Goal: Task Accomplishment & Management: Manage account settings

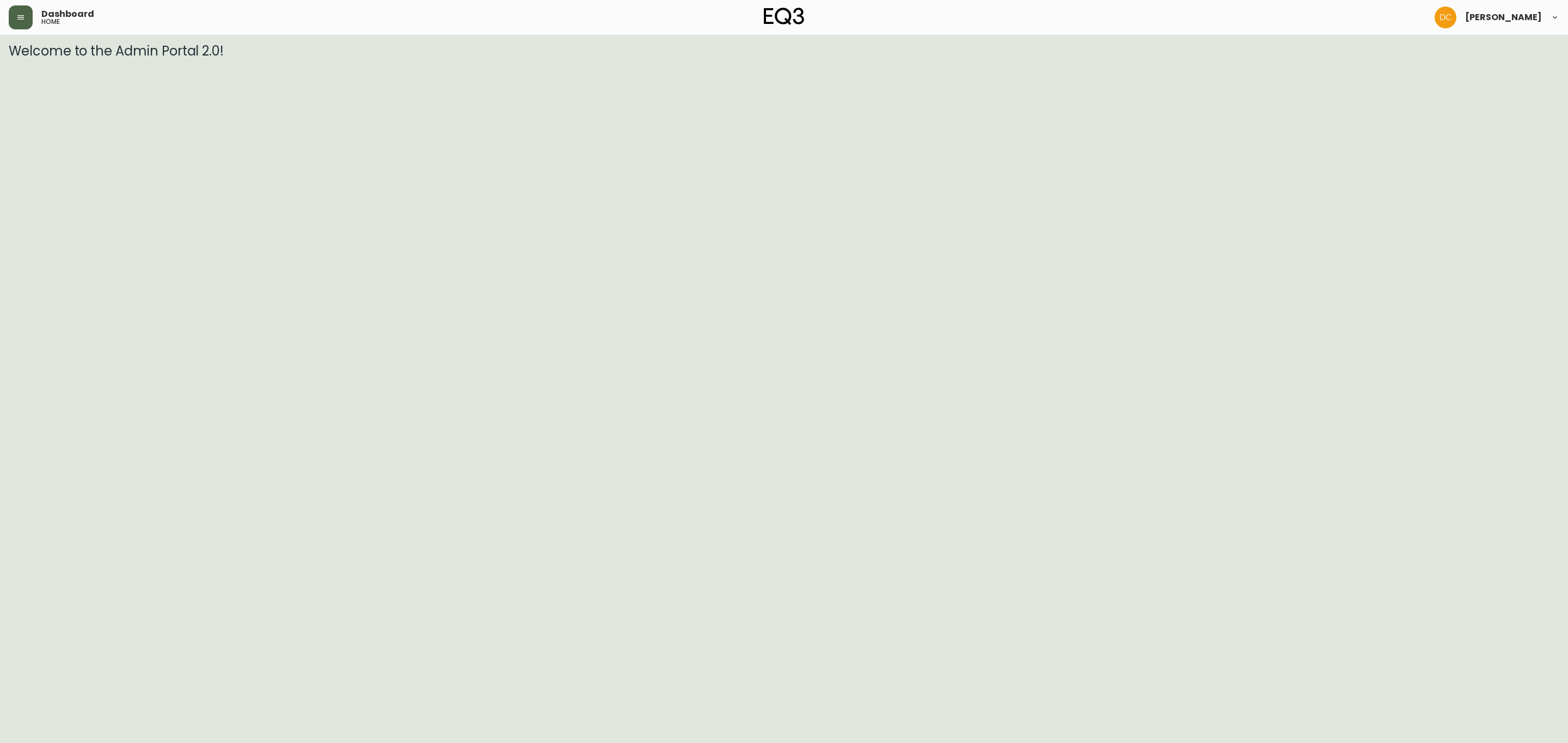
click at [26, 21] on button "button" at bounding box center [21, 17] width 24 height 24
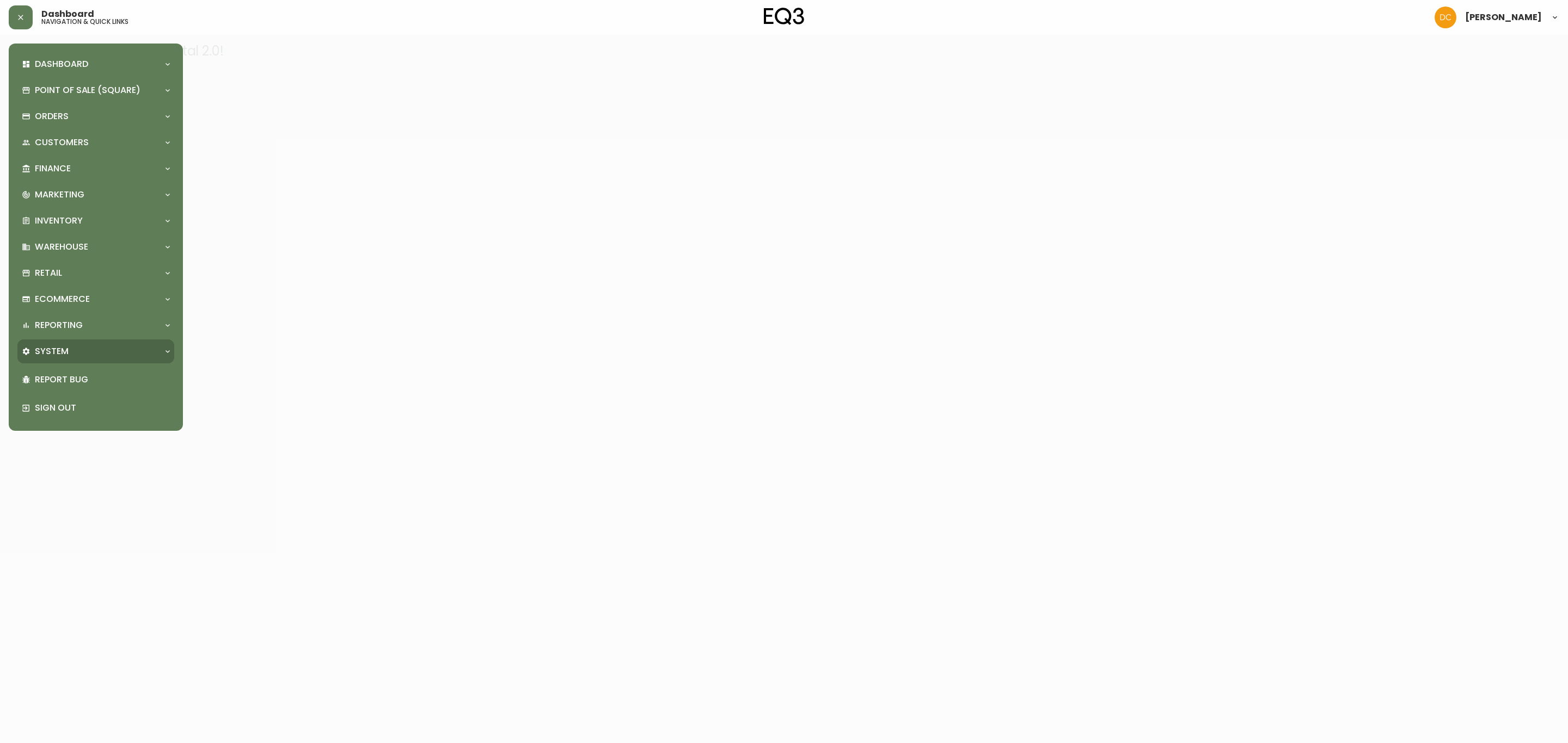
click at [80, 358] on div "System" at bounding box center [95, 351] width 157 height 24
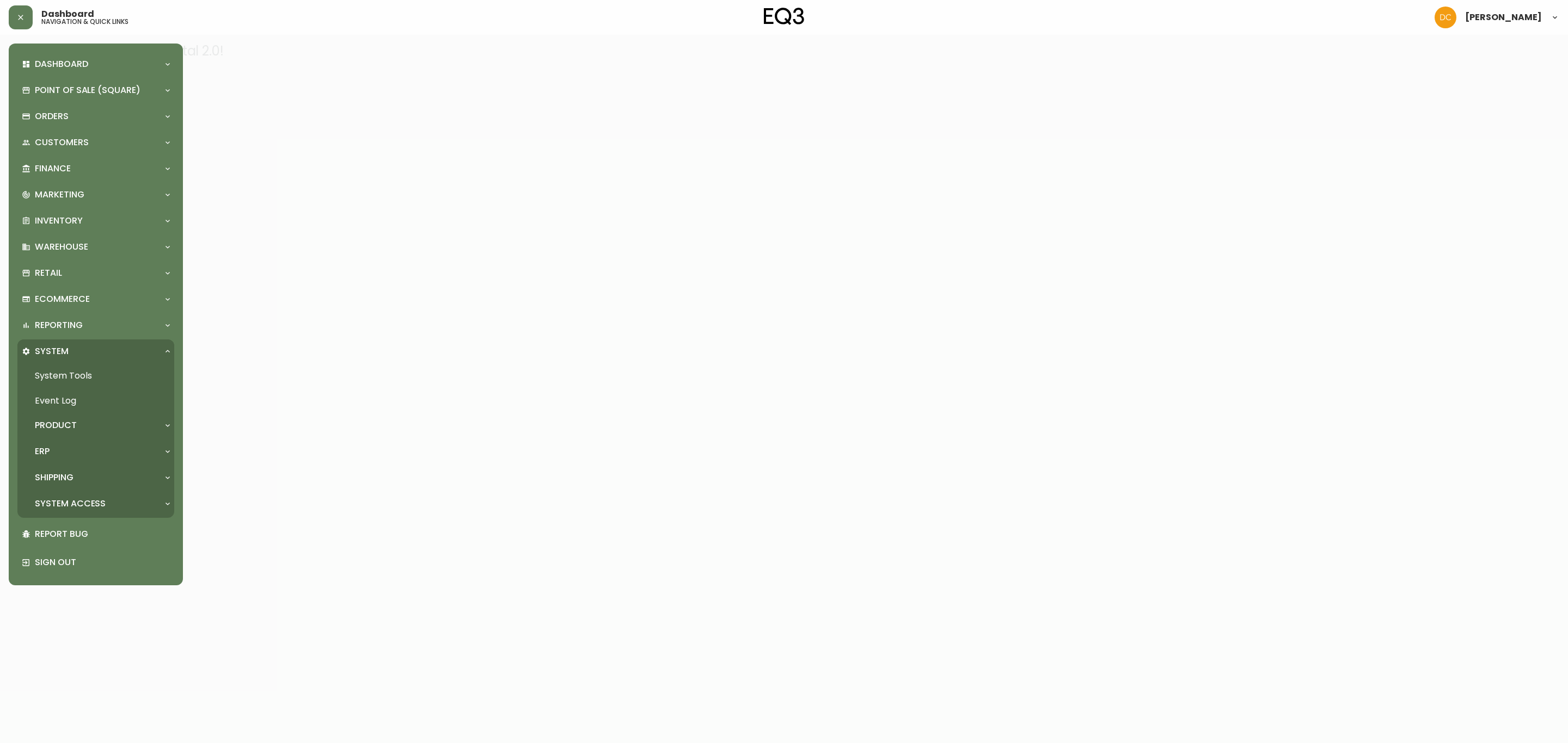
click at [93, 413] on div "Product" at bounding box center [95, 425] width 157 height 24
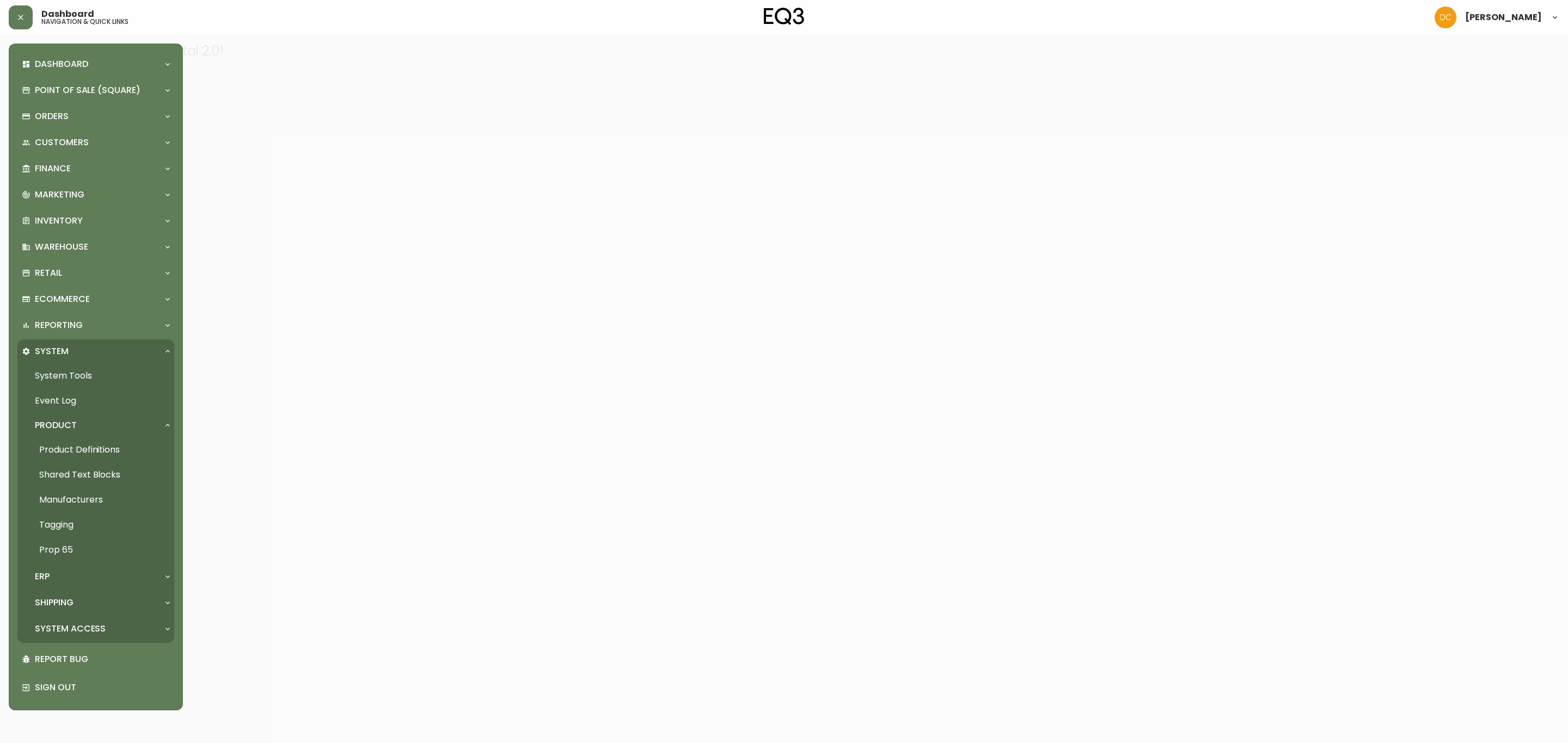
click at [97, 450] on link "Product Definitions" at bounding box center [95, 450] width 157 height 25
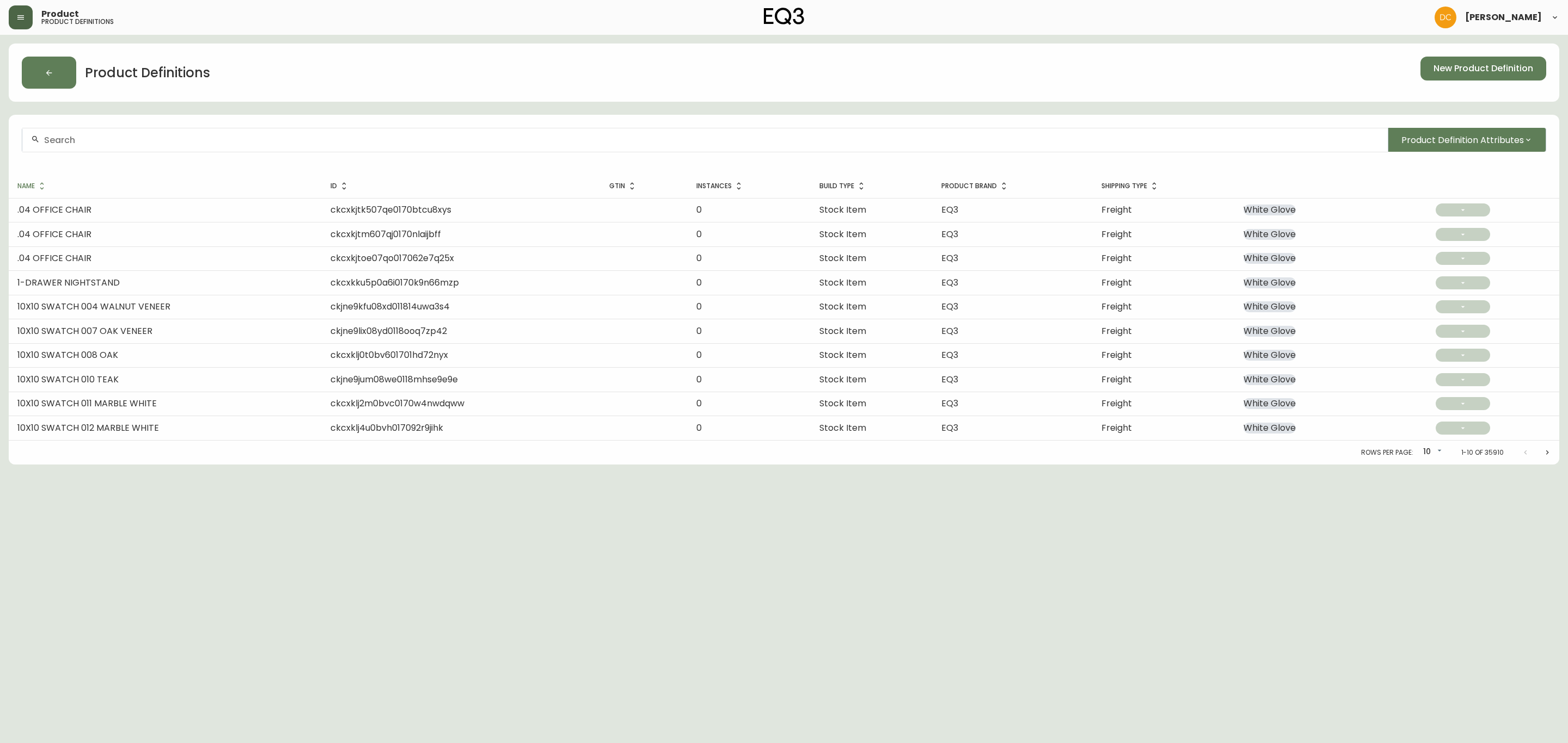
click at [17, 13] on icon "button" at bounding box center [21, 17] width 9 height 9
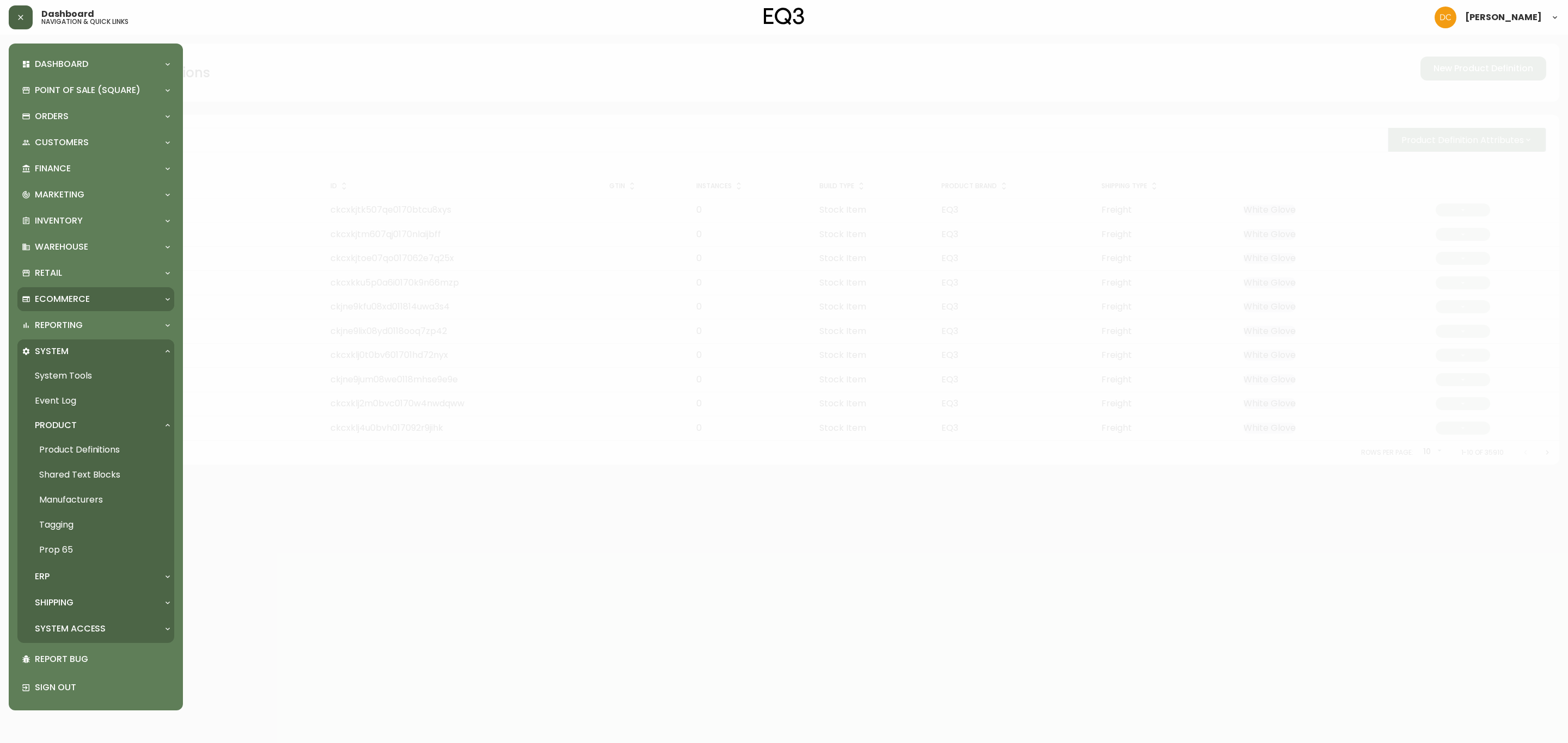
click at [63, 306] on div "Ecommerce" at bounding box center [95, 299] width 157 height 24
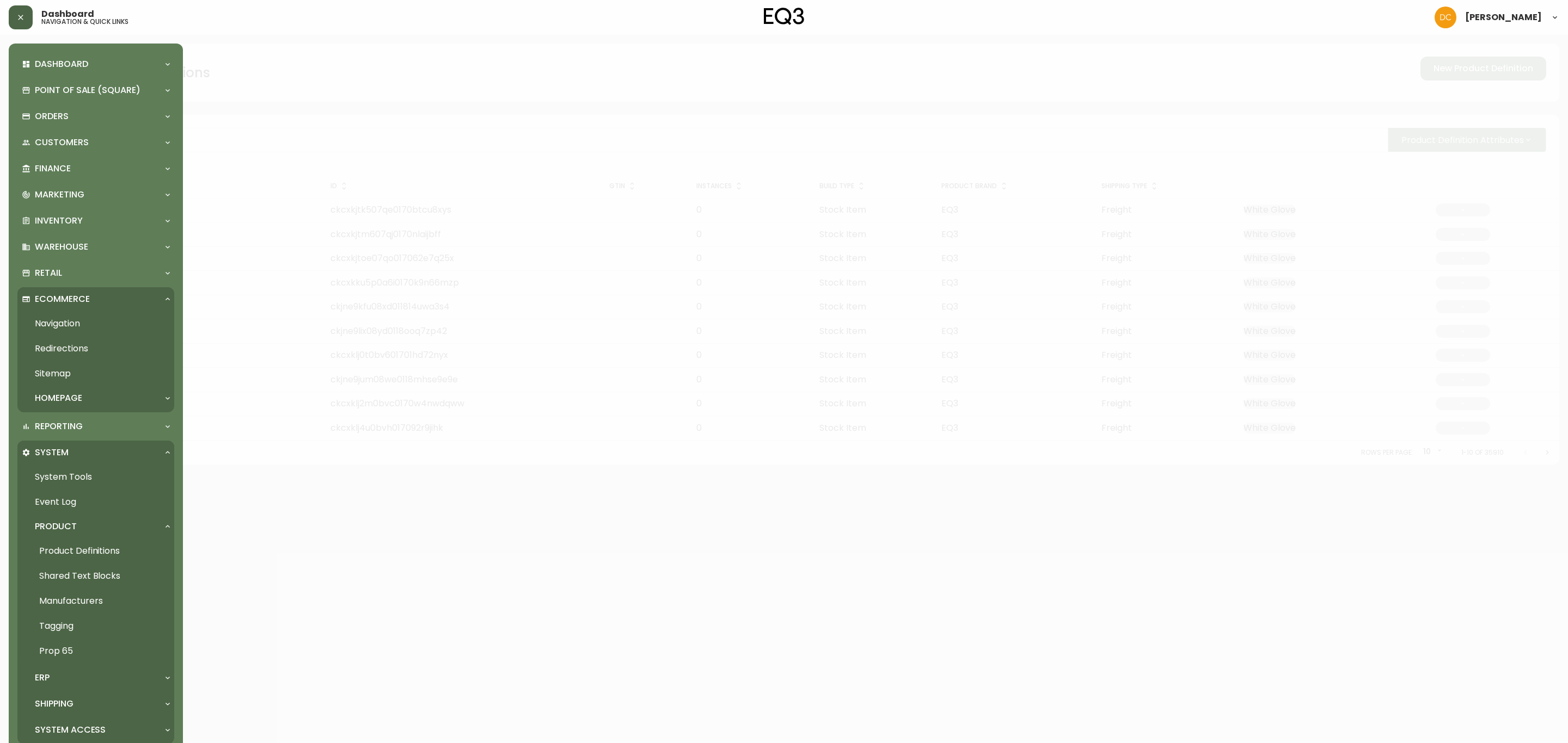
click at [84, 323] on link "Navigation" at bounding box center [95, 324] width 157 height 25
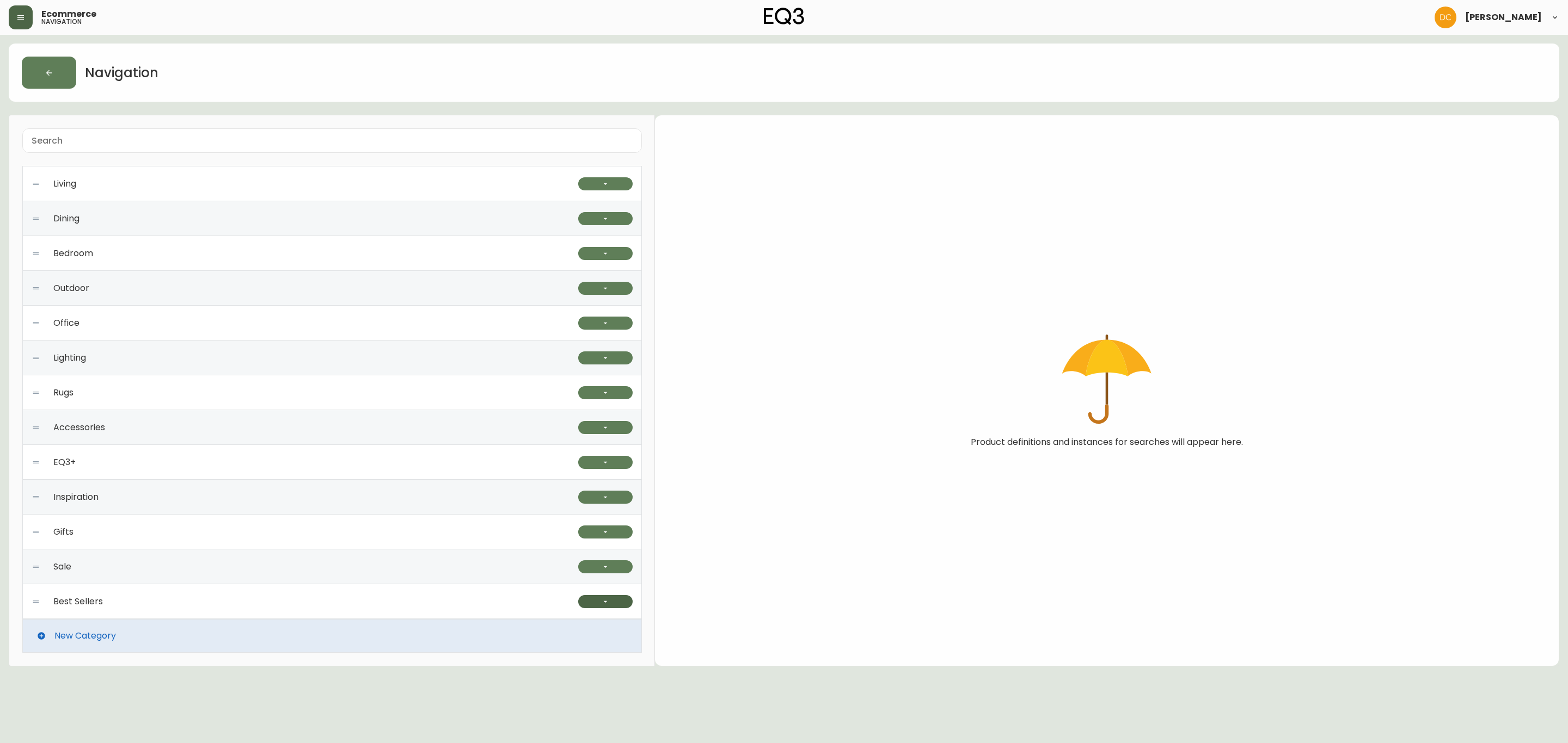
click at [616, 607] on button "button" at bounding box center [605, 602] width 54 height 13
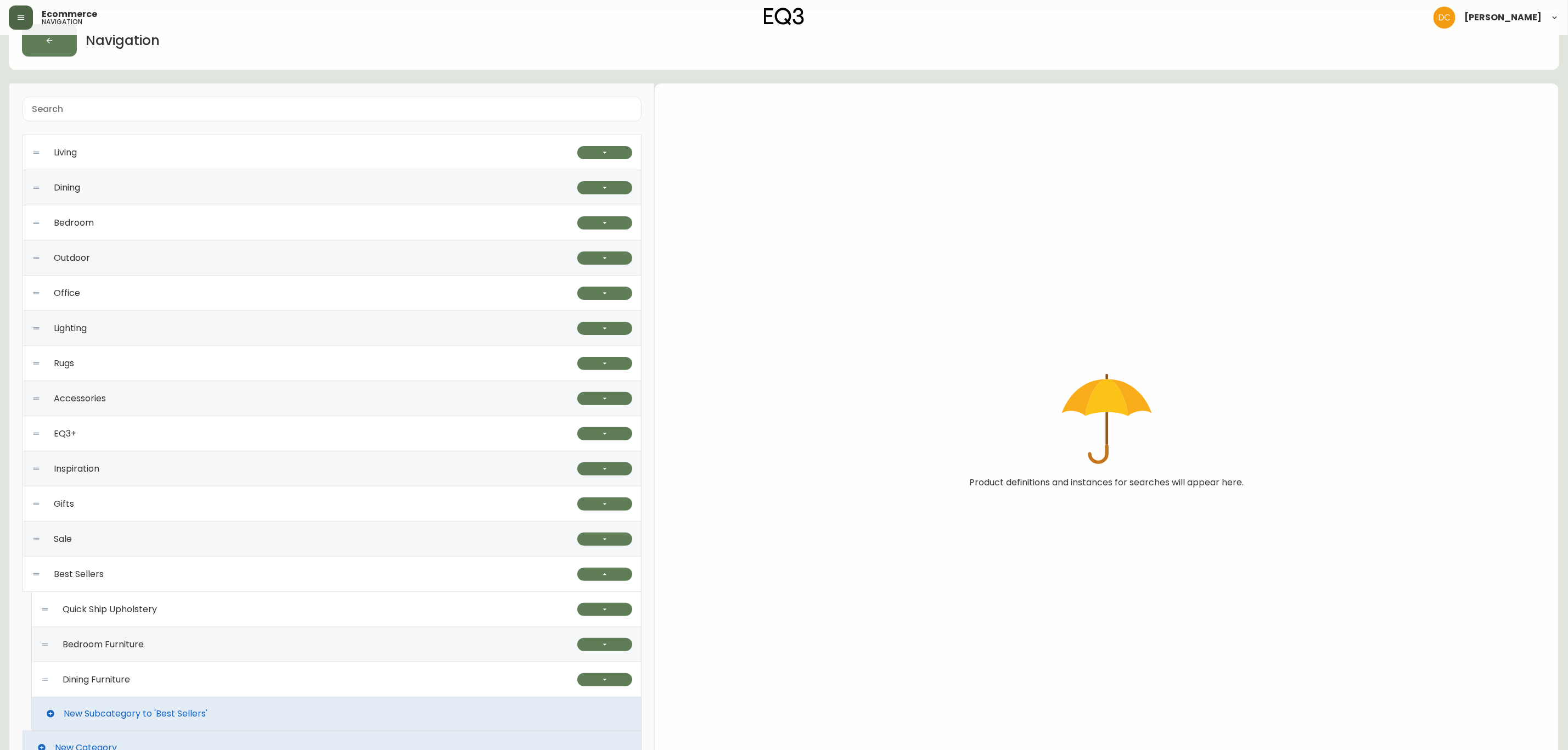
scroll to position [63, 0]
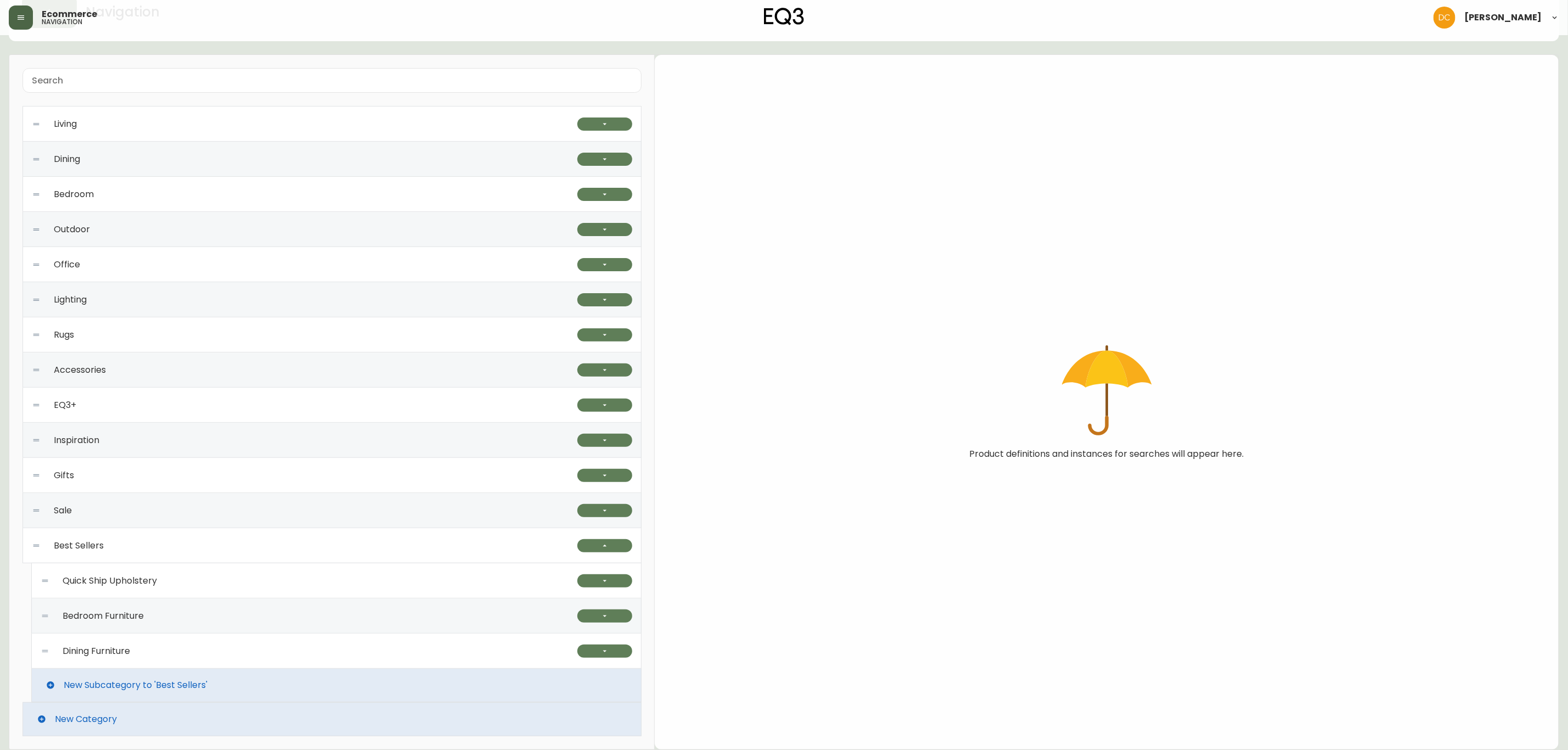
click at [455, 636] on div "Dining Furniture" at bounding box center [308, 651] width 536 height 35
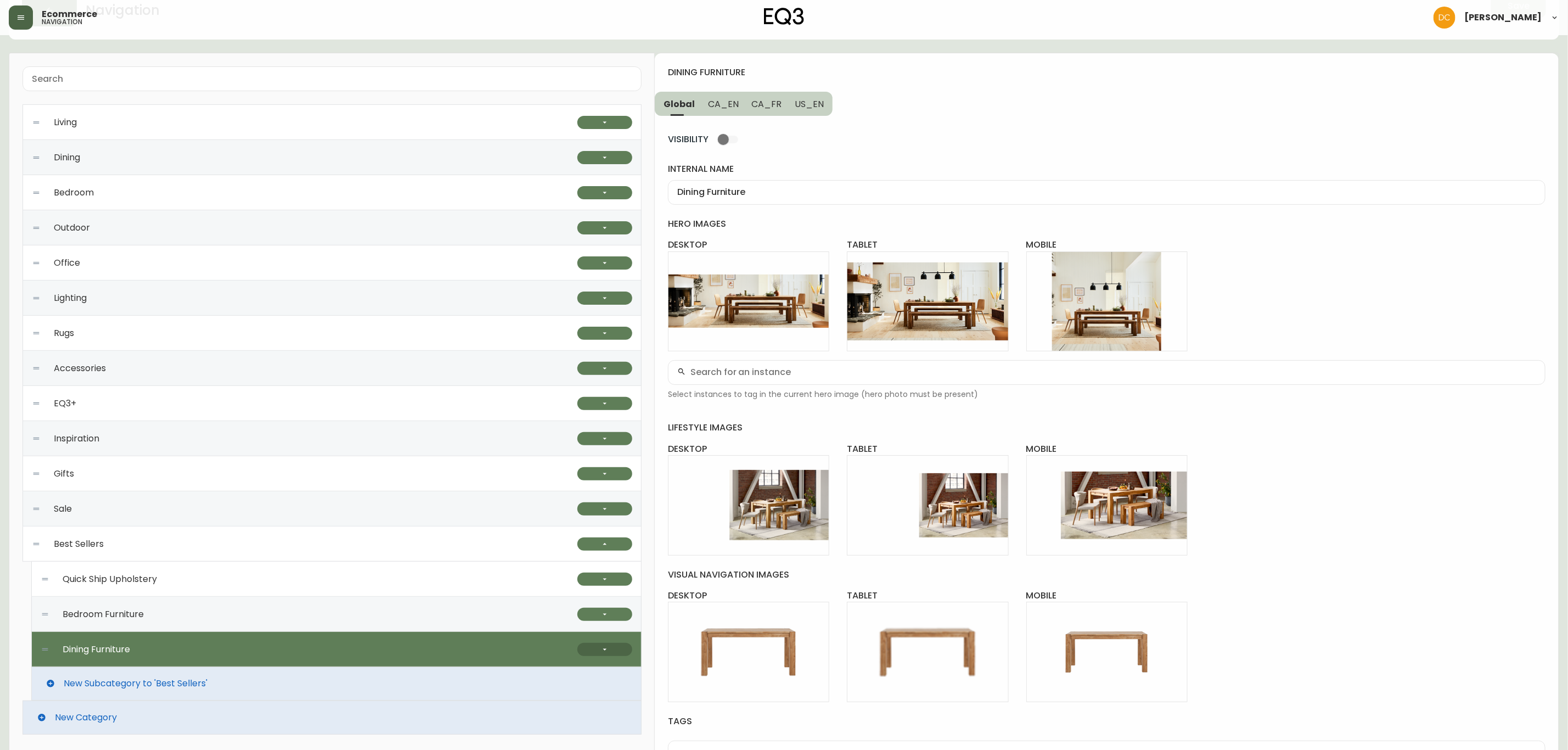
click at [589, 650] on button "button" at bounding box center [604, 650] width 55 height 13
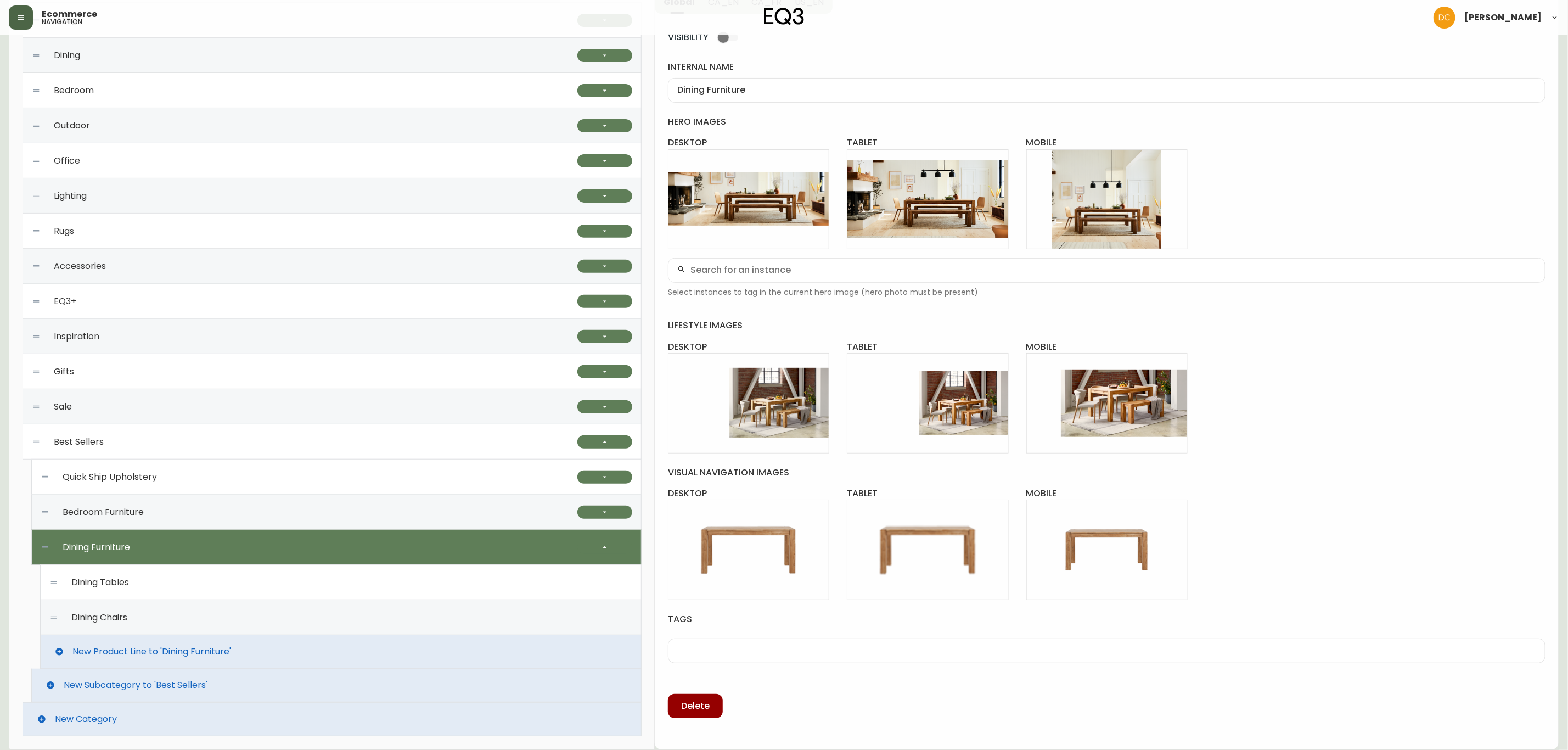
scroll to position [168, 0]
click at [400, 615] on div "Dining Chairs" at bounding box center [341, 618] width 583 height 35
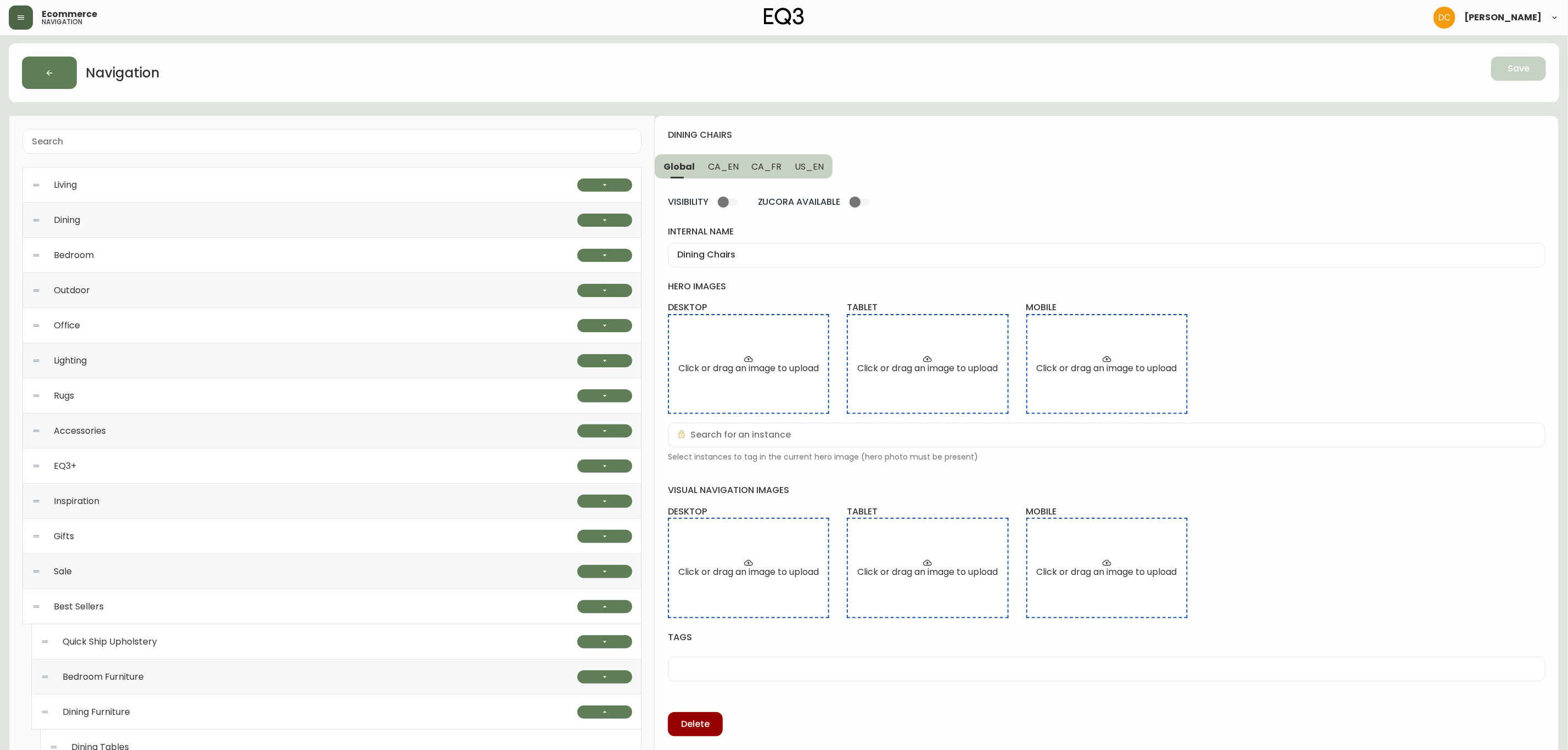
scroll to position [0, 0]
click at [834, 265] on div "Dining Chairs" at bounding box center [1107, 256] width 878 height 25
click at [718, 172] on span "CA_EN" at bounding box center [723, 168] width 31 height 12
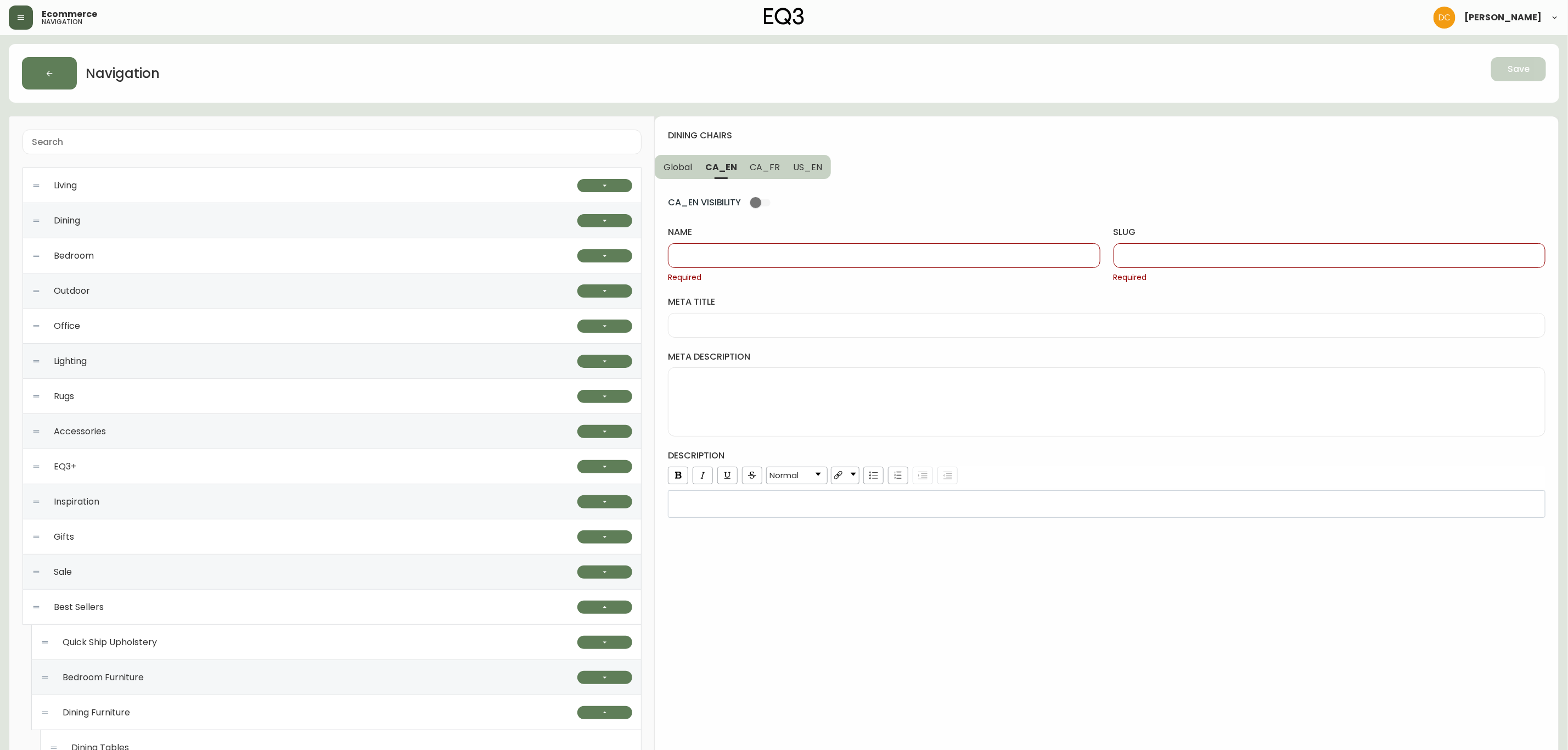
click at [723, 261] on input "name" at bounding box center [884, 256] width 413 height 11
paste input "Dining Chairs"
type input "Dining Chairs"
drag, startPoint x: 1145, startPoint y: 259, endPoint x: 1134, endPoint y: 259, distance: 11.0
click at [1145, 259] on input "slug" at bounding box center [1329, 256] width 413 height 11
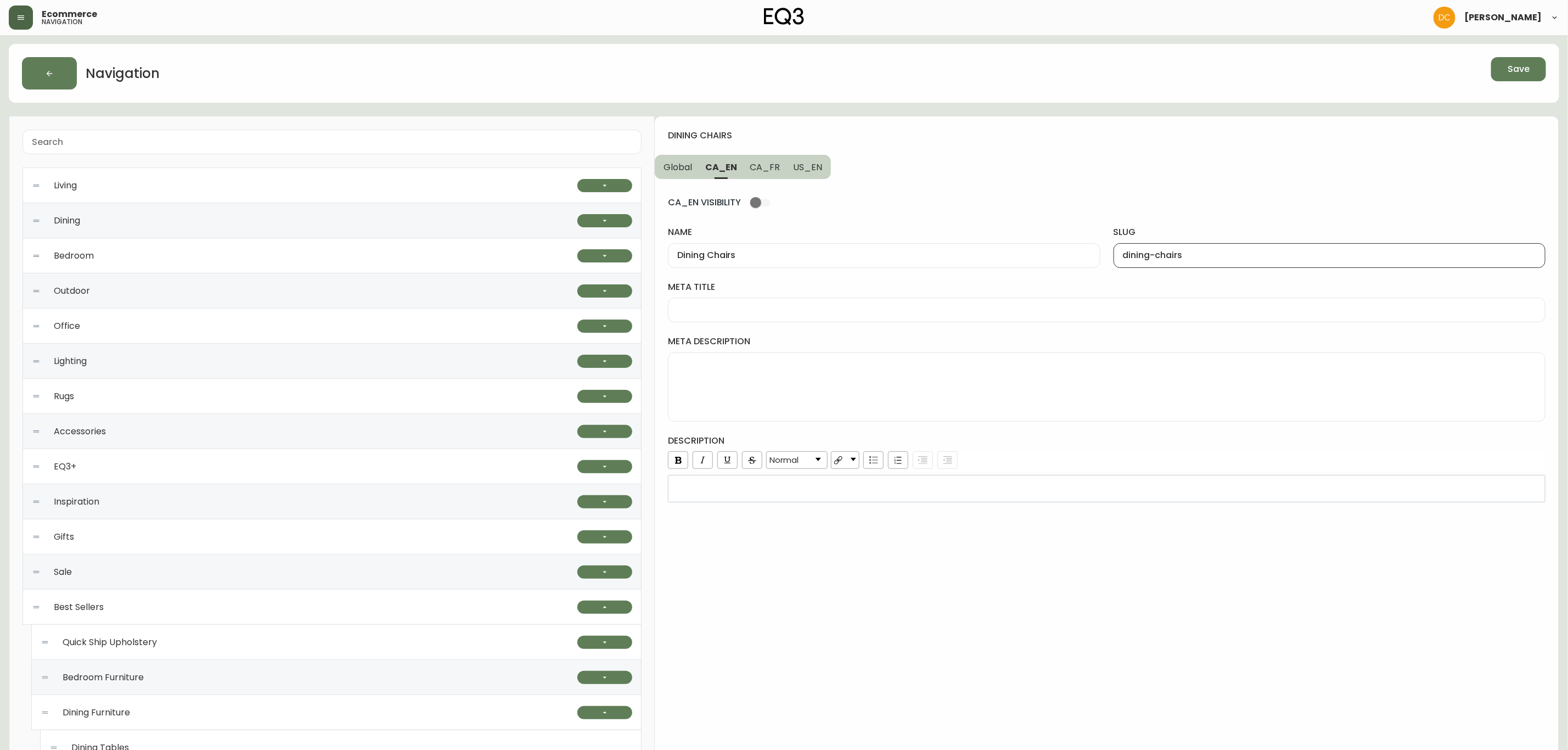
type input "dining-chairs"
click at [833, 173] on div "dining chairs Global CA_EN CA_FR US_EN CA_EN VISIBILITY name Dining Chairs slug…" at bounding box center [1107, 515] width 904 height 799
click at [819, 173] on button "US_EN" at bounding box center [809, 167] width 45 height 24
click at [1155, 248] on div at bounding box center [1329, 256] width 432 height 25
paste input "dining-chairs"
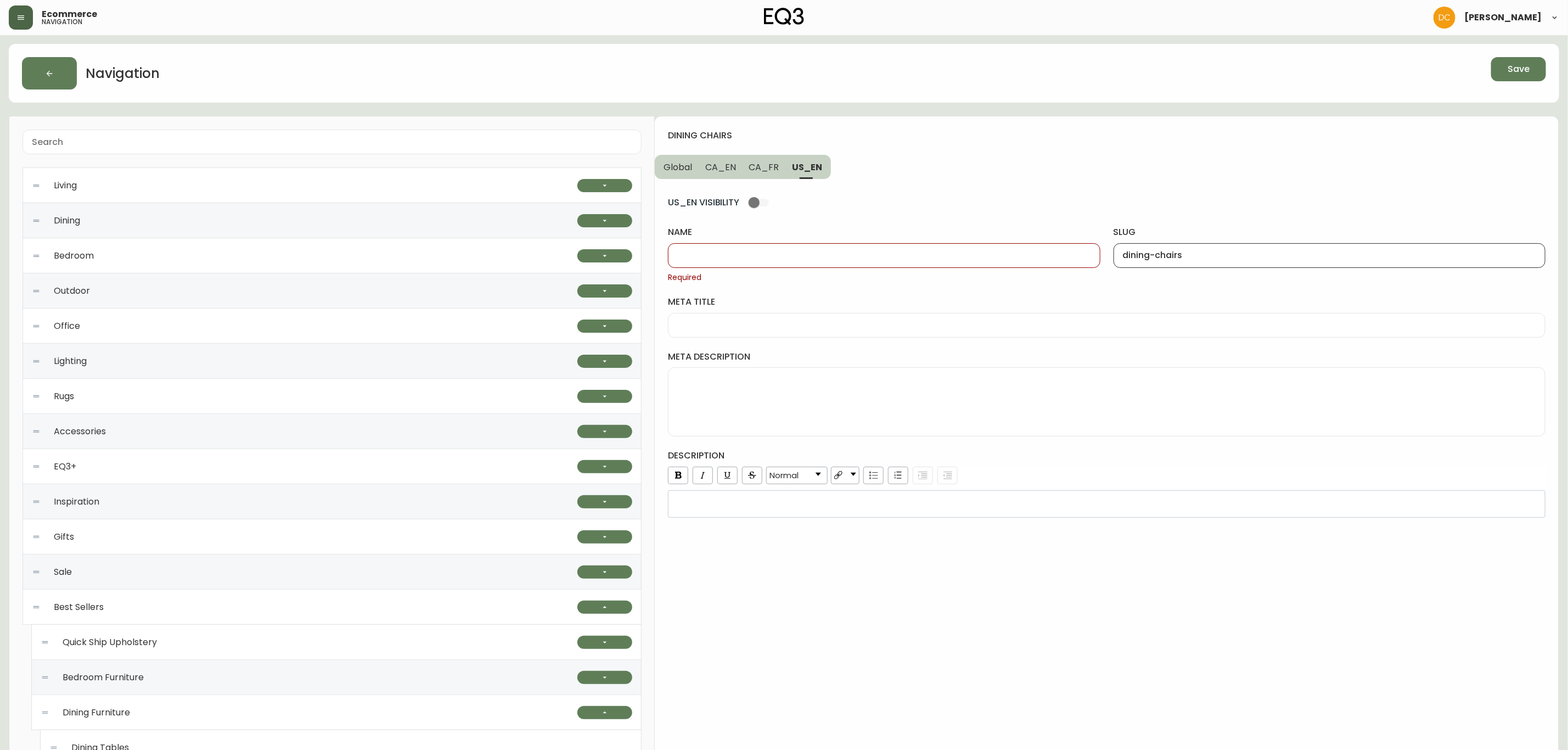
type input "dining-chairs"
drag, startPoint x: 711, startPoint y: 173, endPoint x: 721, endPoint y: 181, distance: 12.8
click at [711, 173] on button "CA_EN" at bounding box center [721, 167] width 44 height 24
type input "Dining Chairs"
click at [758, 252] on input "Dining Chairs" at bounding box center [884, 256] width 413 height 11
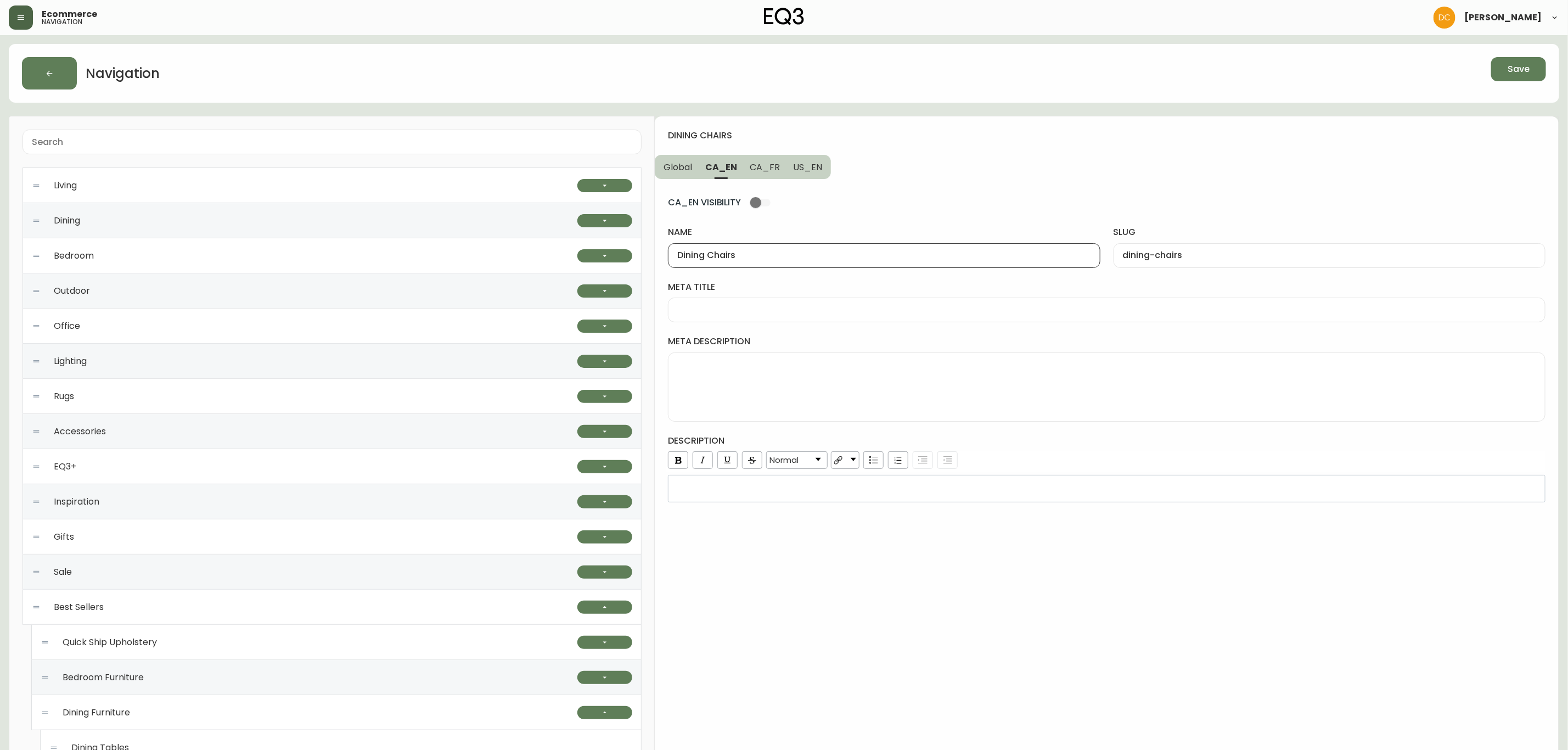
click at [808, 168] on span "US_EN" at bounding box center [808, 168] width 29 height 12
click at [793, 254] on input "name" at bounding box center [884, 256] width 413 height 11
paste input "Dining Chairs"
type input "Dining Chairs"
click at [767, 170] on span "CA_FR" at bounding box center [765, 168] width 30 height 12
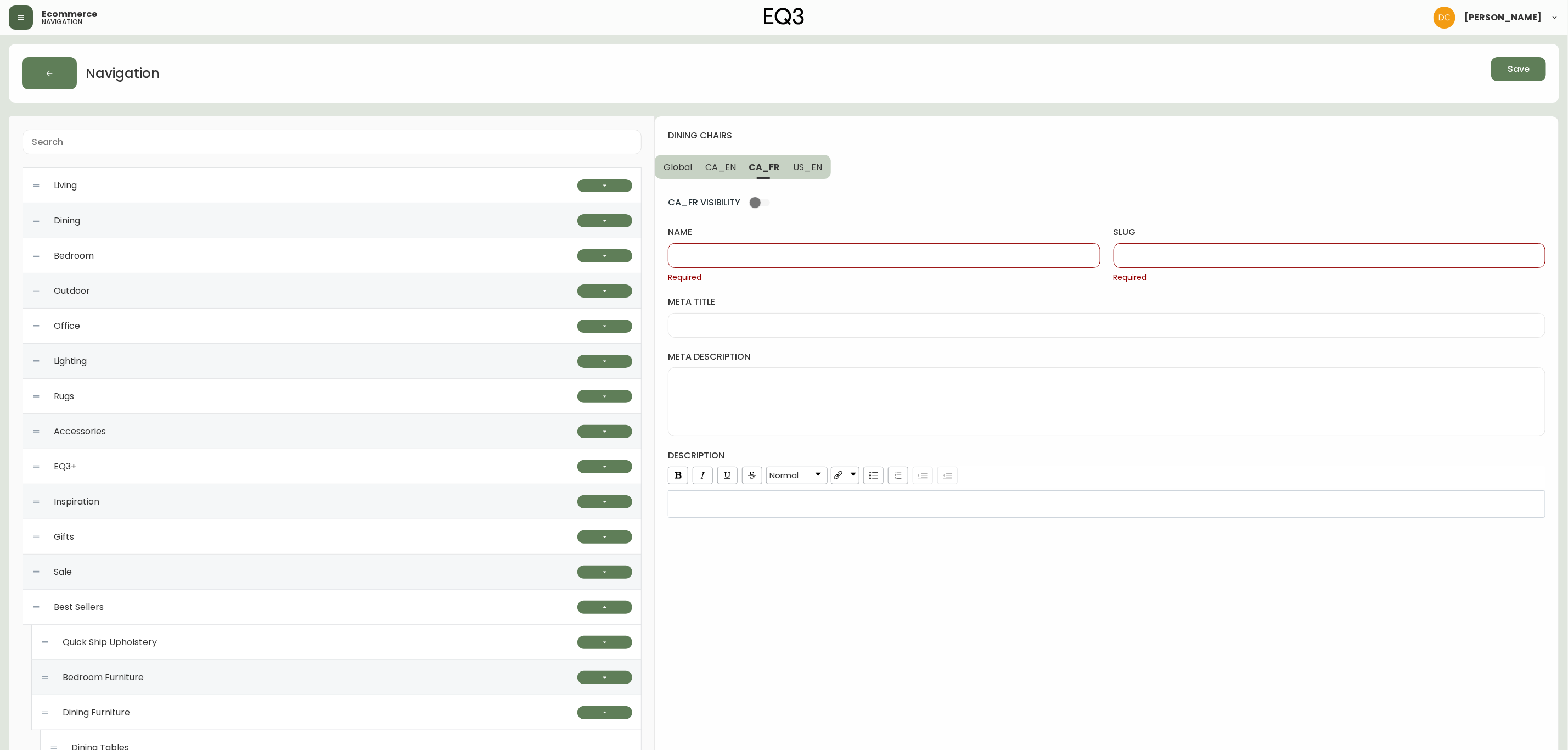
click at [776, 256] on input "name" at bounding box center [884, 256] width 413 height 11
click at [733, 167] on span "CA_EN" at bounding box center [721, 168] width 31 height 12
type input "Dining Chairs"
type input "dining-chairs"
click at [733, 264] on div "Dining Chairs" at bounding box center [884, 256] width 432 height 25
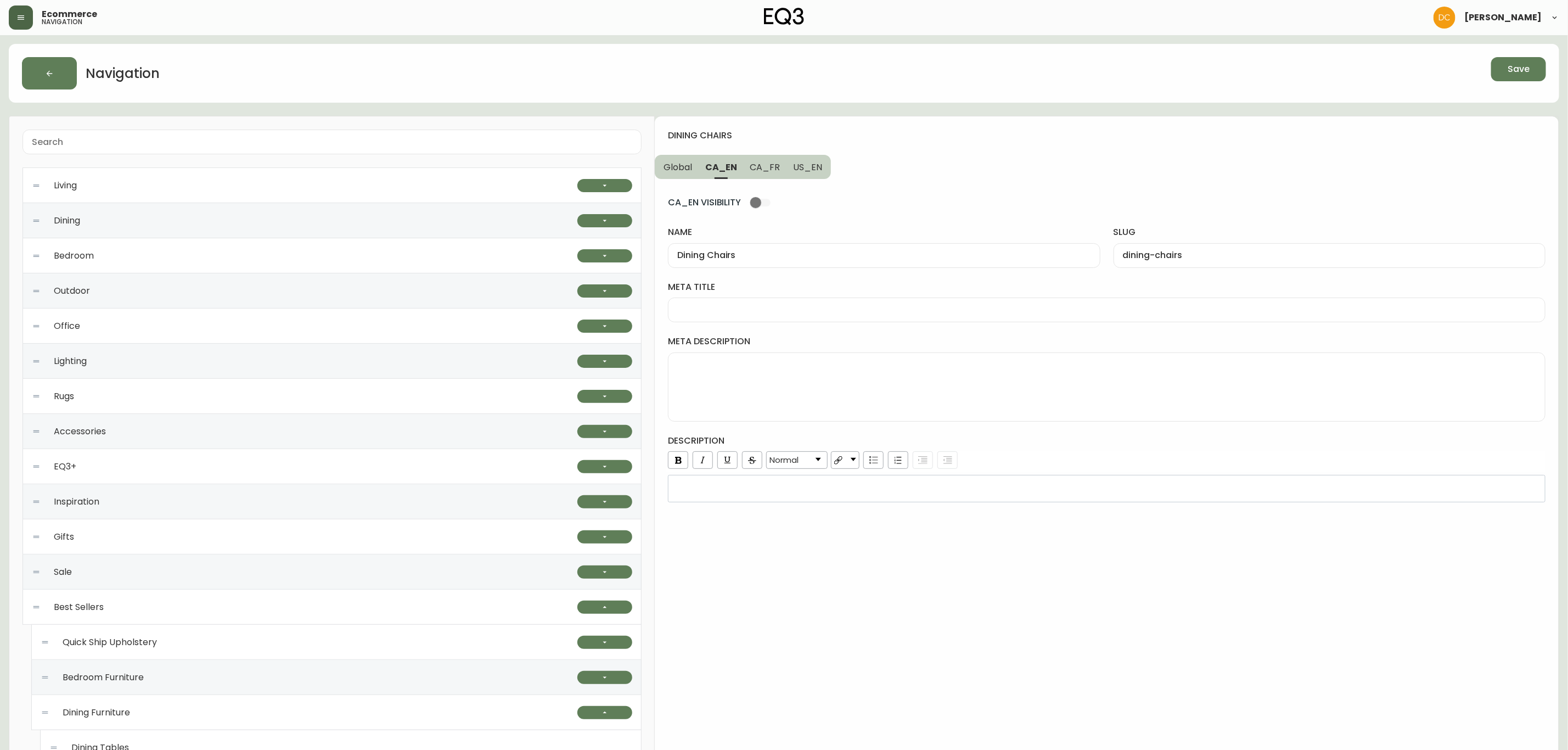
click at [769, 167] on span "CA_FR" at bounding box center [765, 168] width 30 height 12
click at [763, 259] on input "name" at bounding box center [884, 256] width 413 height 11
paste input "Chaises de salle à manger"
type input "Chaises de salle à manger"
type input "chaises-de-salle-a-manger"
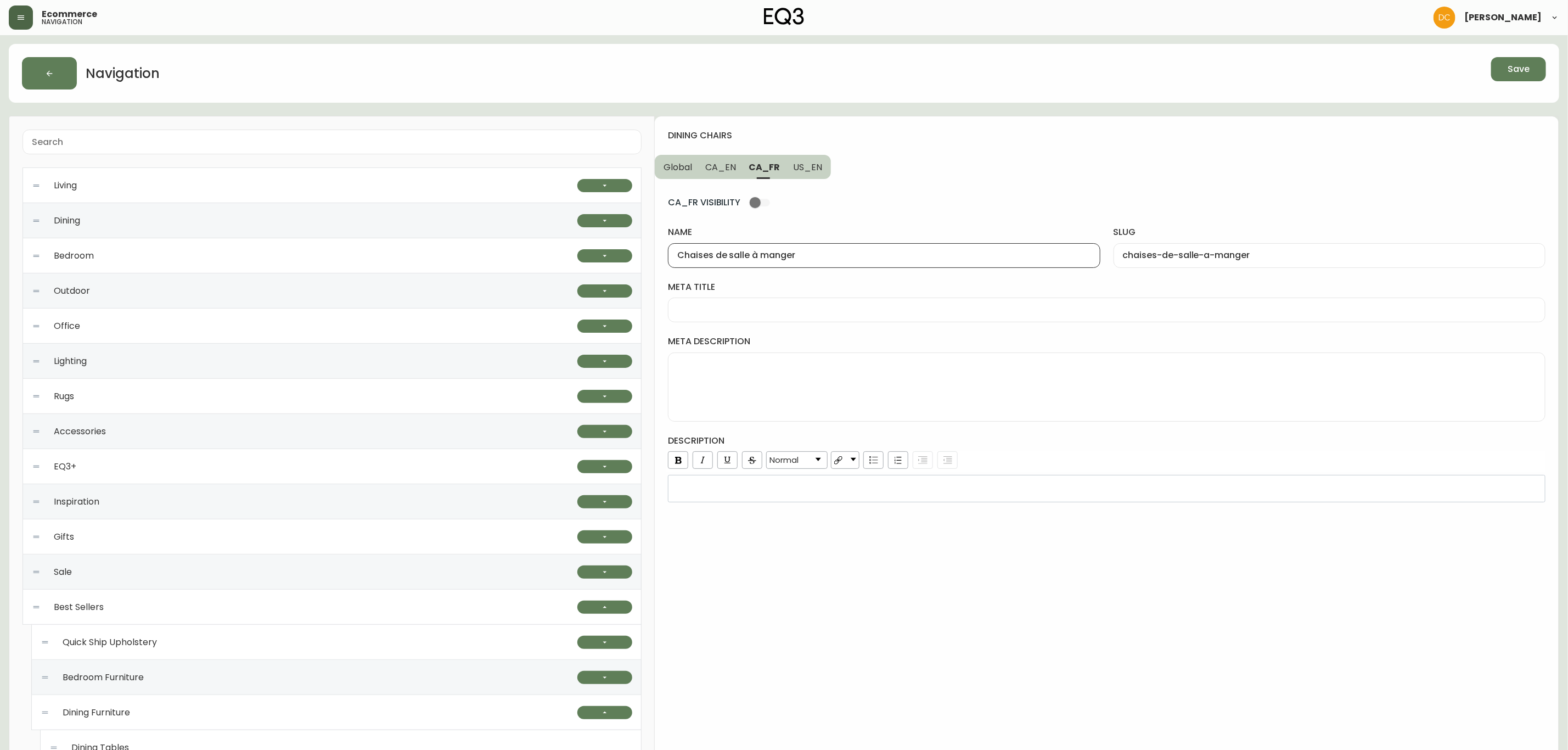
drag, startPoint x: 884, startPoint y: 254, endPoint x: 716, endPoint y: 251, distance: 168.0
click at [716, 251] on input "Chaises de salle à manger" at bounding box center [884, 256] width 413 height 11
click at [1499, 71] on button "Save" at bounding box center [1519, 69] width 55 height 24
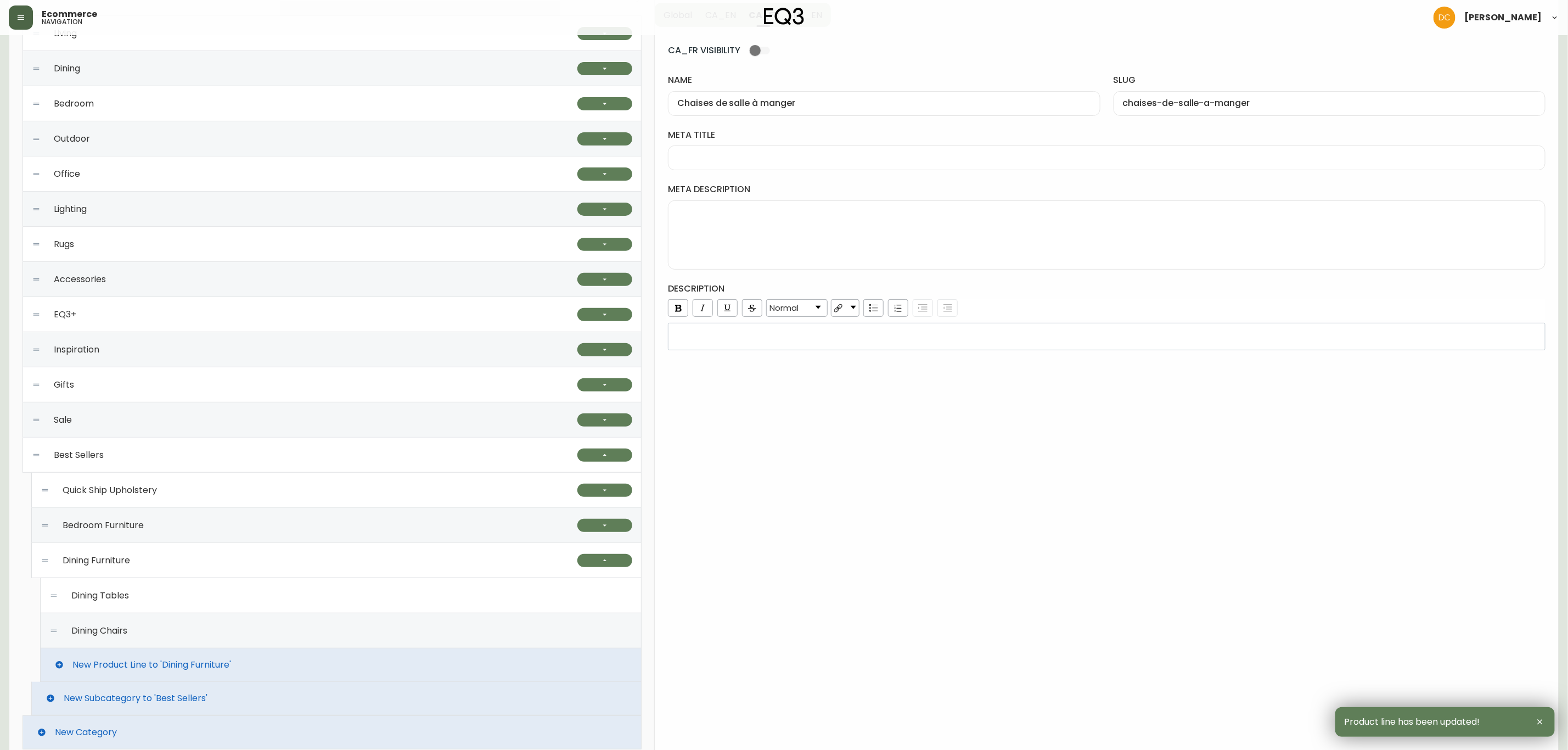
scroll to position [168, 0]
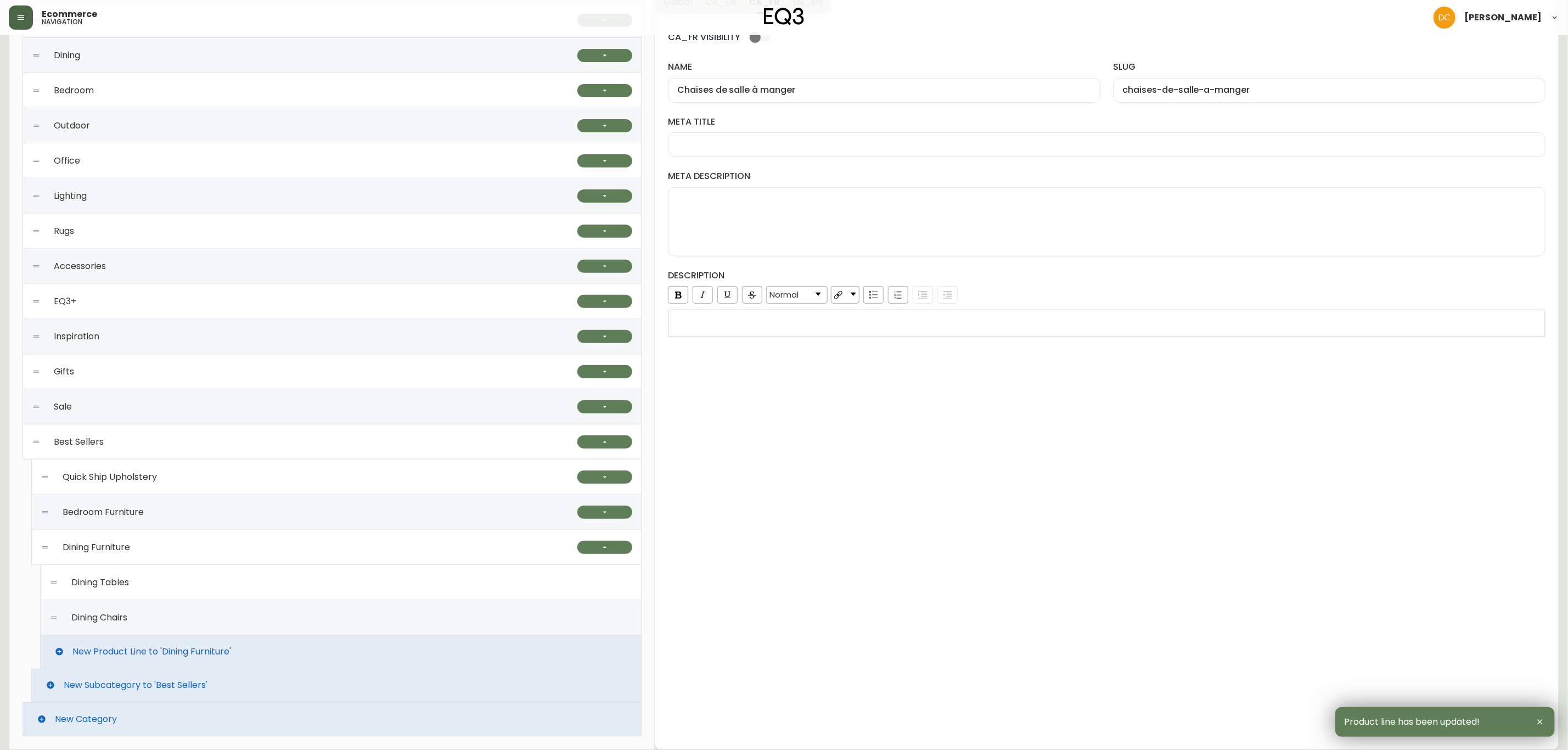
drag, startPoint x: 251, startPoint y: 585, endPoint x: 264, endPoint y: 582, distance: 13.3
click at [251, 584] on div "Dining Tables" at bounding box center [341, 582] width 583 height 35
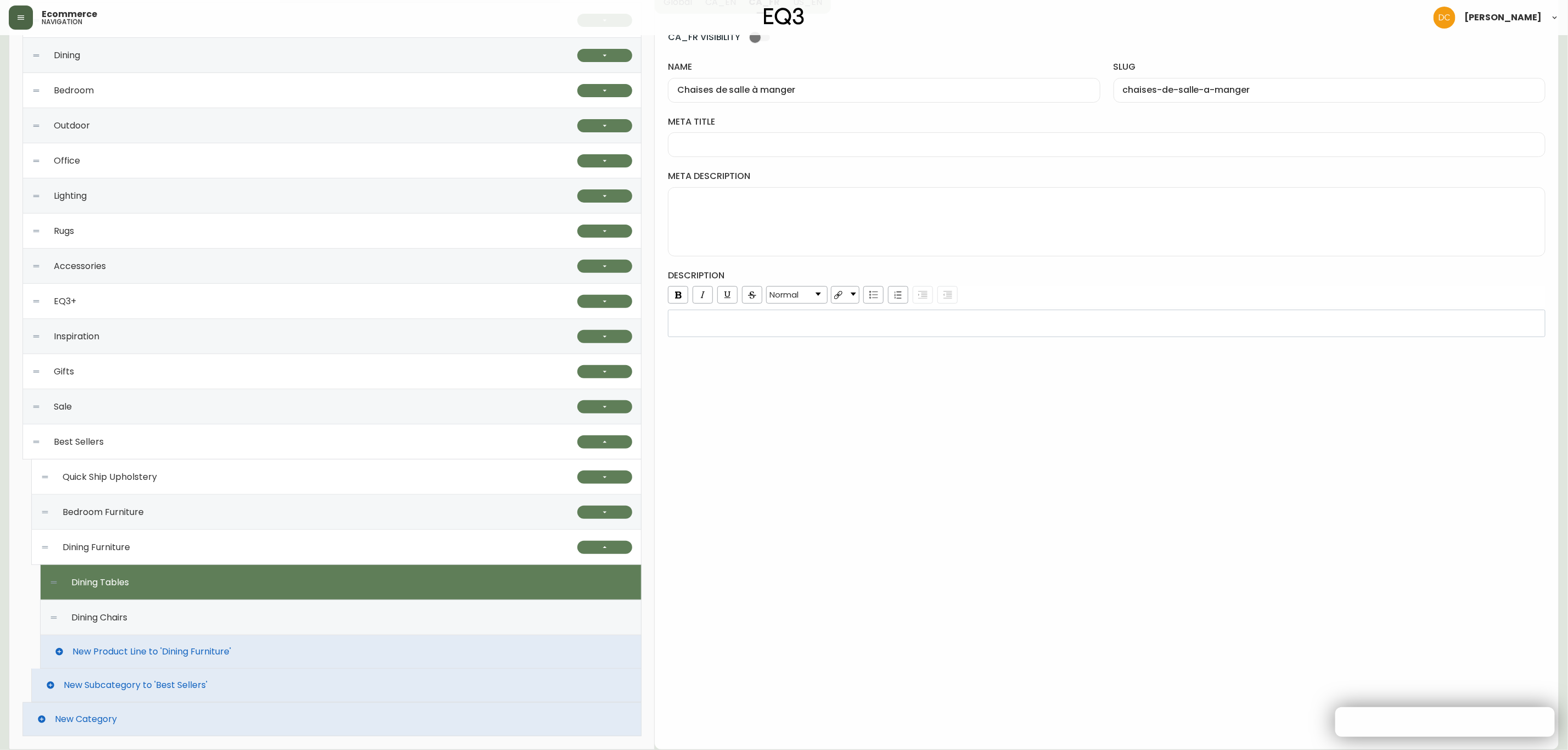
type input "Tables de salle a manger"
type input "tables-de-salle-a-manger"
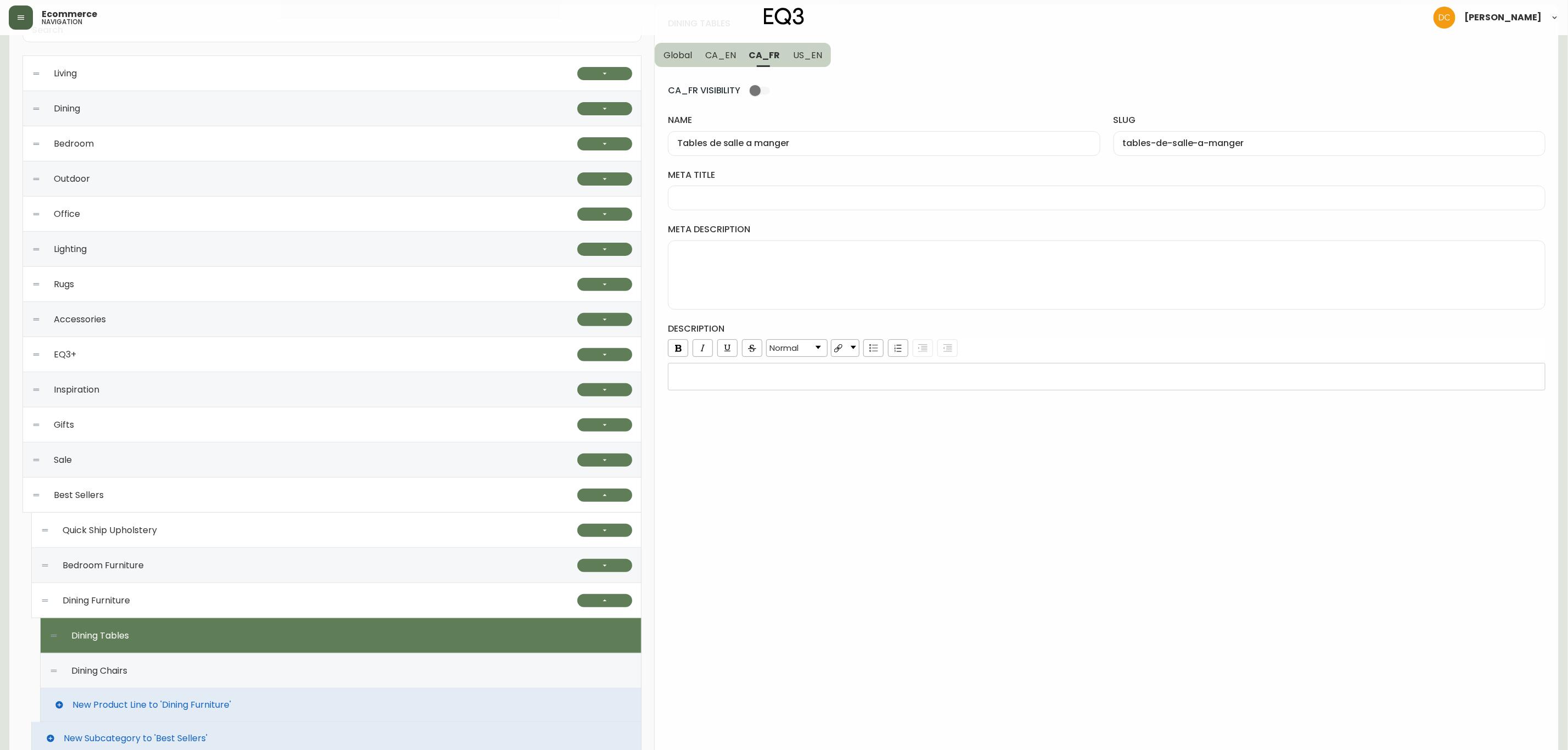
scroll to position [0, 0]
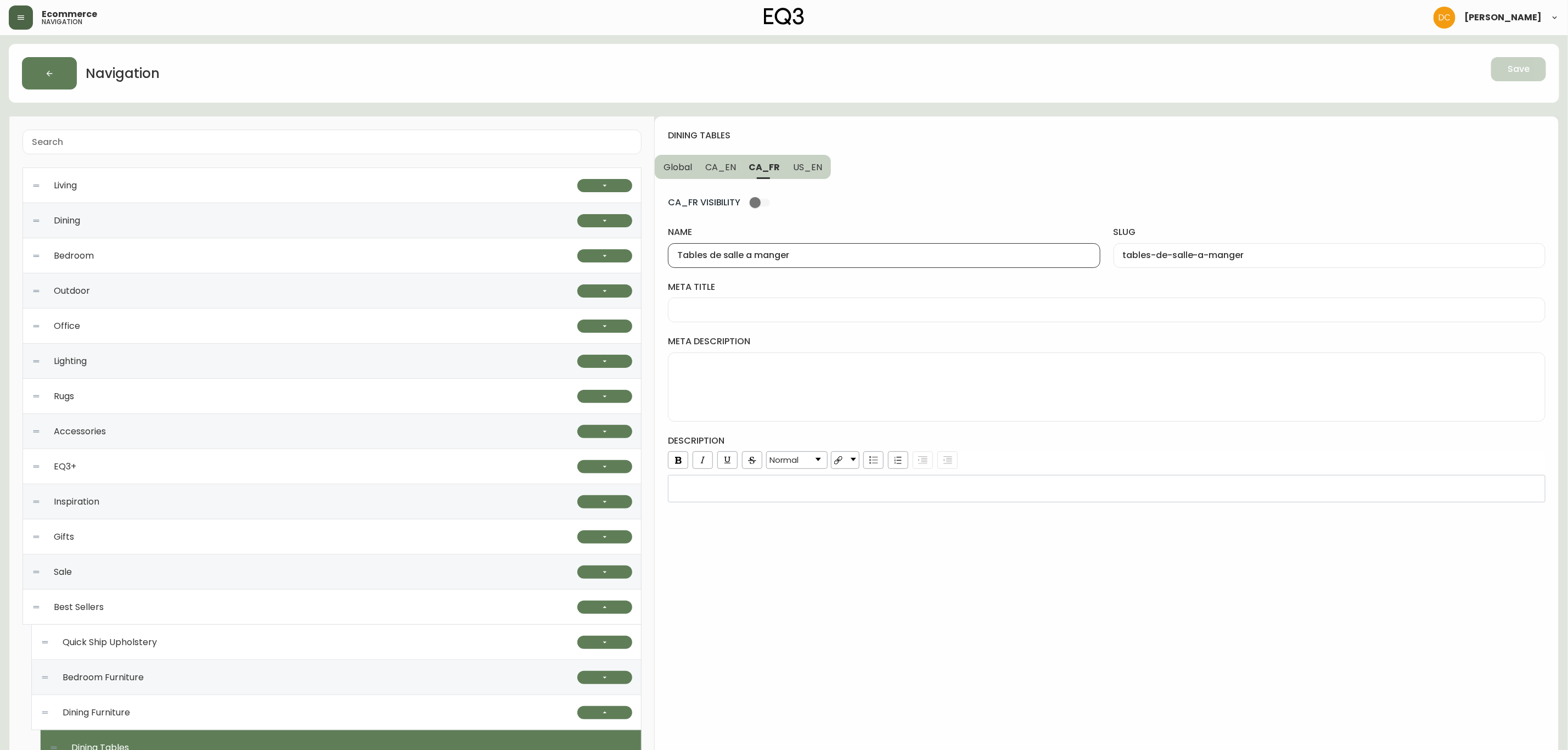
drag, startPoint x: 710, startPoint y: 256, endPoint x: 813, endPoint y: 253, distance: 103.0
click at [813, 253] on input "Tables de salle a manger" at bounding box center [884, 256] width 413 height 11
paste input "à"
click at [814, 165] on span "US_EN" at bounding box center [808, 168] width 29 height 12
type input "Dining Tables"
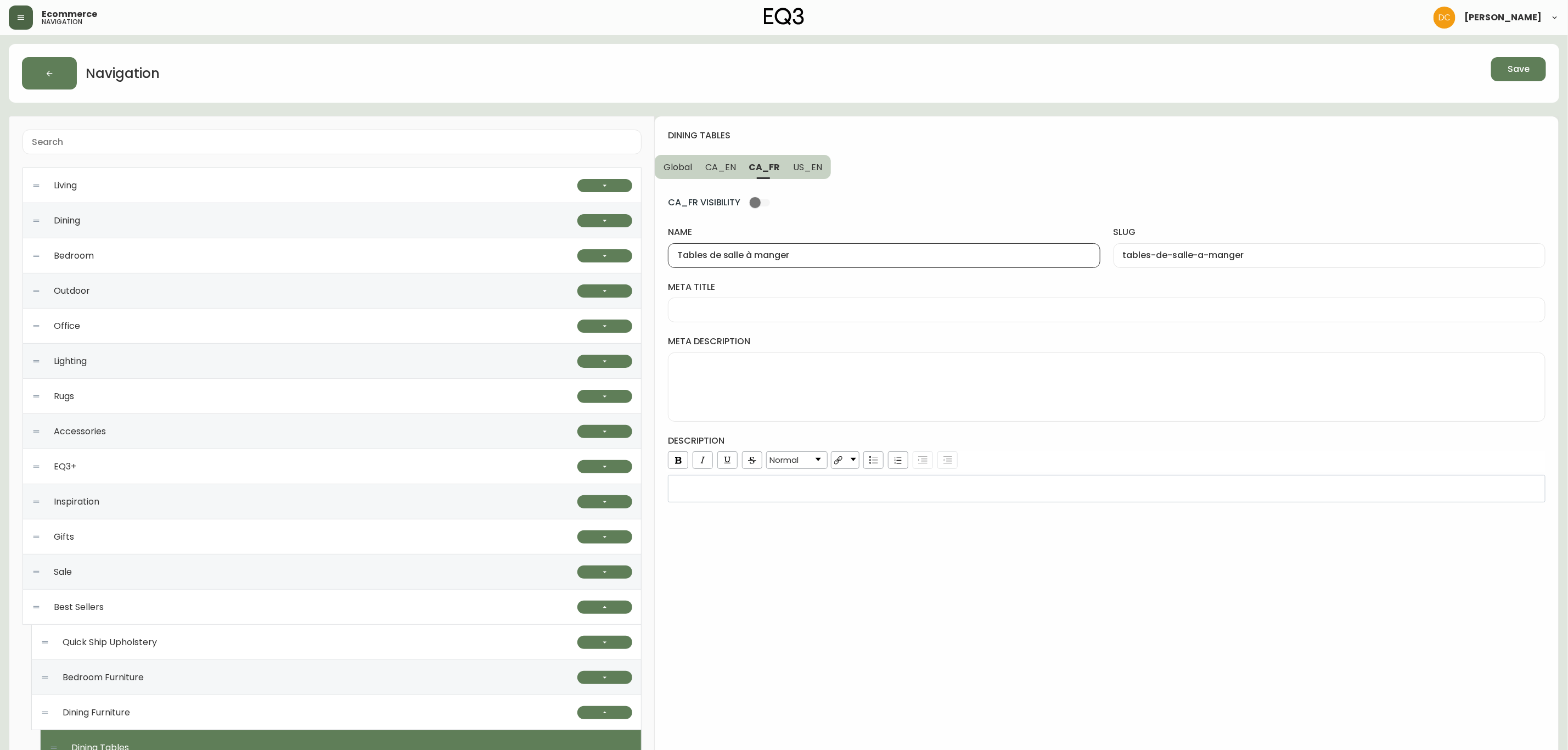
type input "dining-tables"
click at [770, 165] on span "CA_FR" at bounding box center [765, 168] width 30 height 12
type input "Tables de salle à manger"
type input "tables-de-salle-a-manger"
click at [1509, 72] on span "Save" at bounding box center [1519, 69] width 22 height 12
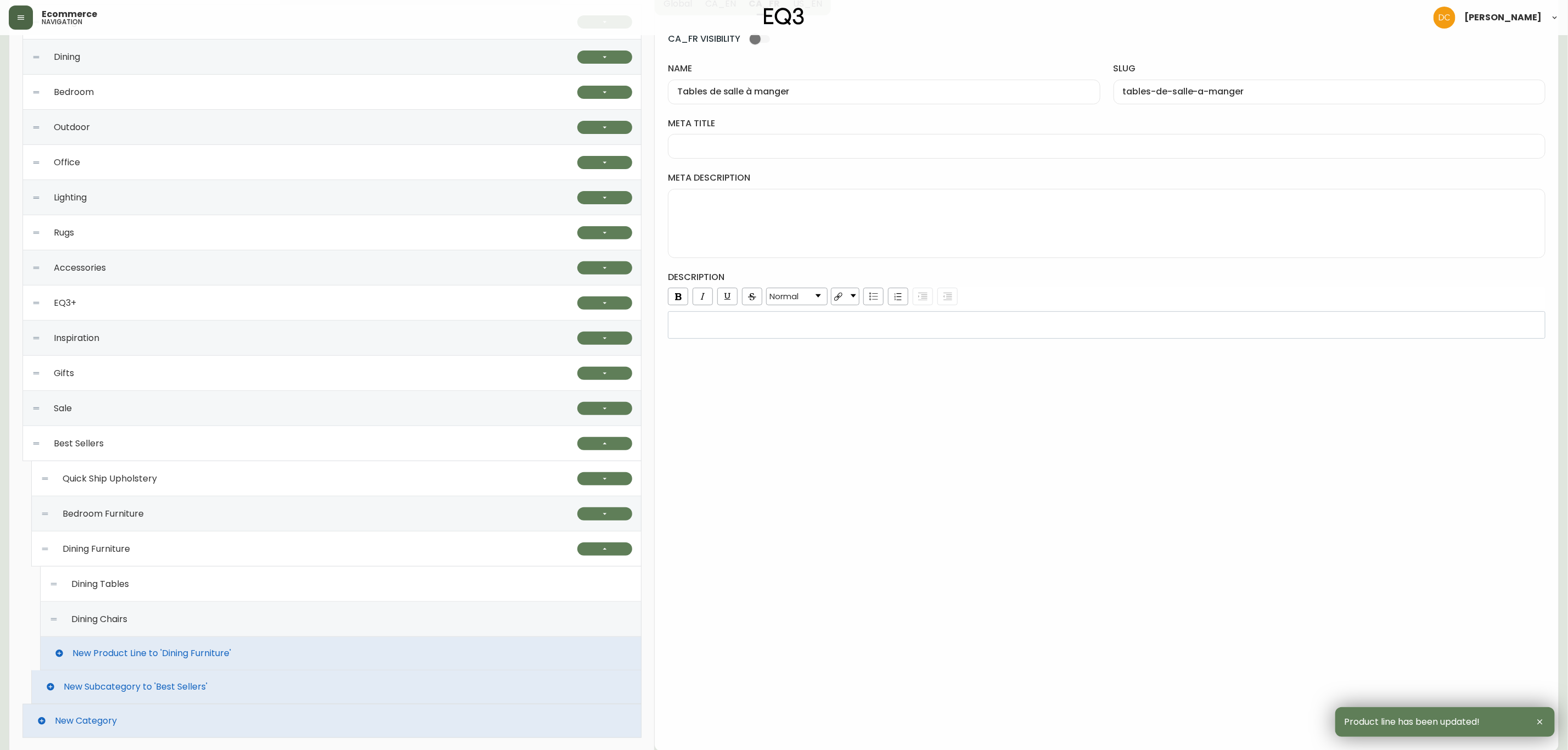
scroll to position [165, 0]
click at [619, 555] on button "button" at bounding box center [604, 548] width 55 height 13
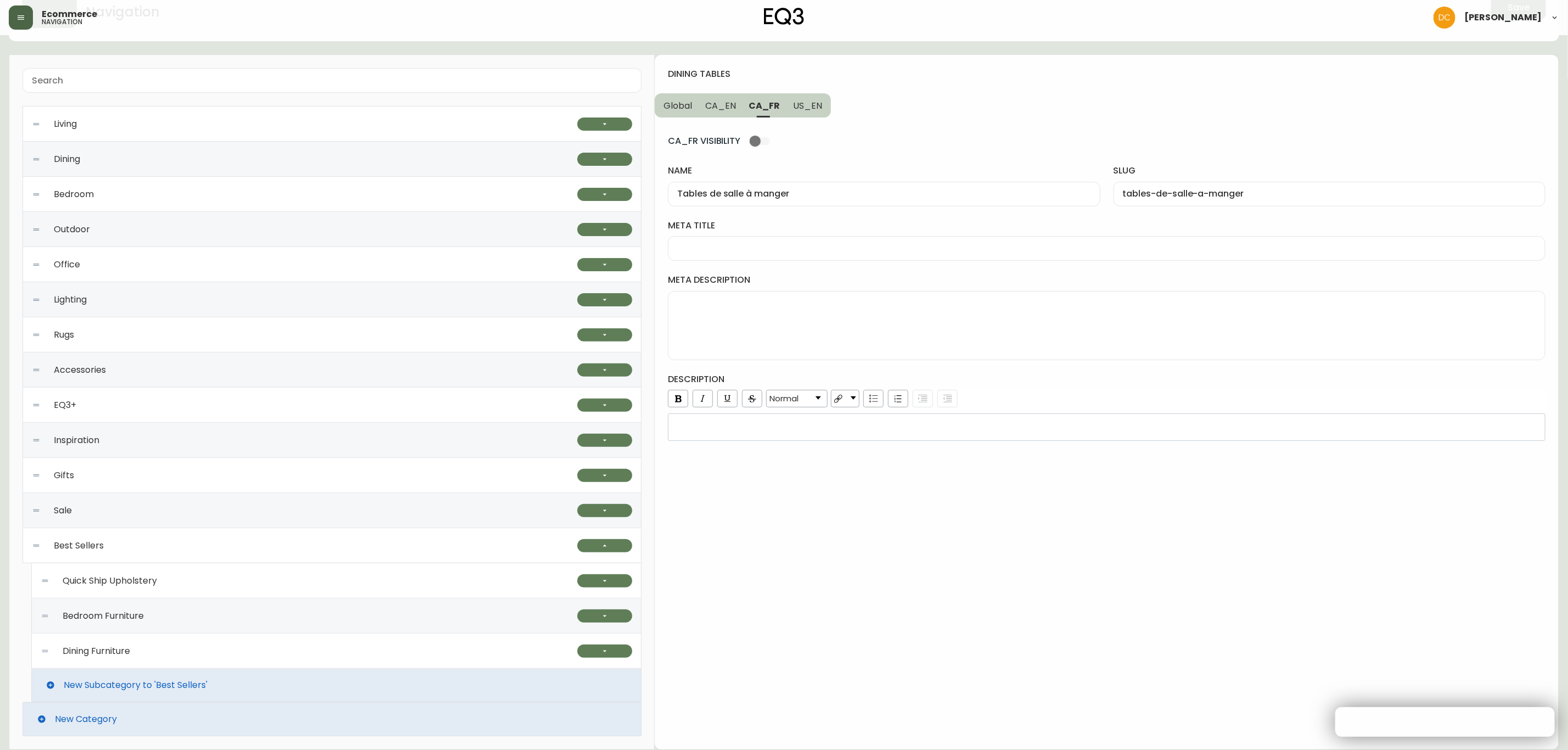
scroll to position [63, 0]
click at [407, 615] on div "Bedroom Furniture" at bounding box center [308, 616] width 536 height 35
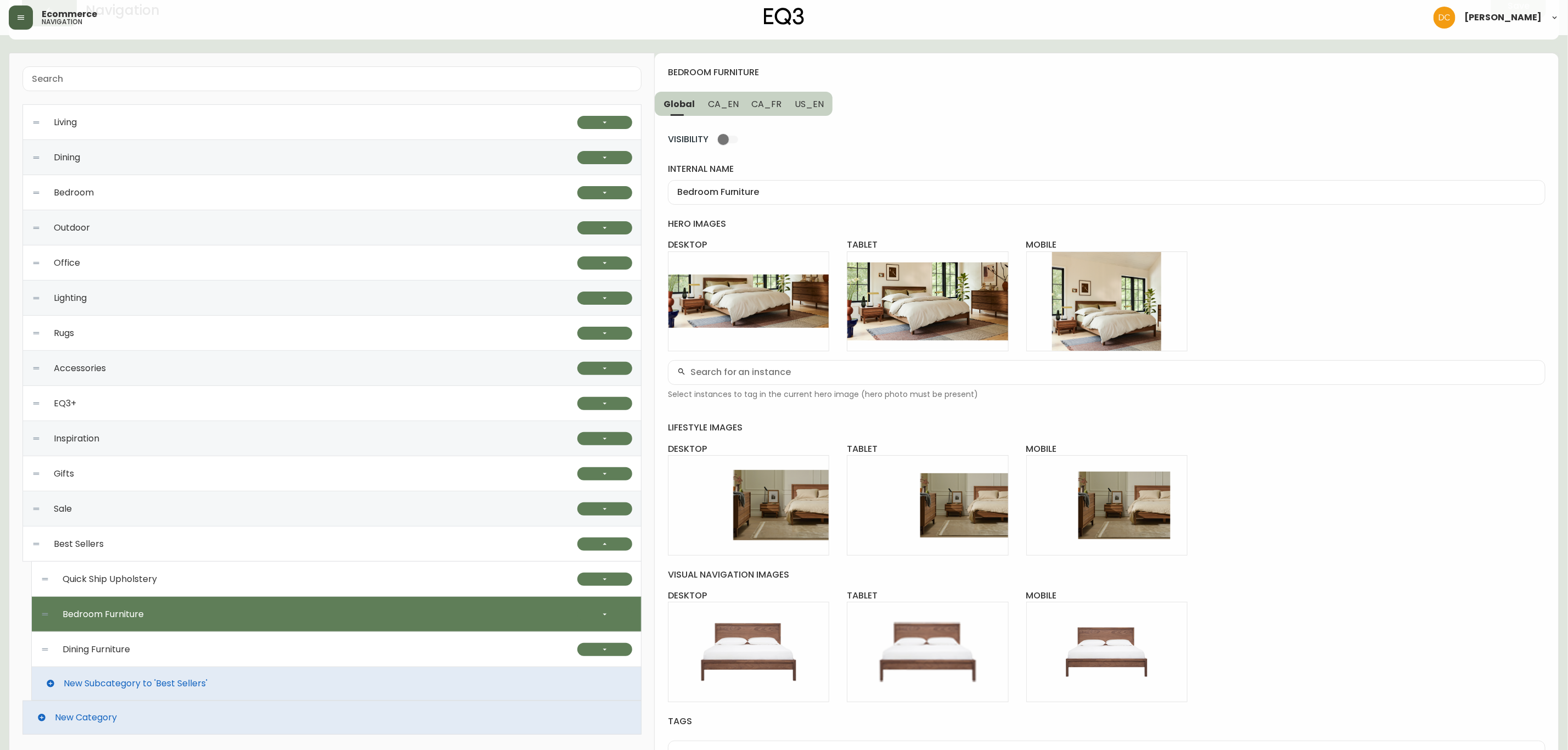
click at [455, 582] on div "Quick Ship Upholstery" at bounding box center [308, 579] width 536 height 35
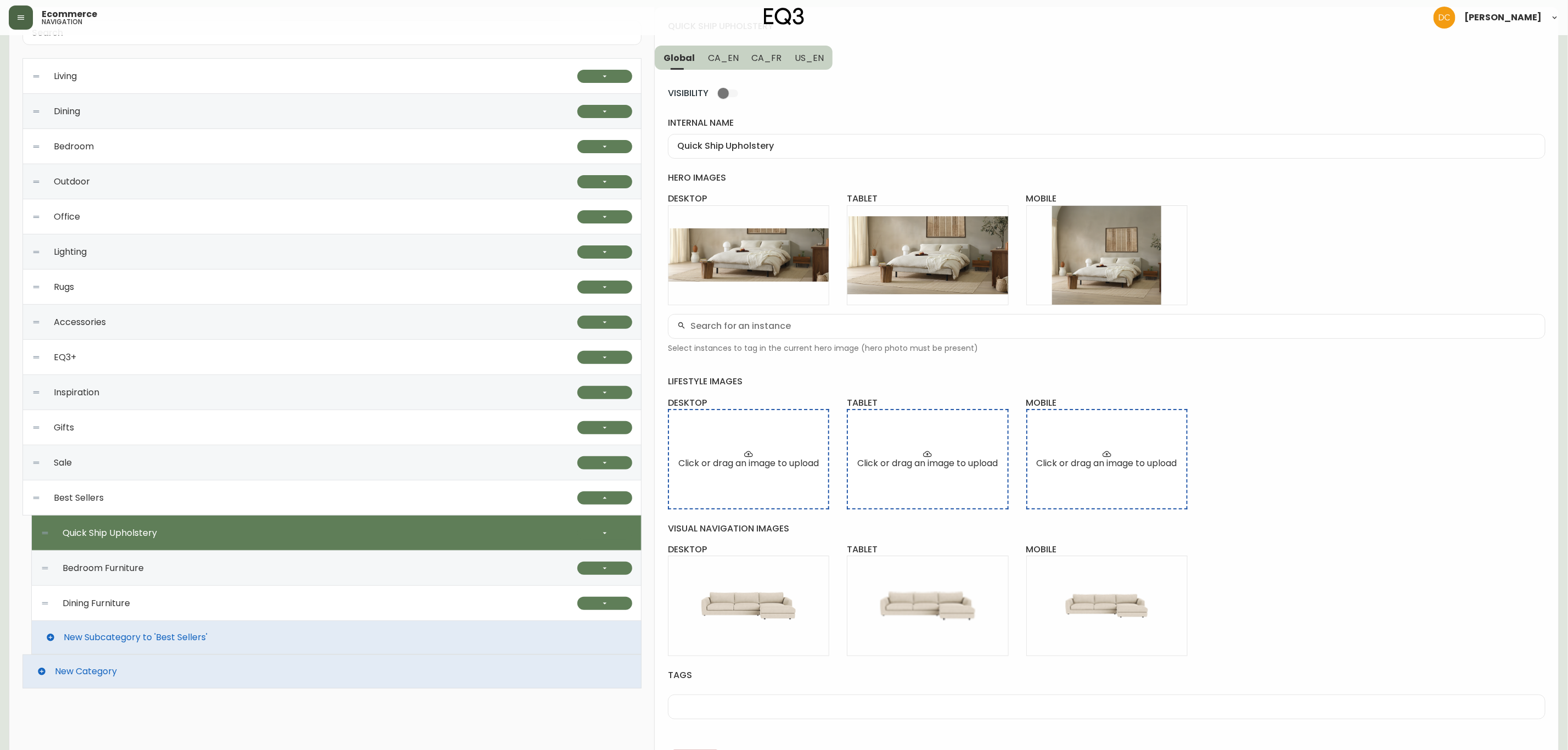
scroll to position [149, 0]
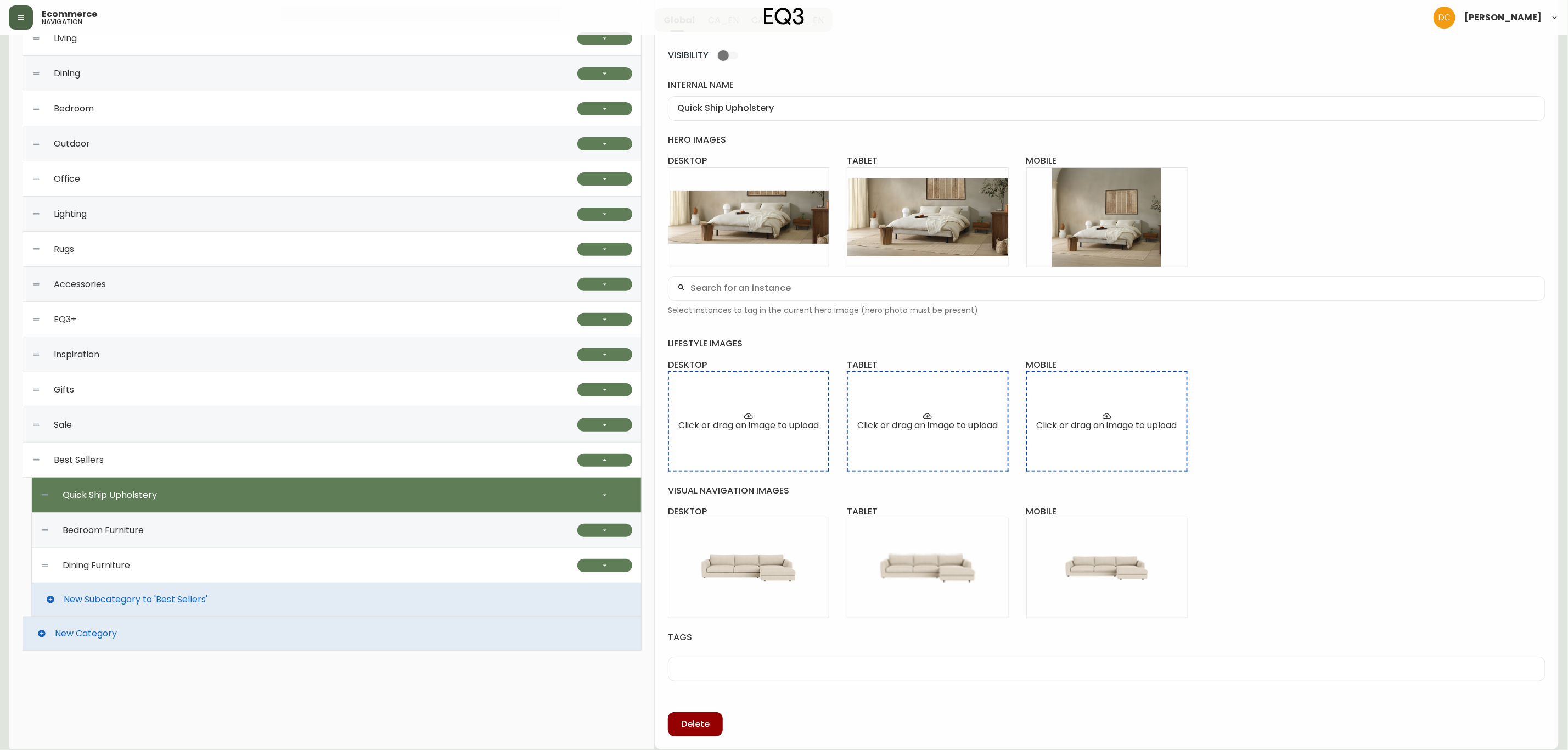
click at [498, 566] on div "Dining Furniture" at bounding box center [308, 566] width 536 height 35
type input "Dining Furniture"
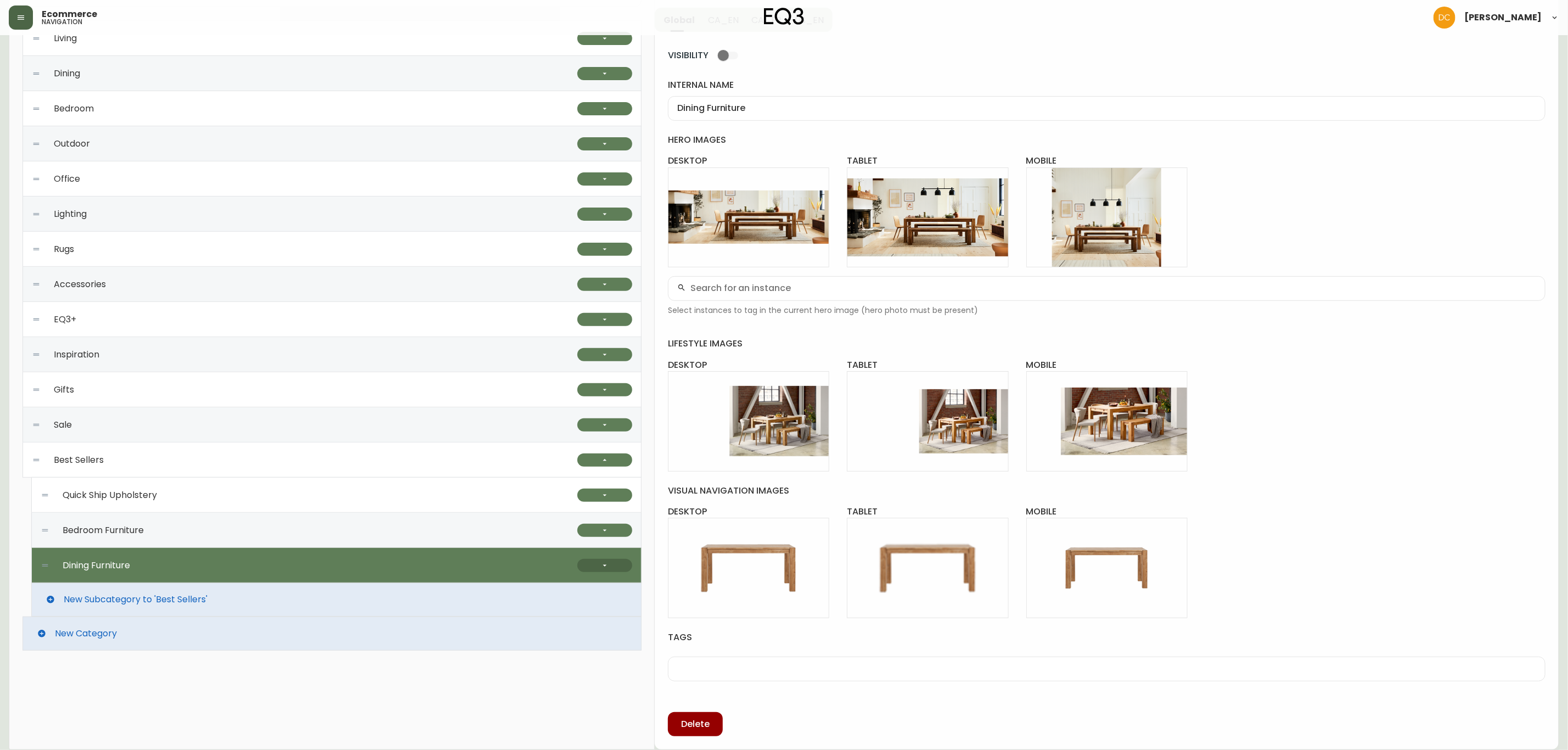
click at [613, 563] on button "button" at bounding box center [604, 566] width 55 height 13
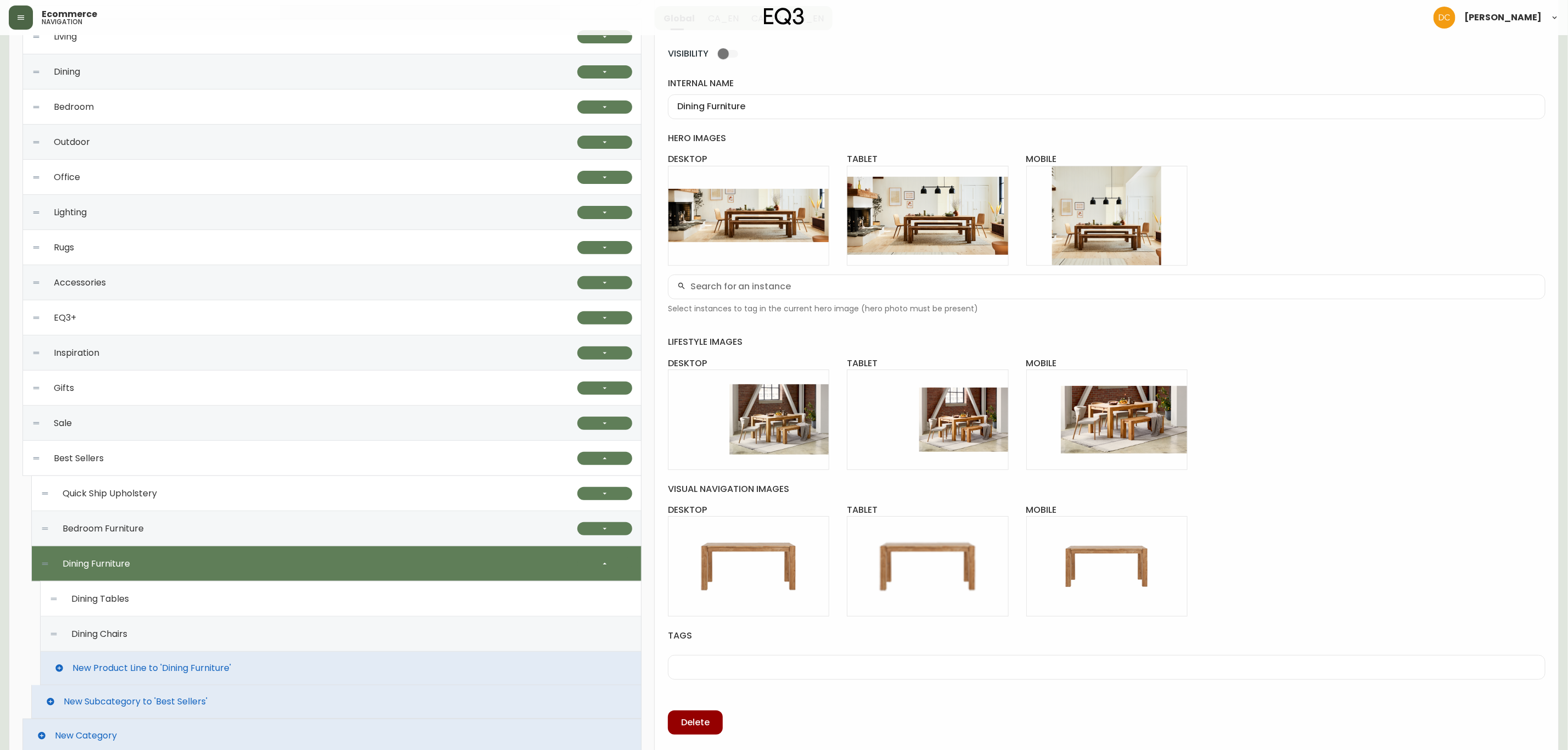
drag, startPoint x: 540, startPoint y: 605, endPoint x: 527, endPoint y: 613, distance: 15.3
click at [533, 611] on div "Dining Tables" at bounding box center [341, 599] width 583 height 35
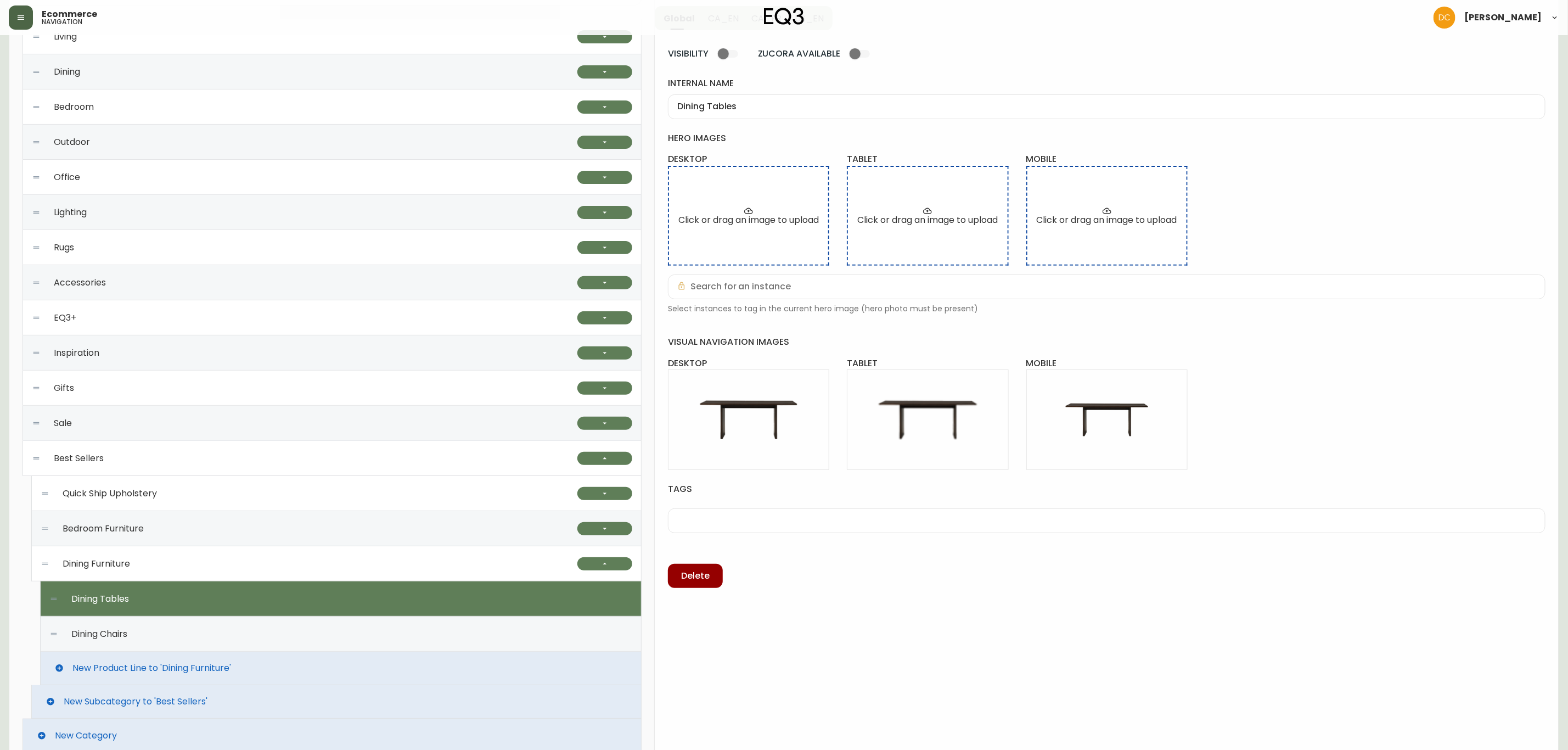
click at [529, 605] on div "Dining Tables" at bounding box center [341, 599] width 583 height 35
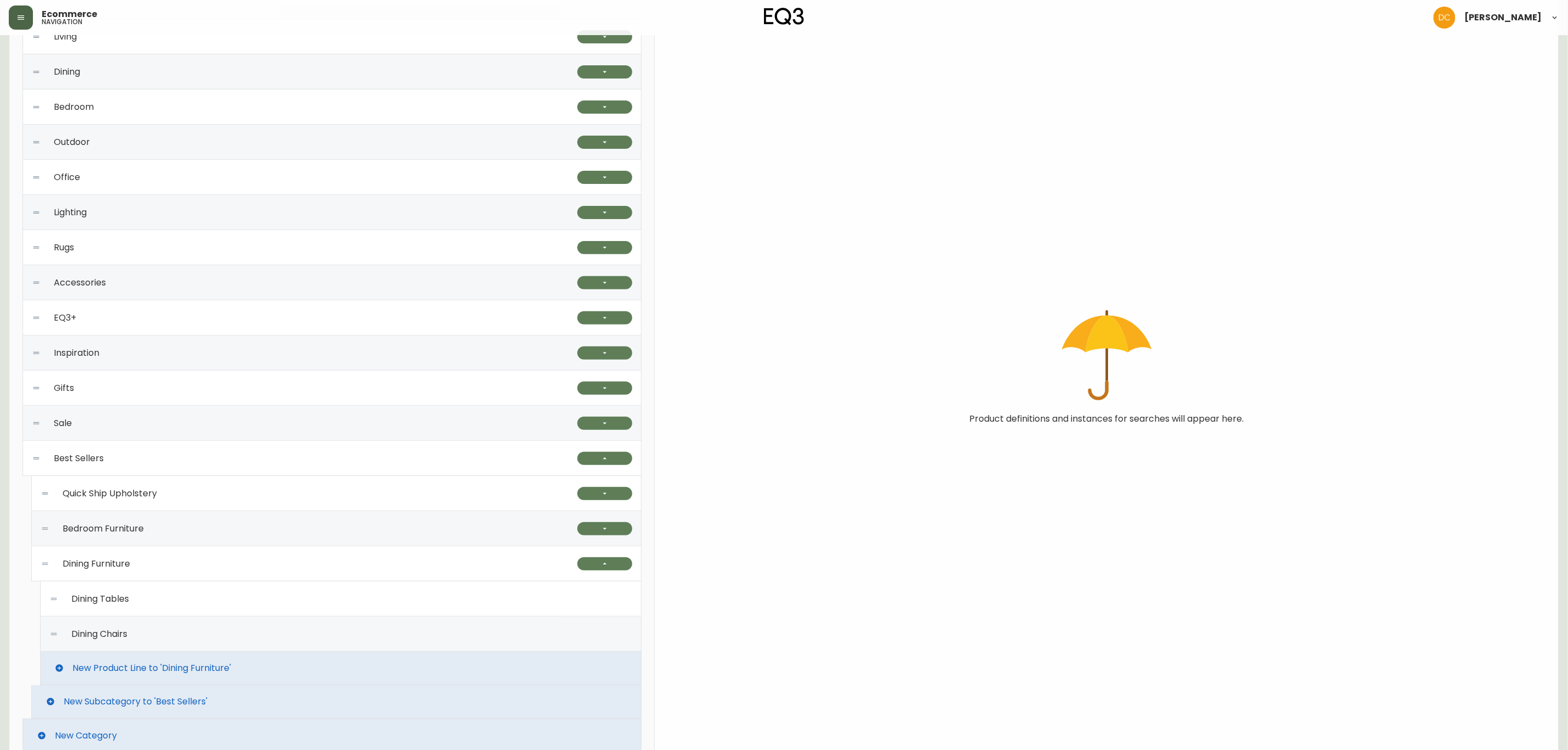
click at [522, 600] on div "Dining Tables" at bounding box center [341, 599] width 583 height 35
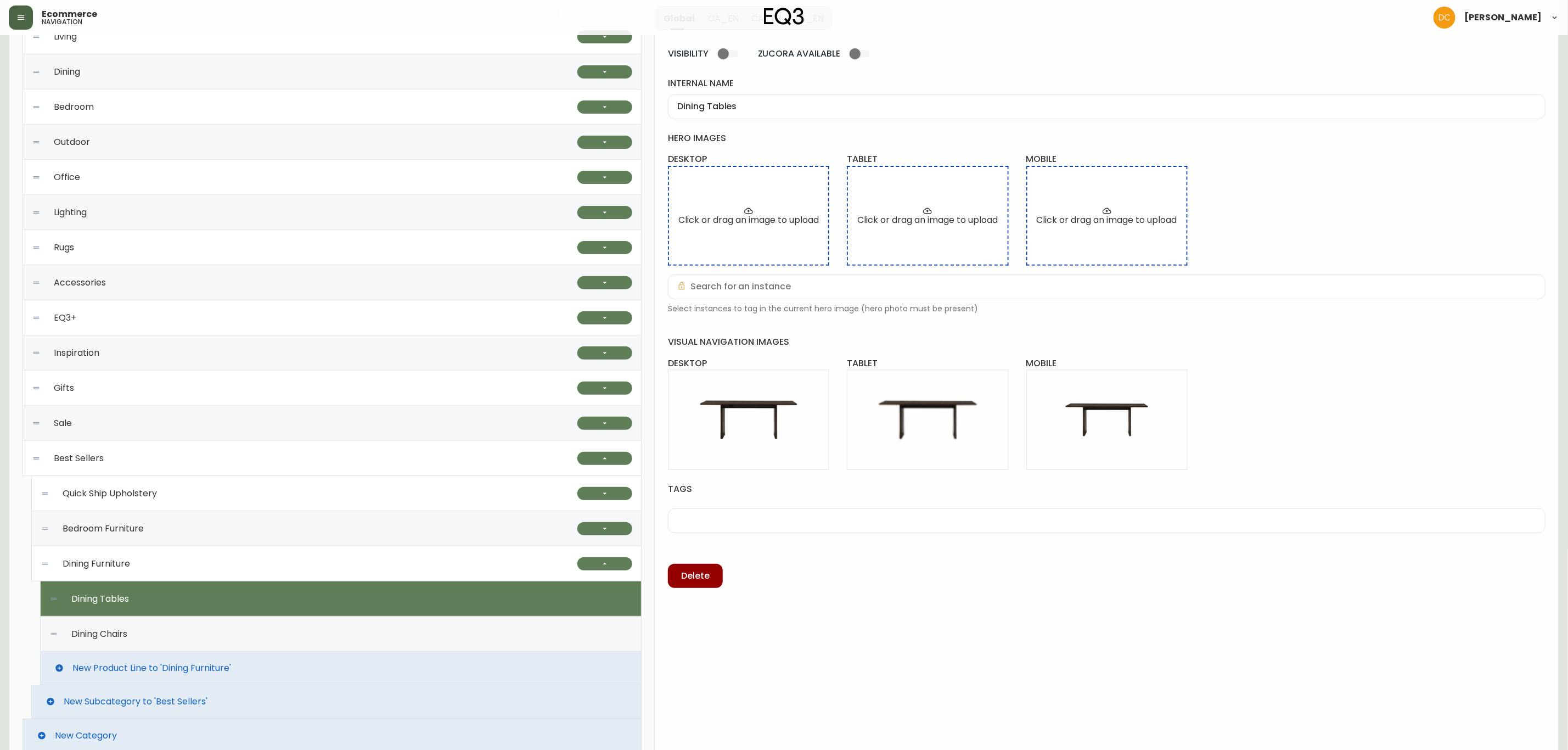
click at [502, 630] on div "Dining Chairs" at bounding box center [341, 634] width 583 height 35
type input "Dining Chairs"
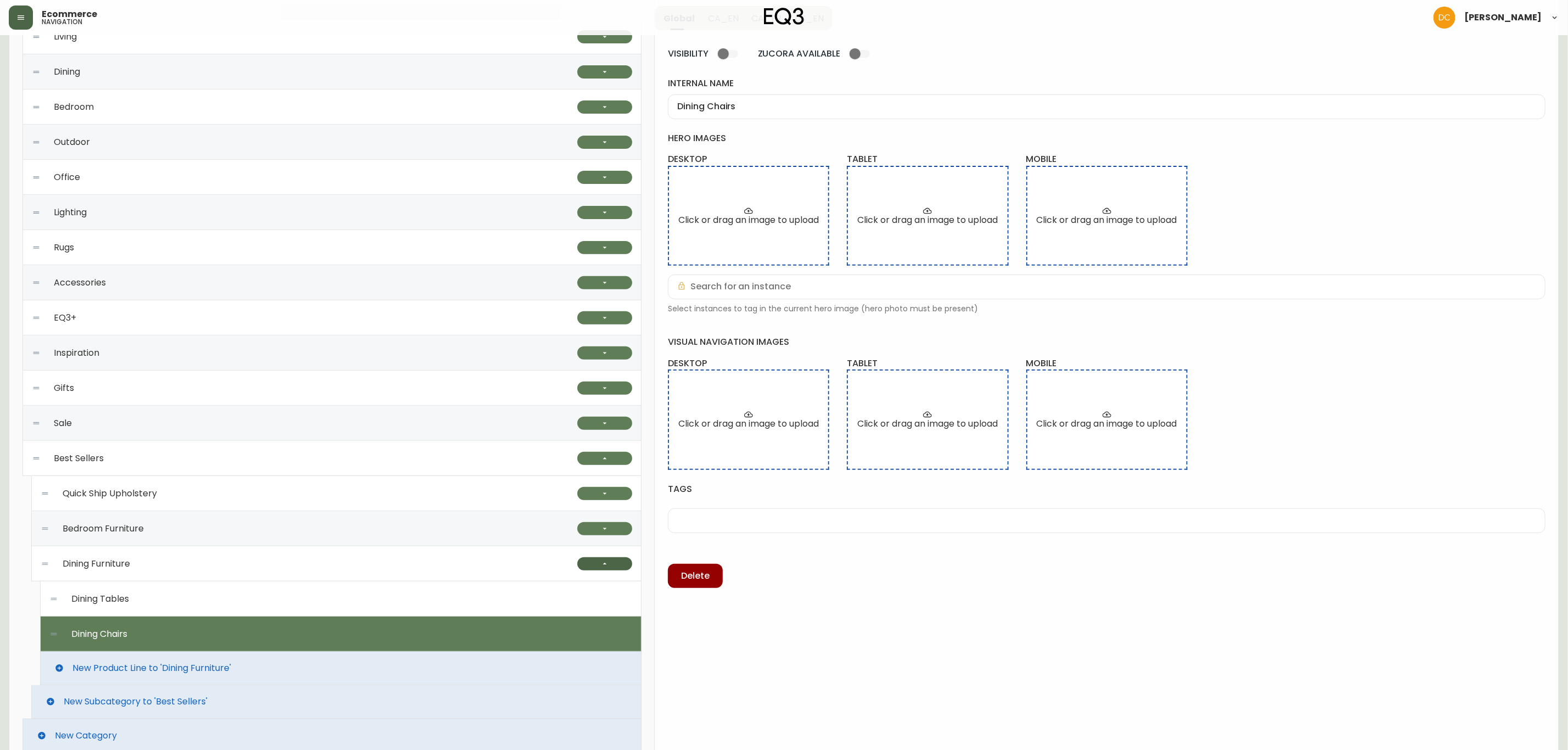
click at [611, 564] on button "button" at bounding box center [604, 564] width 55 height 13
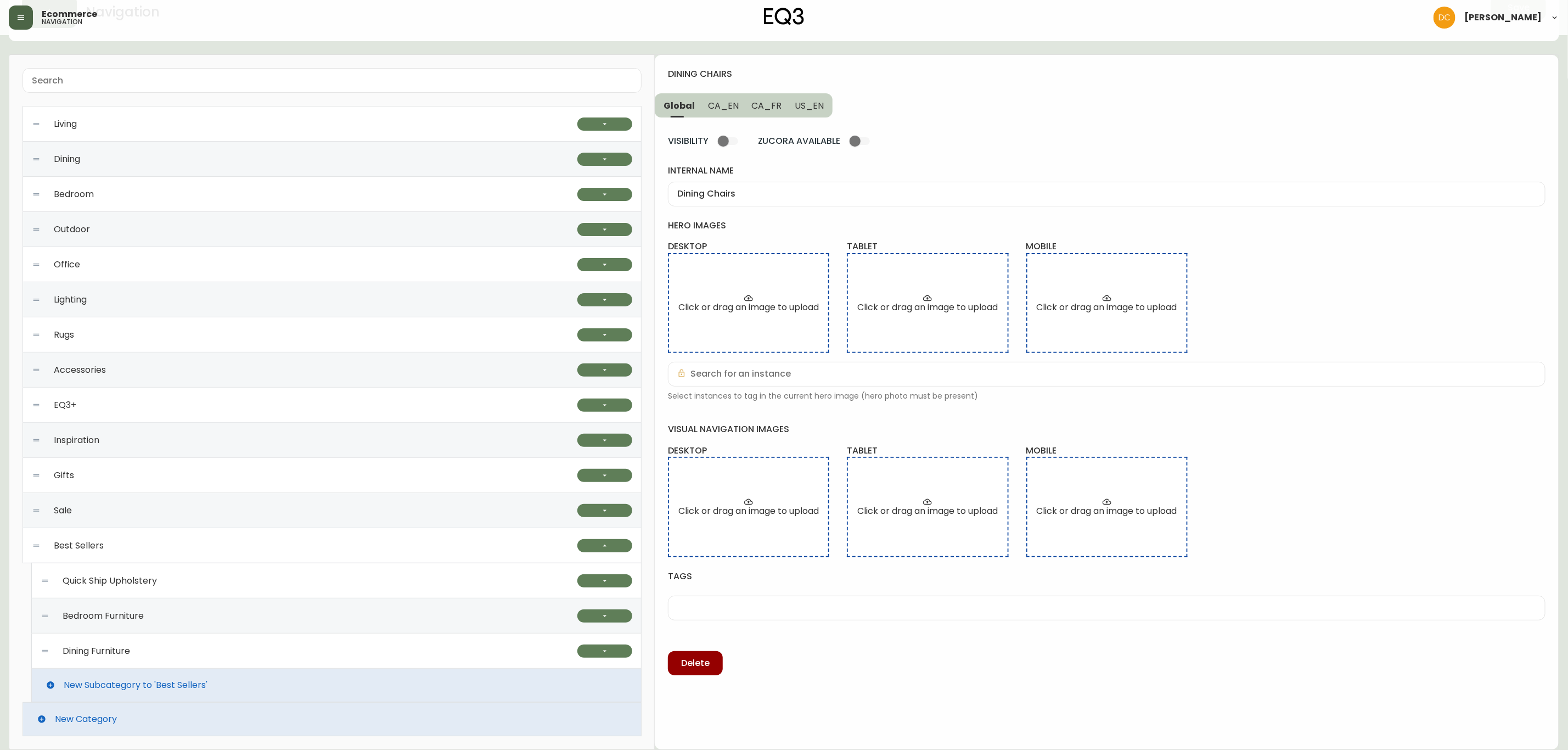
scroll to position [63, 0]
click at [595, 548] on button "button" at bounding box center [604, 546] width 55 height 13
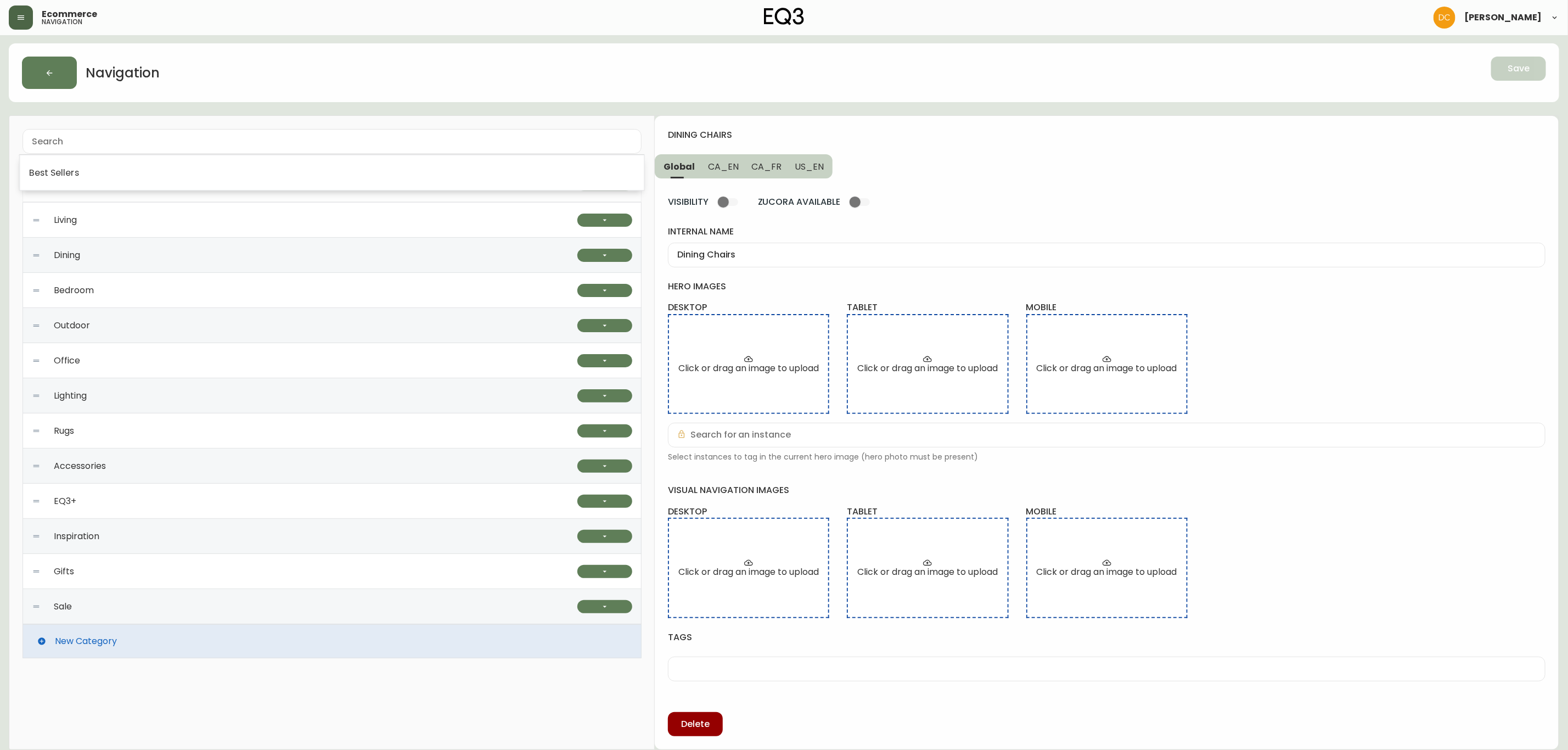
drag, startPoint x: 38, startPoint y: 606, endPoint x: 108, endPoint y: 173, distance: 438.6
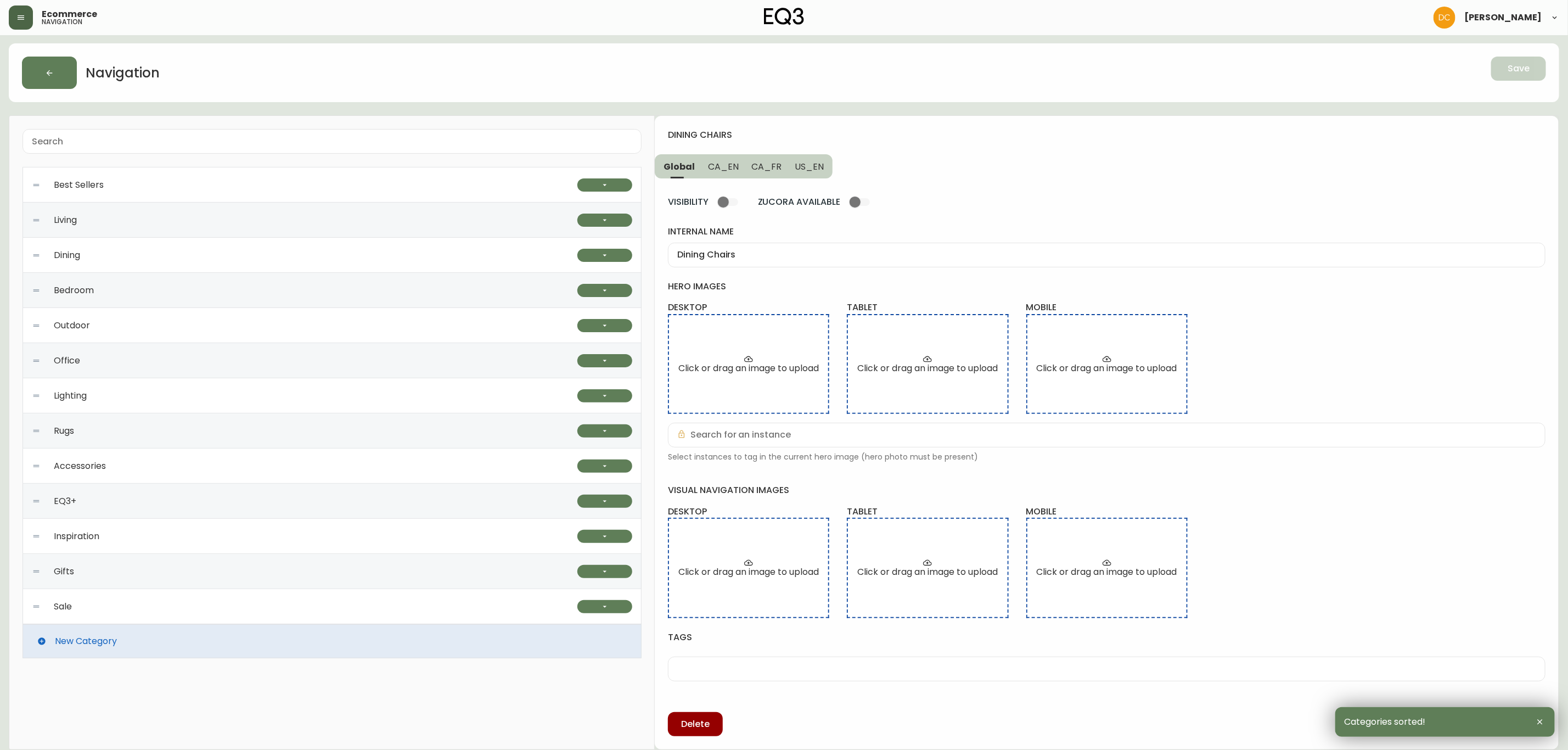
click at [27, 17] on button "button" at bounding box center [21, 17] width 24 height 24
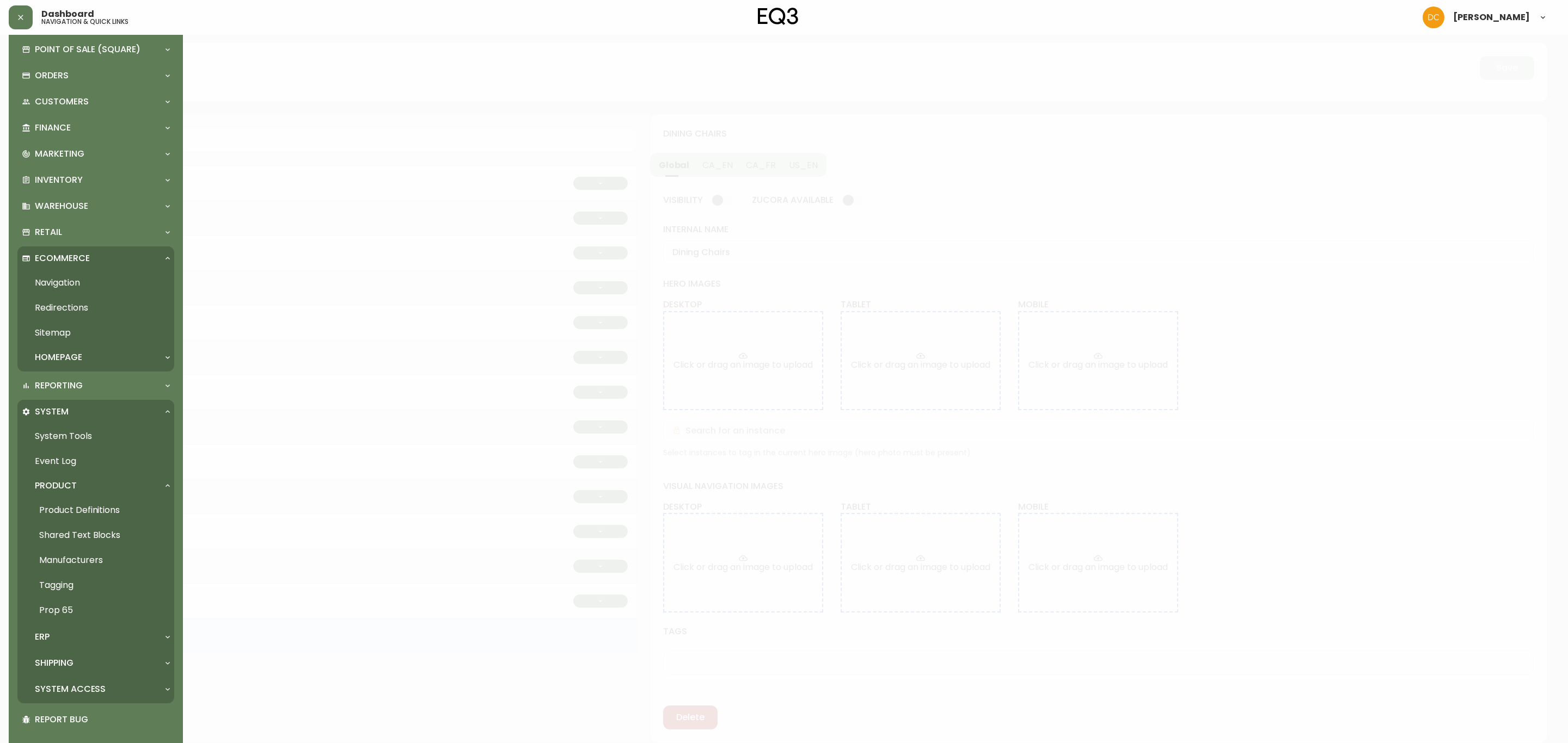
scroll to position [76, 0]
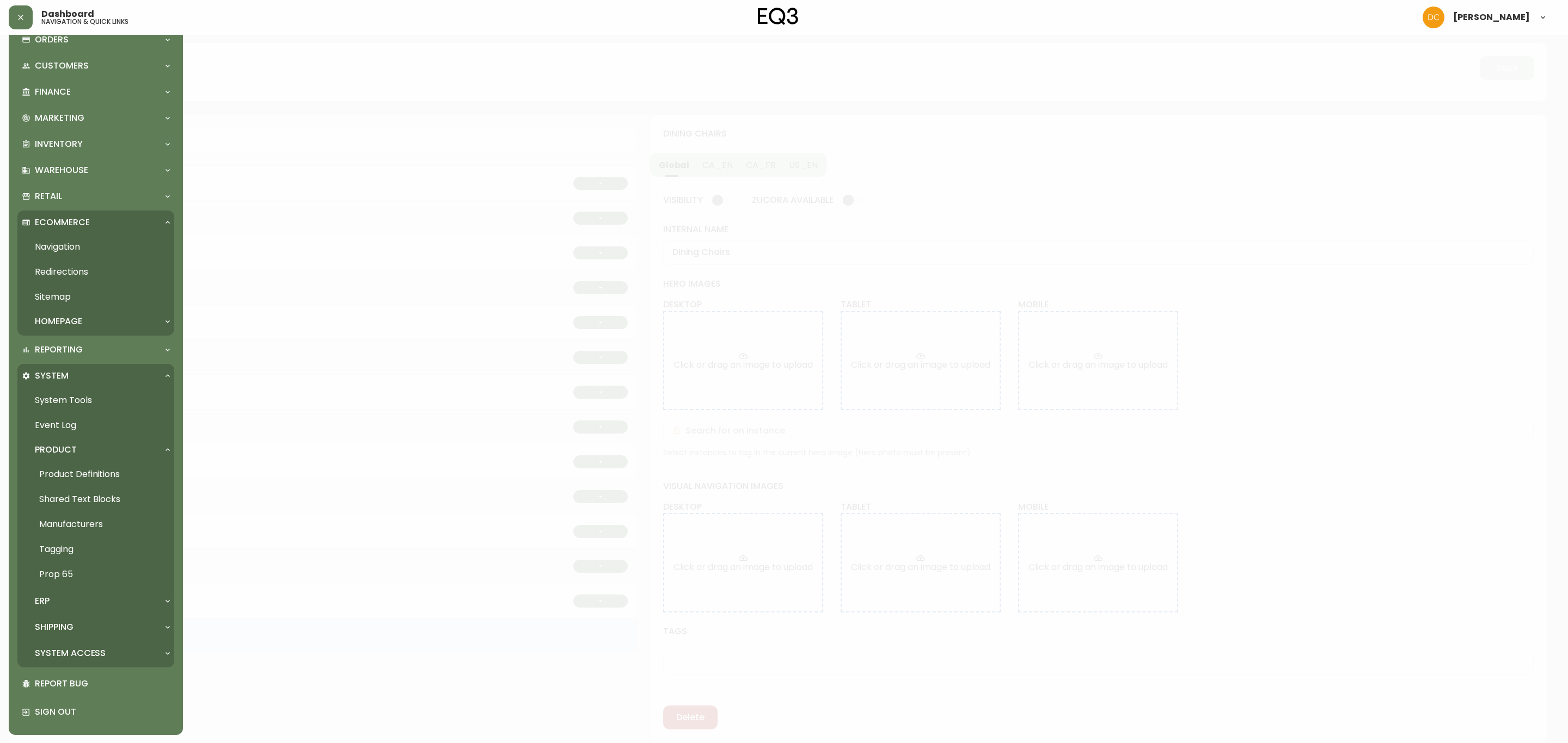
click at [78, 475] on link "Product Definitions" at bounding box center [95, 474] width 157 height 25
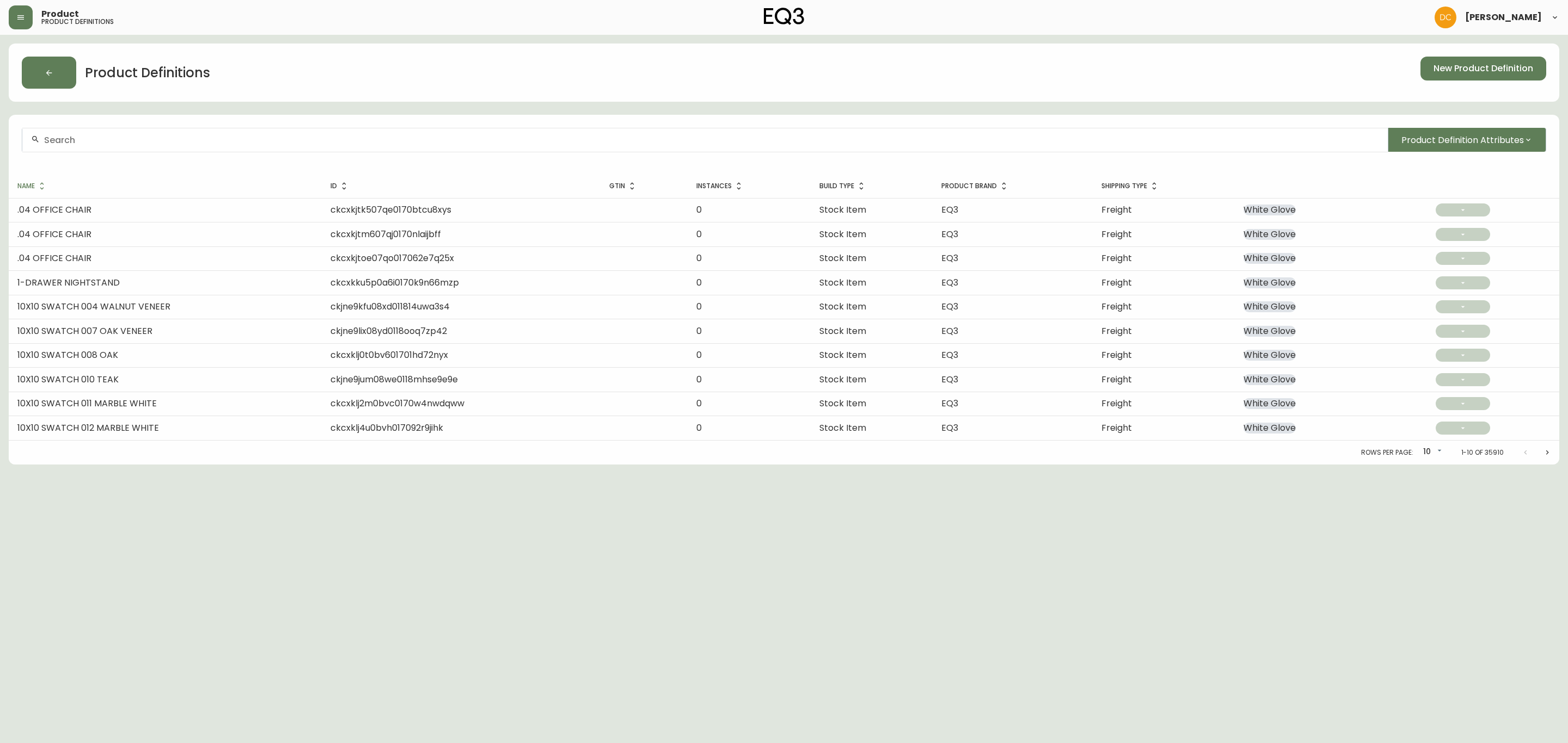
click at [238, 134] on div at bounding box center [705, 141] width 1365 height 25
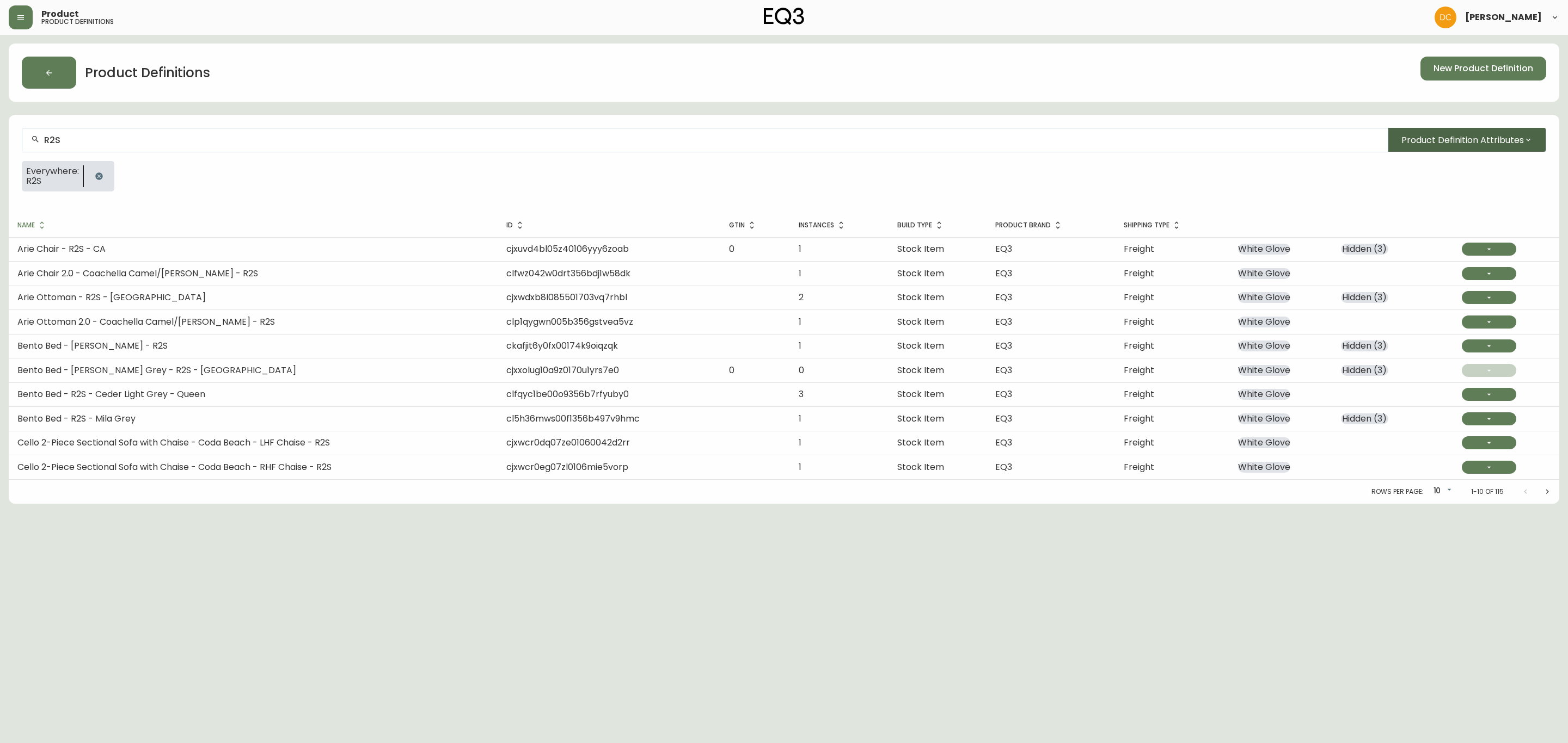
type input "R2S"
click at [1450, 142] on span "Product Definition Attributes" at bounding box center [1462, 140] width 123 height 14
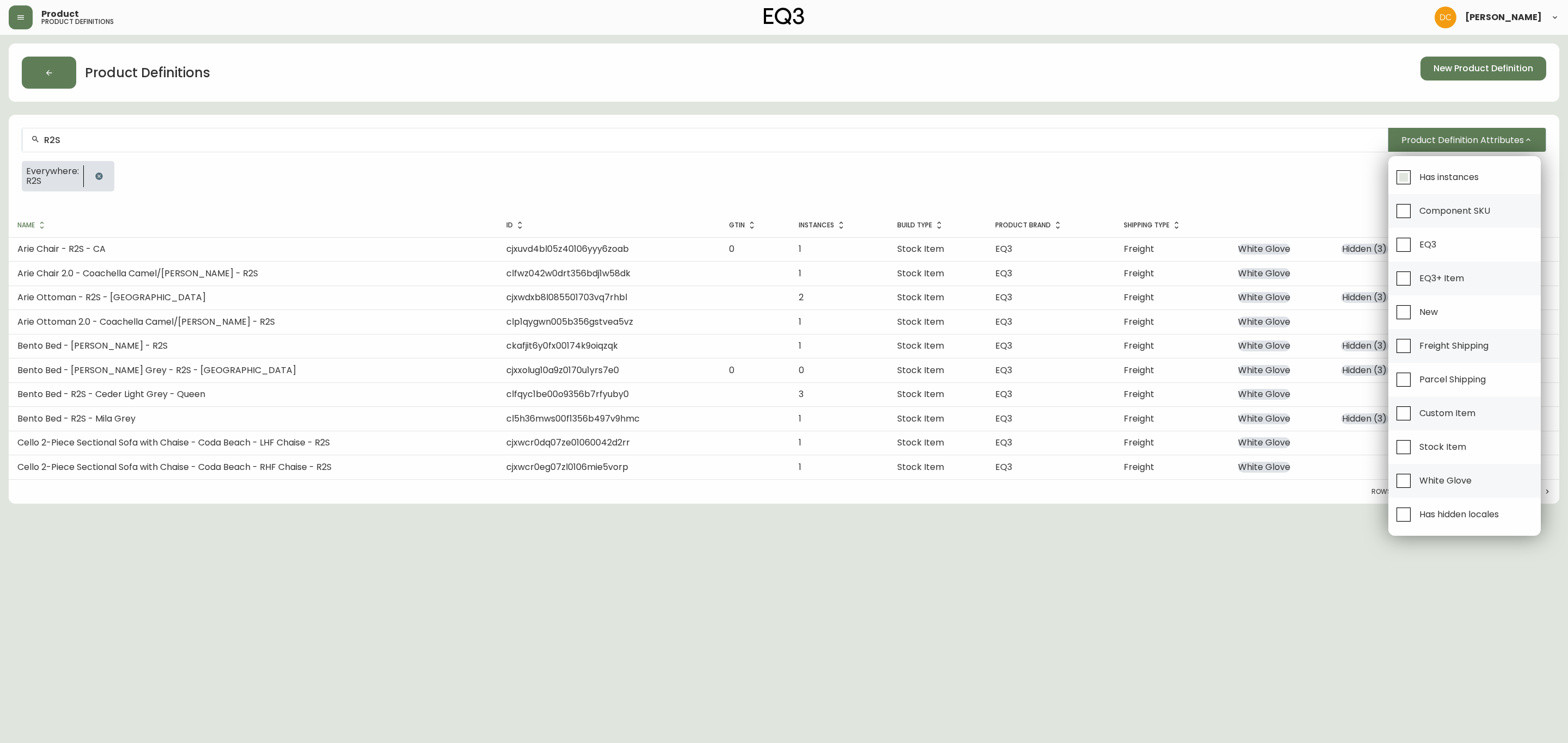
click at [1441, 176] on span "Has instances" at bounding box center [1449, 178] width 59 height 12
click at [1416, 176] on input "Has instances" at bounding box center [1403, 178] width 25 height 25
checkbox input "true"
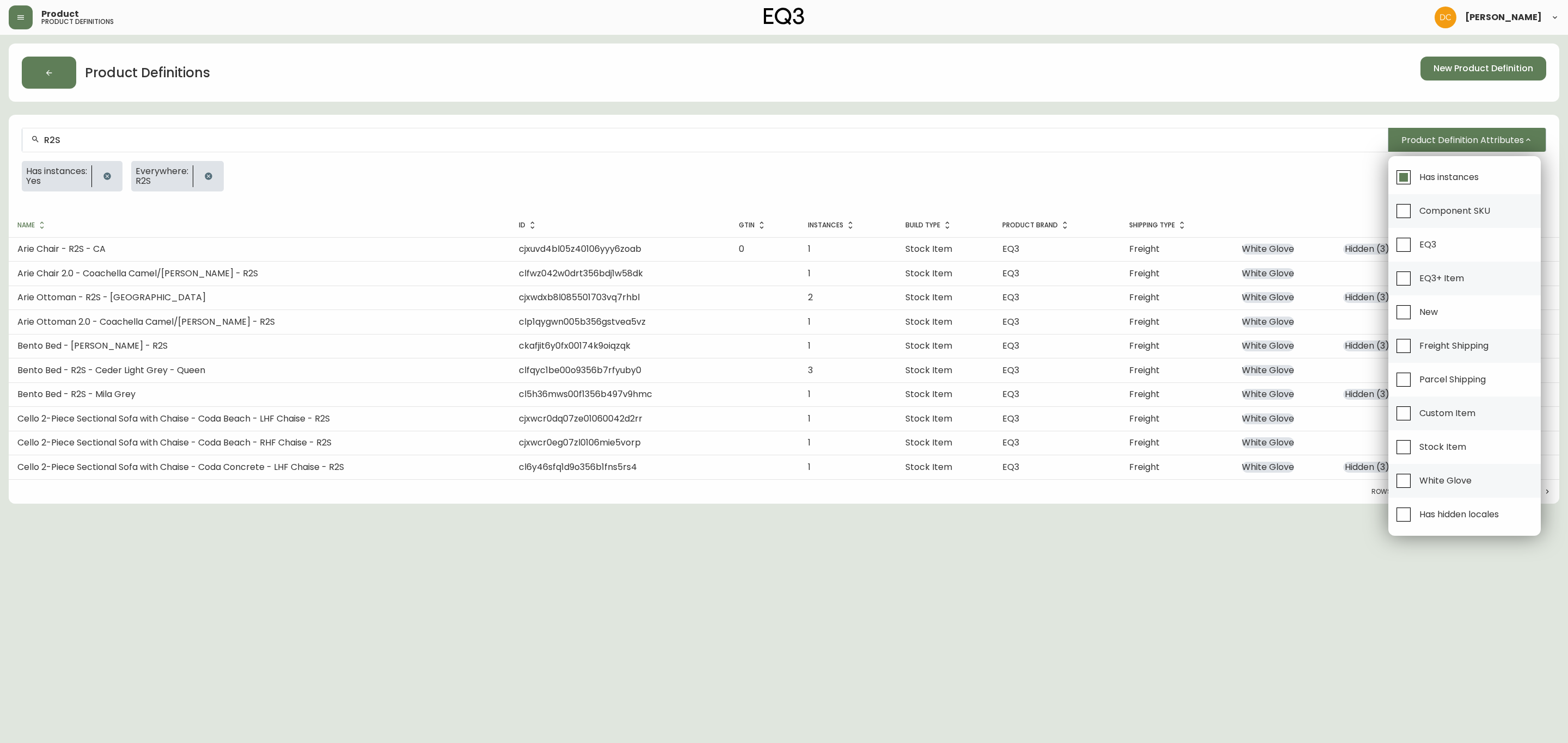
click at [768, 181] on div at bounding box center [784, 372] width 1568 height 743
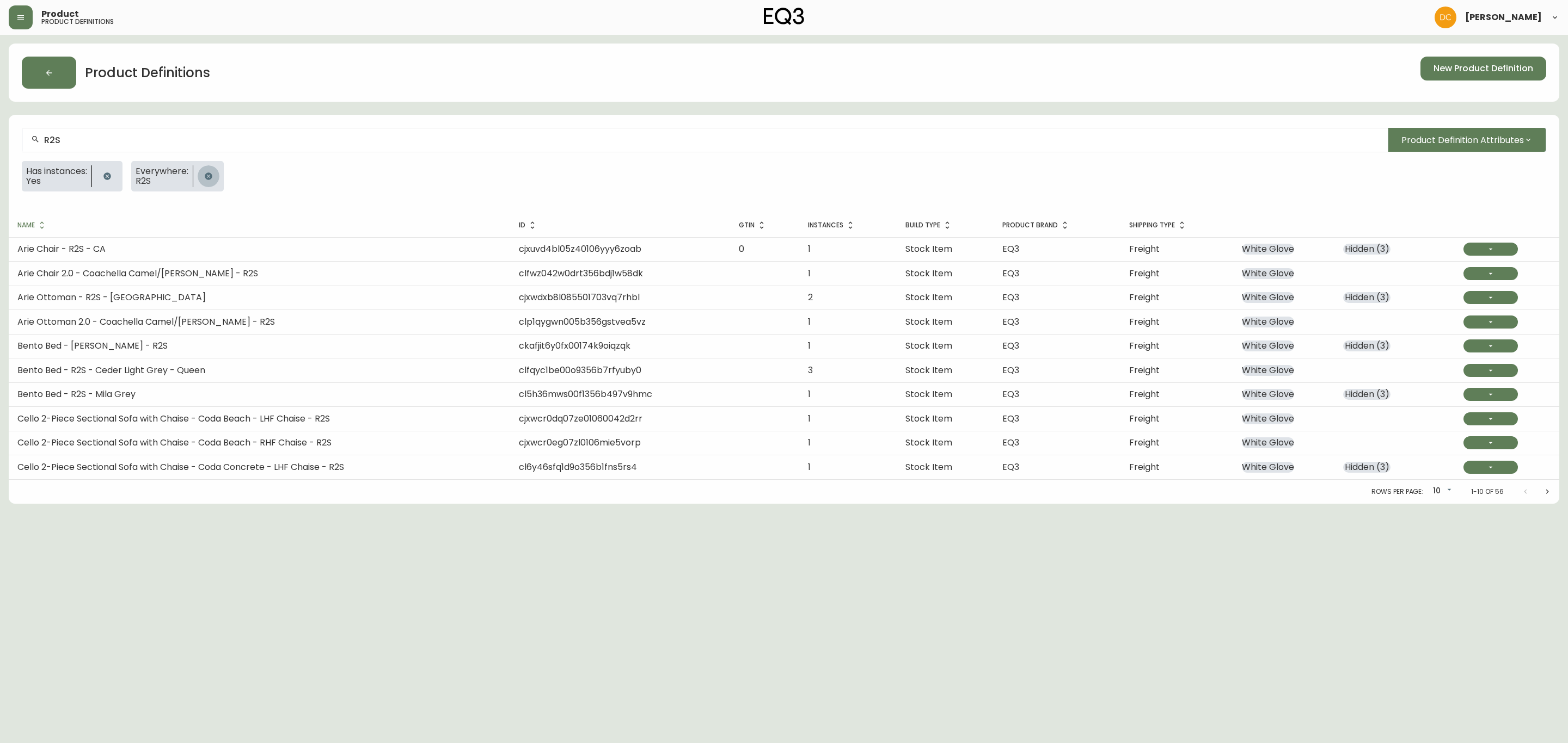
click at [212, 178] on icon "button" at bounding box center [208, 176] width 7 height 7
click at [160, 142] on input "R2S" at bounding box center [711, 140] width 1334 height 11
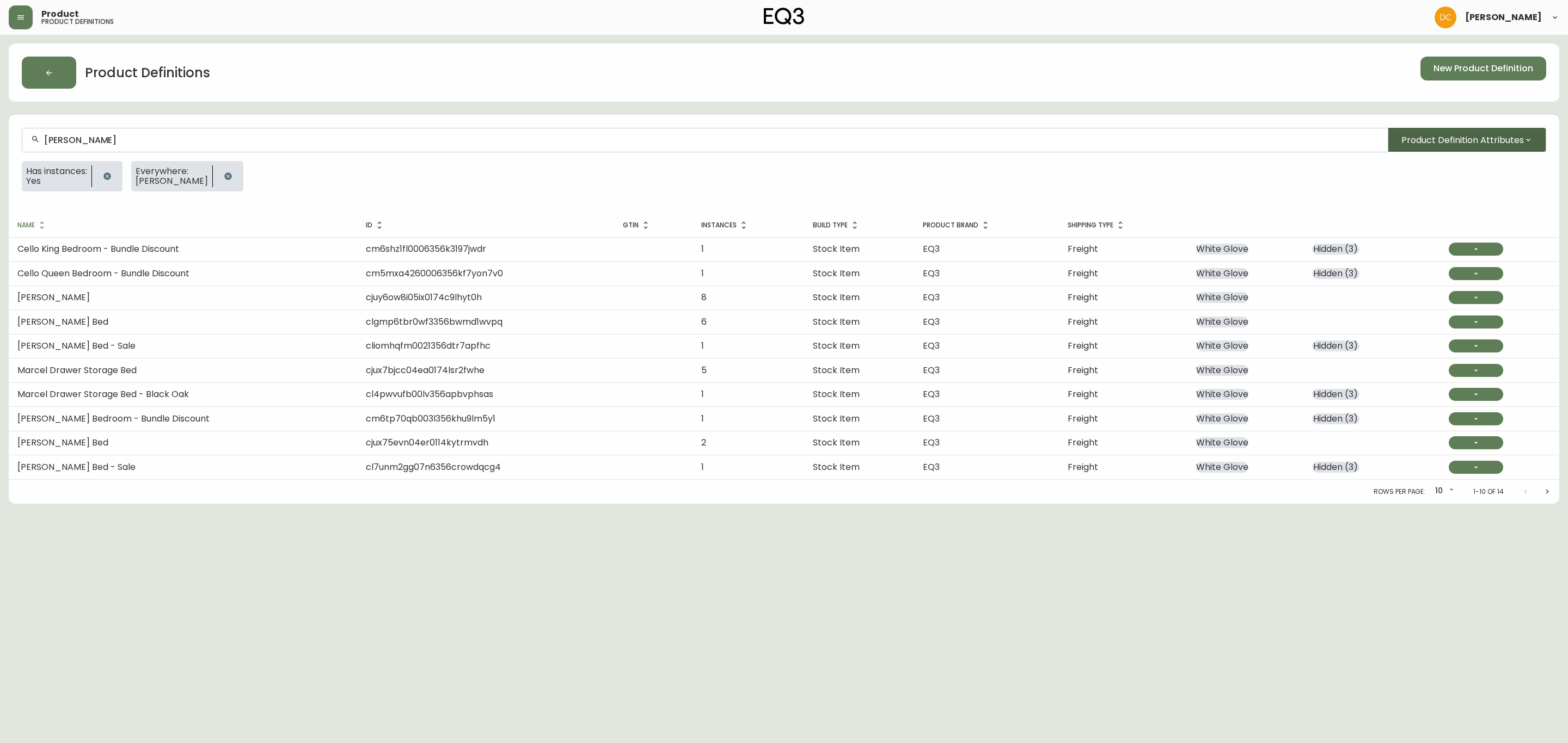
type input "Marcel Bed"
click at [1466, 139] on span "Product Definition Attributes" at bounding box center [1462, 140] width 123 height 14
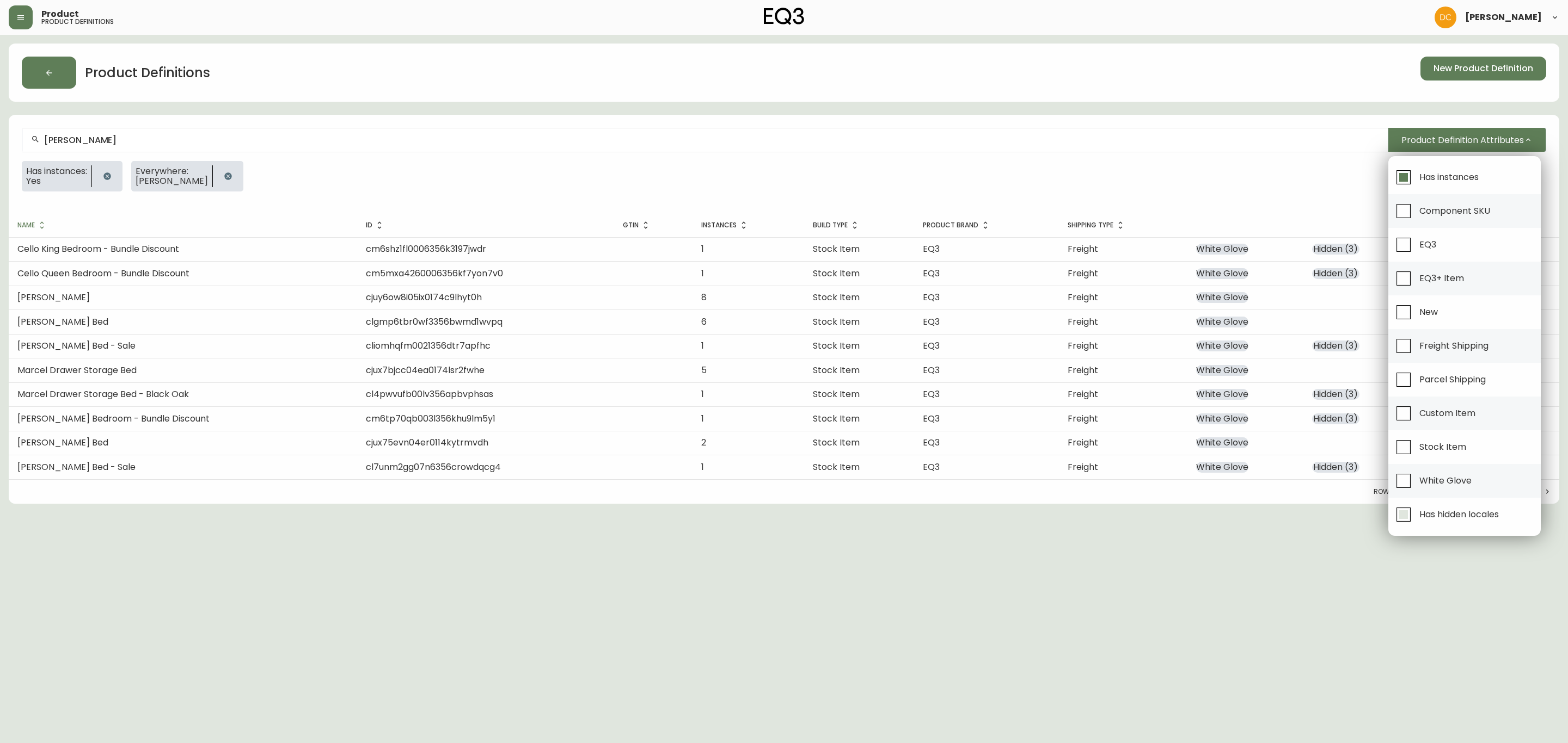
click at [1484, 513] on span "Has hidden locales" at bounding box center [1459, 515] width 80 height 12
click at [1416, 513] on input "Has hidden locales" at bounding box center [1403, 515] width 25 height 25
click at [1484, 513] on span "Has hidden locales" at bounding box center [1459, 515] width 80 height 12
click at [1416, 513] on input "Has hidden locales" at bounding box center [1403, 515] width 25 height 25
checkbox input "false"
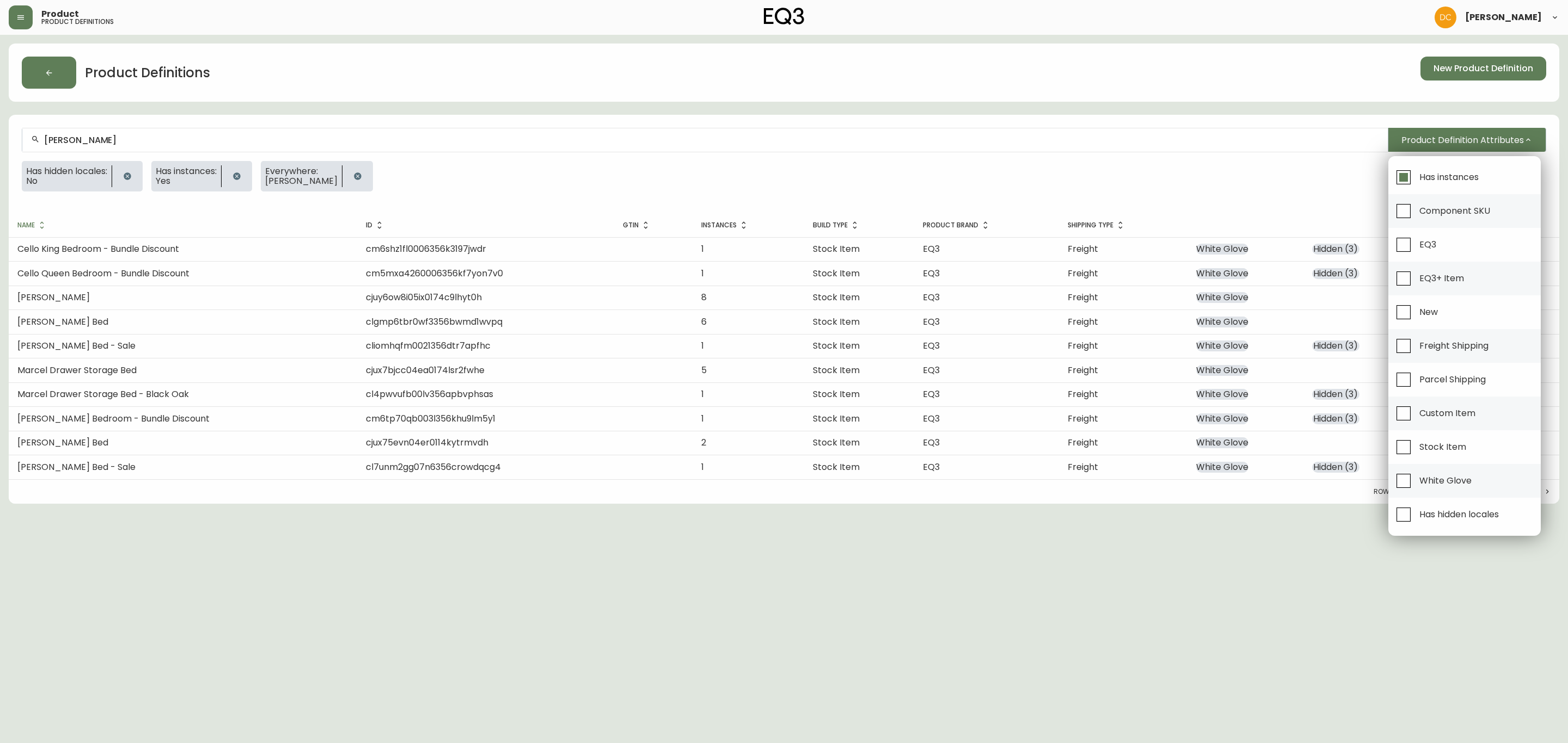
click at [1071, 554] on div at bounding box center [784, 372] width 1568 height 743
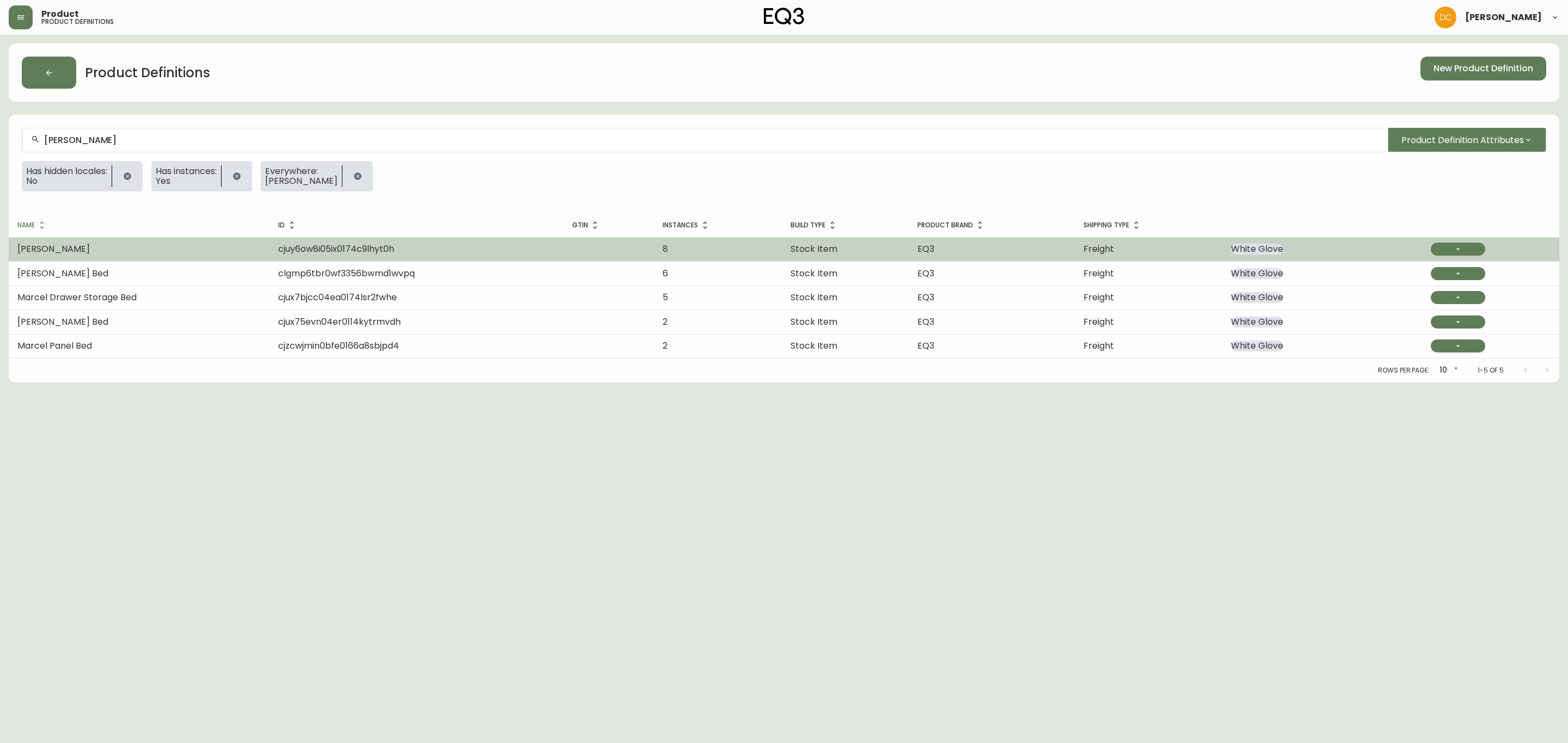
click at [202, 252] on td "Marcel Bed" at bounding box center [139, 249] width 261 height 24
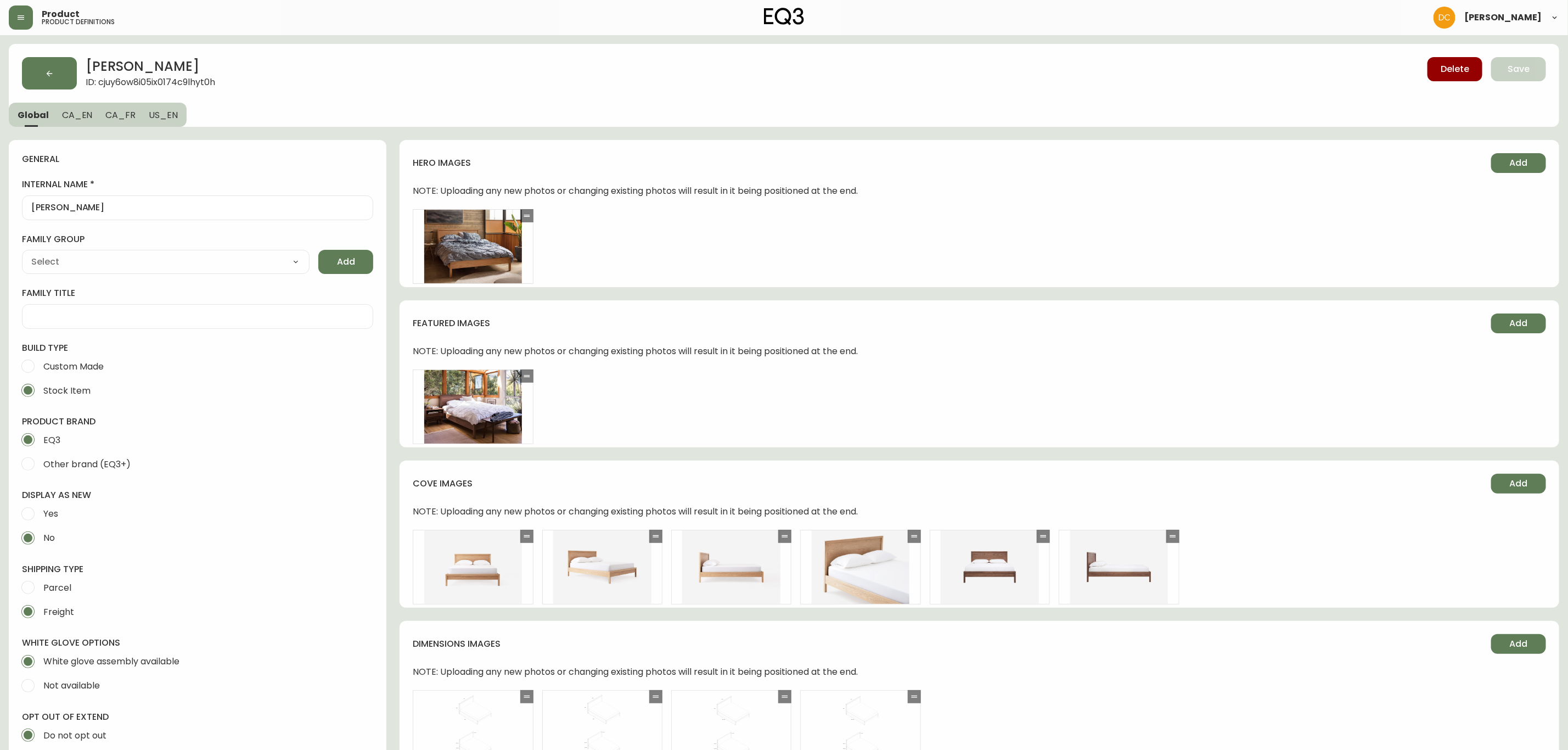
type input "EQ3"
type input "Furniture > Beds & Accessories > Beds & Bed Frames"
type input "Casegoods_Ethylene"
select select "cjyt4m5lw0000pt749bx6gh7n"
select select "cjy7e8xl901b50126m81mdlvx"
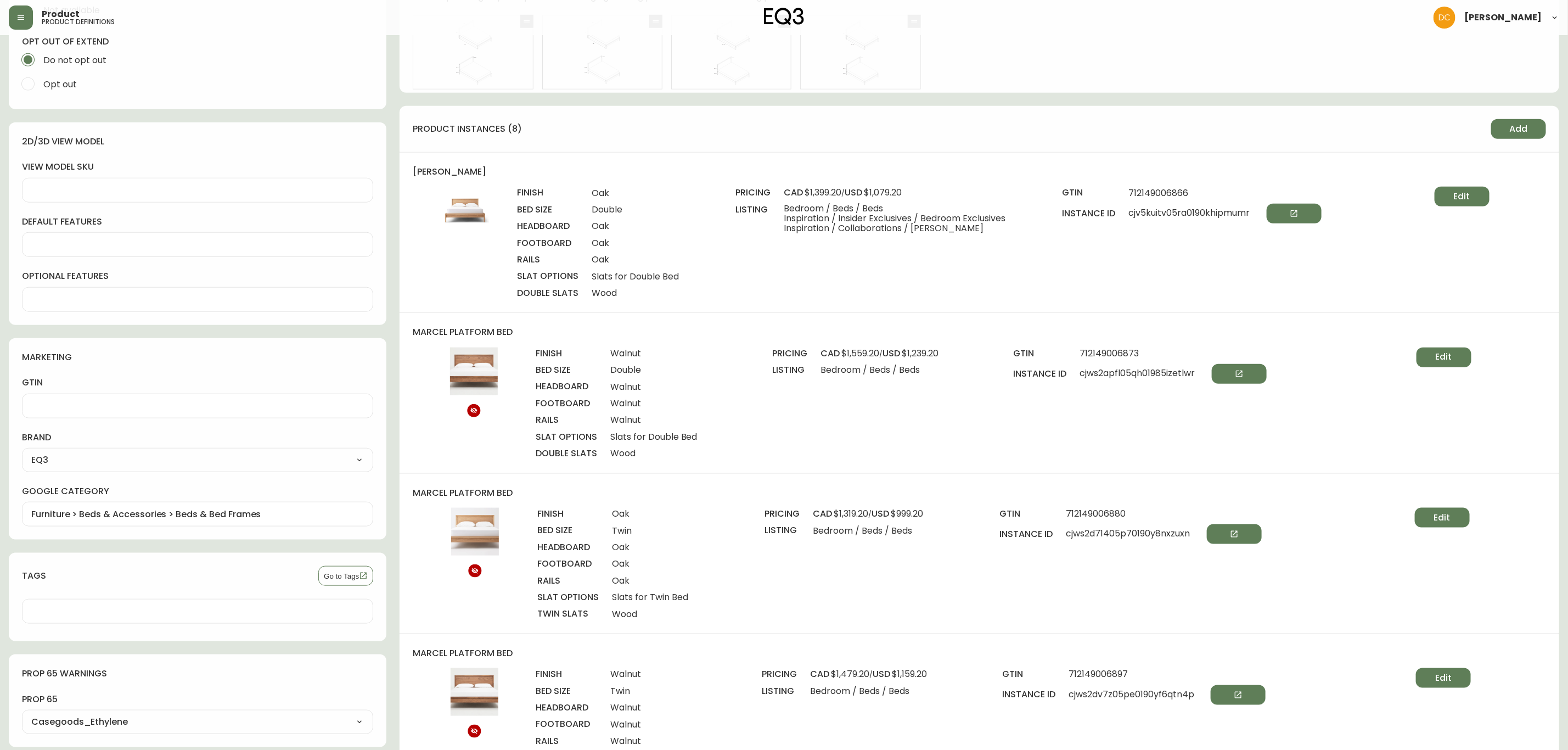
scroll to position [494, 0]
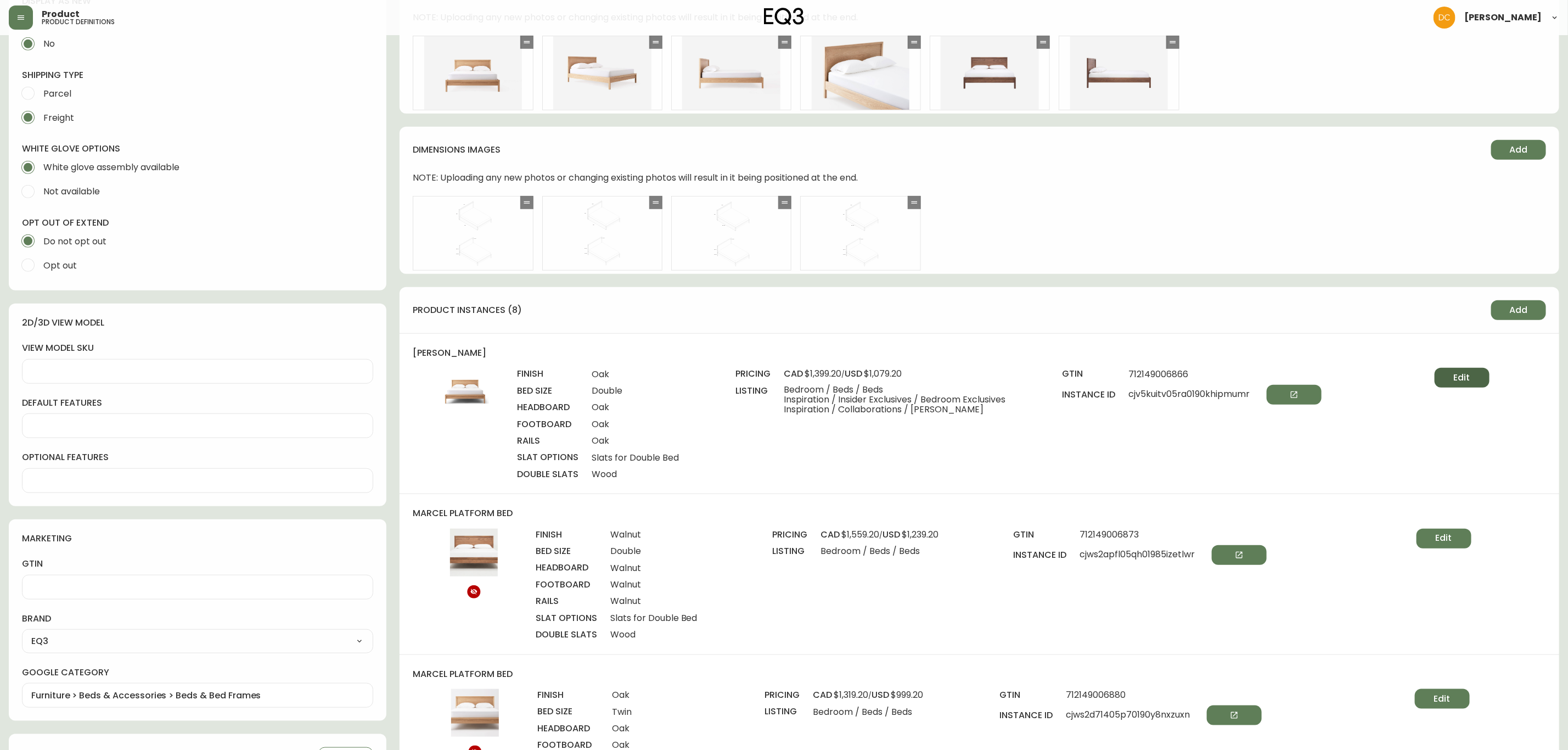
click at [1446, 377] on button "Edit" at bounding box center [1462, 378] width 55 height 20
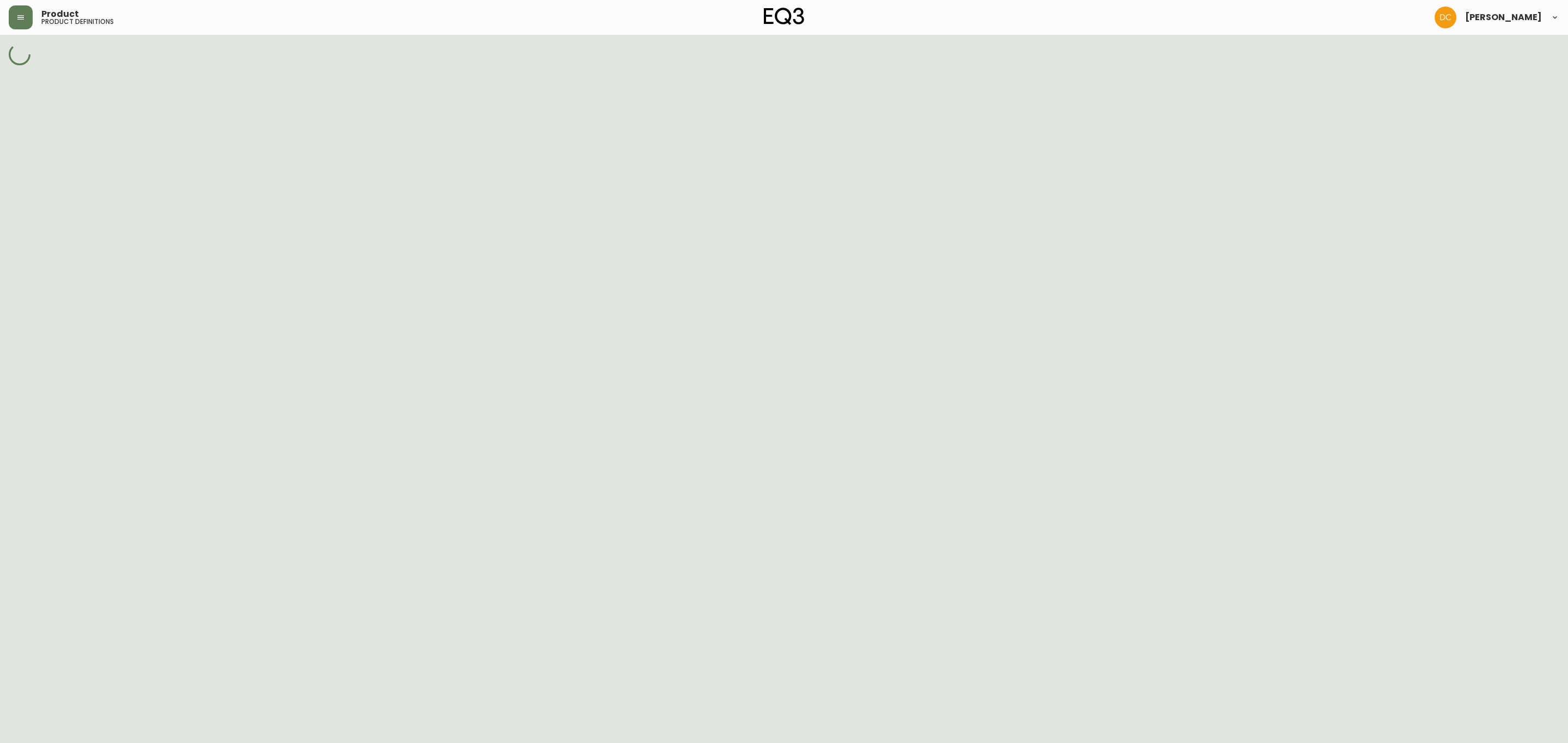
select select "cjuy6ow9305j10174vec1vj91"
select select "cjuy6mcw805ir0174u7fdtgvn"
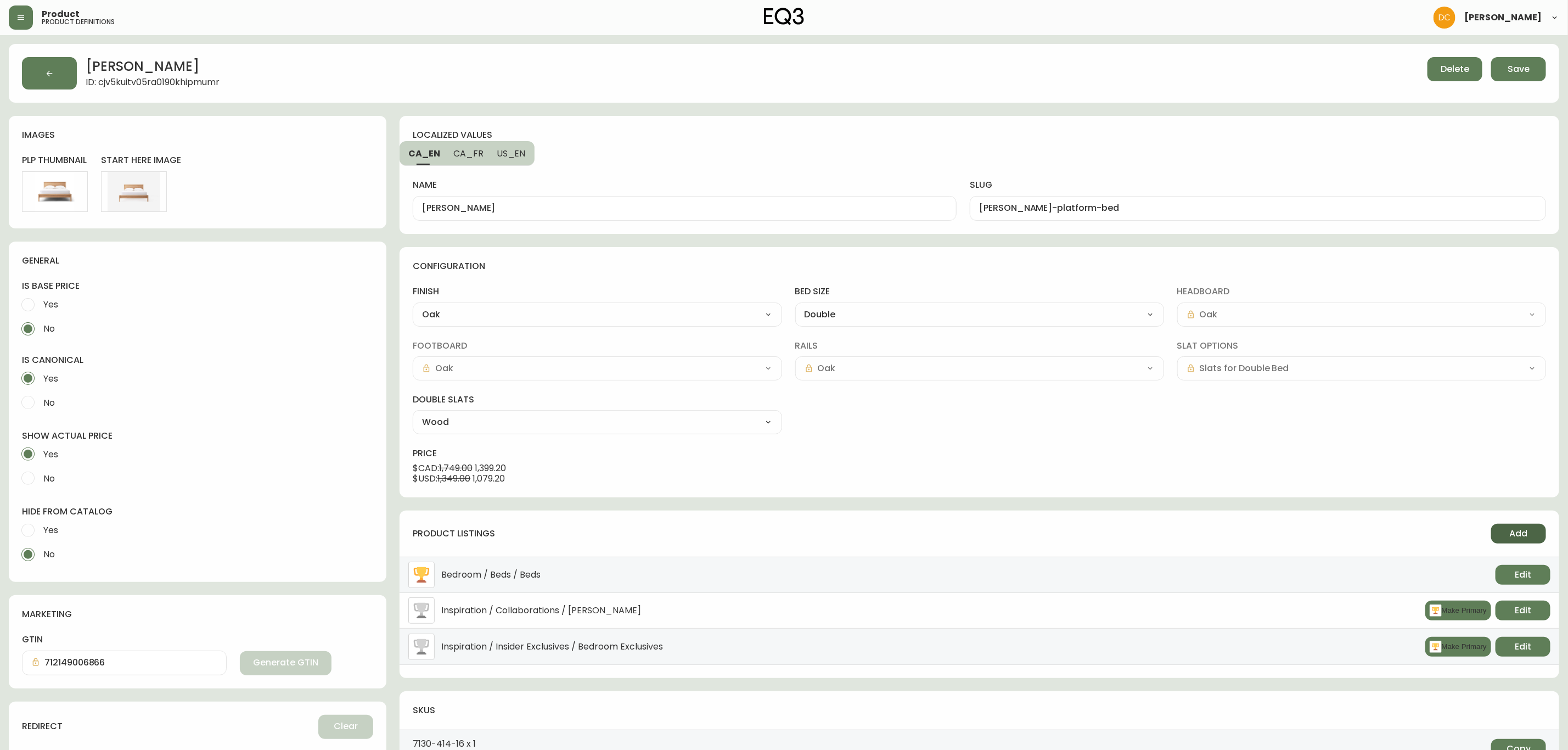
click at [1517, 534] on span "Add" at bounding box center [1519, 533] width 18 height 12
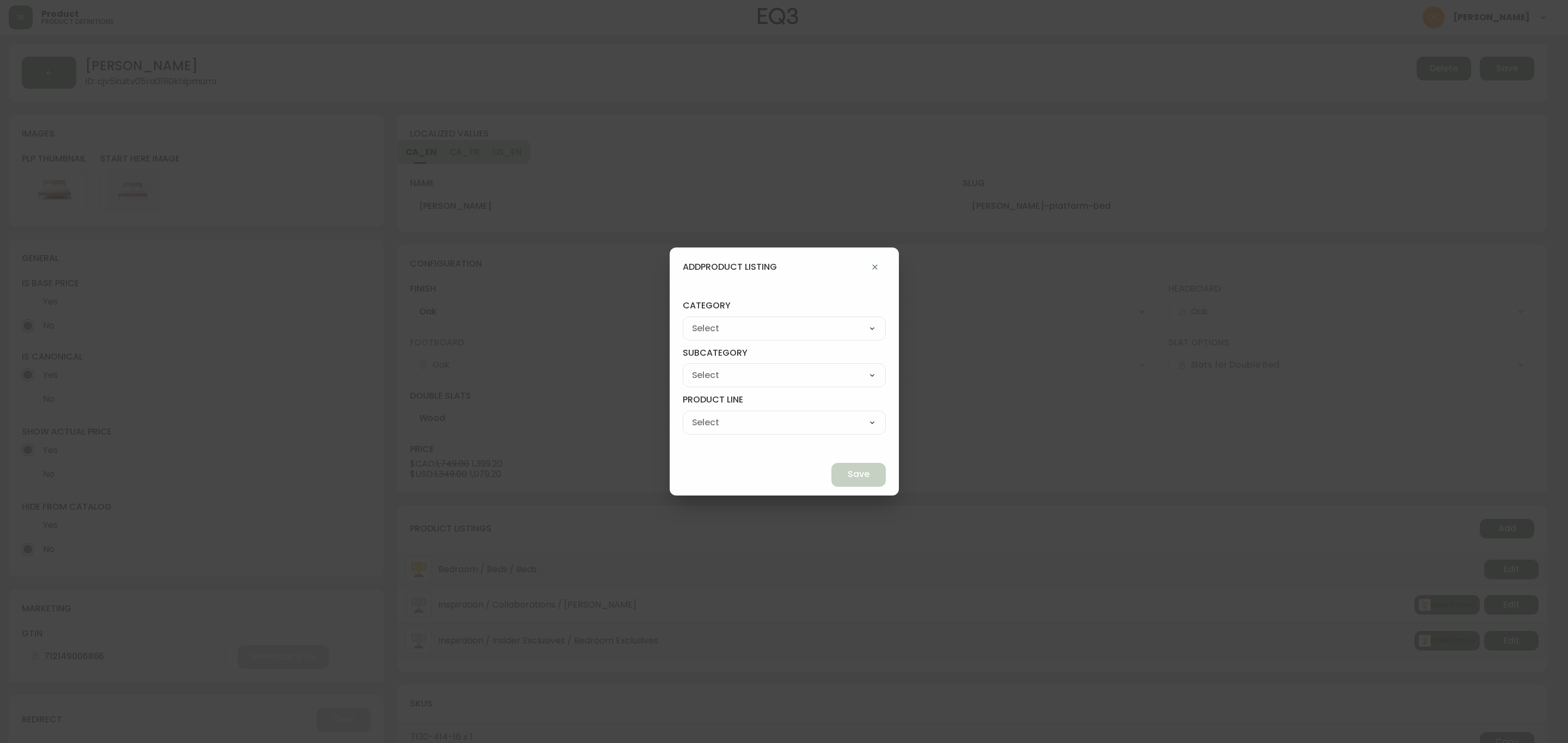
click at [807, 333] on select "Best Sellers Living Dining Bedroom Outdoor Office Lighting Rugs Accessories EQ3…" at bounding box center [784, 329] width 203 height 16
select select "cjzvl9mf201ln0146jj1fgg9i"
click at [708, 321] on select "Best Sellers Living Dining Bedroom Outdoor Office Lighting Rugs Accessories EQ3…" at bounding box center [784, 329] width 203 height 16
type input "Best Sellers"
click at [768, 381] on select "Quick Ship Upholstery Bedroom Furniture Dining Furniture" at bounding box center [784, 376] width 203 height 16
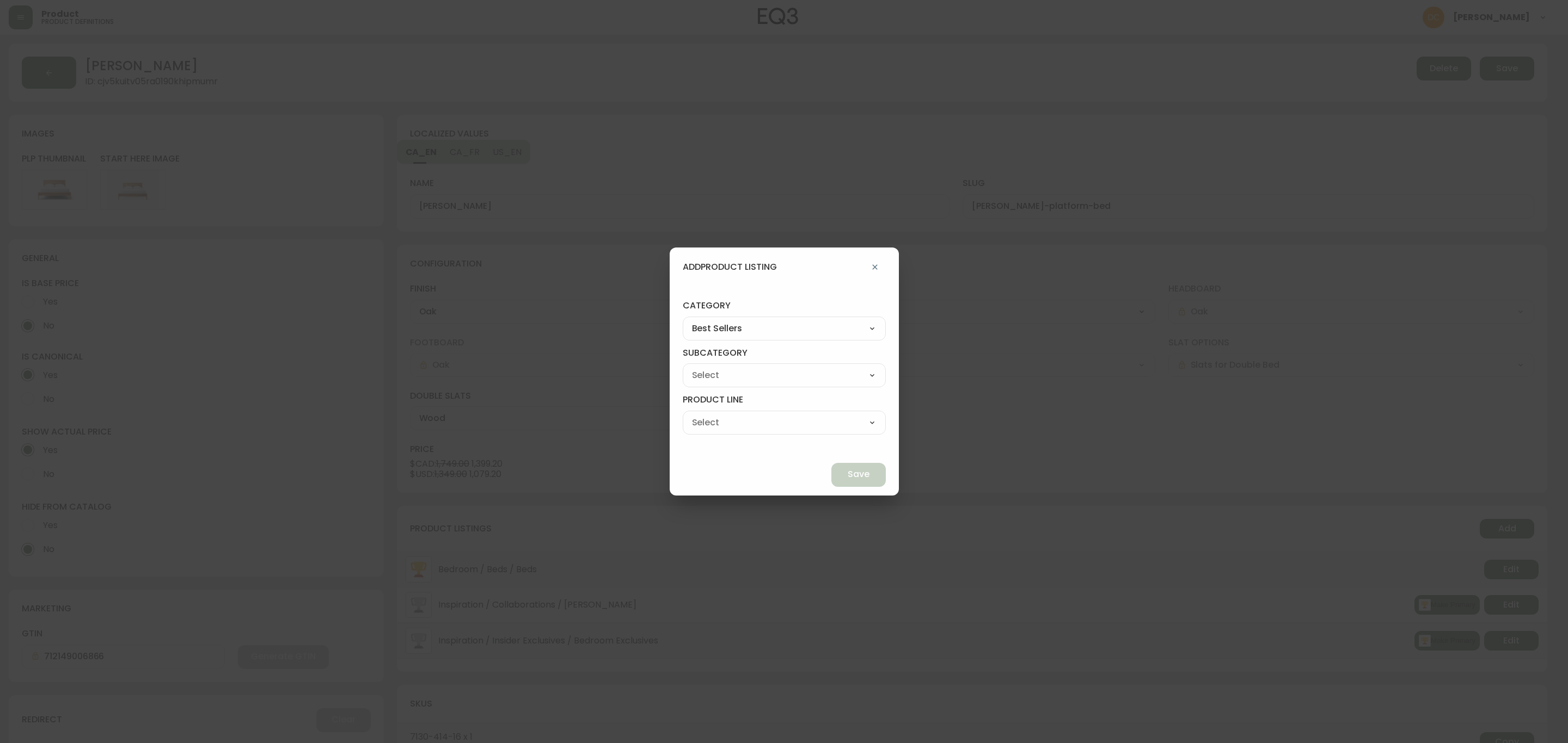
select select "cmeskxh635vqy0162l13pfb6h"
click at [708, 367] on select "Quick Ship Upholstery Bedroom Furniture Dining Furniture" at bounding box center [784, 376] width 203 height 16
type input "Bedroom Furniture"
click at [760, 425] on select "Bed Frames Bedroom Storage" at bounding box center [784, 422] width 203 height 16
select select "cmeslmh3x6ec30146k28bsq4d"
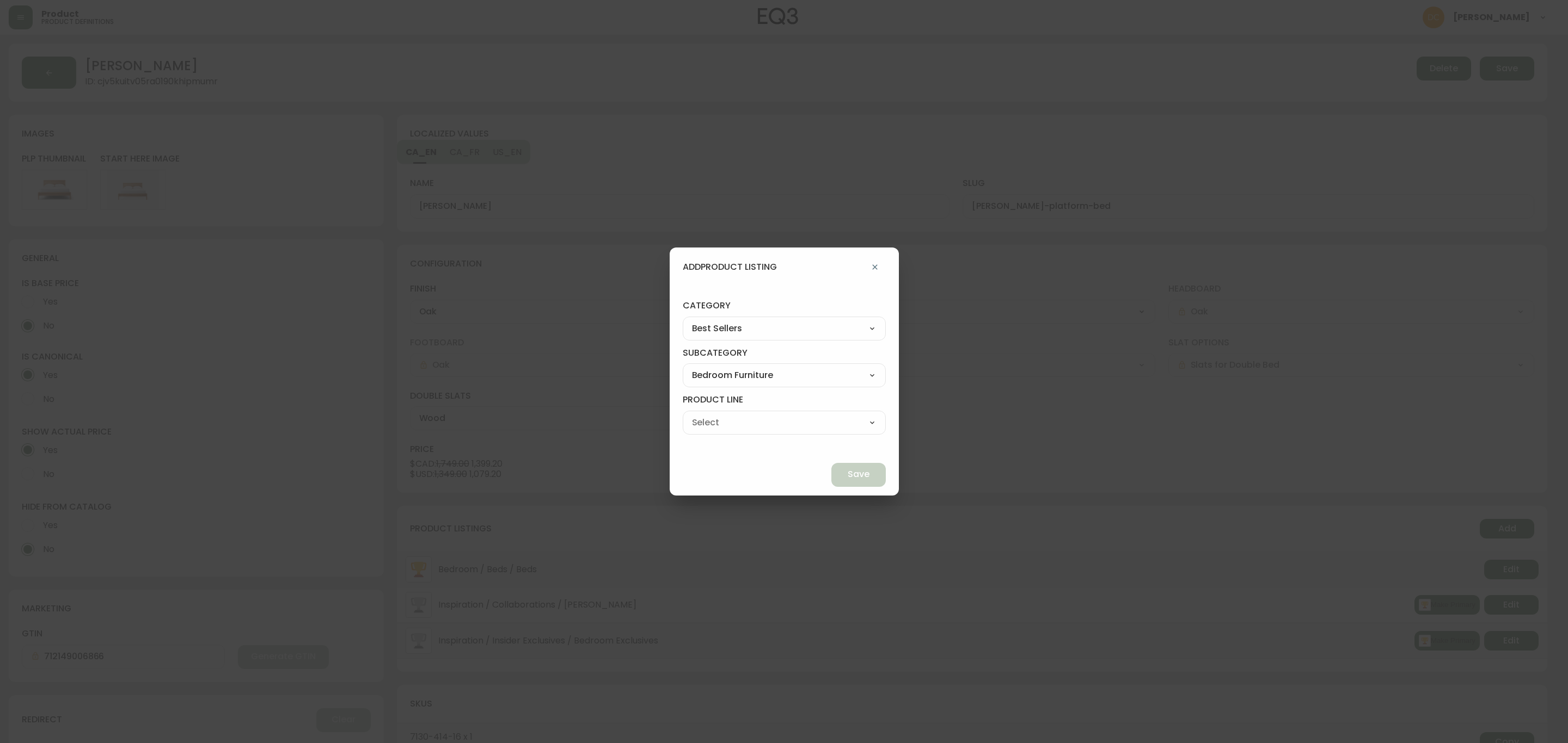
click at [708, 414] on select "Bed Frames Bedroom Storage" at bounding box center [784, 422] width 203 height 16
type input "Bed Frames"
click at [836, 482] on button "Save" at bounding box center [858, 474] width 54 height 24
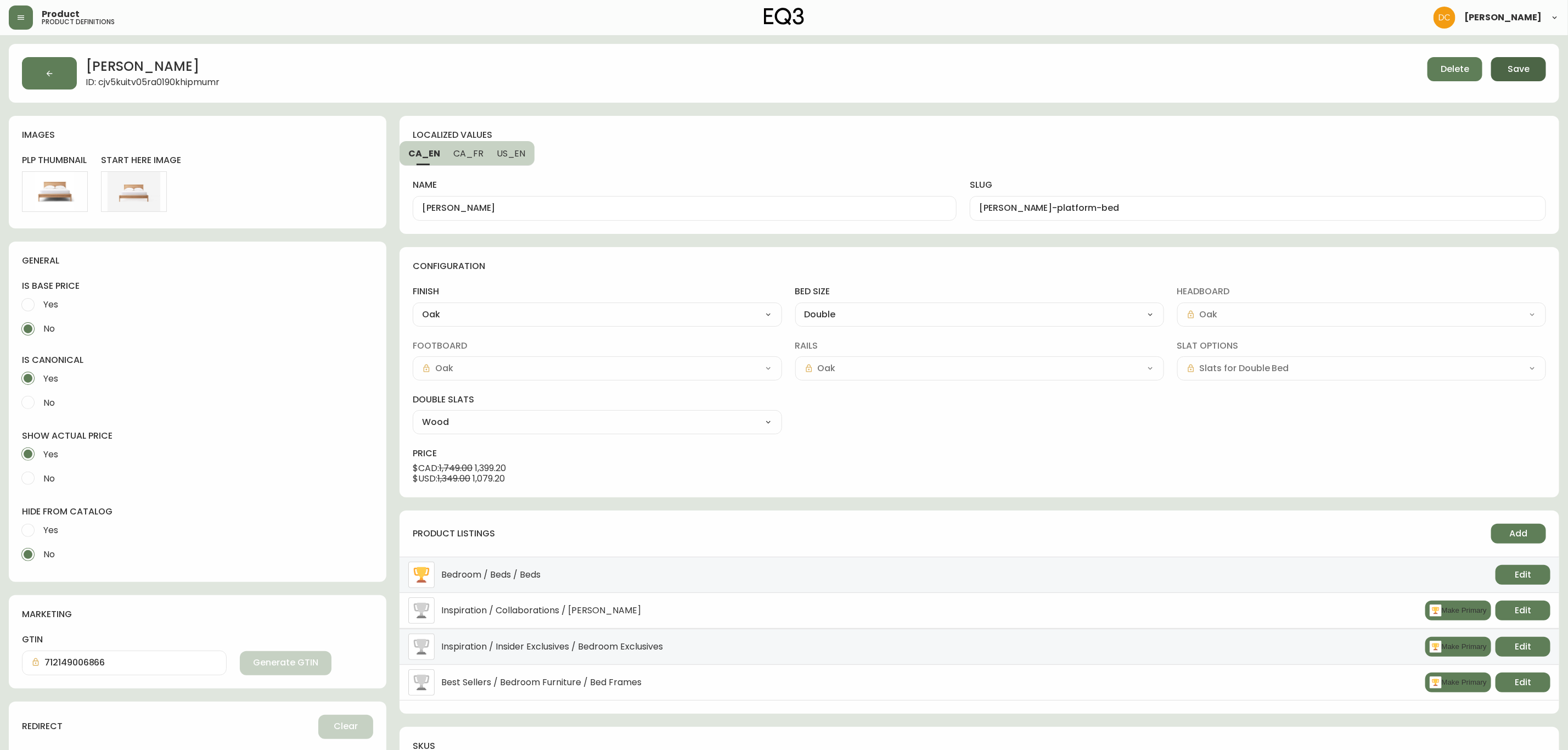
click at [1534, 71] on button "Save" at bounding box center [1519, 69] width 55 height 24
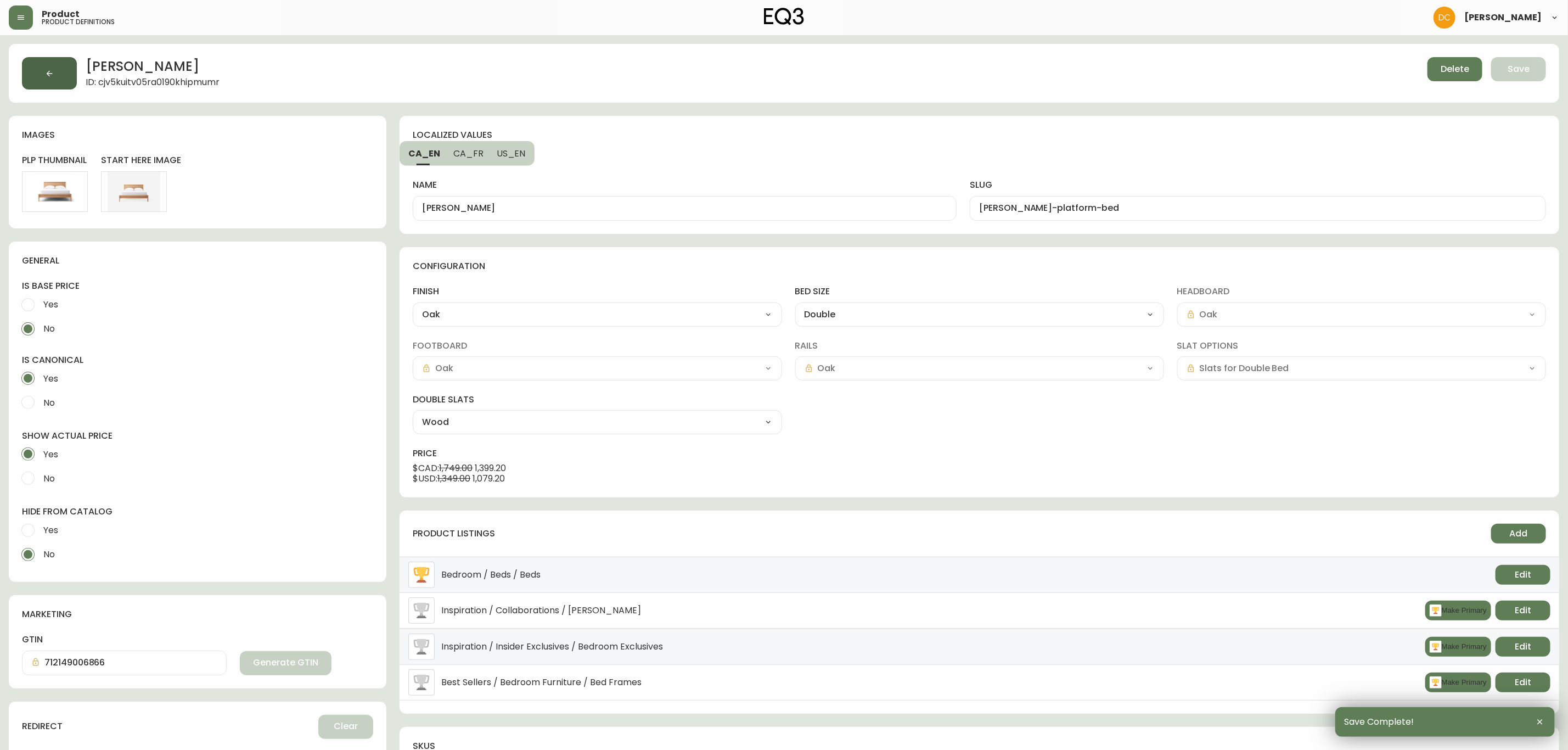
click at [55, 72] on button "button" at bounding box center [49, 73] width 55 height 32
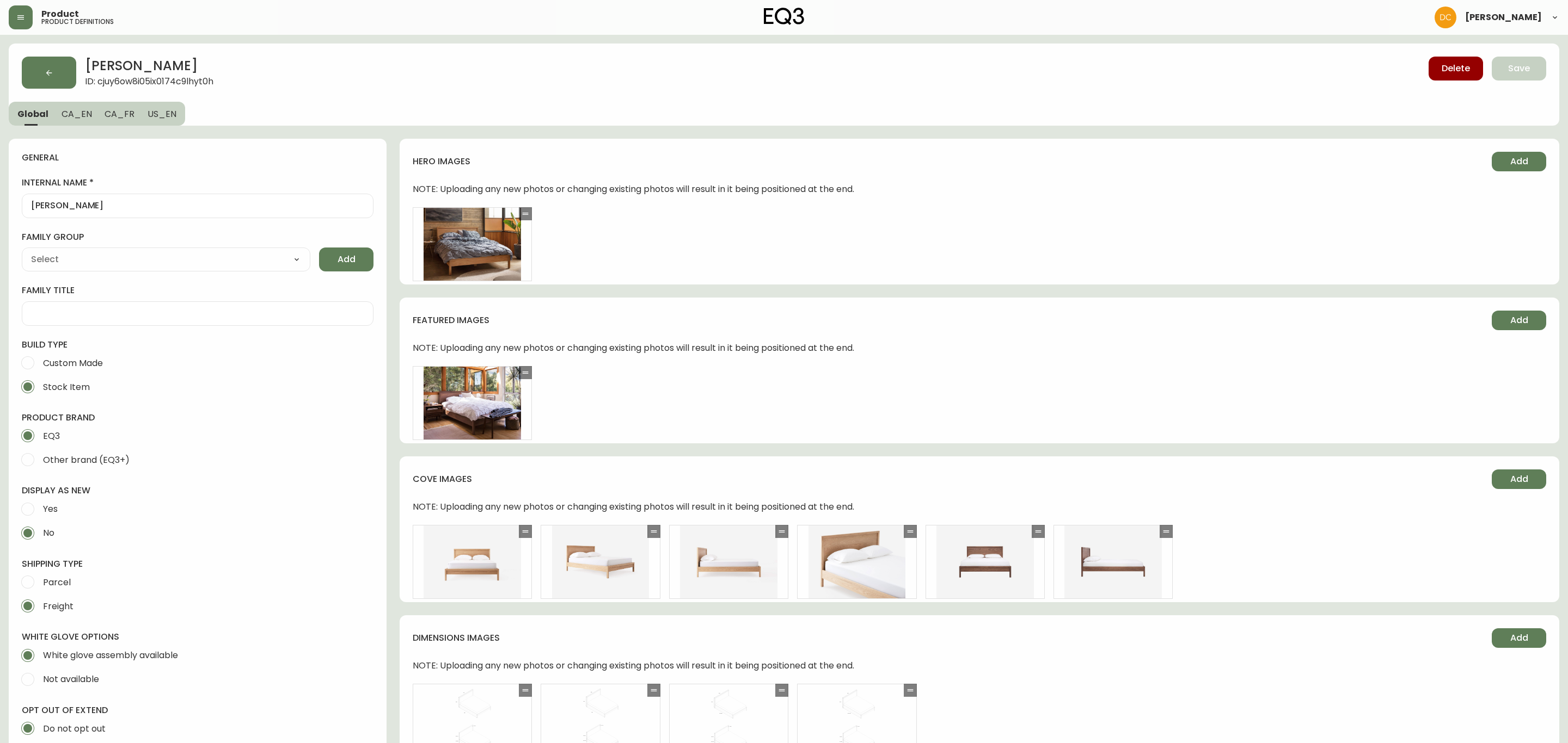
type input "EQ3"
select select "cjyt4m5lw0000pt749bx6gh7n"
type input "Furniture > Beds & Accessories > Beds & Bed Frames"
type input "Casegoods_Ethylene"
select select "cjy7e8xl901b50126m81mdlvx"
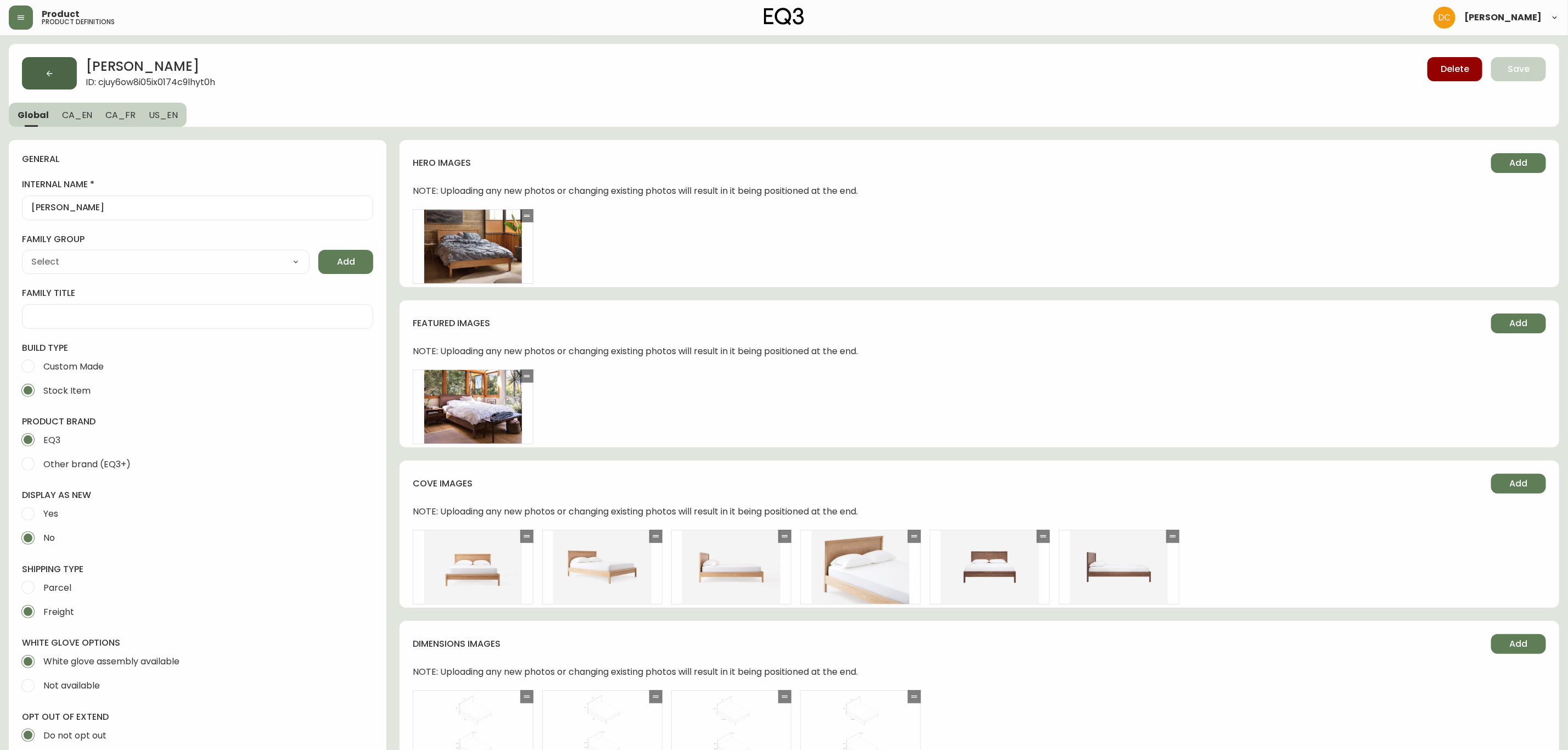
click at [59, 77] on button "button" at bounding box center [49, 73] width 55 height 32
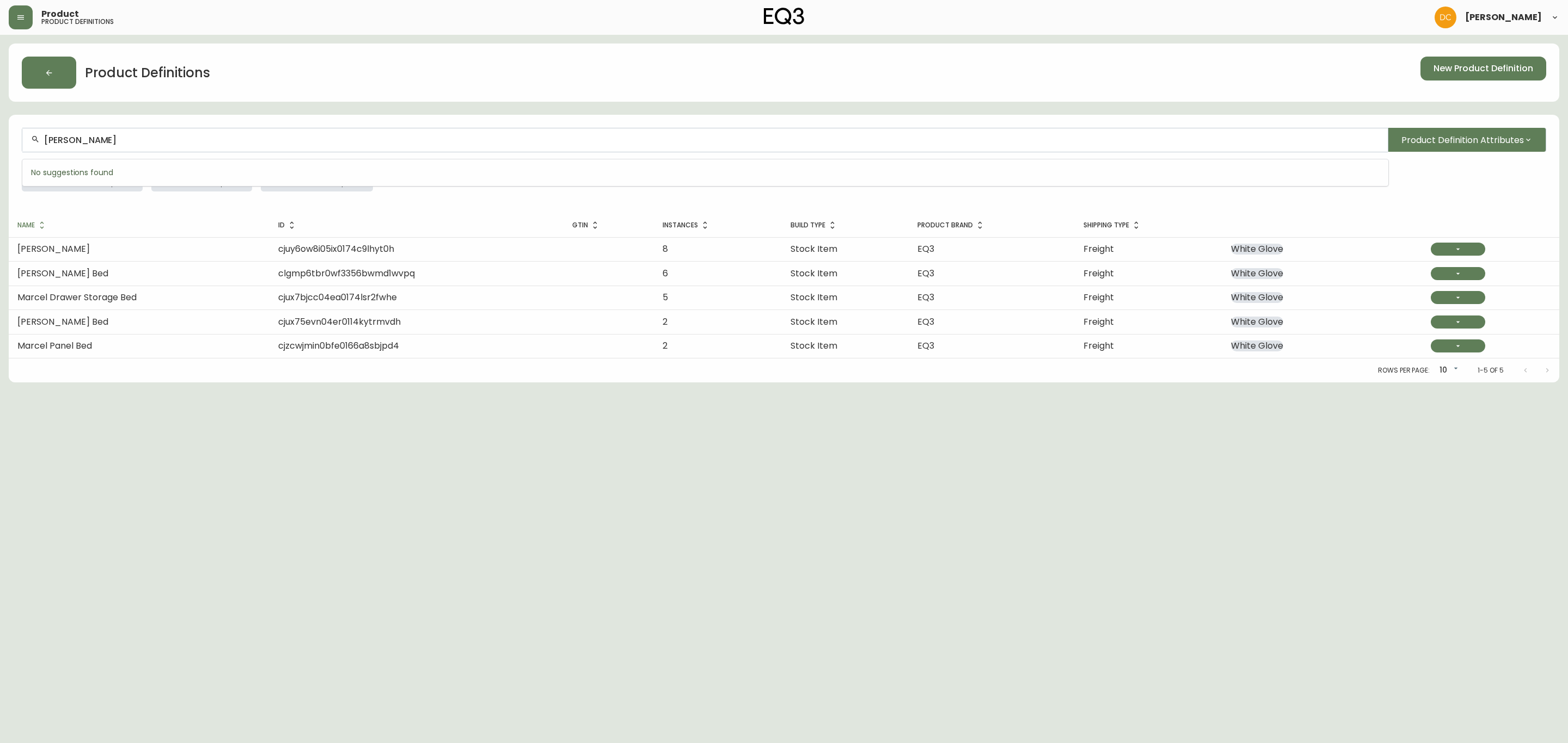
click at [270, 139] on input "Marcel Bed" at bounding box center [711, 140] width 1334 height 11
click at [276, 152] on div "Marcel Bed" at bounding box center [705, 141] width 1365 height 25
click at [271, 144] on input "Marcel Bed" at bounding box center [711, 140] width 1334 height 11
click at [234, 145] on input "Marcel Bed" at bounding box center [711, 140] width 1334 height 11
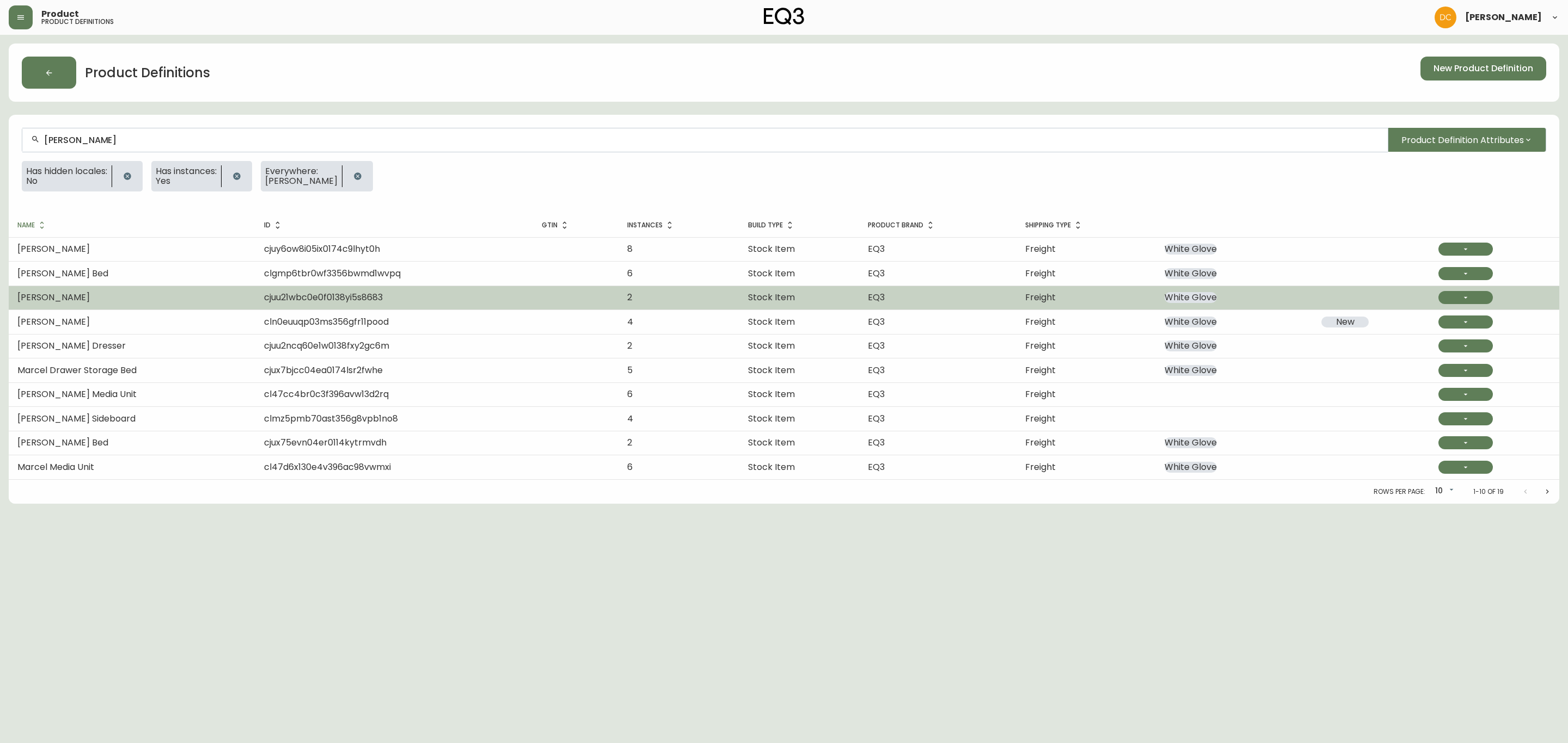
type input "Marcel"
click at [547, 302] on td at bounding box center [576, 298] width 86 height 24
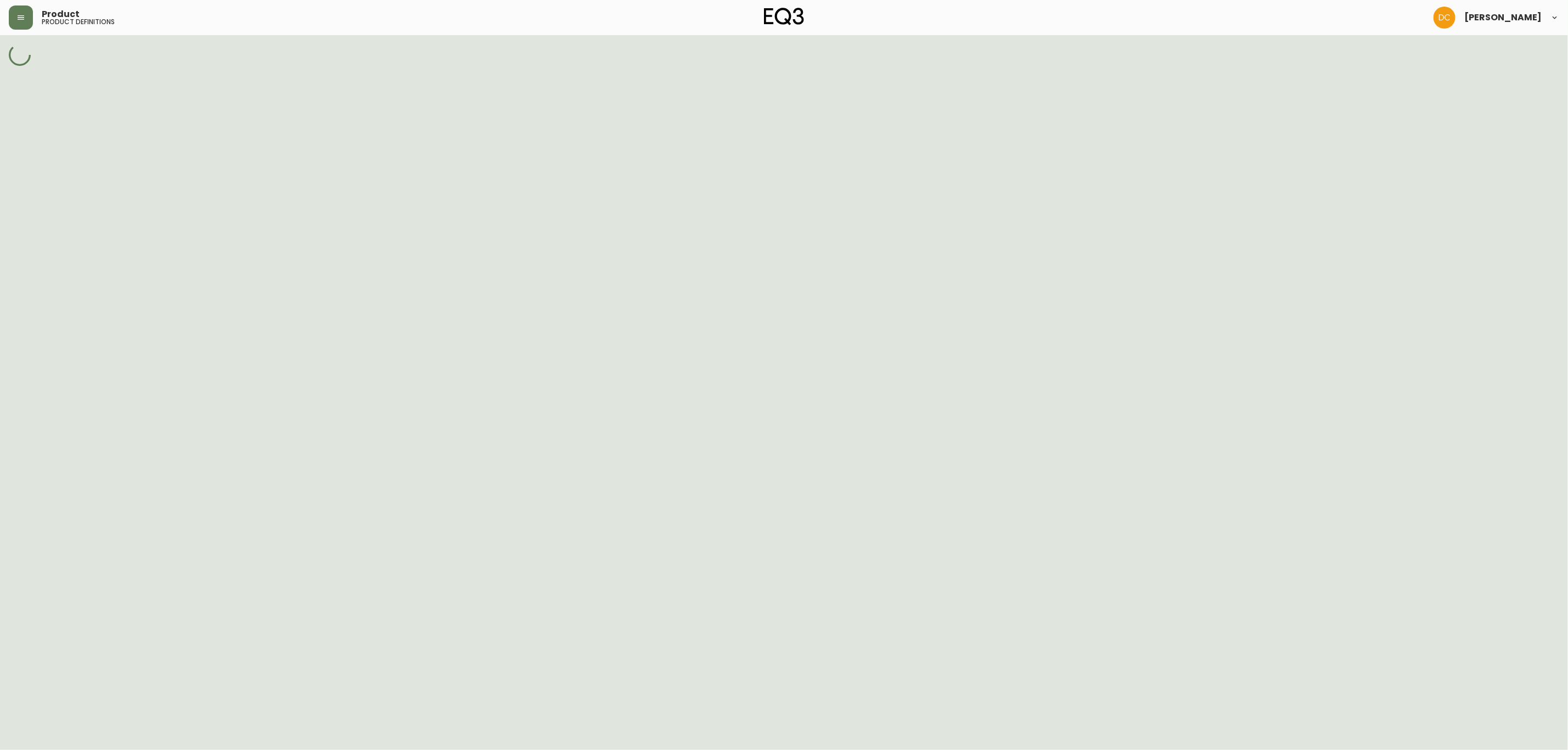
select select "cjy7e8xl901b50126m81mdlvx"
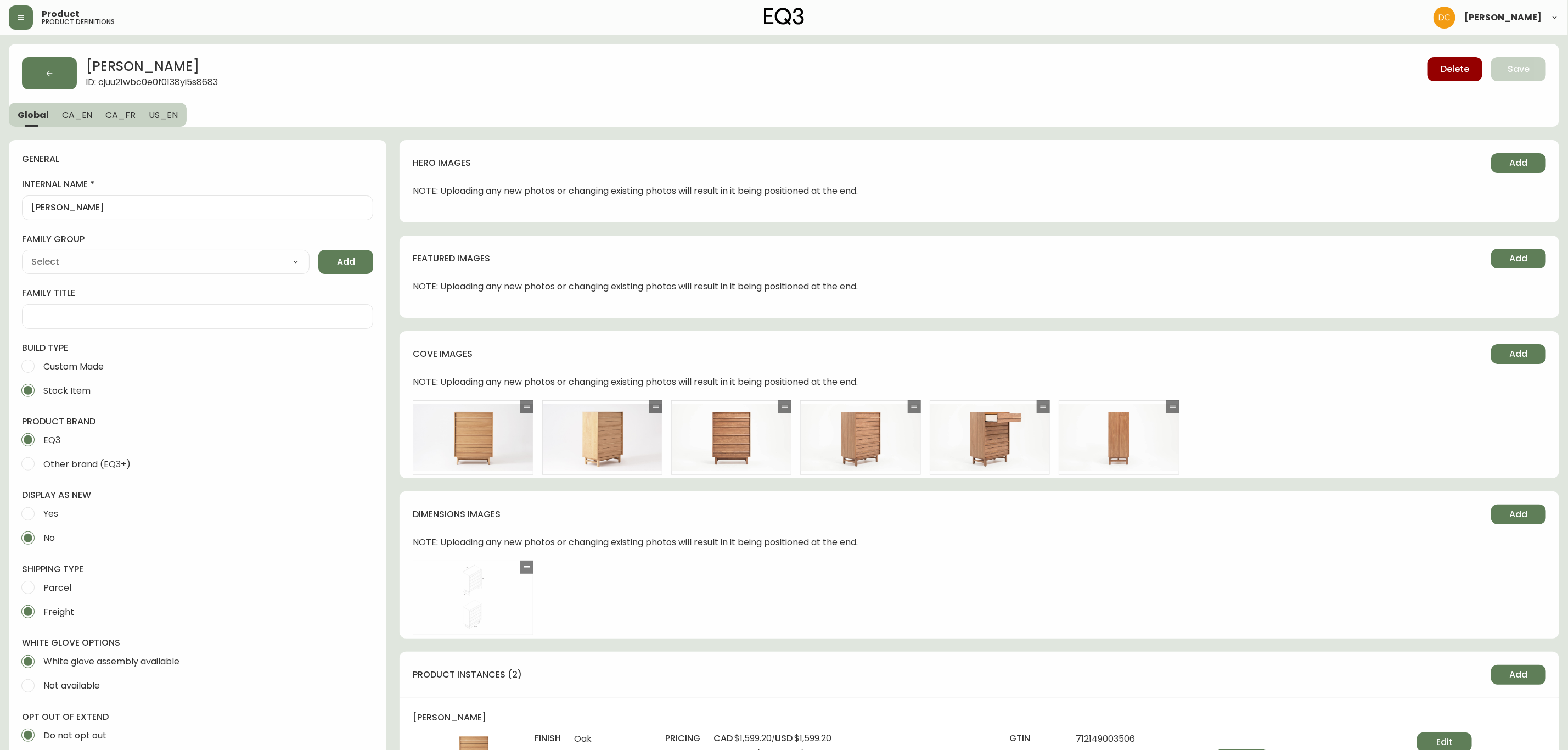
type input "Furniture > Cabinets & Storage > Dressers"
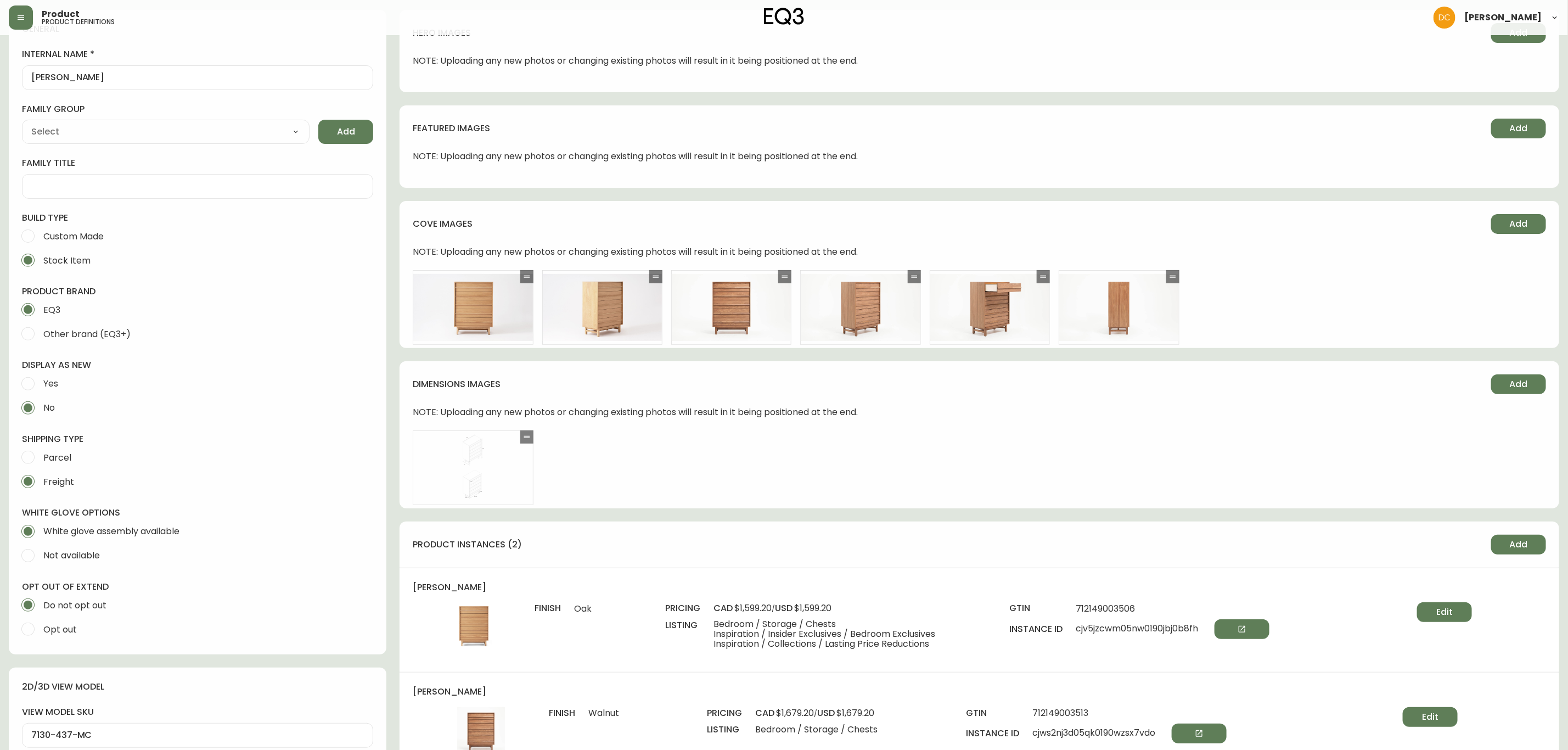
scroll to position [329, 0]
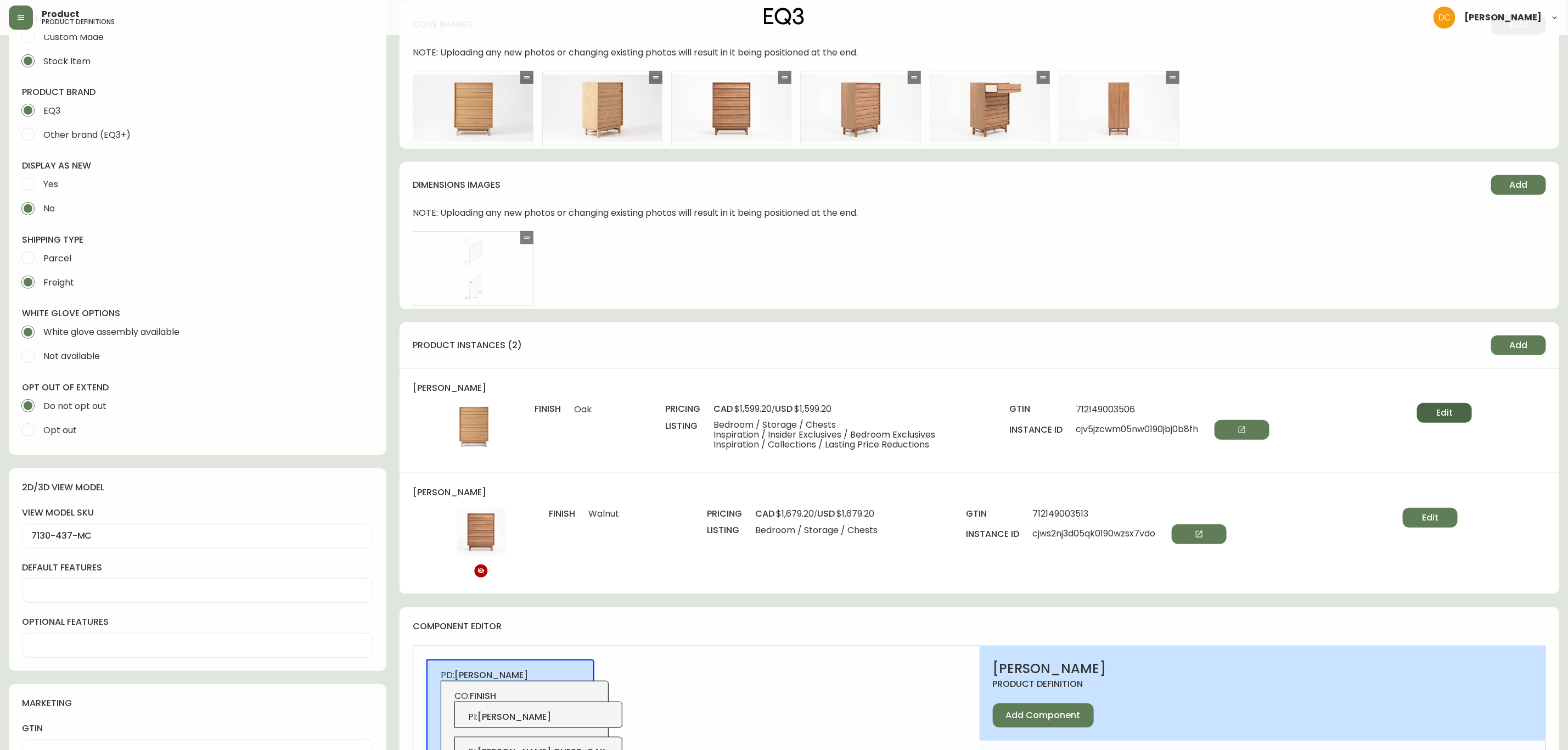
click at [1433, 416] on button "Edit" at bounding box center [1444, 413] width 55 height 20
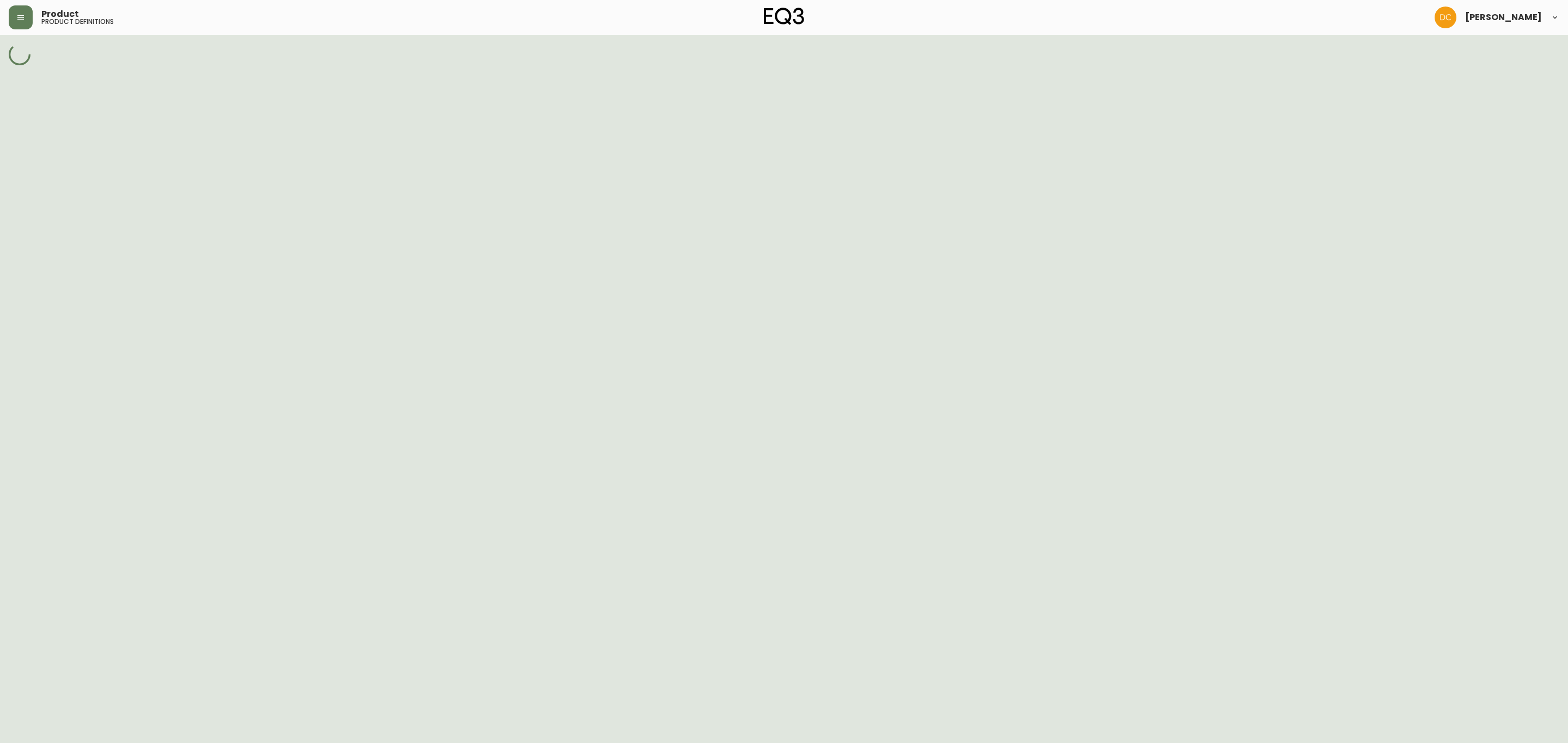
select select "cm726ud5d004m356krqzac0qz"
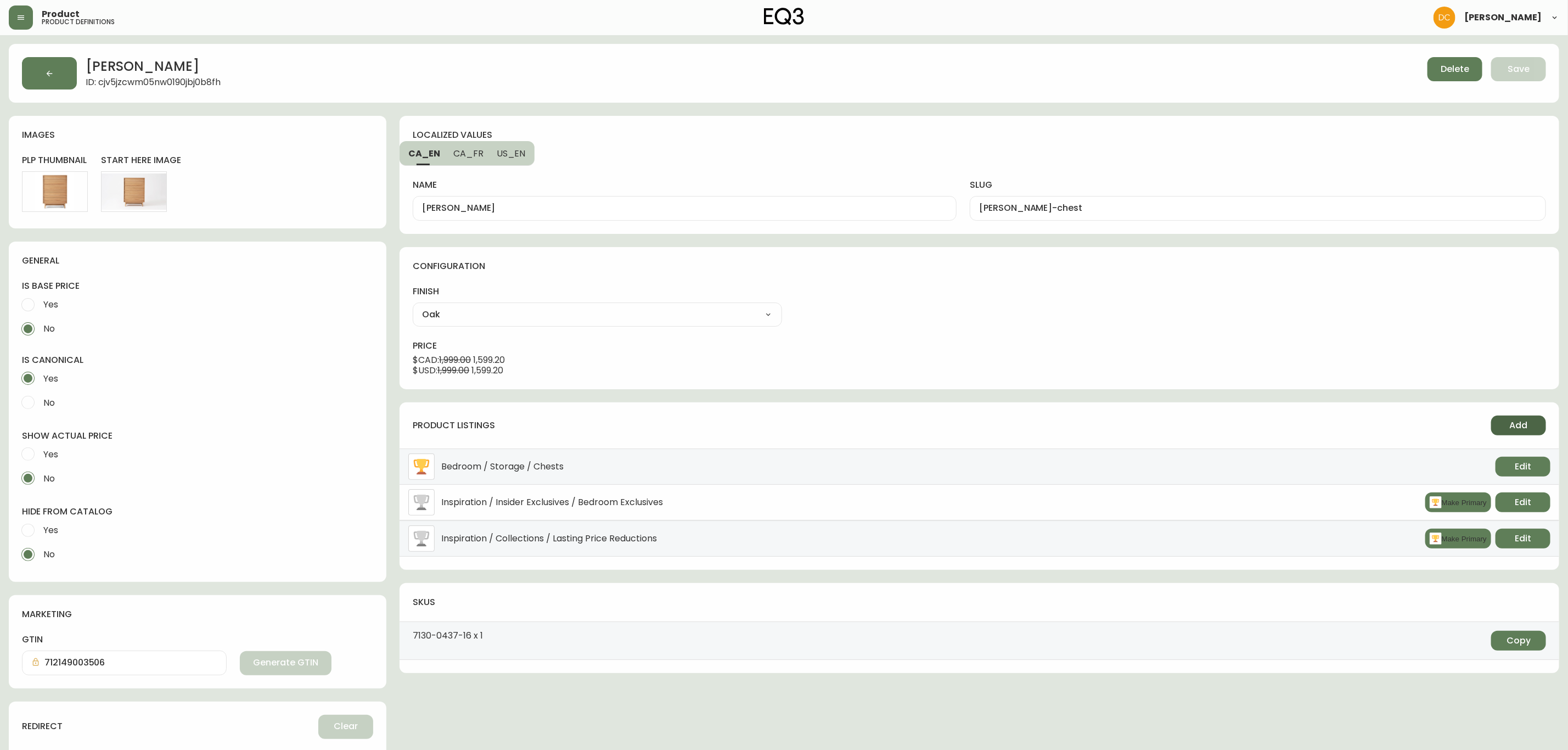
click at [1511, 426] on span "Add" at bounding box center [1519, 426] width 18 height 12
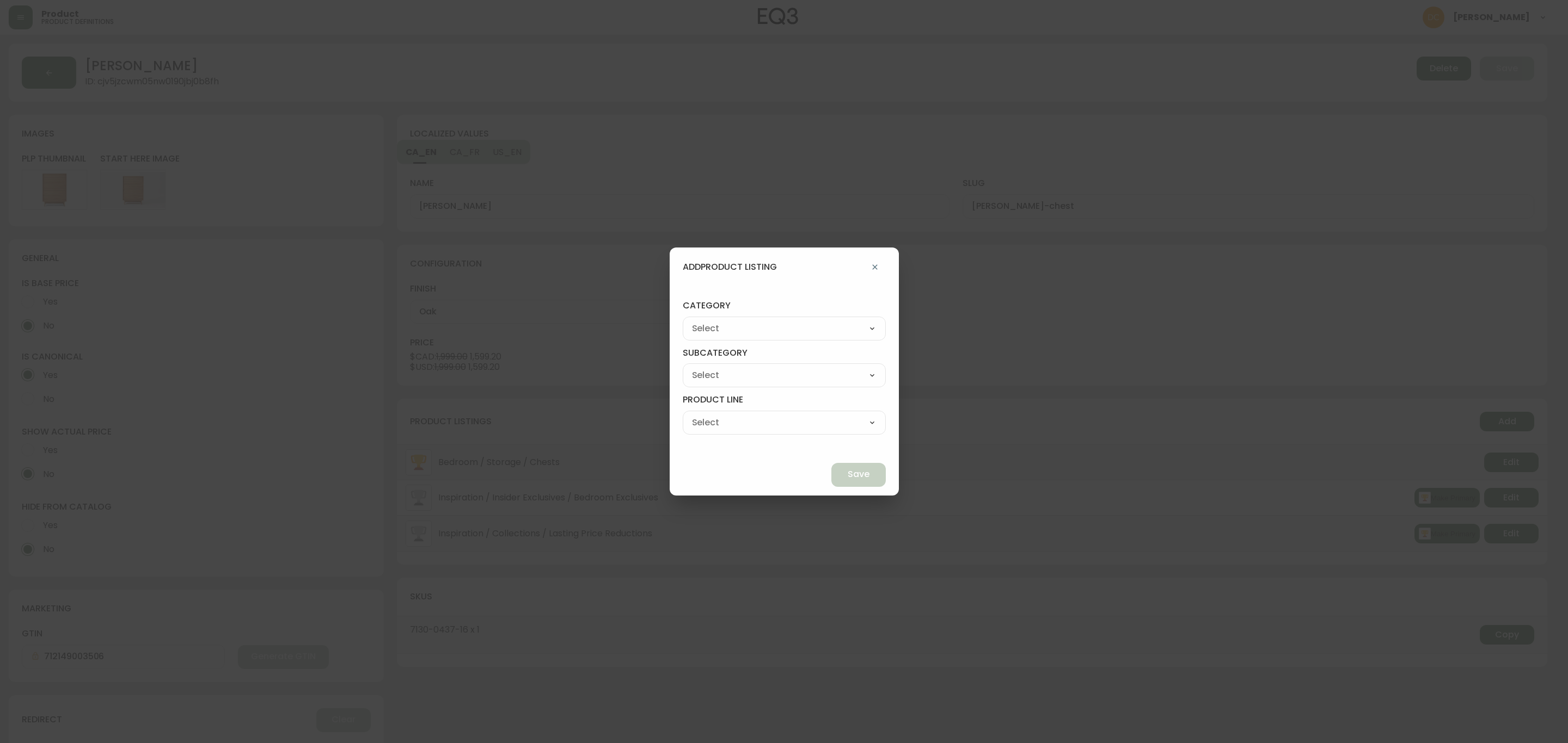
click at [797, 334] on select "Best Sellers Living Dining Bedroom Outdoor Office Lighting Rugs Accessories EQ3…" at bounding box center [784, 329] width 203 height 16
select select "cjzvl9mf201ln0146jj1fgg9i"
click at [708, 321] on select "Best Sellers Living Dining Bedroom Outdoor Office Lighting Rugs Accessories EQ3…" at bounding box center [784, 329] width 203 height 16
type input "Best Sellers"
click at [767, 376] on select "Quick Ship Upholstery Bedroom Furniture Dining Furniture" at bounding box center [784, 376] width 203 height 16
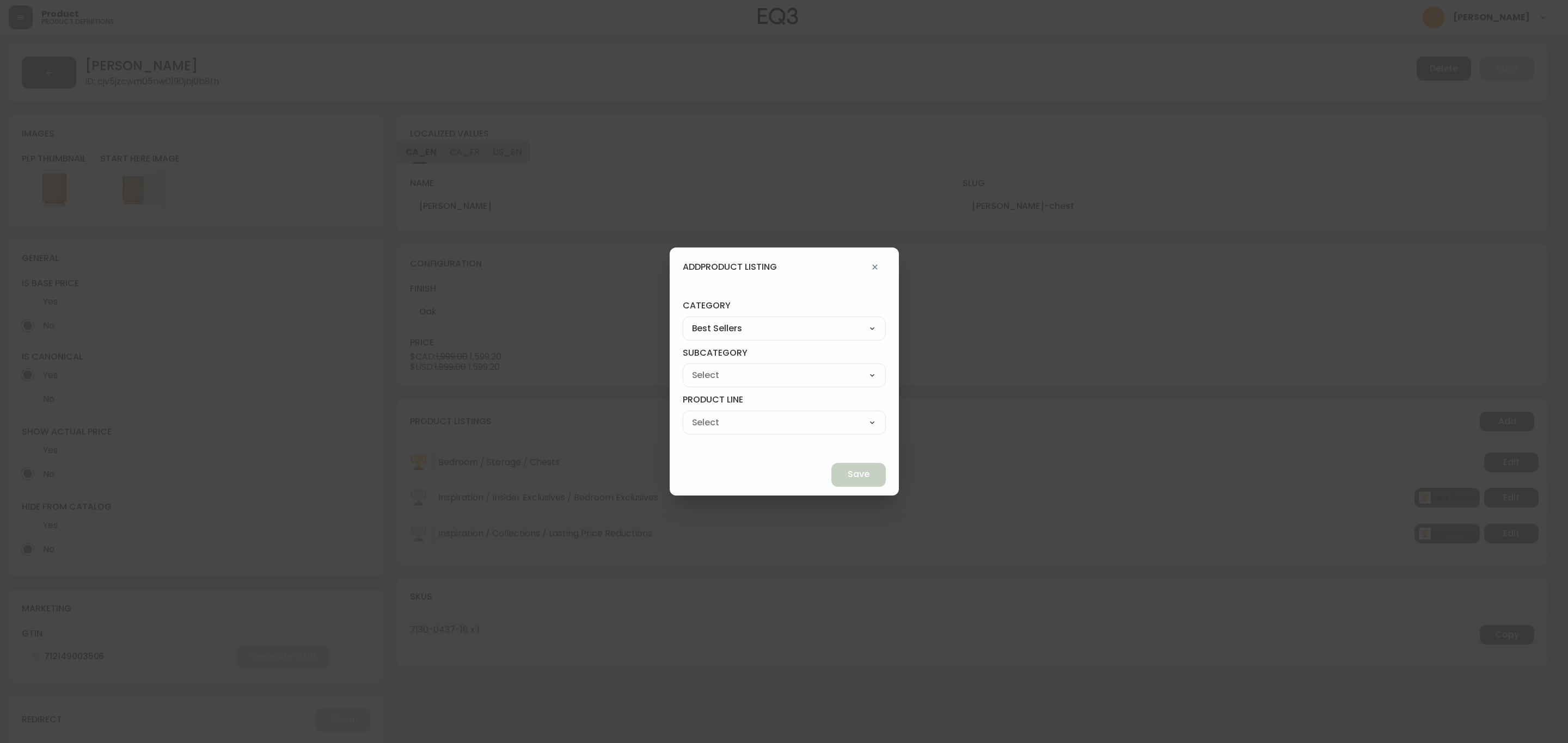
select select "cmeskxh635vqy0162l13pfb6h"
click at [708, 367] on select "Quick Ship Upholstery Bedroom Furniture Dining Furniture" at bounding box center [784, 376] width 203 height 16
type input "Bedroom Furniture"
click at [774, 442] on div "category Best Sellers Best Sellers Living Dining Bedroom Outdoor Office Lightin…" at bounding box center [784, 370] width 229 height 167
click at [776, 426] on select "Bed Frames Bedroom Storage" at bounding box center [784, 422] width 203 height 16
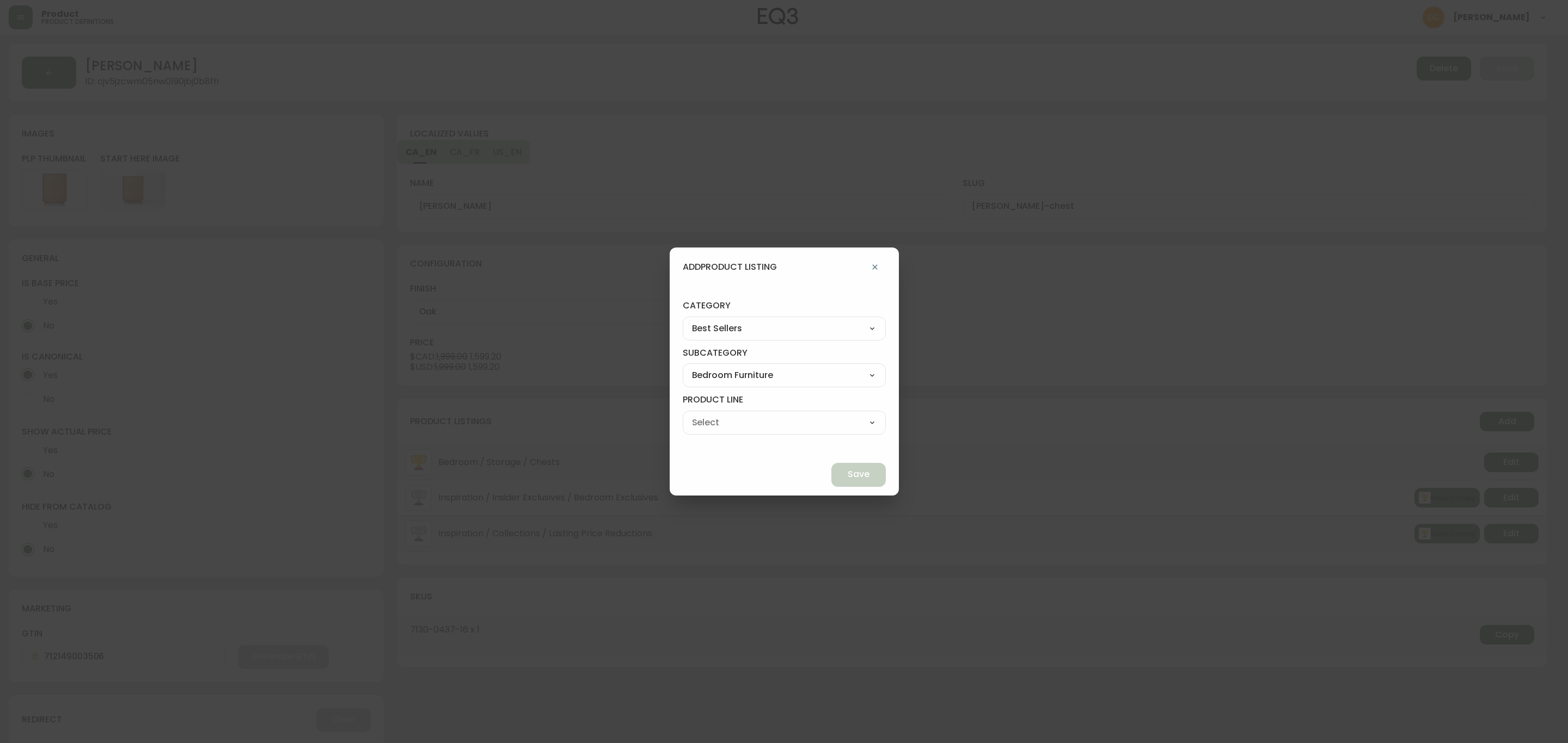
select select "cmeu3k65267kh0198d8pvpnhm"
click at [708, 414] on select "Bed Frames Bedroom Storage" at bounding box center [784, 422] width 203 height 16
type input "Bedroom Storage"
click at [848, 478] on span "Save" at bounding box center [858, 474] width 21 height 12
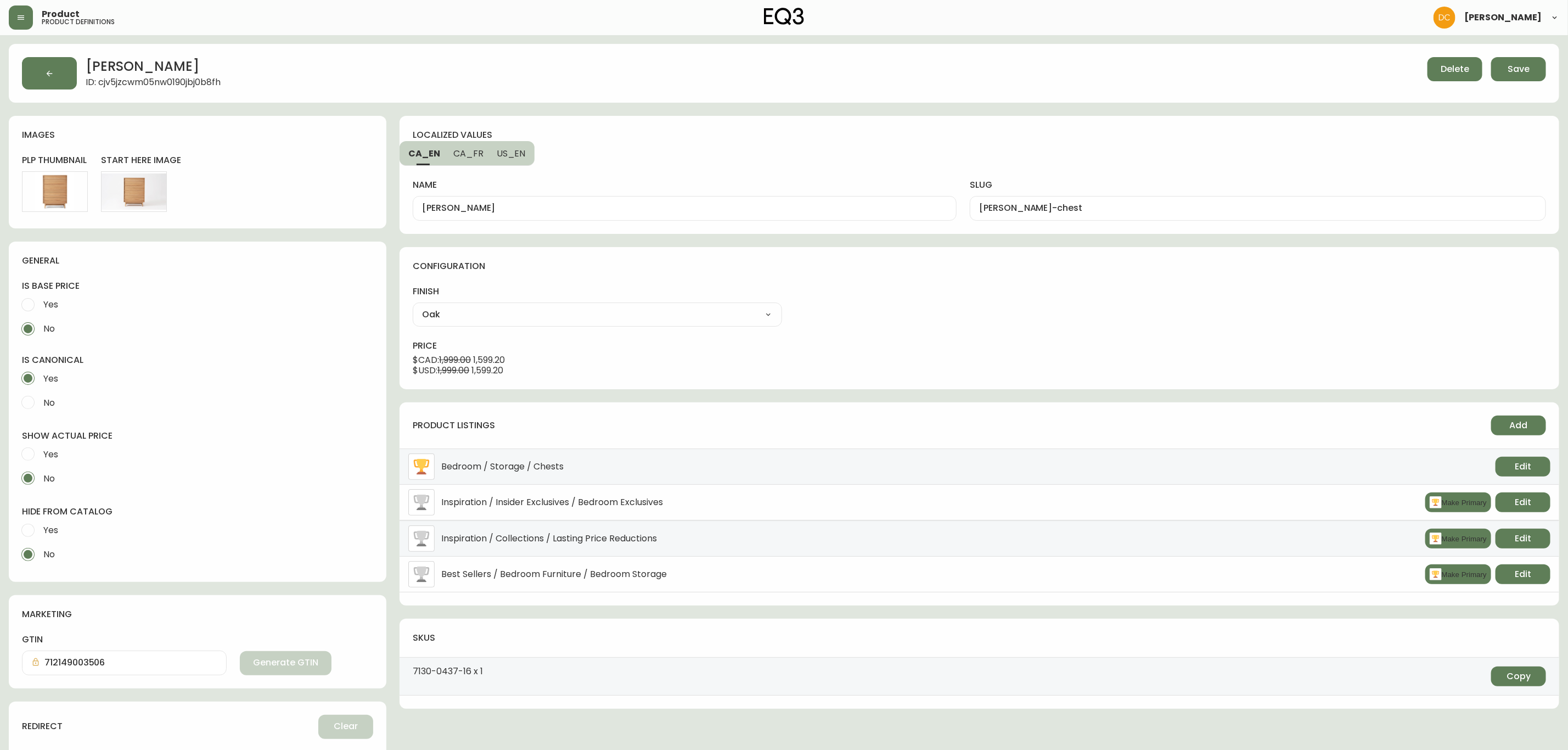
click at [1531, 75] on button "Save" at bounding box center [1519, 69] width 55 height 24
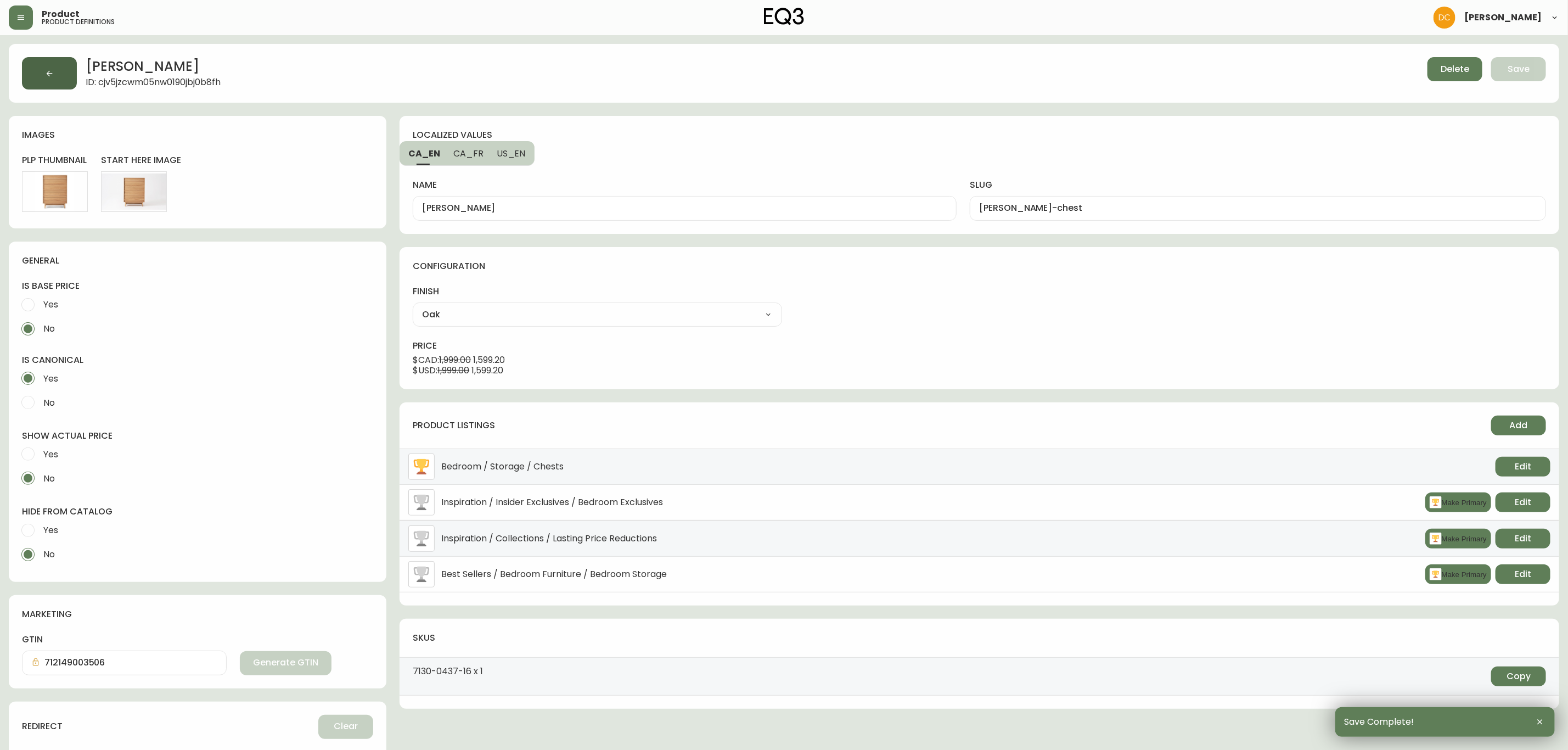
click at [68, 70] on button "button" at bounding box center [49, 73] width 55 height 32
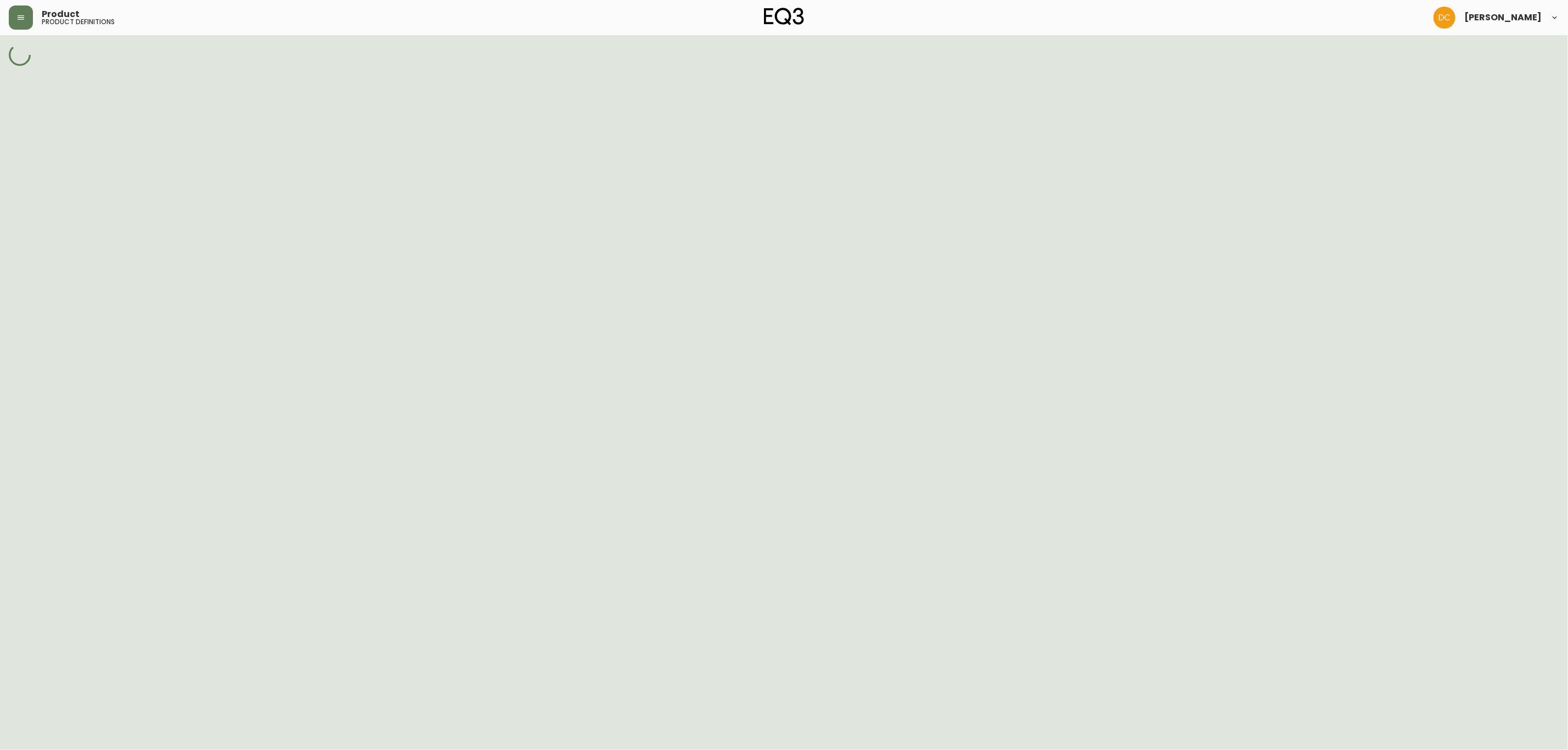
select select "cjy7e8xl901b50126m81mdlvx"
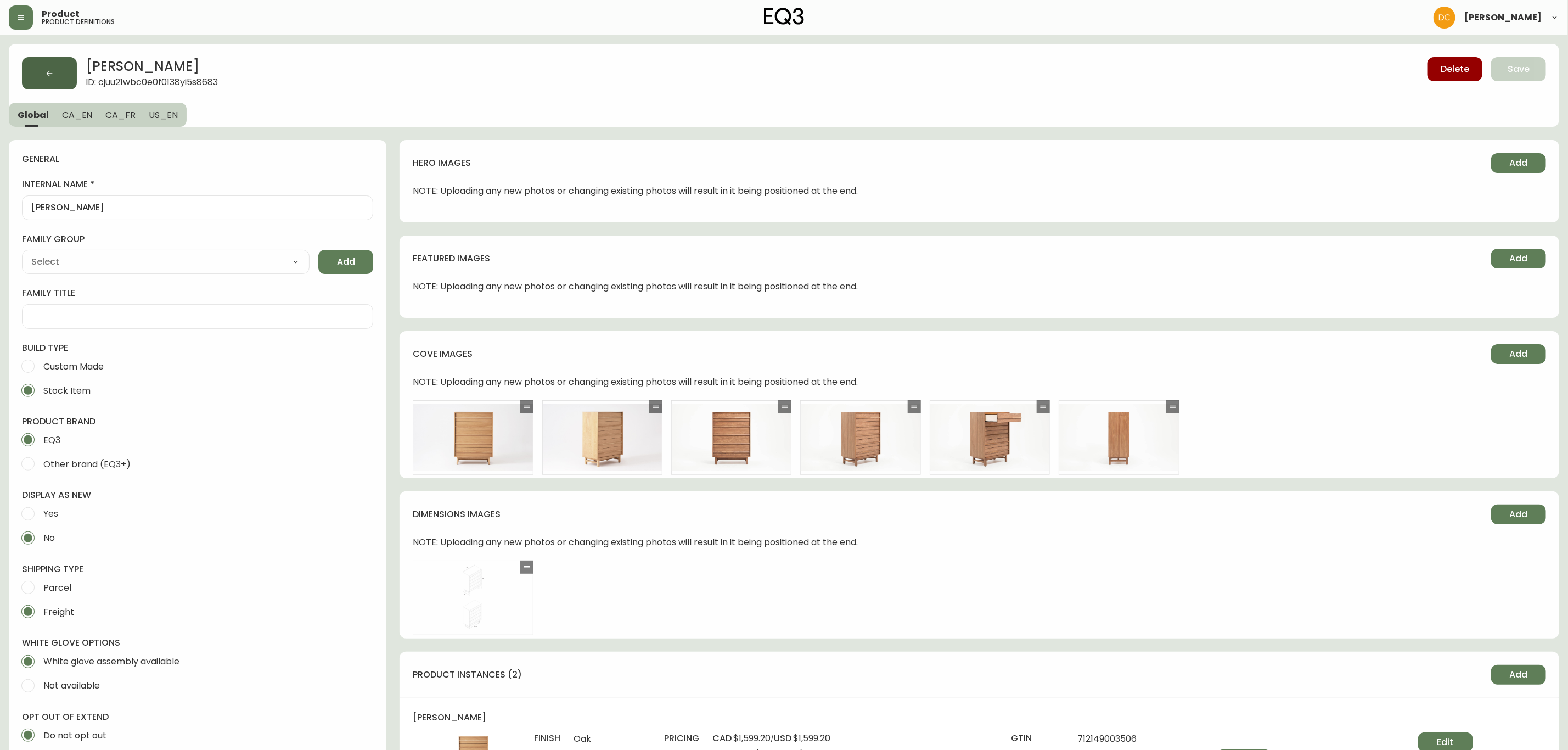
click at [56, 72] on button "button" at bounding box center [49, 73] width 55 height 32
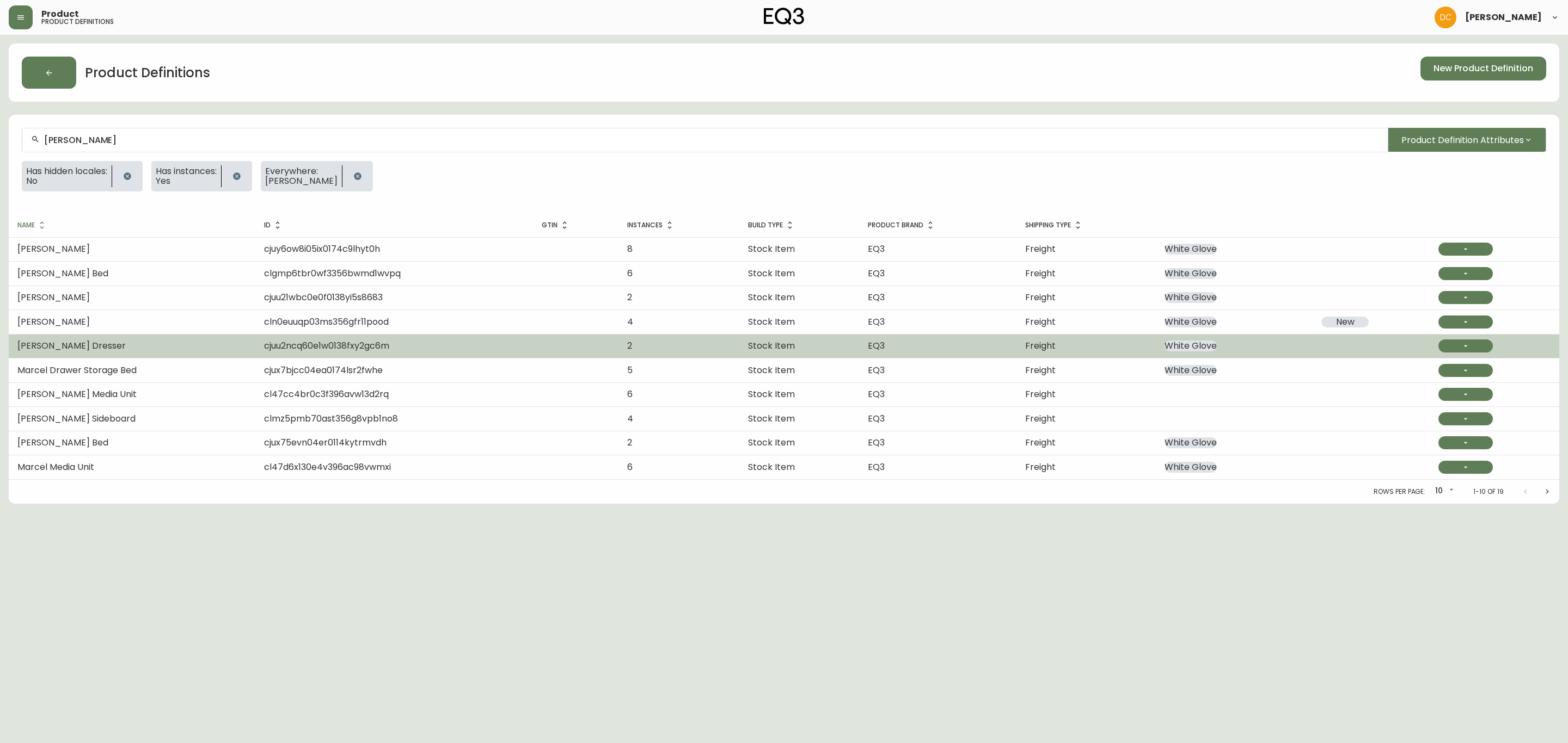
click at [160, 344] on td "Marcel Double Dresser" at bounding box center [132, 345] width 247 height 24
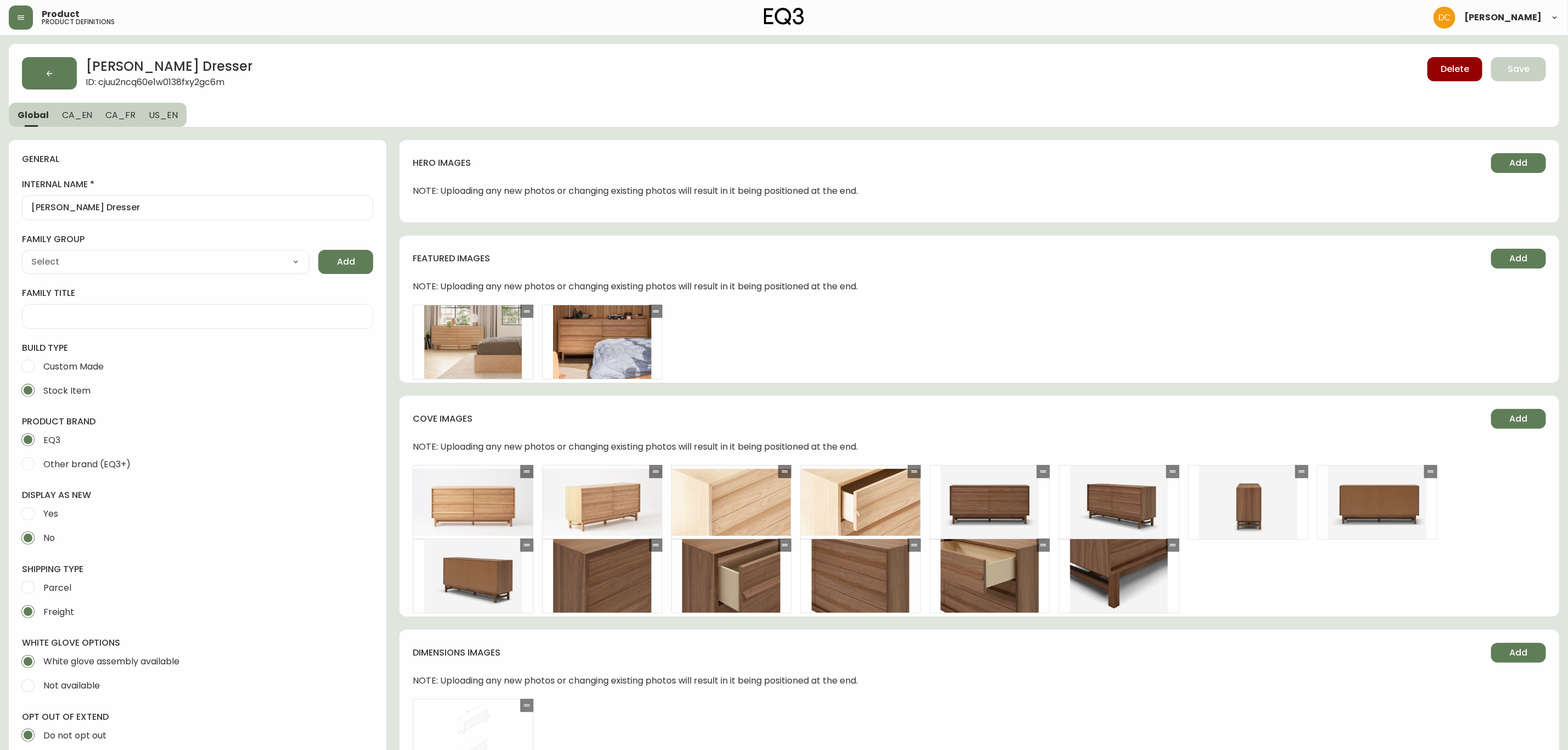
type input "EQ3"
type input "Furniture > Cabinets & Storage > Dressers"
type input "Default"
select select "cjyt4m5lw0000pt749bx6gh7n"
select select "cjpjx7rji00004c744bbp6zrf"
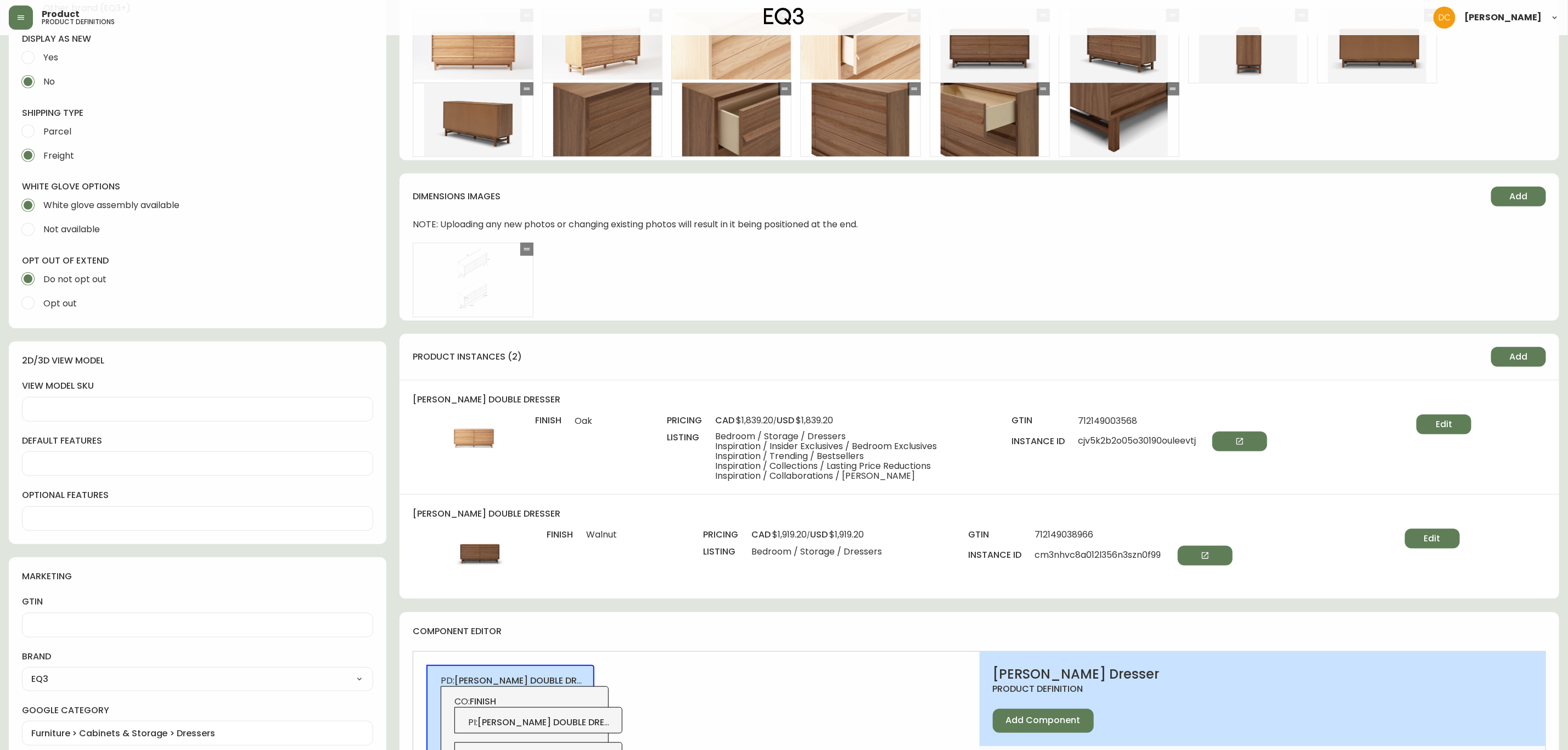
scroll to position [494, 0]
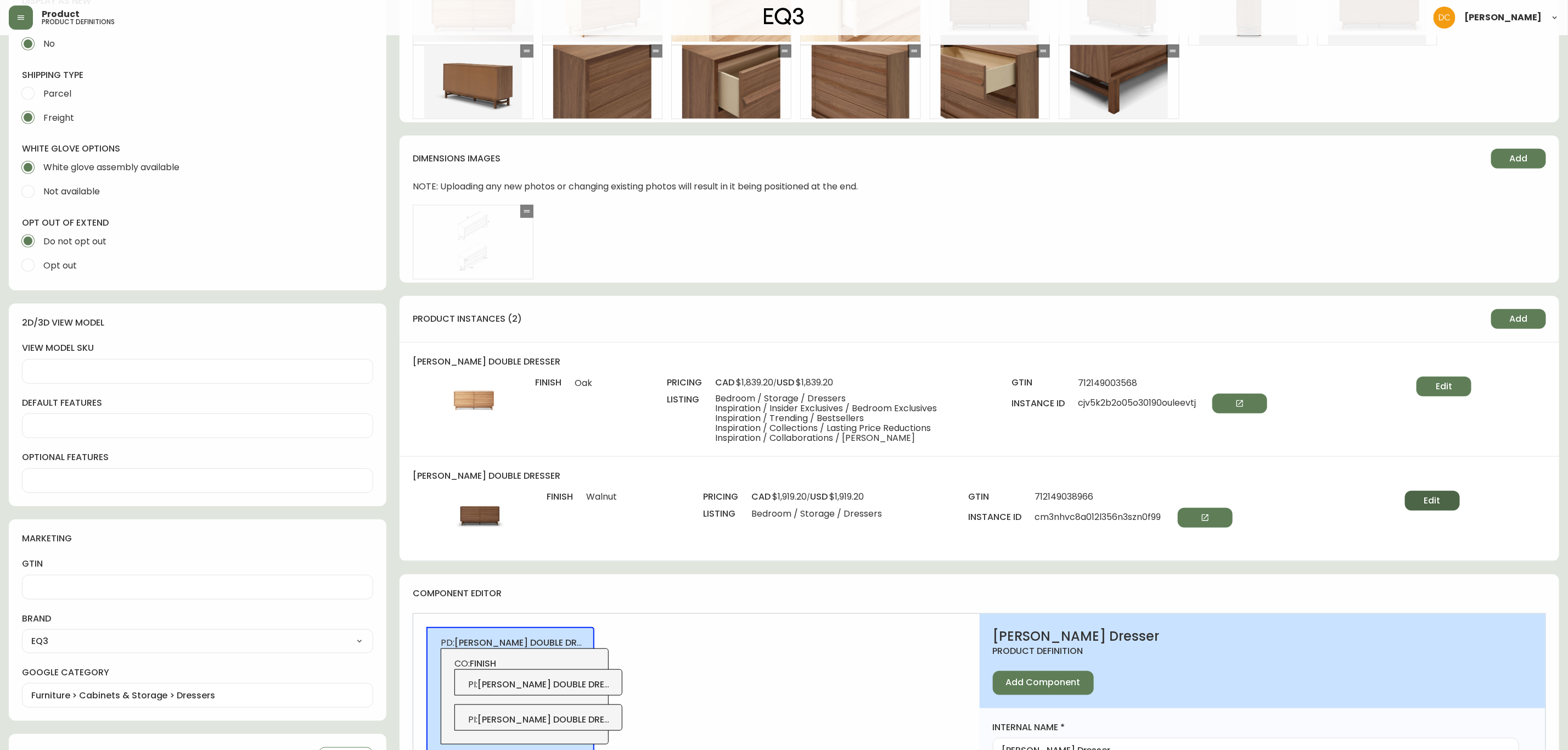
click at [1436, 496] on span "Edit" at bounding box center [1433, 500] width 17 height 12
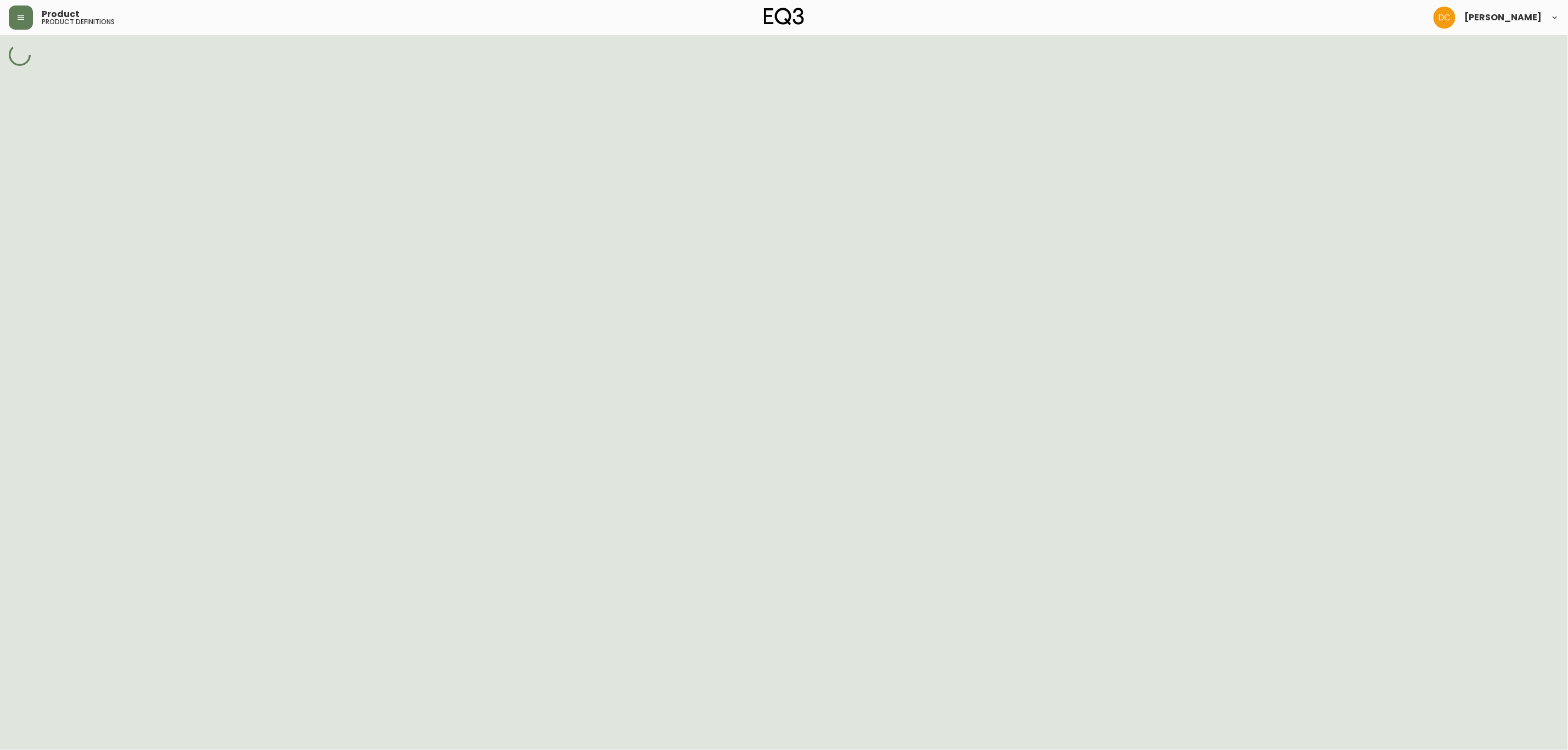
select select "cm3nhjhzv00jp356nsvmwgfty"
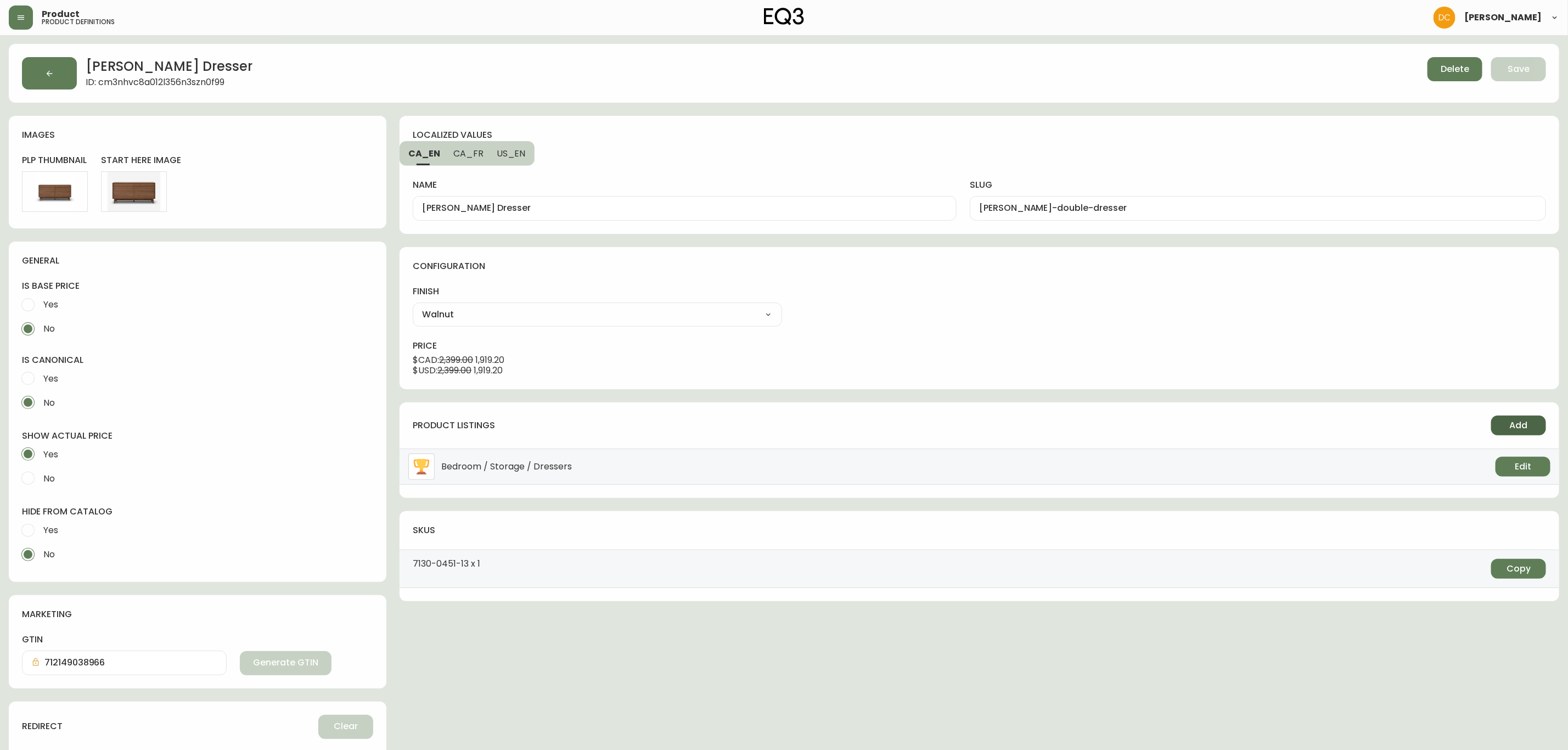
click at [1512, 427] on span "Add" at bounding box center [1519, 426] width 18 height 12
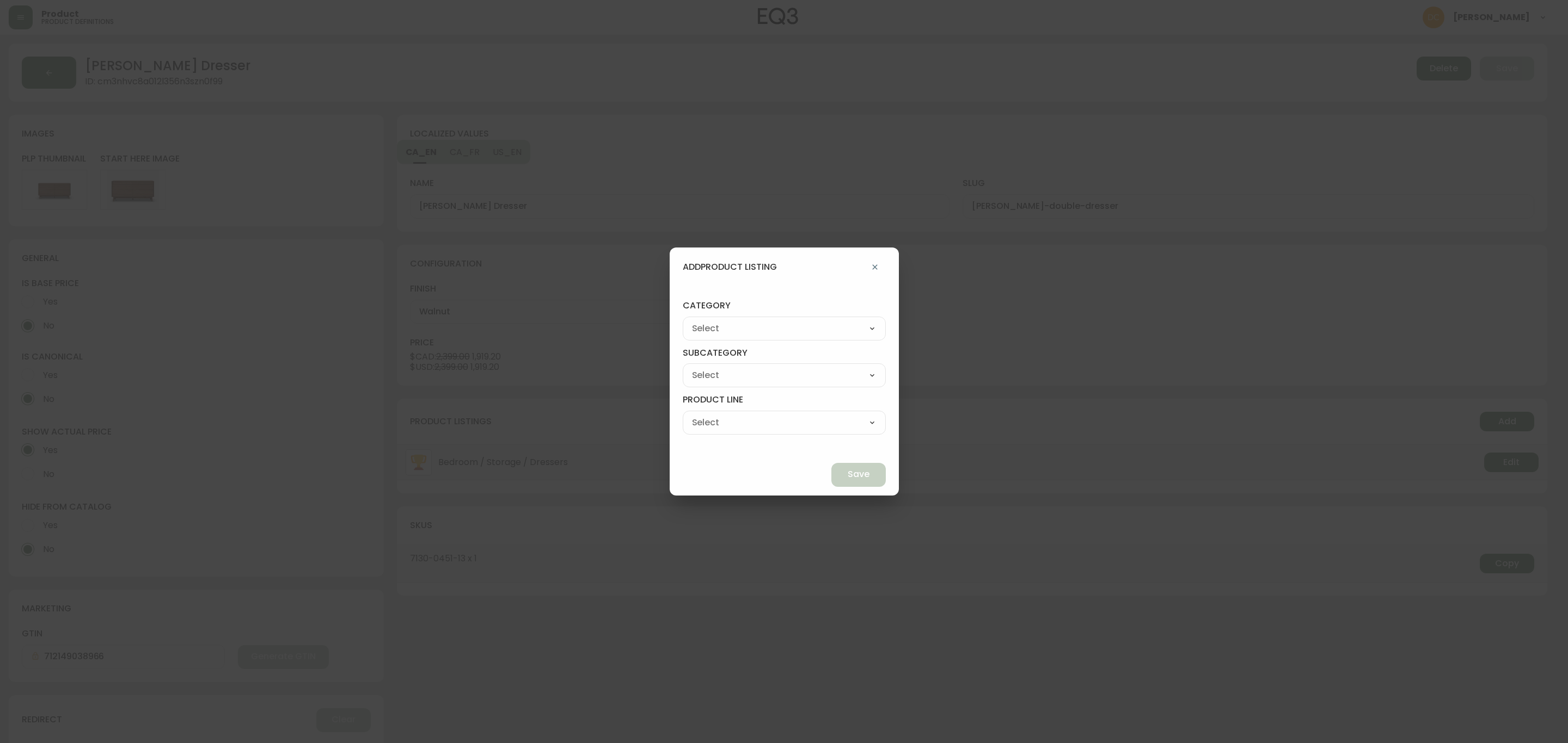
click at [780, 335] on select "Best Sellers Living Dining Bedroom Outdoor Office Lighting Rugs Accessories EQ3…" at bounding box center [784, 329] width 203 height 16
select select "cjzvl9mf201ln0146jj1fgg9i"
click at [708, 321] on select "Best Sellers Living Dining Bedroom Outdoor Office Lighting Rugs Accessories EQ3…" at bounding box center [784, 329] width 203 height 16
type input "Best Sellers"
click at [765, 379] on select "Quick Ship Upholstery Bedroom Furniture Dining Furniture" at bounding box center [784, 376] width 203 height 16
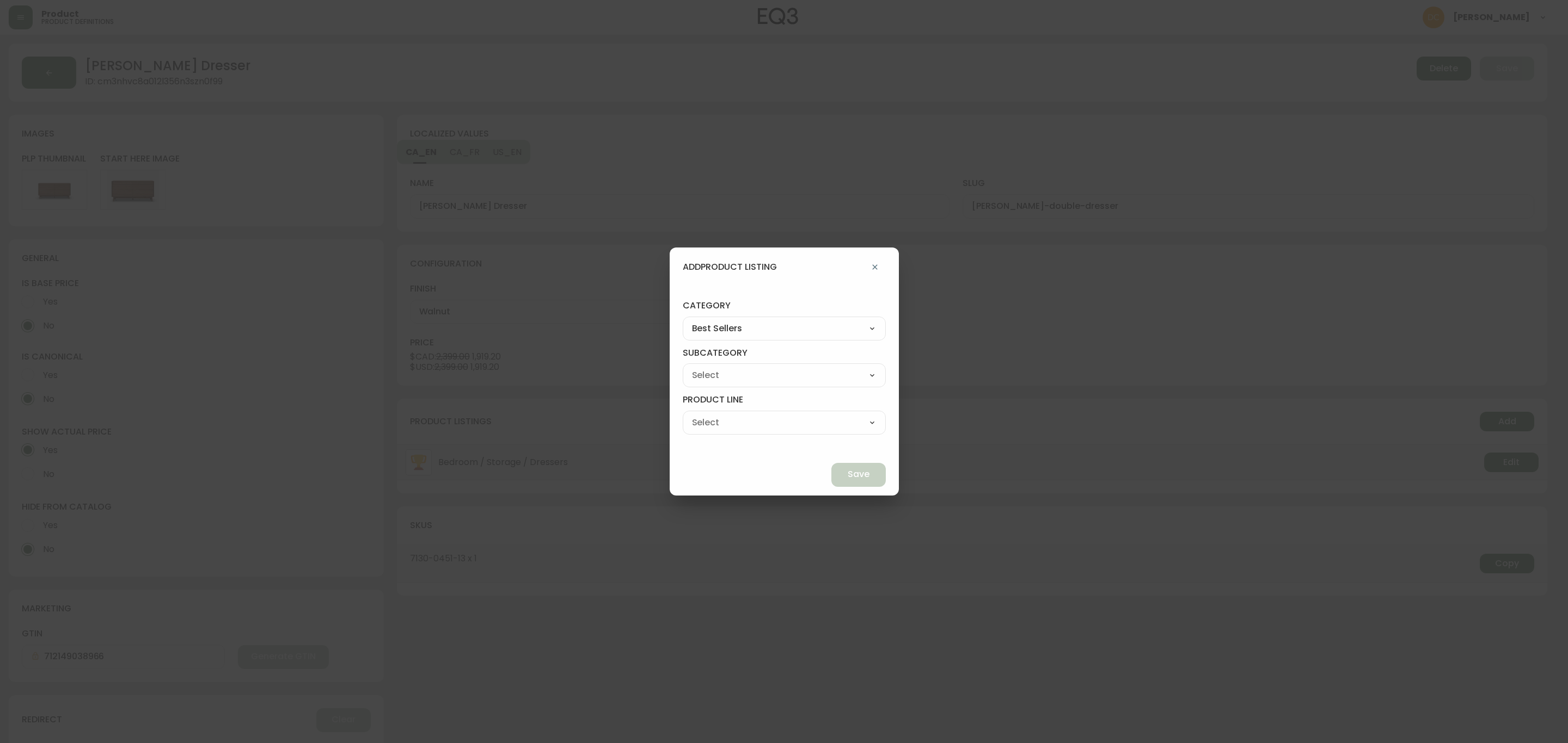
select select "cmeskxh635vqy0162l13pfb6h"
click at [708, 367] on select "Quick Ship Upholstery Bedroom Furniture Dining Furniture" at bounding box center [784, 376] width 203 height 16
type input "Bedroom Furniture"
click at [774, 427] on select "Bed Frames Bedroom Storage" at bounding box center [784, 422] width 203 height 16
select select "cmeu3k65267kh0198d8pvpnhm"
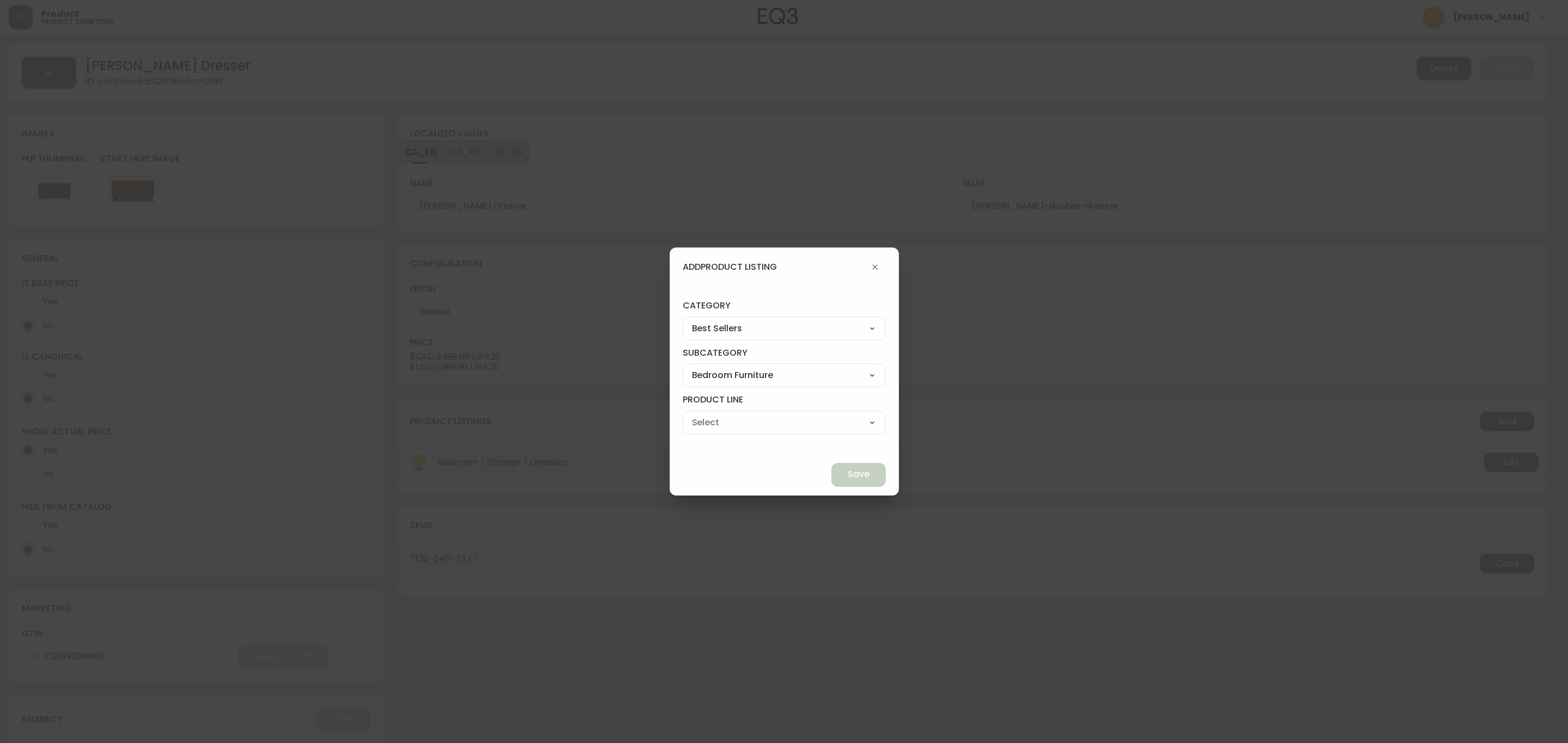
click at [708, 414] on select "Bed Frames Bedroom Storage" at bounding box center [784, 422] width 203 height 16
type input "Bedroom Storage"
click at [848, 475] on span "Save" at bounding box center [858, 474] width 21 height 12
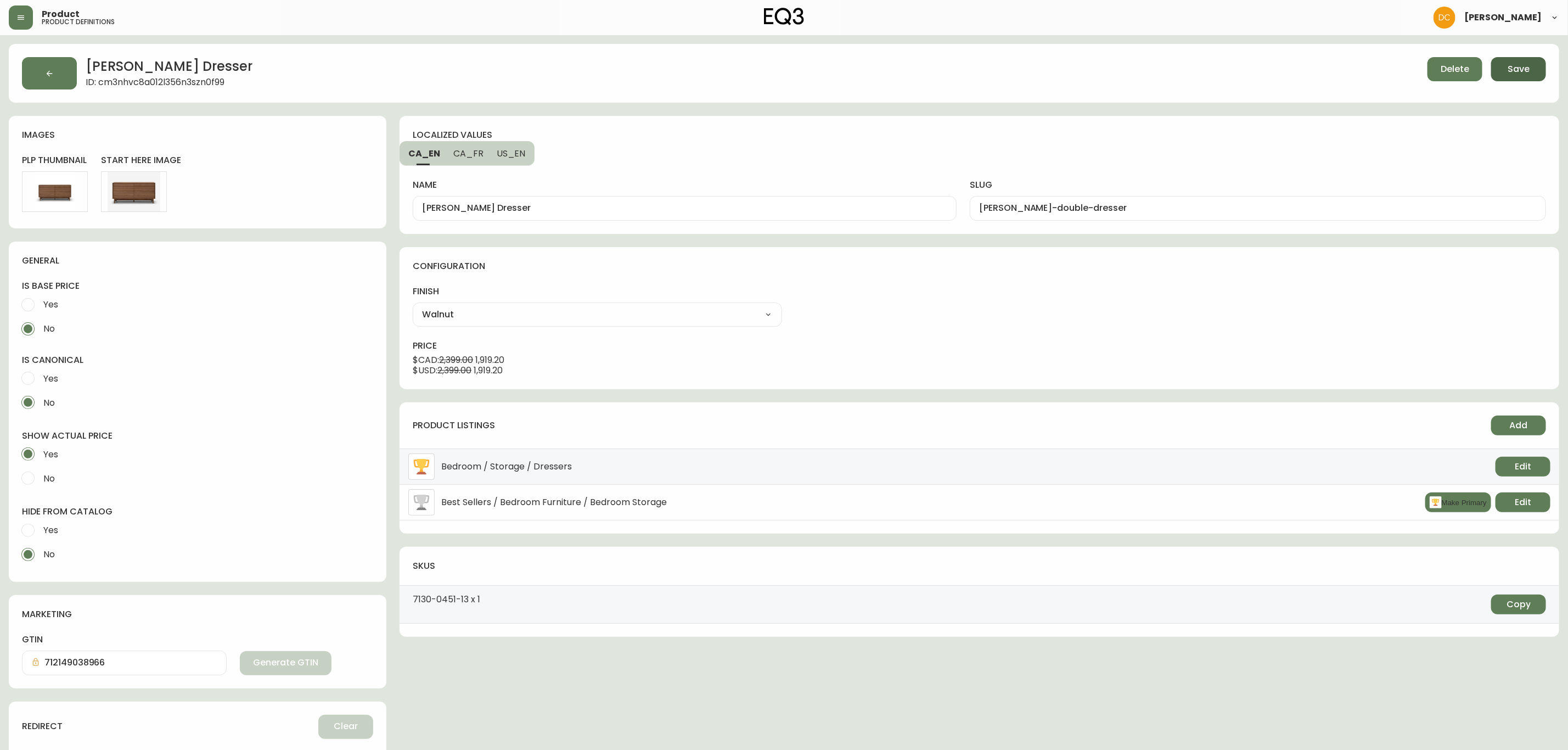
click at [1515, 72] on span "Save" at bounding box center [1519, 69] width 22 height 12
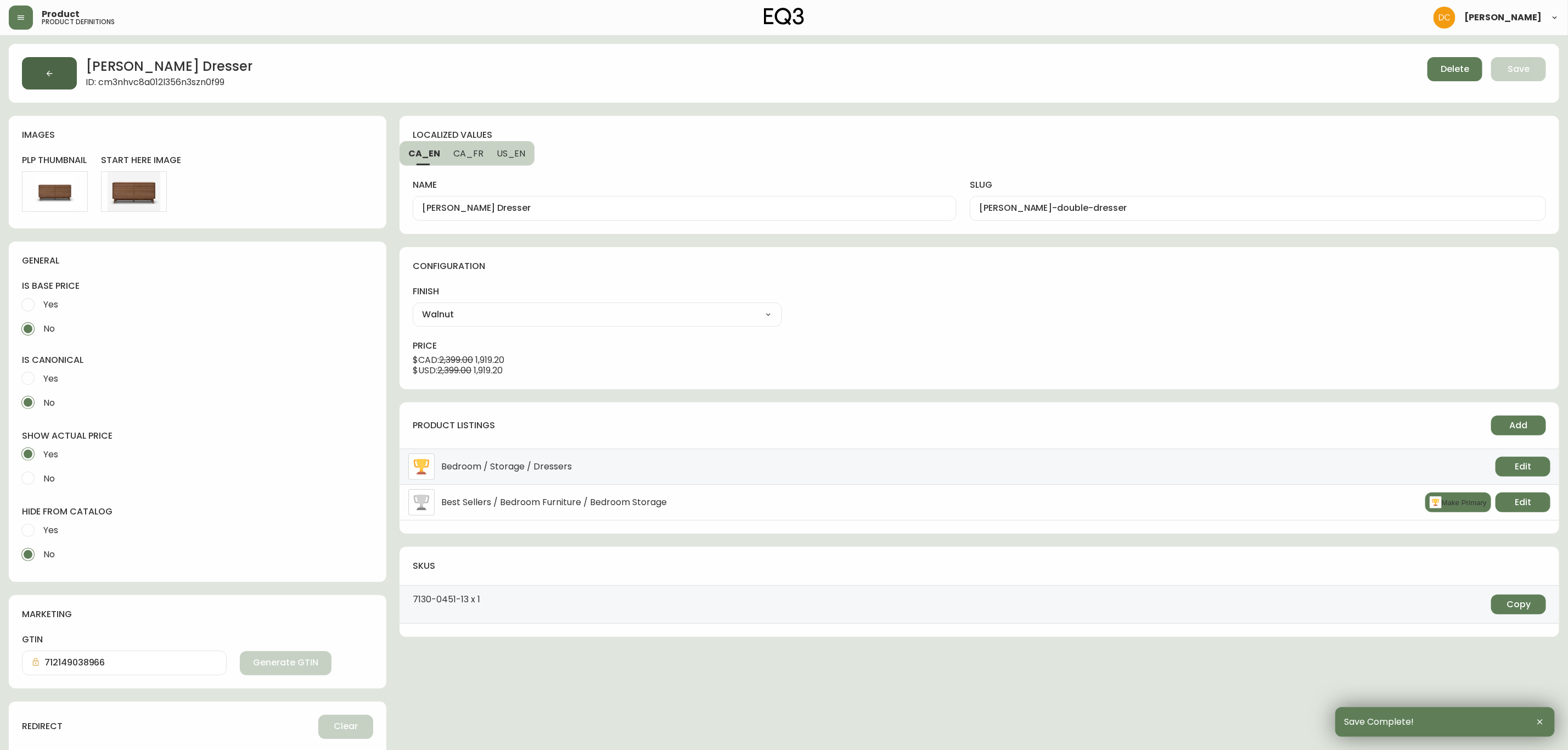
click at [56, 75] on button "button" at bounding box center [49, 73] width 55 height 32
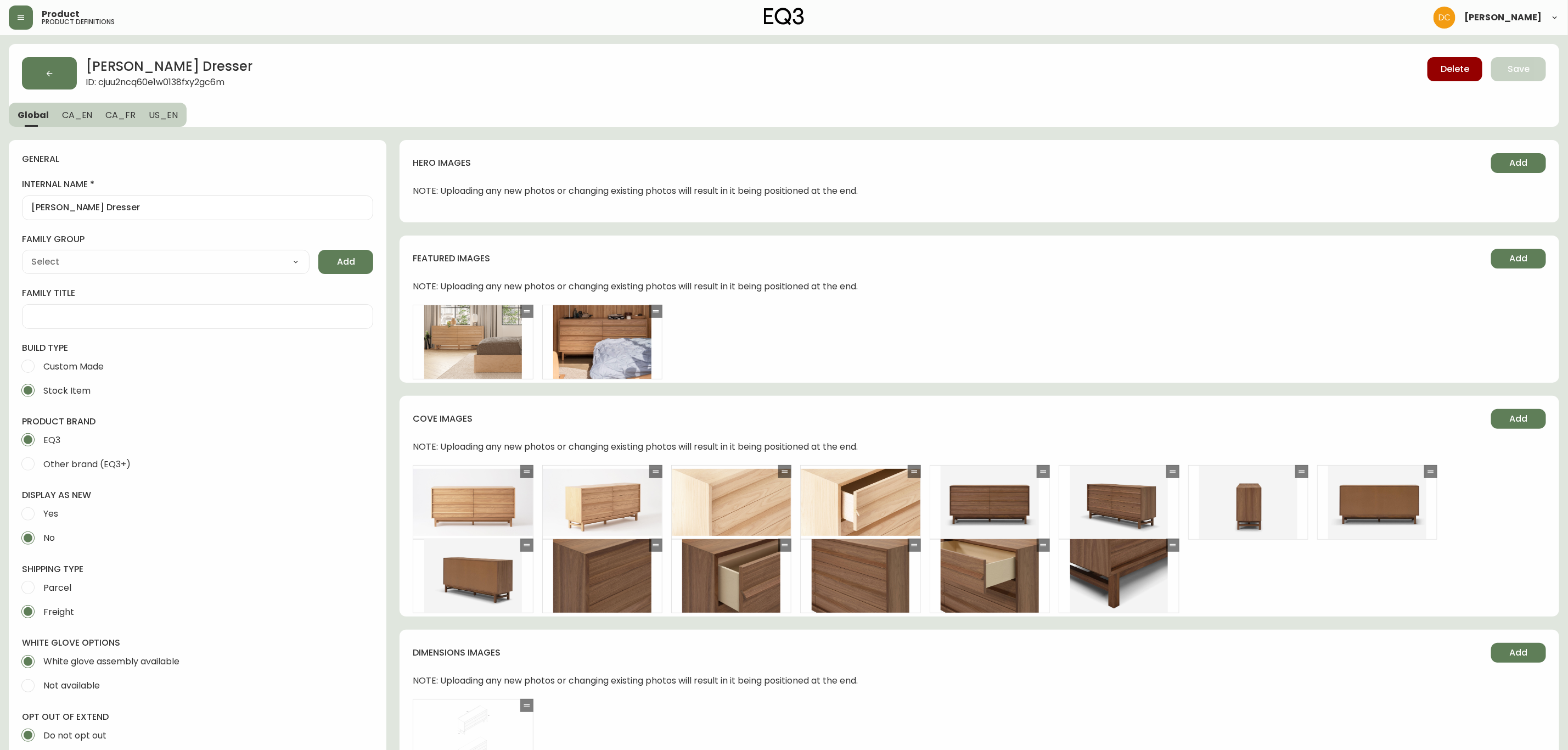
type input "EQ3"
type input "Furniture > Cabinets & Storage > Dressers"
type input "Default"
select select "cjyt4m5lw0000pt749bx6gh7n"
select select "cjpjx7rji00004c744bbp6zrf"
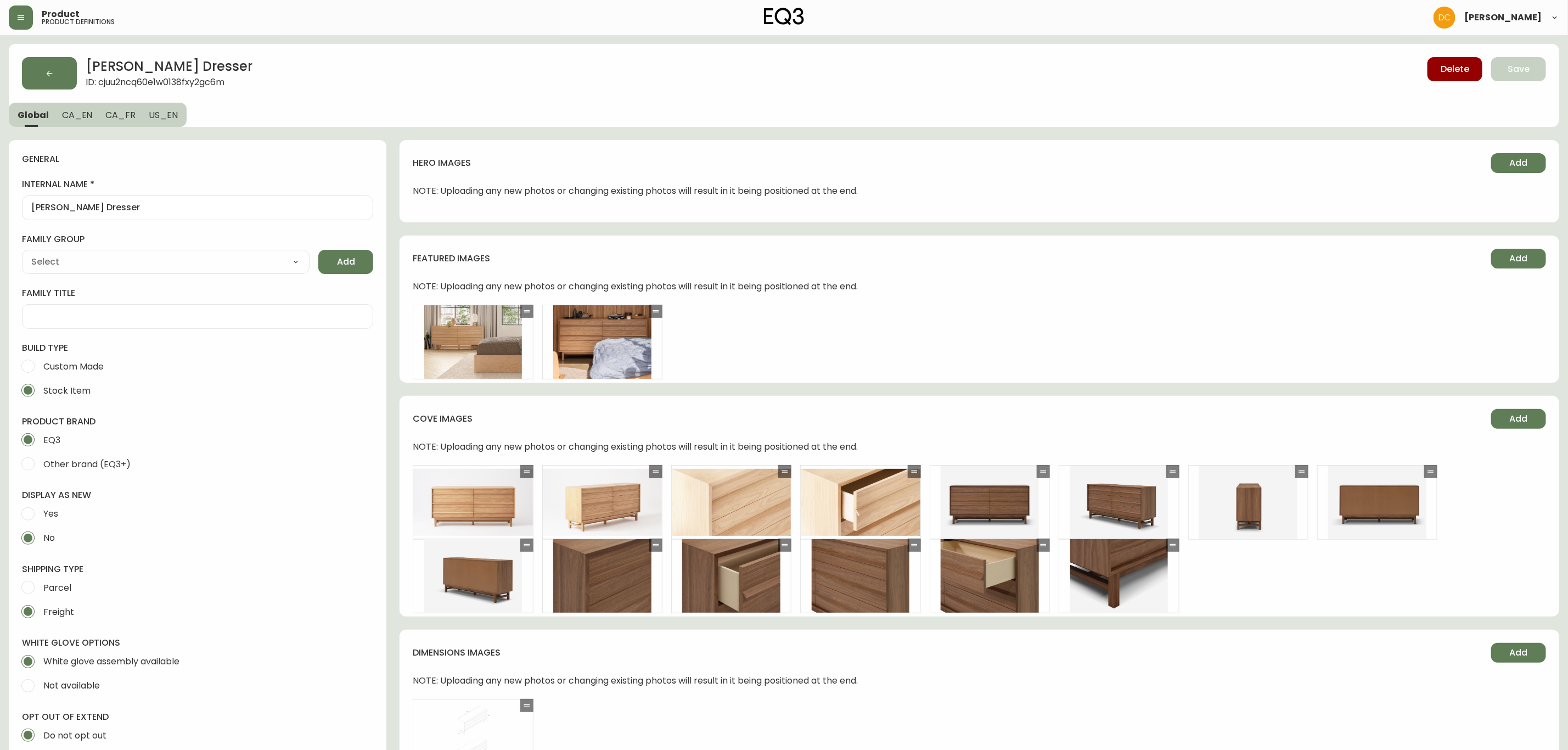
click at [55, 75] on button "button" at bounding box center [49, 73] width 55 height 32
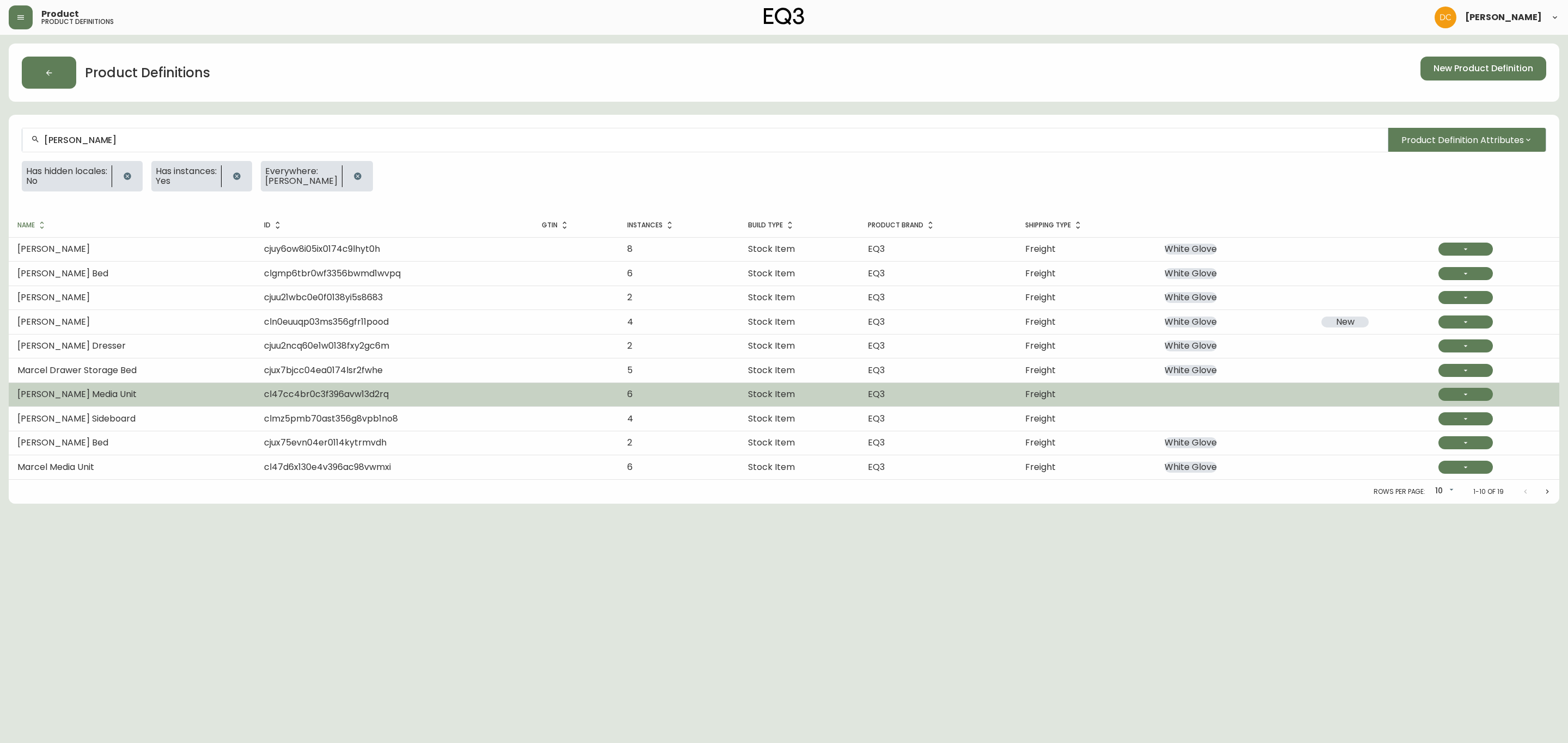
click at [216, 395] on td "Marcel Floating Media Unit" at bounding box center [132, 394] width 247 height 24
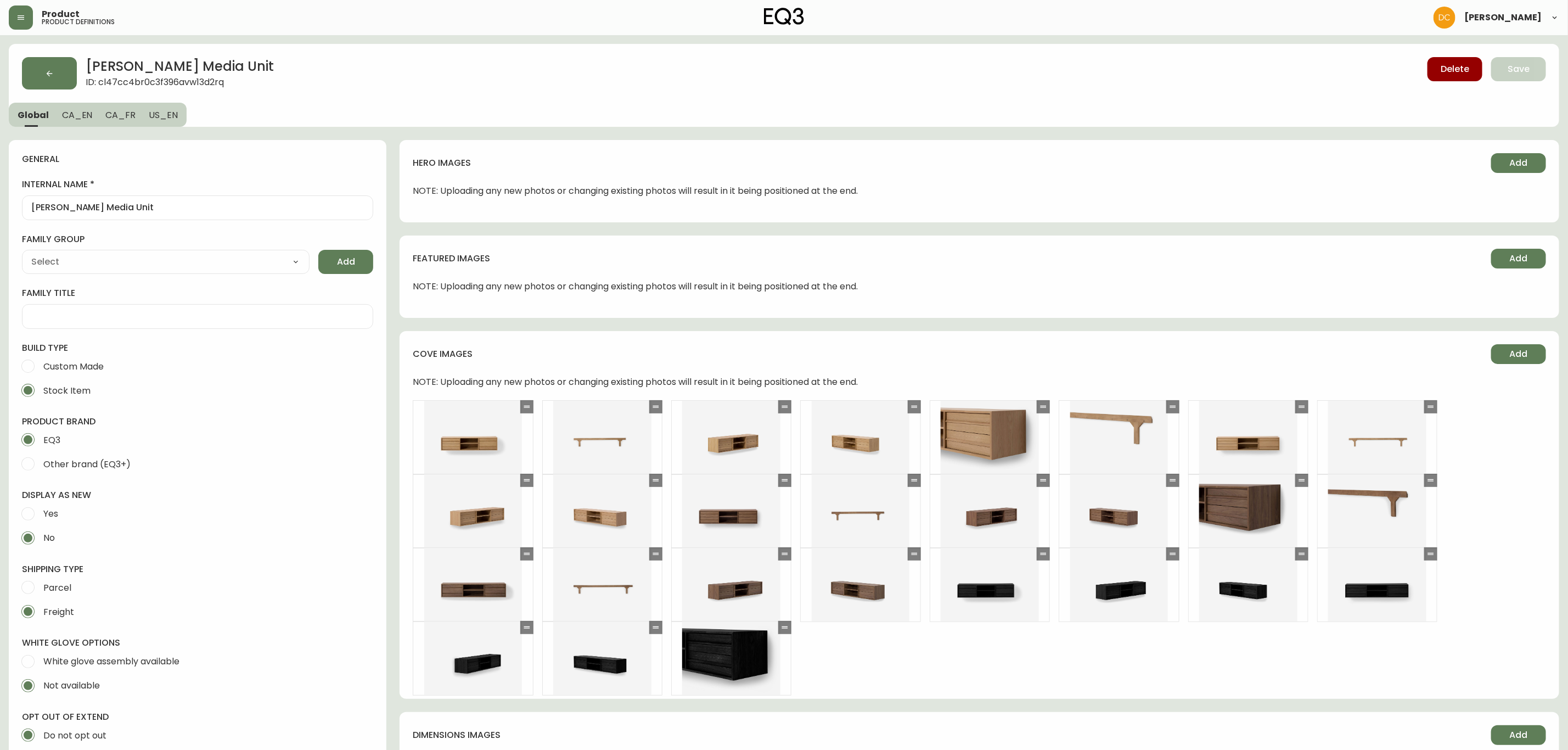
type input "EQ3"
type input "Default"
type input "Furniture > Entertainment Centers & TV Stands"
select select "cjyt4m5lw0000pt749bx6gh7n"
select select "cjpjx7rji00004c744bbp6zrf"
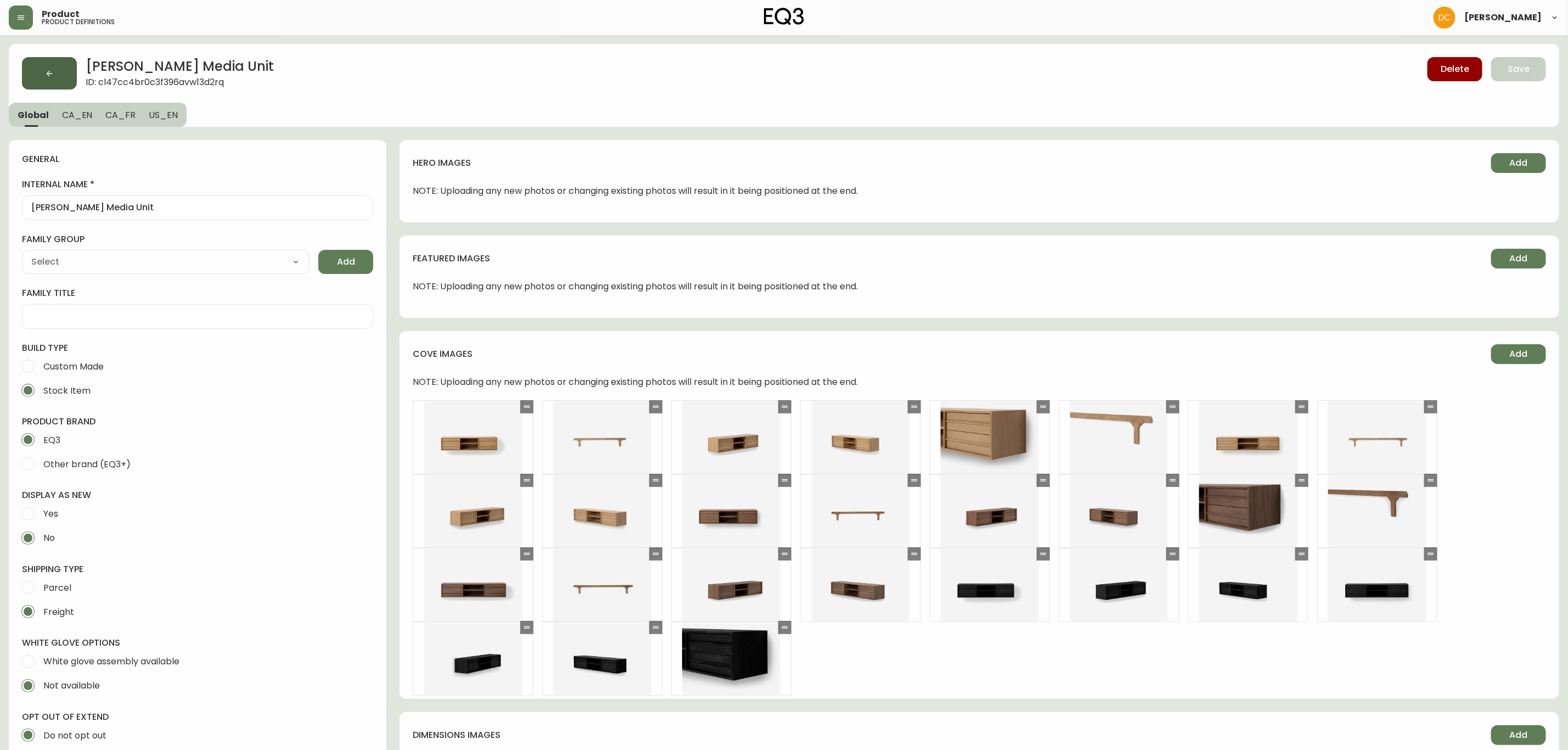
click at [51, 73] on icon "button" at bounding box center [49, 73] width 6 height 6
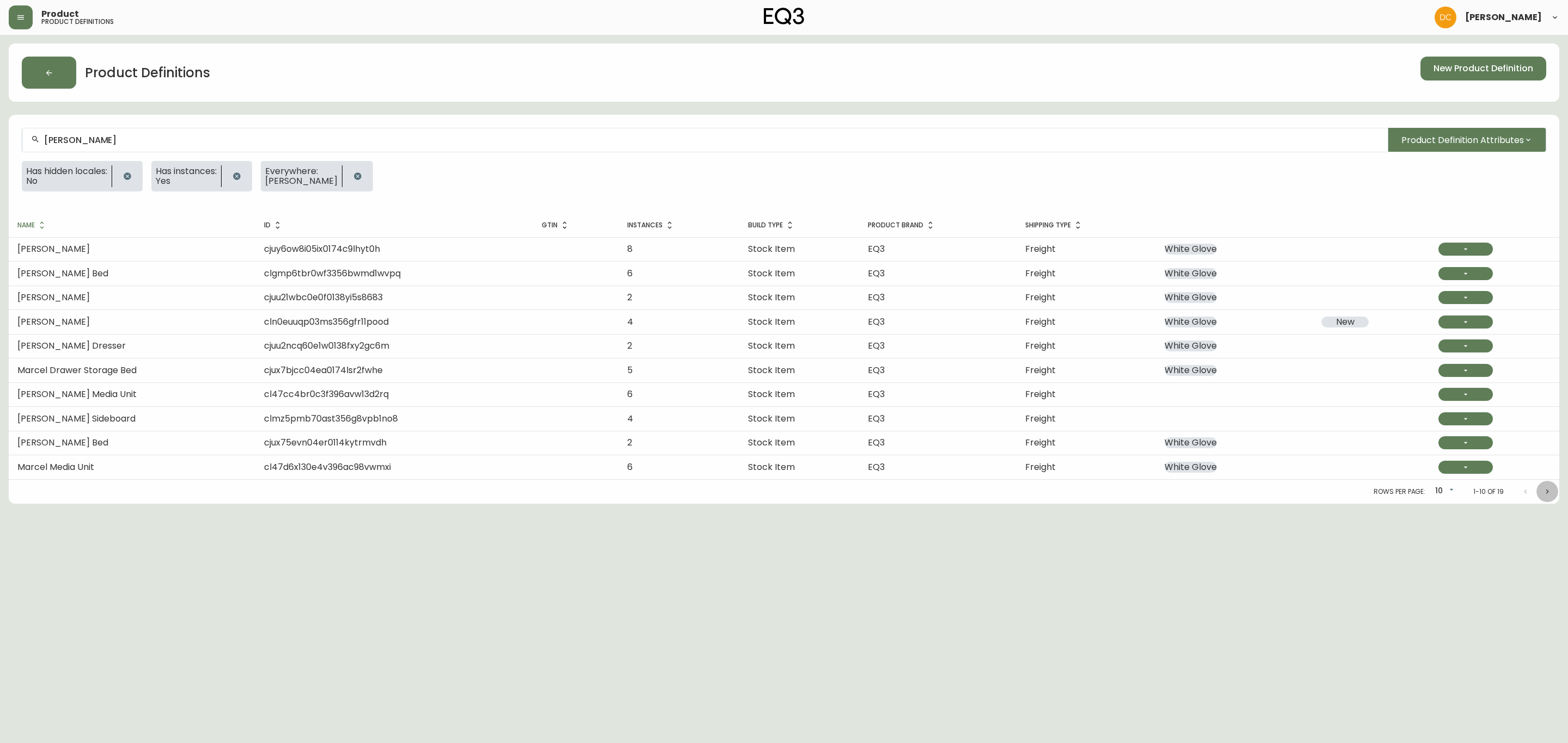
click at [1537, 488] on button "Next page" at bounding box center [1547, 491] width 21 height 21
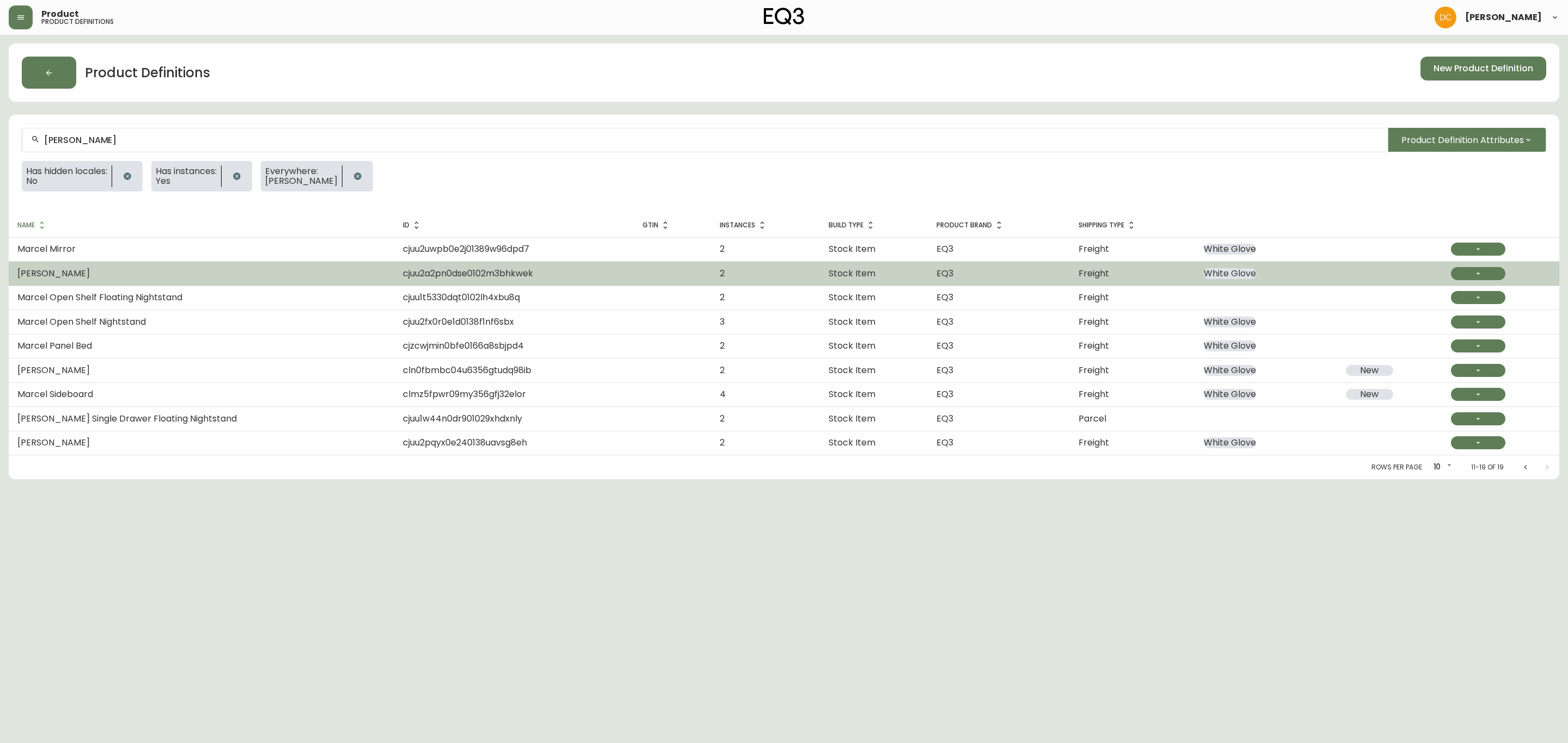
click at [180, 265] on td "Marcel Nightstand" at bounding box center [201, 273] width 386 height 24
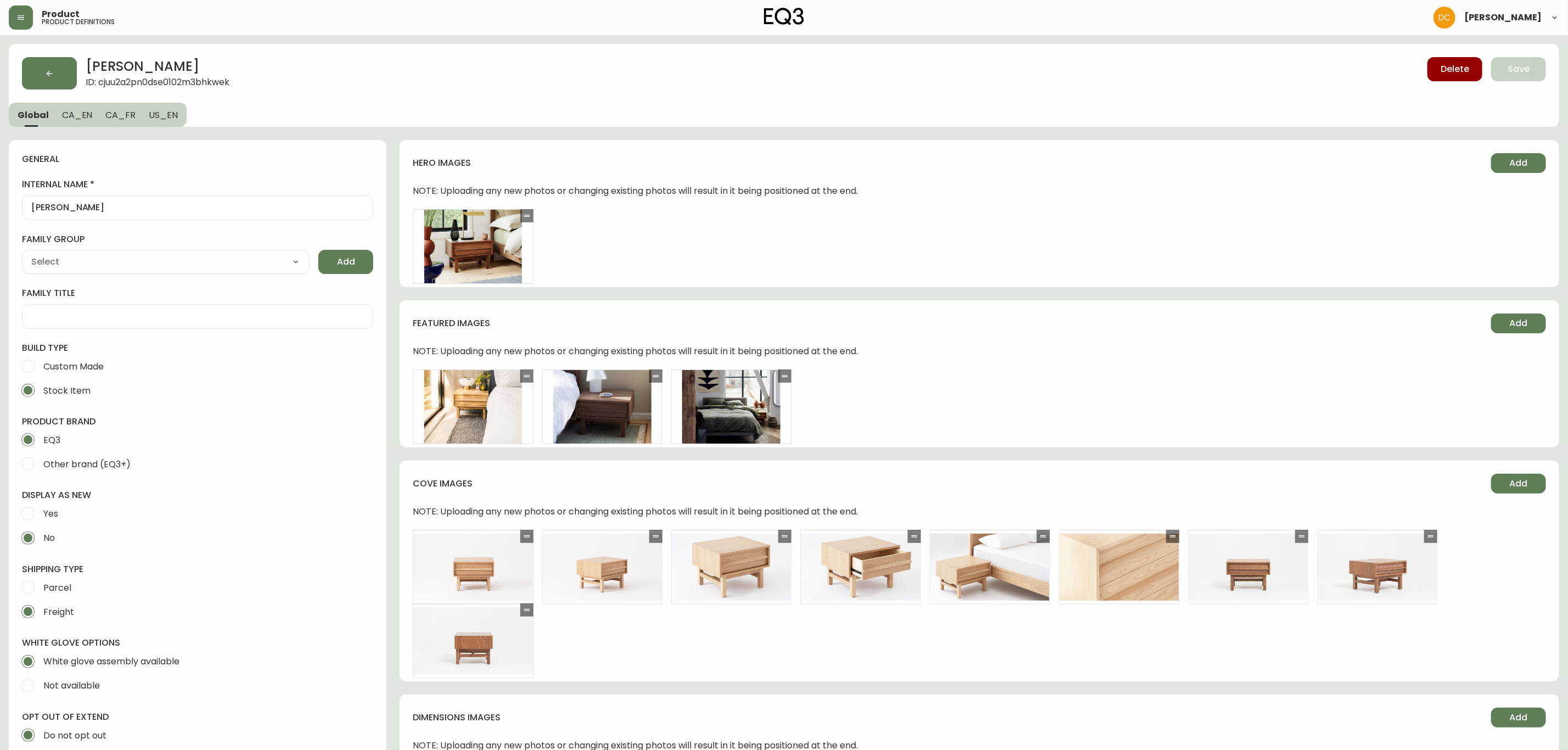
type input "EQ3"
type input "Default"
type input "Furniture > Tables > Nightstands"
select select "cjyt4m5lw0000pt749bx6gh7n"
select select "cjpjx7rji00004c744bbp6zrf"
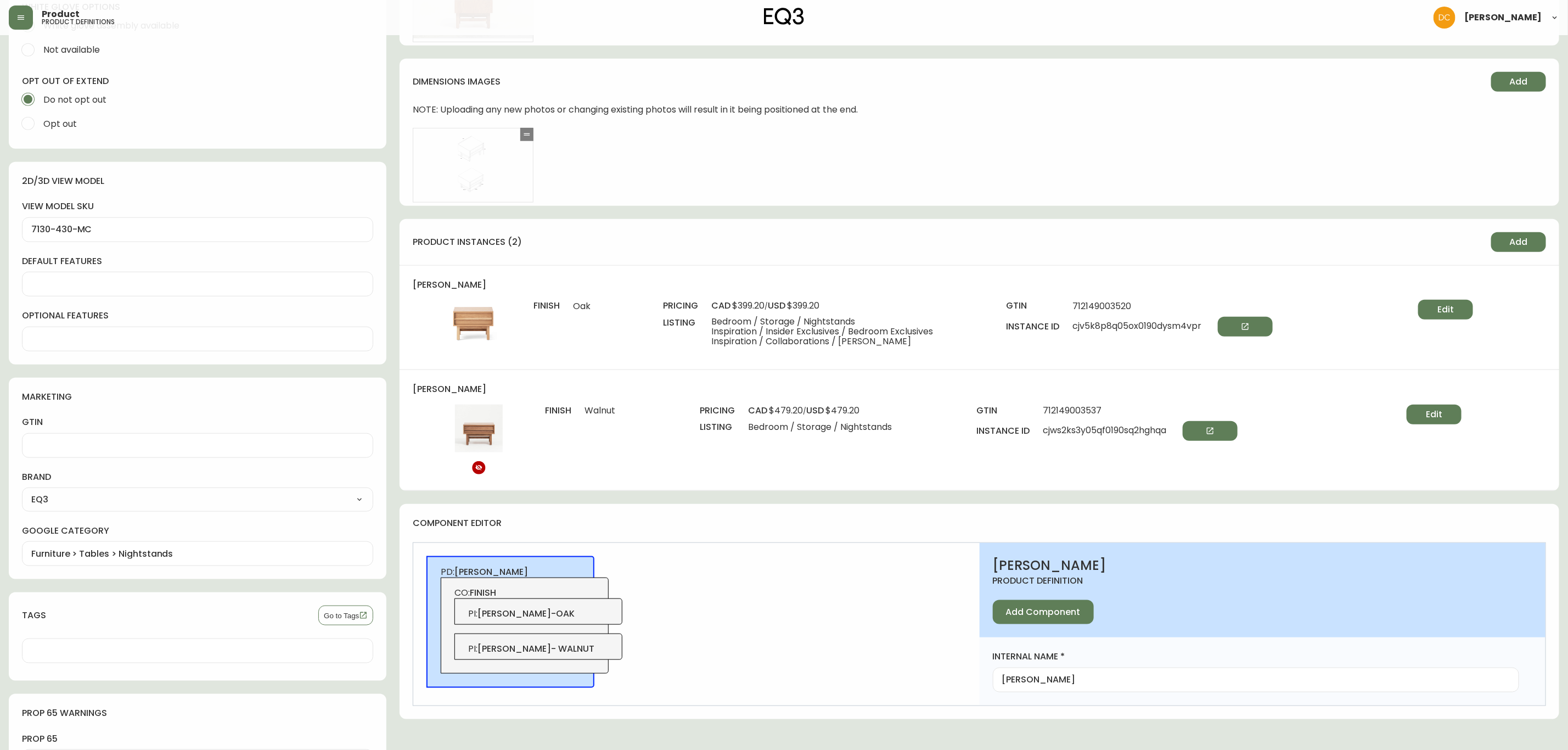
scroll to position [659, 0]
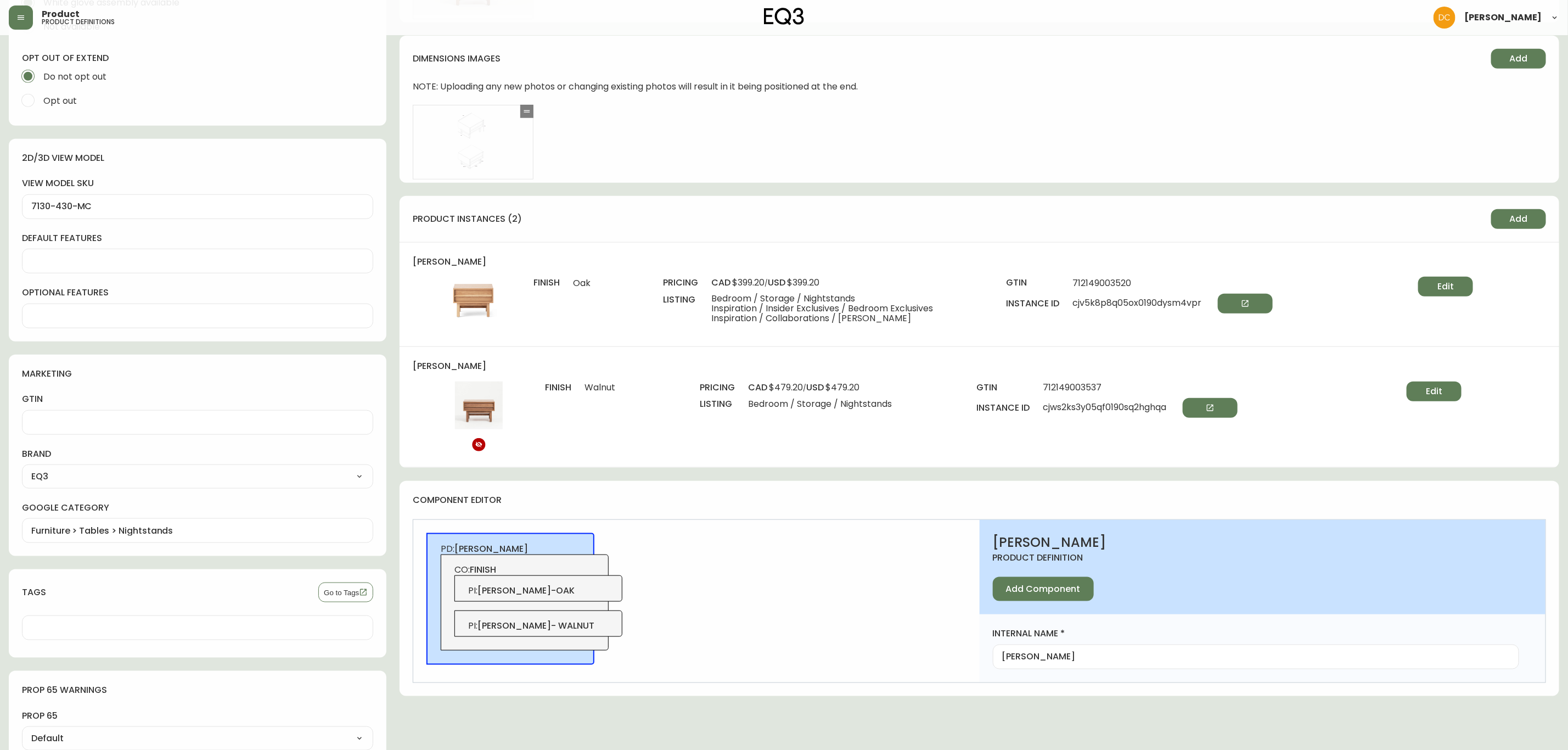
click at [1459, 297] on div "Edit" at bounding box center [1410, 305] width 128 height 56
click at [1459, 294] on button "Edit" at bounding box center [1446, 287] width 55 height 20
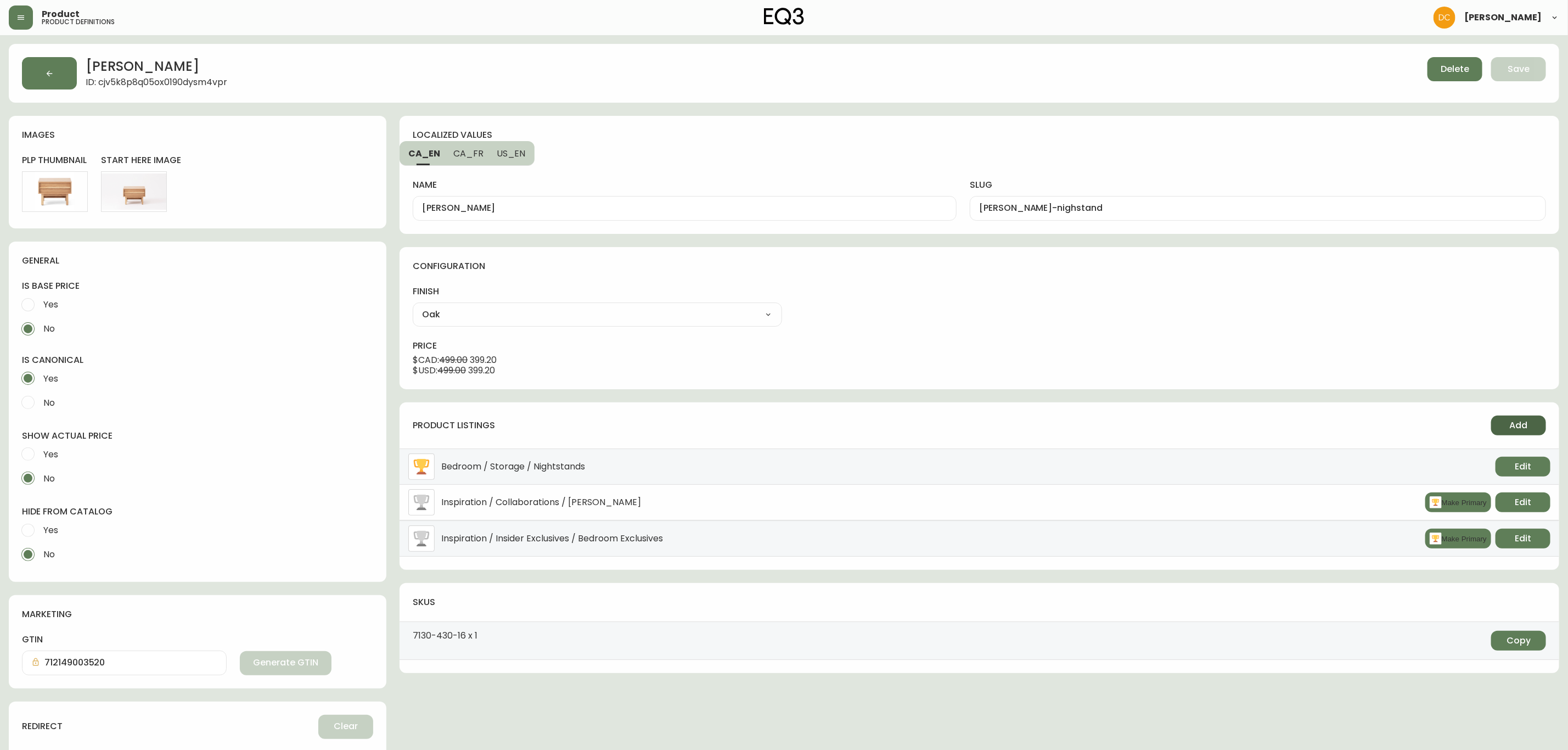
click at [1527, 423] on span "Add" at bounding box center [1519, 426] width 18 height 12
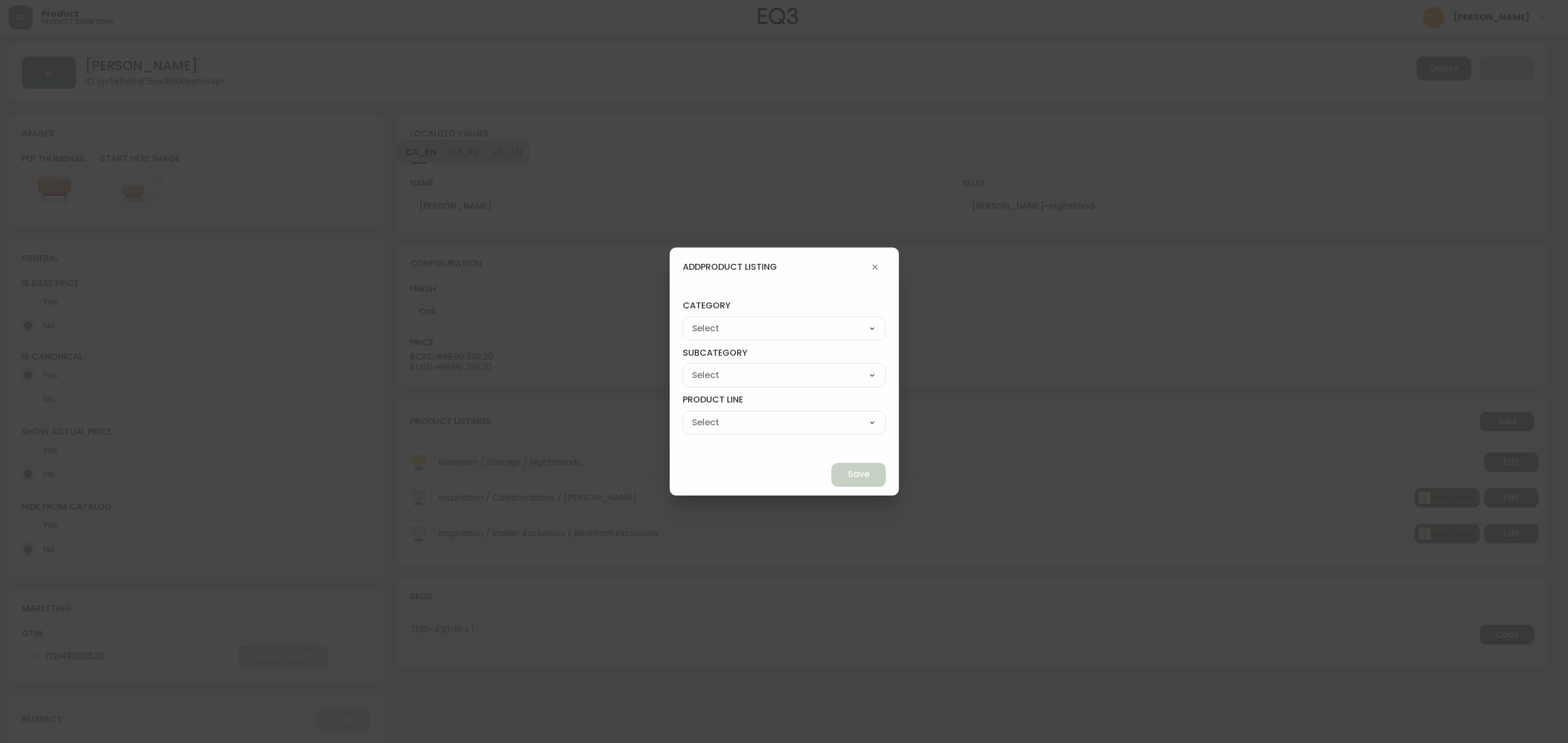
click at [816, 339] on div "Best Sellers Living Dining Bedroom Outdoor Office Lighting Rugs Accessories EQ3…" at bounding box center [784, 328] width 203 height 24
click at [811, 330] on select "Best Sellers Living Dining Bedroom Outdoor Office Lighting Rugs Accessories EQ3…" at bounding box center [784, 329] width 203 height 16
select select "cjzvl9mf201ln0146jj1fgg9i"
click at [708, 321] on select "Best Sellers Living Dining Bedroom Outdoor Office Lighting Rugs Accessories EQ3…" at bounding box center [784, 329] width 203 height 16
type input "Best Sellers"
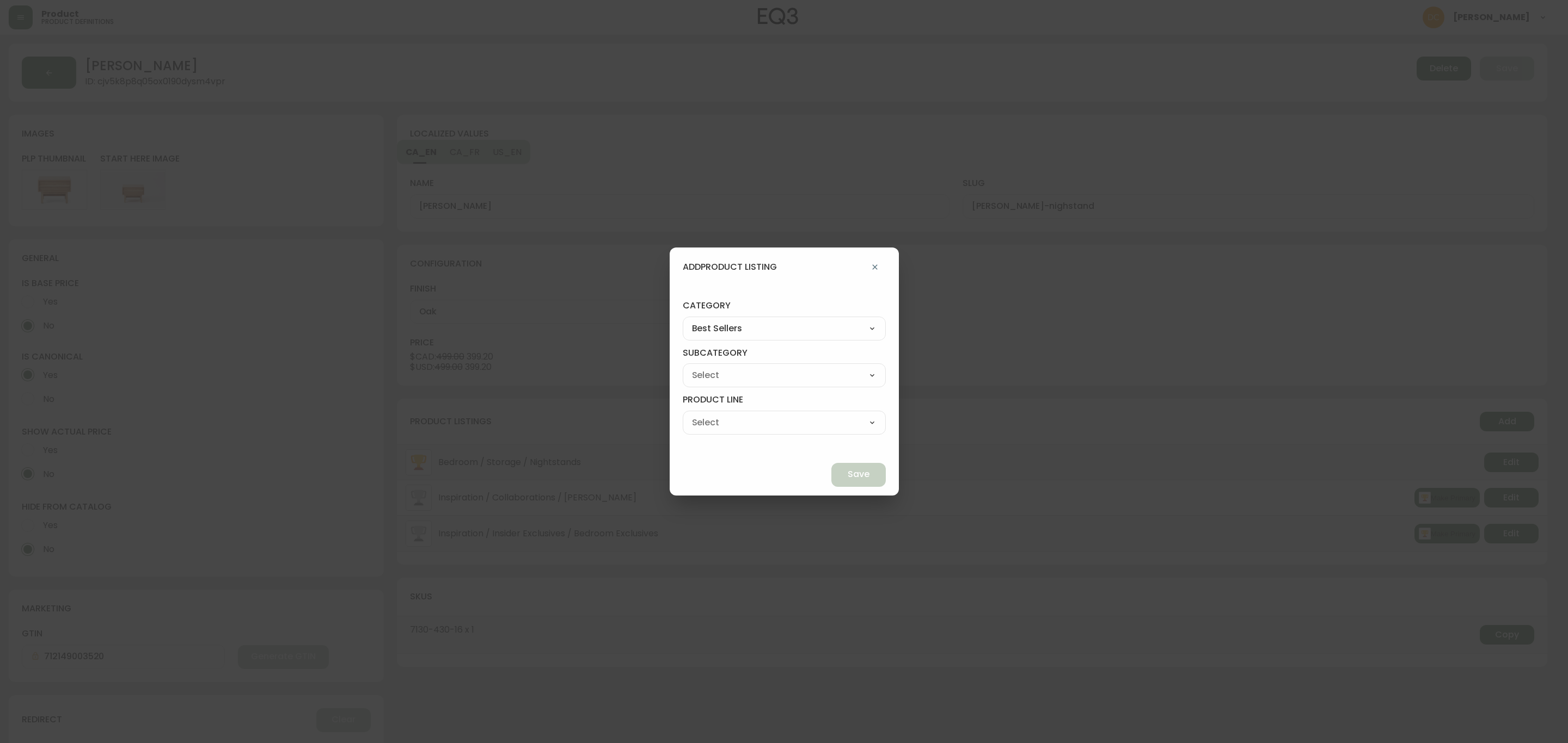
click at [748, 376] on select "Quick Ship Upholstery Bedroom Furniture Dining Furniture" at bounding box center [784, 376] width 203 height 16
select select "cmeskxh635vqy0162l13pfb6h"
click at [708, 367] on select "Quick Ship Upholstery Bedroom Furniture Dining Furniture" at bounding box center [784, 376] width 203 height 16
type input "Bedroom Furniture"
click at [773, 421] on select "Bed Frames Bedroom Storage" at bounding box center [784, 422] width 203 height 16
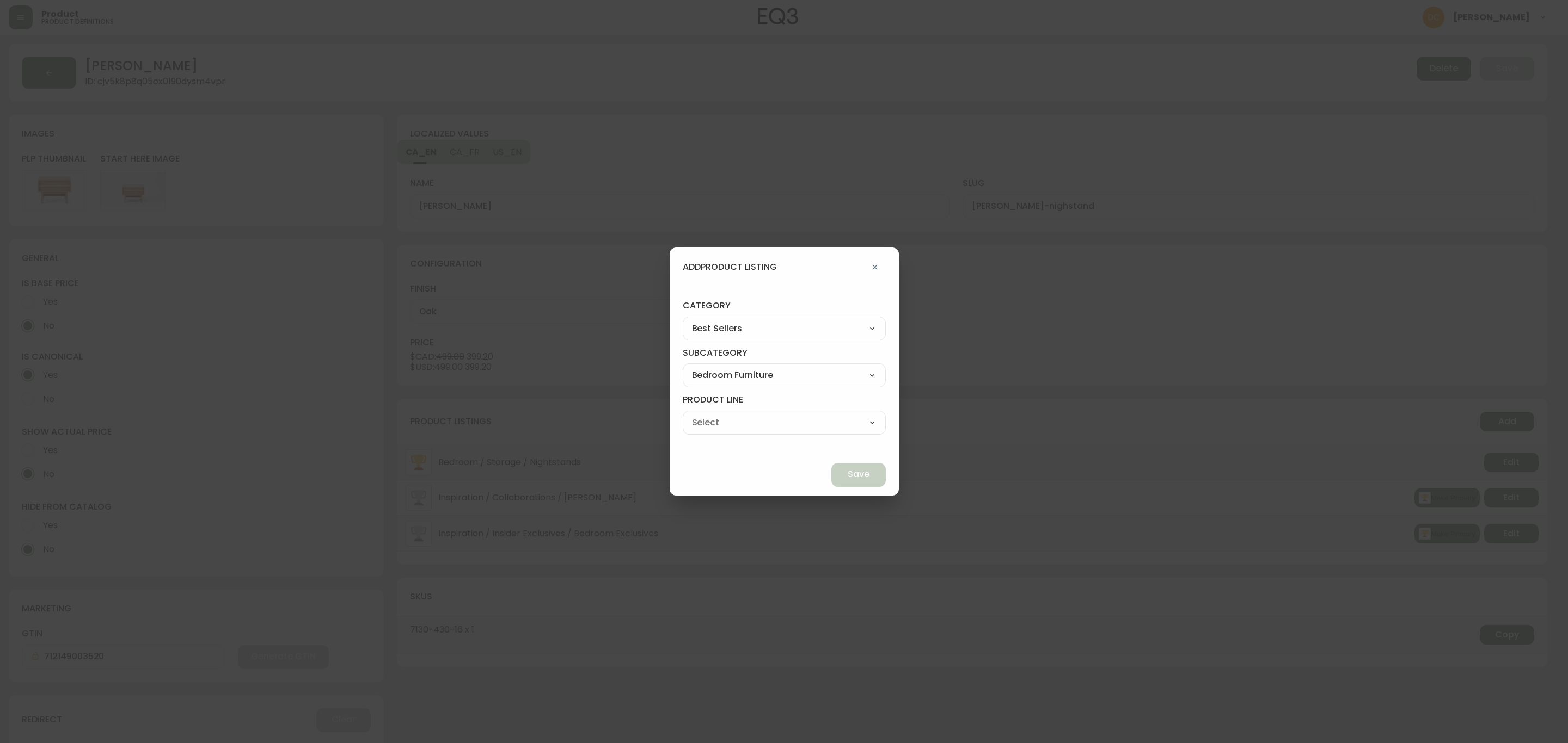
select select "cmeu3k65267kh0198d8pvpnhm"
click at [708, 414] on select "Bed Frames Bedroom Storage" at bounding box center [784, 422] width 203 height 16
type input "Bedroom Storage"
click at [848, 474] on span "Save" at bounding box center [858, 474] width 21 height 12
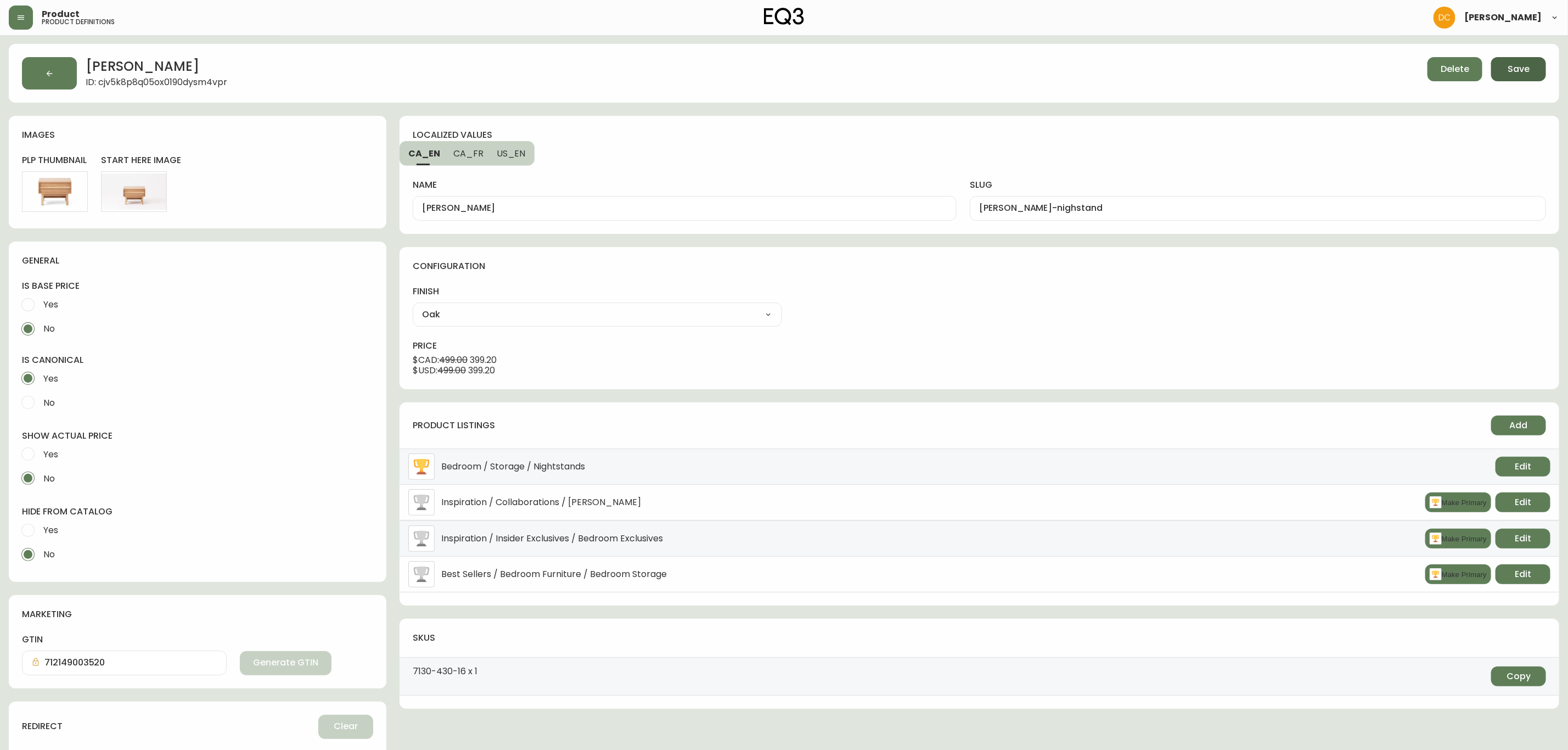
click at [1515, 75] on button "Save" at bounding box center [1519, 69] width 55 height 24
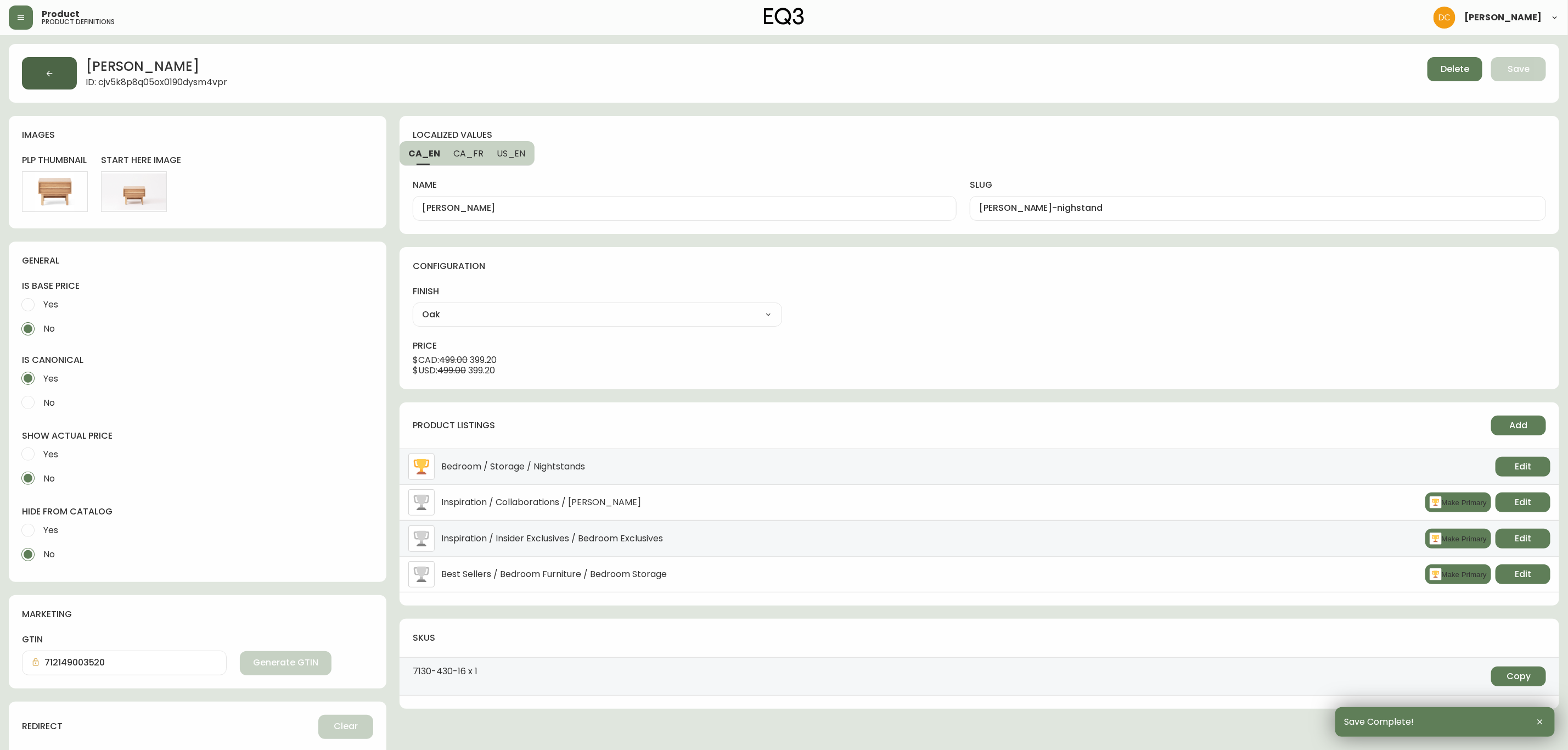
click at [59, 71] on button "button" at bounding box center [49, 73] width 55 height 32
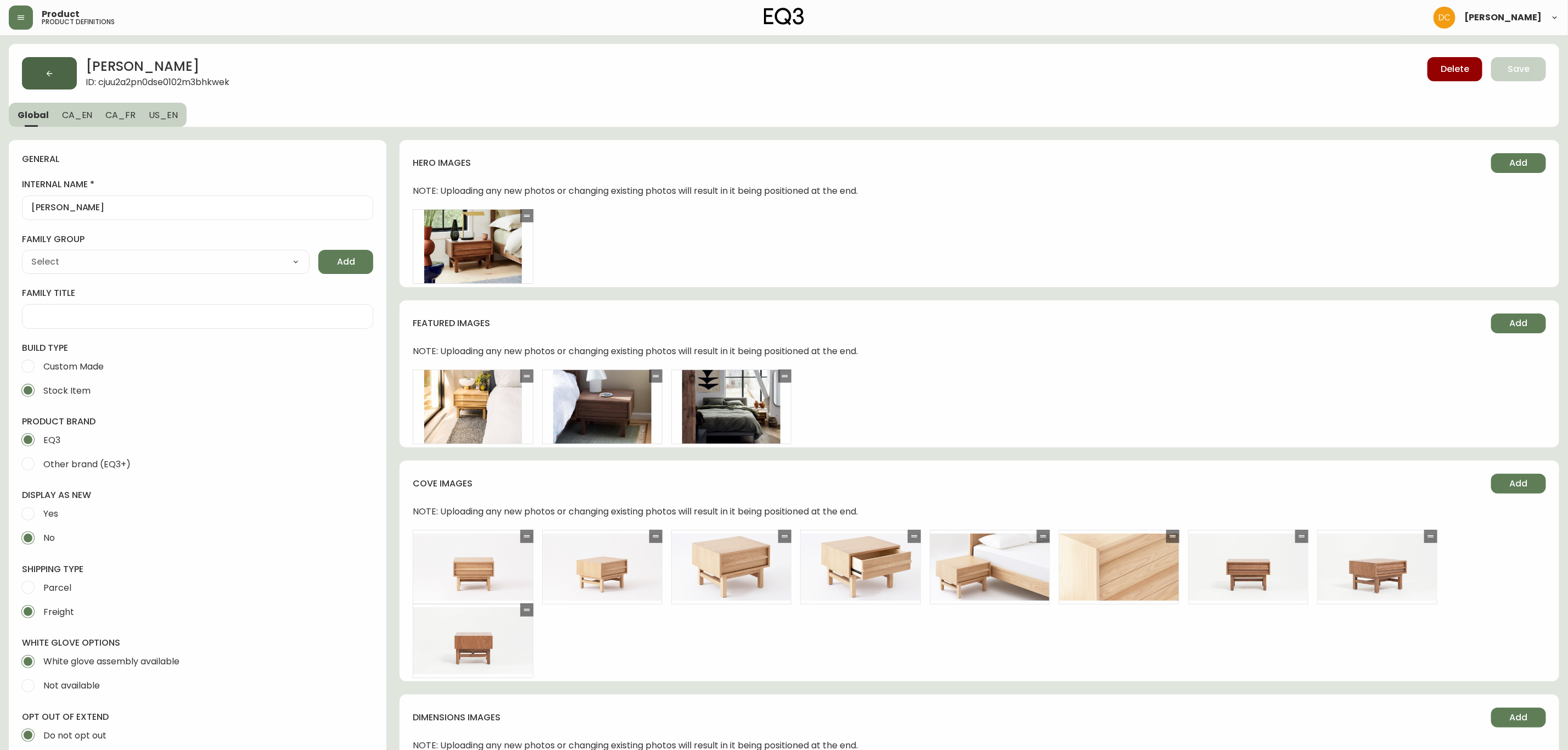
type input "EQ3"
type input "Furniture > Tables > Nightstands"
type input "Default"
select select "cjyt4m5lw0000pt749bx6gh7n"
select select "cjpjx7rji00004c744bbp6zrf"
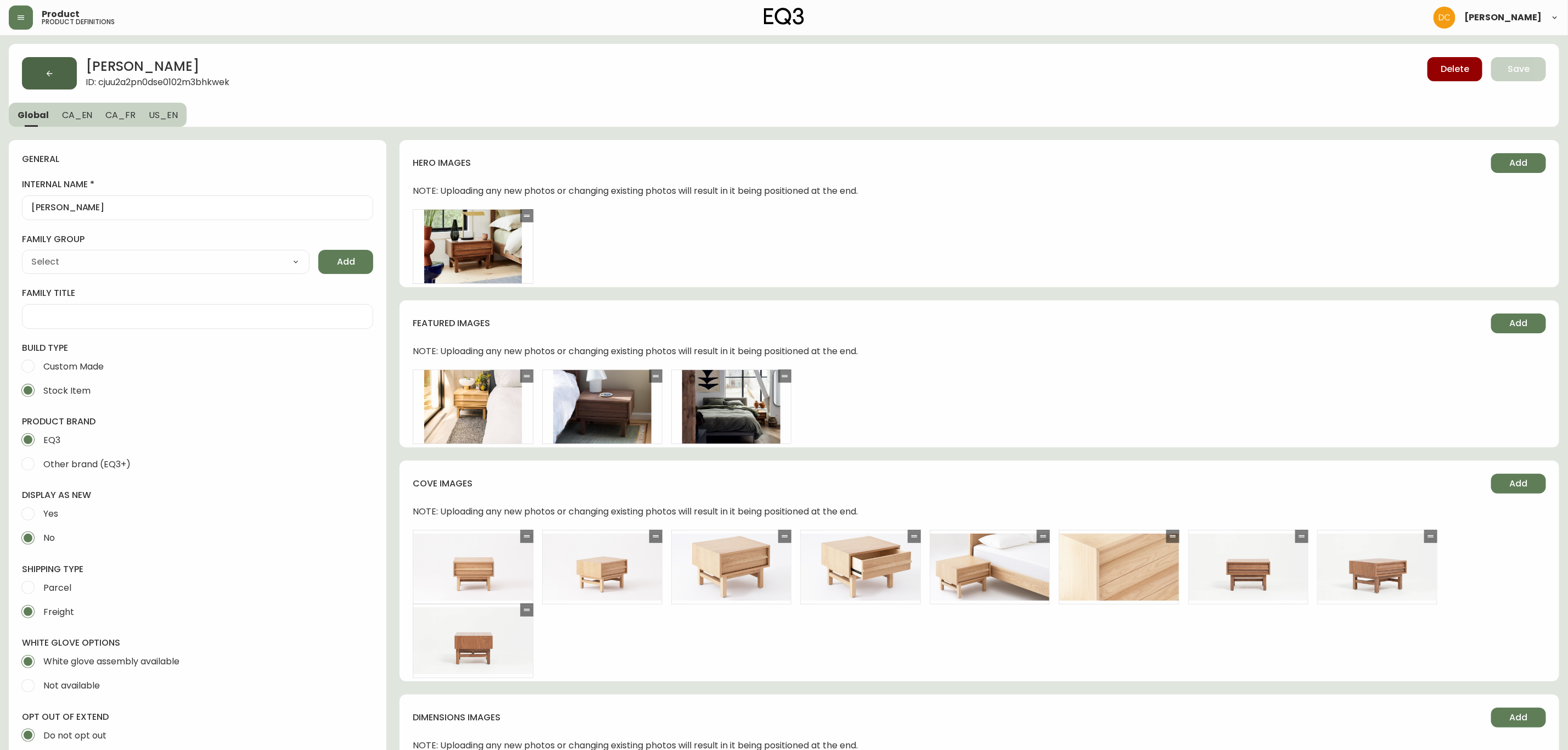
click at [59, 75] on button "button" at bounding box center [49, 73] width 55 height 32
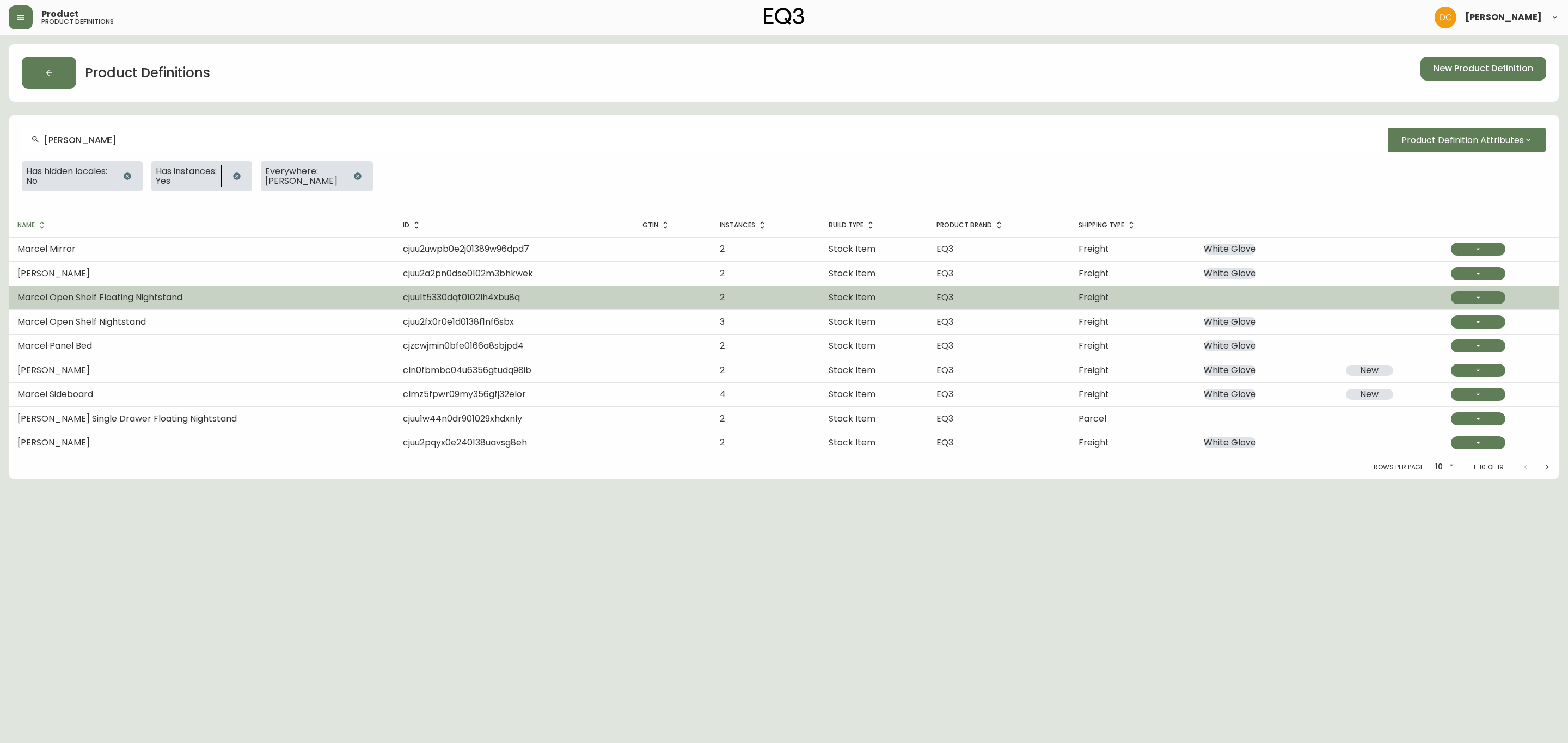
click at [191, 297] on td "Marcel Open Shelf Floating Nightstand" at bounding box center [201, 298] width 386 height 24
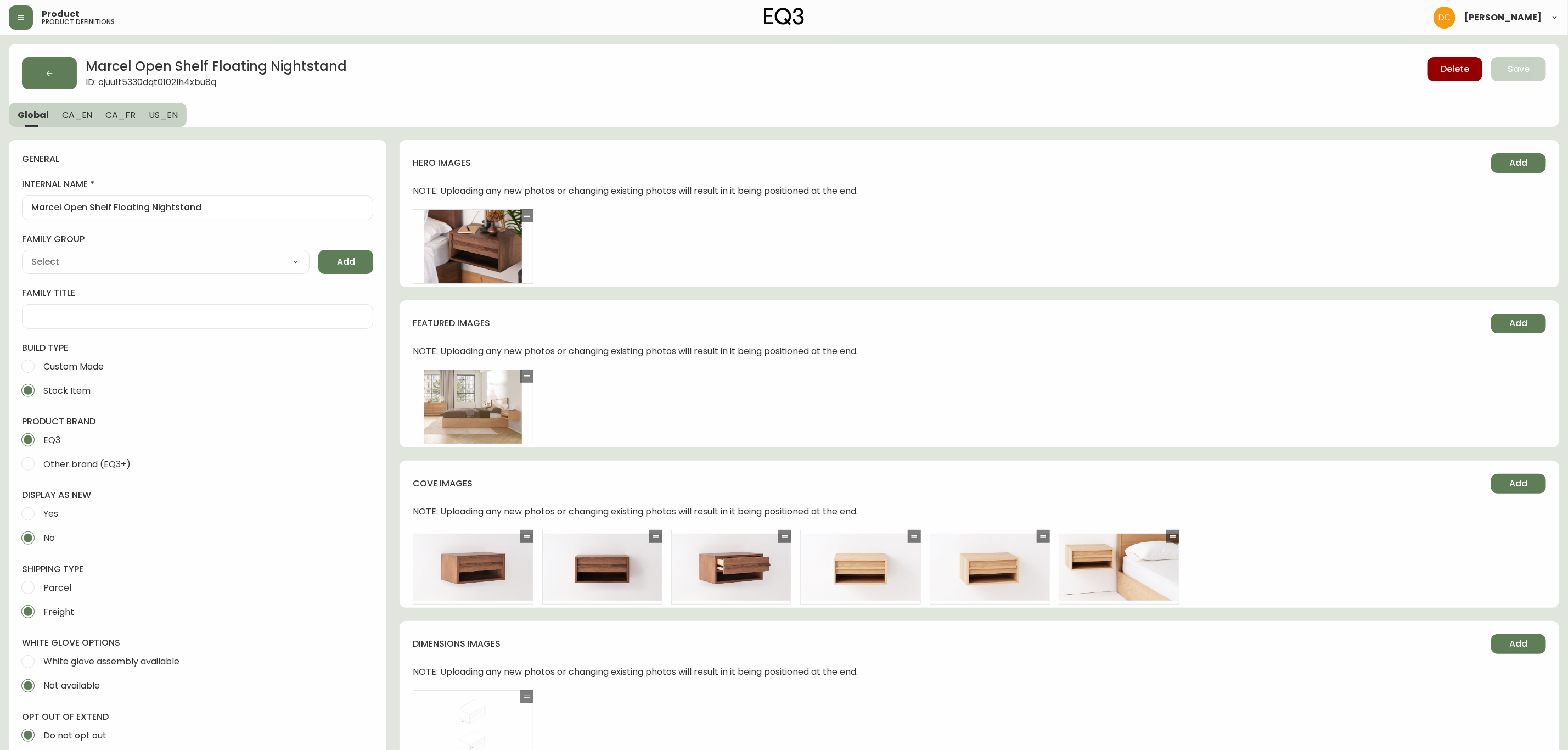
type input "EQ3"
type input "Furniture > Tables > Nightstands"
type input "Default"
select select "cjyt4m5lw0000pt749bx6gh7n"
select select "cjpjx7rji00004c744bbp6zrf"
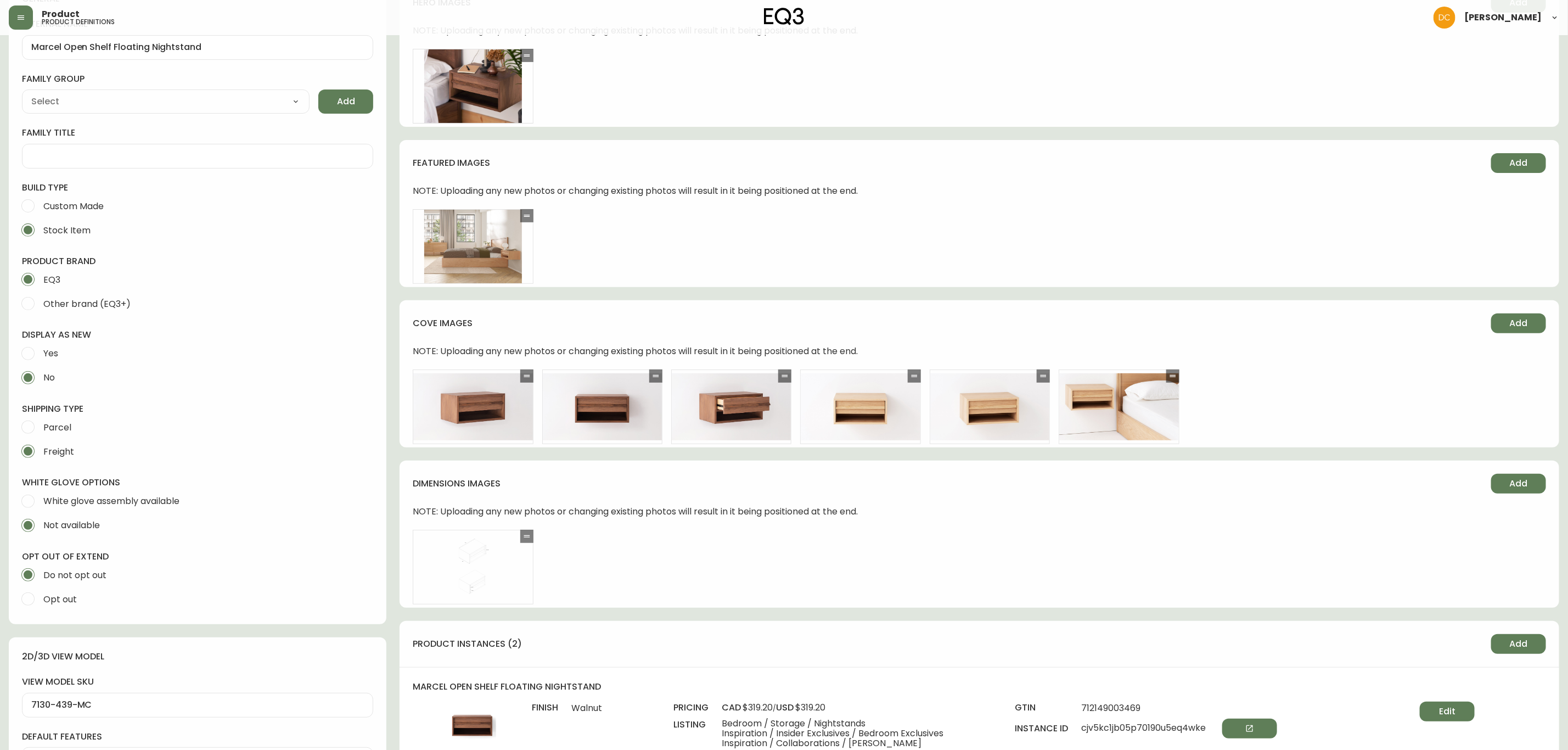
scroll to position [412, 0]
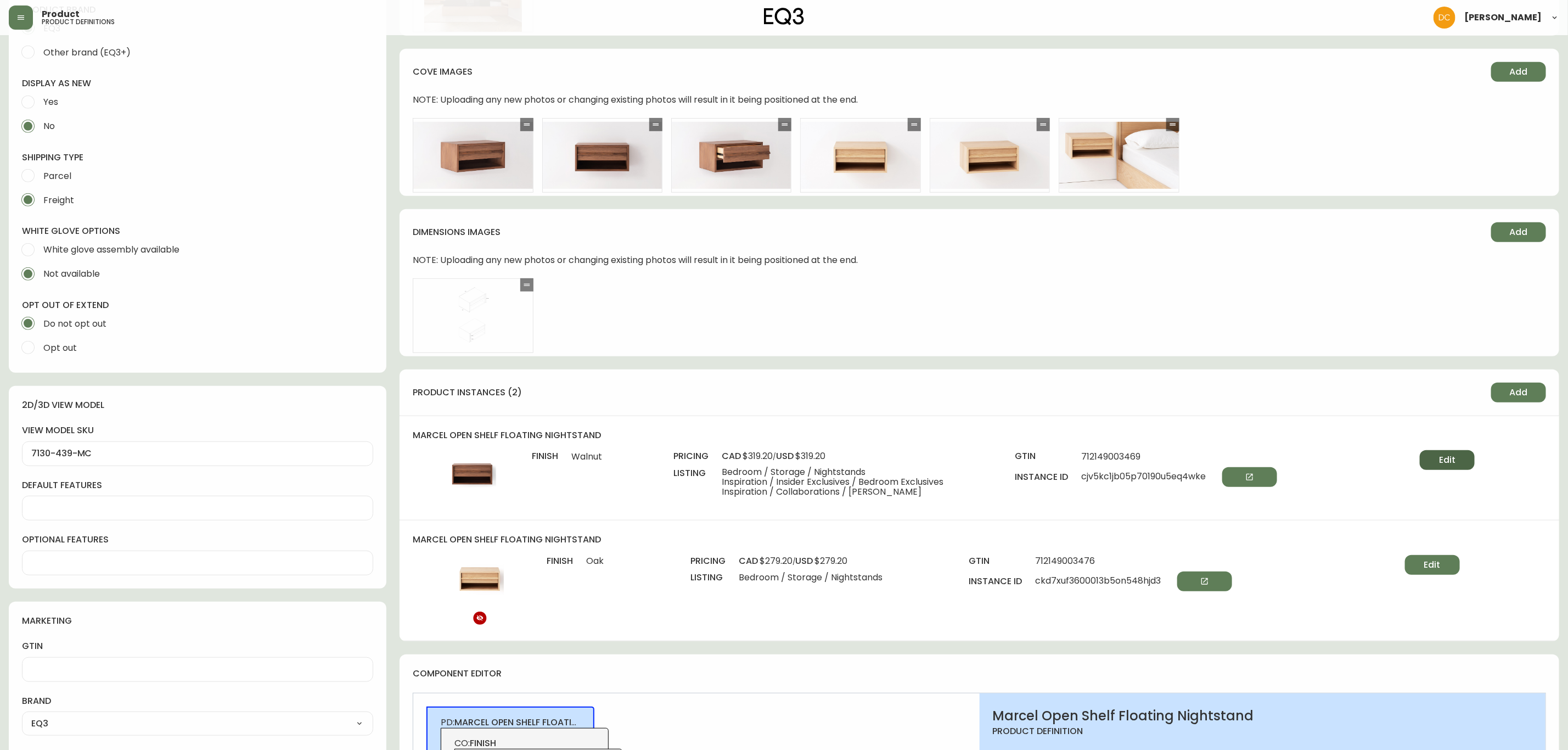
click at [1454, 467] on button "Edit" at bounding box center [1448, 460] width 55 height 20
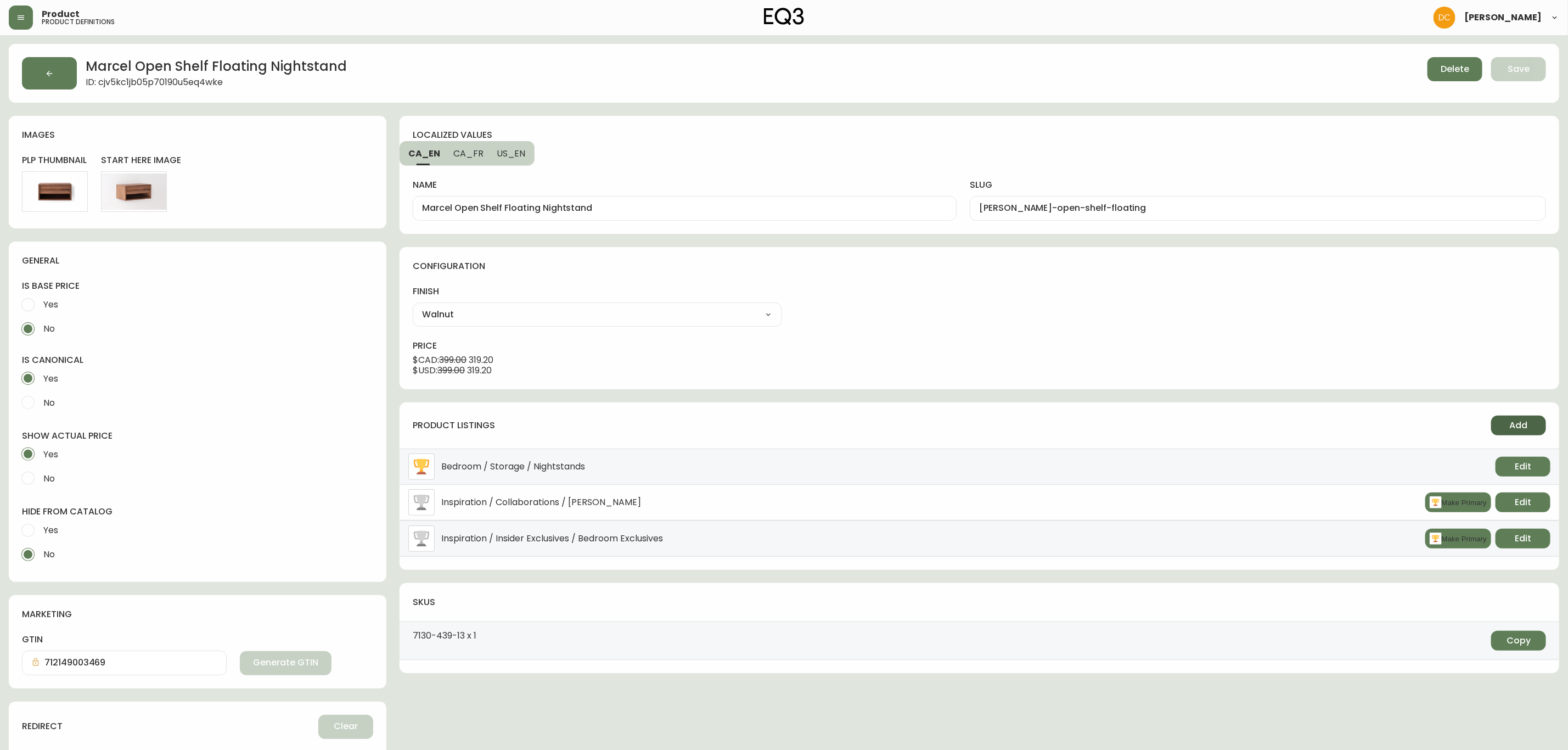
click at [1528, 427] on button "Add" at bounding box center [1519, 426] width 55 height 20
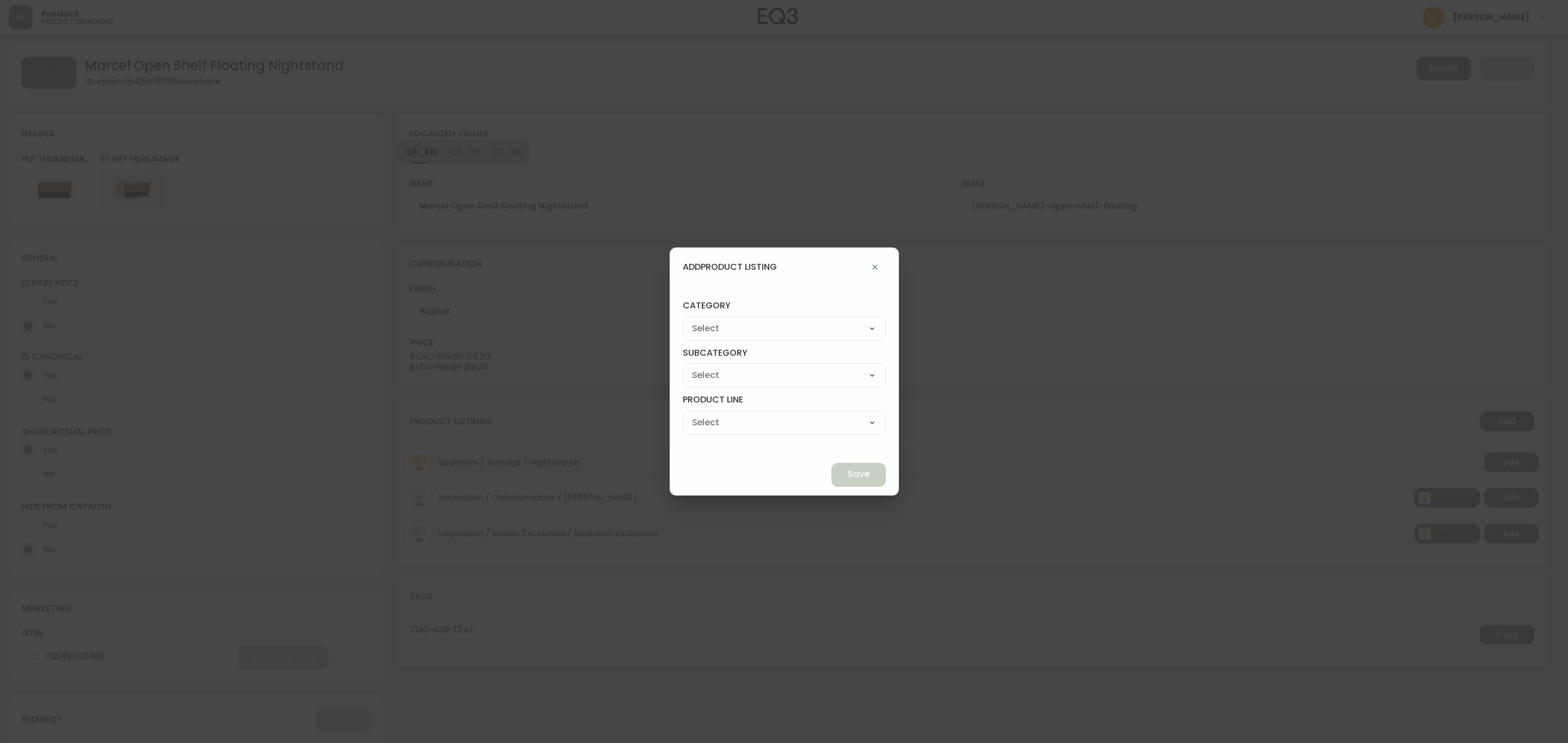
click at [779, 321] on select "Best Sellers Living Dining Bedroom Outdoor Office Lighting Rugs Accessories EQ3…" at bounding box center [784, 329] width 203 height 16
select select "cjzvl9mf201ln0146jj1fgg9i"
click at [708, 321] on select "Best Sellers Living Dining Bedroom Outdoor Office Lighting Rugs Accessories EQ3…" at bounding box center [784, 329] width 203 height 16
type input "Best Sellers"
click at [755, 371] on select "Quick Ship Upholstery Bedroom Furniture Dining Furniture" at bounding box center [784, 376] width 203 height 16
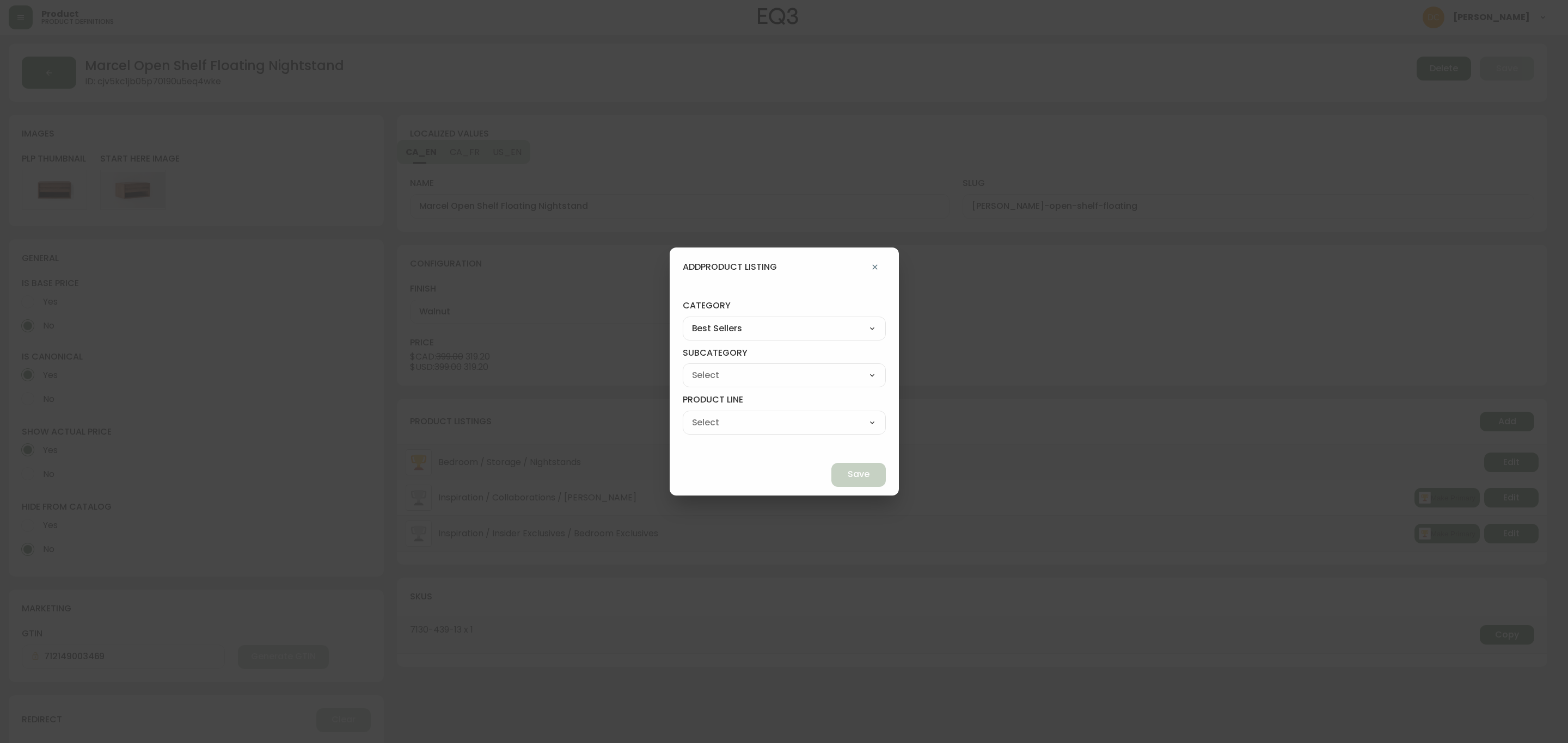
select select "cmeskxh635vqy0162l13pfb6h"
click at [708, 367] on select "Quick Ship Upholstery Bedroom Furniture Dining Furniture" at bounding box center [784, 376] width 203 height 16
type input "Bedroom Furniture"
click at [765, 421] on select "Bed Frames Bedroom Storage" at bounding box center [784, 422] width 203 height 16
select select "cmeu3k65267kh0198d8pvpnhm"
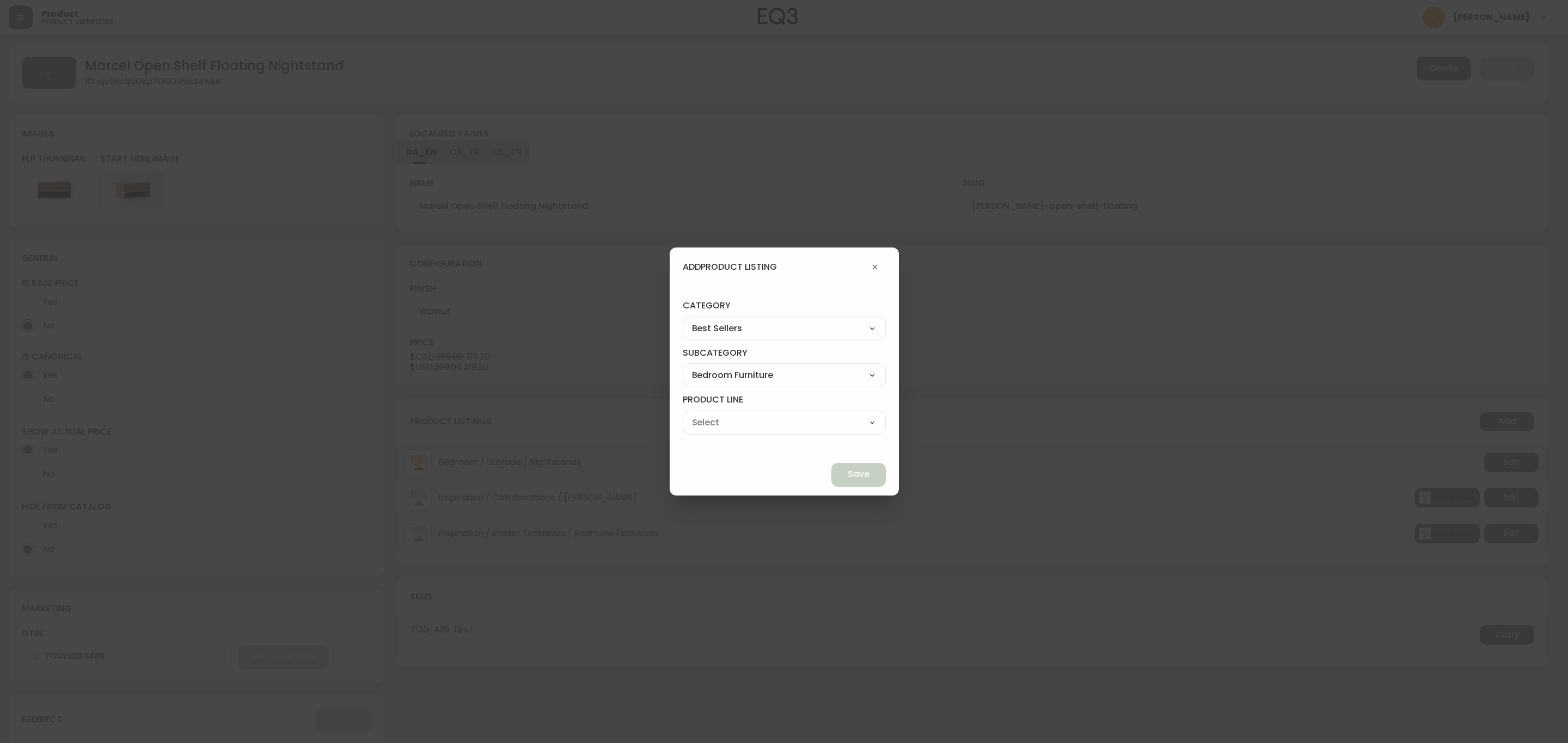
click at [708, 414] on select "Bed Frames Bedroom Storage" at bounding box center [784, 422] width 203 height 16
type input "Bedroom Storage"
click at [831, 478] on button "Save" at bounding box center [858, 474] width 54 height 24
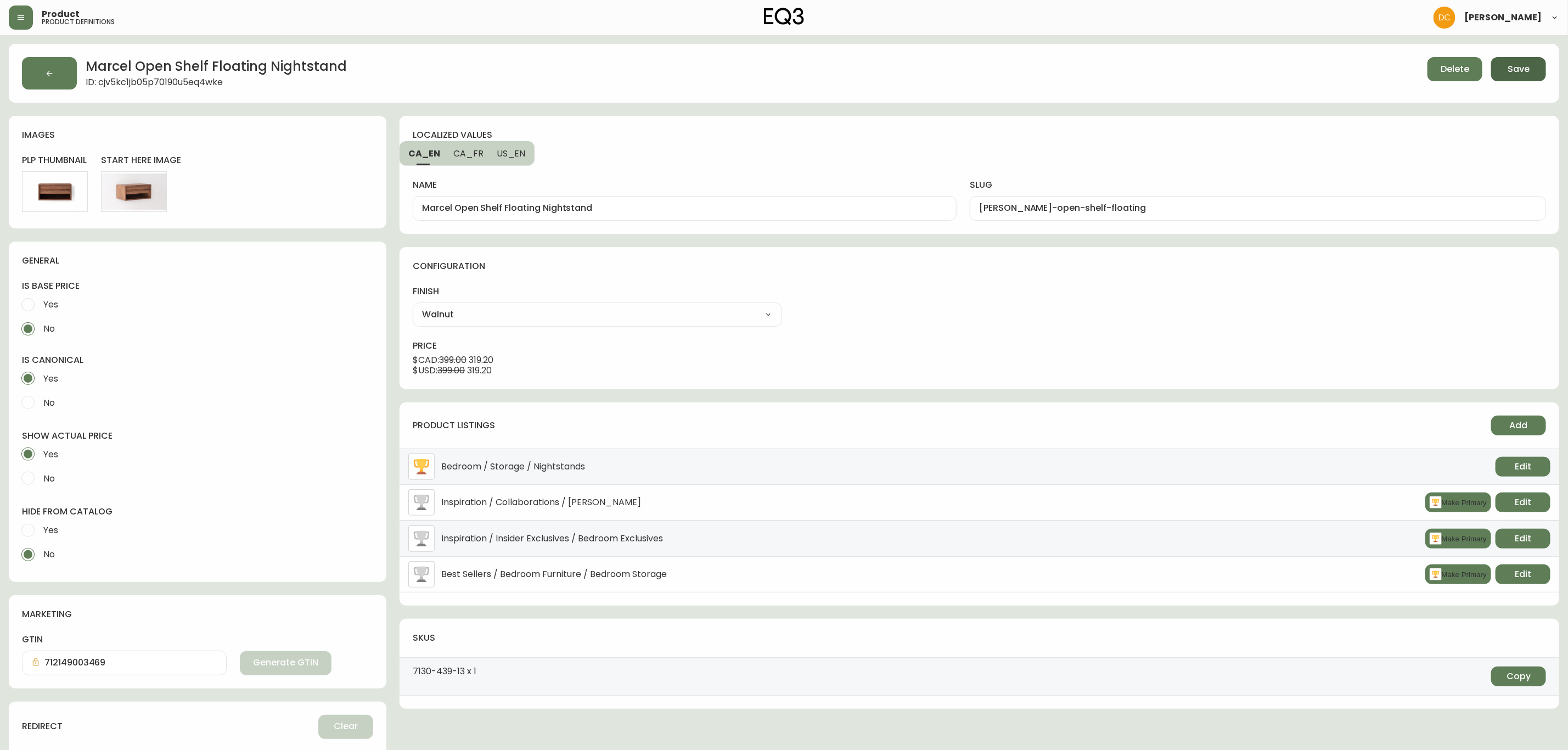
click at [1510, 79] on button "Save" at bounding box center [1519, 69] width 55 height 24
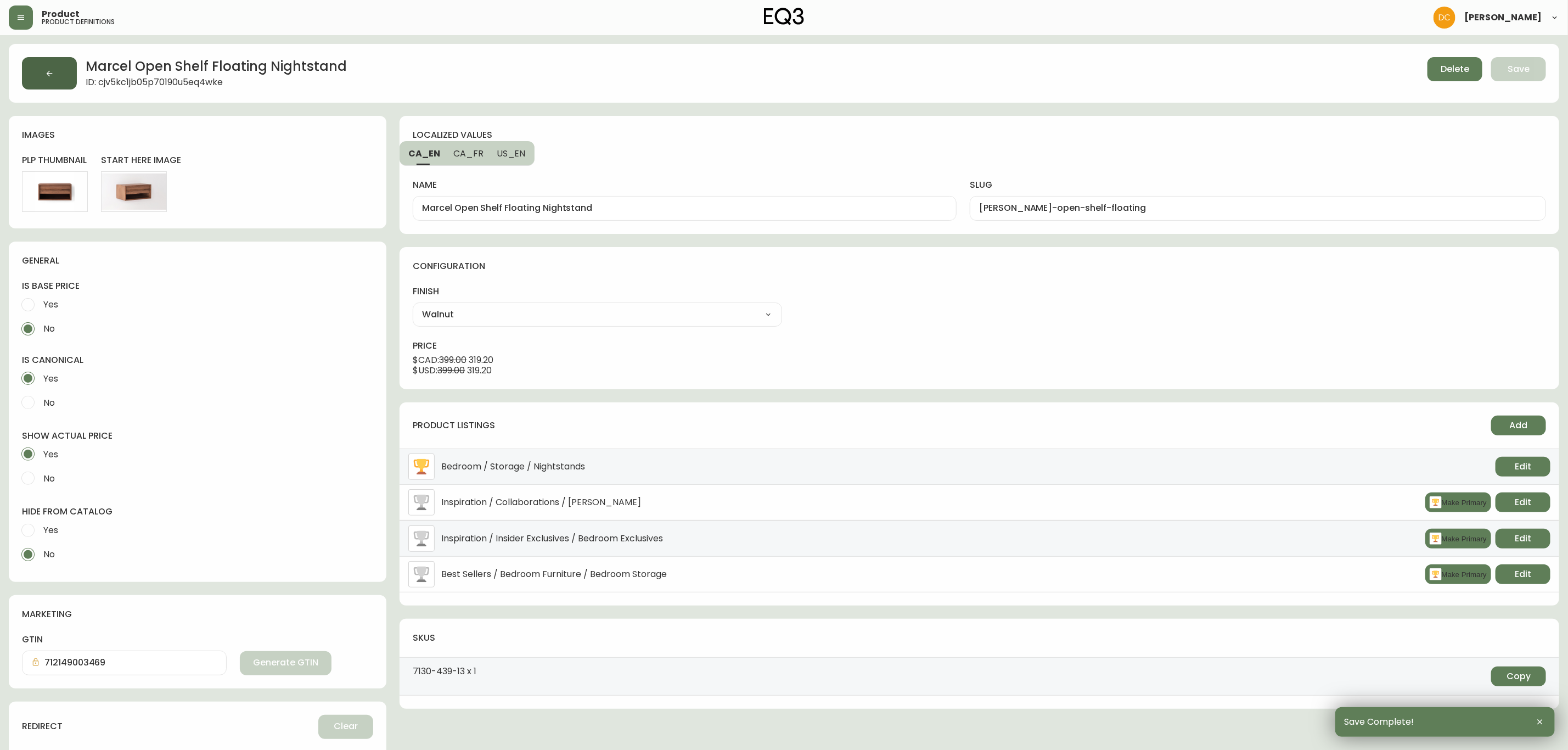
click at [41, 66] on button "button" at bounding box center [49, 73] width 55 height 32
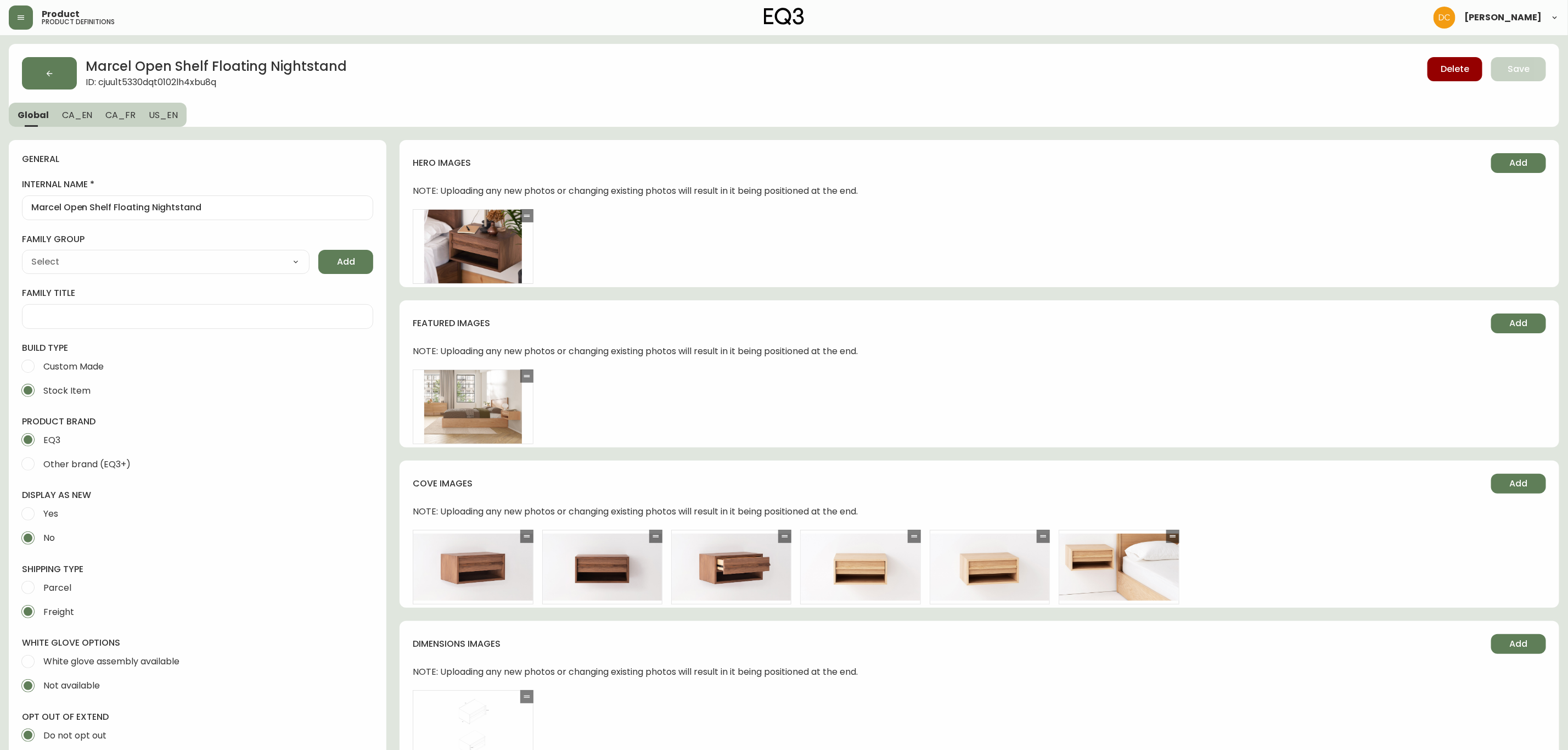
click at [41, 66] on button "button" at bounding box center [49, 73] width 55 height 32
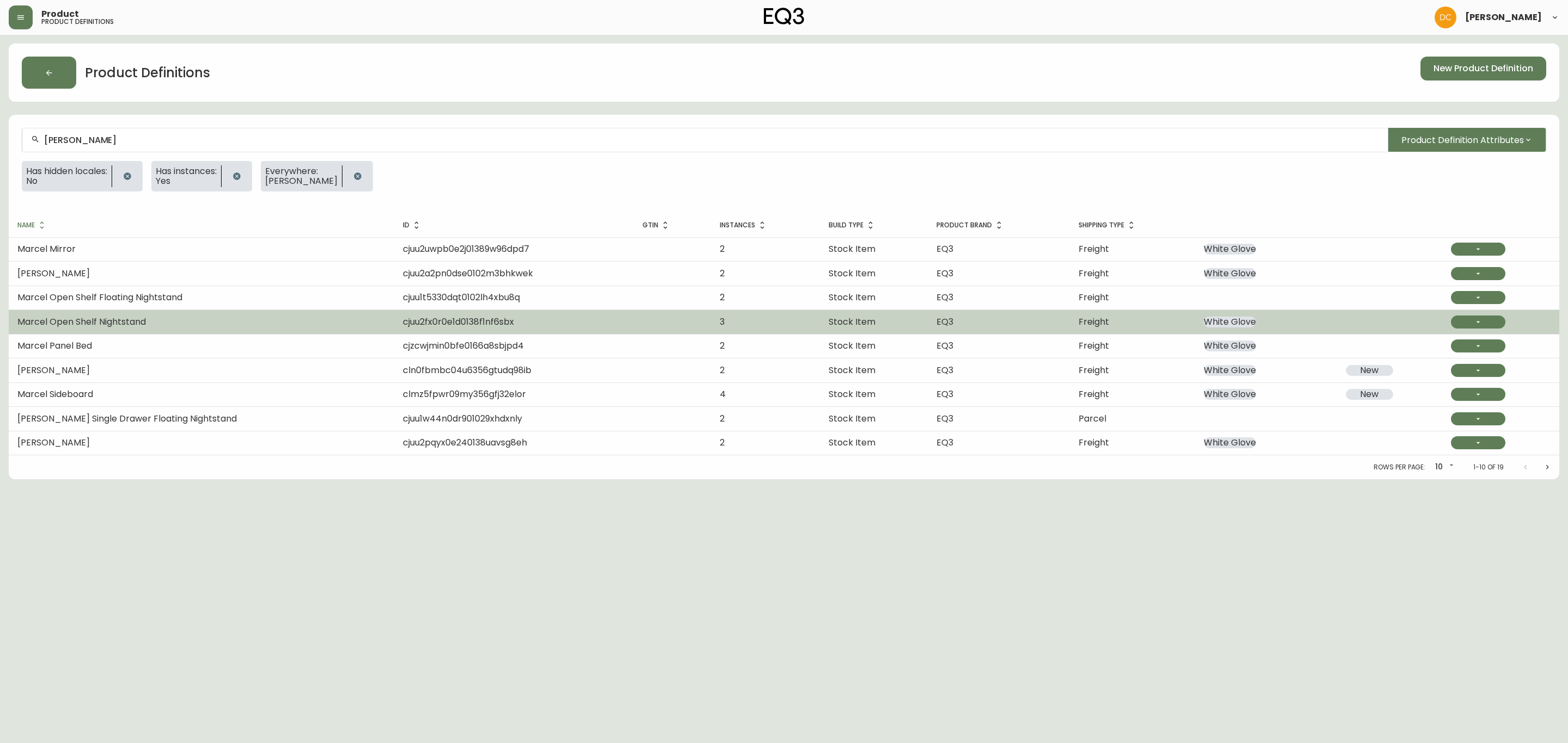
click at [146, 324] on span "Marcel Open Shelf Nightstand" at bounding box center [81, 321] width 128 height 12
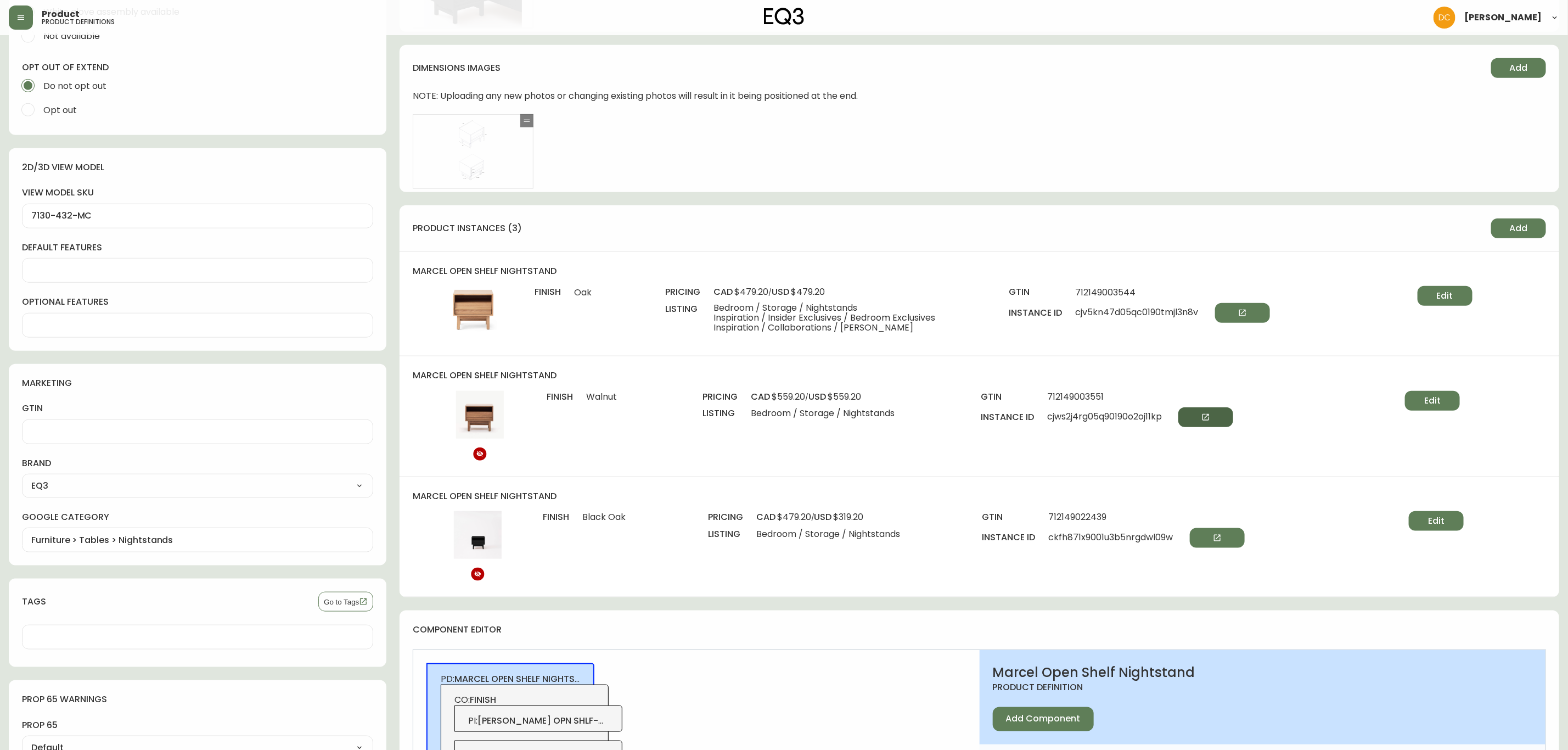
scroll to position [659, 0]
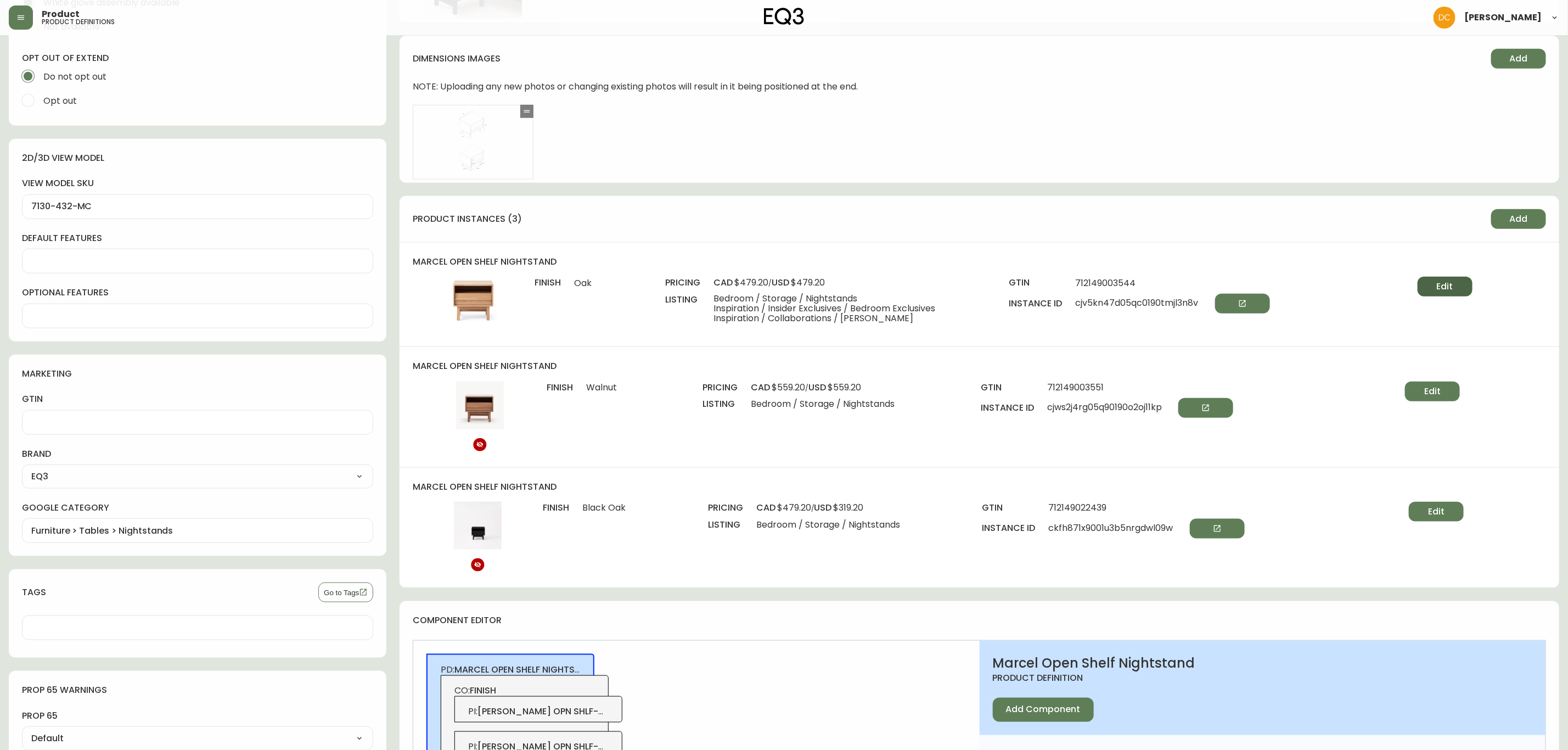
click at [1436, 292] on button "Edit" at bounding box center [1445, 287] width 55 height 20
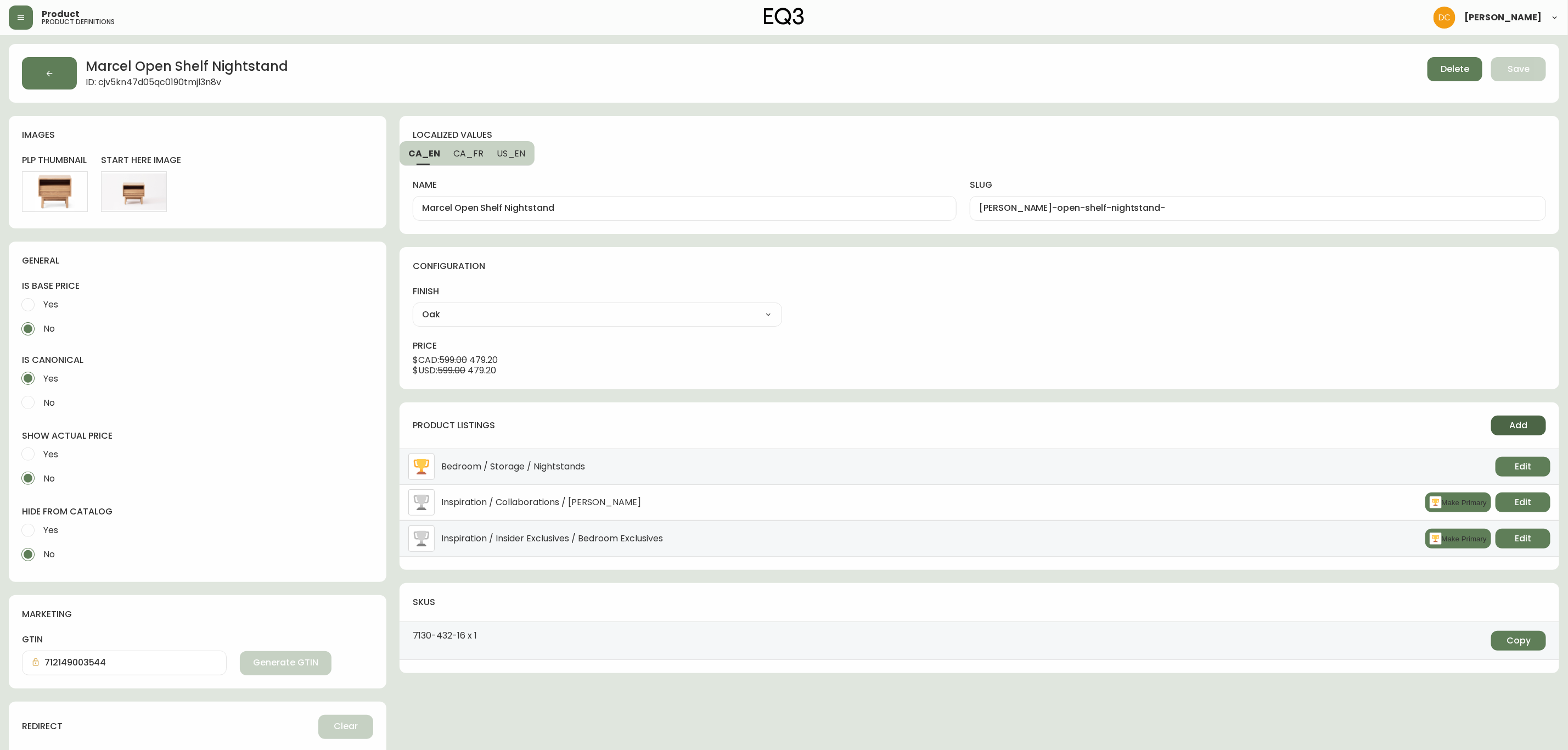
click at [1521, 425] on span "Add" at bounding box center [1519, 426] width 18 height 12
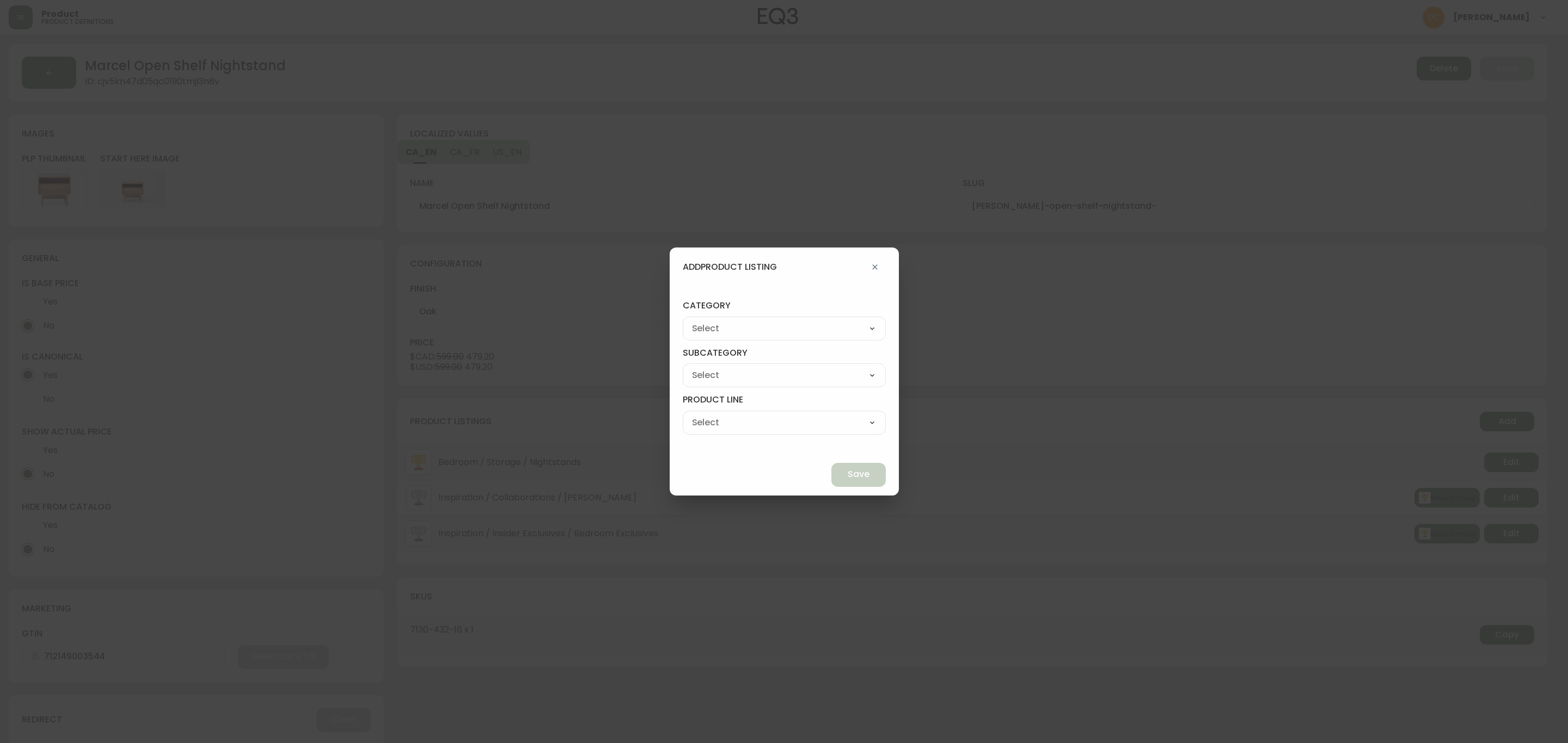
drag, startPoint x: 802, startPoint y: 330, endPoint x: 798, endPoint y: 336, distance: 7.2
click at [803, 330] on select "Best Sellers Living Dining Bedroom Outdoor Office Lighting Rugs Accessories EQ3…" at bounding box center [784, 329] width 203 height 16
select select "cjzvl9mf201ln0146jj1fgg9i"
click at [708, 321] on select "Best Sellers Living Dining Bedroom Outdoor Office Lighting Rugs Accessories EQ3…" at bounding box center [784, 329] width 203 height 16
type input "Best Sellers"
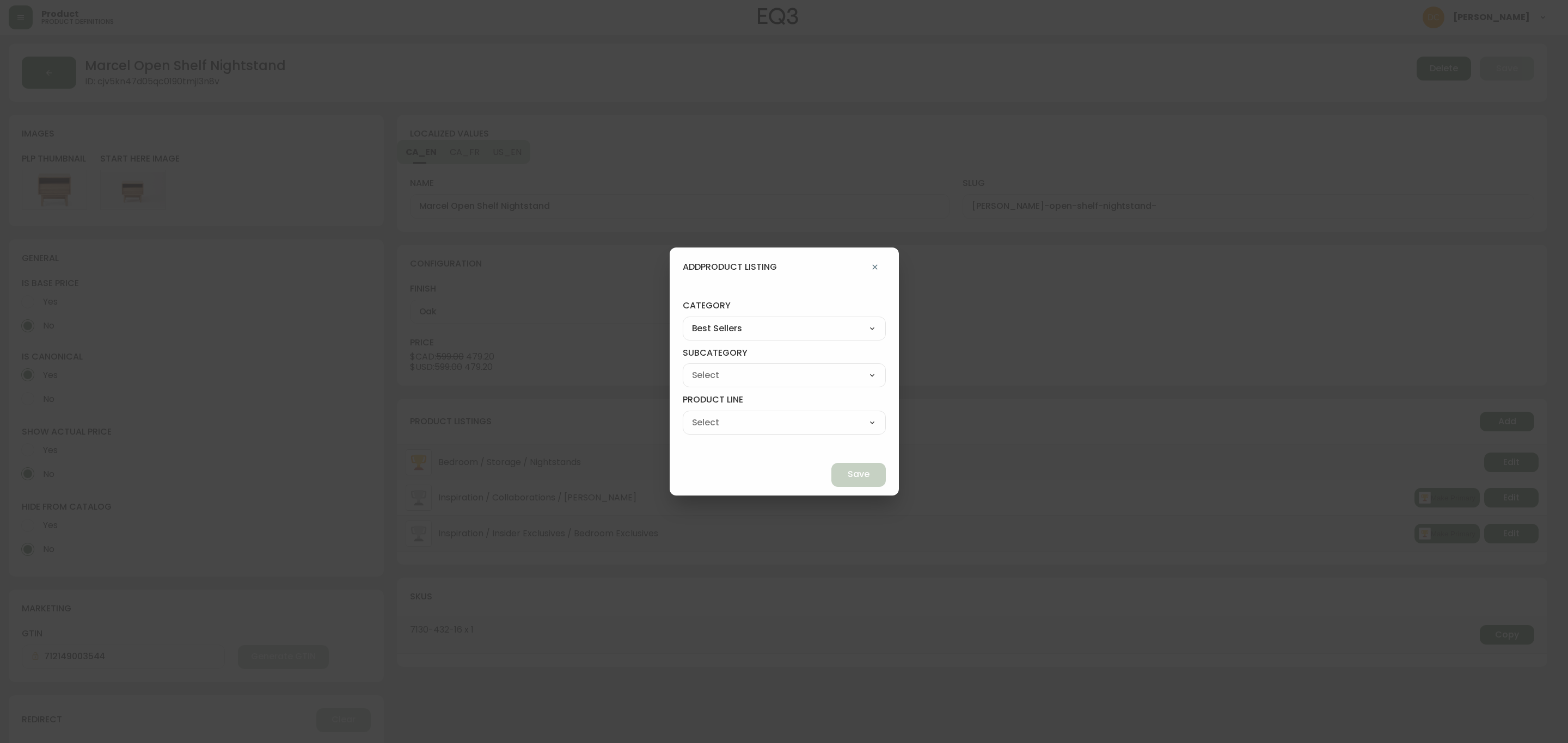
drag, startPoint x: 758, startPoint y: 374, endPoint x: 758, endPoint y: 382, distance: 8.0
click at [758, 374] on select "Quick Ship Upholstery Bedroom Furniture Dining Furniture" at bounding box center [784, 376] width 203 height 16
select select "cmeskxh635vqy0162l13pfb6h"
click at [708, 367] on select "Quick Ship Upholstery Bedroom Furniture Dining Furniture" at bounding box center [784, 376] width 203 height 16
type input "Bedroom Furniture"
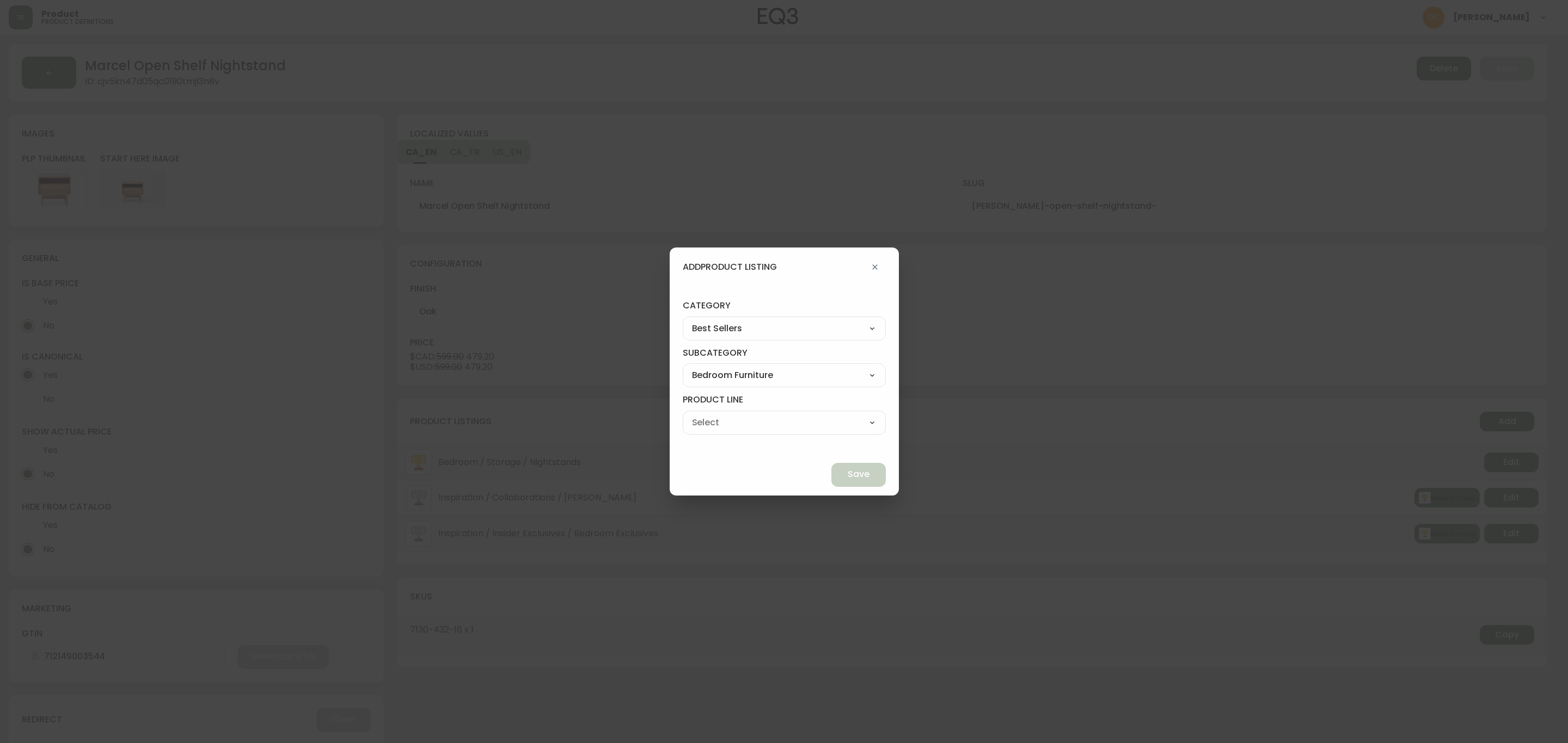
click at [779, 427] on select "Bed Frames Bedroom Storage" at bounding box center [784, 422] width 203 height 16
select select "cmeu3k65267kh0198d8pvpnhm"
click at [708, 414] on select "Bed Frames Bedroom Storage" at bounding box center [784, 422] width 203 height 16
type input "Bedroom Storage"
click at [848, 470] on span "Save" at bounding box center [858, 474] width 21 height 12
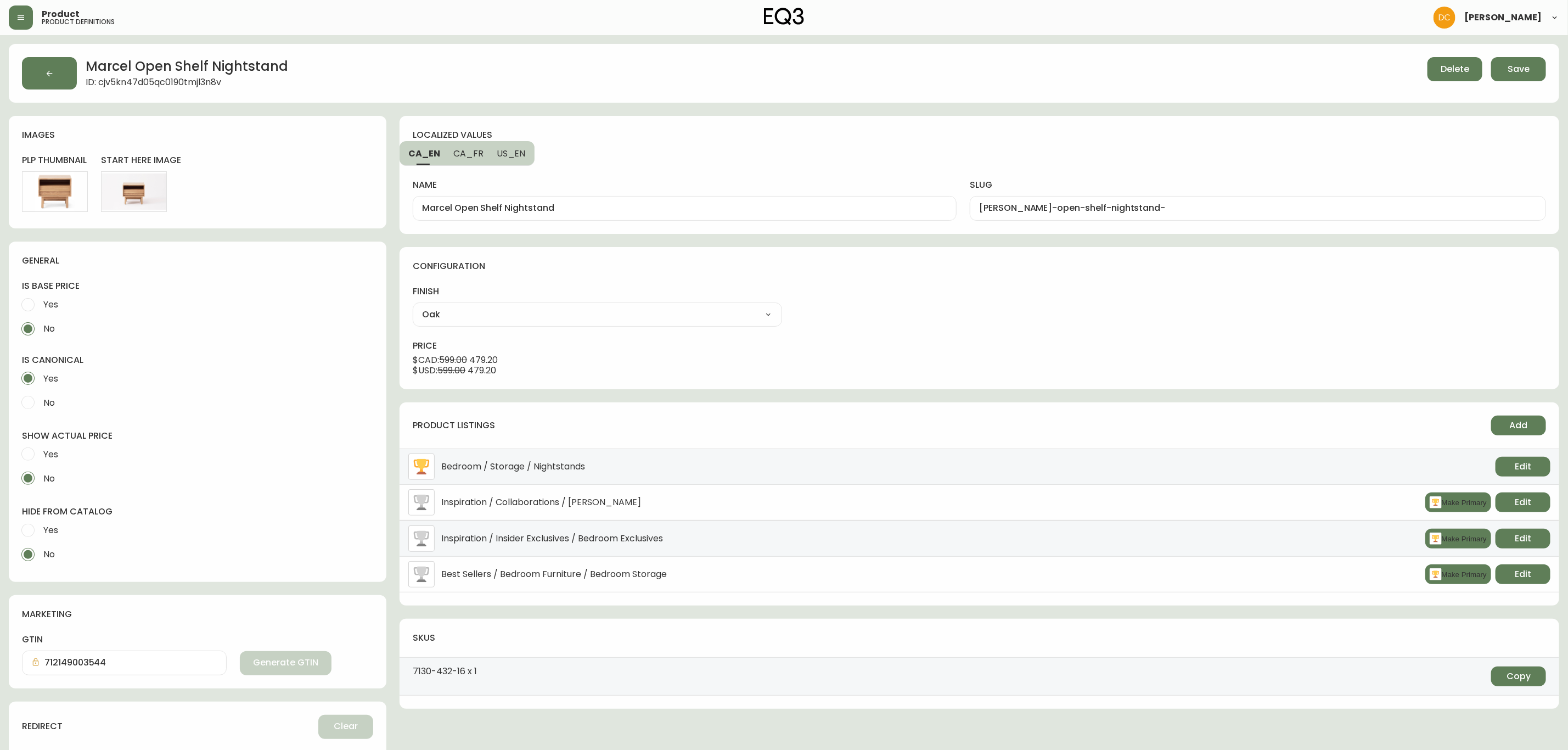
click at [1496, 57] on button "Save" at bounding box center [1519, 69] width 55 height 24
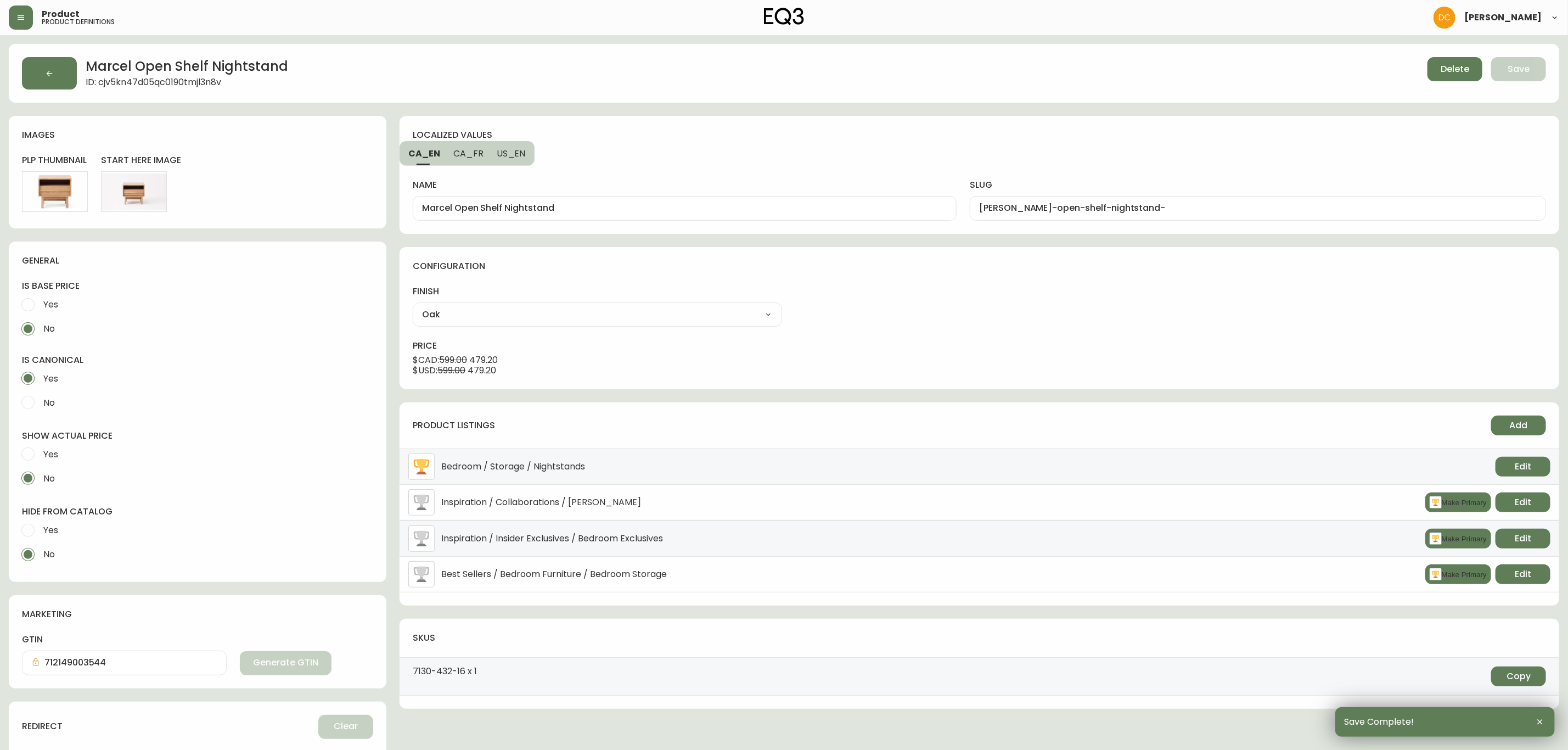
click at [41, 80] on button "button" at bounding box center [49, 73] width 55 height 32
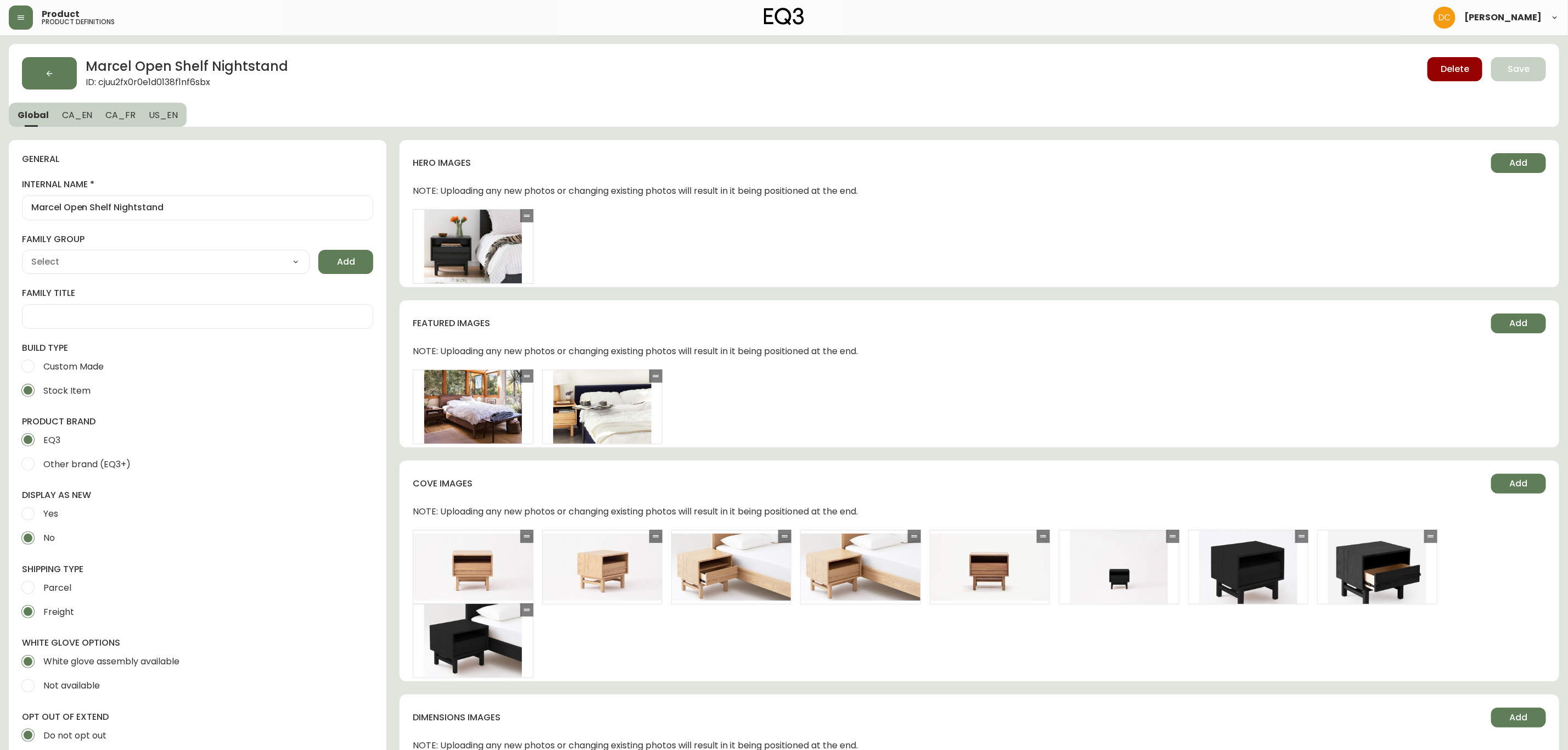
click at [45, 83] on button "button" at bounding box center [49, 73] width 55 height 32
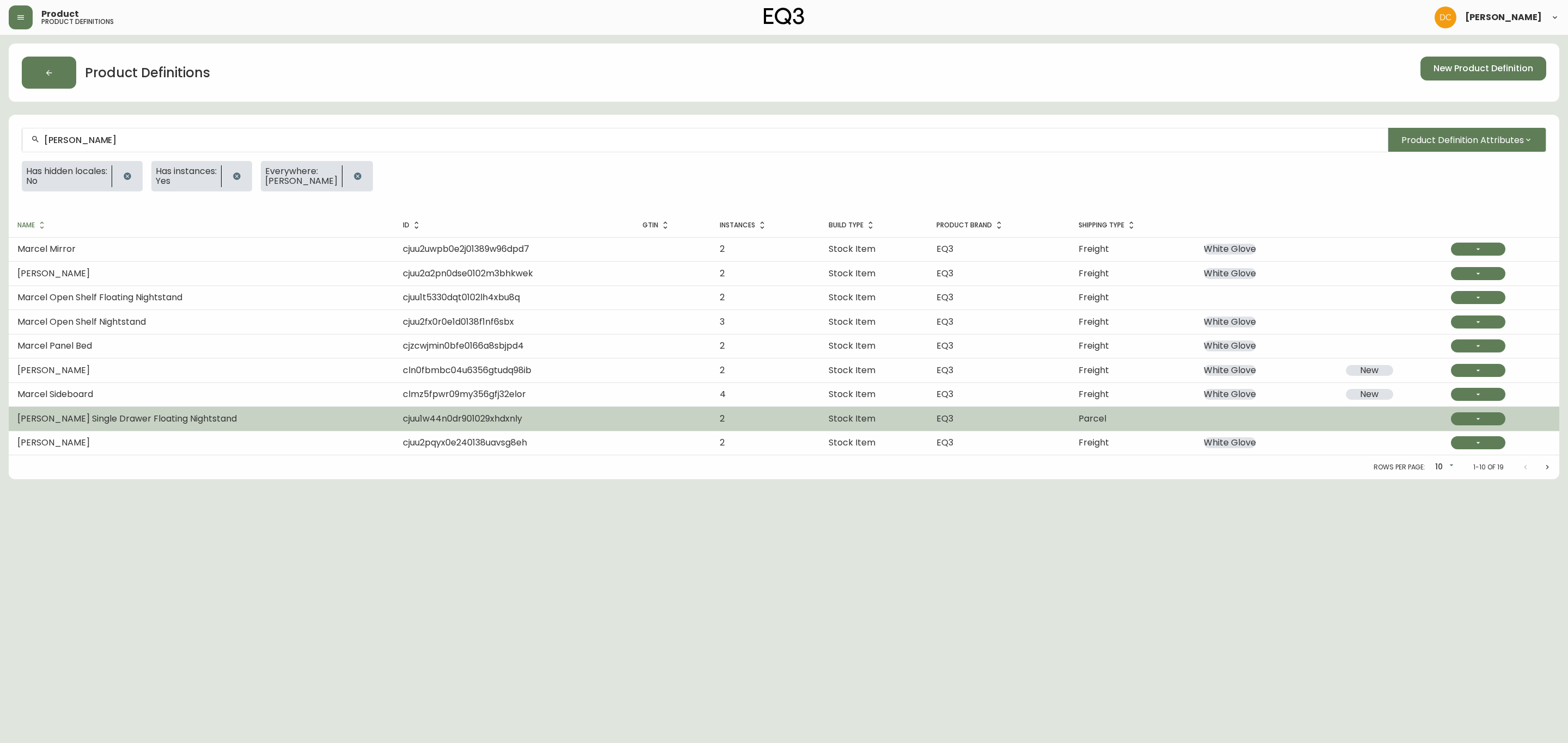
click at [190, 424] on span "Marcel Single Drawer Floating Nightstand" at bounding box center [127, 418] width 220 height 12
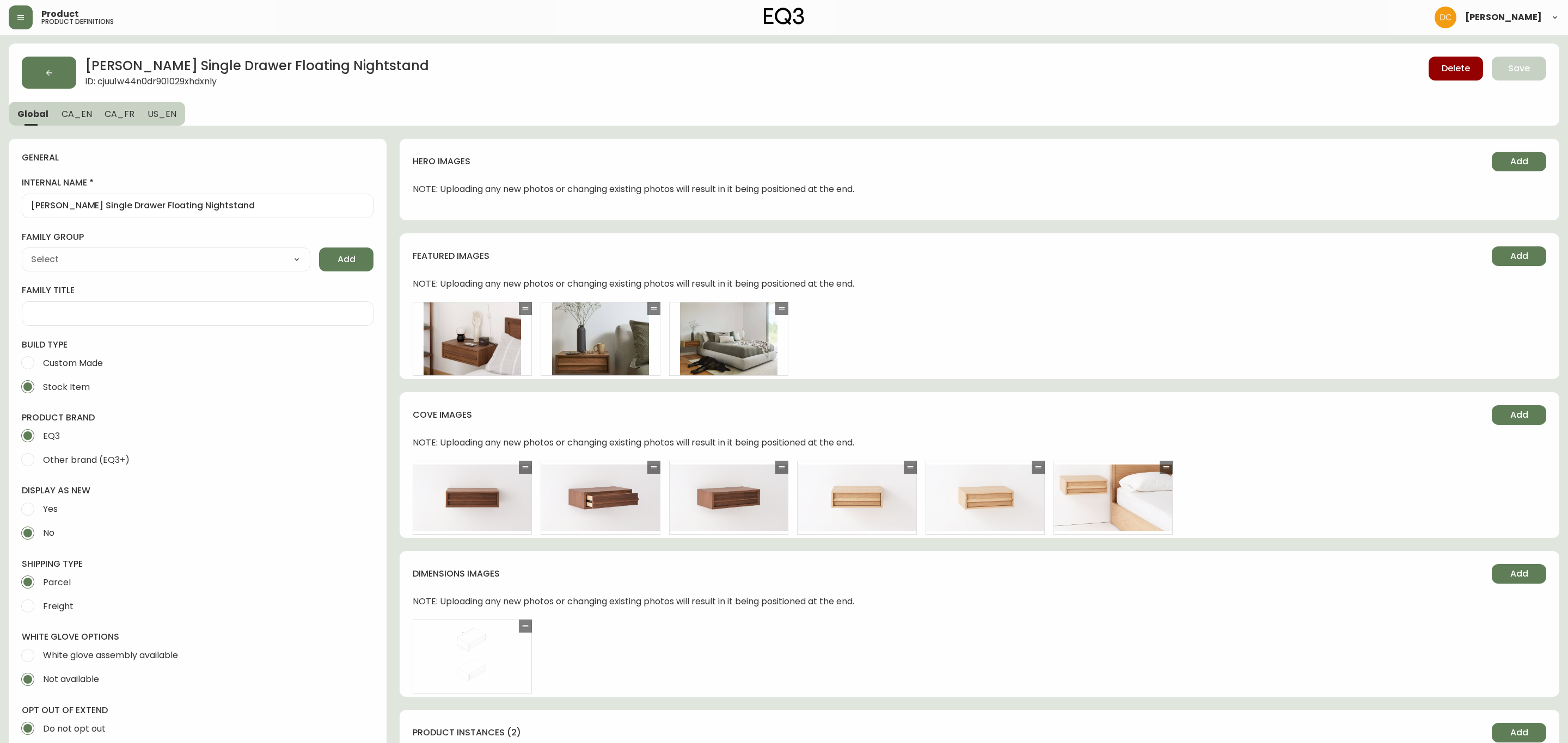
type input "EQ3"
type input "Furniture > Tables > Nightstands"
type input "Casegoods_Ethylene"
select select "cjyt4m5lw0000pt749bx6gh7n"
select select "cjy7e8xl901b50126m81mdlvx"
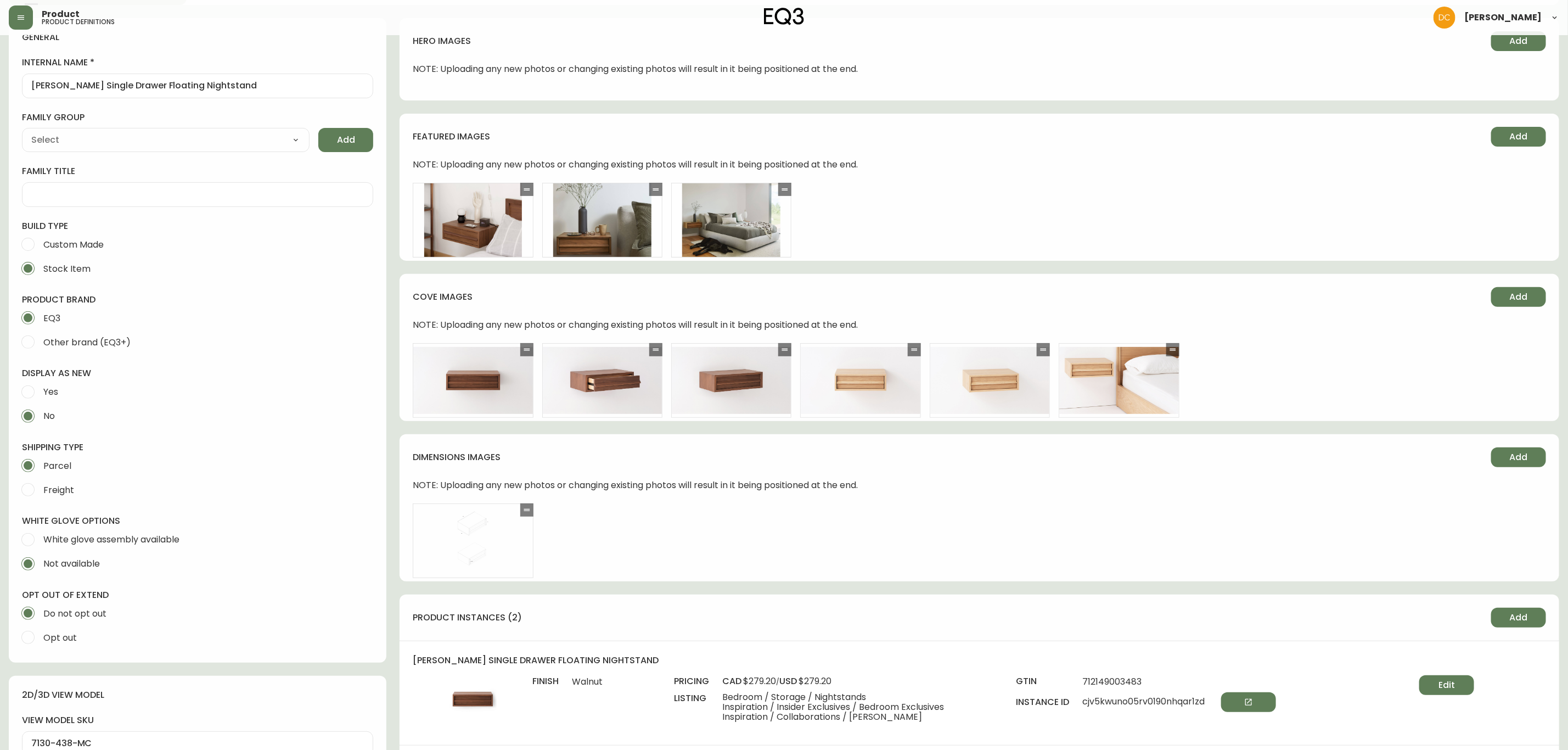
scroll to position [329, 0]
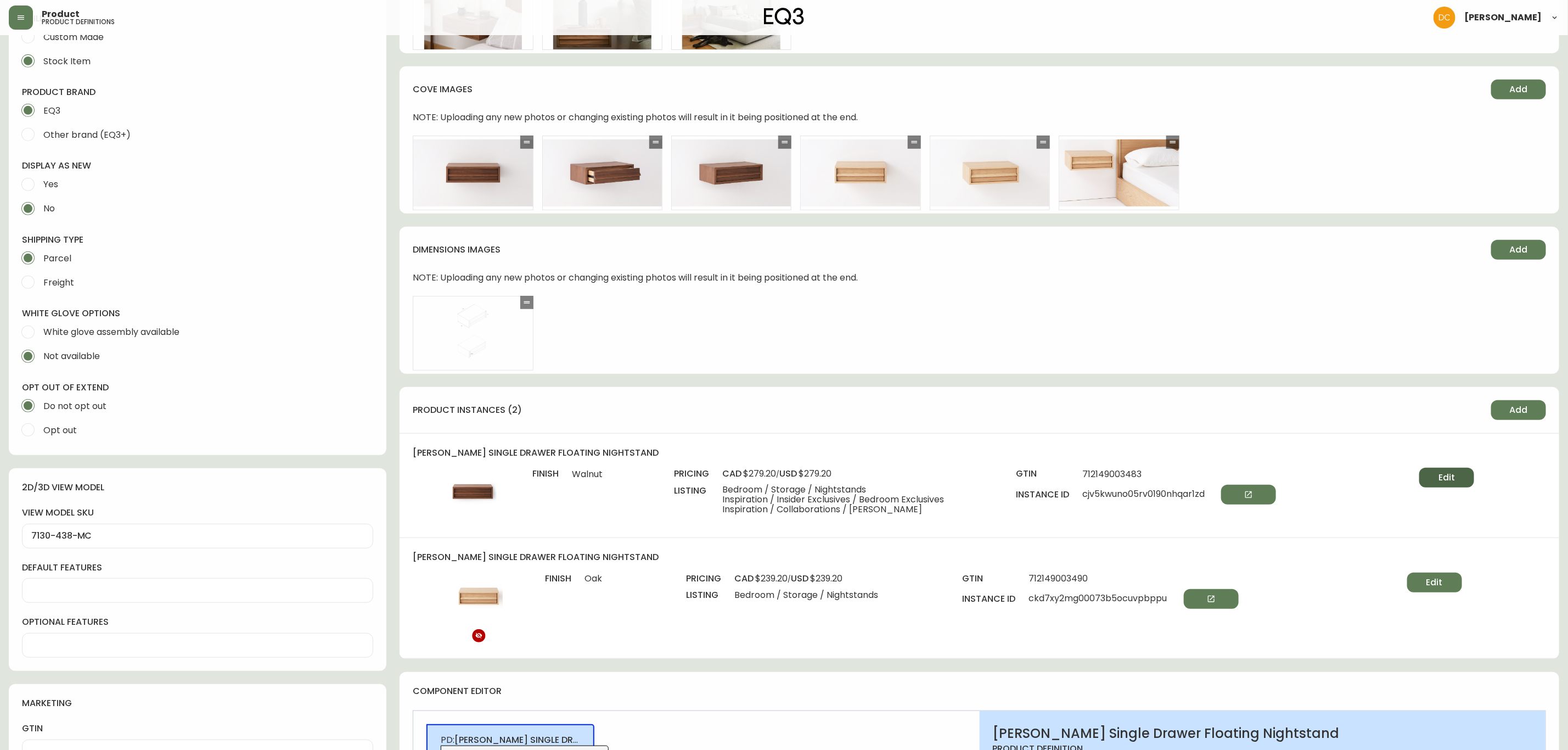
click at [1463, 477] on button "Edit" at bounding box center [1447, 478] width 55 height 20
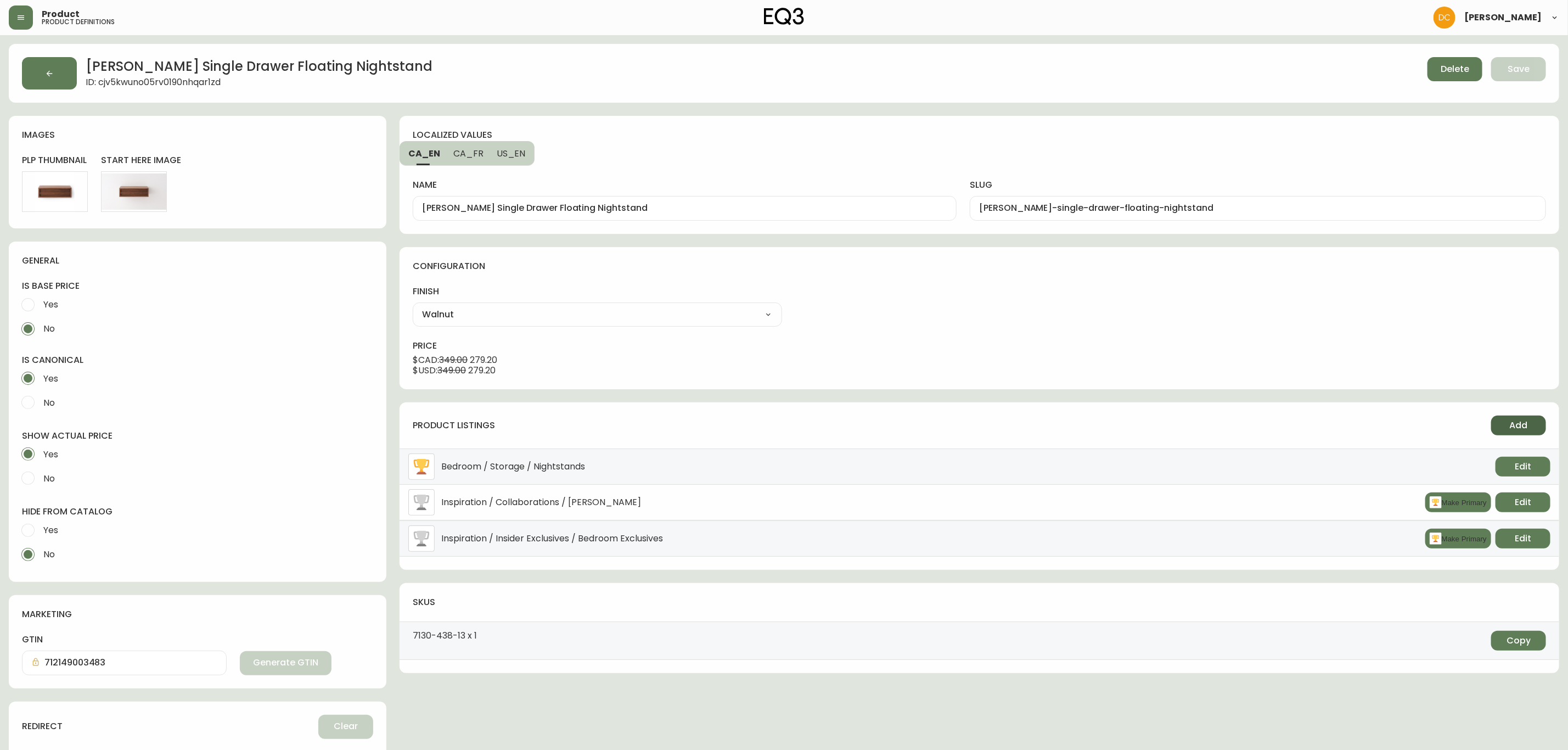
click at [1532, 426] on button "Add" at bounding box center [1519, 426] width 55 height 20
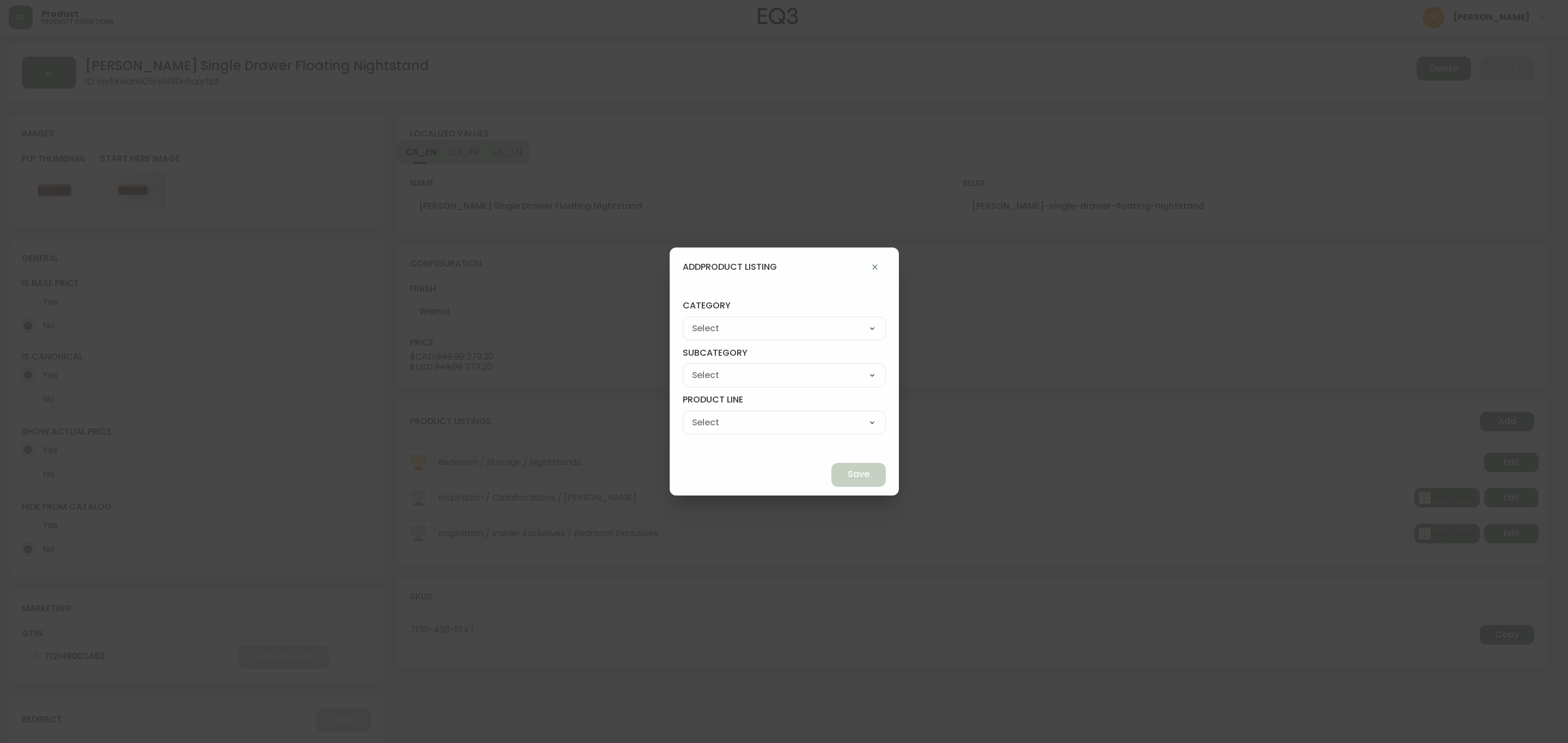
click at [841, 326] on select "Best Sellers Living Dining Bedroom Outdoor Office Lighting Rugs Accessories EQ3…" at bounding box center [784, 329] width 203 height 16
select select "cjzvl9mf201ln0146jj1fgg9i"
click at [708, 321] on select "Best Sellers Living Dining Bedroom Outdoor Office Lighting Rugs Accessories EQ3…" at bounding box center [784, 329] width 203 height 16
type input "Best Sellers"
click at [748, 374] on select "Quick Ship Upholstery Bedroom Furniture Dining Furniture" at bounding box center [784, 376] width 203 height 16
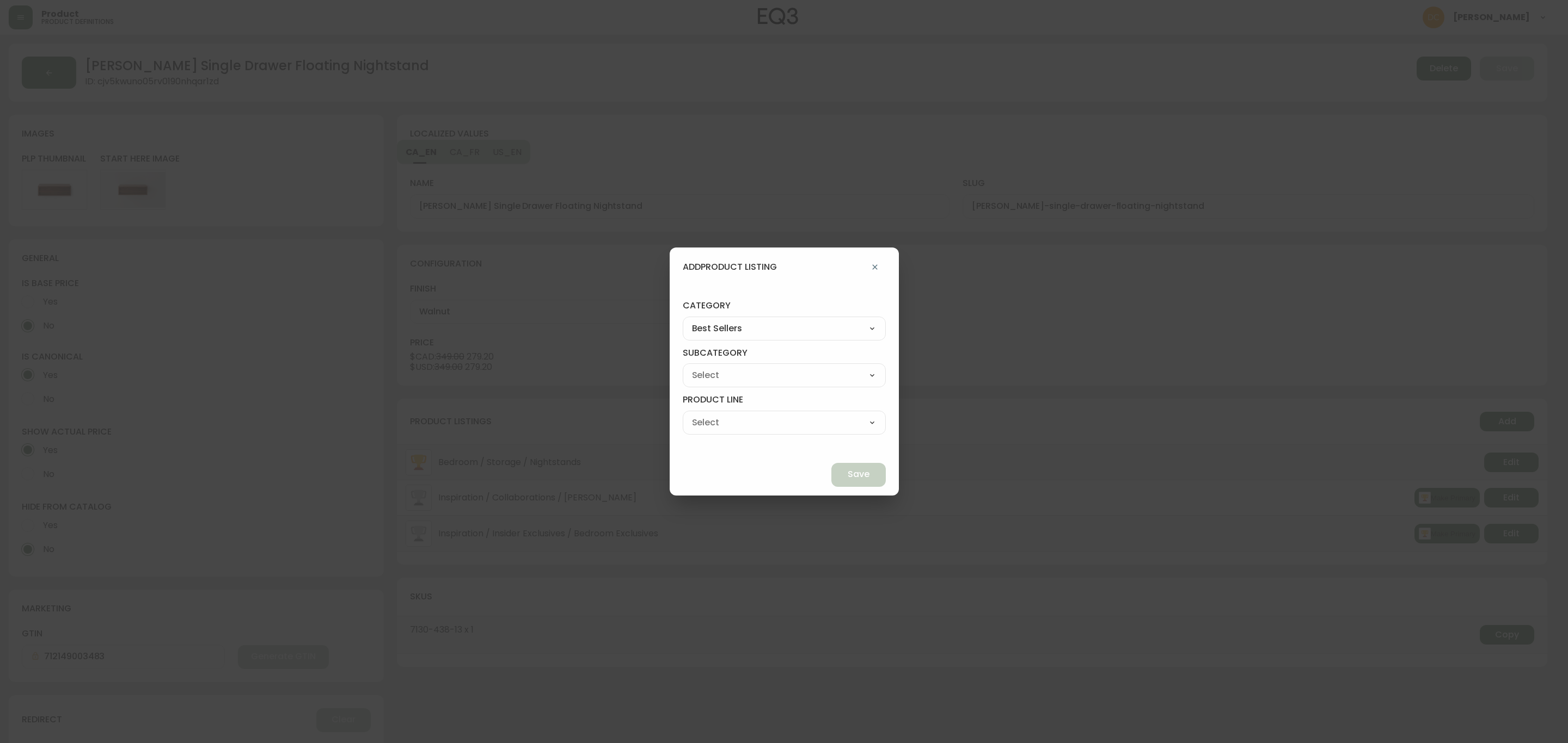
select select "cmeskxh635vqy0162l13pfb6h"
click at [708, 367] on select "Quick Ship Upholstery Bedroom Furniture Dining Furniture" at bounding box center [784, 376] width 203 height 16
type input "Bedroom Furniture"
click at [758, 425] on select "Bed Frames Bedroom Storage" at bounding box center [784, 422] width 203 height 16
select select "cmeu3k65267kh0198d8pvpnhm"
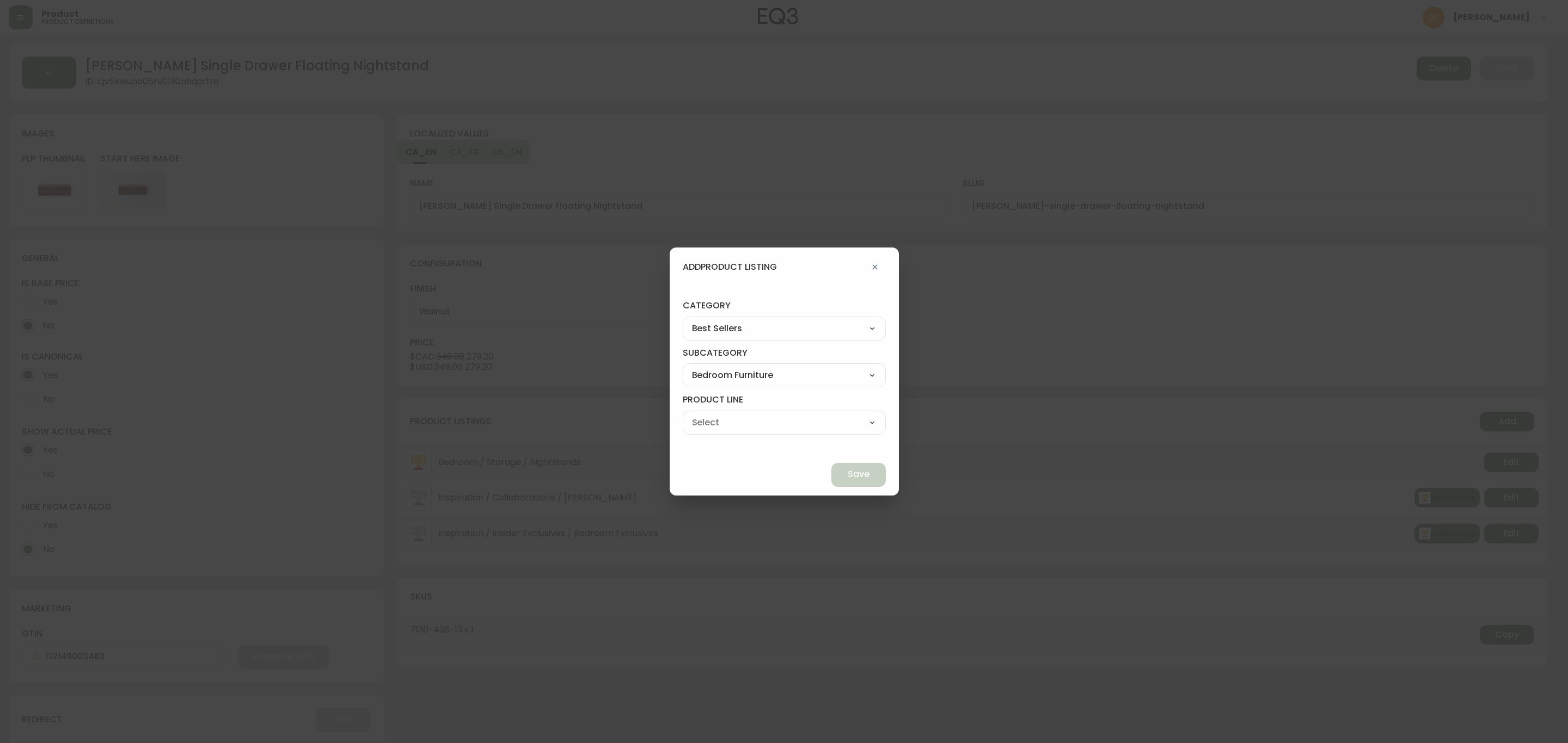
click at [708, 414] on select "Bed Frames Bedroom Storage" at bounding box center [784, 422] width 203 height 16
type input "Bedroom Storage"
click at [848, 473] on span "Save" at bounding box center [858, 474] width 21 height 12
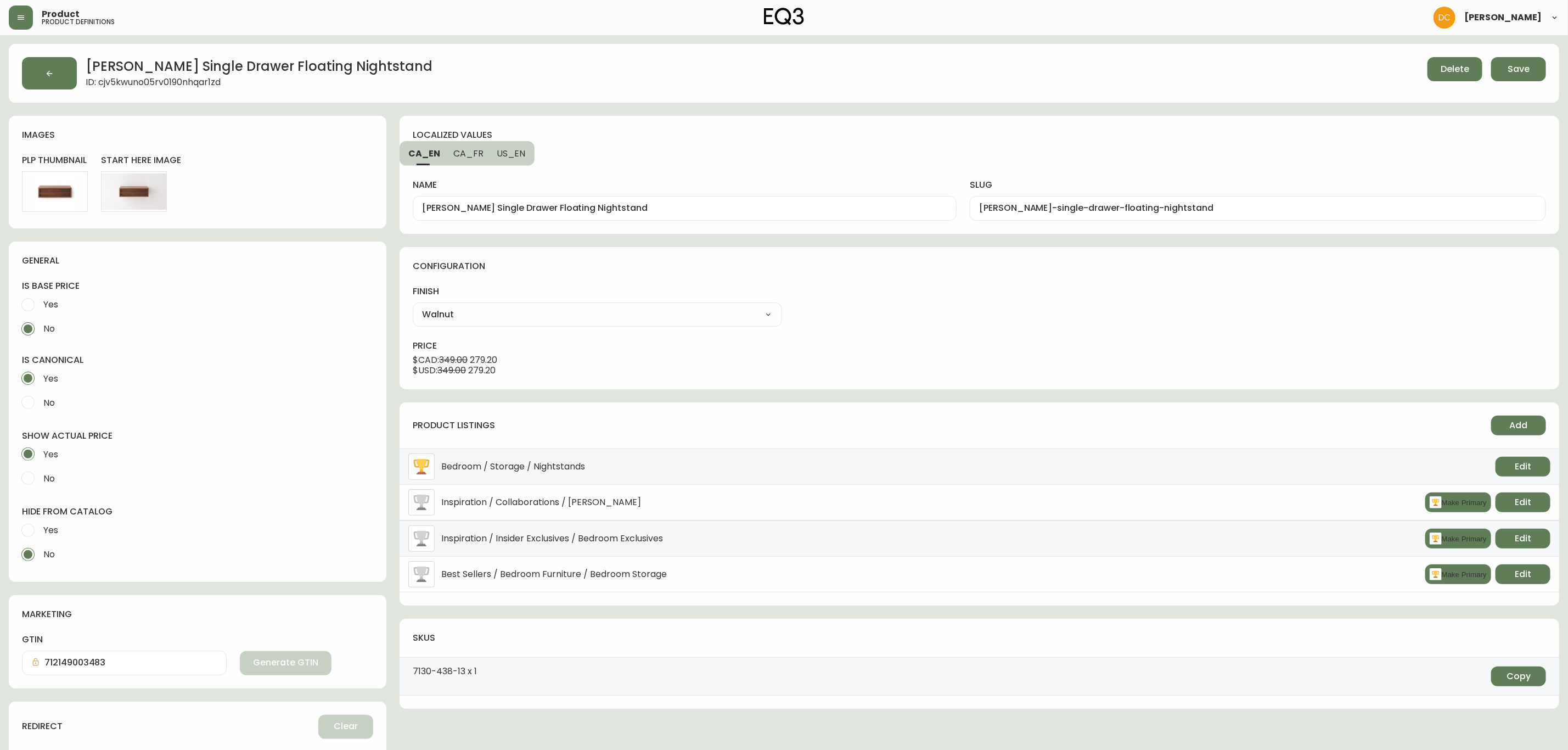
click at [1516, 66] on span "Save" at bounding box center [1519, 69] width 22 height 12
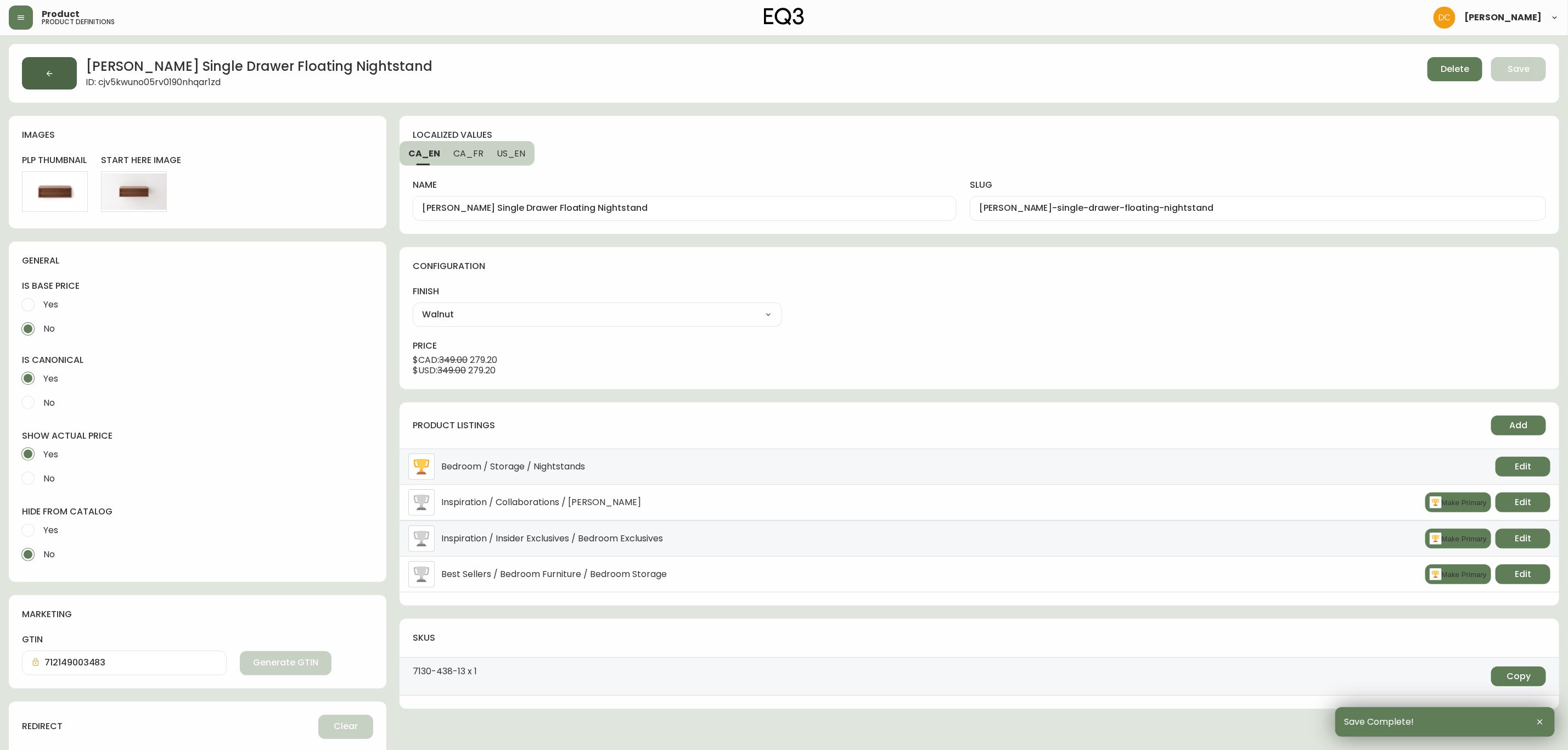
click at [66, 74] on button "button" at bounding box center [49, 73] width 55 height 32
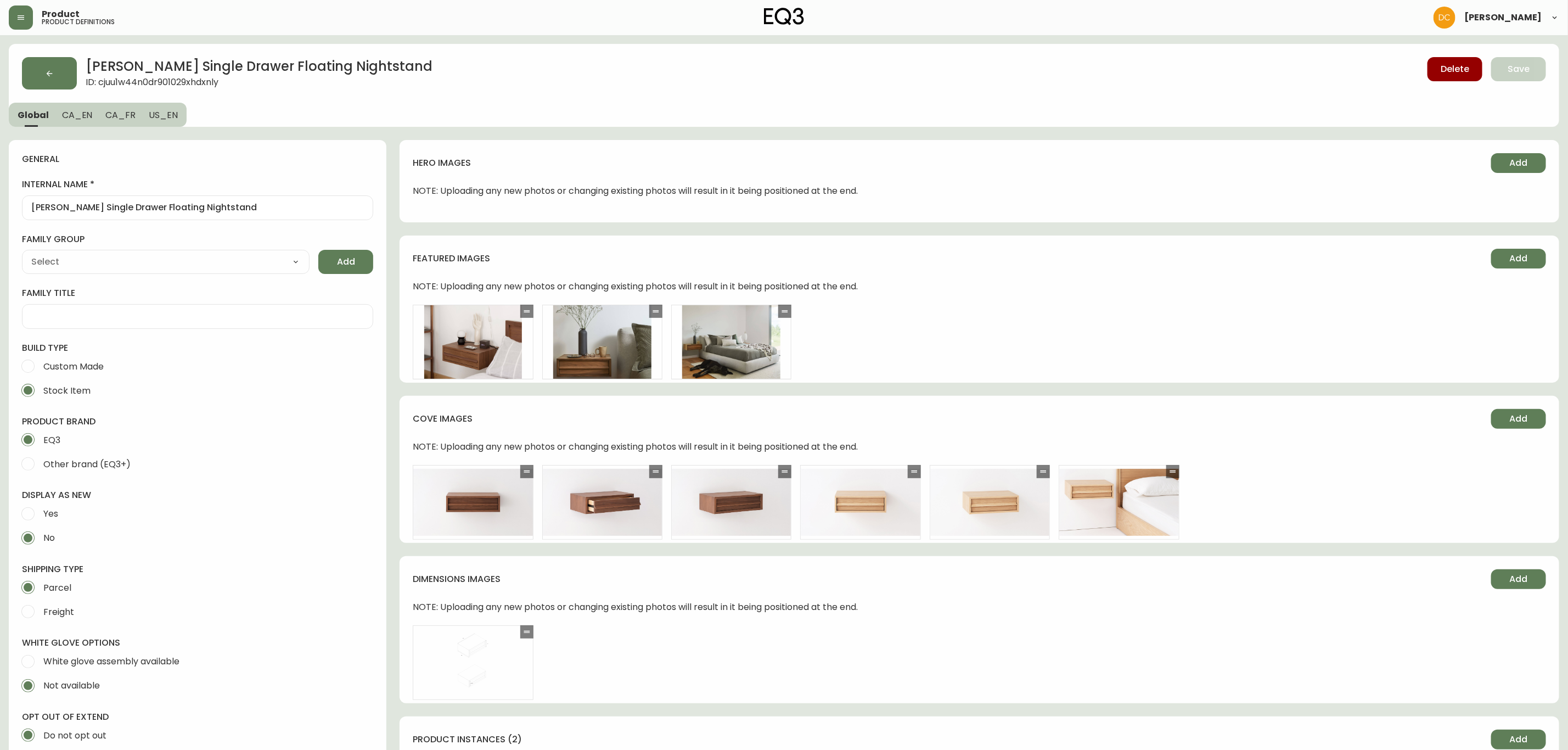
type input "EQ3"
type input "Furniture > Tables > Nightstands"
type input "Casegoods_Ethylene"
select select "cjyt4m5lw0000pt749bx6gh7n"
select select "cjy7e8xl901b50126m81mdlvx"
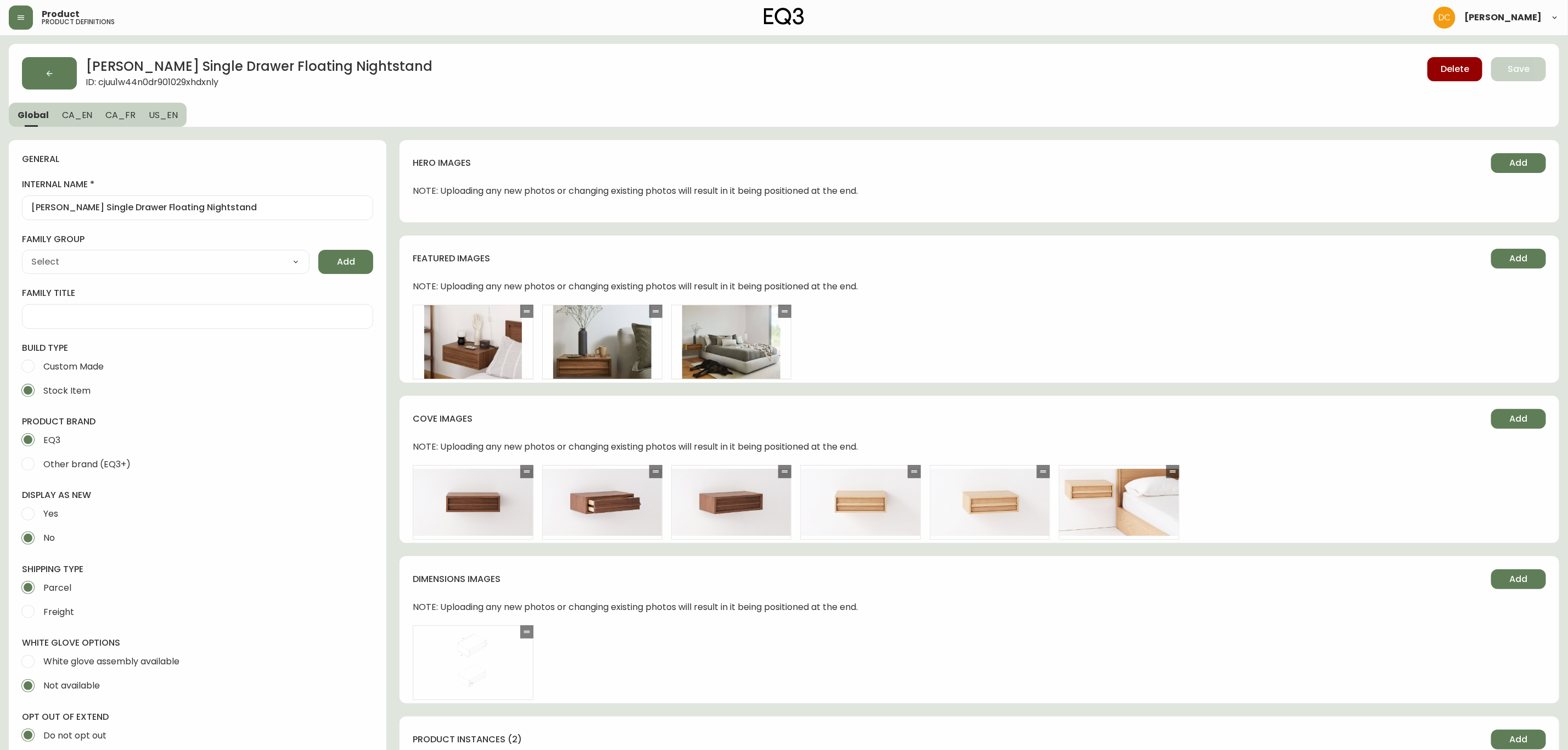
click at [66, 74] on button "button" at bounding box center [49, 73] width 55 height 32
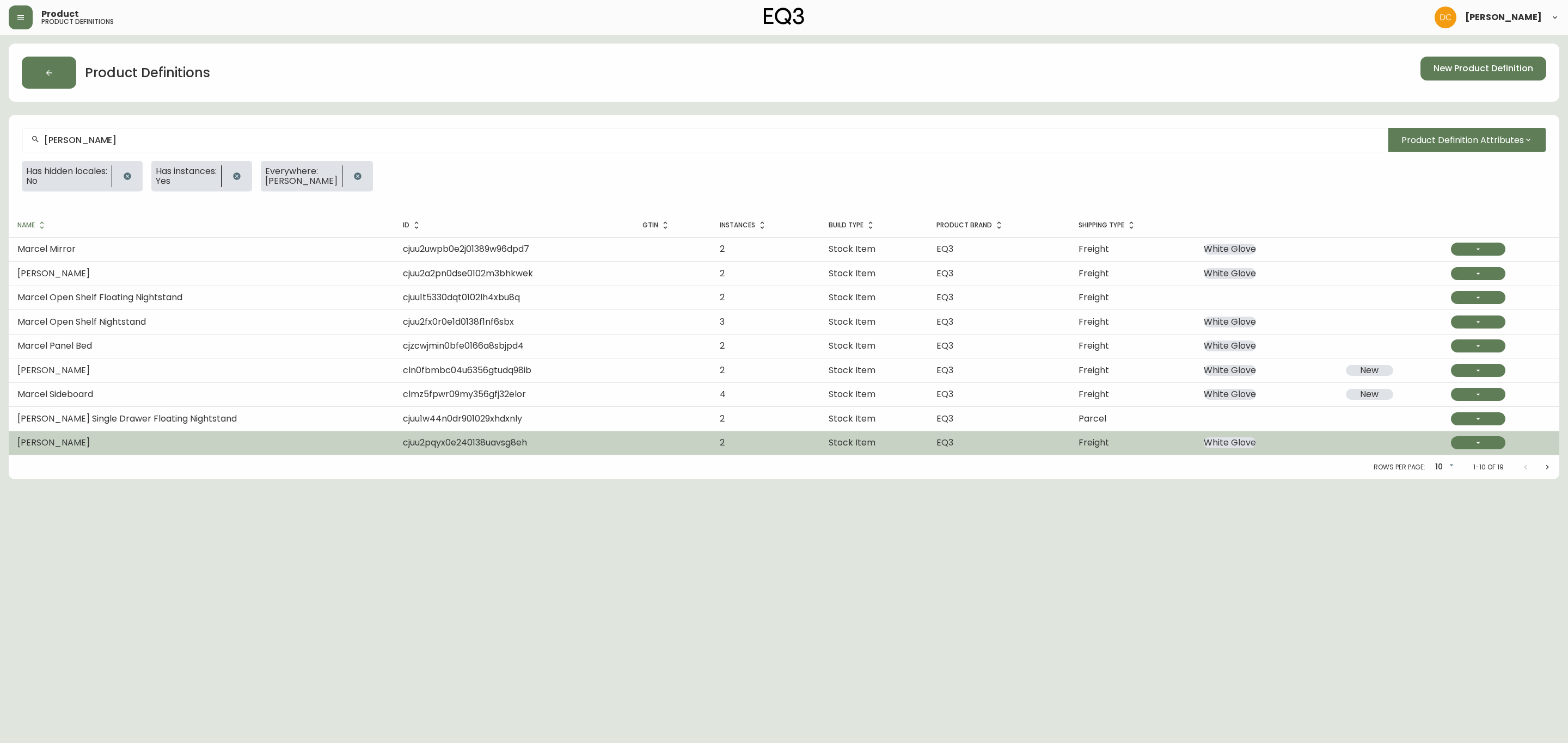
click at [1390, 446] on td at bounding box center [1390, 442] width 105 height 24
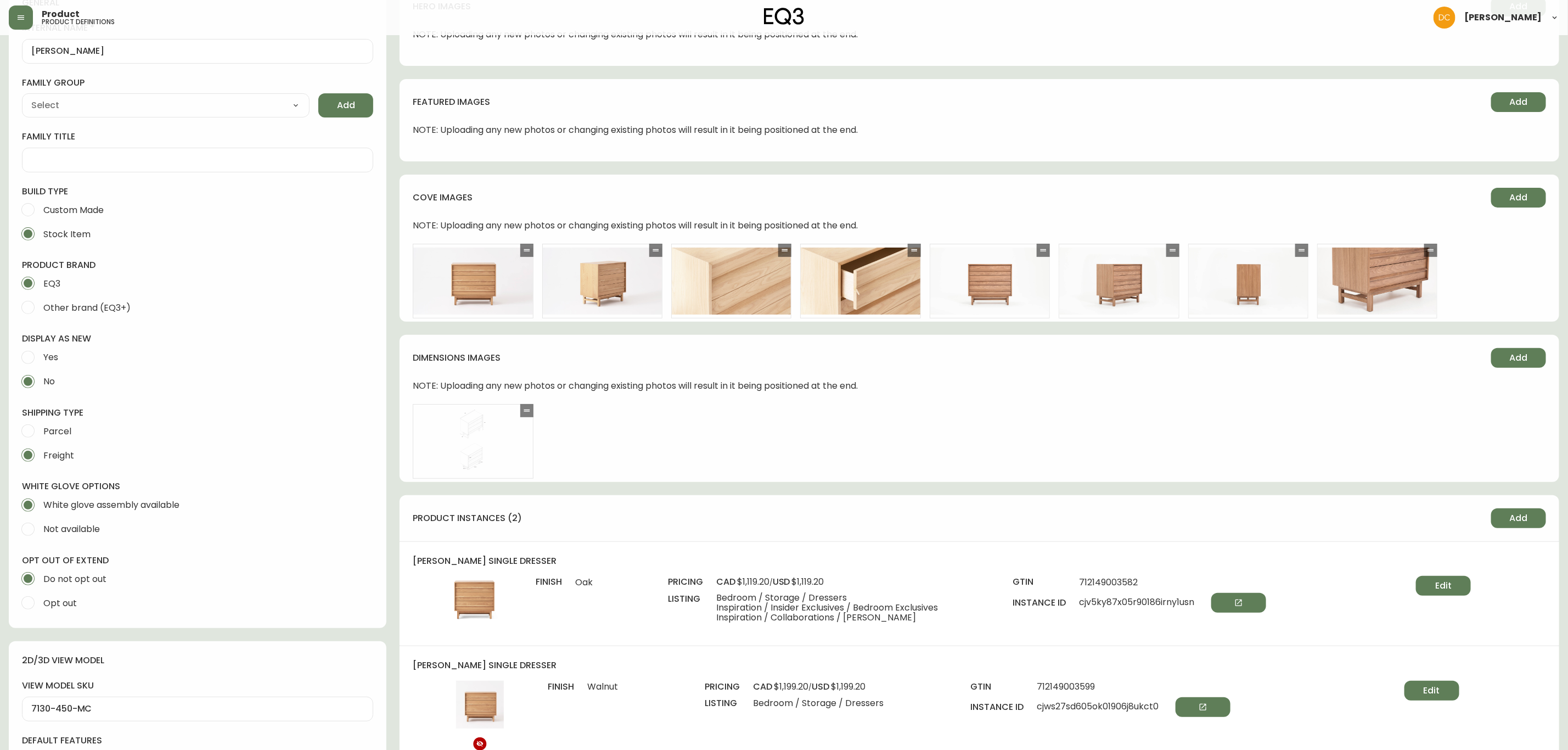
scroll to position [412, 0]
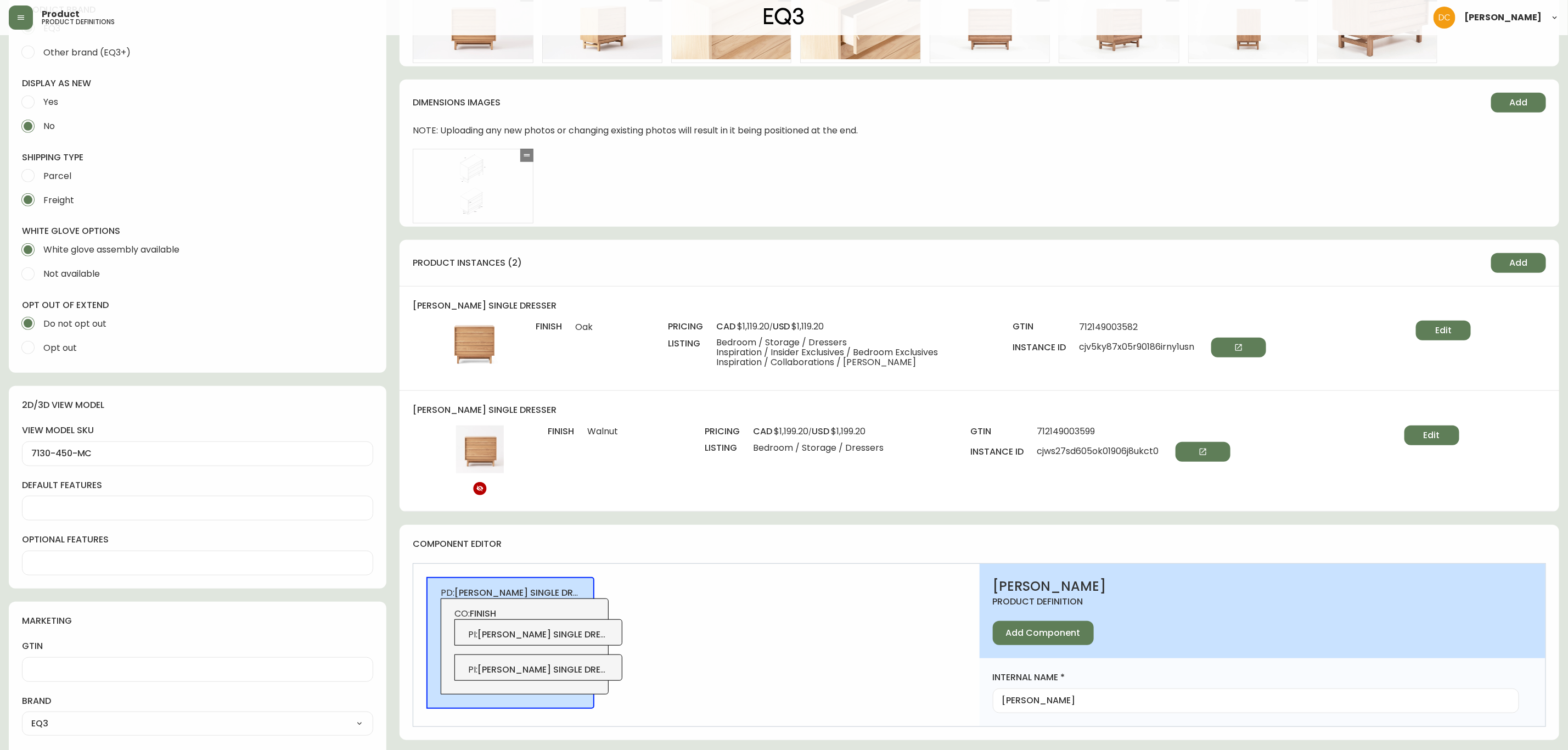
click at [1441, 328] on span "Edit" at bounding box center [1444, 330] width 17 height 12
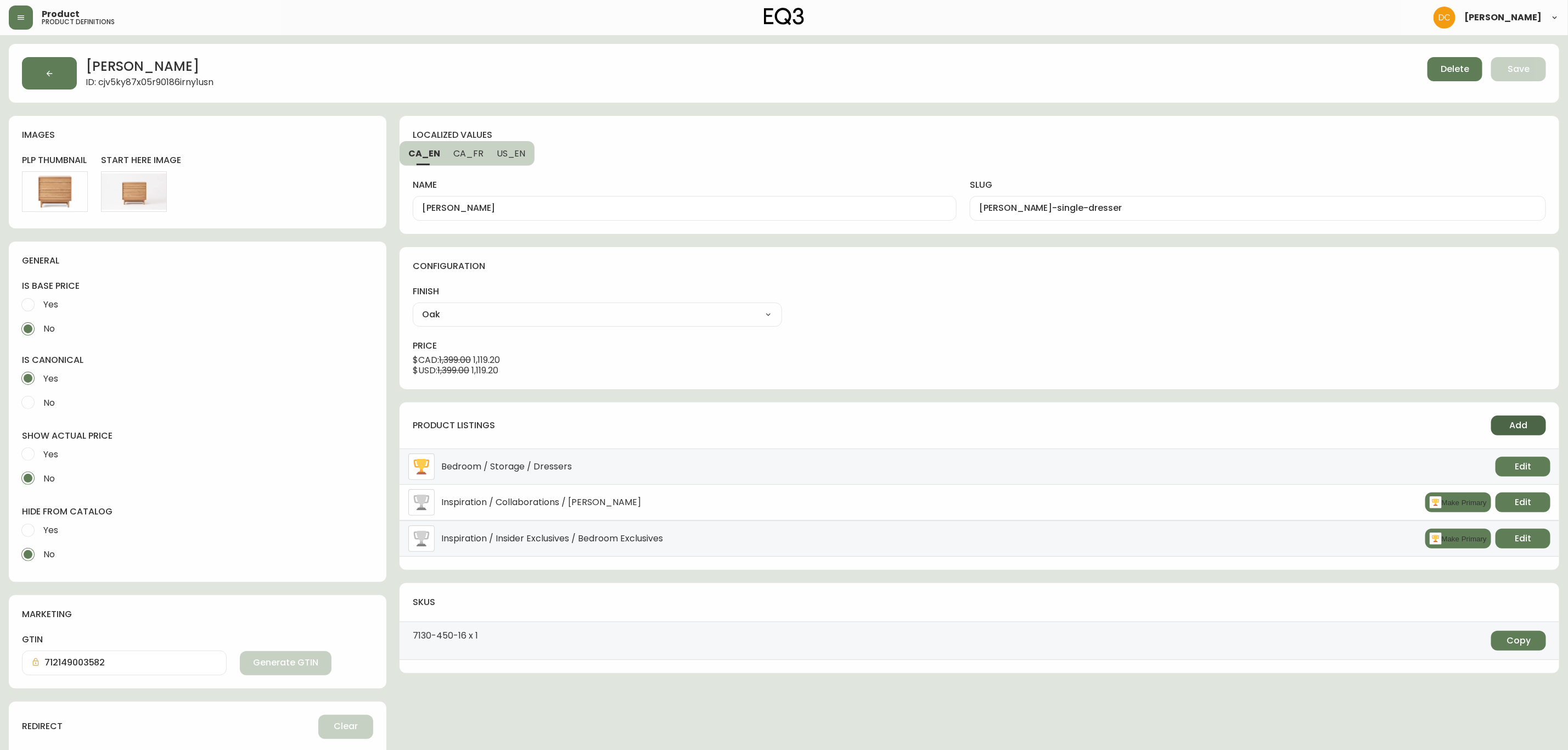
click at [1514, 429] on span "Add" at bounding box center [1519, 426] width 18 height 12
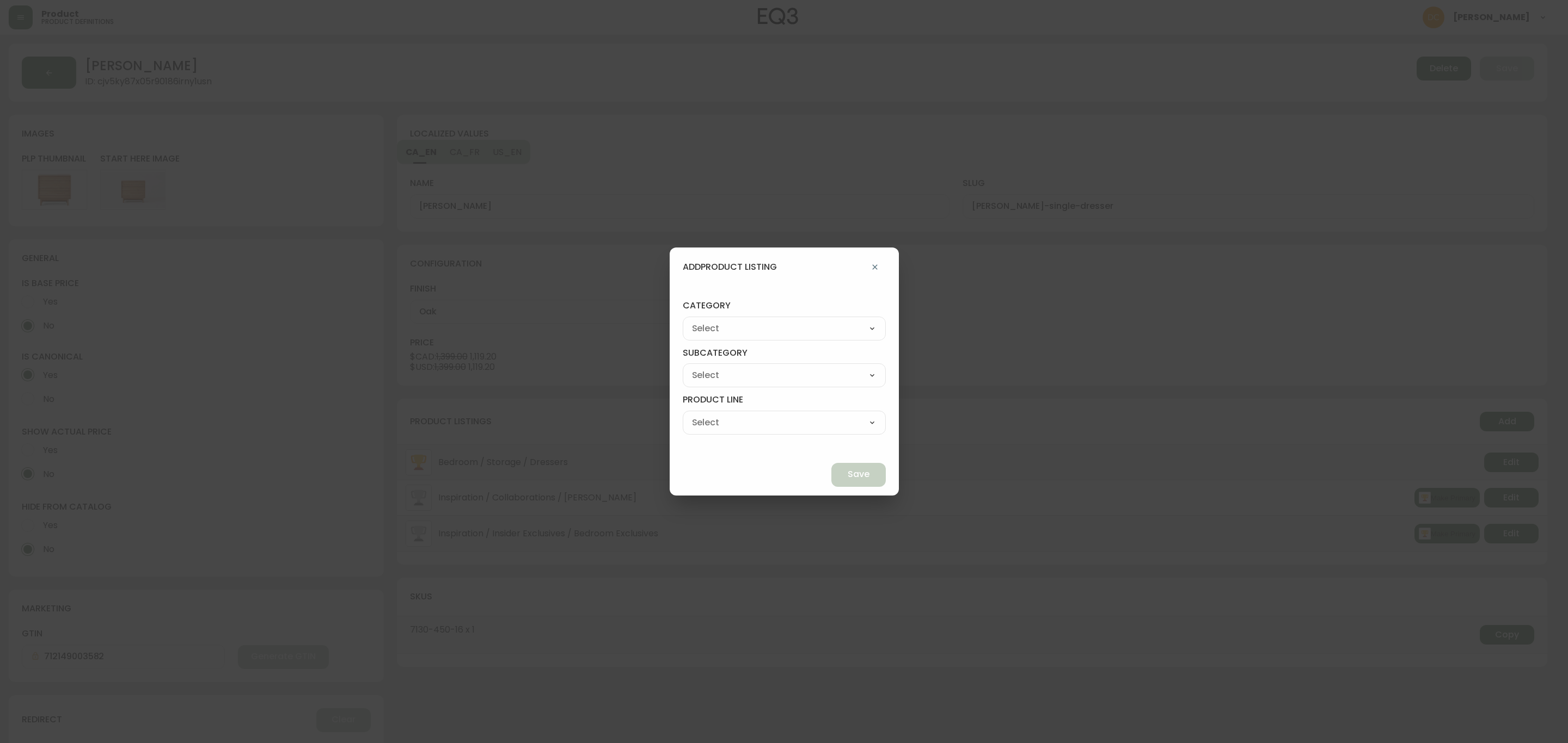
click at [829, 335] on select "Best Sellers Living Dining Bedroom Outdoor Office Lighting Rugs Accessories EQ3…" at bounding box center [784, 329] width 203 height 16
select select "cjzvl9mf201ln0146jj1fgg9i"
click at [708, 321] on select "Best Sellers Living Dining Bedroom Outdoor Office Lighting Rugs Accessories EQ3…" at bounding box center [784, 329] width 203 height 16
type input "Best Sellers"
drag, startPoint x: 772, startPoint y: 371, endPoint x: 771, endPoint y: 382, distance: 11.0
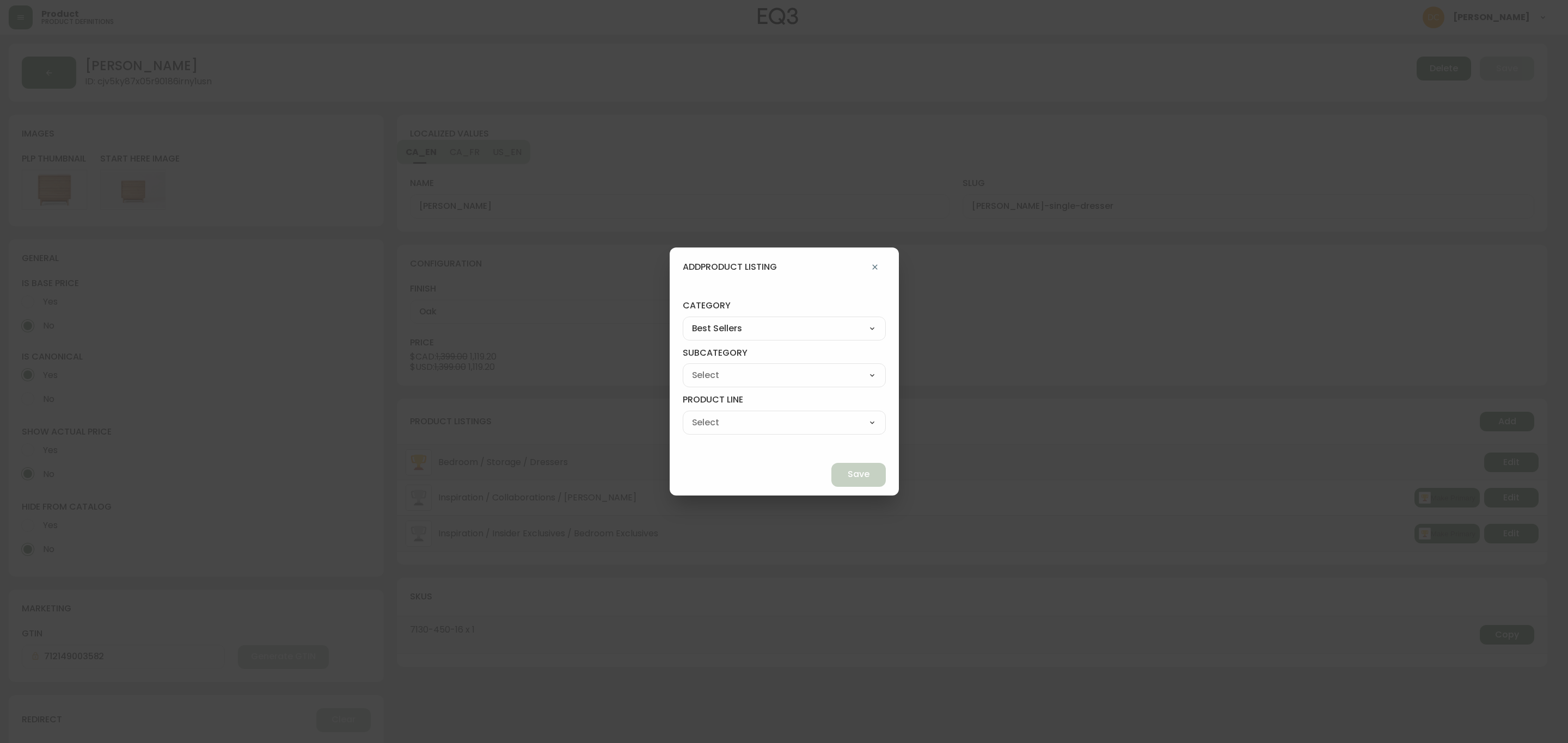
click at [772, 371] on select "Quick Ship Upholstery Bedroom Furniture Dining Furniture" at bounding box center [784, 376] width 203 height 16
select select "cmeskxh635vqy0162l13pfb6h"
click at [708, 367] on select "Quick Ship Upholstery Bedroom Furniture Dining Furniture" at bounding box center [784, 376] width 203 height 16
type input "Bedroom Furniture"
click at [775, 420] on select "Bed Frames Bedroom Storage" at bounding box center [784, 422] width 203 height 16
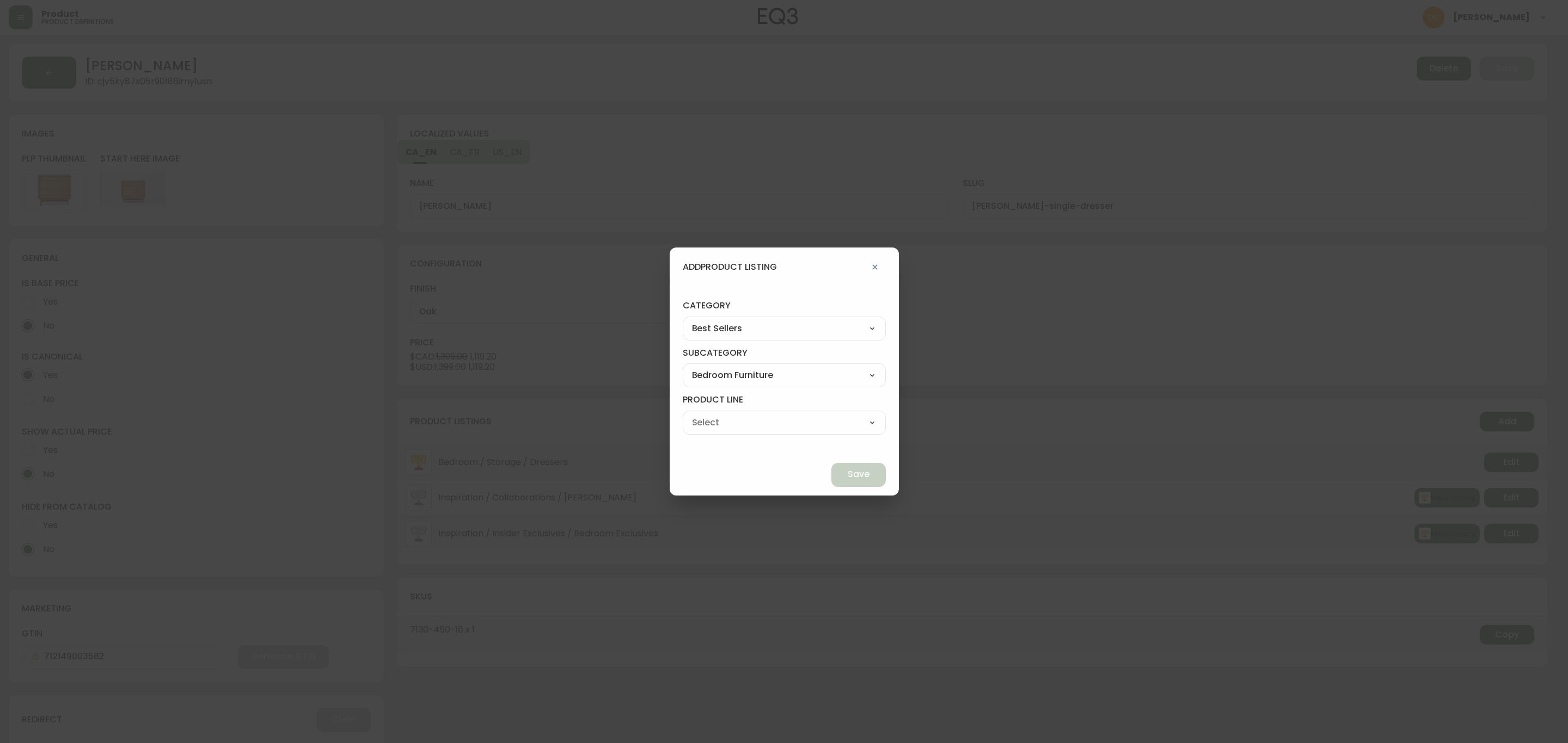
select select "cmeu3k65267kh0198d8pvpnhm"
click at [708, 414] on select "Bed Frames Bedroom Storage" at bounding box center [784, 422] width 203 height 16
type input "Bedroom Storage"
click at [831, 481] on button "Save" at bounding box center [858, 474] width 54 height 24
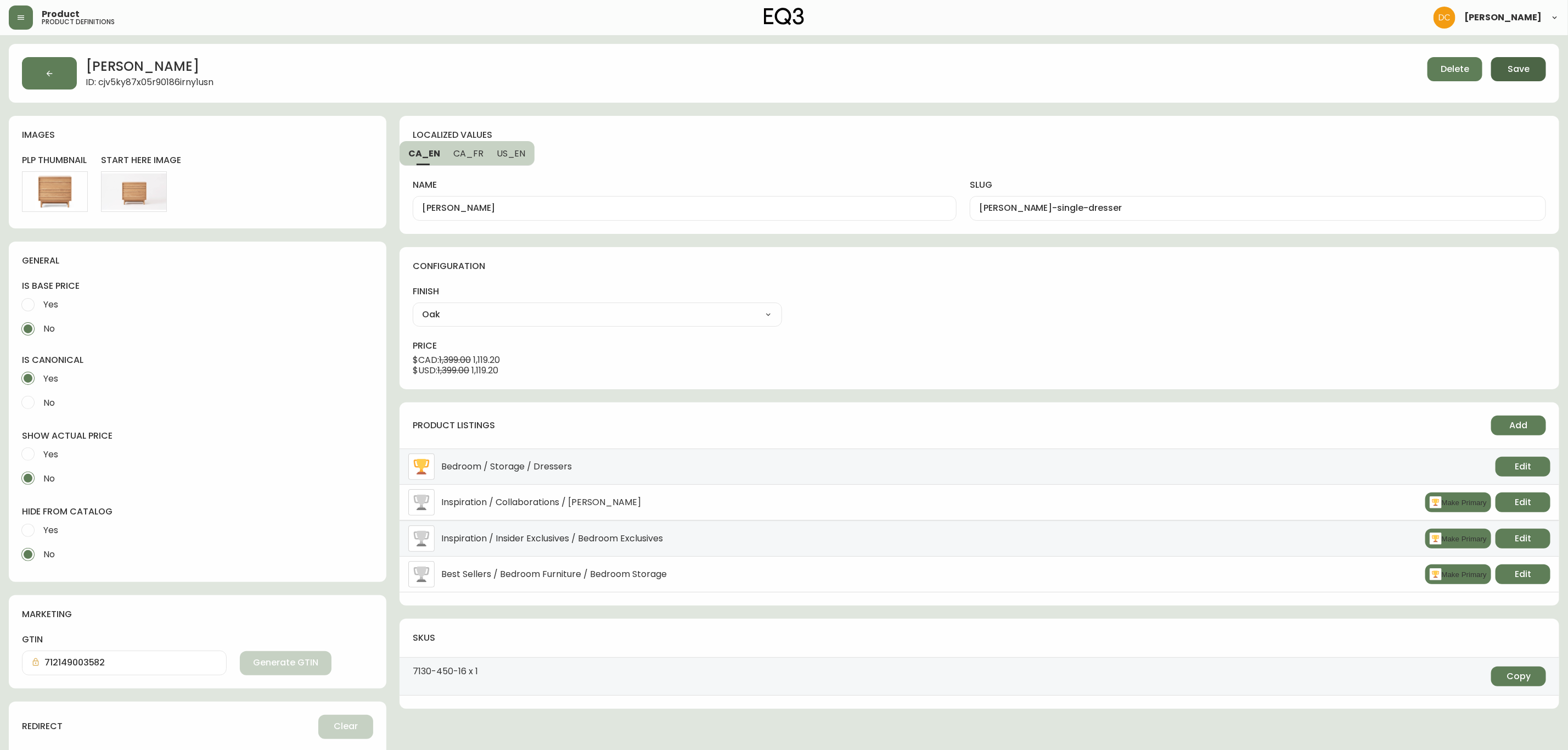
click at [1523, 71] on span "Save" at bounding box center [1519, 69] width 22 height 12
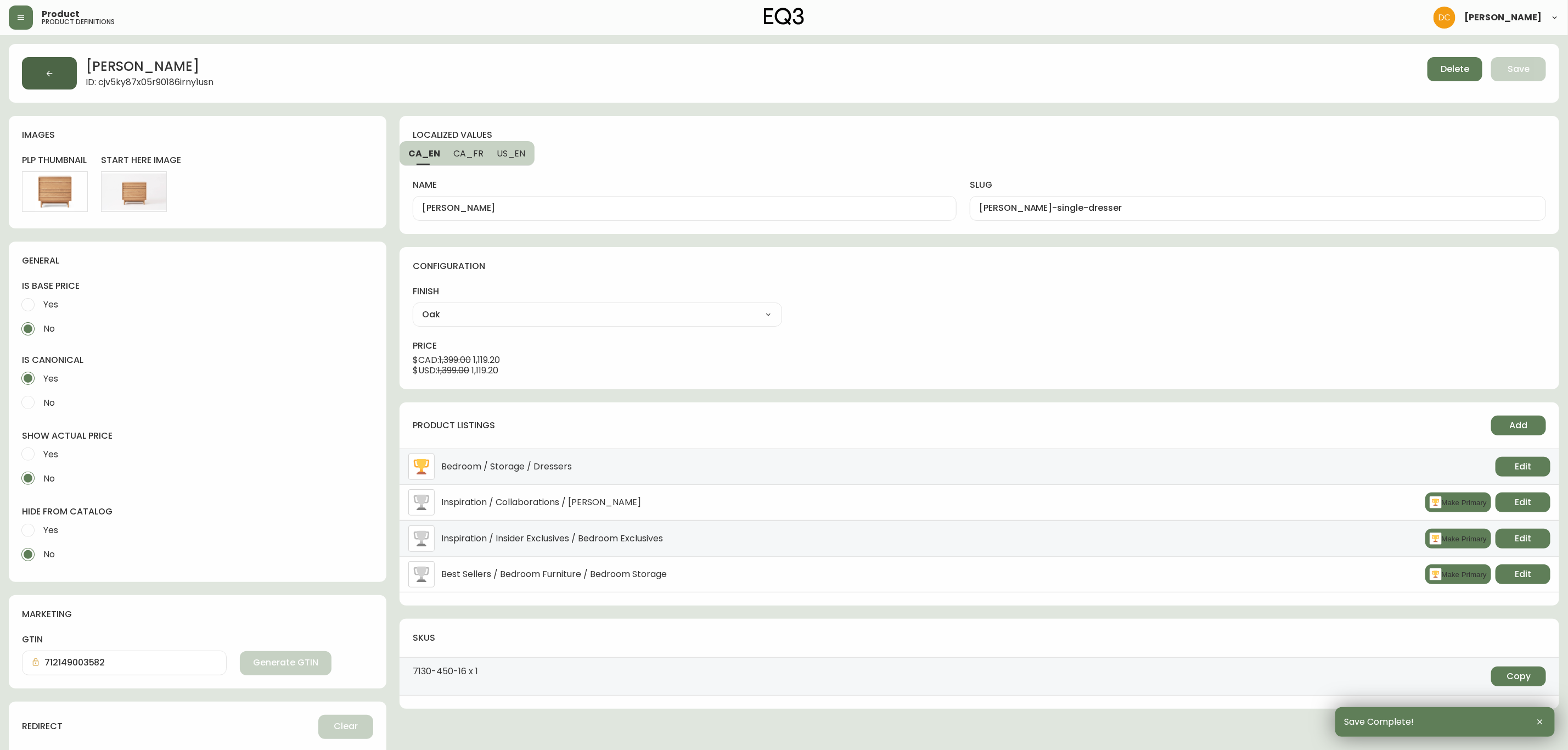
click at [45, 79] on button "button" at bounding box center [49, 73] width 55 height 32
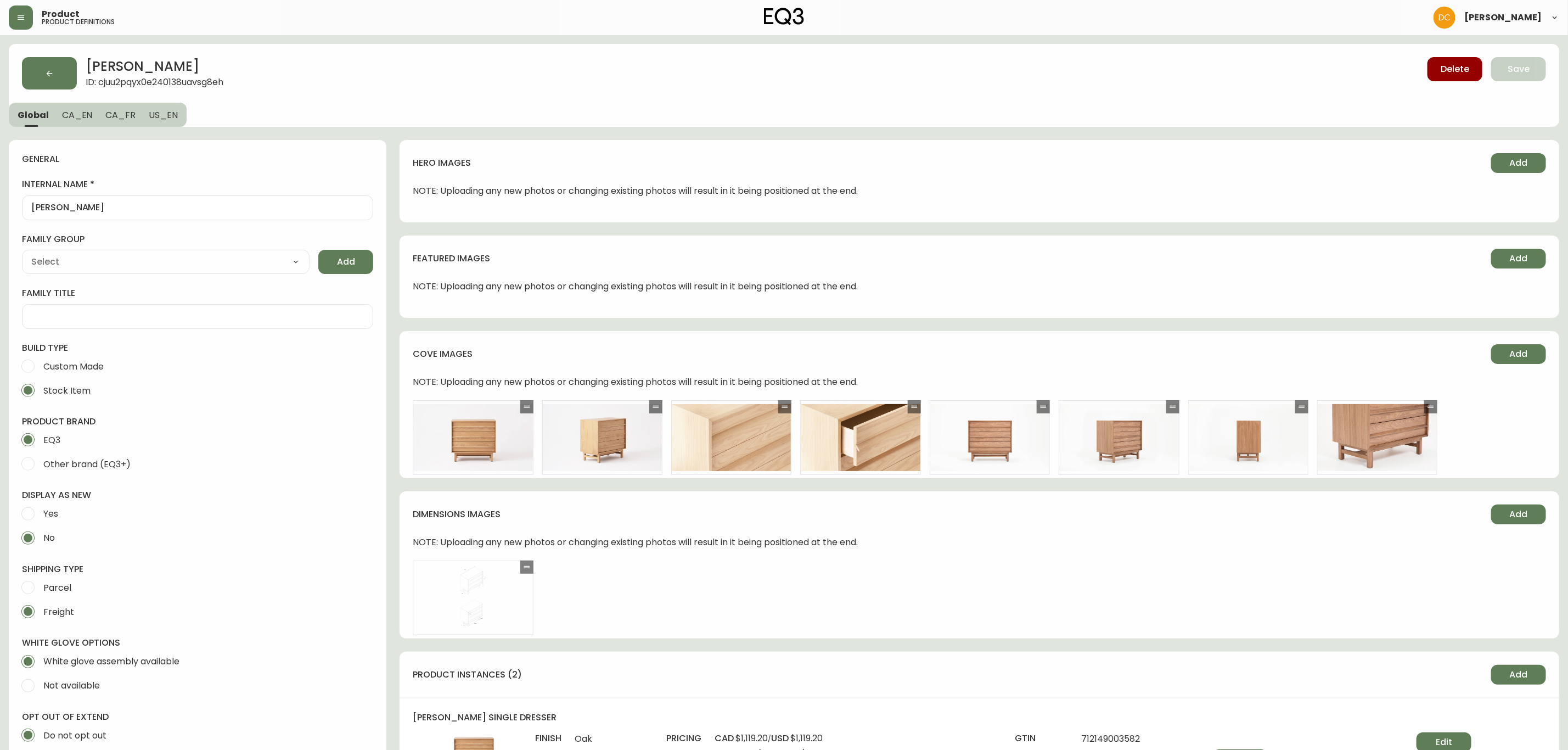
type input "EQ3"
type input "Furniture > Cabinets & Storage > Dressers"
type input "Default"
select select "cjyt4m5lw0000pt749bx6gh7n"
select select "cjpjx7rji00004c744bbp6zrf"
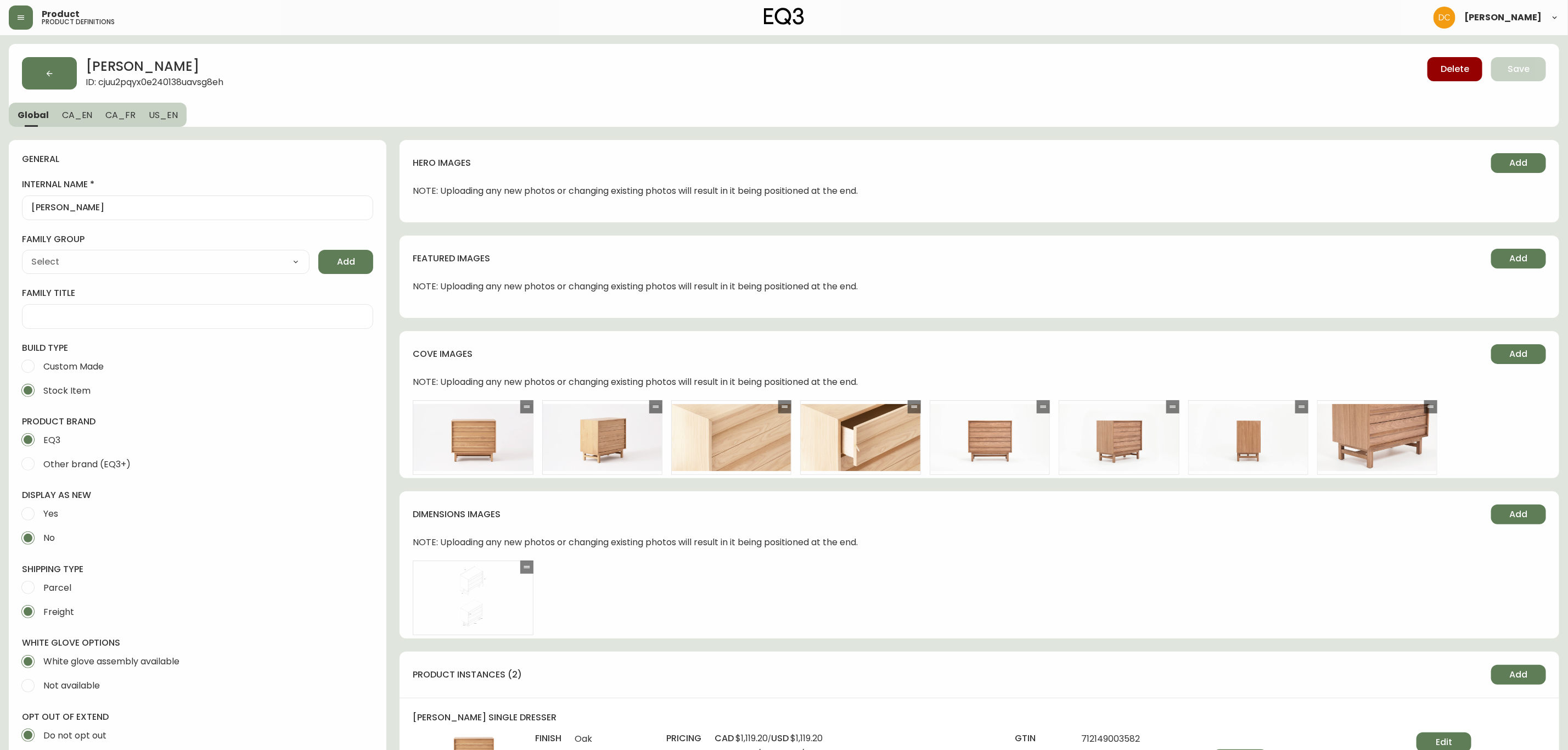
click at [45, 79] on button "button" at bounding box center [49, 73] width 55 height 32
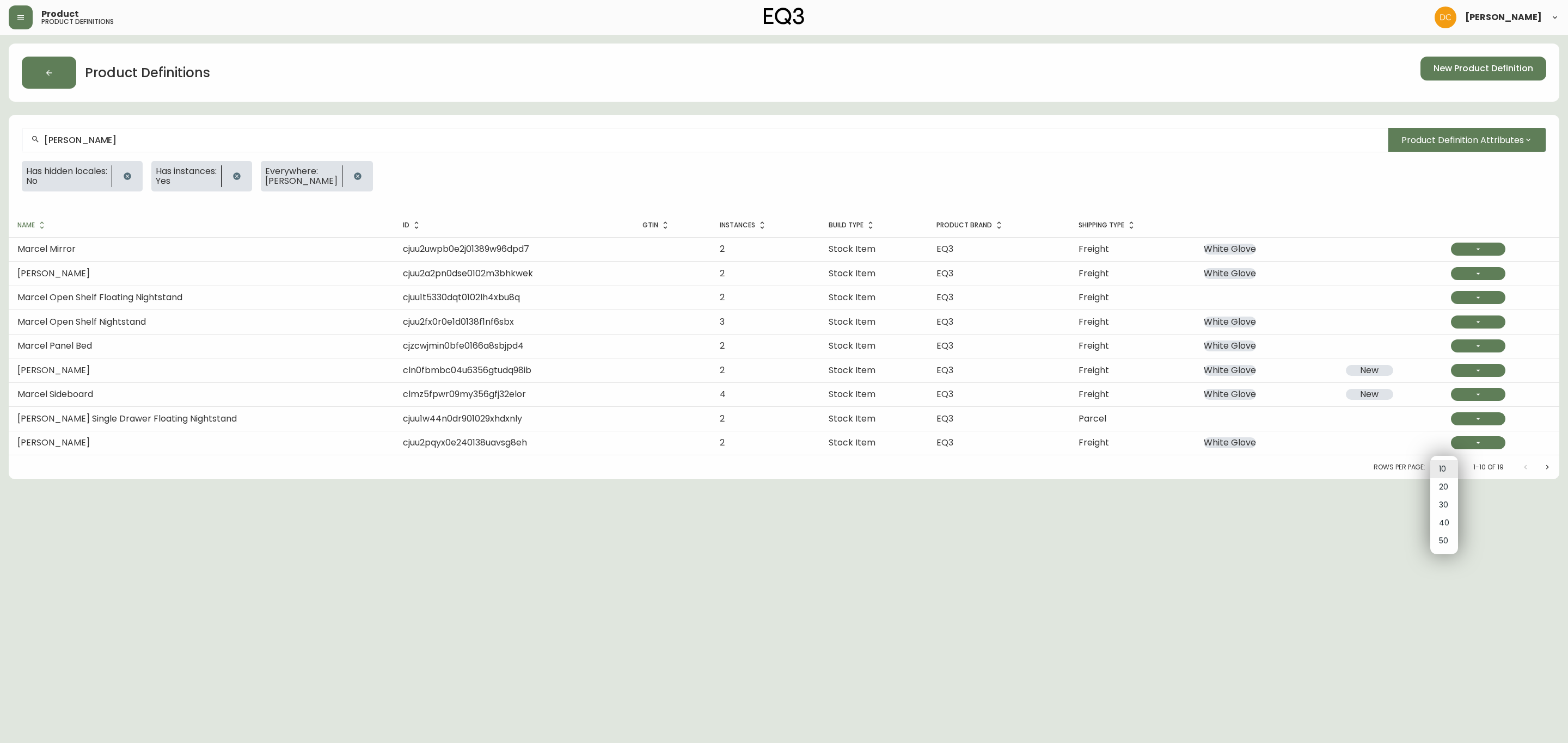
click at [1449, 473] on body "Product product definitions David Castro Product Definitions New Product Defini…" at bounding box center [784, 239] width 1568 height 479
click at [1452, 493] on li "20" at bounding box center [1444, 487] width 28 height 18
type input "20"
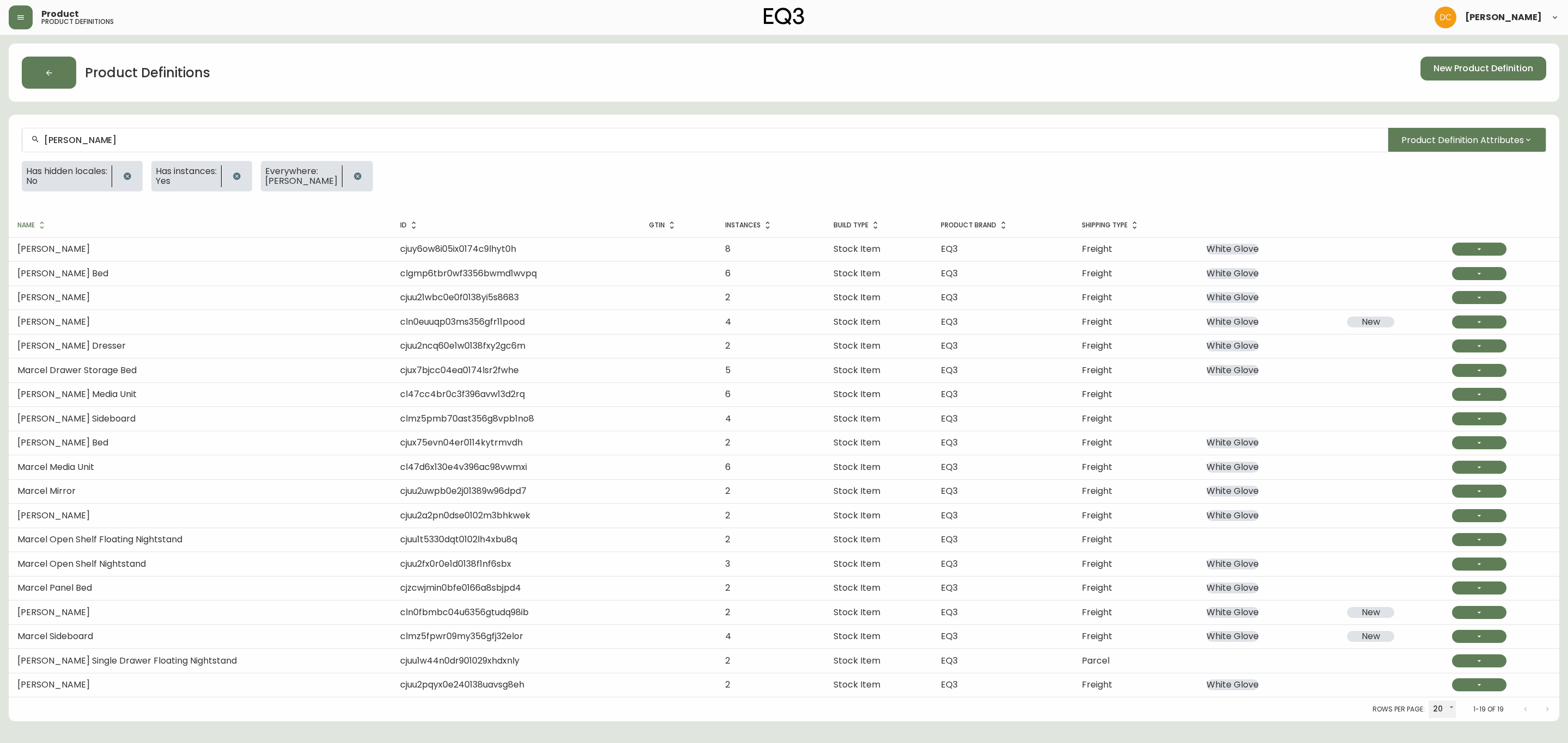
click at [172, 132] on div "Marcel" at bounding box center [705, 141] width 1365 height 25
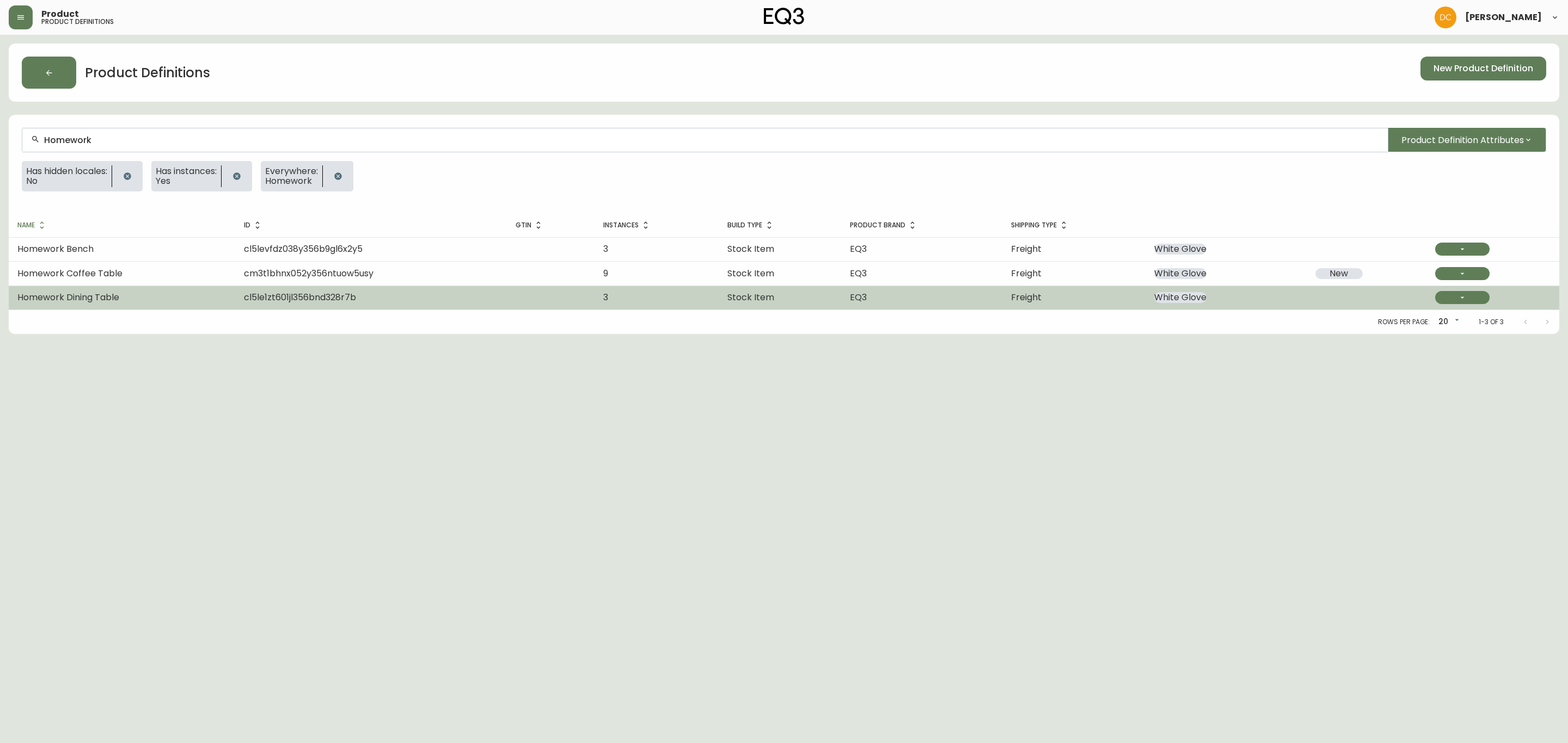
type input "Homework"
click at [270, 298] on span "cl5le1zt601jl356bnd328r7b" at bounding box center [300, 297] width 112 height 12
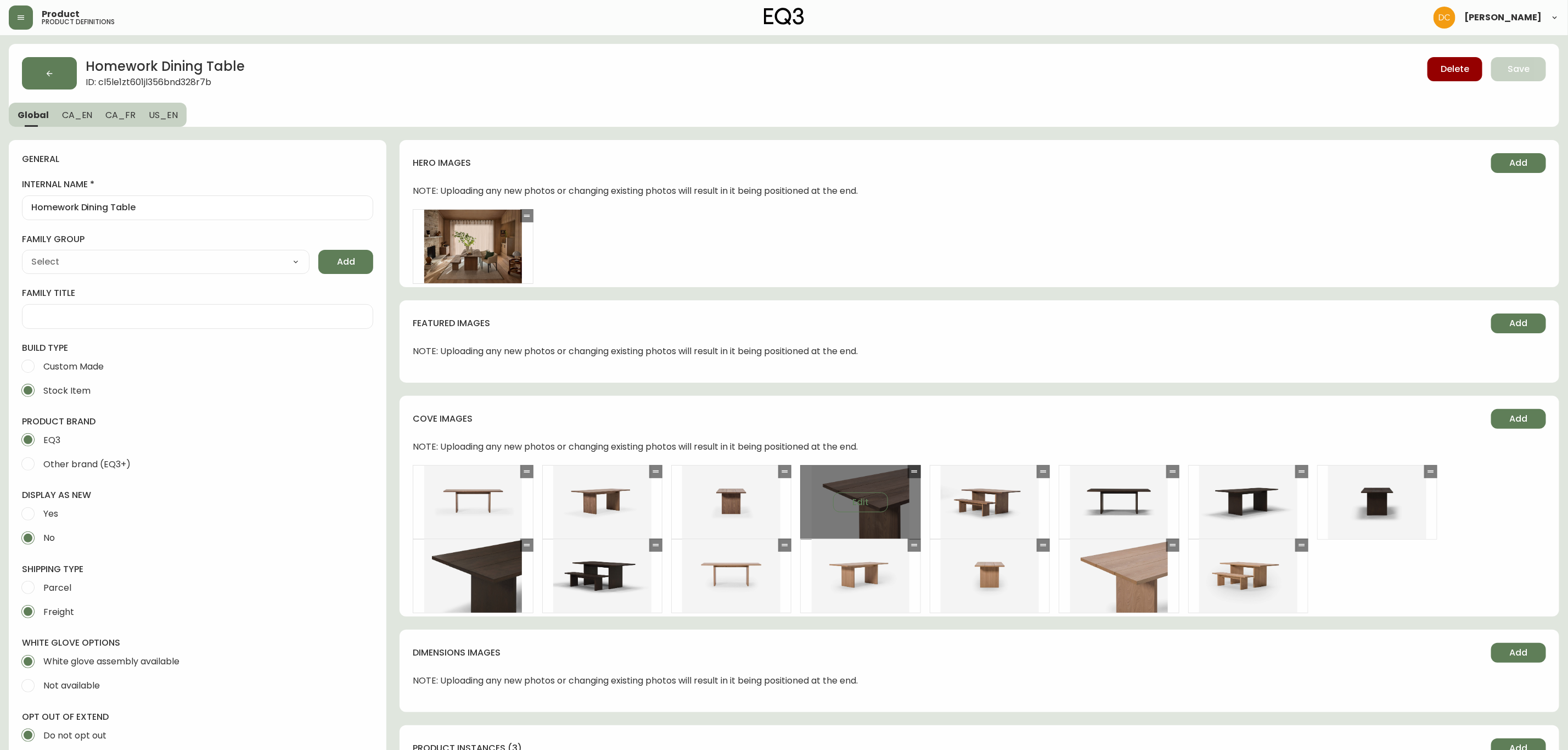
type input "EQ3"
type input "Default"
type input "Home & Garden > Kitchen & Dining"
select select "cjyt4m5lw0000pt749bx6gh7n"
select select "cjpjx7rji00004c744bbp6zrf"
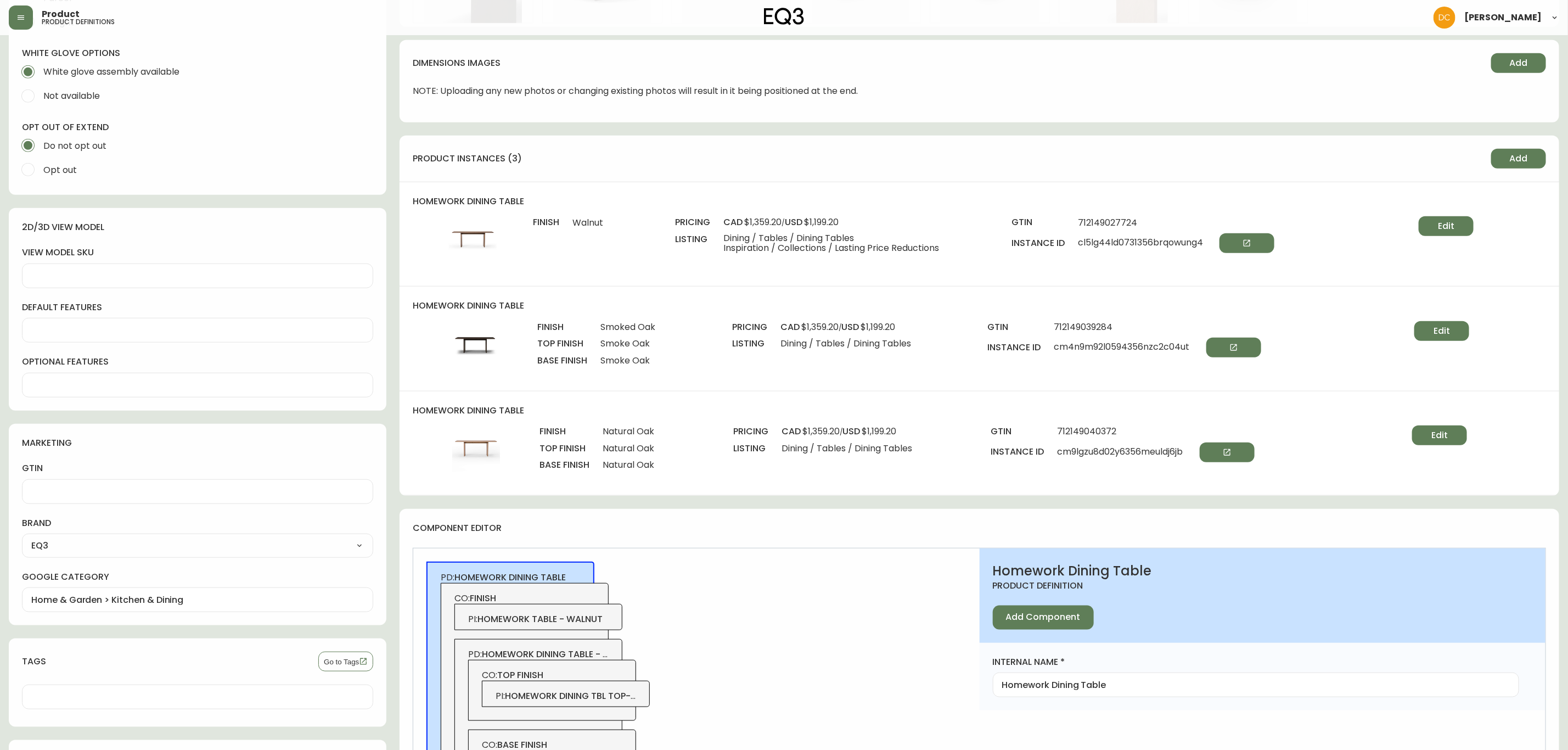
scroll to position [494, 0]
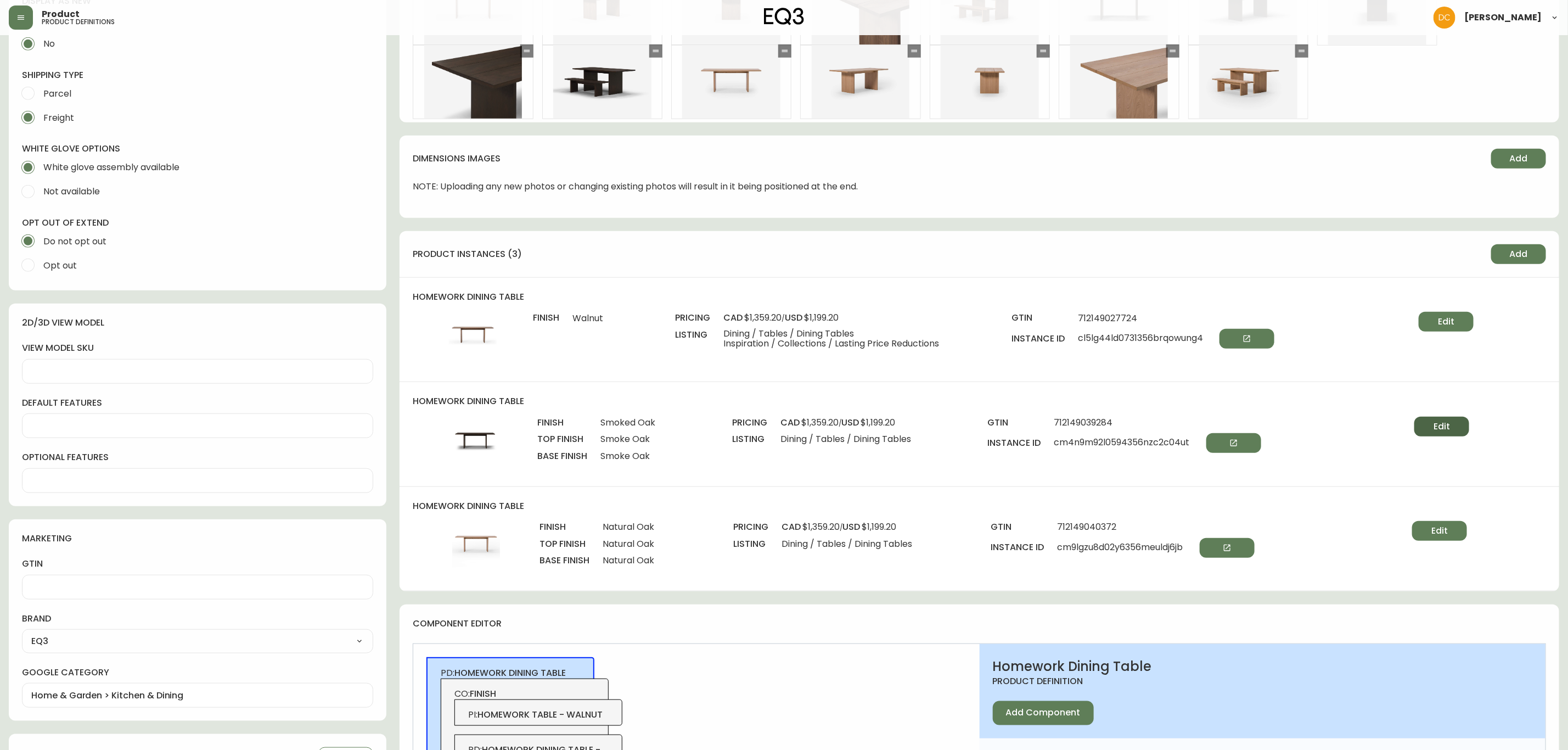
click at [1439, 430] on span "Edit" at bounding box center [1442, 426] width 17 height 12
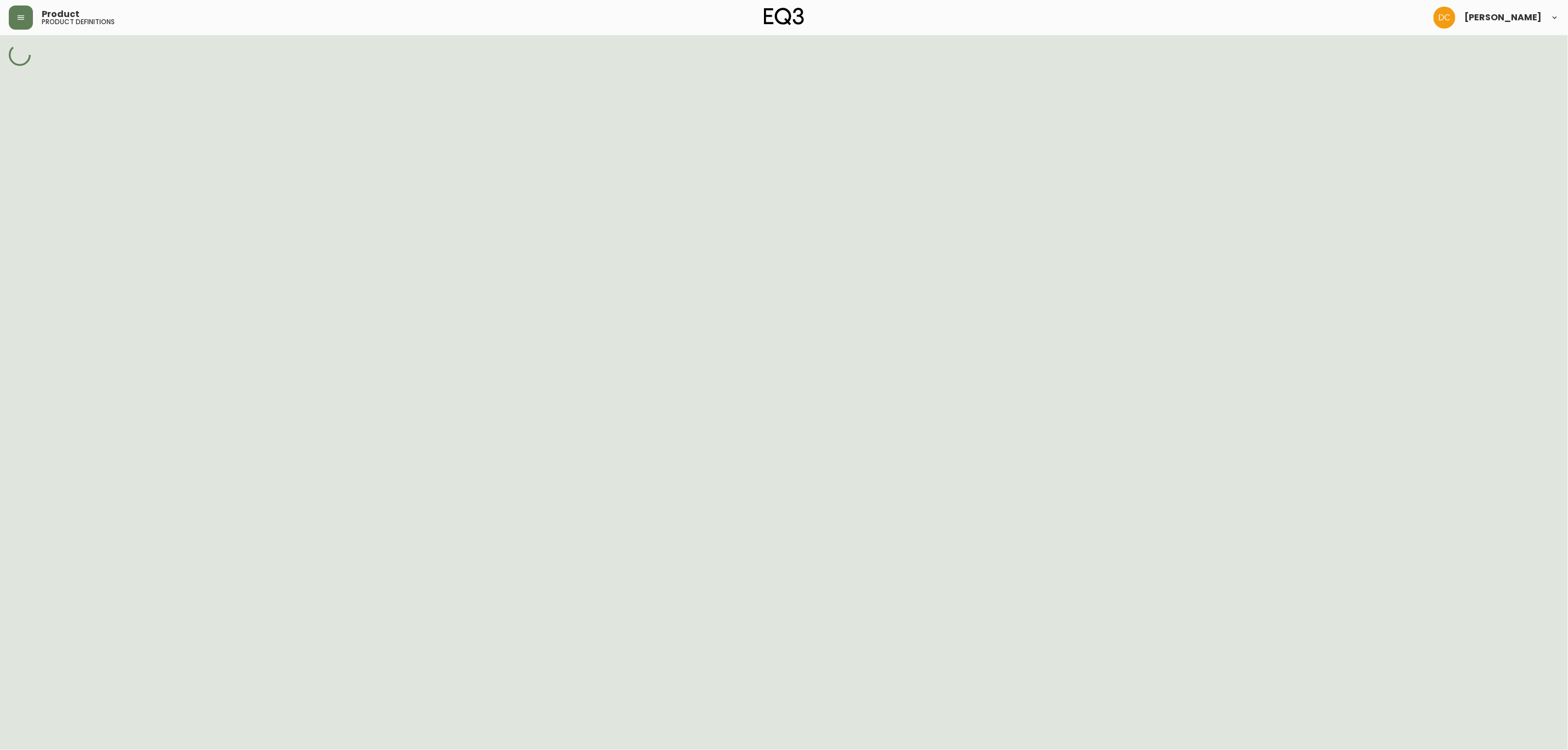
select select "cm4n95zq001yj356nguhoexbo"
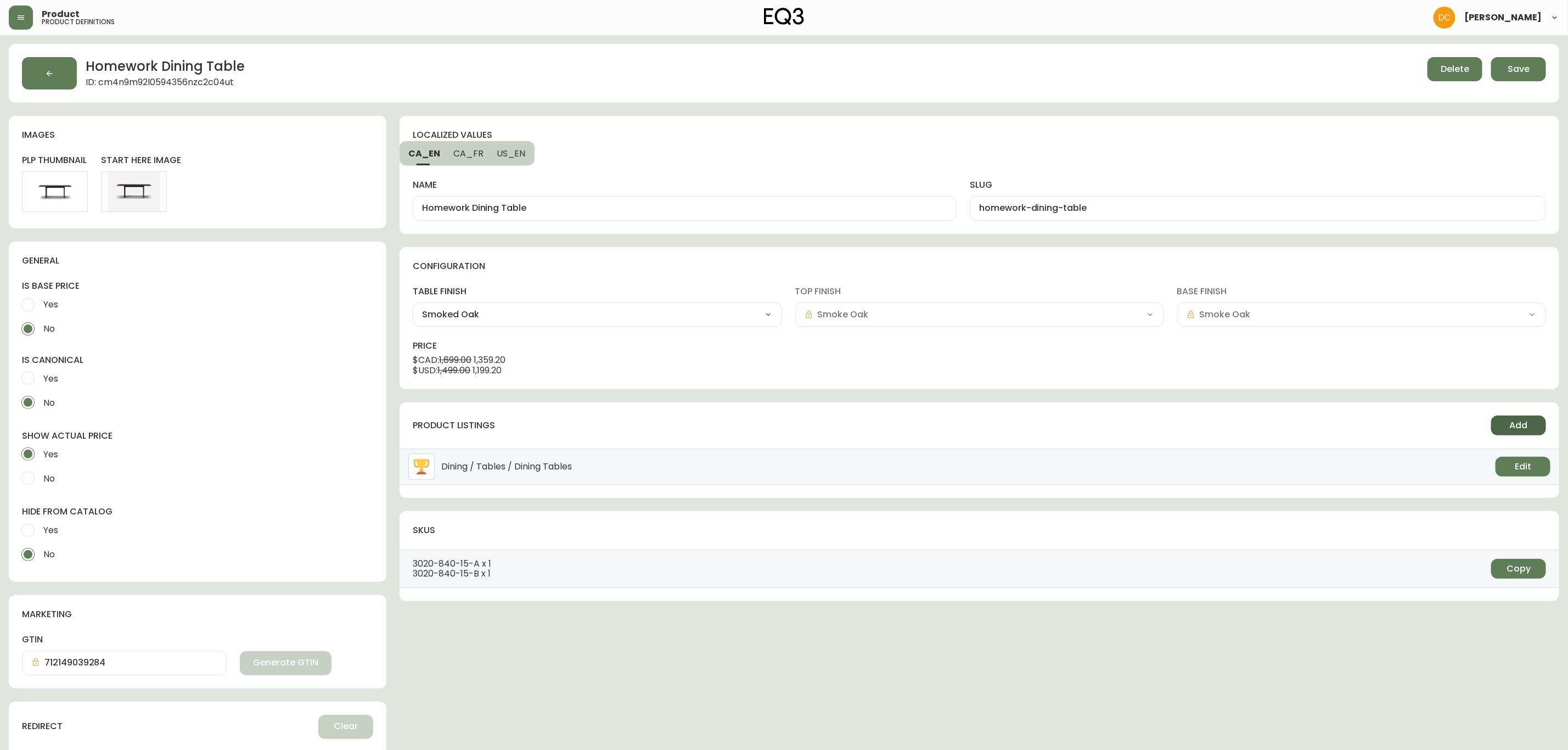
click at [1507, 428] on button "Add" at bounding box center [1519, 426] width 55 height 20
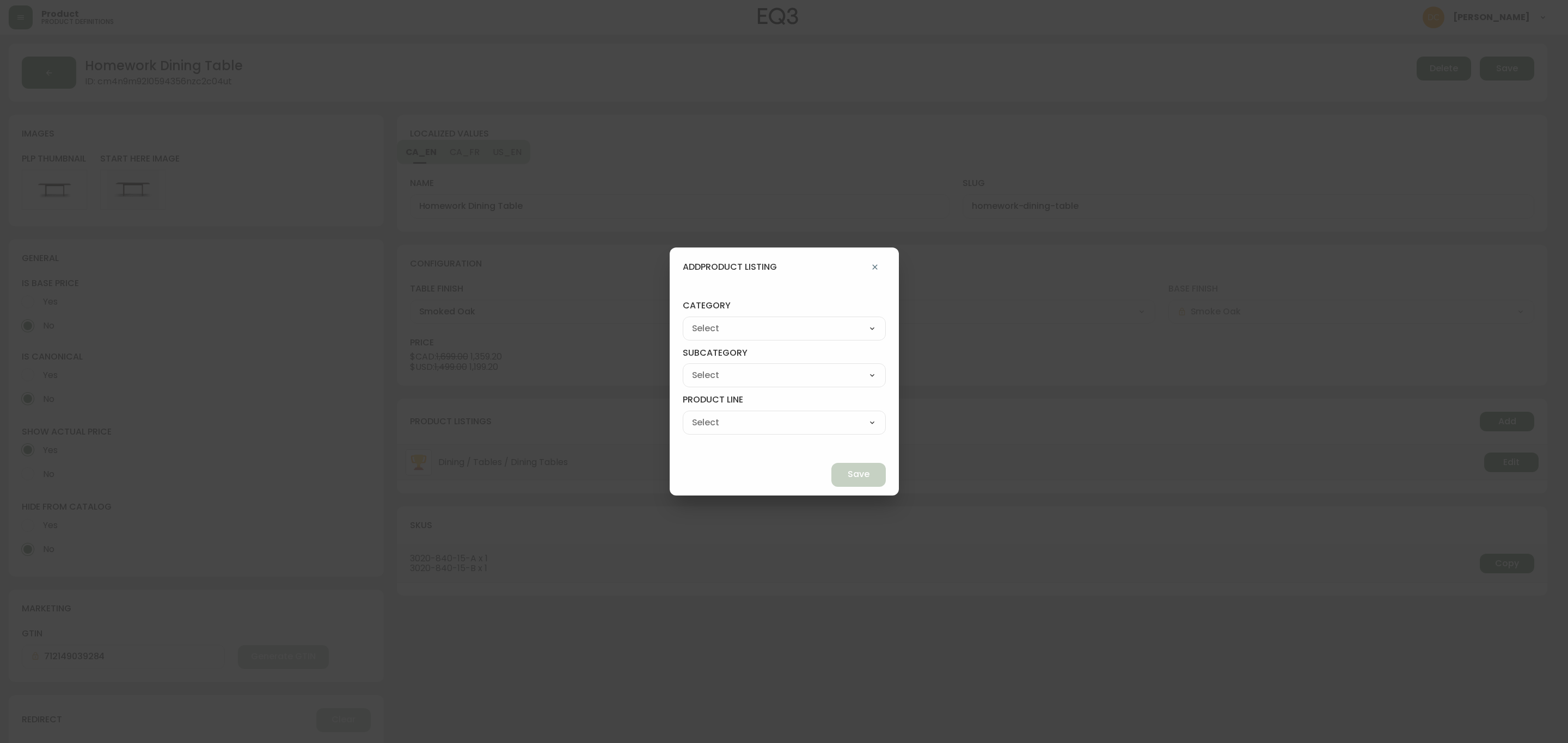
click at [760, 330] on select "Best Sellers Living Dining Bedroom Outdoor Office Lighting Rugs Accessories EQ3…" at bounding box center [784, 329] width 203 height 16
select select "cjzvl9mf201ln0146jj1fgg9i"
click at [708, 321] on select "Best Sellers Living Dining Bedroom Outdoor Office Lighting Rugs Accessories EQ3…" at bounding box center [784, 329] width 203 height 16
type input "Best Sellers"
click at [738, 382] on select "Quick Ship Upholstery Bedroom Furniture Dining Furniture" at bounding box center [784, 376] width 203 height 16
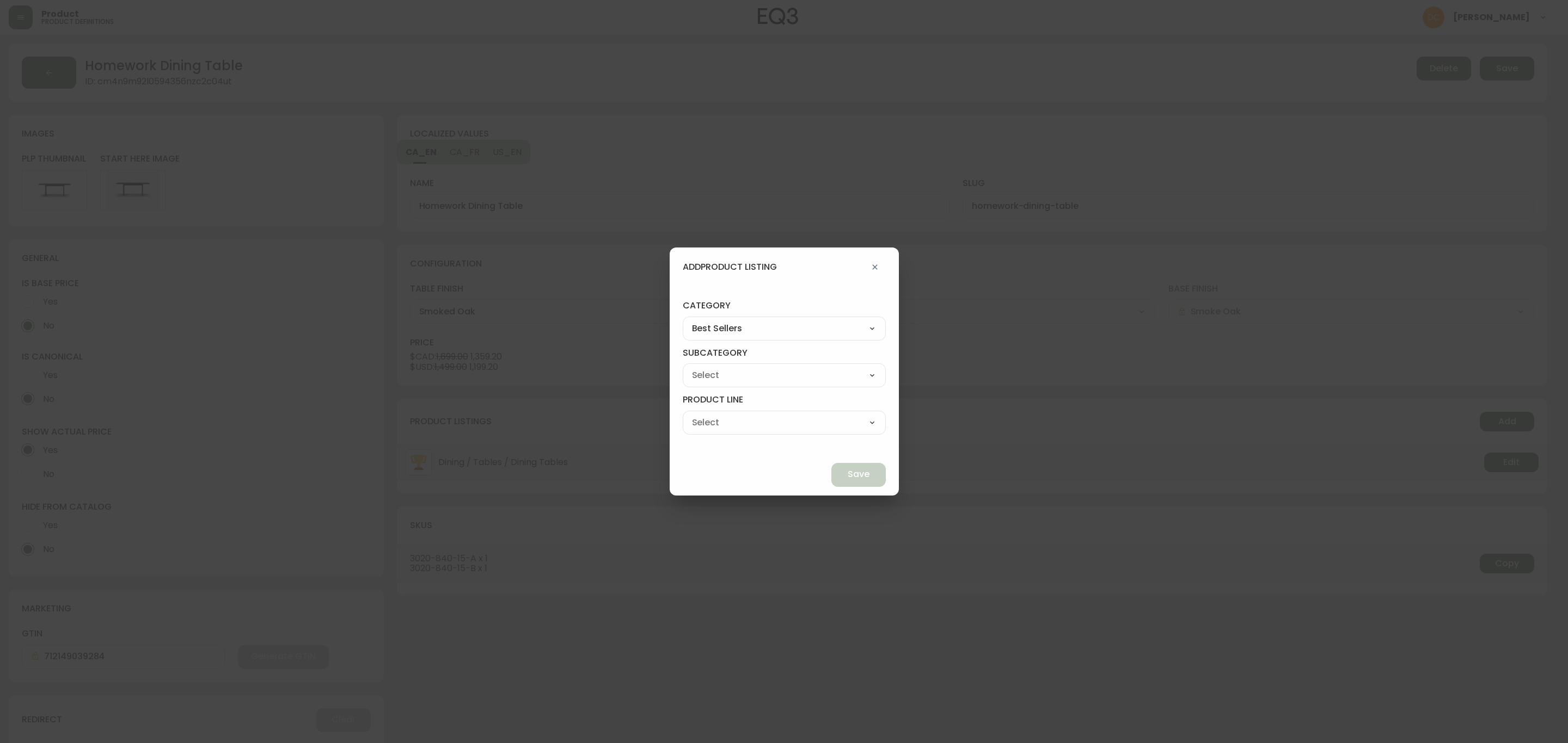
select select "cmesmcw7y60rw0198d7jfhyie"
click at [708, 367] on select "Quick Ship Upholstery Bedroom Furniture Dining Furniture" at bounding box center [784, 376] width 203 height 16
type input "Dining Furniture"
click at [765, 425] on select "Dining Tables Dining Chairs" at bounding box center [784, 422] width 203 height 16
select select "cmeu8em0d65330162rrvx3rzl"
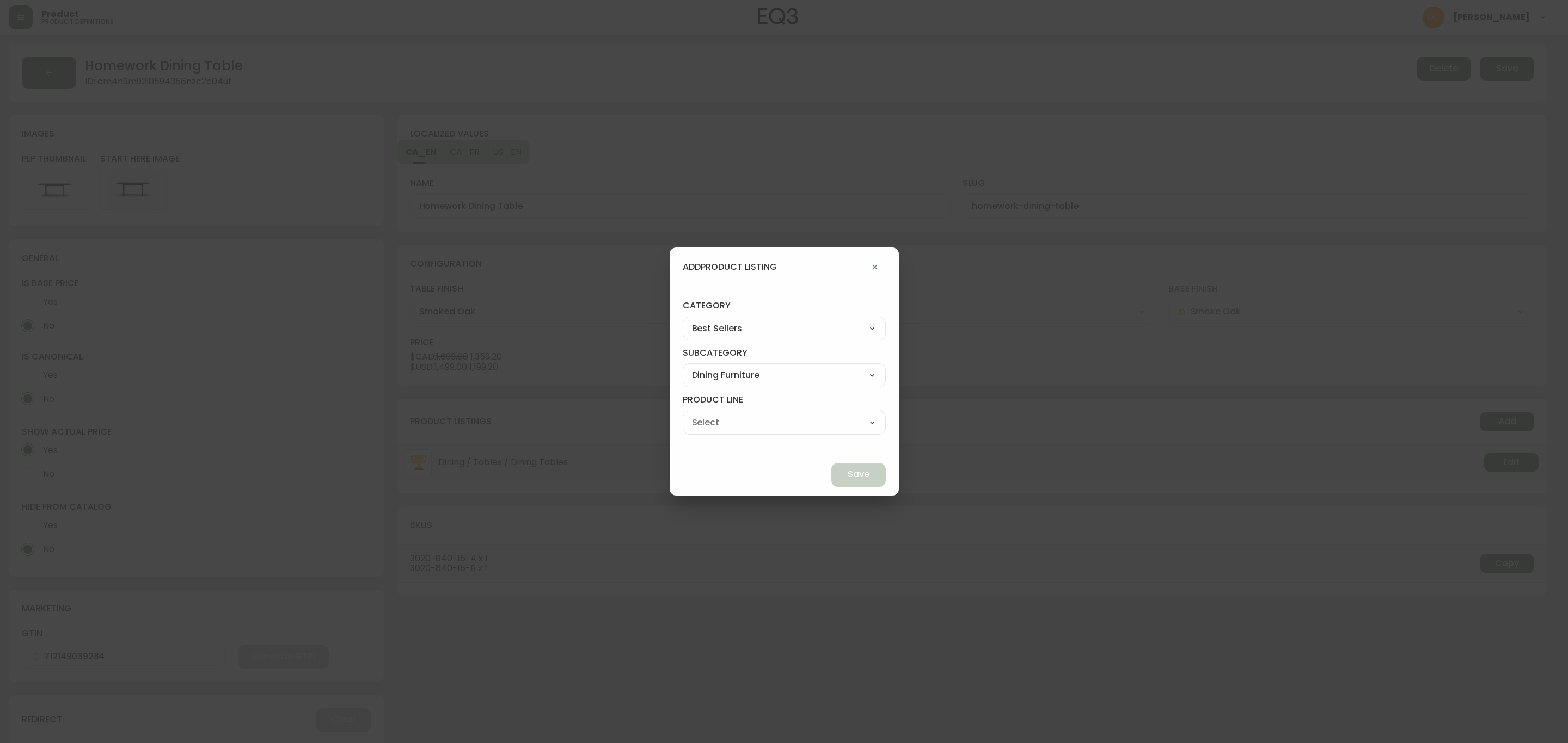
click at [708, 414] on select "Dining Tables Dining Chairs" at bounding box center [784, 422] width 203 height 16
type input "Dining Tables"
click at [831, 475] on button "Save" at bounding box center [858, 474] width 54 height 24
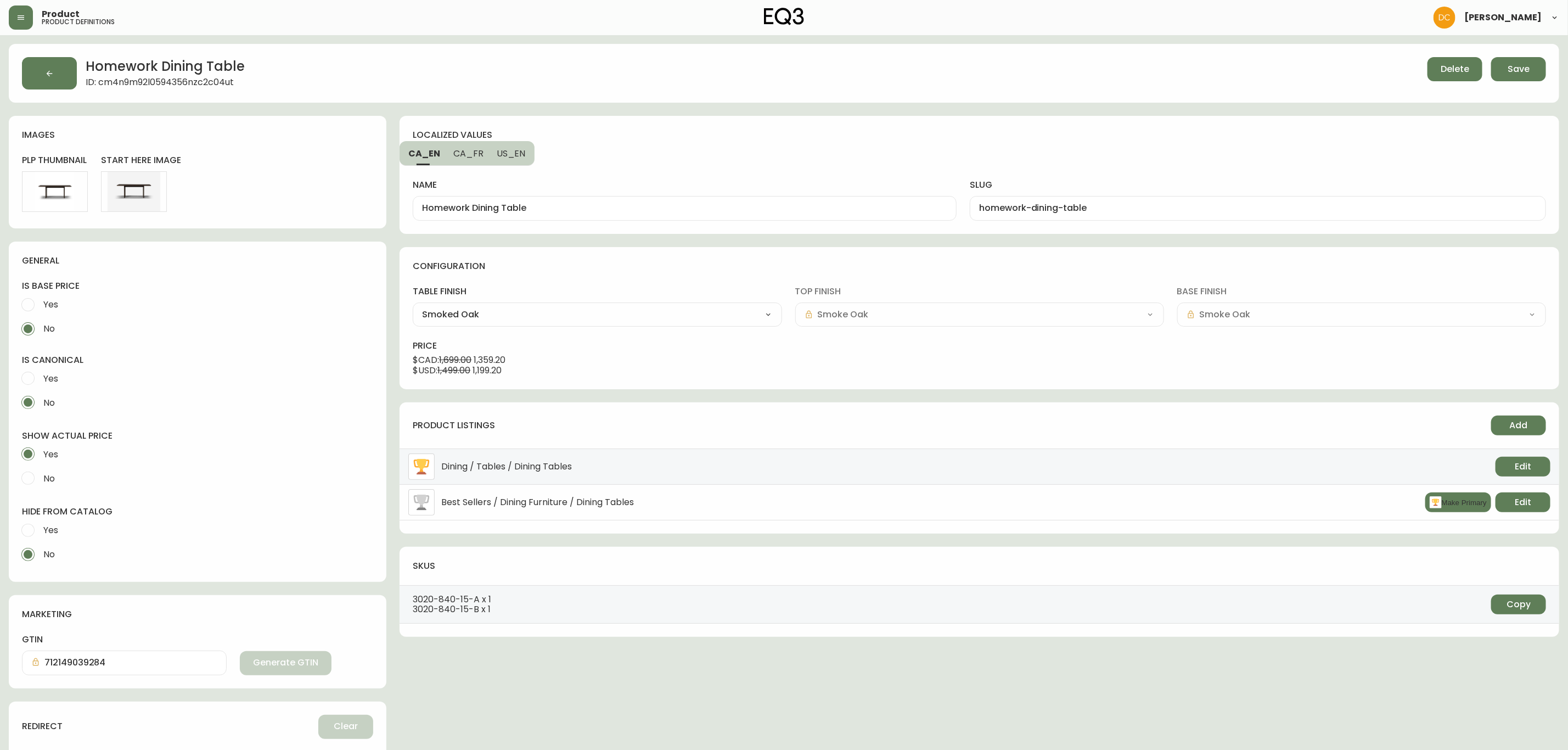
click at [1488, 71] on div "Delete Save" at bounding box center [1192, 73] width 711 height 32
click at [1501, 73] on button "Save" at bounding box center [1519, 69] width 55 height 24
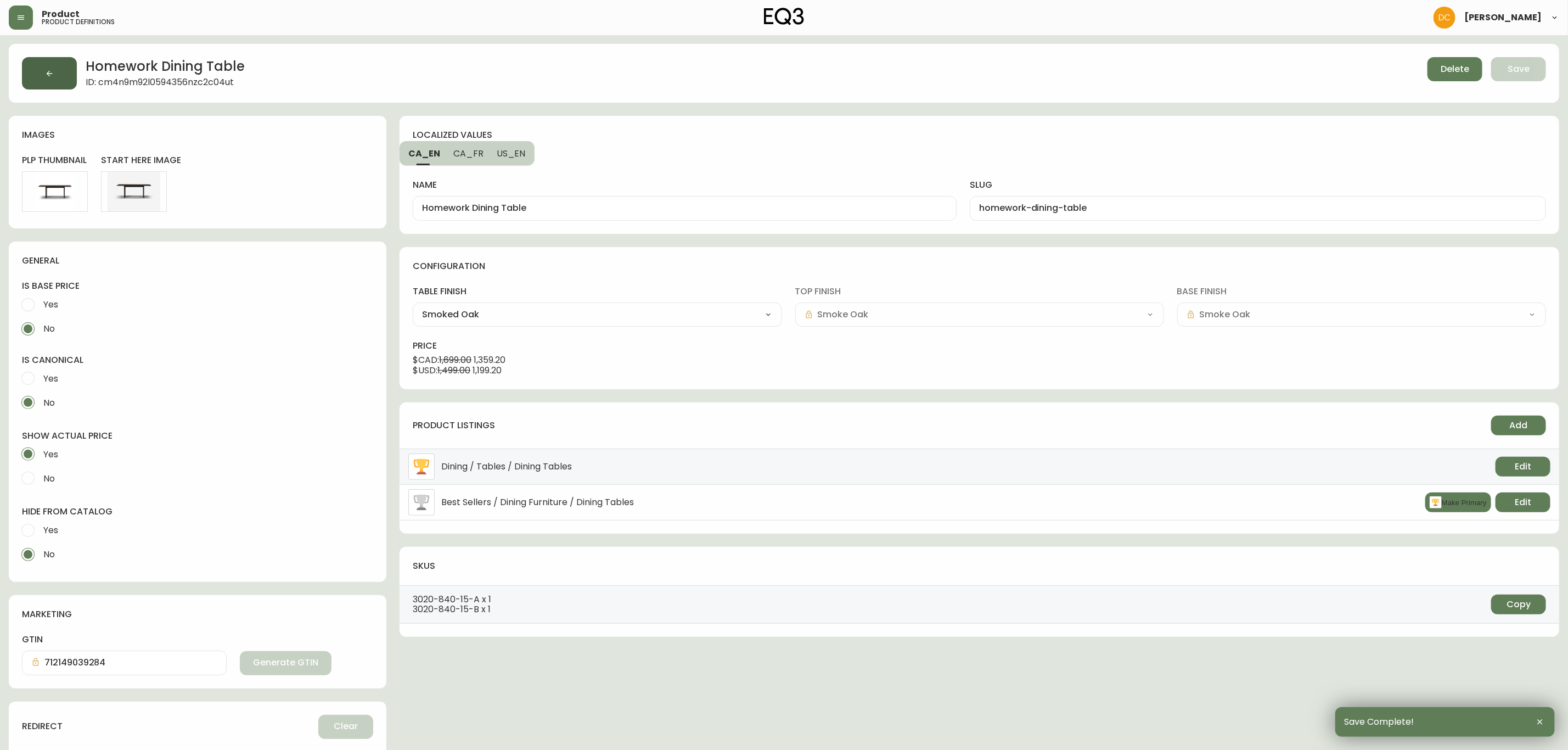
click at [66, 63] on button "button" at bounding box center [49, 73] width 55 height 32
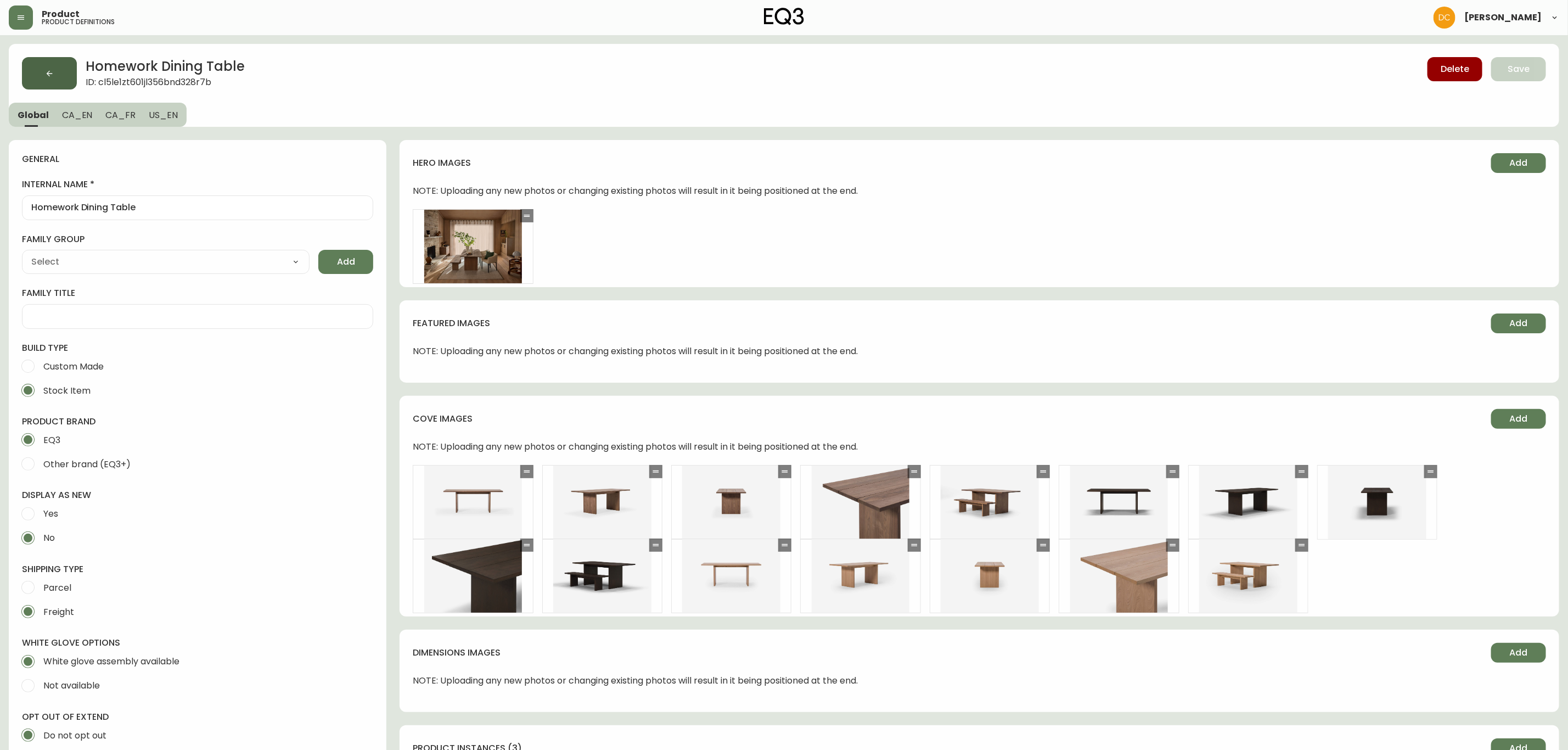
click at [50, 77] on icon "button" at bounding box center [49, 73] width 9 height 9
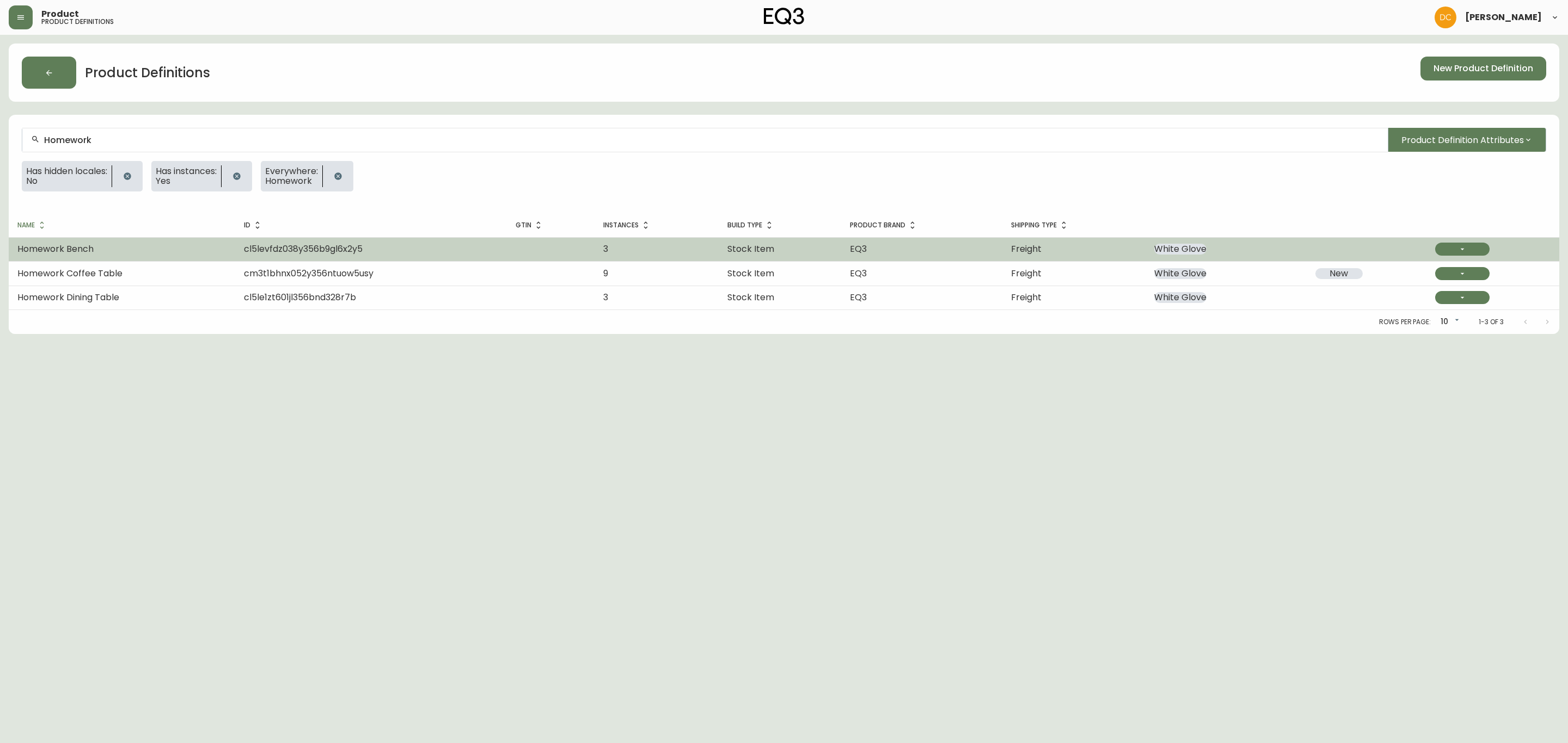
click at [1357, 246] on td at bounding box center [1367, 249] width 120 height 24
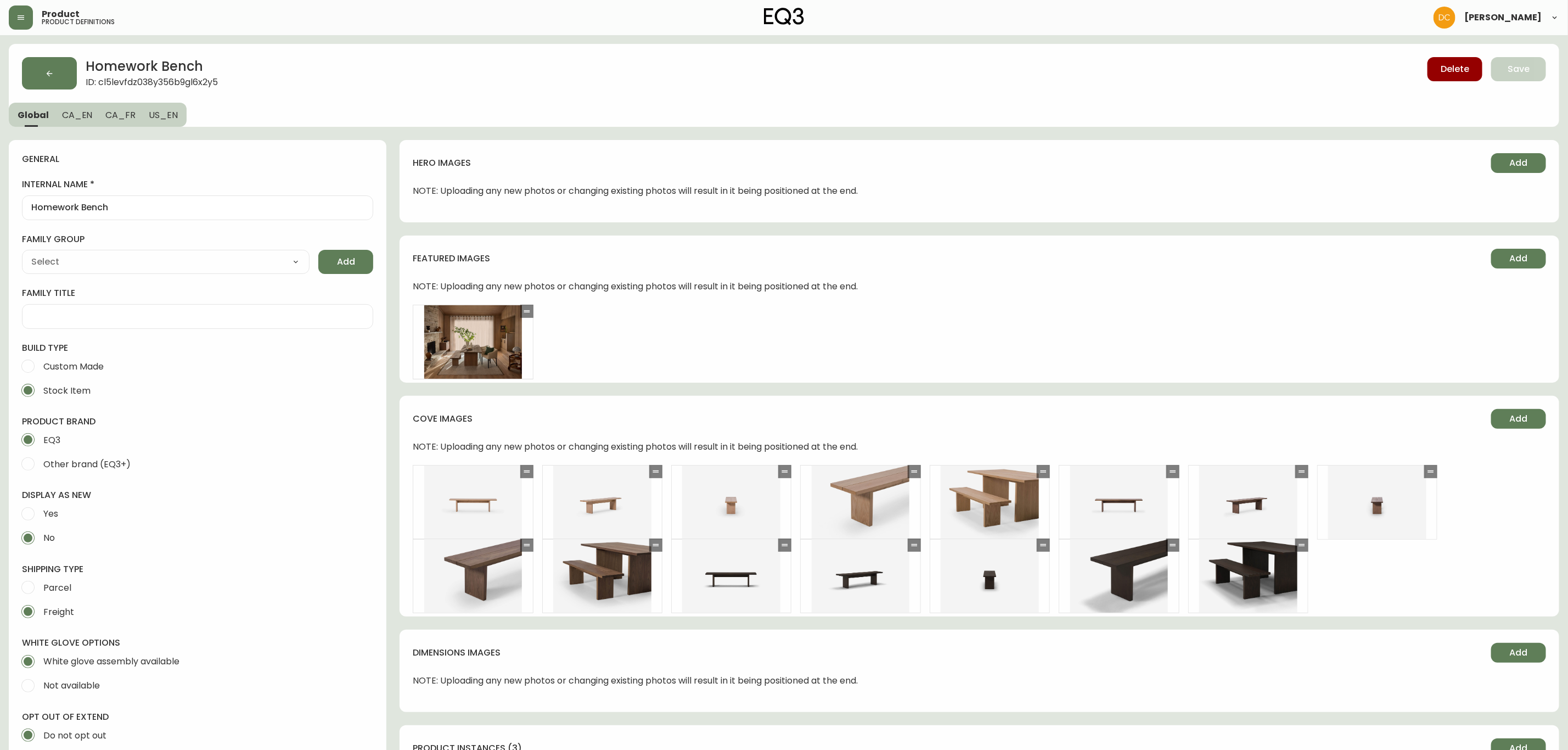
type input "Furniture > Benches > Kitchen & Dining Benches"
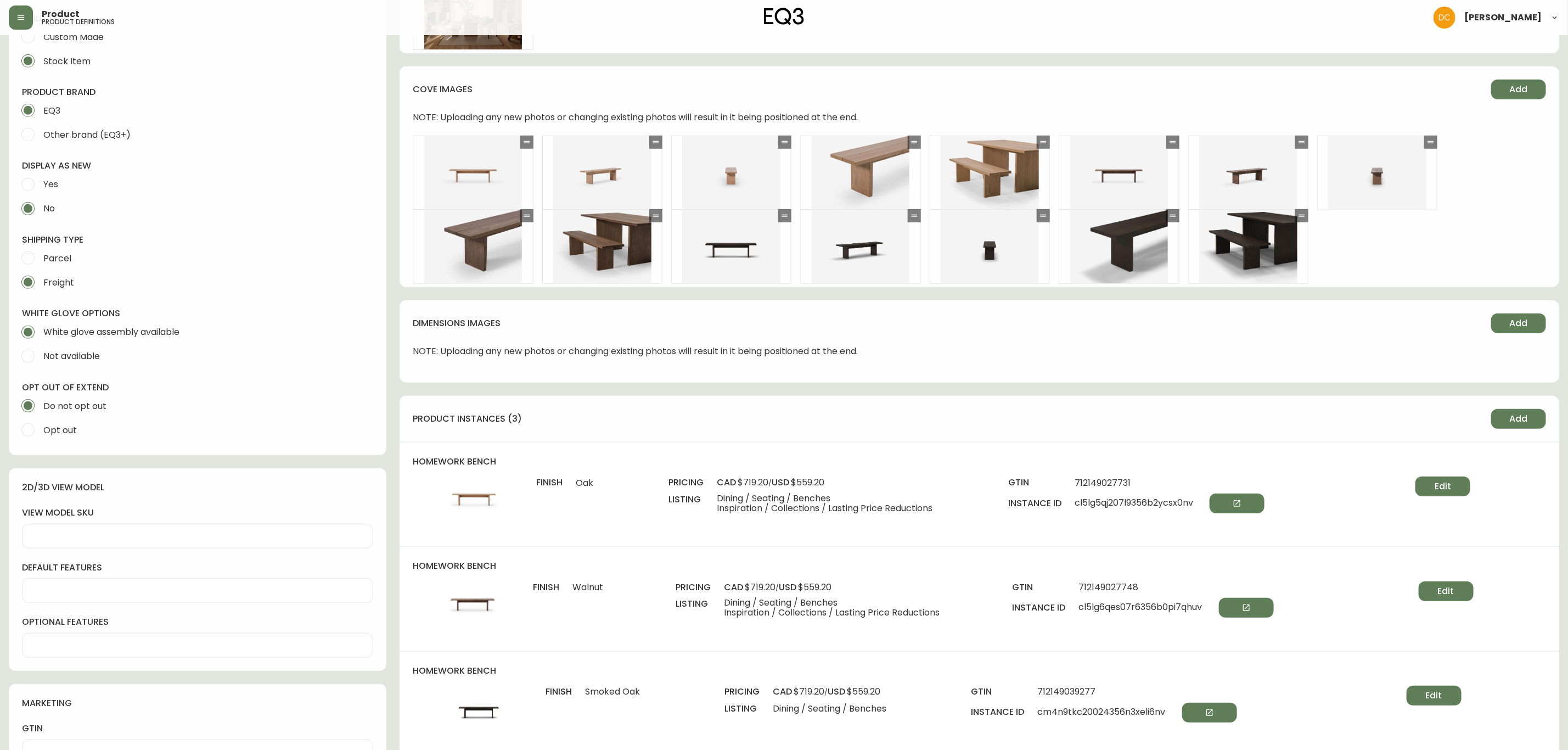
scroll to position [412, 0]
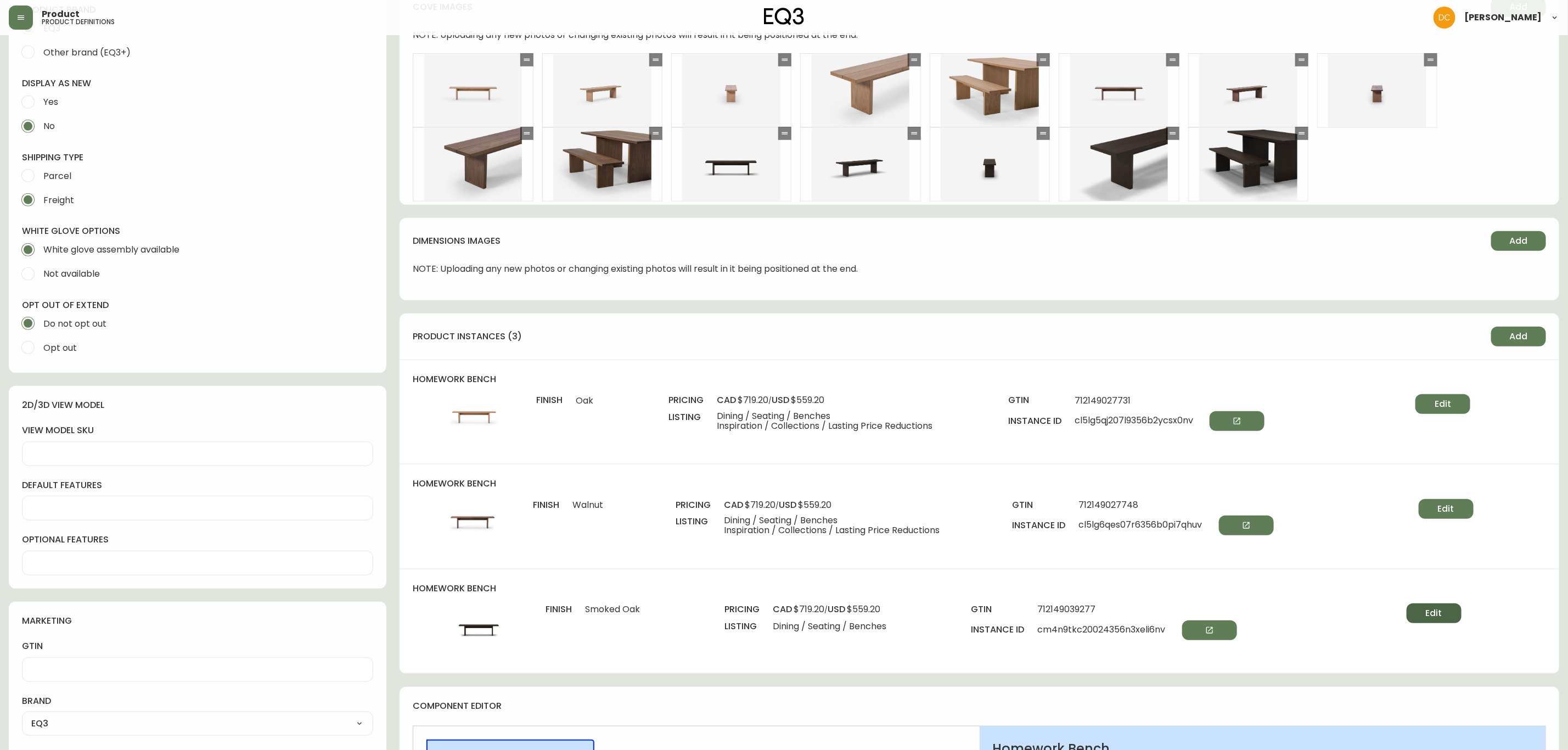
click at [1420, 610] on button "Edit" at bounding box center [1435, 614] width 55 height 20
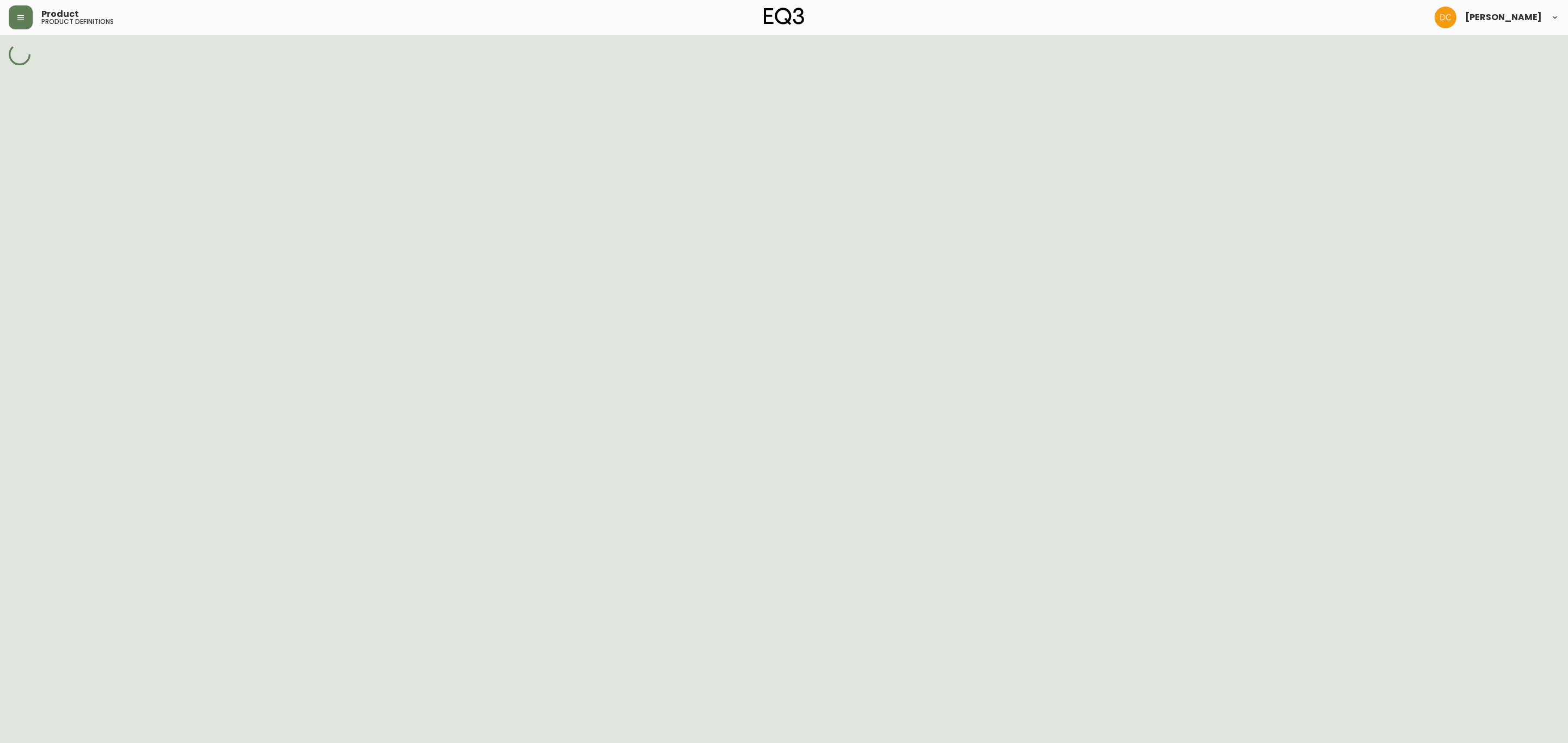
select select "cm4n9g58e04ev356nhsdf13w5"
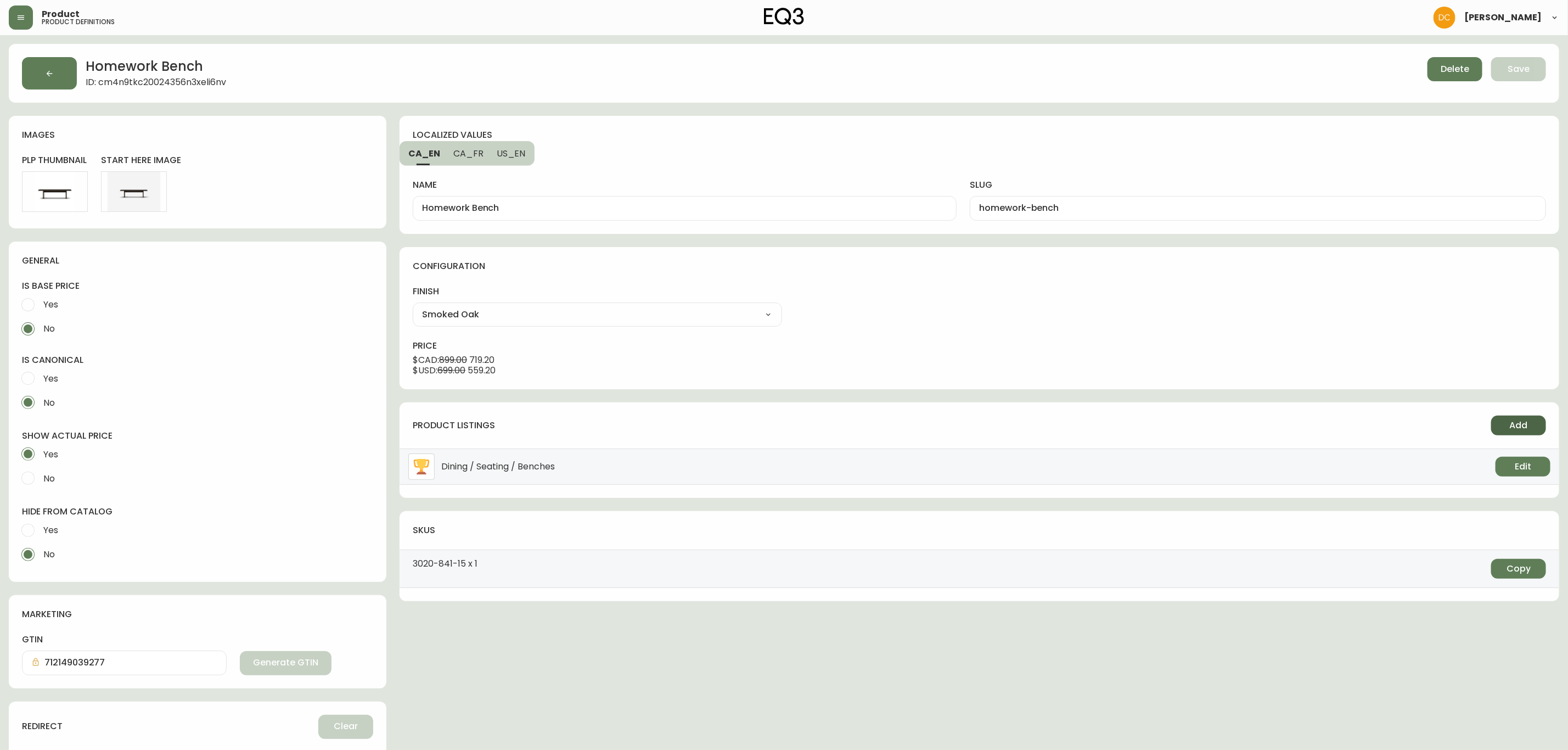
click at [1522, 428] on span "Add" at bounding box center [1519, 426] width 18 height 12
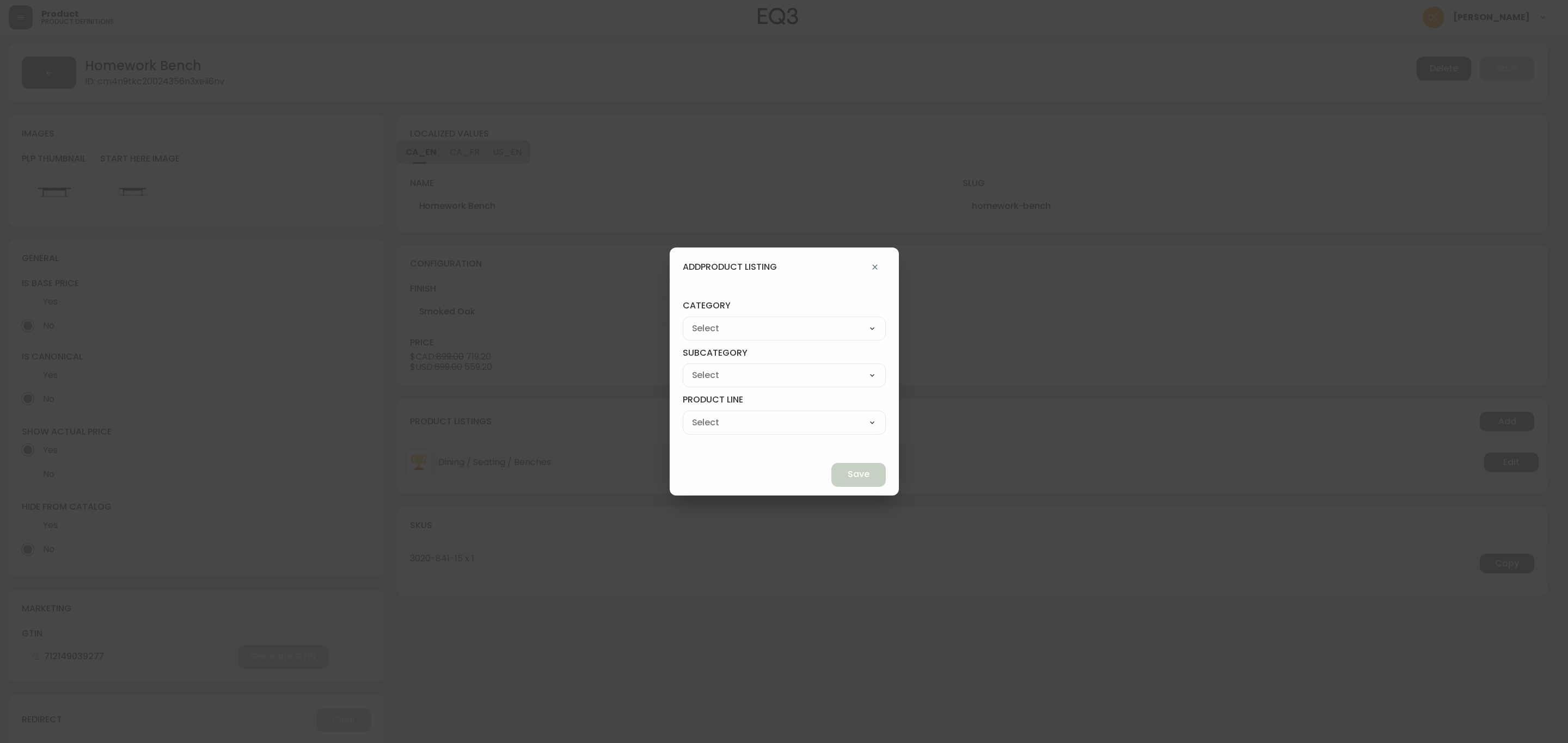
click at [805, 325] on select "Best Sellers Living Dining Bedroom Outdoor Office Lighting Rugs Accessories EQ3…" at bounding box center [784, 329] width 203 height 16
select select "cjzvl9mf201ln0146jj1fgg9i"
click at [708, 321] on select "Best Sellers Living Dining Bedroom Outdoor Office Lighting Rugs Accessories EQ3…" at bounding box center [784, 329] width 203 height 16
type input "Best Sellers"
drag, startPoint x: 757, startPoint y: 366, endPoint x: 755, endPoint y: 374, distance: 8.2
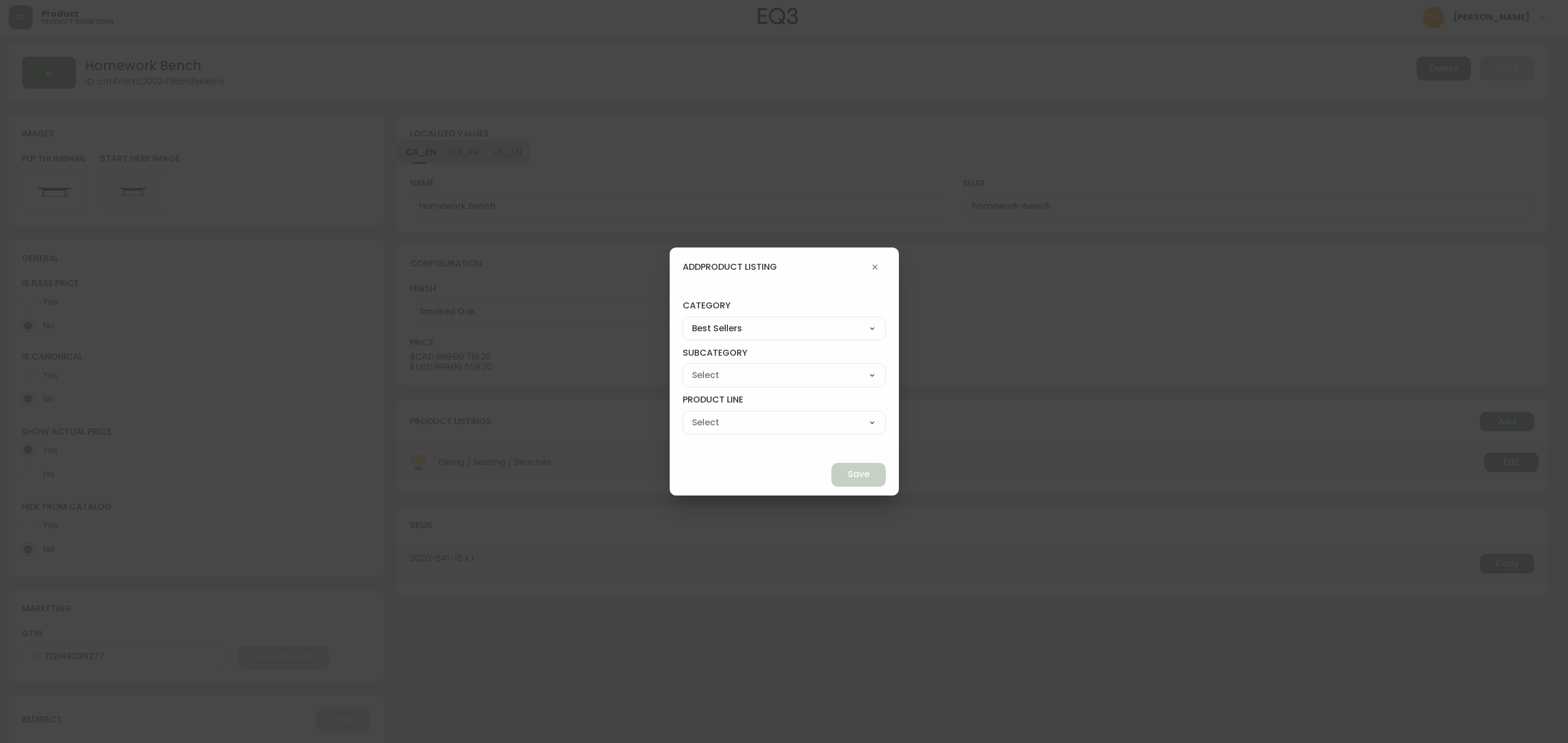
click at [756, 371] on div "Quick Ship Upholstery Bedroom Furniture Dining Furniture" at bounding box center [784, 375] width 203 height 24
click at [755, 374] on select "Quick Ship Upholstery Bedroom Furniture Dining Furniture" at bounding box center [784, 376] width 203 height 16
select select "cmesmcw7y60rw0198d7jfhyie"
click at [708, 367] on select "Quick Ship Upholstery Bedroom Furniture Dining Furniture" at bounding box center [784, 376] width 203 height 16
type input "Dining Furniture"
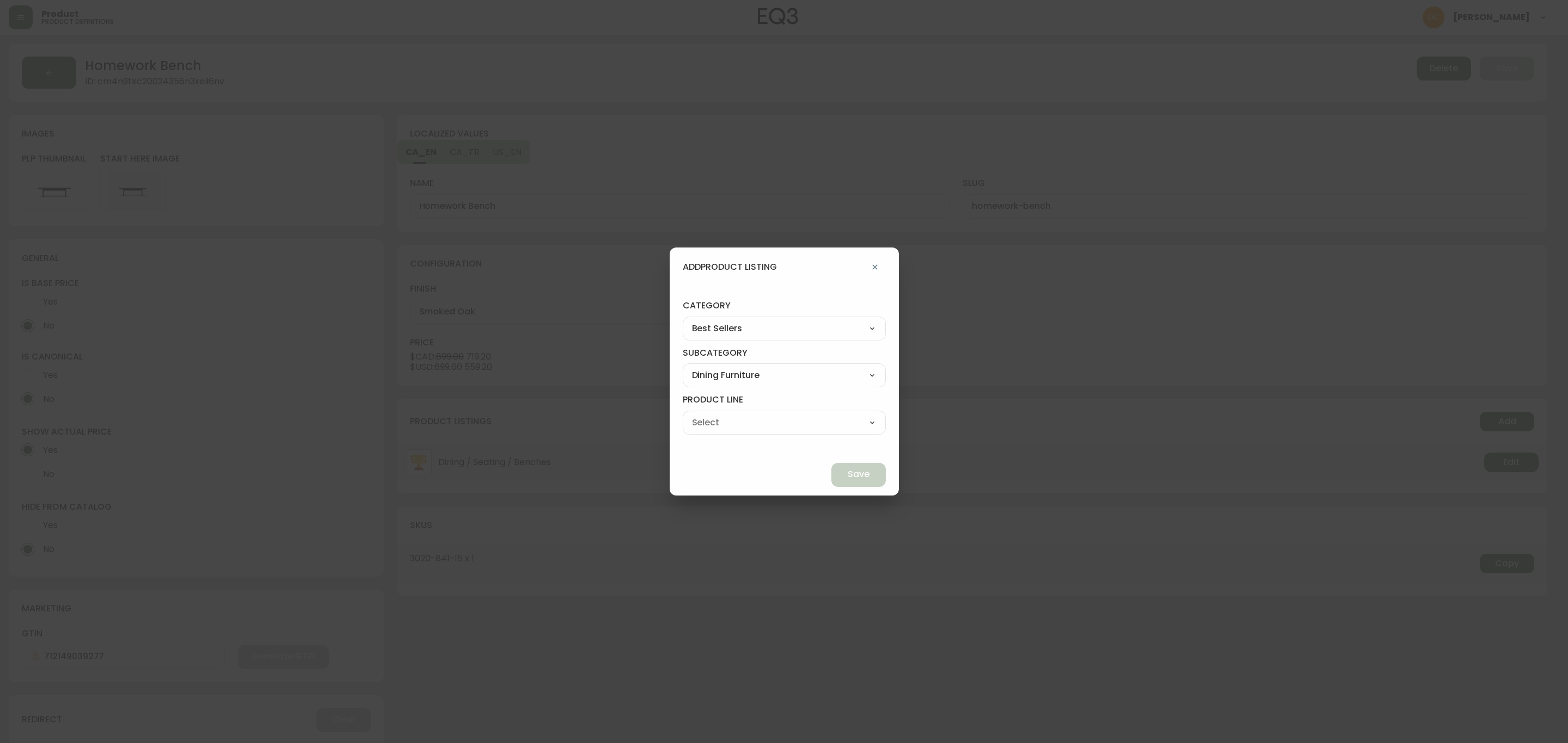
click at [784, 427] on select "Dining Tables Dining Chairs" at bounding box center [784, 422] width 203 height 16
select select "cmevfz2296bdh0198m3no0sko"
click at [708, 414] on select "Dining Tables Dining Chairs" at bounding box center [784, 422] width 203 height 16
type input "Dining Chairs"
click at [848, 474] on span "Save" at bounding box center [858, 474] width 21 height 12
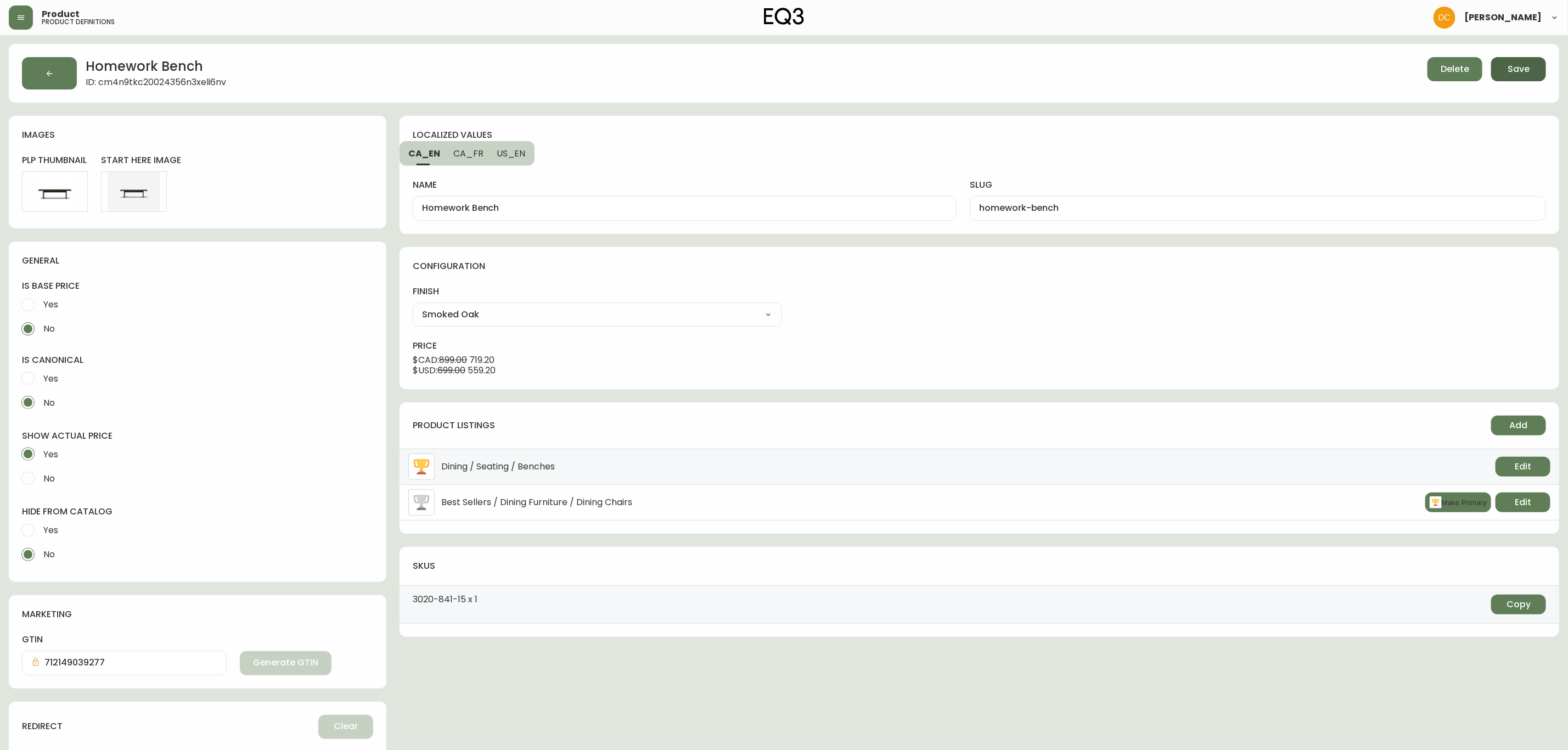
click at [1535, 69] on button "Save" at bounding box center [1519, 69] width 55 height 24
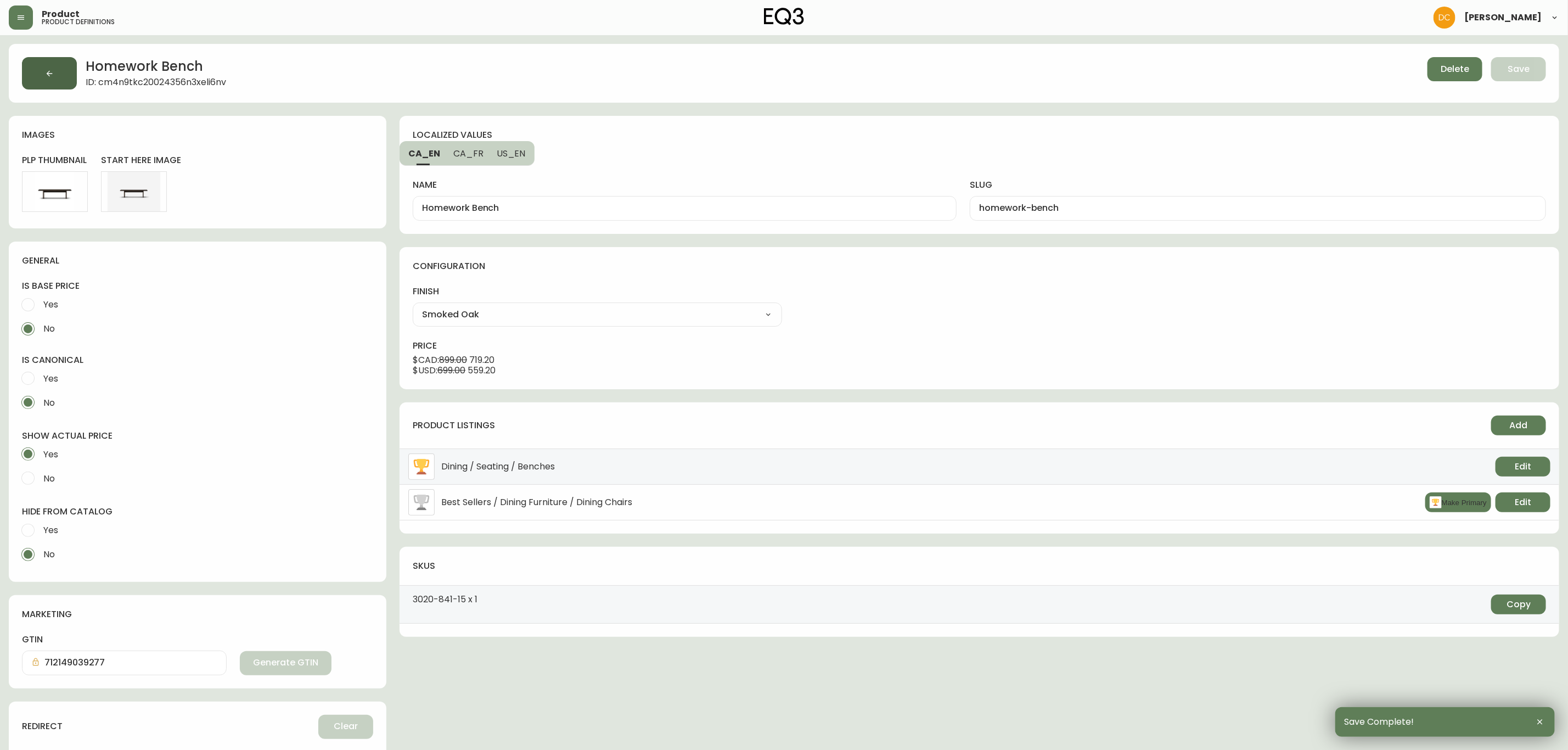
click at [67, 81] on button "button" at bounding box center [49, 73] width 55 height 32
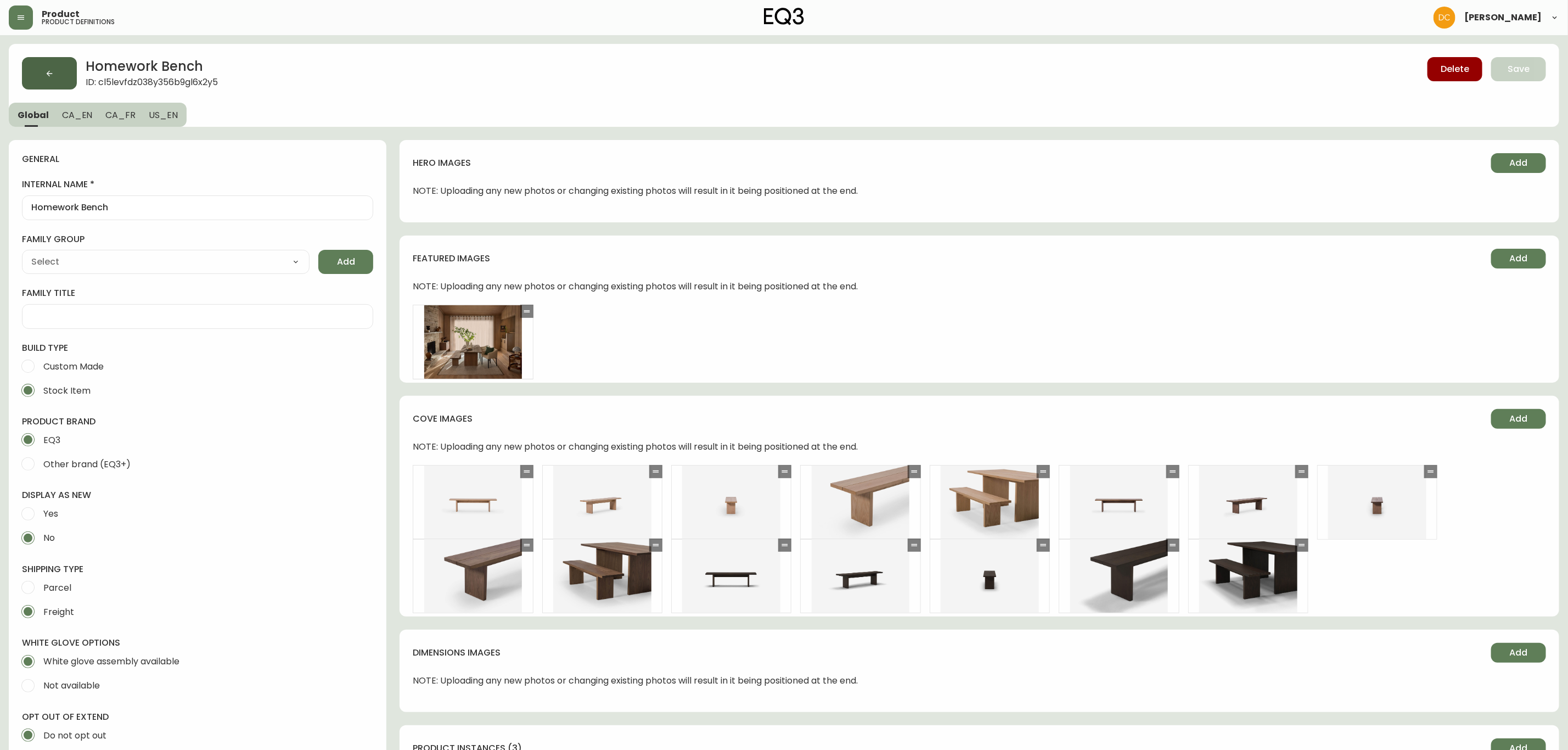
click at [59, 80] on button "button" at bounding box center [49, 73] width 55 height 32
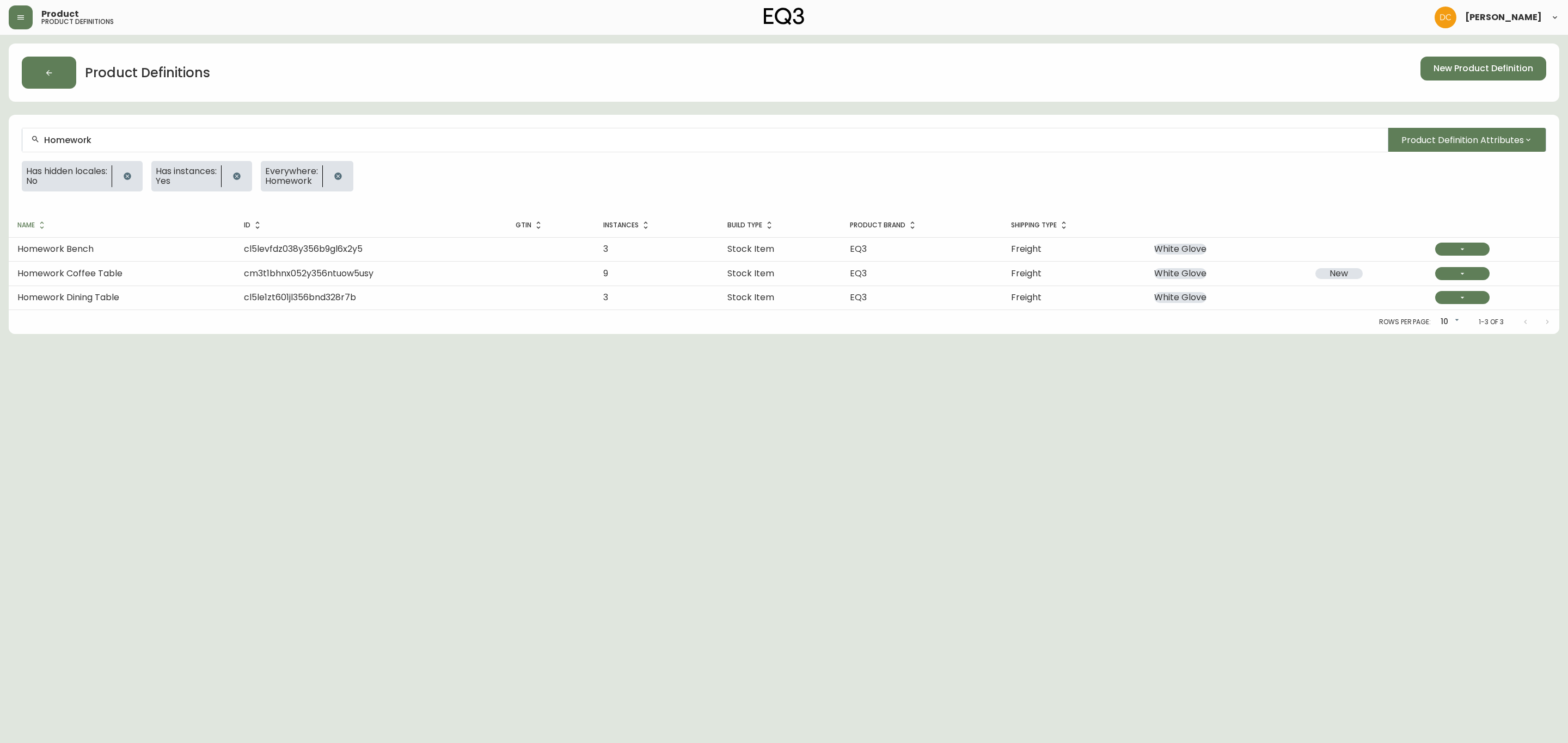
click at [358, 136] on input "Homework" at bounding box center [711, 140] width 1334 height 11
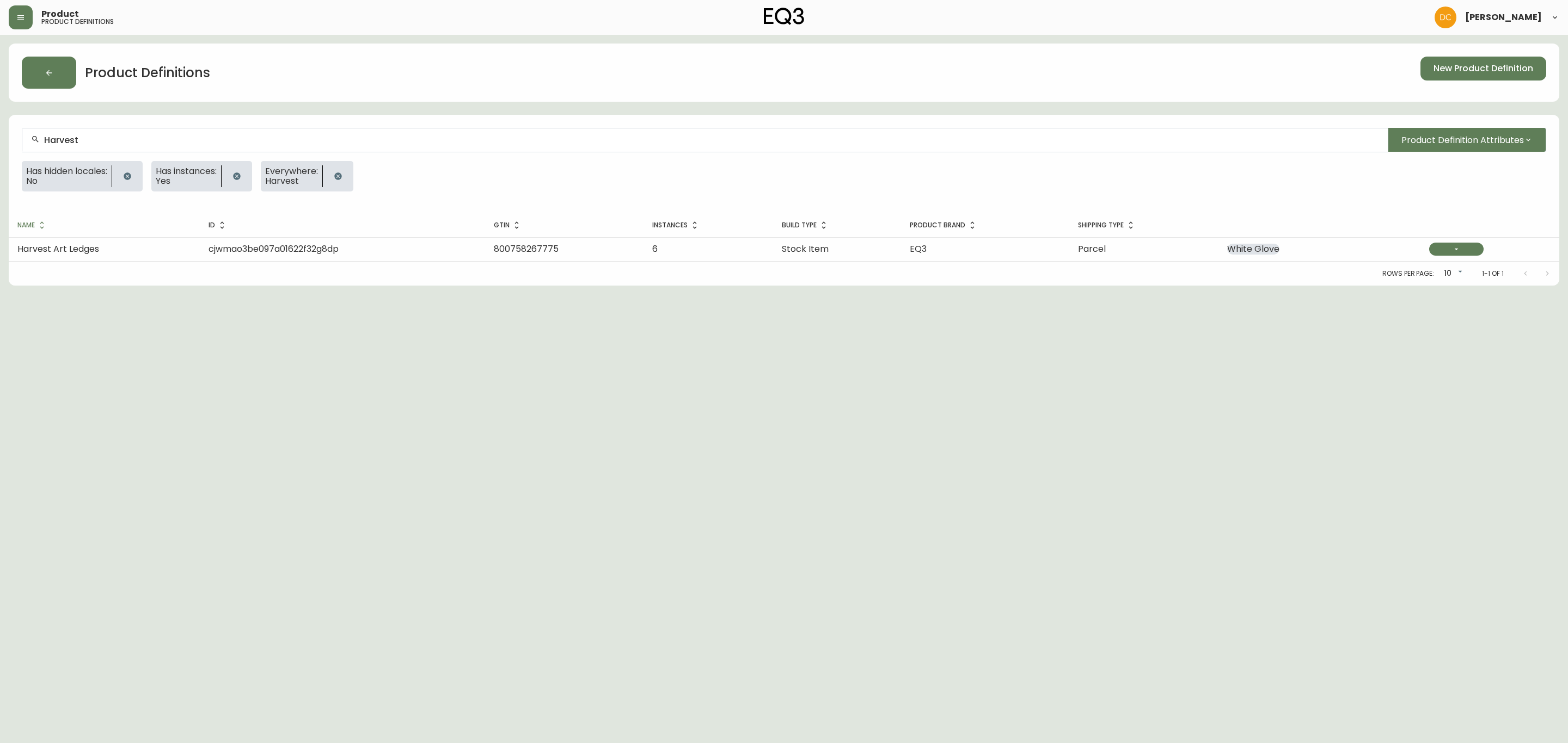
type input "Harvest"
click at [125, 179] on button "button" at bounding box center [127, 176] width 21 height 21
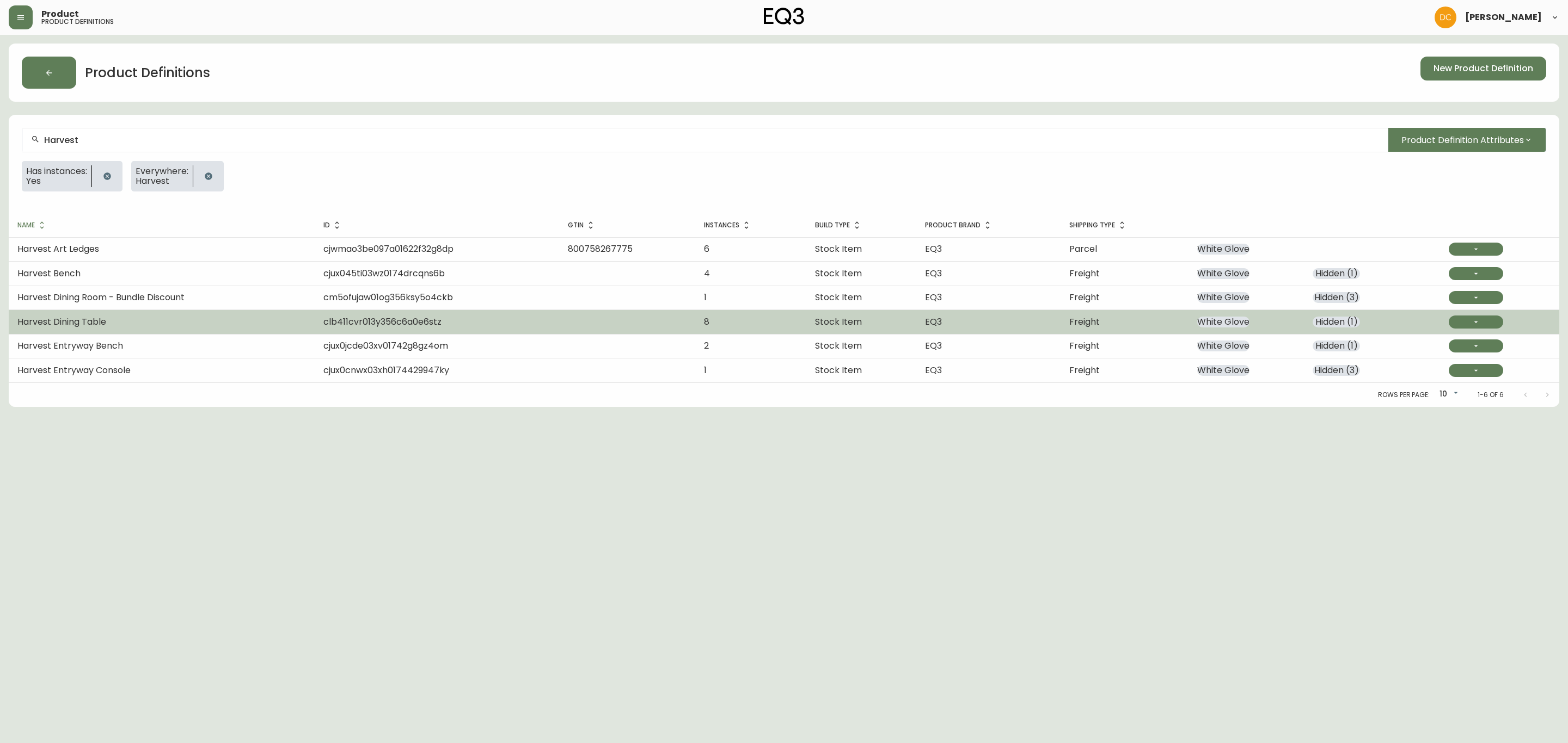
click at [201, 325] on td "Harvest Dining Table" at bounding box center [162, 321] width 306 height 24
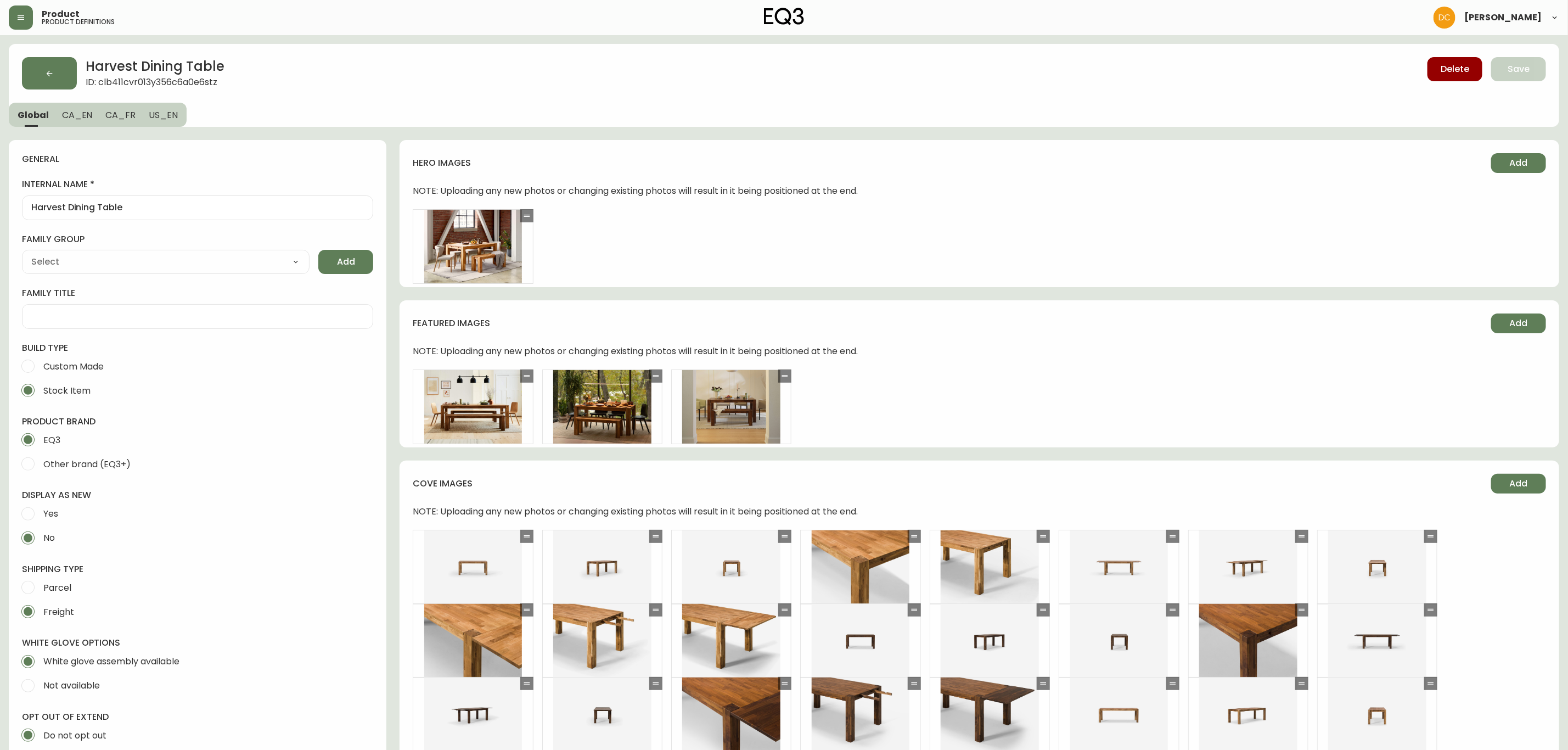
type input "EQ3"
select select "cjyt4m5lw0000pt749bx6gh7n"
type input "Default"
select select "cjpjx7rji00004c744bbp6zrf"
type input "Furniture > Tables > Kitchen & Dining Room Tables"
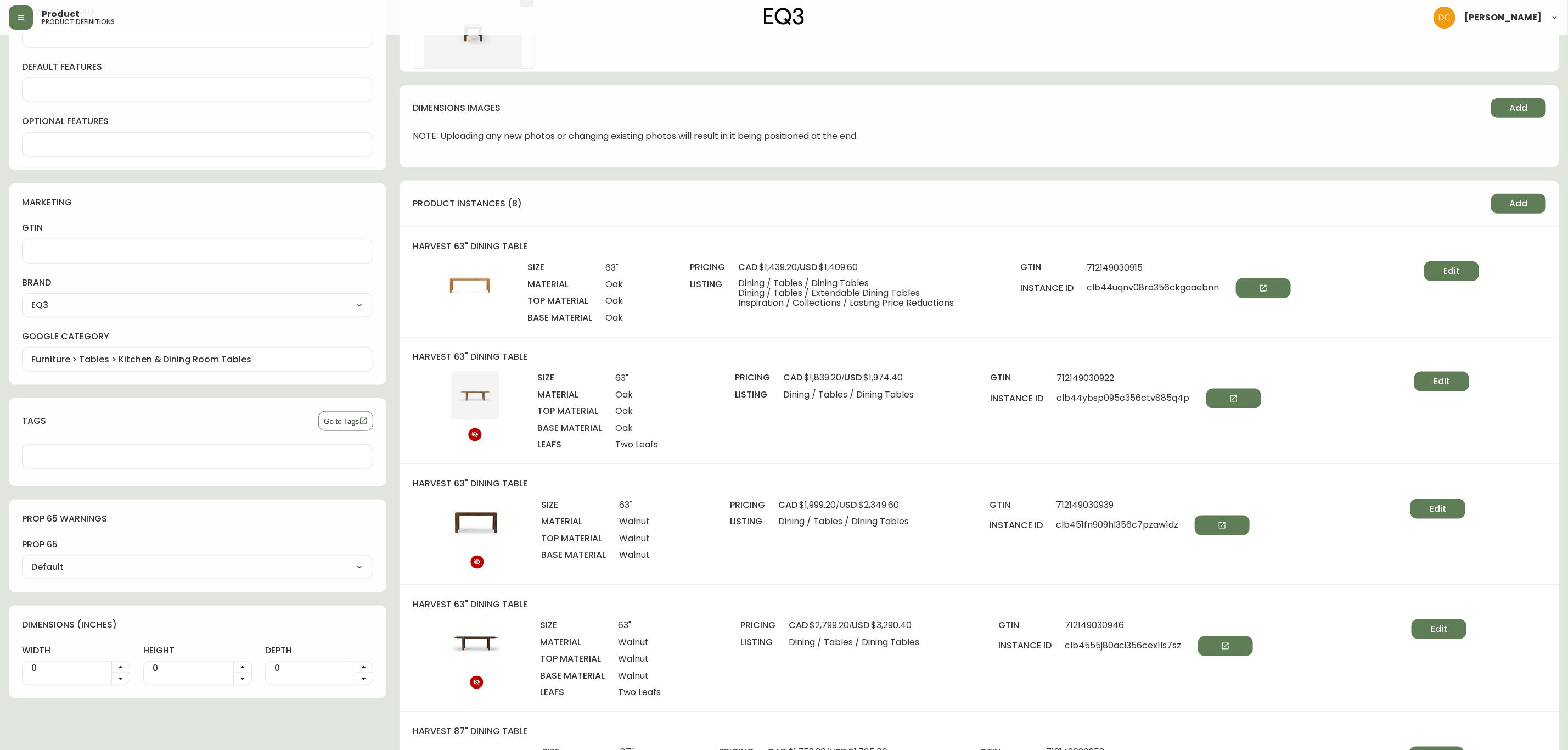
scroll to position [824, 0]
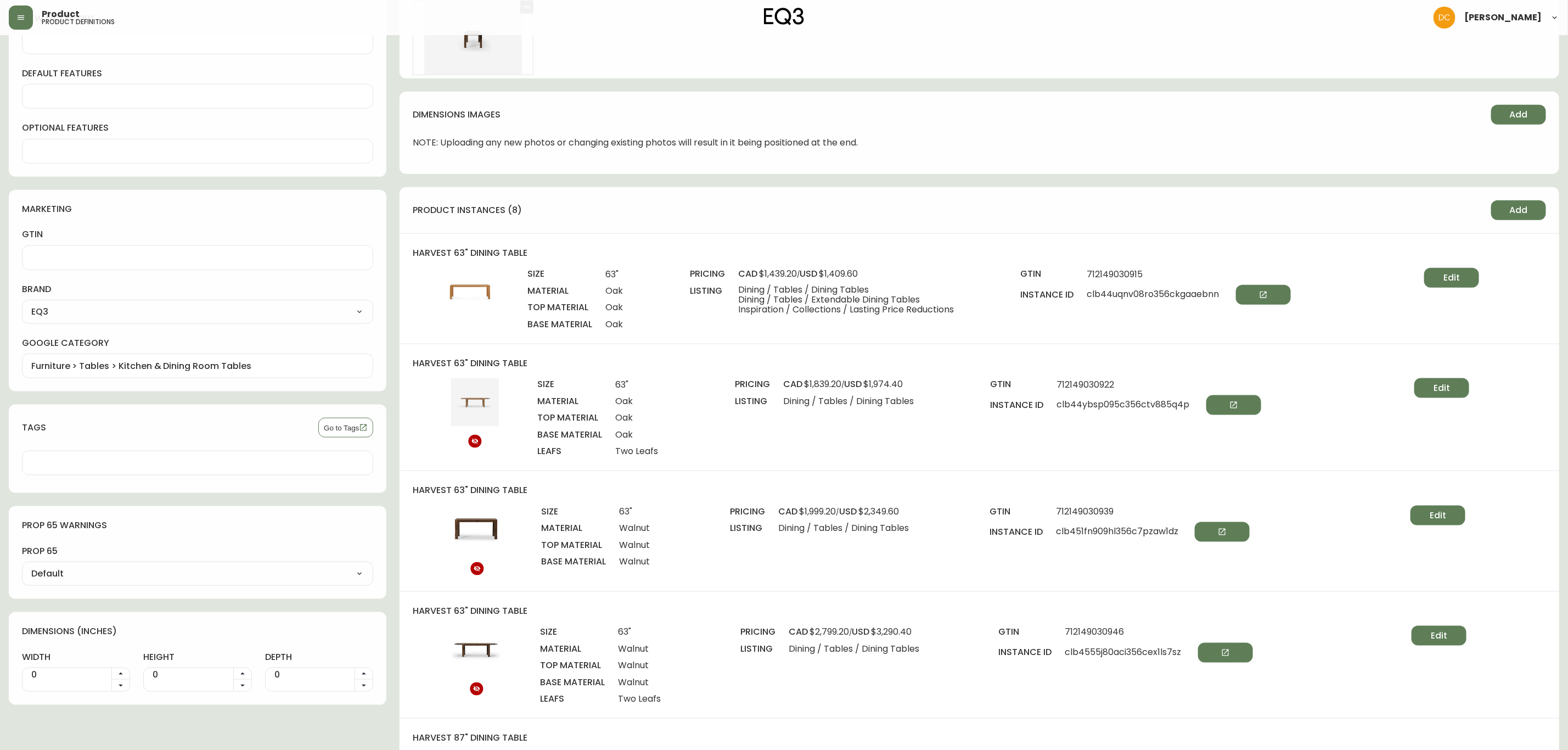
click at [1433, 279] on button "Edit" at bounding box center [1452, 278] width 55 height 20
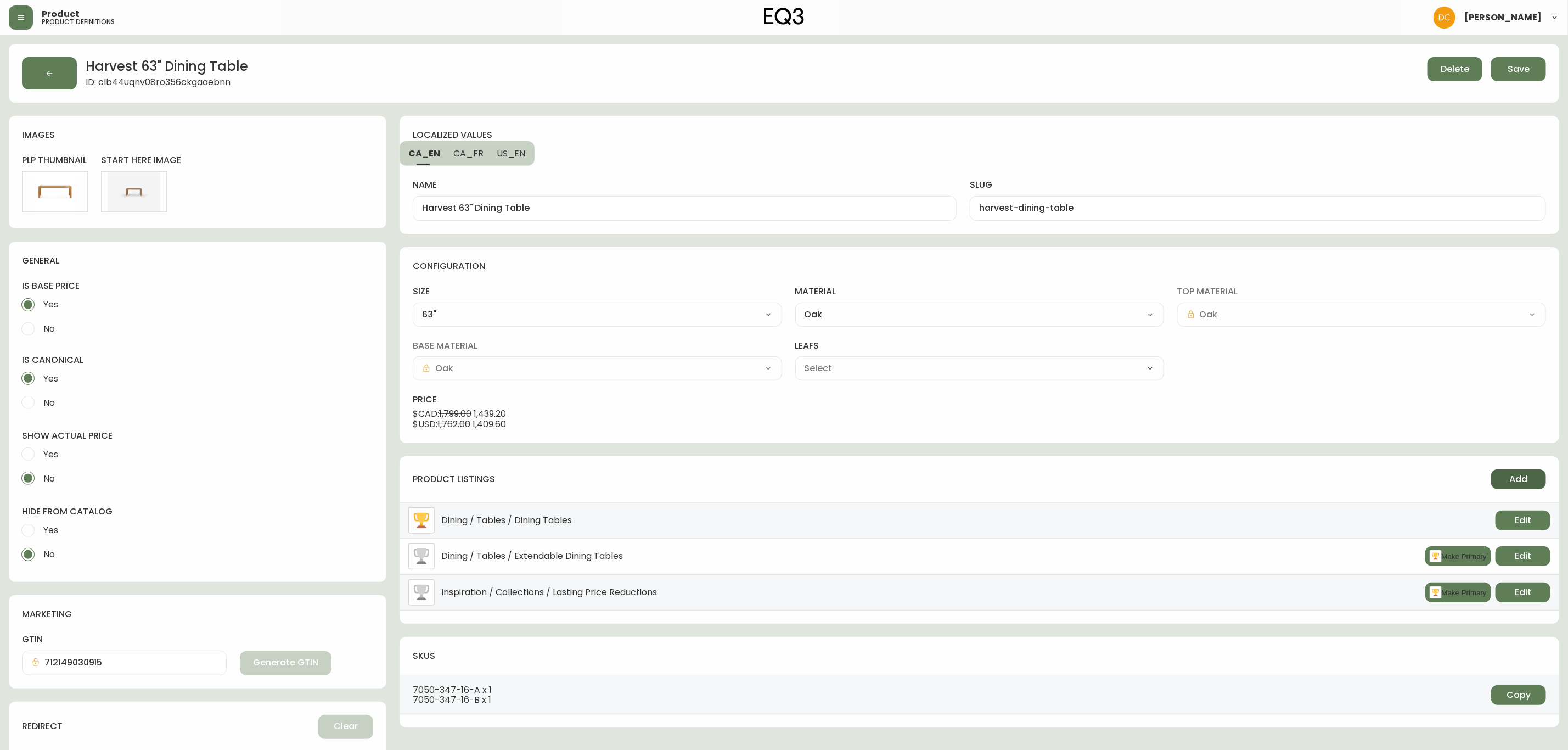
click at [1519, 480] on span "Add" at bounding box center [1519, 480] width 18 height 12
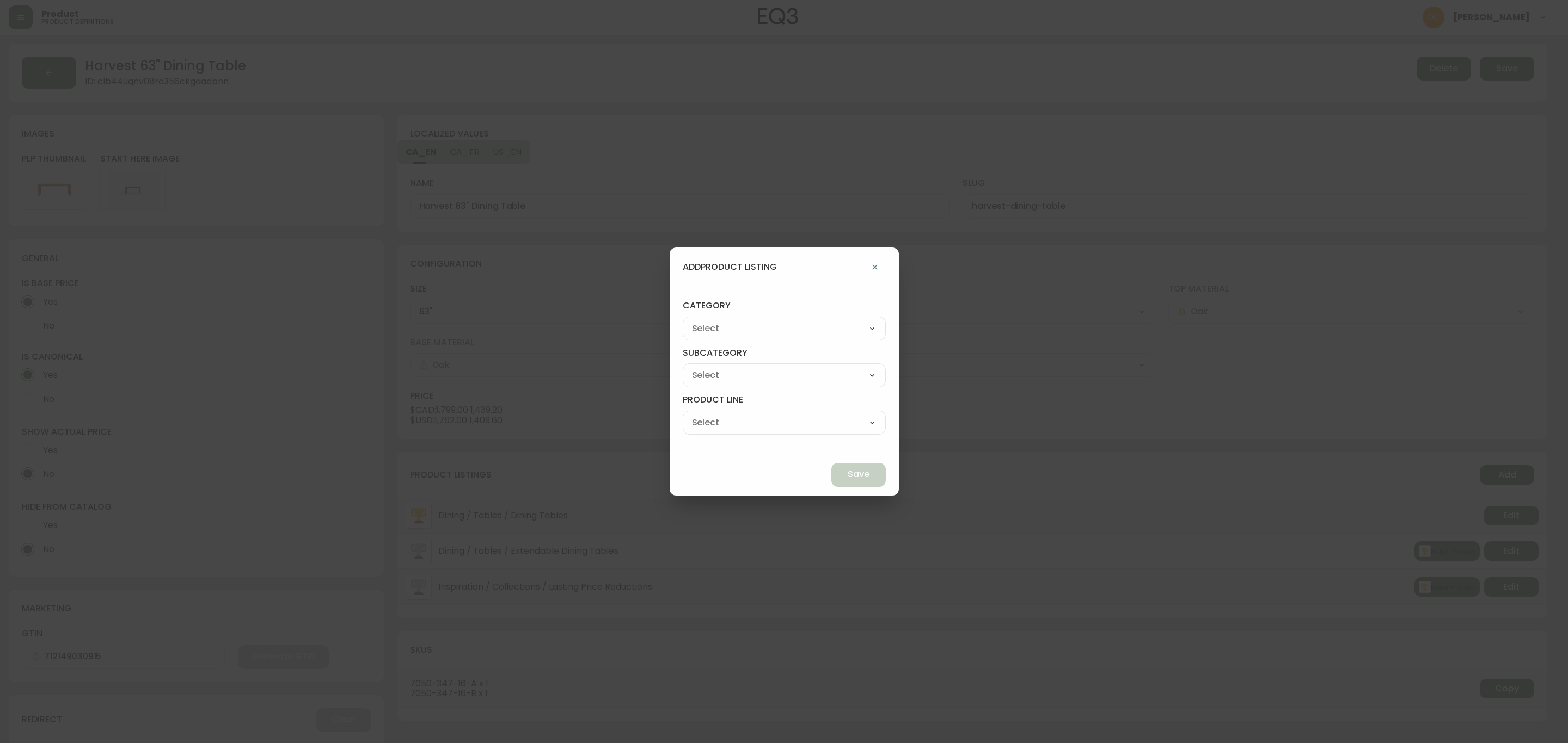
click at [829, 330] on select "Best Sellers Living Dining Bedroom Outdoor Office Lighting Rugs Accessories EQ3…" at bounding box center [784, 329] width 203 height 16
select select "cjzvl9mf201ln0146jj1fgg9i"
click at [708, 321] on select "Best Sellers Living Dining Bedroom Outdoor Office Lighting Rugs Accessories EQ3…" at bounding box center [784, 329] width 203 height 16
type input "Best Sellers"
click at [748, 376] on select "Quick Ship Upholstery Bedroom Furniture Dining Furniture" at bounding box center [784, 376] width 203 height 16
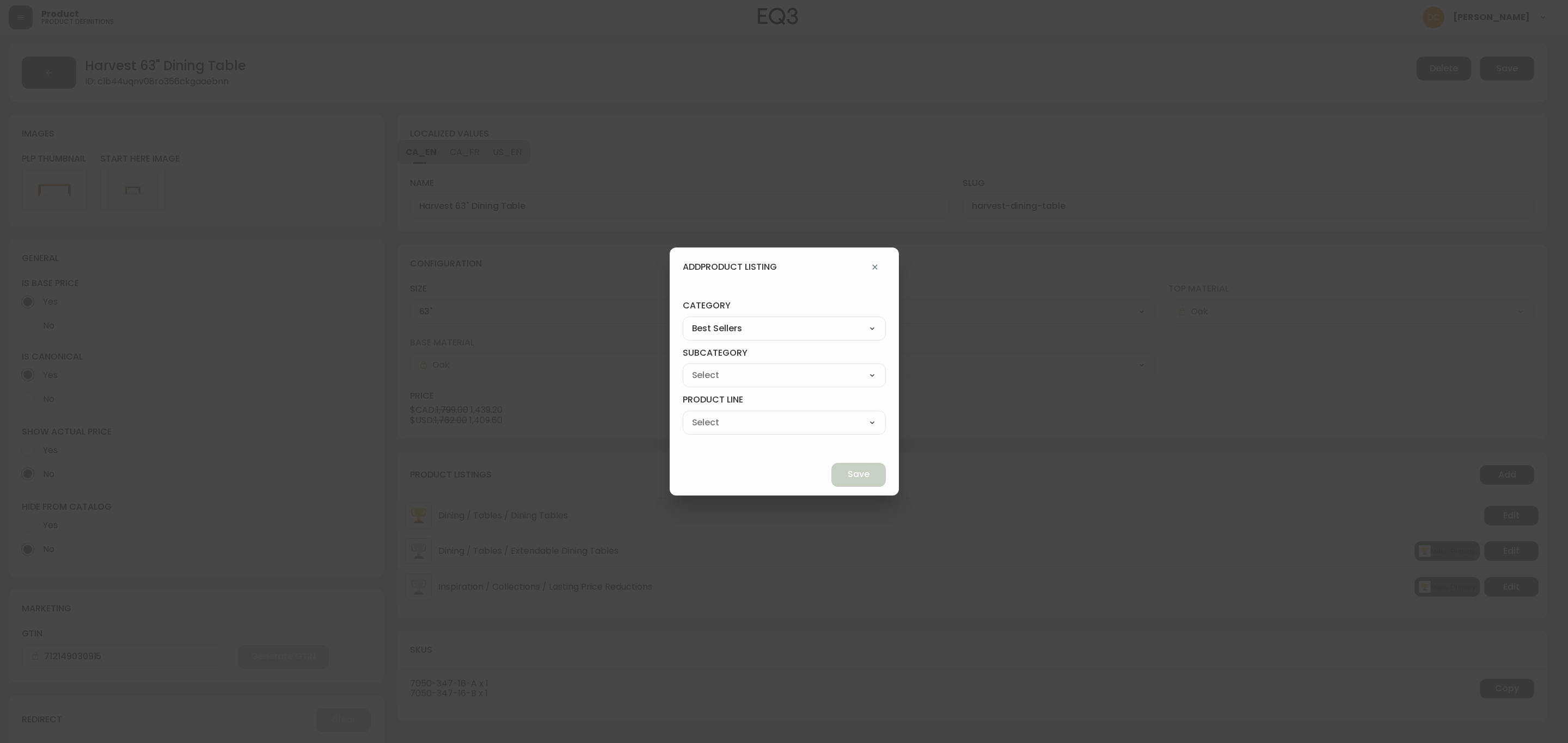
select select "cmesmcw7y60rw0198d7jfhyie"
click at [708, 367] on select "Quick Ship Upholstery Bedroom Furniture Dining Furniture" at bounding box center [784, 376] width 203 height 16
type input "Dining Furniture"
click at [767, 422] on select "Dining Tables Dining Chairs" at bounding box center [784, 422] width 203 height 16
select select "cmeu8em0d65330162rrvx3rzl"
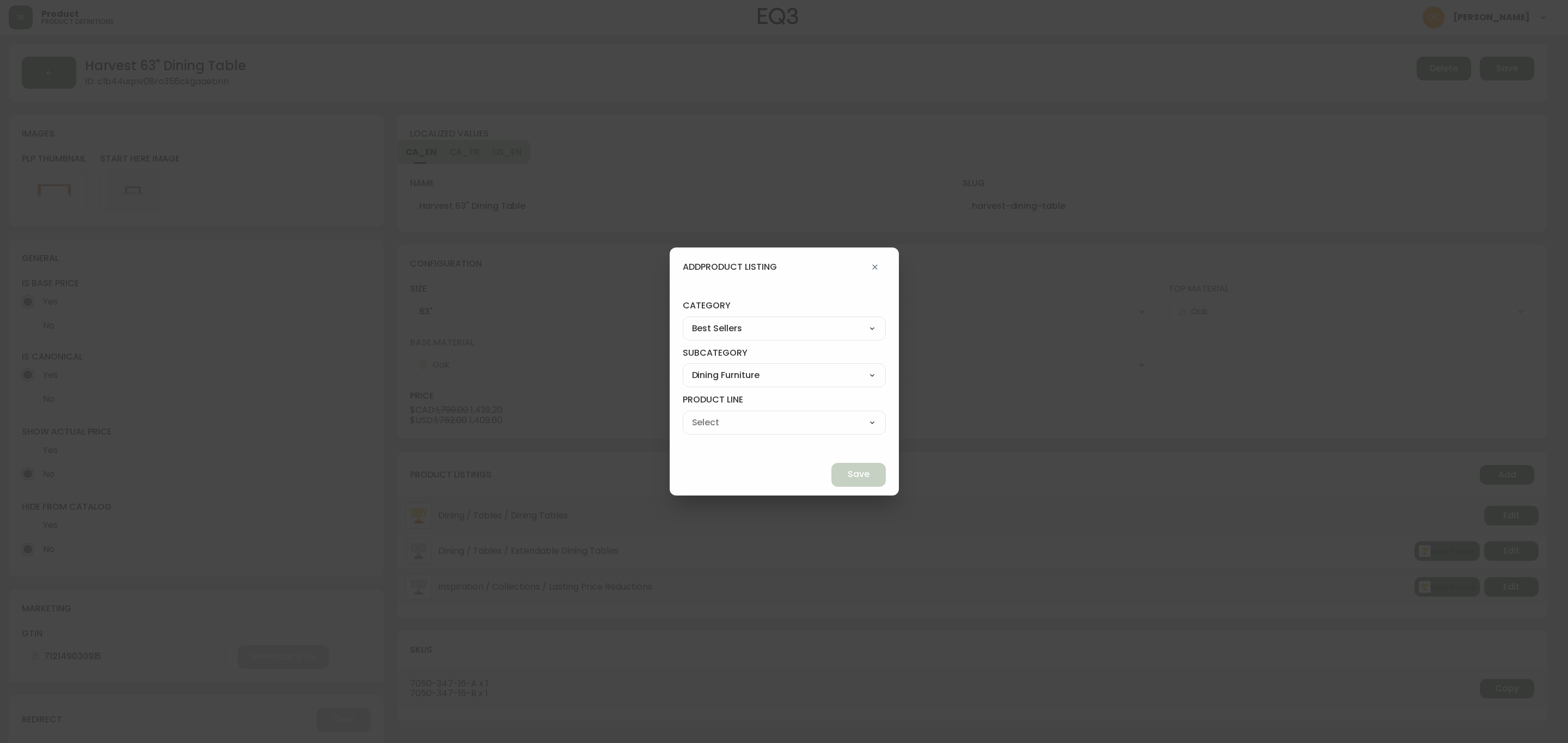
click at [708, 414] on select "Dining Tables Dining Chairs" at bounding box center [784, 422] width 203 height 16
type input "Dining Tables"
click at [848, 475] on span "Save" at bounding box center [858, 474] width 21 height 12
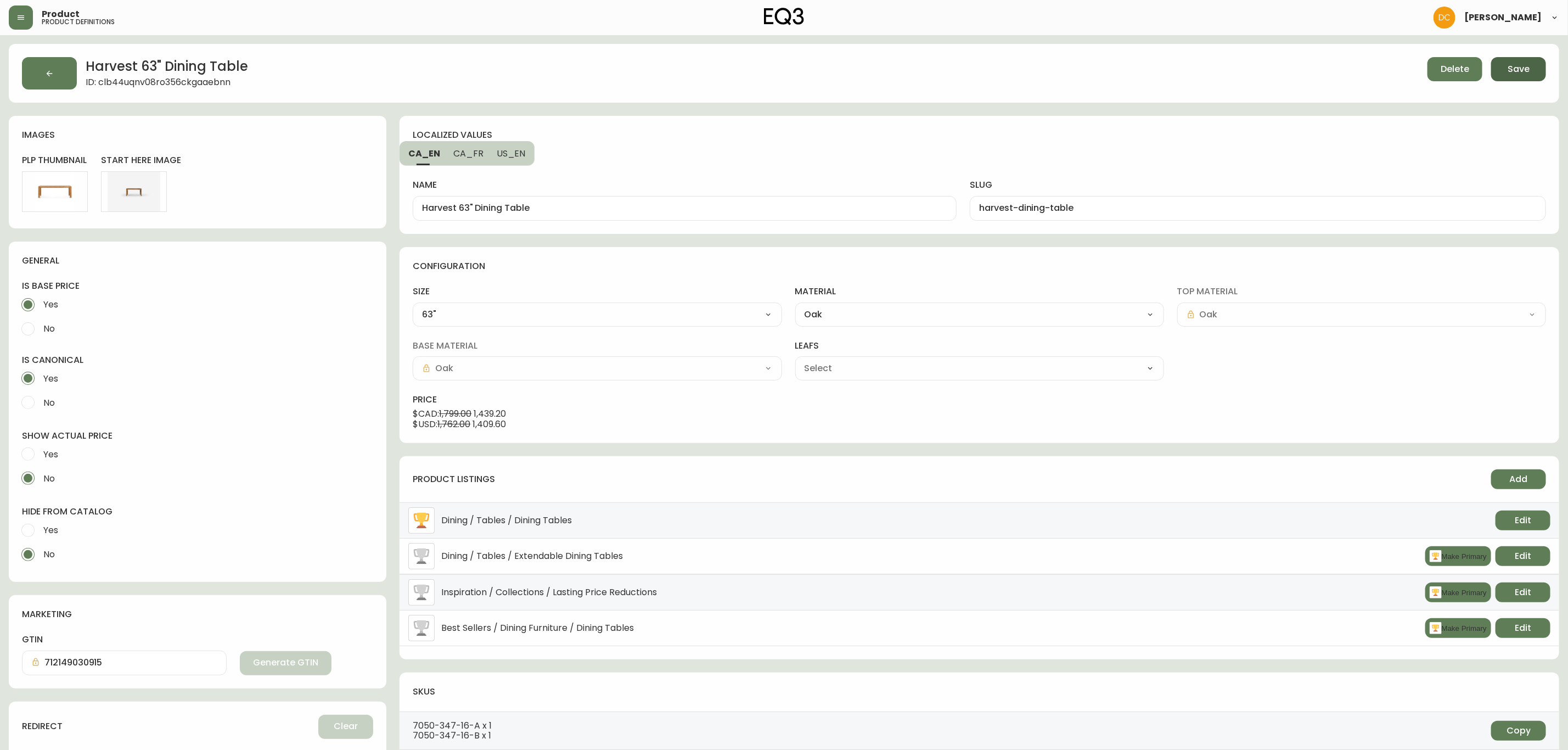
click at [1528, 66] on span "Save" at bounding box center [1519, 69] width 22 height 12
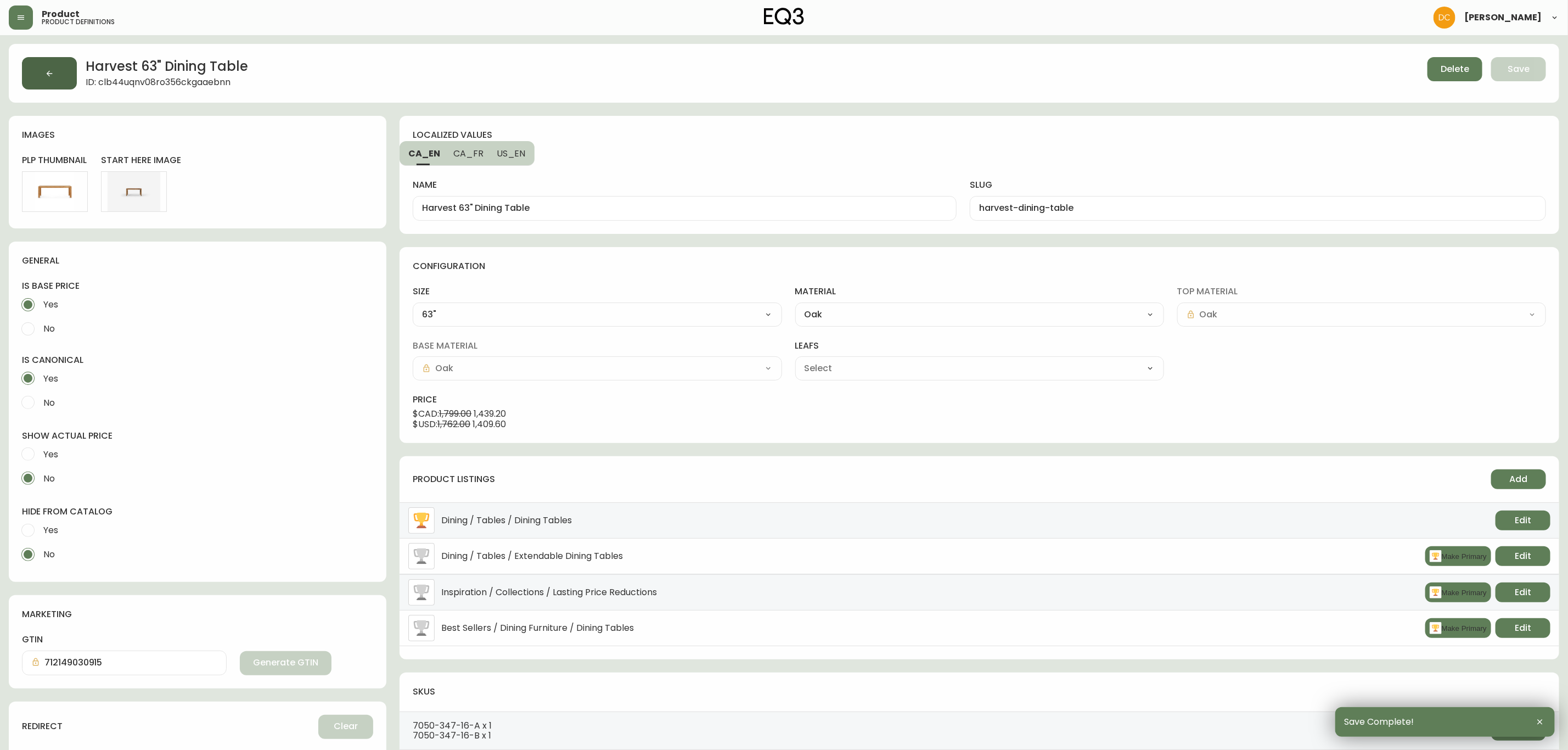
click at [41, 71] on button "button" at bounding box center [49, 73] width 55 height 32
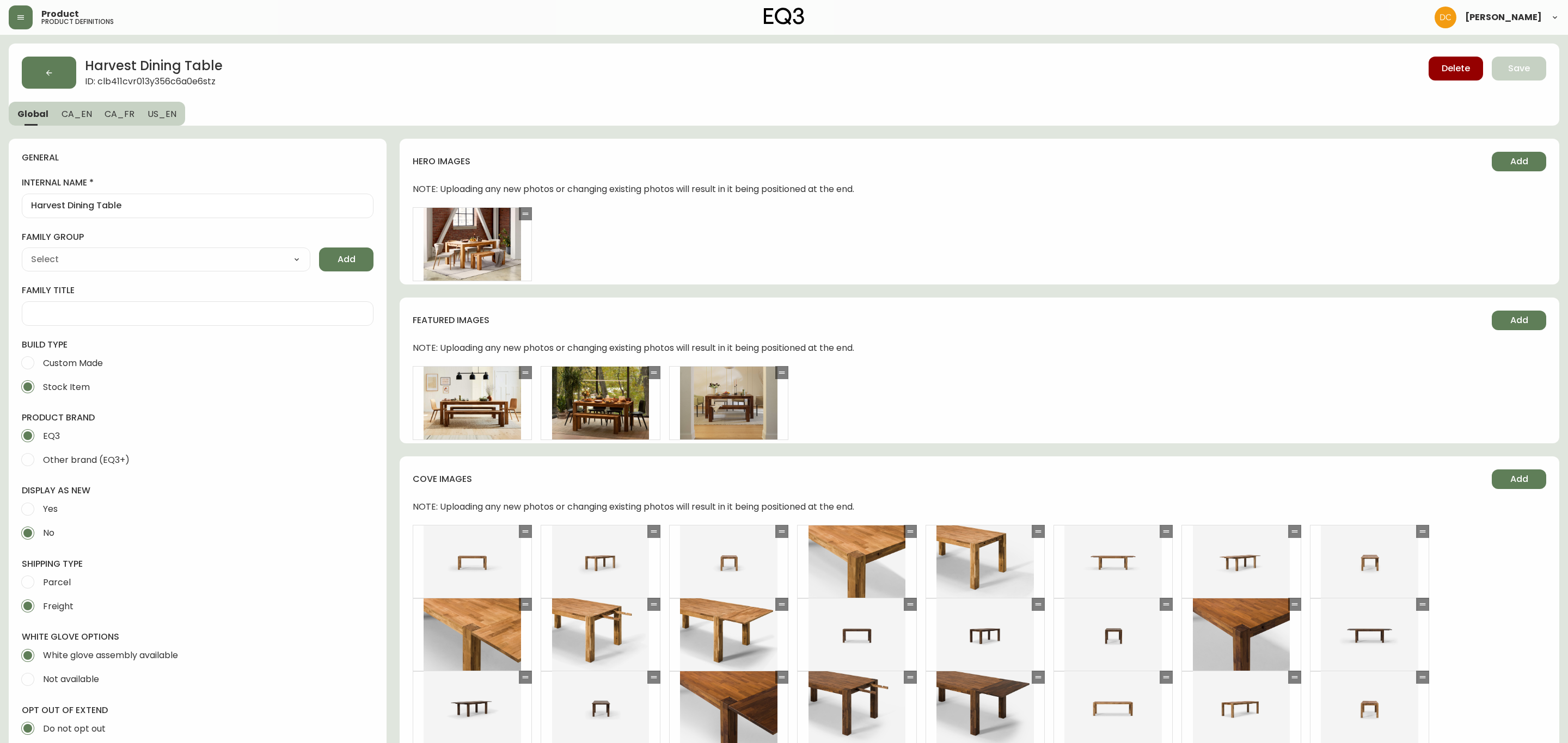
type input "EQ3"
type input "Furniture > Tables > Kitchen & Dining Room Tables"
type input "Default"
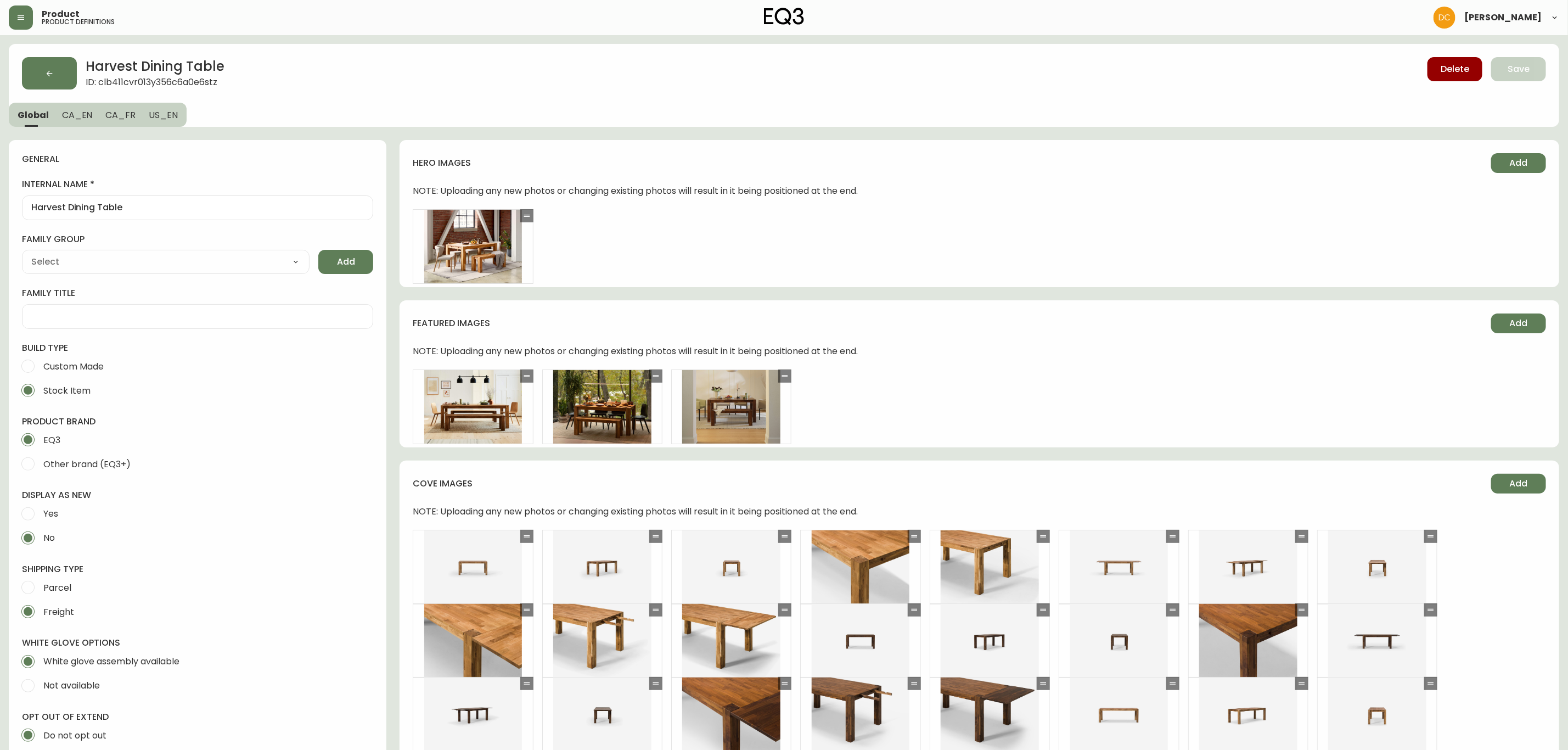
select select "cjyt4m5lw0000pt749bx6gh7n"
select select "cjpjx7rji00004c744bbp6zrf"
click at [48, 80] on button "button" at bounding box center [49, 73] width 55 height 32
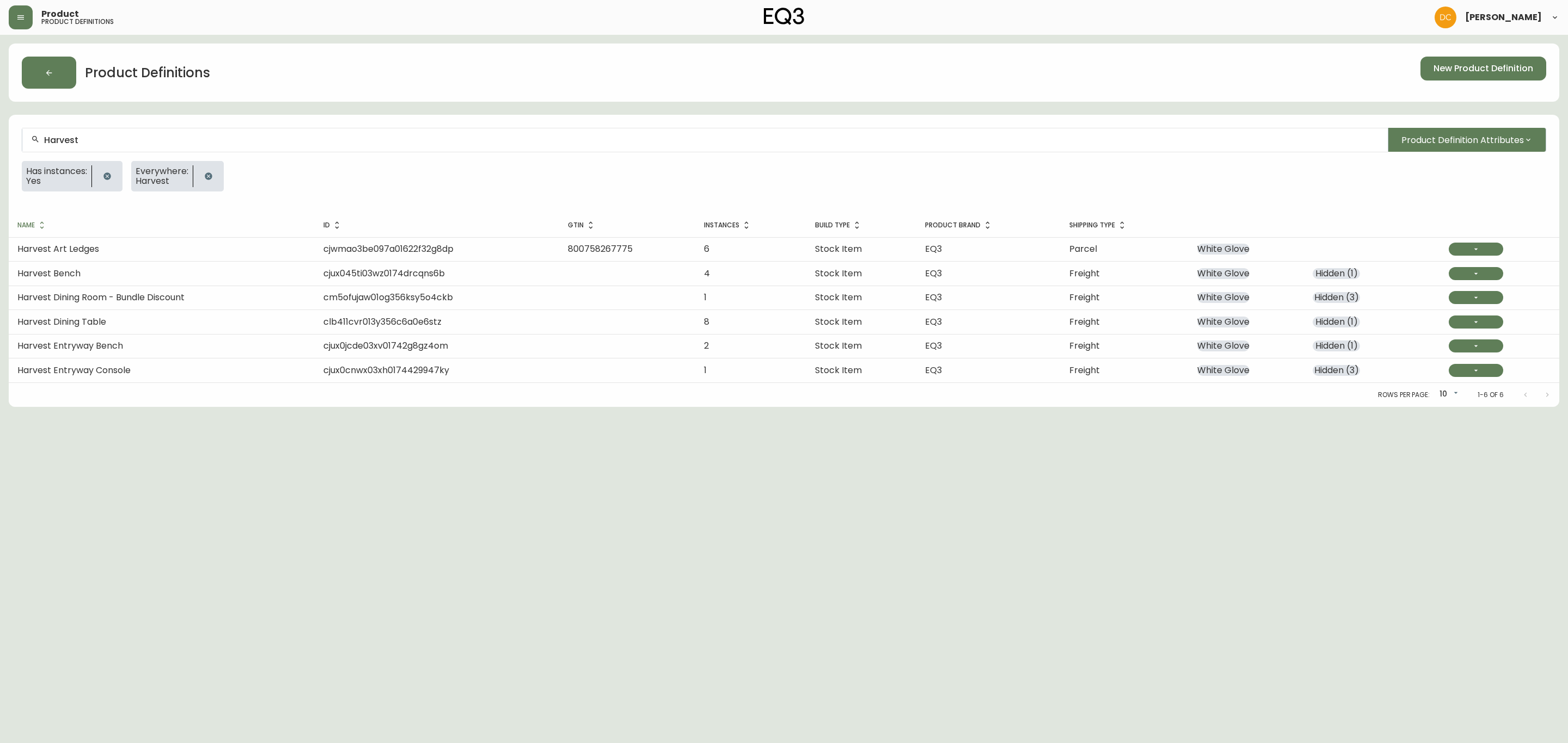
click at [381, 139] on input "Harvest" at bounding box center [711, 140] width 1334 height 11
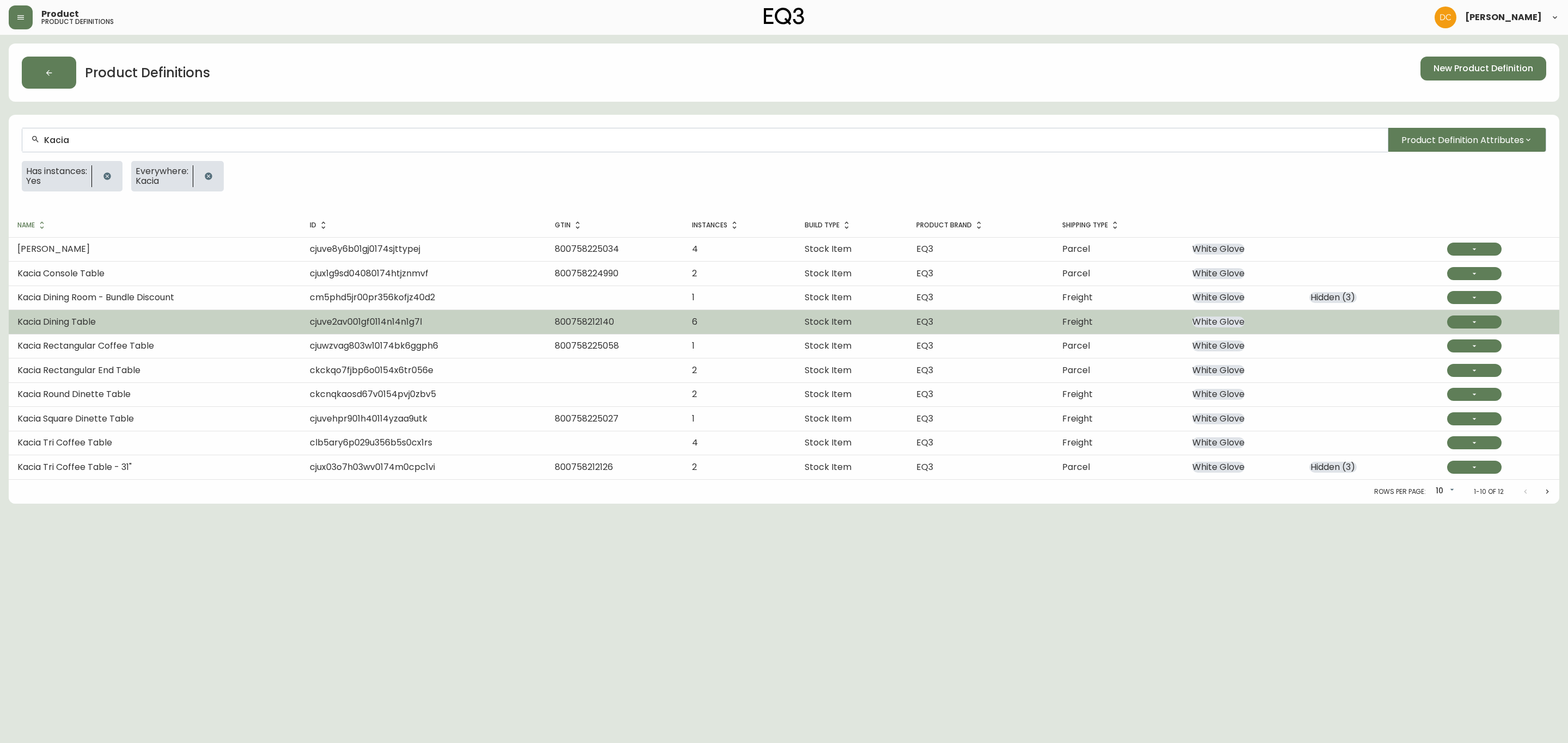
type input "Kacia"
click at [575, 322] on span "800758212140" at bounding box center [585, 321] width 59 height 12
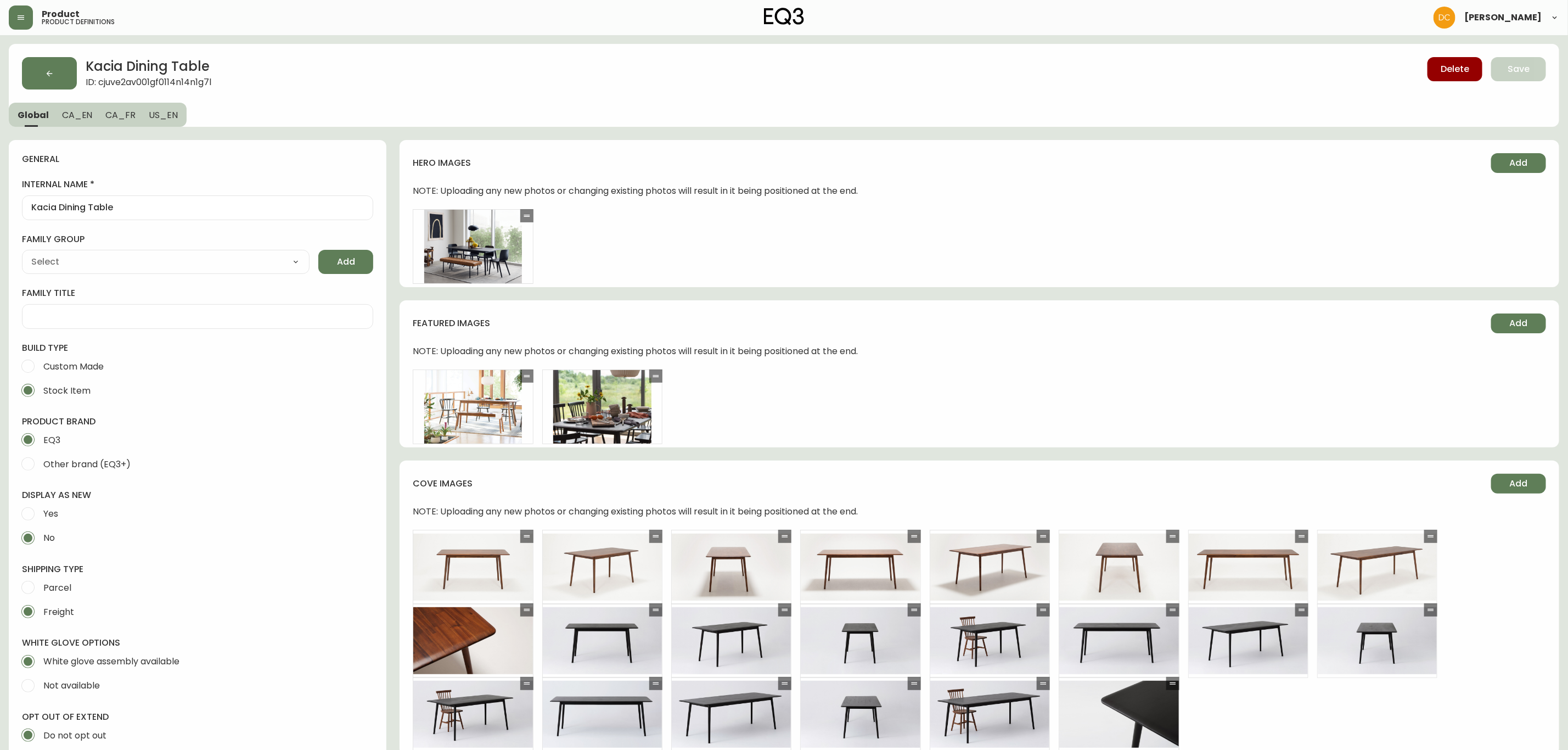
type input "EQ3"
type input "Furniture > Tables > Kitchen & Dining Room Tables"
type input "Casegoods_Toluene"
select select "cjyt4m5lw0000pt749bx6gh7n"
select select "cjy7ea7tl019r01624v2lqwbs"
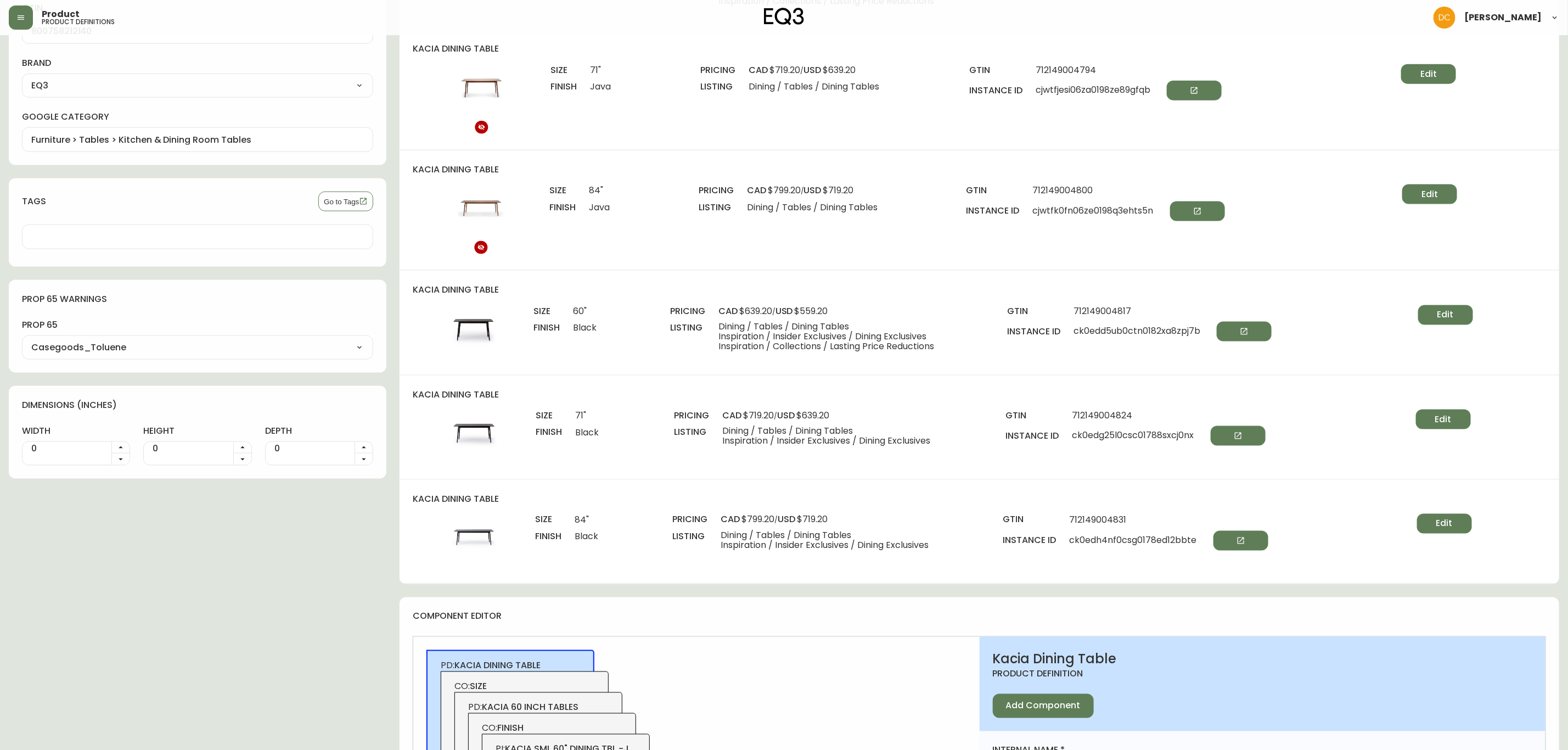
scroll to position [1071, 0]
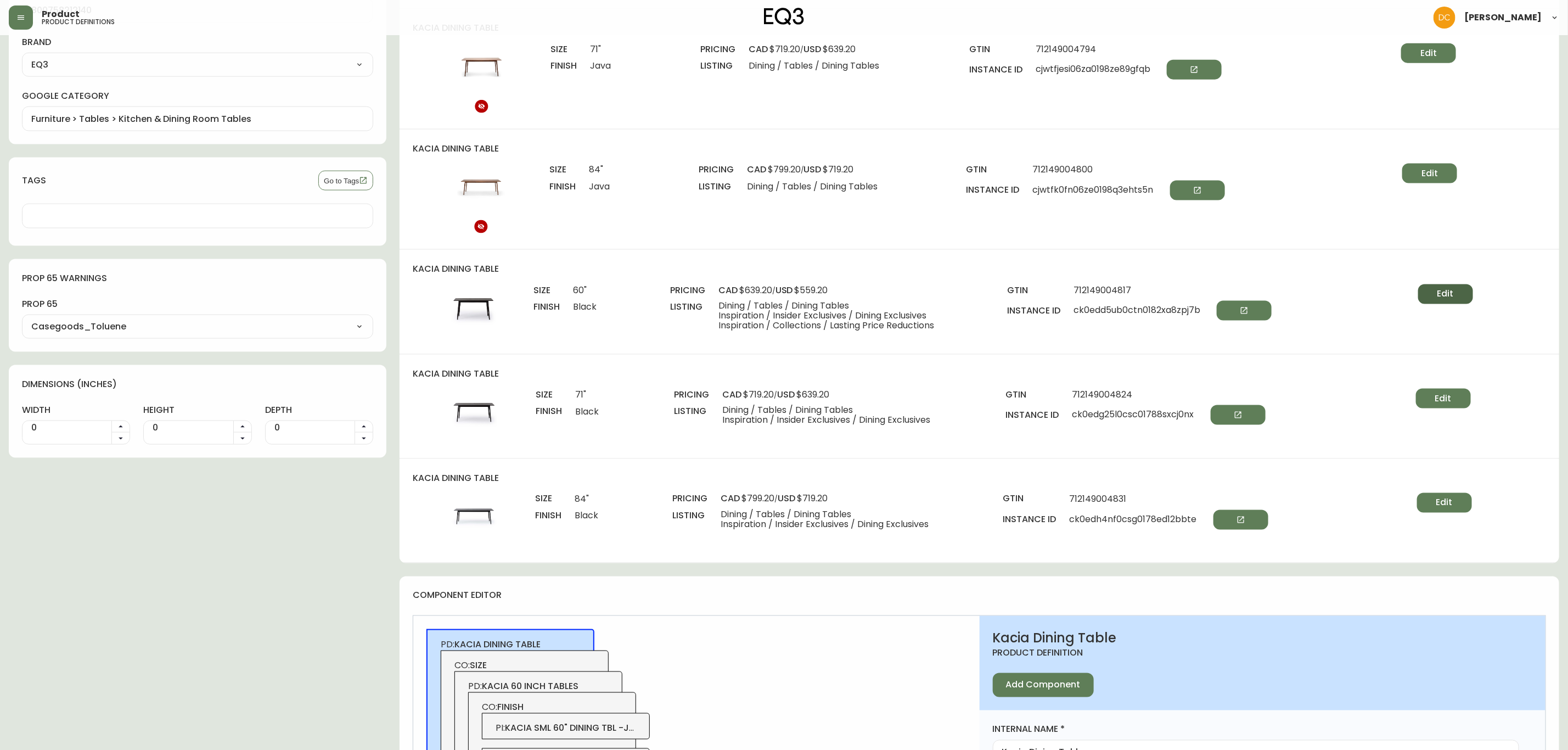
click at [1430, 292] on button "Edit" at bounding box center [1446, 295] width 55 height 20
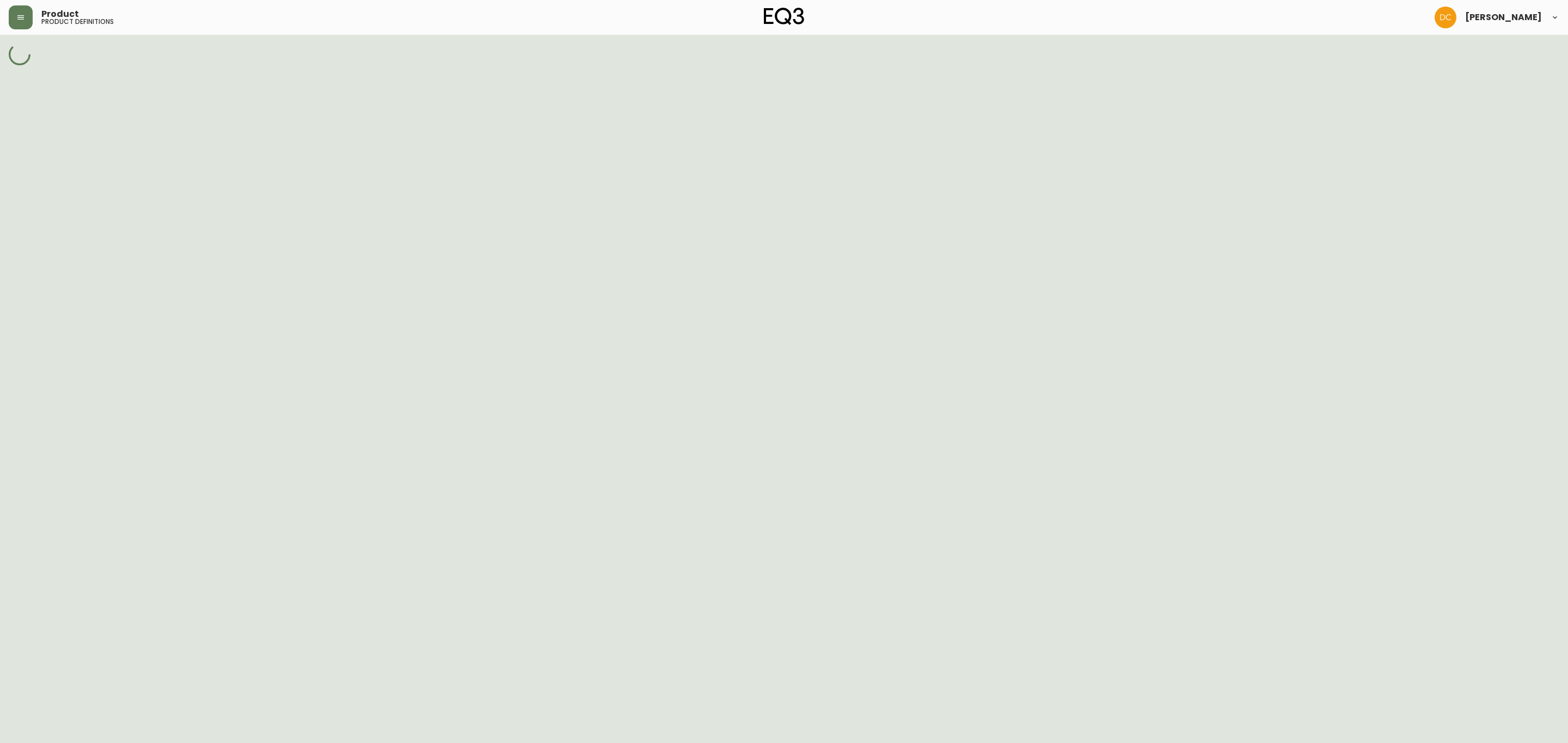
select select "ck0ed4syd0ck101789flzo9kj"
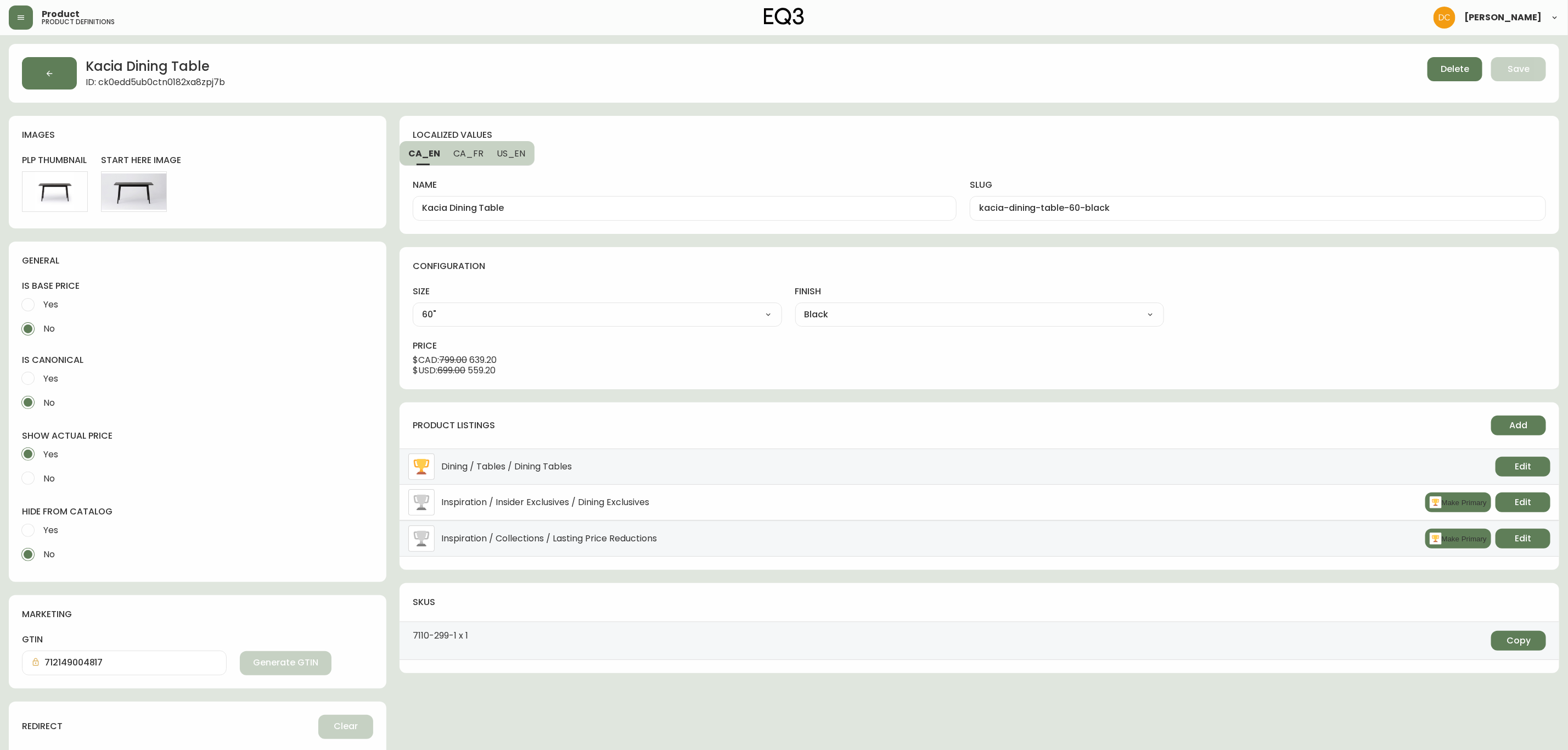
click at [2, 514] on main "Kacia Dining Table ID: ck0edd5ub0ctn0182xa8zpj7b Delete Save images plp thumbna…" at bounding box center [784, 465] width 1568 height 860
click at [20, 523] on input "Yes" at bounding box center [27, 530] width 24 height 24
radio input "true"
radio input "false"
click at [1522, 66] on span "Save" at bounding box center [1519, 69] width 22 height 12
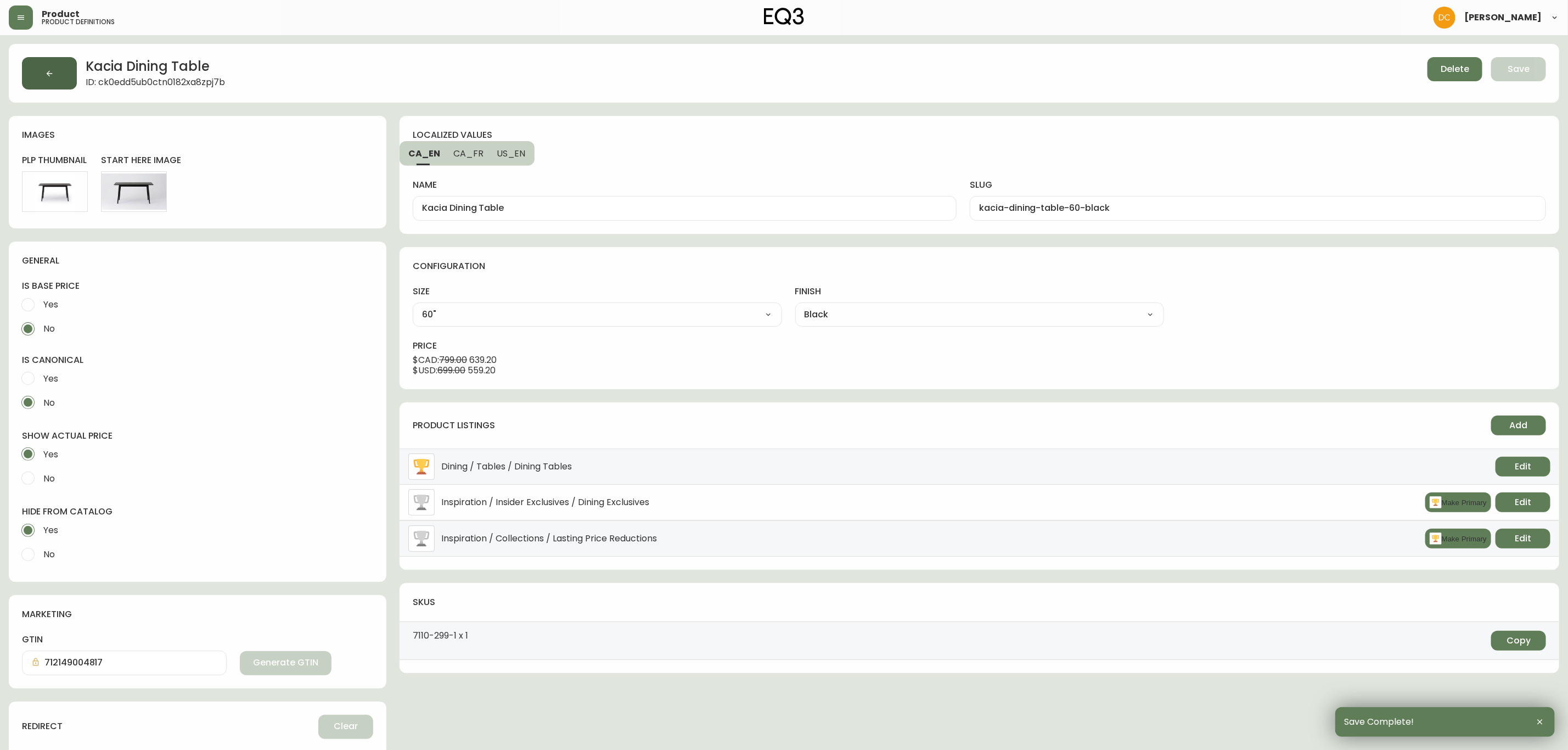
click at [50, 66] on button "button" at bounding box center [49, 73] width 55 height 32
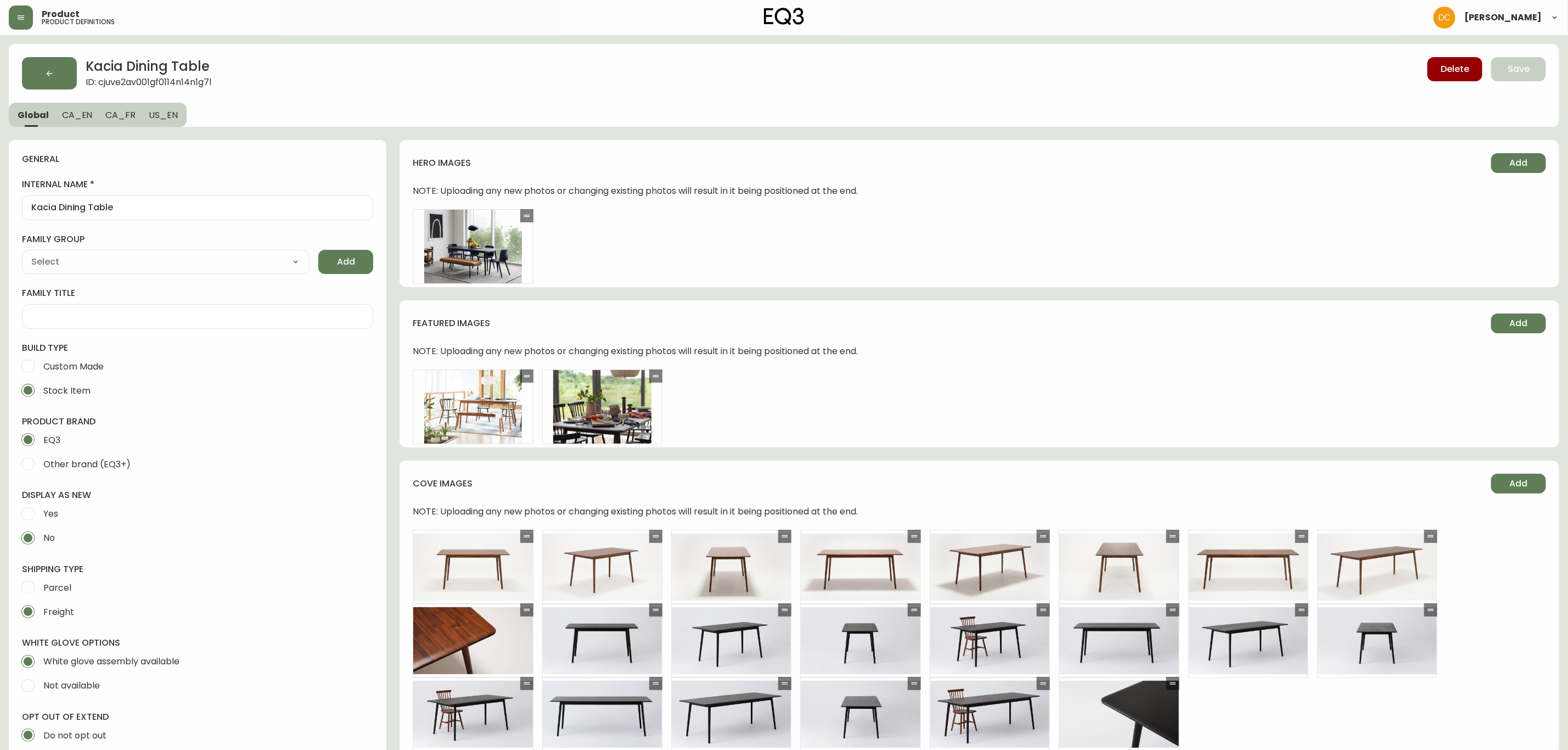
type input "EQ3"
type input "Furniture > Tables > Kitchen & Dining Room Tables"
type input "Casegoods_Toluene"
select select "cjyt4m5lw0000pt749bx6gh7n"
select select "cjy7ea7tl019r01624v2lqwbs"
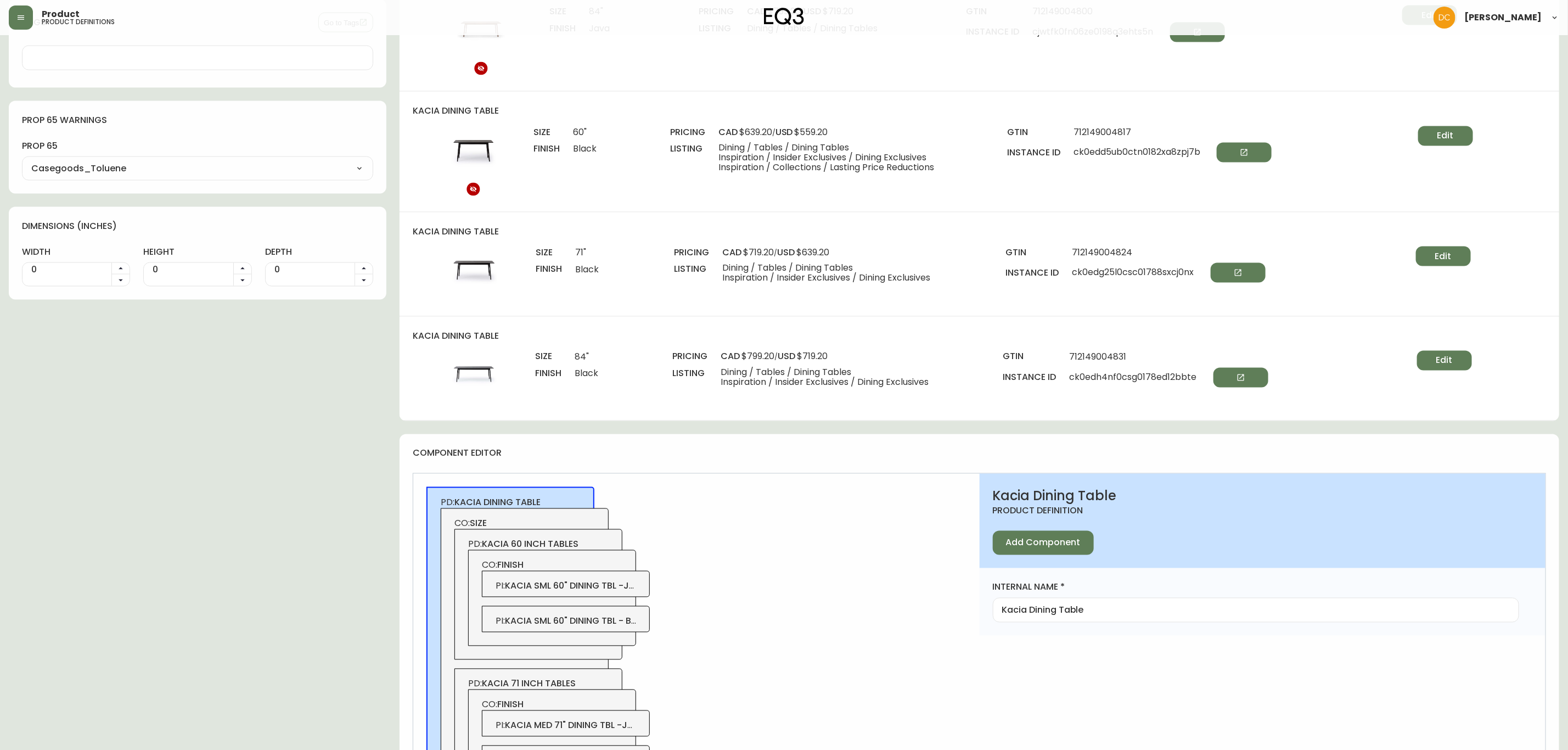
scroll to position [1235, 0]
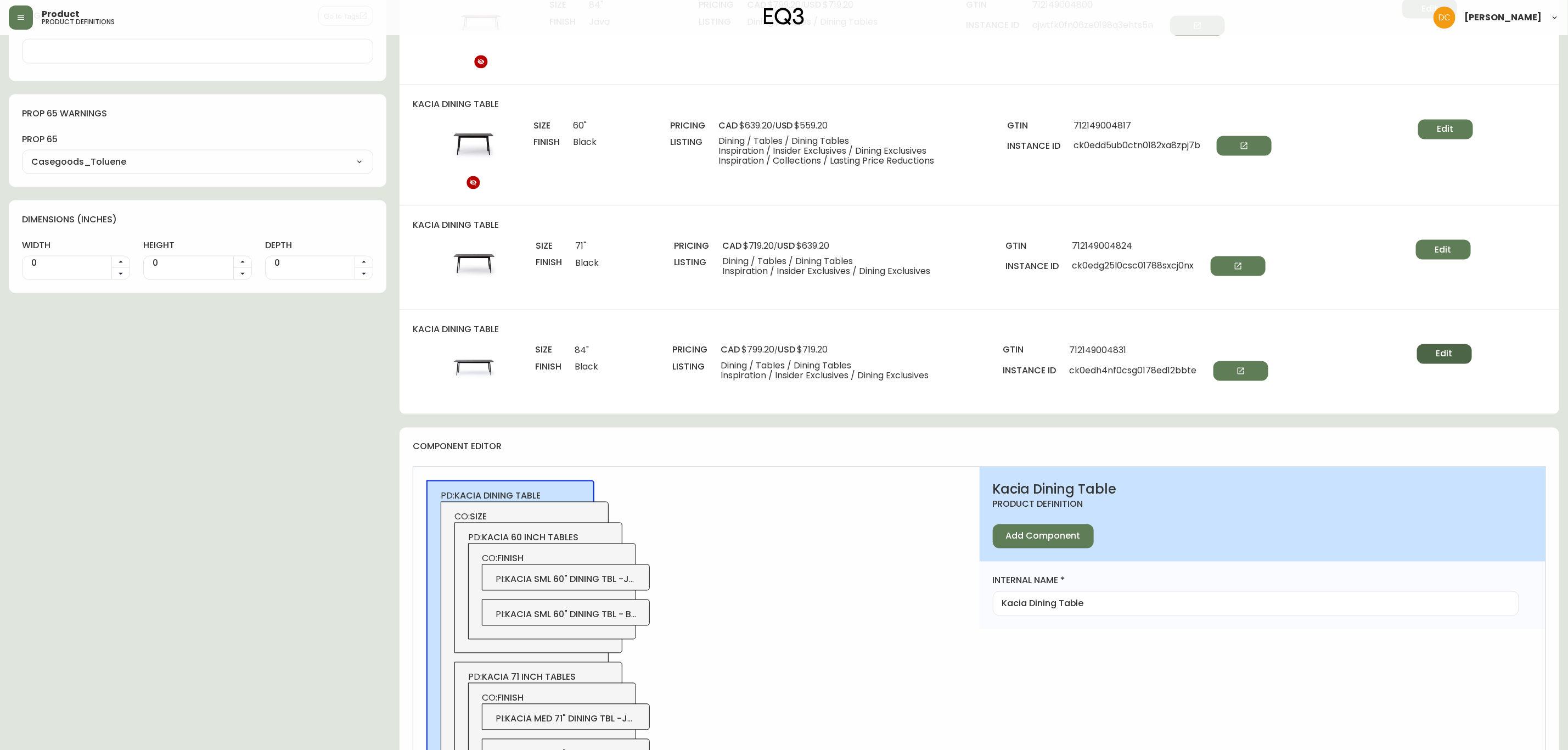
click at [1441, 357] on span "Edit" at bounding box center [1444, 354] width 17 height 12
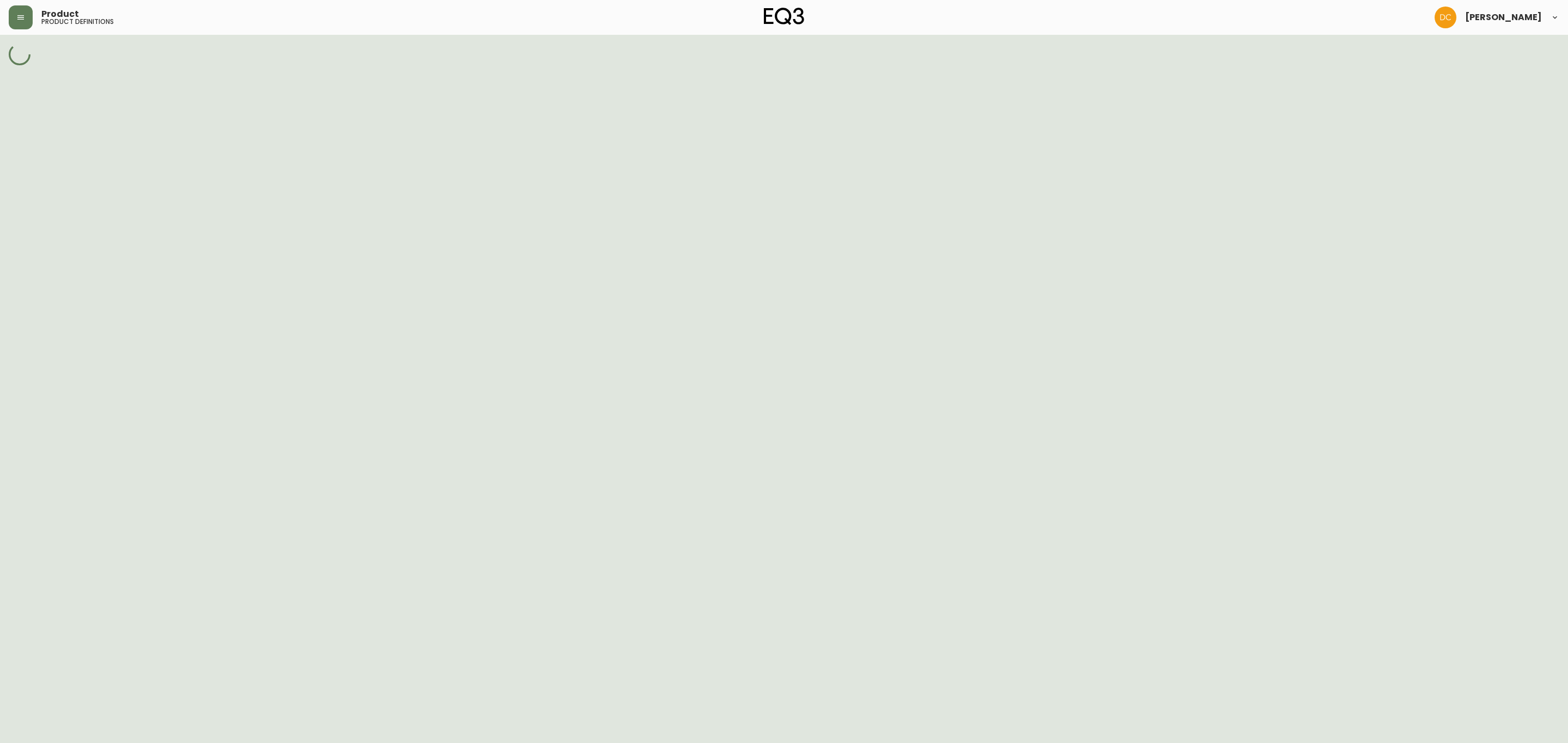
select select "ck0ed4szx0ck80178orgw0mi1"
select select "ck0ed4t0l0ckd0178sobc811p"
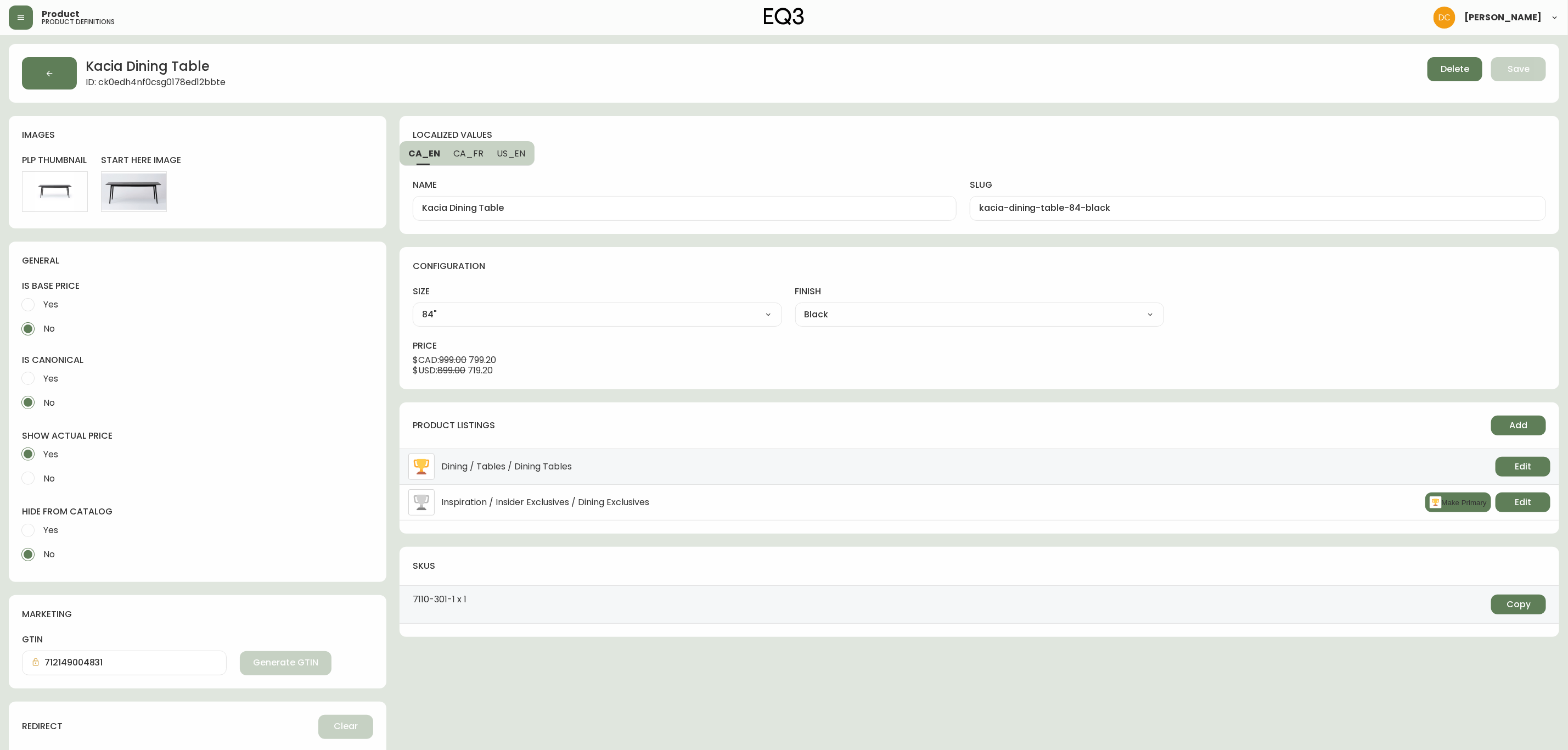
click at [65, 523] on label "Yes" at bounding box center [190, 530] width 348 height 24
click at [40, 523] on input "Yes" at bounding box center [27, 530] width 24 height 24
radio input "true"
radio input "false"
click at [1523, 68] on span "Save" at bounding box center [1519, 69] width 22 height 12
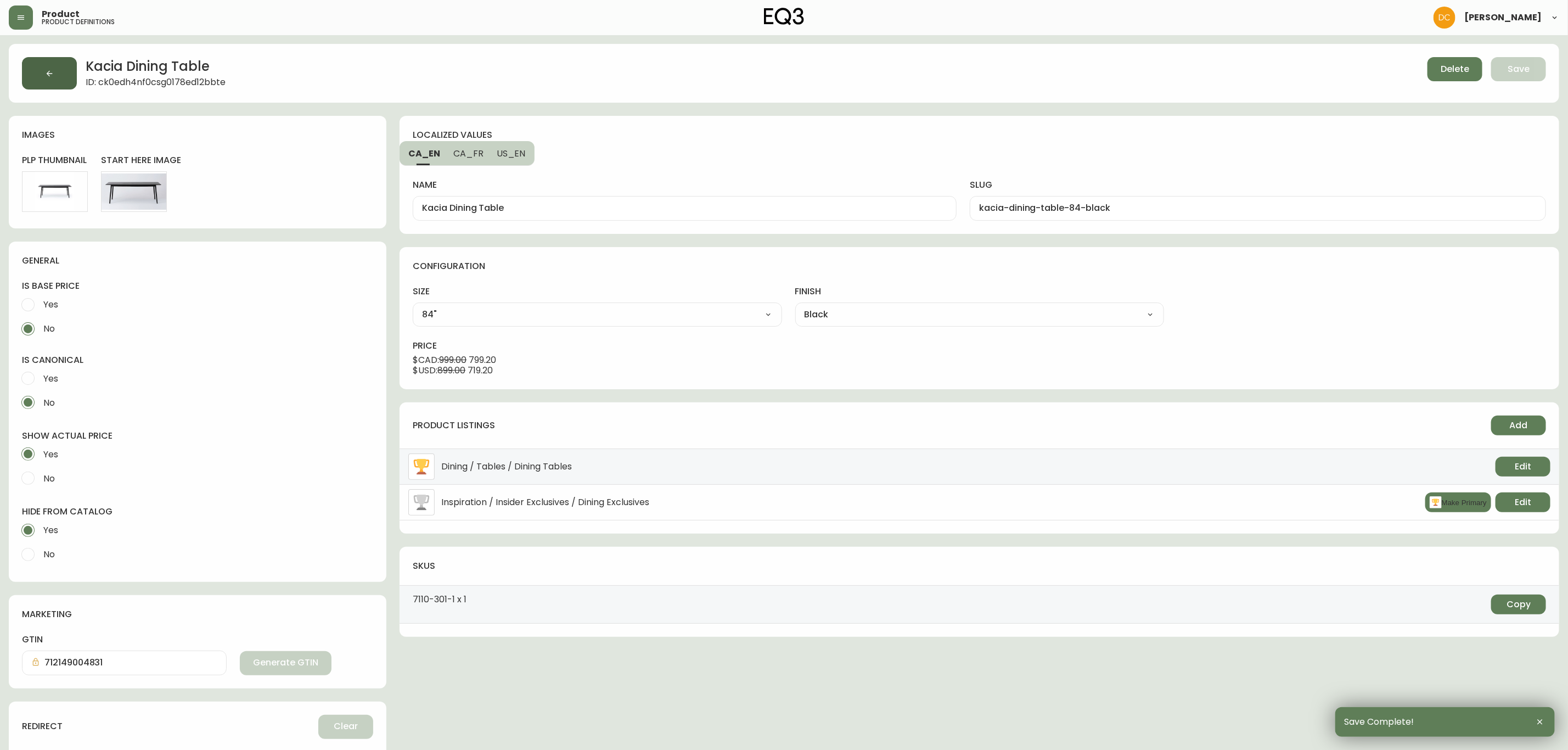
click at [58, 72] on button "button" at bounding box center [49, 73] width 55 height 32
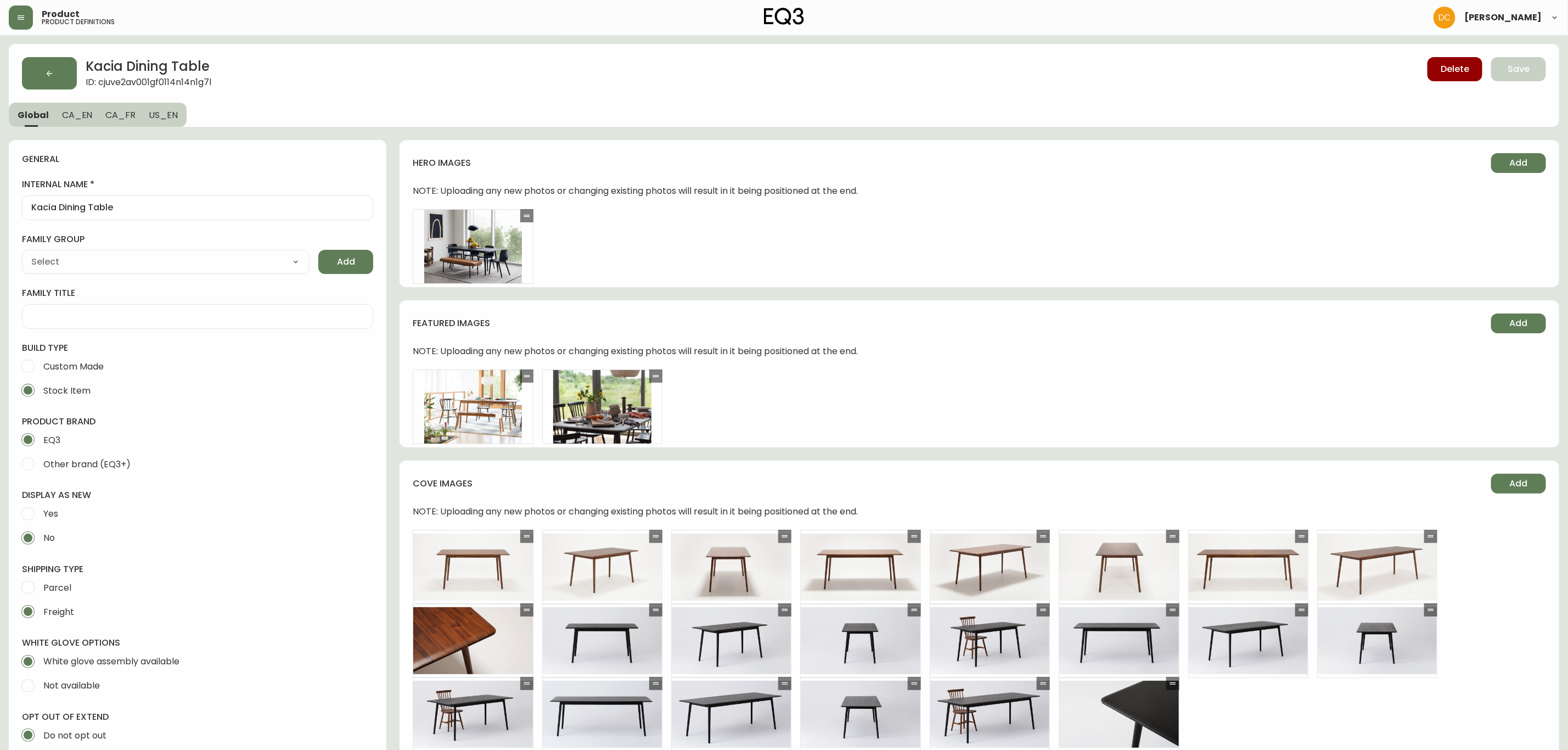
type input "EQ3"
type input "Furniture > Tables > Kitchen & Dining Room Tables"
type input "Casegoods_Toluene"
select select "cjyt4m5lw0000pt749bx6gh7n"
select select "cjy7ea7tl019r01624v2lqwbs"
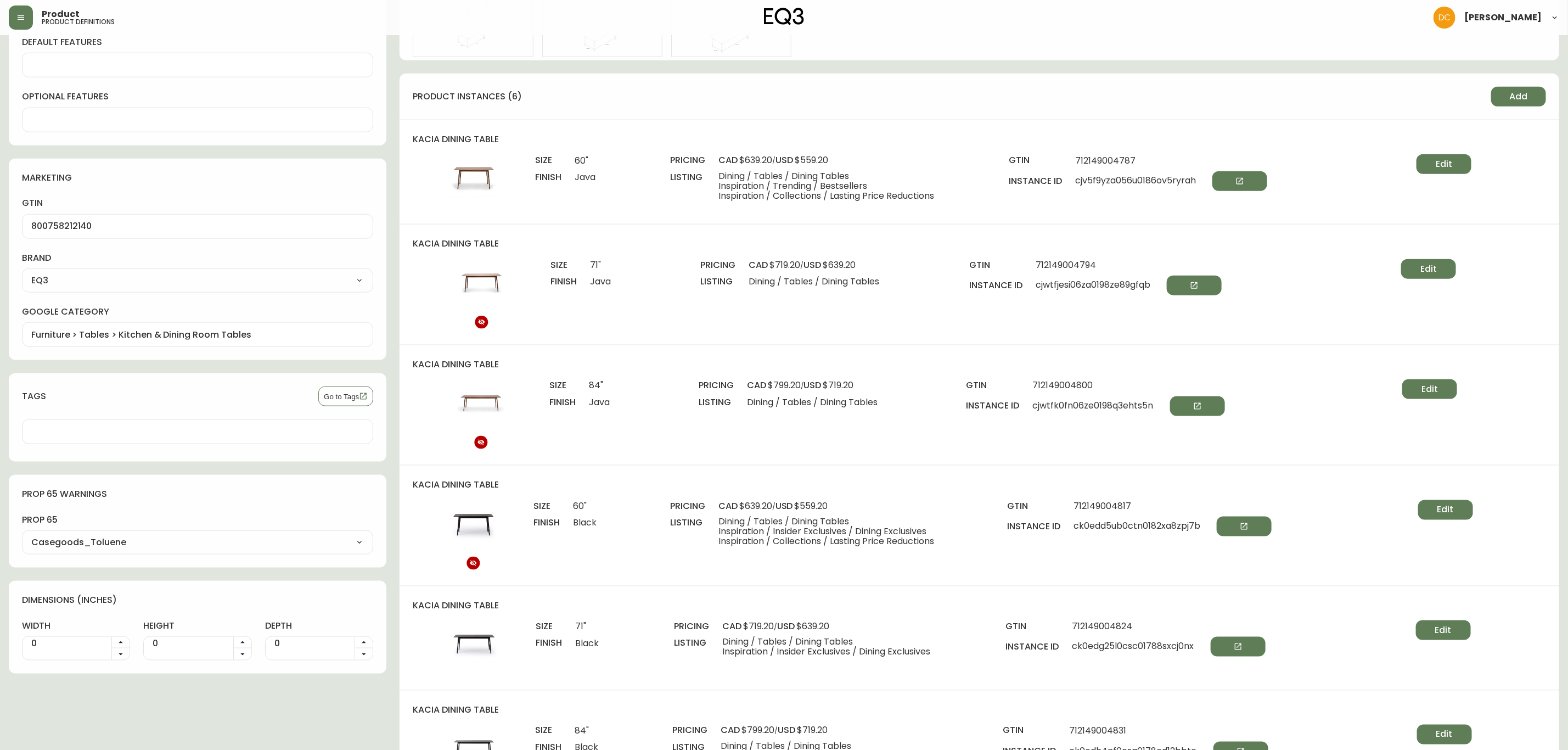
scroll to position [824, 0]
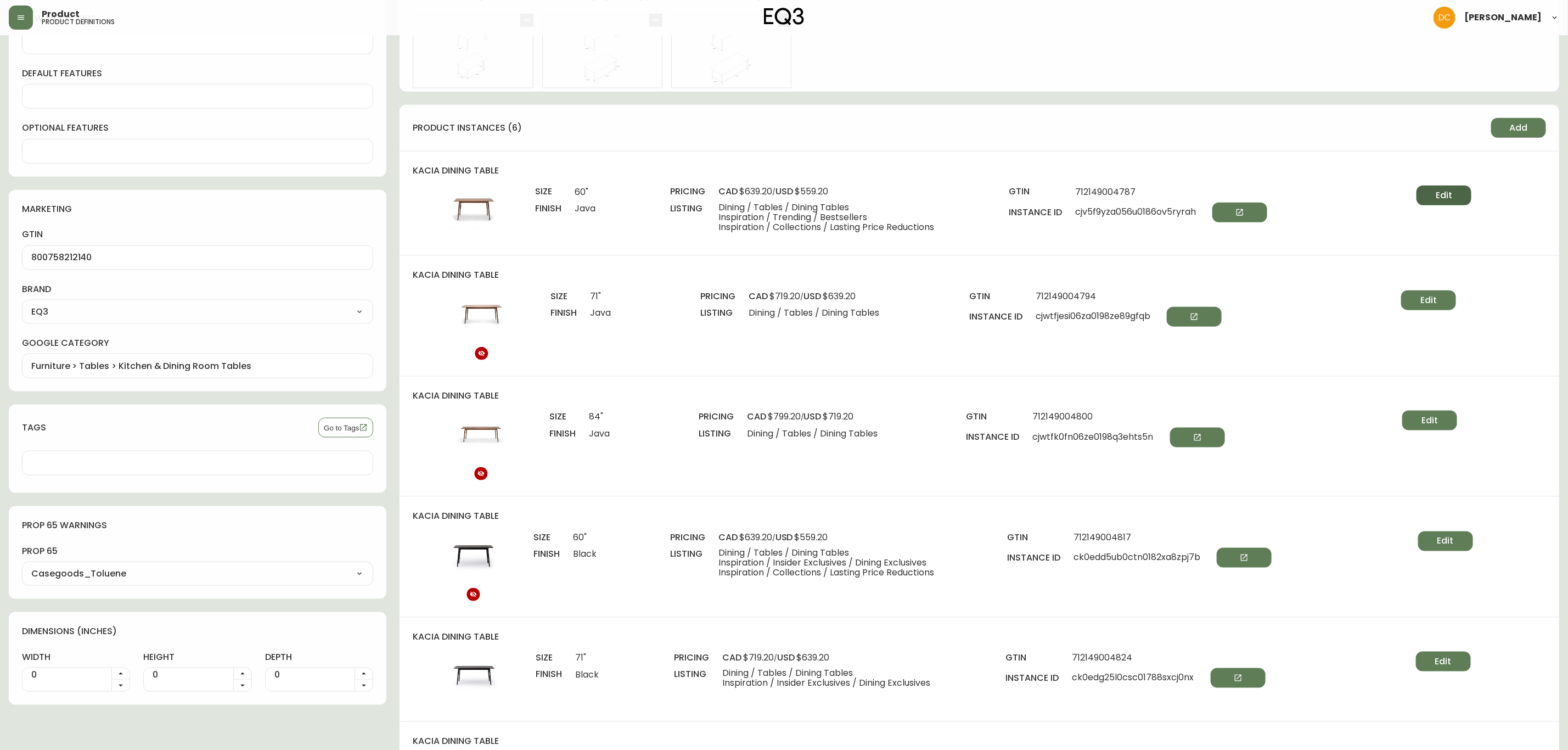
click at [1433, 188] on button "Edit" at bounding box center [1444, 196] width 55 height 20
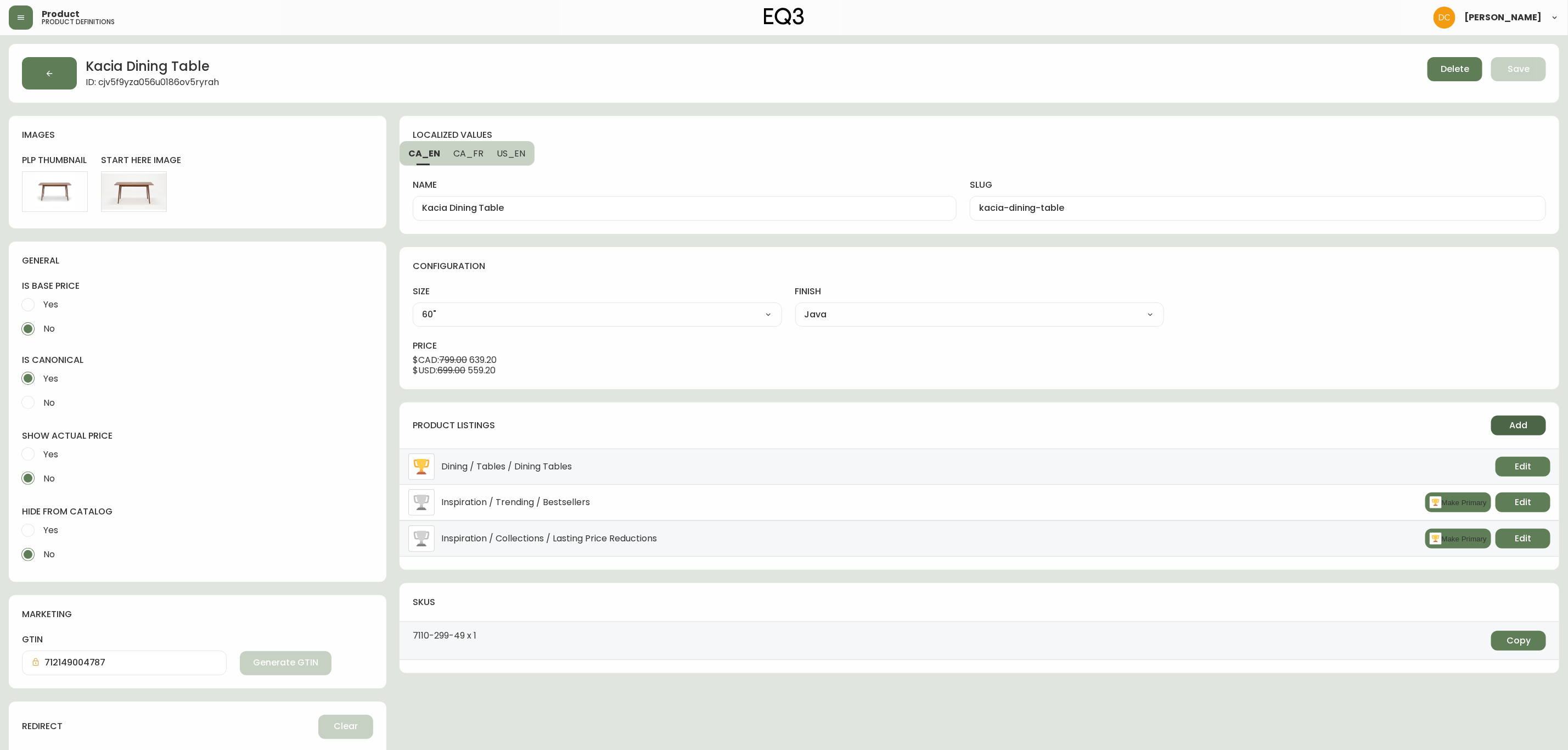
click at [1510, 429] on span "Add" at bounding box center [1519, 426] width 18 height 12
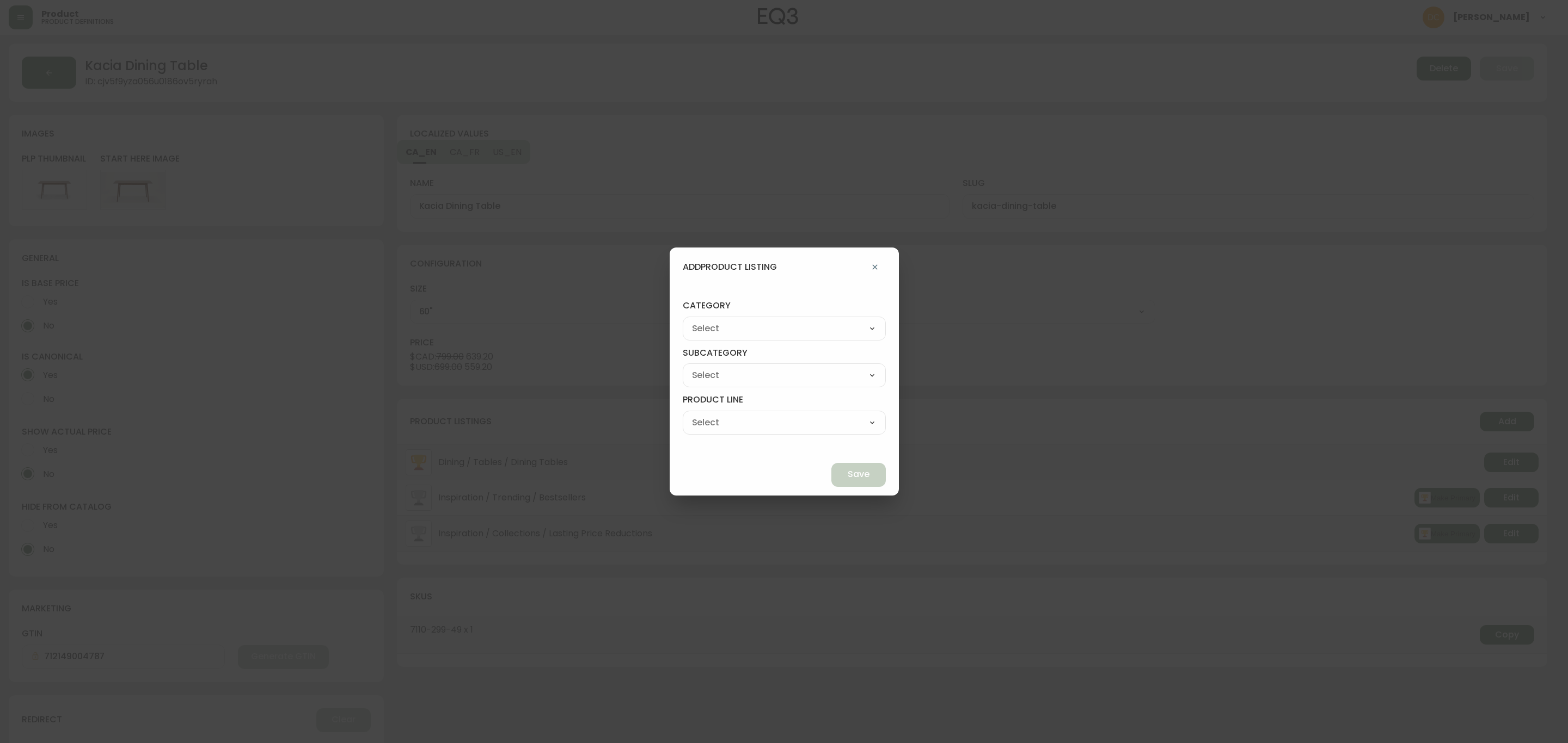
click at [802, 333] on select "Best Sellers Living Dining Bedroom Outdoor Office Lighting Rugs Accessories EQ3…" at bounding box center [784, 329] width 203 height 16
select select "cjzvl9mf201ln0146jj1fgg9i"
click at [708, 321] on select "Best Sellers Living Dining Bedroom Outdoor Office Lighting Rugs Accessories EQ3…" at bounding box center [784, 329] width 203 height 16
click at [752, 371] on select "Quick Ship Upholstery Bedroom Furniture Dining Furniture" at bounding box center [784, 376] width 203 height 16
click at [708, 367] on select "Quick Ship Upholstery Bedroom Furniture Dining Furniture" at bounding box center [784, 376] width 203 height 16
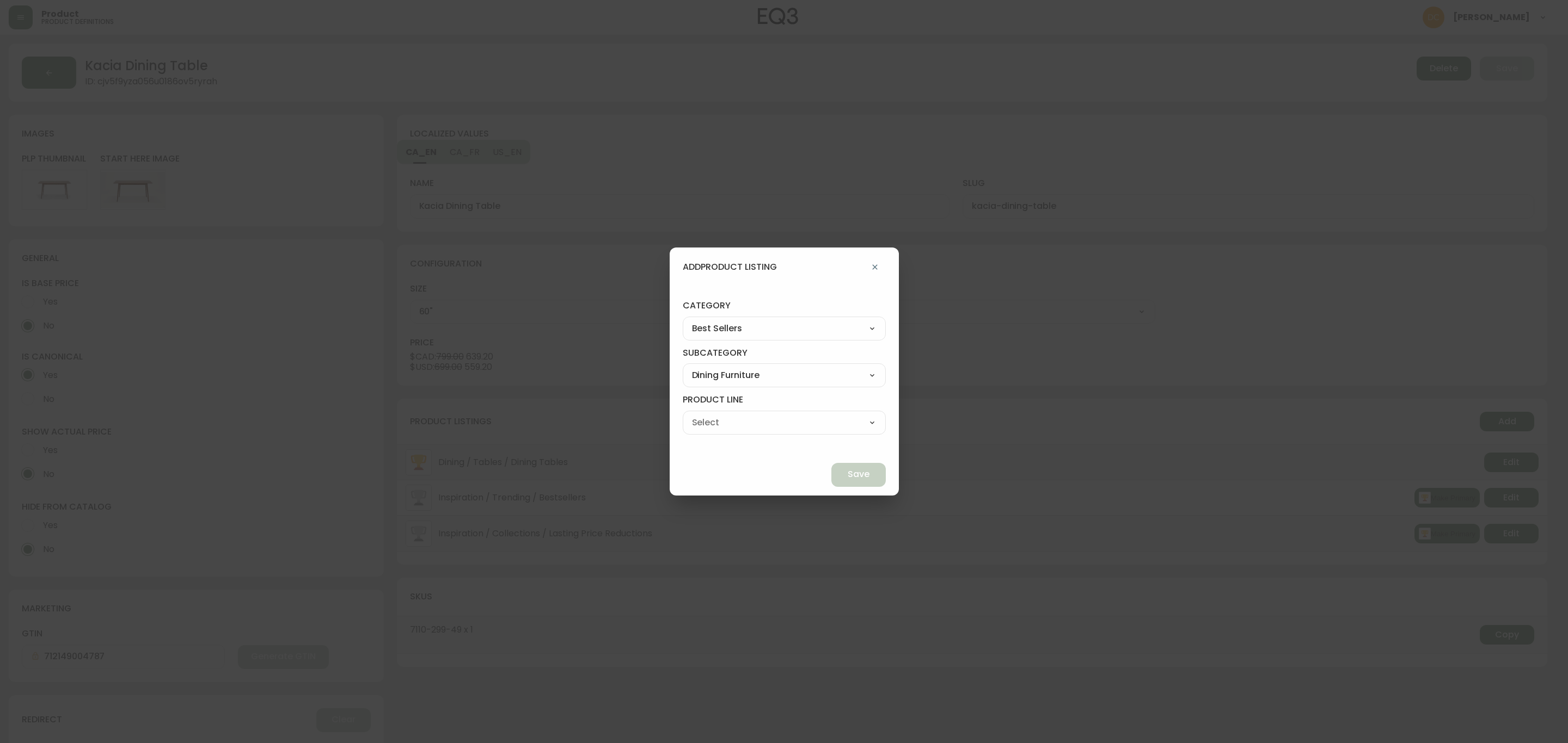
click at [782, 429] on select "Dining Tables Dining Chairs" at bounding box center [784, 422] width 203 height 16
click at [708, 414] on select "Dining Tables Dining Chairs" at bounding box center [784, 422] width 203 height 16
click at [848, 475] on span "Save" at bounding box center [858, 474] width 21 height 12
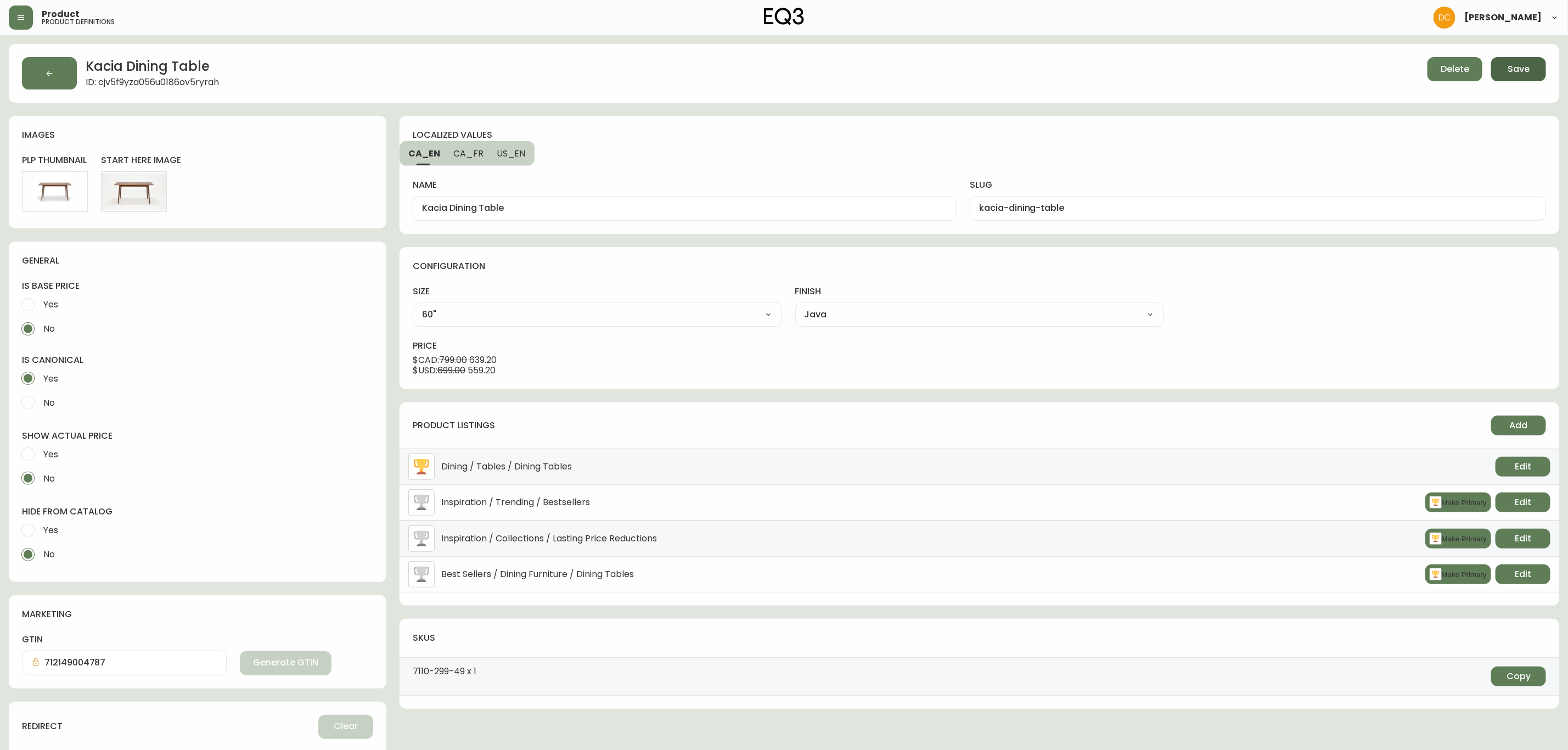
click at [1502, 66] on button "Save" at bounding box center [1519, 69] width 55 height 24
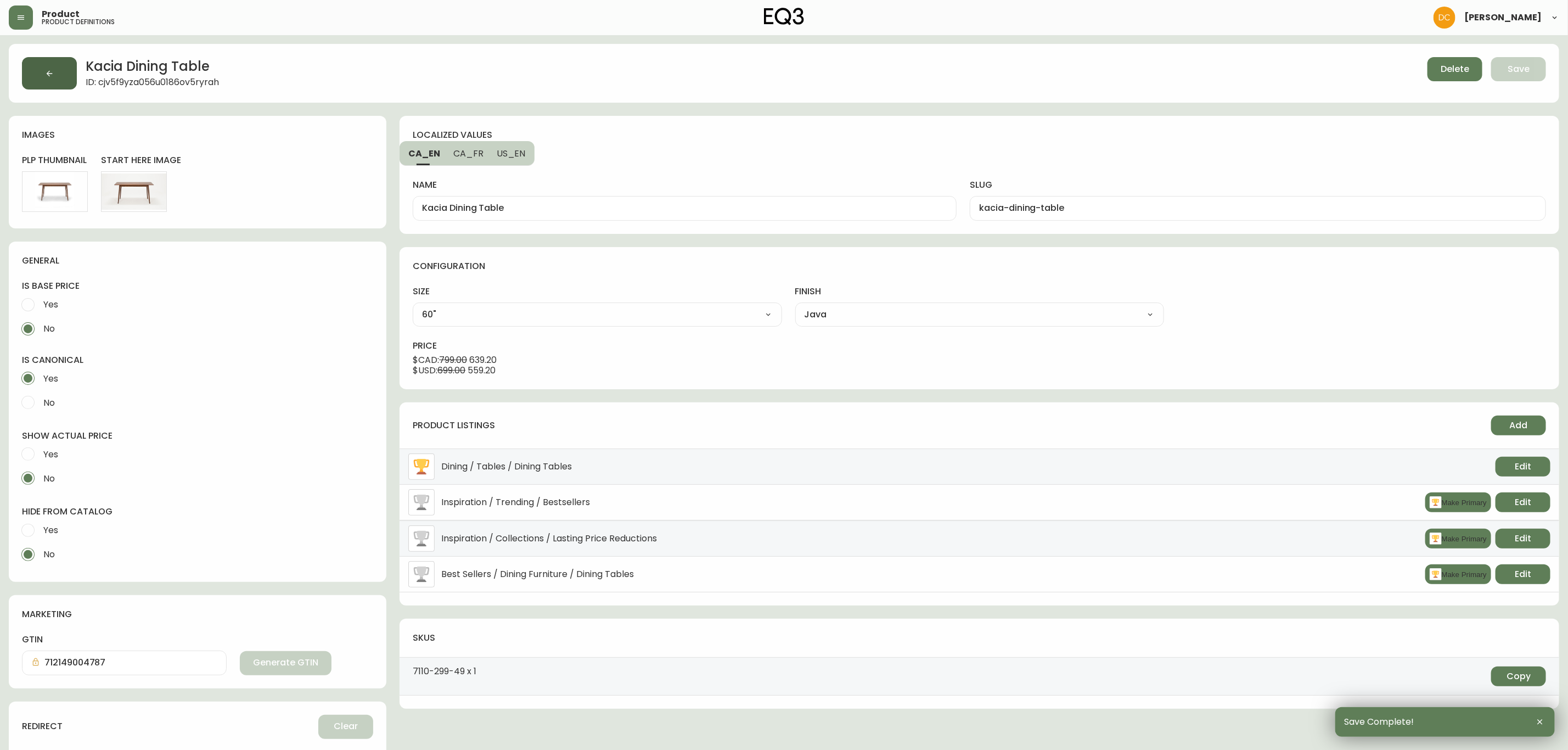
click at [72, 75] on button "button" at bounding box center [49, 73] width 55 height 32
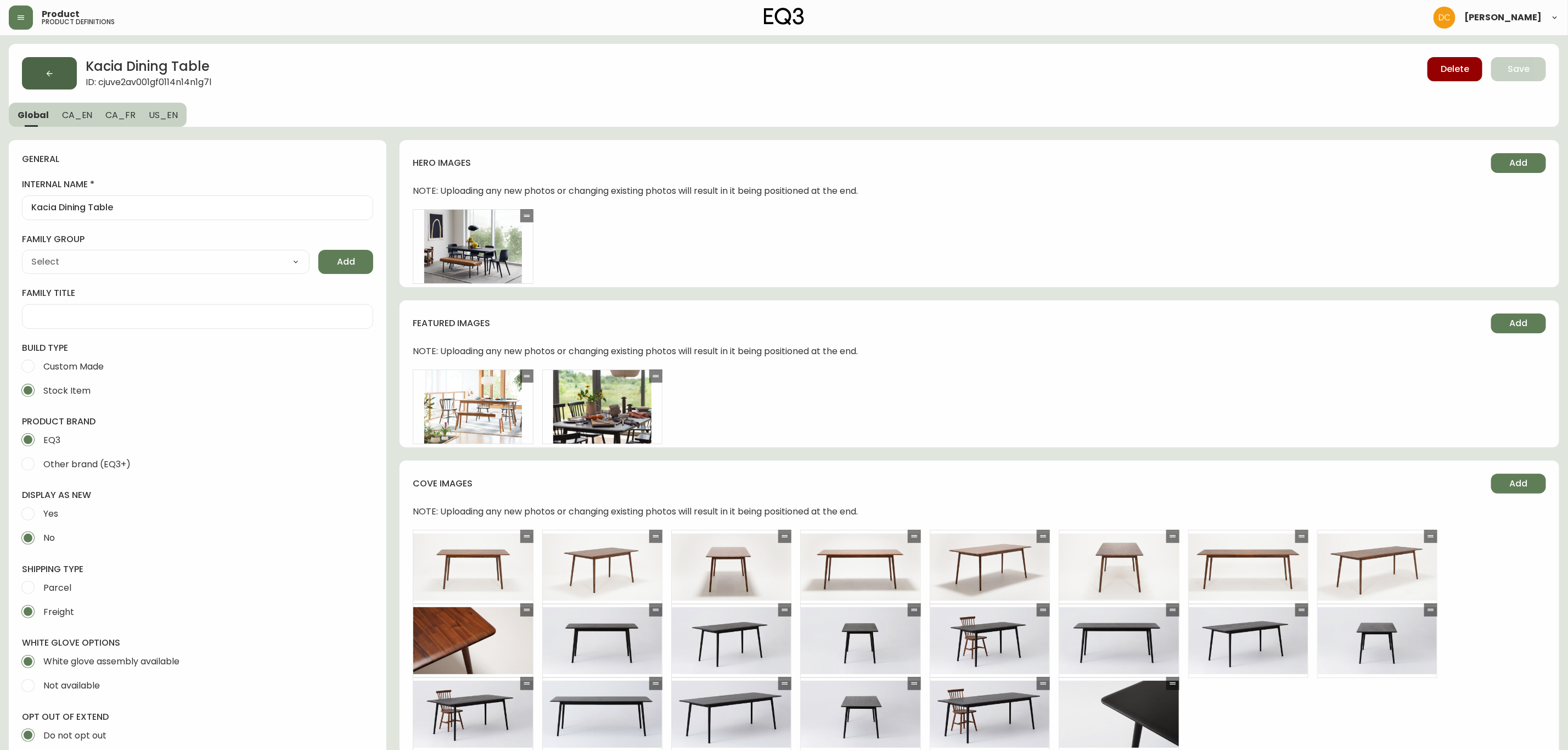
click at [55, 77] on button "button" at bounding box center [49, 73] width 55 height 32
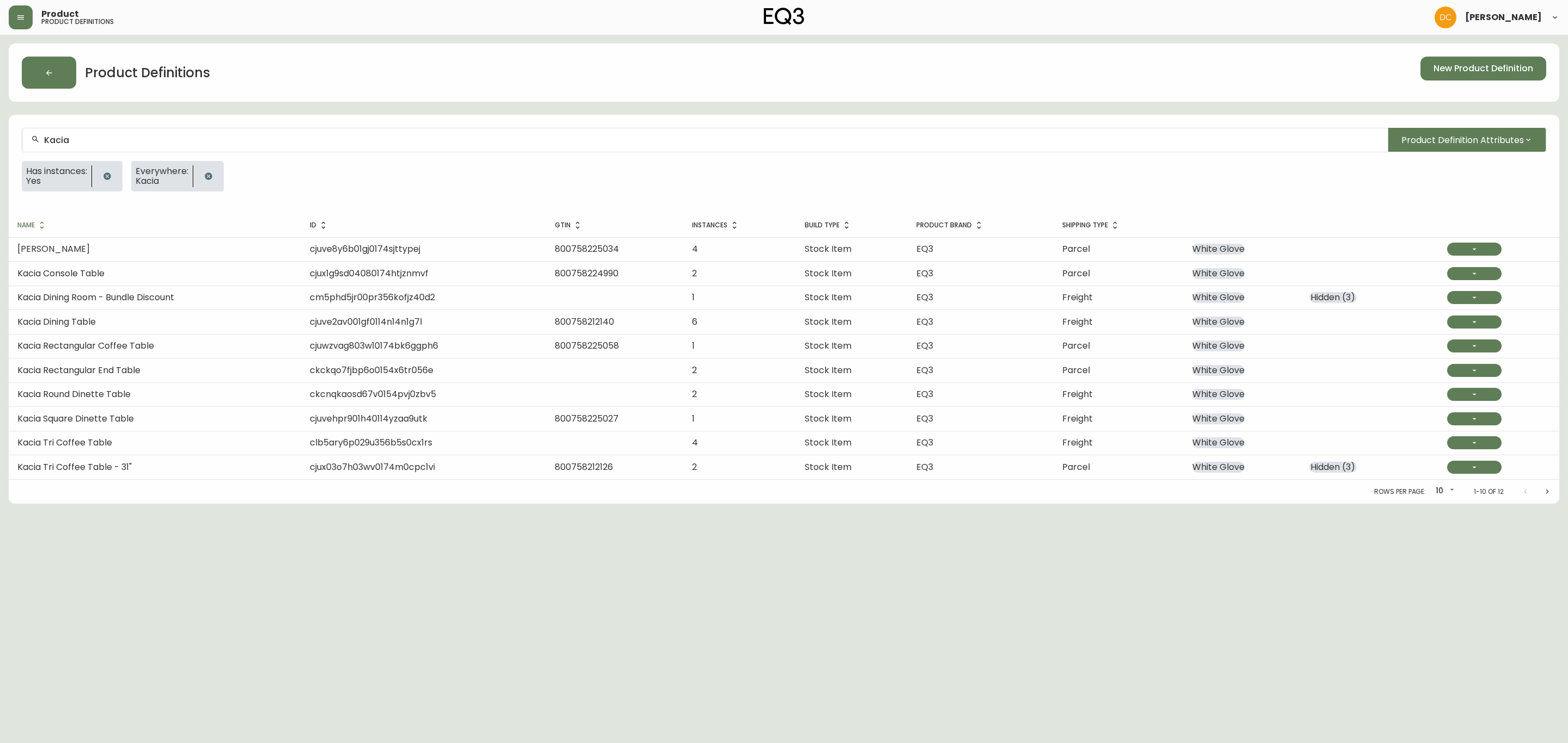
click at [358, 142] on input "Kacia" at bounding box center [711, 140] width 1334 height 11
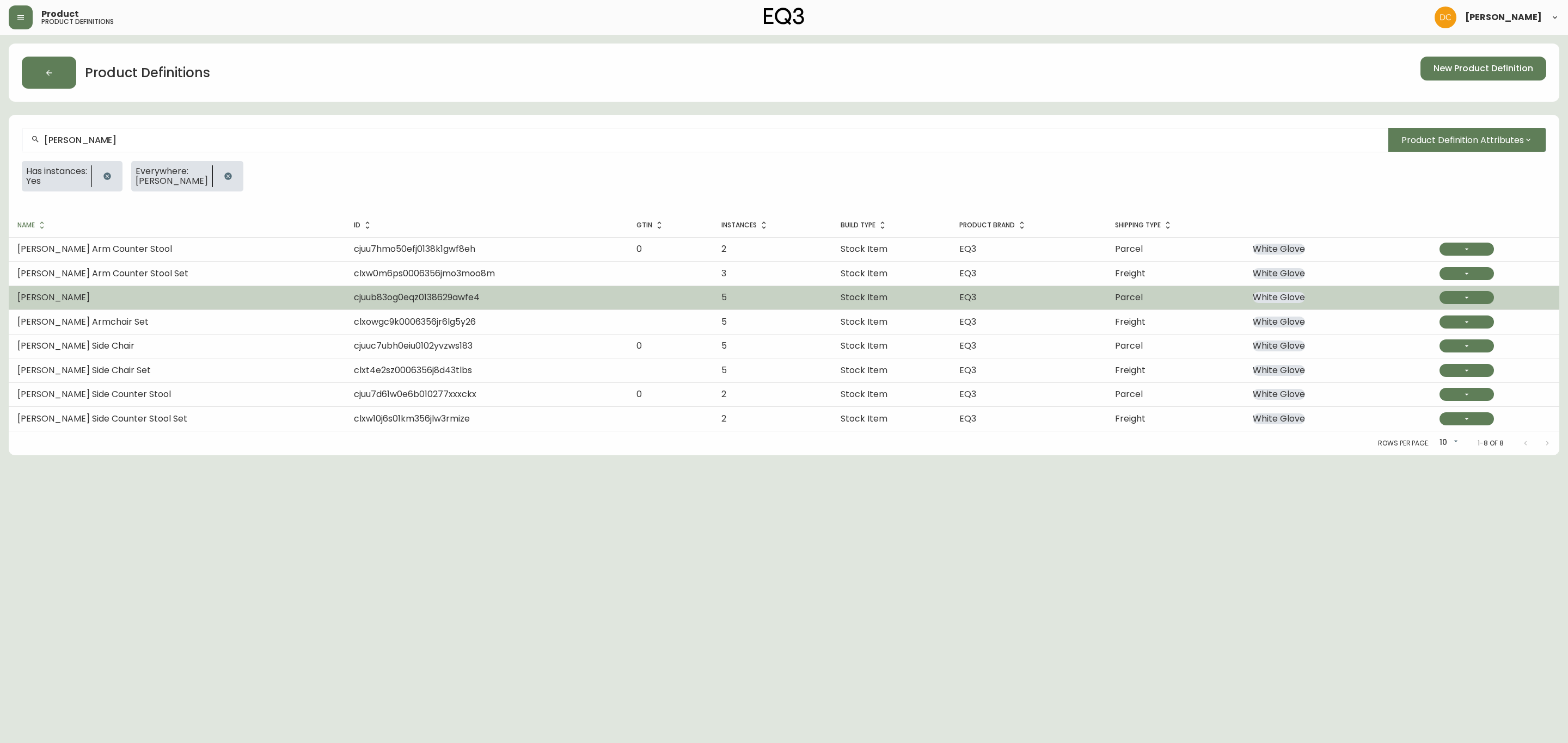
click at [162, 297] on td "[PERSON_NAME]" at bounding box center [177, 298] width 336 height 24
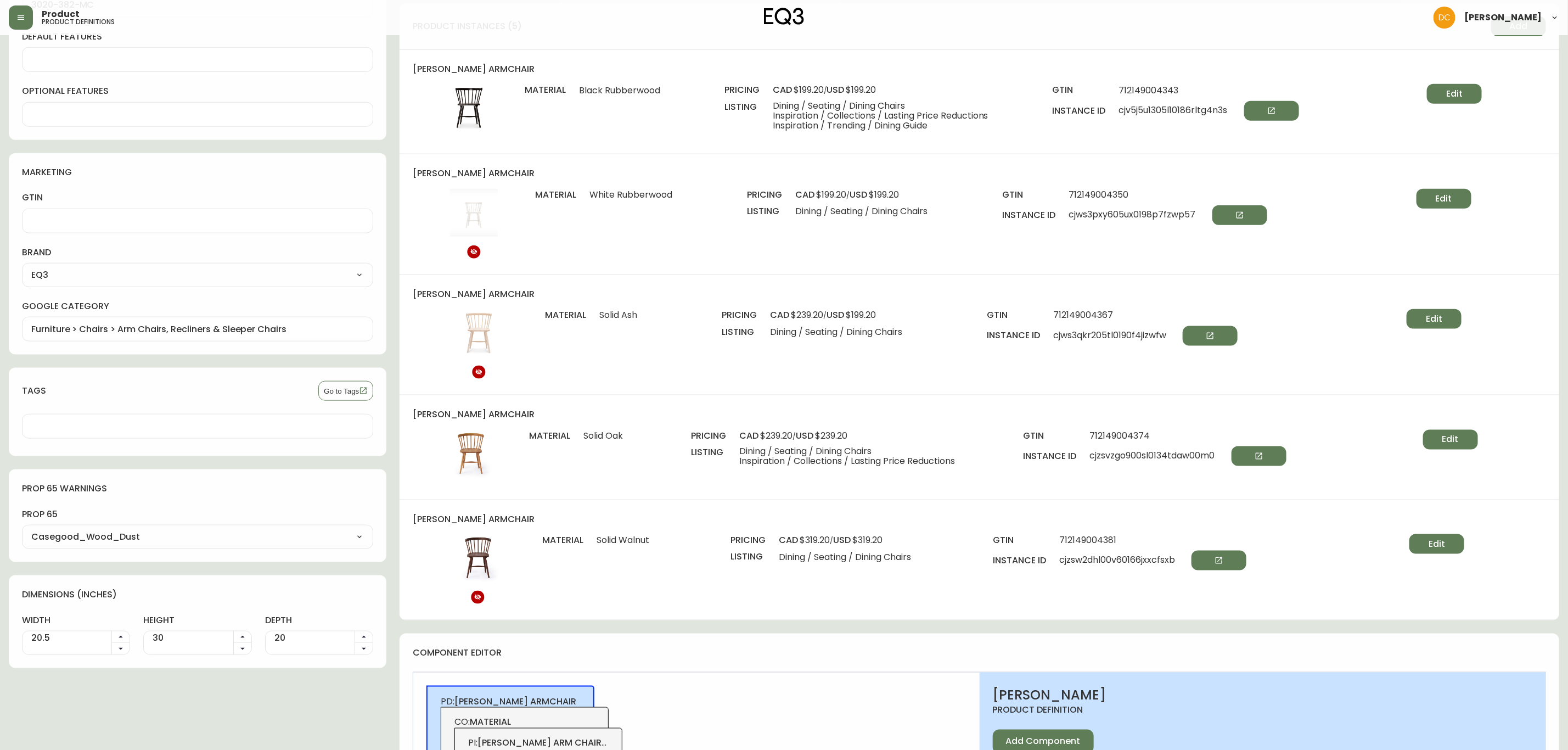
scroll to position [824, 0]
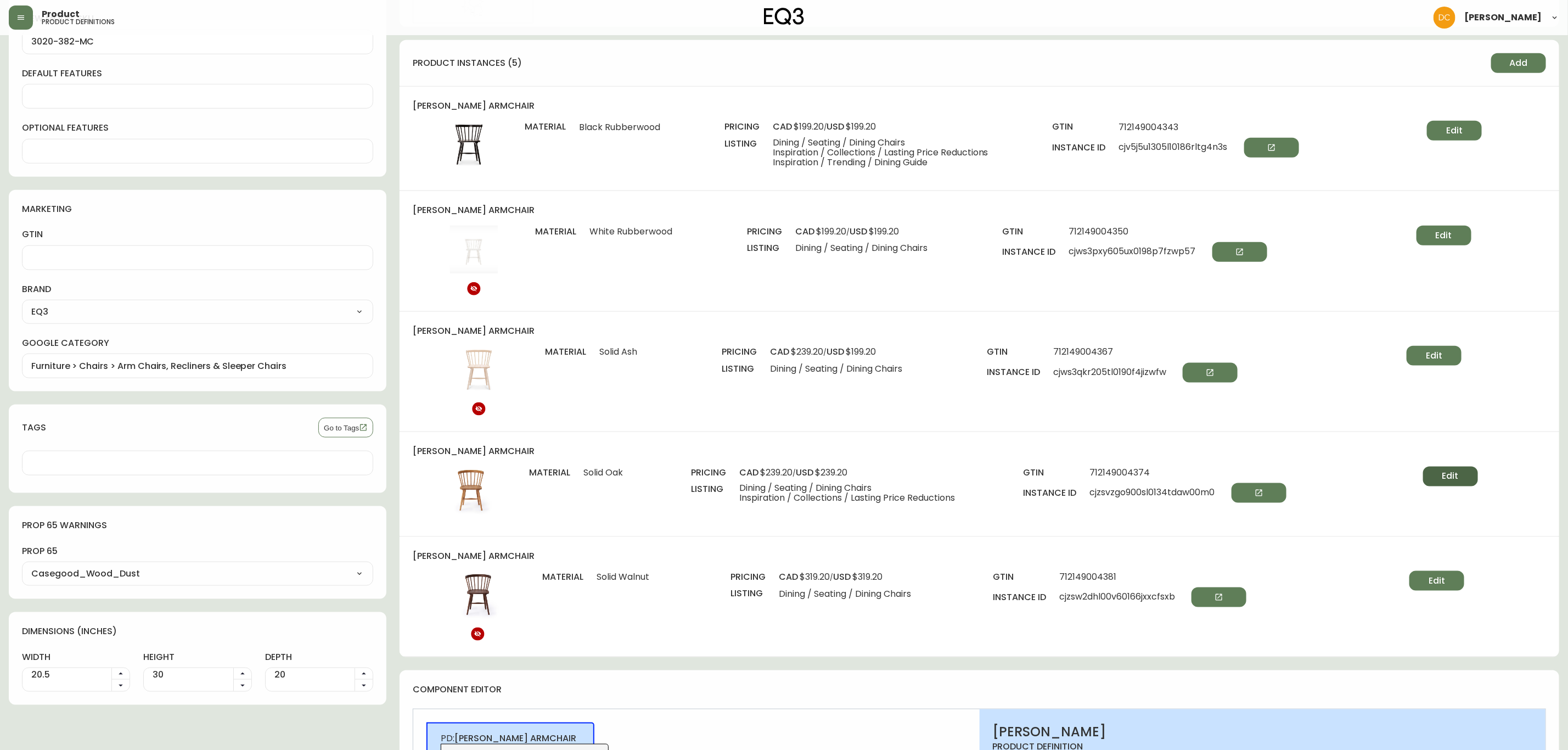
click at [1458, 476] on span "Edit" at bounding box center [1451, 476] width 17 height 12
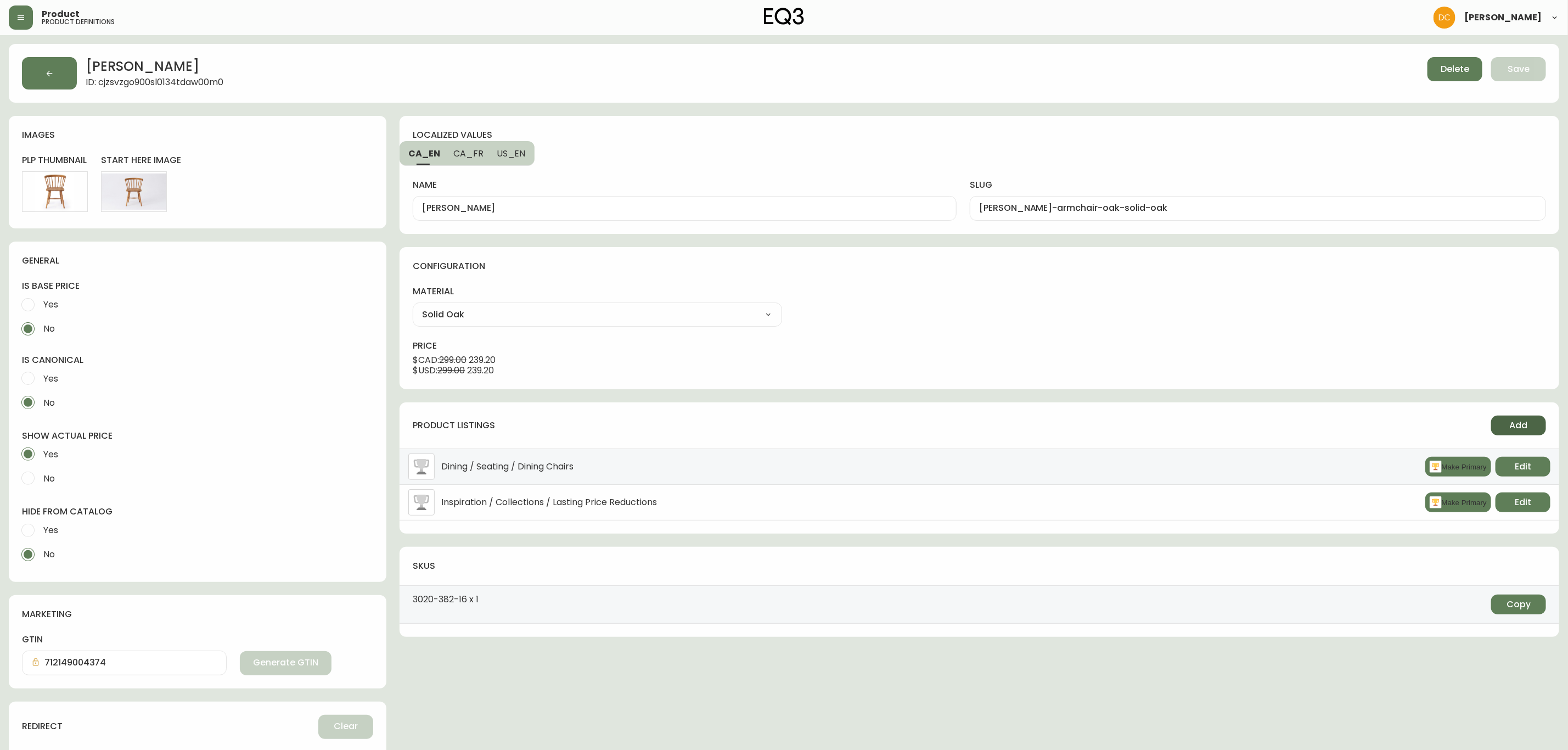
click at [1516, 429] on span "Add" at bounding box center [1519, 426] width 18 height 12
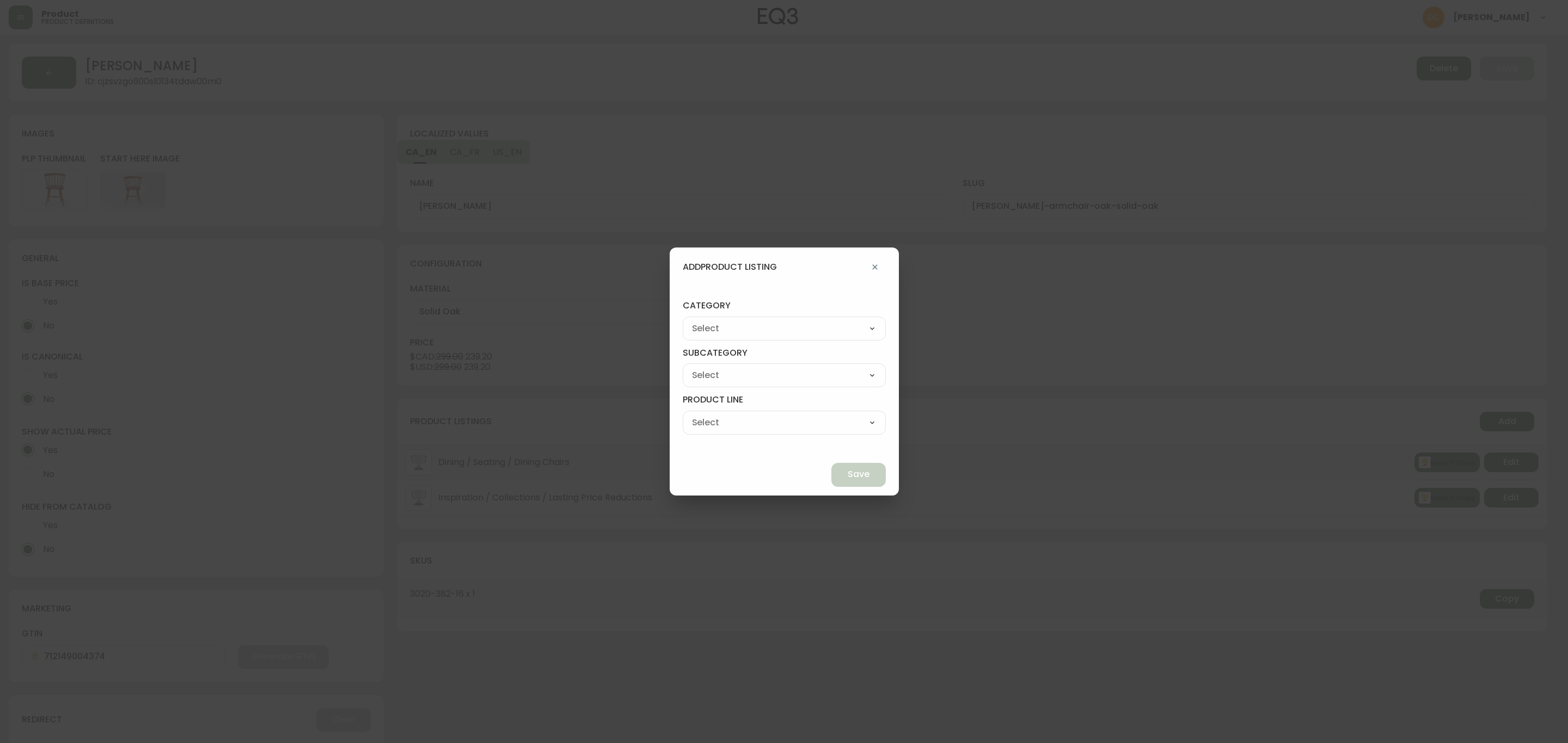
drag, startPoint x: 830, startPoint y: 324, endPoint x: 822, endPoint y: 325, distance: 8.1
click at [829, 325] on select "Best Sellers Living Dining Bedroom Outdoor Office Lighting Rugs Accessories EQ3…" at bounding box center [784, 329] width 203 height 16
click at [708, 321] on select "Best Sellers Living Dining Bedroom Outdoor Office Lighting Rugs Accessories EQ3…" at bounding box center [784, 329] width 203 height 16
click at [747, 382] on select "Quick Ship Upholstery Bedroom Furniture Dining Furniture" at bounding box center [784, 376] width 203 height 16
click at [708, 367] on select "Quick Ship Upholstery Bedroom Furniture Dining Furniture" at bounding box center [784, 376] width 203 height 16
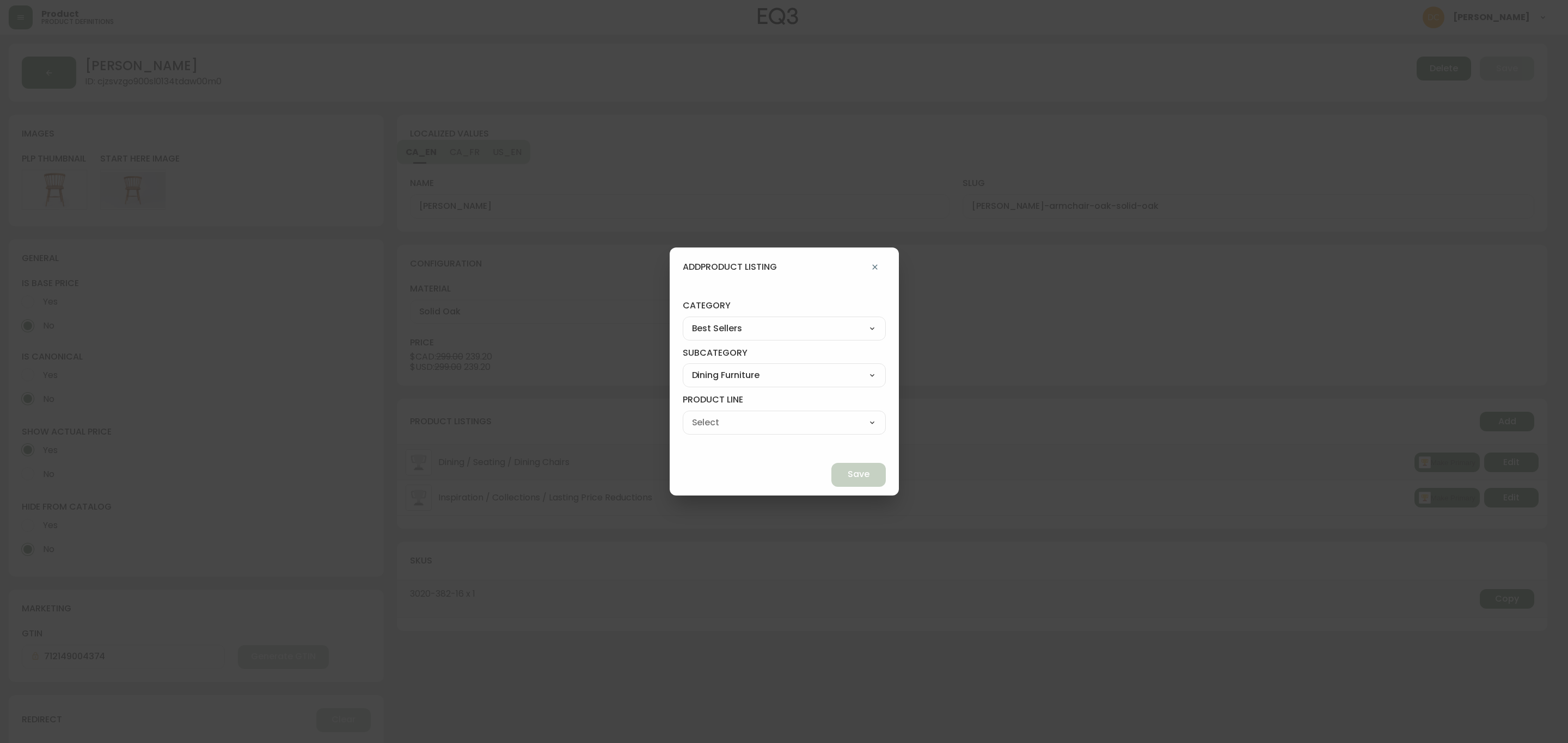
click at [738, 426] on select "Dining Tables Dining Chairs" at bounding box center [784, 422] width 203 height 16
click at [708, 414] on select "Dining Tables Dining Chairs" at bounding box center [784, 422] width 203 height 16
click at [831, 481] on button "Save" at bounding box center [858, 474] width 54 height 24
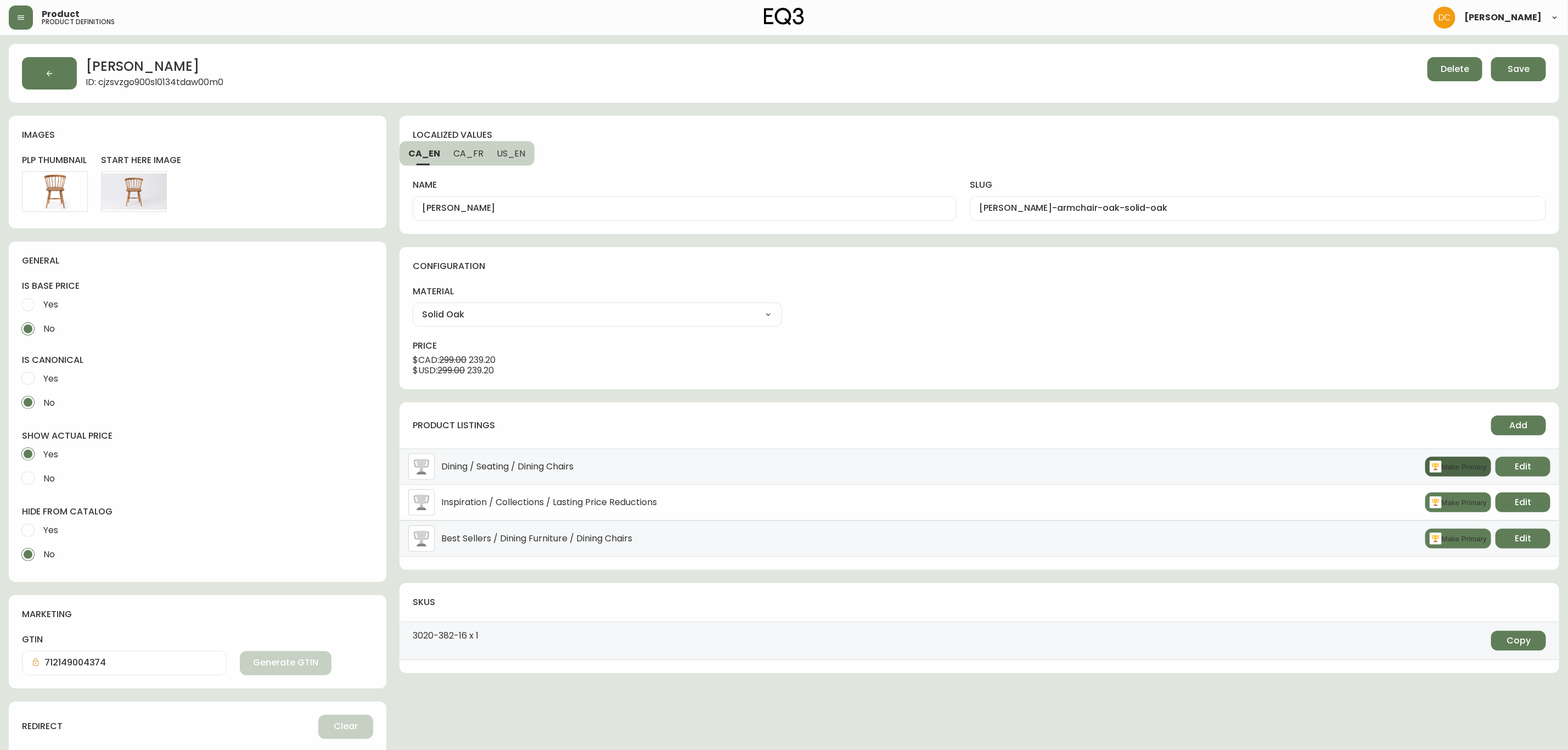
click at [1436, 465] on rect "button" at bounding box center [1435, 466] width 12 height 12
click at [1533, 73] on button "Save" at bounding box center [1519, 69] width 55 height 24
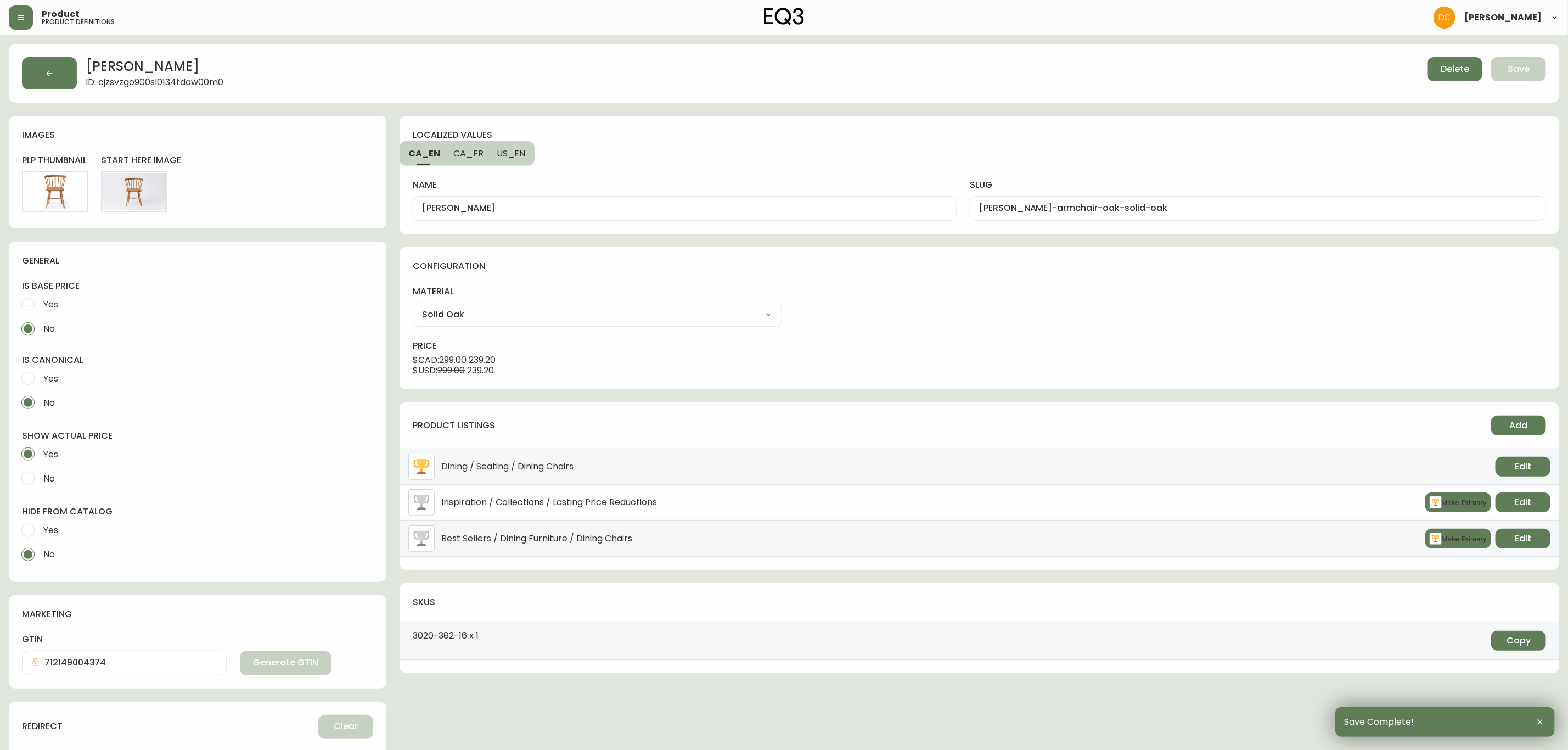
click at [51, 80] on button "button" at bounding box center [49, 73] width 55 height 32
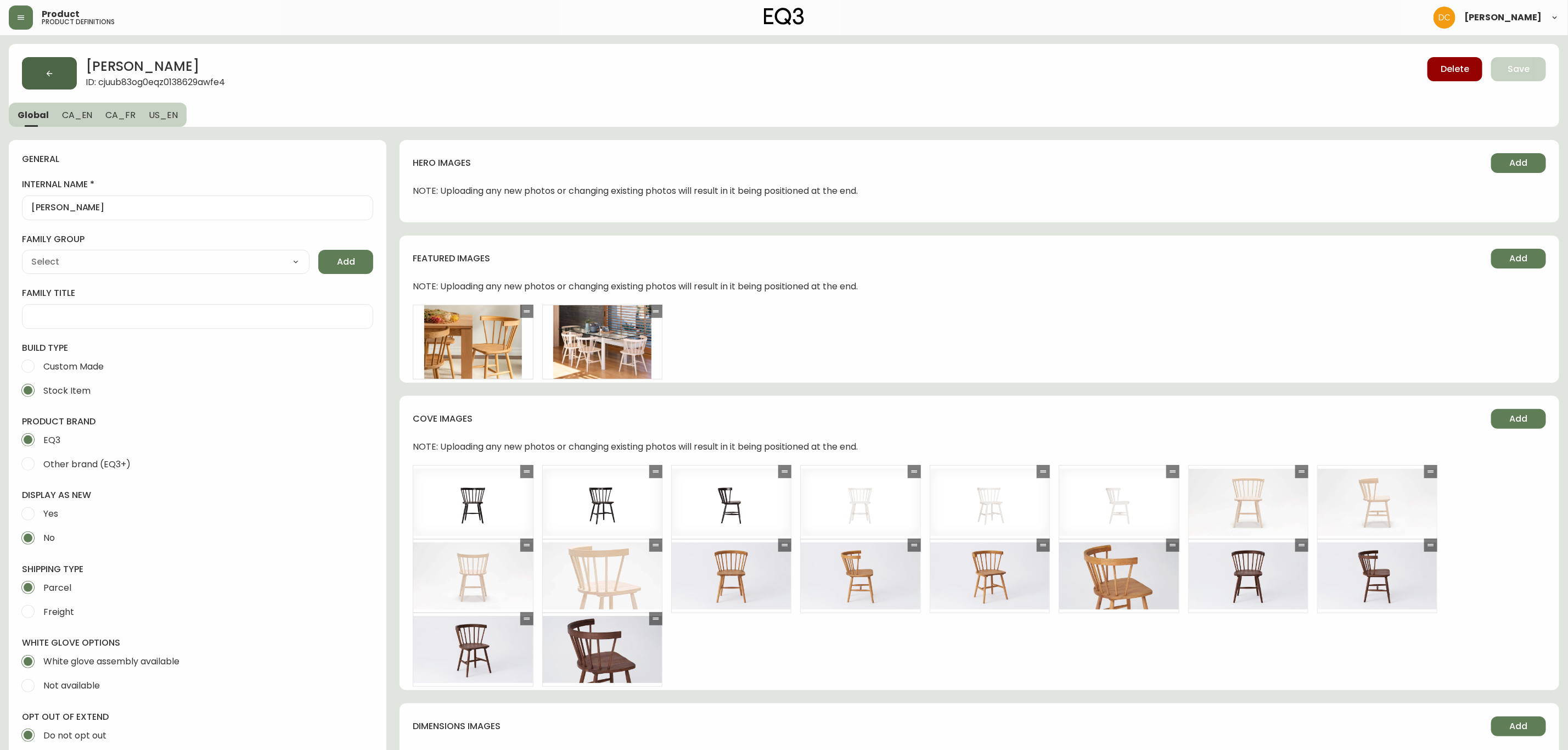
click at [41, 84] on button "button" at bounding box center [49, 73] width 55 height 32
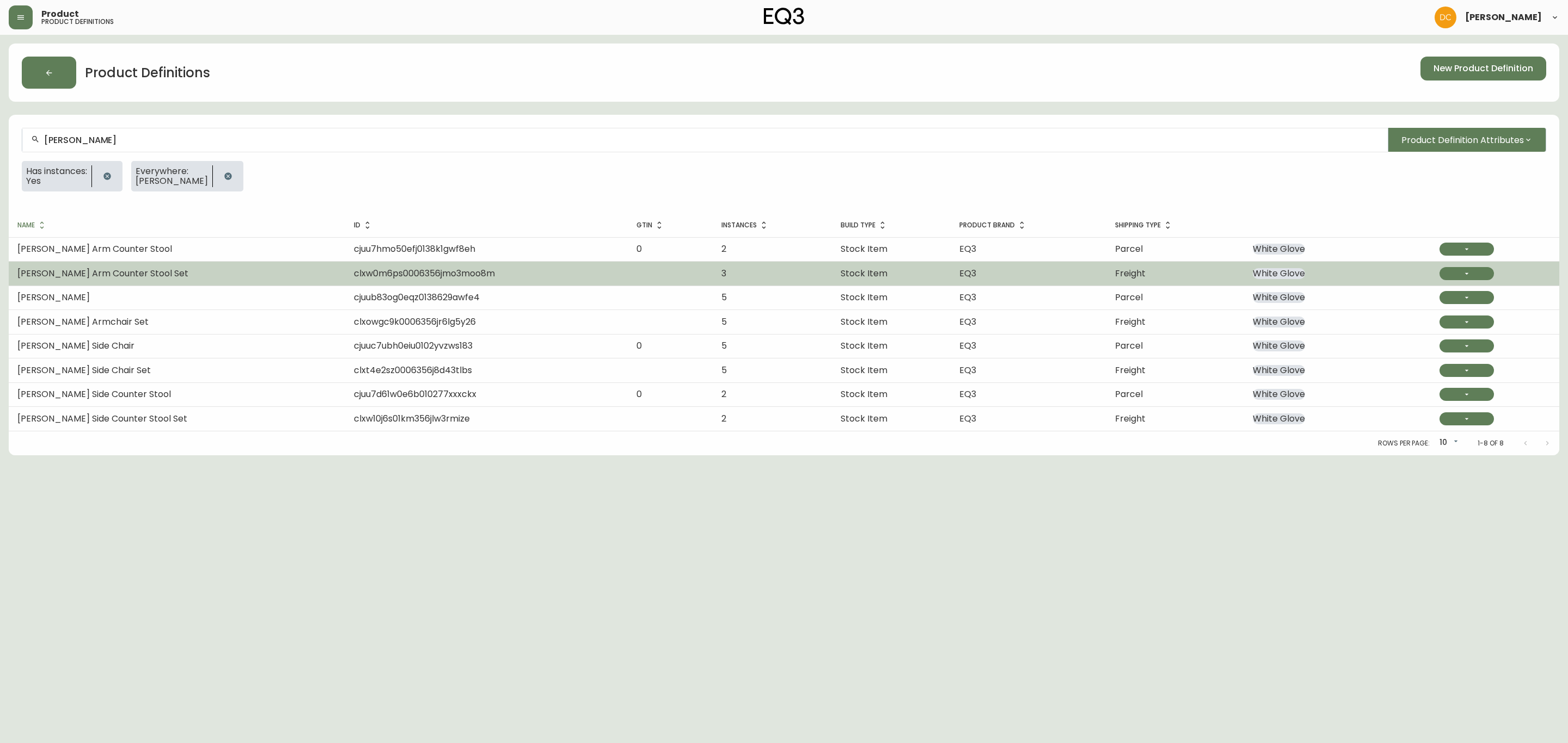
click at [229, 276] on td "[PERSON_NAME] Arm Counter Stool Set" at bounding box center [177, 273] width 336 height 24
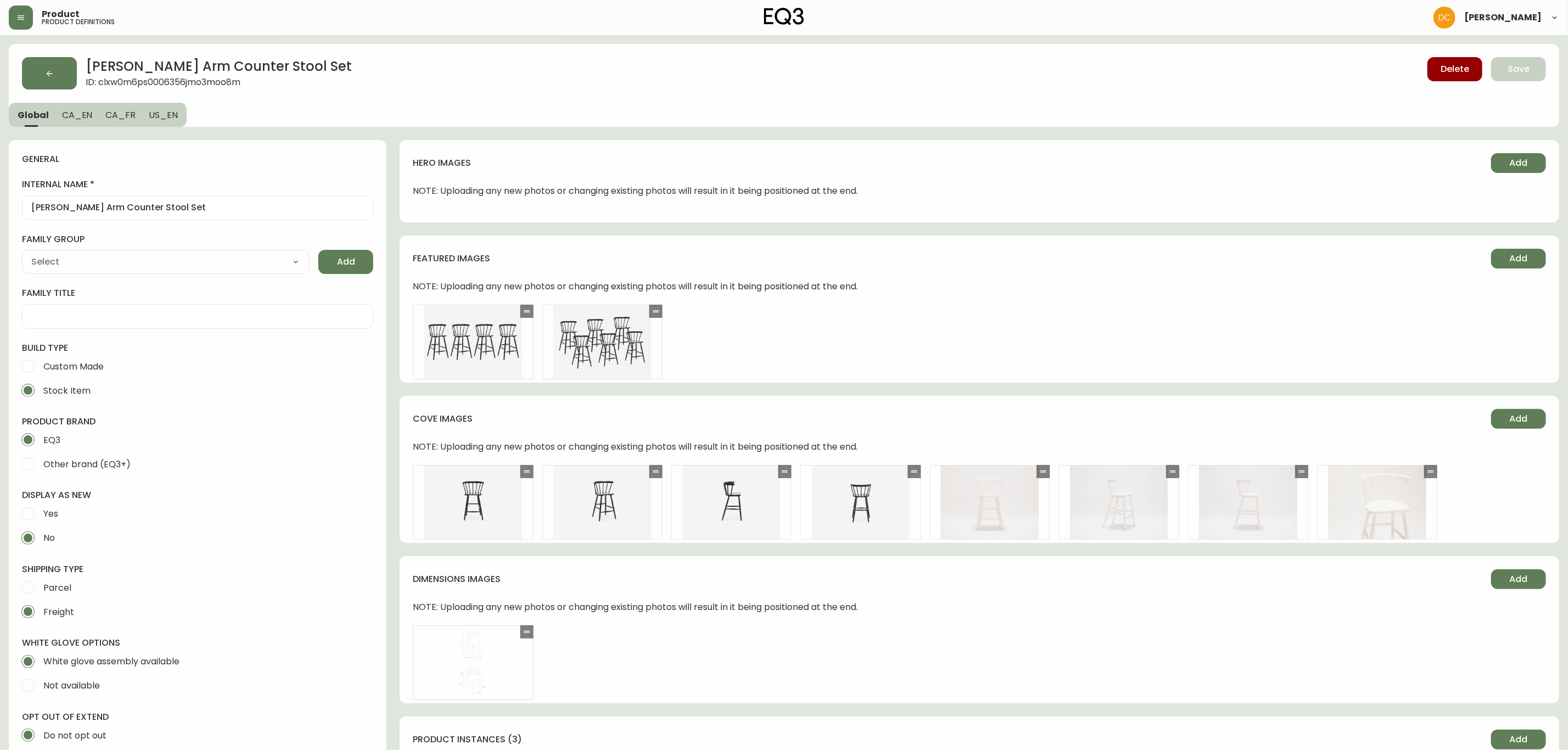
type input "EQ3"
type input "Casegood_Wood_Dust"
type input "Furniture > Chairs > Table & Bar Stools"
select select "cjyt4m5lw0000pt749bx6gh7n"
select select "cld0ddzul13ch011848so0rd3"
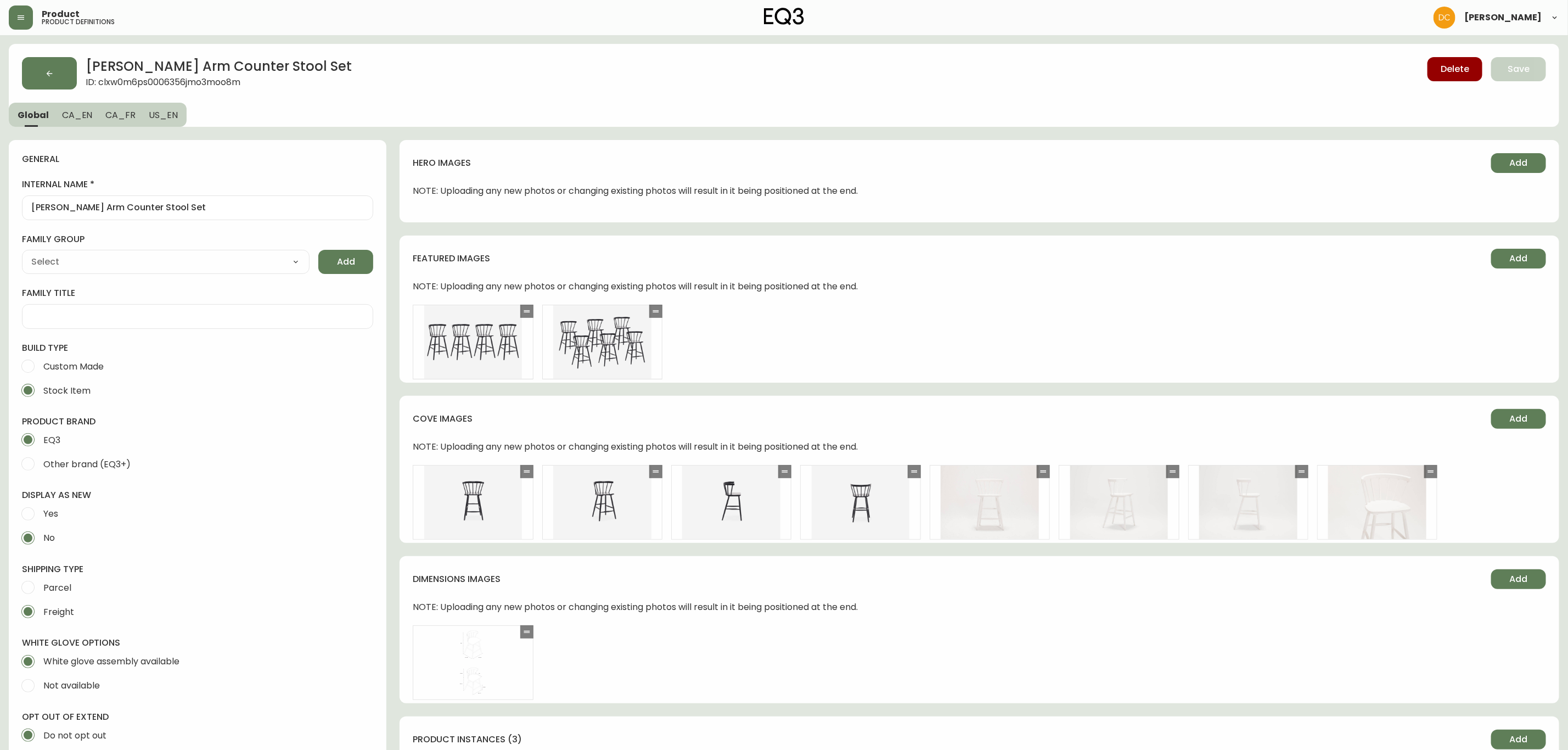
click at [80, 118] on span "CA_EN" at bounding box center [77, 115] width 31 height 12
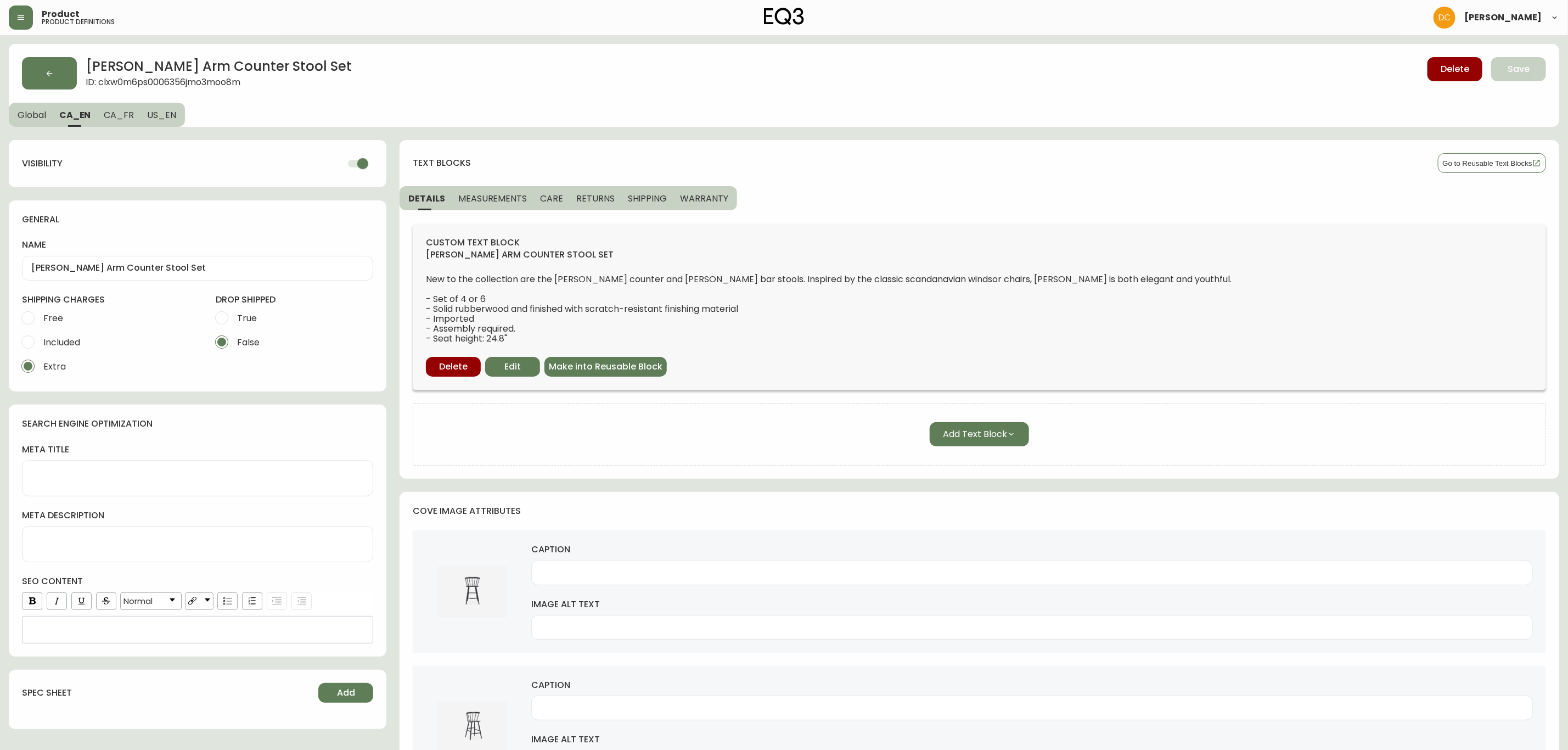
click at [350, 158] on input "checkbox" at bounding box center [362, 163] width 62 height 21
click at [117, 117] on span "CA_FR" at bounding box center [119, 115] width 30 height 12
checkbox input "true"
type input "Ensemble de tabourets de comptoir avec accoudoirs [PERSON_NAME]"
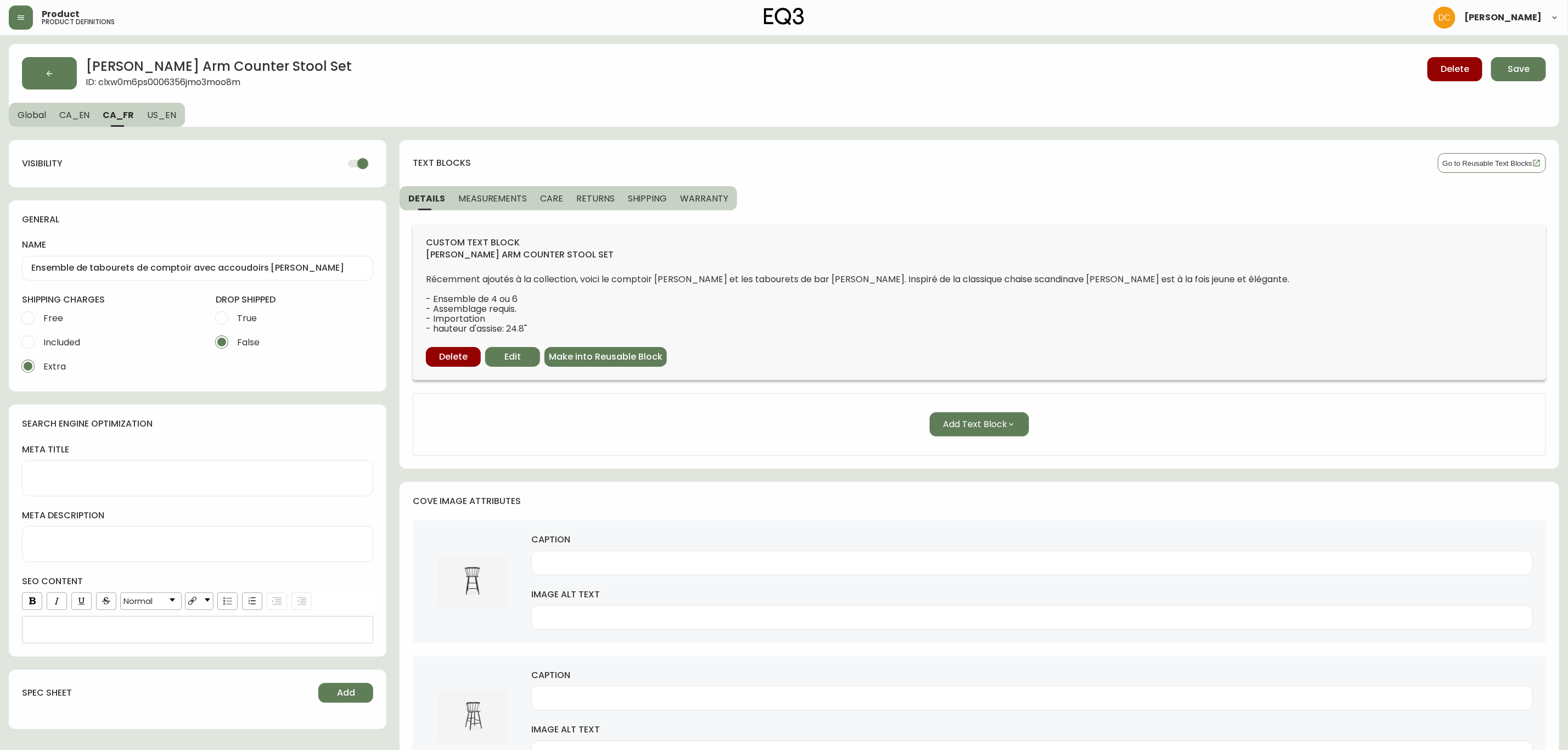
click at [33, 115] on span "Global" at bounding box center [32, 115] width 28 height 12
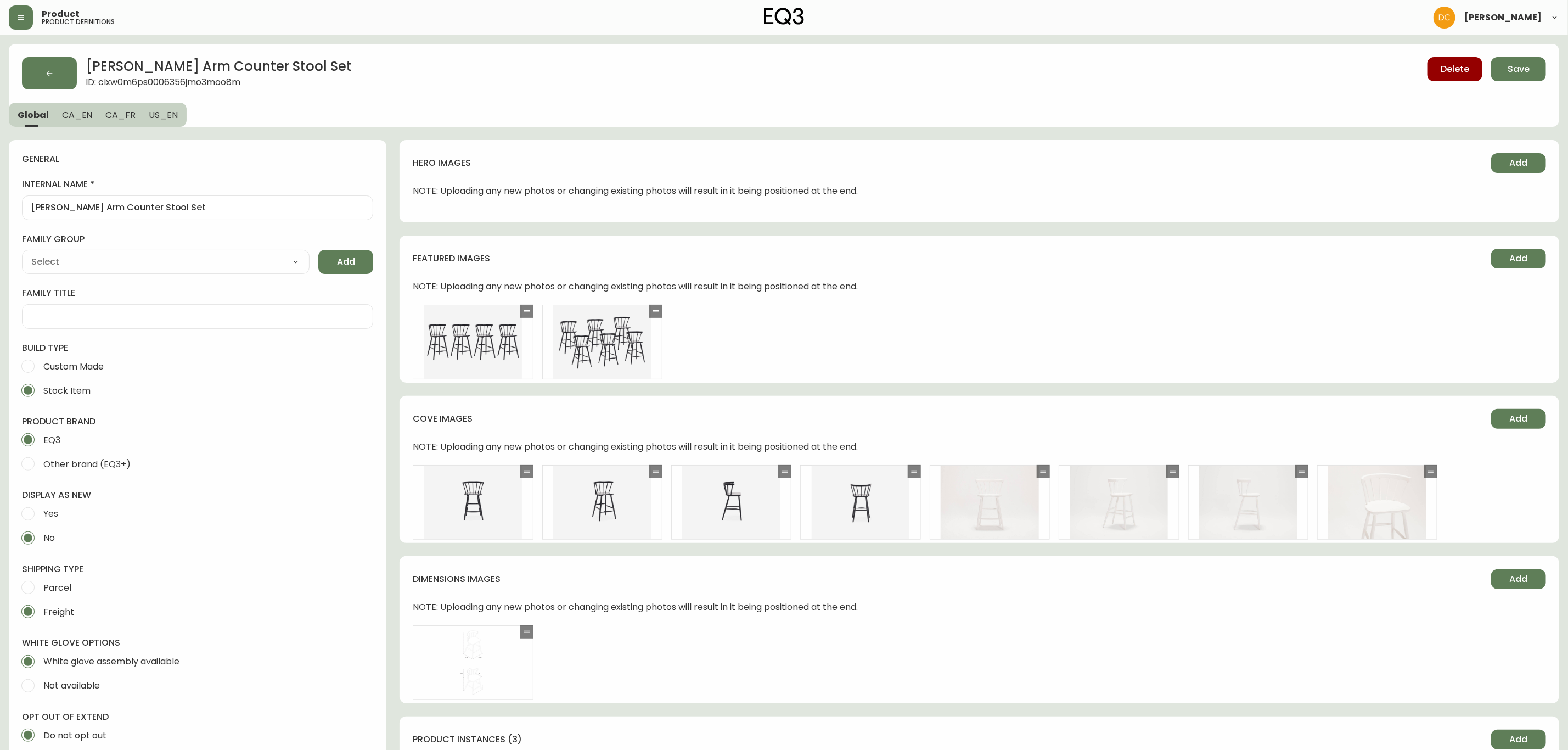
type input "EQ3"
type input "Furniture > Chairs > Table & Bar Stools"
type input "Casegood_Wood_Dust"
select select "cjyt4m5lw0000pt749bx6gh7n"
select select "cld0ddzul13ch011848so0rd3"
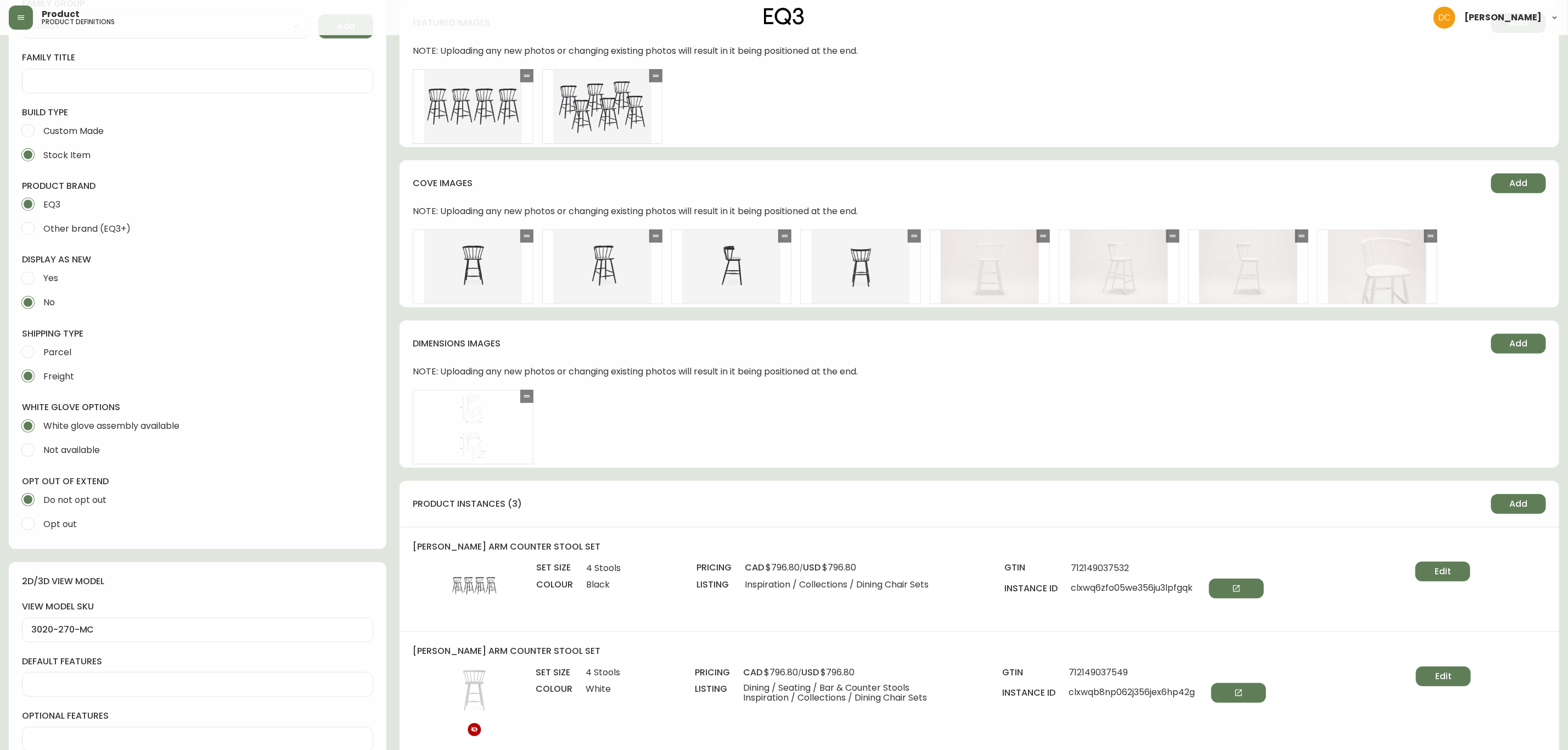
scroll to position [494, 0]
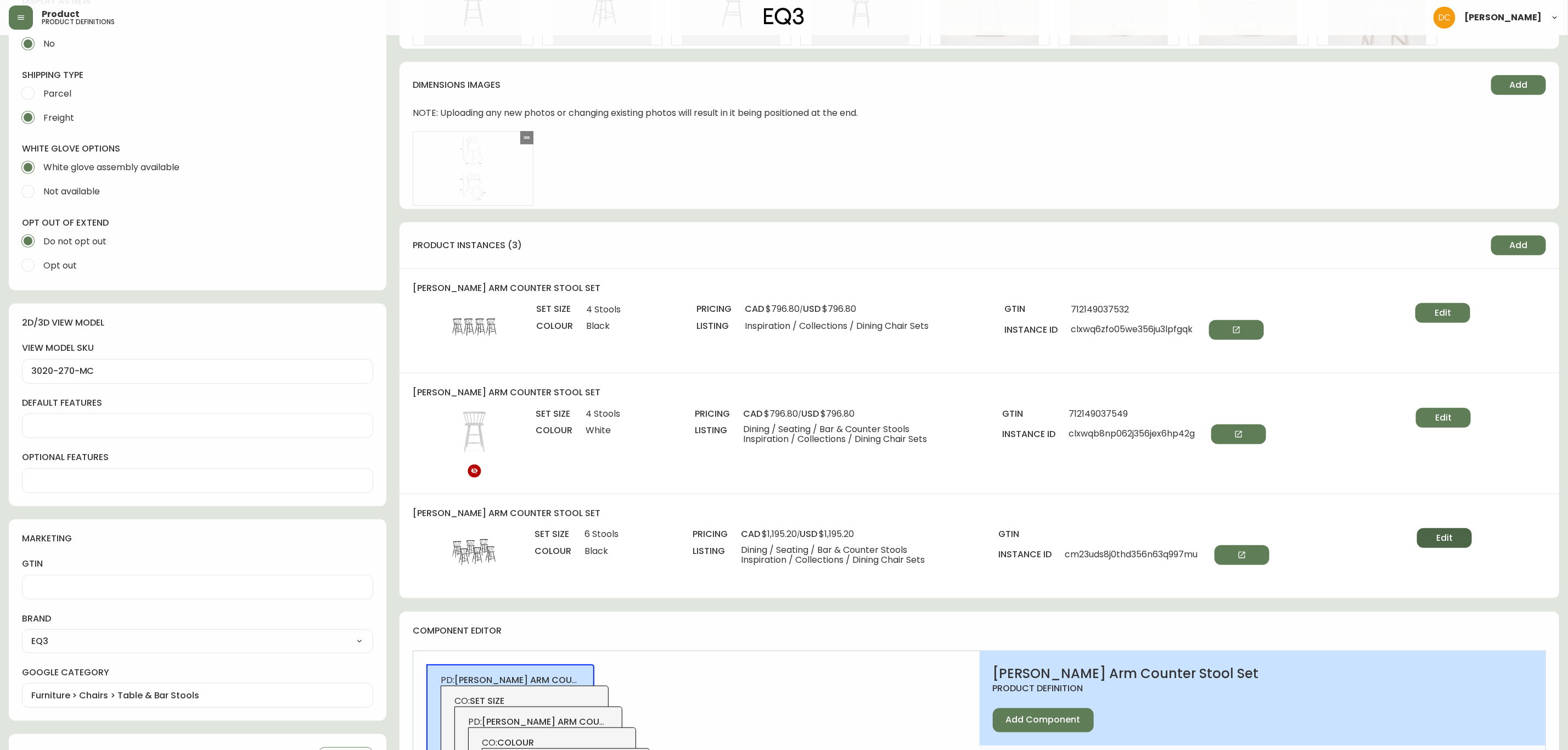
click at [1453, 539] on span "Edit" at bounding box center [1444, 538] width 17 height 12
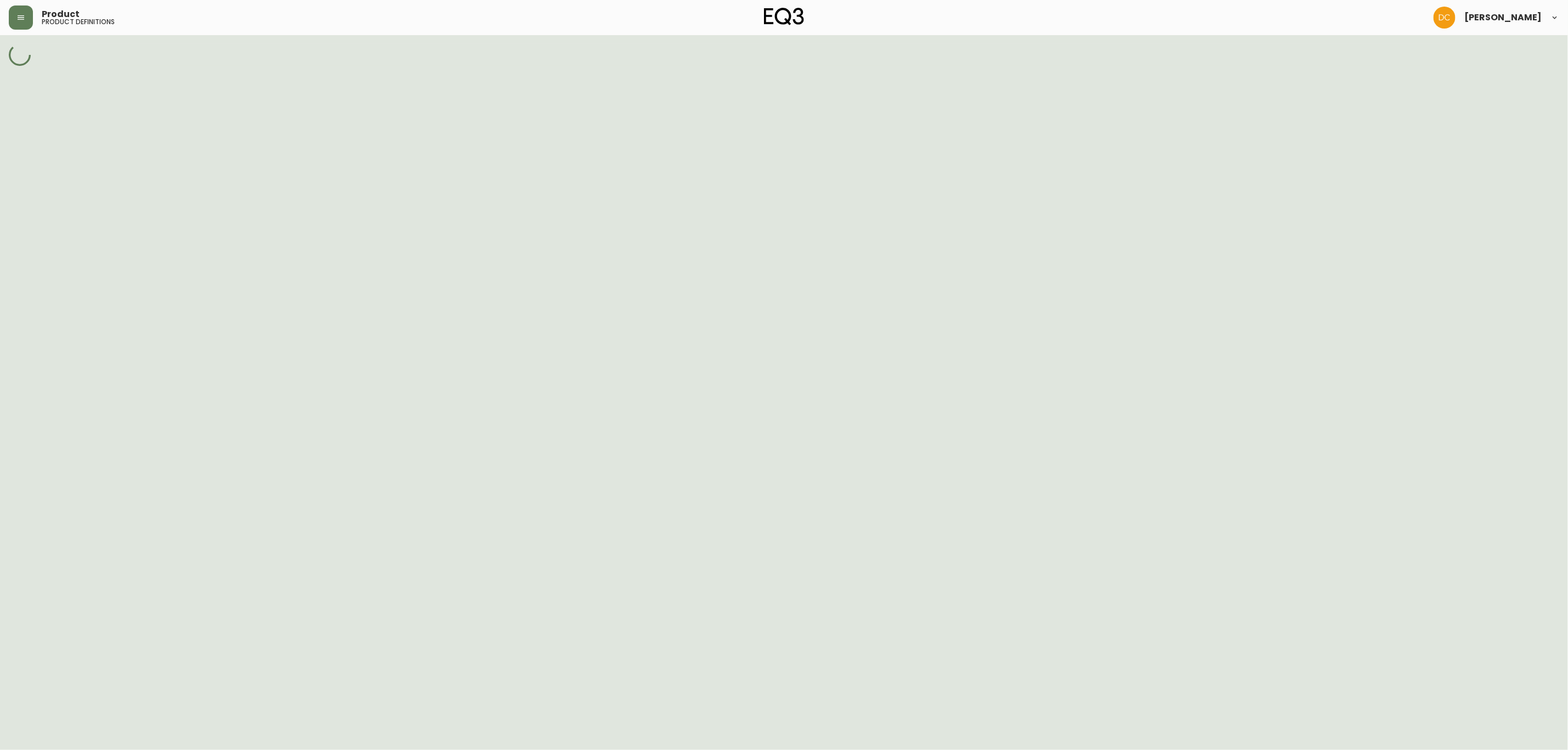
select select "cm23qa0of0bjv356n6d17kw9q"
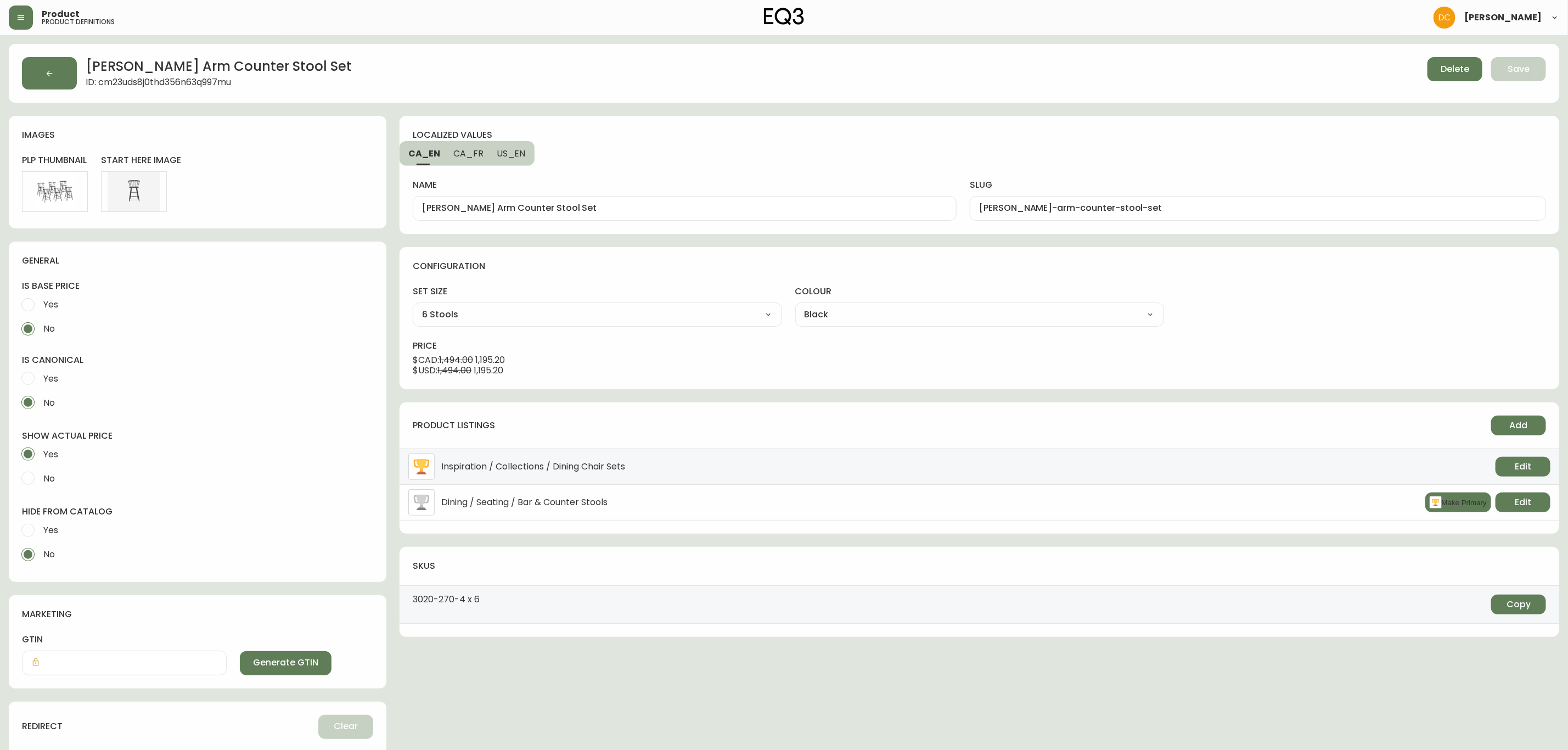
click at [61, 524] on label "Yes" at bounding box center [190, 530] width 348 height 24
click at [40, 524] on input "Yes" at bounding box center [27, 530] width 24 height 24
radio input "true"
radio input "false"
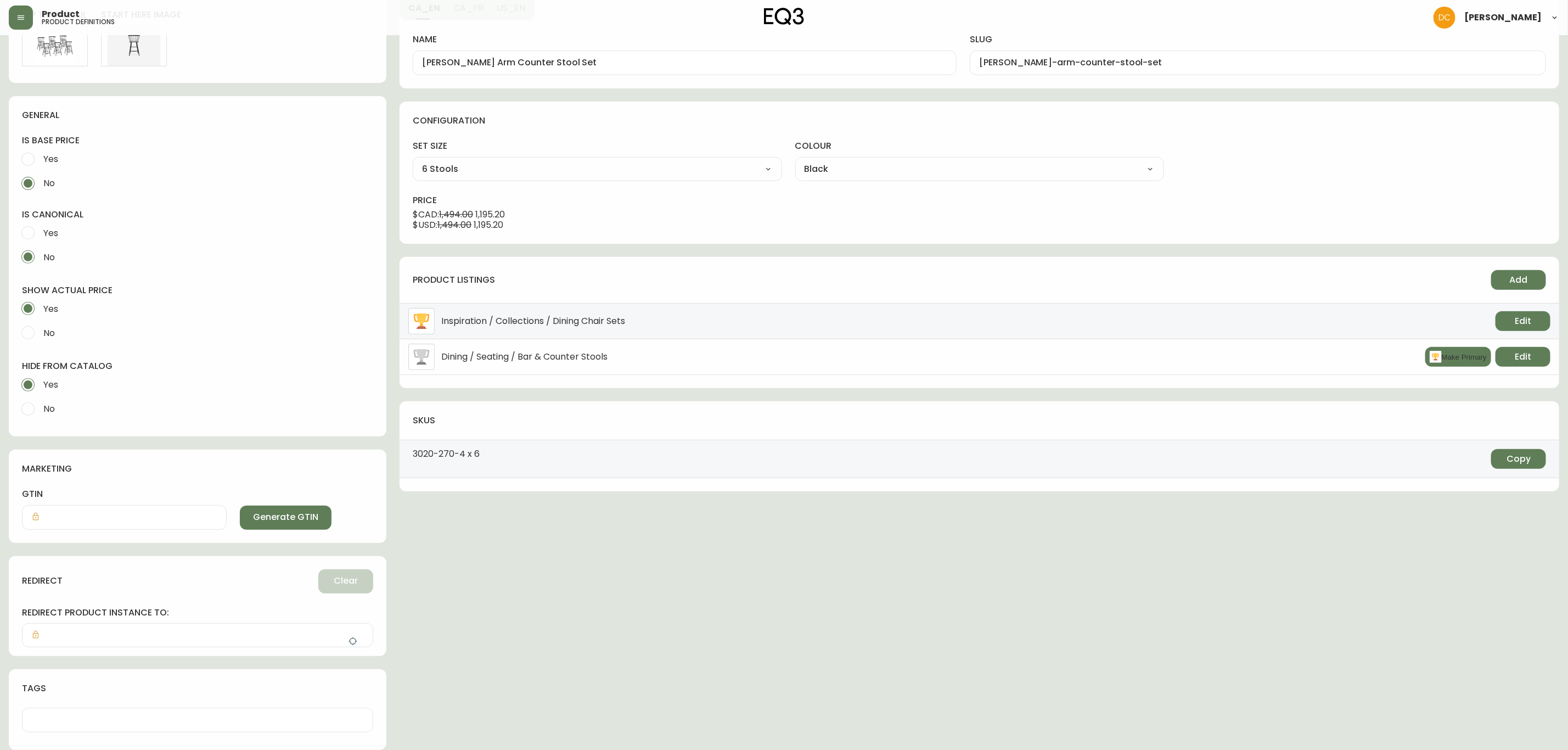
click at [347, 633] on button "button" at bounding box center [352, 641] width 22 height 22
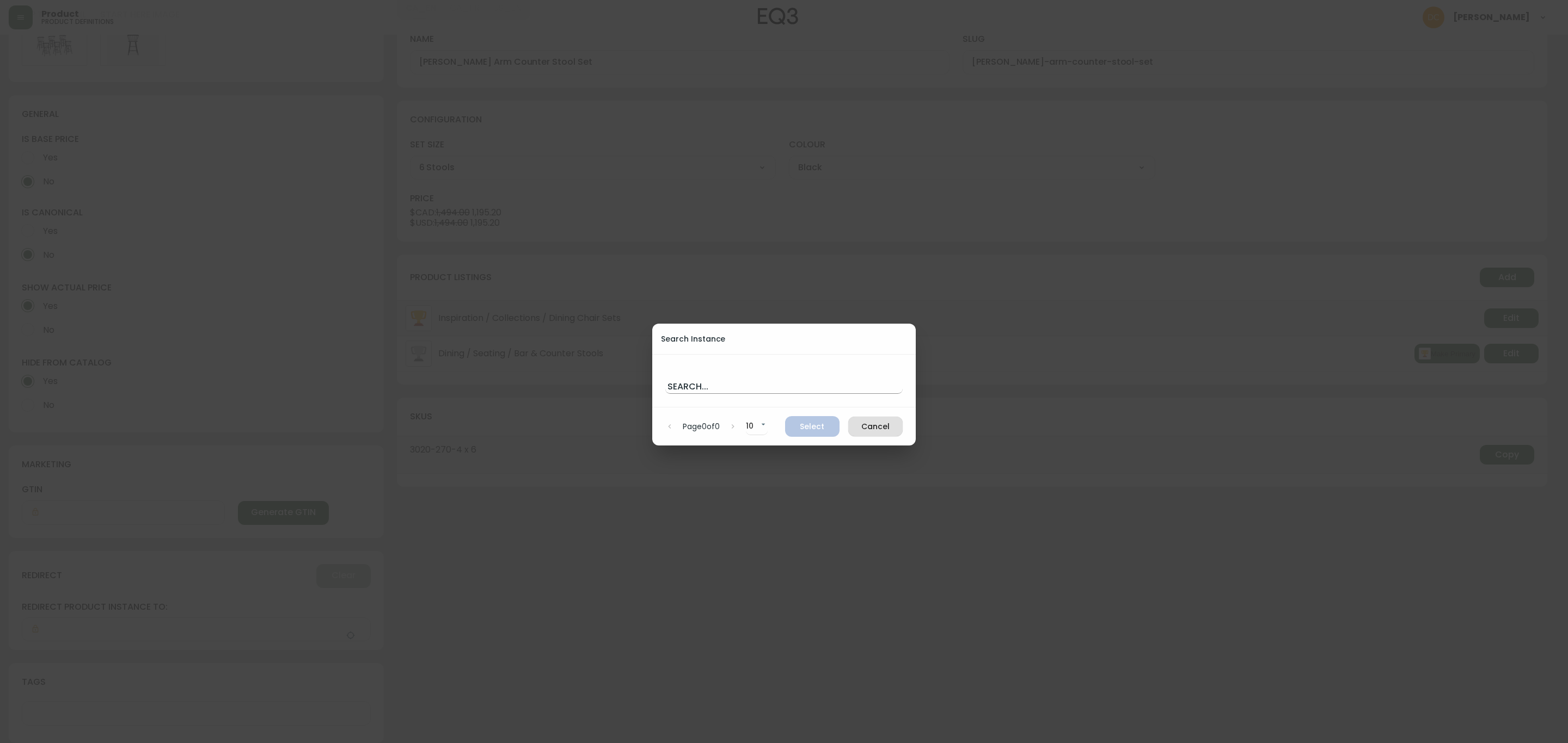
click at [710, 379] on input "text" at bounding box center [784, 385] width 238 height 17
click at [871, 427] on span "Cancel" at bounding box center [875, 427] width 37 height 14
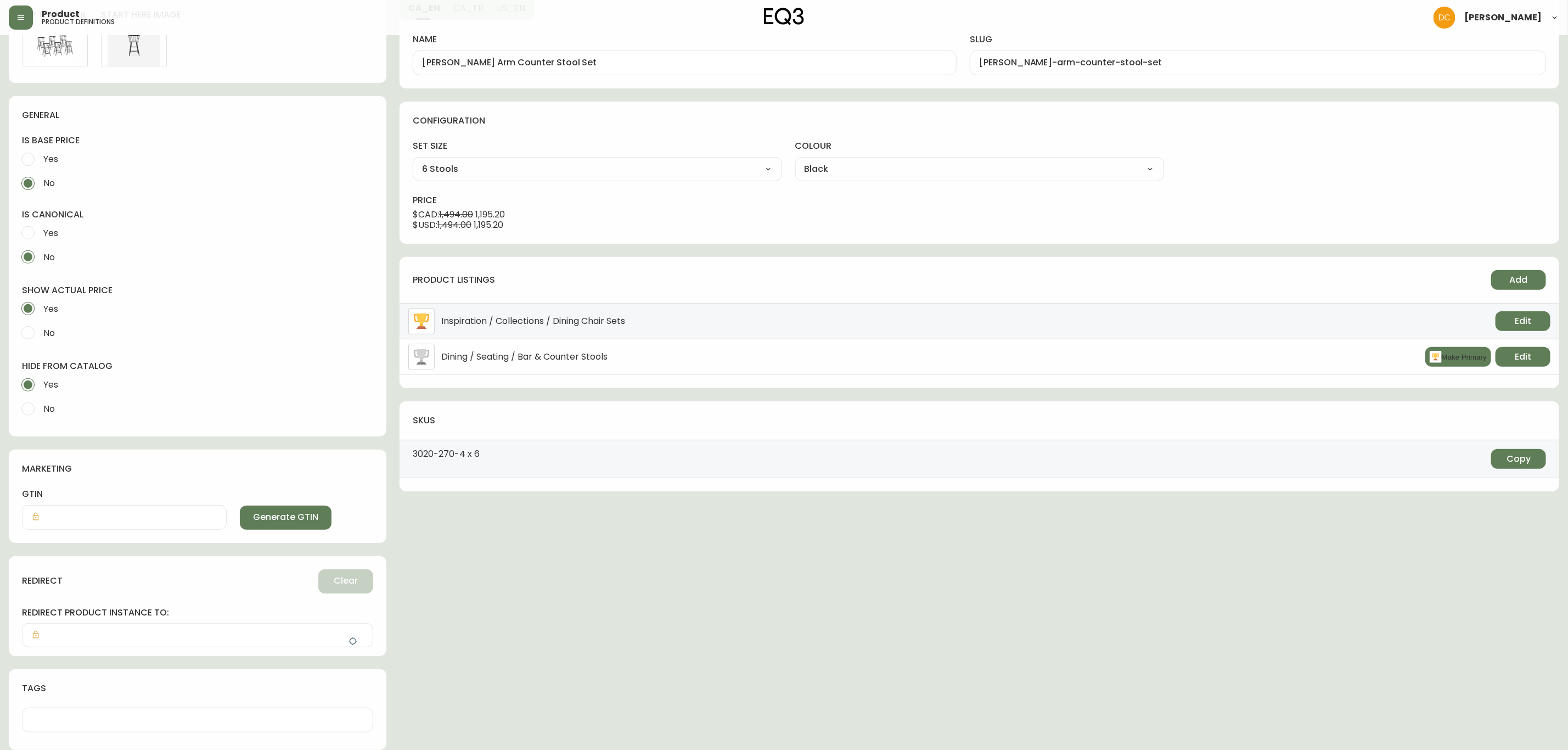
click at [353, 638] on icon "button" at bounding box center [352, 641] width 9 height 9
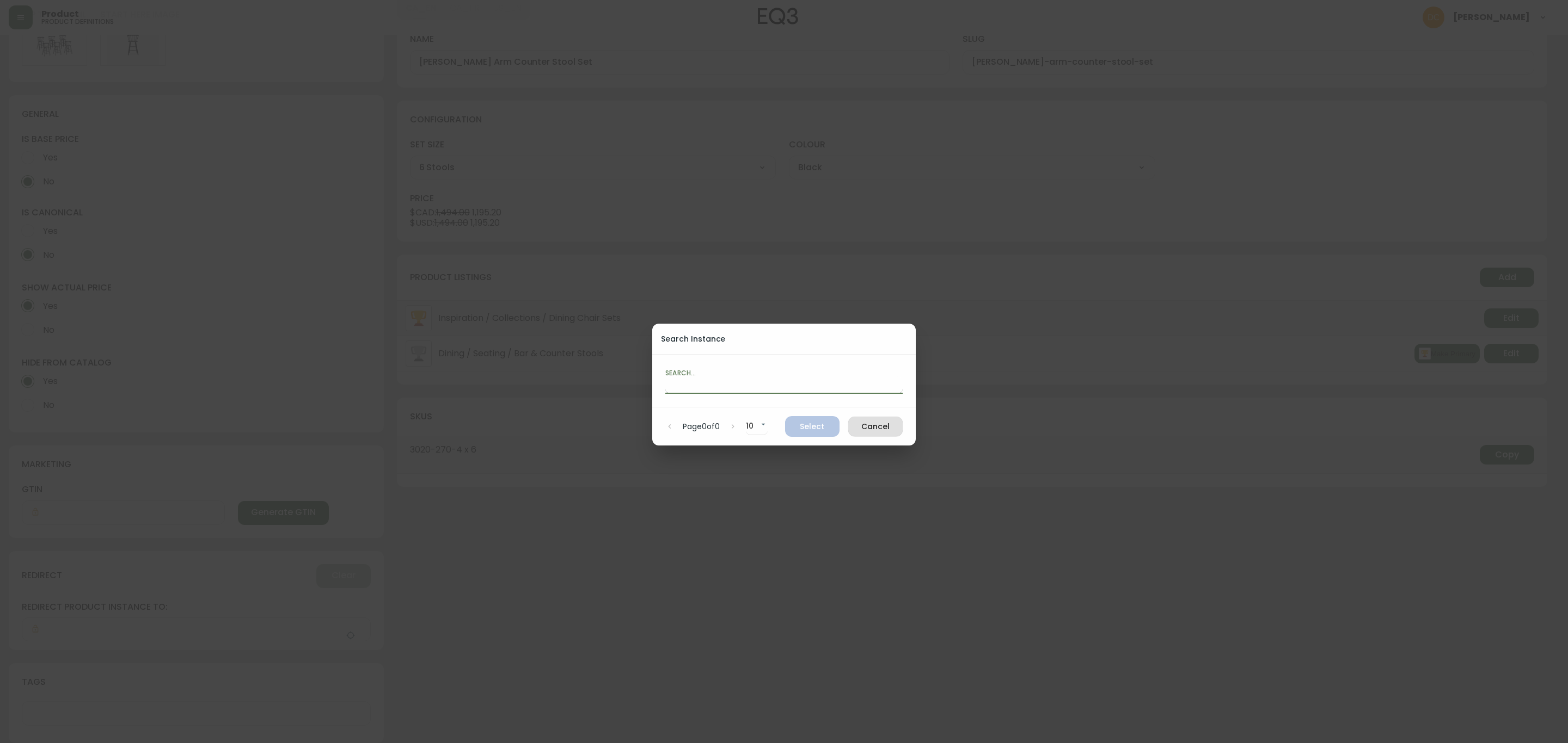
click at [792, 381] on input "text" at bounding box center [784, 385] width 238 height 17
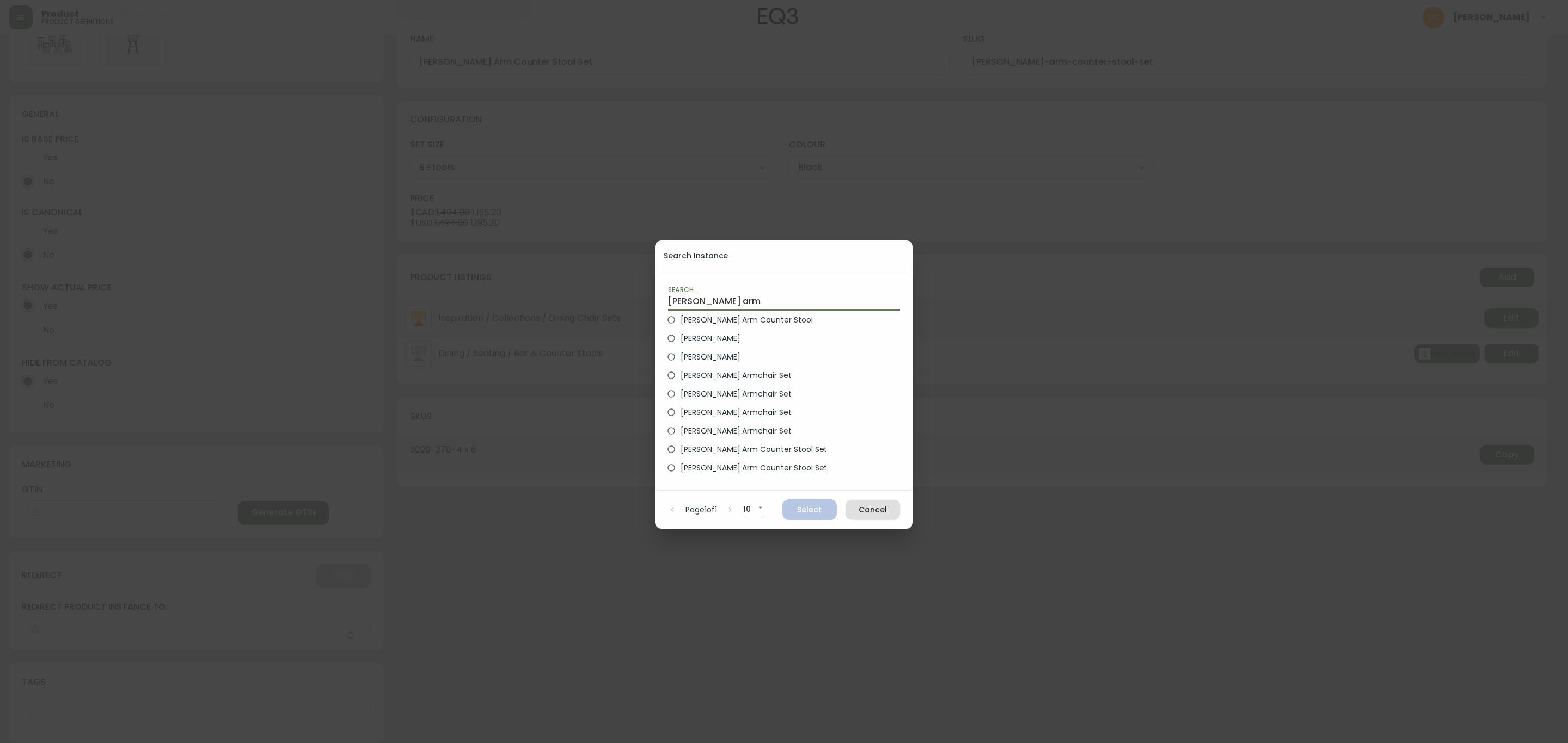
type input "[PERSON_NAME] arm"
click at [761, 315] on span "[PERSON_NAME] Arm Counter Stool" at bounding box center [746, 321] width 132 height 12
click at [680, 314] on input "[PERSON_NAME] Arm Counter Stool" at bounding box center [671, 320] width 19 height 19
radio input "true"
click at [793, 508] on span "Select" at bounding box center [809, 510] width 37 height 14
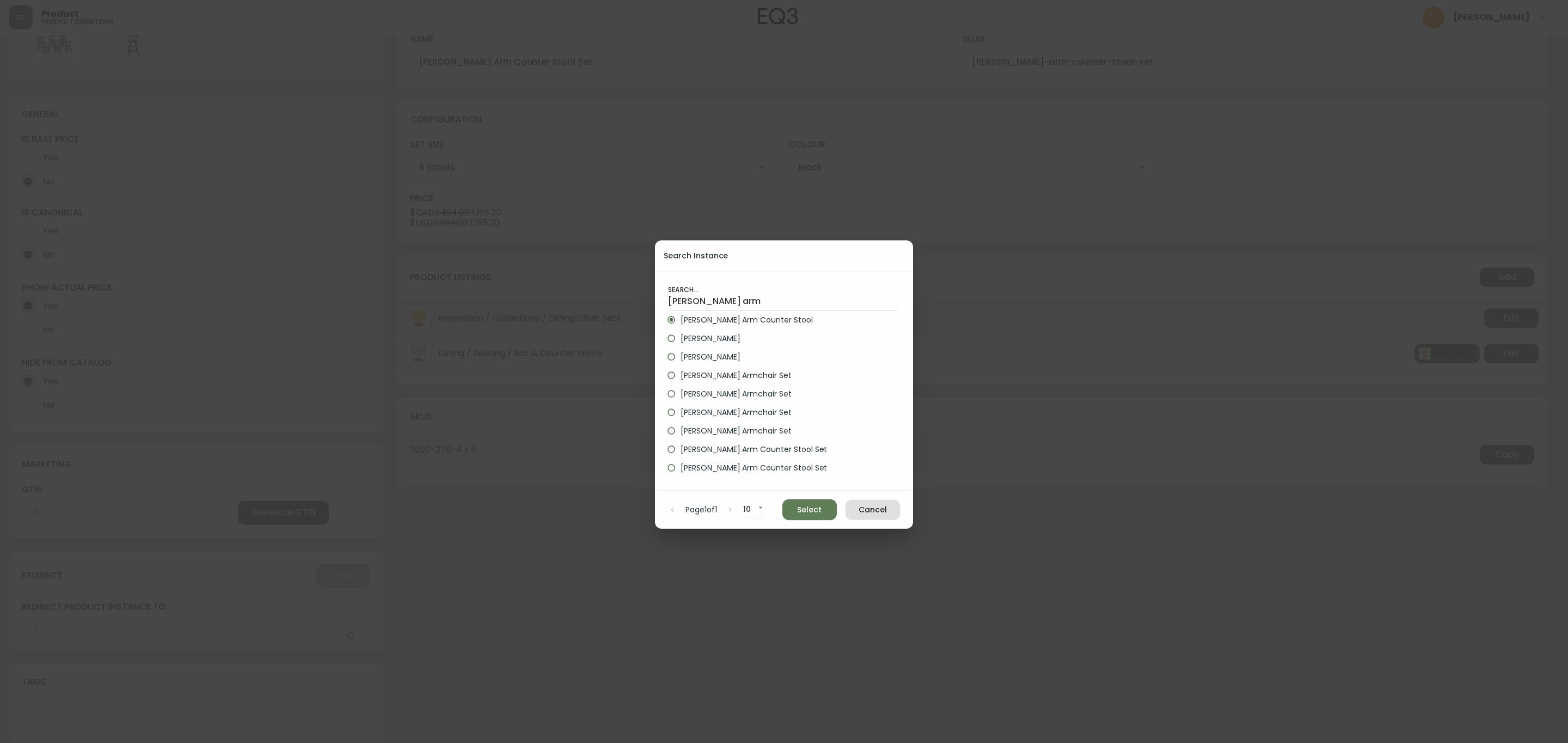
type input "[PERSON_NAME] Arm Counter Stool"
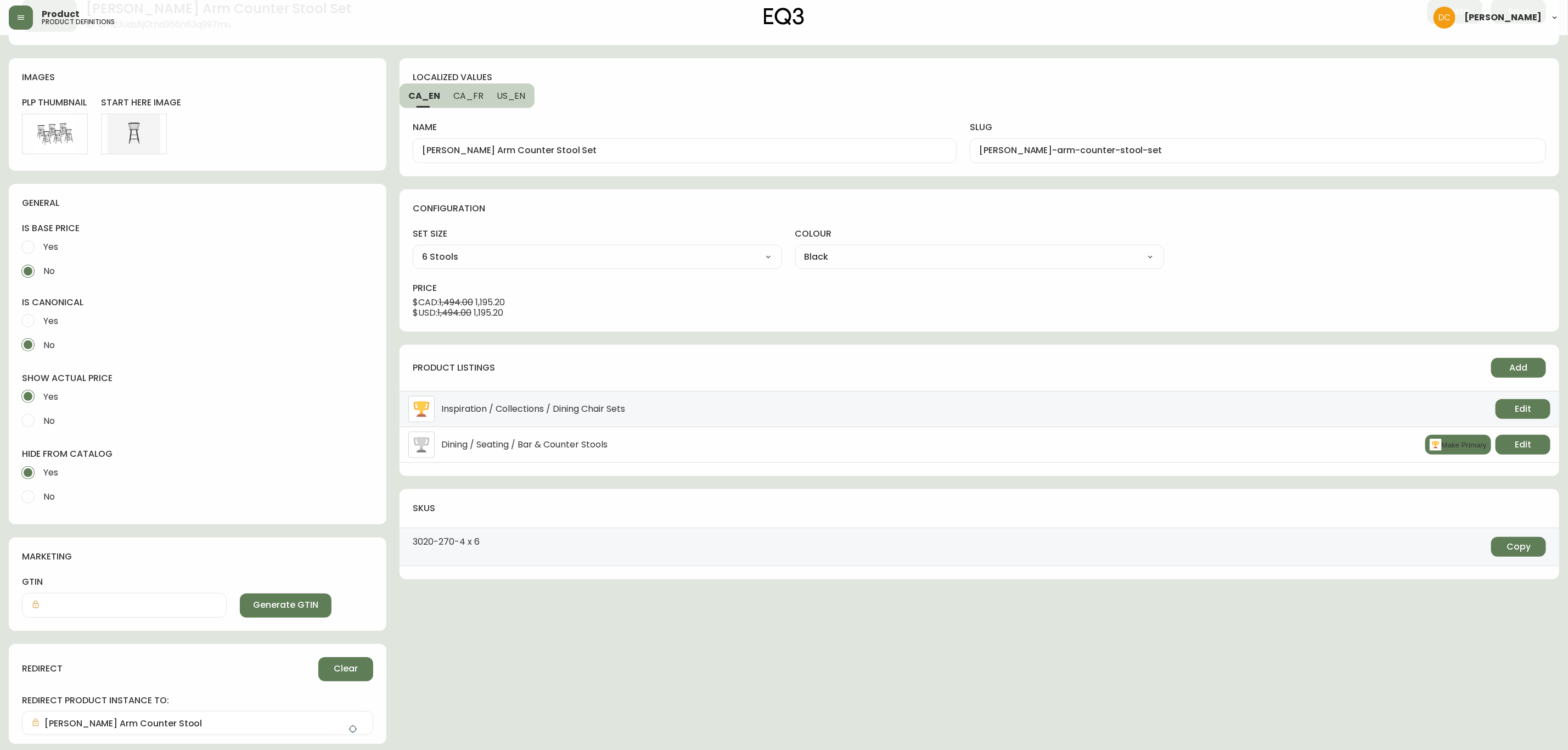
scroll to position [0, 0]
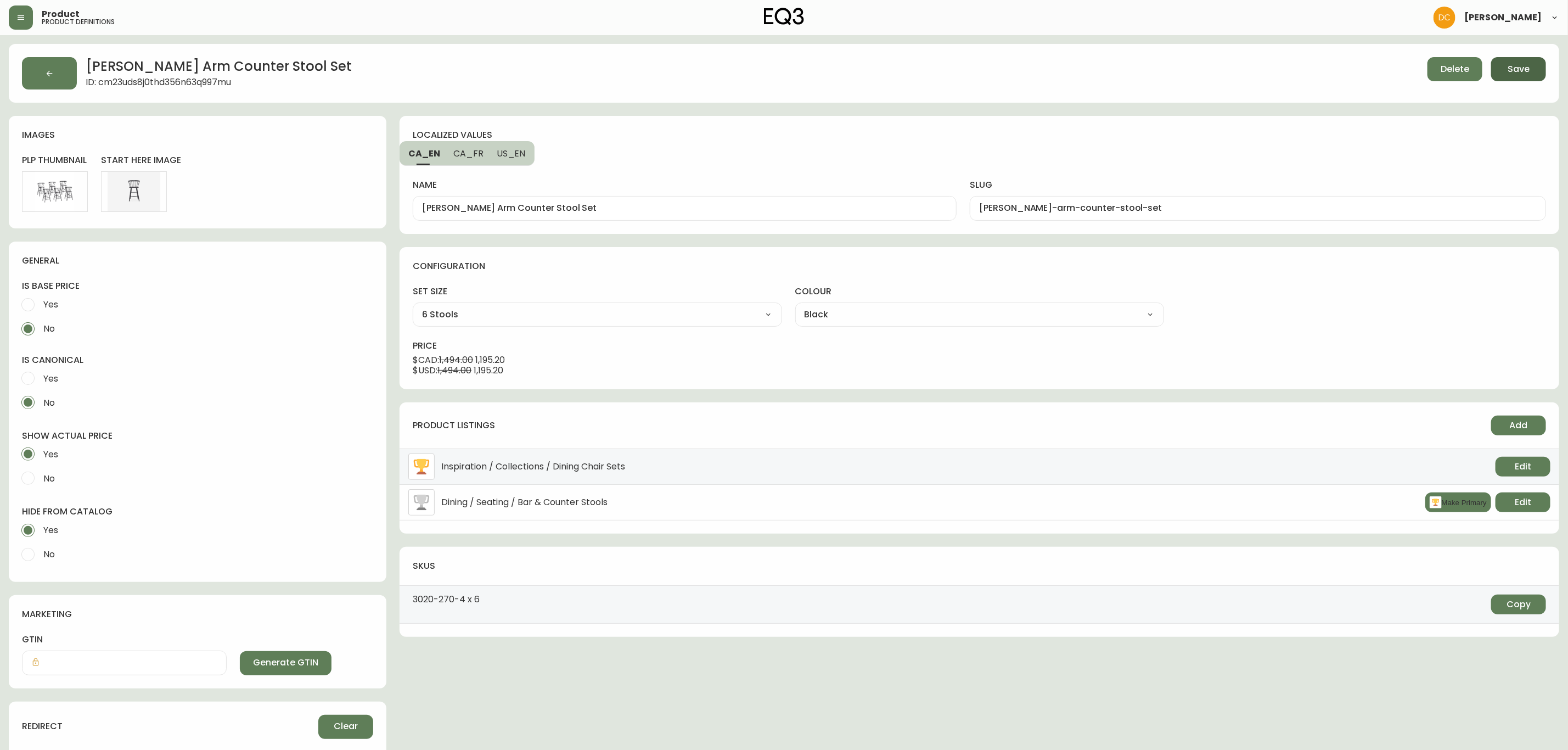
click at [1516, 74] on span "Save" at bounding box center [1519, 69] width 22 height 12
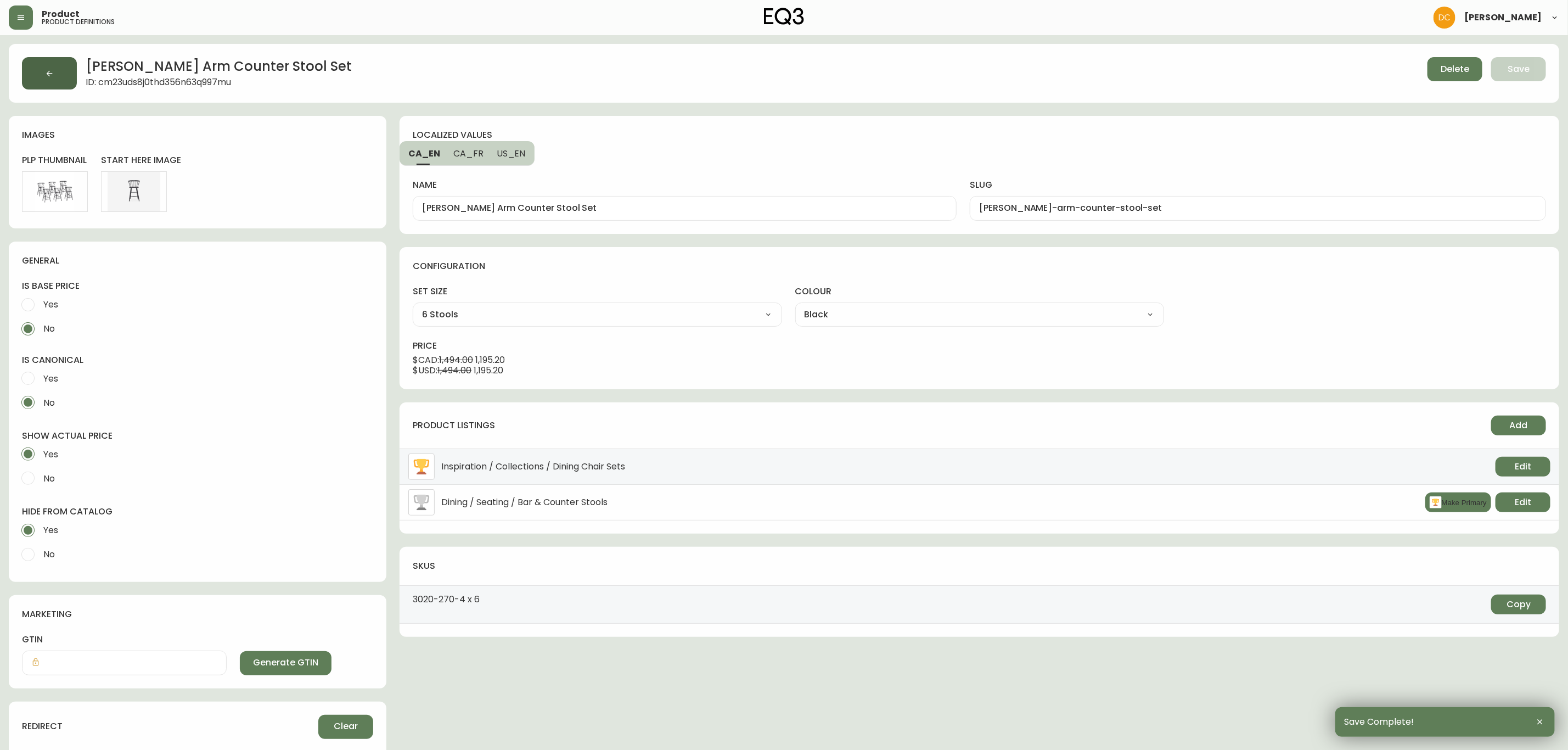
click at [56, 65] on button "button" at bounding box center [49, 73] width 55 height 32
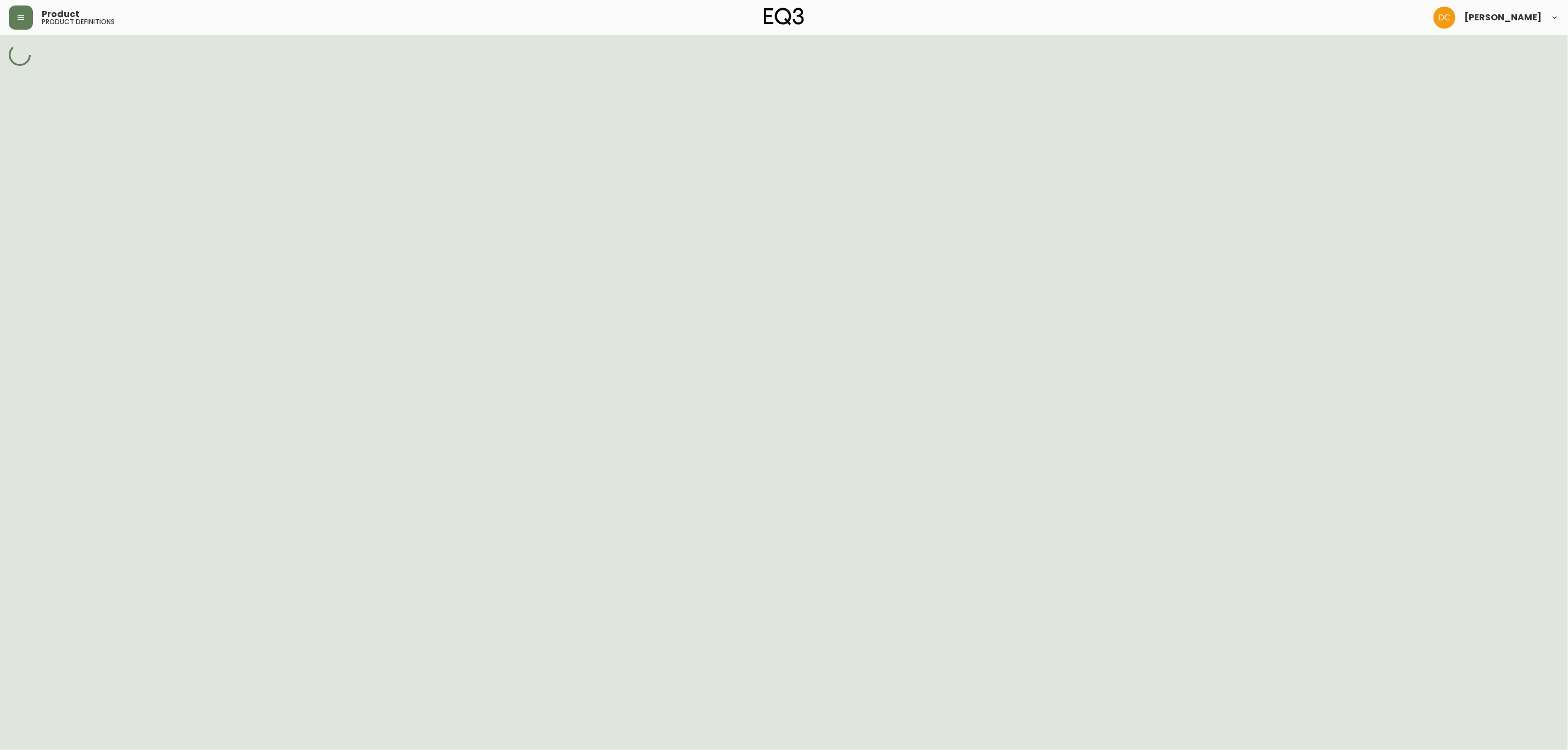
select select "cld0ddzul13ch011848so0rd3"
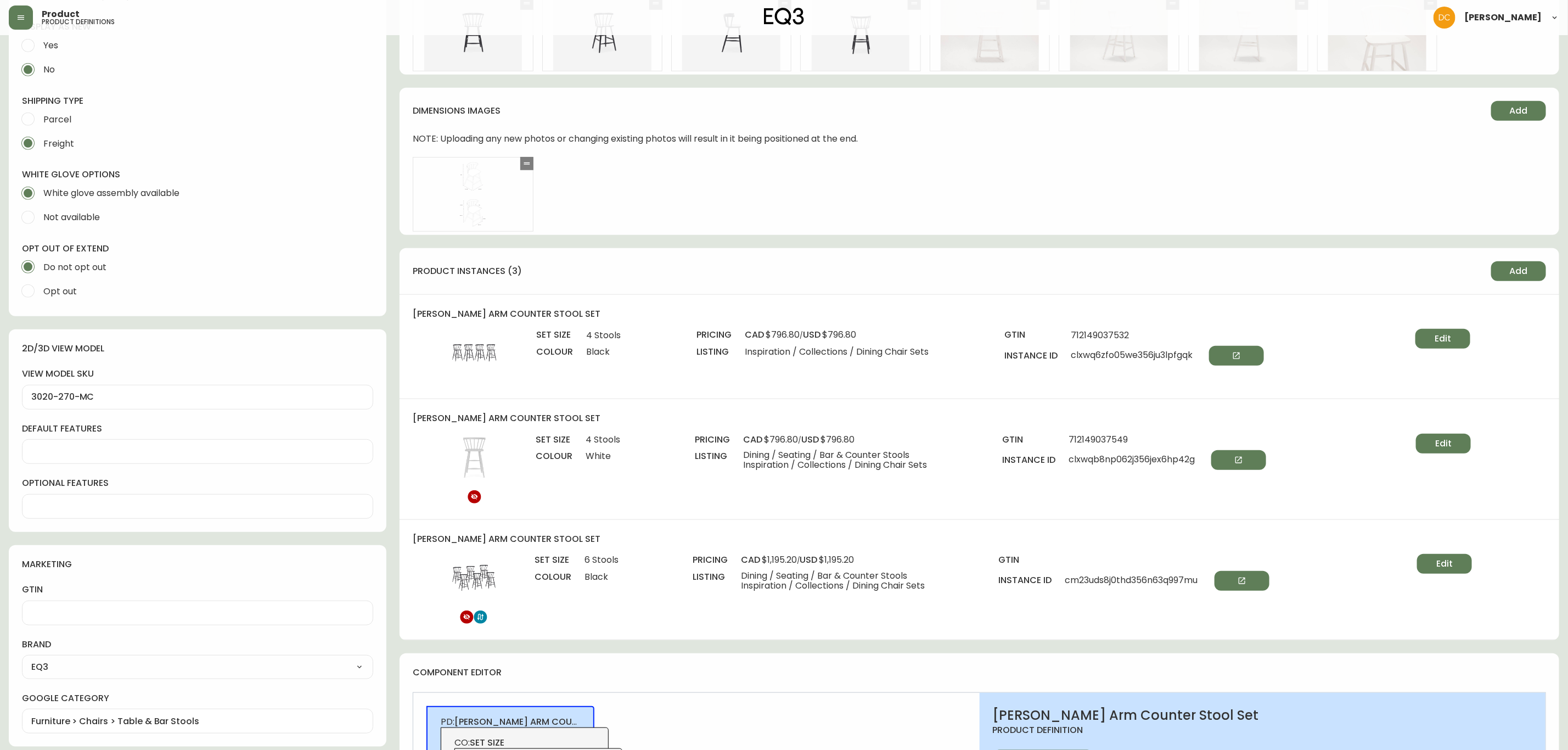
scroll to position [467, 0]
click at [1424, 348] on button "Edit" at bounding box center [1443, 341] width 55 height 20
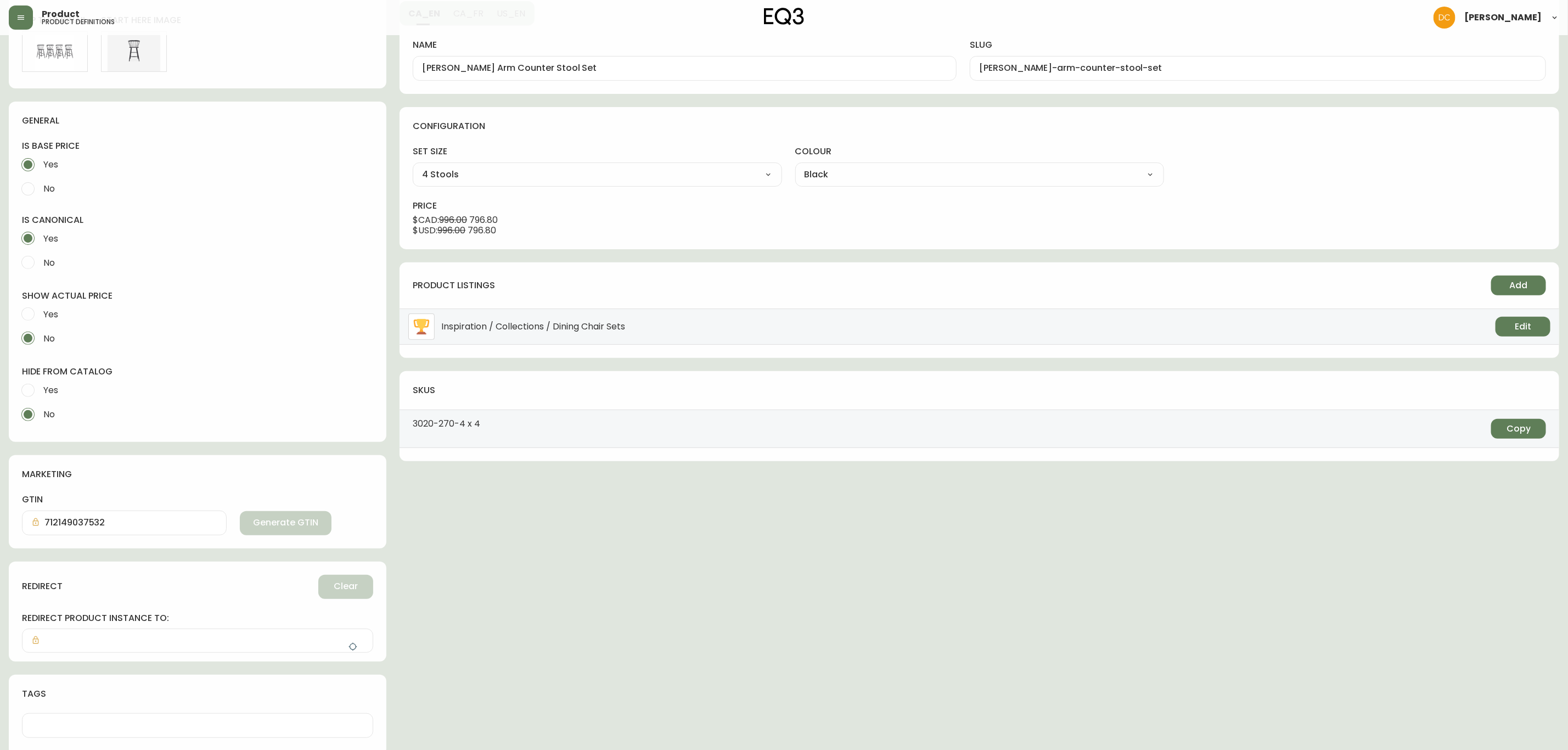
scroll to position [147, 0]
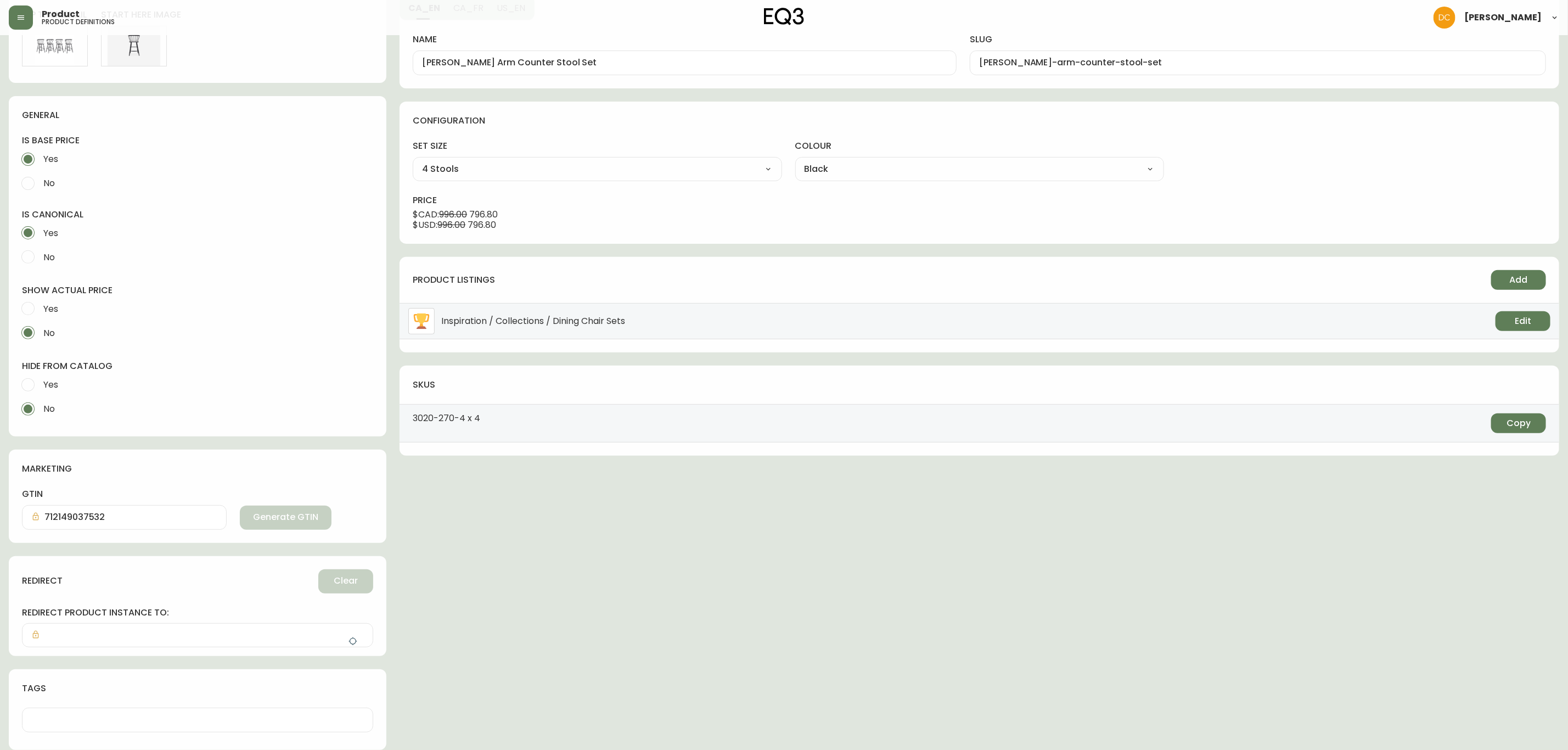
click at [53, 387] on span "Yes" at bounding box center [51, 385] width 15 height 12
click at [40, 387] on input "Yes" at bounding box center [27, 384] width 24 height 24
radio input "true"
radio input "false"
click at [352, 640] on icon "button" at bounding box center [352, 641] width 9 height 9
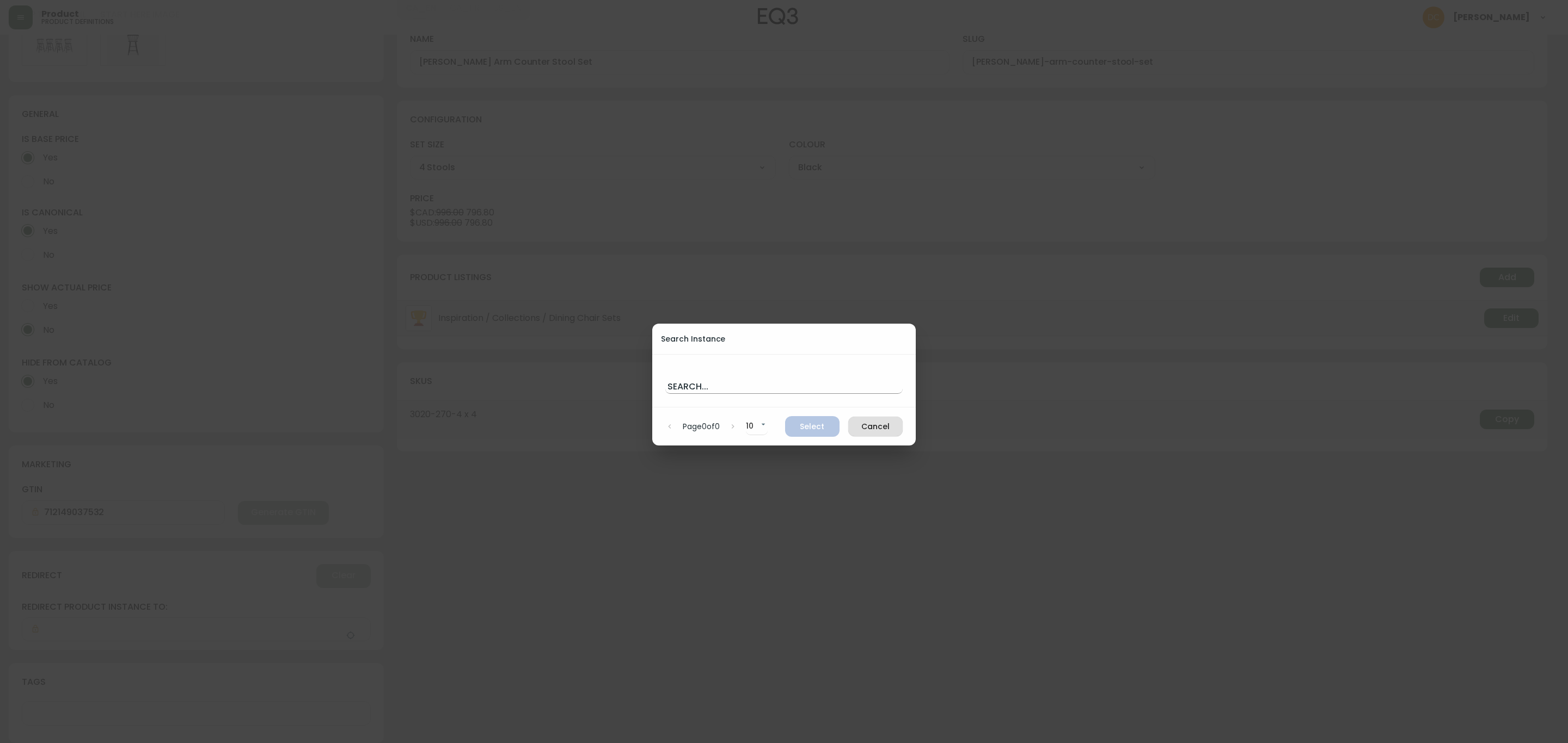
click at [768, 377] on input "text" at bounding box center [784, 385] width 238 height 17
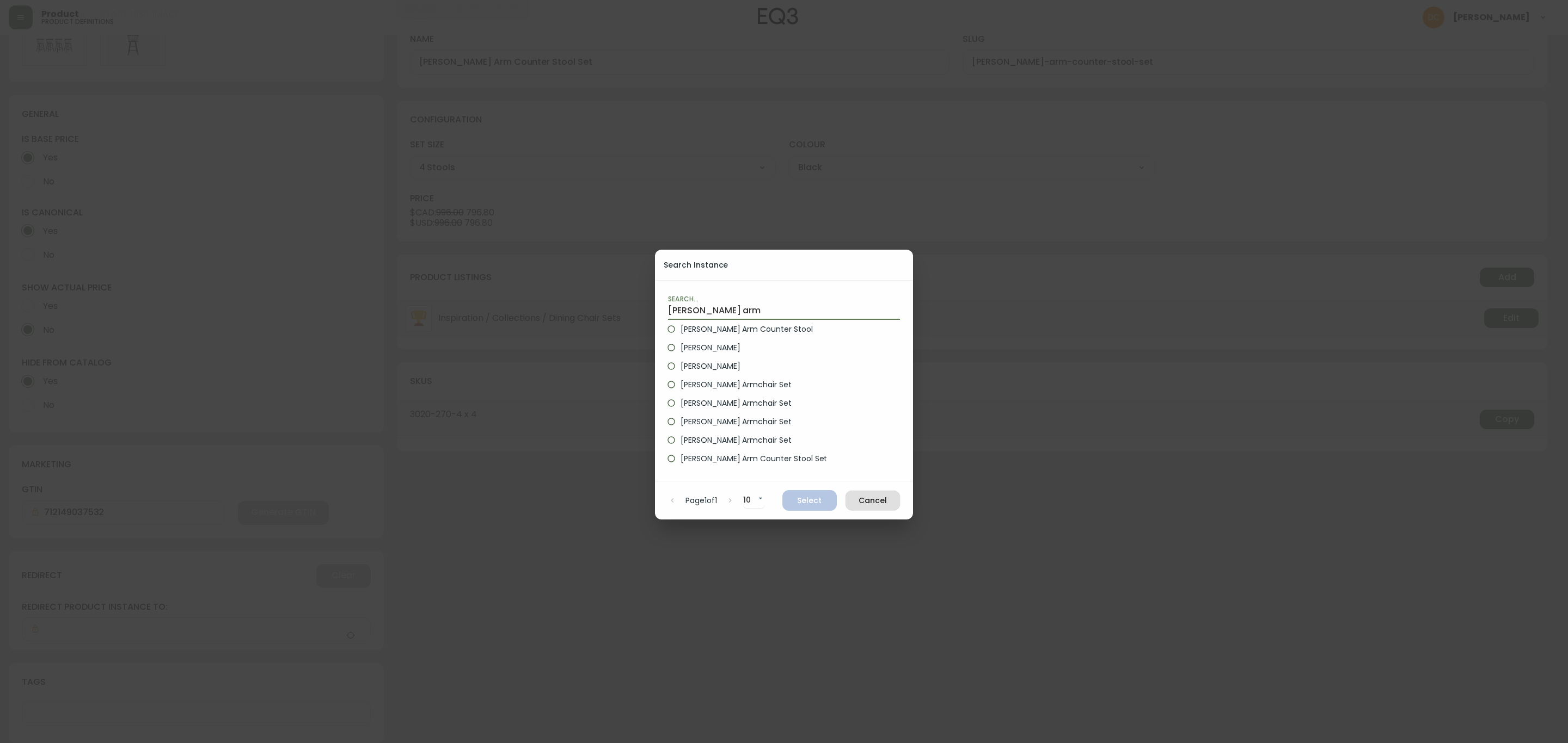
type input "[PERSON_NAME] arm"
click at [748, 325] on span "[PERSON_NAME] Arm Counter Stool" at bounding box center [746, 330] width 132 height 12
click at [680, 325] on input "[PERSON_NAME] Arm Counter Stool" at bounding box center [671, 329] width 19 height 19
radio input "true"
click at [805, 501] on span "Select" at bounding box center [809, 501] width 37 height 14
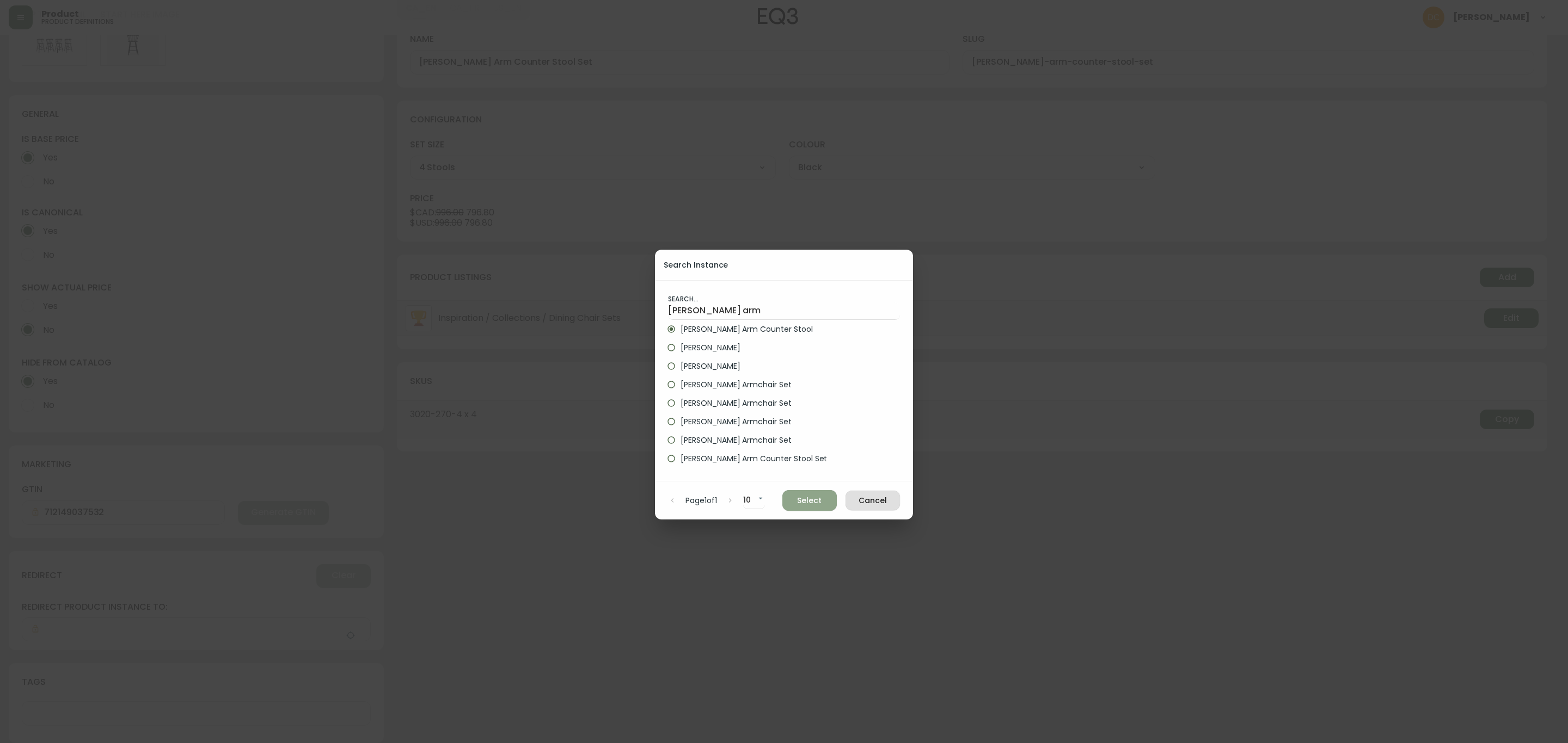
type input "[PERSON_NAME] Arm Counter Stool"
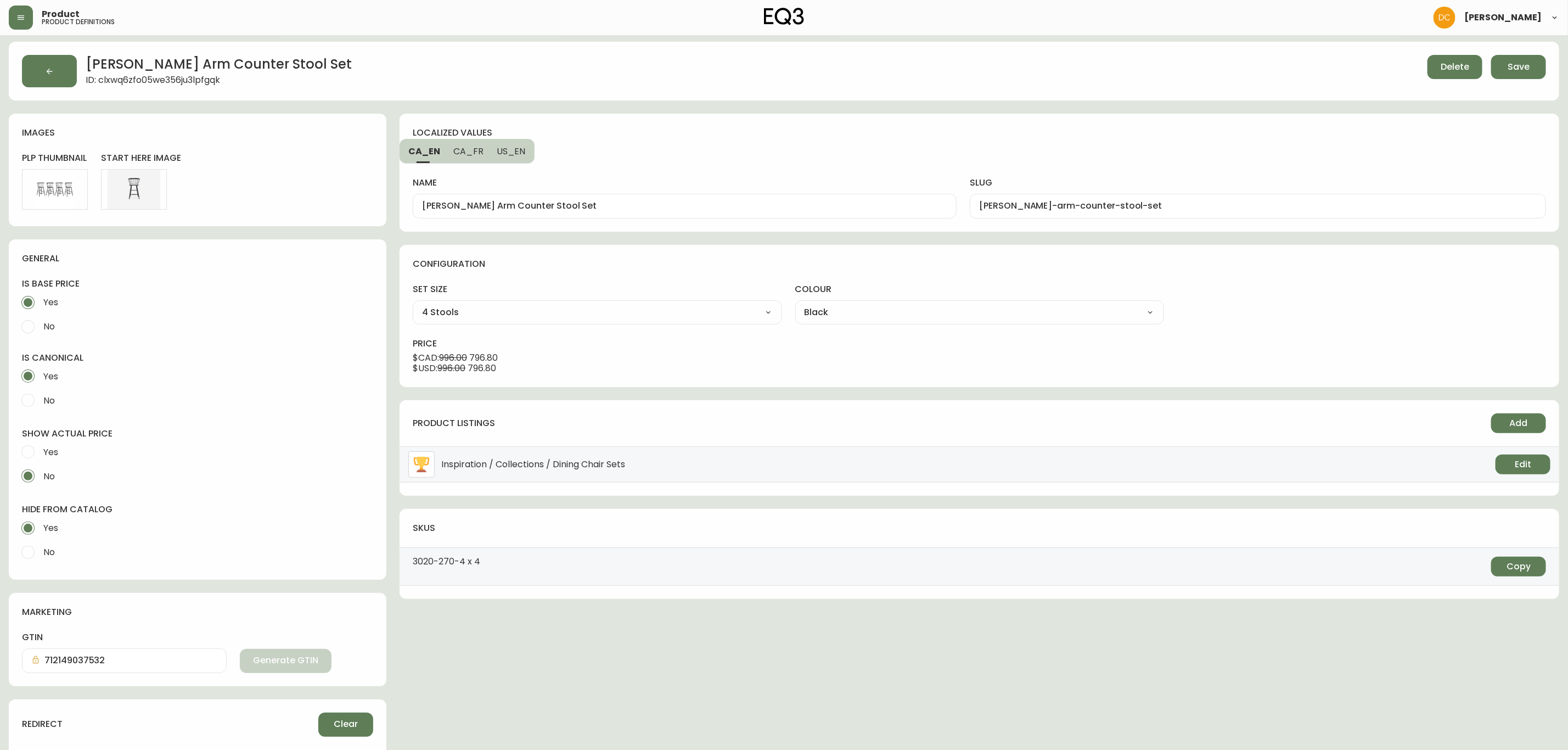
scroll to position [0, 0]
click at [1536, 65] on button "Save" at bounding box center [1519, 69] width 55 height 24
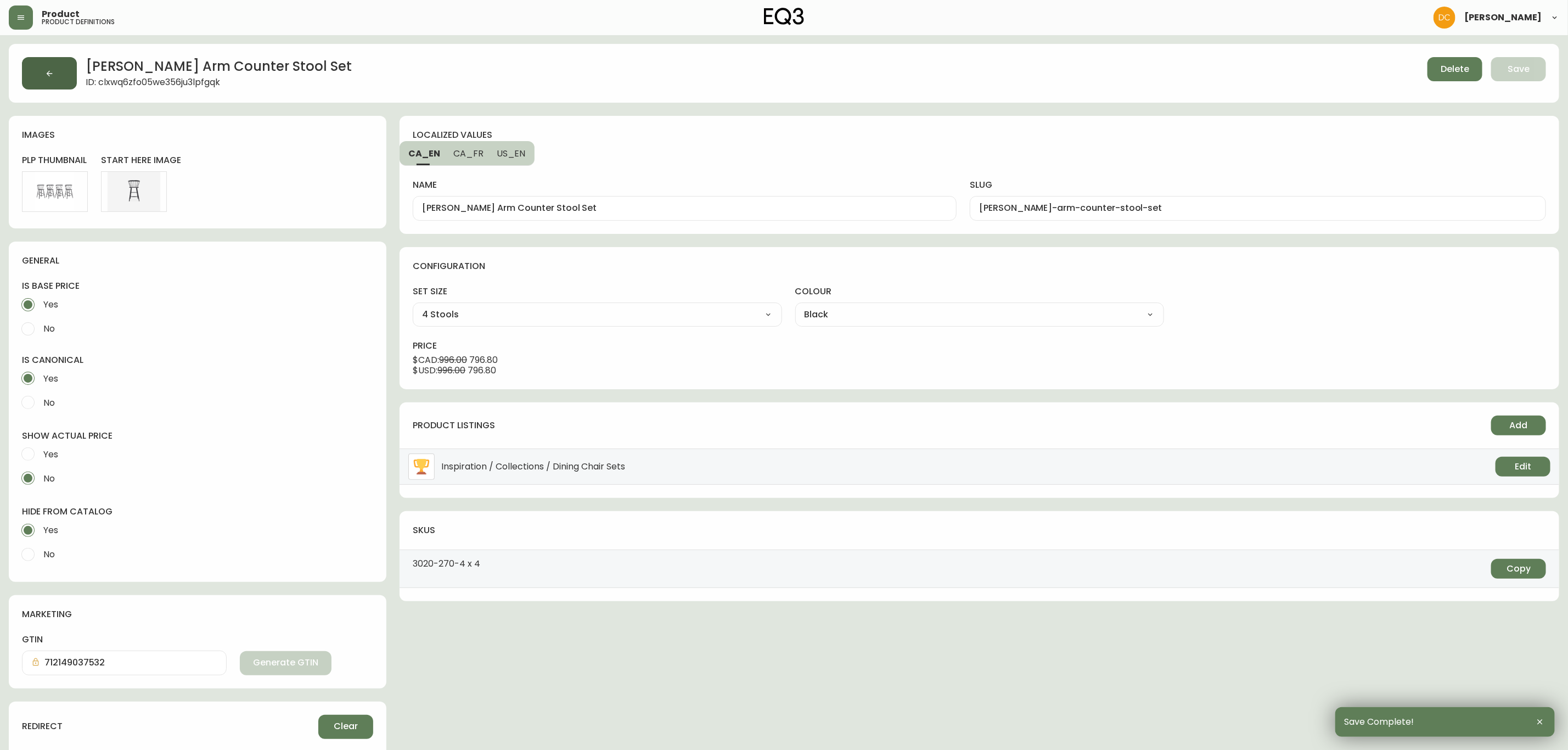
click at [59, 79] on button "button" at bounding box center [49, 73] width 55 height 32
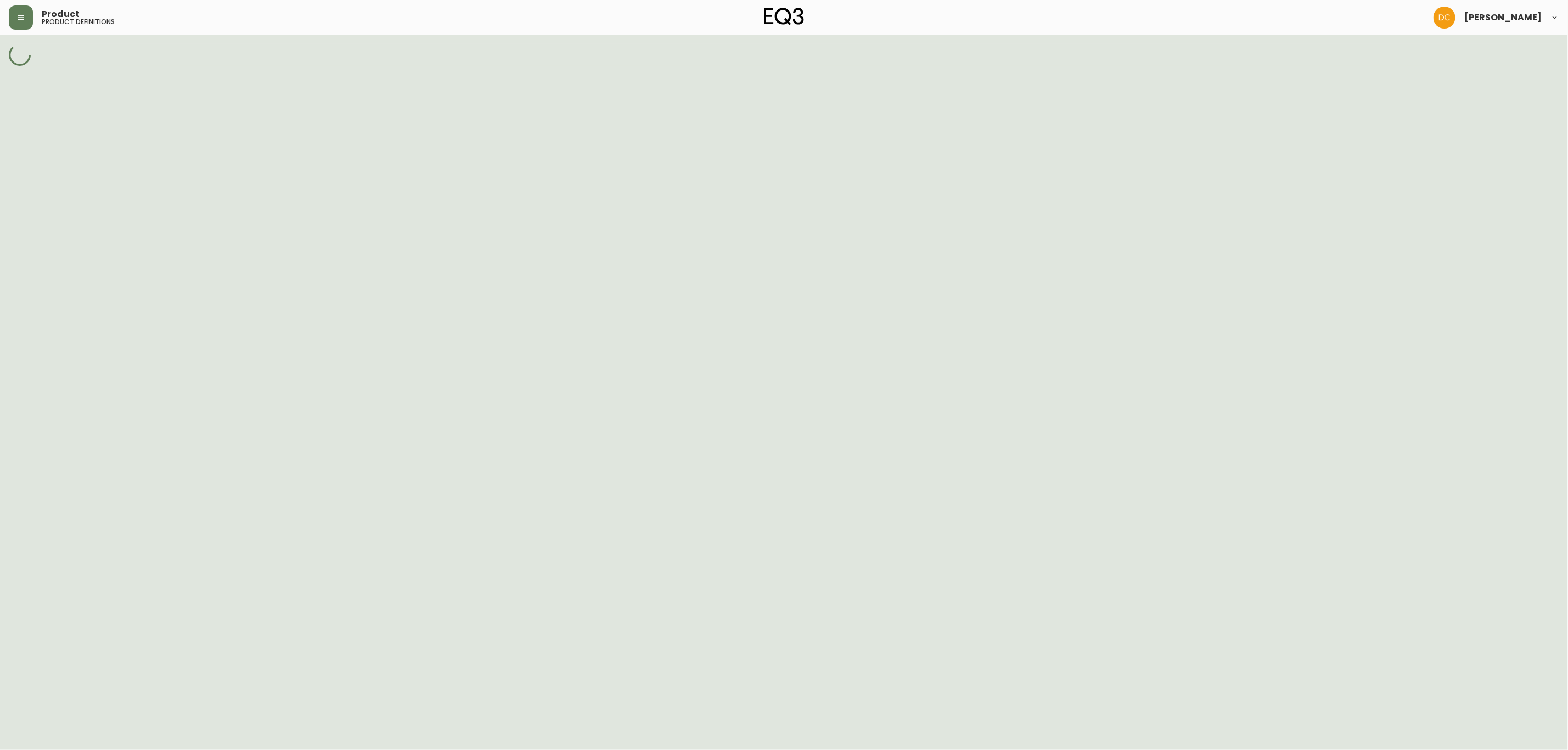
select select "cld0ddzul13ch011848so0rd3"
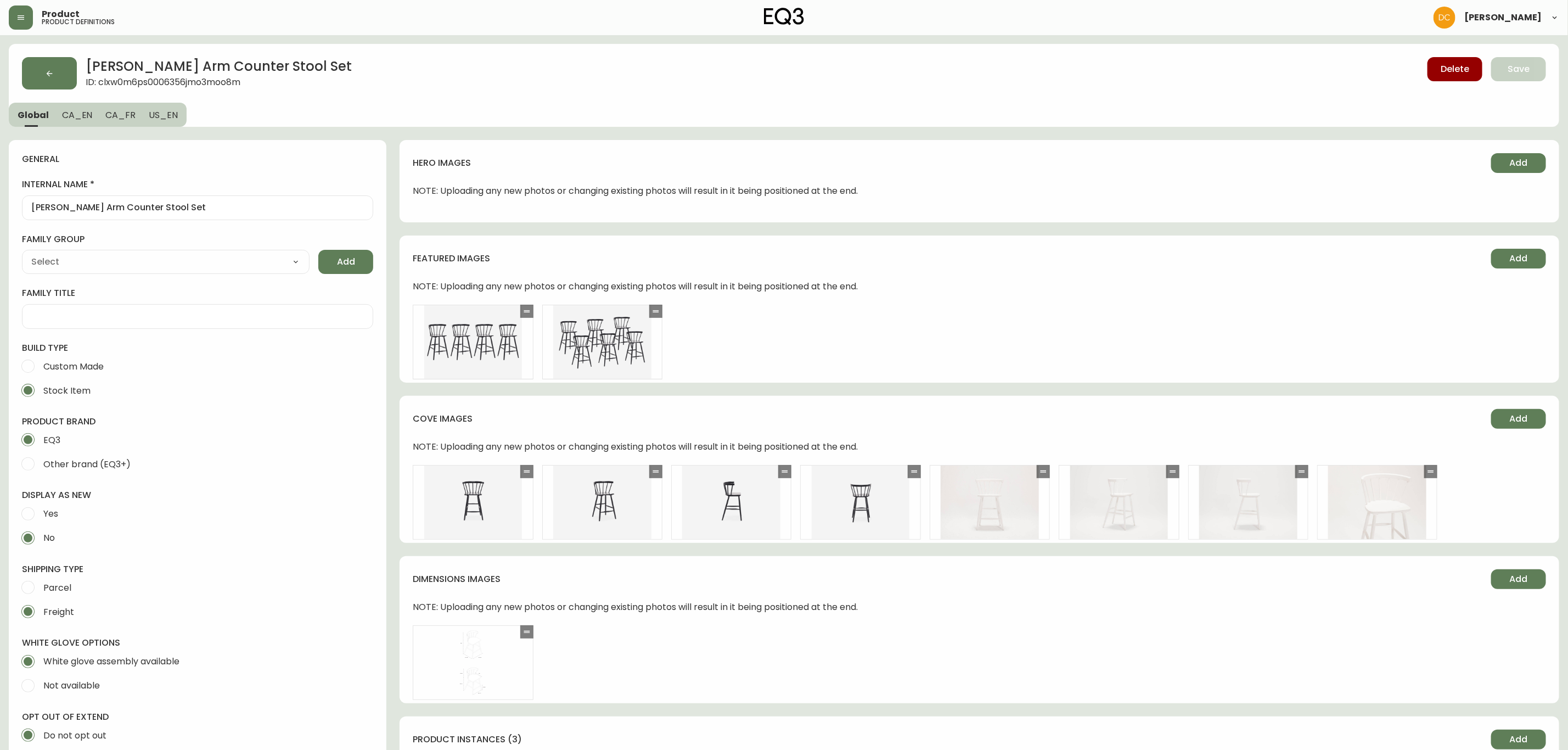
click at [73, 118] on span "CA_EN" at bounding box center [77, 115] width 31 height 12
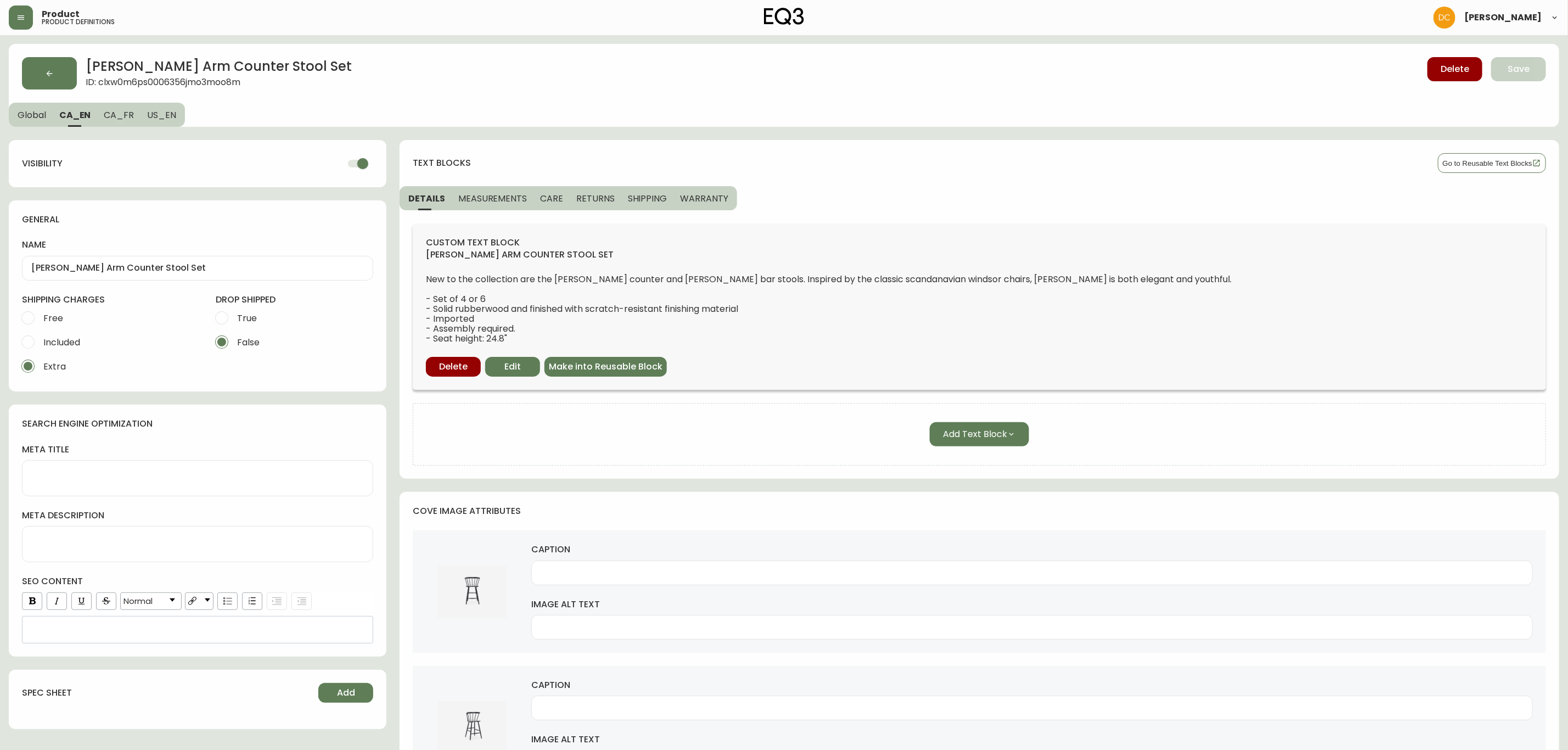
click at [354, 162] on input "checkbox" at bounding box center [362, 163] width 62 height 21
click at [128, 118] on span "CA_FR" at bounding box center [119, 115] width 30 height 12
checkbox input "true"
type input "Ensemble de tabourets de comptoir avec accoudoirs [PERSON_NAME]"
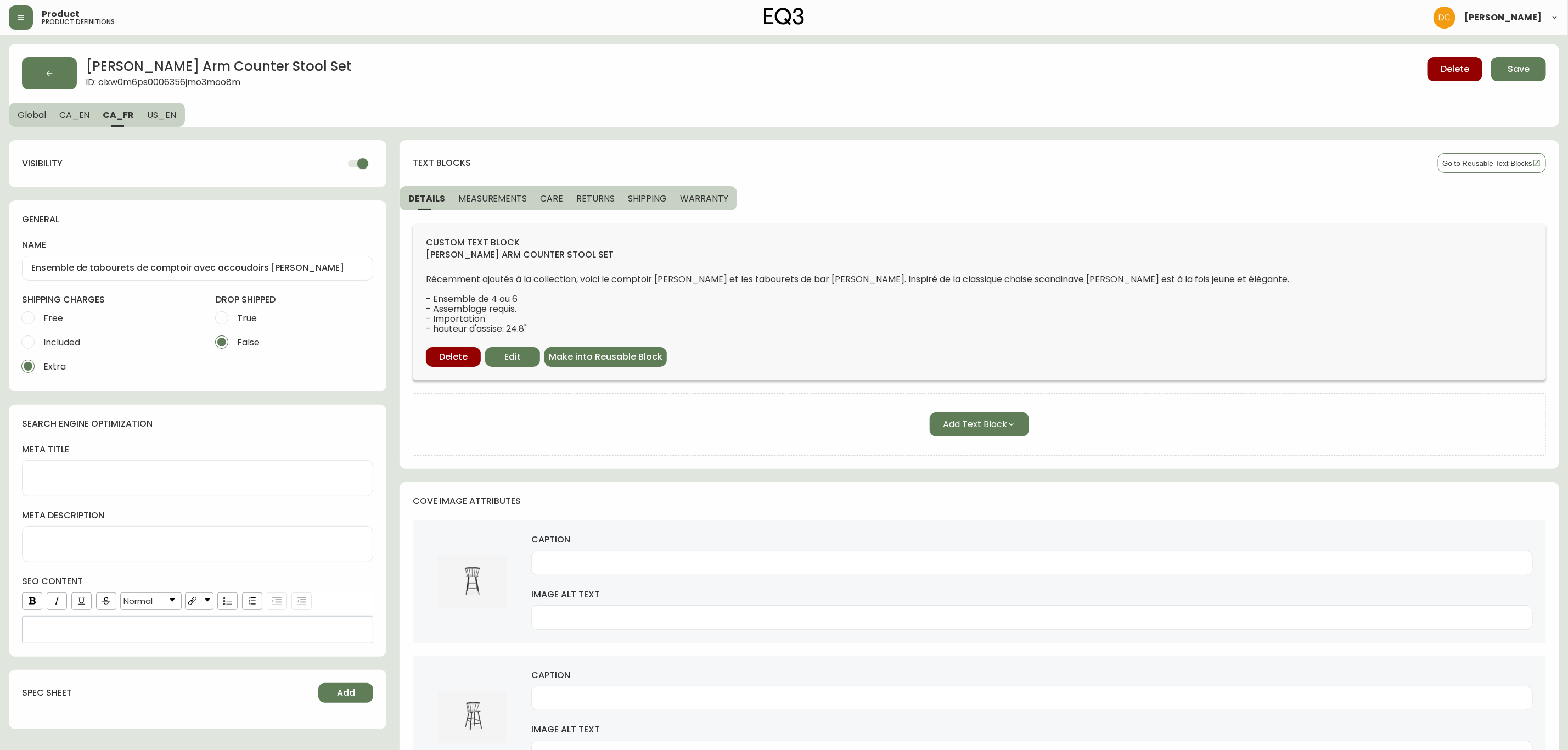
click at [357, 165] on input "checkbox" at bounding box center [362, 163] width 62 height 21
drag, startPoint x: 155, startPoint y: 111, endPoint x: 221, endPoint y: 129, distance: 68.4
click at [155, 112] on span "US_EN" at bounding box center [161, 115] width 29 height 12
checkbox input "true"
type input "[PERSON_NAME] Arm Counter Stool Set"
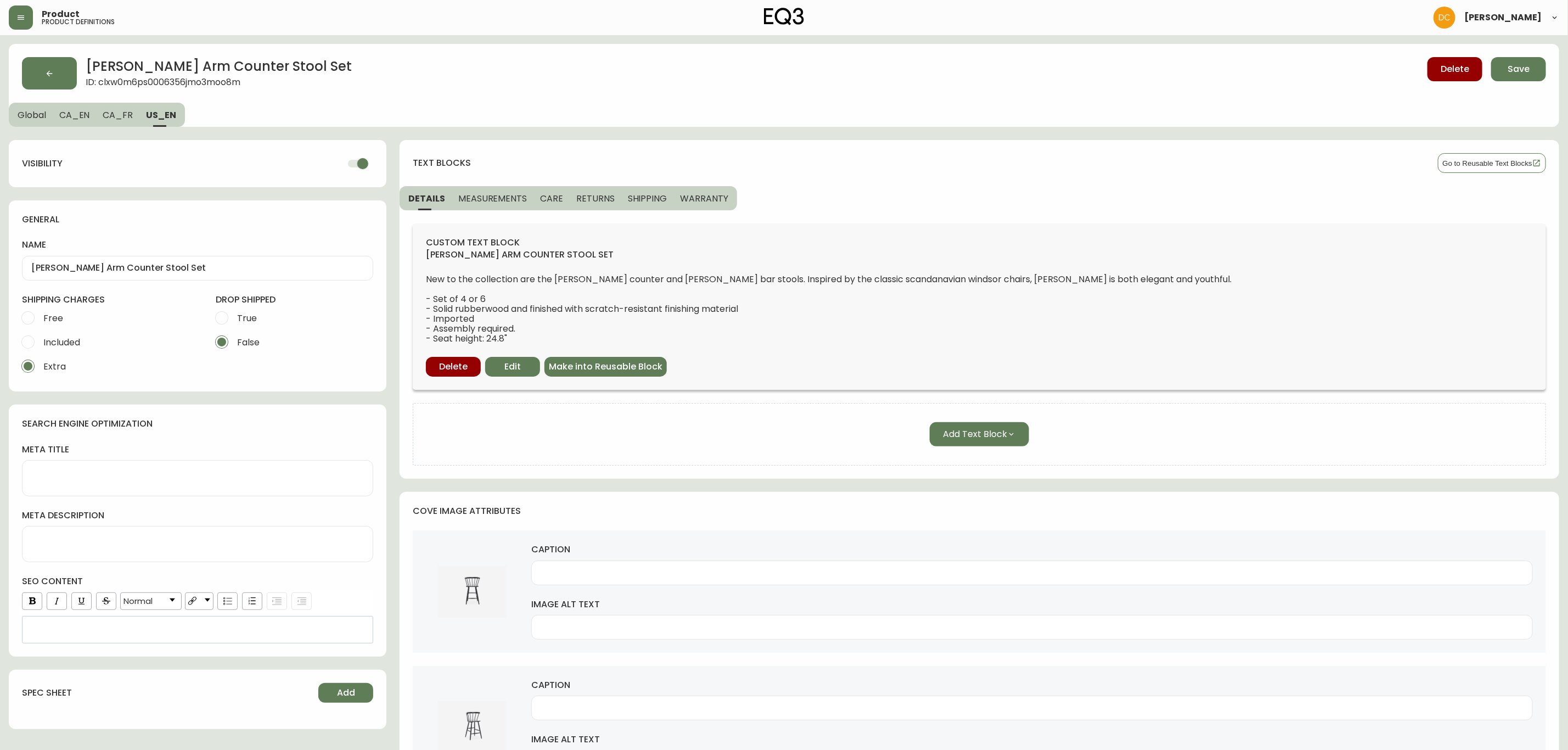
click at [359, 165] on input "checkbox" at bounding box center [362, 163] width 62 height 21
checkbox input "false"
click at [1512, 63] on span "Save" at bounding box center [1519, 69] width 22 height 12
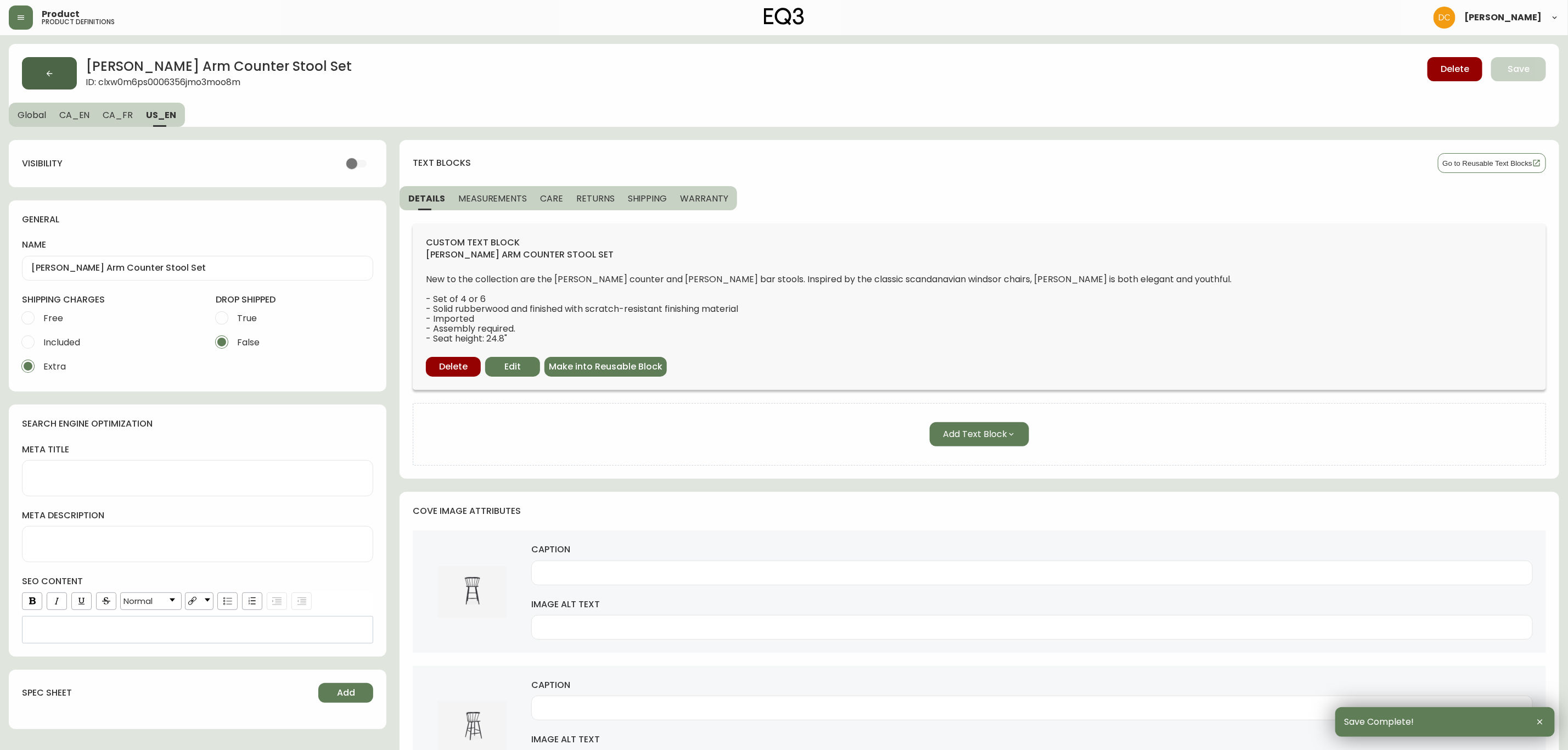
click at [58, 71] on button "button" at bounding box center [49, 73] width 55 height 32
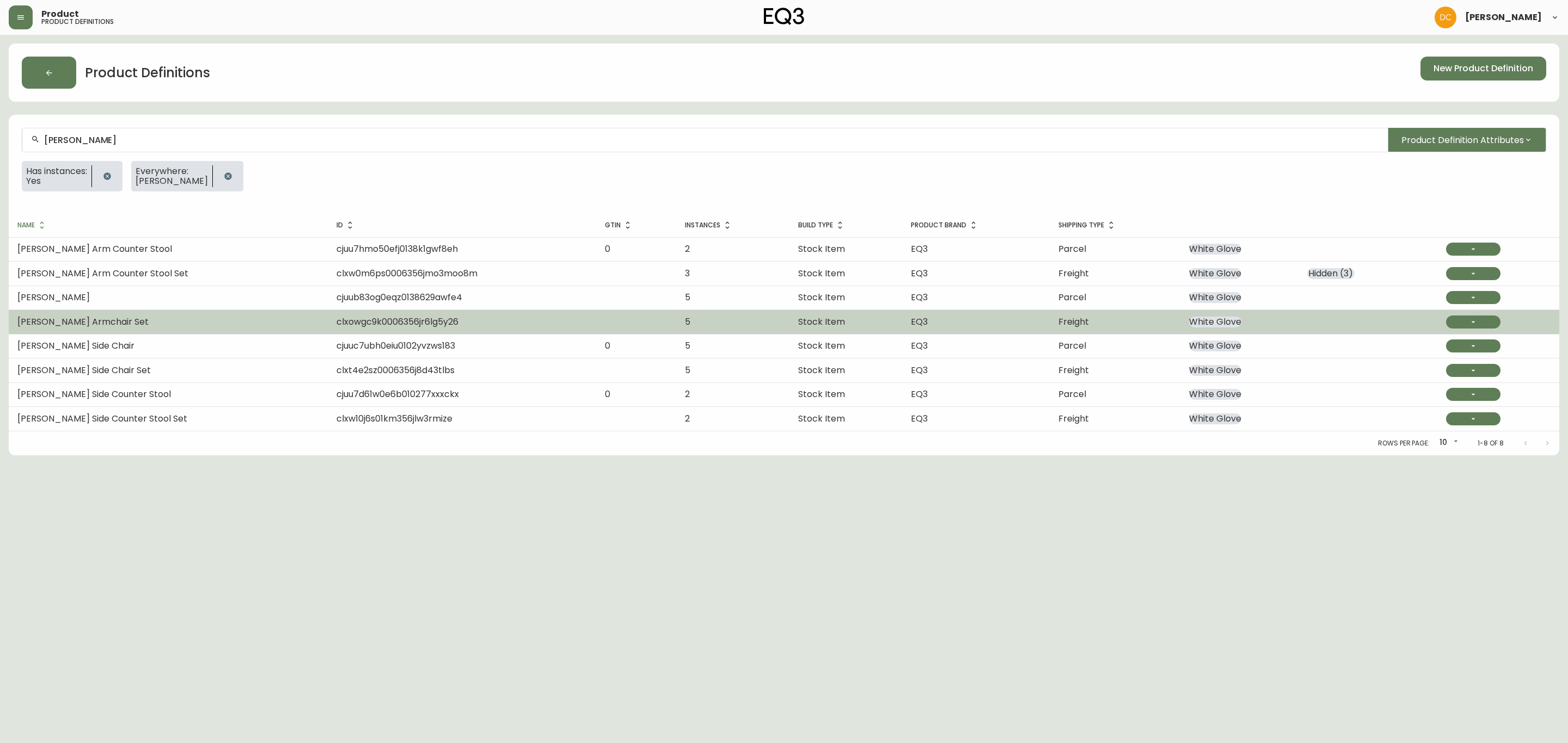
click at [336, 320] on span "clxowgc9k0006356jr6lg5y26" at bounding box center [397, 321] width 122 height 12
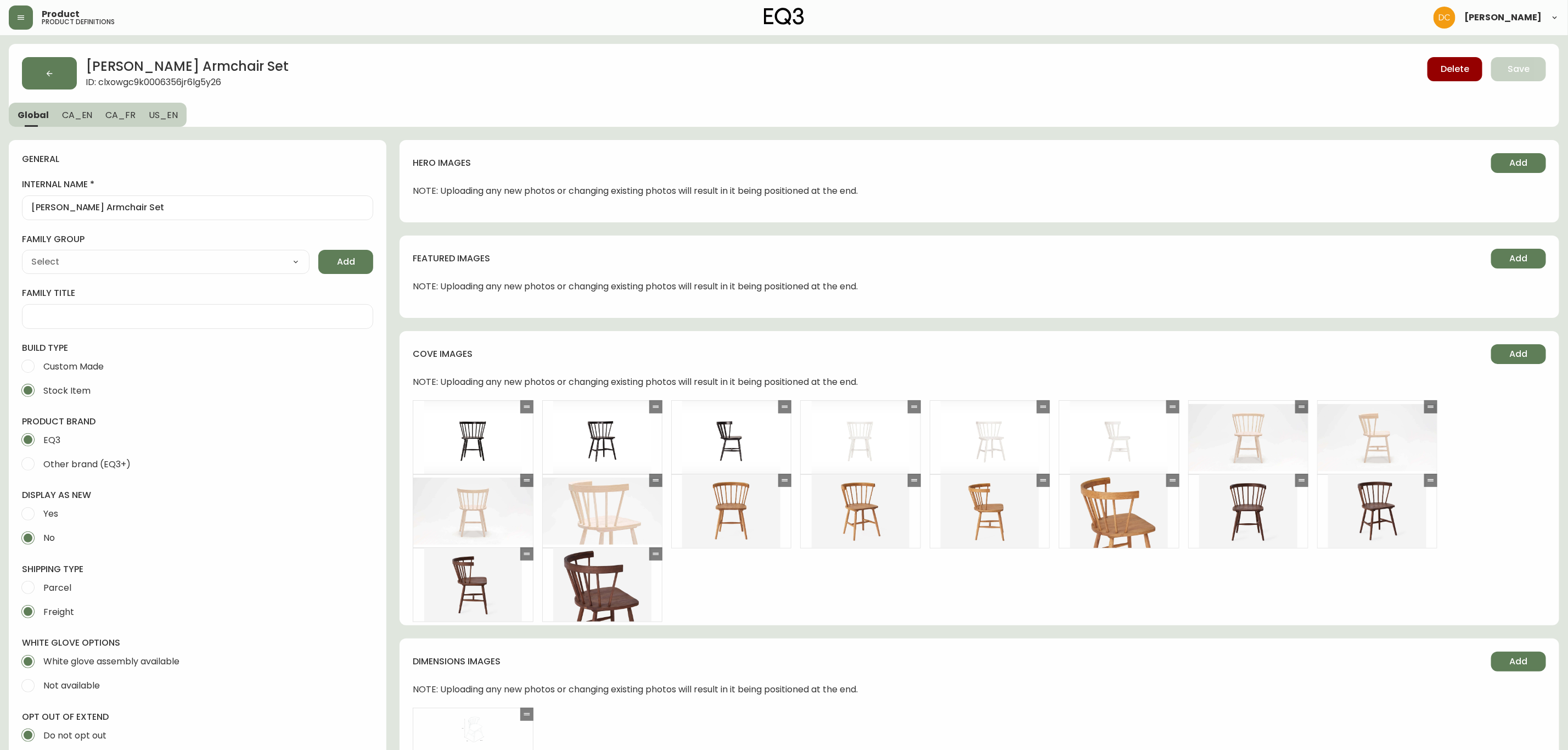
type input "EQ3"
type input "Casegood_Wood_Dust"
type input "Furniture > Chairs > Kitchen & Dining Room Chairs"
select select "cjyt4m5lw0000pt749bx6gh7n"
select select "cld0ddzul13ch011848so0rd3"
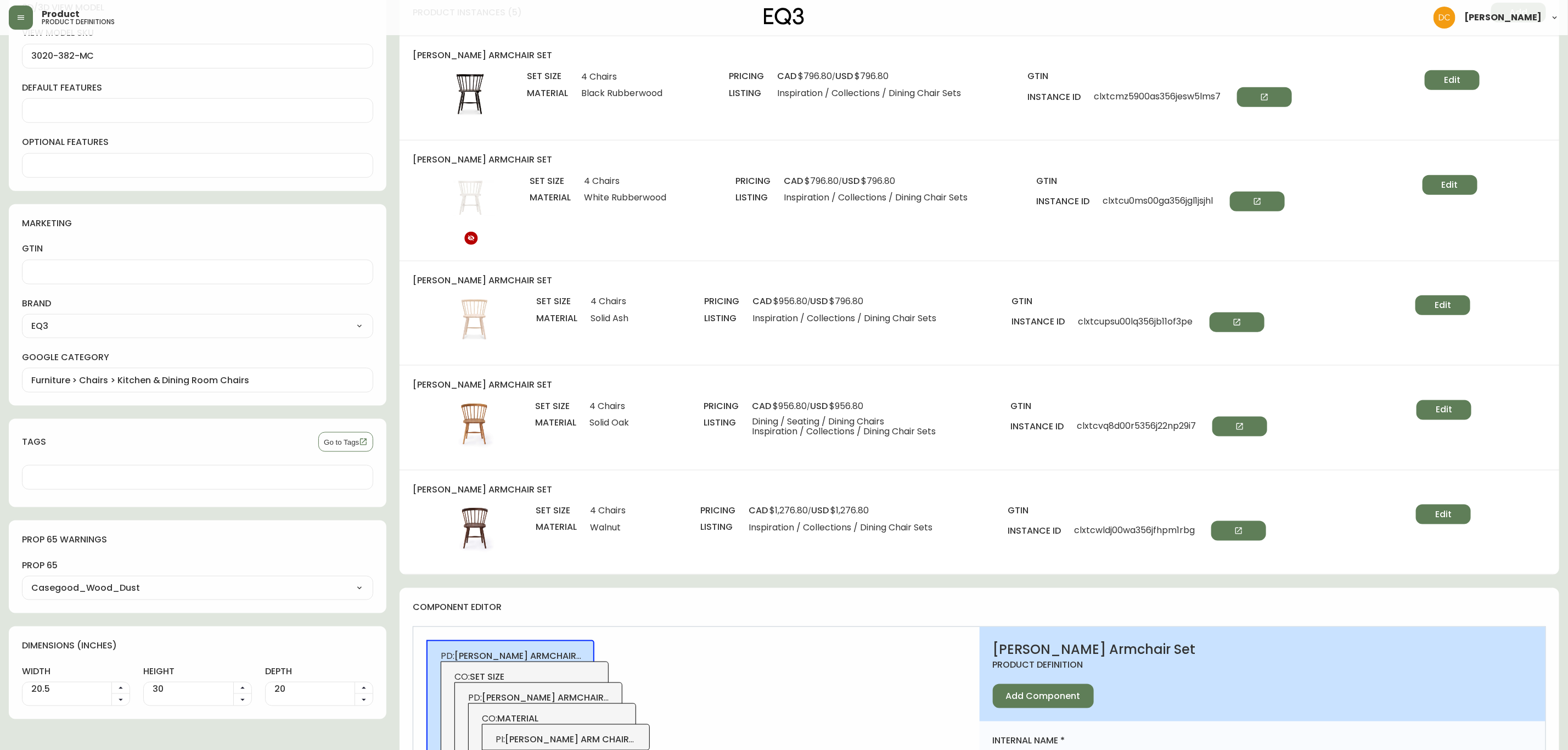
scroll to position [824, 0]
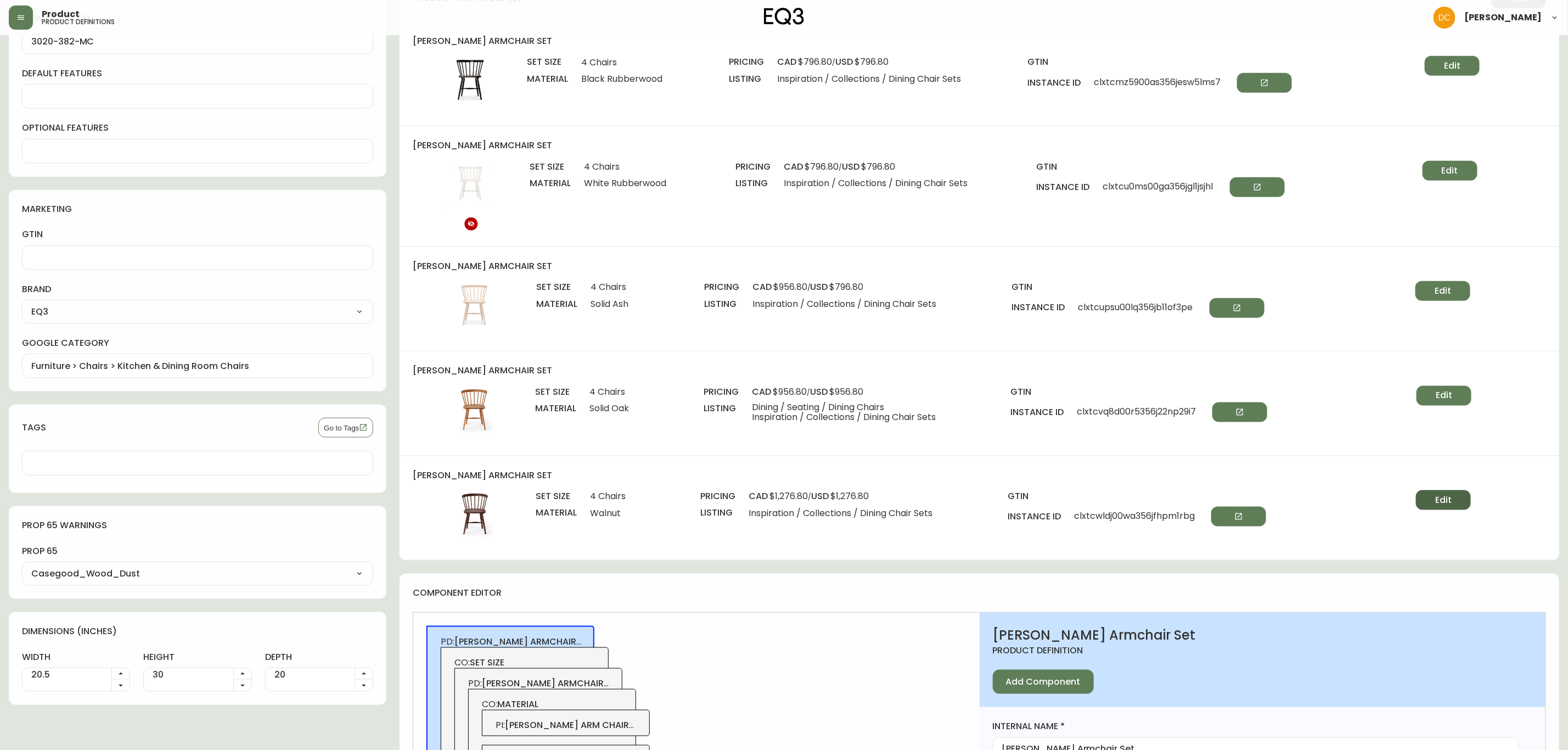
click at [1439, 503] on span "Edit" at bounding box center [1444, 500] width 17 height 12
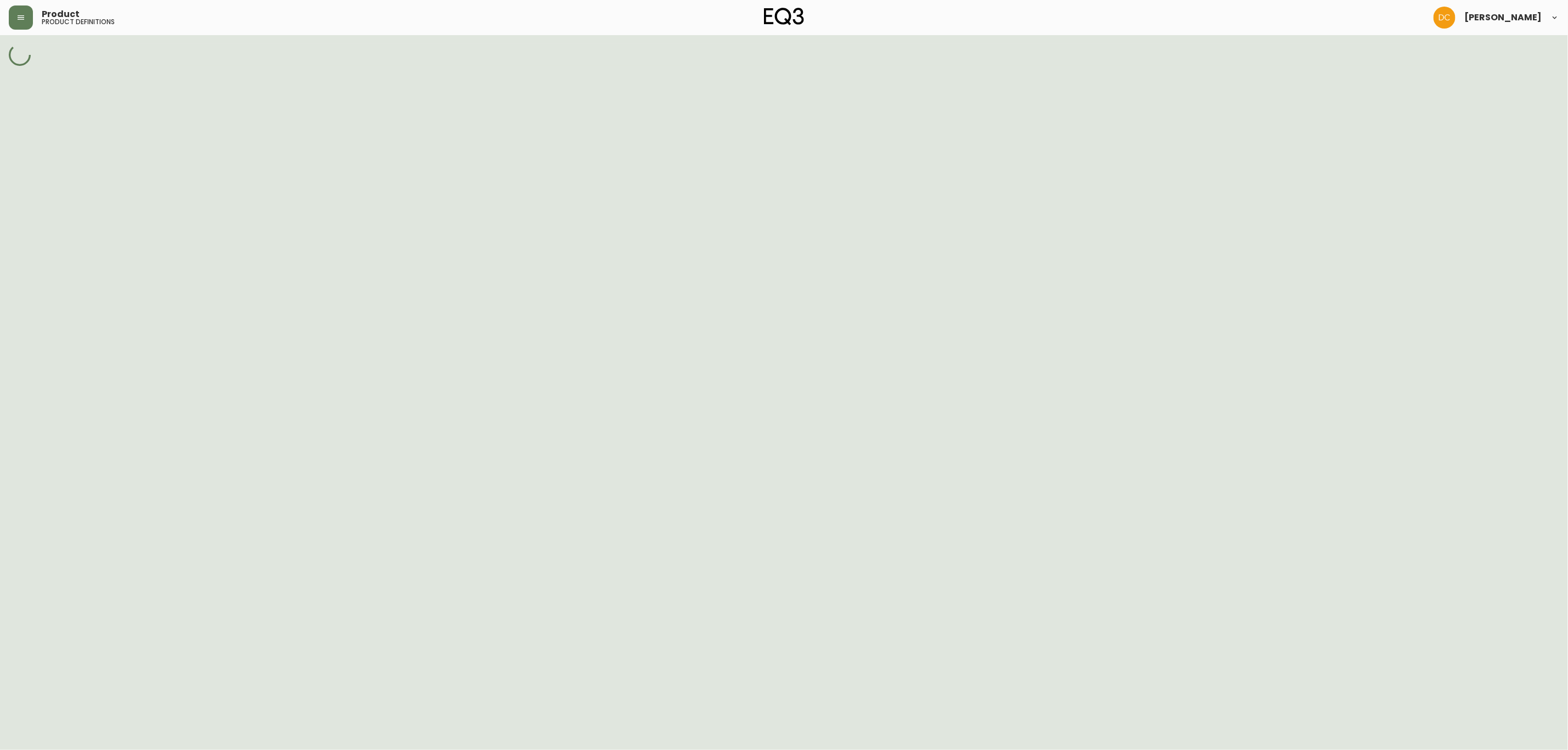
select select "cm227eu1o07ie356nkkafcfyz"
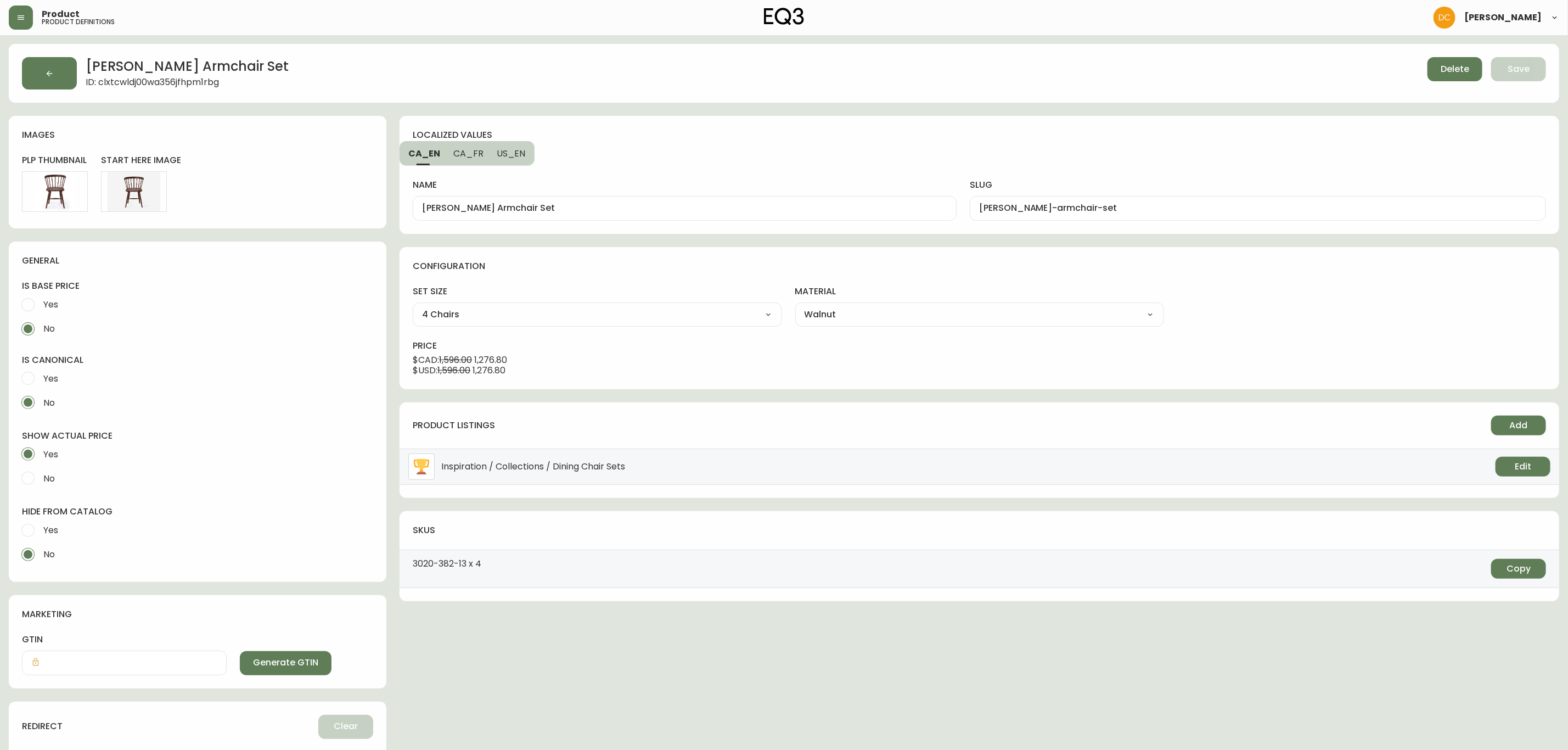
click at [62, 531] on label "Yes" at bounding box center [190, 530] width 348 height 24
click at [40, 531] on input "Yes" at bounding box center [27, 530] width 24 height 24
radio input "true"
radio input "false"
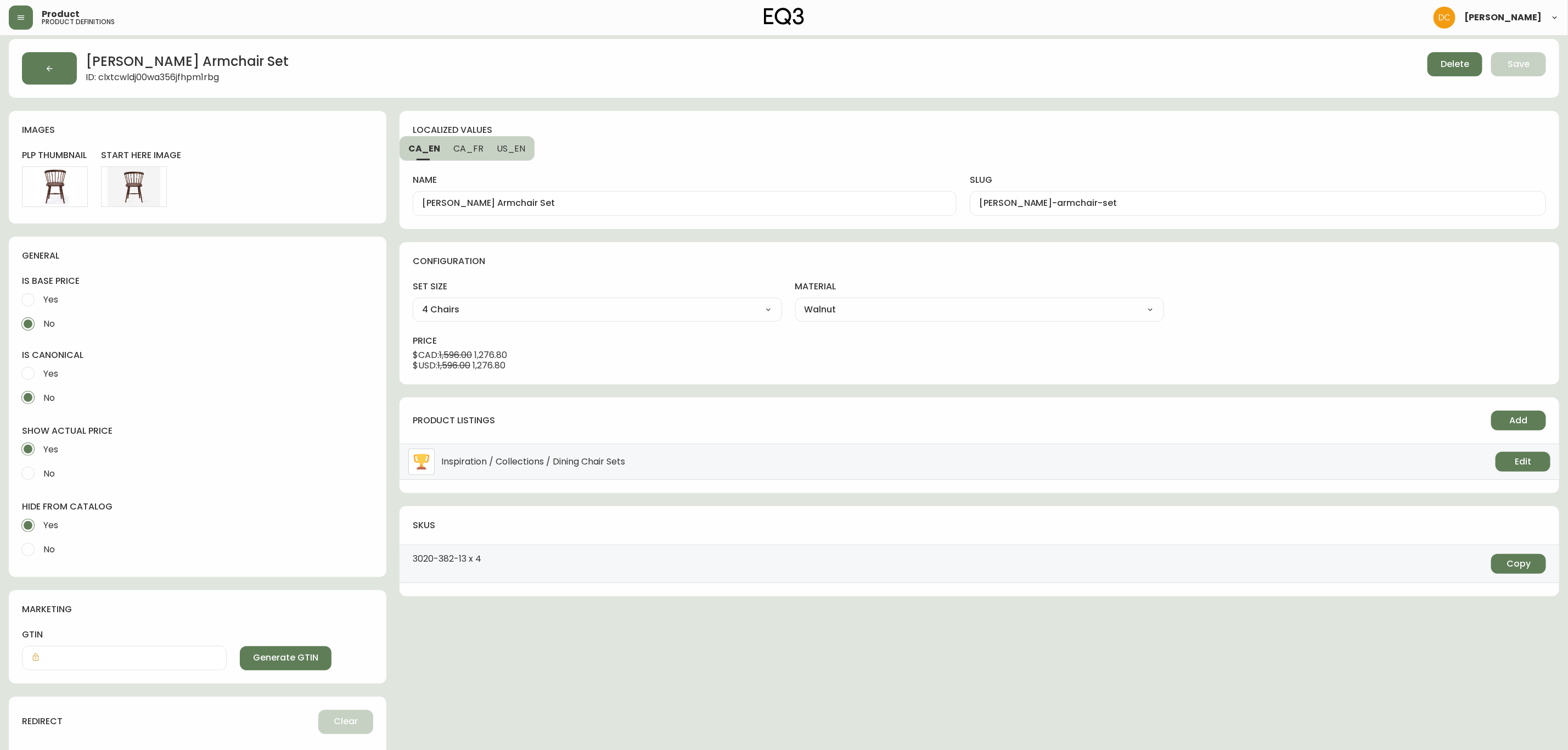
scroll to position [147, 0]
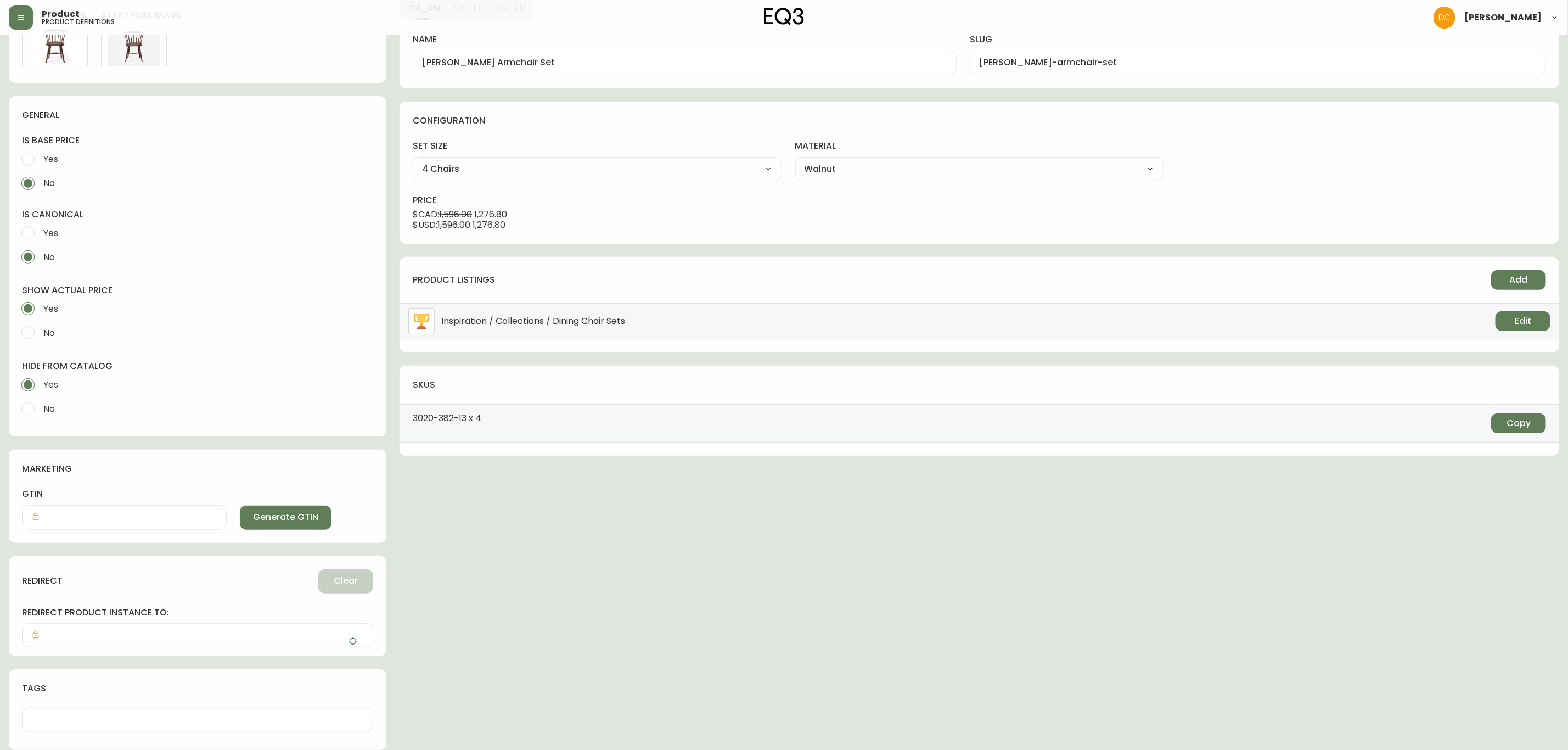
click at [348, 643] on icon "button" at bounding box center [352, 641] width 9 height 9
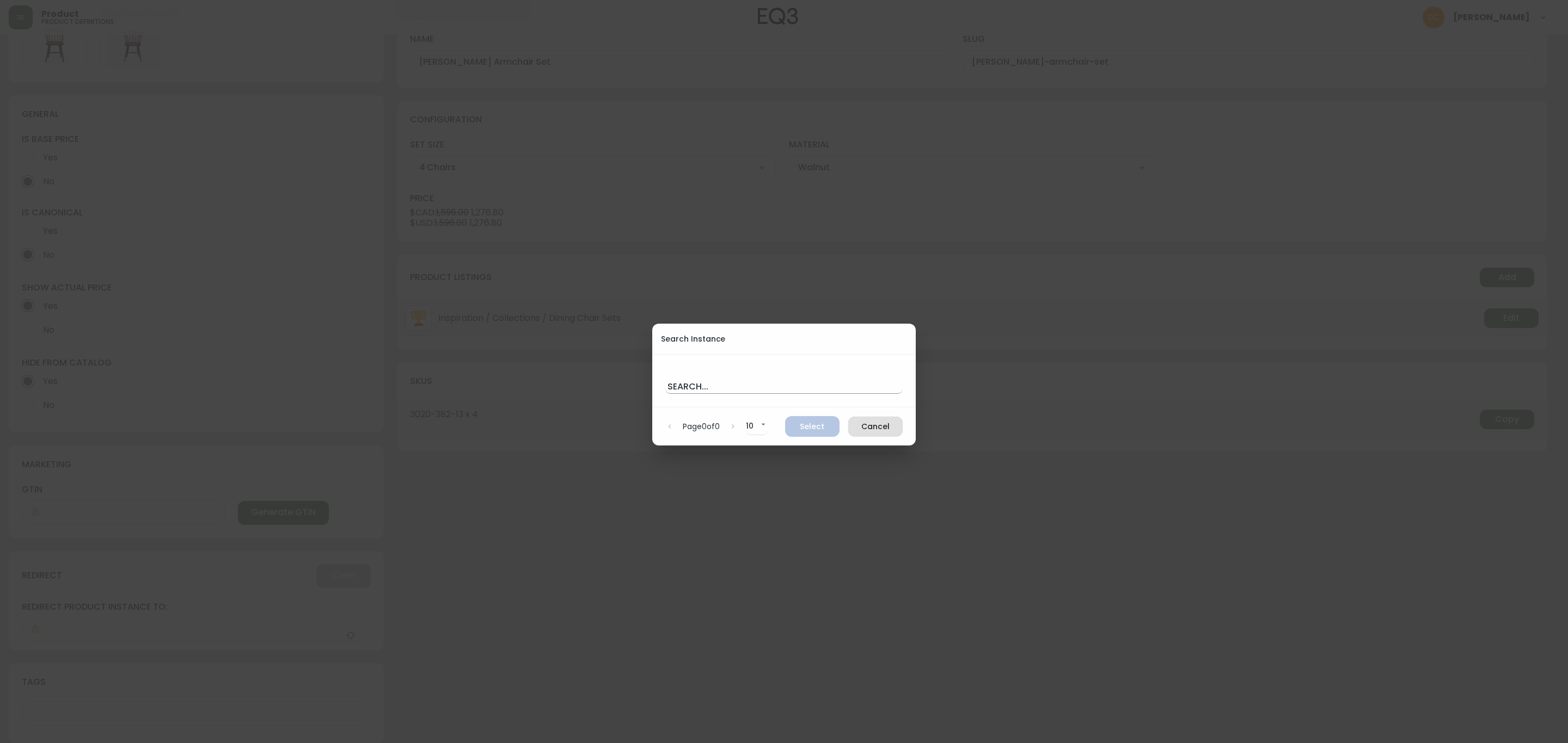
click at [742, 387] on input "text" at bounding box center [784, 385] width 238 height 17
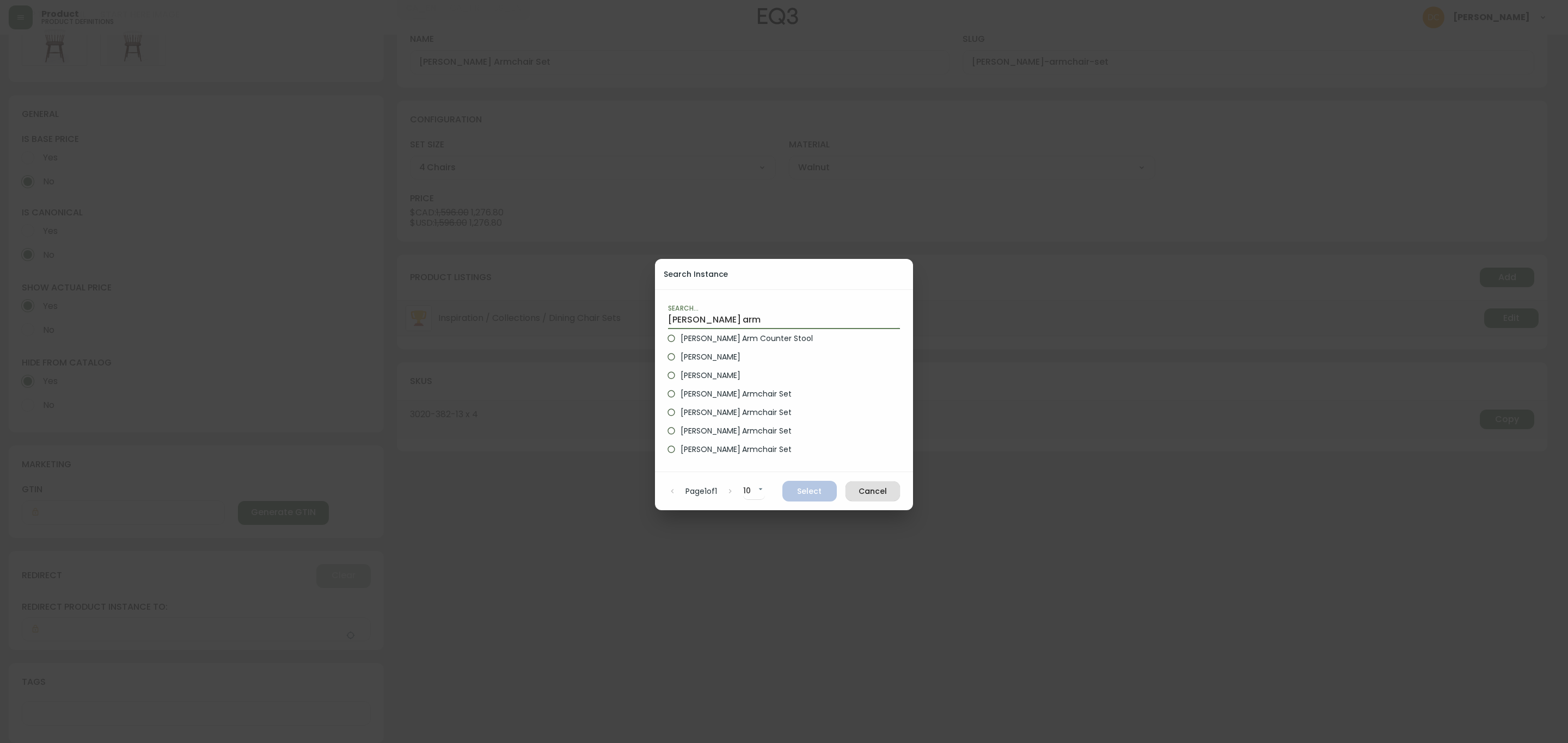
type input "[PERSON_NAME] arm"
click at [719, 358] on span "[PERSON_NAME]" at bounding box center [710, 358] width 59 height 12
click at [680, 358] on input "[PERSON_NAME]" at bounding box center [671, 357] width 19 height 19
radio input "true"
click at [813, 483] on button "Select" at bounding box center [809, 491] width 54 height 21
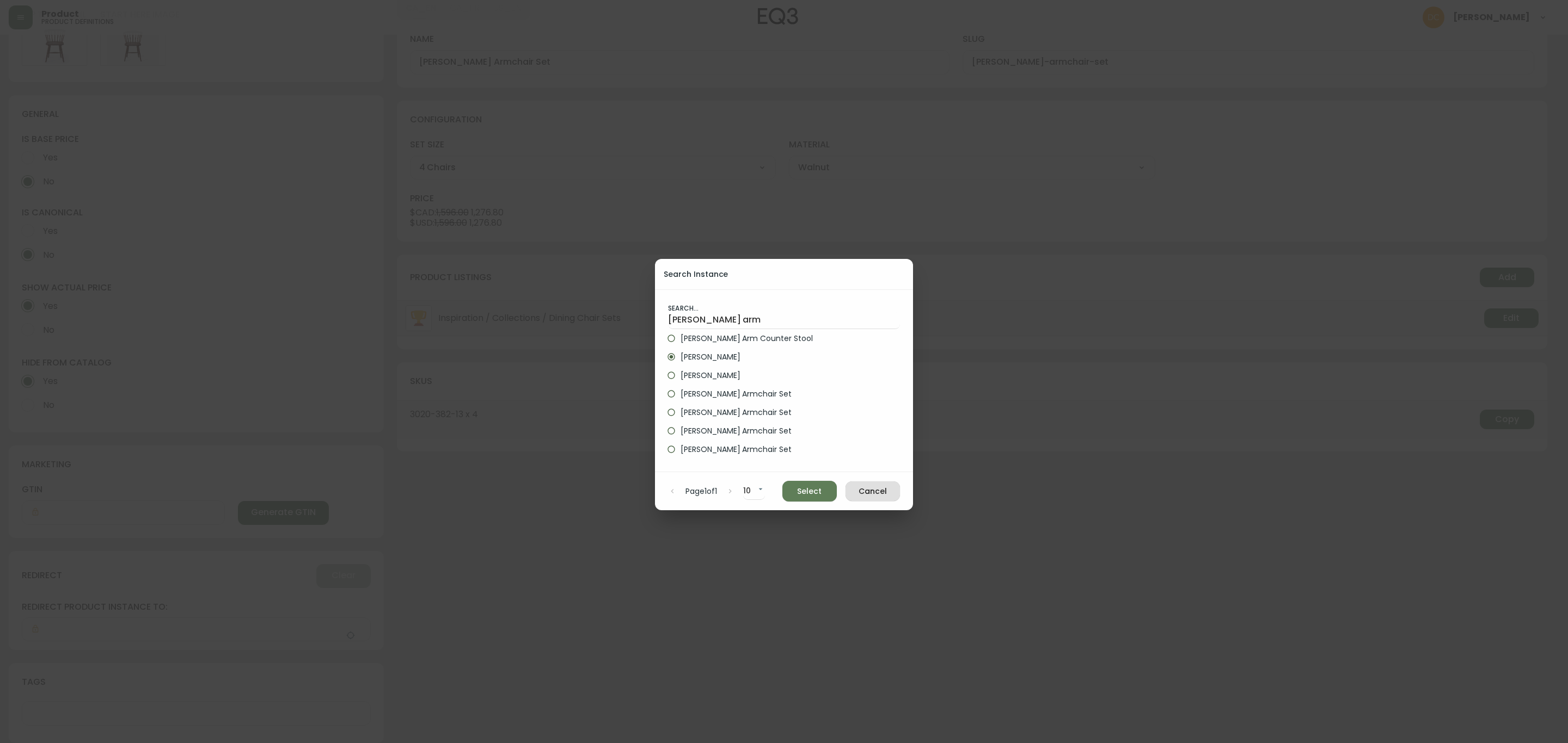
type input "[PERSON_NAME]"
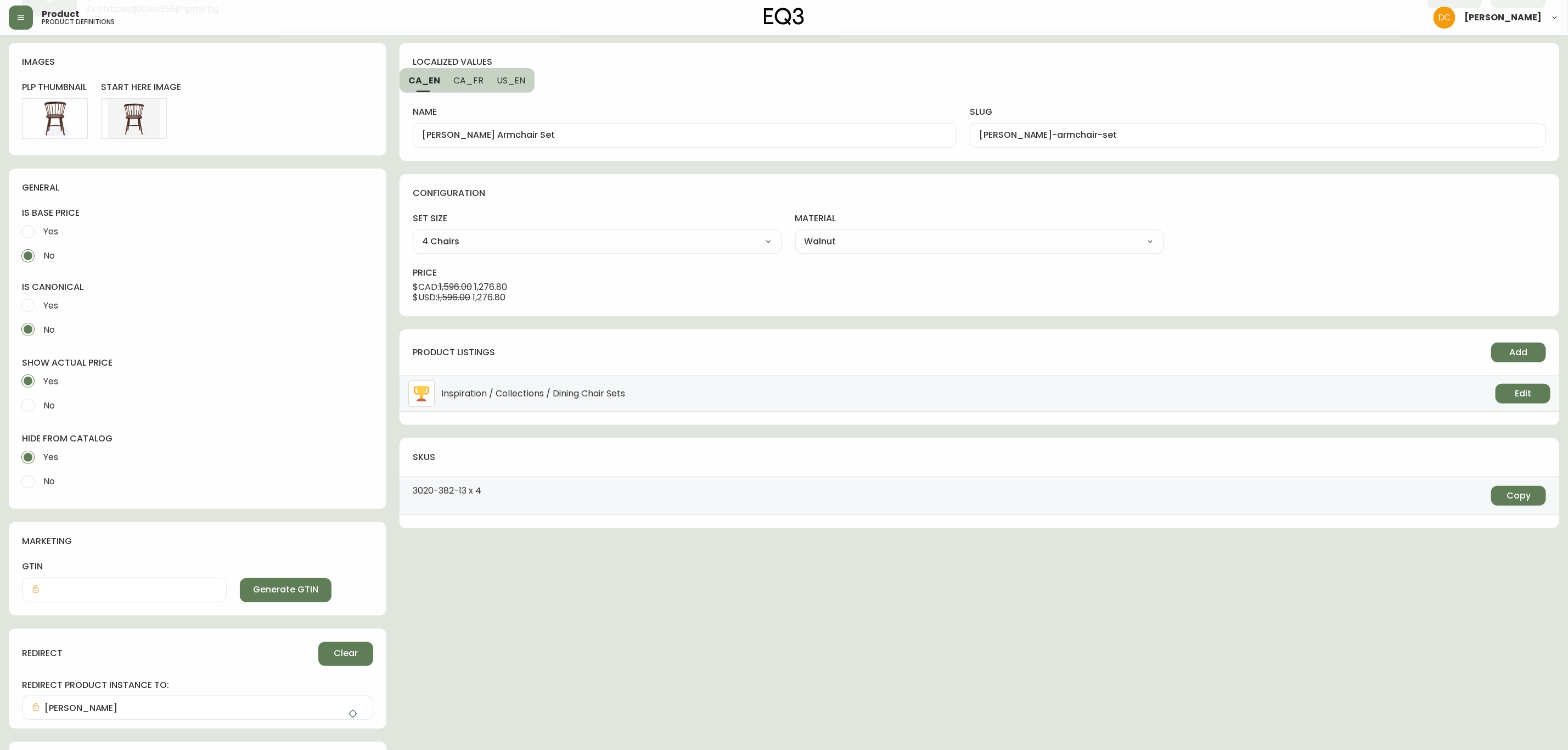
scroll to position [0, 0]
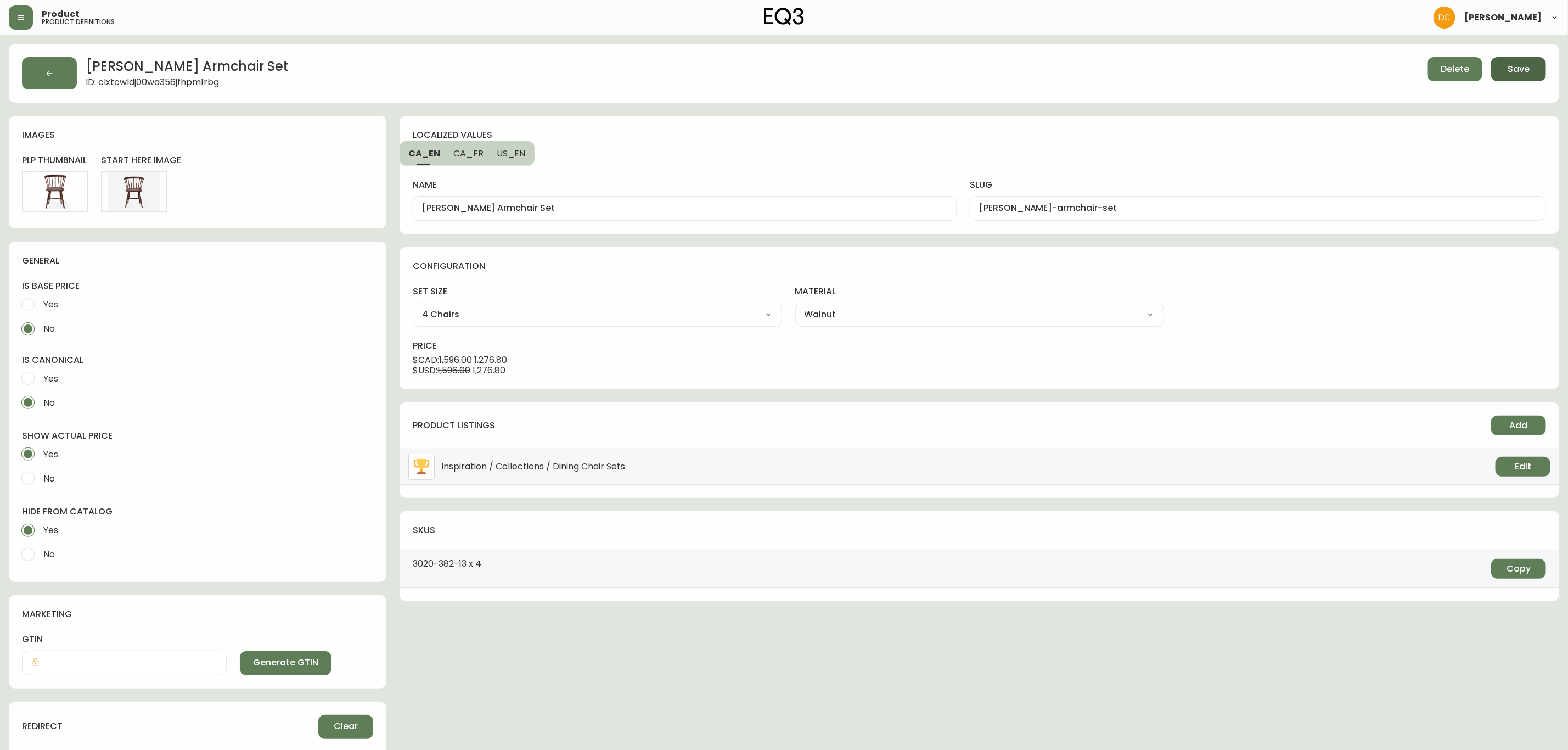
click at [1525, 75] on button "Save" at bounding box center [1519, 69] width 55 height 24
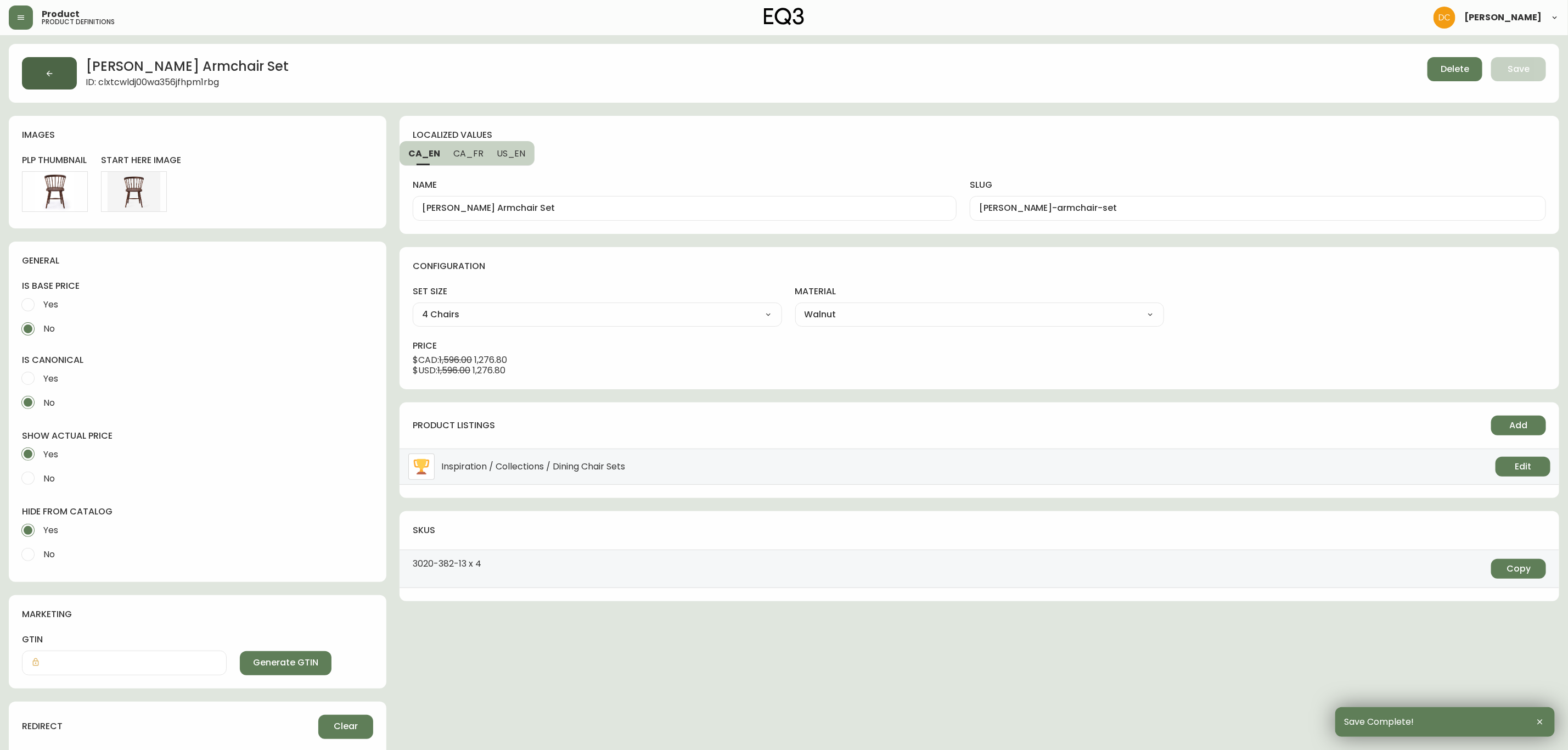
click at [56, 71] on button "button" at bounding box center [49, 73] width 55 height 32
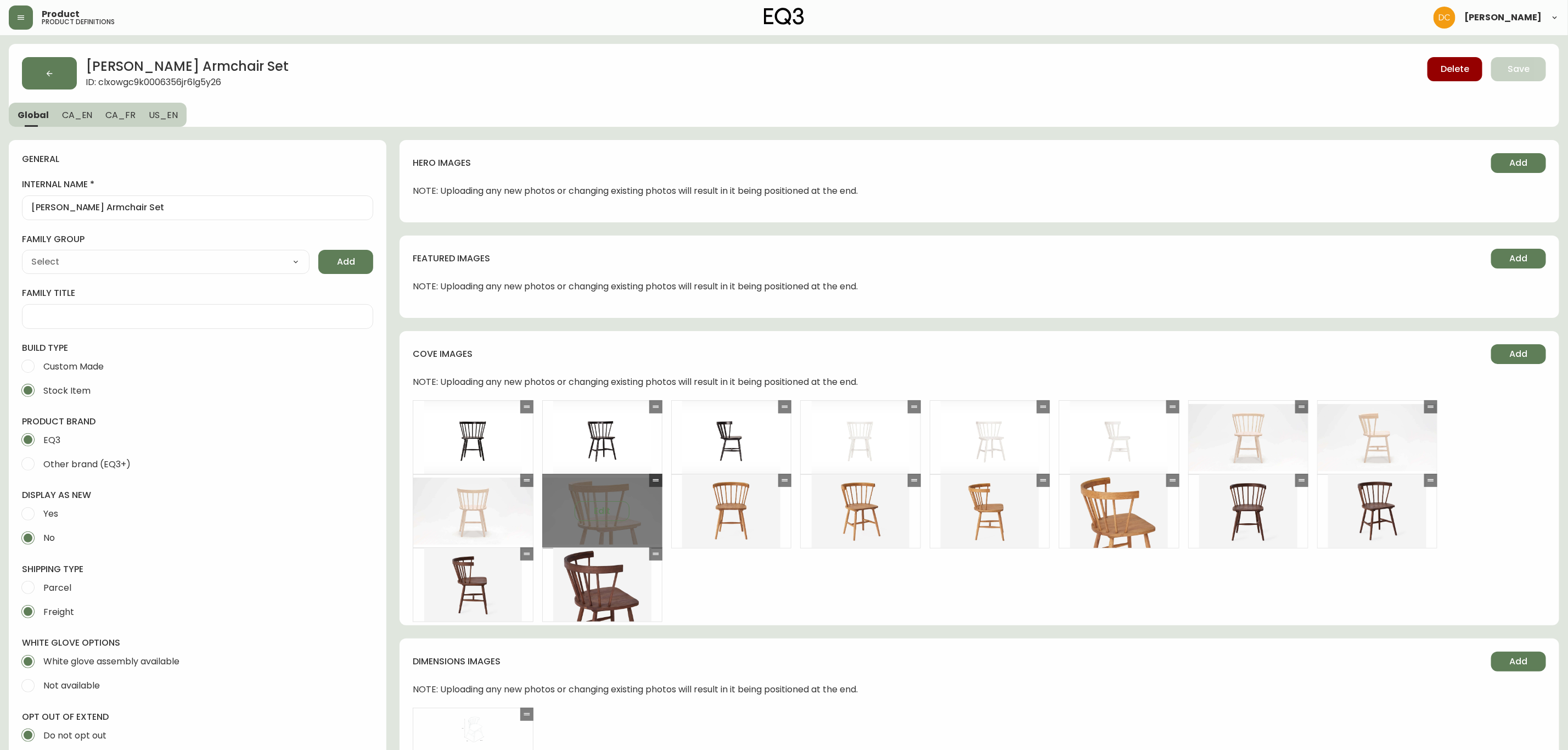
type input "EQ3"
type input "Furniture > Chairs > Kitchen & Dining Room Chairs"
type input "Casegood_Wood_Dust"
select select "cjyt4m5lw0000pt749bx6gh7n"
select select "cld0ddzul13ch011848so0rd3"
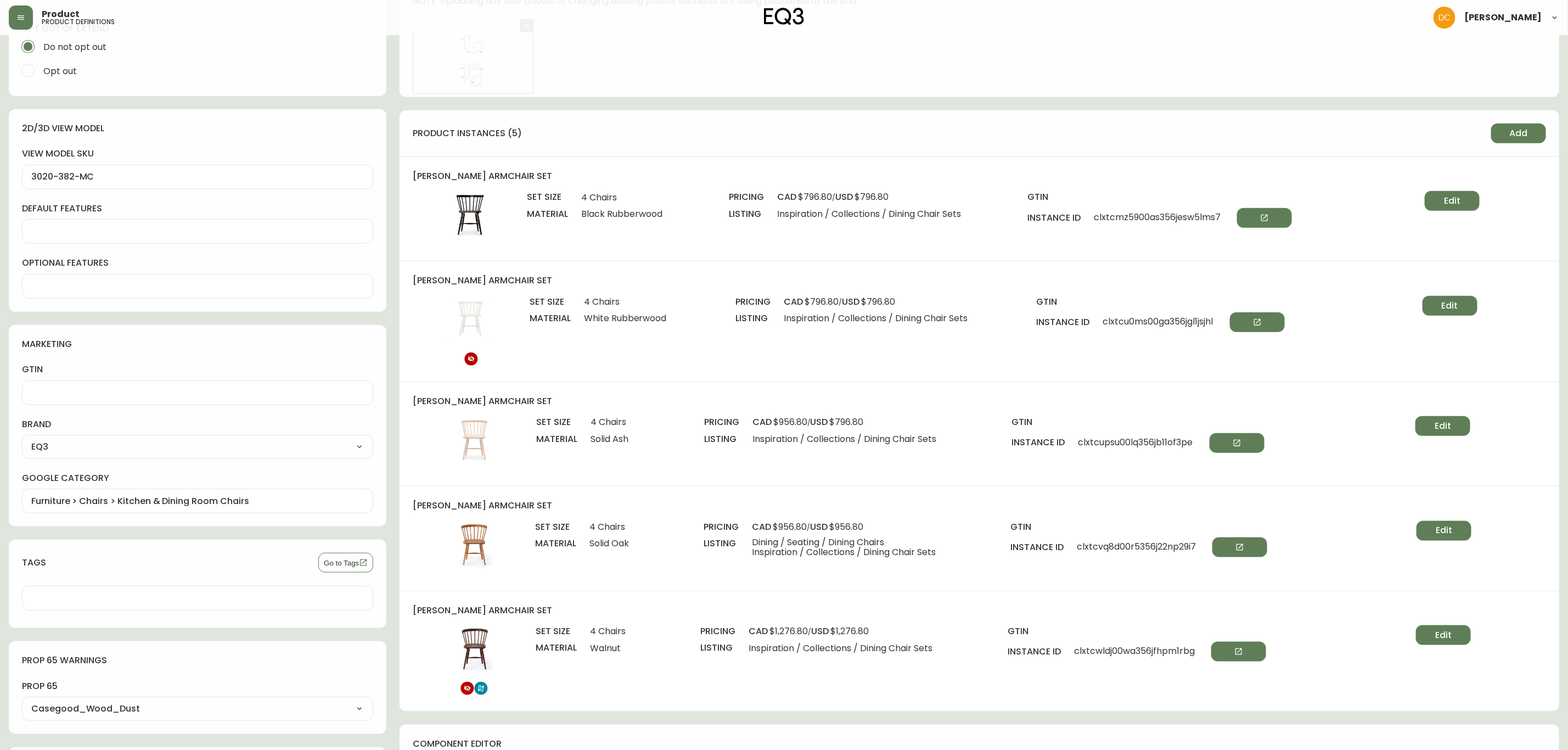
scroll to position [659, 0]
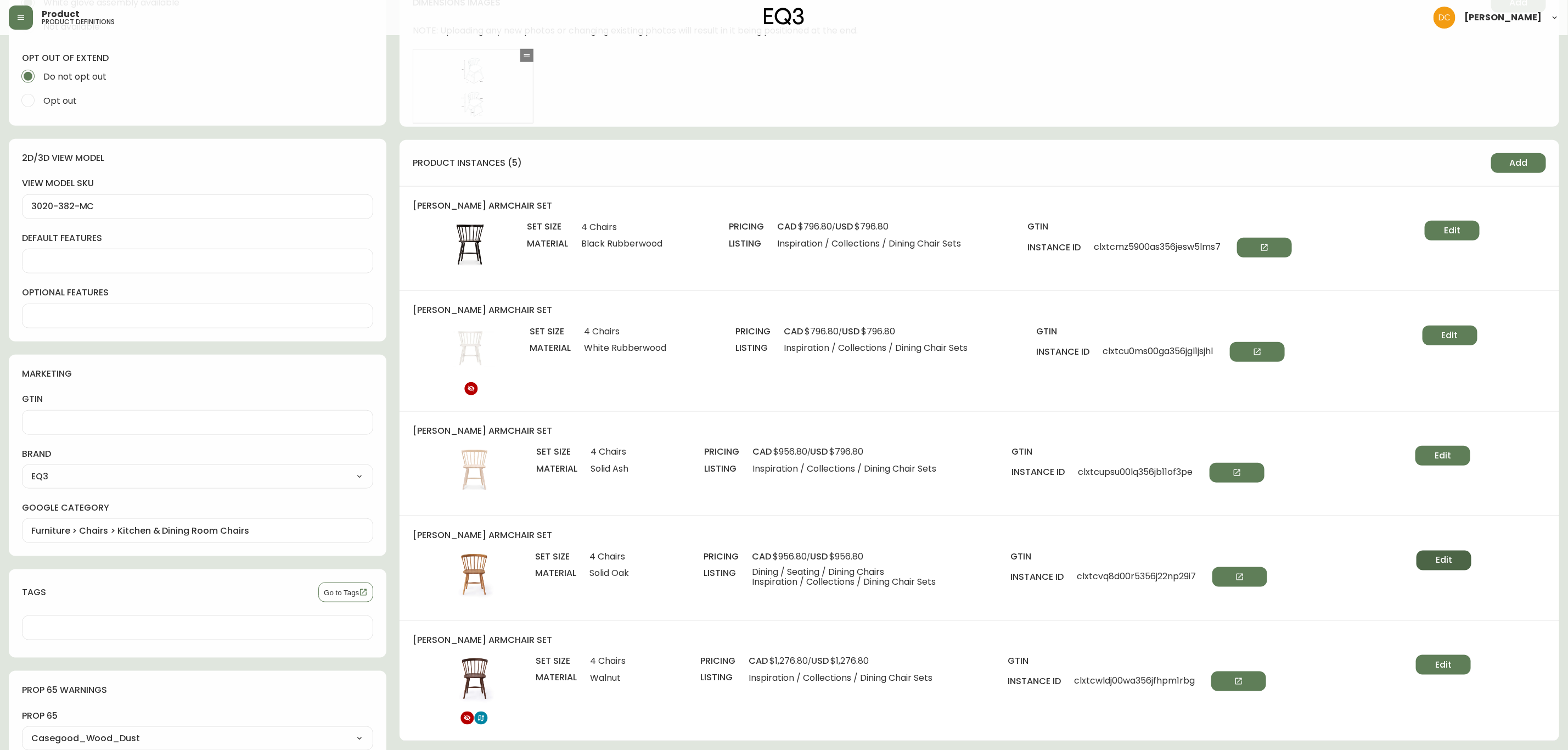
click at [1451, 570] on button "Edit" at bounding box center [1444, 561] width 55 height 20
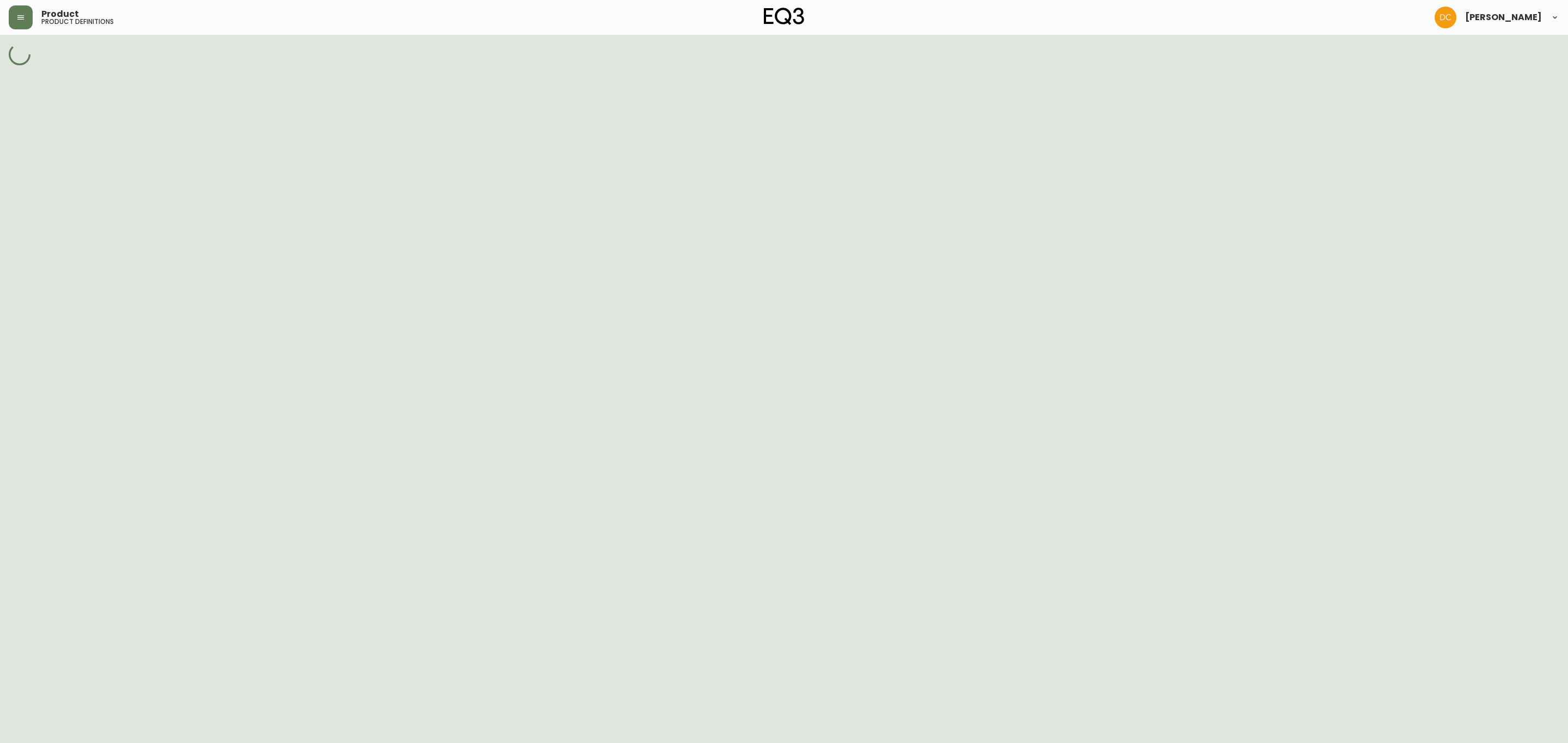
select select "cm227eoii07gq356nl2i5ydvz"
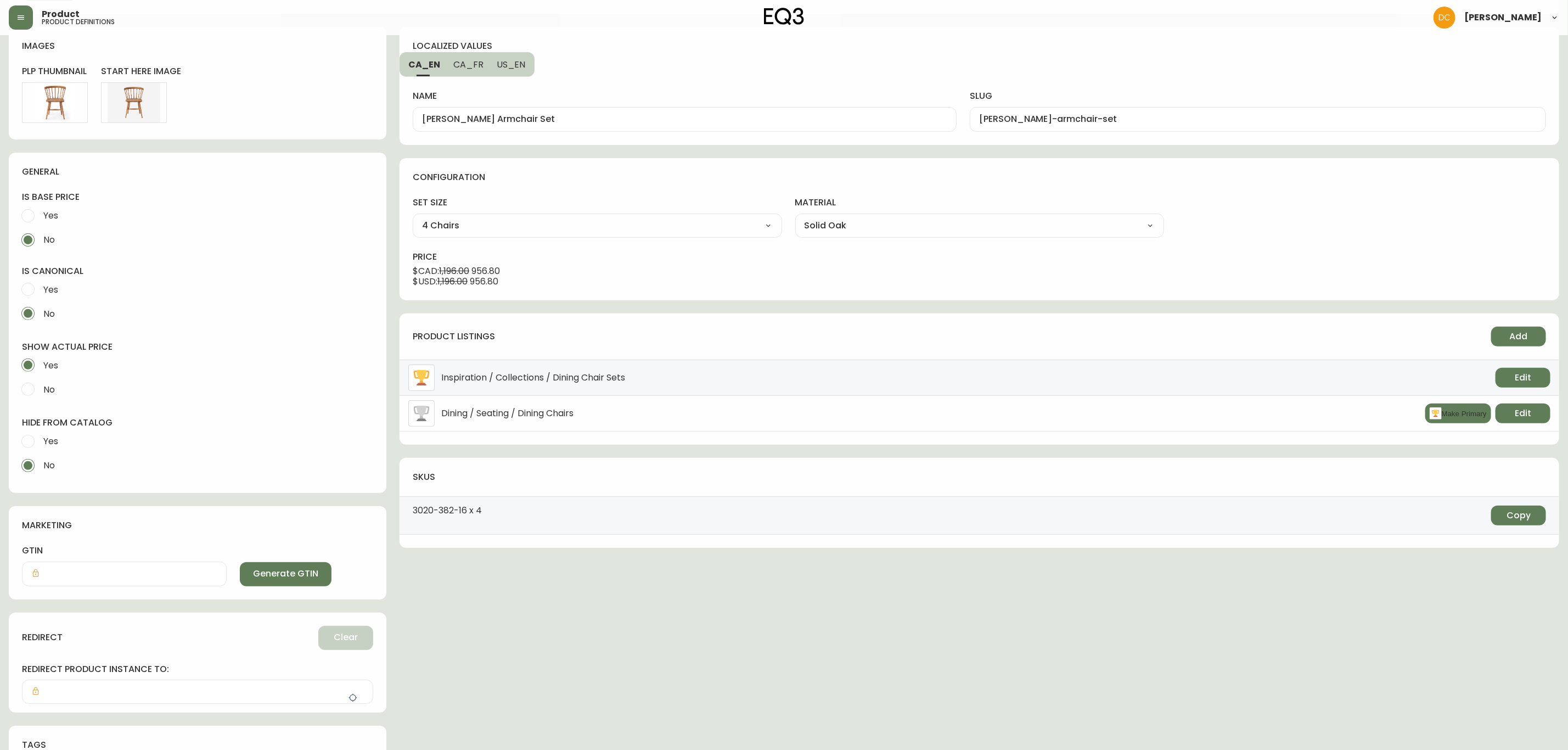
scroll to position [147, 0]
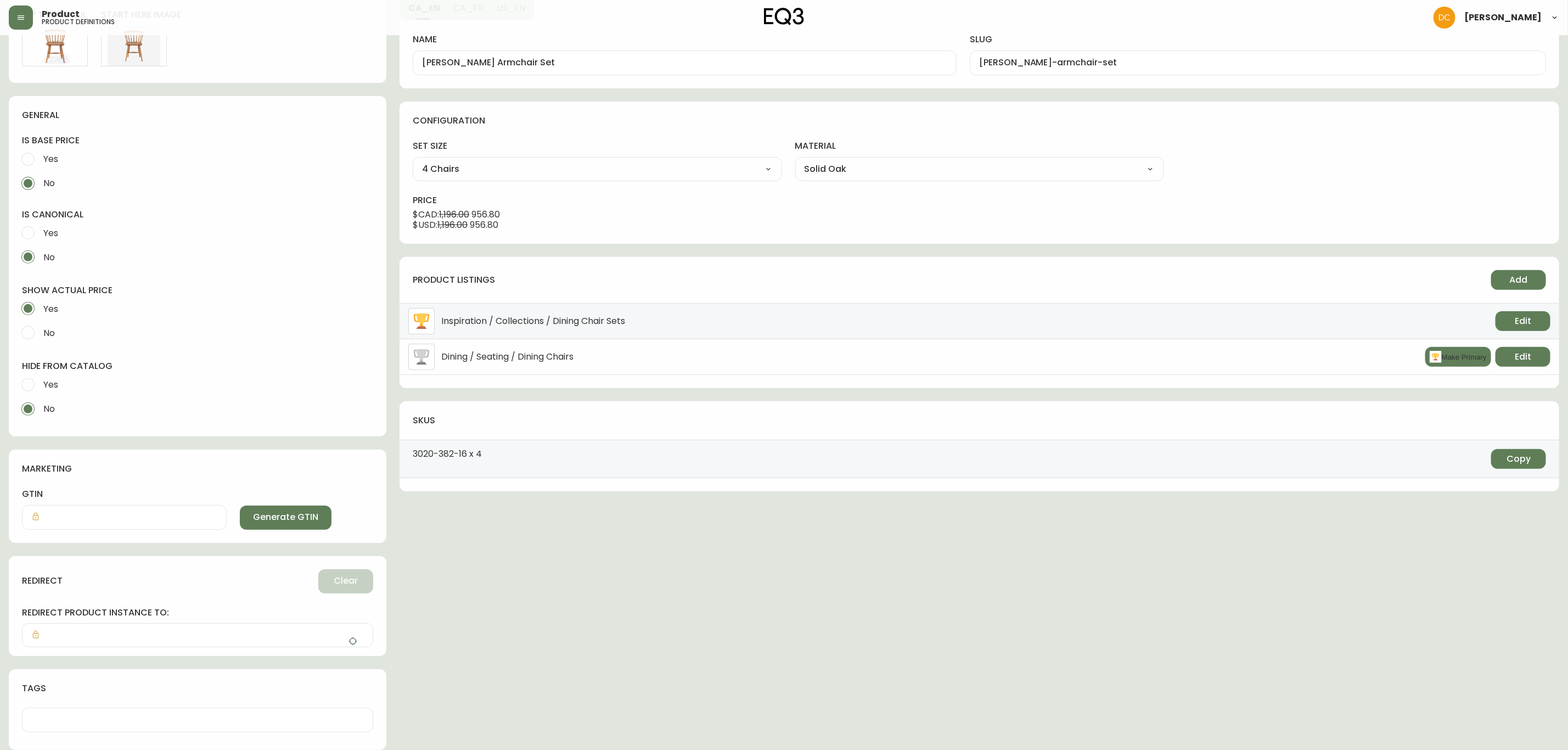
click at [56, 399] on label "No" at bounding box center [190, 409] width 348 height 24
click at [40, 399] on input "No" at bounding box center [27, 409] width 24 height 24
click at [55, 384] on span "Yes" at bounding box center [51, 385] width 15 height 12
click at [40, 384] on input "Yes" at bounding box center [27, 384] width 24 height 24
radio input "true"
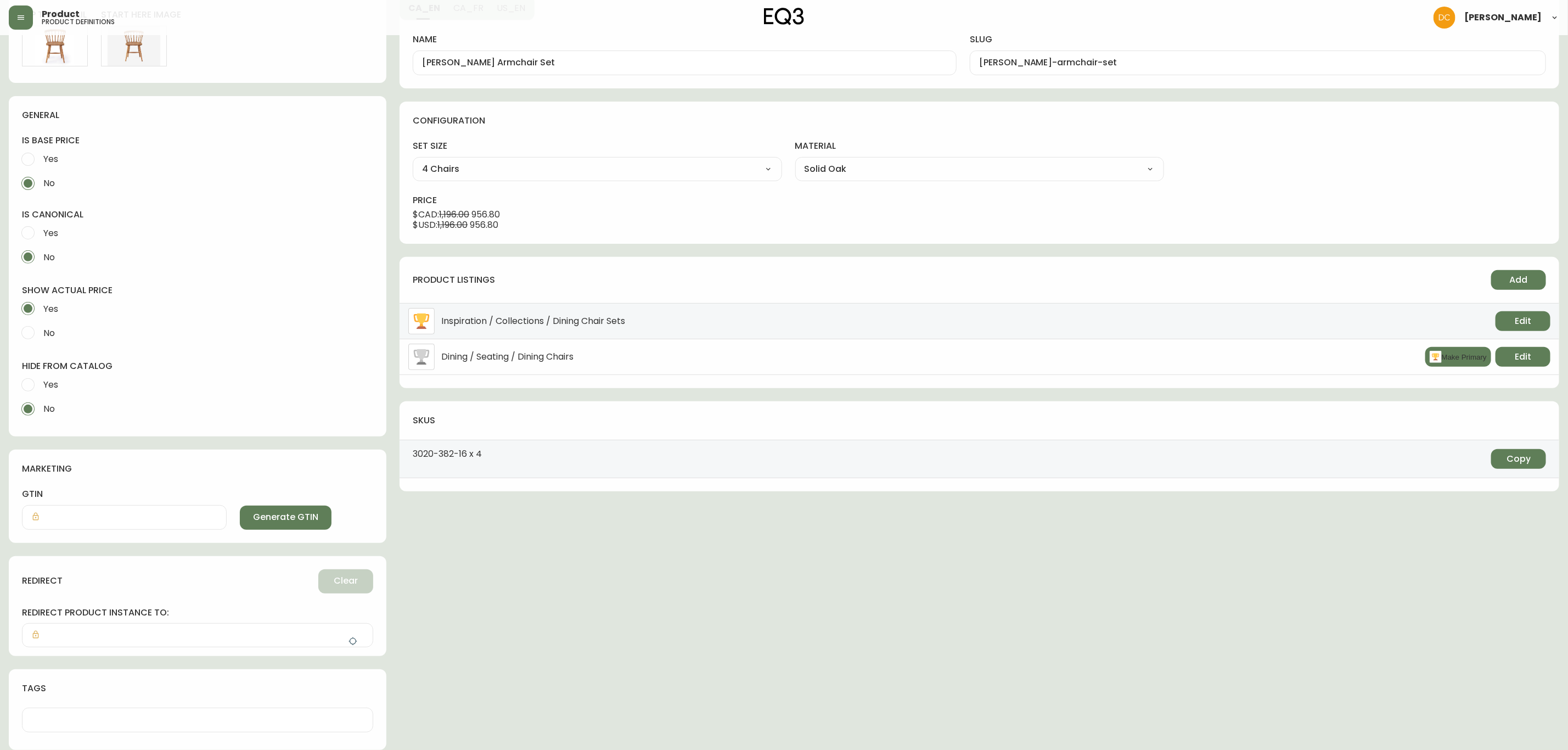
radio input "false"
click at [346, 641] on button "button" at bounding box center [352, 641] width 22 height 22
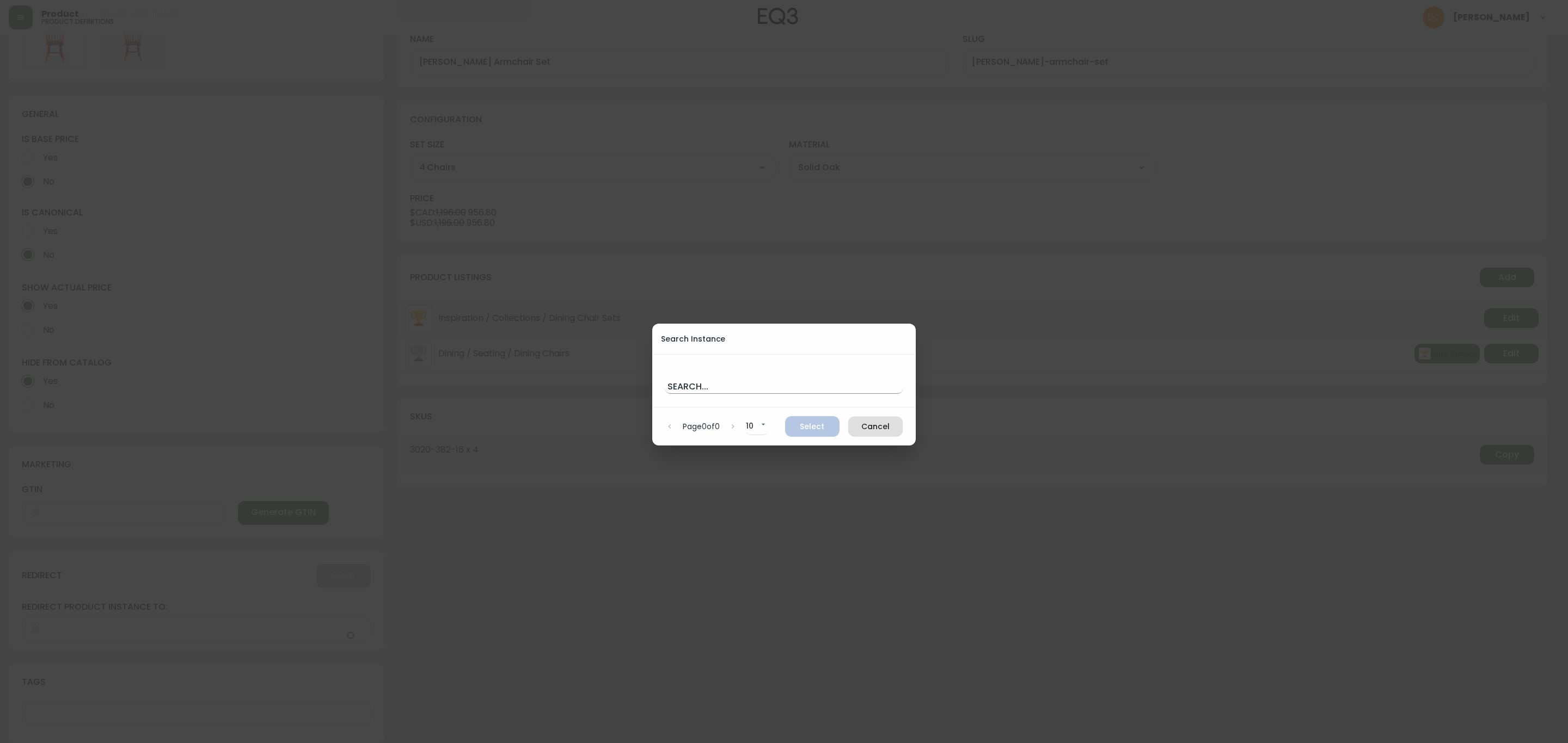
click at [730, 384] on input "text" at bounding box center [784, 385] width 238 height 17
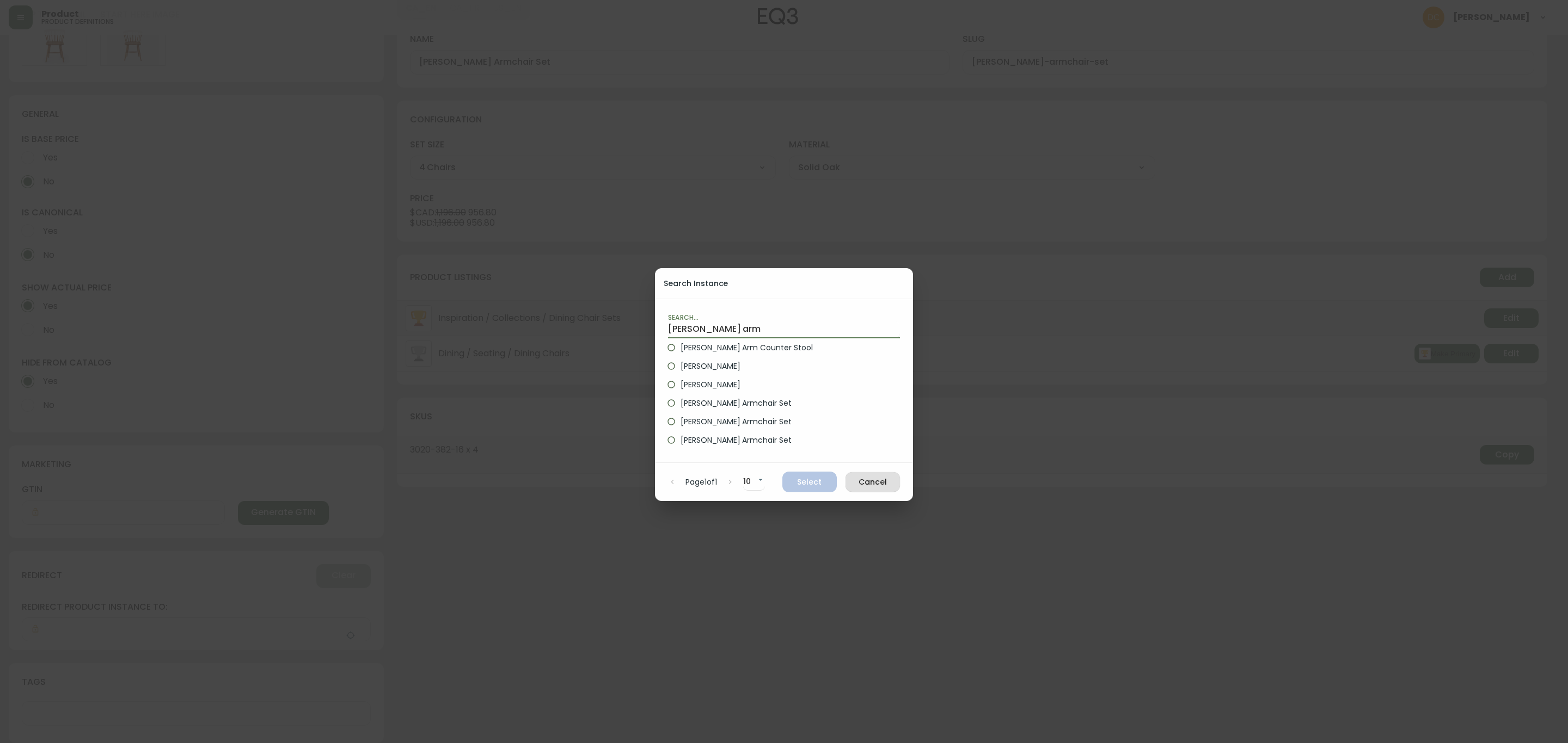
type input "[PERSON_NAME] arm"
drag, startPoint x: 691, startPoint y: 365, endPoint x: 719, endPoint y: 384, distance: 33.8
click at [691, 364] on span "[PERSON_NAME]" at bounding box center [710, 367] width 59 height 12
click at [680, 364] on input "[PERSON_NAME]" at bounding box center [671, 366] width 19 height 19
radio input "true"
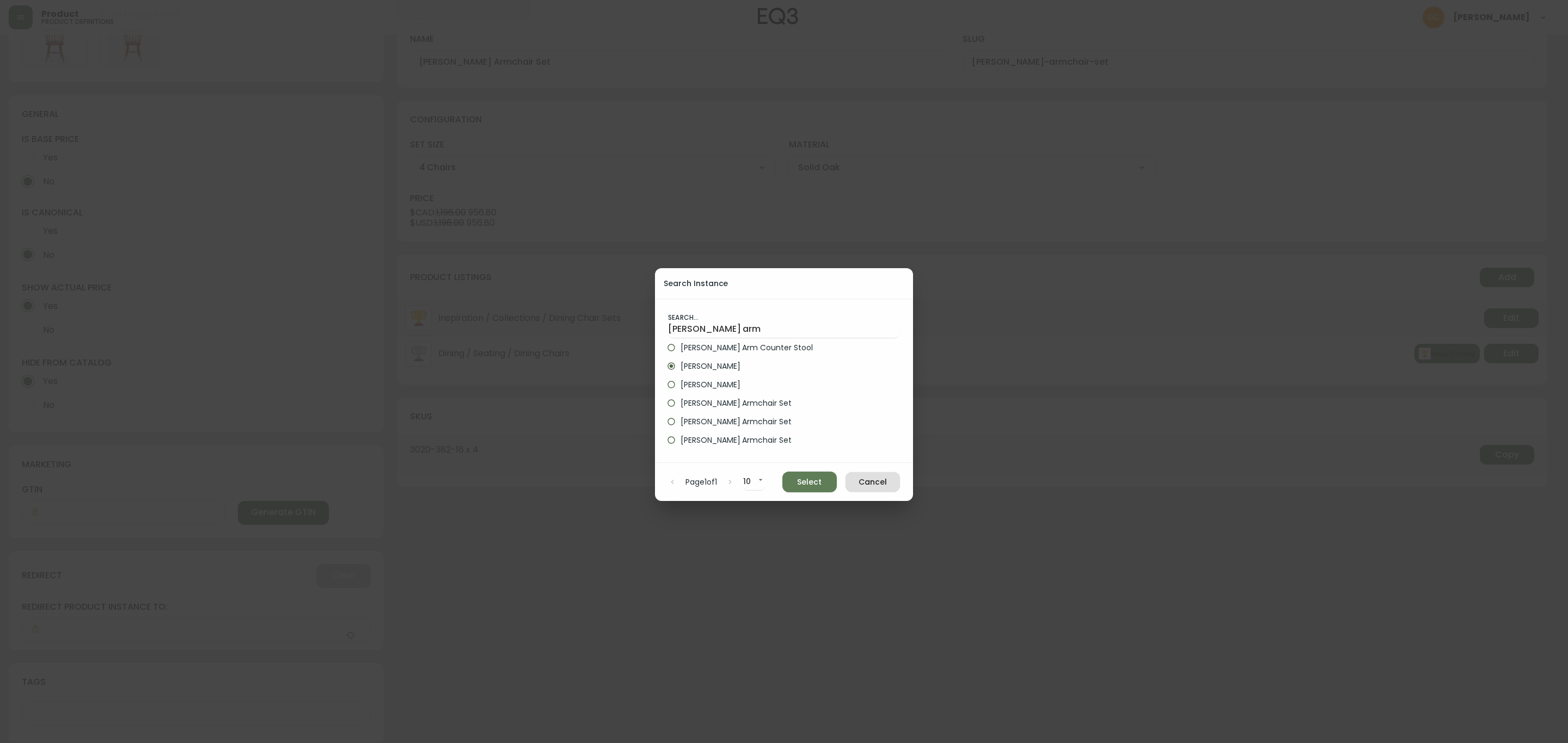
click at [818, 476] on span "Select" at bounding box center [809, 482] width 37 height 14
type input "[PERSON_NAME]"
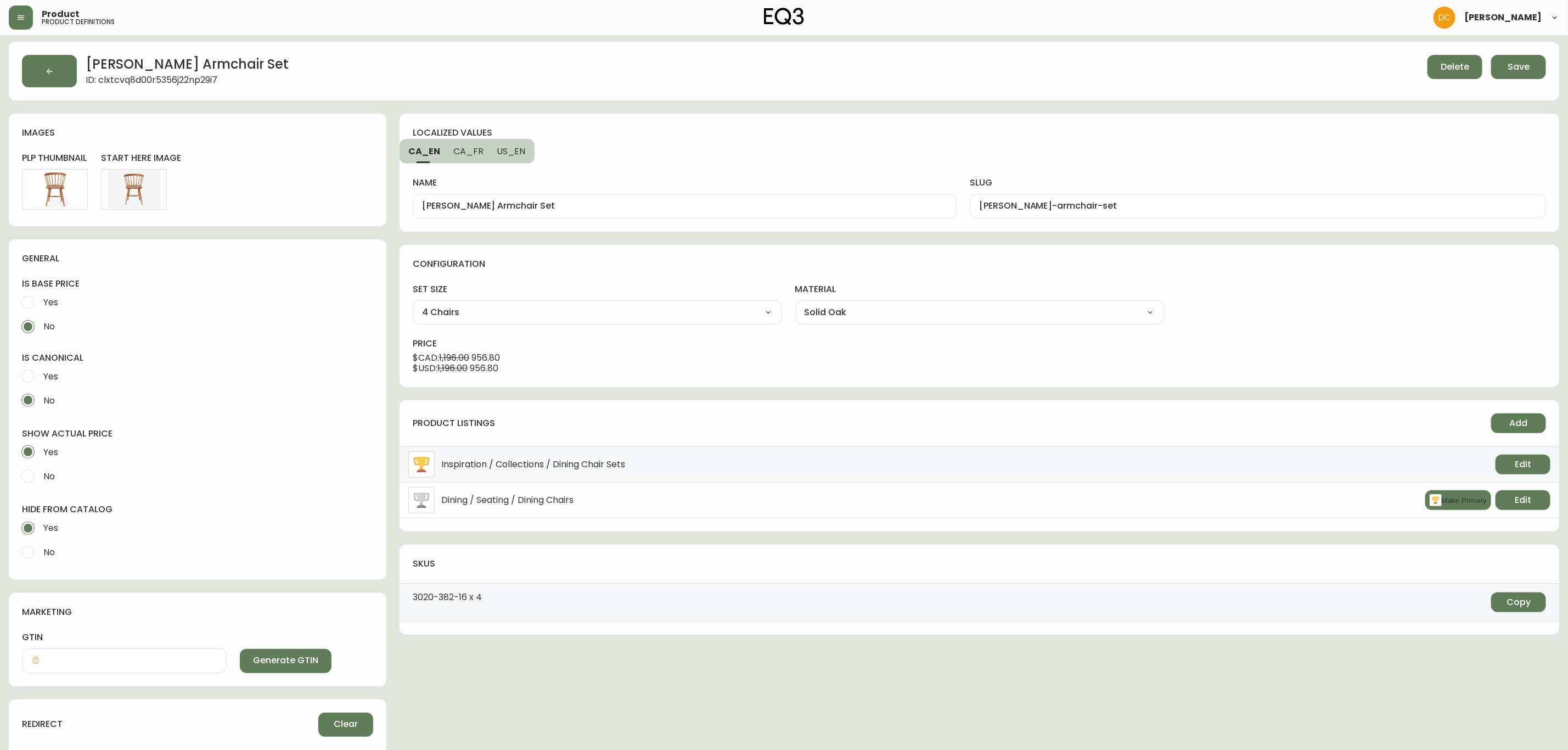
scroll to position [0, 0]
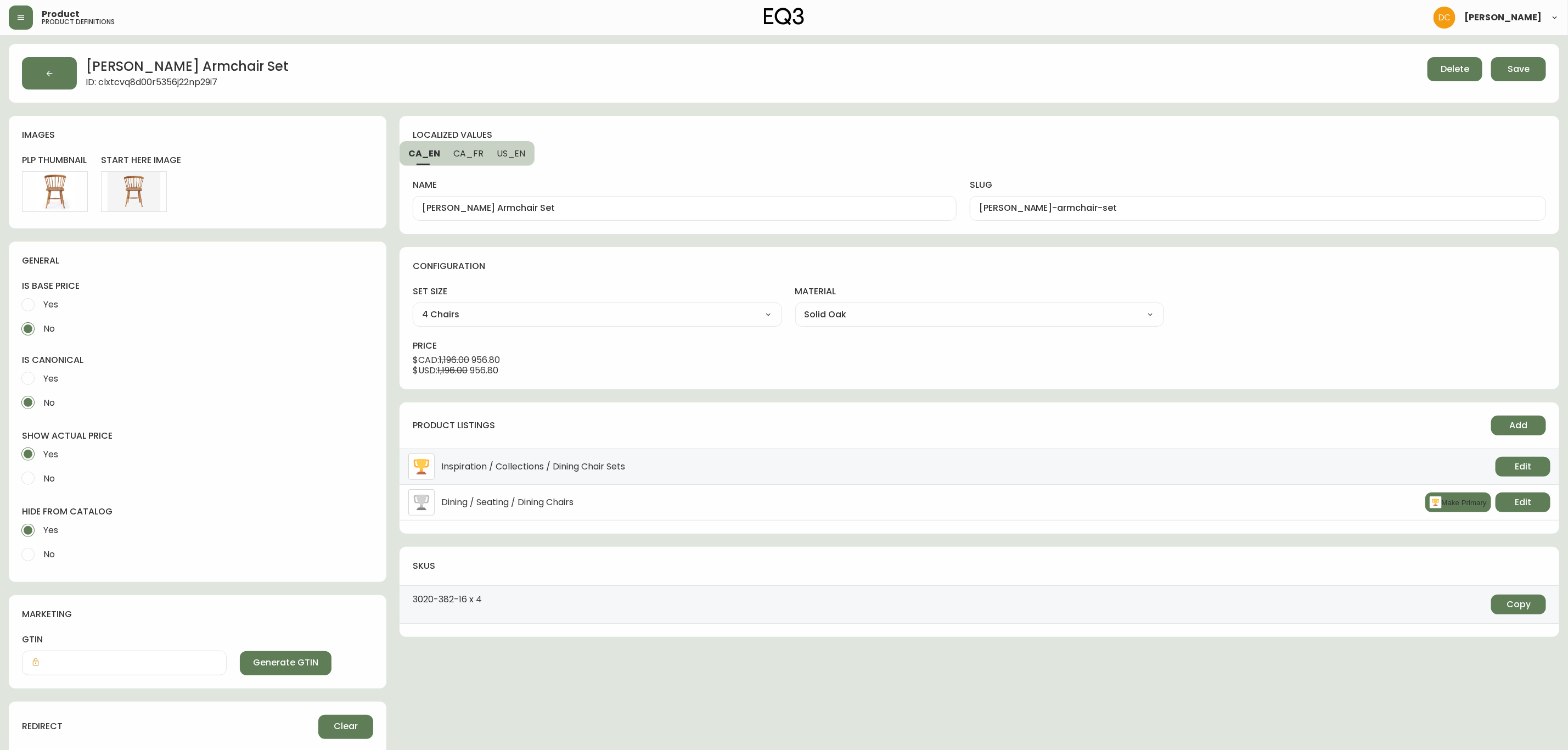
drag, startPoint x: 1509, startPoint y: 68, endPoint x: 1378, endPoint y: 85, distance: 132.1
click at [1509, 69] on span "Save" at bounding box center [1519, 69] width 22 height 12
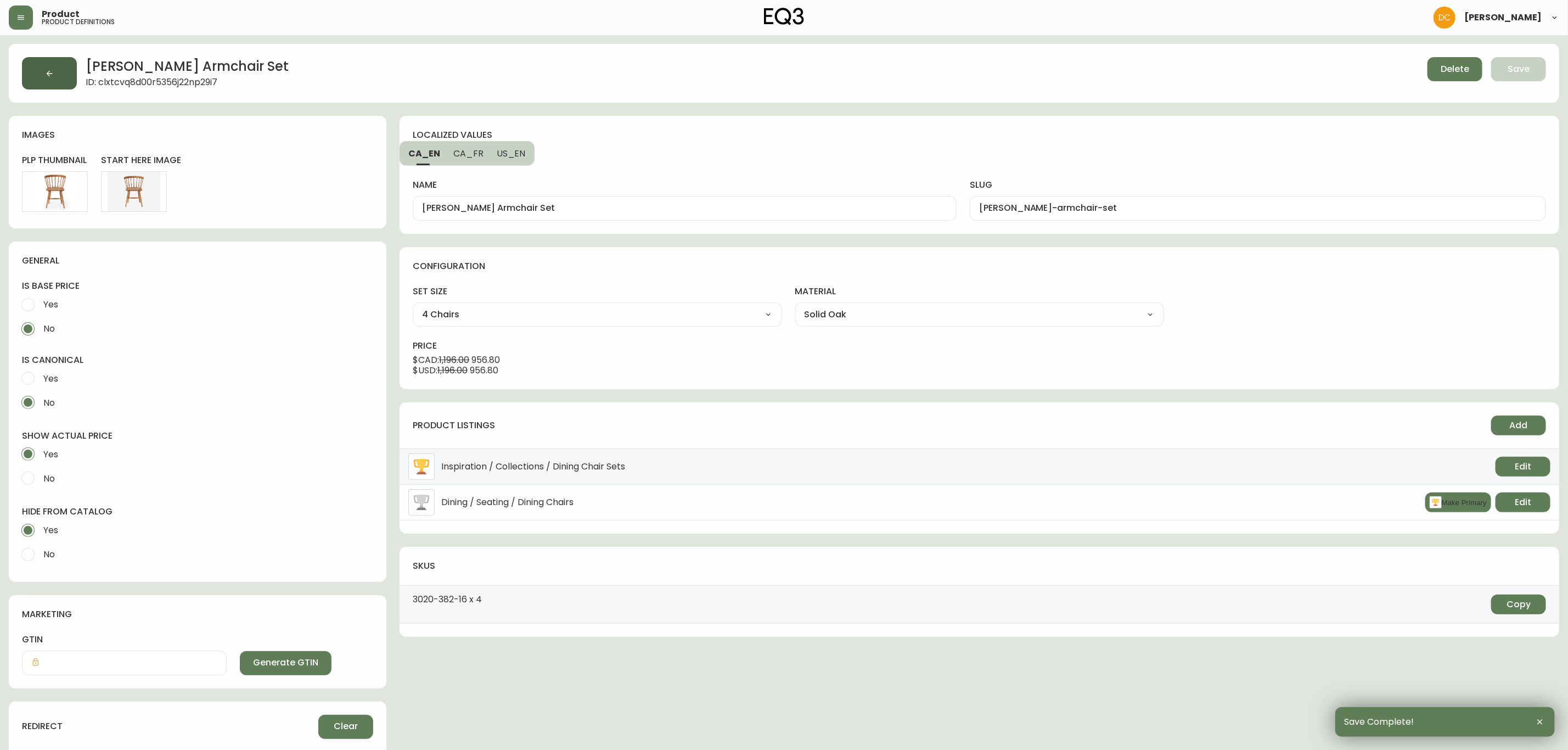
click at [45, 73] on icon "button" at bounding box center [49, 73] width 9 height 9
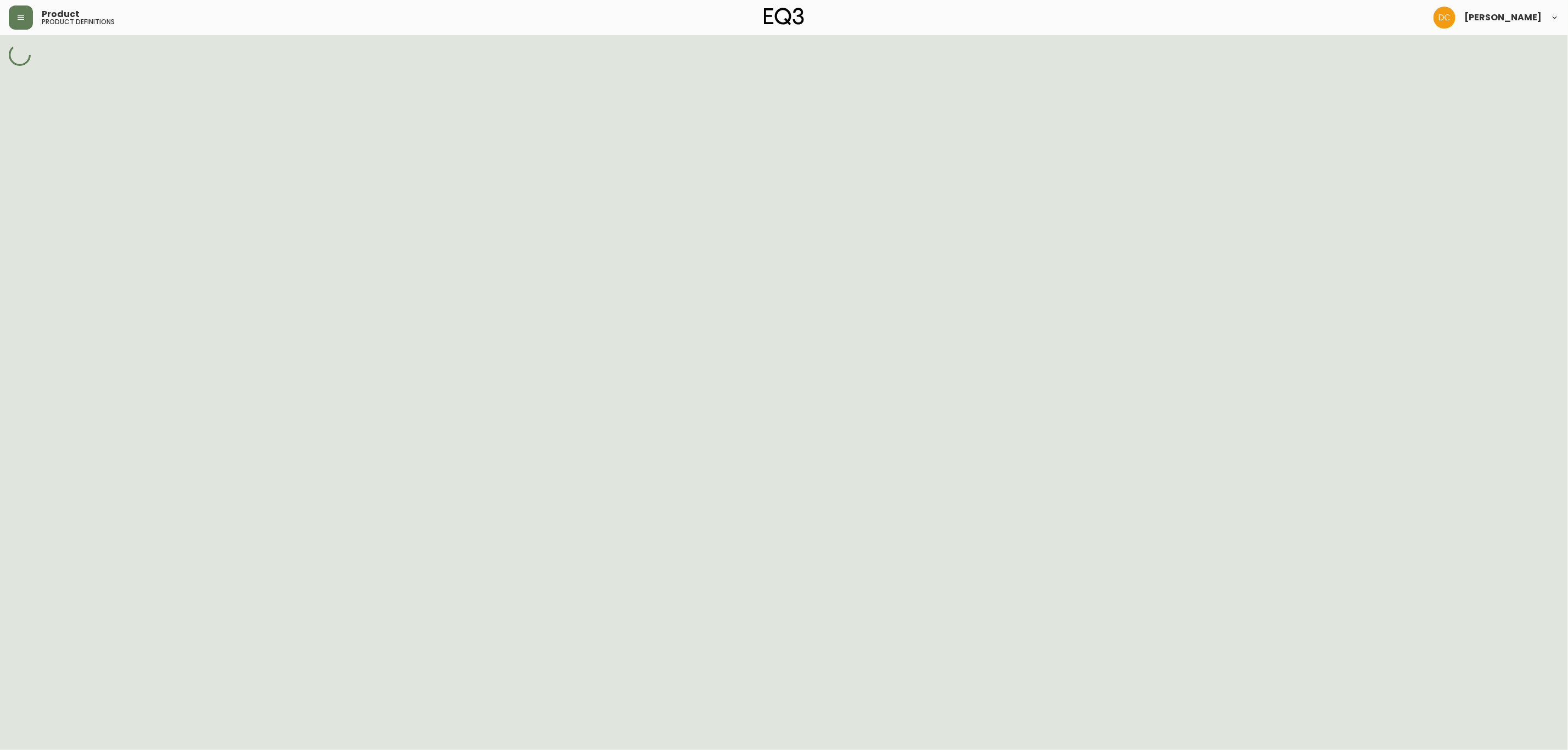
select select "cld0ddzul13ch011848so0rd3"
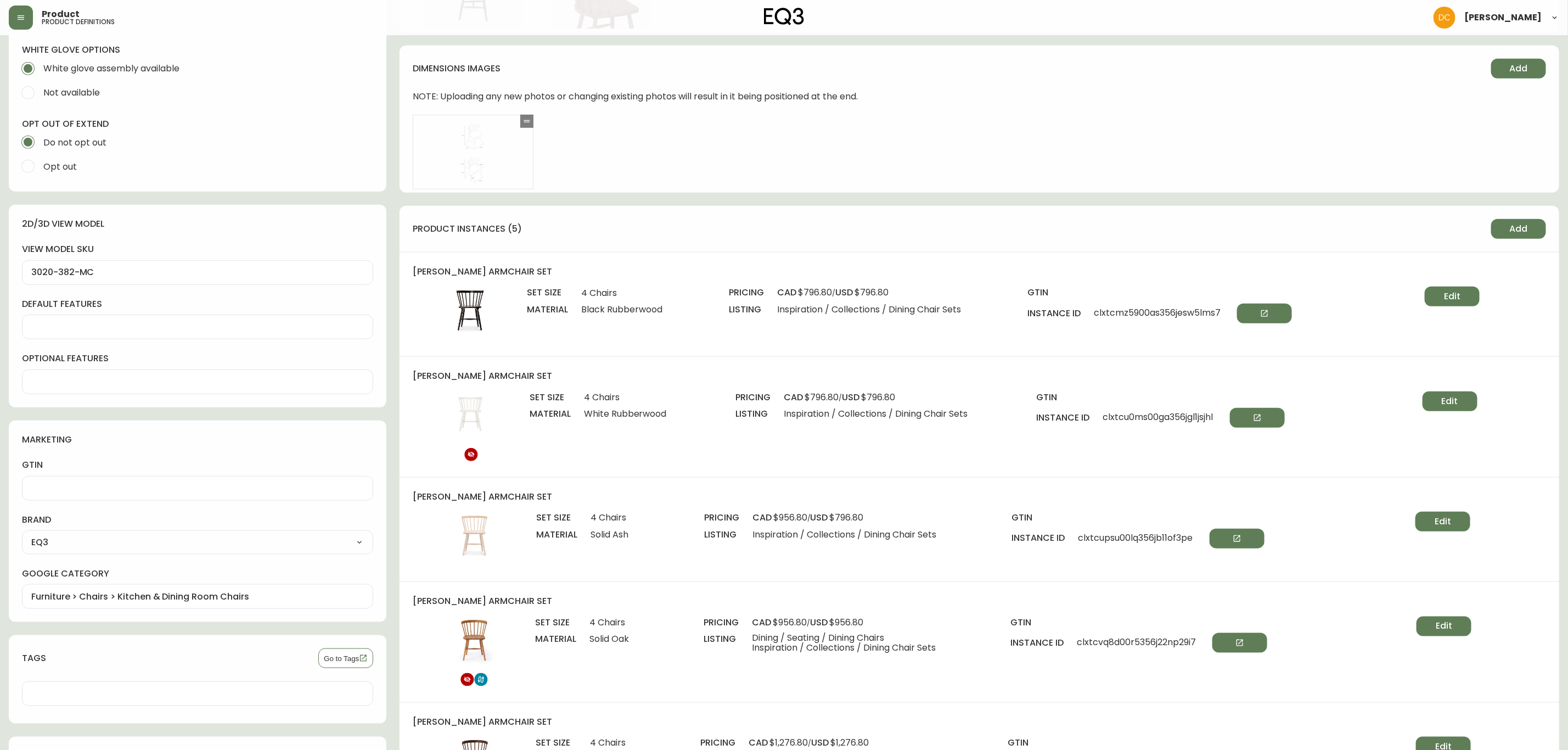
scroll to position [742, 0]
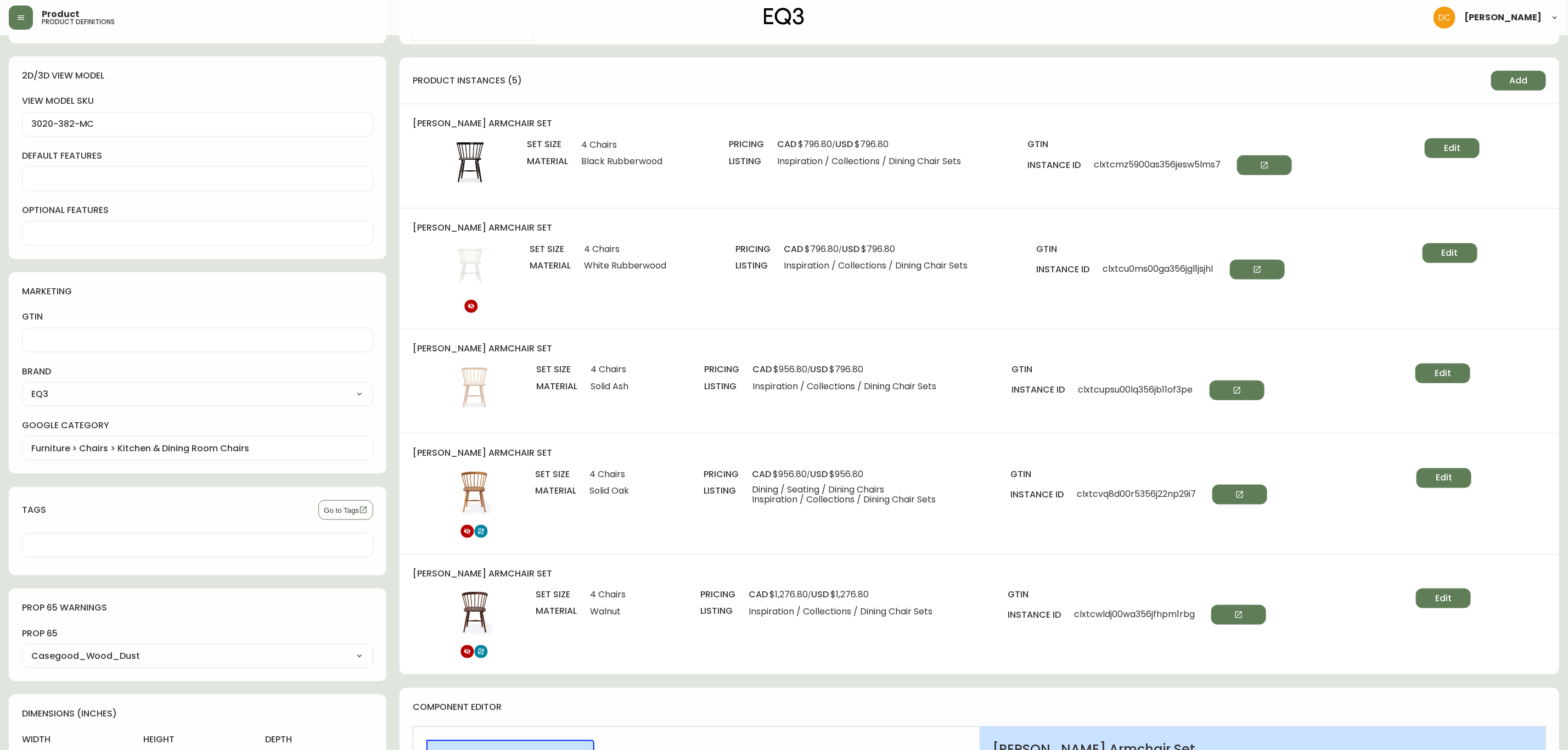
click at [1451, 374] on span "Edit" at bounding box center [1443, 373] width 17 height 12
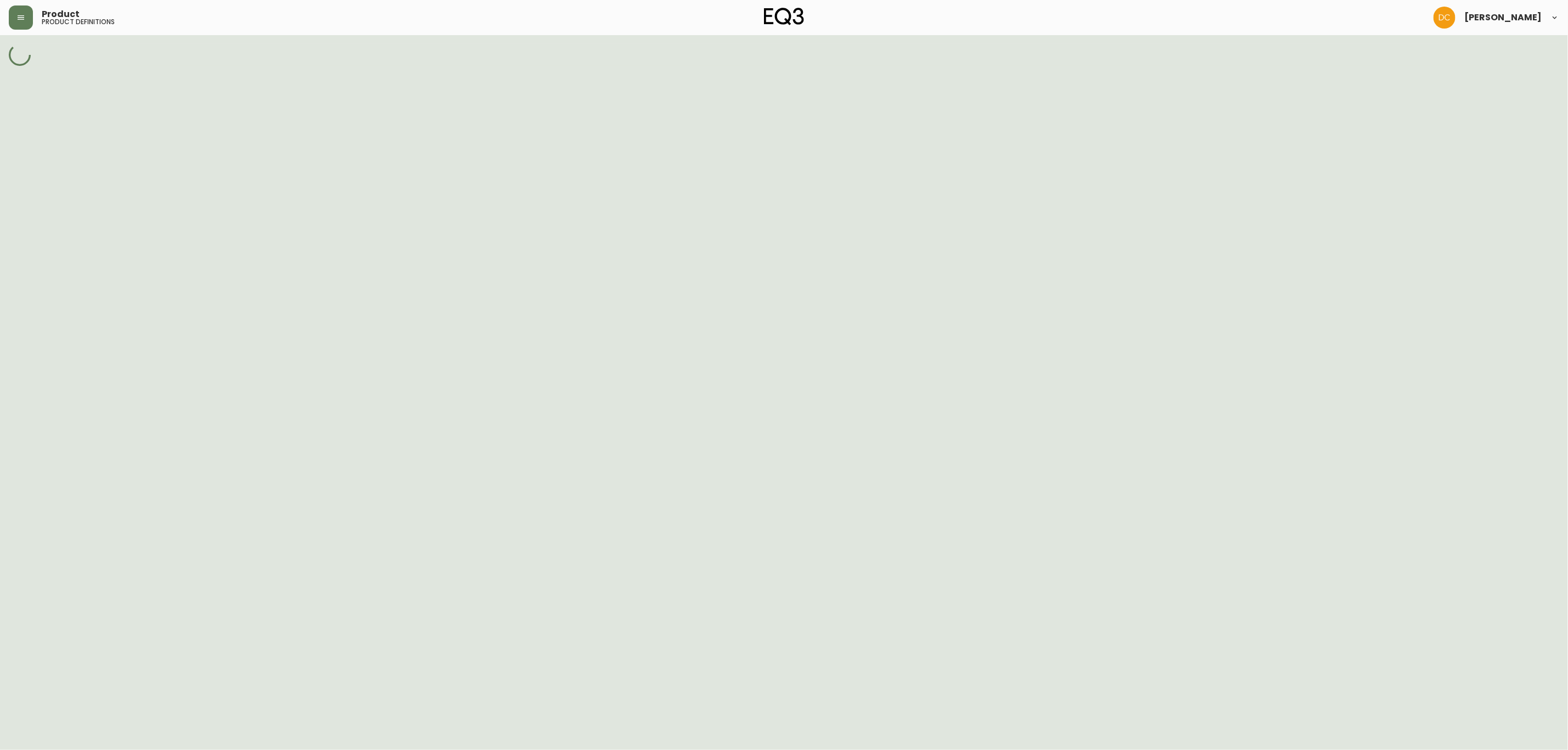
select select "cm227eip407f4356nwon13cjq"
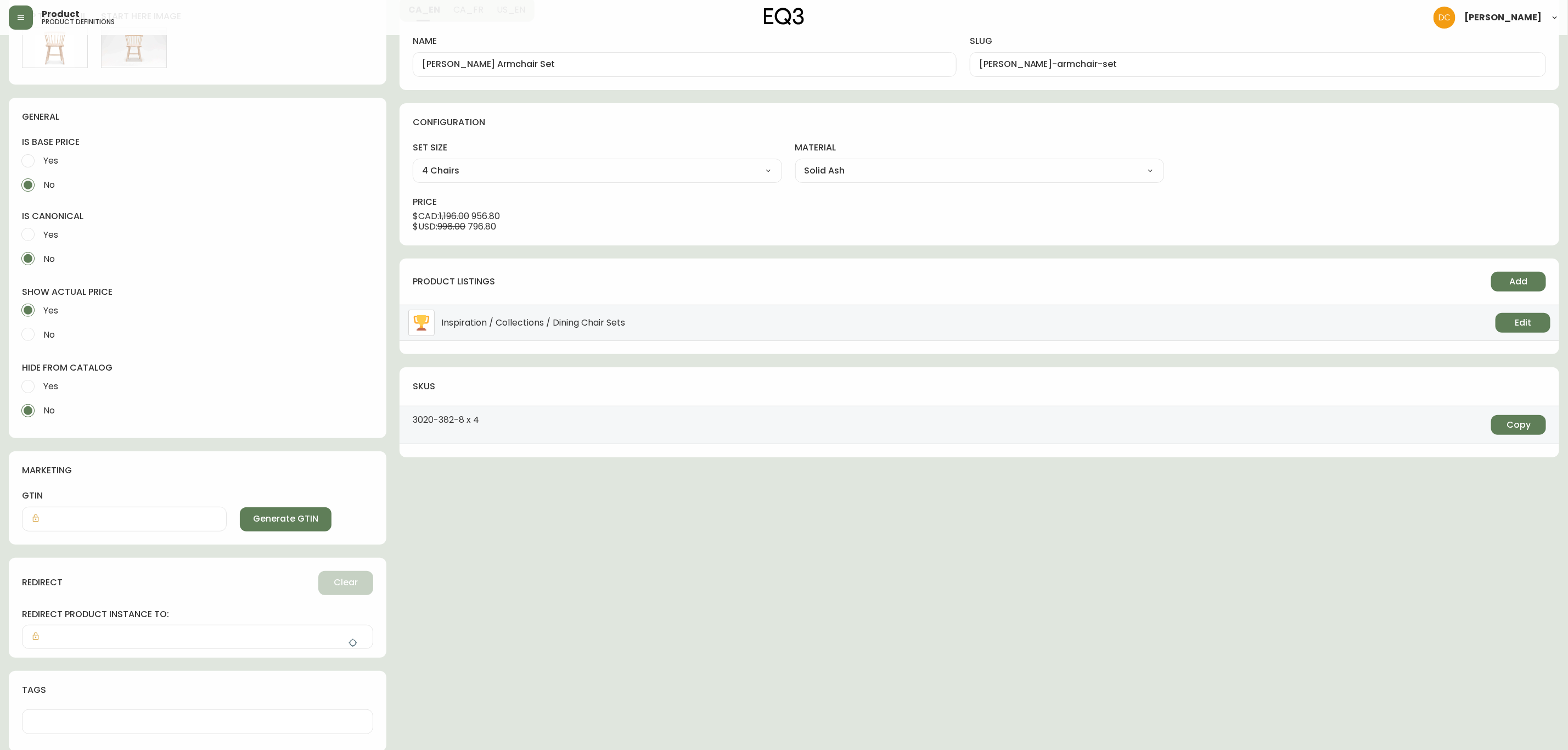
scroll to position [147, 0]
click at [43, 391] on span "Yes" at bounding box center [49, 384] width 18 height 24
click at [40, 391] on input "Yes" at bounding box center [27, 384] width 24 height 24
radio input "true"
radio input "false"
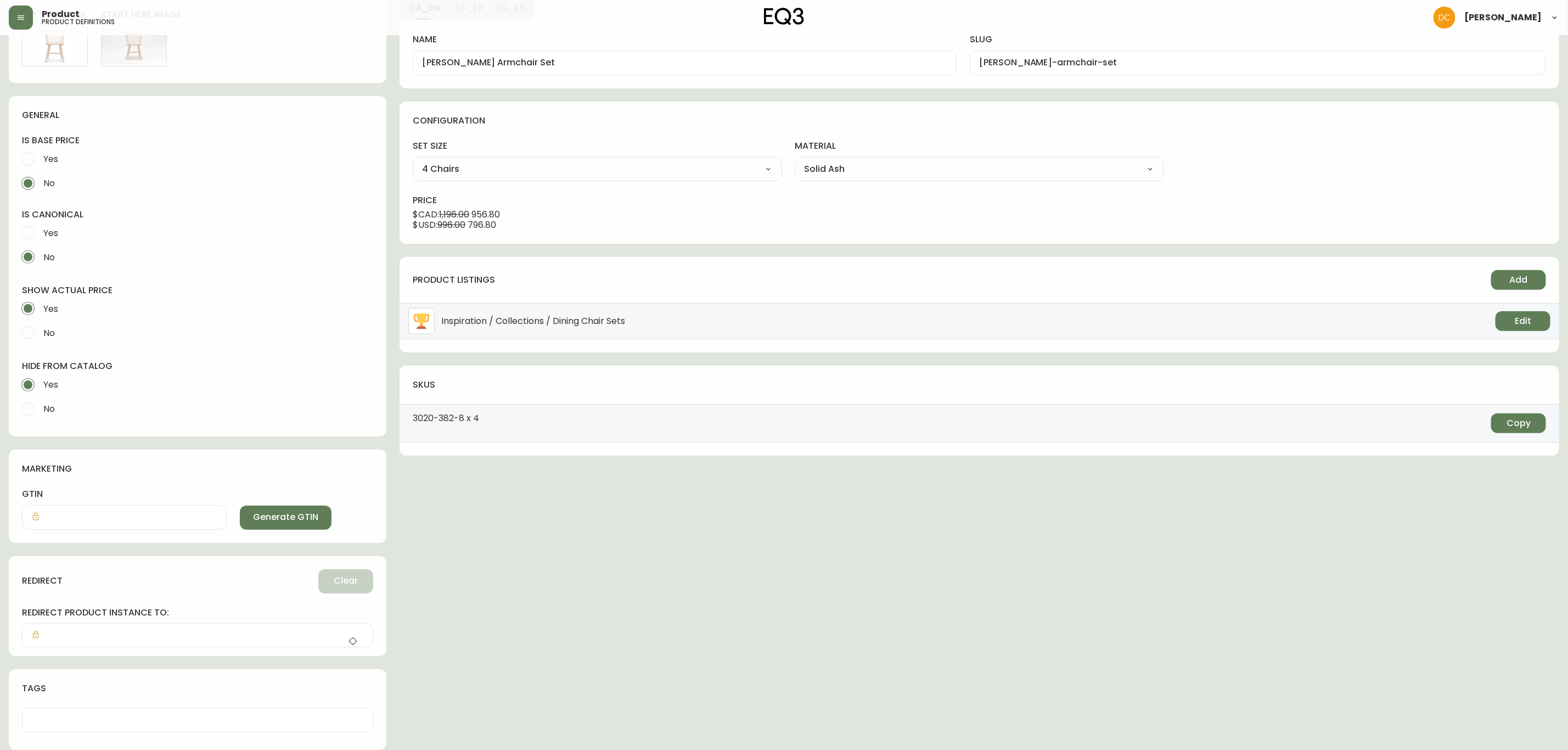
click at [352, 637] on icon "button" at bounding box center [352, 641] width 9 height 9
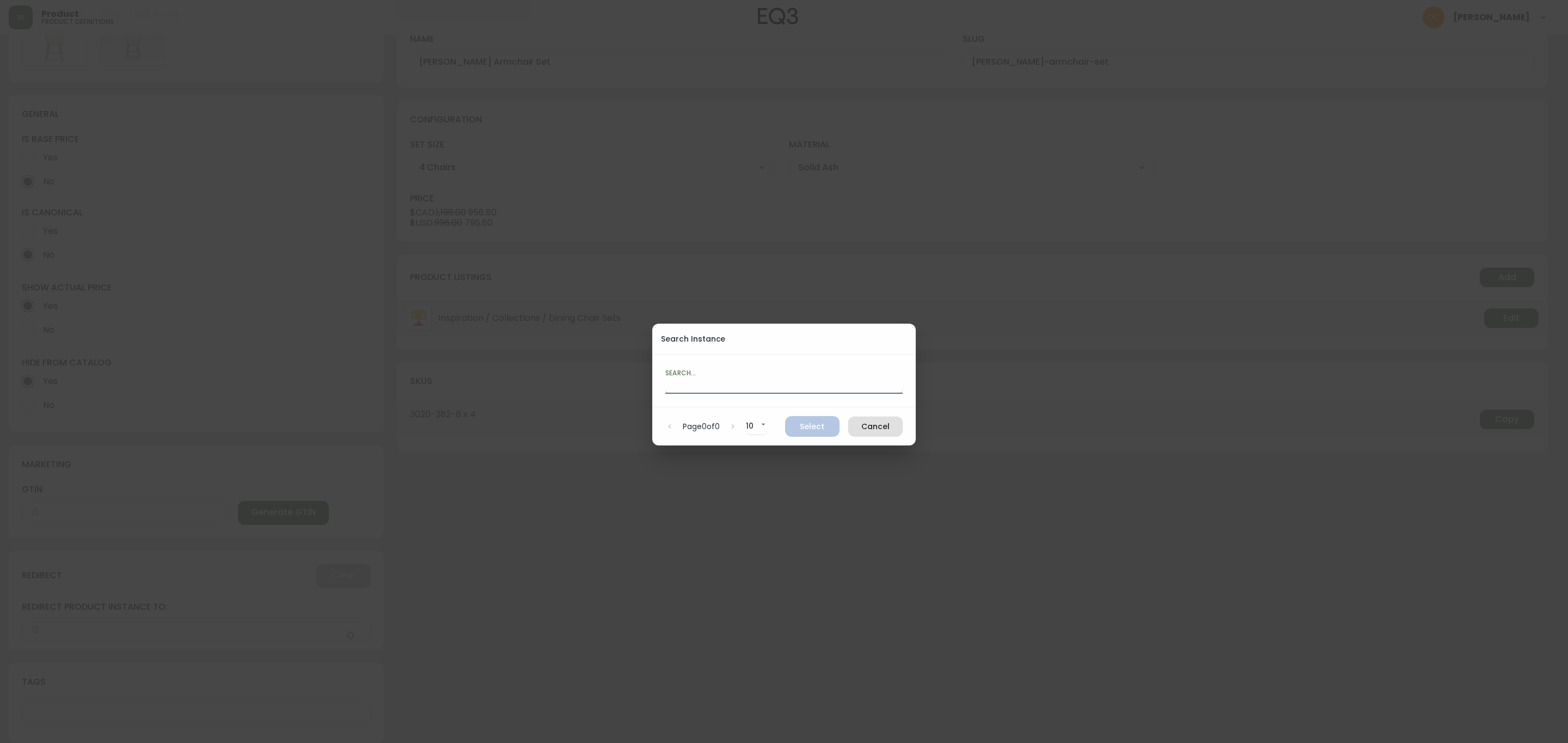
click at [727, 387] on input "text" at bounding box center [784, 385] width 238 height 17
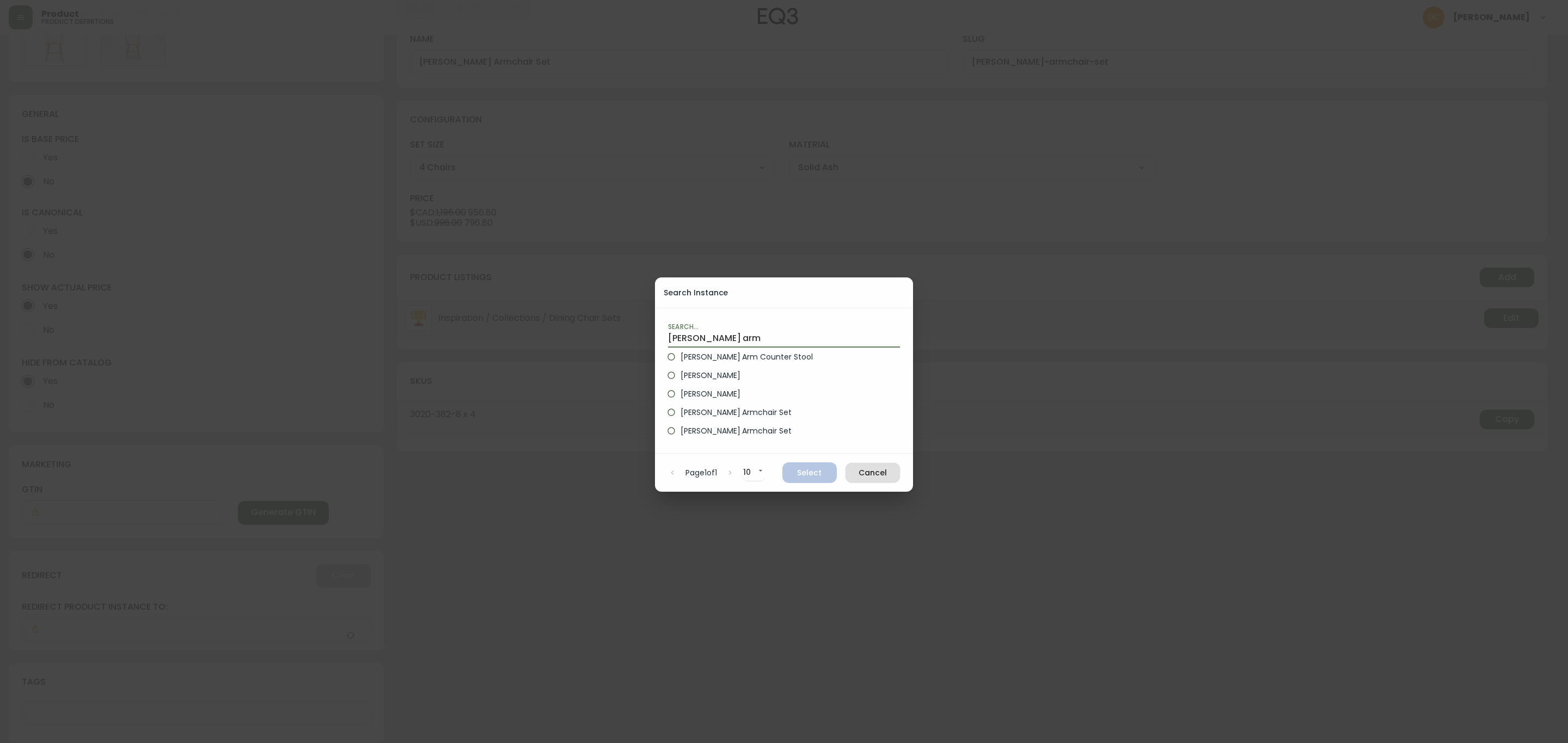
type input "[PERSON_NAME] arm"
click at [715, 376] on span "[PERSON_NAME]" at bounding box center [710, 376] width 59 height 12
click at [680, 376] on input "[PERSON_NAME]" at bounding box center [671, 376] width 19 height 19
radio input "true"
click at [818, 481] on button "Select" at bounding box center [809, 473] width 54 height 21
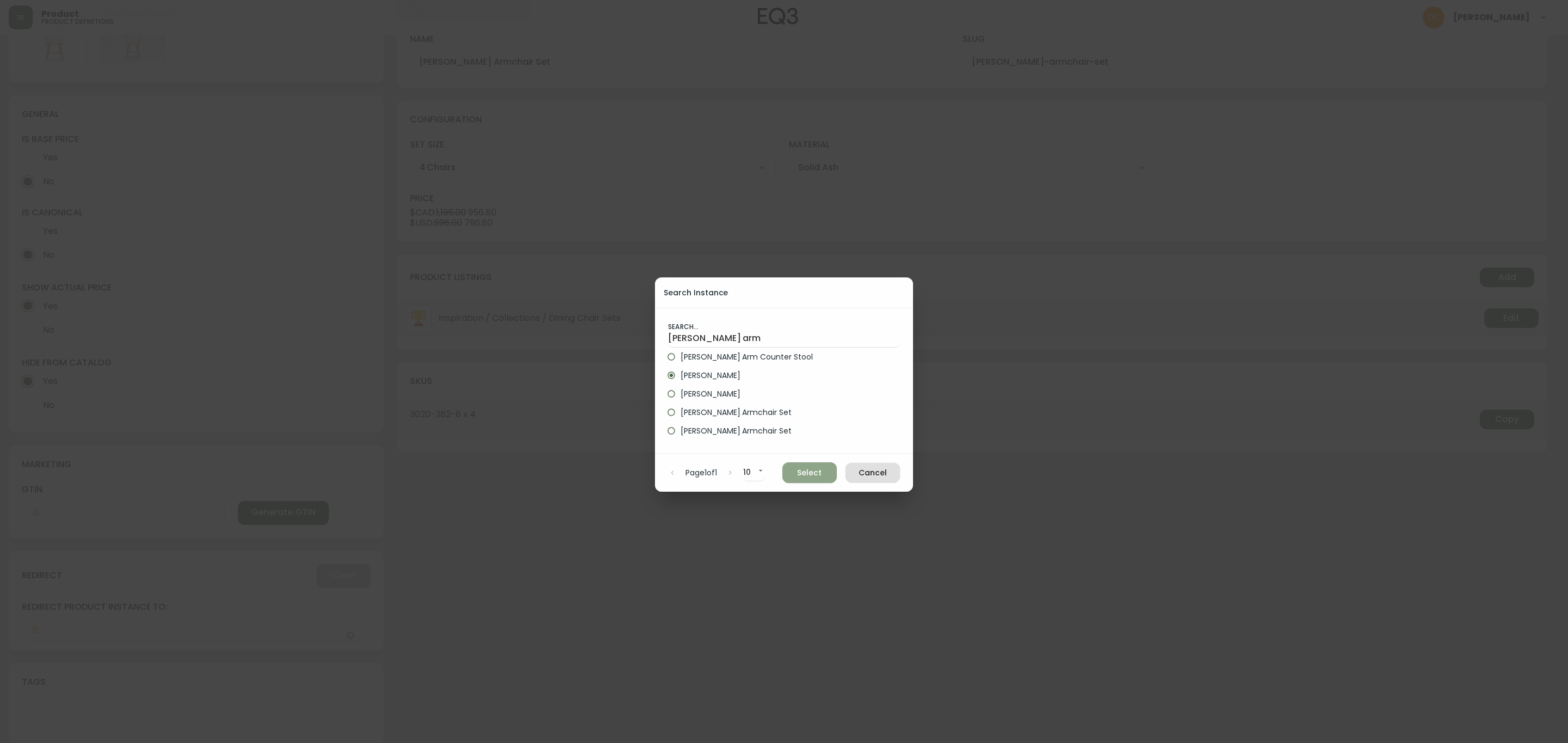
type input "[PERSON_NAME]"
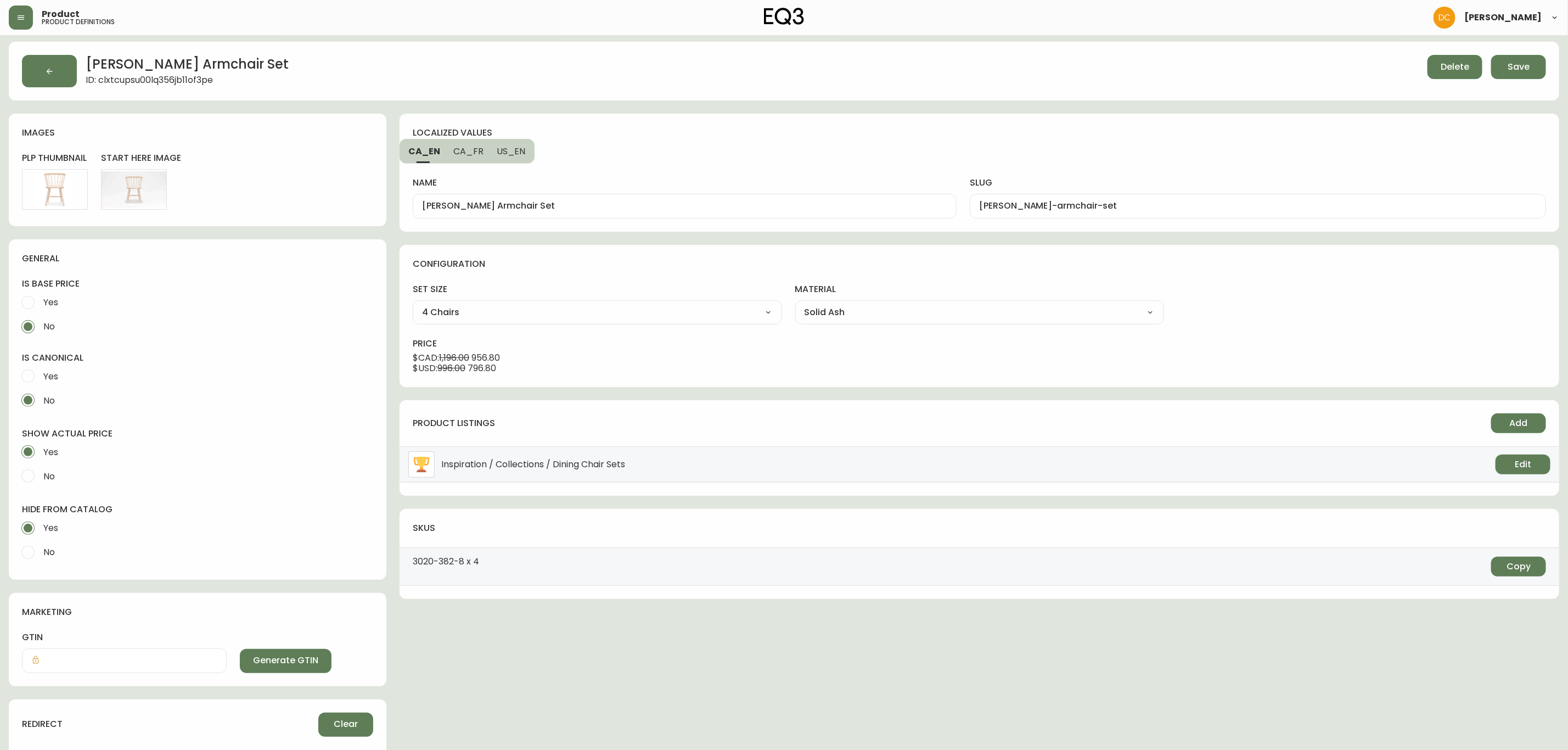
scroll to position [0, 0]
click at [1510, 72] on span "Save" at bounding box center [1519, 69] width 22 height 12
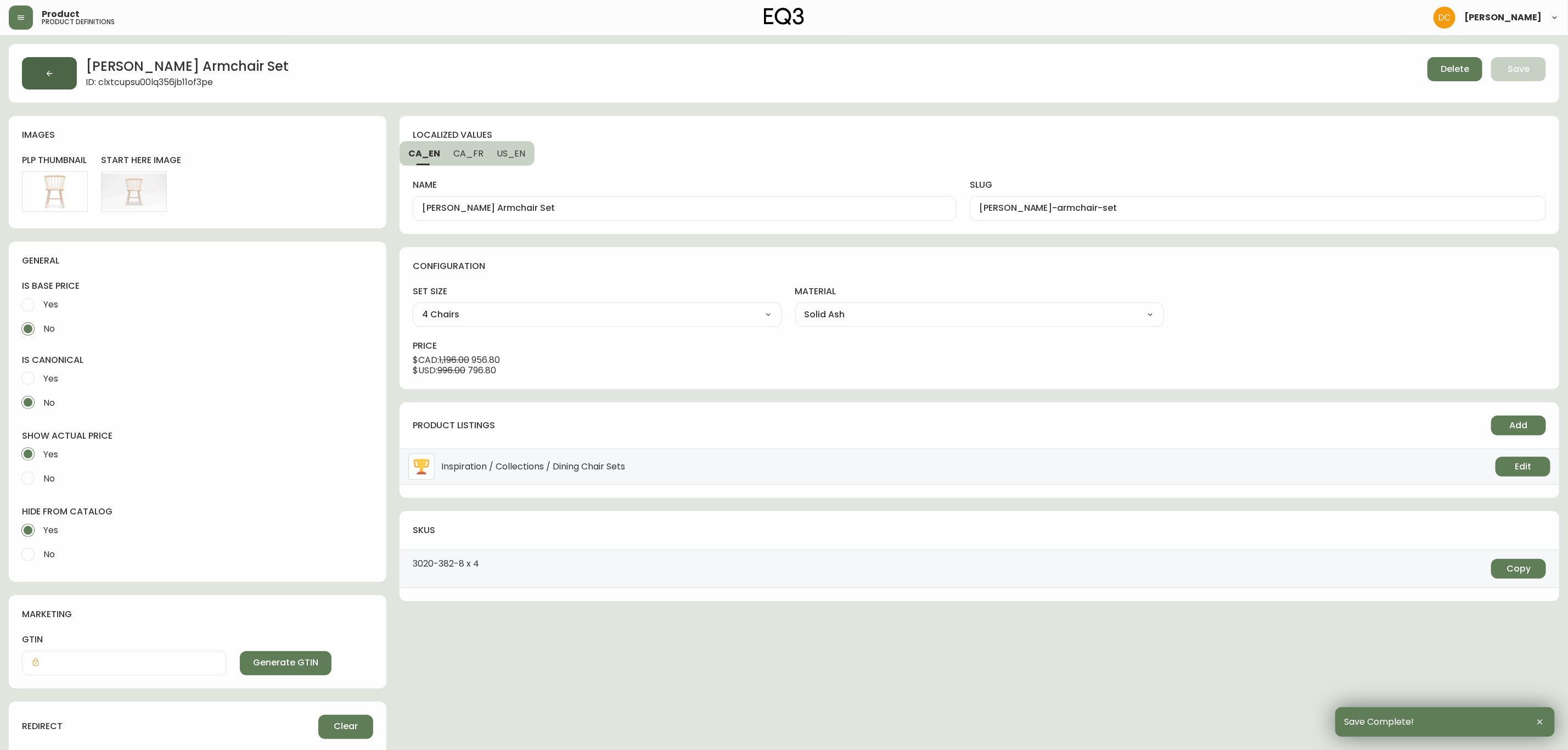
click at [51, 67] on button "button" at bounding box center [49, 73] width 55 height 32
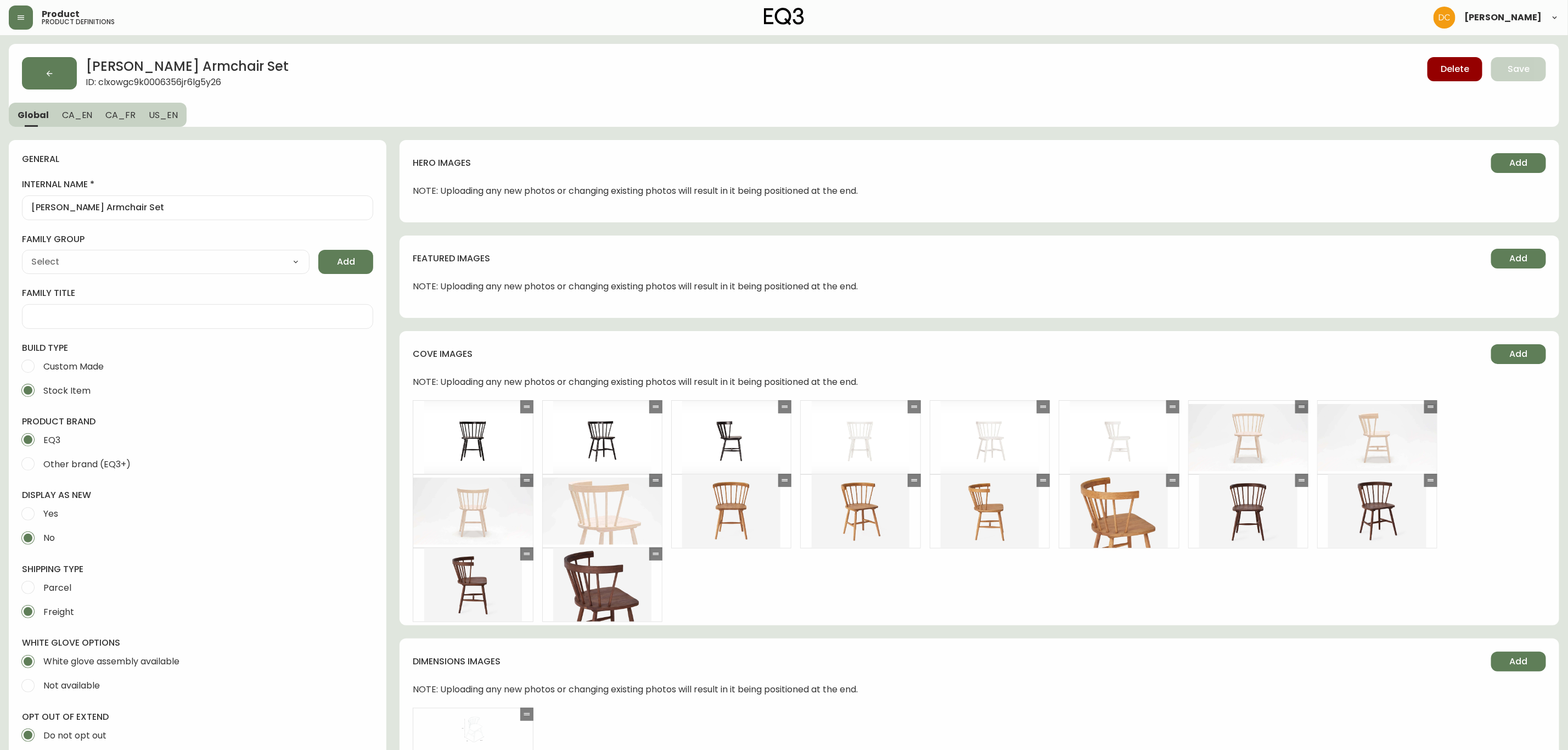
type input "EQ3"
type input "Furniture > Chairs > Kitchen & Dining Room Chairs"
type input "Casegood_Wood_Dust"
select select "cjyt4m5lw0000pt749bx6gh7n"
select select "cld0ddzul13ch011848so0rd3"
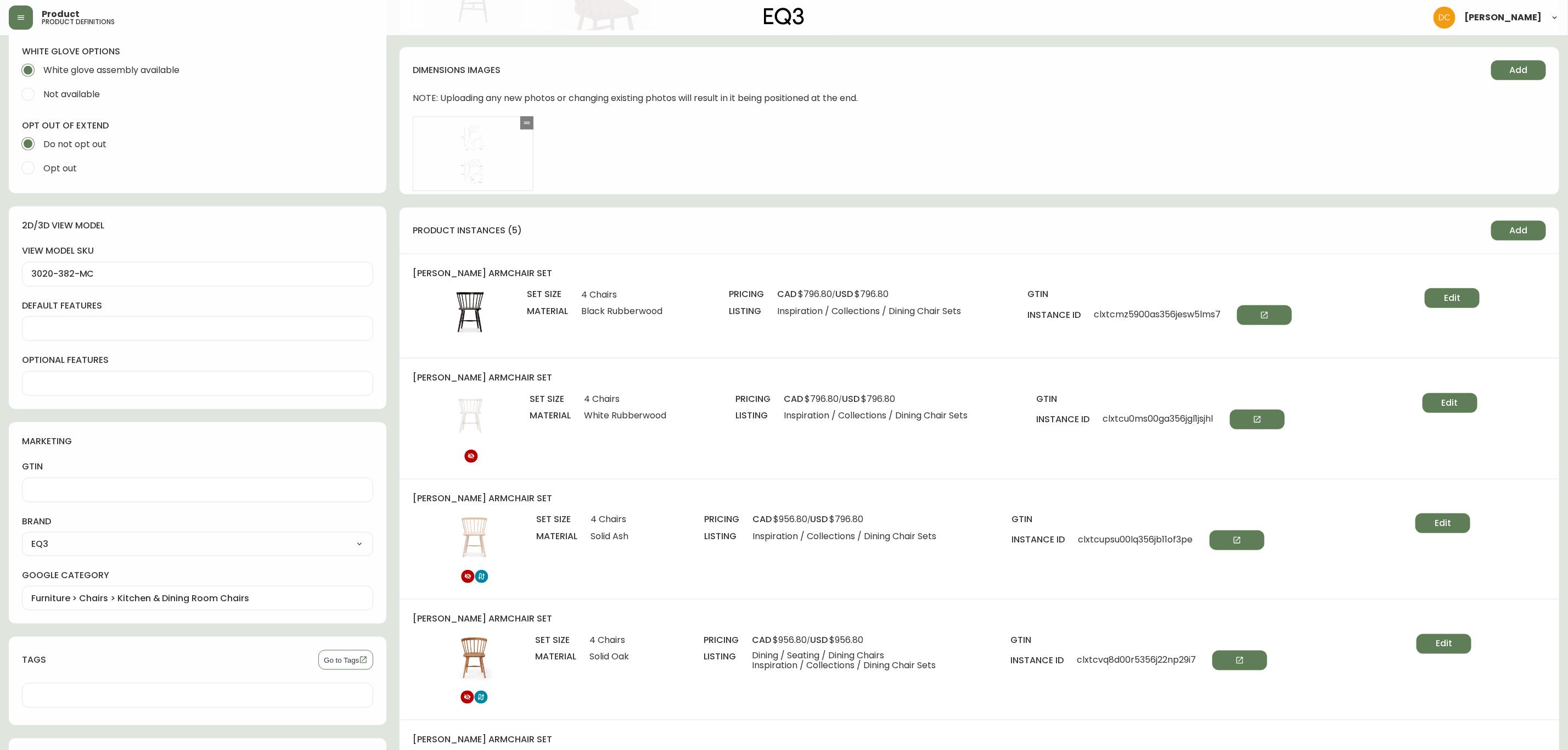
scroll to position [577, 0]
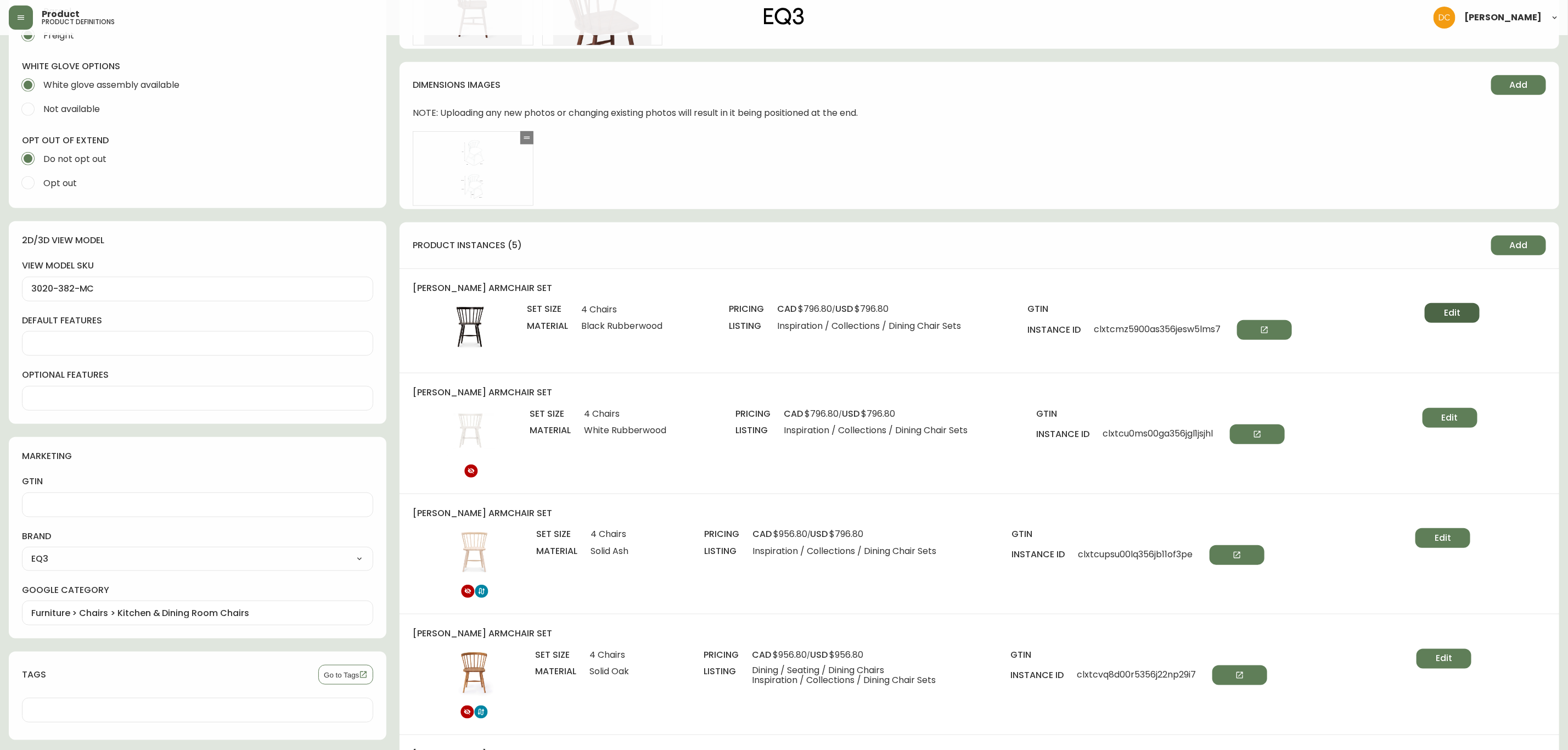
click at [1430, 313] on button "Edit" at bounding box center [1453, 313] width 55 height 20
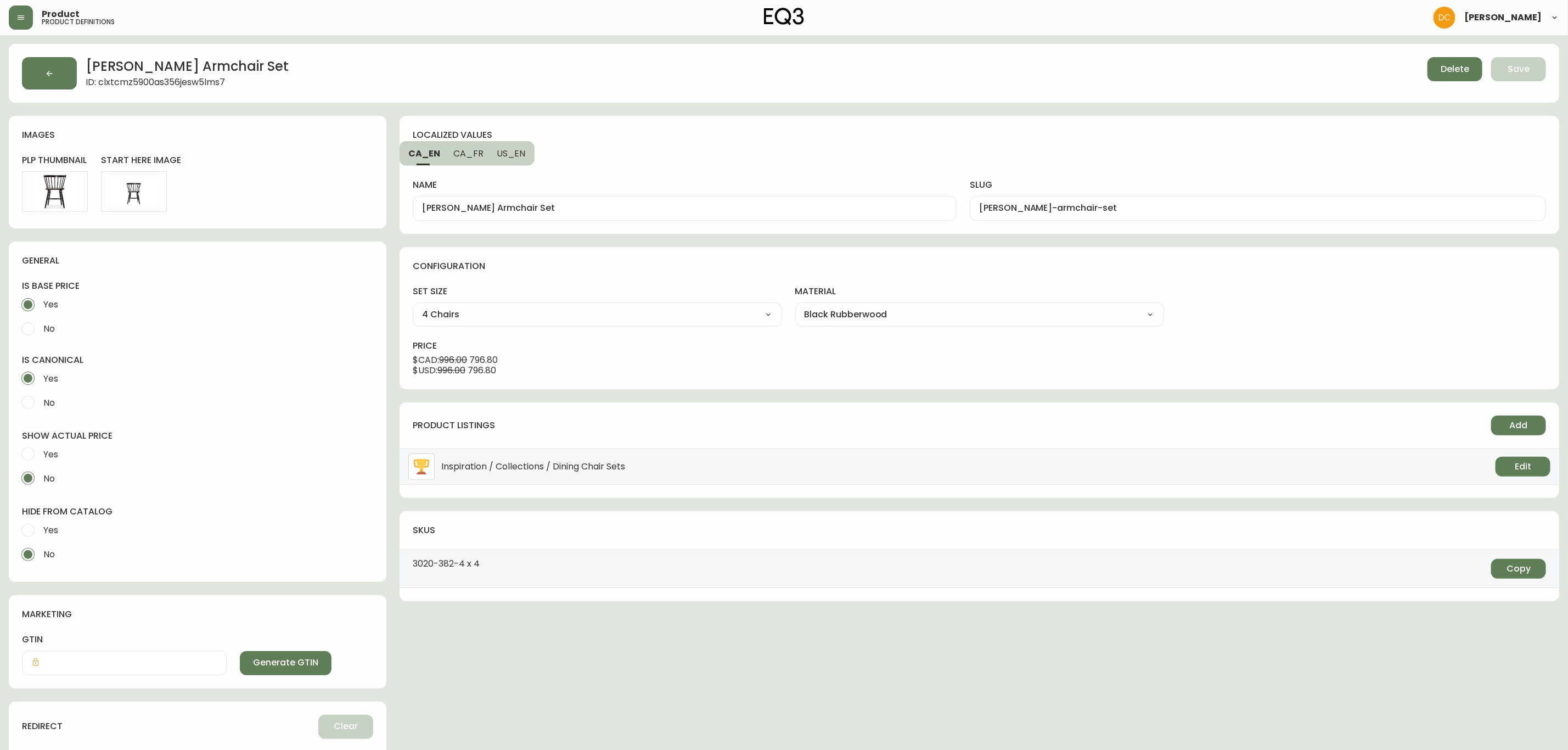
click at [32, 521] on input "Yes" at bounding box center [27, 530] width 24 height 24
radio input "true"
radio input "false"
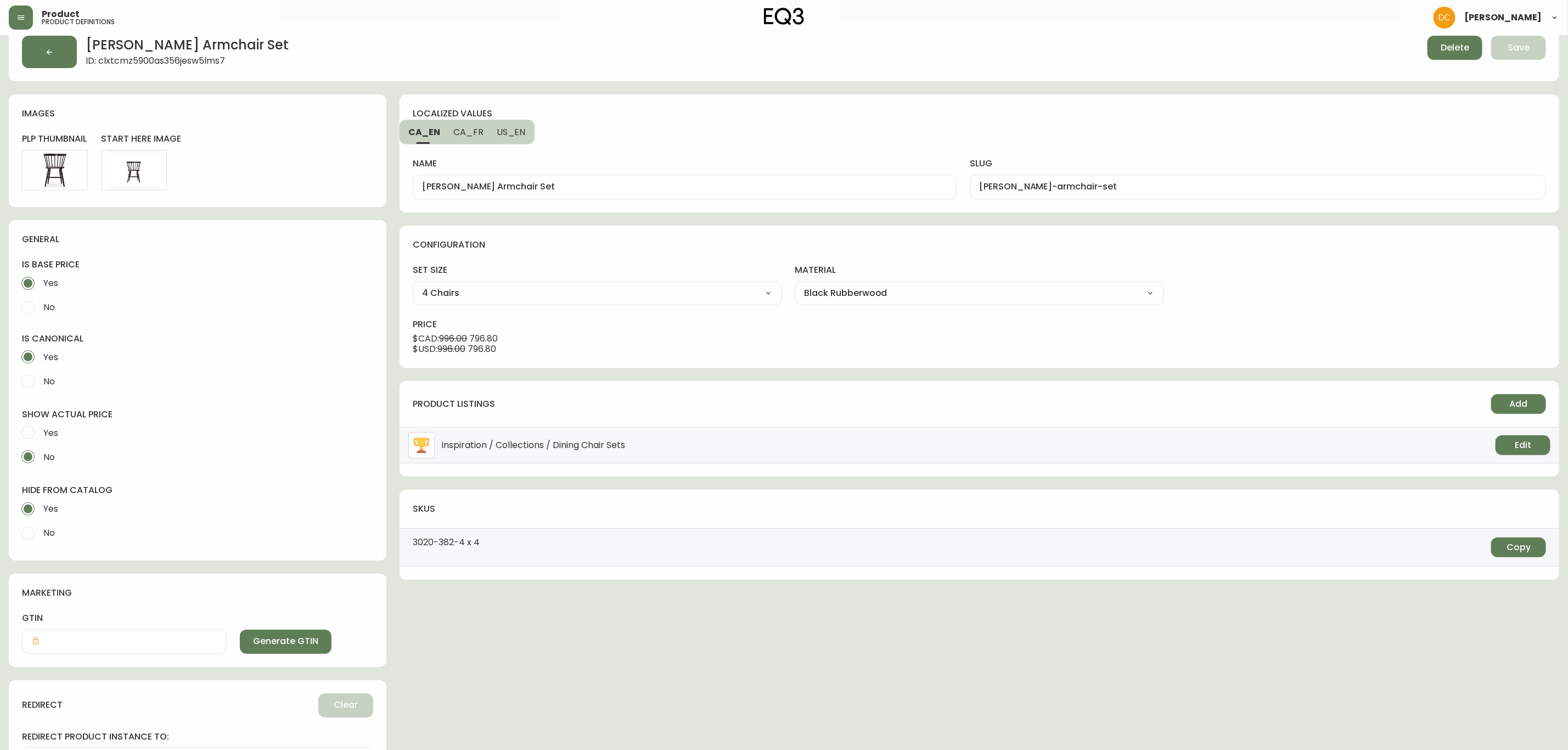
scroll to position [147, 0]
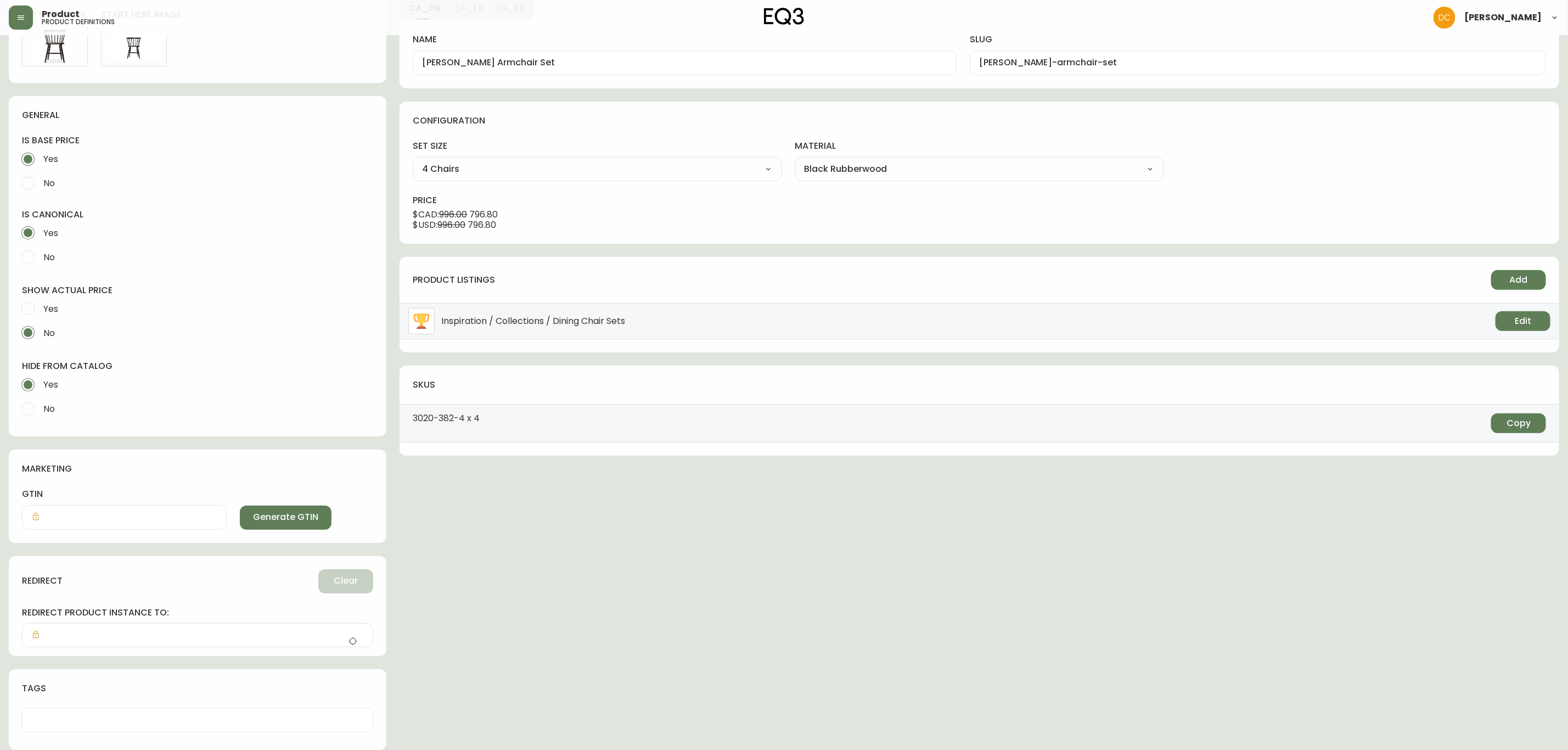
click at [342, 641] on button "button" at bounding box center [352, 641] width 22 height 22
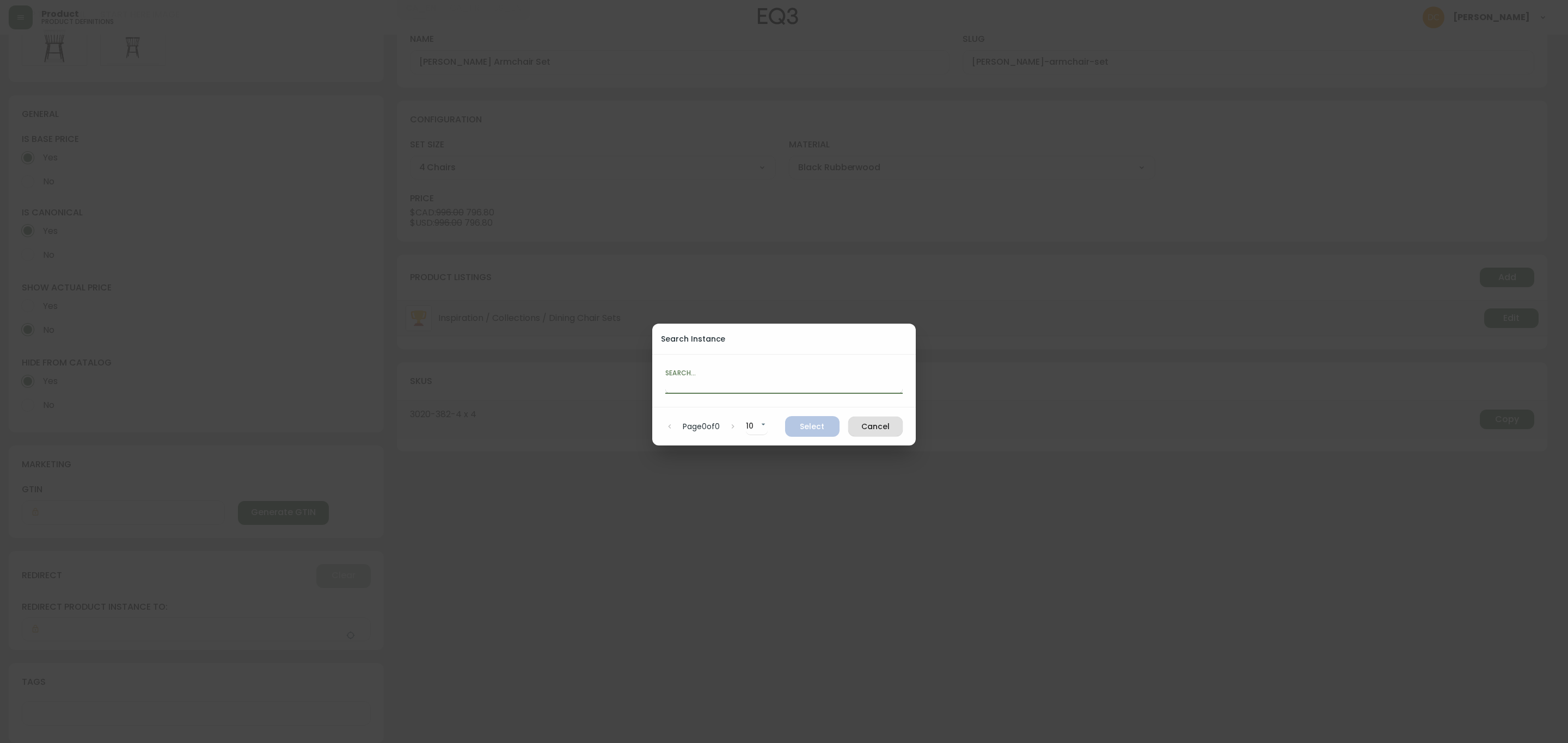
click at [710, 387] on input "text" at bounding box center [784, 385] width 238 height 17
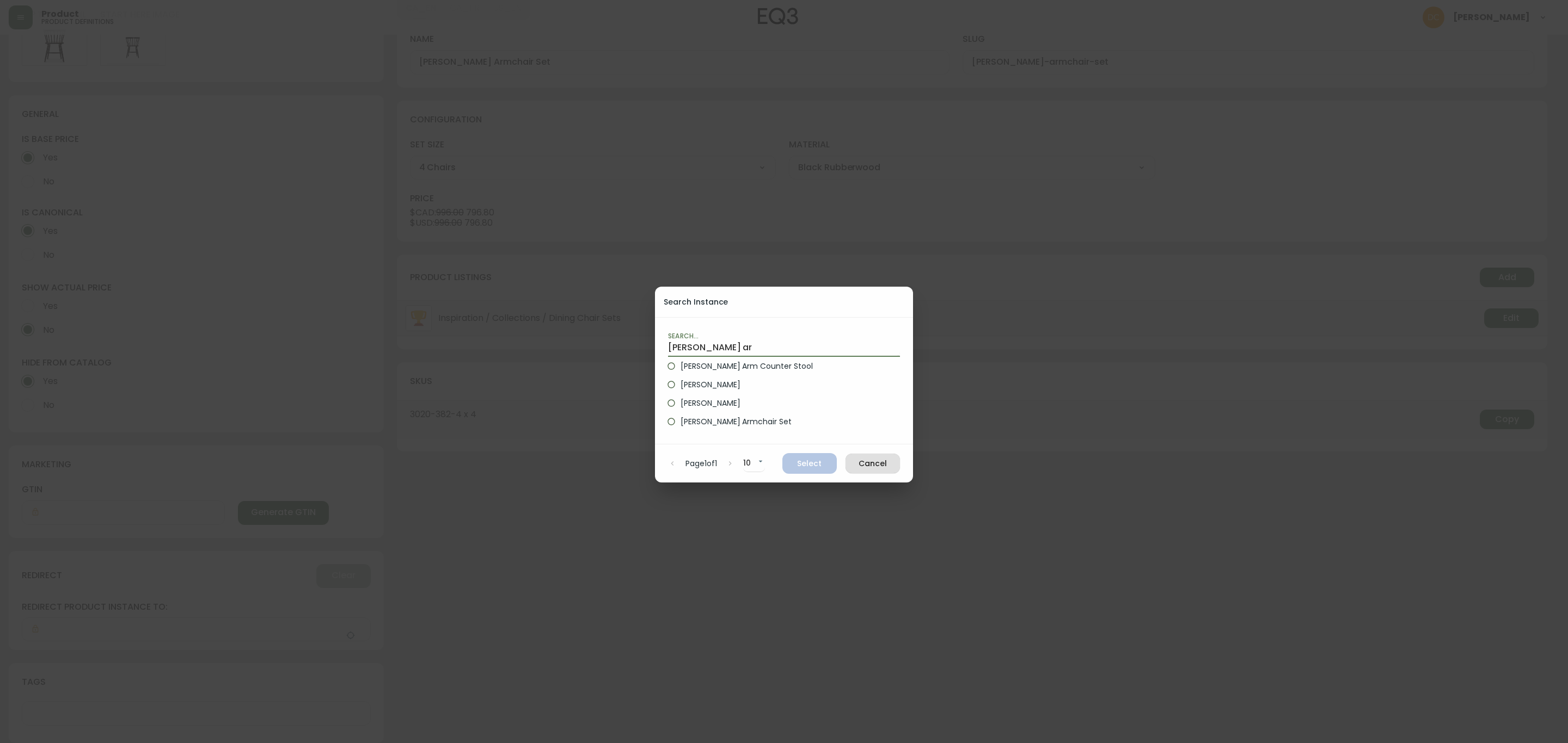
type input "[PERSON_NAME] ar"
click at [732, 382] on label "[PERSON_NAME]" at bounding box center [776, 385] width 229 height 19
click at [680, 382] on input "[PERSON_NAME]" at bounding box center [671, 385] width 19 height 19
radio input "true"
click at [804, 459] on span "Select" at bounding box center [809, 464] width 37 height 14
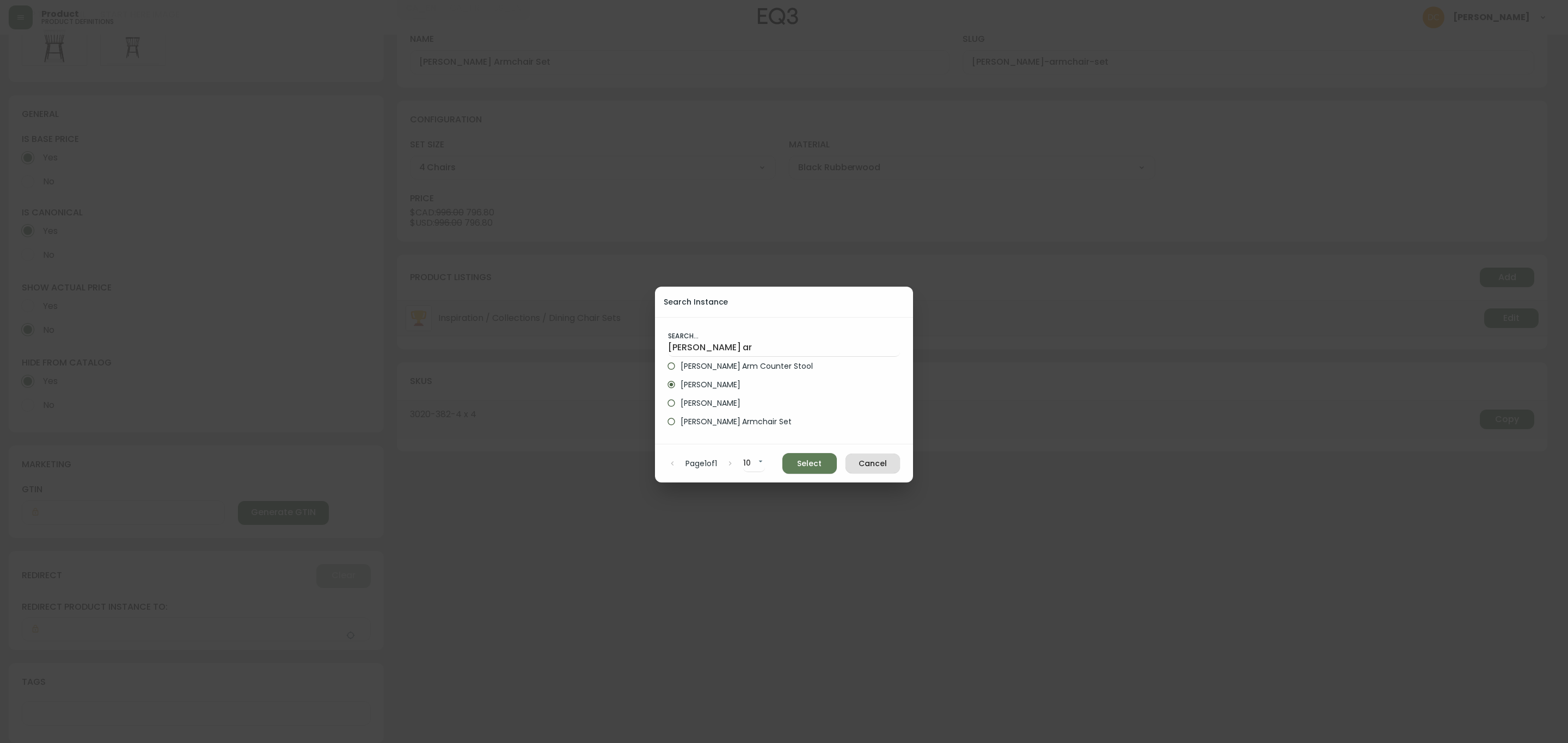
type input "[PERSON_NAME]"
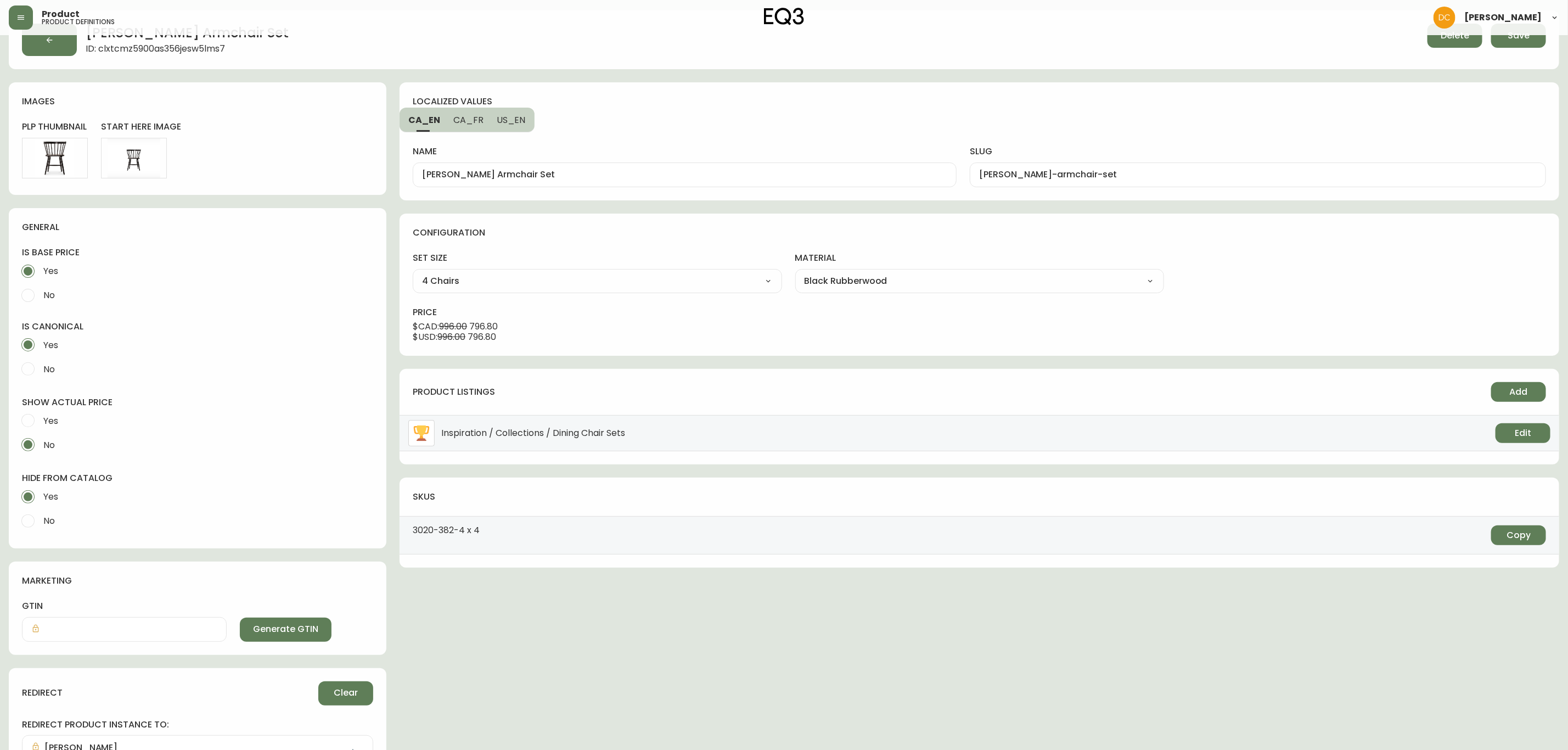
scroll to position [0, 0]
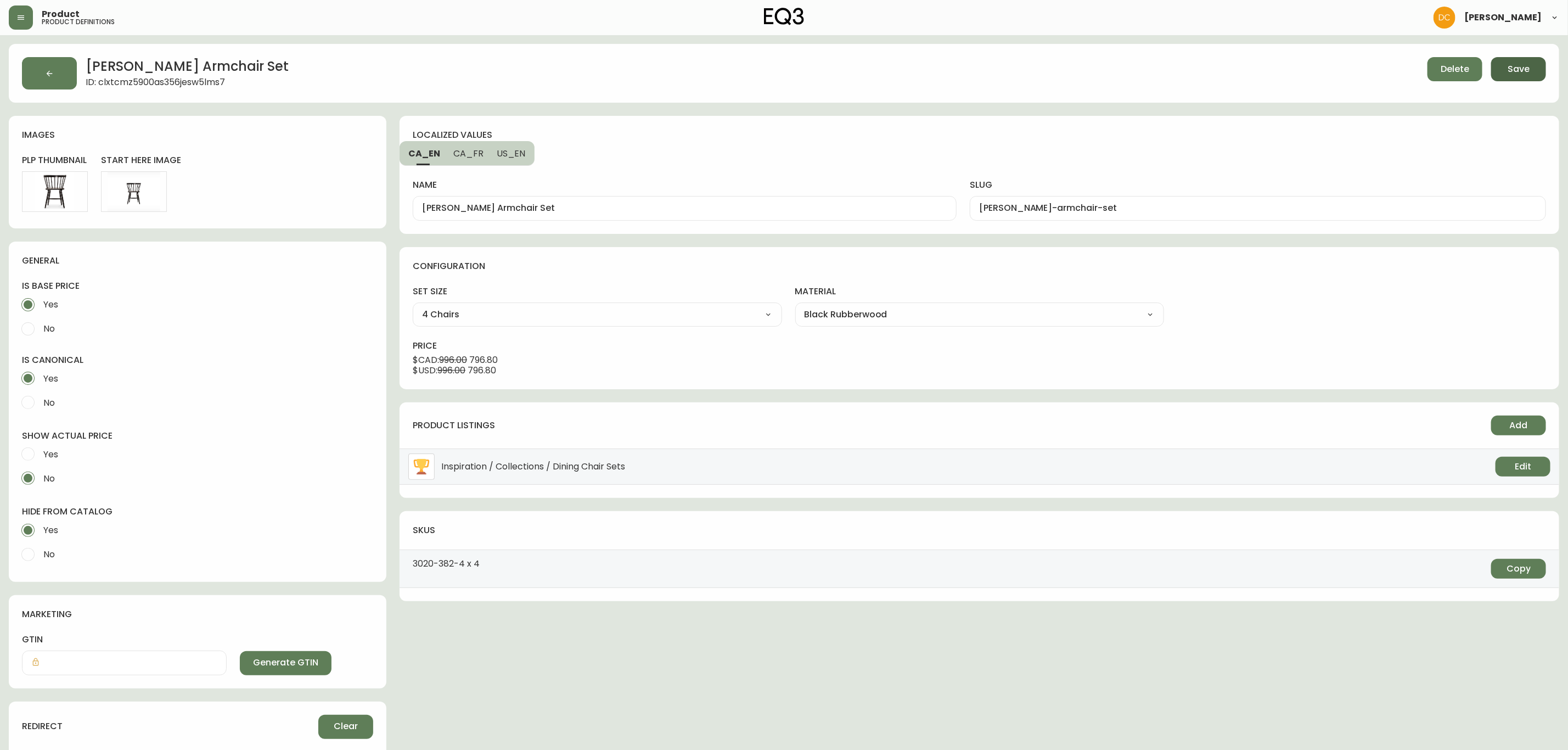
click at [1523, 76] on button "Save" at bounding box center [1519, 69] width 55 height 24
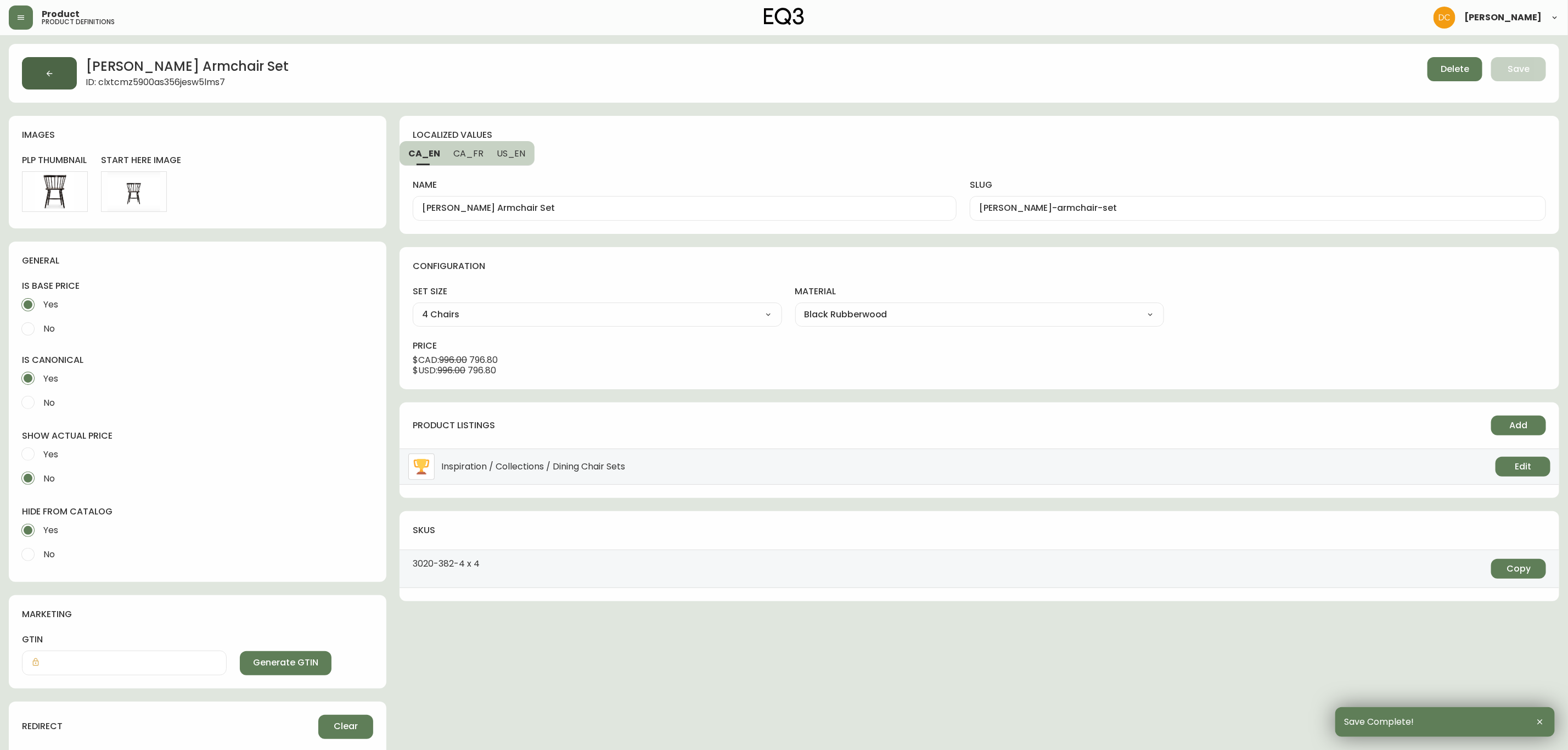
click at [56, 72] on button "button" at bounding box center [49, 73] width 55 height 32
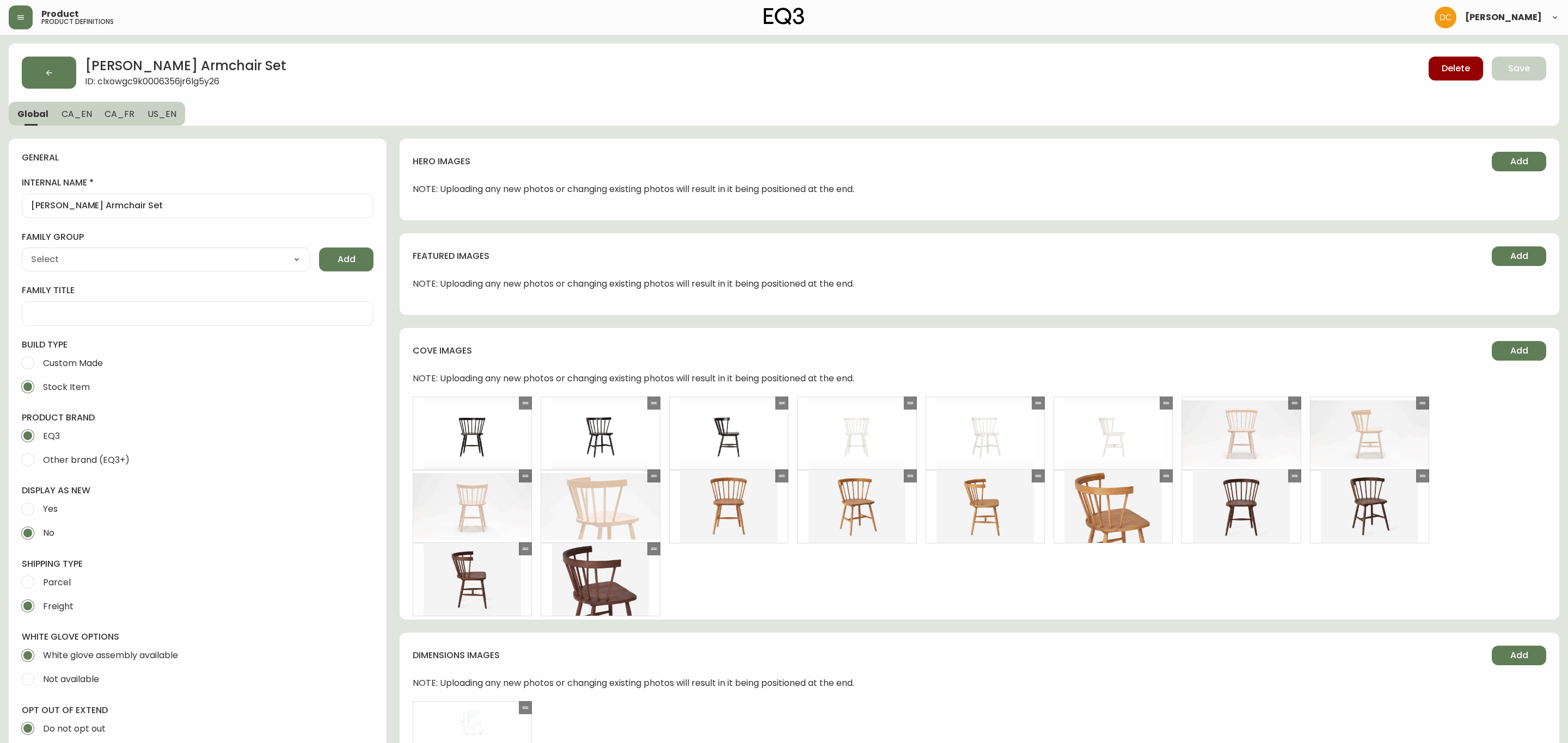
type input "EQ3"
type input "Furniture > Chairs > Kitchen & Dining Room Chairs"
type input "Casegood_Wood_Dust"
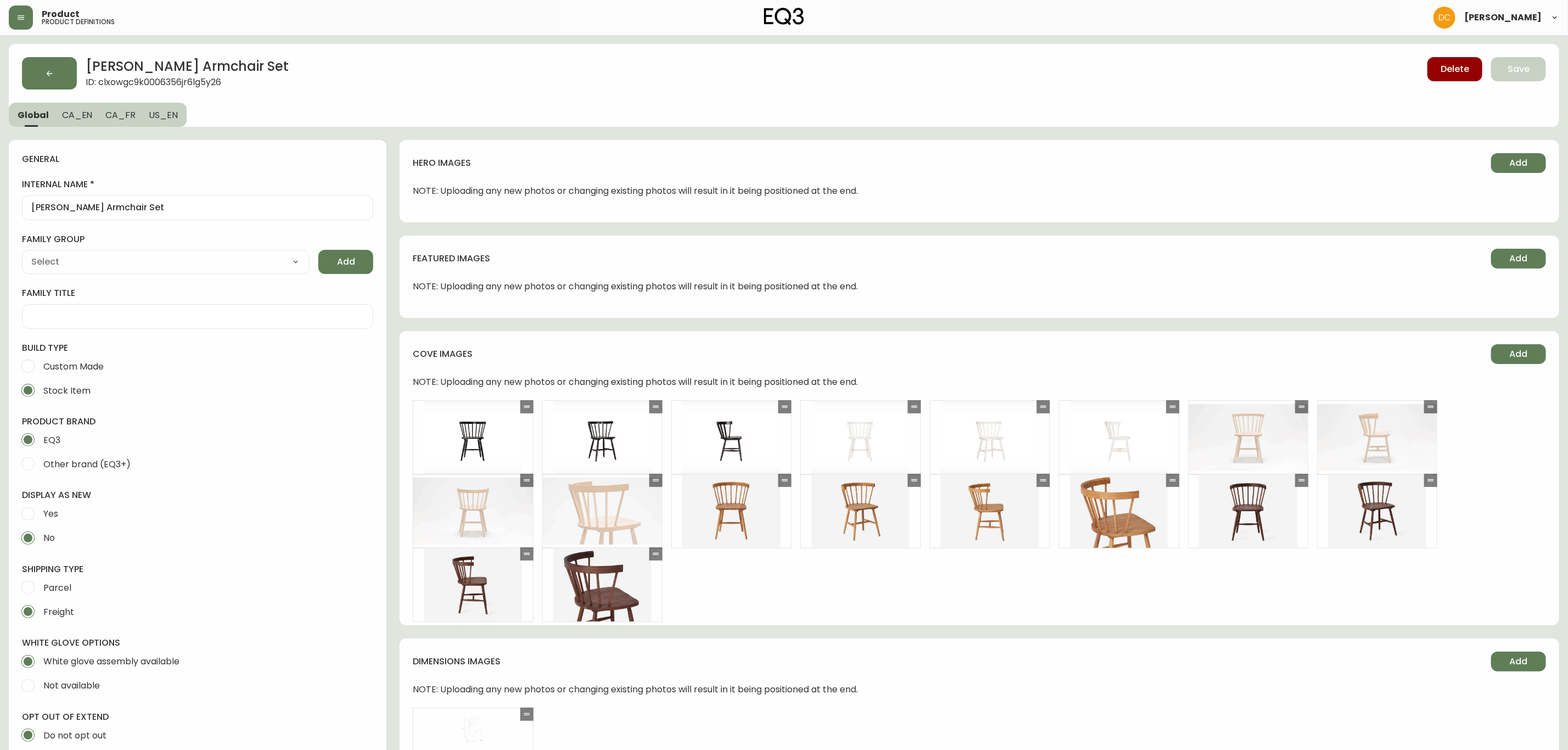
select select "cjyt4m5lw0000pt749bx6gh7n"
select select "cld0ddzul13ch011848so0rd3"
click at [82, 113] on span "CA_EN" at bounding box center [77, 115] width 31 height 12
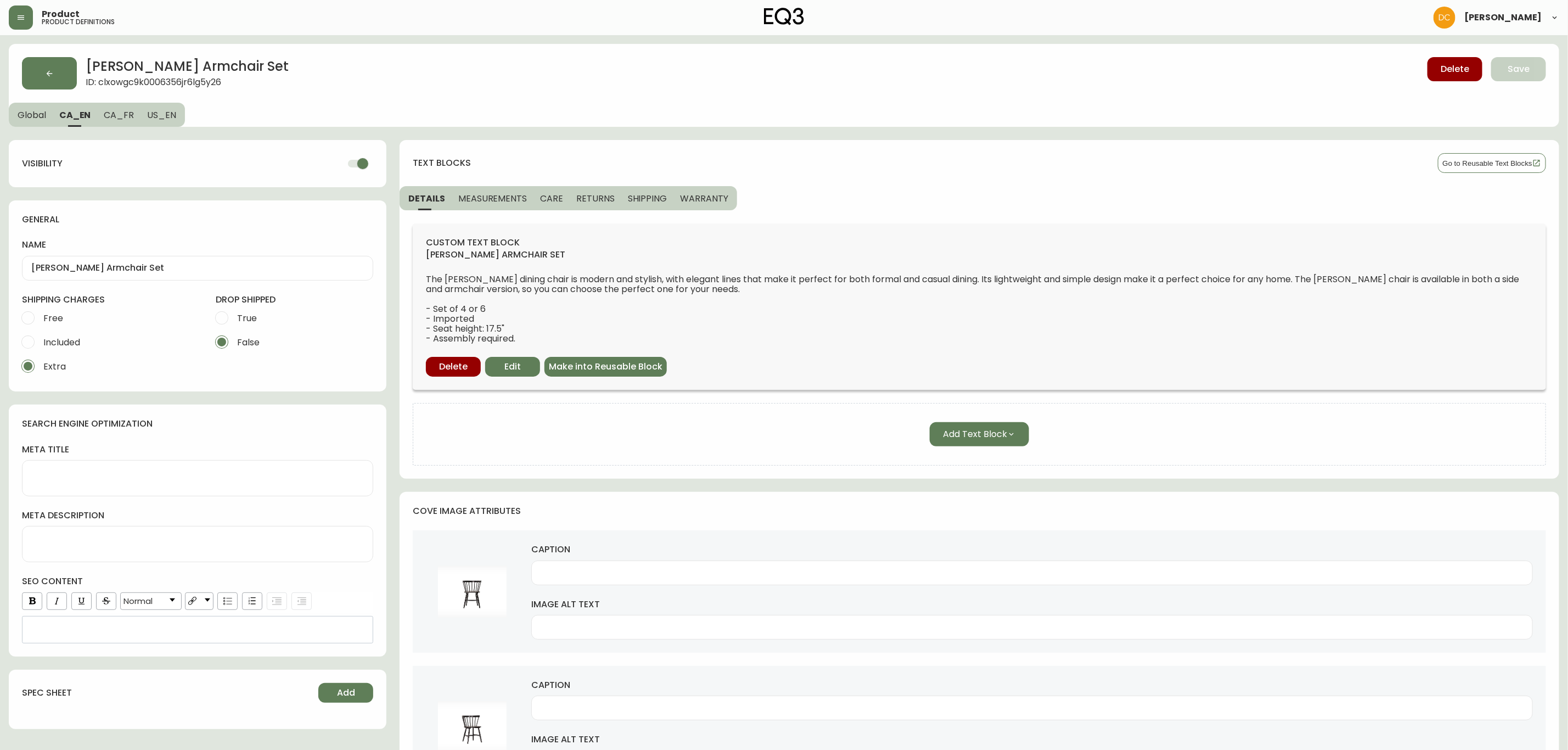
click at [358, 165] on input "checkbox" at bounding box center [362, 163] width 62 height 21
click at [119, 112] on span "CA_FR" at bounding box center [119, 115] width 30 height 12
checkbox input "true"
type input "Ensemble de fauteuils [PERSON_NAME]"
drag, startPoint x: 351, startPoint y: 162, endPoint x: 183, endPoint y: 135, distance: 170.2
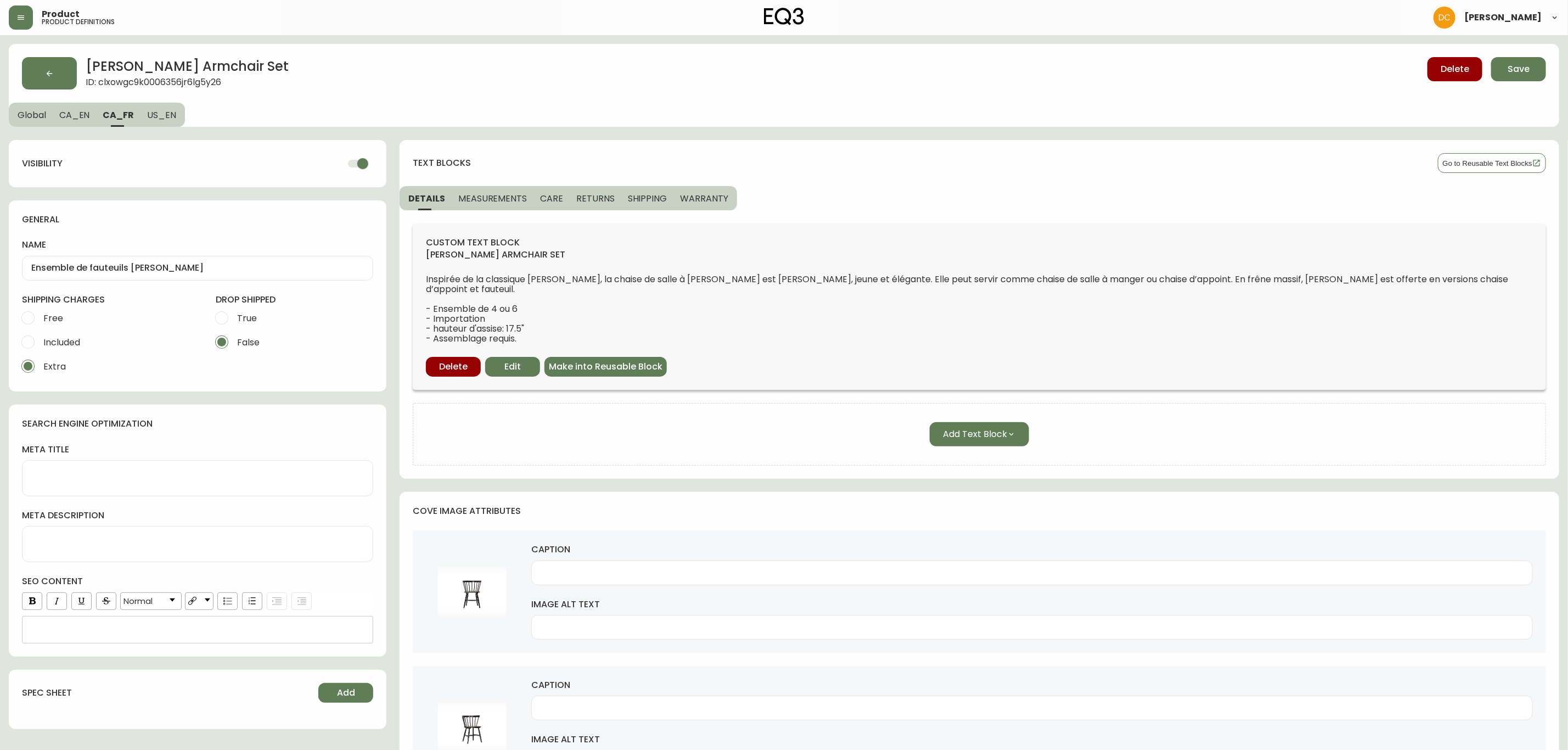
click at [349, 162] on input "checkbox" at bounding box center [362, 163] width 62 height 21
click at [160, 123] on button "US_EN" at bounding box center [163, 114] width 45 height 24
checkbox input "true"
type input "[PERSON_NAME] Armchair Set"
click at [365, 163] on input "checkbox" at bounding box center [362, 163] width 62 height 21
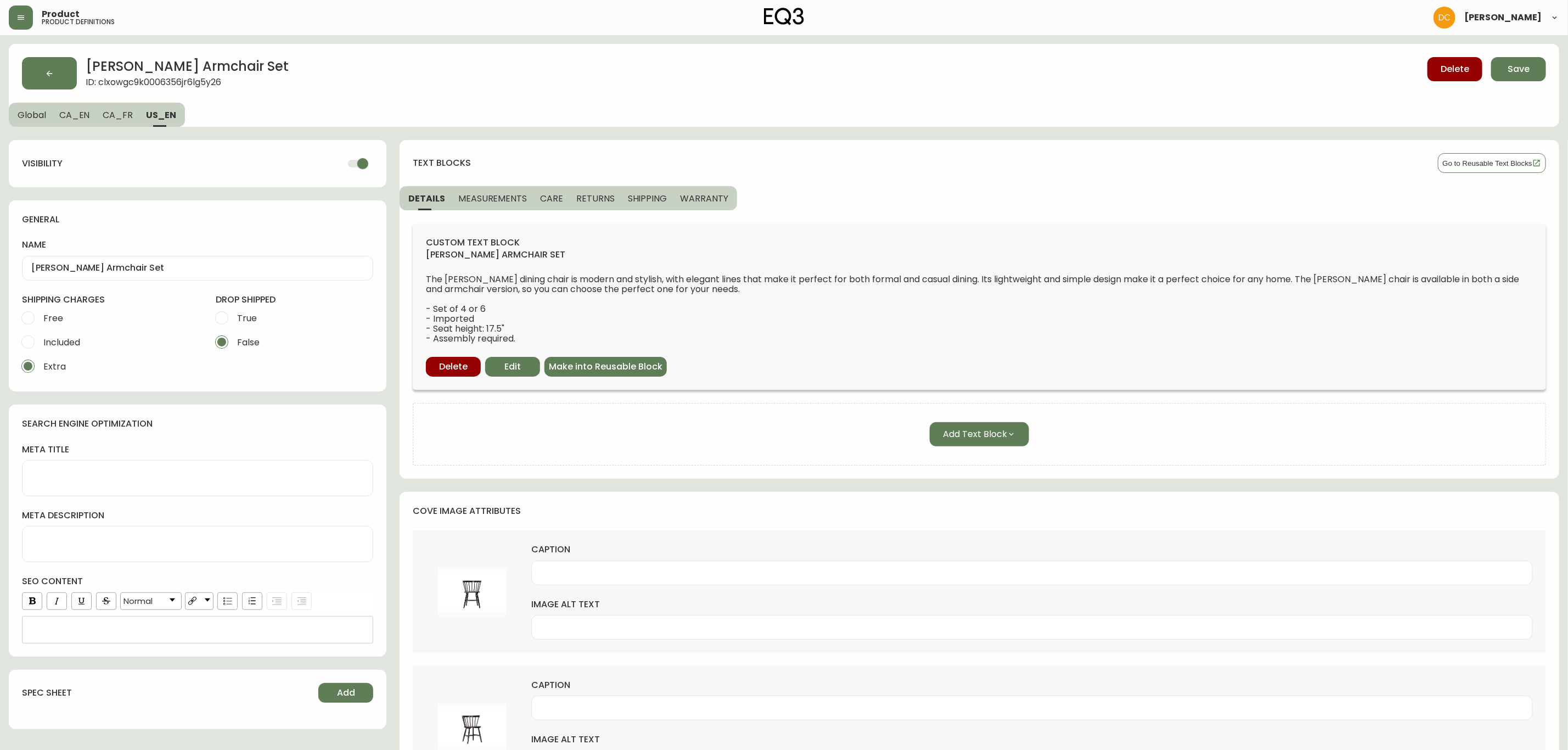
checkbox input "false"
drag, startPoint x: 135, startPoint y: 114, endPoint x: 78, endPoint y: 116, distance: 57.0
click at [133, 114] on button "CA_FR" at bounding box center [118, 114] width 43 height 24
click at [78, 115] on span "CA_EN" at bounding box center [74, 115] width 31 height 12
type input "[PERSON_NAME] Armchair Set"
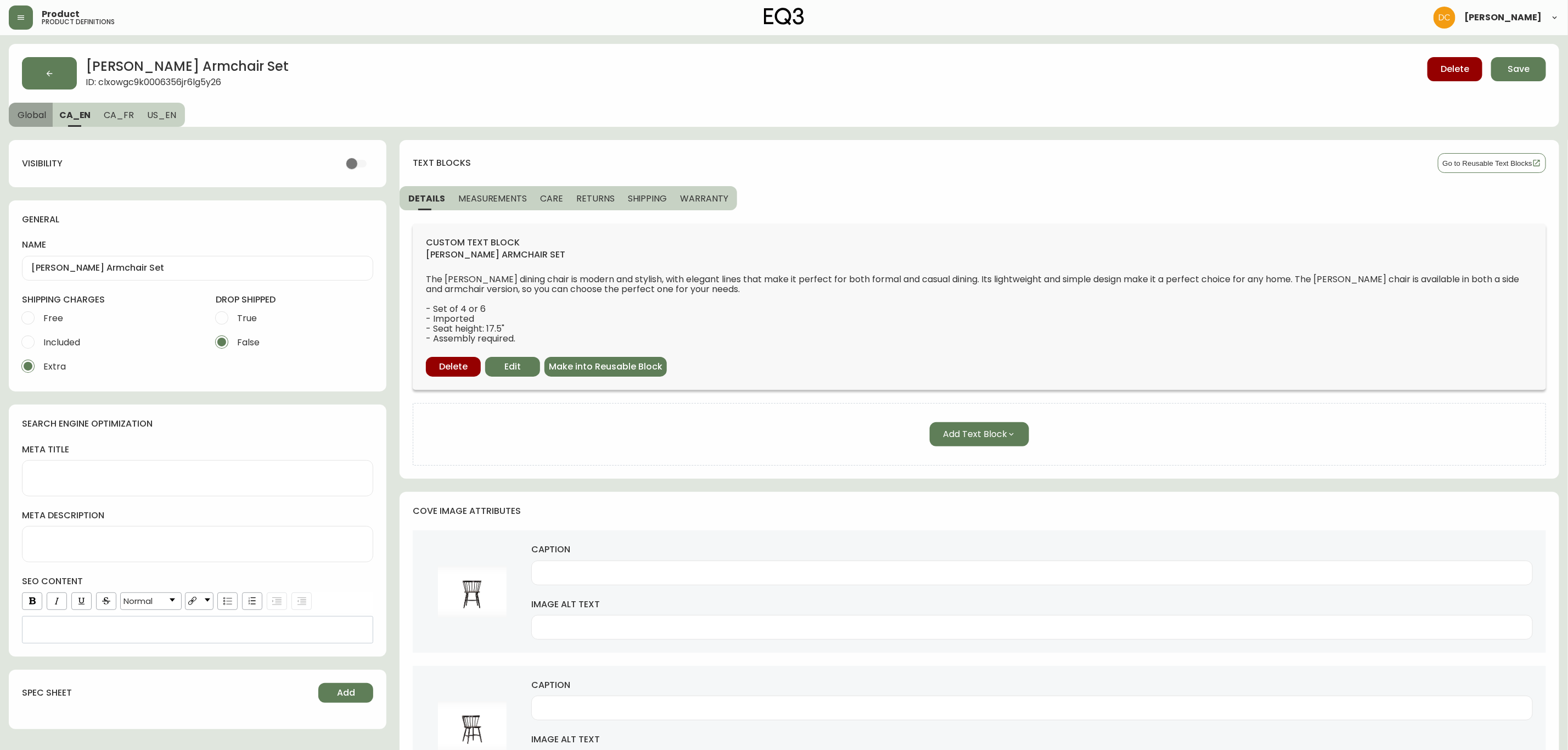
click at [45, 111] on span "Global" at bounding box center [32, 115] width 28 height 12
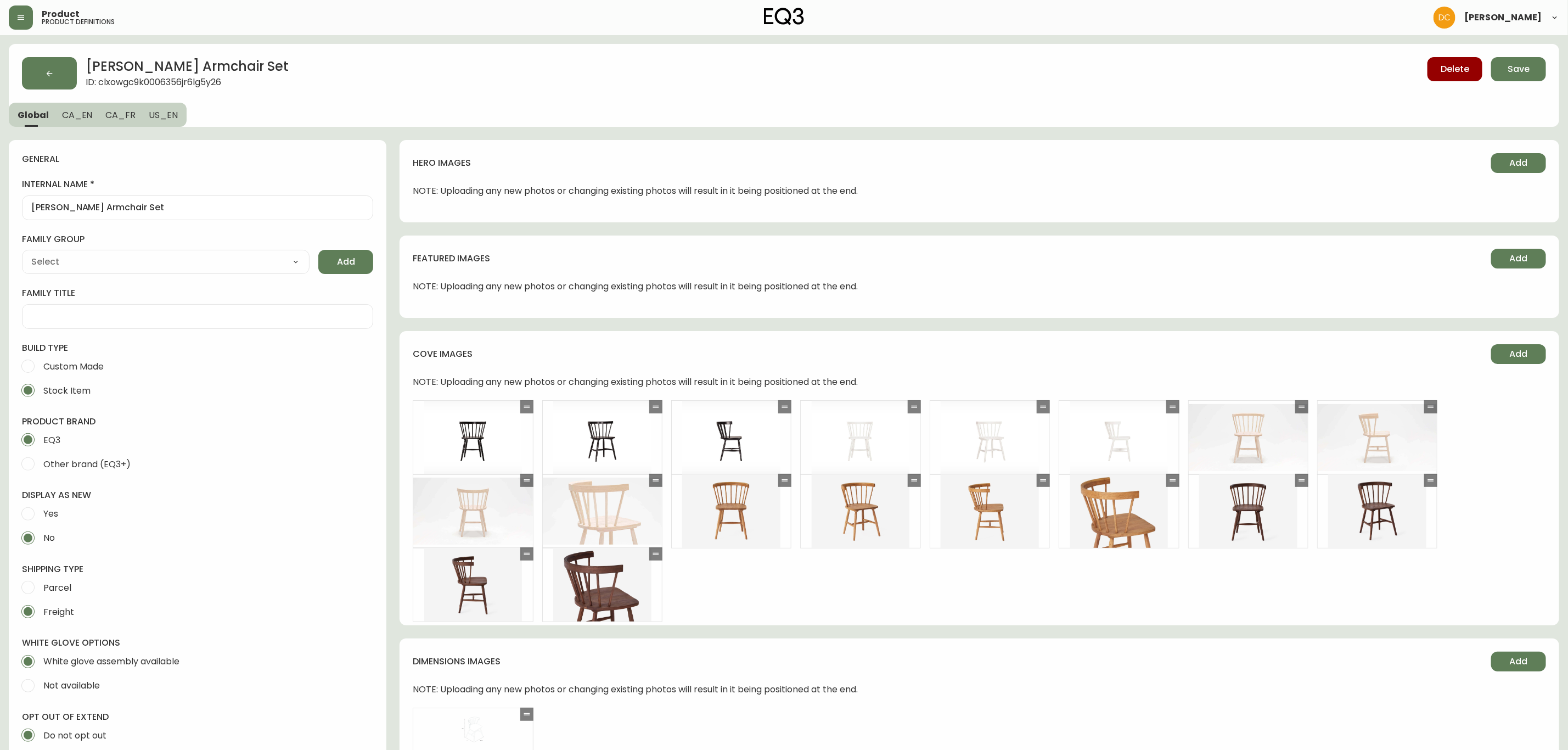
type input "EQ3"
type input "Furniture > Chairs > Kitchen & Dining Room Chairs"
type input "Casegood_Wood_Dust"
select select "cjyt4m5lw0000pt749bx6gh7n"
select select "cld0ddzul13ch011848so0rd3"
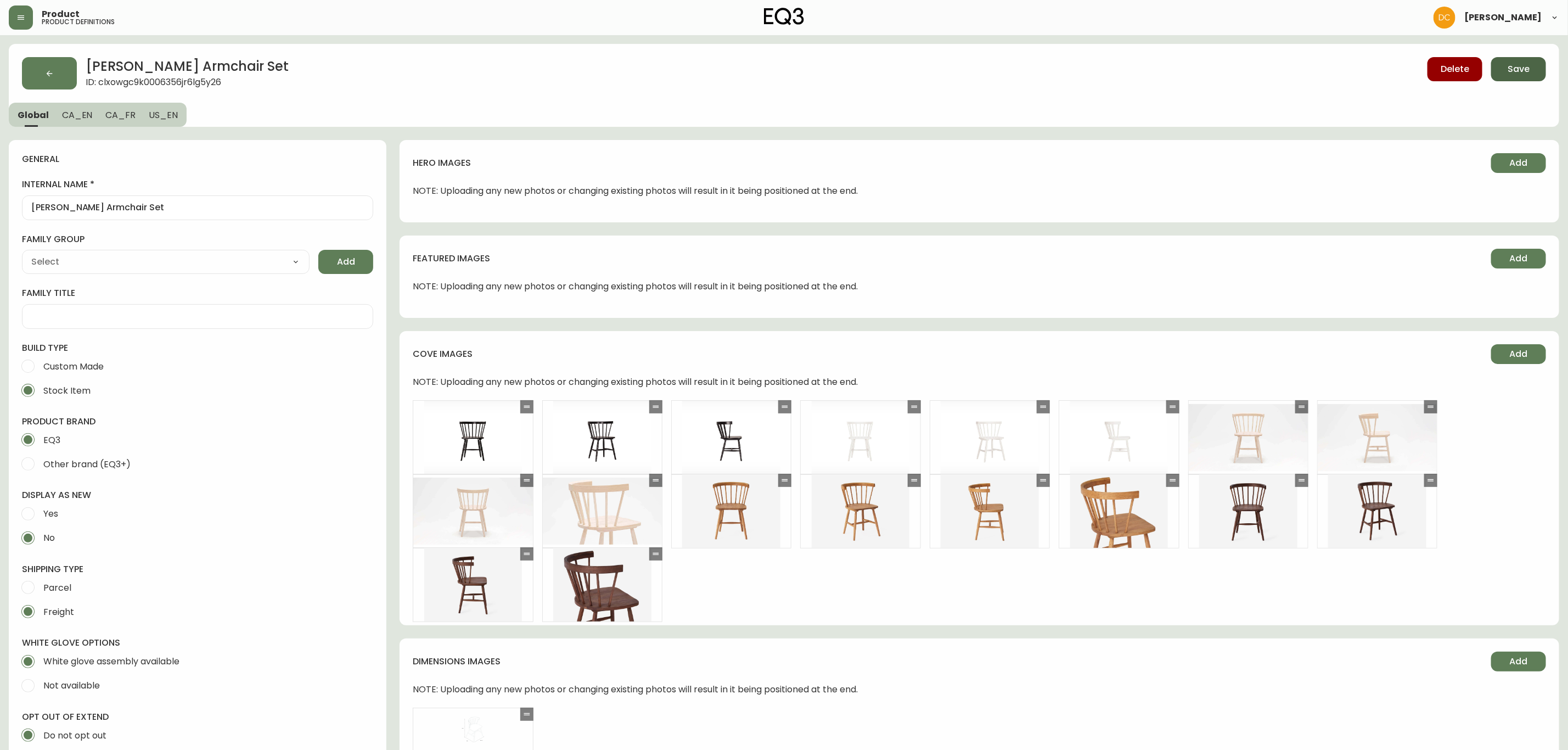
click at [1521, 75] on button "Save" at bounding box center [1519, 69] width 55 height 24
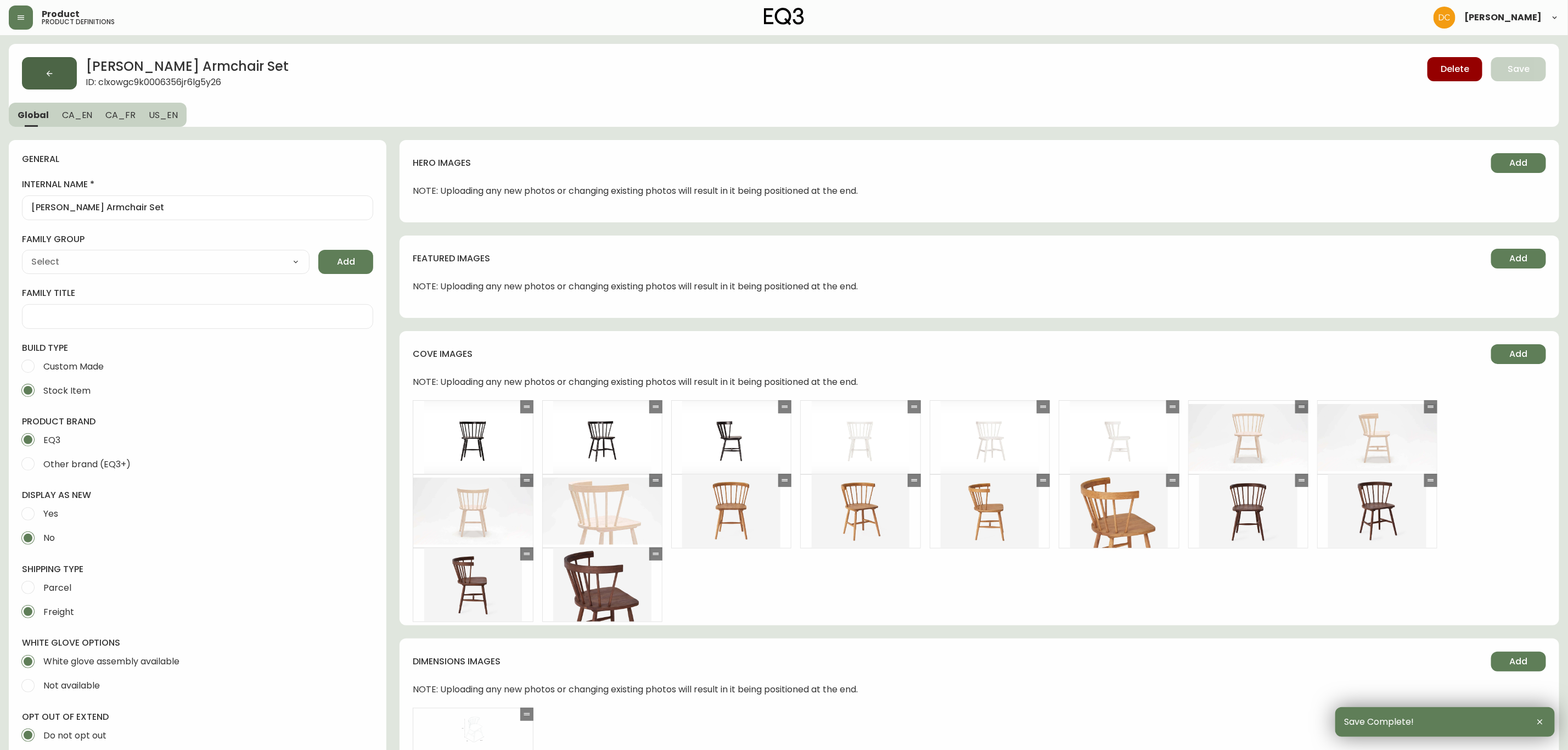
click at [41, 78] on button "button" at bounding box center [49, 73] width 55 height 32
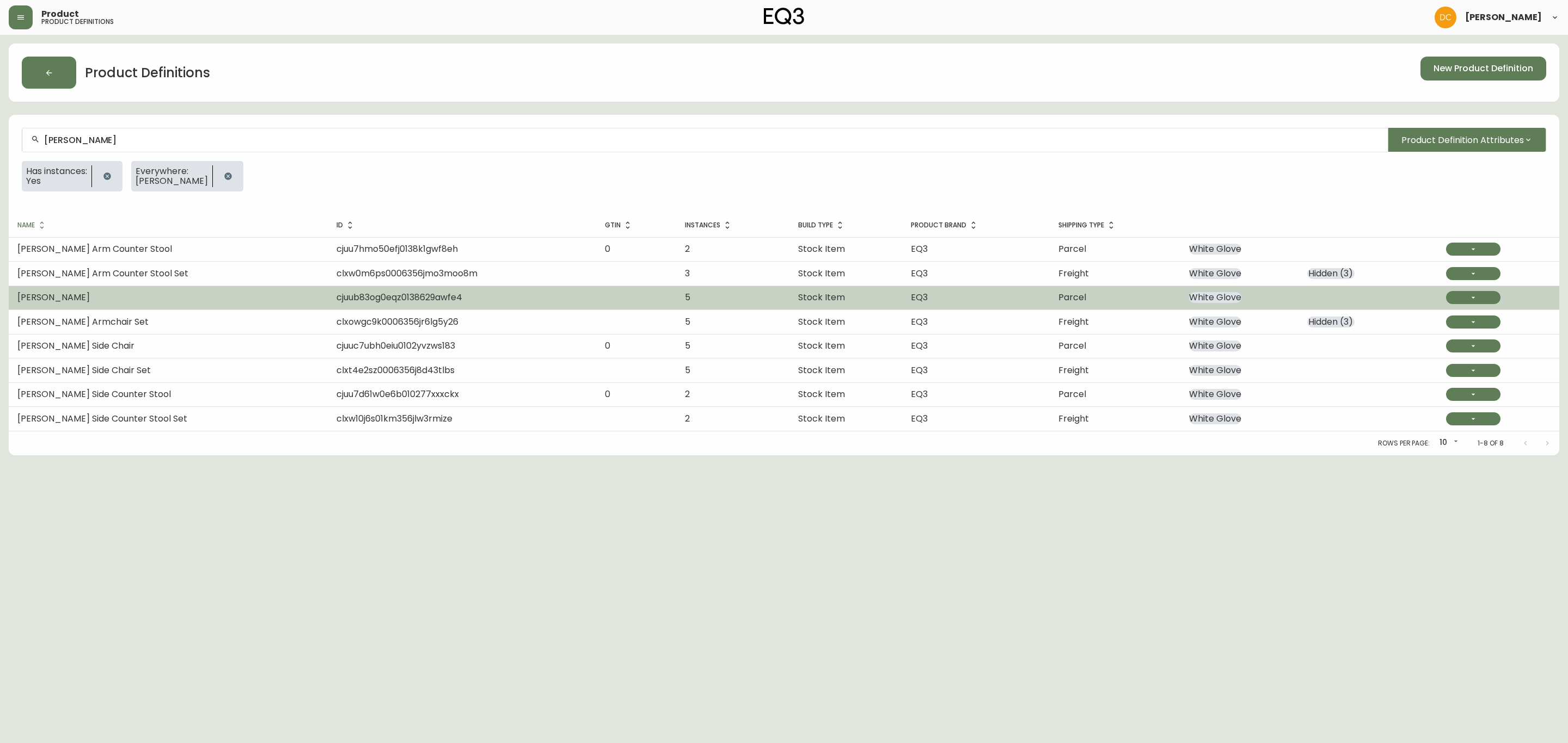
click at [175, 303] on td "[PERSON_NAME]" at bounding box center [169, 298] width 319 height 24
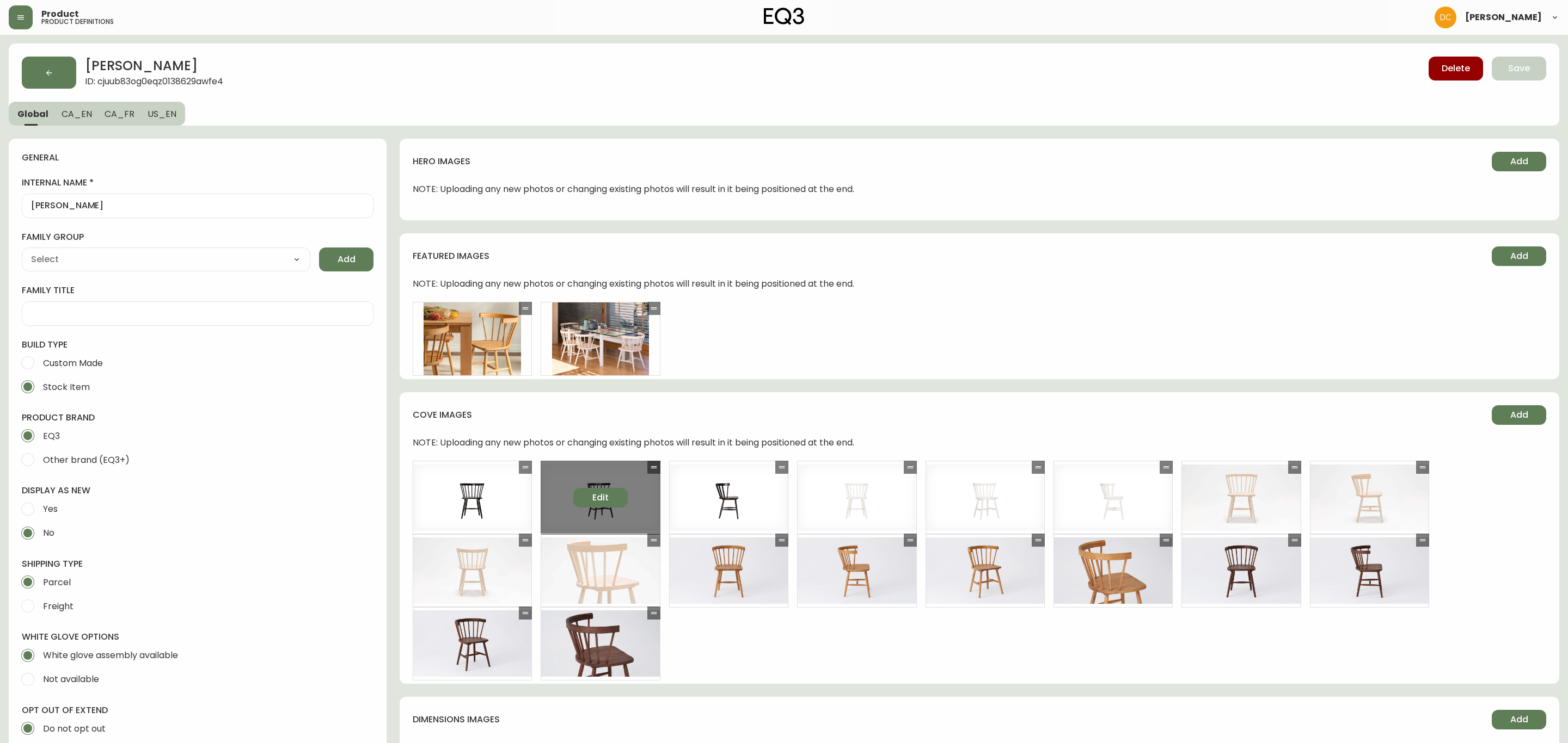
type input "EQ3"
type input "Furniture > Chairs > Arm Chairs, Recliners & Sleeper Chairs"
type input "Casegood_Wood_Dust"
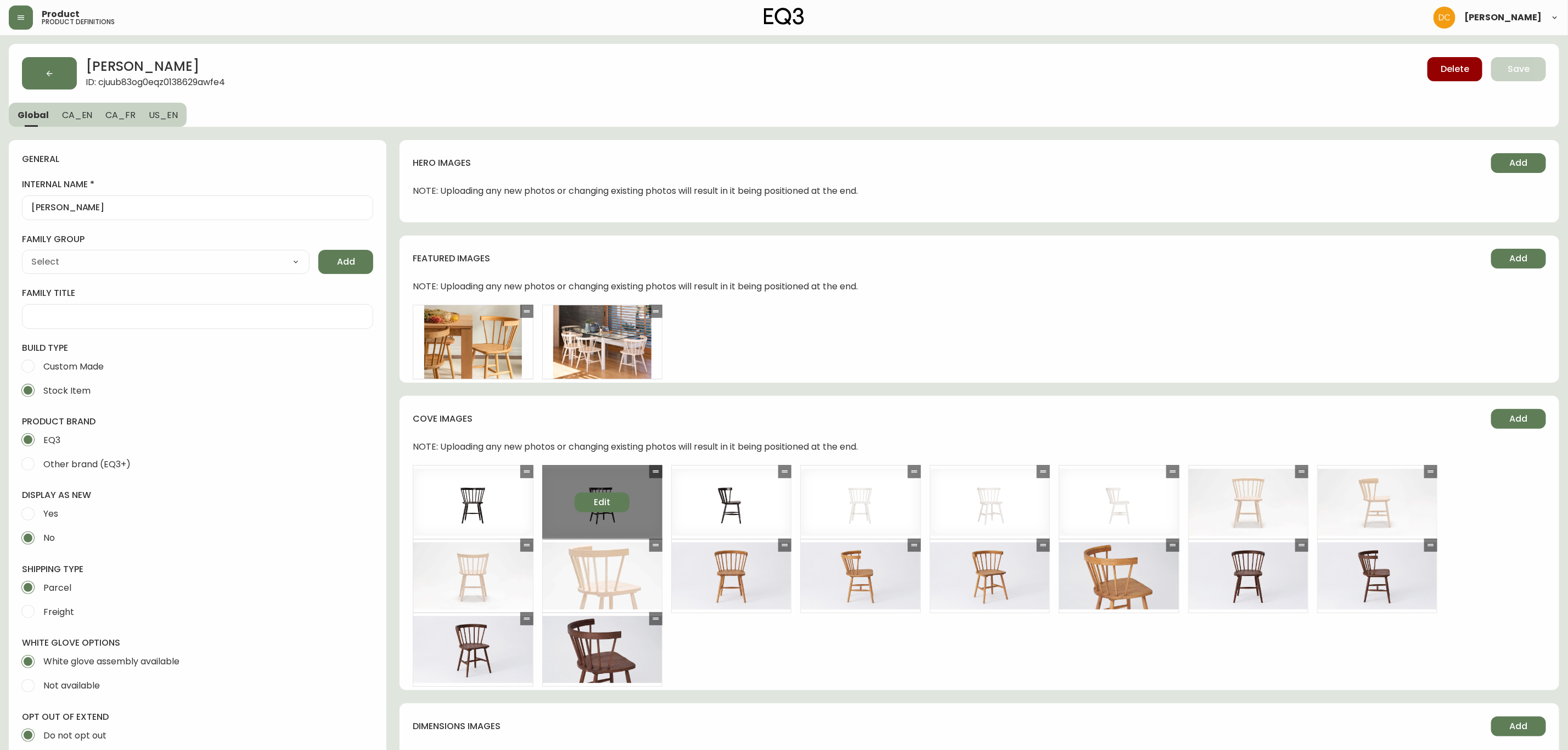
select select "cjyt4m5lw0000pt749bx6gh7n"
select select "cld0ddzul13ch011848so0rd3"
click at [50, 80] on button "button" at bounding box center [49, 73] width 55 height 32
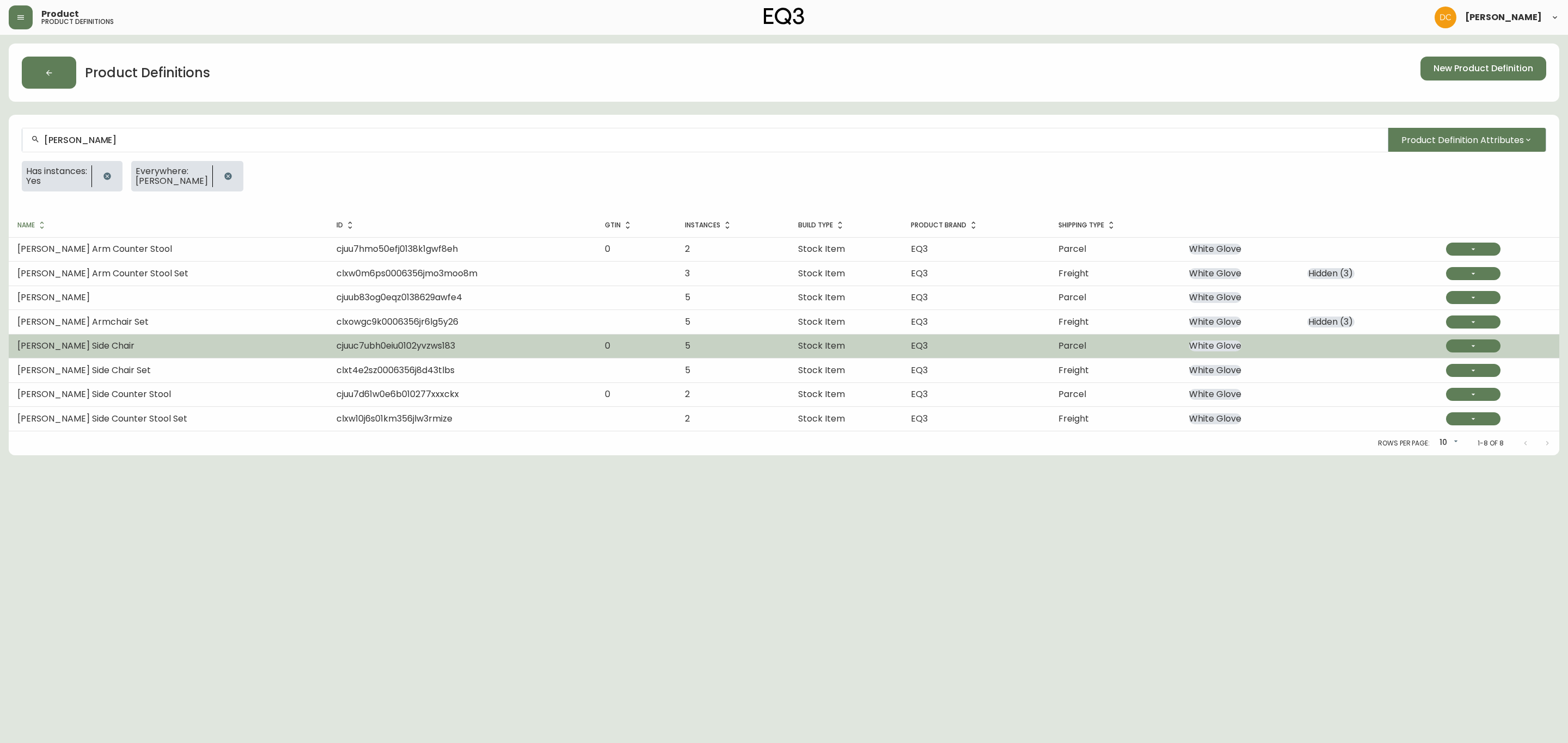
click at [130, 351] on td "[PERSON_NAME] Side Chair" at bounding box center [169, 345] width 319 height 24
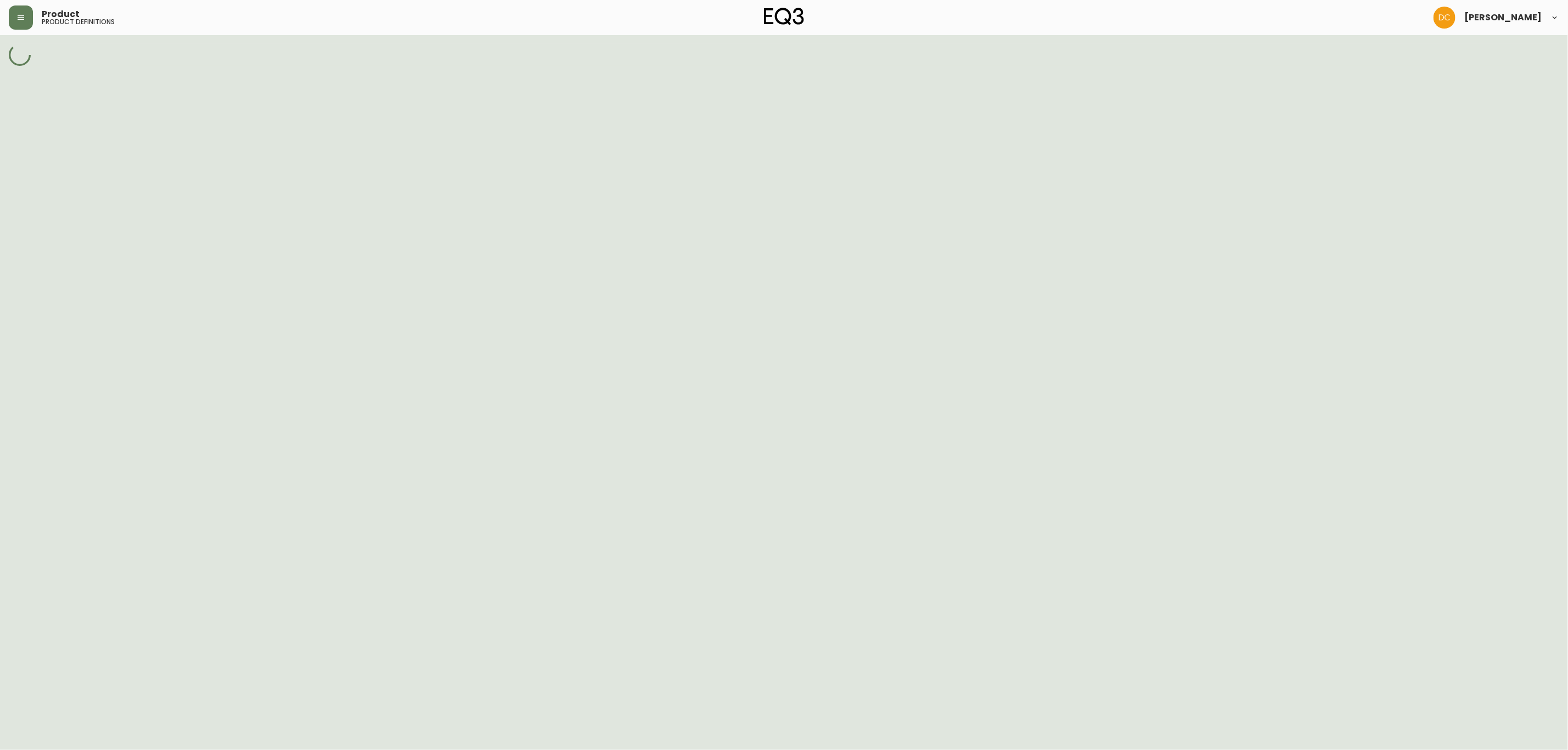
select select "cld0ddzul13ch011848so0rd3"
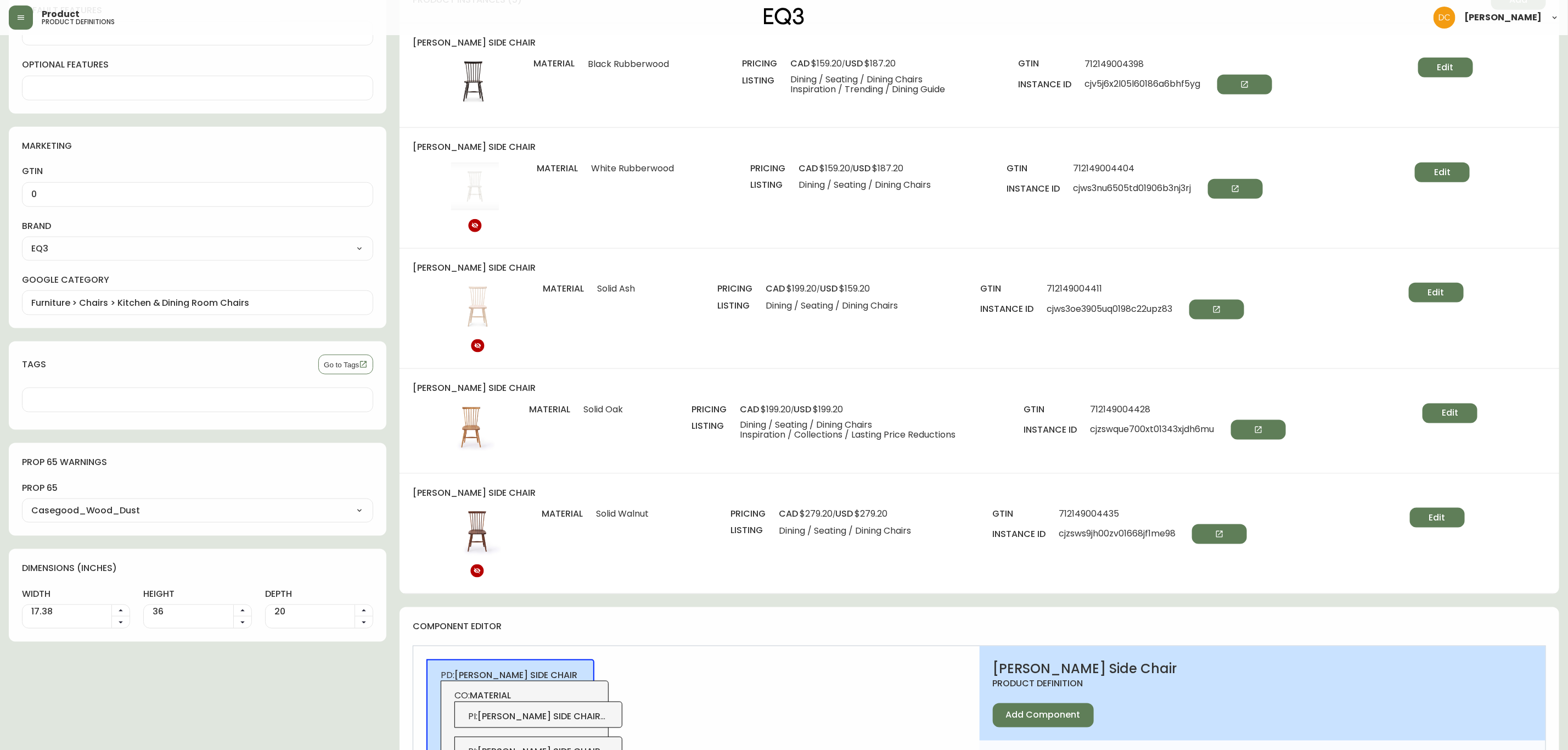
scroll to position [906, 0]
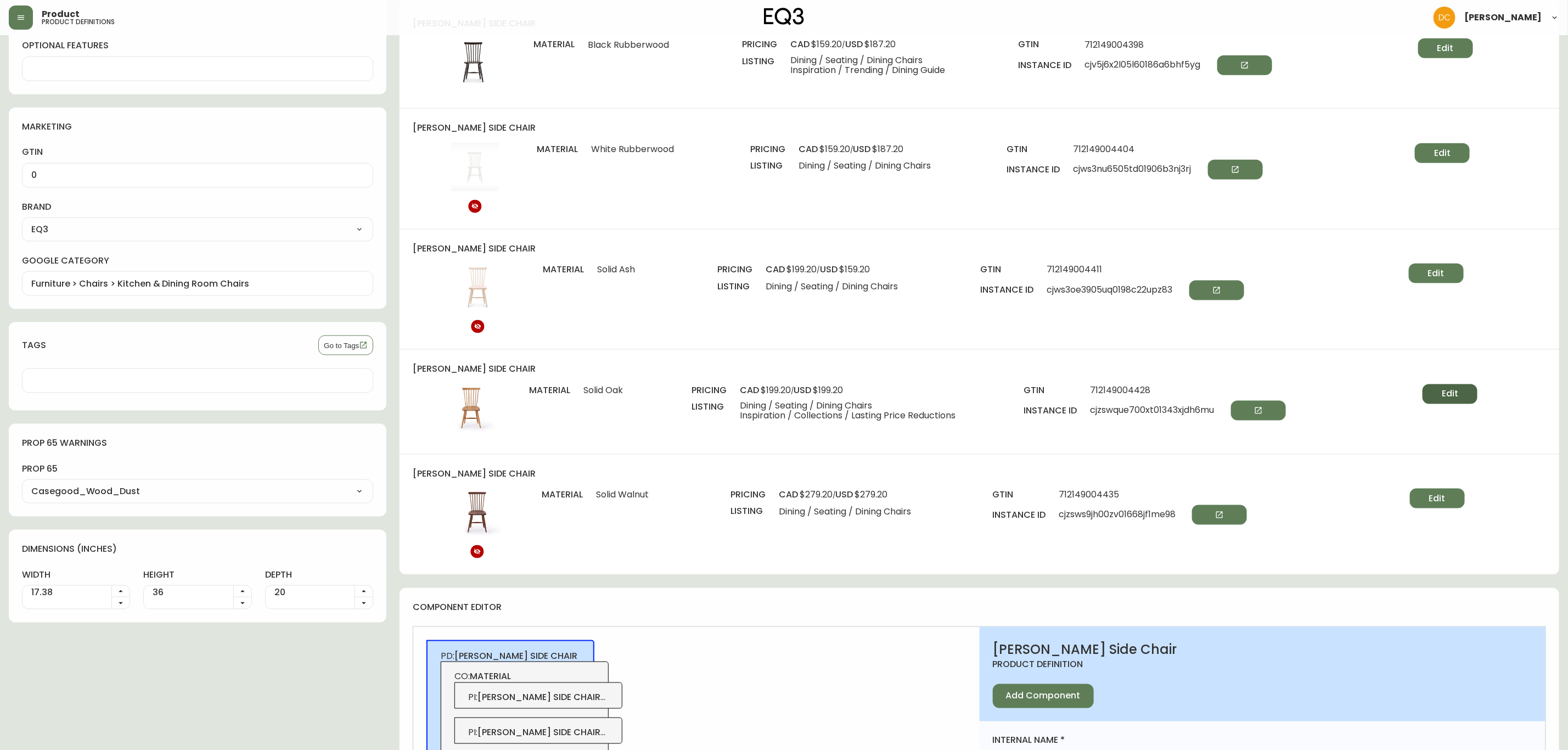
click at [1456, 386] on button "Edit" at bounding box center [1450, 394] width 55 height 20
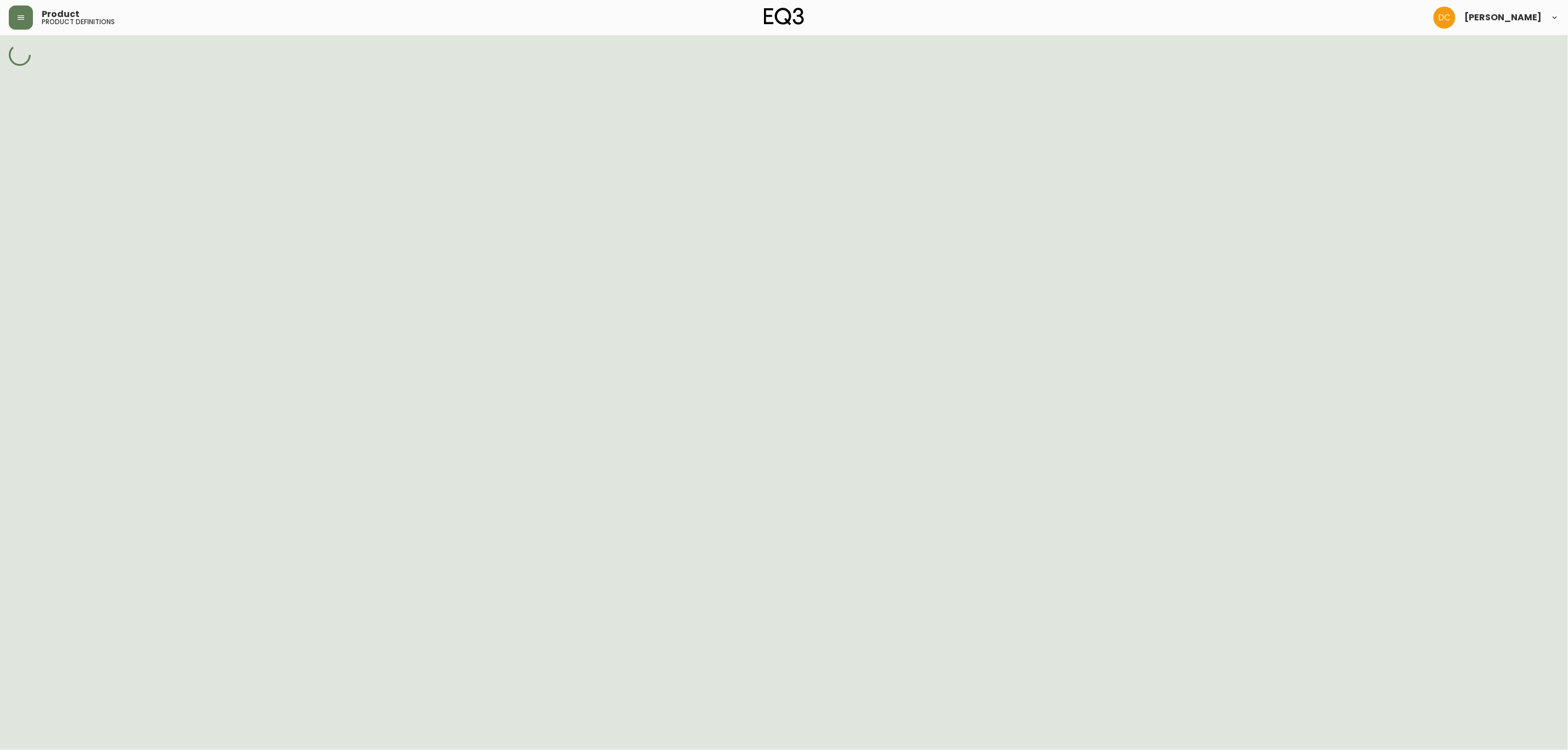
select select "cjzsw63ol00ur0134gi6m77ki"
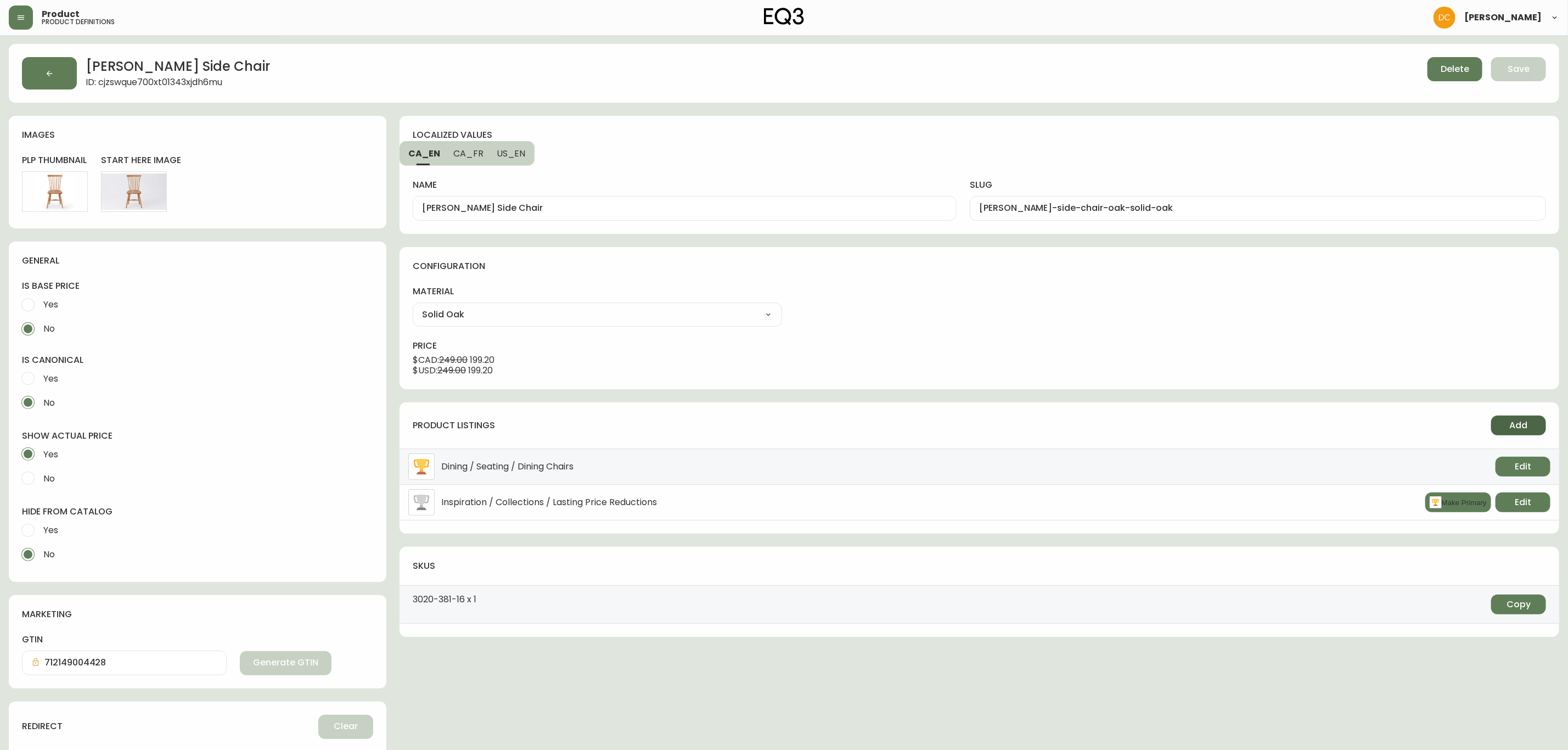
click at [1505, 420] on button "Add" at bounding box center [1519, 426] width 55 height 20
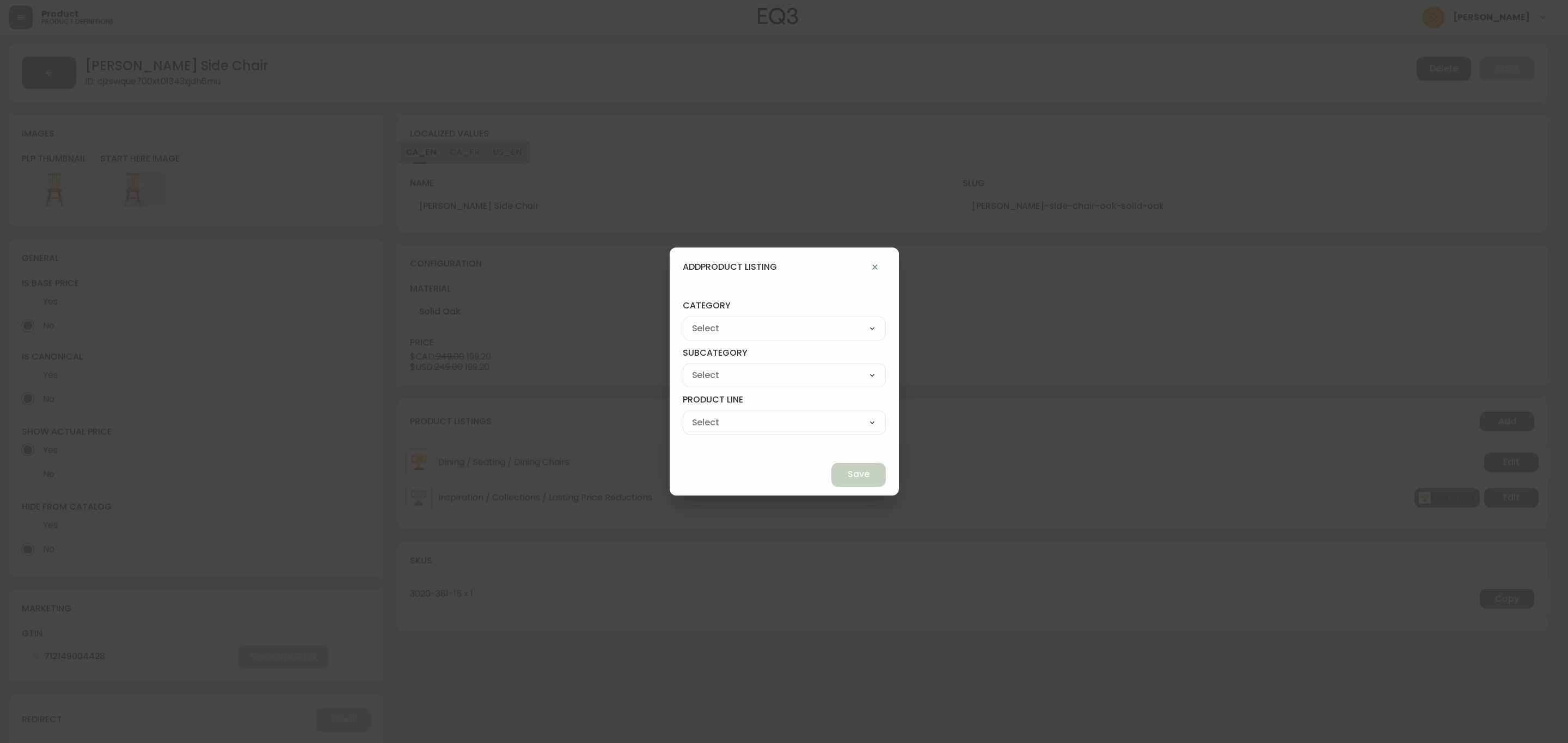
click at [785, 321] on select "Best Sellers Living Dining Bedroom Outdoor Office Lighting Rugs Accessories EQ3…" at bounding box center [784, 329] width 203 height 16
select select "cjzvl9mf201ln0146jj1fgg9i"
click at [708, 321] on select "Best Sellers Living Dining Bedroom Outdoor Office Lighting Rugs Accessories EQ3…" at bounding box center [784, 329] width 203 height 16
type input "Best Sellers"
click at [755, 381] on select "Quick Ship Upholstery Bedroom Furniture Dining Furniture" at bounding box center [784, 376] width 203 height 16
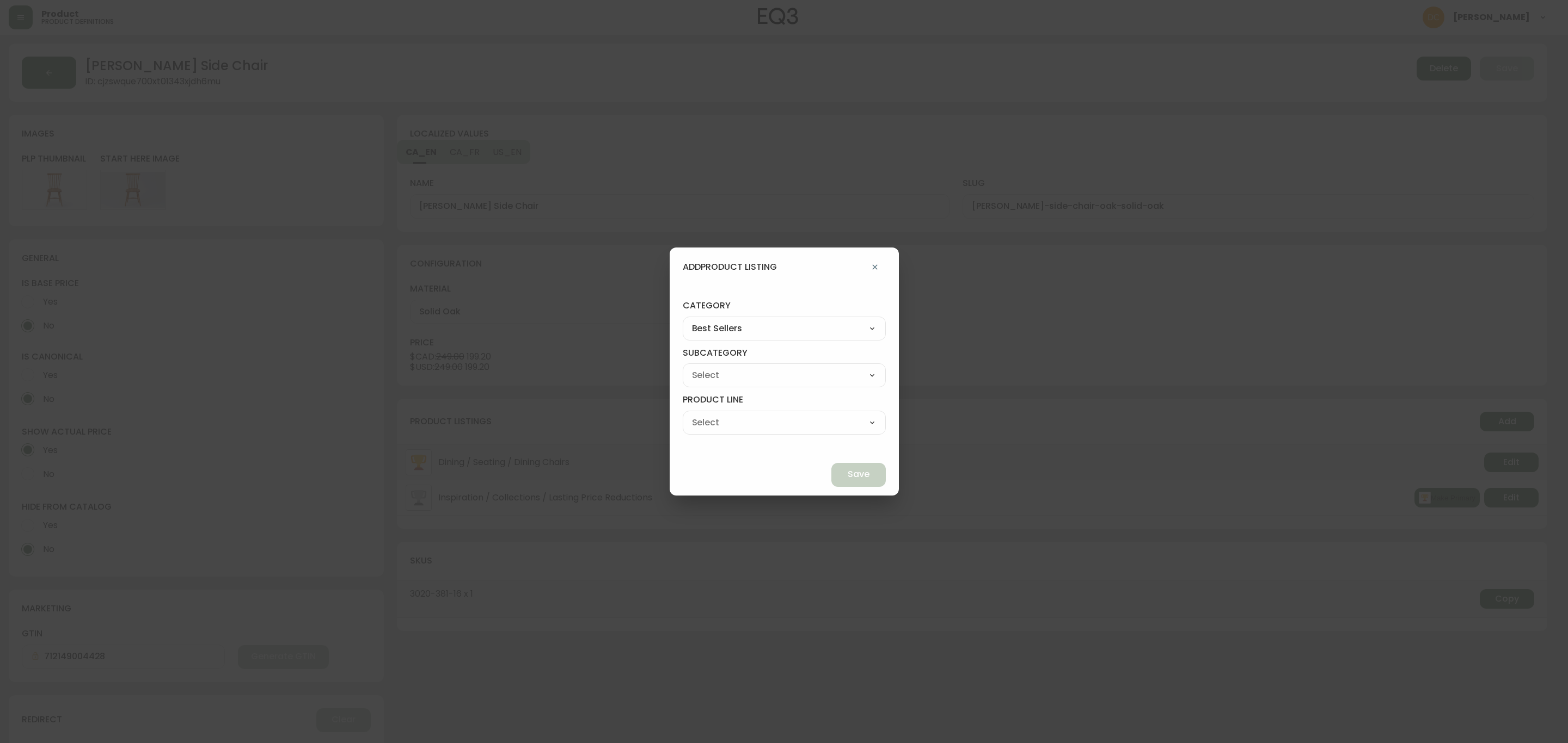
select select "cmesmcw7y60rw0198d7jfhyie"
click at [708, 367] on select "Quick Ship Upholstery Bedroom Furniture Dining Furniture" at bounding box center [784, 376] width 203 height 16
type input "Dining Furniture"
drag, startPoint x: 787, startPoint y: 421, endPoint x: 790, endPoint y: 429, distance: 8.5
click at [787, 421] on select "Dining Tables Dining Chairs" at bounding box center [784, 422] width 203 height 16
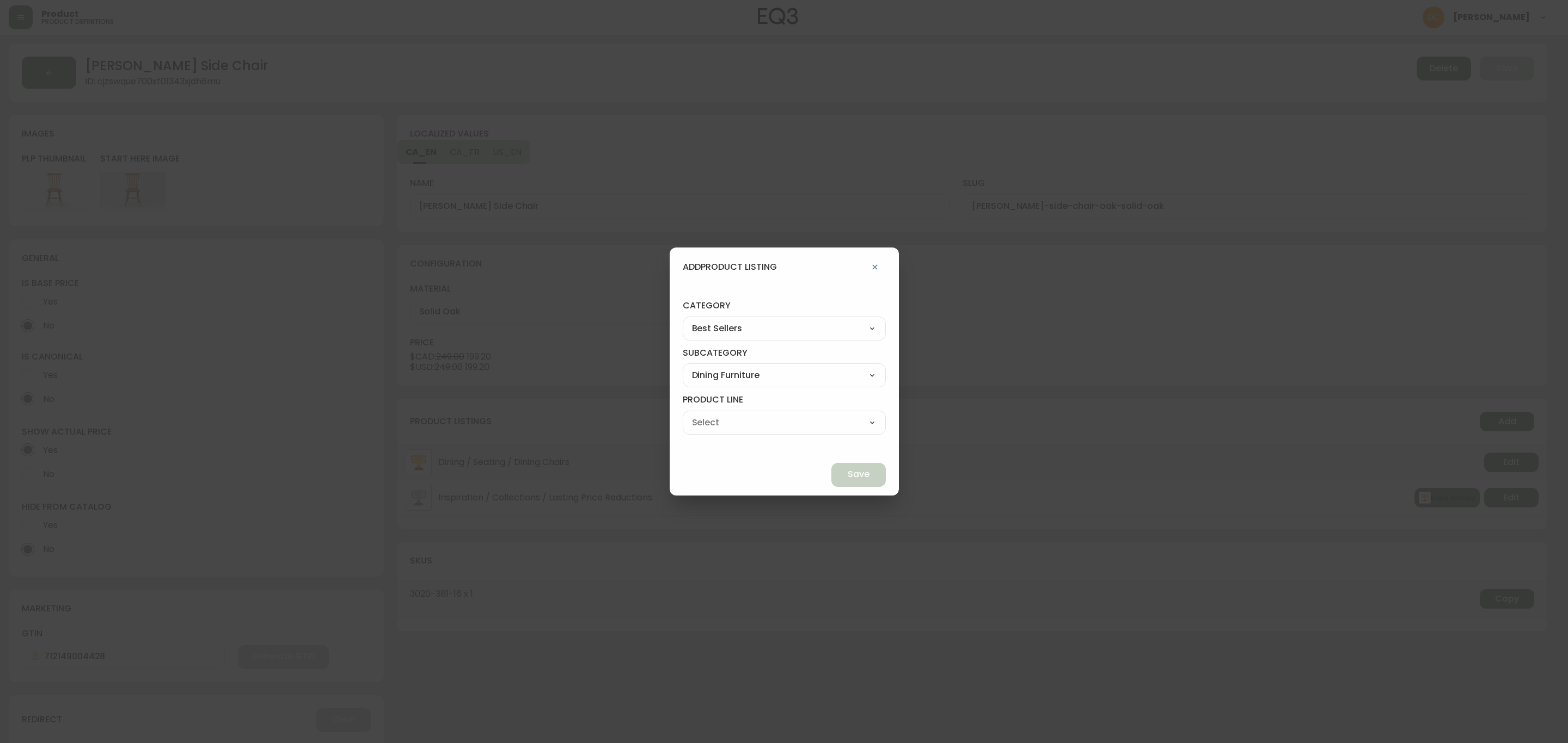
select select "cmevfz2296bdh0198m3no0sko"
click at [708, 414] on select "Dining Tables Dining Chairs" at bounding box center [784, 422] width 203 height 16
type input "Dining Chairs"
click at [848, 473] on span "Save" at bounding box center [858, 474] width 21 height 12
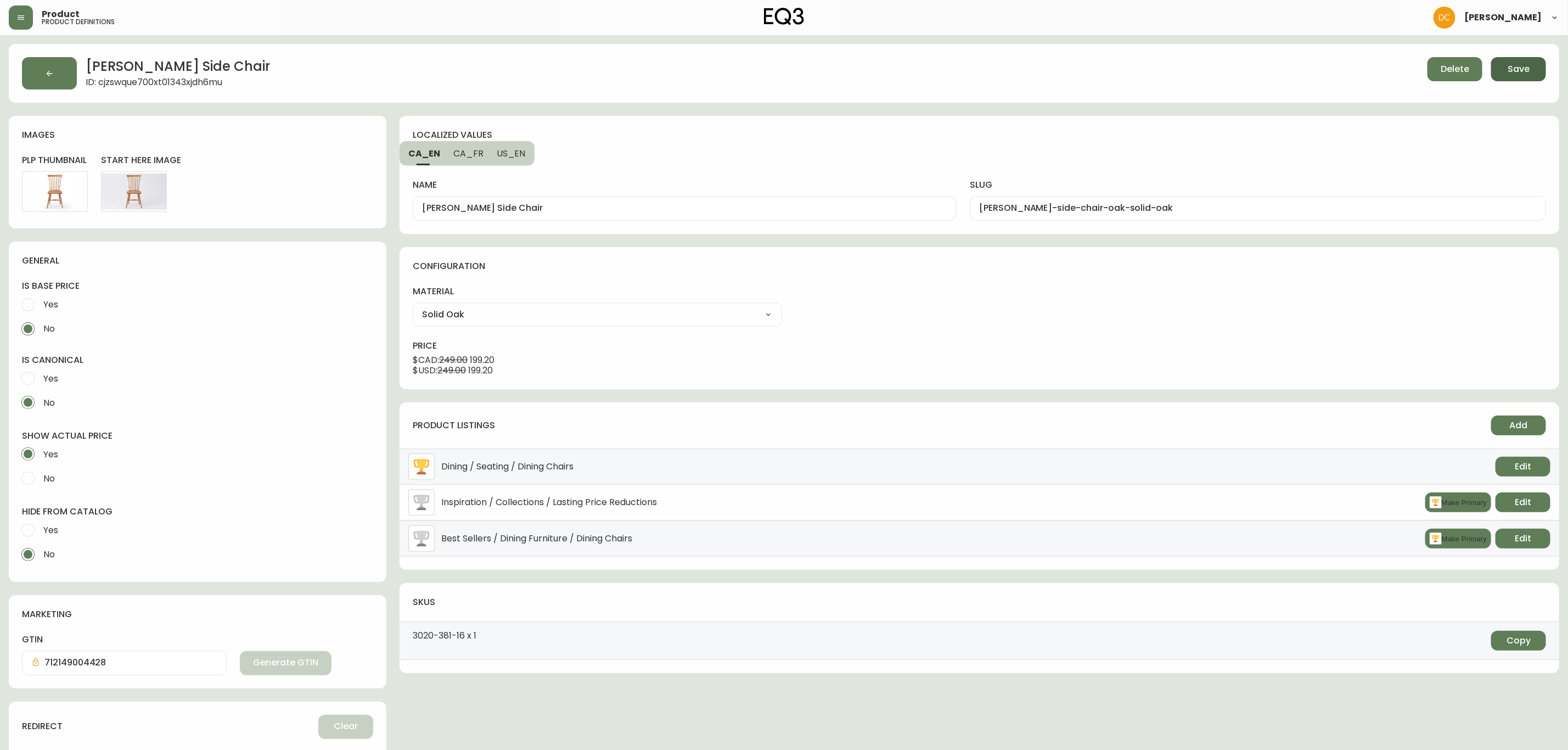
click at [1520, 74] on span "Save" at bounding box center [1519, 69] width 22 height 12
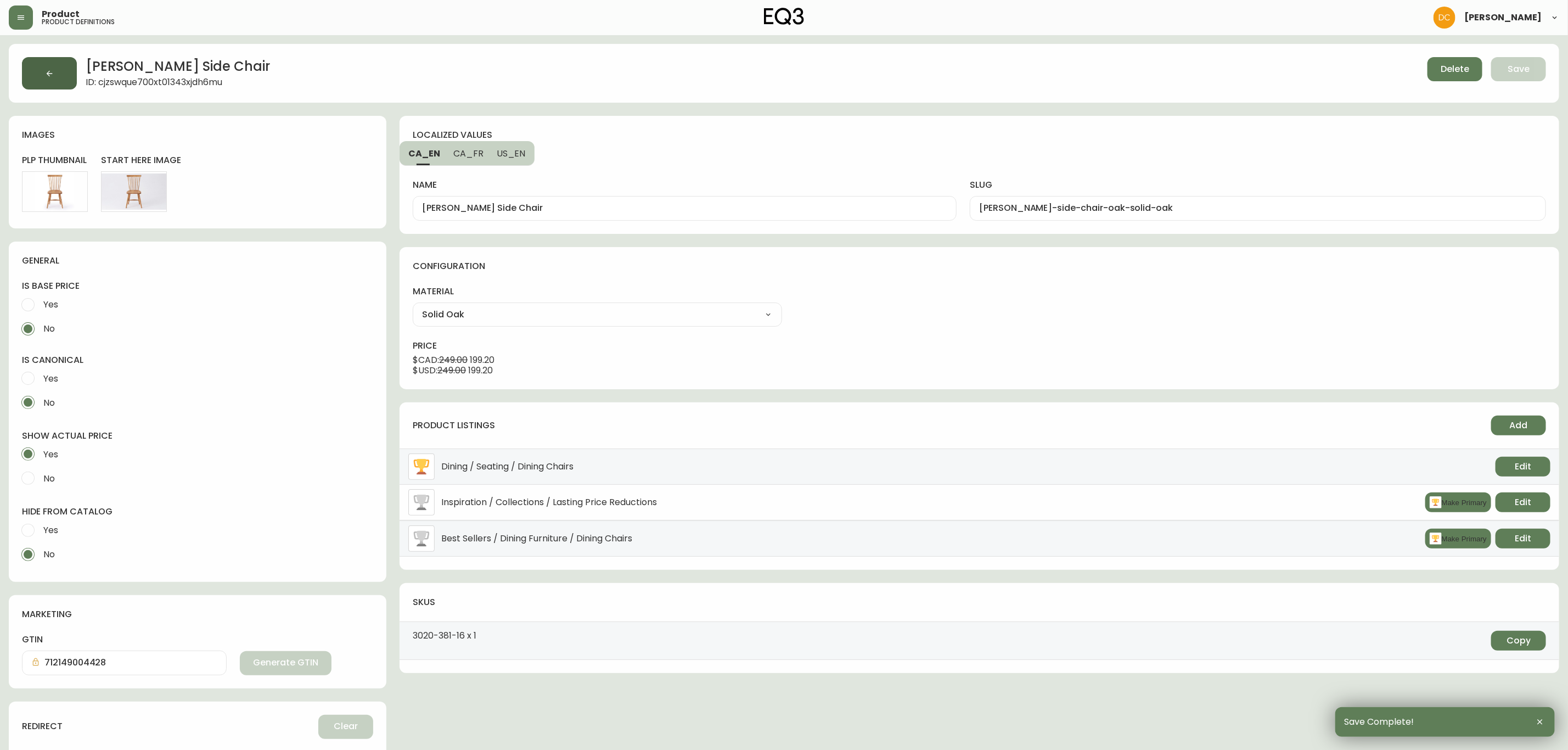
click at [67, 83] on button "button" at bounding box center [49, 73] width 55 height 32
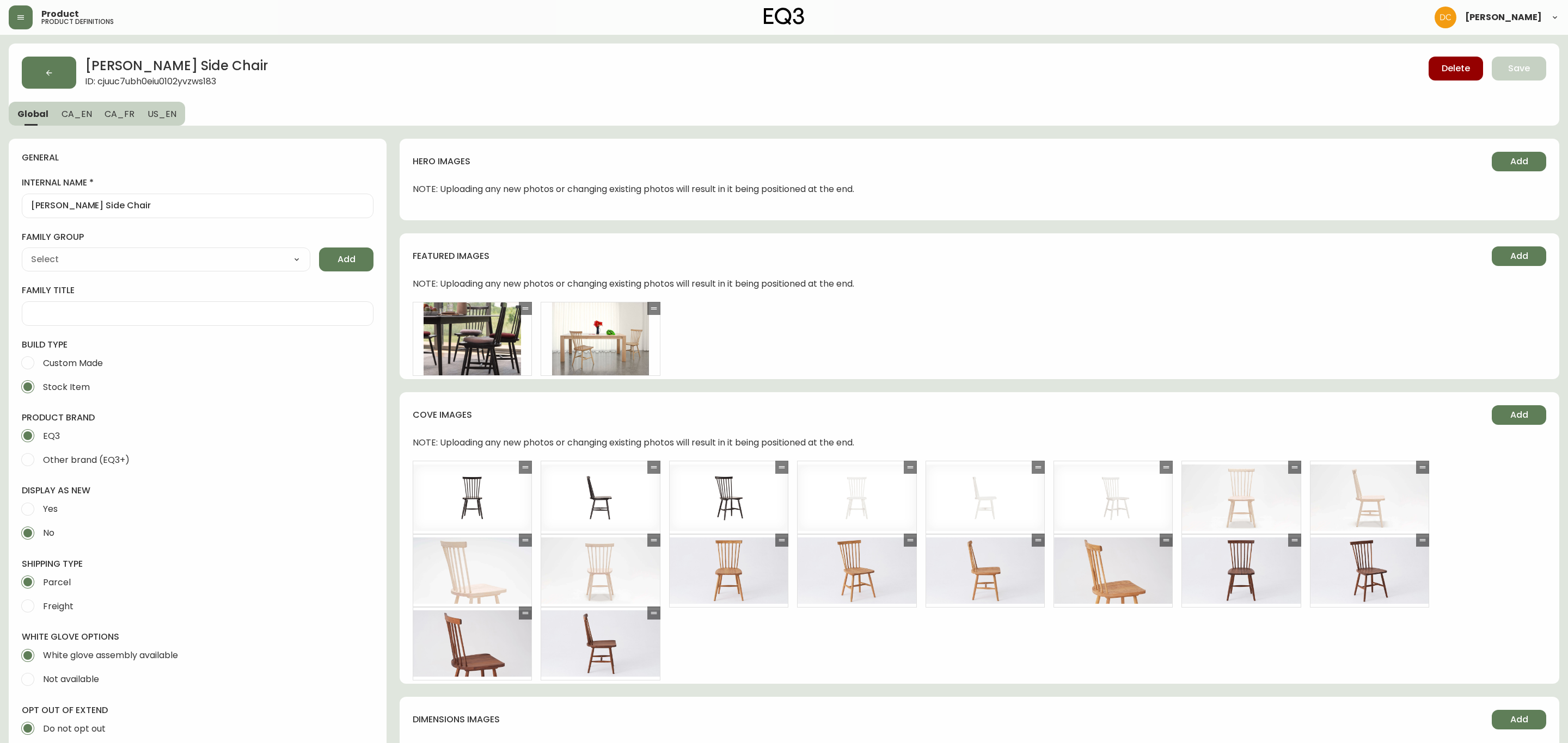
type input "EQ3"
type input "Furniture > Chairs > Kitchen & Dining Room Chairs"
type input "Casegood_Wood_Dust"
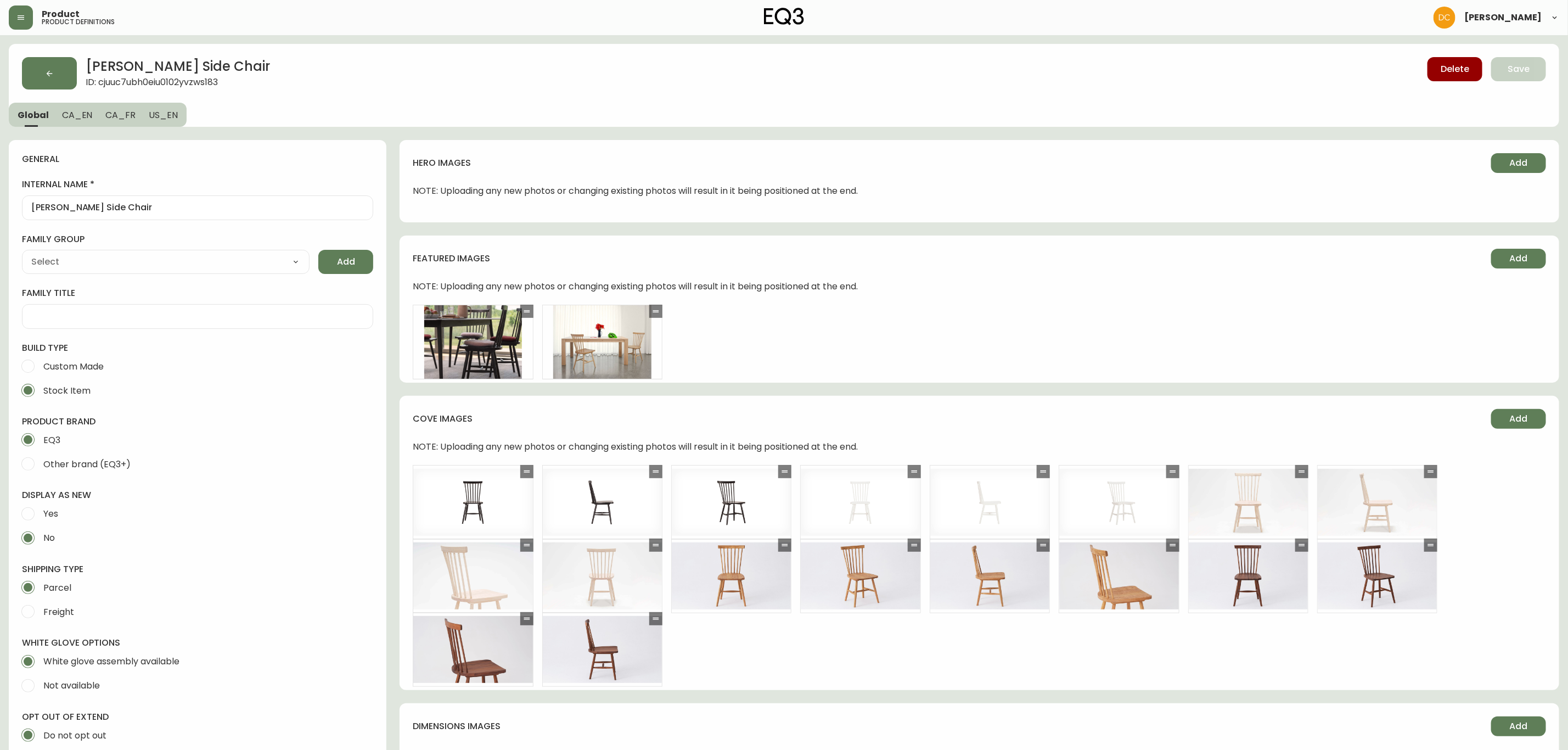
select select "cjyt4m5lw0000pt749bx6gh7n"
select select "cld0ddzul13ch011848so0rd3"
click at [59, 63] on button "button" at bounding box center [49, 73] width 55 height 32
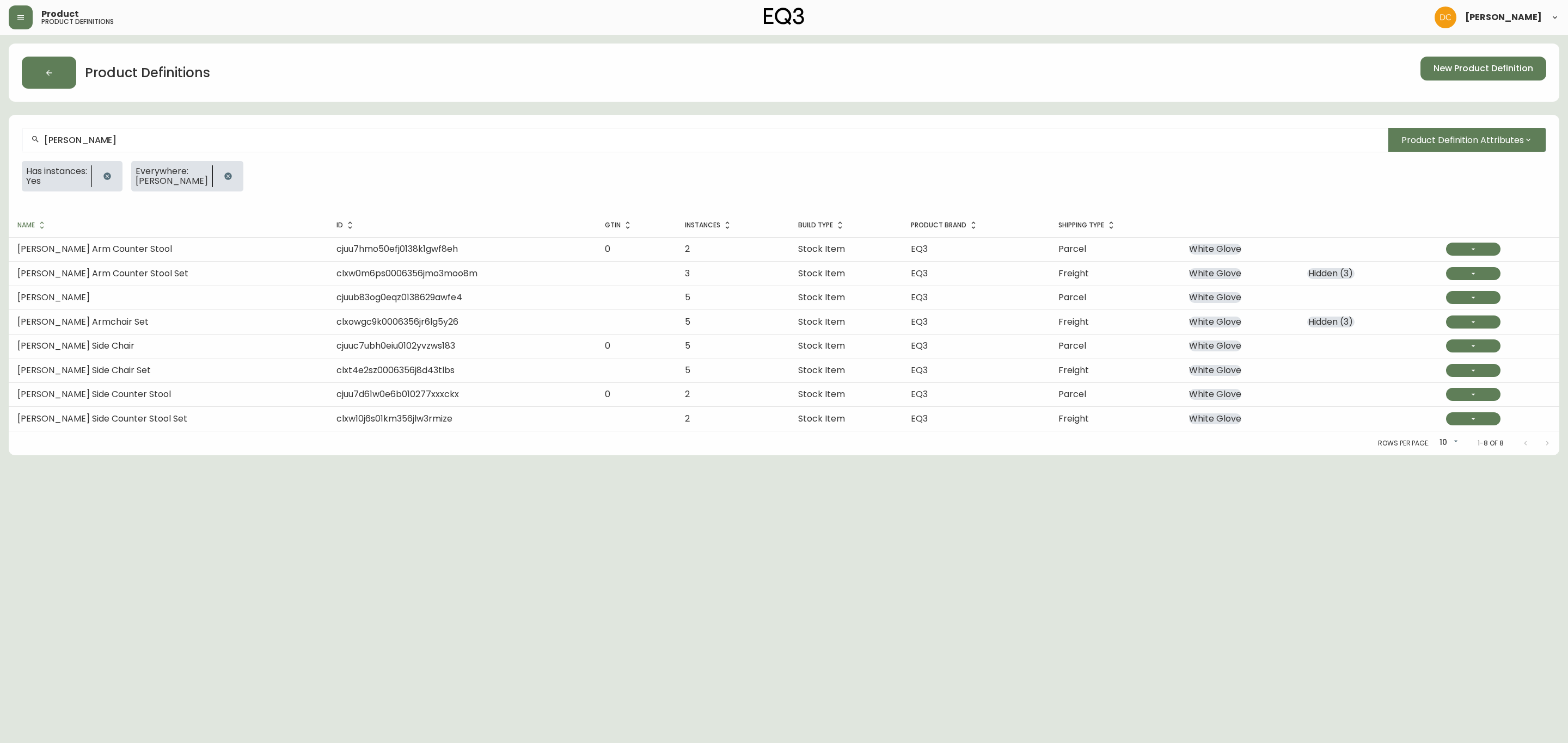
click at [178, 379] on td "[PERSON_NAME] Side Chair Set" at bounding box center [169, 370] width 319 height 24
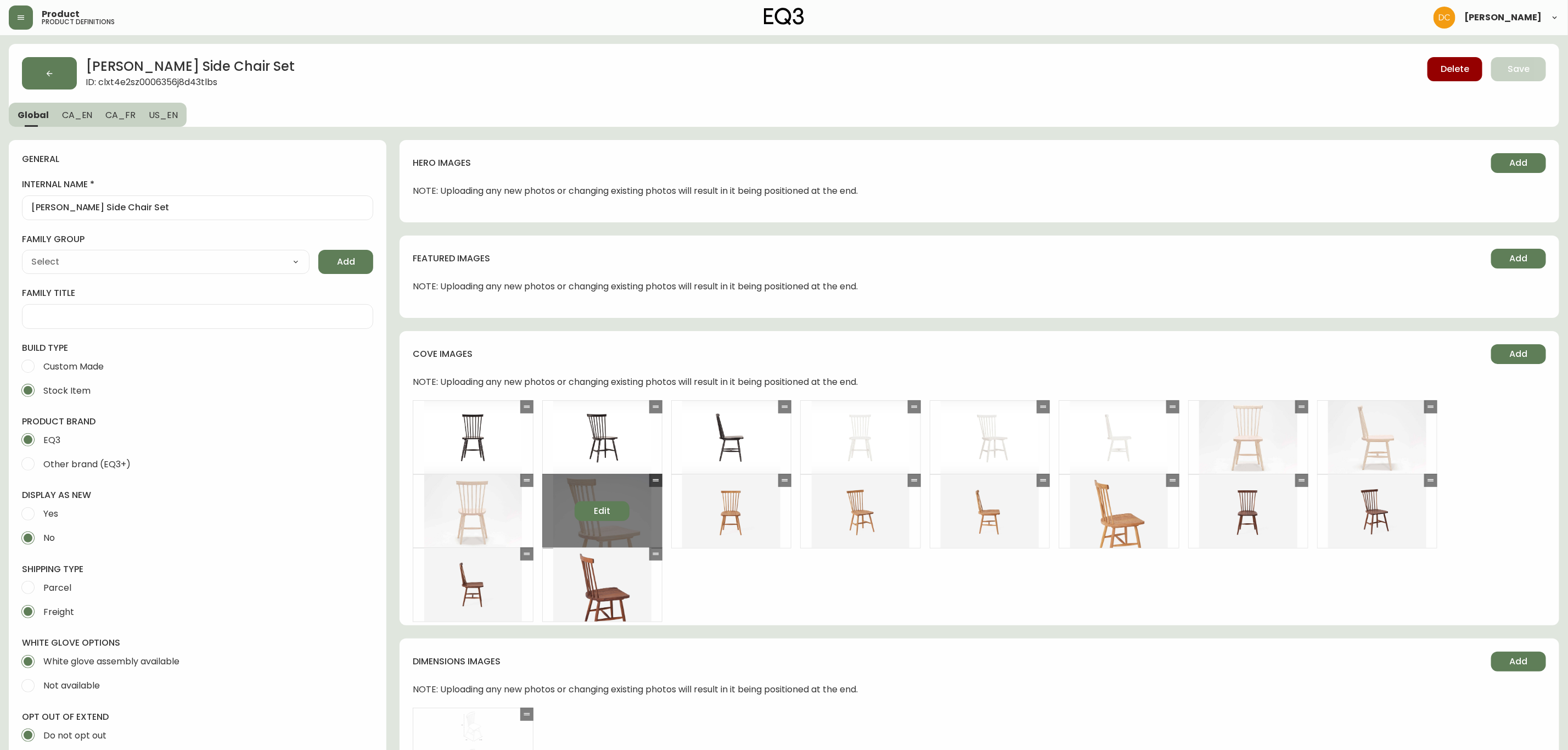
type input "EQ3"
type input "Furniture > Chairs > Kitchen & Dining Room Chairs"
type input "Casegood_Wood_Dust"
select select "cjyt4m5lw0000pt749bx6gh7n"
select select "cld0ddzul13ch011848so0rd3"
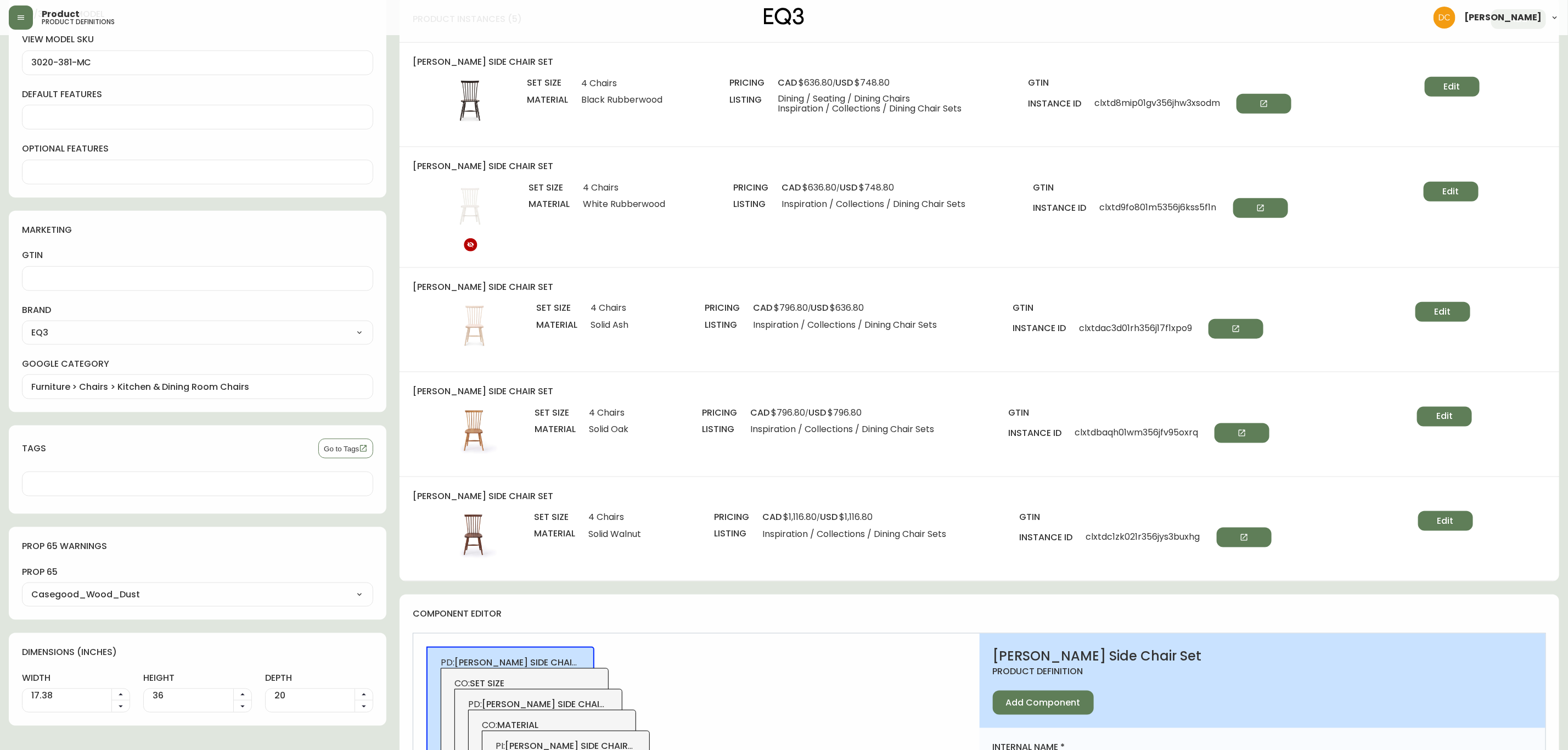
scroll to position [824, 0]
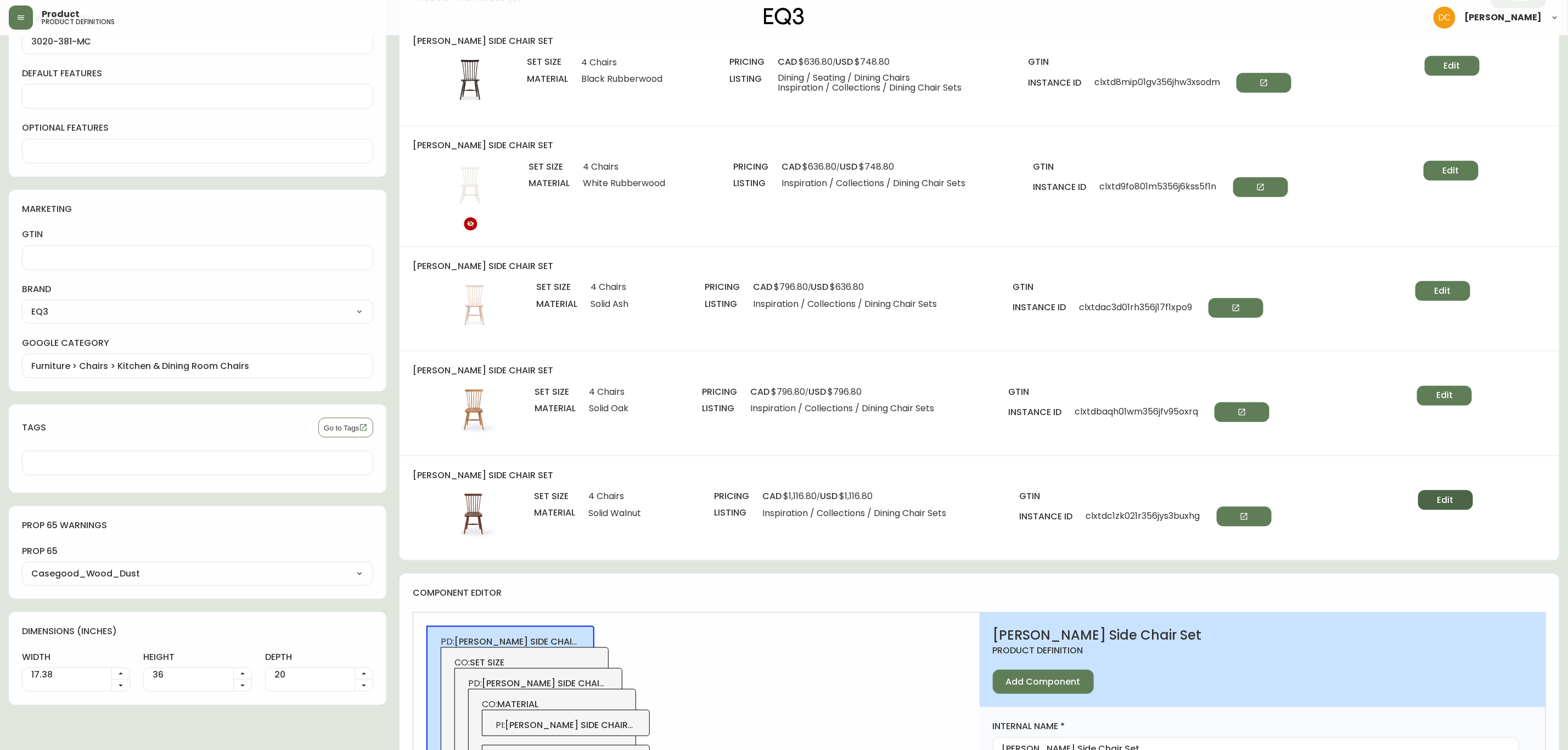
click at [1448, 503] on span "Edit" at bounding box center [1446, 500] width 17 height 12
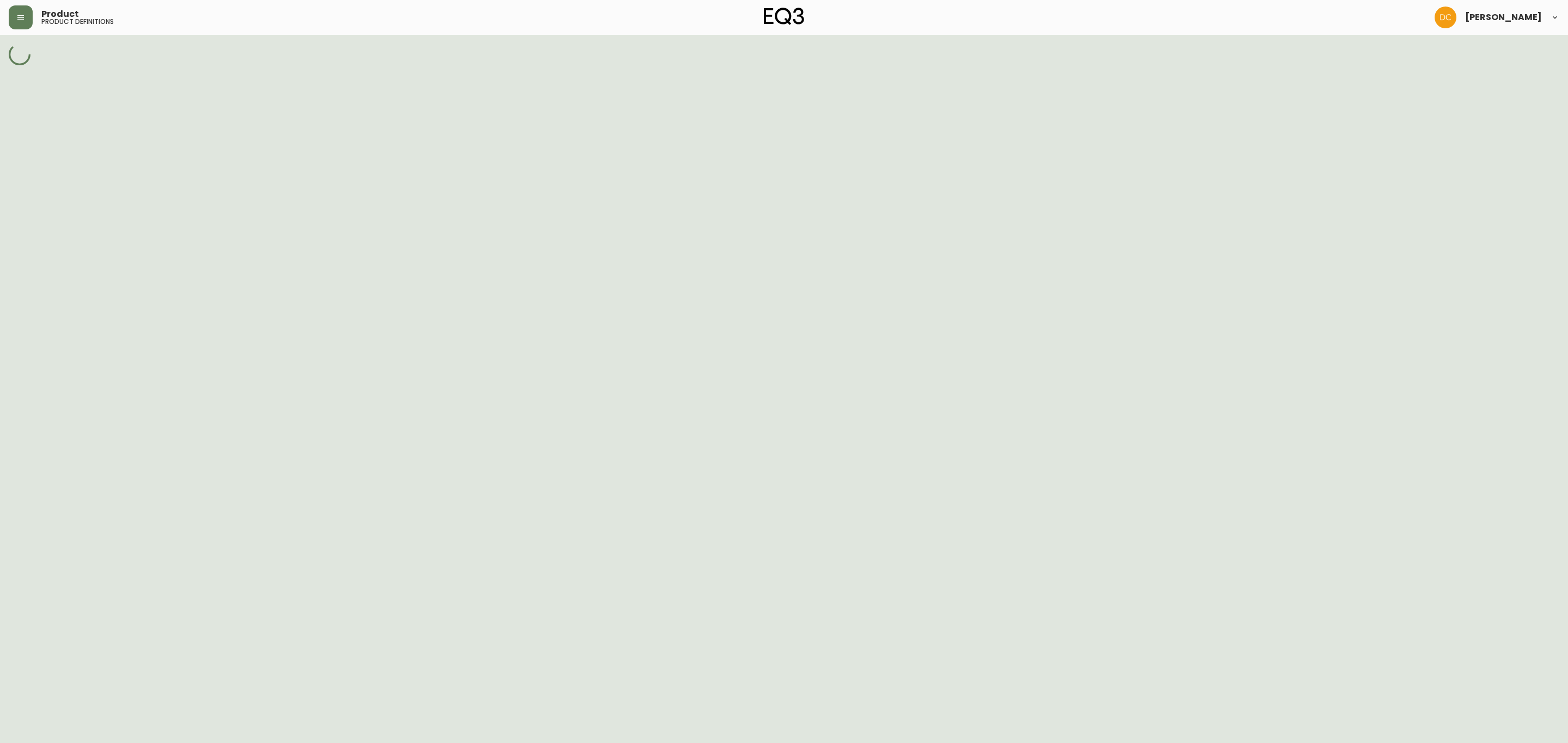
select select "cm227v78a0aqs356ngek8ndw8"
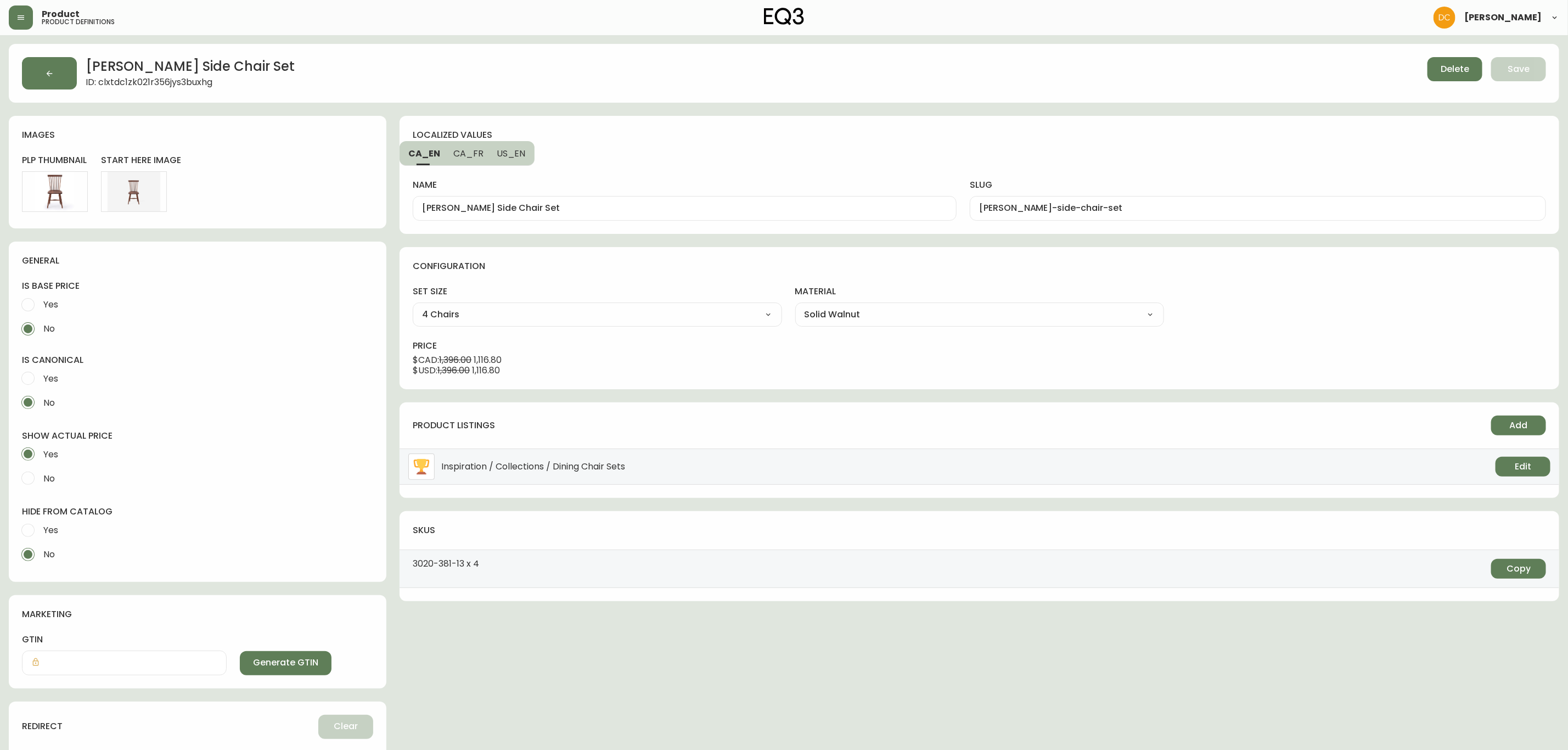
click at [53, 529] on span "Yes" at bounding box center [51, 530] width 15 height 12
click at [40, 529] on input "Yes" at bounding box center [27, 530] width 24 height 24
radio input "true"
radio input "false"
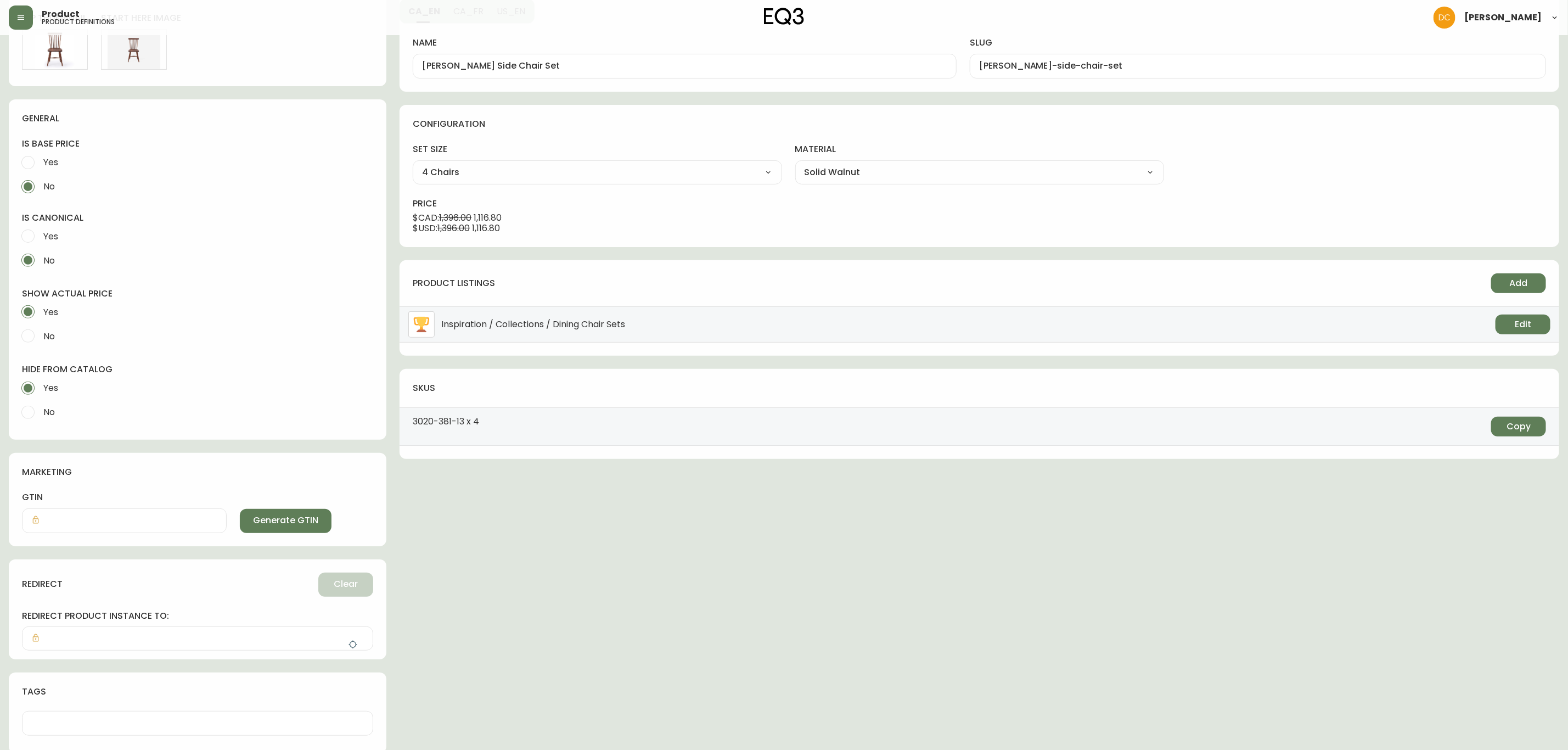
scroll to position [147, 0]
click at [358, 635] on button "button" at bounding box center [352, 641] width 22 height 22
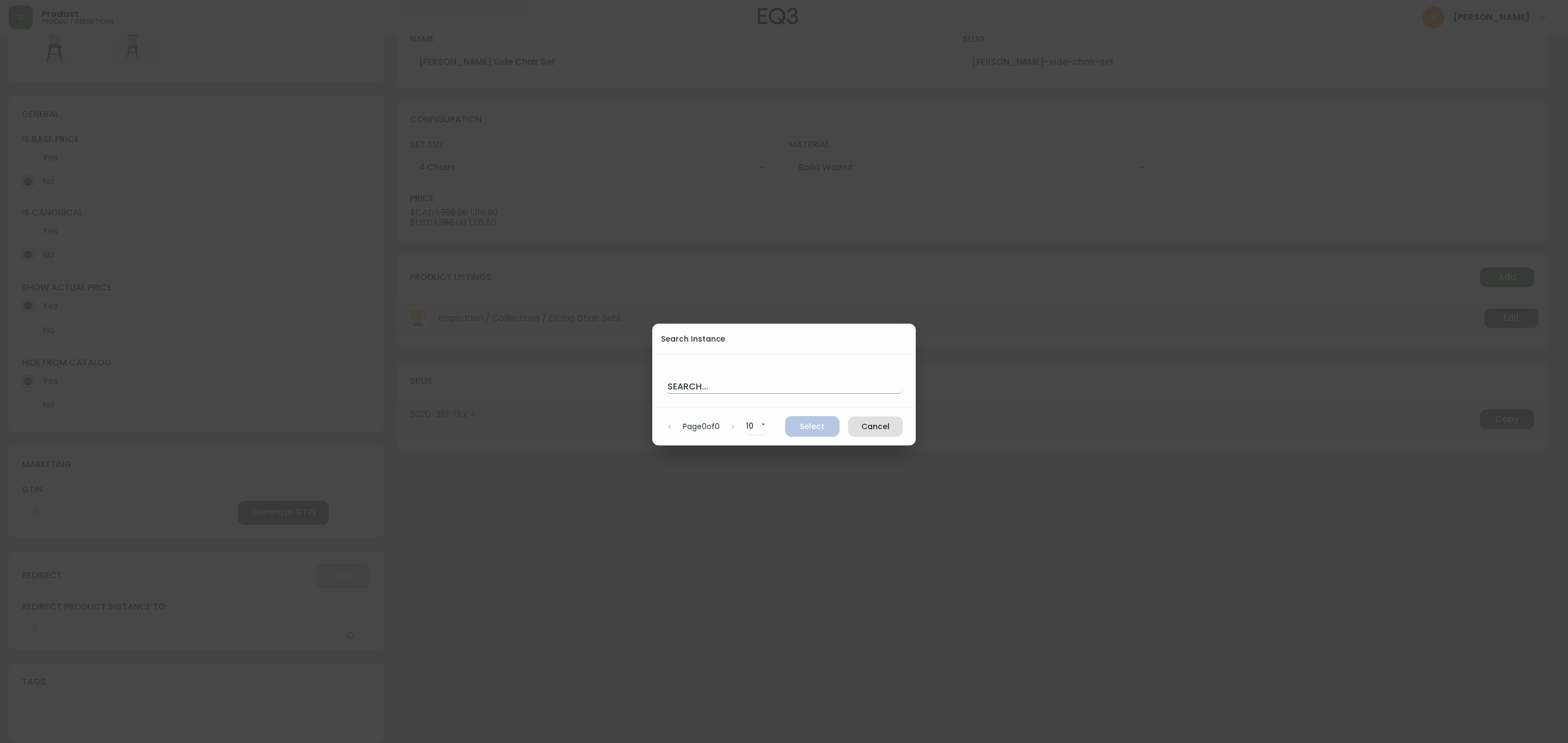
click at [730, 382] on input "text" at bounding box center [784, 385] width 238 height 17
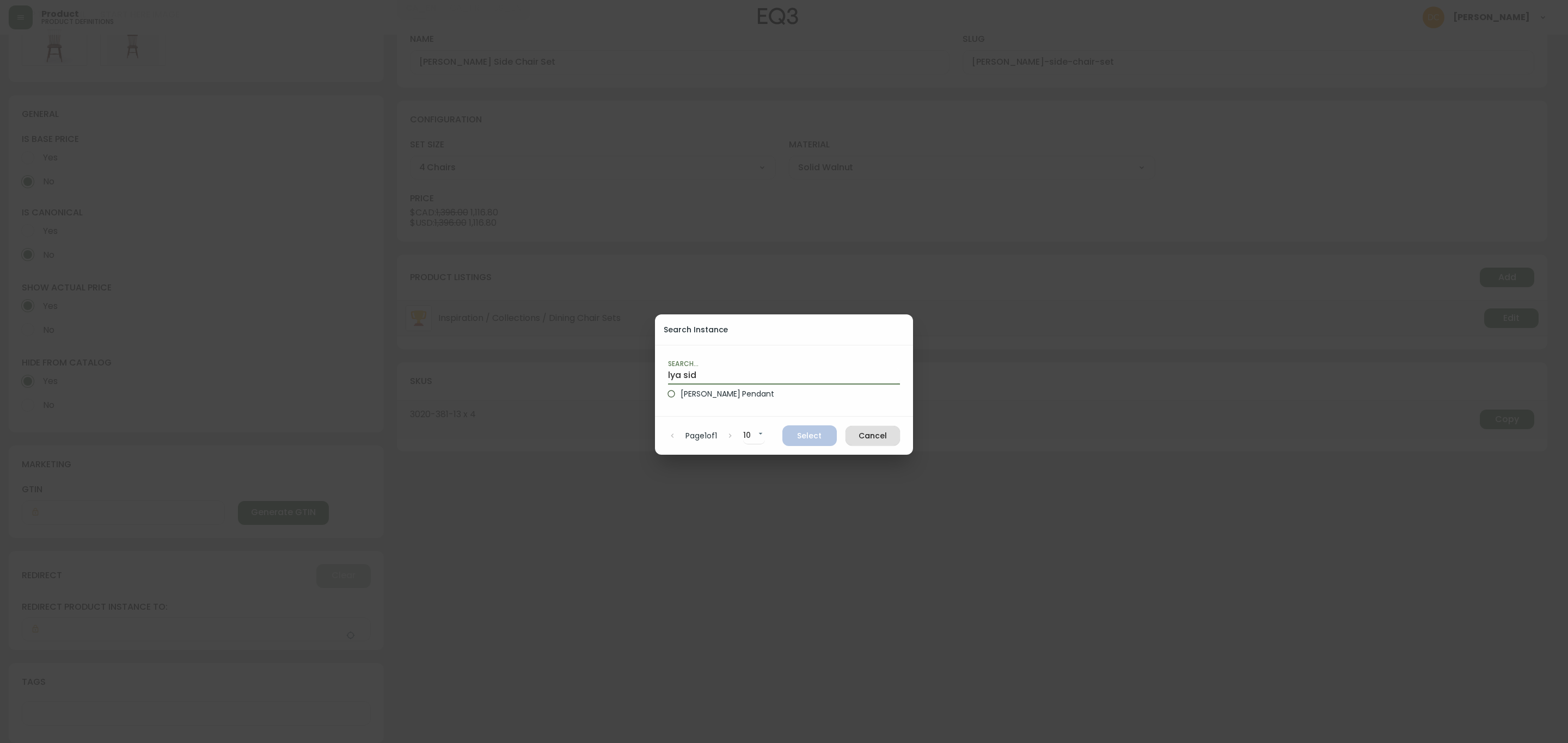
type input "lya side"
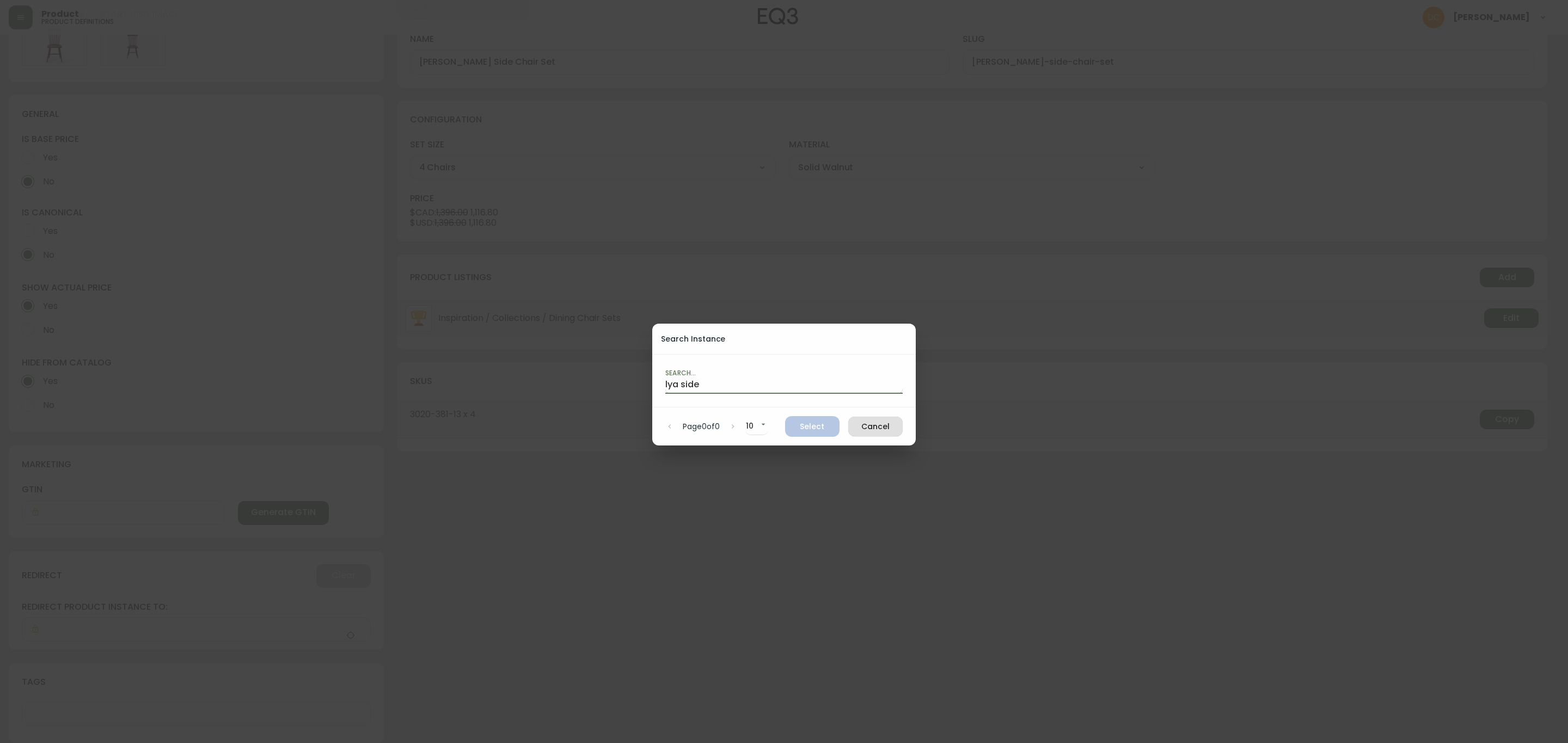
click at [709, 379] on input "lya side" at bounding box center [784, 385] width 238 height 17
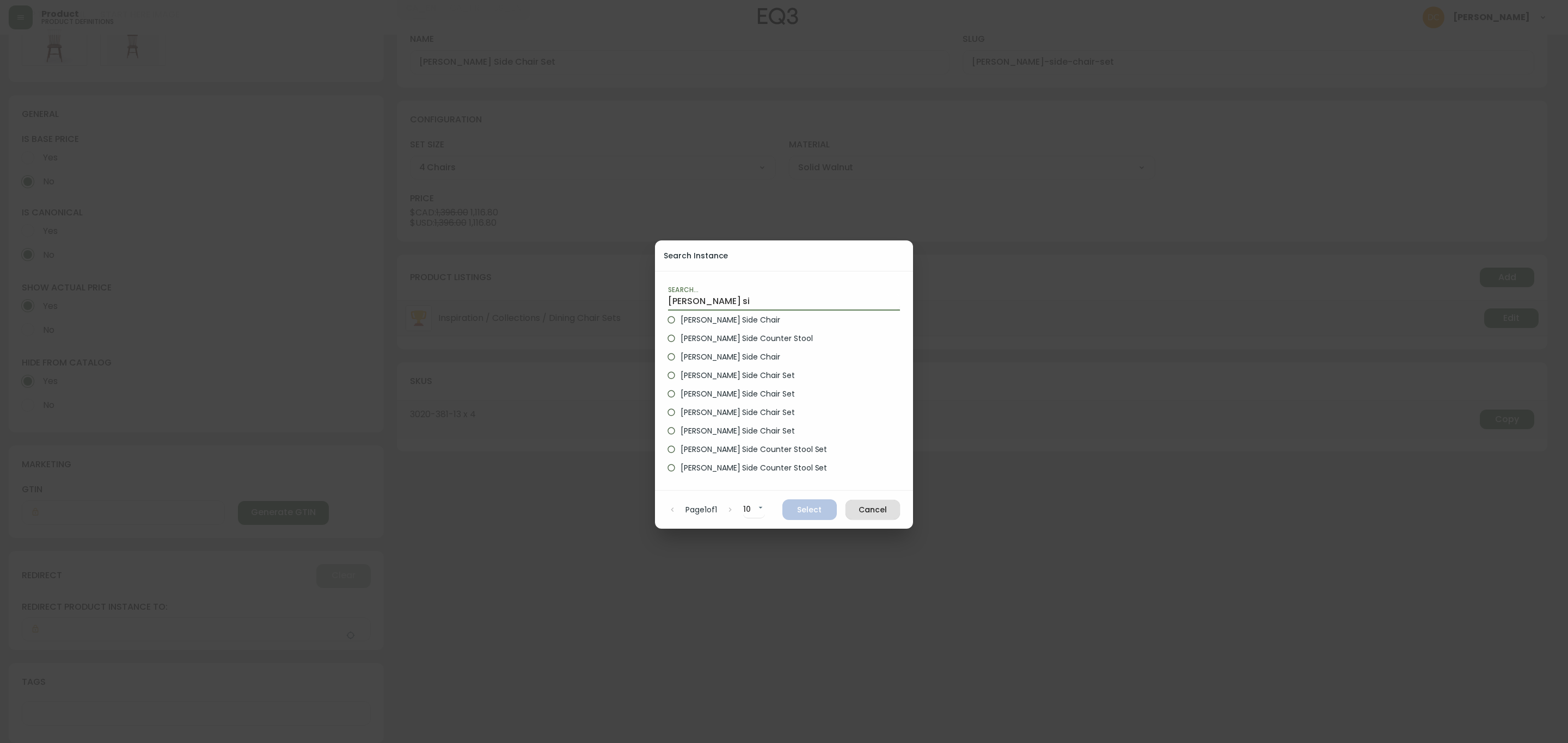
type input "[PERSON_NAME] si"
click at [722, 326] on label "[PERSON_NAME] Side Chair" at bounding box center [776, 320] width 229 height 19
click at [680, 326] on input "[PERSON_NAME] Side Chair" at bounding box center [671, 320] width 19 height 19
radio input "true"
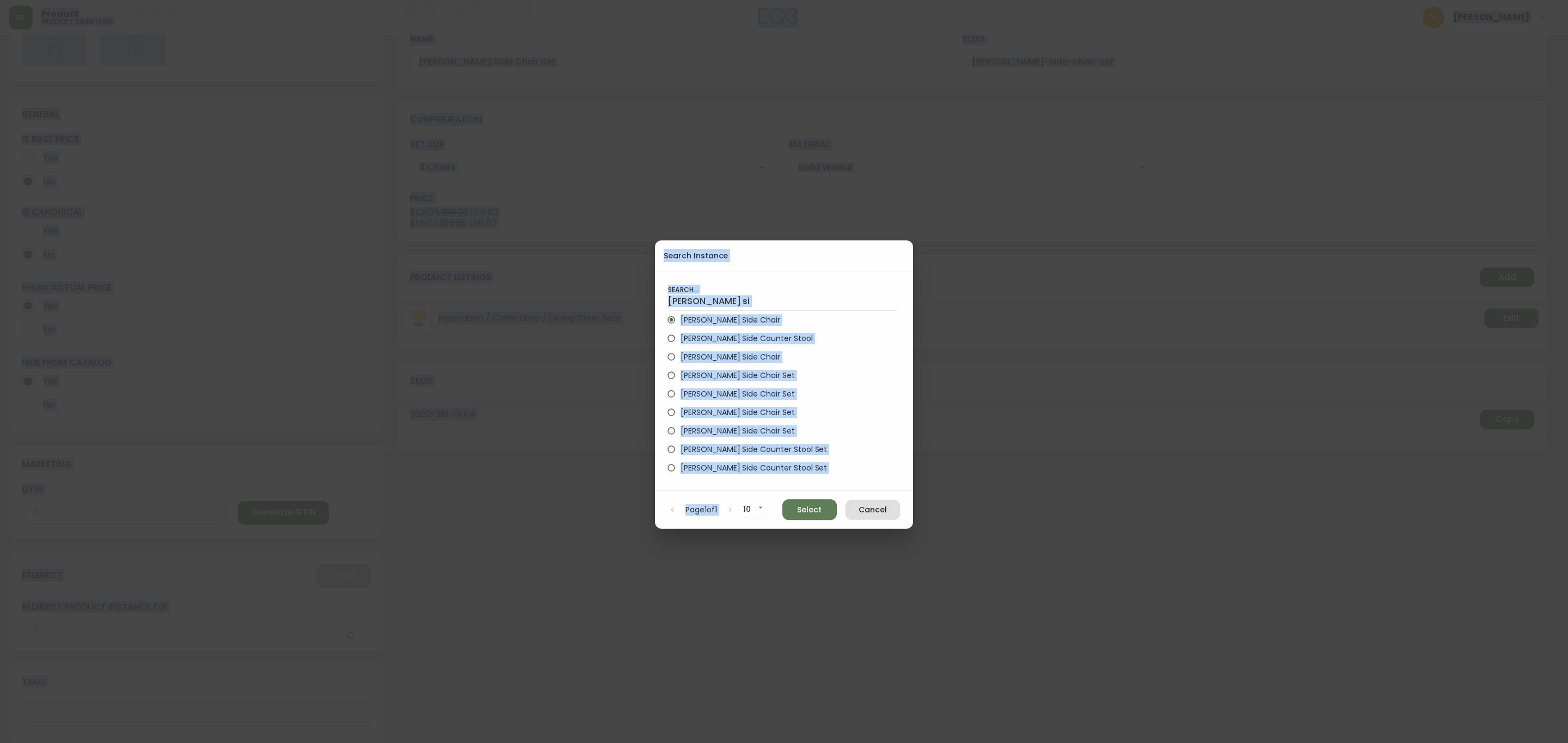
copy body "Product product definitions [PERSON_NAME] [PERSON_NAME] Side Chair Set ID: clxt…"
click at [728, 314] on label "[PERSON_NAME] Side Chair" at bounding box center [776, 320] width 229 height 19
click at [680, 314] on input "[PERSON_NAME] Side Chair" at bounding box center [671, 320] width 19 height 19
click at [781, 294] on input "[PERSON_NAME] si" at bounding box center [784, 302] width 232 height 17
click at [783, 300] on input "[PERSON_NAME] si" at bounding box center [784, 302] width 232 height 17
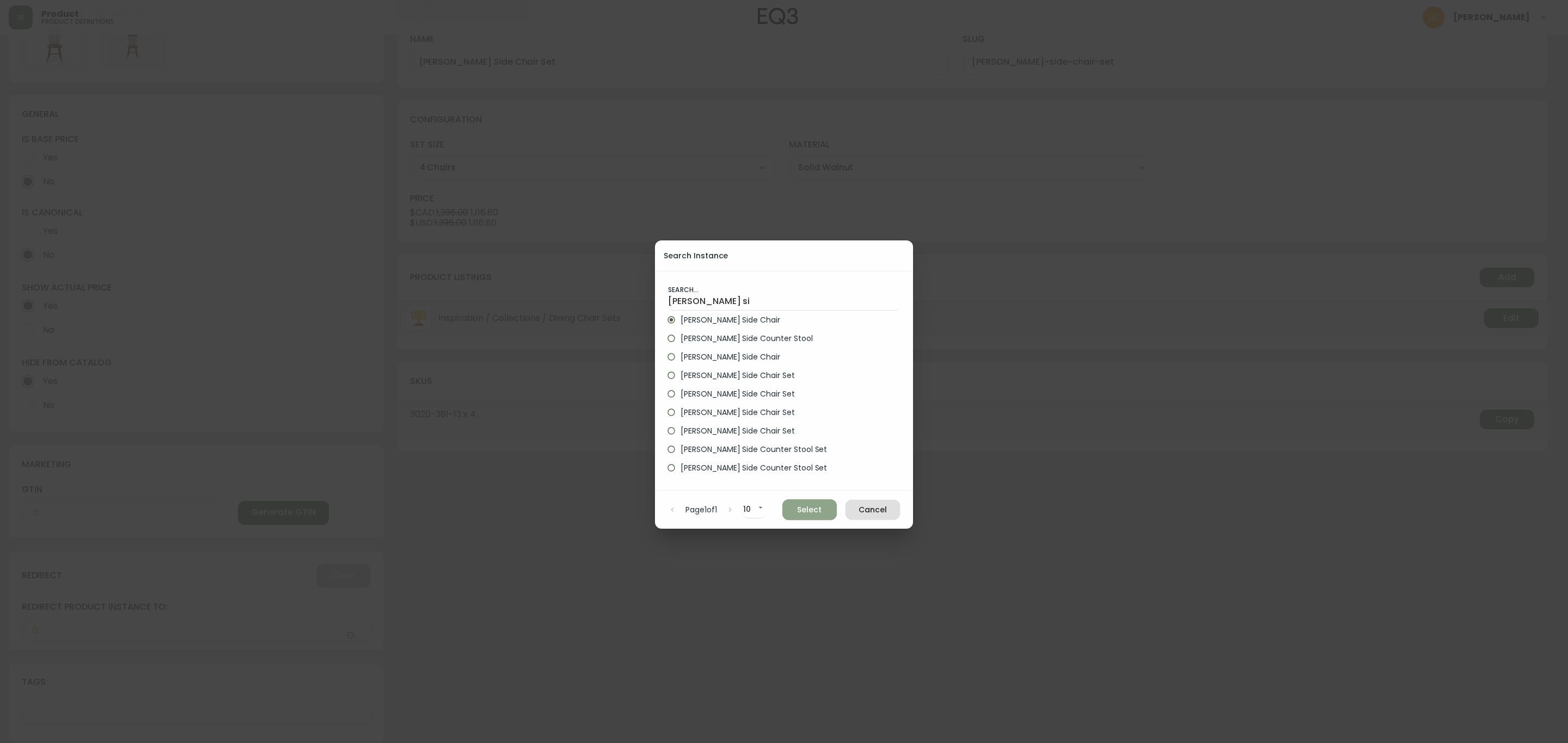
click at [826, 503] on span "Select" at bounding box center [809, 510] width 37 height 14
type input "[PERSON_NAME] Side Chair"
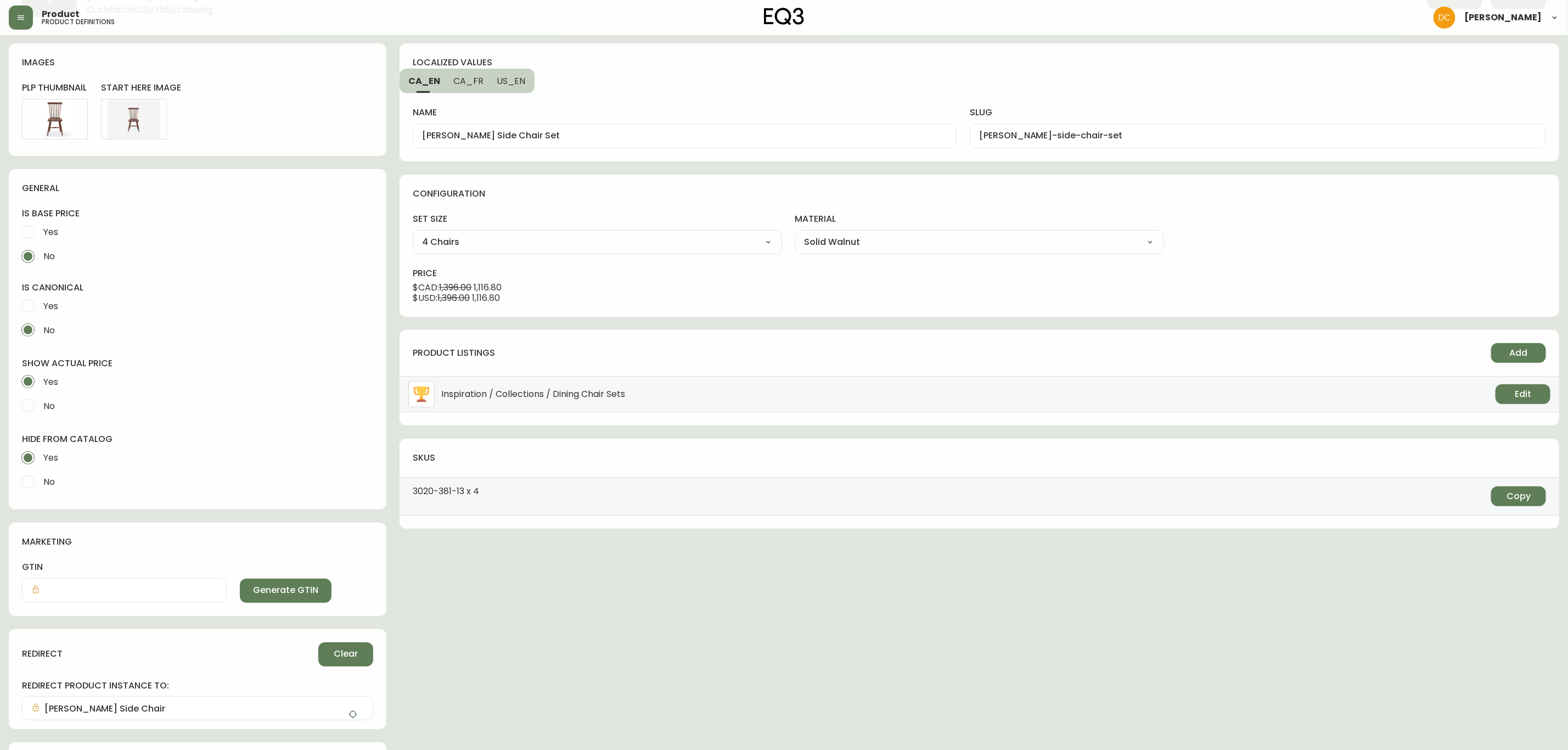
scroll to position [0, 0]
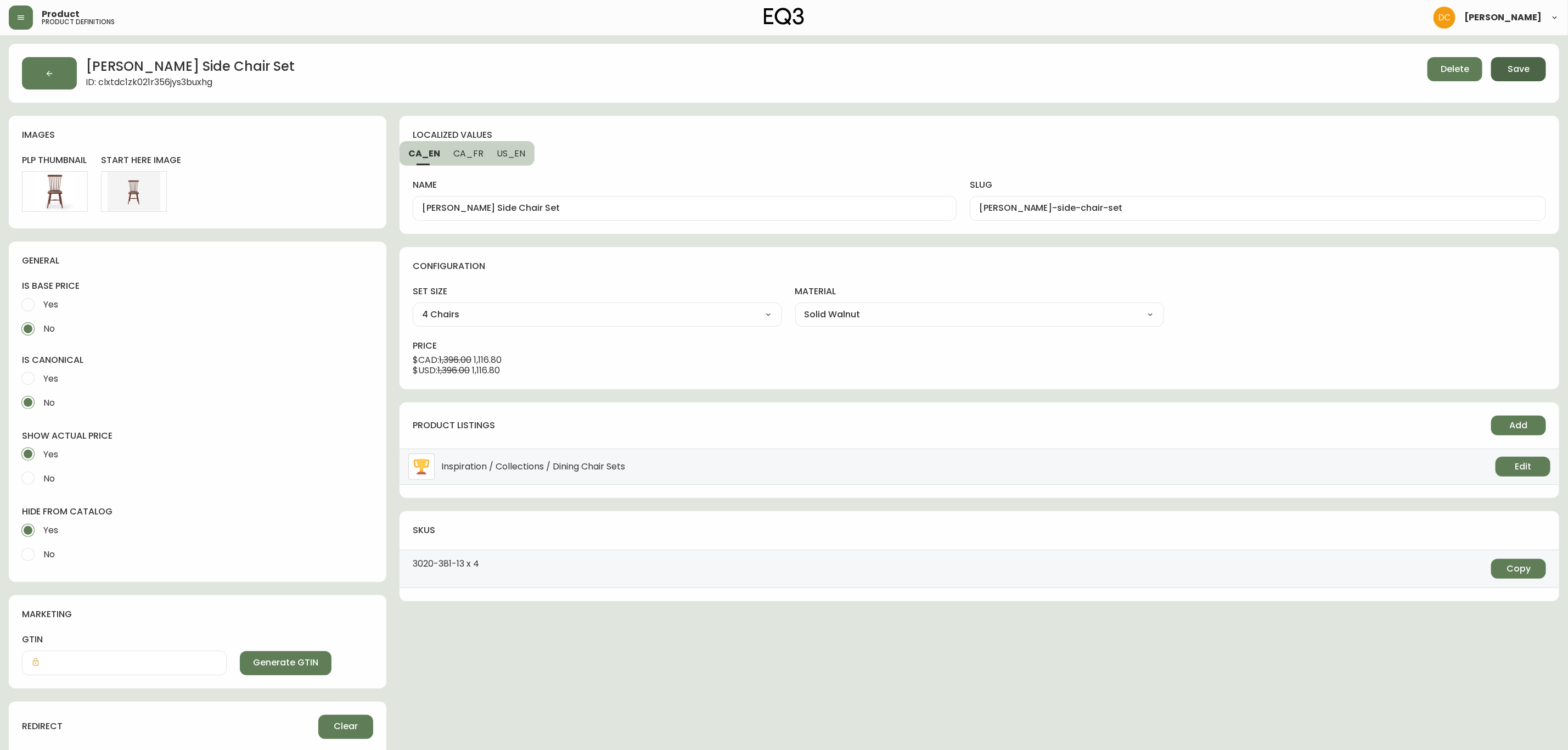
click at [1512, 74] on span "Save" at bounding box center [1519, 69] width 22 height 12
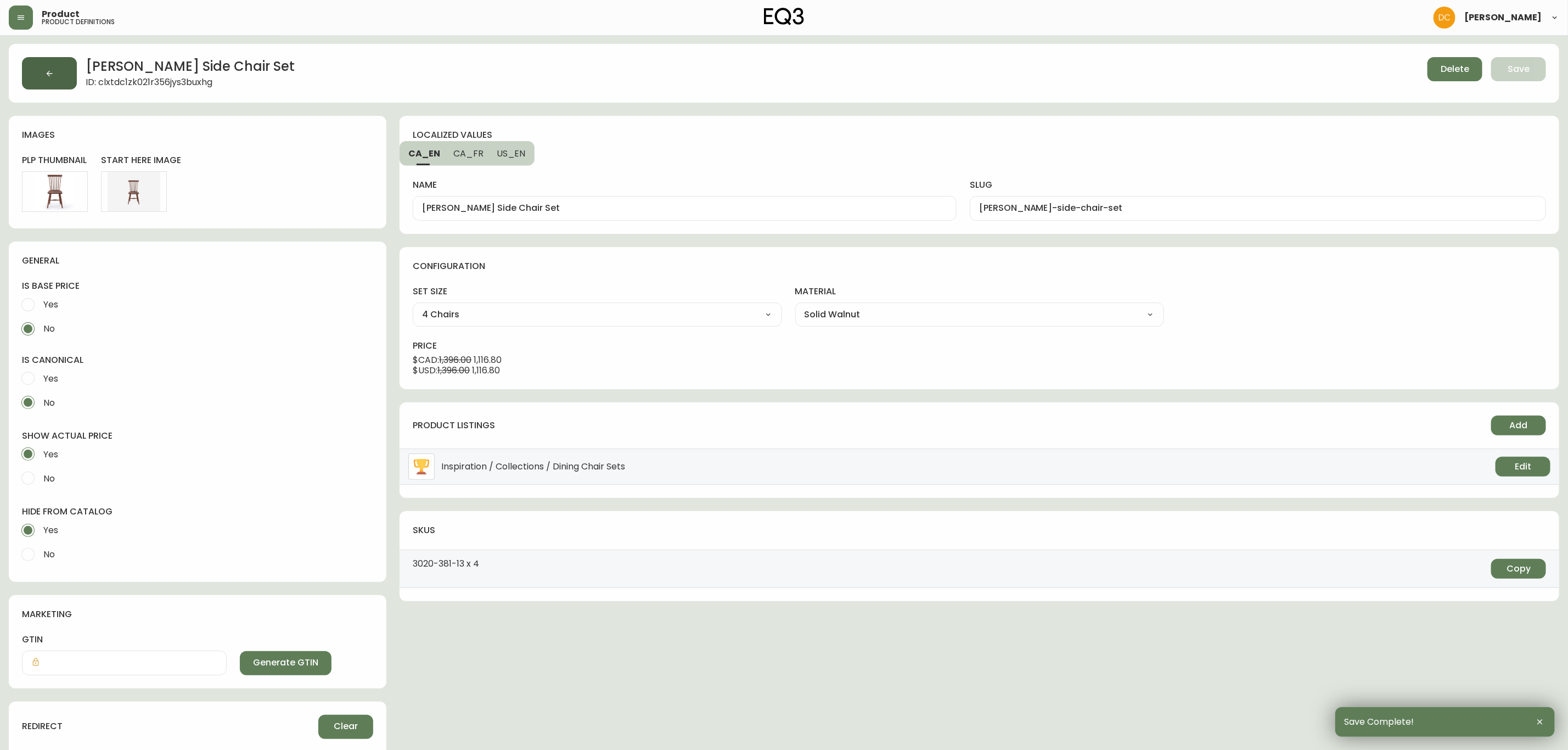
click at [56, 80] on button "button" at bounding box center [49, 73] width 55 height 32
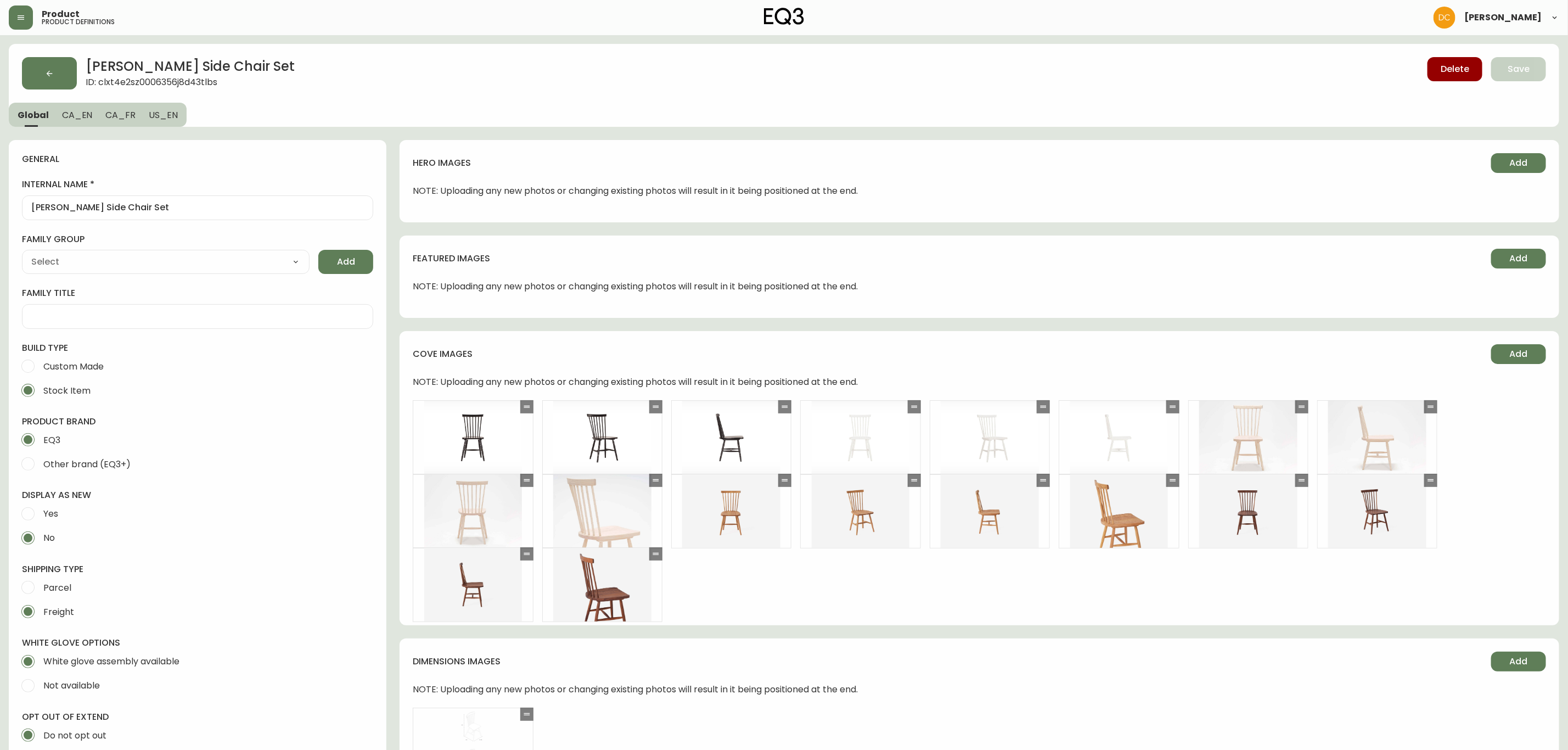
type input "EQ3"
type input "Furniture > Chairs > Kitchen & Dining Room Chairs"
type input "Casegood_Wood_Dust"
select select "cjyt4m5lw0000pt749bx6gh7n"
select select "cld0ddzul13ch011848so0rd3"
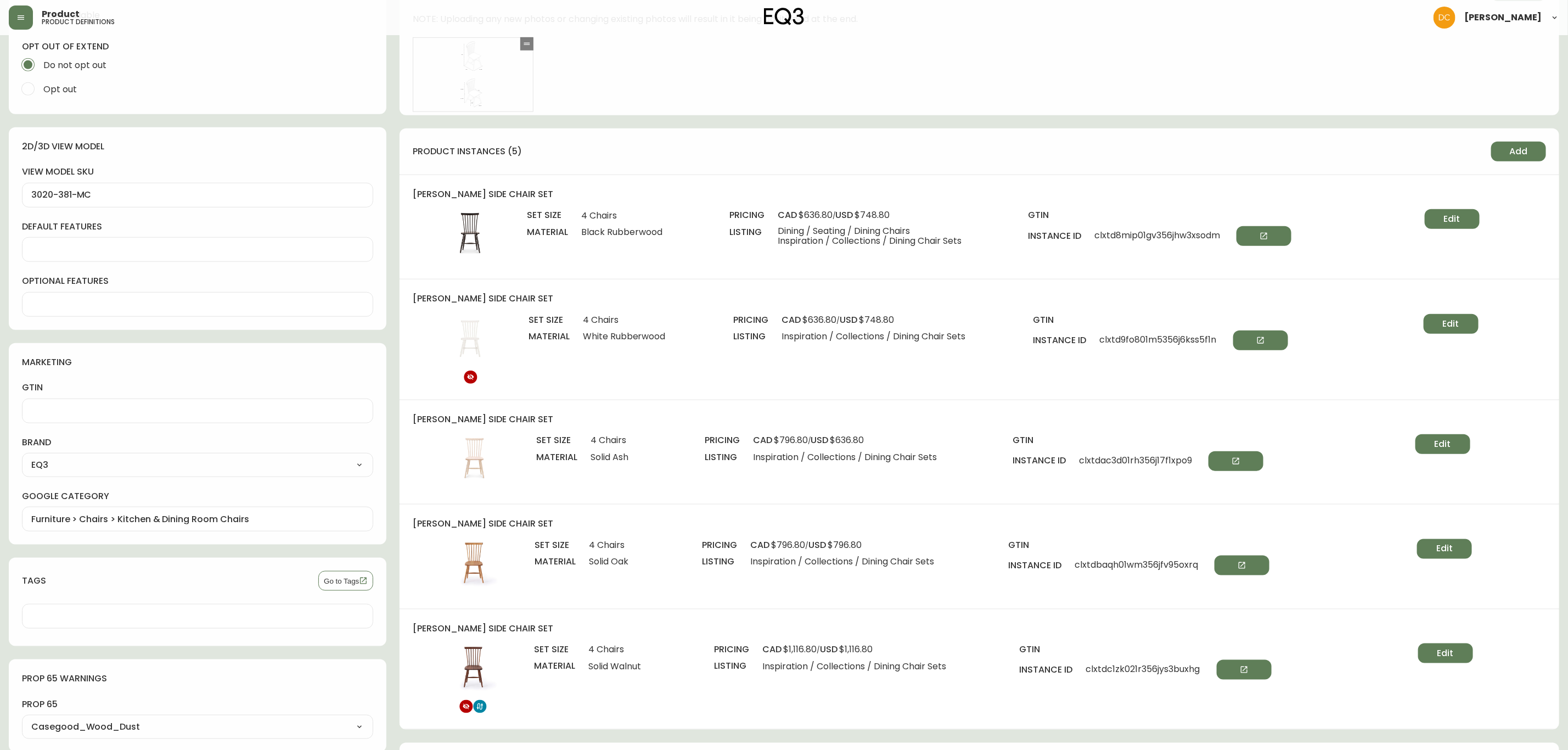
scroll to position [906, 0]
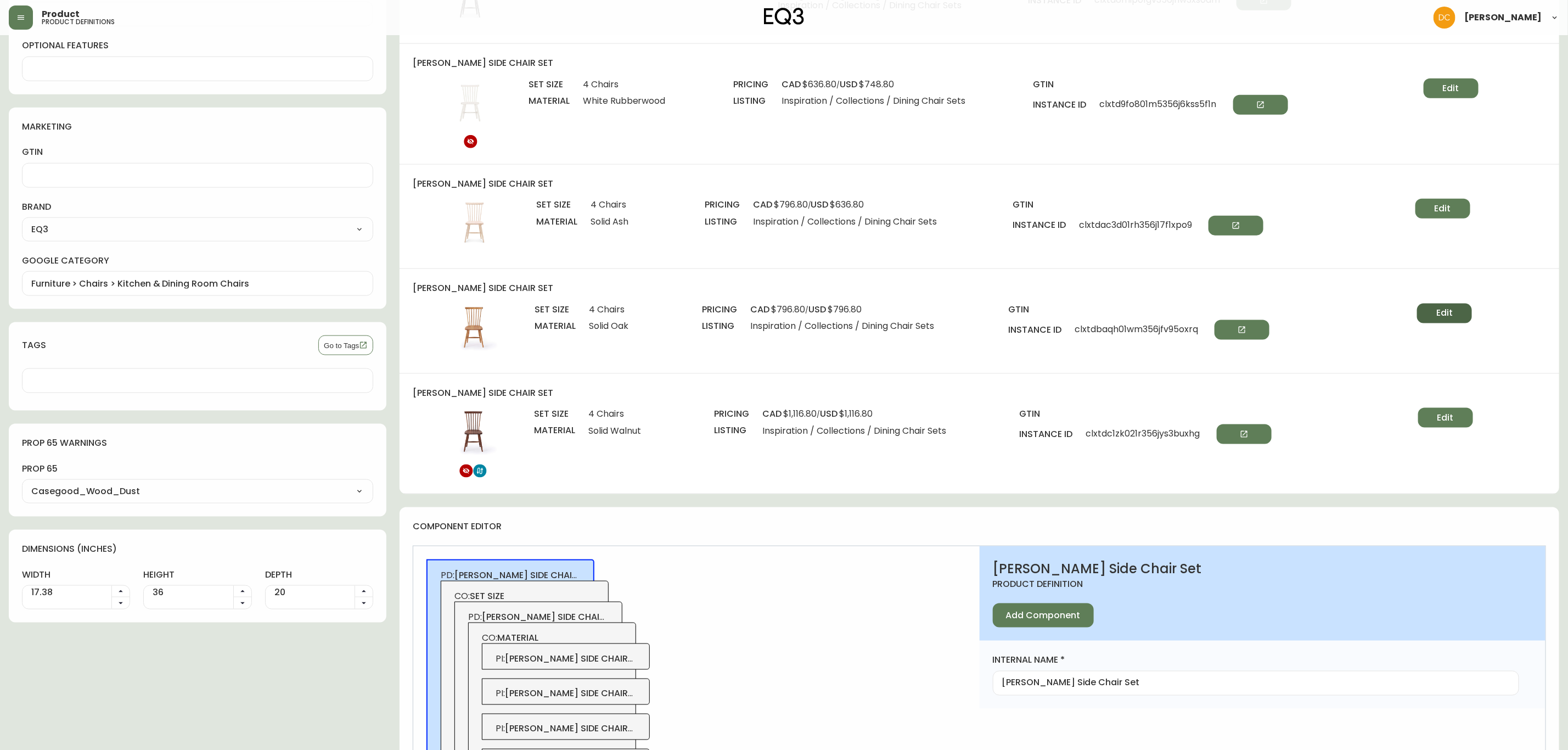
click at [1453, 313] on span "Edit" at bounding box center [1444, 313] width 17 height 12
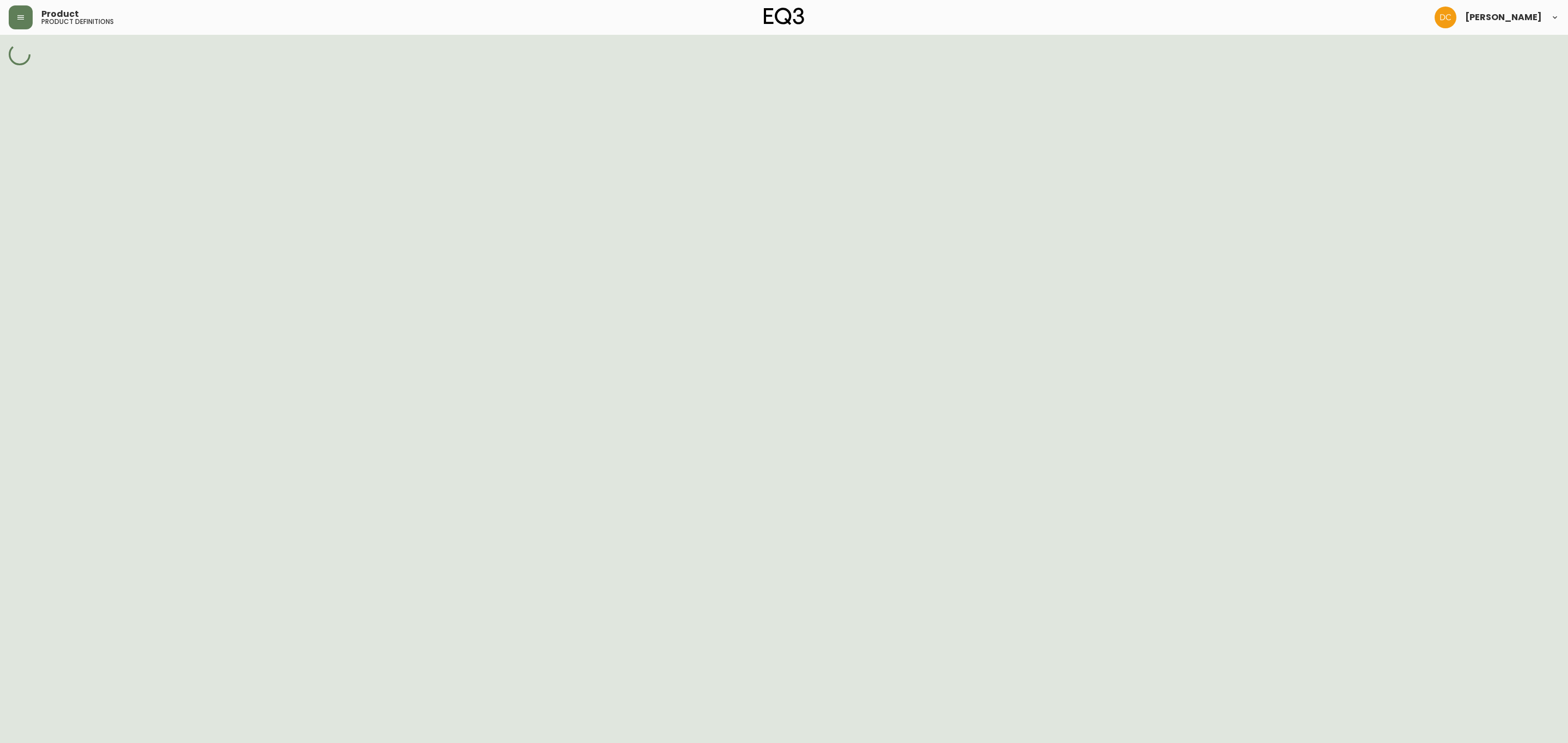
select select "cm227v23j0ap6356nt4s4hyq7"
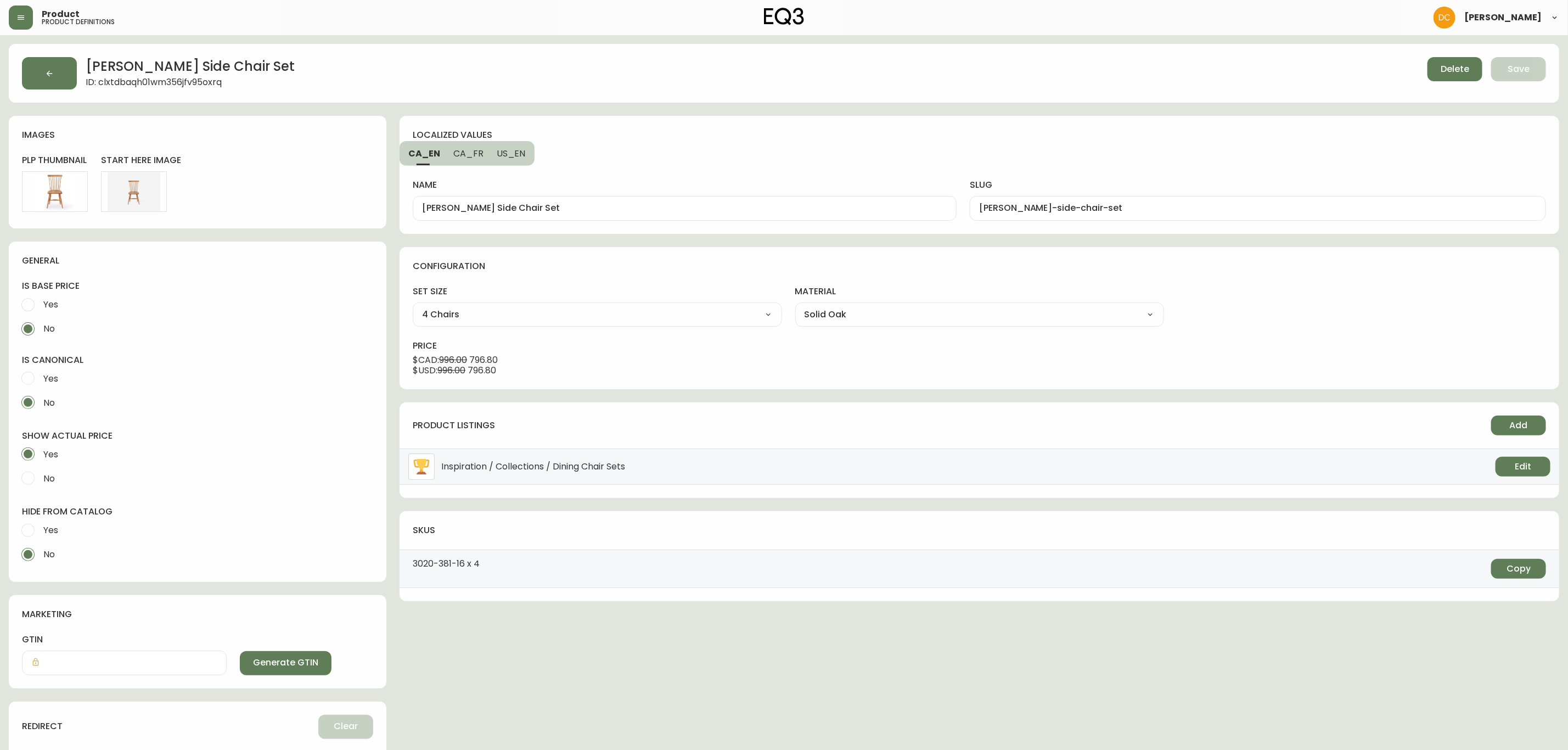
click at [81, 529] on label "Yes" at bounding box center [190, 530] width 348 height 24
click at [40, 529] on input "Yes" at bounding box center [27, 530] width 24 height 24
radio input "true"
radio input "false"
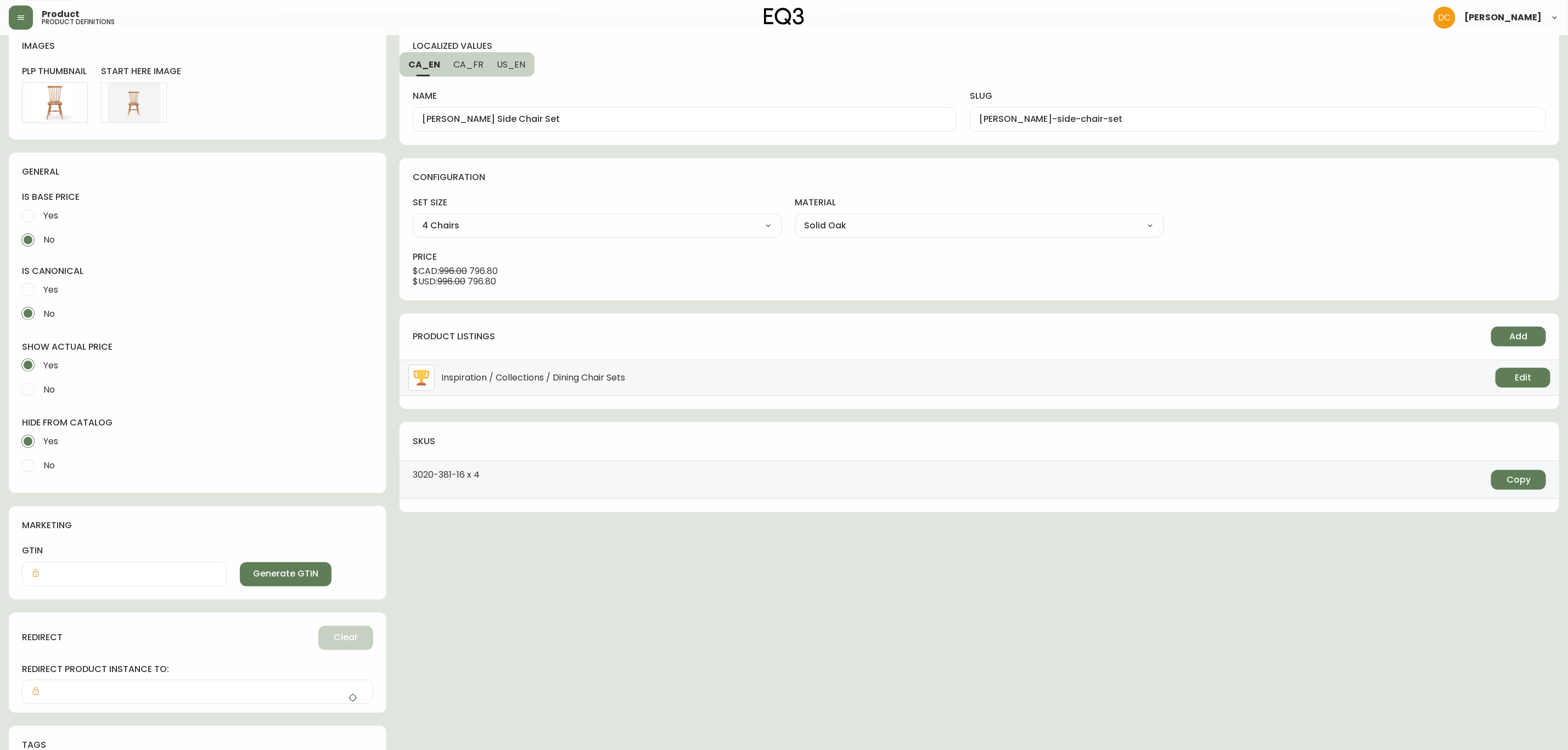
scroll to position [147, 0]
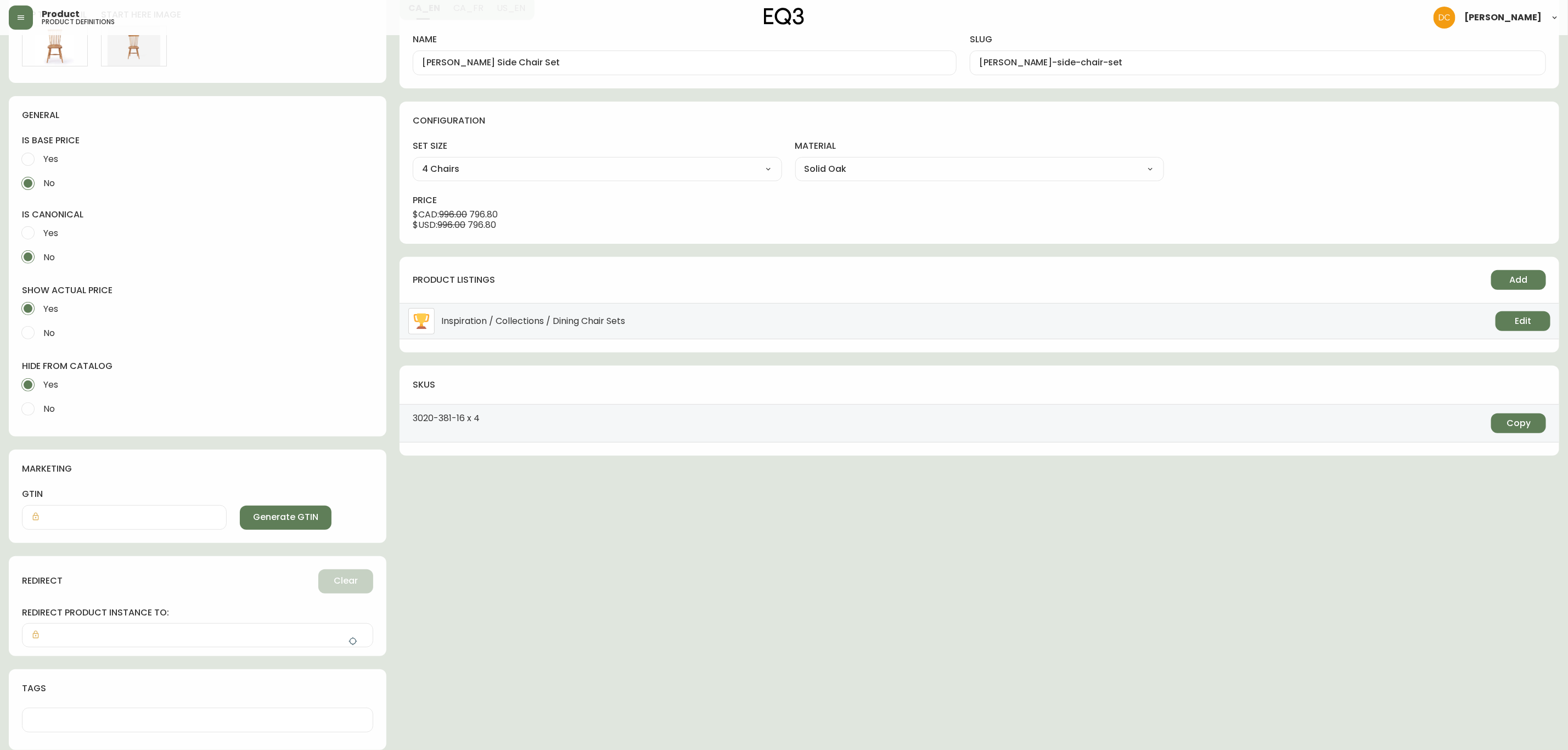
click at [352, 635] on button "button" at bounding box center [352, 641] width 22 height 22
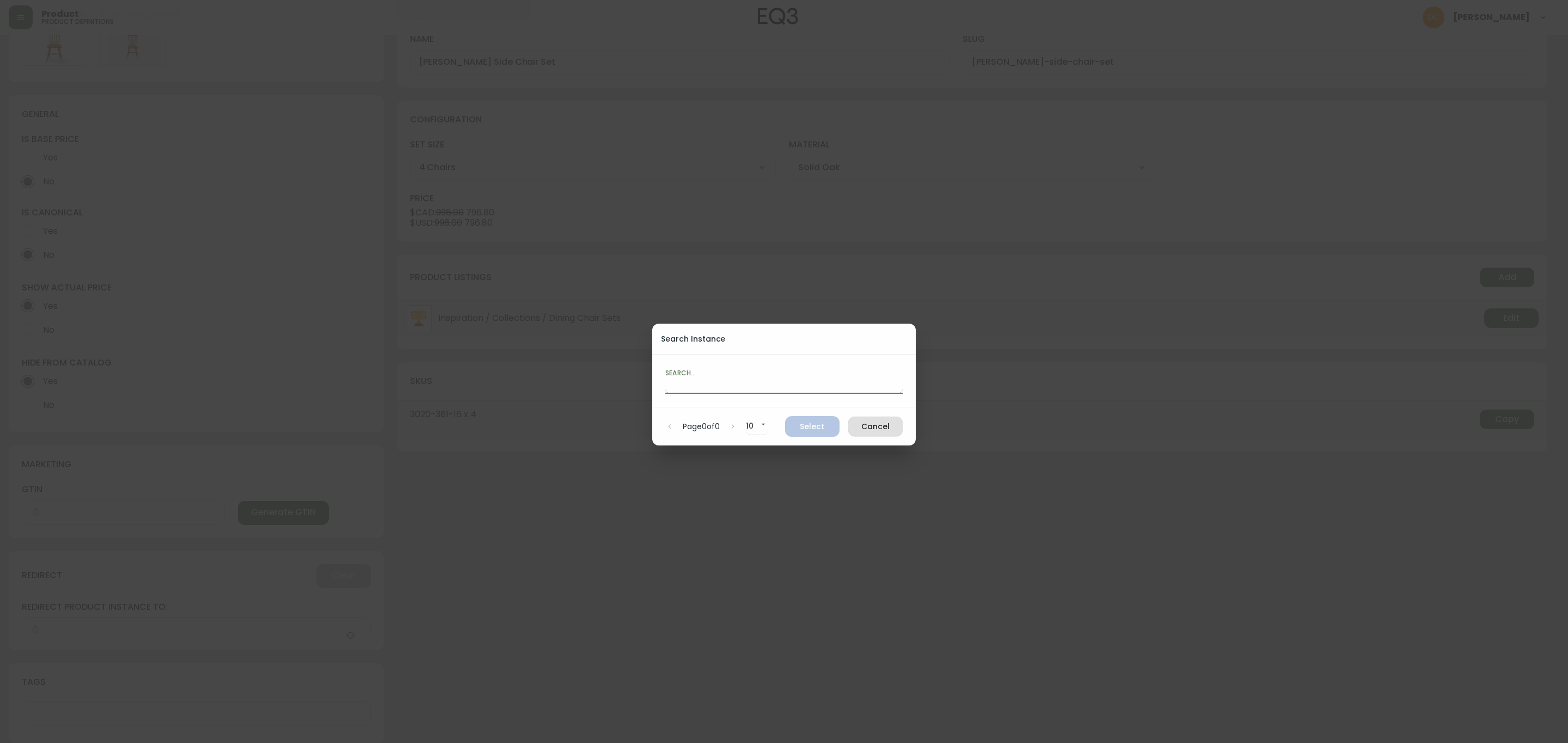
click at [827, 394] on input "text" at bounding box center [784, 385] width 238 height 17
paste input "[PERSON_NAME] si"
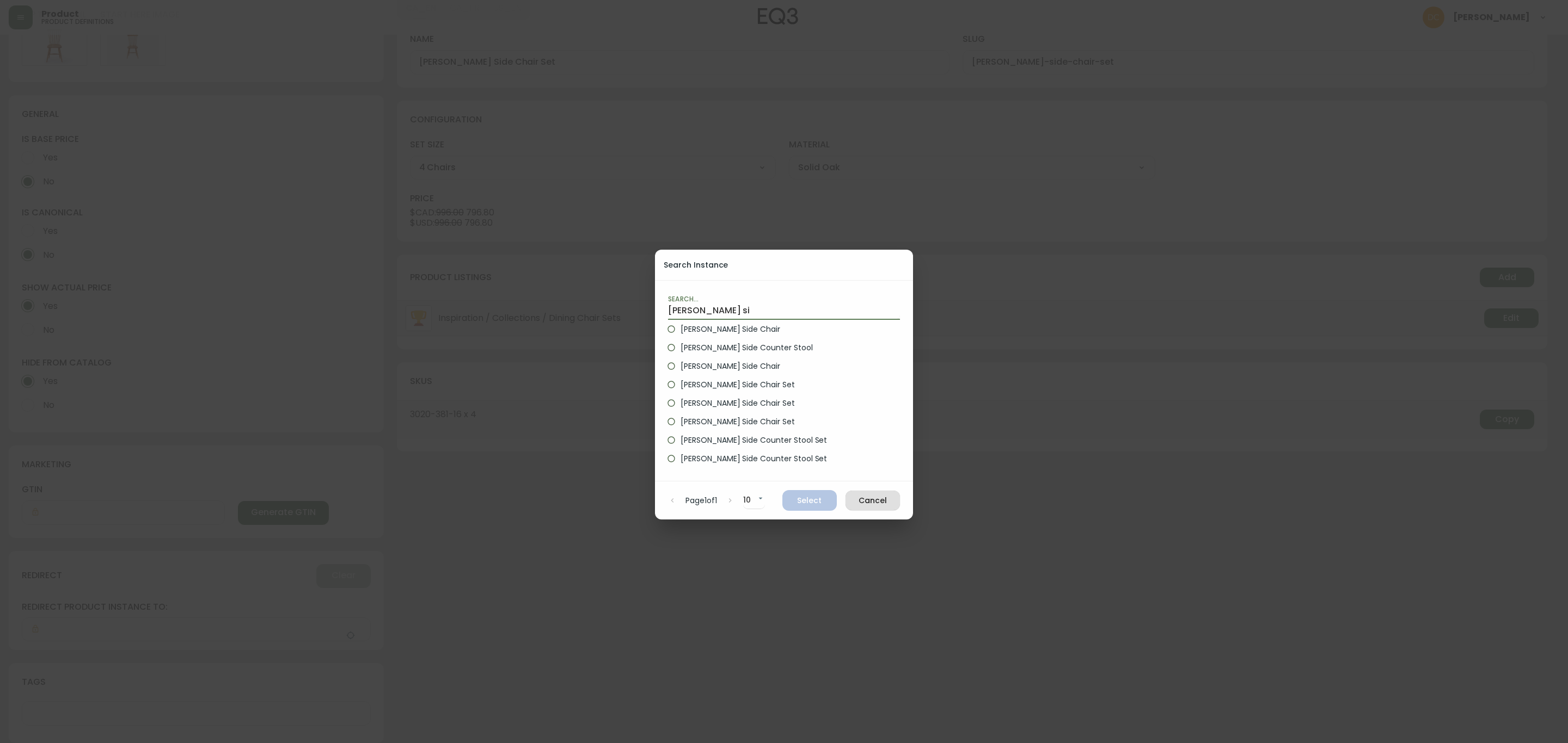
type input "[PERSON_NAME] si"
click at [747, 330] on label "[PERSON_NAME] Side Chair" at bounding box center [776, 329] width 229 height 19
click at [680, 330] on input "[PERSON_NAME] Side Chair" at bounding box center [671, 329] width 19 height 19
radio input "true"
click at [821, 490] on button "Select" at bounding box center [809, 500] width 54 height 21
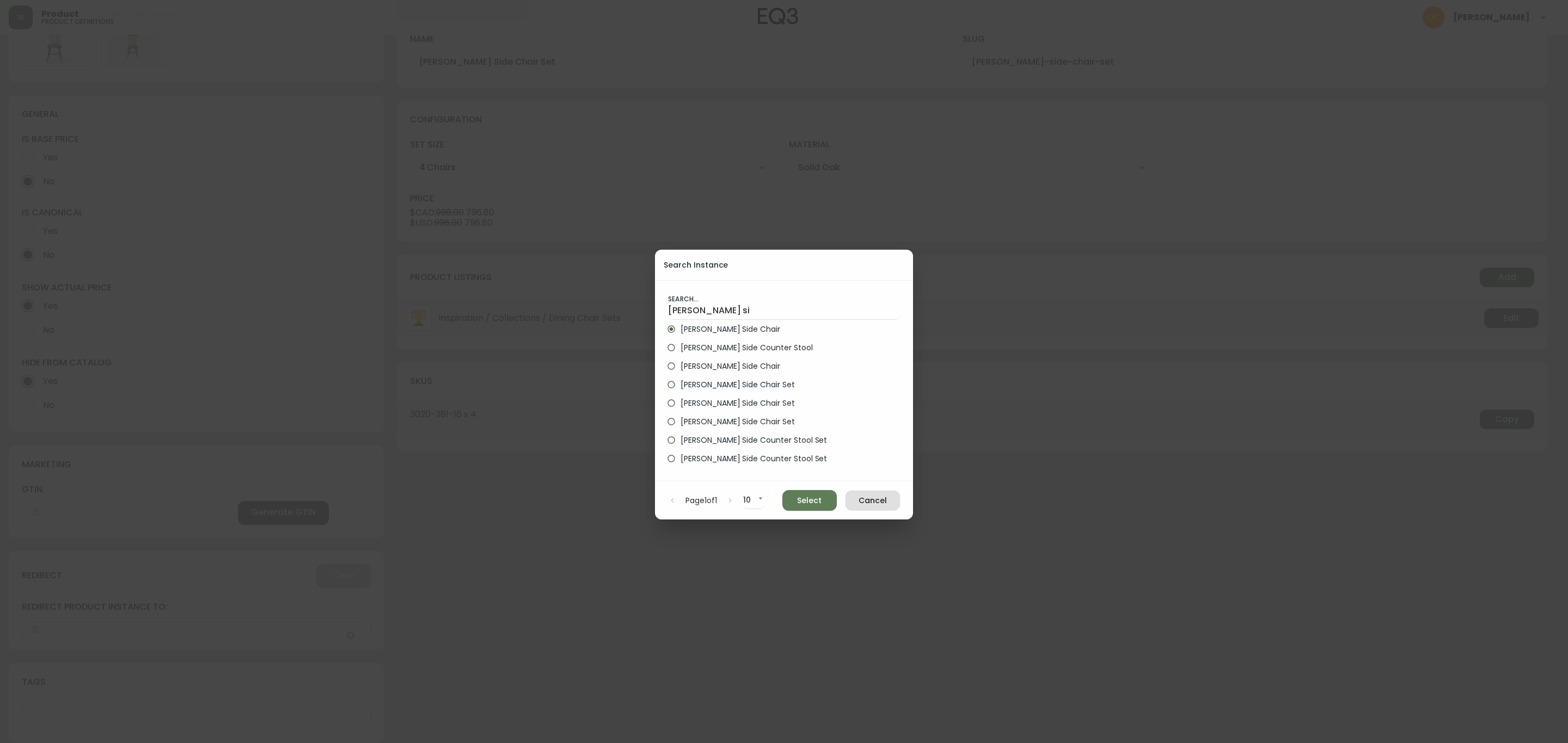
type input "[PERSON_NAME] Side Chair"
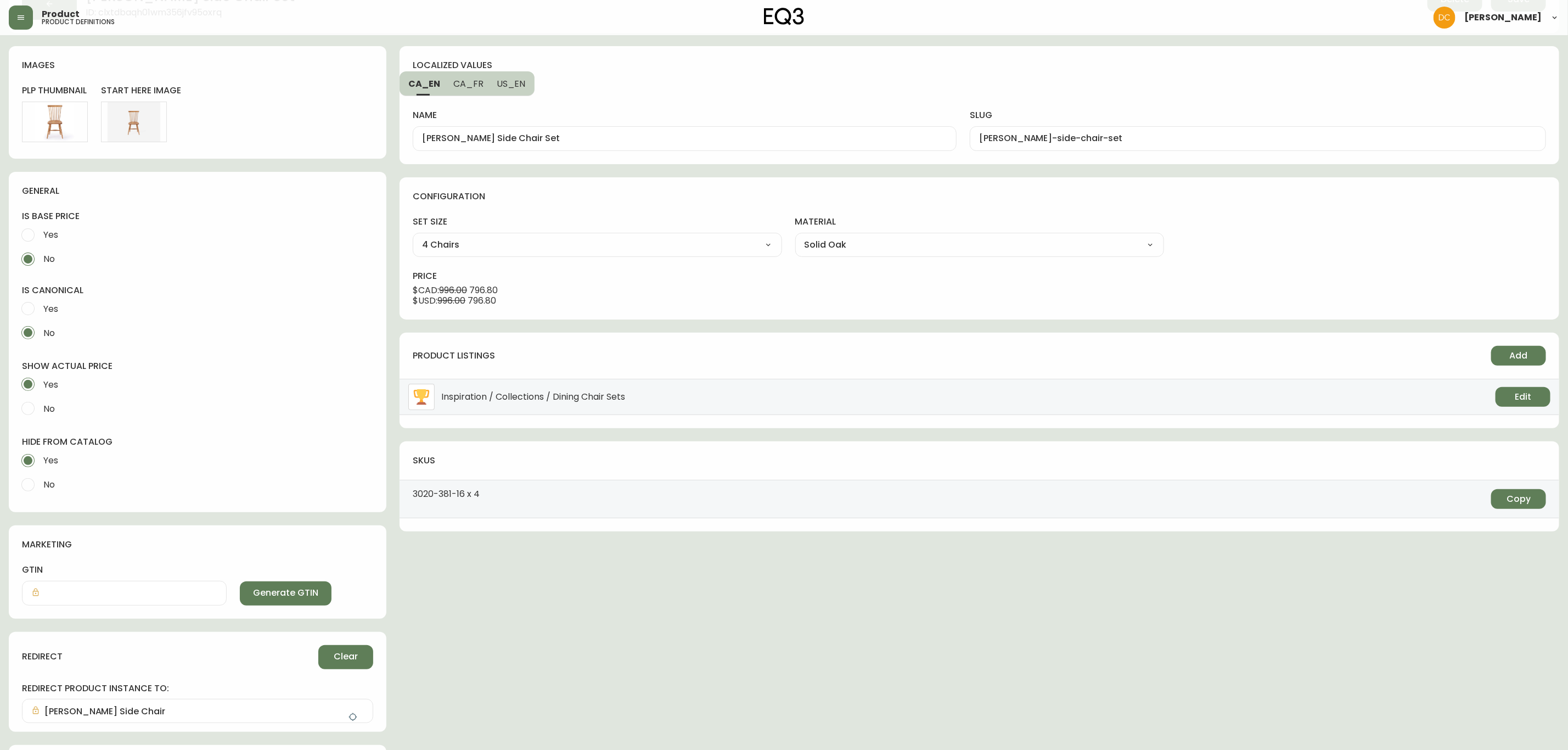
scroll to position [0, 0]
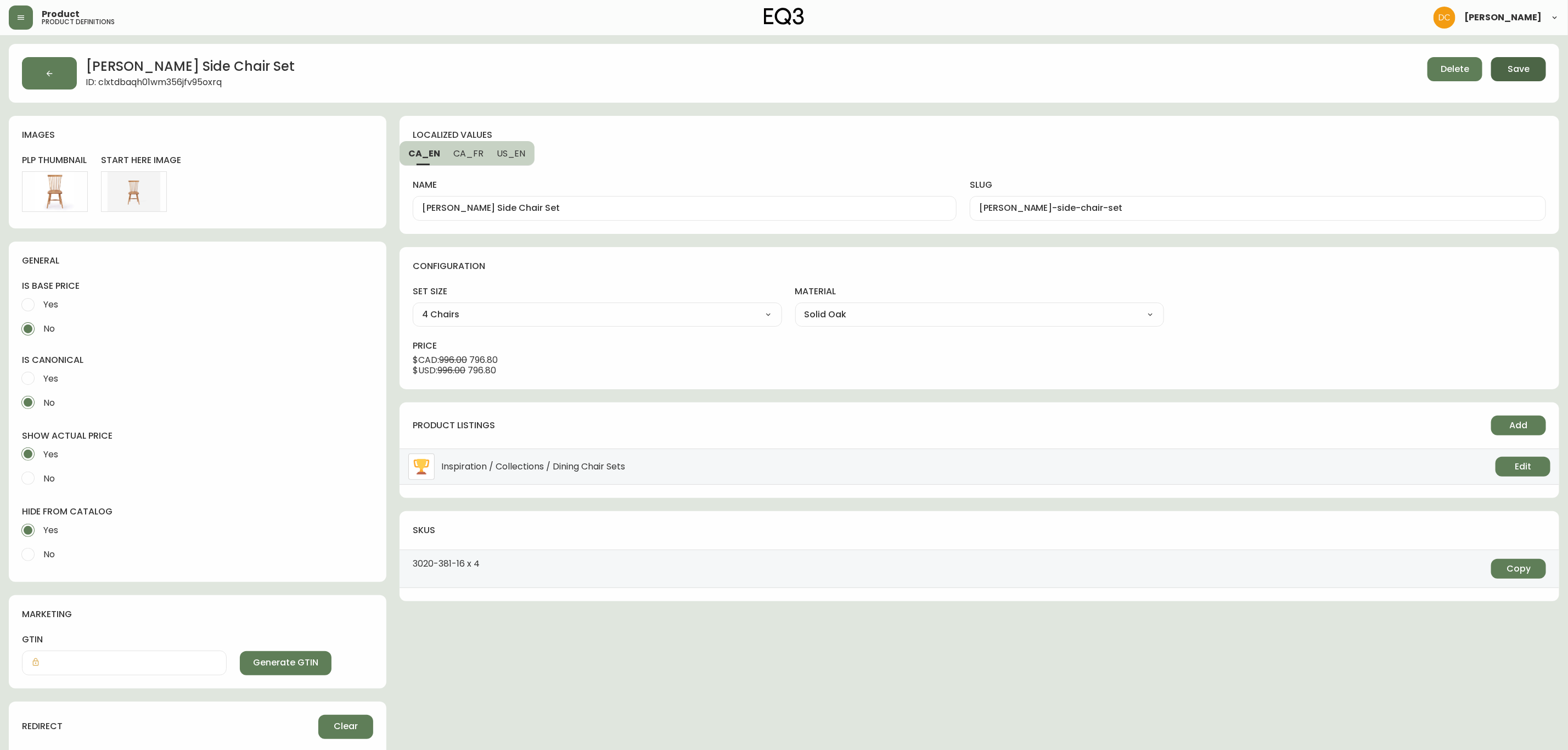
click at [1509, 70] on span "Save" at bounding box center [1519, 69] width 22 height 12
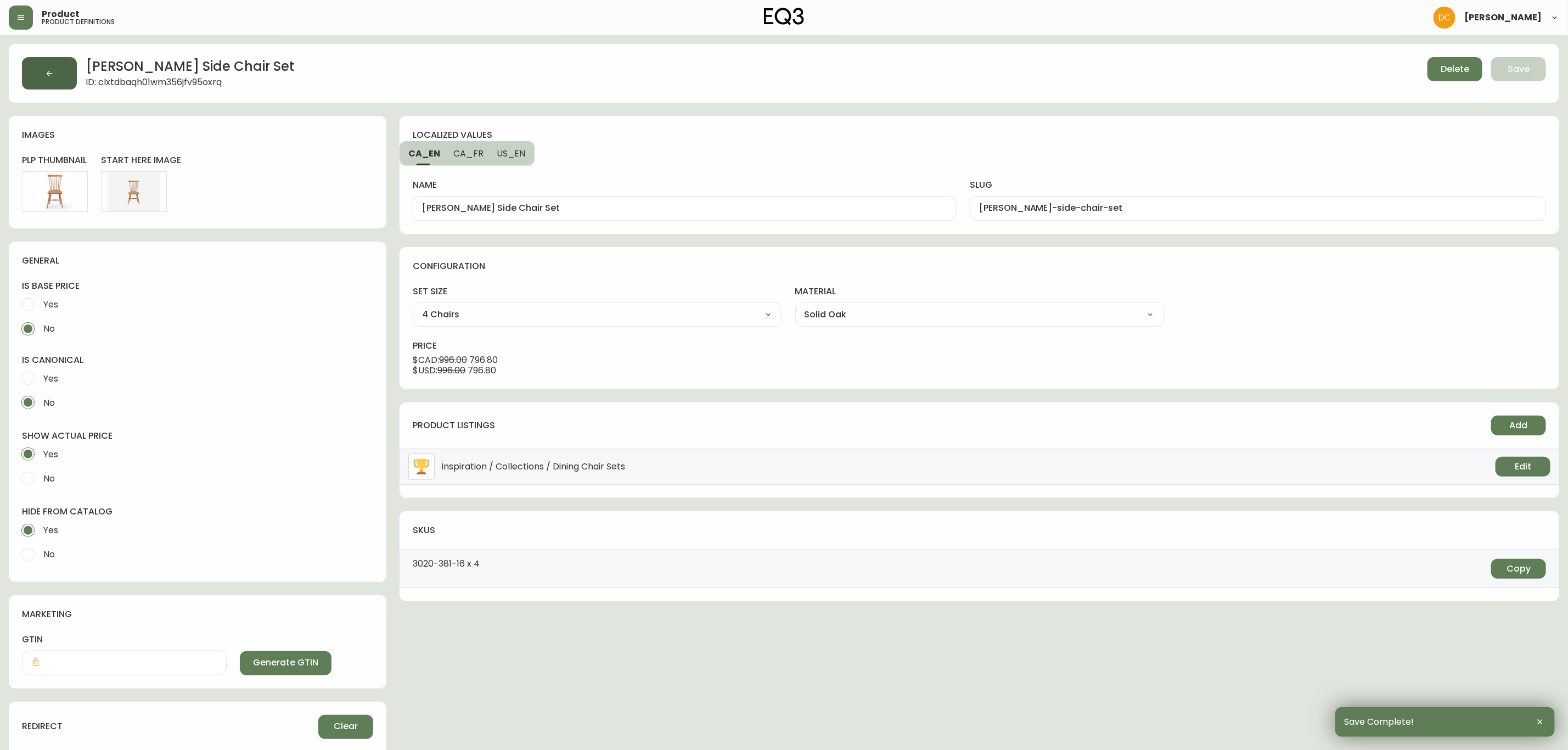
click at [61, 70] on button "button" at bounding box center [49, 73] width 55 height 32
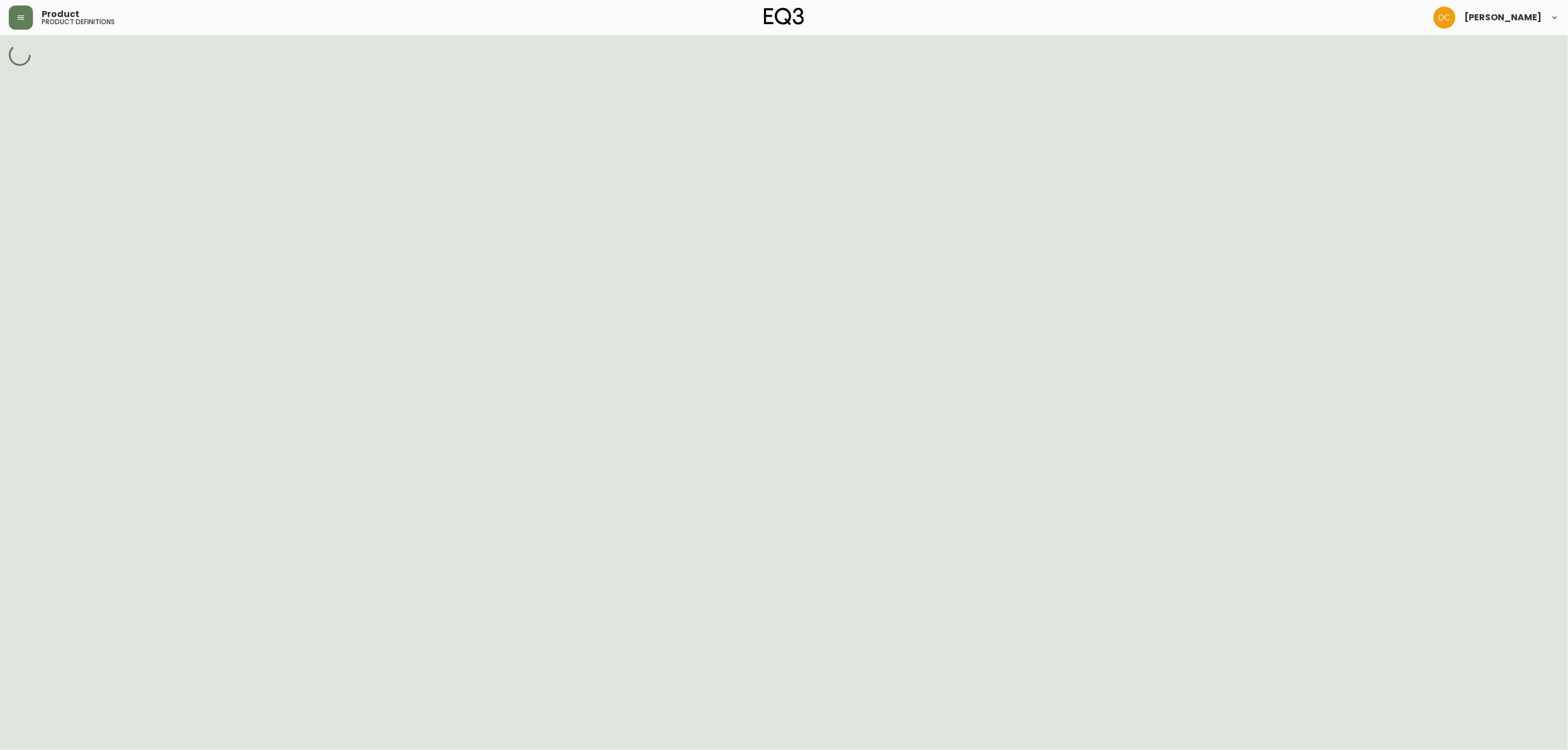
select select "cld0ddzul13ch011848so0rd3"
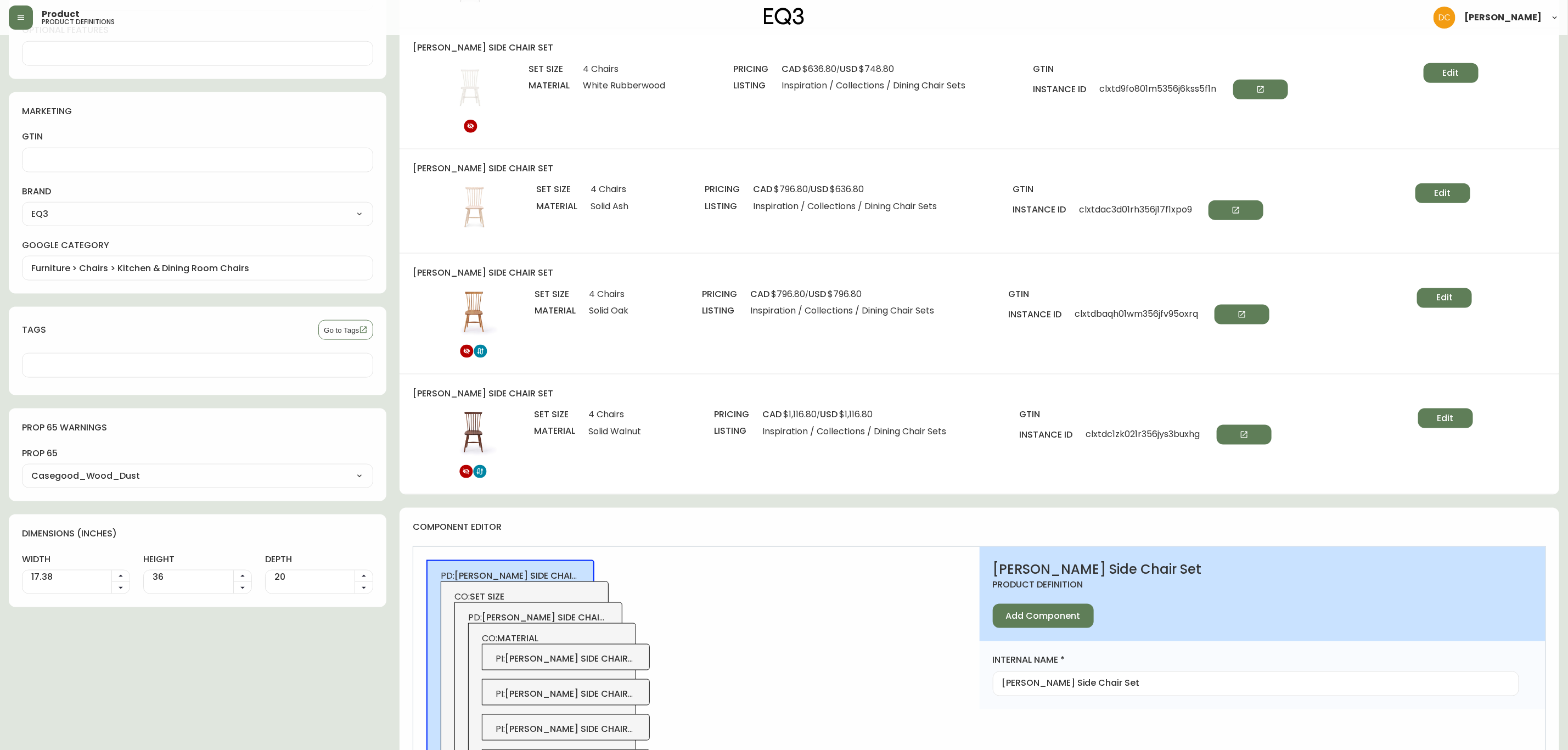
scroll to position [742, 0]
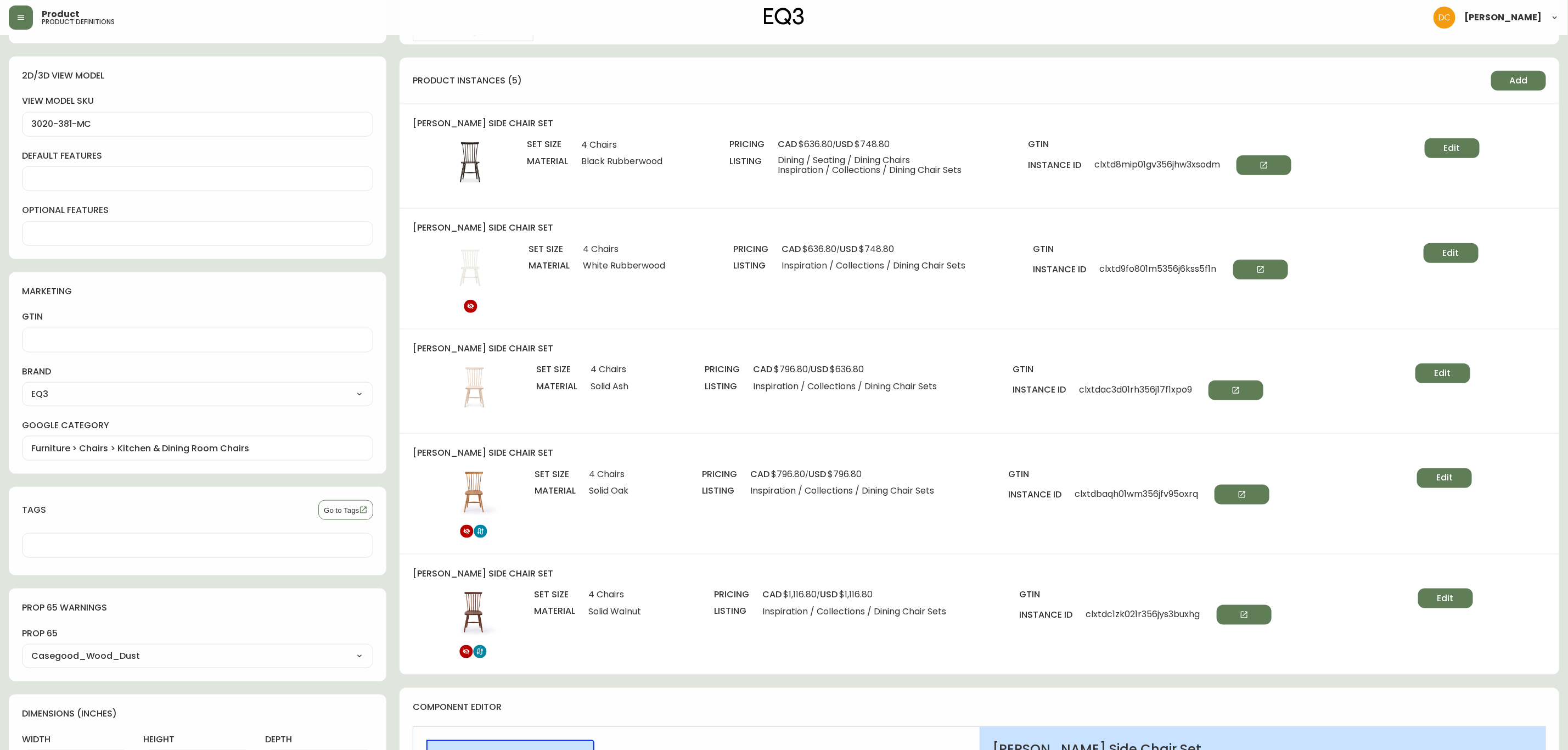
click at [1438, 376] on span "Edit" at bounding box center [1443, 373] width 17 height 12
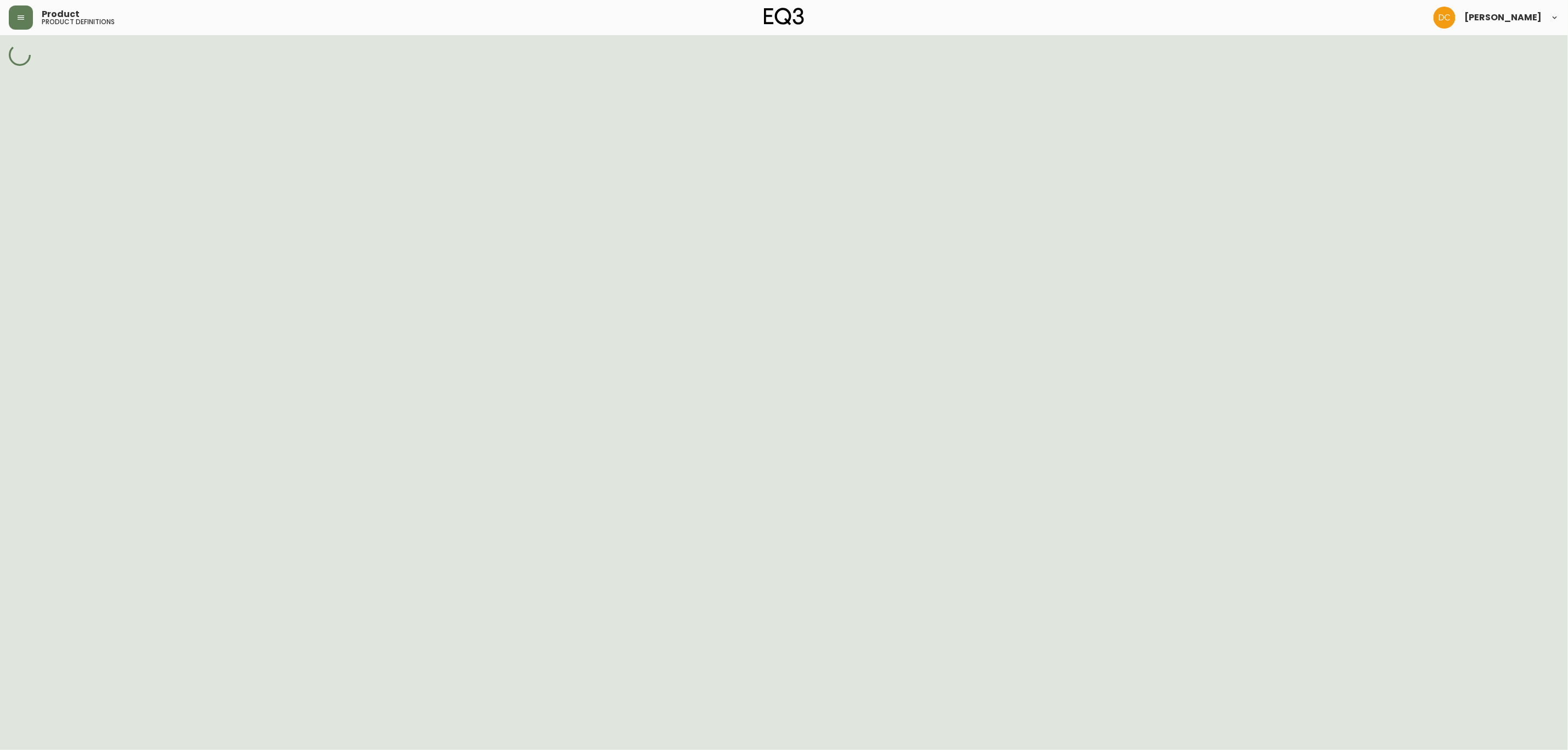
select select "cm227uxpi0ank356nile47q57"
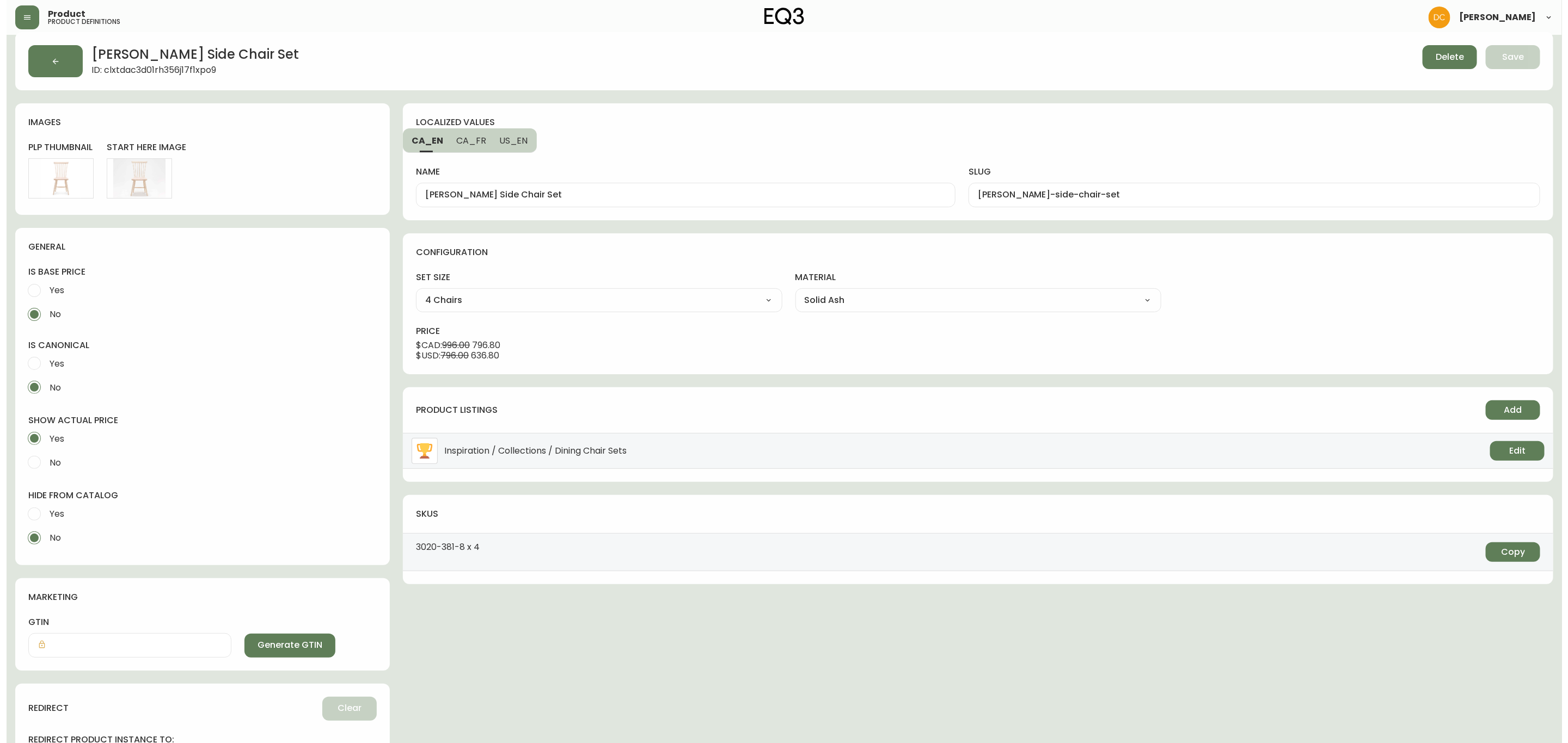
scroll to position [145, 0]
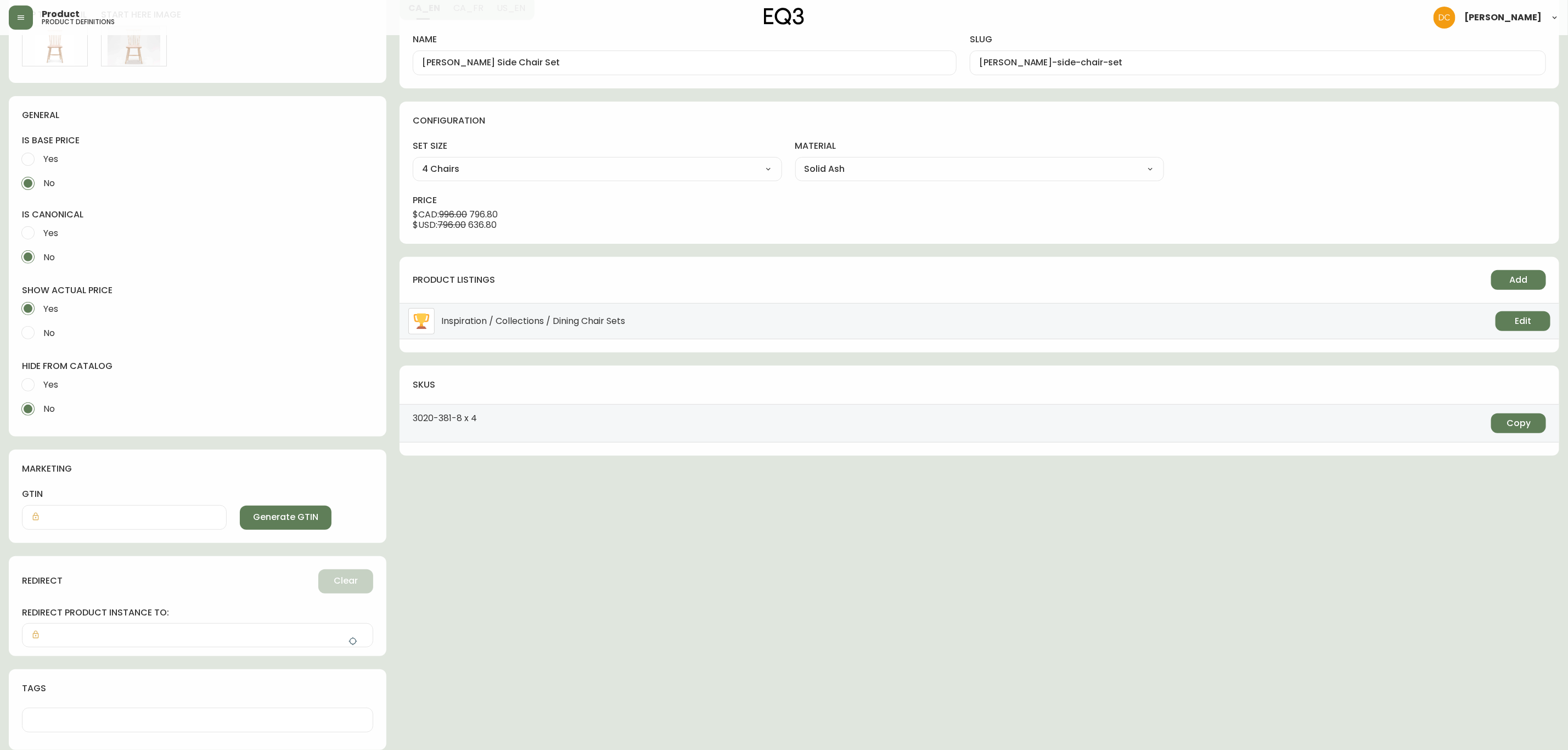
click at [23, 382] on input "Yes" at bounding box center [27, 384] width 24 height 24
radio input "true"
radio input "false"
click at [354, 640] on icon "button" at bounding box center [352, 641] width 9 height 9
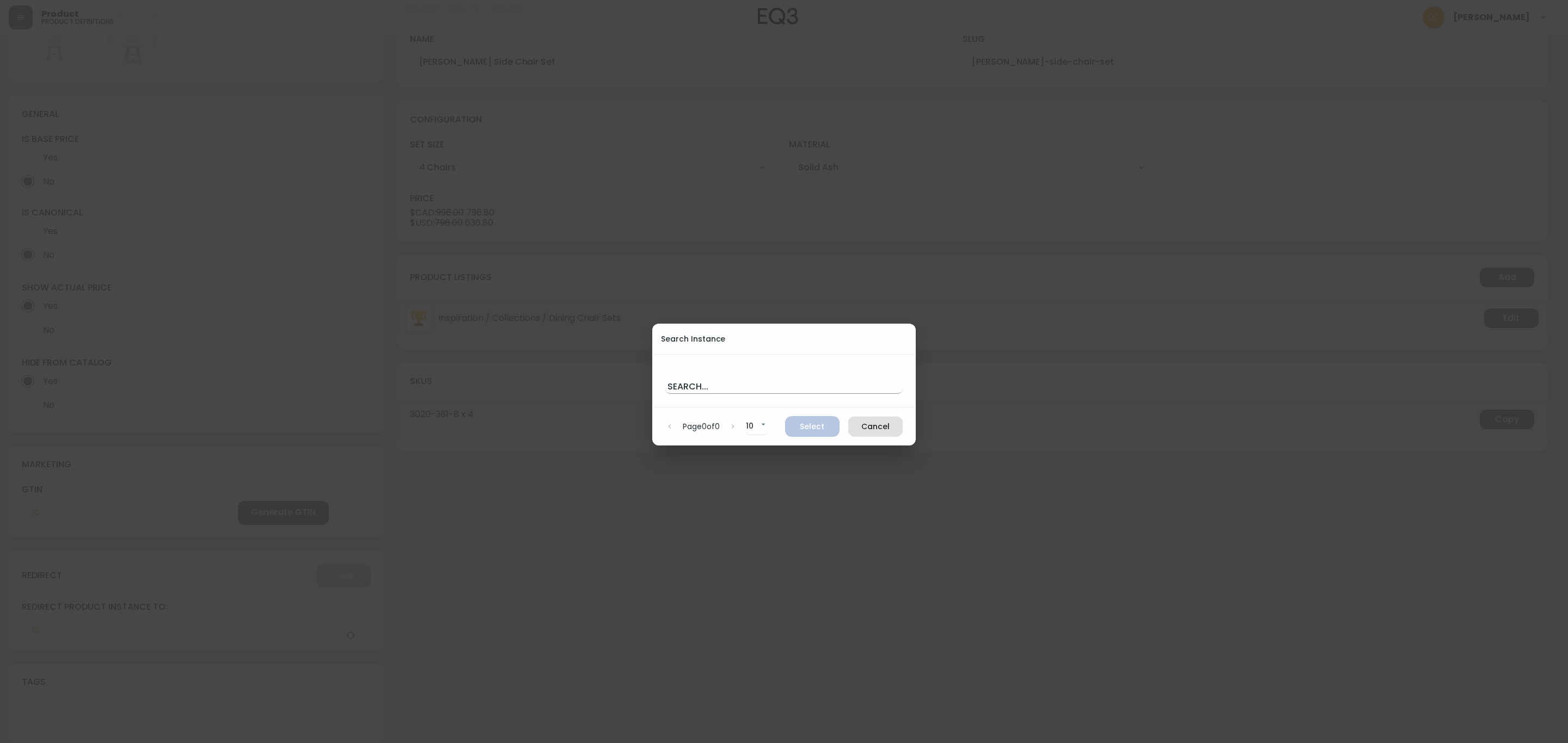
click at [781, 381] on input "text" at bounding box center [784, 385] width 238 height 17
paste input "[PERSON_NAME] si"
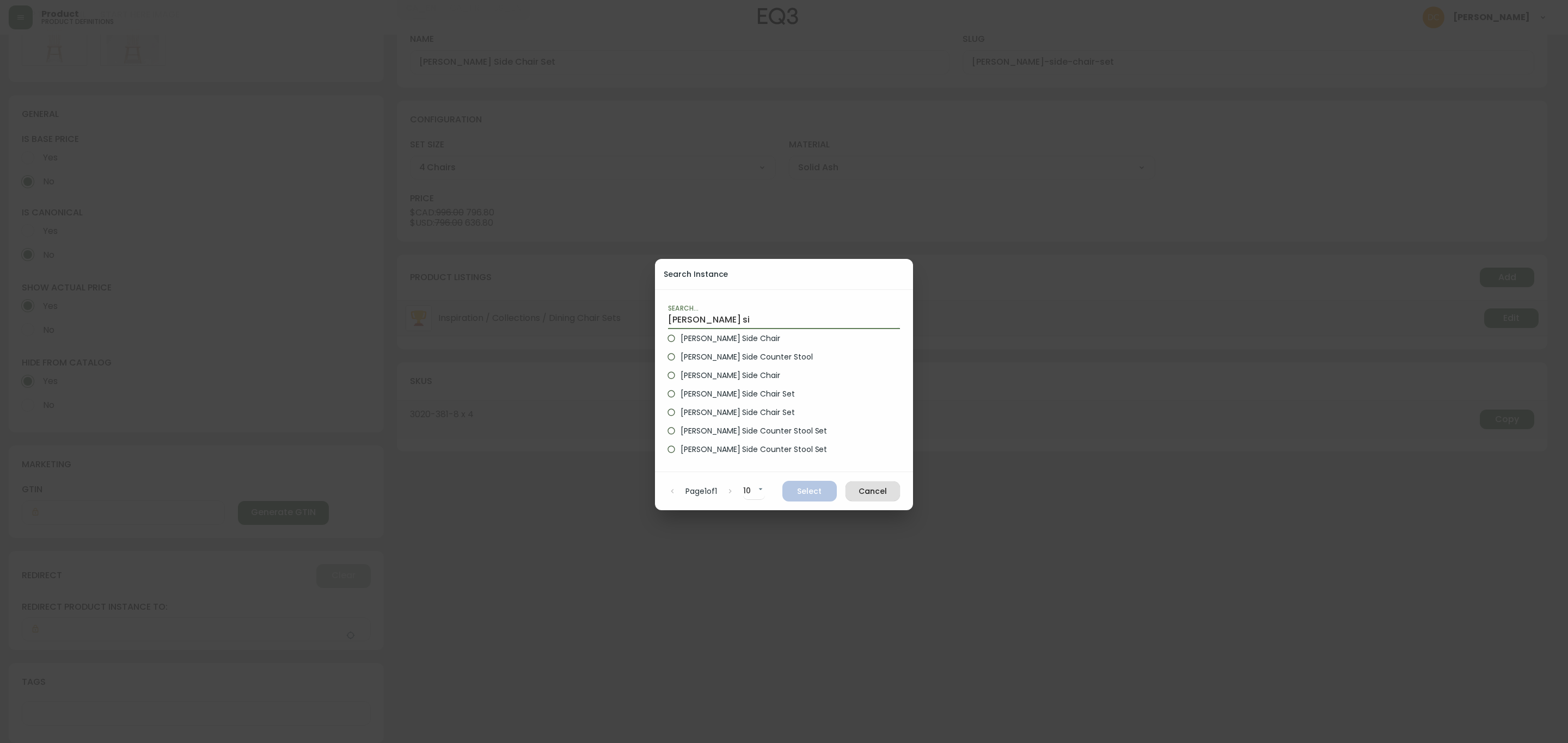
type input "[PERSON_NAME] si"
click at [724, 334] on span "[PERSON_NAME] Side Chair" at bounding box center [729, 339] width 99 height 12
click at [680, 334] on input "[PERSON_NAME] Side Chair" at bounding box center [671, 339] width 19 height 19
radio input "true"
drag, startPoint x: 830, startPoint y: 488, endPoint x: 824, endPoint y: 486, distance: 6.3
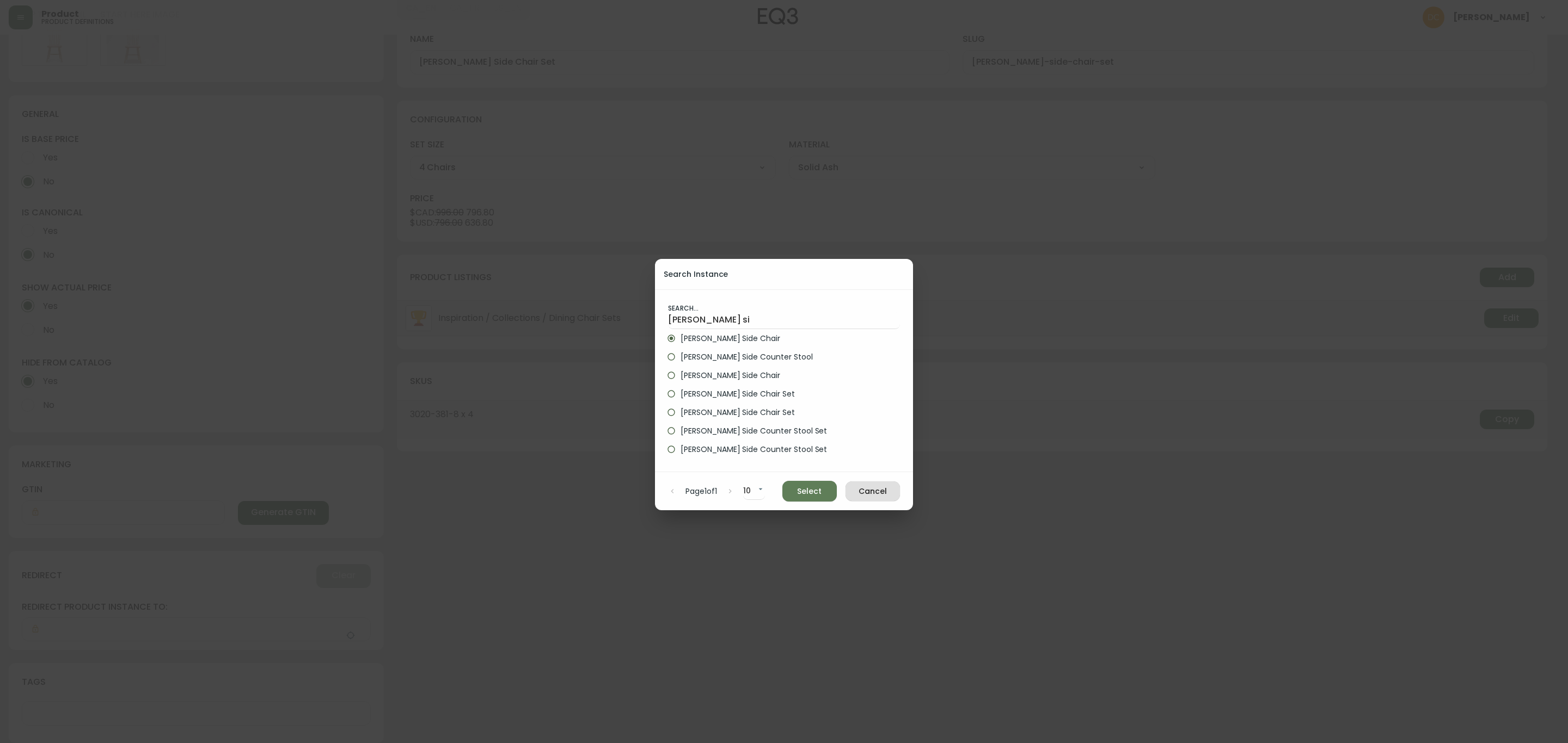
click at [826, 488] on span "Select" at bounding box center [809, 491] width 37 height 14
type input "[PERSON_NAME] Side Chair"
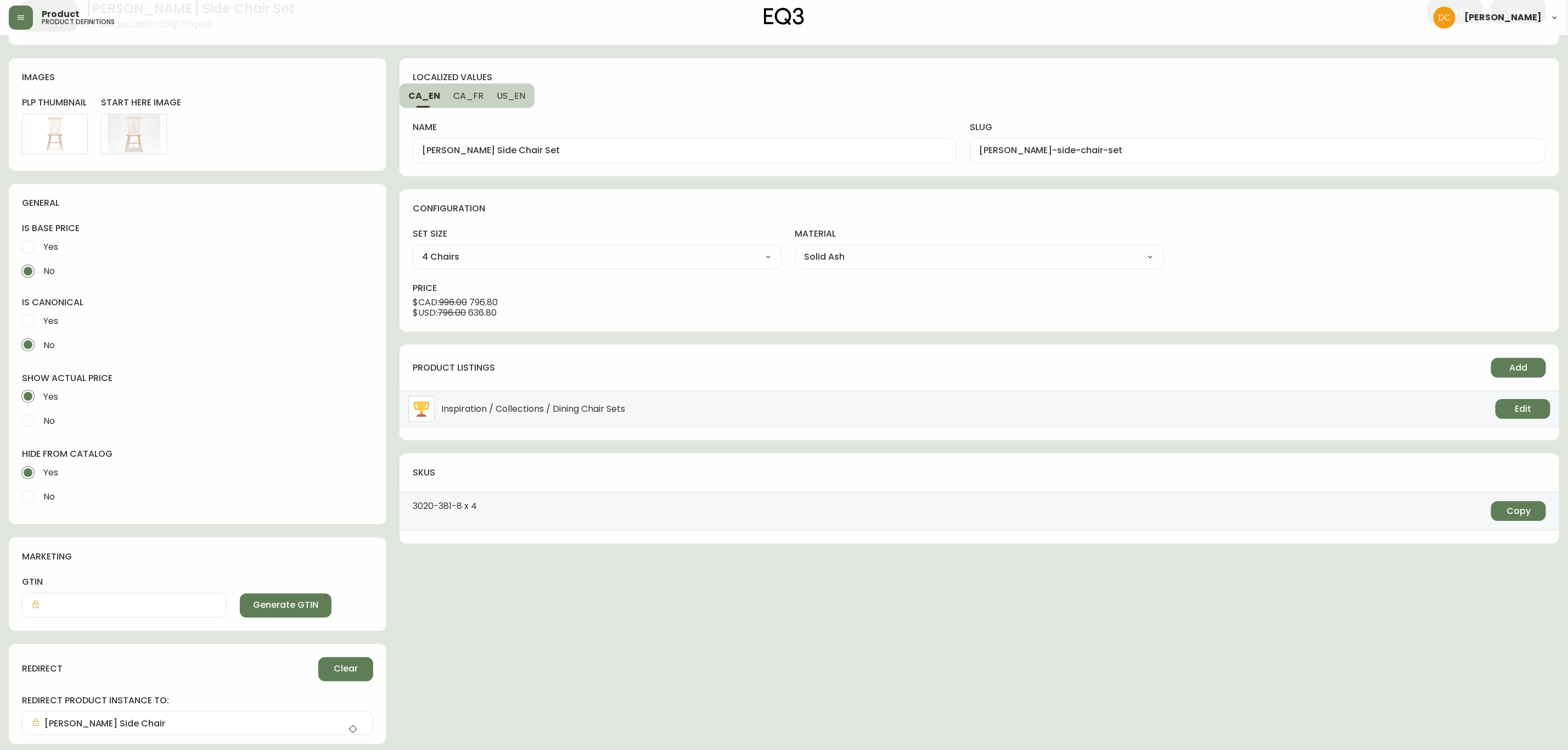
scroll to position [0, 0]
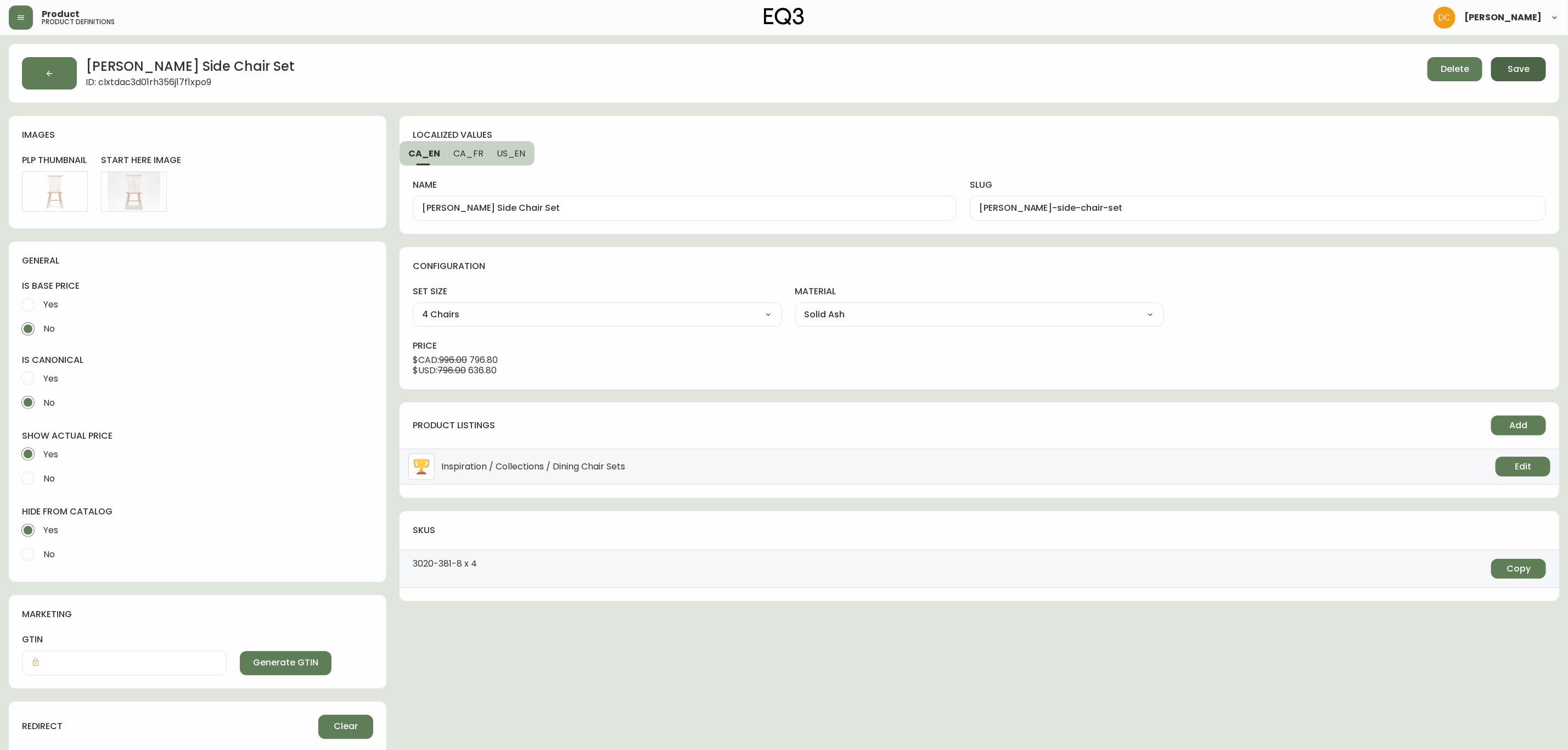
click at [1511, 74] on span "Save" at bounding box center [1519, 69] width 22 height 12
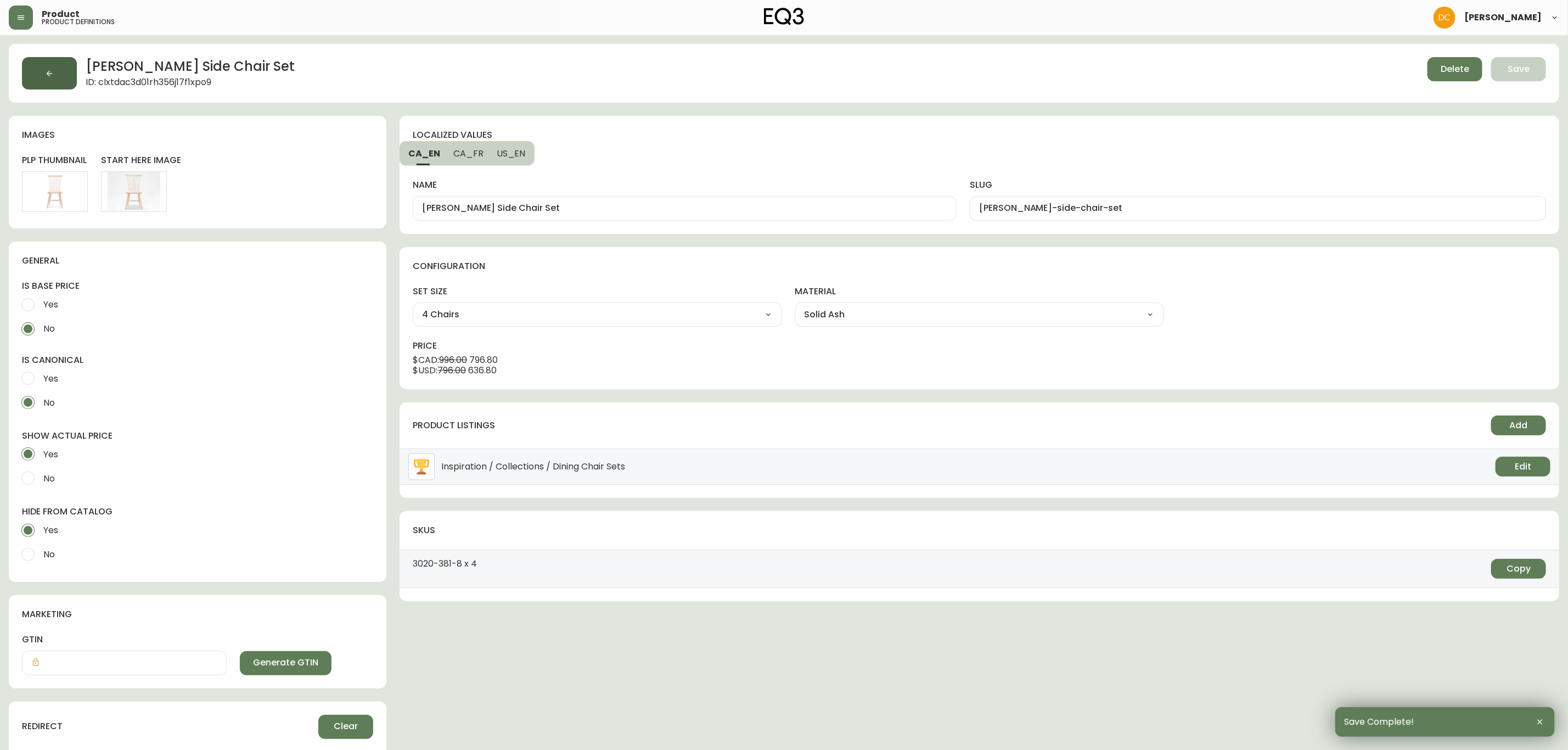
click at [74, 85] on button "button" at bounding box center [49, 73] width 55 height 32
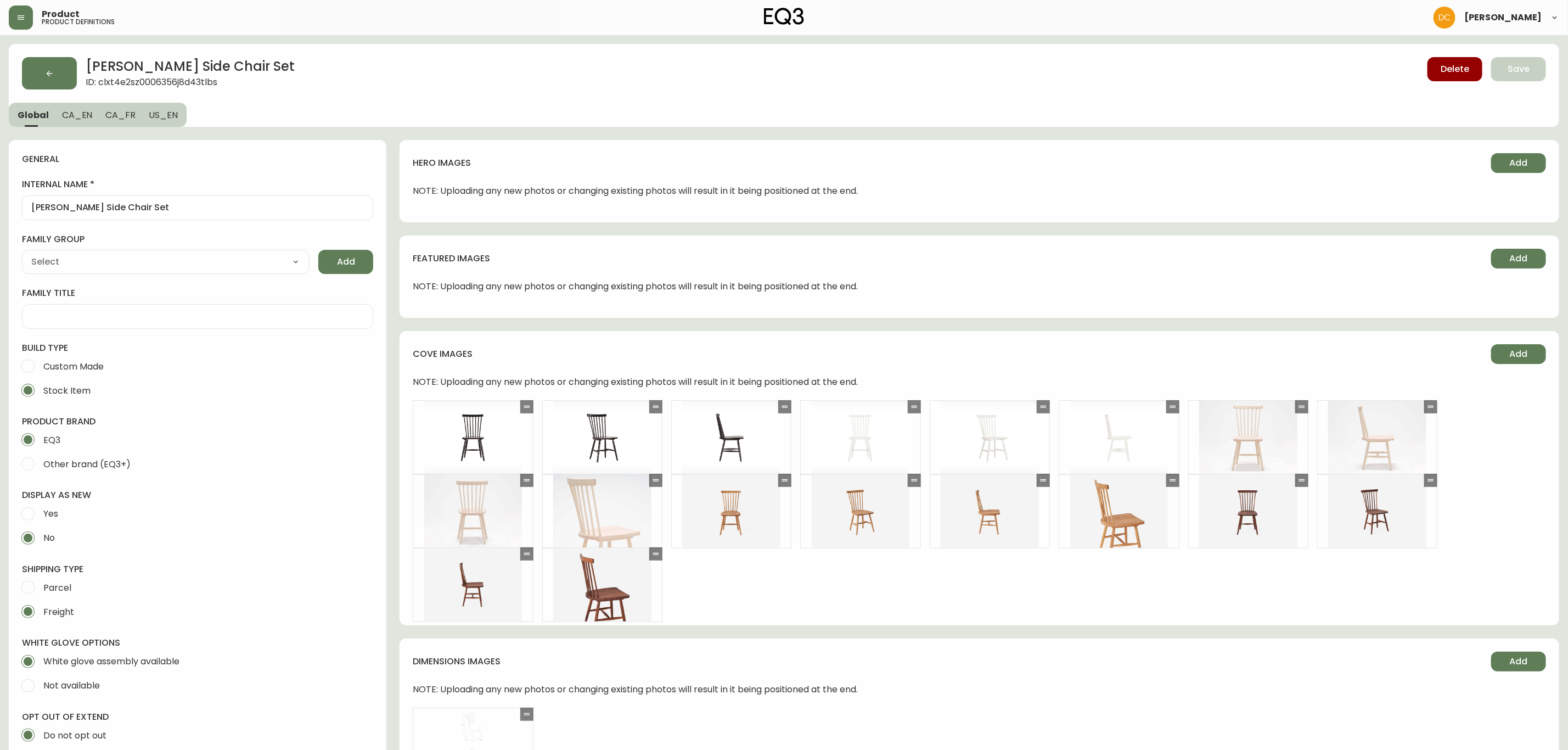
type input "EQ3"
type input "Furniture > Chairs > Kitchen & Dining Room Chairs"
type input "Casegood_Wood_Dust"
select select "cjyt4m5lw0000pt749bx6gh7n"
select select "cld0ddzul13ch011848so0rd3"
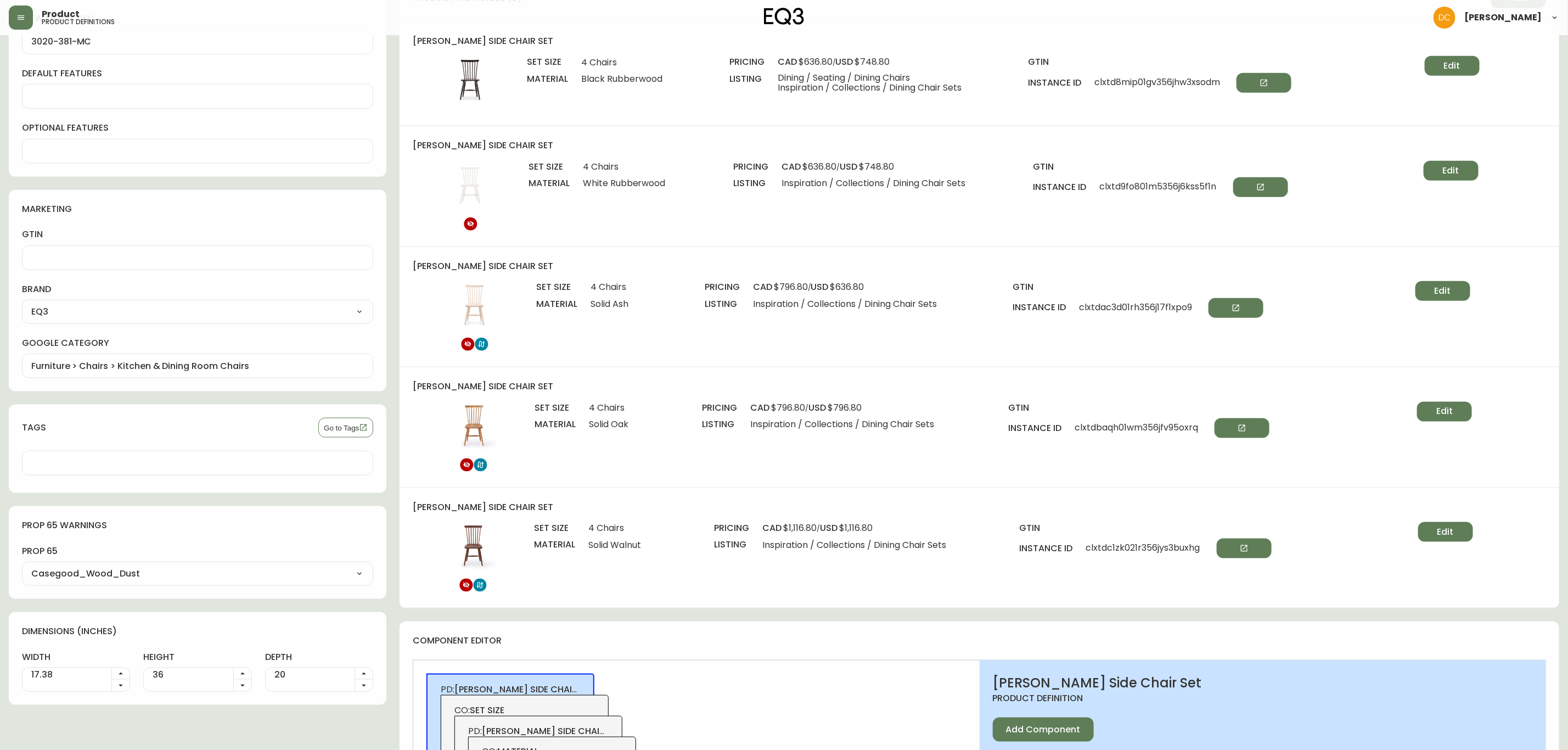
scroll to position [494, 0]
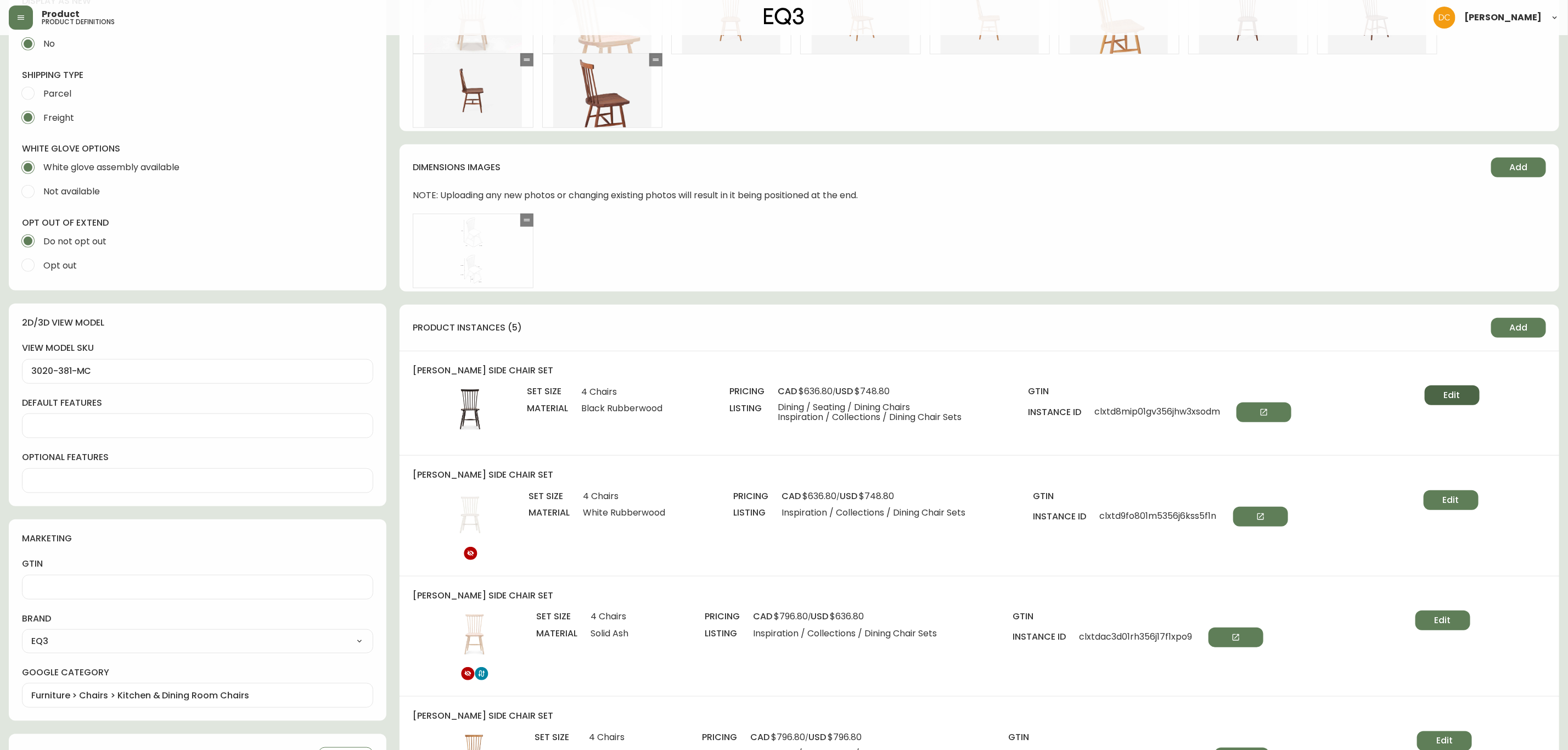
click at [1436, 397] on button "Edit" at bounding box center [1453, 396] width 55 height 20
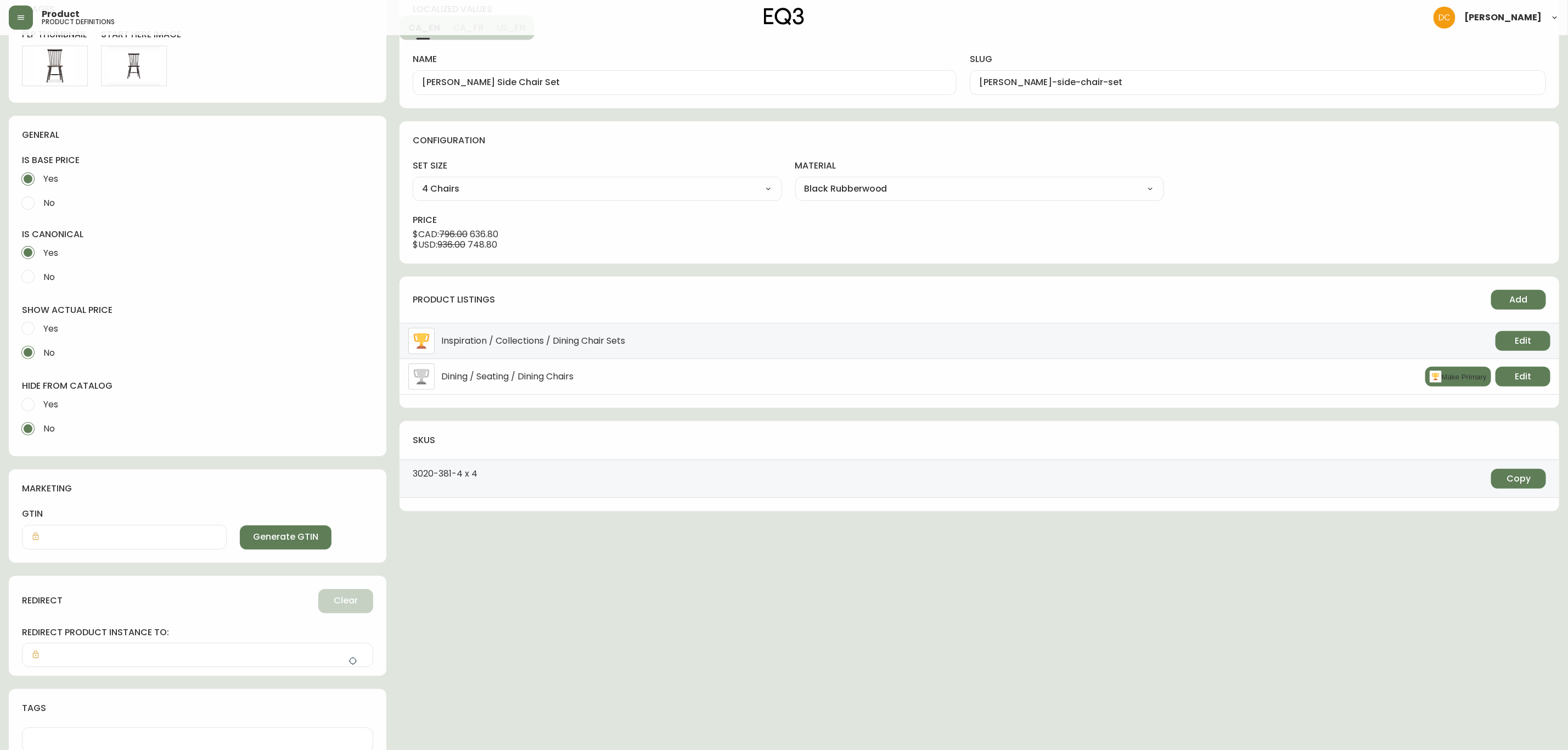
scroll to position [147, 0]
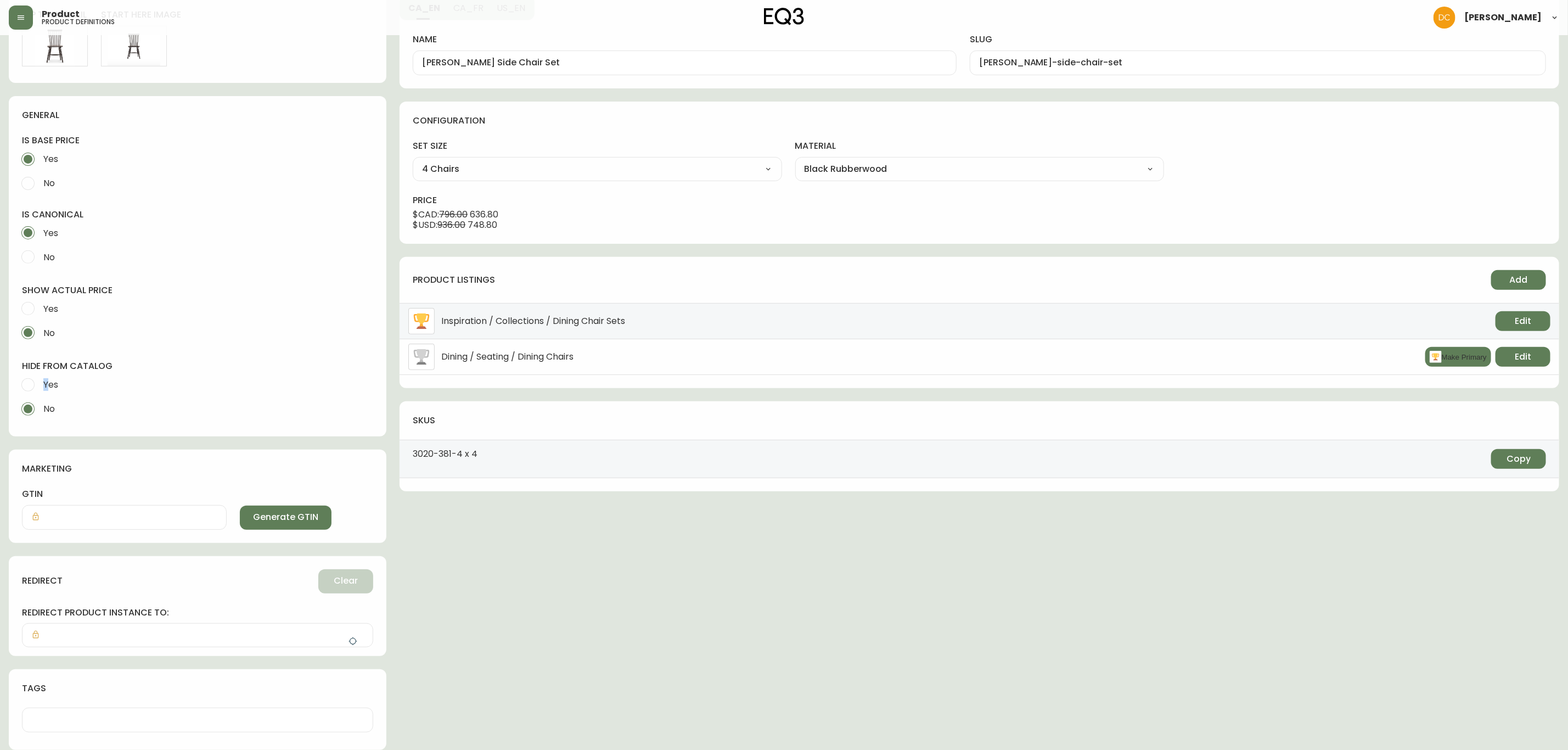
click at [46, 384] on span "Yes" at bounding box center [51, 385] width 15 height 12
click at [56, 389] on span "Yes" at bounding box center [49, 384] width 18 height 24
click at [40, 389] on input "Yes" at bounding box center [27, 384] width 24 height 24
radio input "true"
radio input "false"
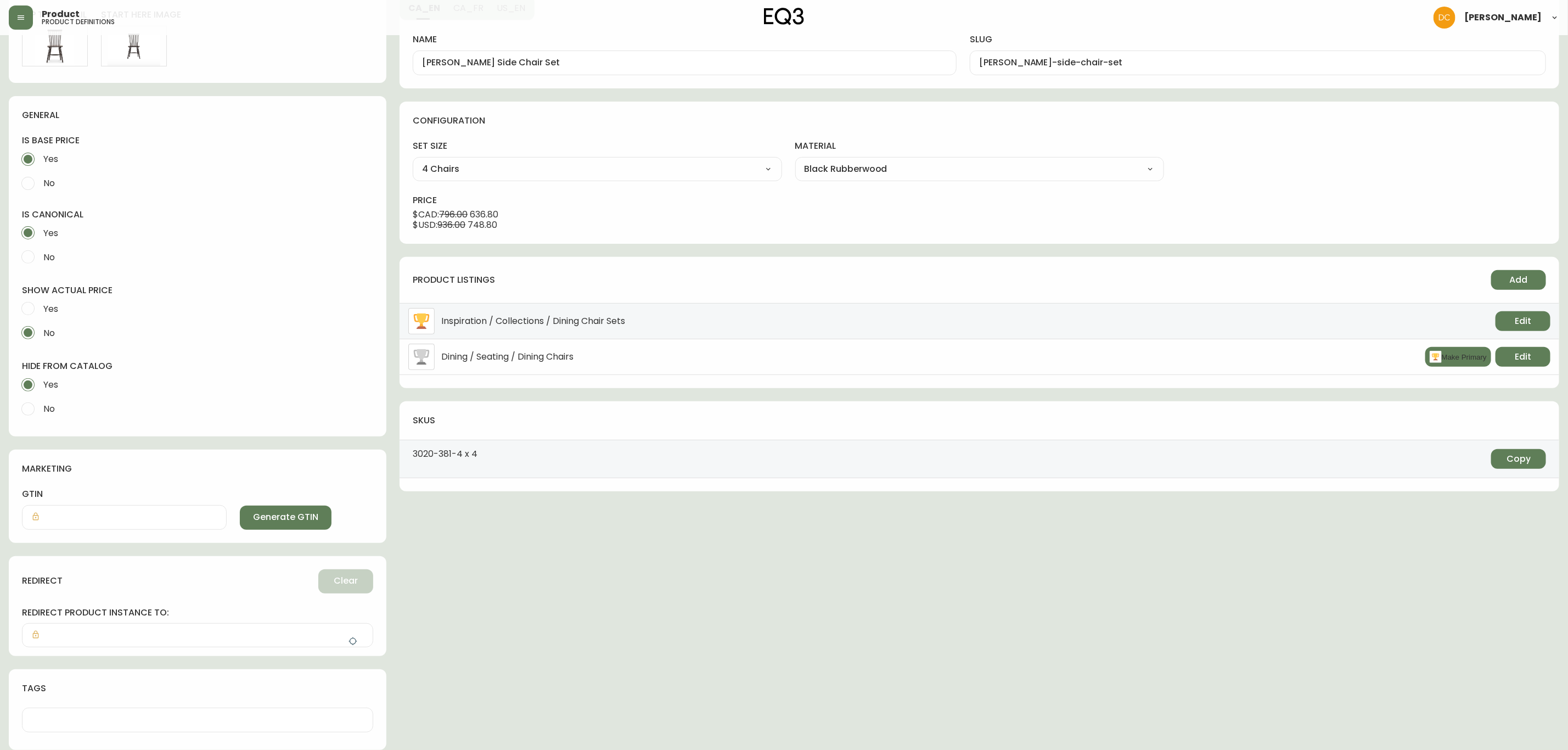
click at [352, 643] on icon "button" at bounding box center [352, 641] width 9 height 9
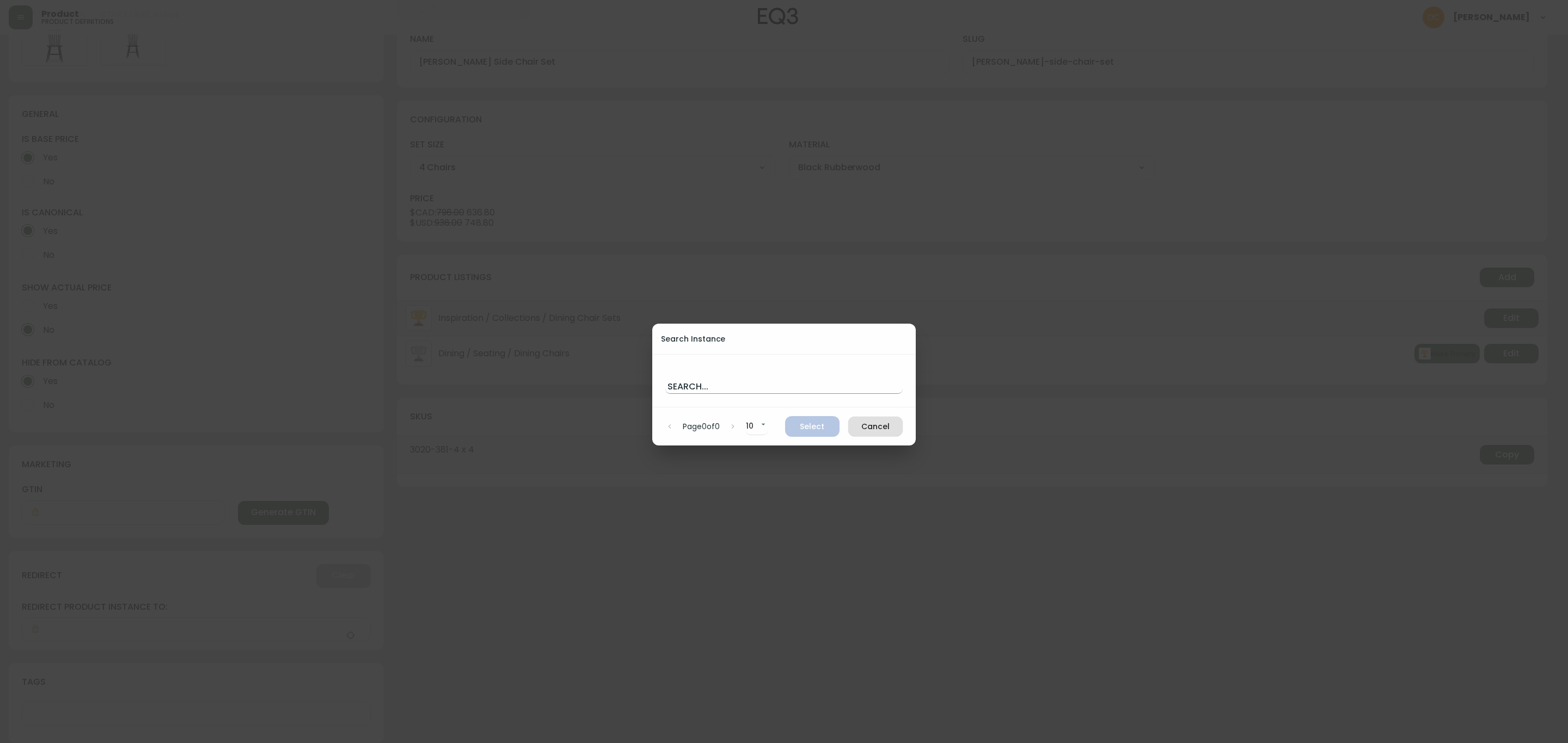
click at [733, 389] on input "text" at bounding box center [784, 385] width 238 height 17
paste input "[PERSON_NAME] si"
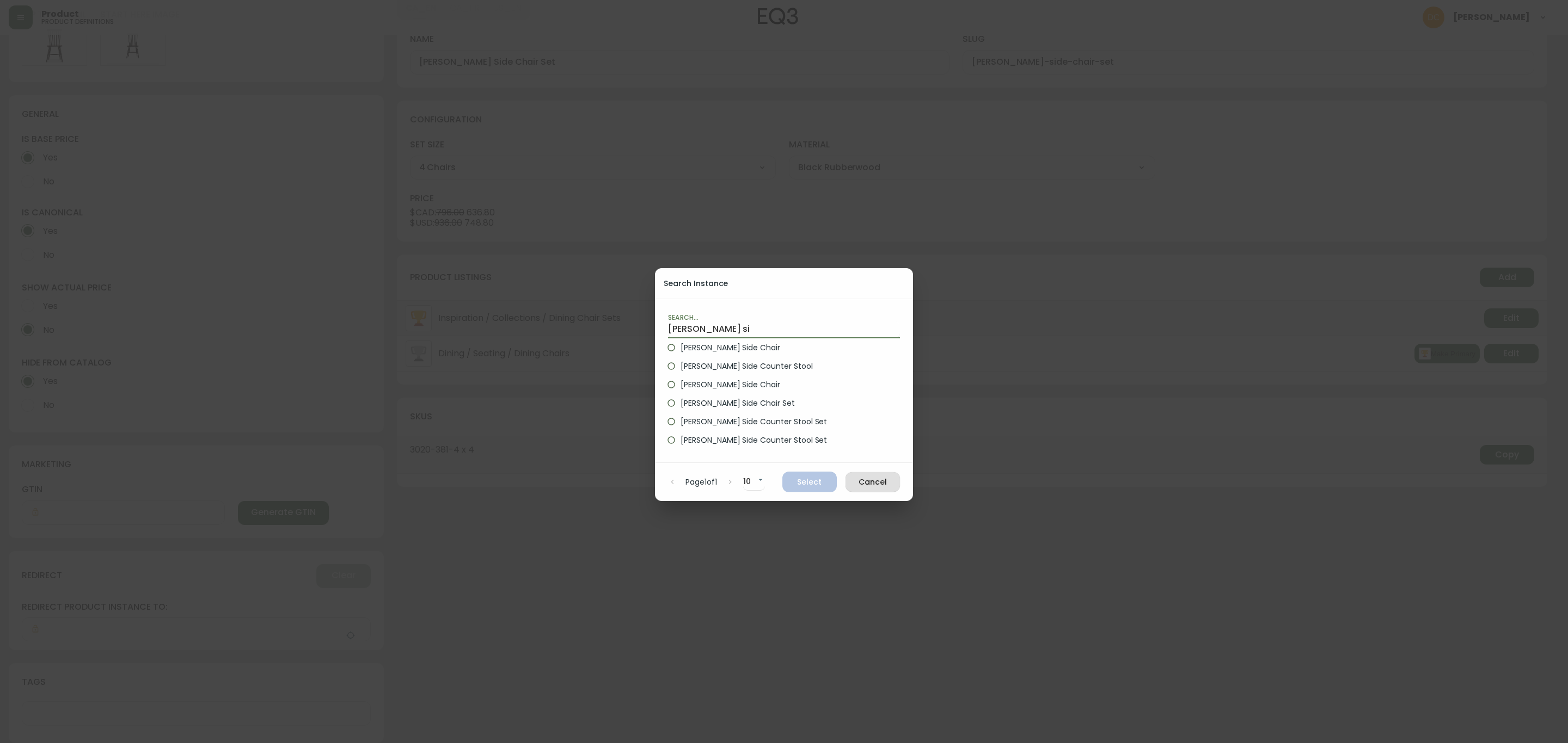
type input "[PERSON_NAME] si"
click at [724, 344] on span "[PERSON_NAME] Side Chair" at bounding box center [729, 348] width 99 height 12
click at [680, 344] on input "[PERSON_NAME] Side Chair" at bounding box center [671, 348] width 19 height 19
radio input "true"
click at [818, 486] on span "Select" at bounding box center [809, 482] width 37 height 14
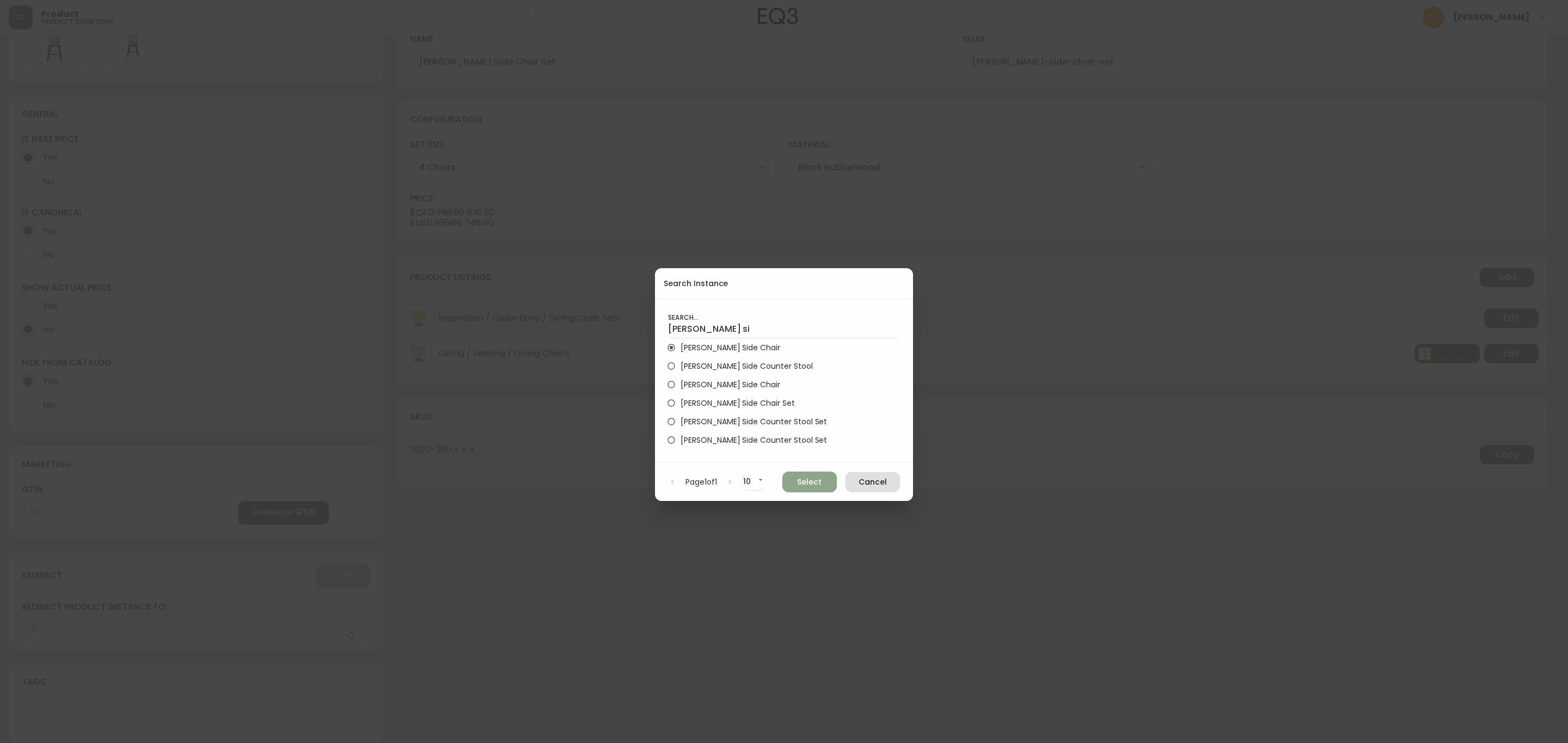
type input "[PERSON_NAME] Side Chair"
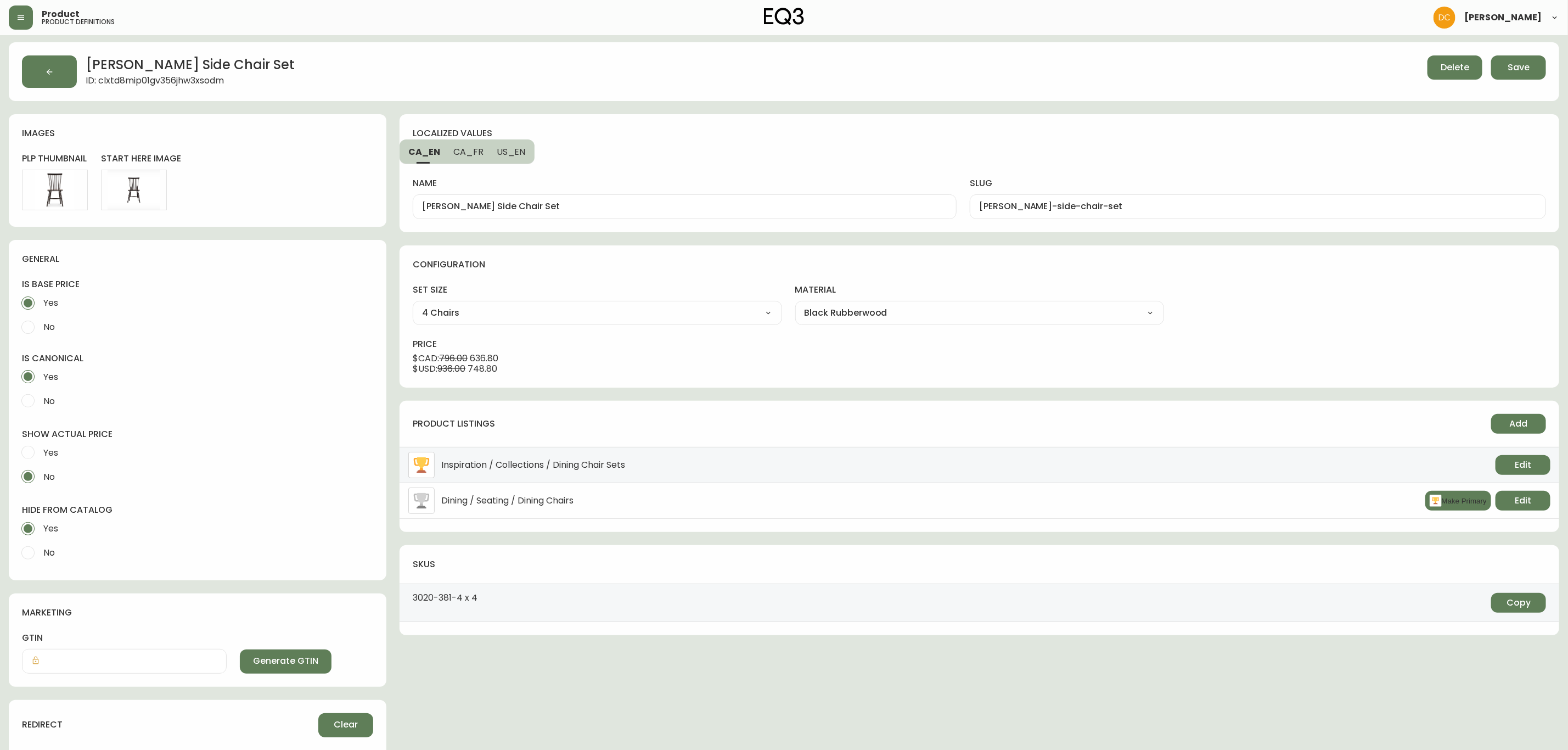
scroll to position [0, 0]
click at [1528, 74] on span "Save" at bounding box center [1519, 69] width 22 height 12
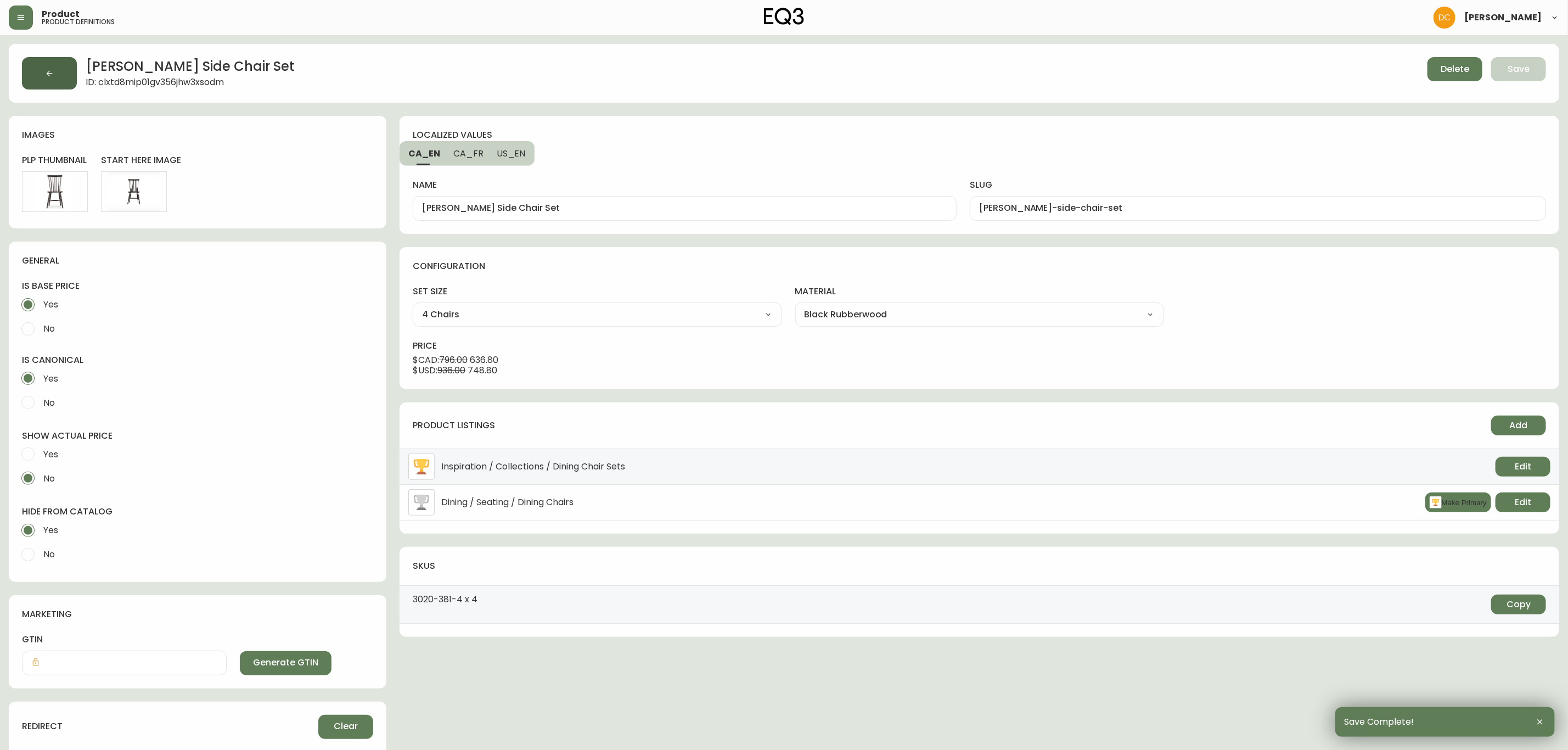
click at [61, 82] on button "button" at bounding box center [49, 73] width 55 height 32
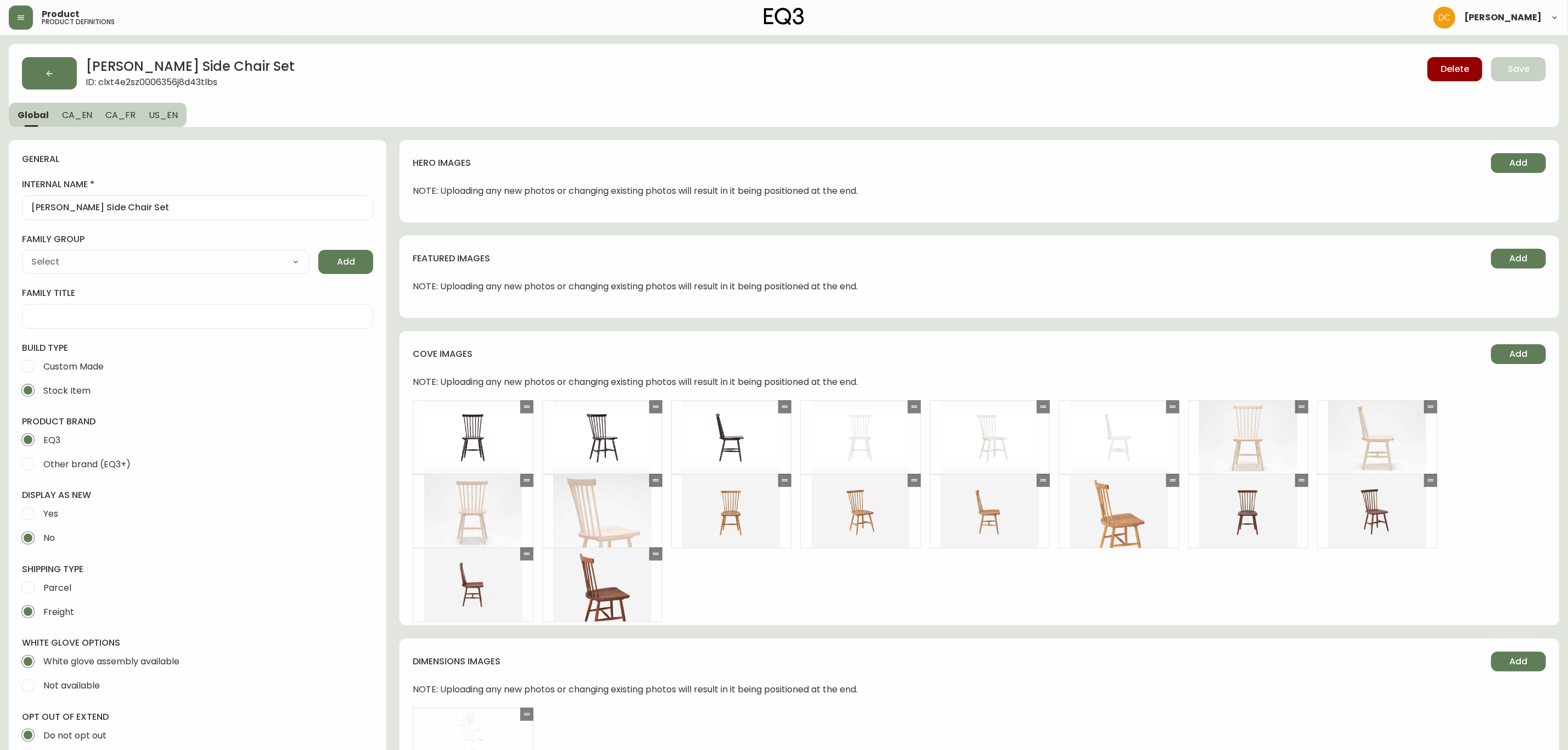
type input "EQ3"
type input "Furniture > Chairs > Kitchen & Dining Room Chairs"
type input "Casegood_Wood_Dust"
select select "cjyt4m5lw0000pt749bx6gh7n"
select select "cld0ddzul13ch011848so0rd3"
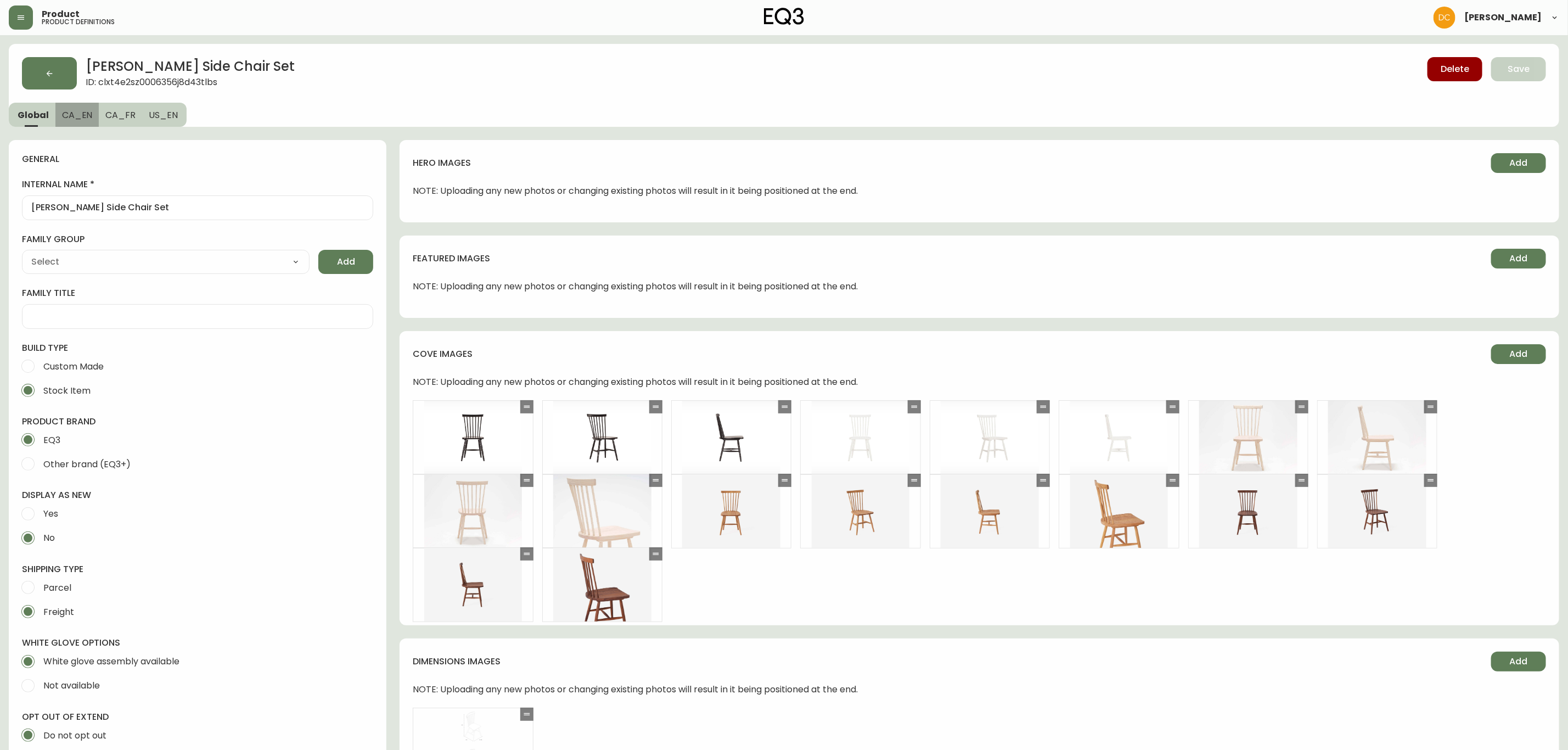
click at [62, 114] on span "CA_EN" at bounding box center [77, 115] width 31 height 12
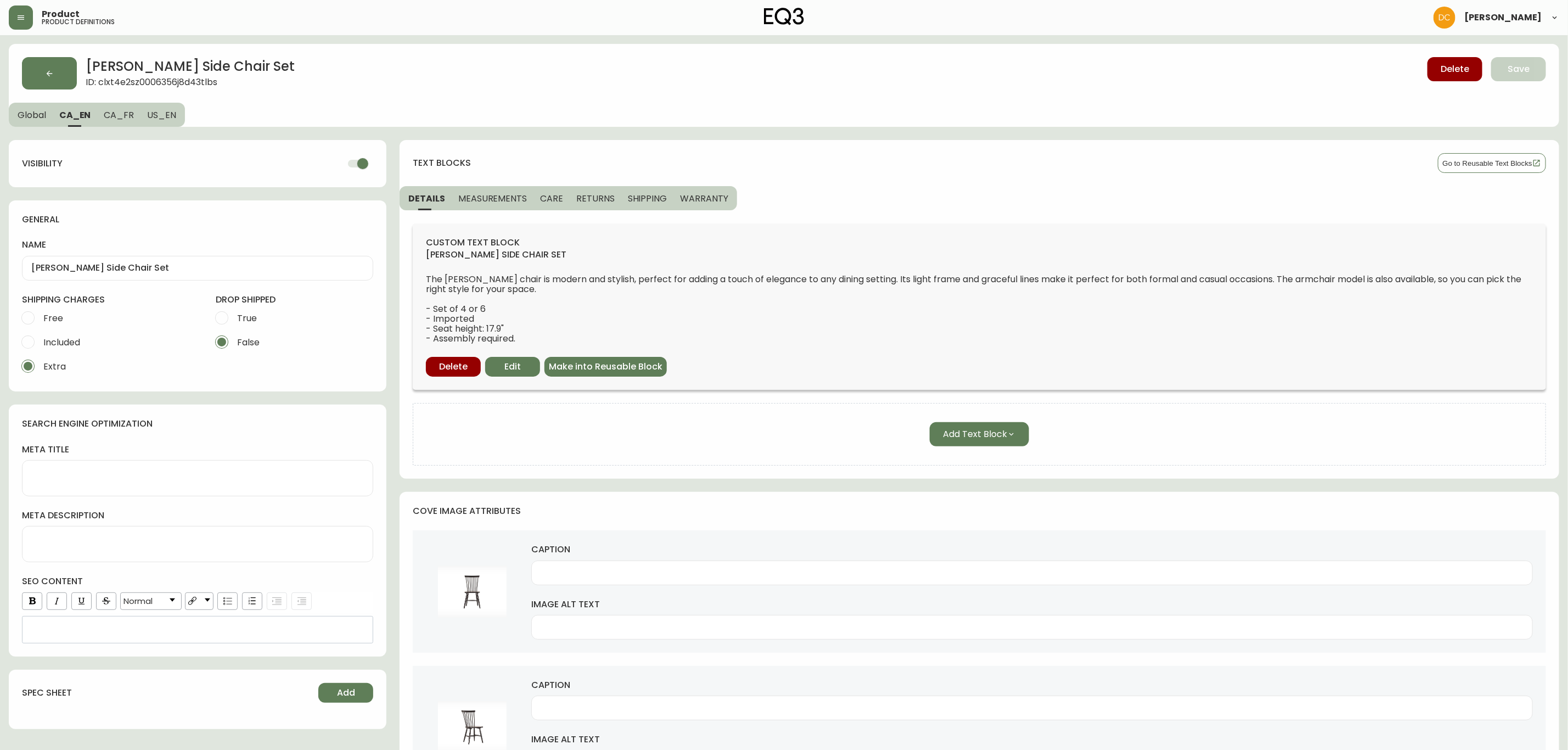
click at [362, 165] on input "checkbox" at bounding box center [362, 163] width 62 height 21
click at [124, 115] on span "CA_FR" at bounding box center [119, 115] width 30 height 12
checkbox input "true"
type input "Ensemble de chaises d’appoint [PERSON_NAME]"
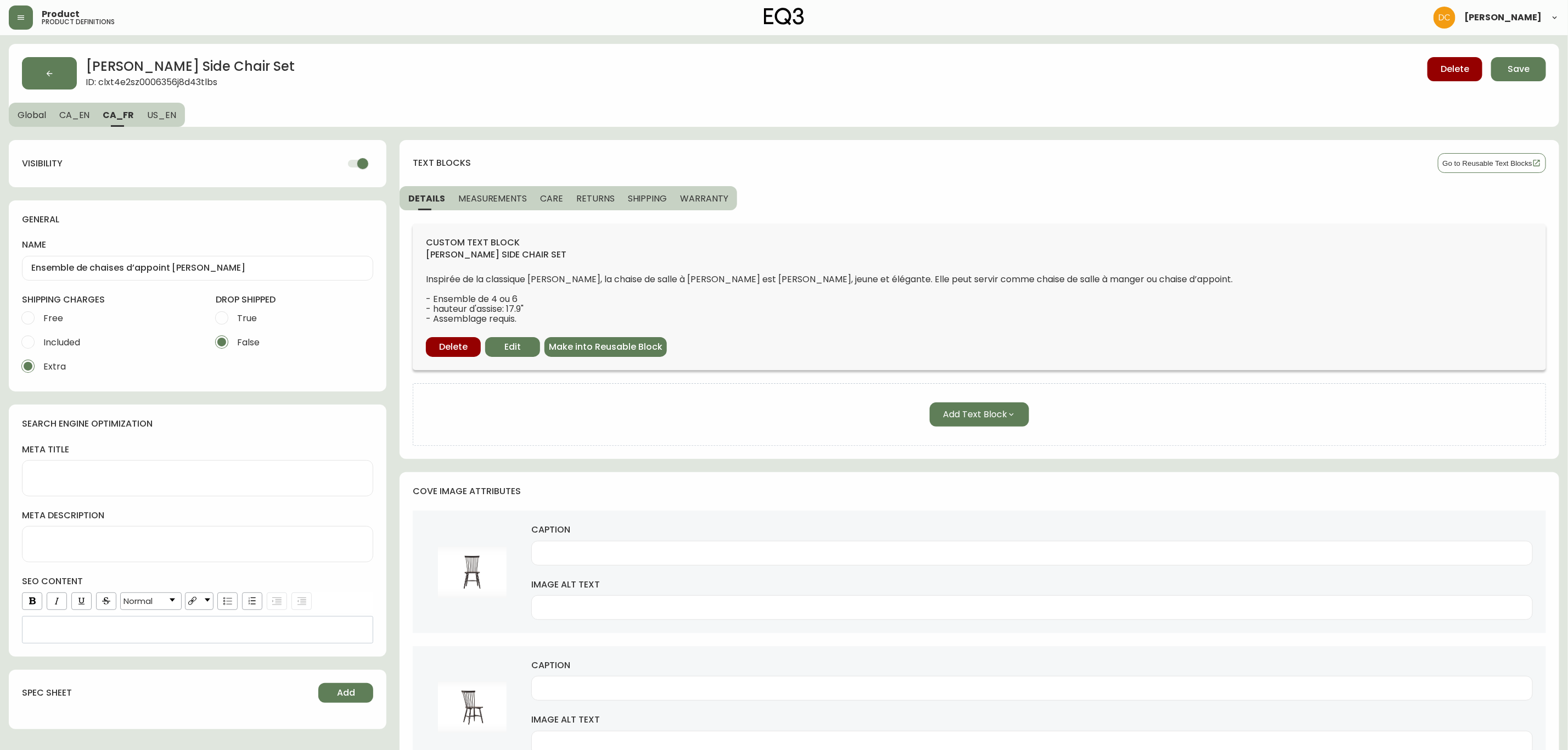
click at [347, 158] on input "checkbox" at bounding box center [362, 163] width 62 height 21
click at [162, 113] on span "US_EN" at bounding box center [161, 115] width 29 height 12
checkbox input "true"
type input "[PERSON_NAME] Side Chair Set"
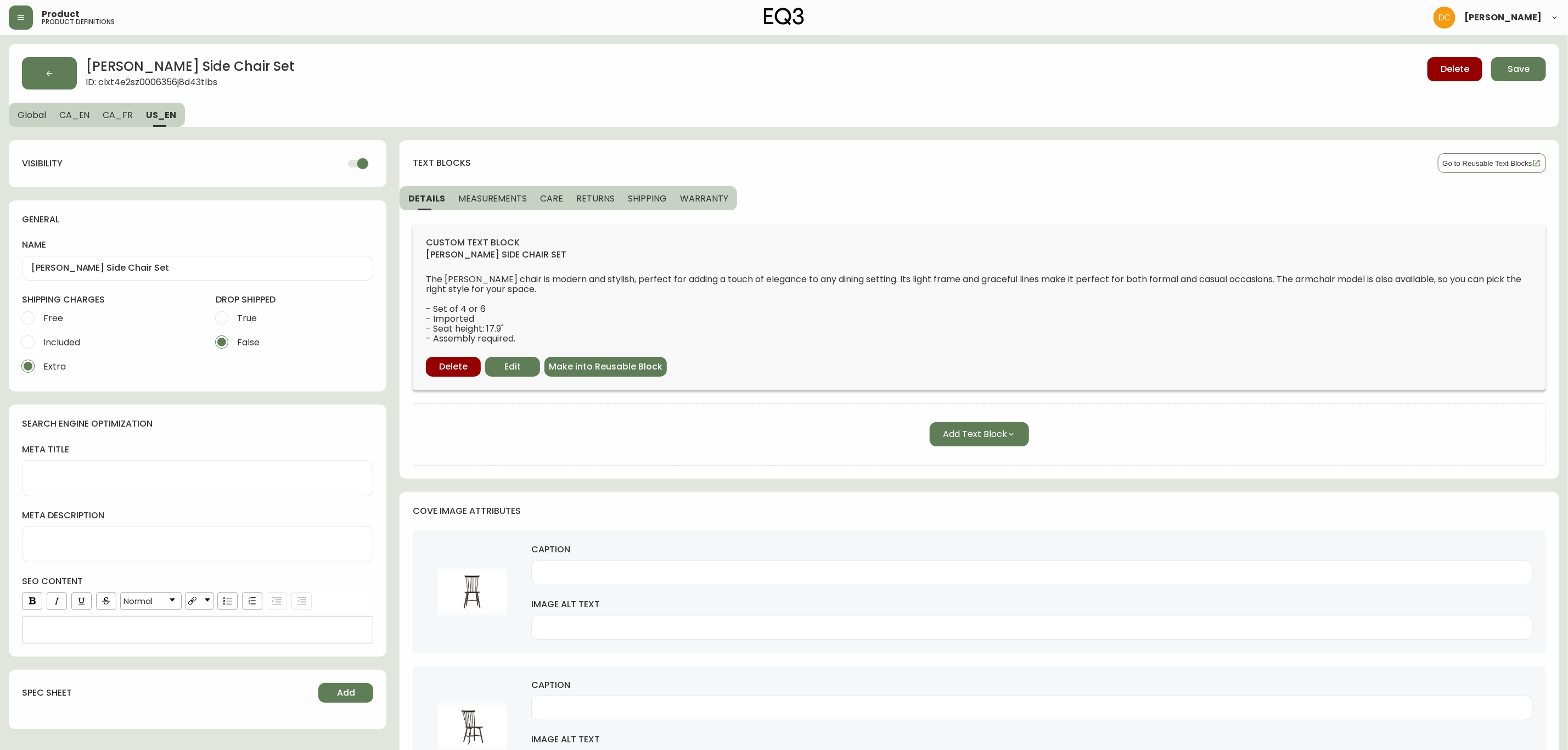
click at [347, 165] on input "checkbox" at bounding box center [362, 163] width 62 height 21
checkbox input "false"
click at [127, 114] on span "CA_FR" at bounding box center [118, 115] width 30 height 12
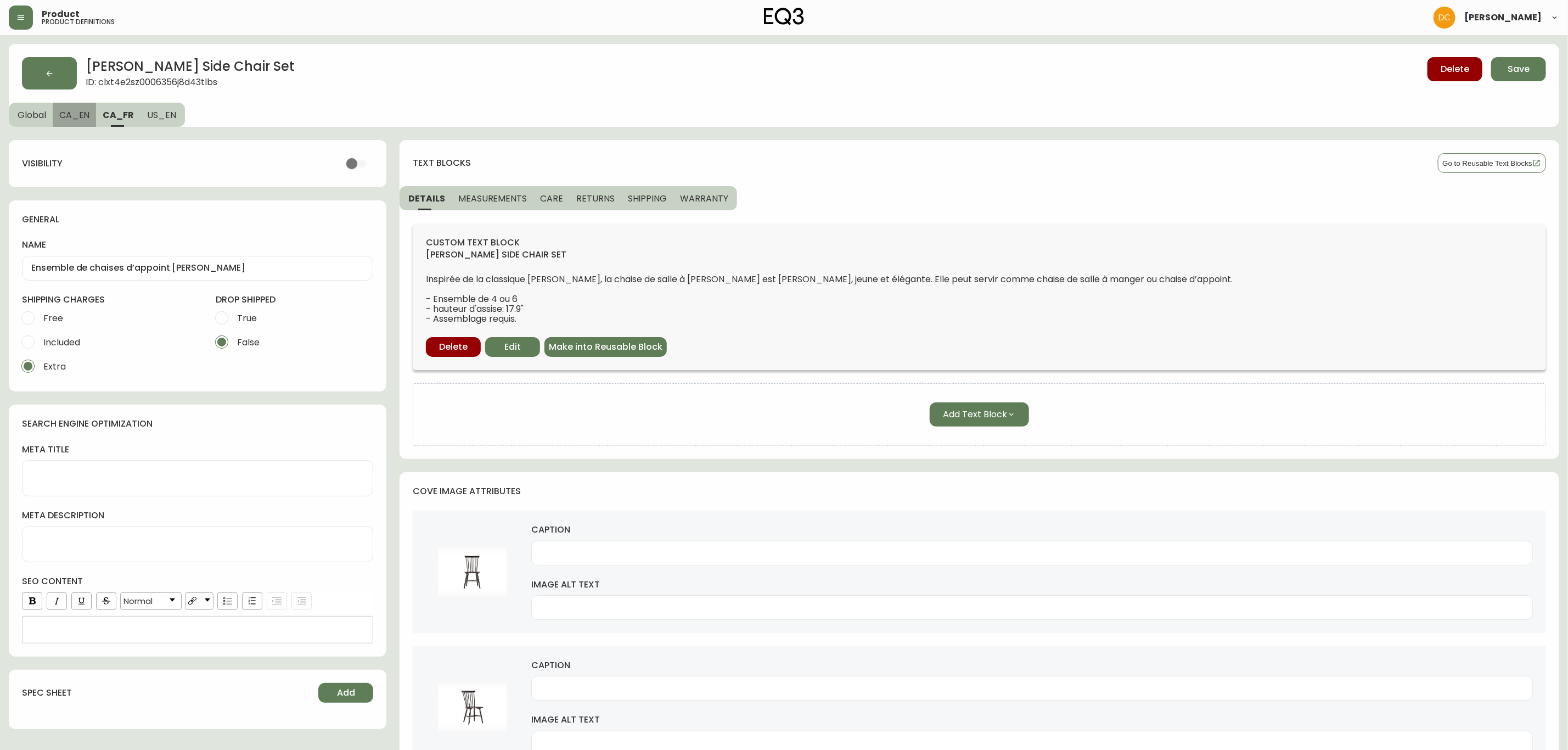
drag, startPoint x: 71, startPoint y: 114, endPoint x: 43, endPoint y: 116, distance: 28.1
click at [71, 115] on span "CA_EN" at bounding box center [74, 115] width 31 height 12
type input "[PERSON_NAME] Side Chair Set"
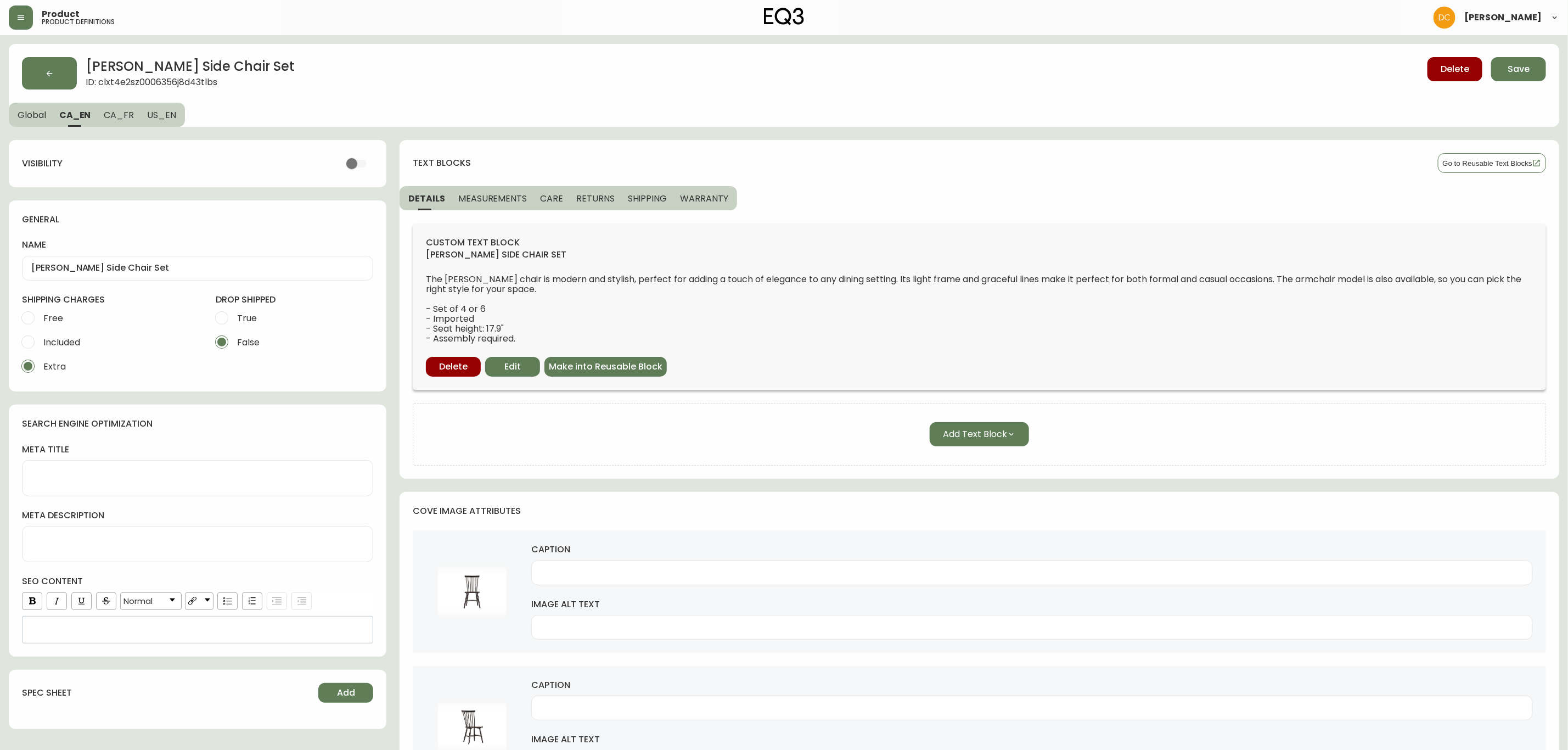
click at [41, 116] on span "Global" at bounding box center [32, 115] width 28 height 12
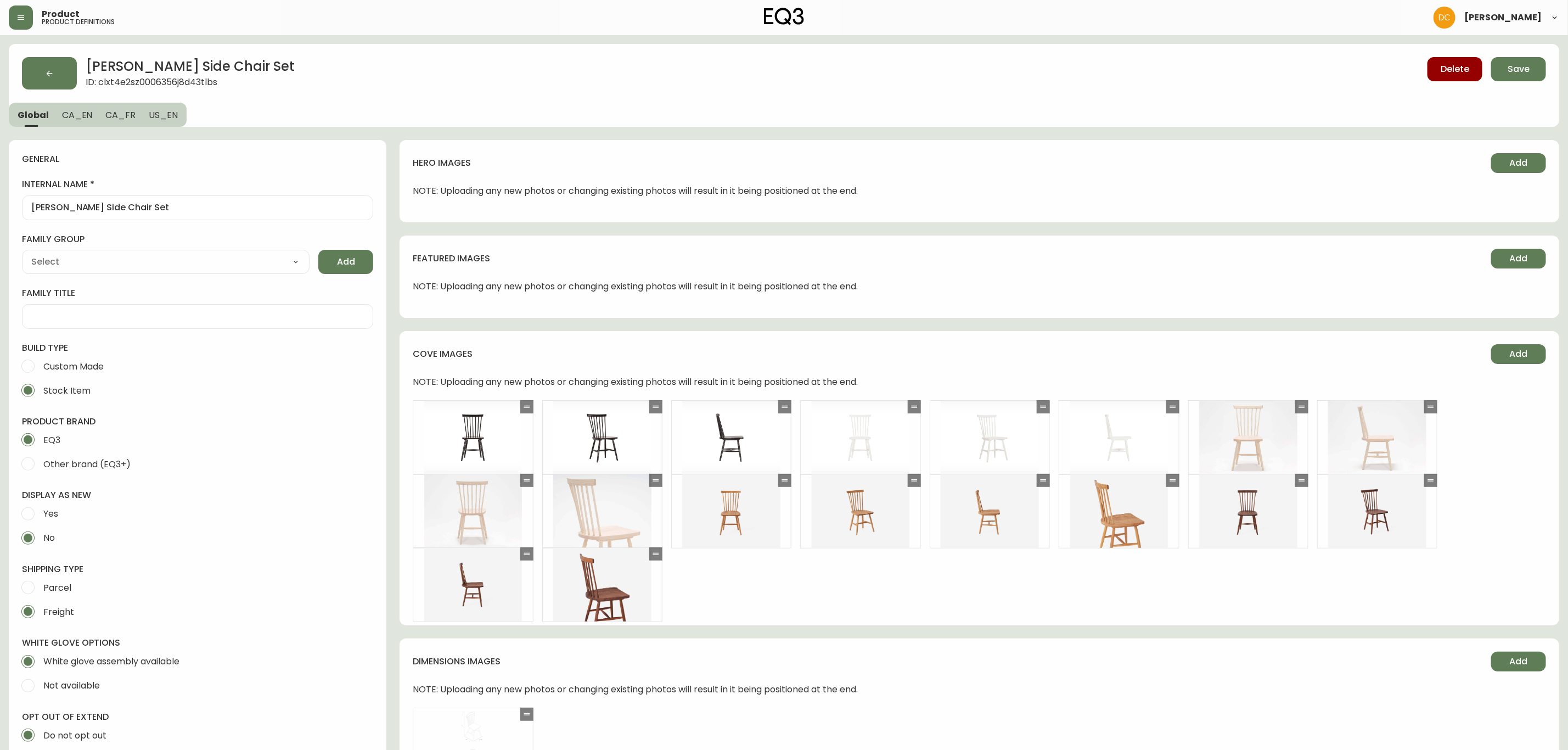
type input "EQ3"
type input "Furniture > Chairs > Kitchen & Dining Room Chairs"
type input "Casegood_Wood_Dust"
select select "cjyt4m5lw0000pt749bx6gh7n"
select select "cld0ddzul13ch011848so0rd3"
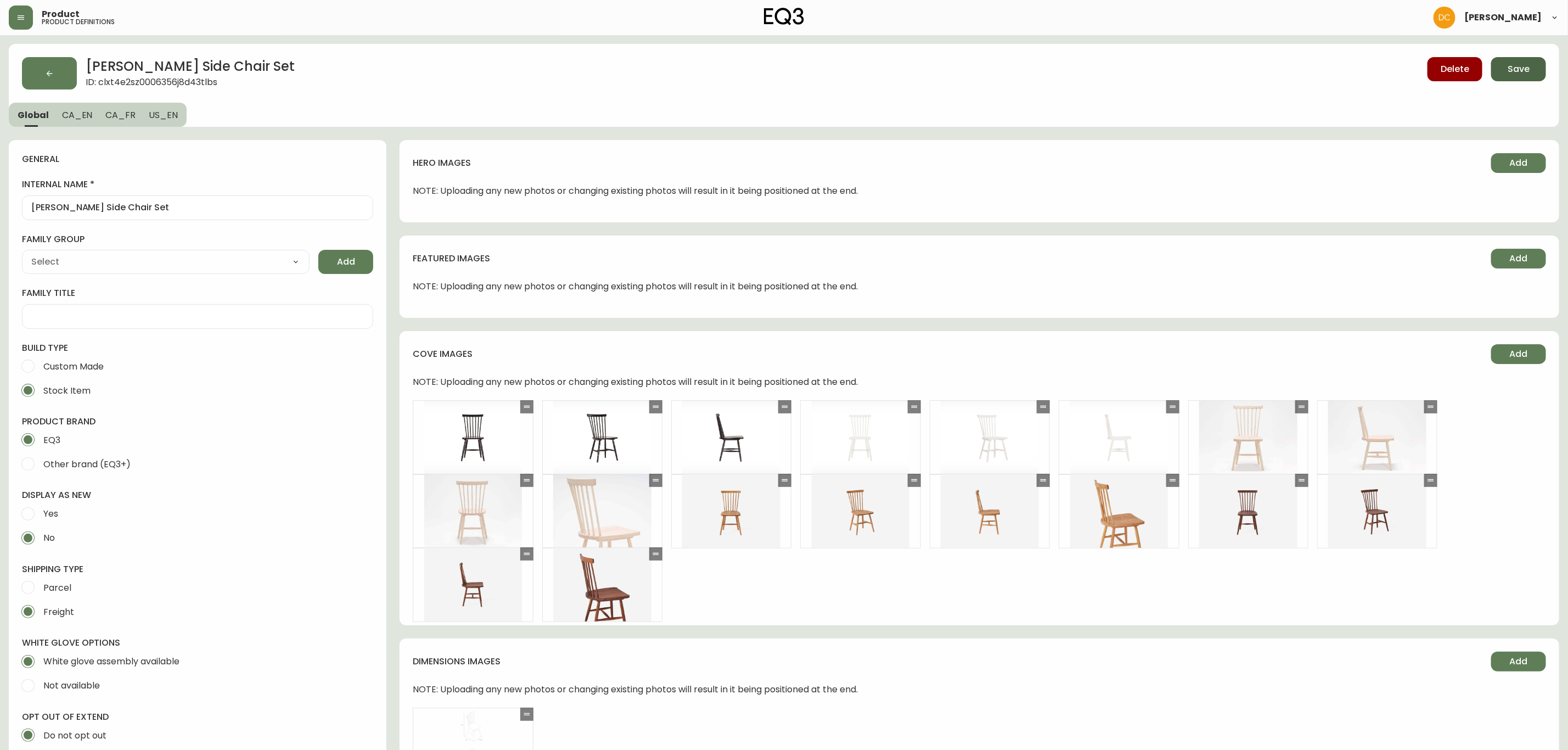
click at [1498, 65] on button "Save" at bounding box center [1519, 69] width 55 height 24
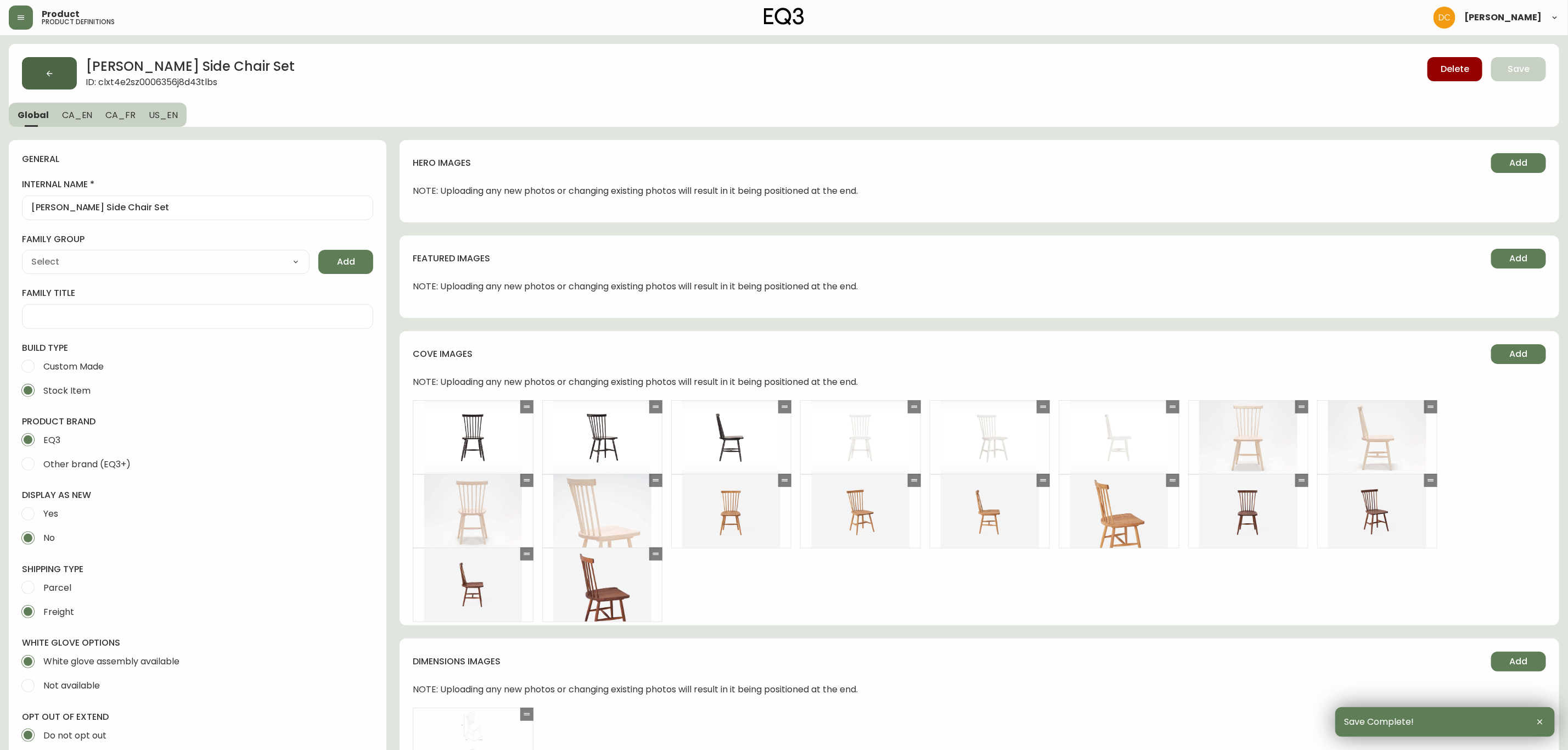
click at [66, 70] on button "button" at bounding box center [49, 73] width 55 height 32
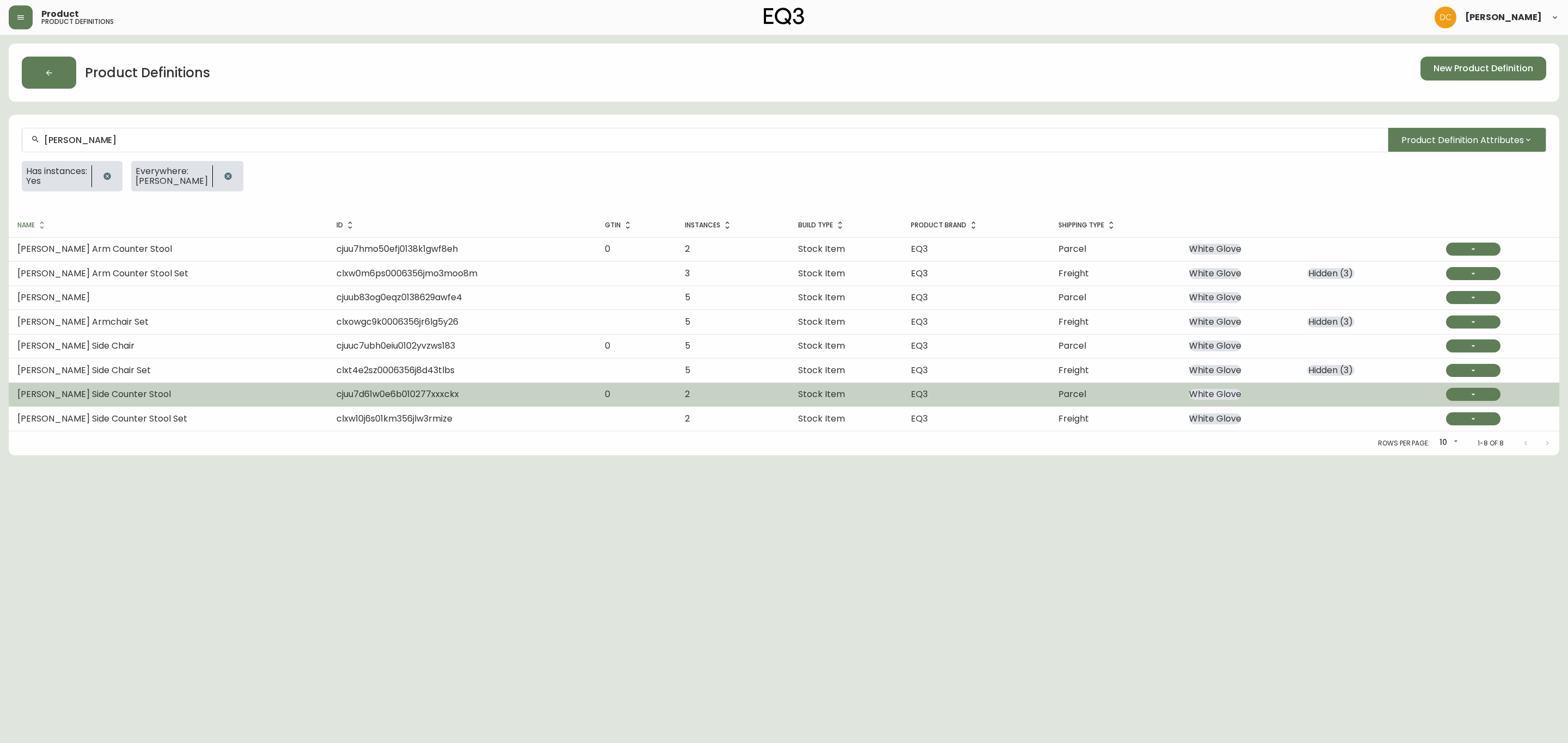
click at [169, 395] on td "[PERSON_NAME] Side Counter Stool" at bounding box center [169, 394] width 319 height 24
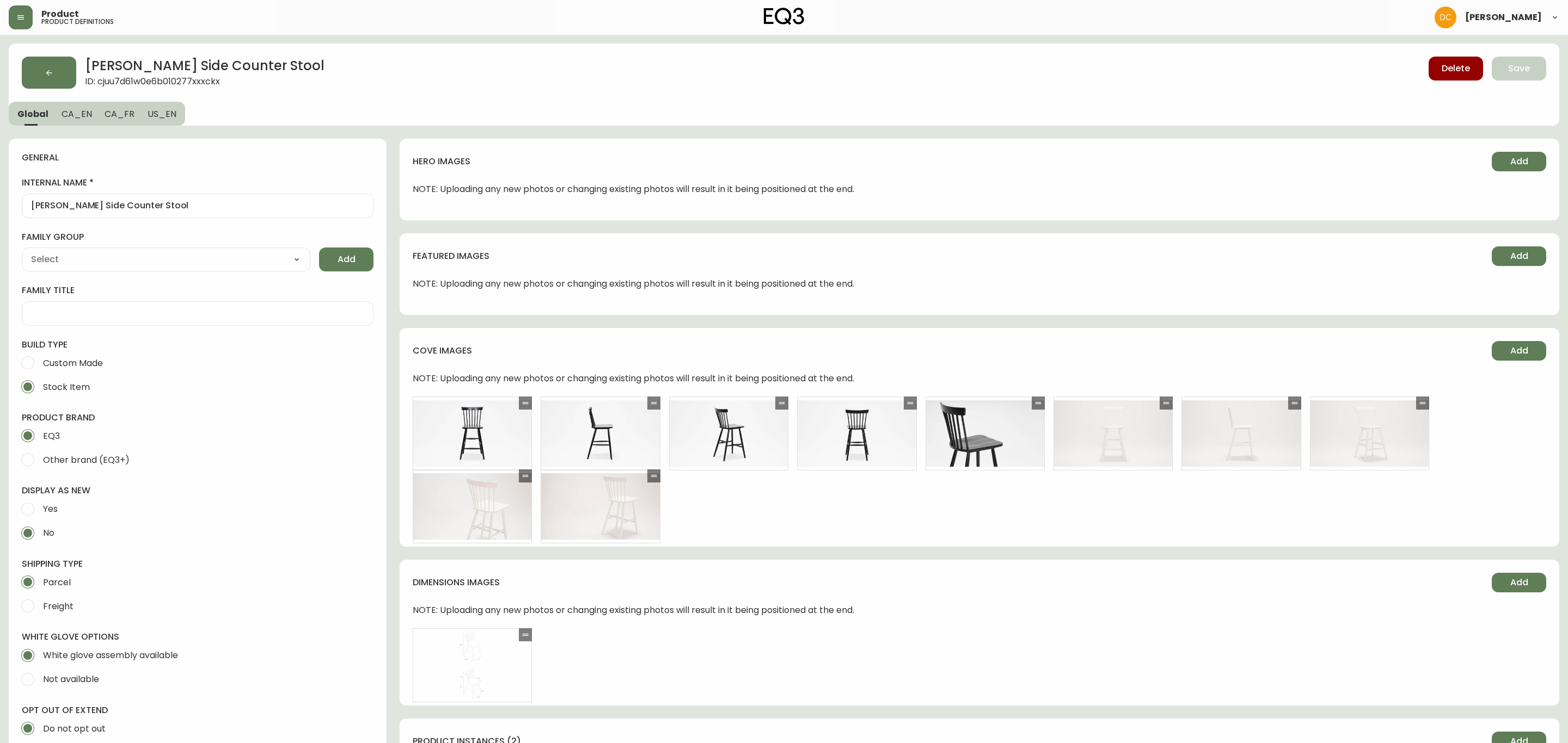
type input "EQ3"
type input "Furniture > Chairs > Table & Bar Stools"
type input "Casegood_Wood_Dust"
select select "cjyt4m5lw0000pt749bx6gh7n"
select select "cld0ddzul13ch011848so0rd3"
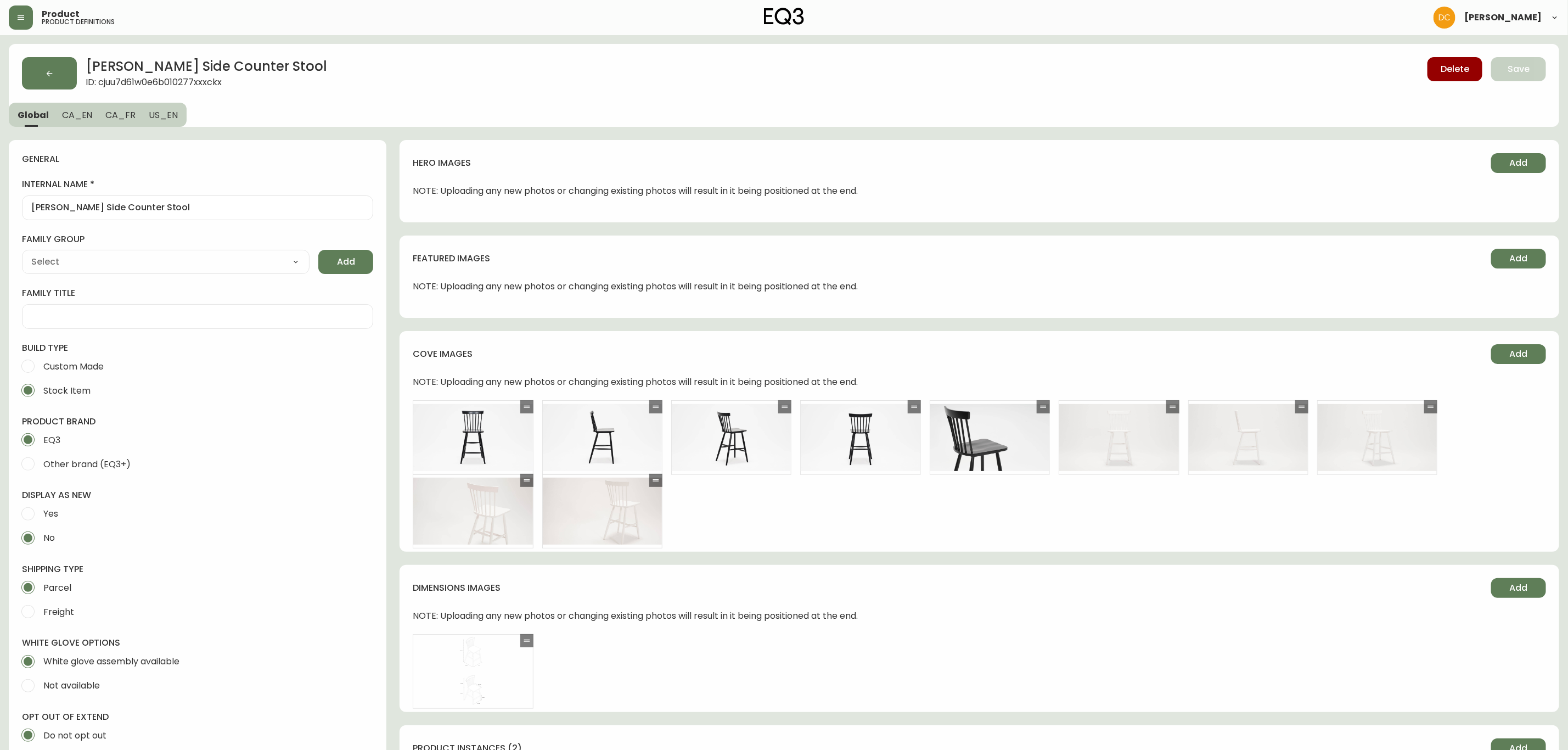
drag, startPoint x: 748, startPoint y: 595, endPoint x: 524, endPoint y: 327, distance: 349.3
click at [70, 80] on button "button" at bounding box center [49, 73] width 55 height 32
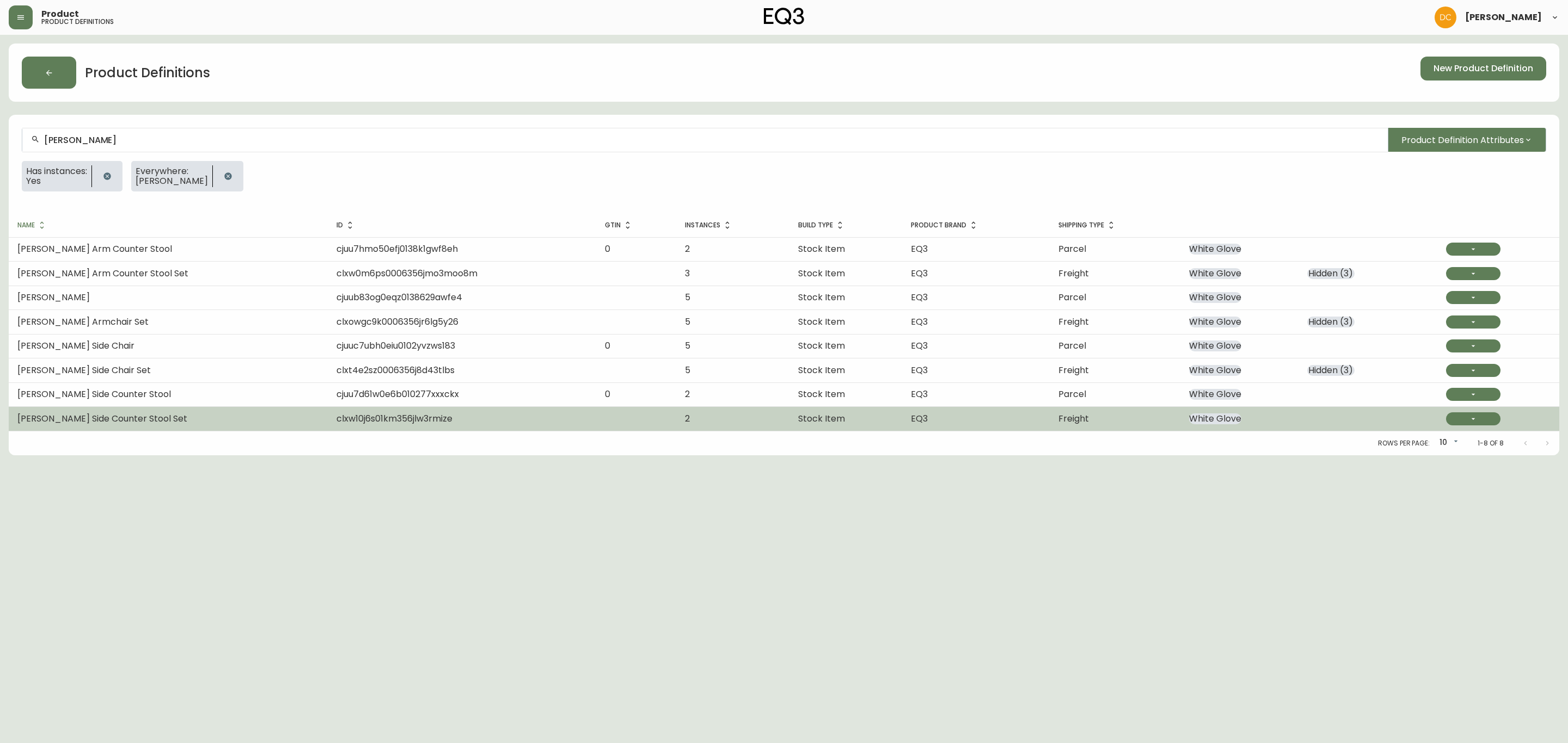
click at [1112, 423] on td "Freight" at bounding box center [1114, 418] width 131 height 24
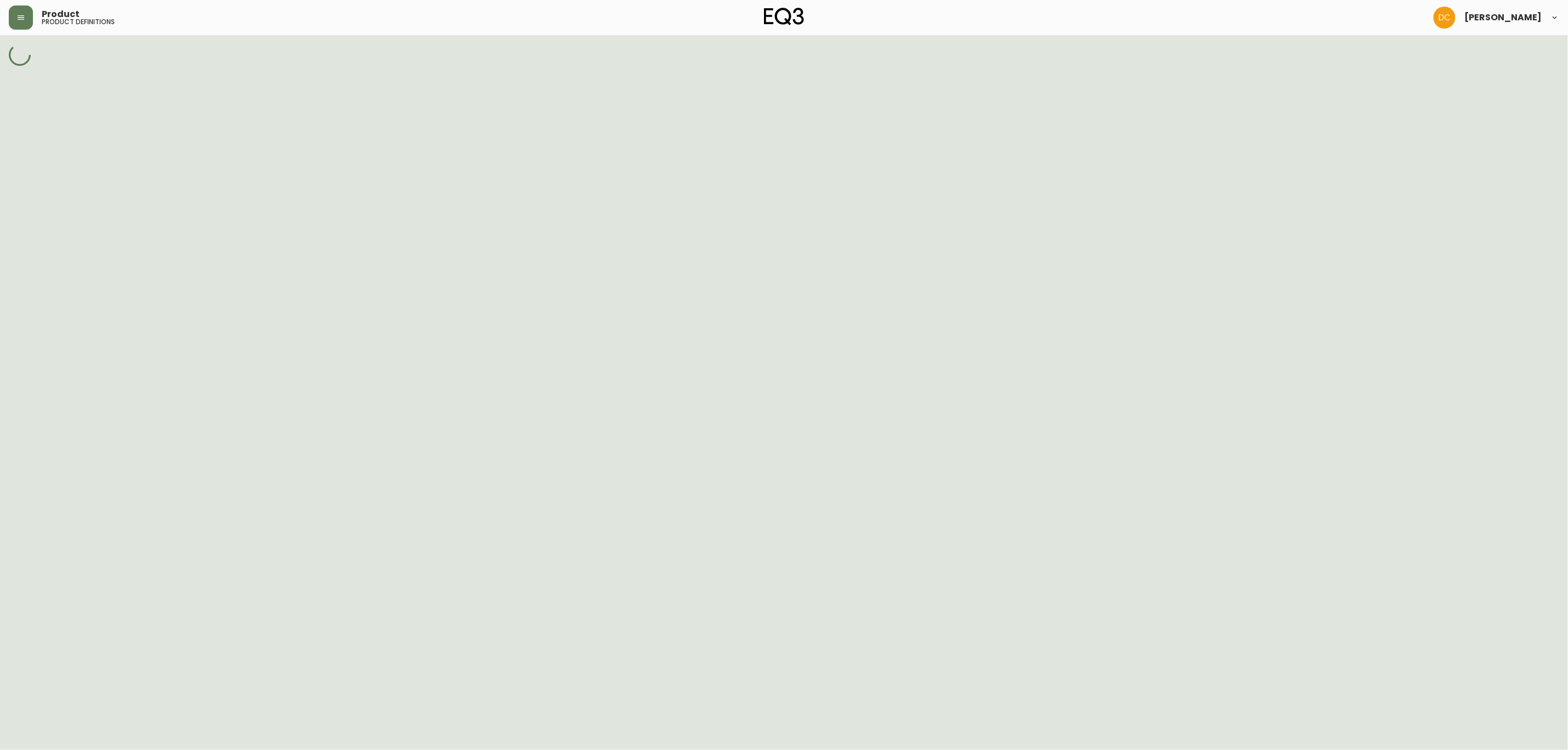
select select "cld0ddzul13ch011848so0rd3"
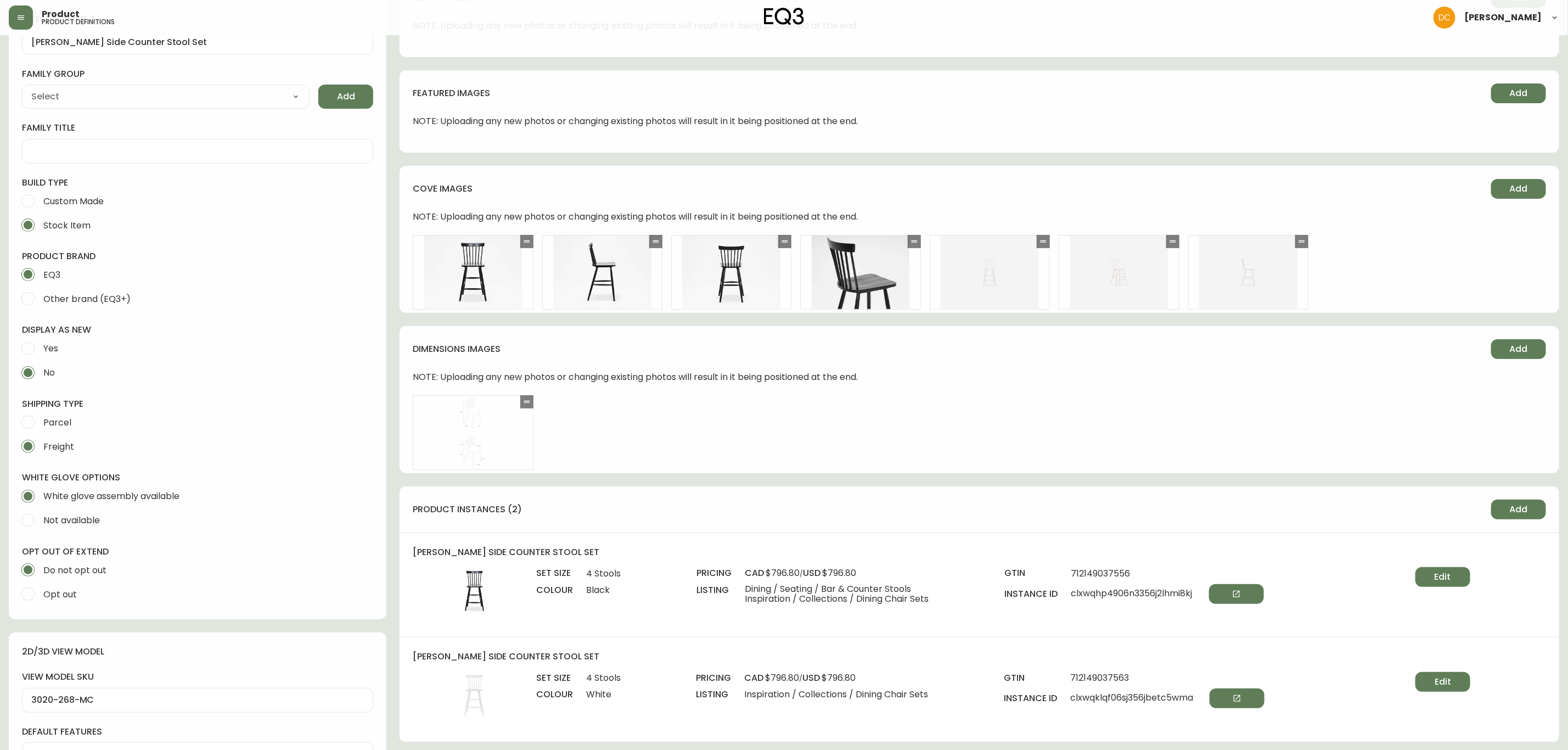
scroll to position [412, 0]
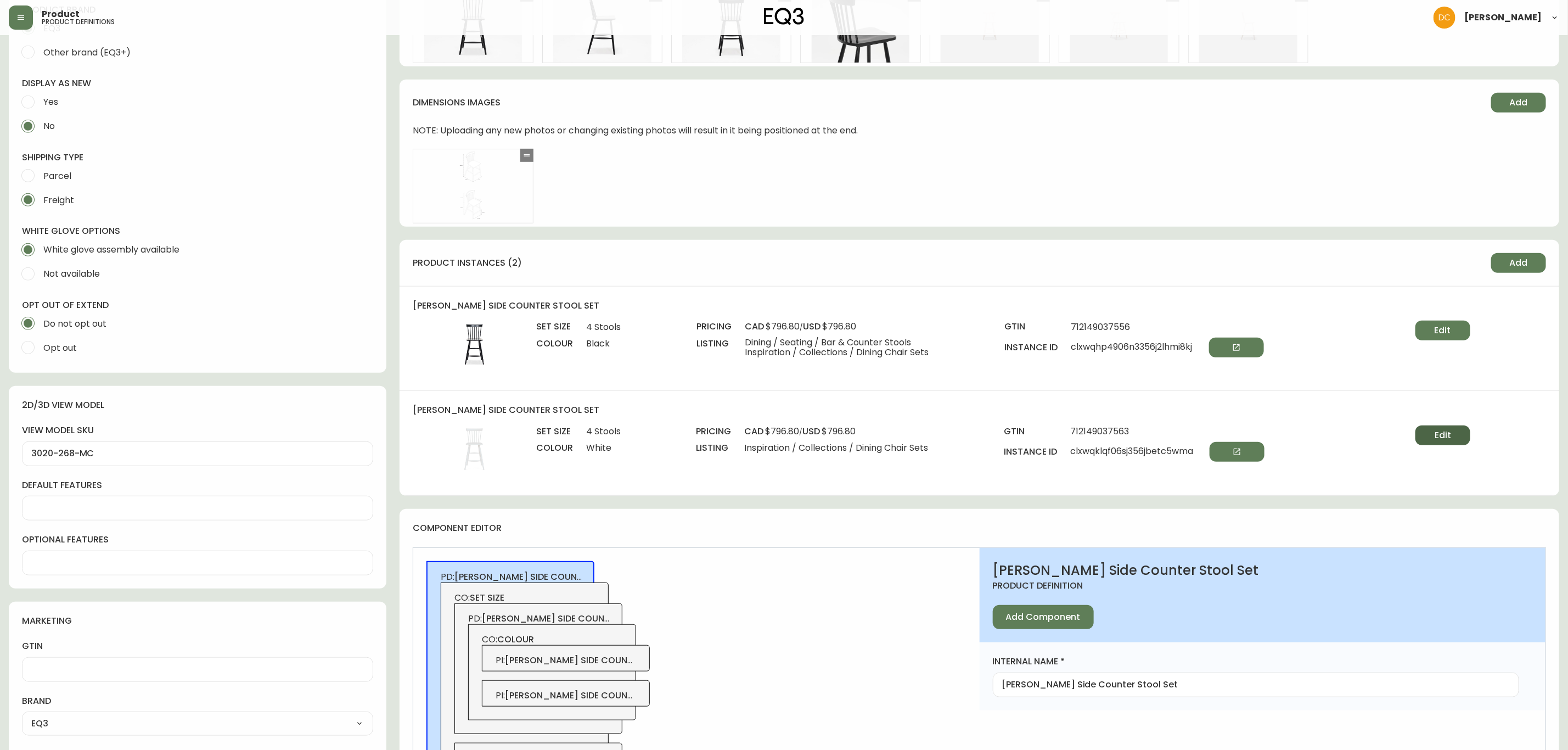
click at [1459, 431] on button "Edit" at bounding box center [1443, 436] width 55 height 20
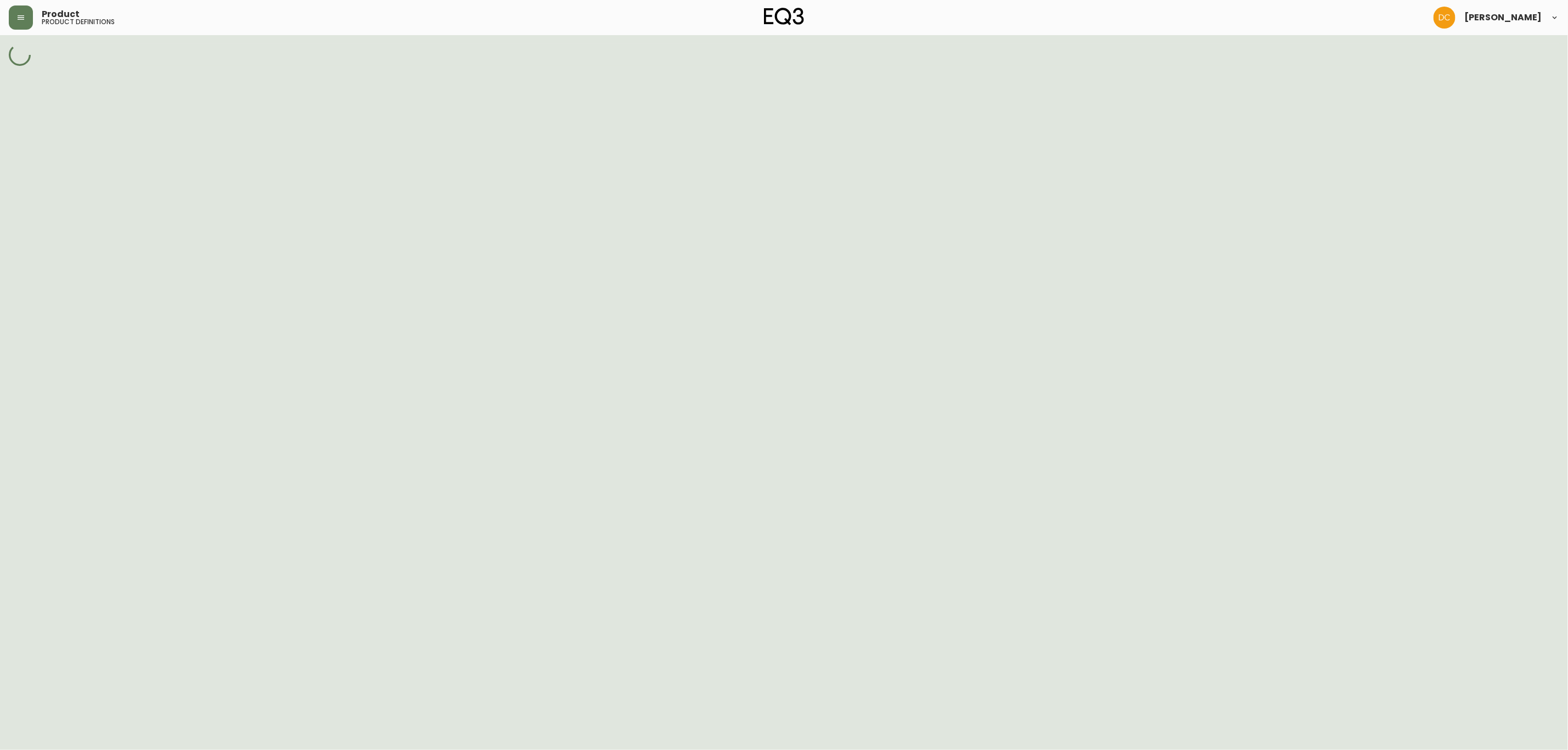
select select "cm23g6fwn0j73356n59xk1xz5"
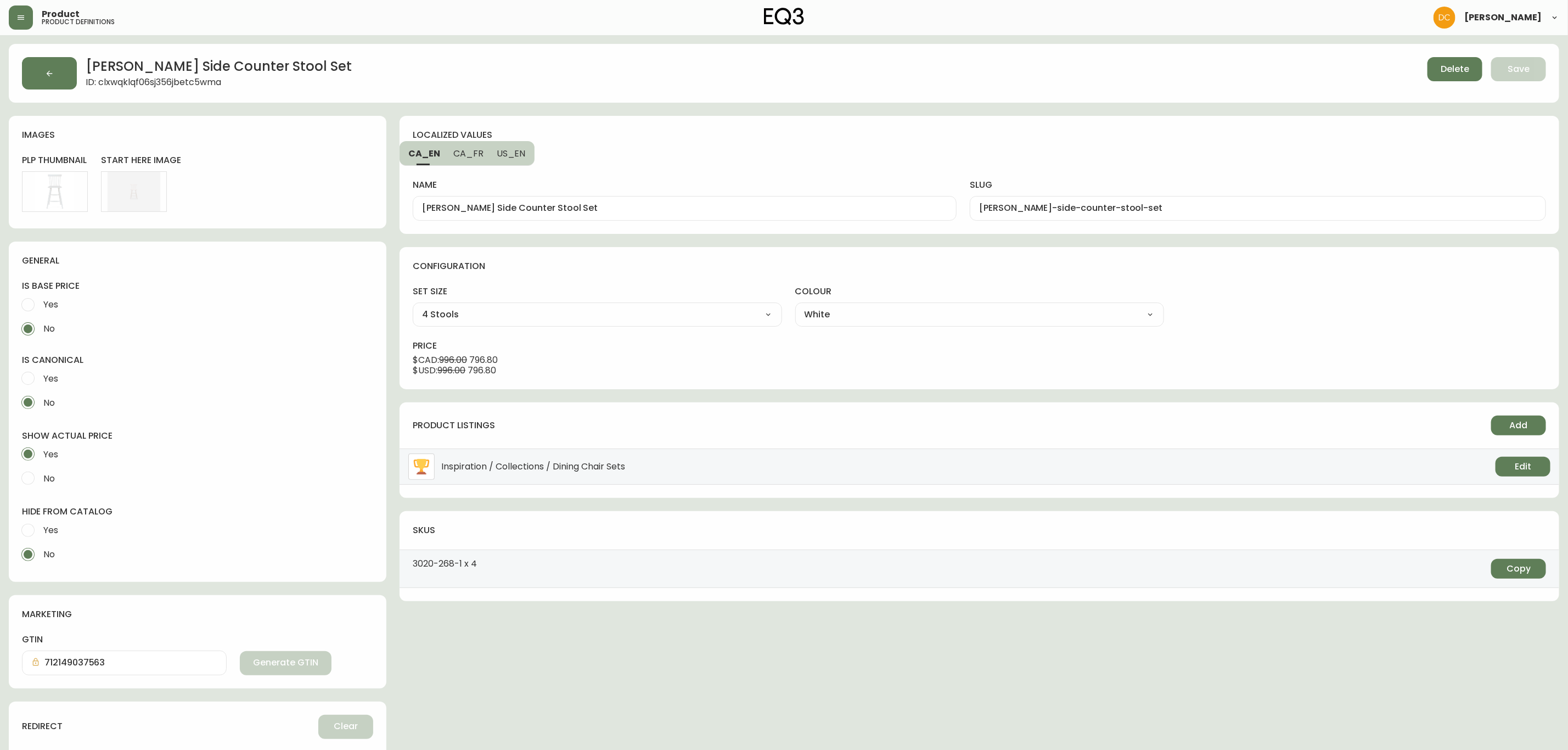
click at [51, 538] on span "Yes" at bounding box center [49, 530] width 18 height 24
click at [40, 538] on input "Yes" at bounding box center [27, 530] width 24 height 24
radio input "true"
radio input "false"
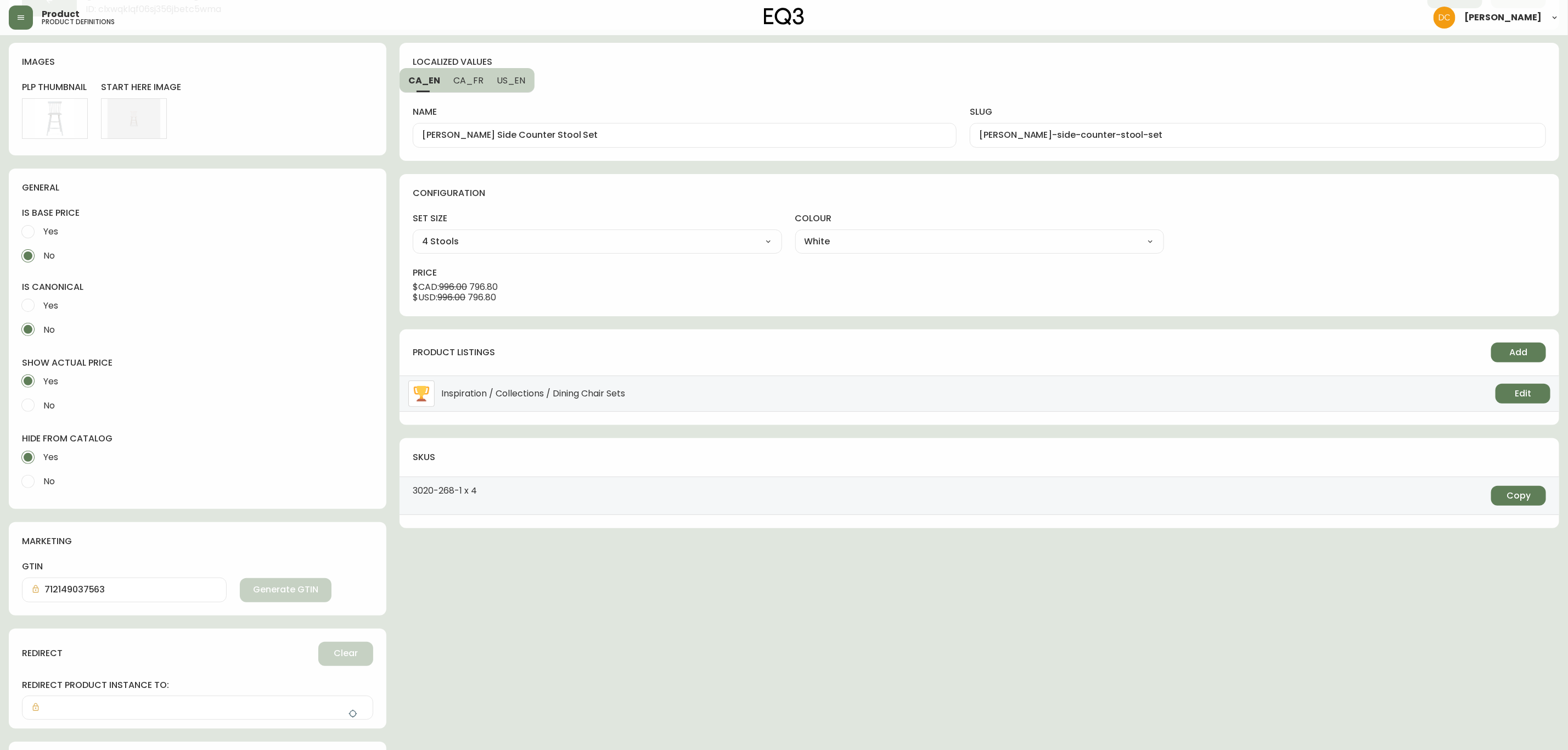
scroll to position [147, 0]
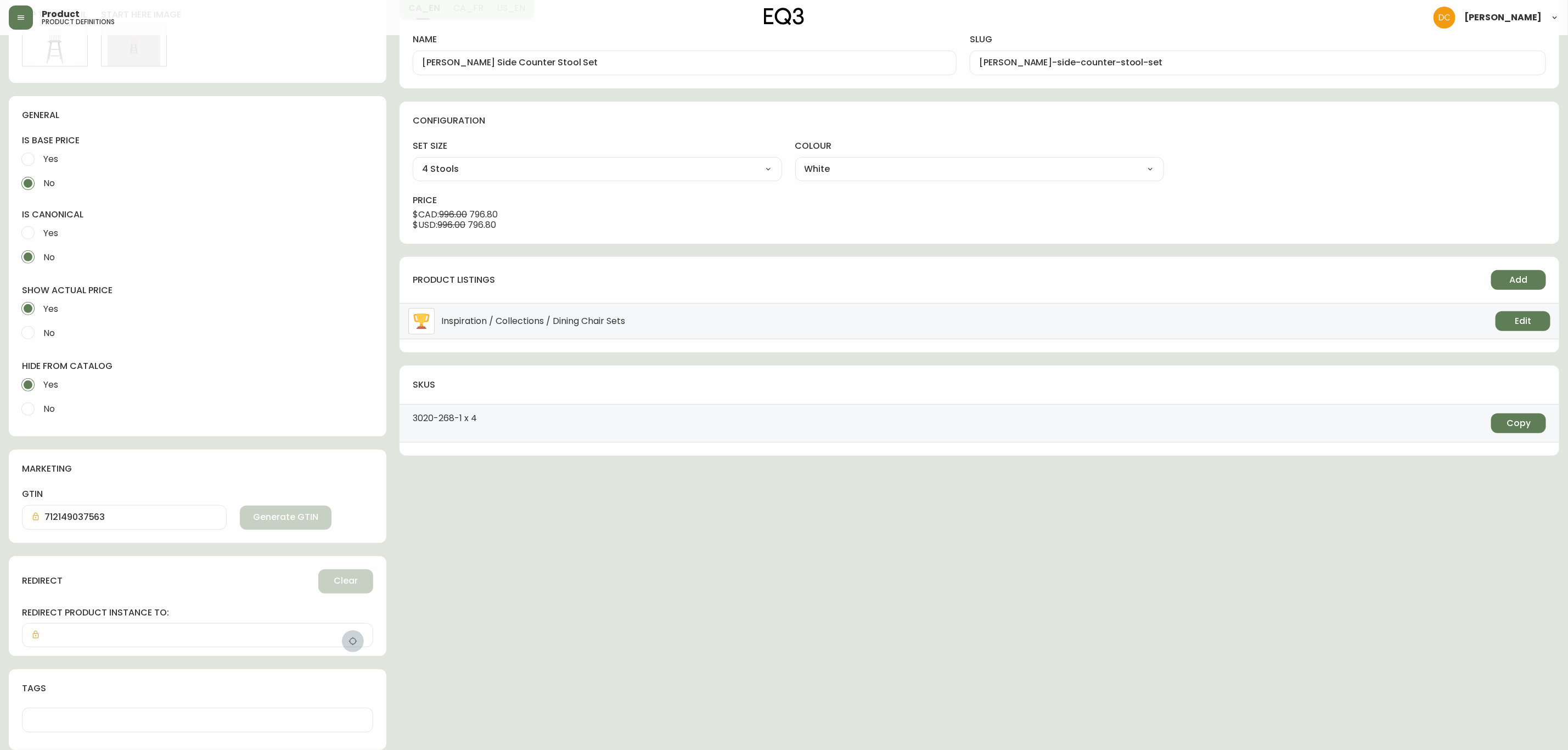
click at [344, 635] on button "button" at bounding box center [352, 641] width 22 height 22
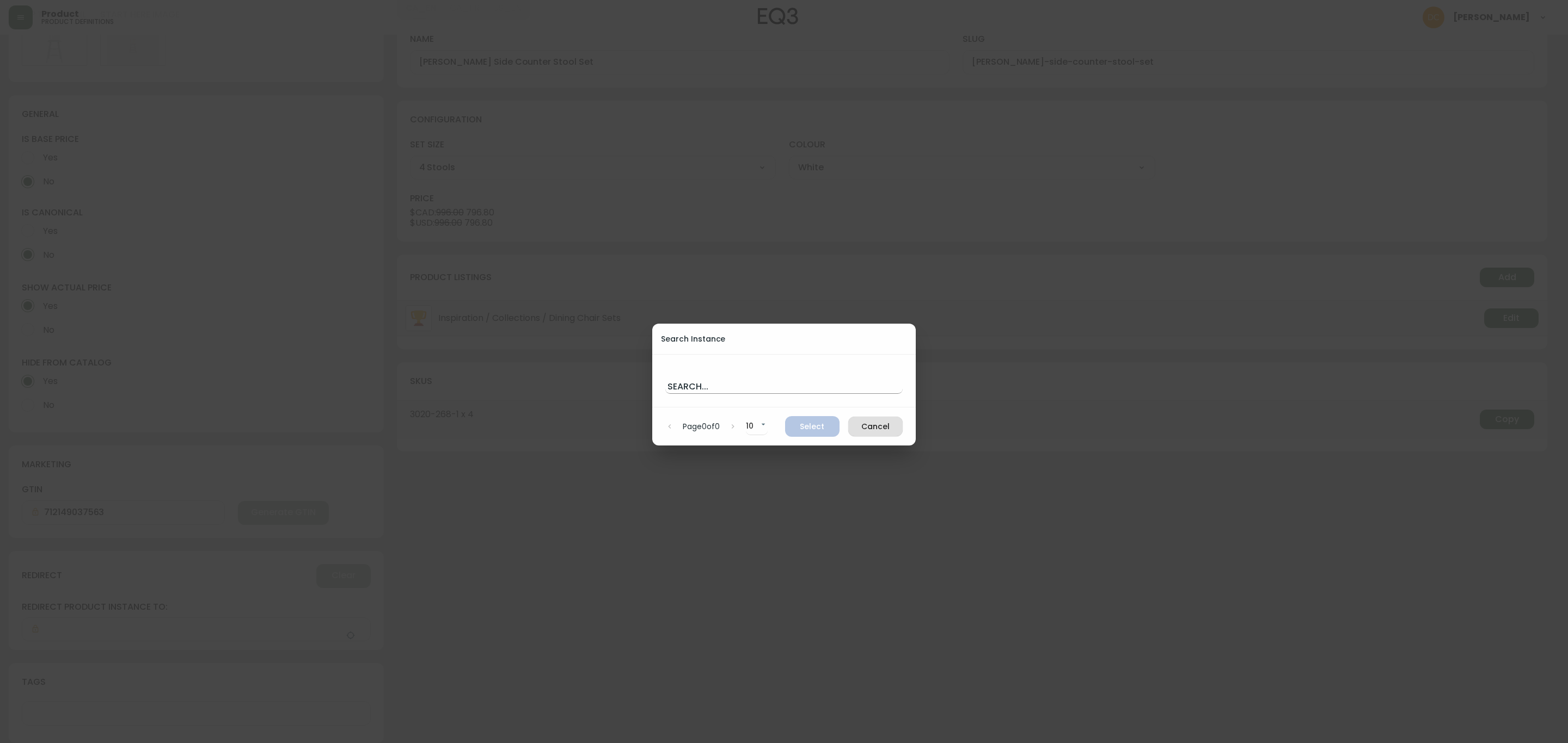
click at [727, 381] on input "text" at bounding box center [784, 385] width 238 height 17
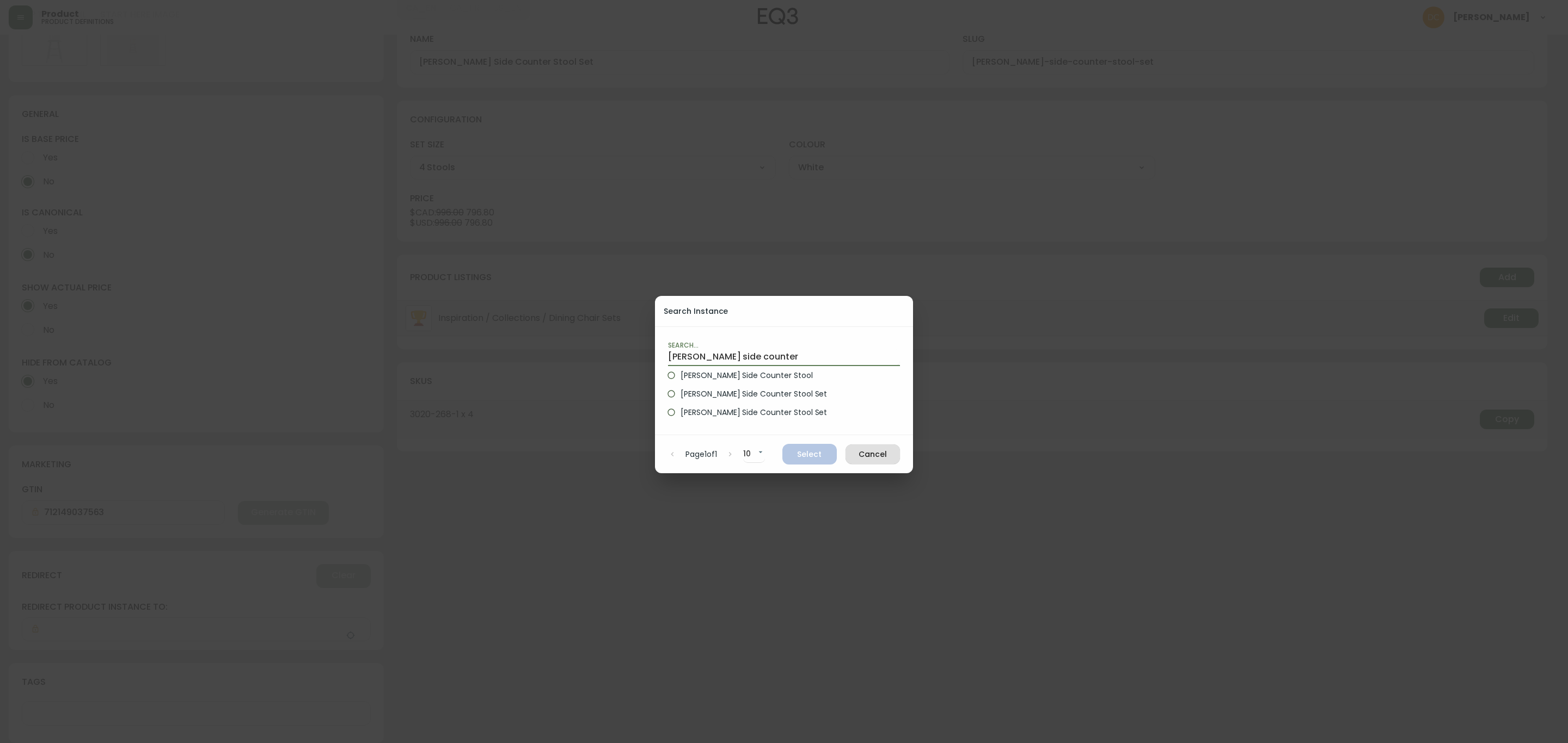
type input "[PERSON_NAME] side counter"
click at [735, 379] on span "[PERSON_NAME] Side Counter Stool" at bounding box center [746, 376] width 132 height 12
click at [680, 379] on input "[PERSON_NAME] Side Counter Stool" at bounding box center [671, 376] width 19 height 19
radio input "true"
click at [821, 459] on span "Select" at bounding box center [809, 455] width 37 height 14
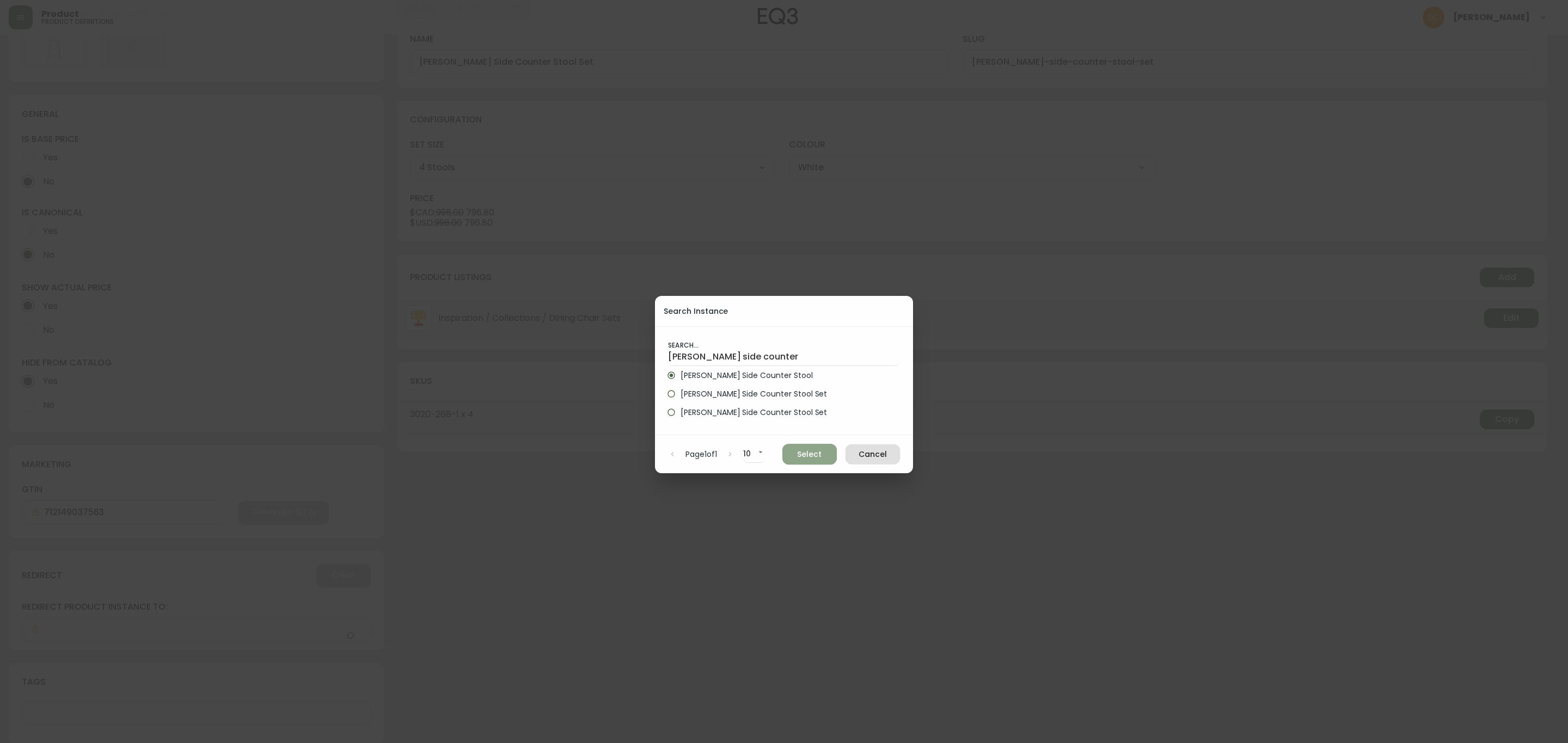
type input "[PERSON_NAME] Side Counter Stool"
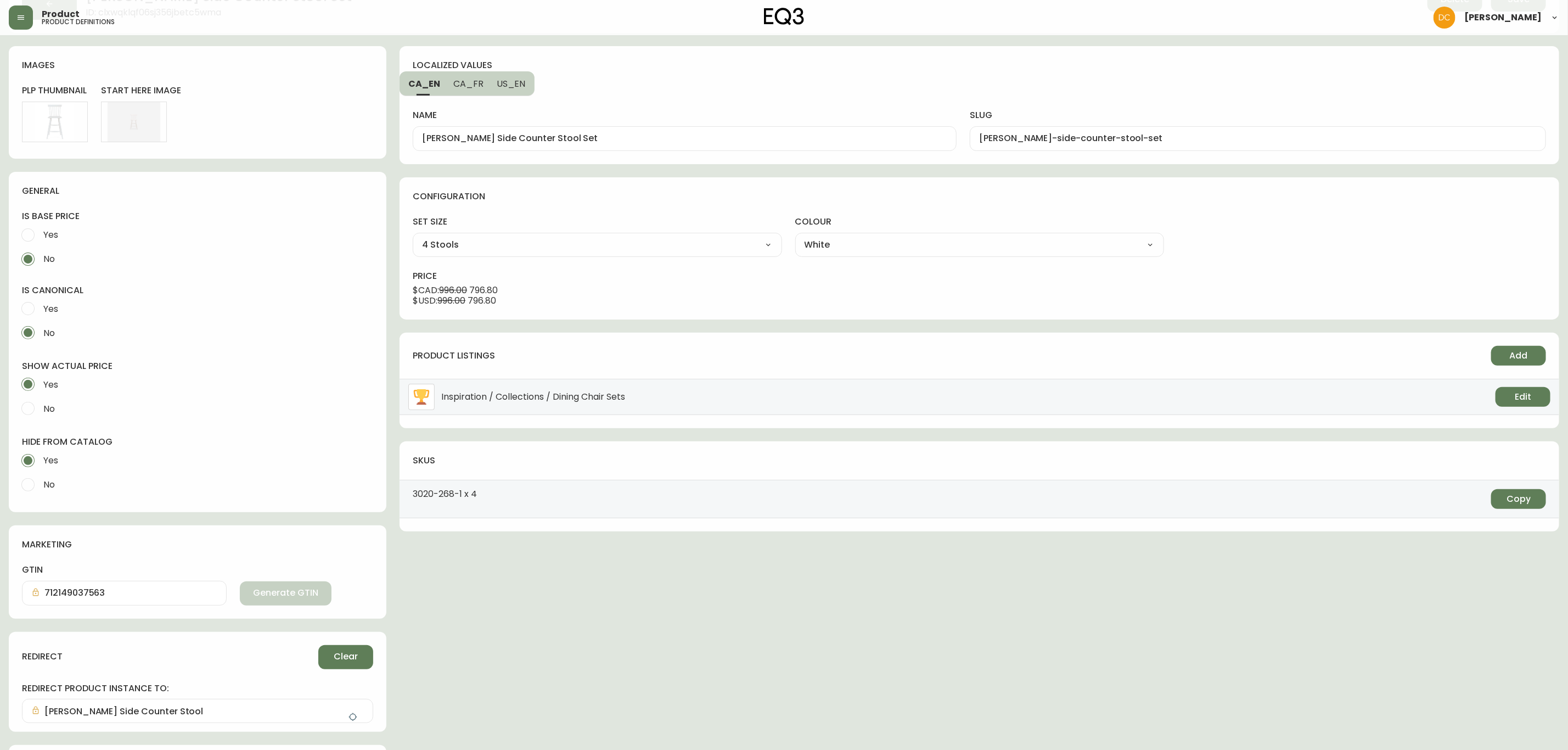
scroll to position [0, 0]
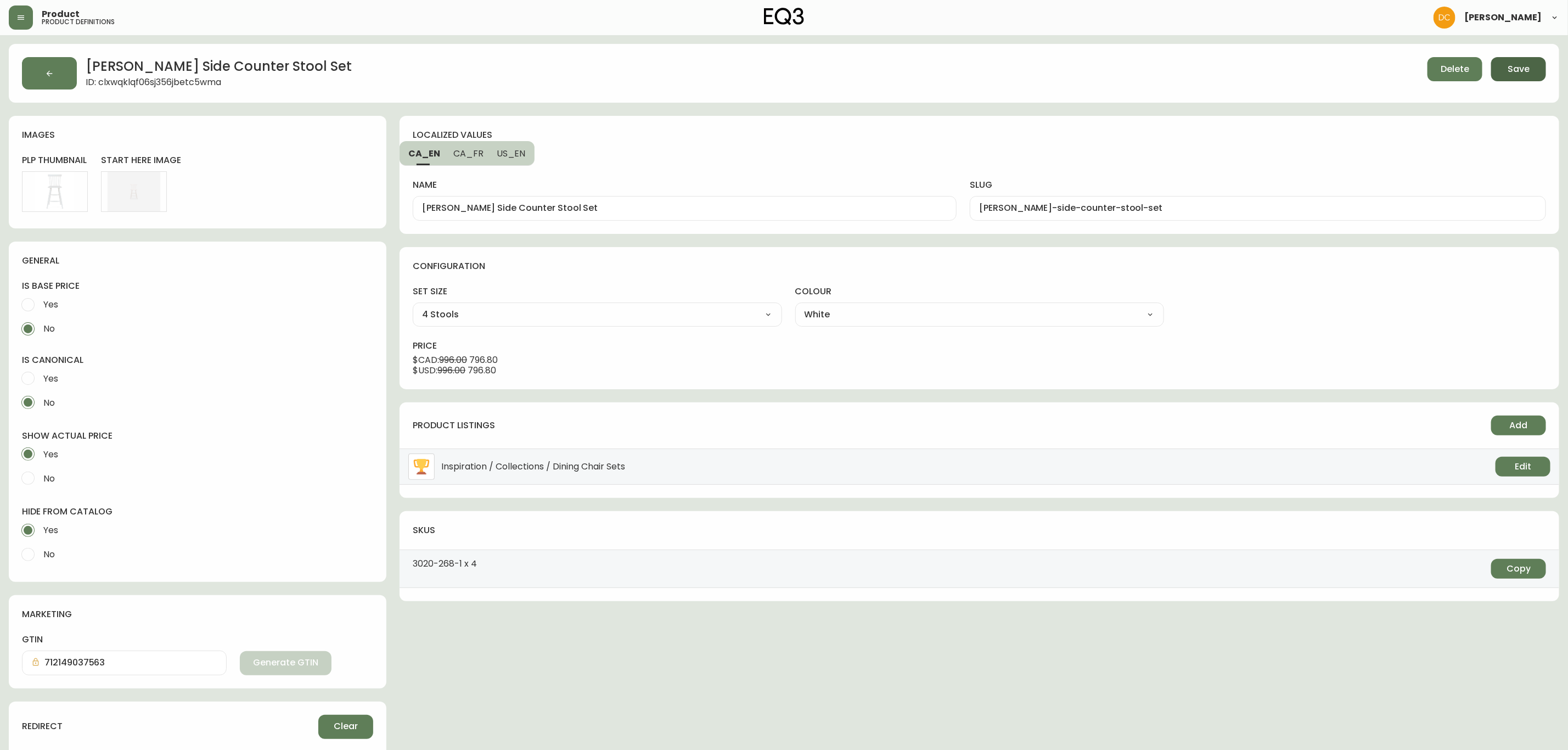
click at [1520, 69] on span "Save" at bounding box center [1519, 69] width 22 height 12
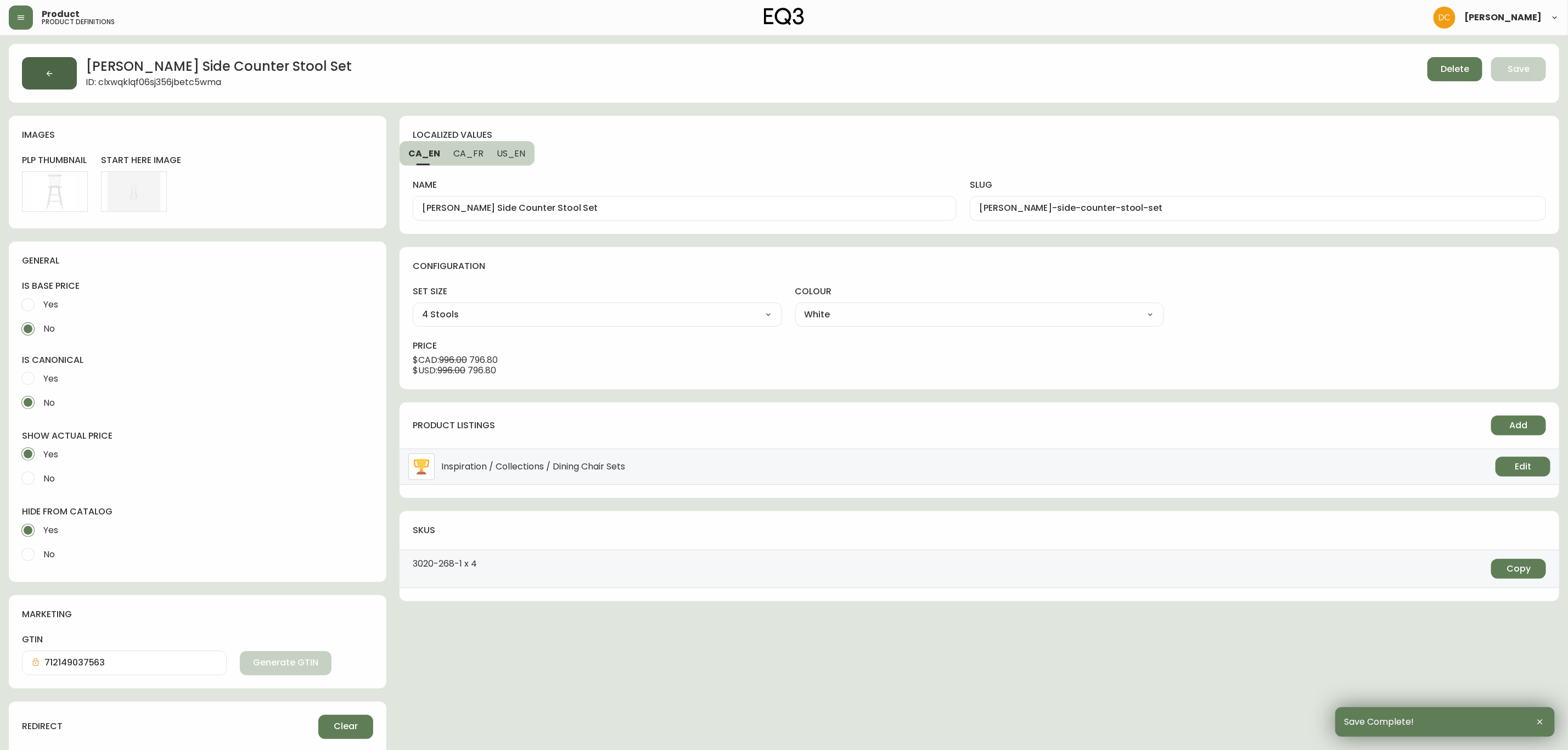
click at [69, 70] on button "button" at bounding box center [49, 73] width 55 height 32
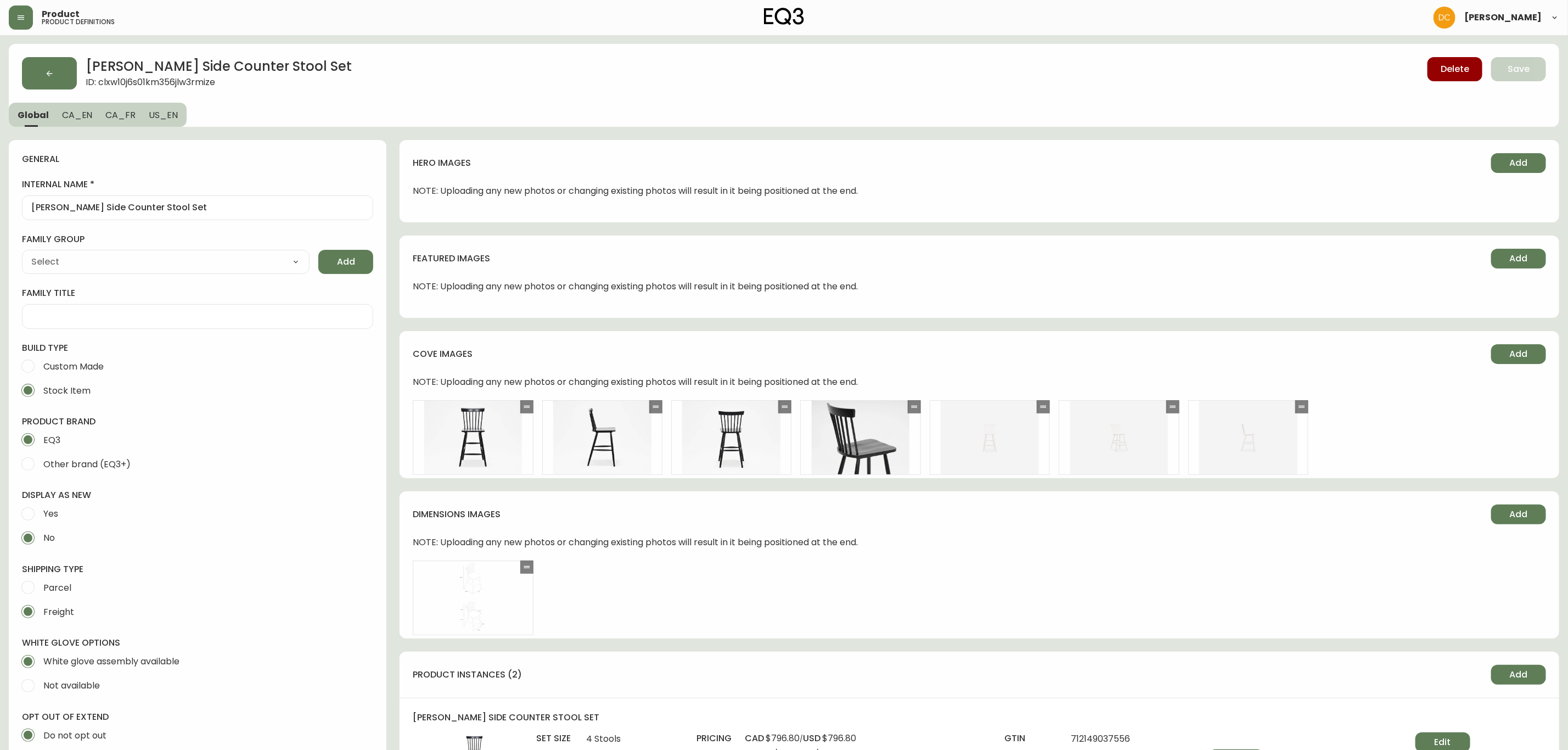
type input "EQ3"
type input "Furniture > Chairs > Table & Bar Stools"
type input "Casegood_Wood_Dust"
select select "cjyt4m5lw0000pt749bx6gh7n"
select select "cld0ddzul13ch011848so0rd3"
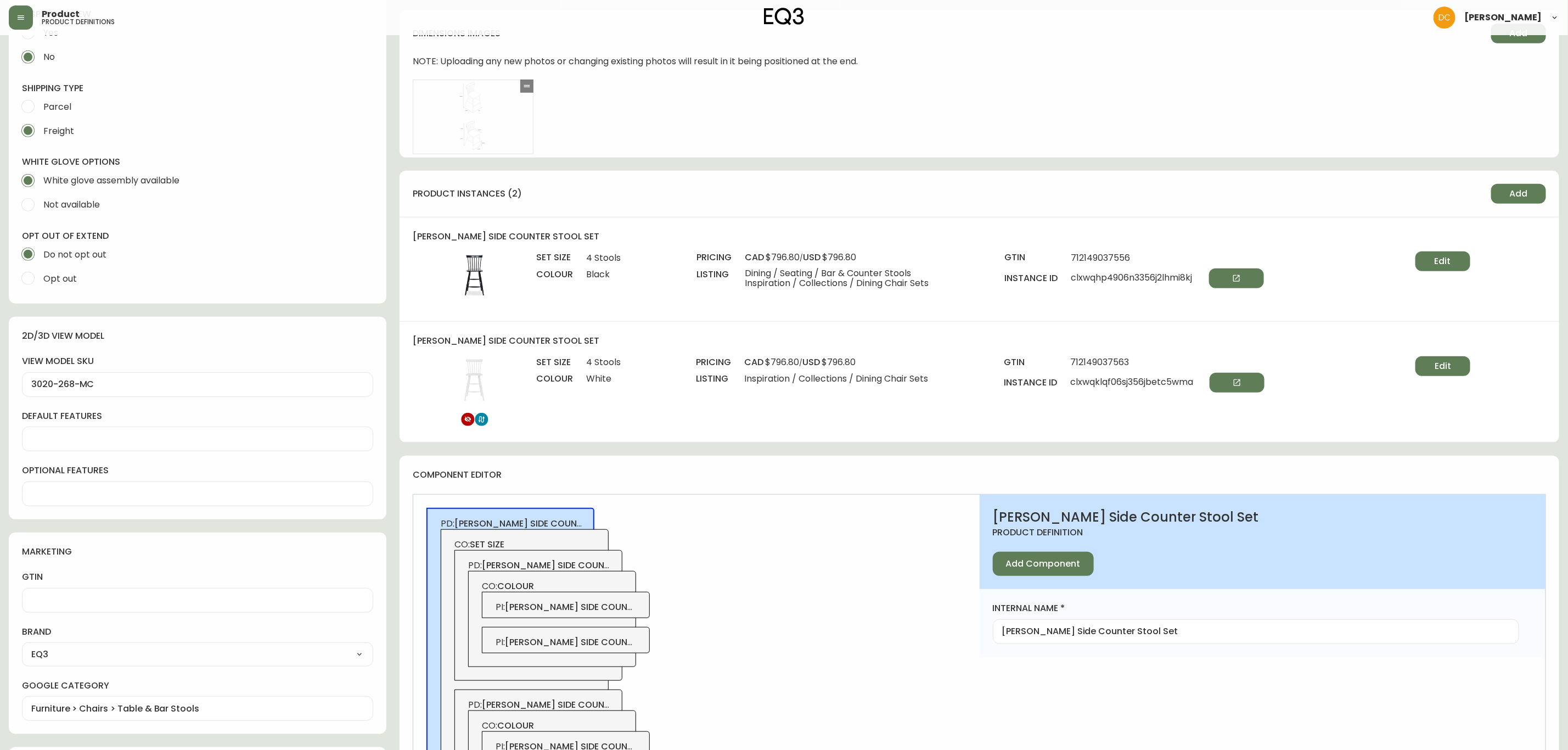
scroll to position [494, 0]
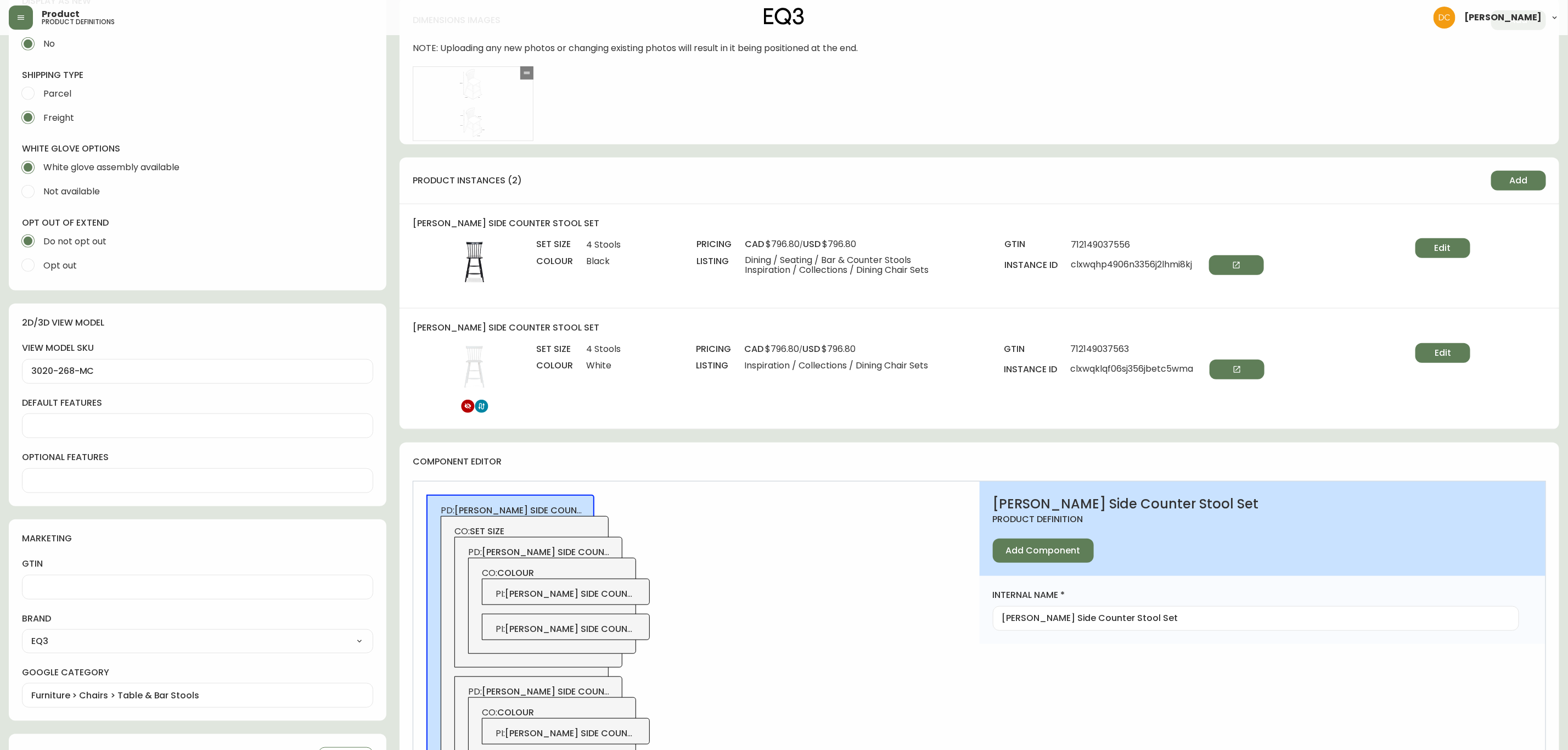
click at [1444, 251] on span "Edit" at bounding box center [1443, 248] width 17 height 12
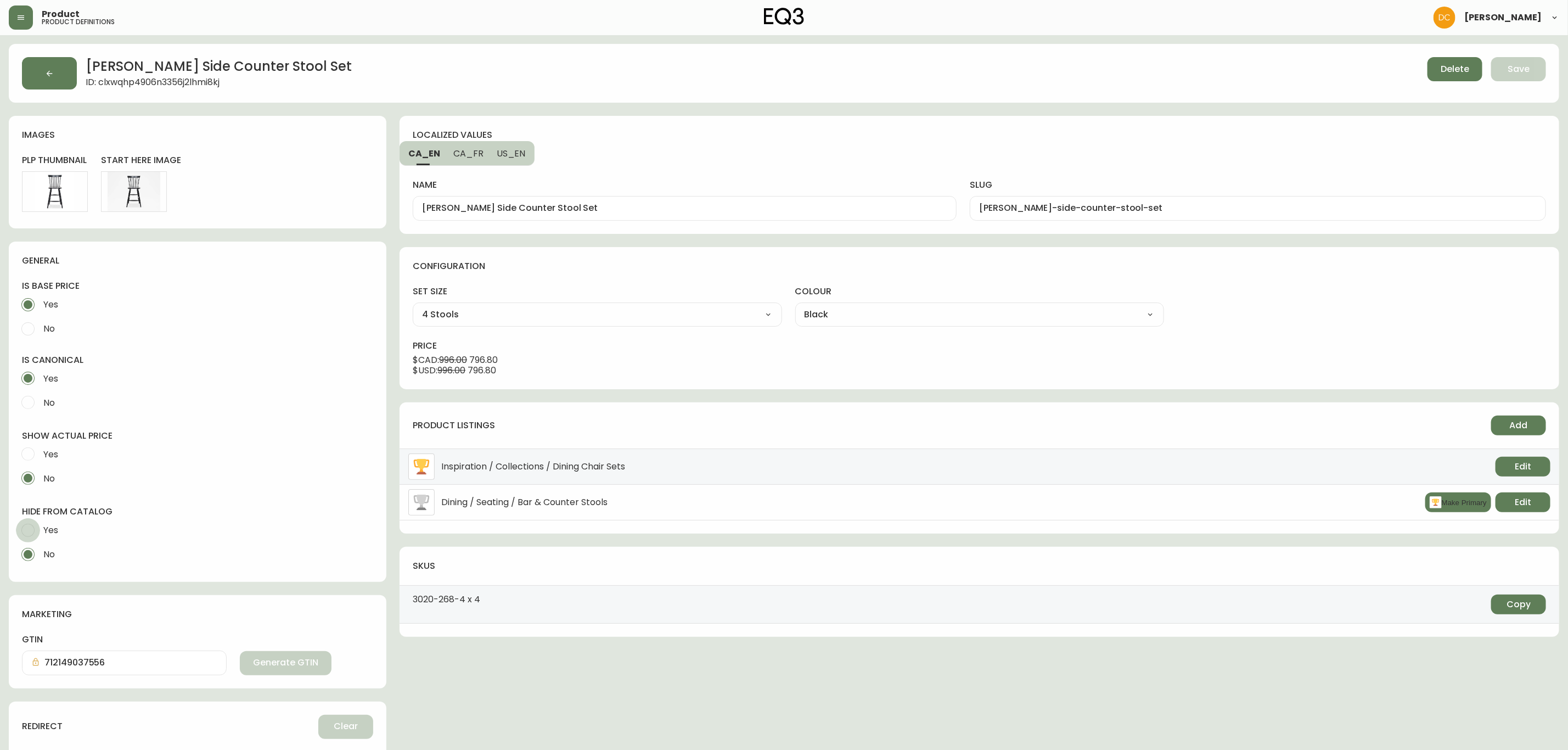
click at [35, 530] on input "Yes" at bounding box center [27, 530] width 24 height 24
radio input "true"
radio input "false"
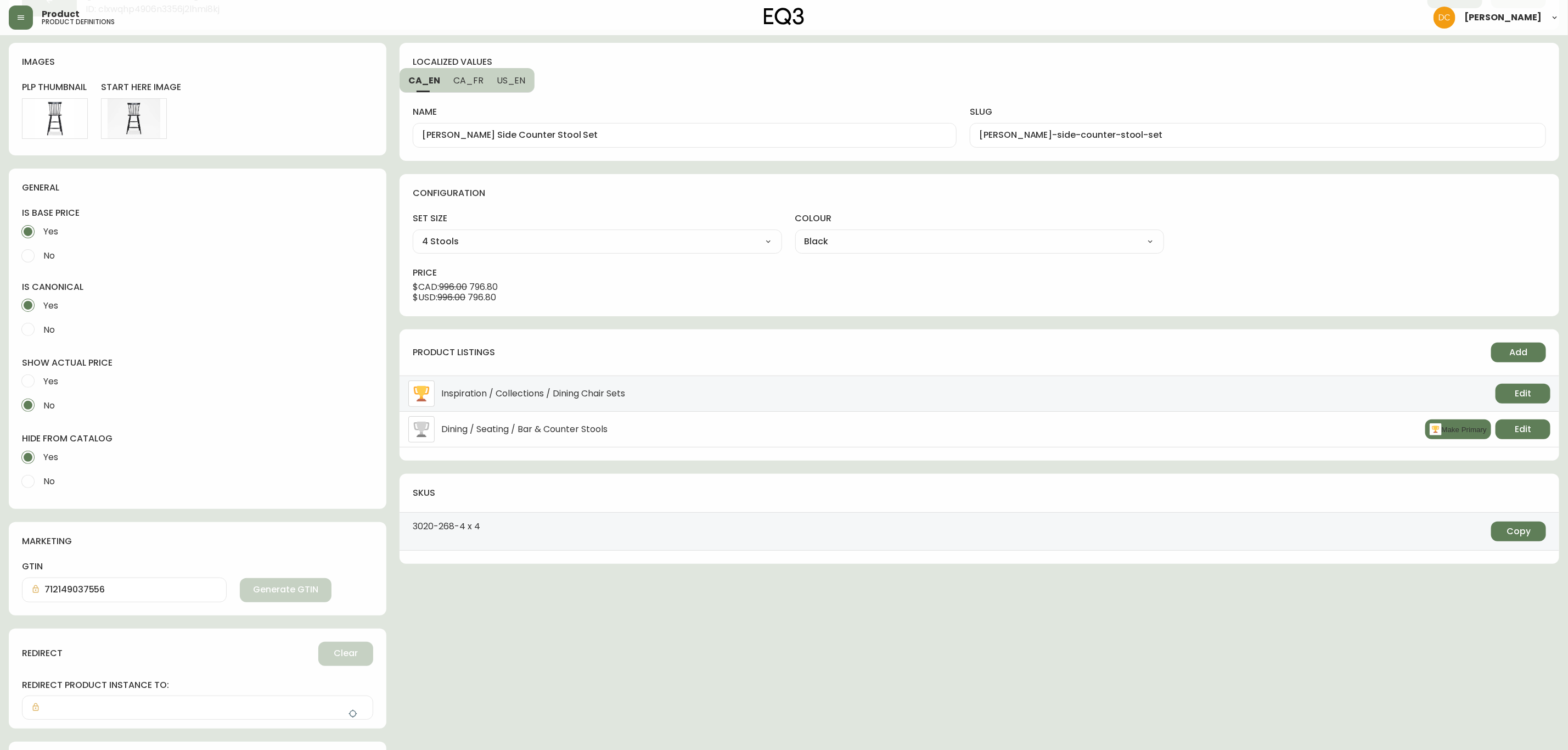
scroll to position [147, 0]
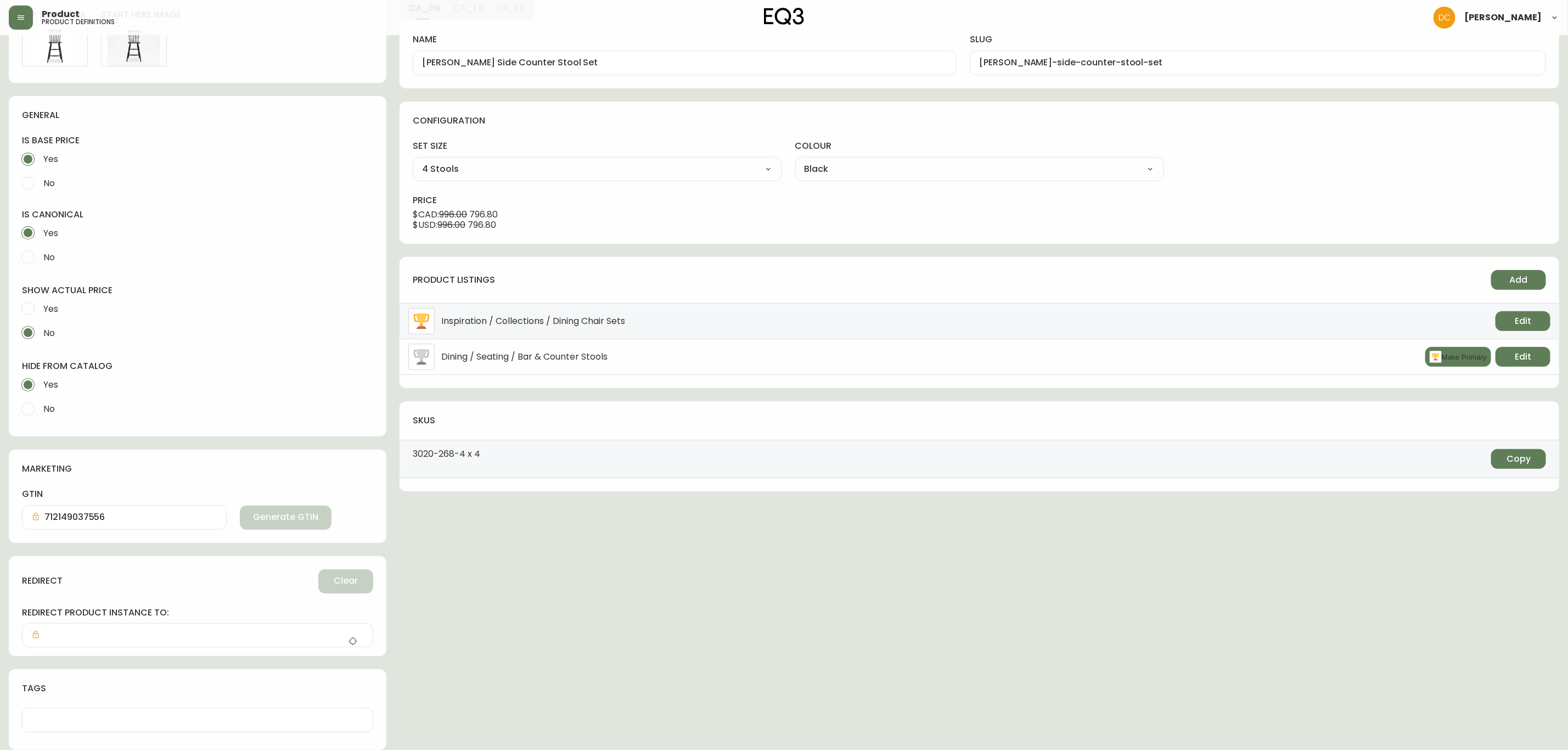
click at [357, 647] on button "button" at bounding box center [352, 641] width 22 height 22
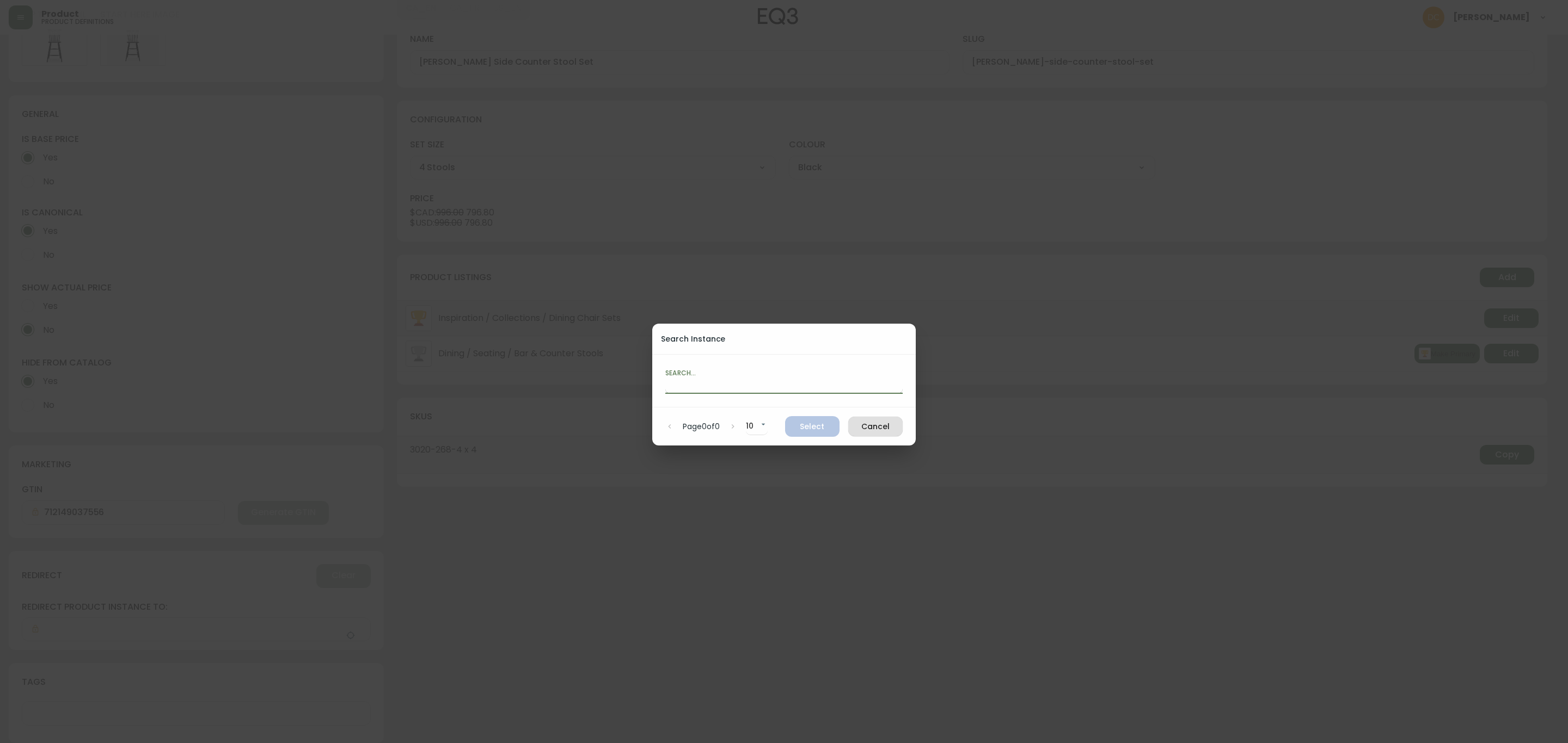
click at [730, 389] on input "text" at bounding box center [784, 385] width 238 height 17
paste input "[PERSON_NAME] side counter"
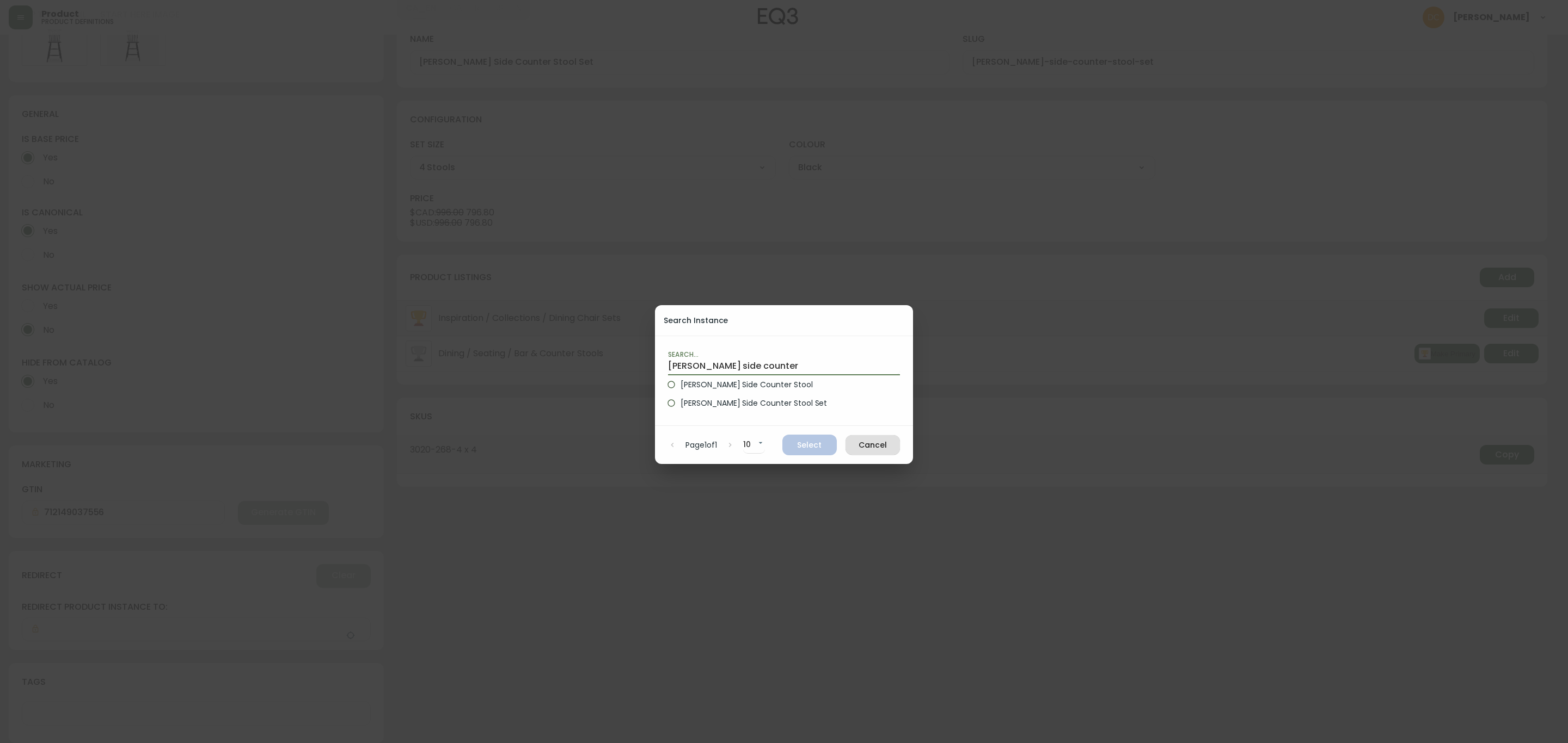
type input "[PERSON_NAME] side counter"
click at [745, 381] on span "[PERSON_NAME] Side Counter Stool" at bounding box center [746, 385] width 132 height 12
click at [680, 381] on input "[PERSON_NAME] Side Counter Stool" at bounding box center [671, 385] width 19 height 19
radio input "true"
click at [820, 445] on span "Select" at bounding box center [809, 445] width 37 height 14
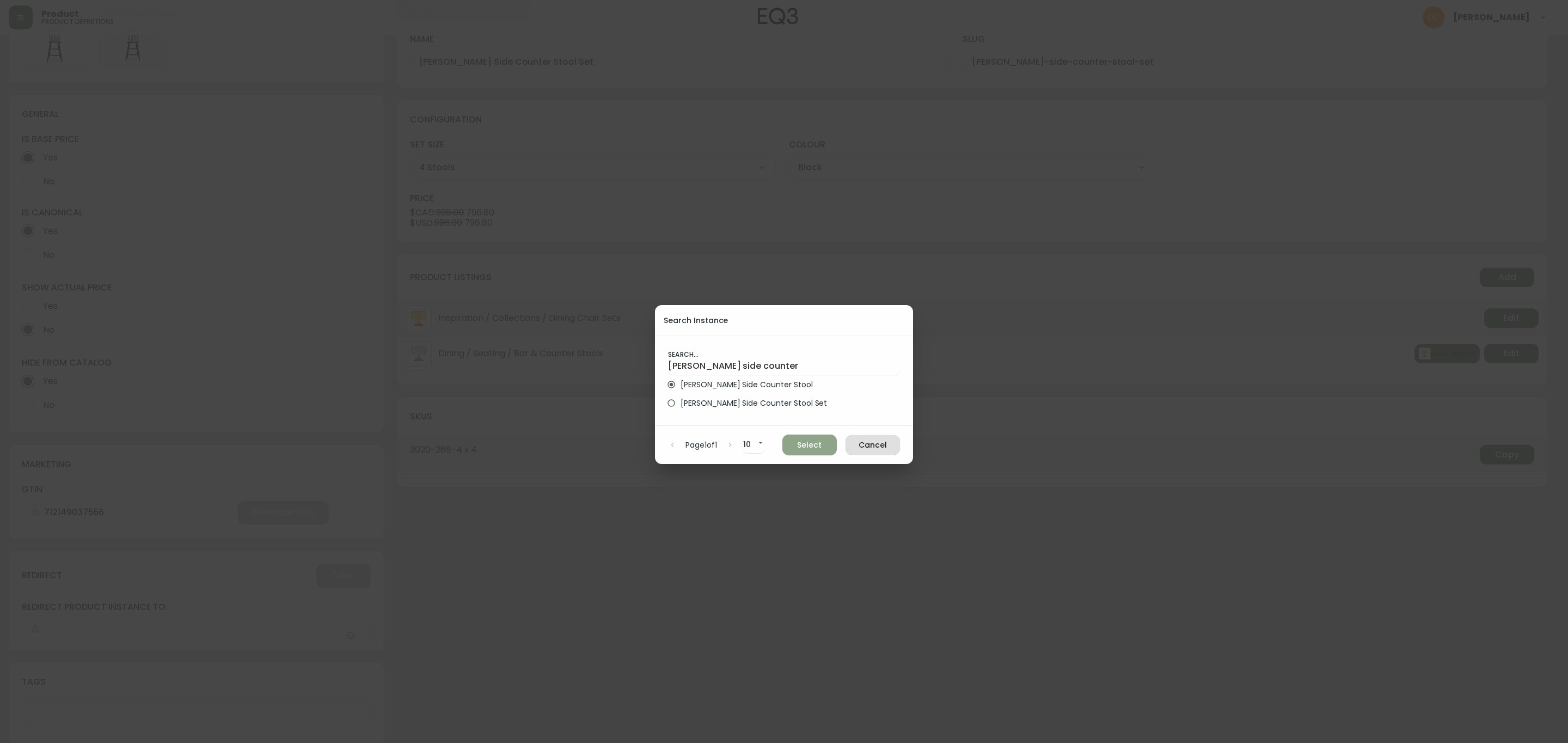
type input "[PERSON_NAME] Side Counter Stool"
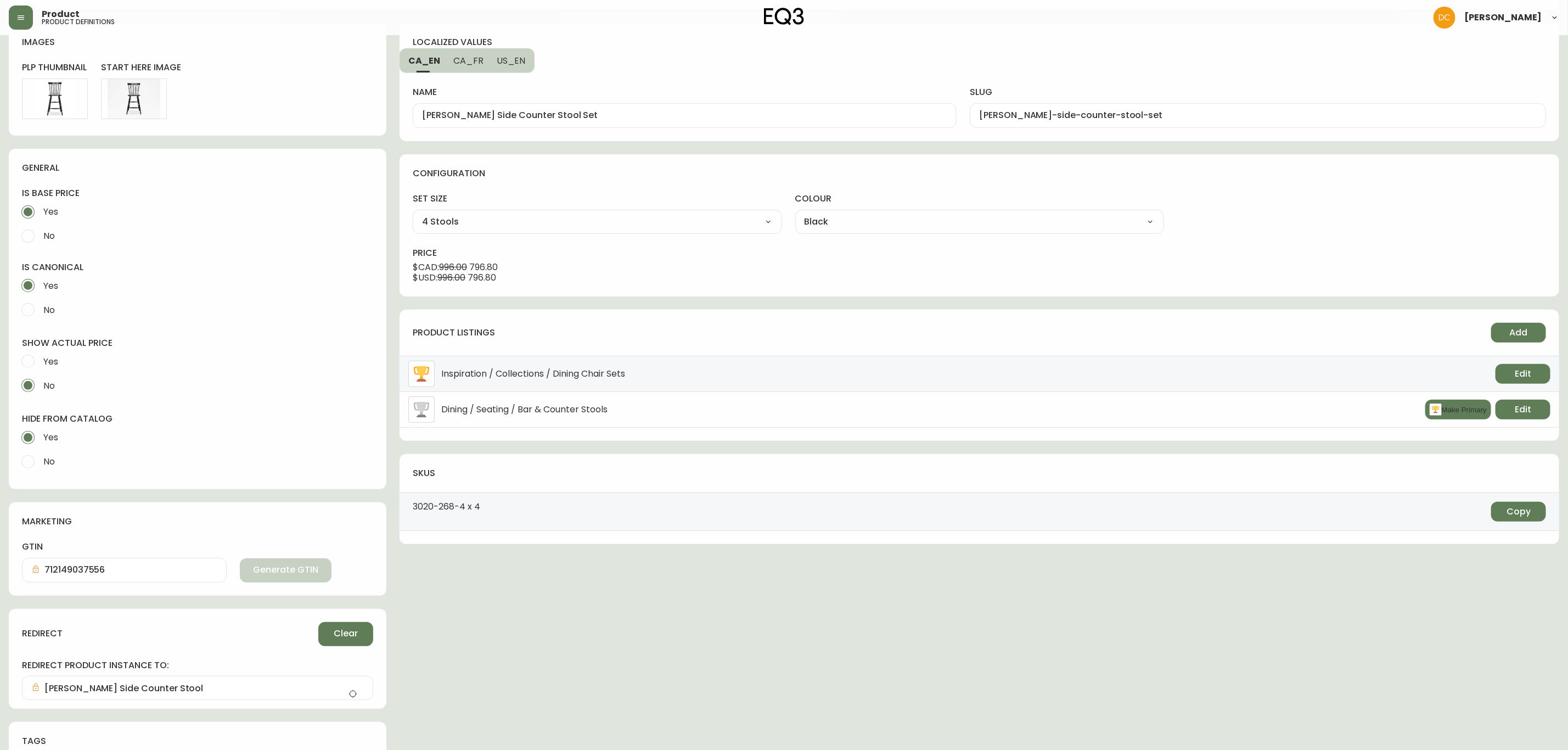
scroll to position [0, 0]
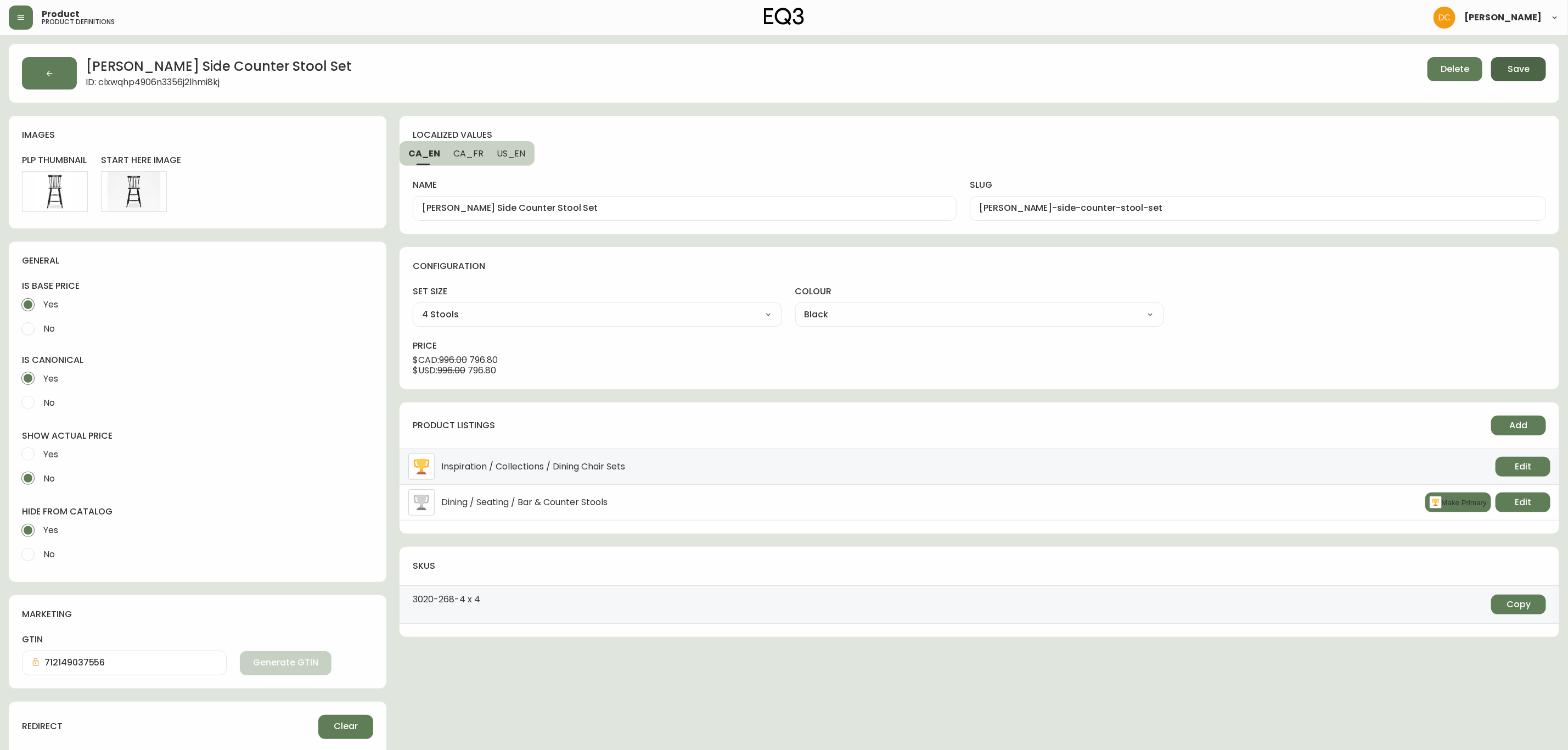
click at [1516, 63] on span "Save" at bounding box center [1519, 69] width 22 height 12
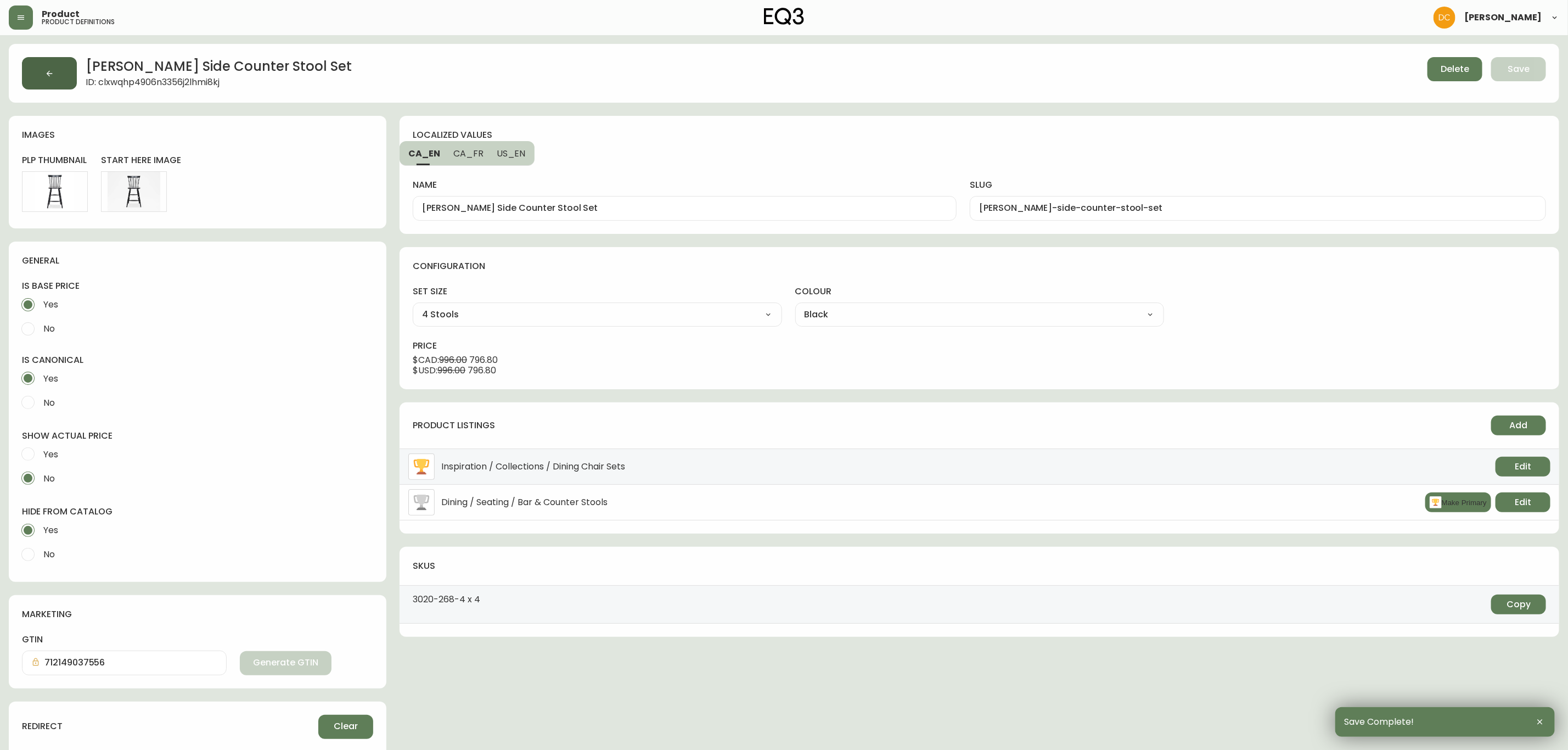
click at [56, 76] on button "button" at bounding box center [49, 73] width 55 height 32
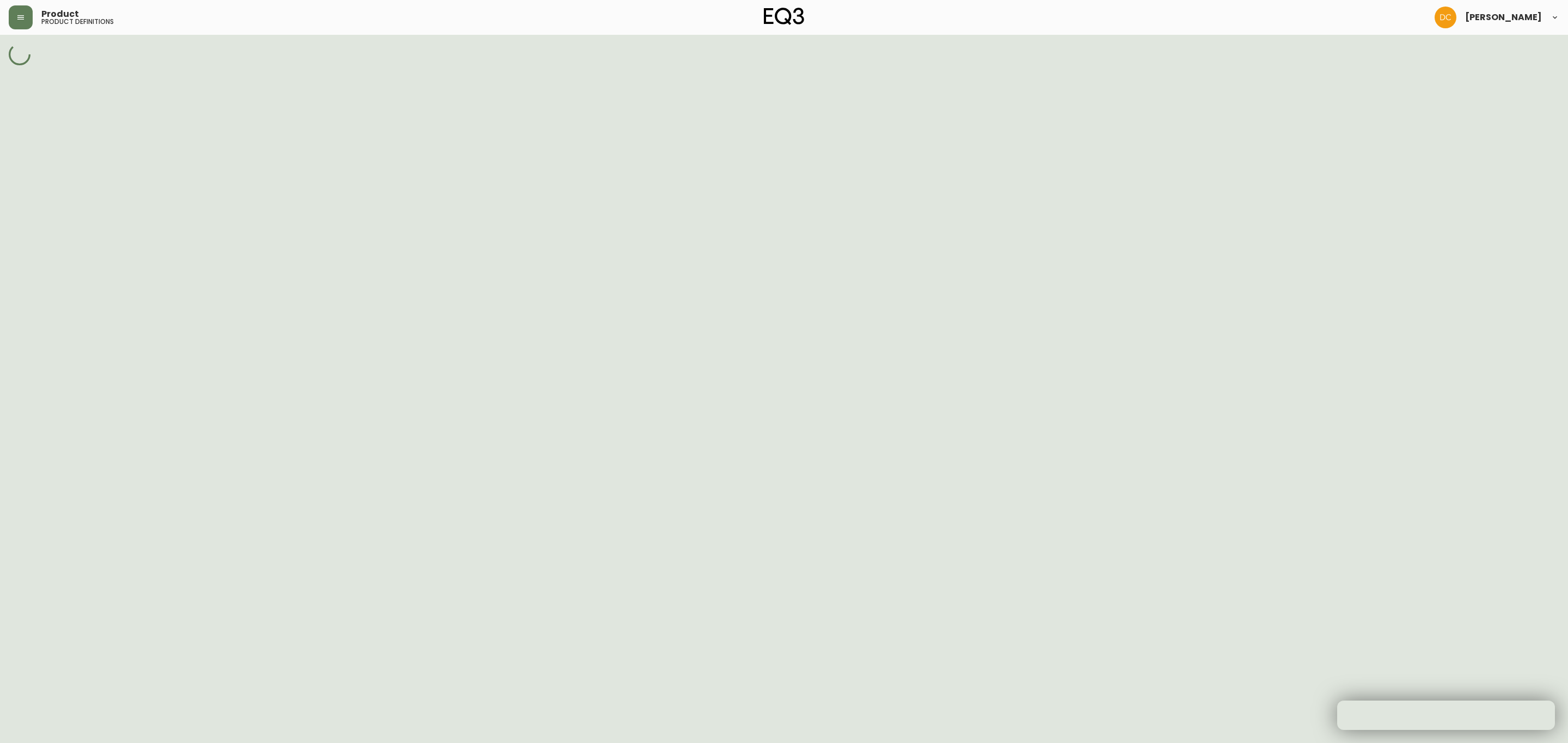
select select "cld0ddzul13ch011848so0rd3"
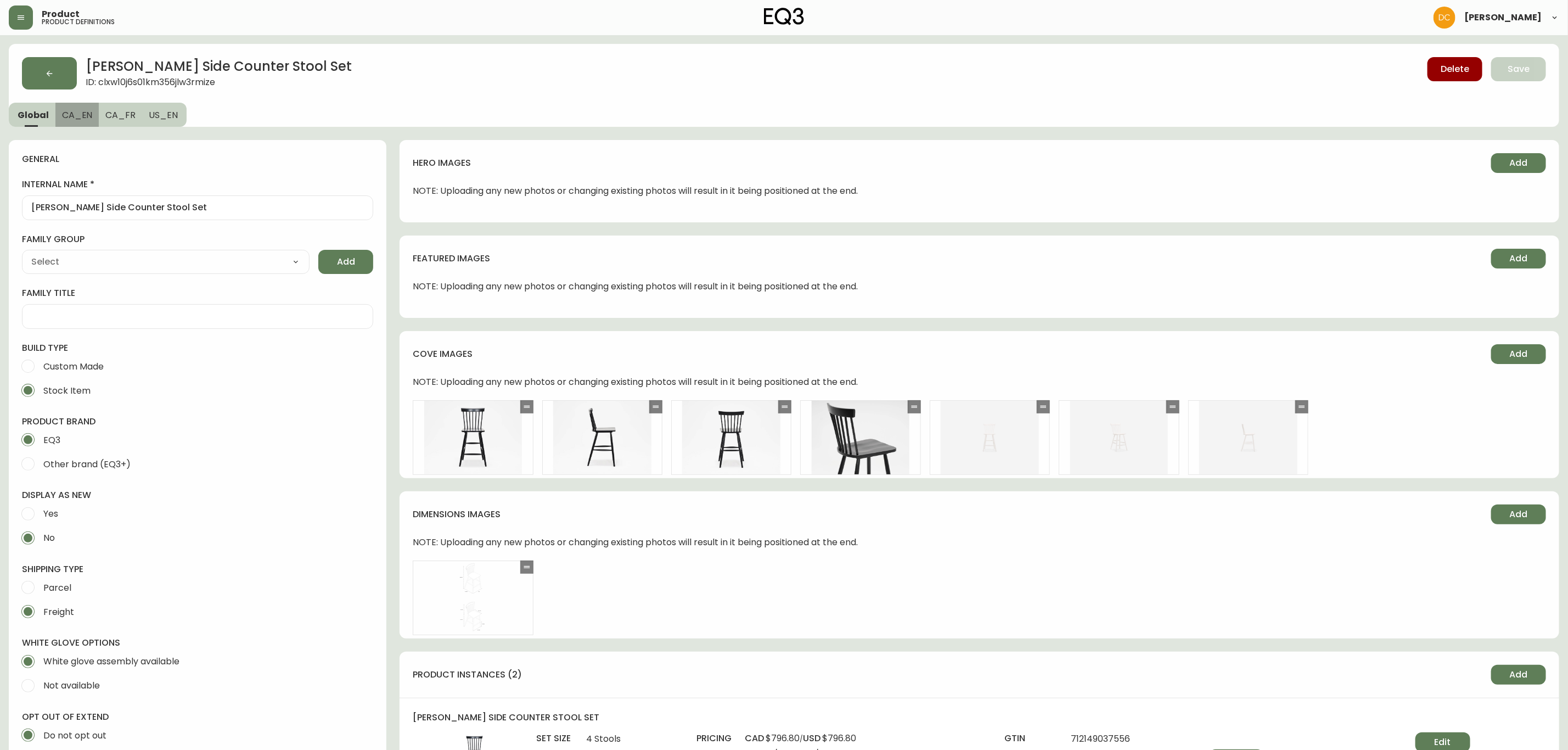
click at [87, 119] on span "CA_EN" at bounding box center [77, 115] width 31 height 12
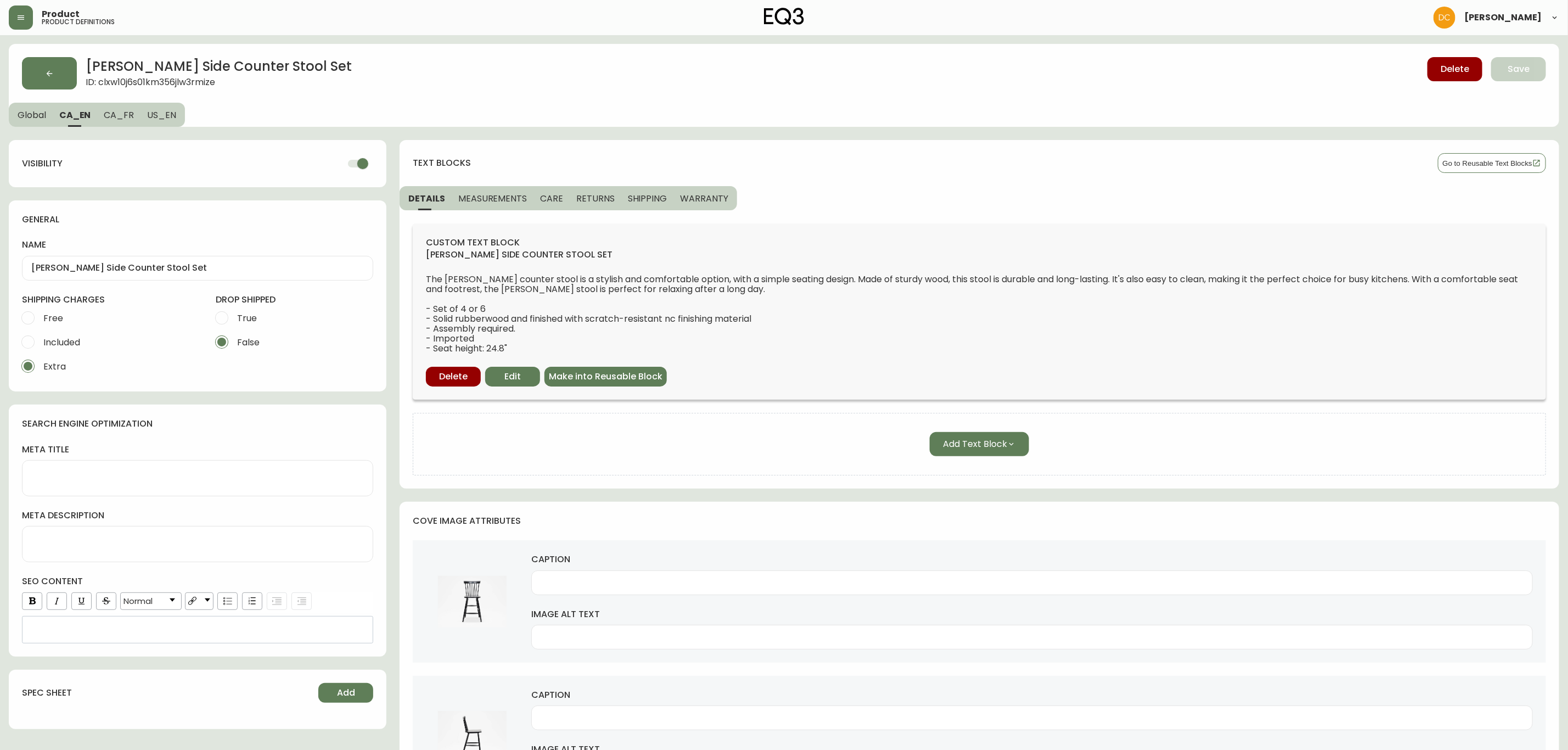
click at [362, 165] on input "checkbox" at bounding box center [362, 163] width 62 height 21
click at [126, 115] on span "CA_FR" at bounding box center [119, 115] width 30 height 12
checkbox input "true"
type input "Ensemble de tabourets de comptoir d'appoint [PERSON_NAME]"
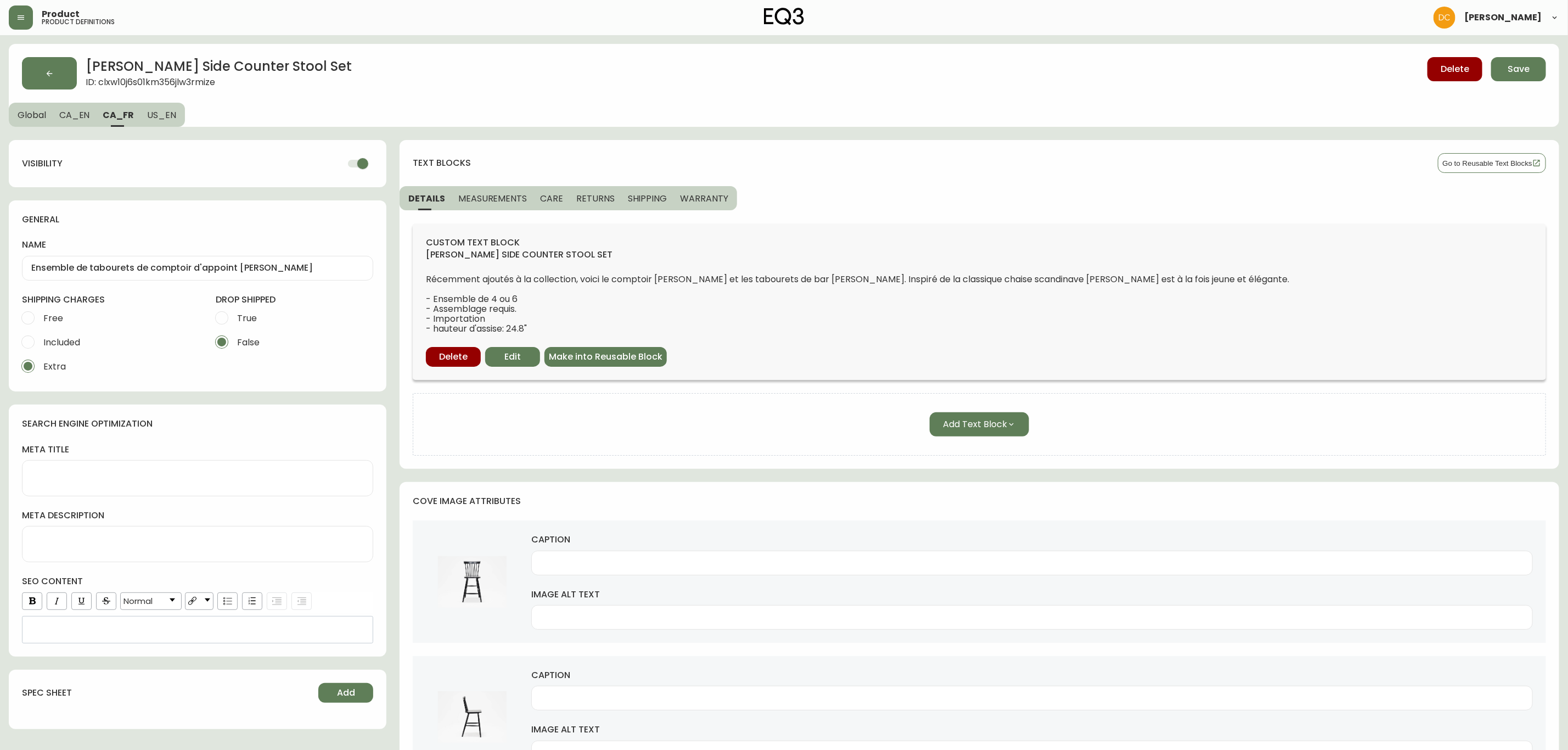
drag, startPoint x: 357, startPoint y: 165, endPoint x: 157, endPoint y: 119, distance: 205.2
click at [351, 165] on input "checkbox" at bounding box center [362, 163] width 62 height 21
click at [152, 117] on span "US_EN" at bounding box center [161, 115] width 29 height 12
checkbox input "true"
type input "[PERSON_NAME] Side Counter Stool Set"
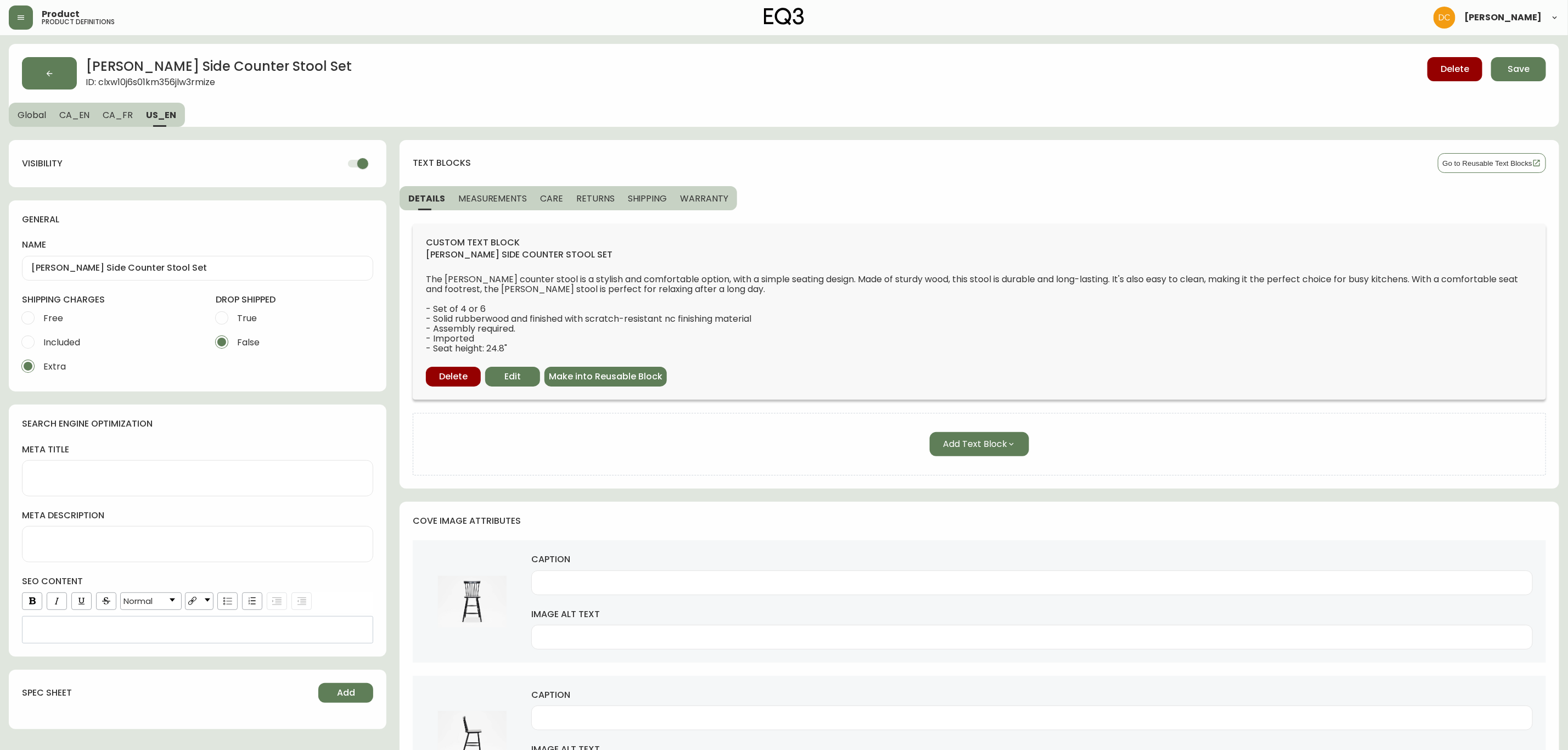
drag, startPoint x: 365, startPoint y: 168, endPoint x: 333, endPoint y: 158, distance: 33.5
click at [361, 168] on input "checkbox" at bounding box center [362, 163] width 62 height 21
checkbox input "false"
click at [1521, 75] on span "Save" at bounding box center [1519, 69] width 22 height 12
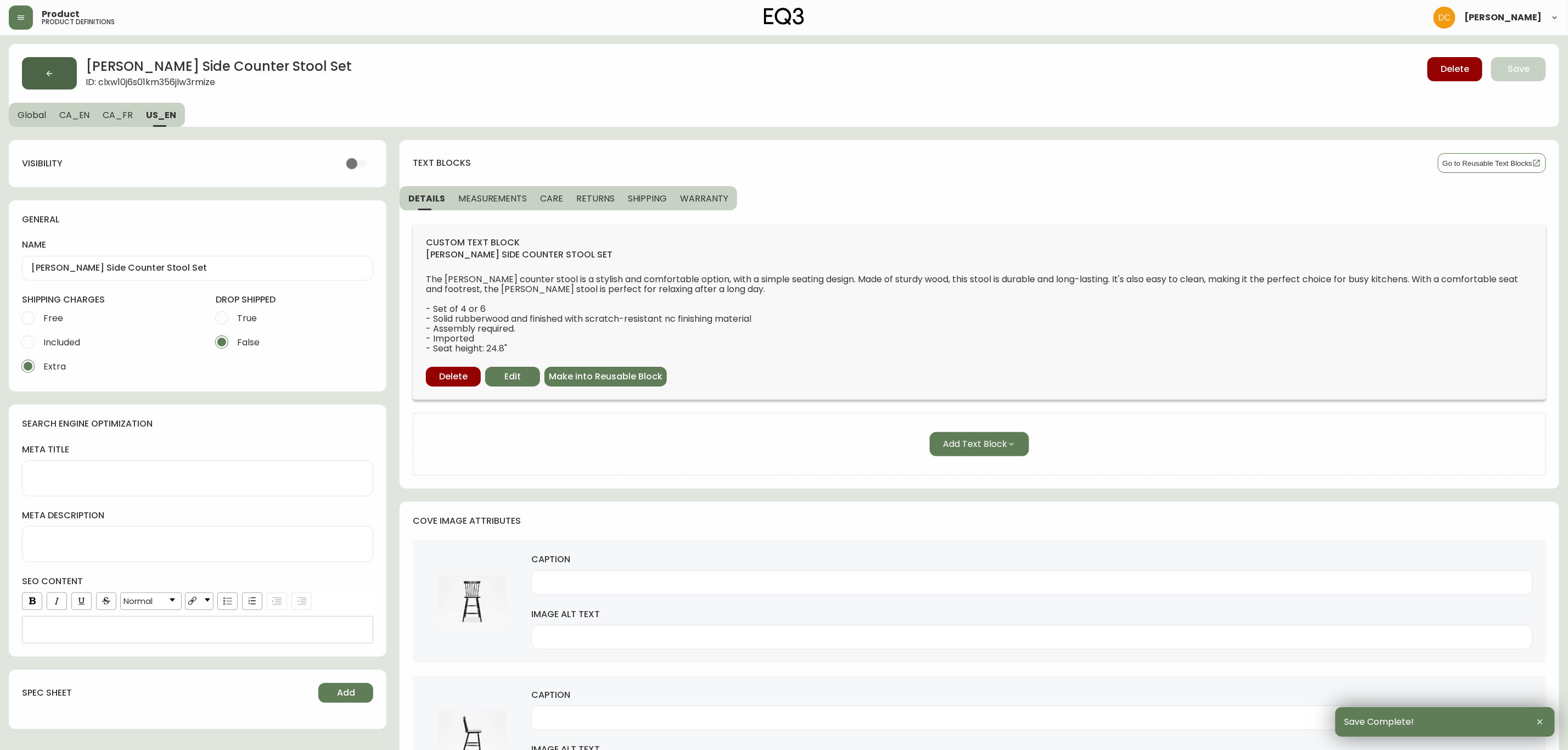
click at [48, 70] on icon "button" at bounding box center [49, 73] width 9 height 9
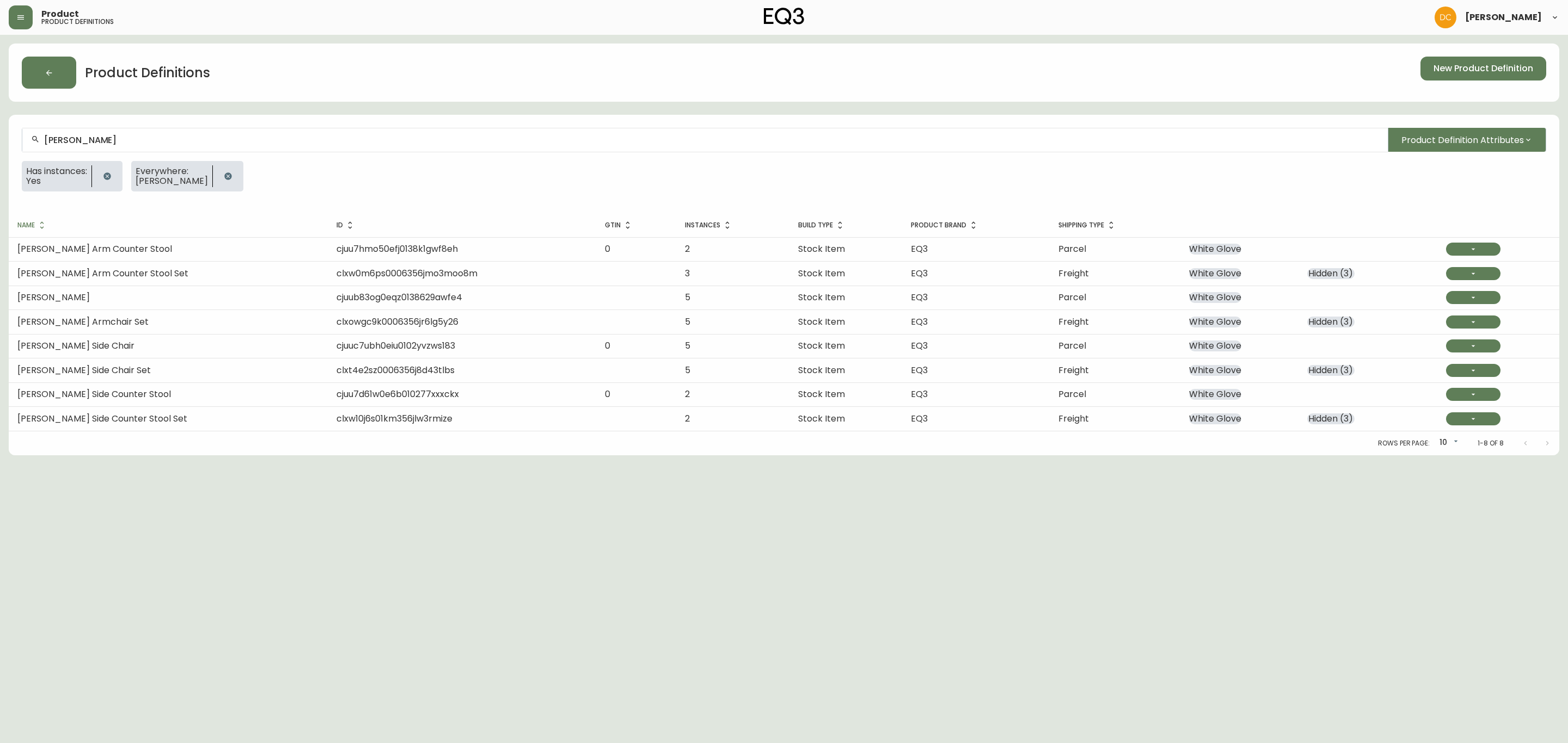
click at [304, 147] on div "[PERSON_NAME]" at bounding box center [705, 141] width 1365 height 25
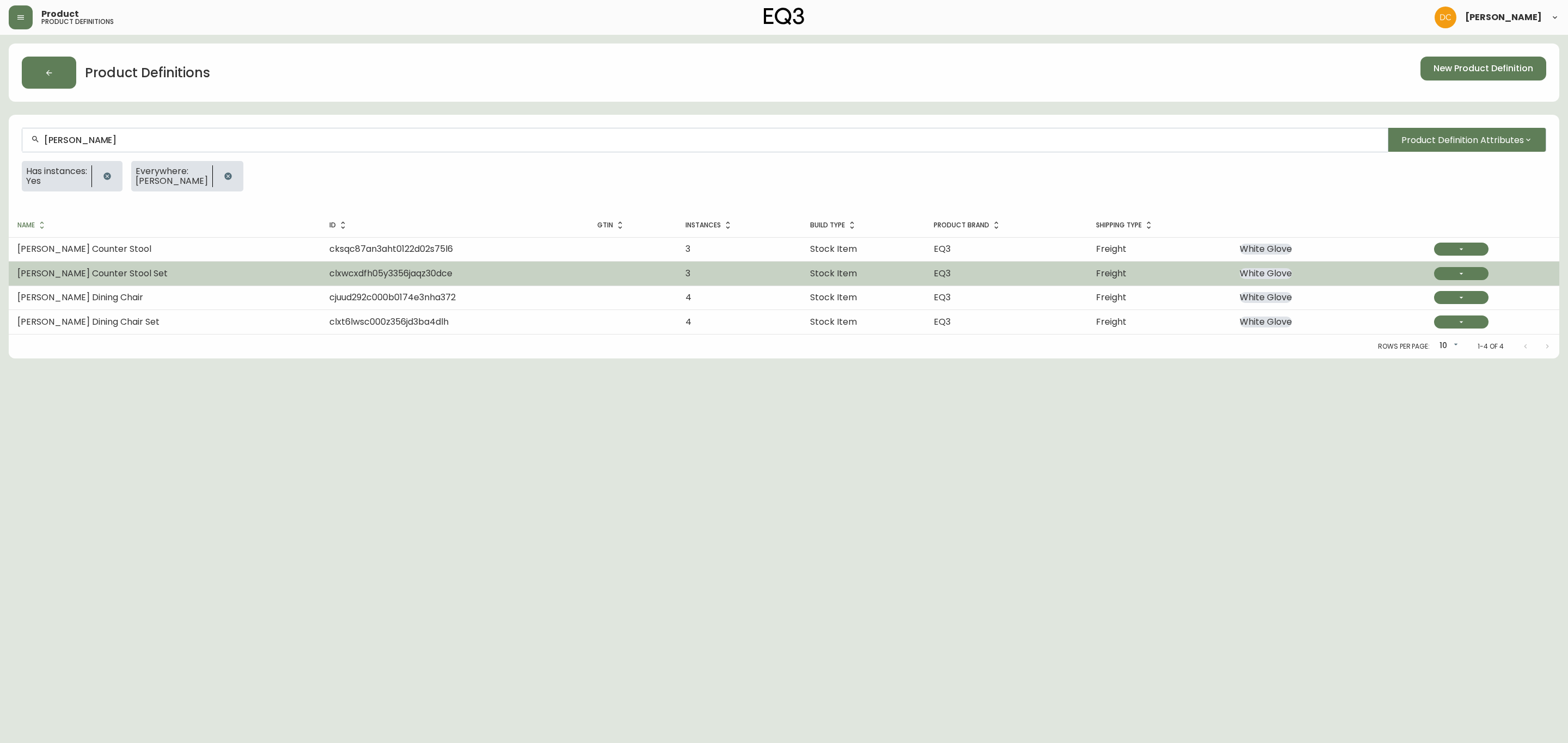
type input "[PERSON_NAME]"
click at [173, 273] on td "[PERSON_NAME] Counter Stool Set" at bounding box center [164, 273] width 312 height 24
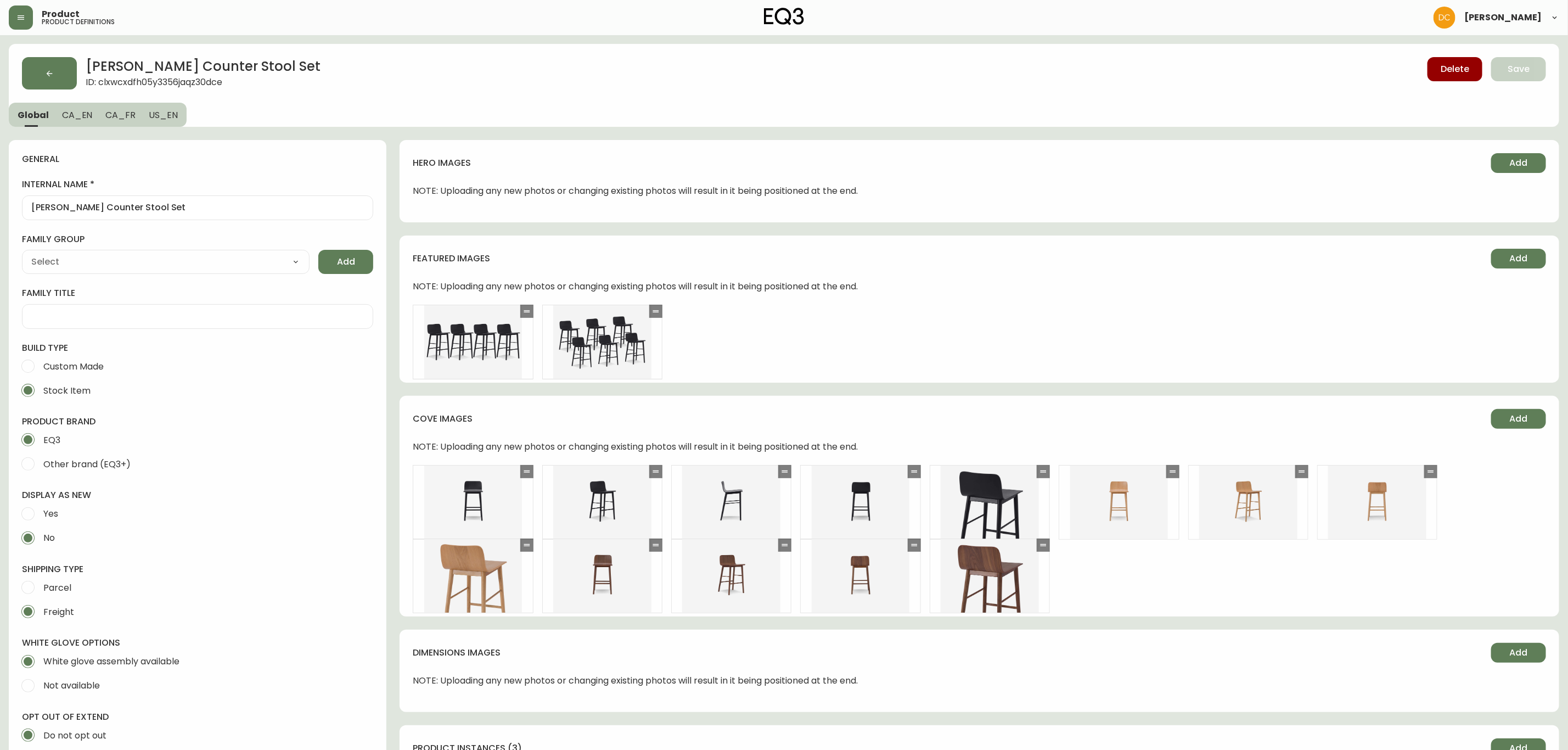
type input "EQ3"
type input "Furniture > Chairs > Table & Bar Stools"
type input "Casegoods_DEHP"
select select "cjyt4m5lw0000pt749bx6gh7n"
select select "cjy7e5fzk019901622tsbkzsb"
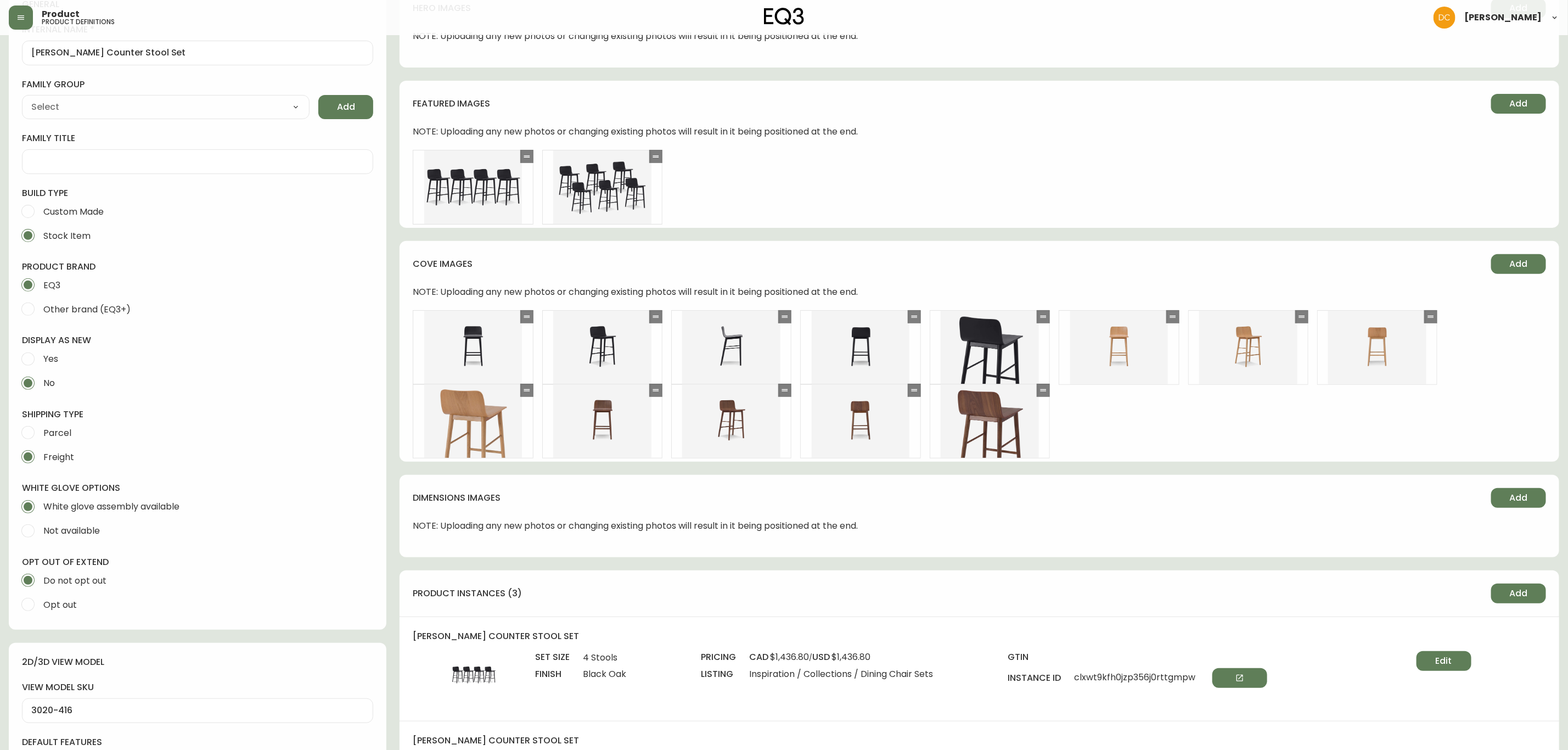
scroll to position [494, 0]
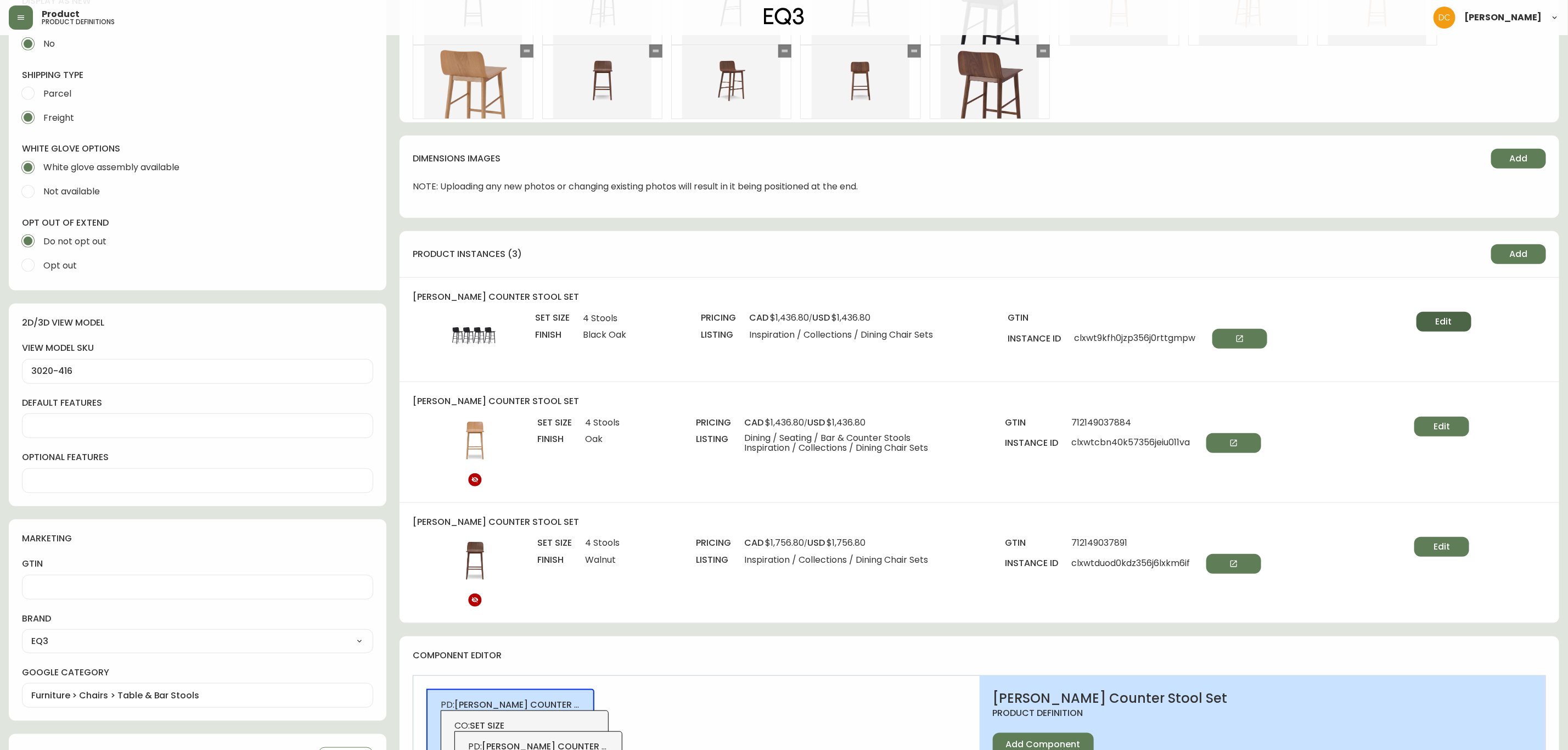
click at [1458, 319] on button "Edit" at bounding box center [1444, 322] width 55 height 20
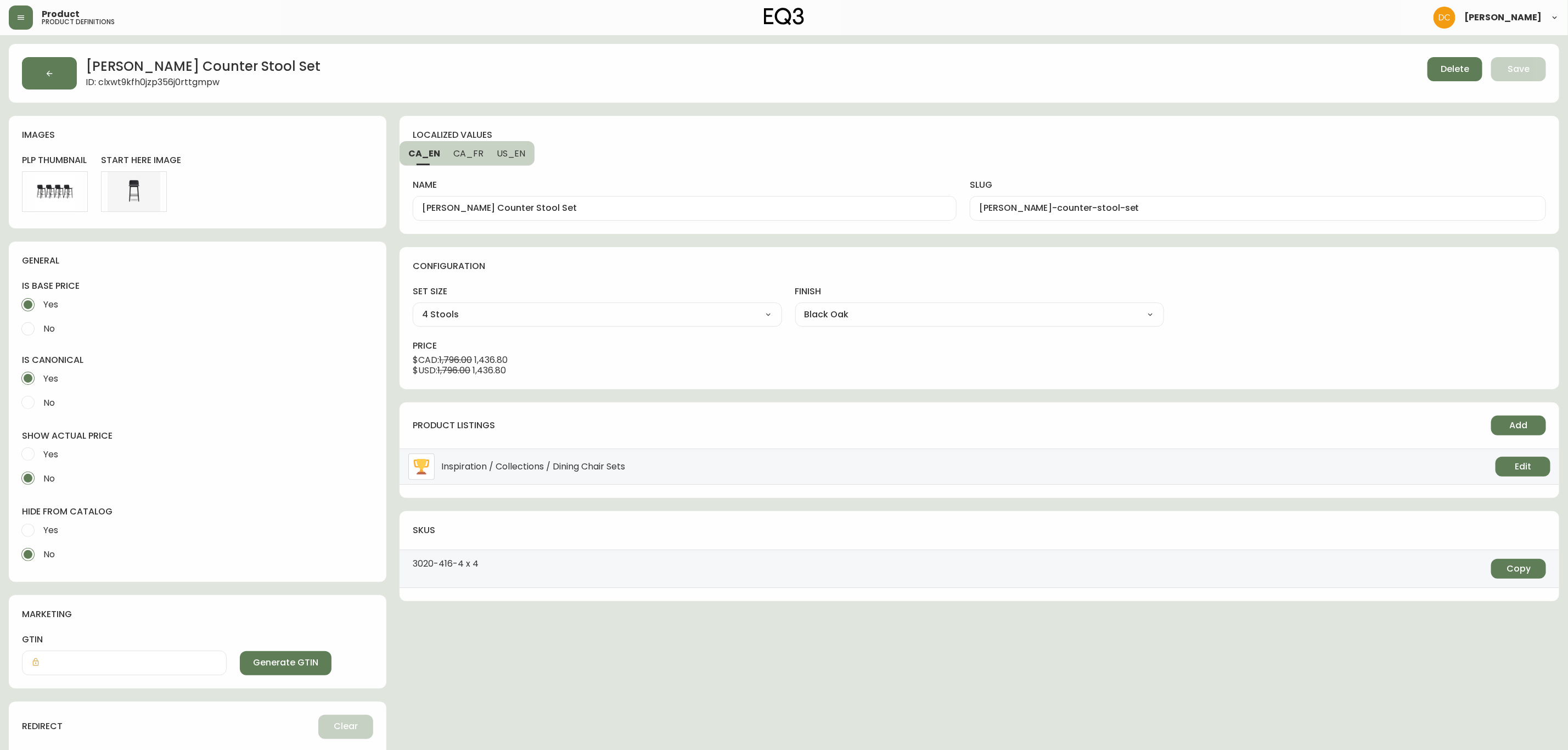
click at [91, 524] on label "Yes" at bounding box center [190, 530] width 348 height 24
click at [40, 524] on input "Yes" at bounding box center [27, 530] width 24 height 24
radio input "true"
radio input "false"
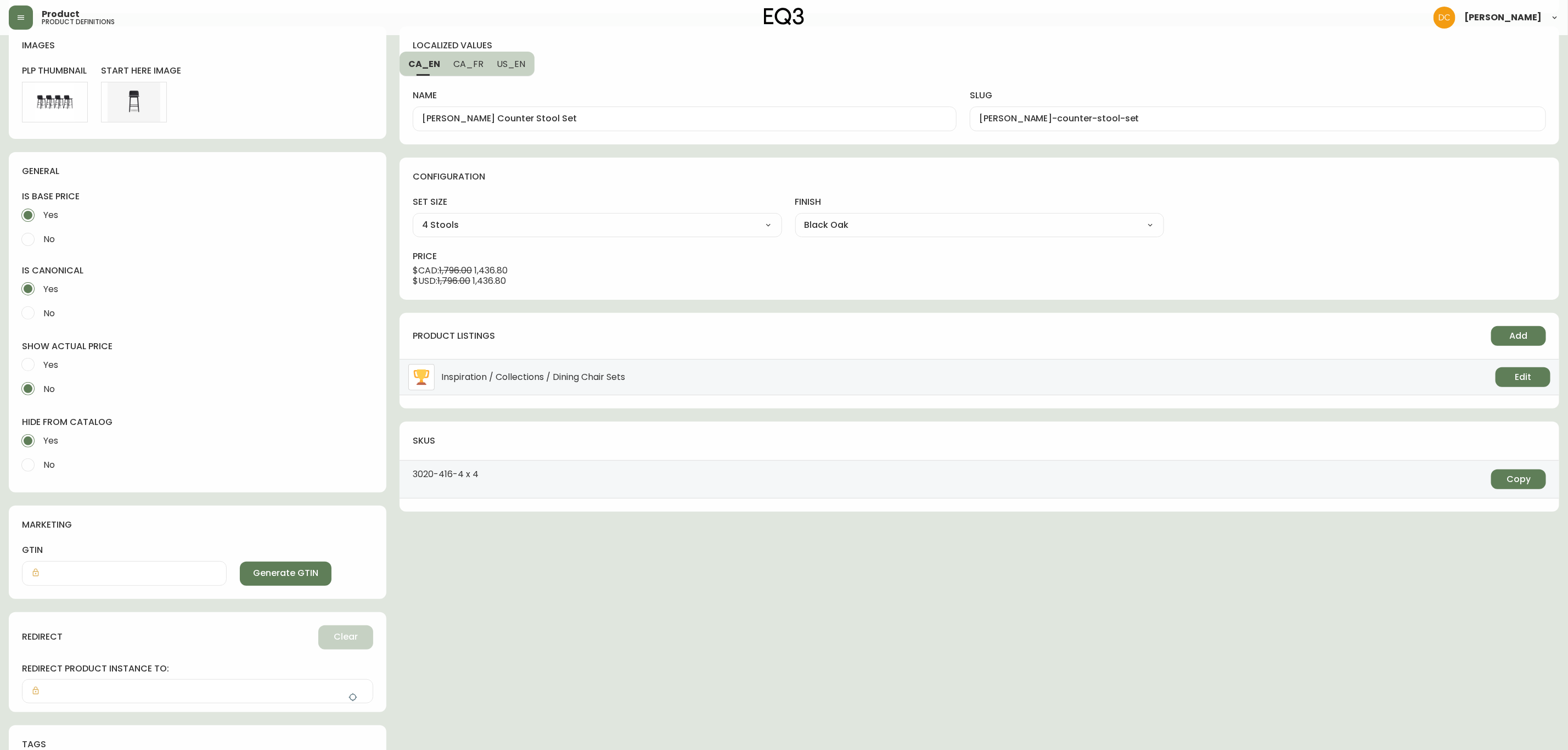
scroll to position [147, 0]
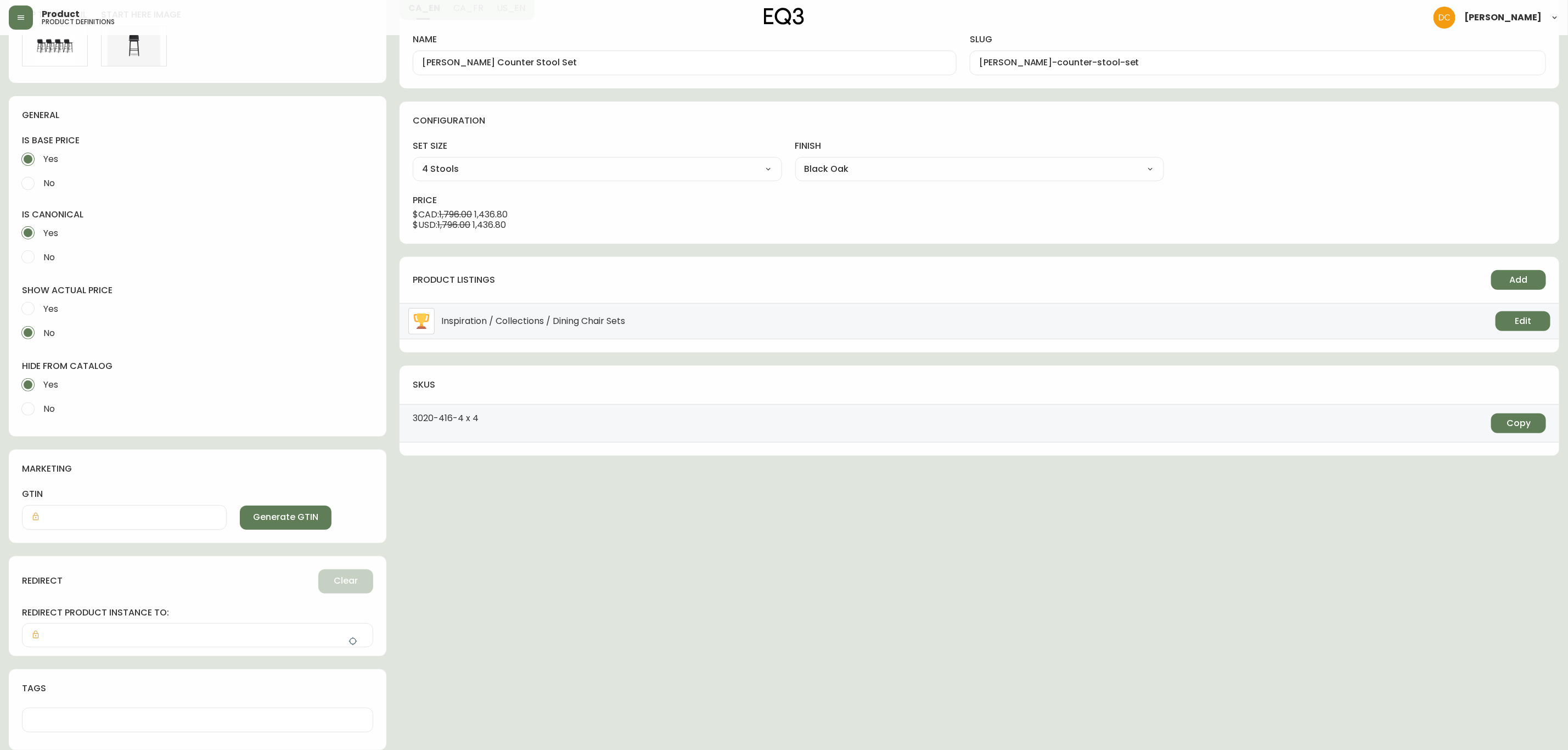
click at [342, 633] on div at bounding box center [197, 635] width 352 height 24
click at [346, 633] on button "button" at bounding box center [352, 641] width 22 height 22
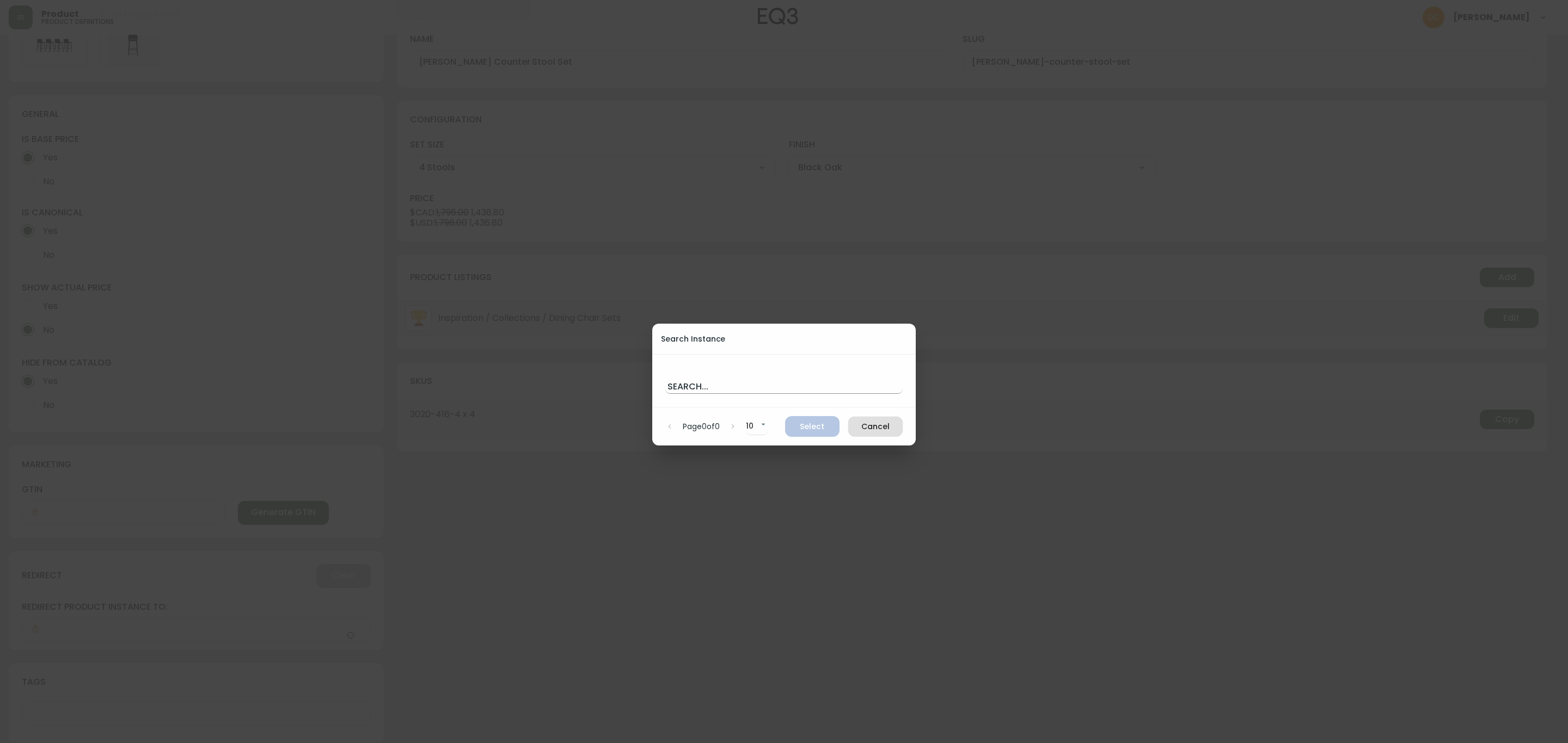
click at [748, 387] on input "text" at bounding box center [784, 385] width 238 height 17
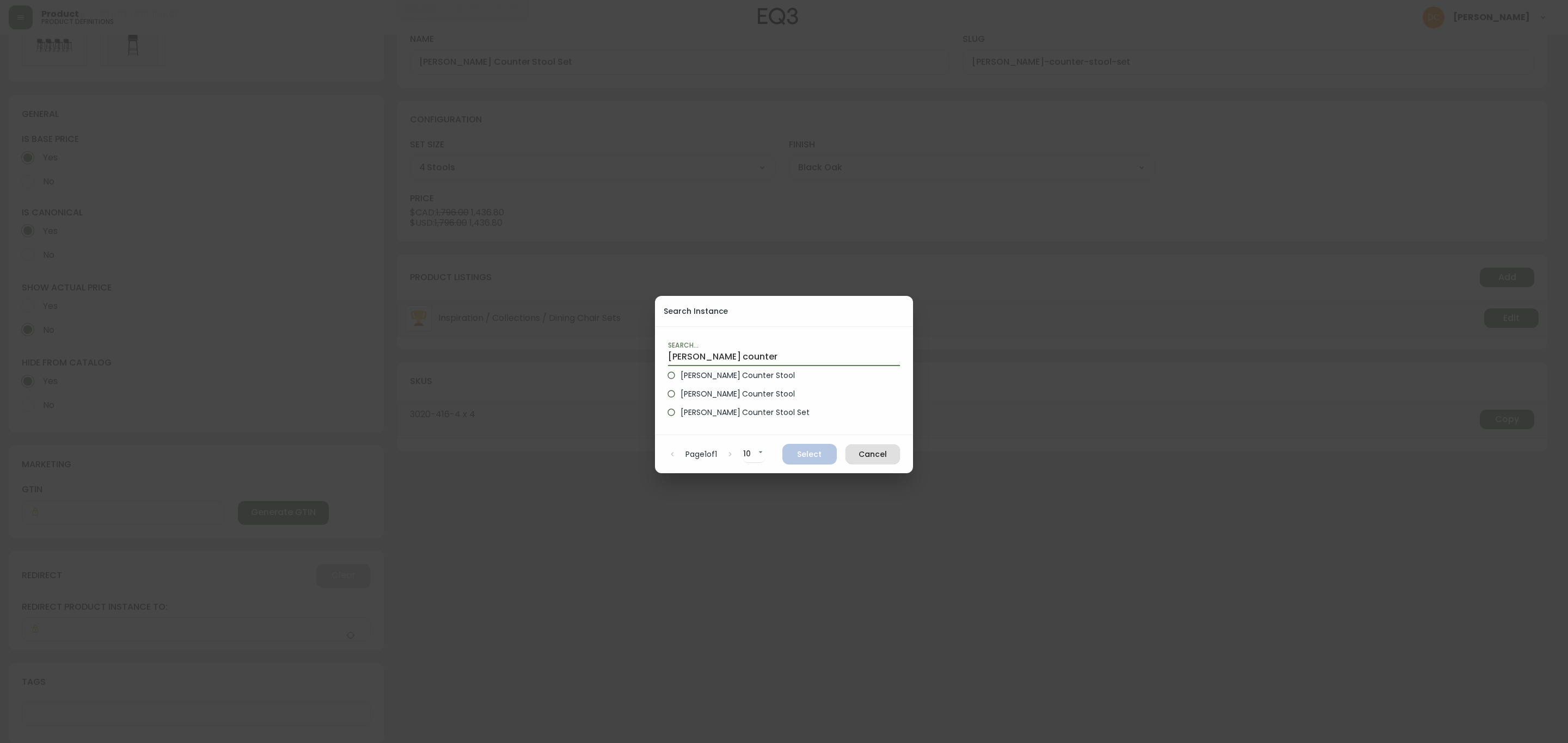
type input "[PERSON_NAME] counter"
click at [735, 381] on span "[PERSON_NAME] Counter Stool" at bounding box center [737, 376] width 114 height 12
click at [680, 381] on input "[PERSON_NAME] Counter Stool" at bounding box center [671, 376] width 19 height 19
radio input "true"
click at [821, 454] on span "Select" at bounding box center [809, 455] width 37 height 14
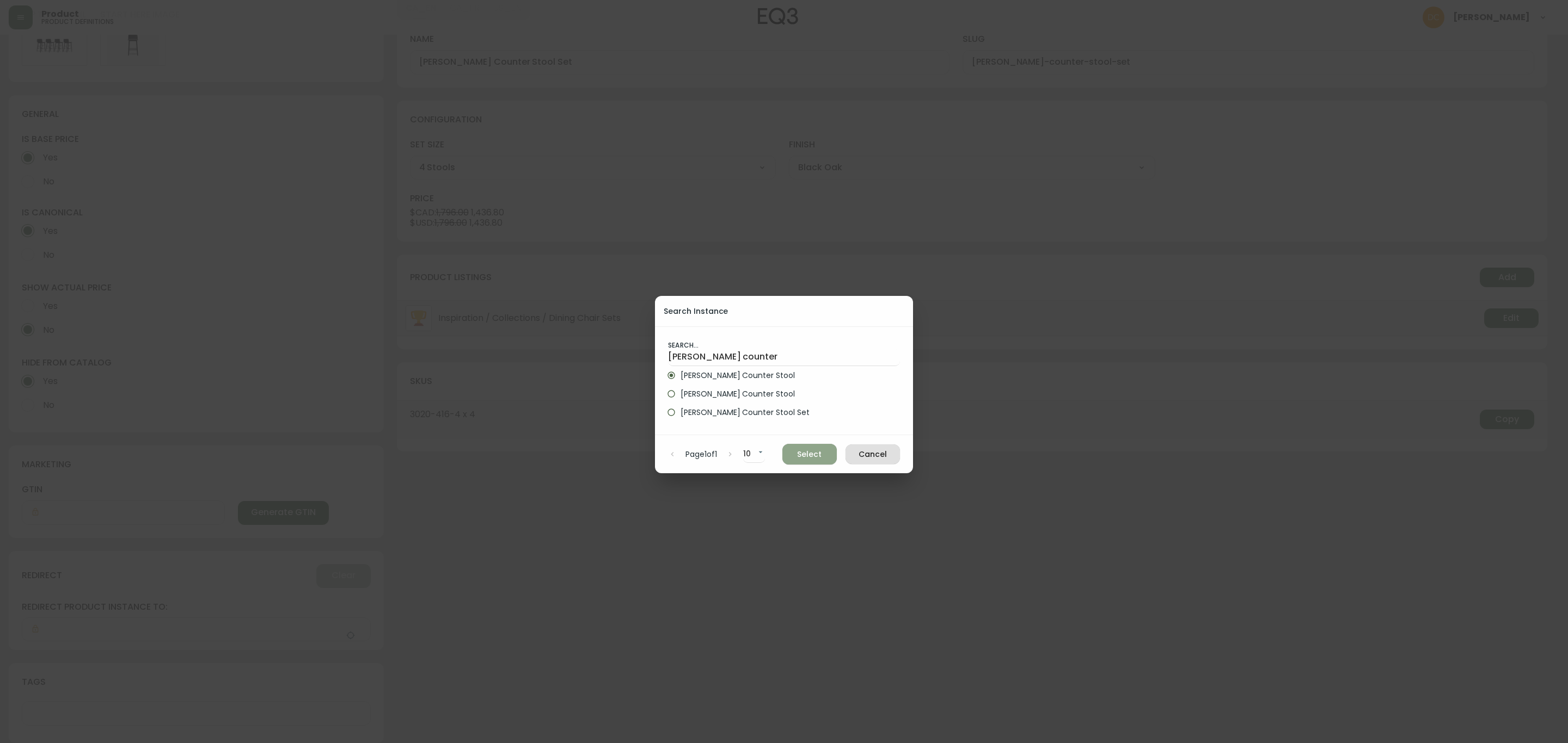
type input "[PERSON_NAME] Counter Stool"
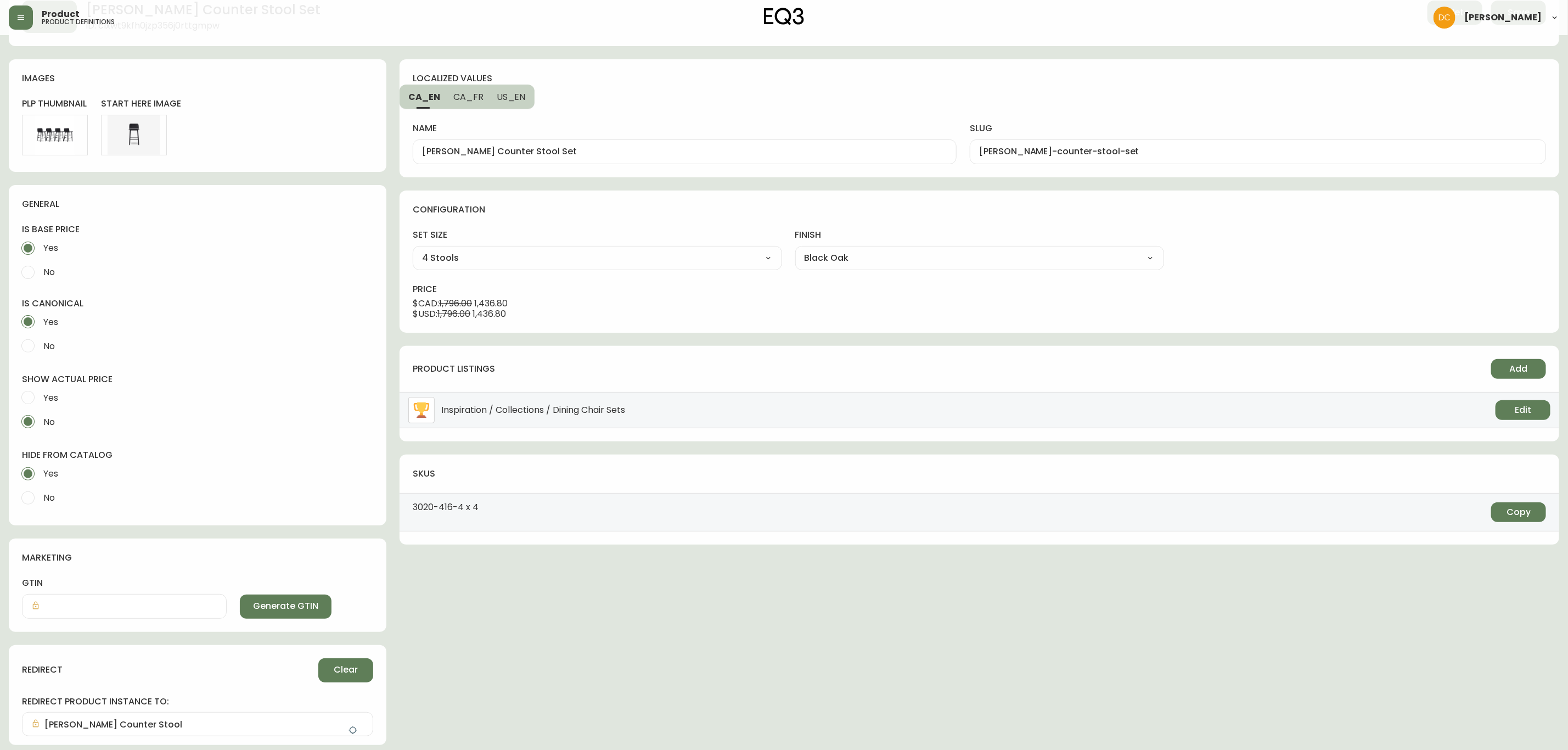
scroll to position [0, 0]
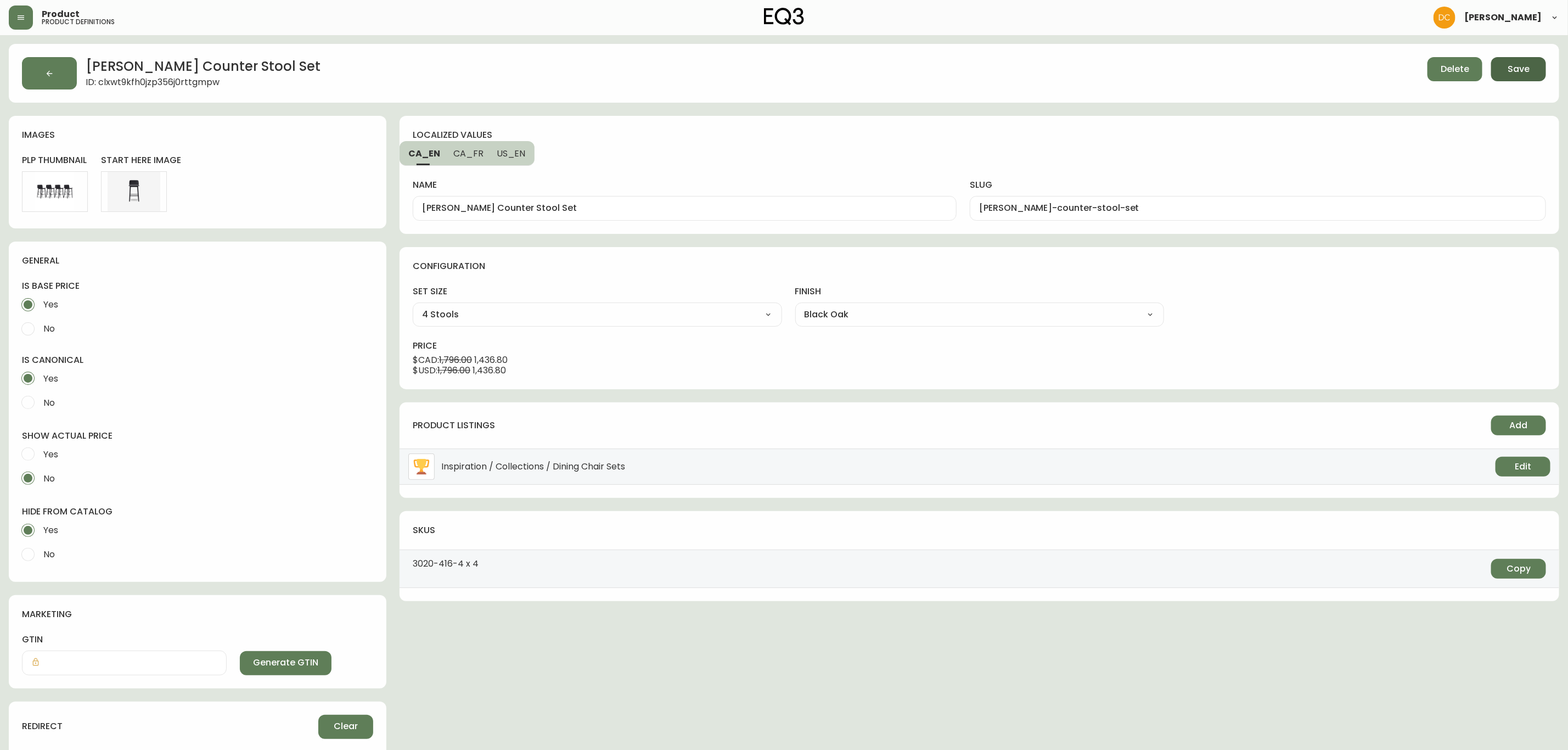
click at [1521, 73] on span "Save" at bounding box center [1519, 69] width 22 height 12
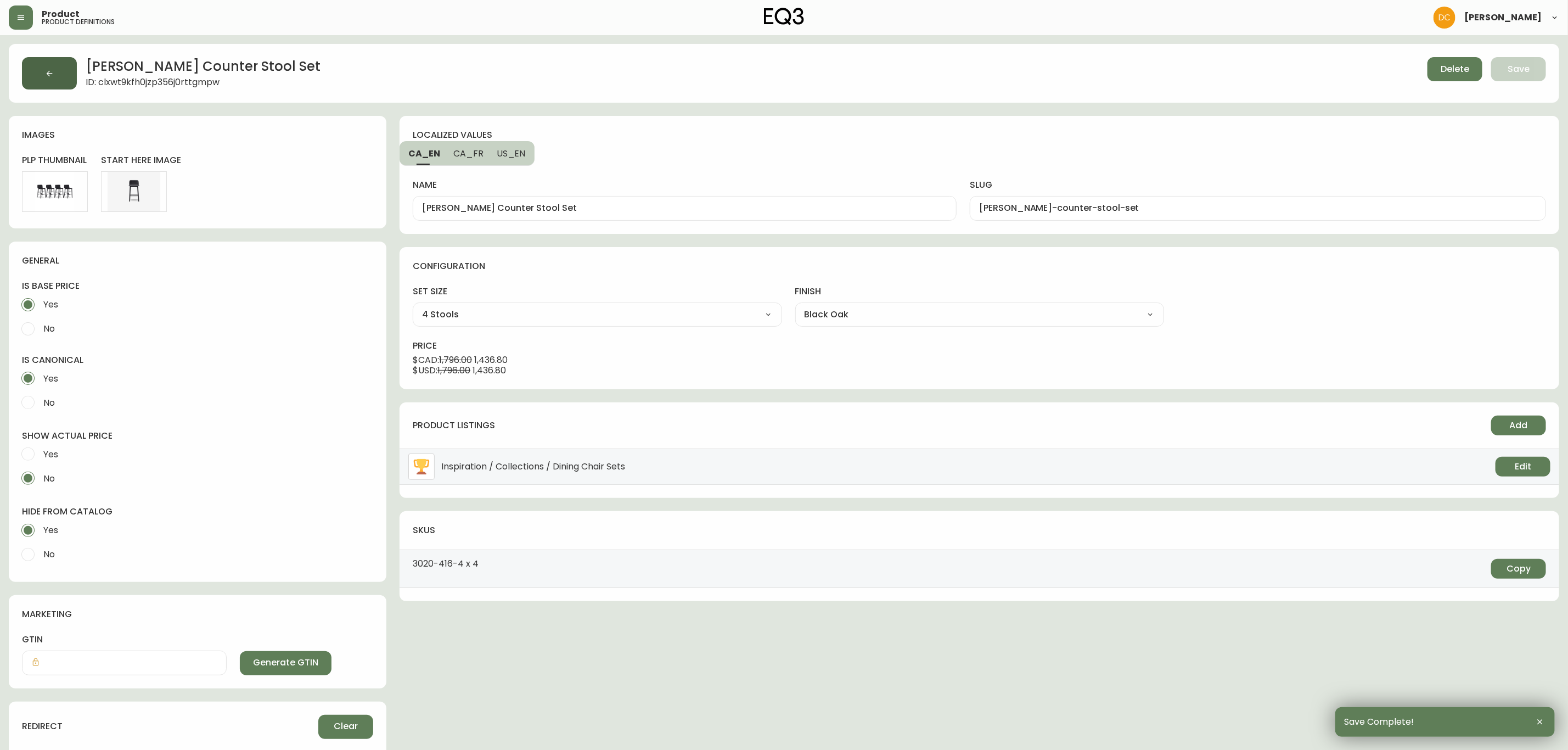
click at [43, 72] on button "button" at bounding box center [49, 73] width 55 height 32
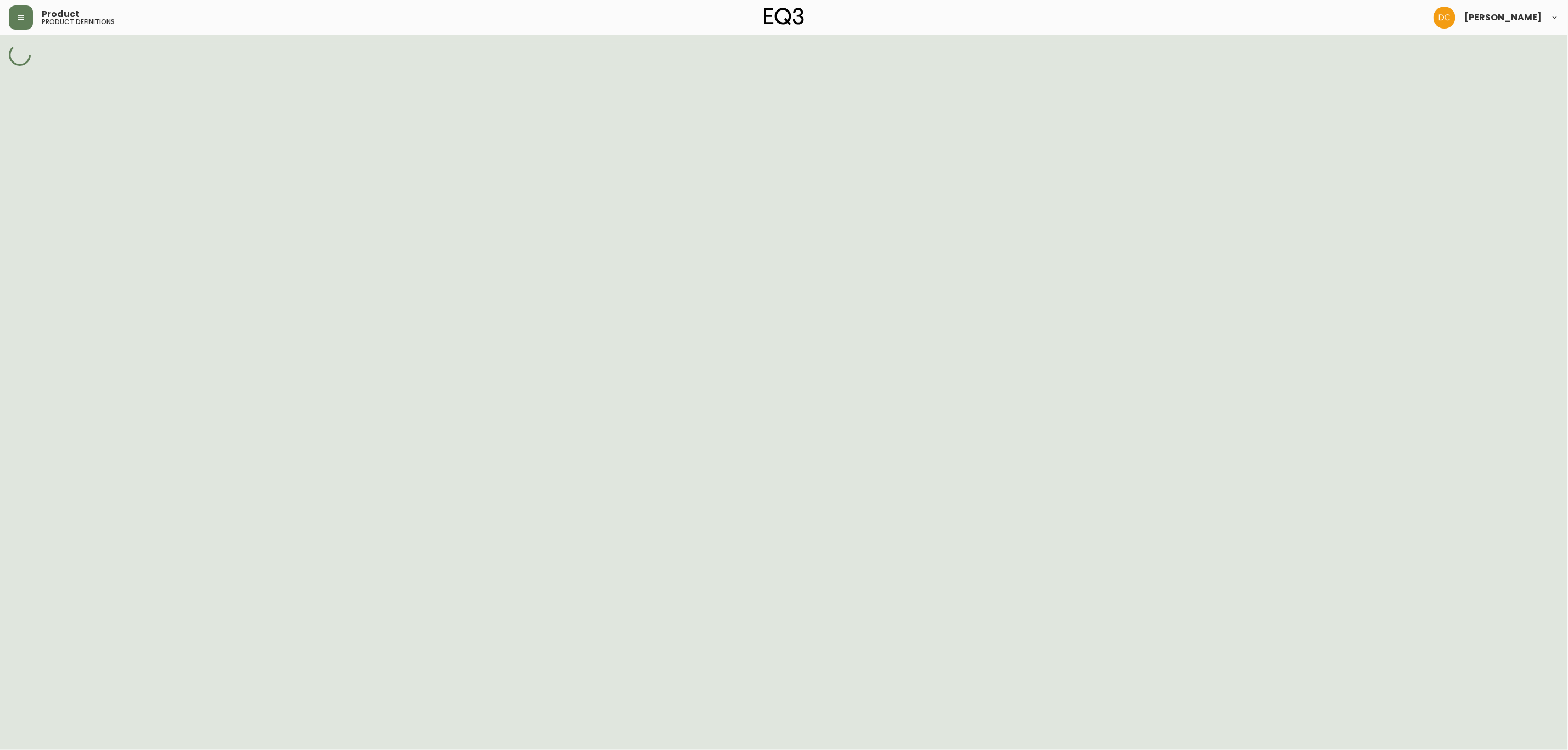
select select "cjy7e5fzk019901622tsbkzsb"
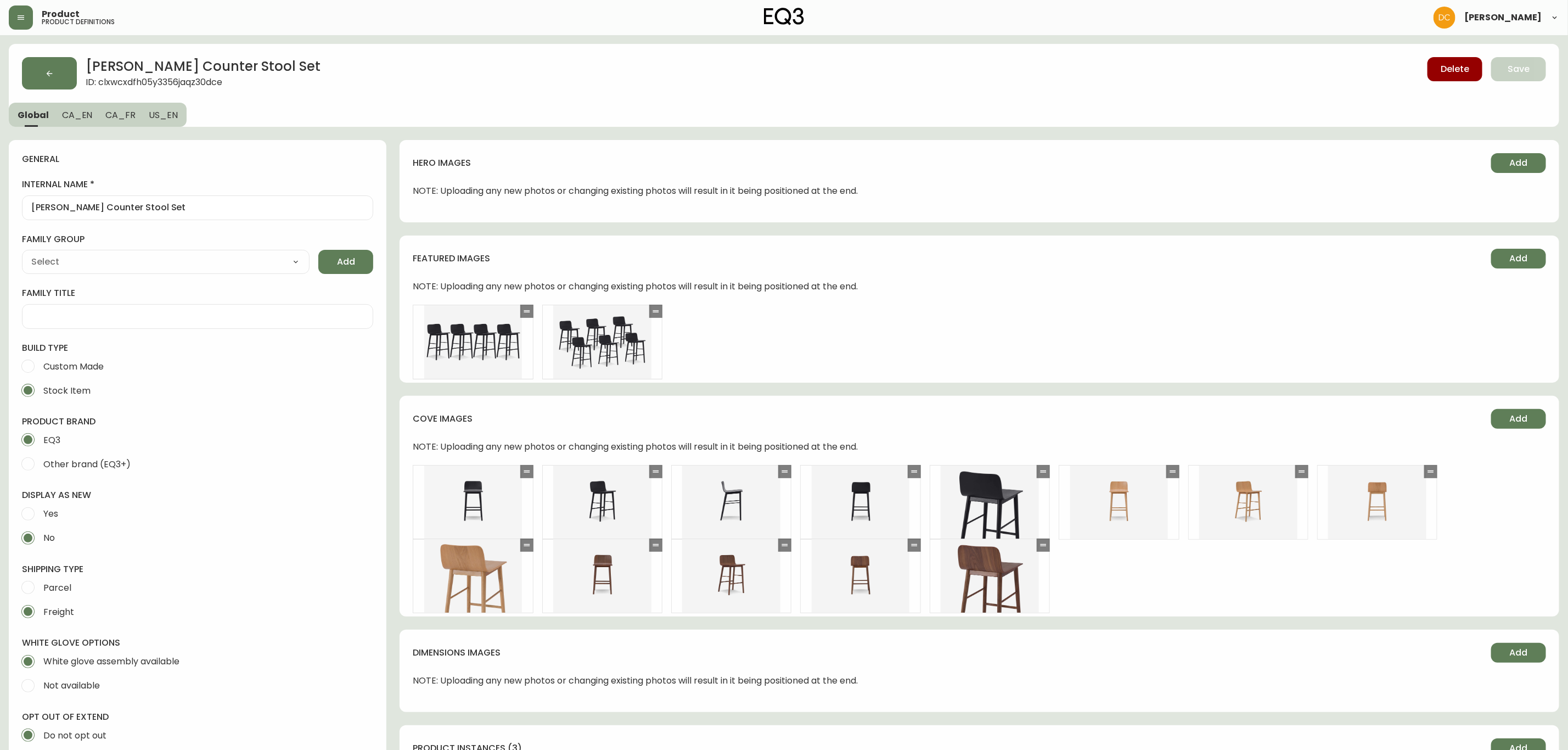
click at [85, 122] on button "CA_EN" at bounding box center [77, 114] width 44 height 24
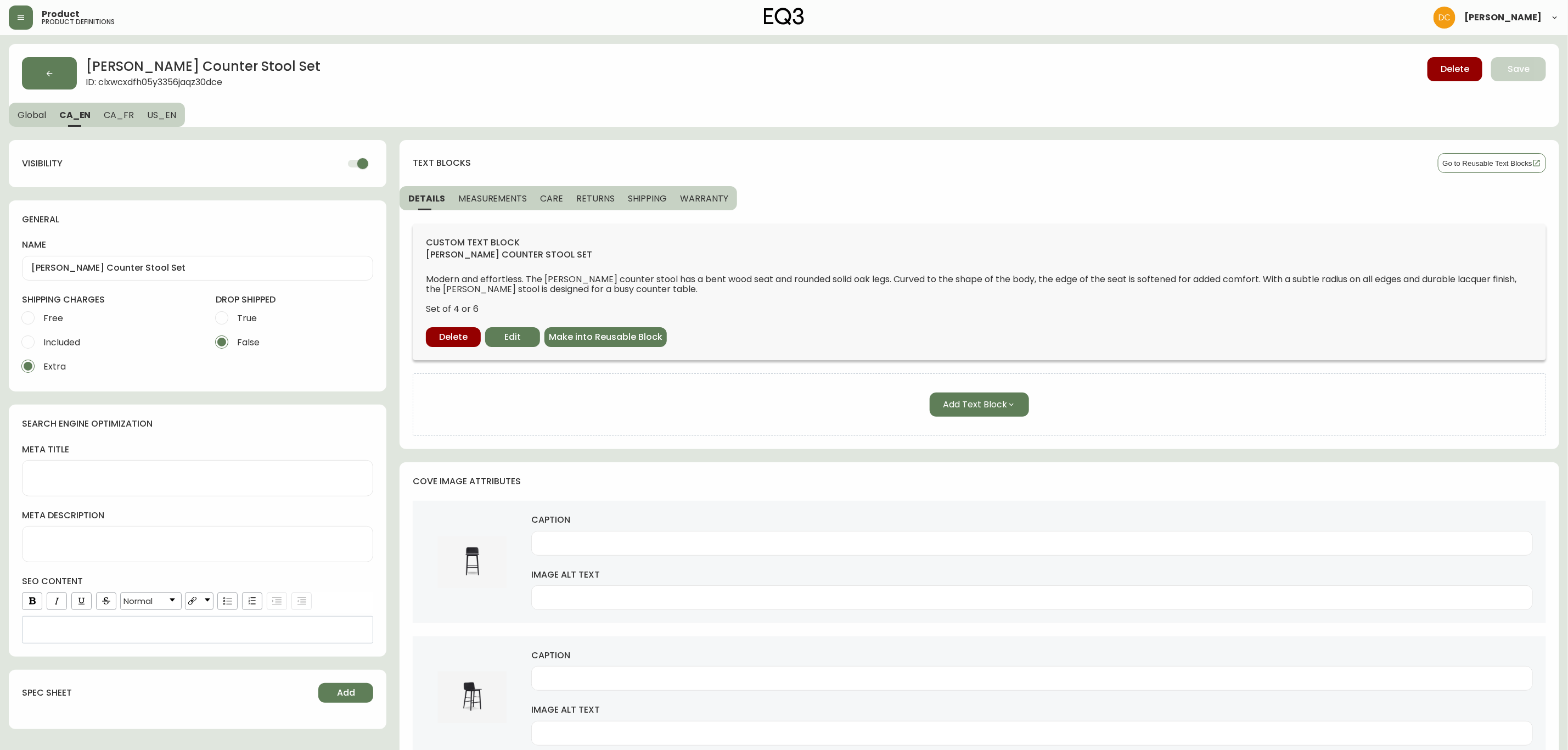
click at [355, 167] on input "checkbox" at bounding box center [362, 163] width 62 height 21
drag, startPoint x: 127, startPoint y: 115, endPoint x: 275, endPoint y: 140, distance: 150.1
click at [128, 115] on span "CA_FR" at bounding box center [119, 115] width 30 height 12
checkbox input "true"
click at [358, 158] on input "checkbox" at bounding box center [362, 163] width 62 height 21
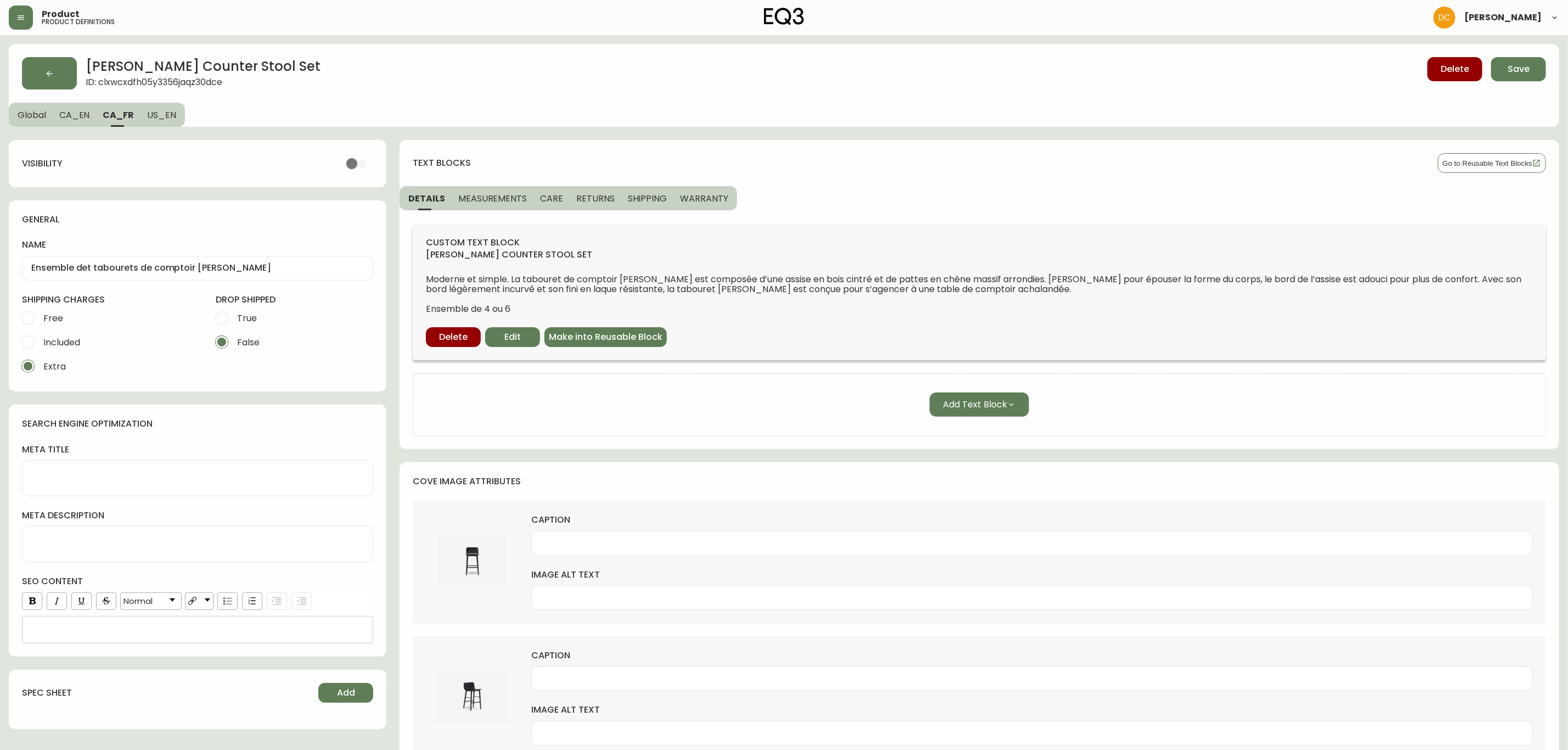
click at [162, 117] on span "US_EN" at bounding box center [161, 115] width 29 height 12
drag, startPoint x: 346, startPoint y: 162, endPoint x: 335, endPoint y: 163, distance: 11.0
click at [346, 163] on input "checkbox" at bounding box center [362, 163] width 62 height 21
click at [118, 116] on span "CA_FR" at bounding box center [118, 115] width 30 height 12
click at [64, 115] on span "CA_EN" at bounding box center [74, 115] width 31 height 12
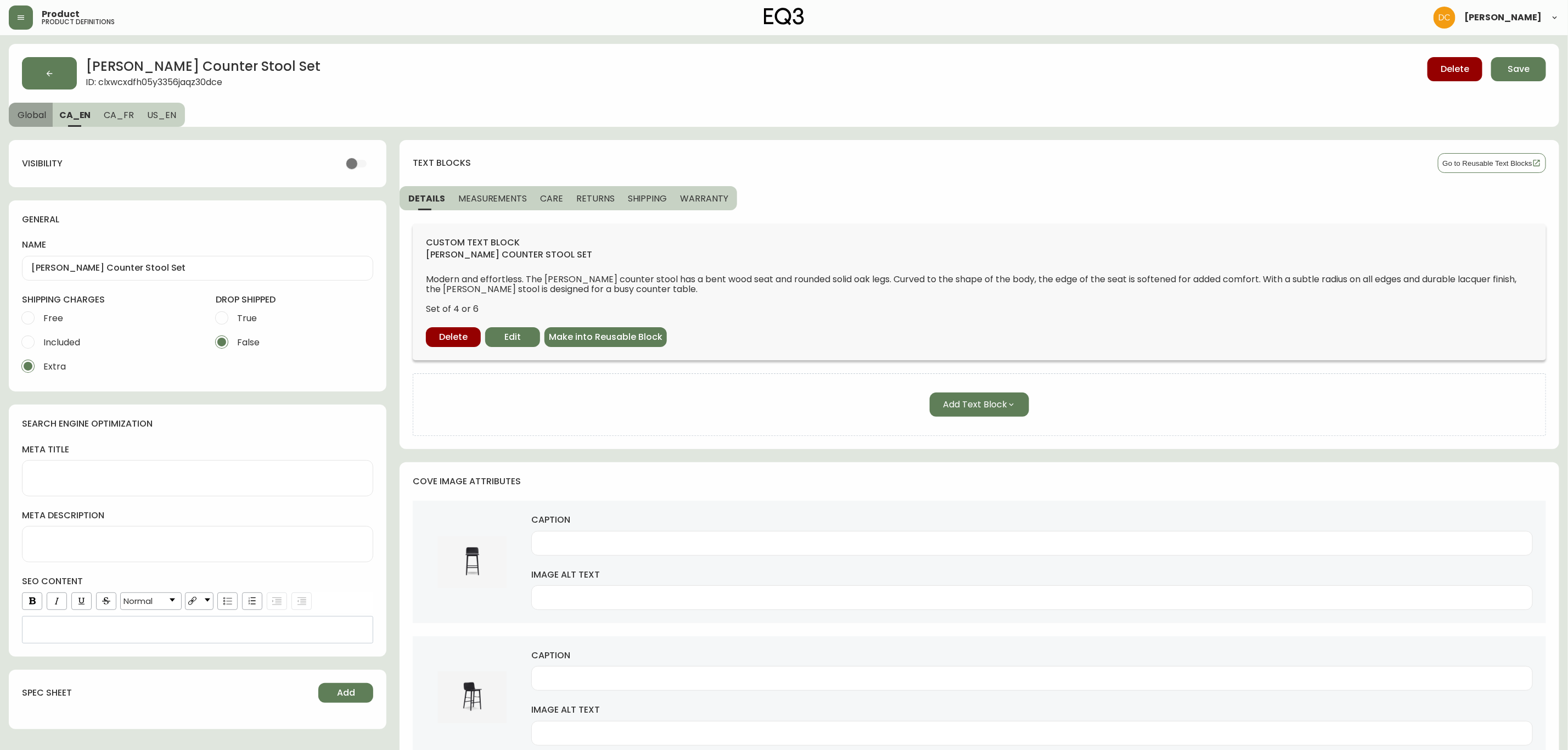
click at [32, 116] on span "Global" at bounding box center [32, 115] width 28 height 12
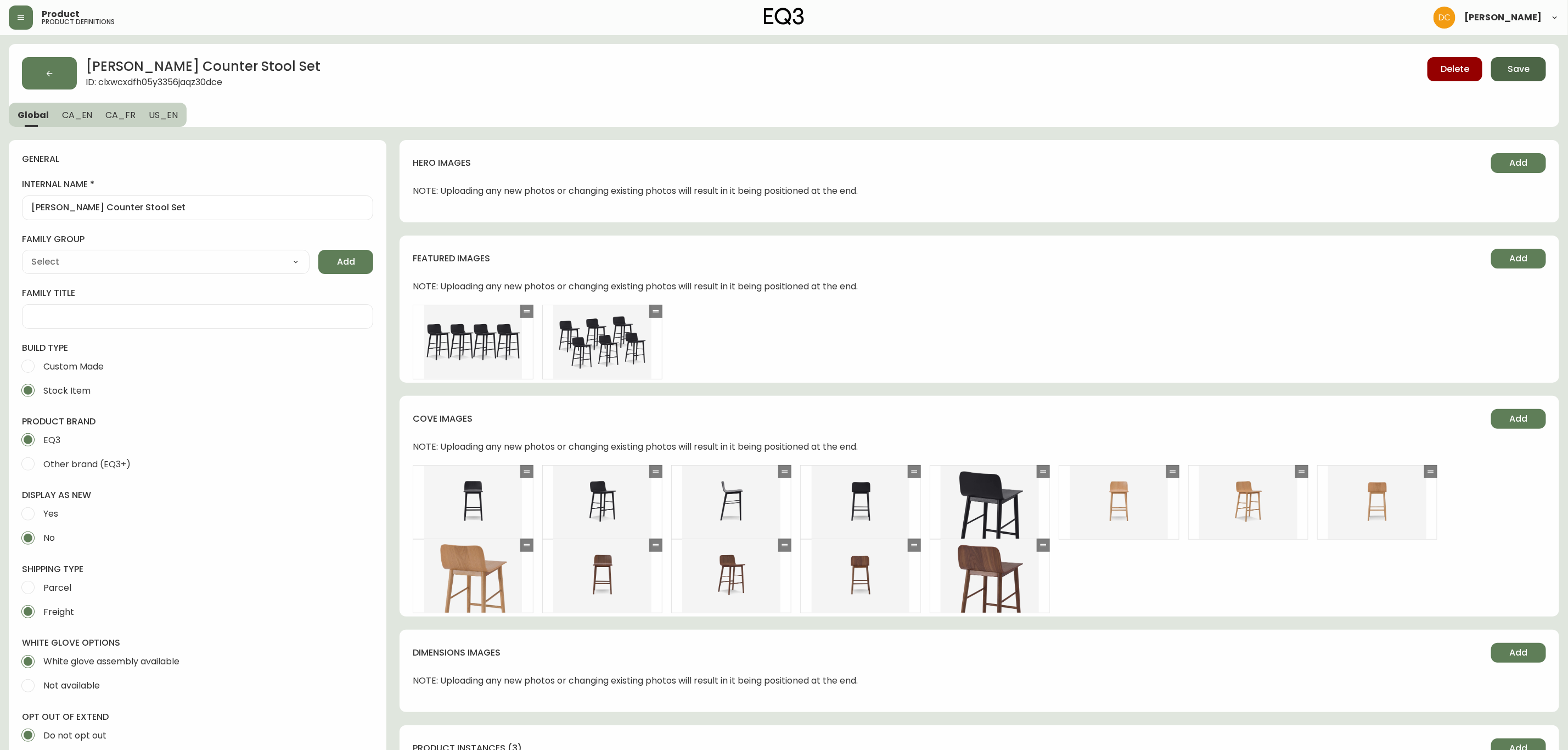
click at [1517, 75] on button "Save" at bounding box center [1519, 69] width 55 height 24
click at [70, 74] on button "button" at bounding box center [49, 73] width 55 height 32
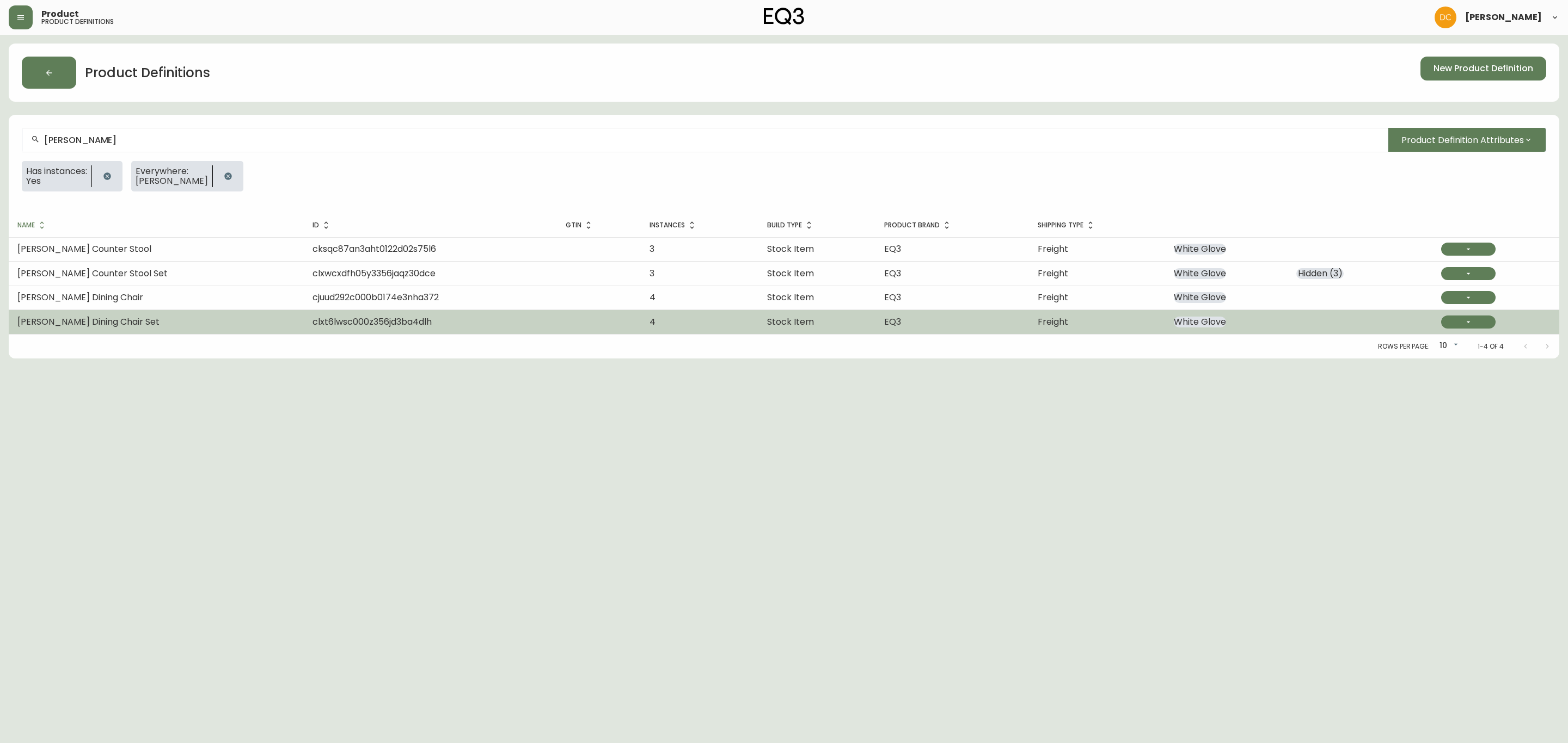
click at [767, 326] on span "Stock Item" at bounding box center [790, 321] width 47 height 12
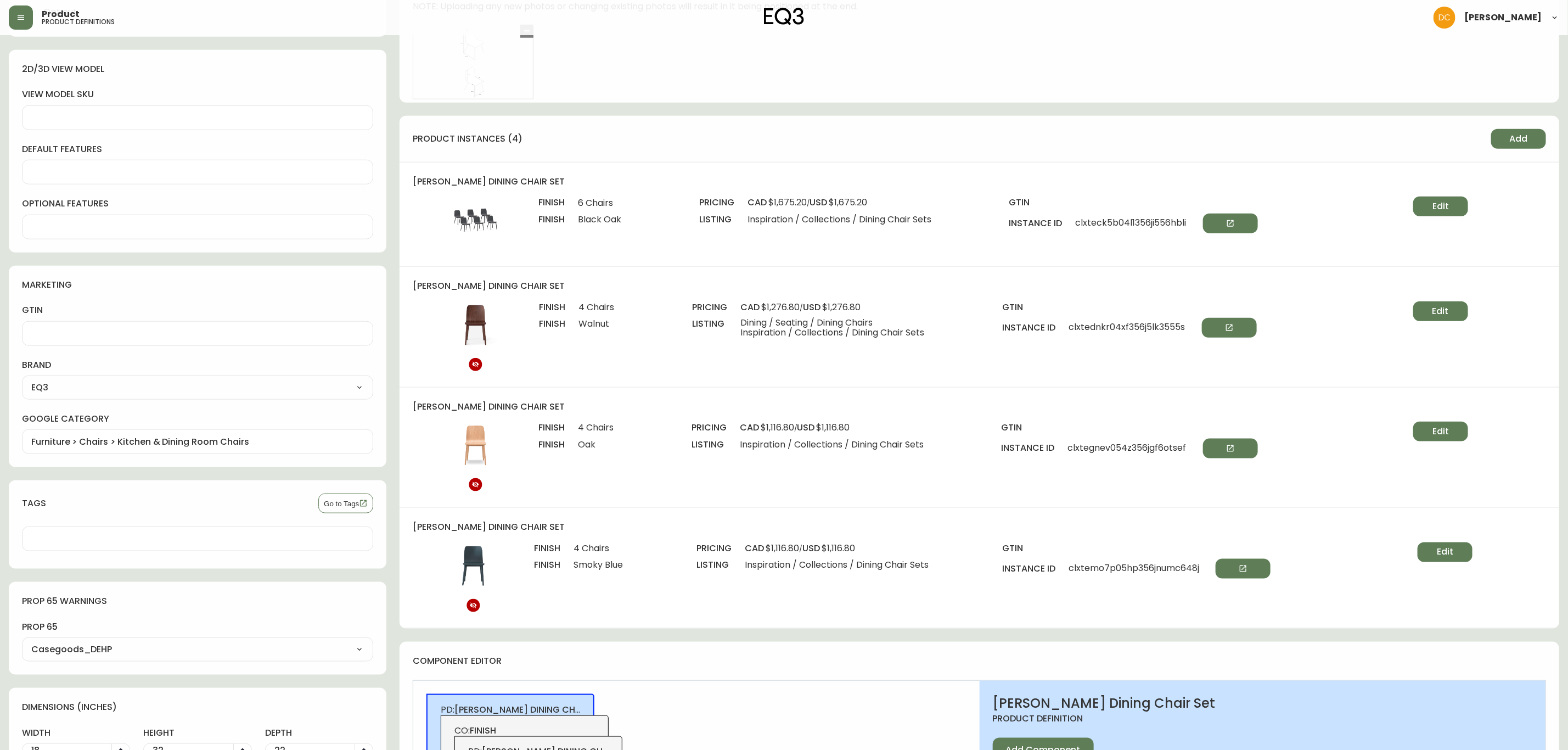
scroll to position [659, 0]
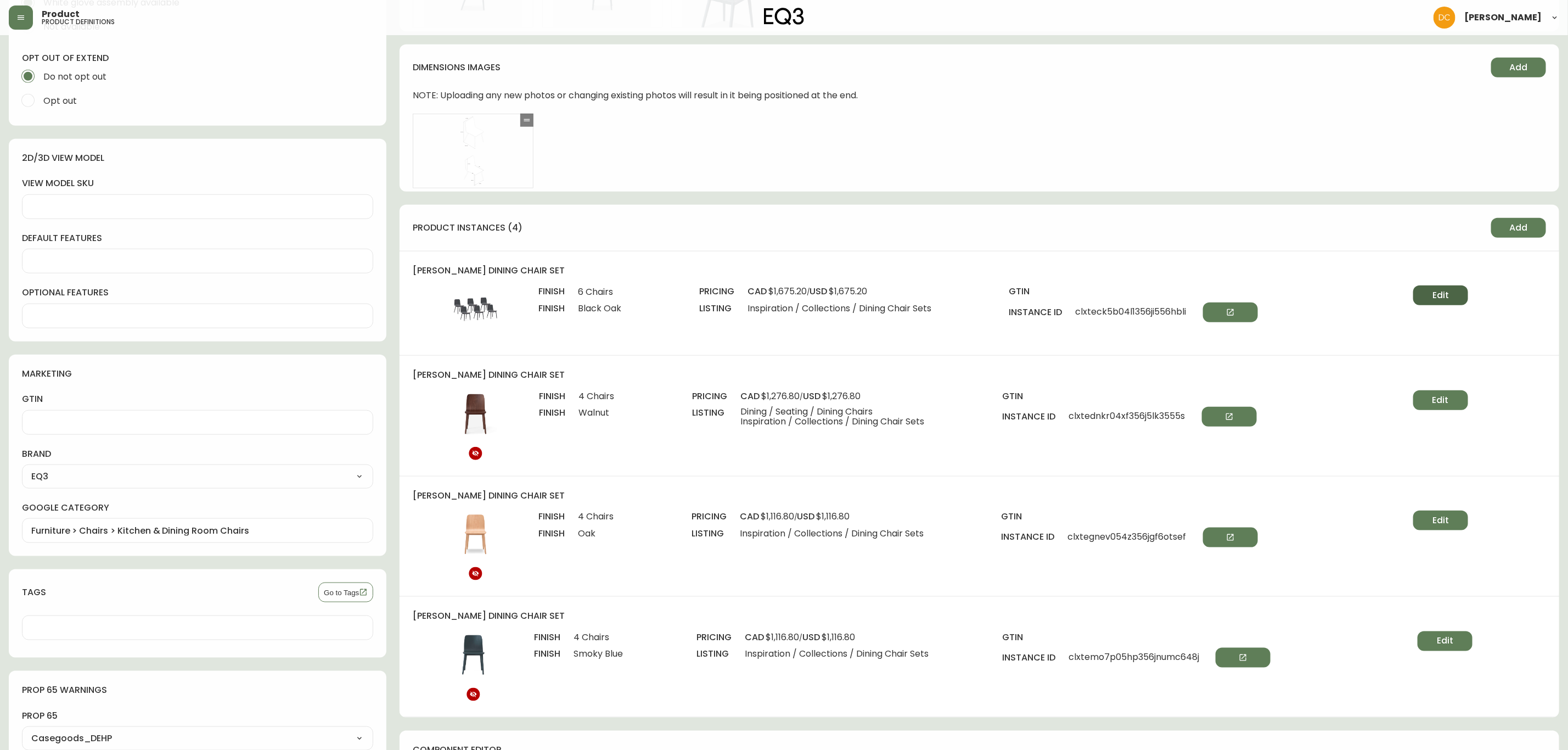
click at [1435, 290] on span "Edit" at bounding box center [1441, 295] width 17 height 12
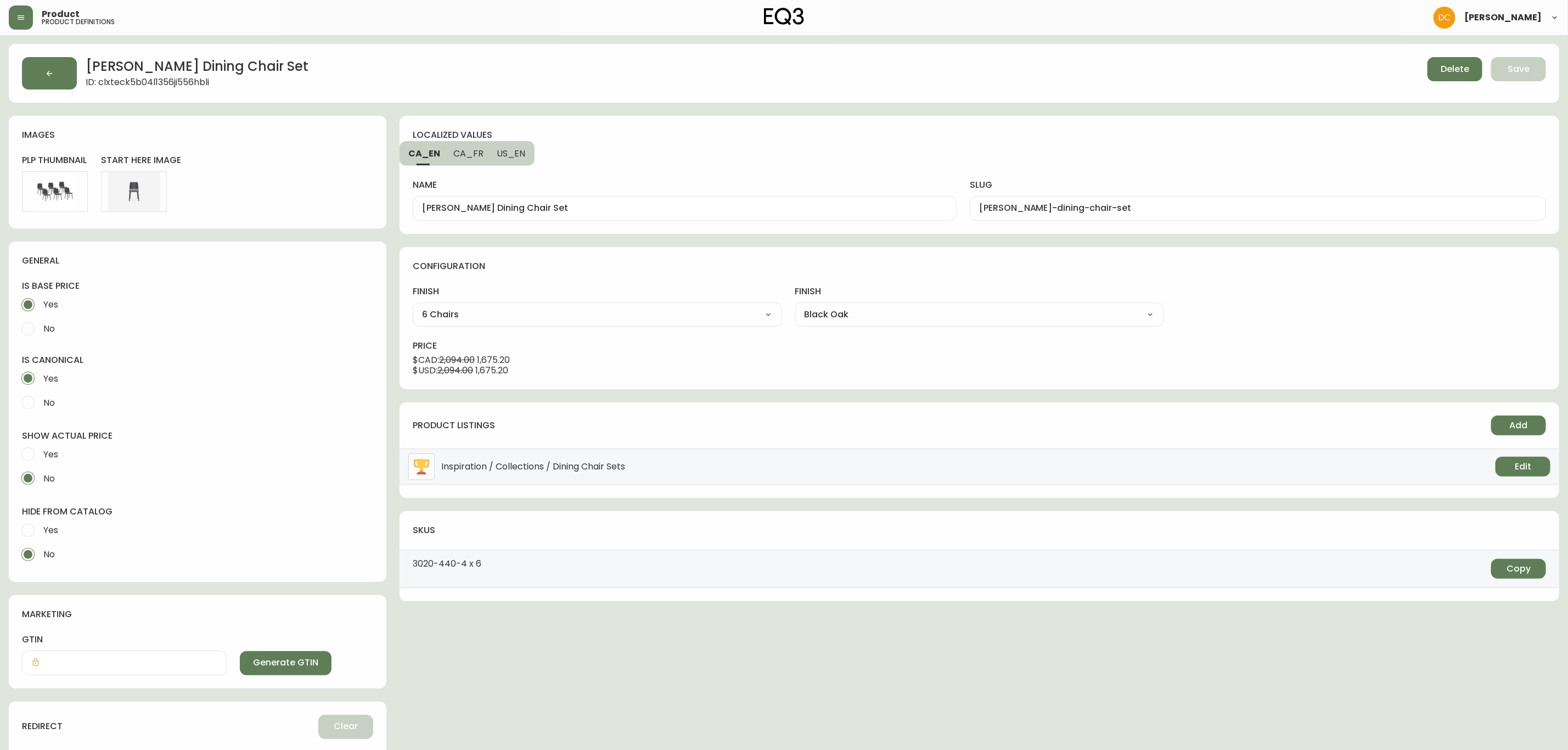
click at [64, 533] on label "Yes" at bounding box center [190, 530] width 348 height 24
click at [40, 533] on input "Yes" at bounding box center [27, 530] width 24 height 24
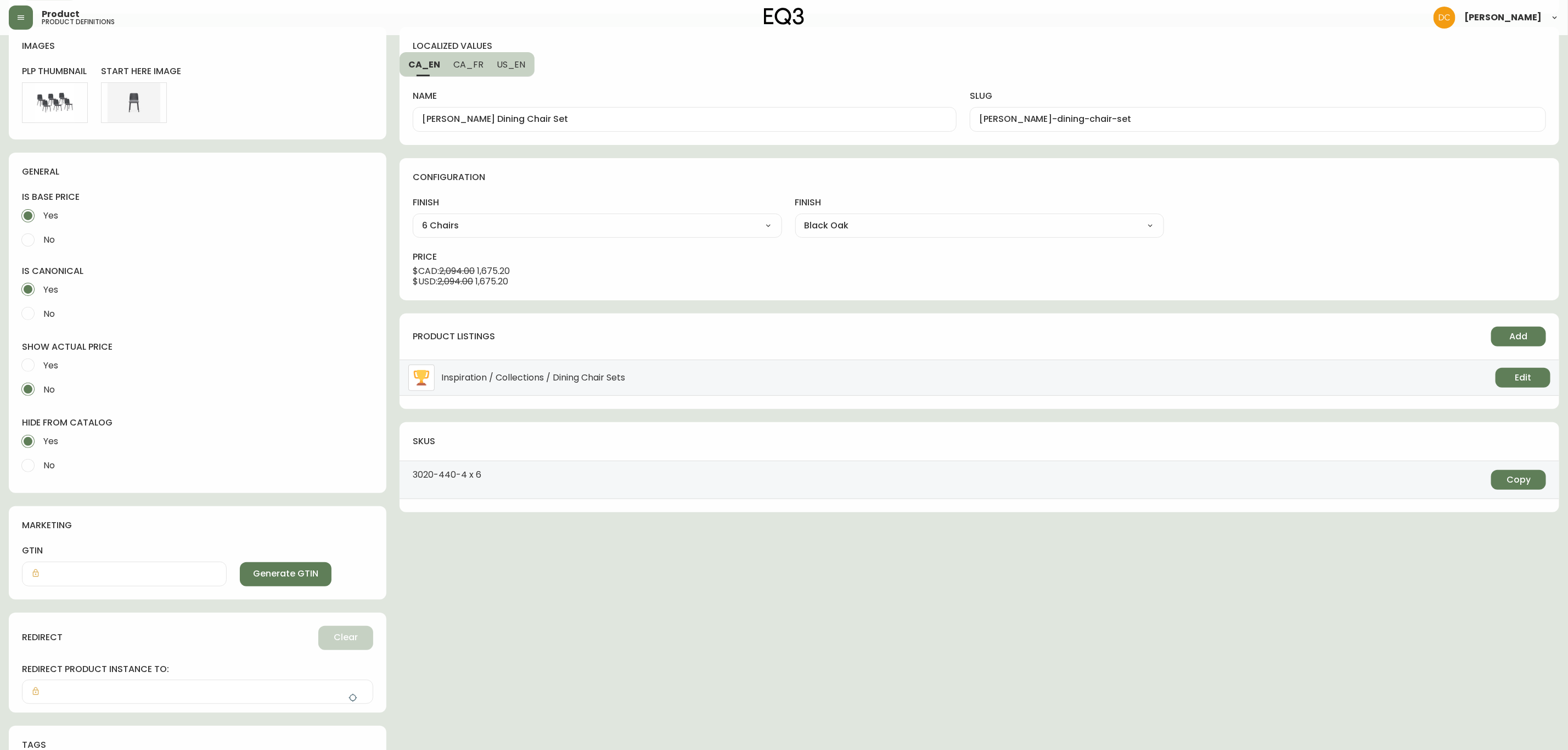
scroll to position [147, 0]
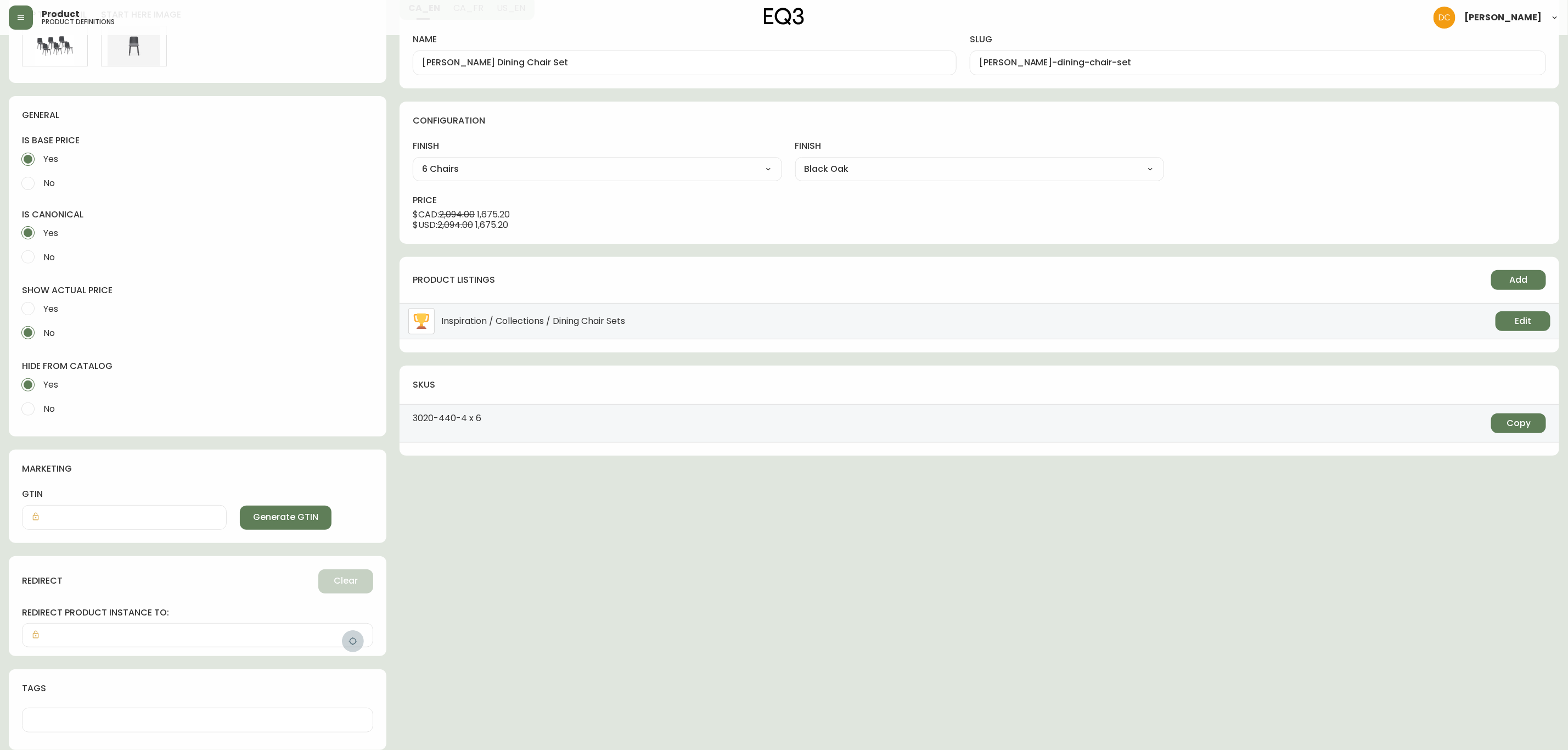
click at [347, 631] on button "button" at bounding box center [352, 641] width 22 height 22
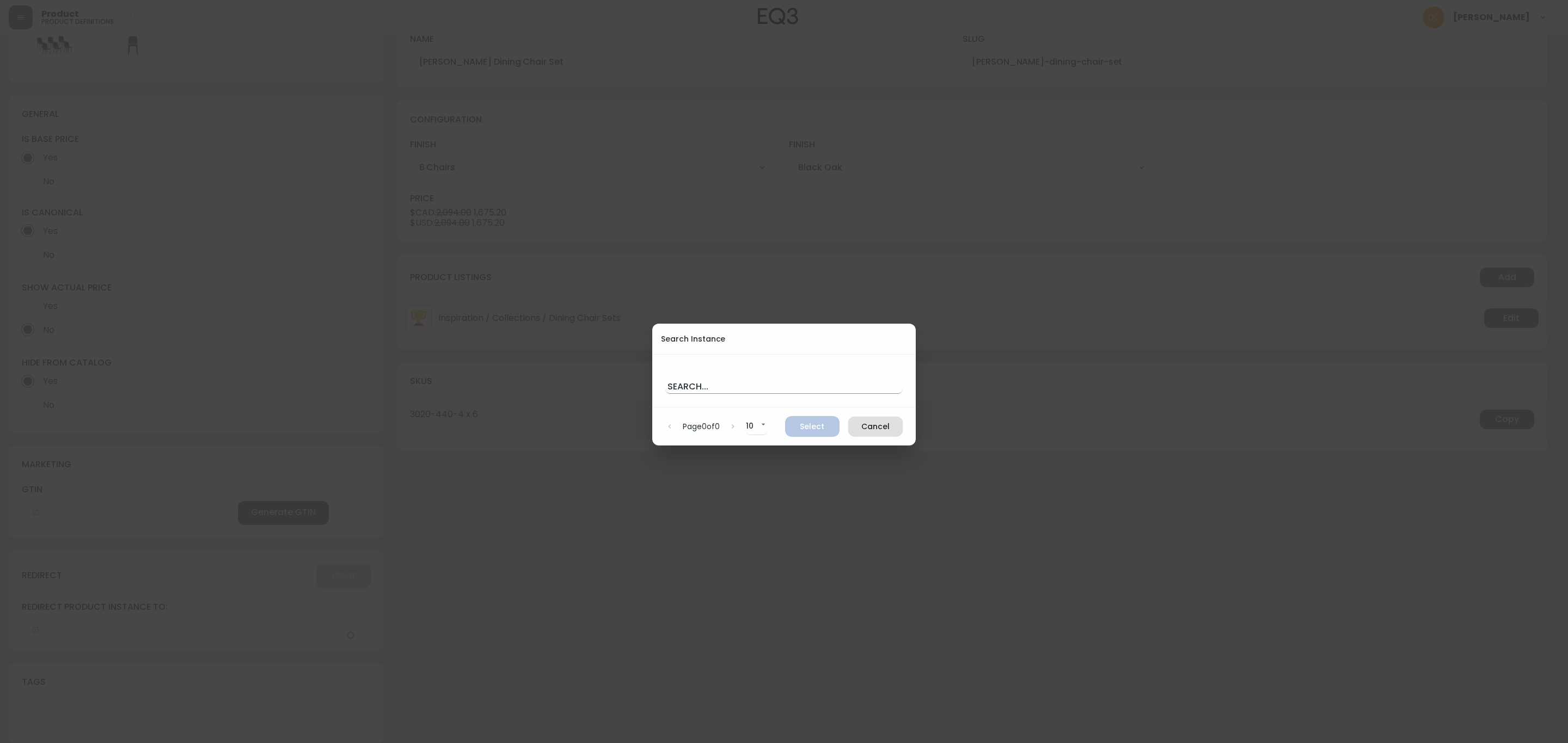
click at [742, 384] on input "text" at bounding box center [784, 385] width 238 height 17
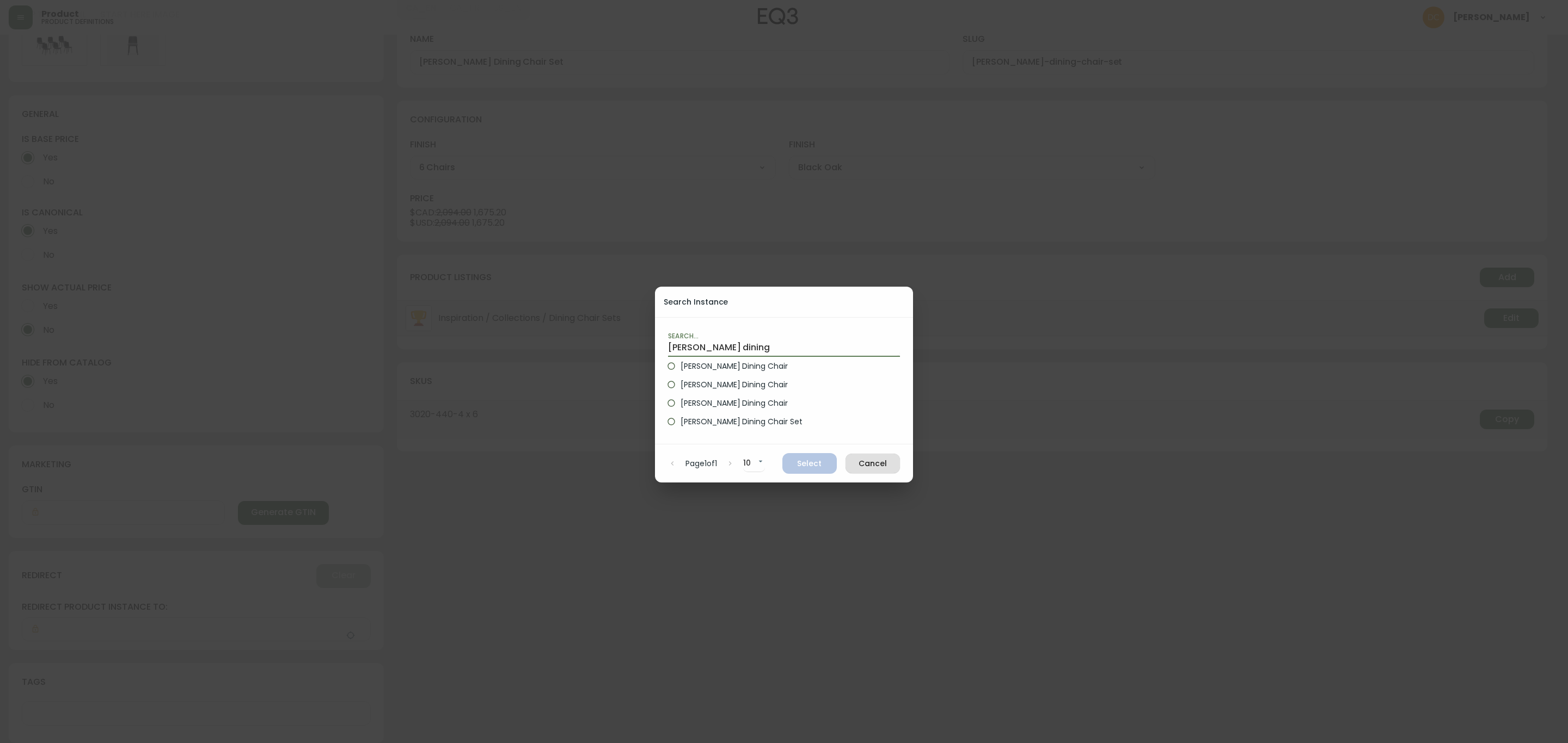
click at [748, 366] on label "[PERSON_NAME] Dining Chair" at bounding box center [776, 366] width 229 height 19
click at [680, 366] on input "[PERSON_NAME] Dining Chair" at bounding box center [671, 366] width 19 height 19
click at [806, 467] on span "Select" at bounding box center [809, 464] width 37 height 14
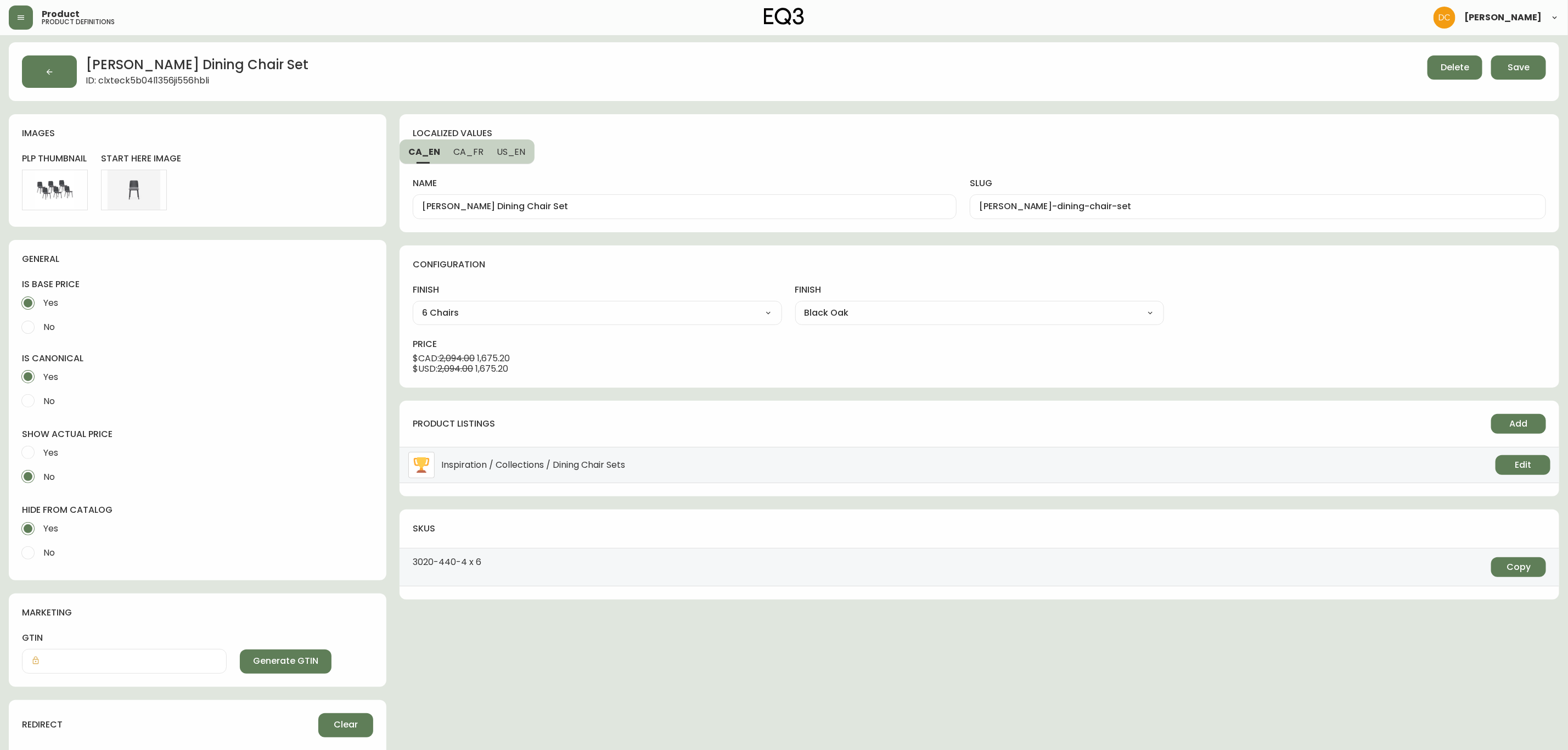
scroll to position [0, 0]
click at [1516, 71] on span "Save" at bounding box center [1519, 69] width 22 height 12
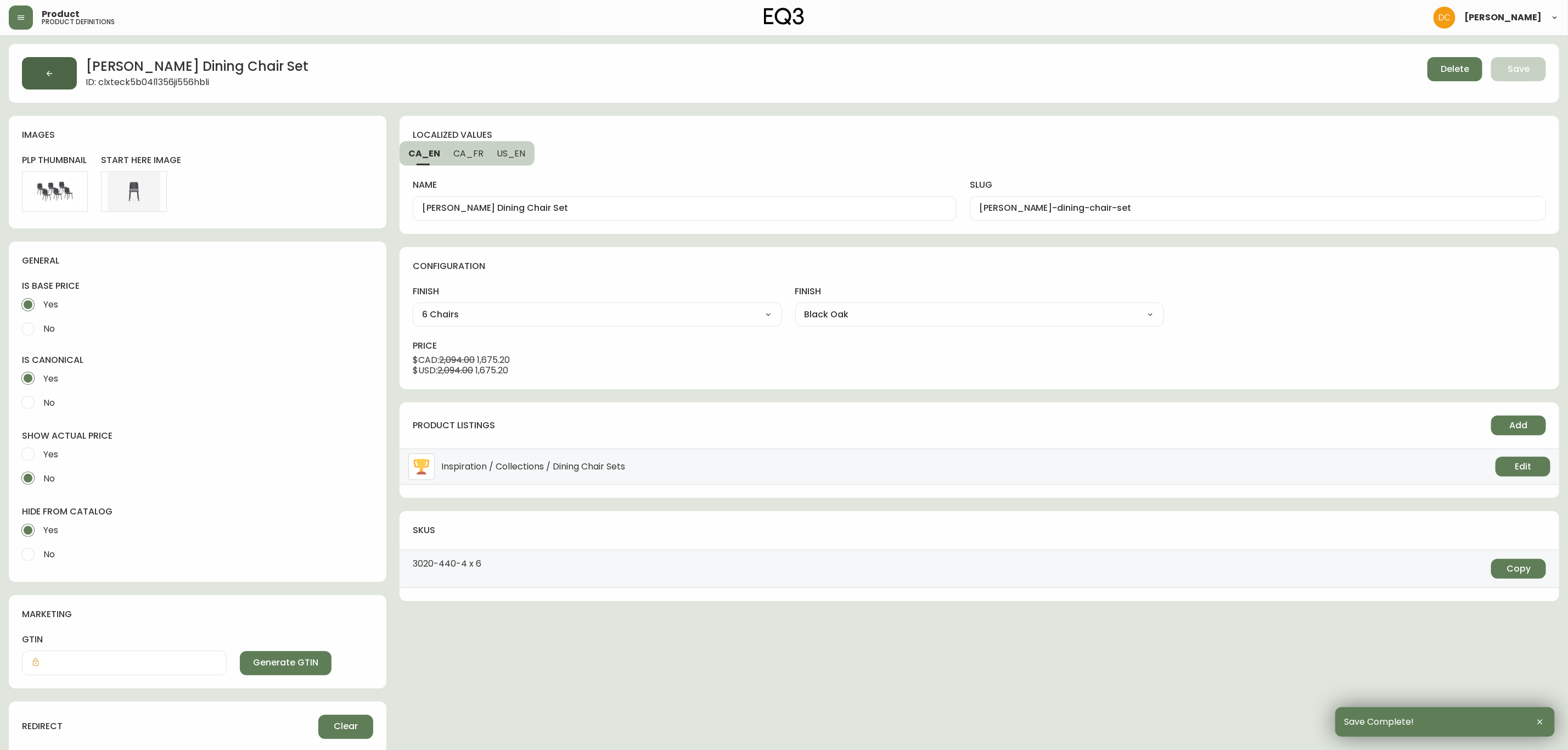
click at [56, 84] on button "button" at bounding box center [49, 73] width 55 height 32
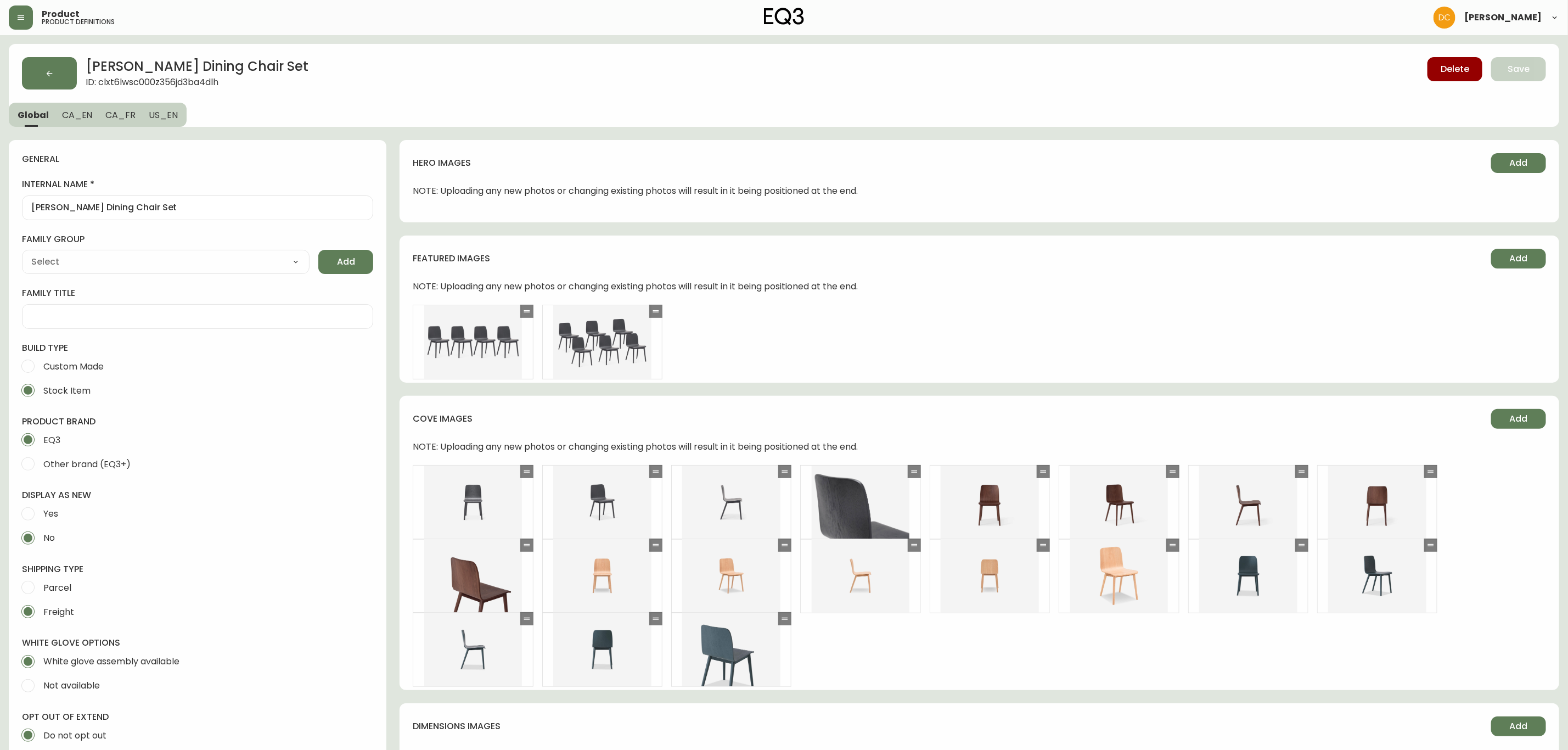
drag, startPoint x: 621, startPoint y: 587, endPoint x: 333, endPoint y: 241, distance: 450.2
click at [82, 112] on span "CA_EN" at bounding box center [77, 115] width 31 height 12
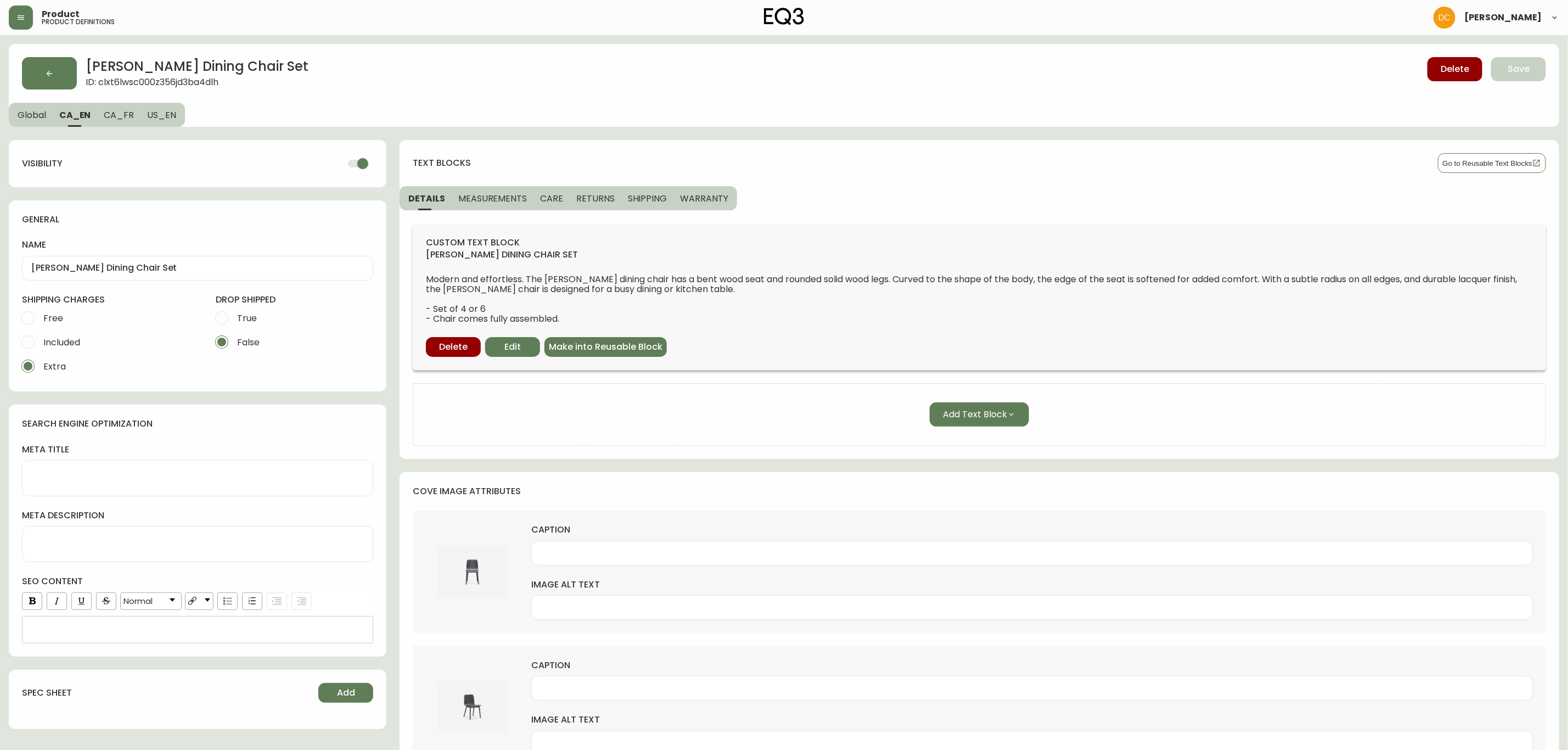
click at [344, 168] on input "checkbox" at bounding box center [362, 163] width 62 height 21
click at [124, 116] on span "CA_FR" at bounding box center [119, 115] width 30 height 12
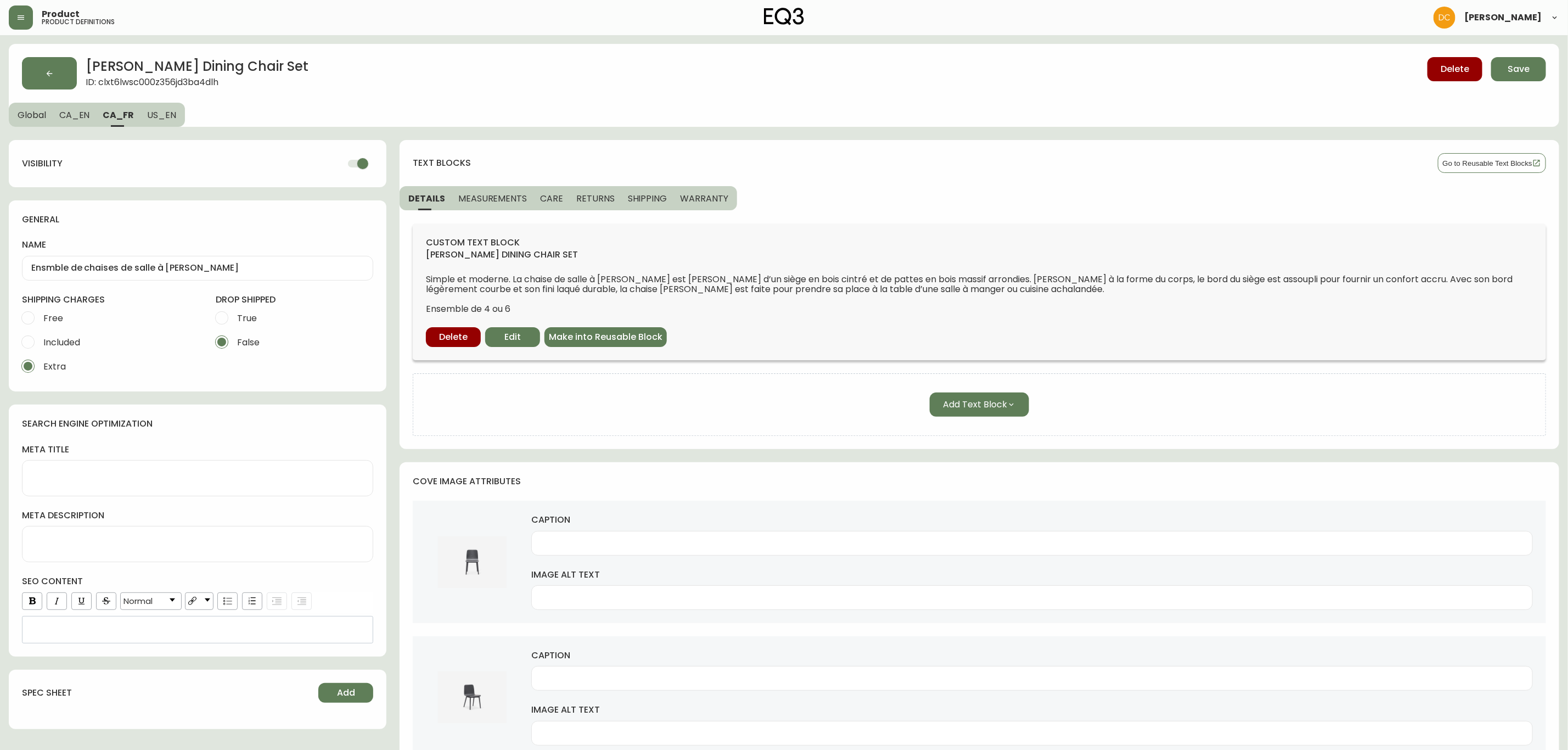
click at [337, 162] on div "visibility" at bounding box center [197, 163] width 352 height 21
click at [343, 163] on input "checkbox" at bounding box center [362, 163] width 62 height 21
click at [168, 119] on span "US_EN" at bounding box center [161, 115] width 29 height 12
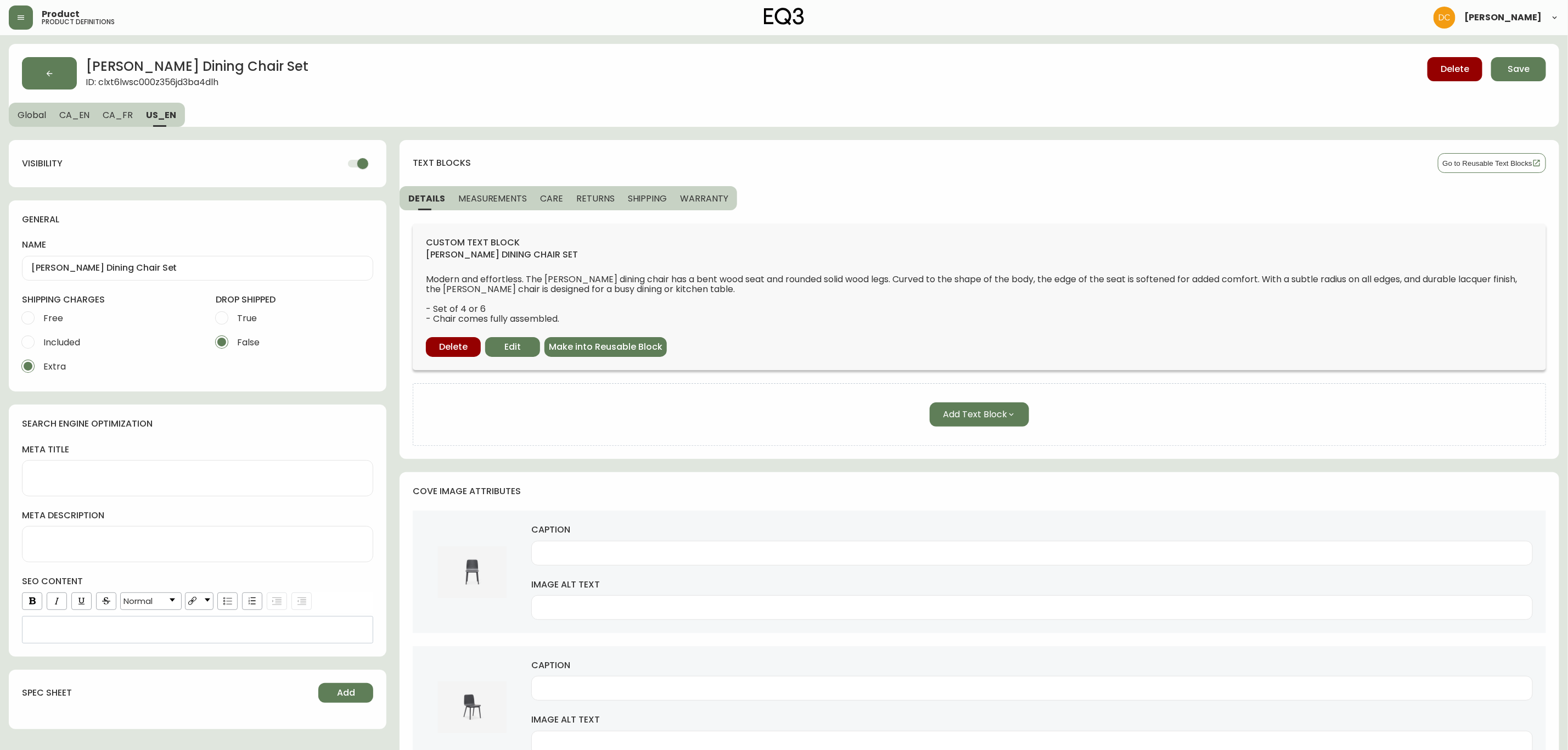
click at [351, 162] on input "checkbox" at bounding box center [362, 163] width 62 height 21
click at [114, 121] on button "CA_FR" at bounding box center [118, 114] width 43 height 24
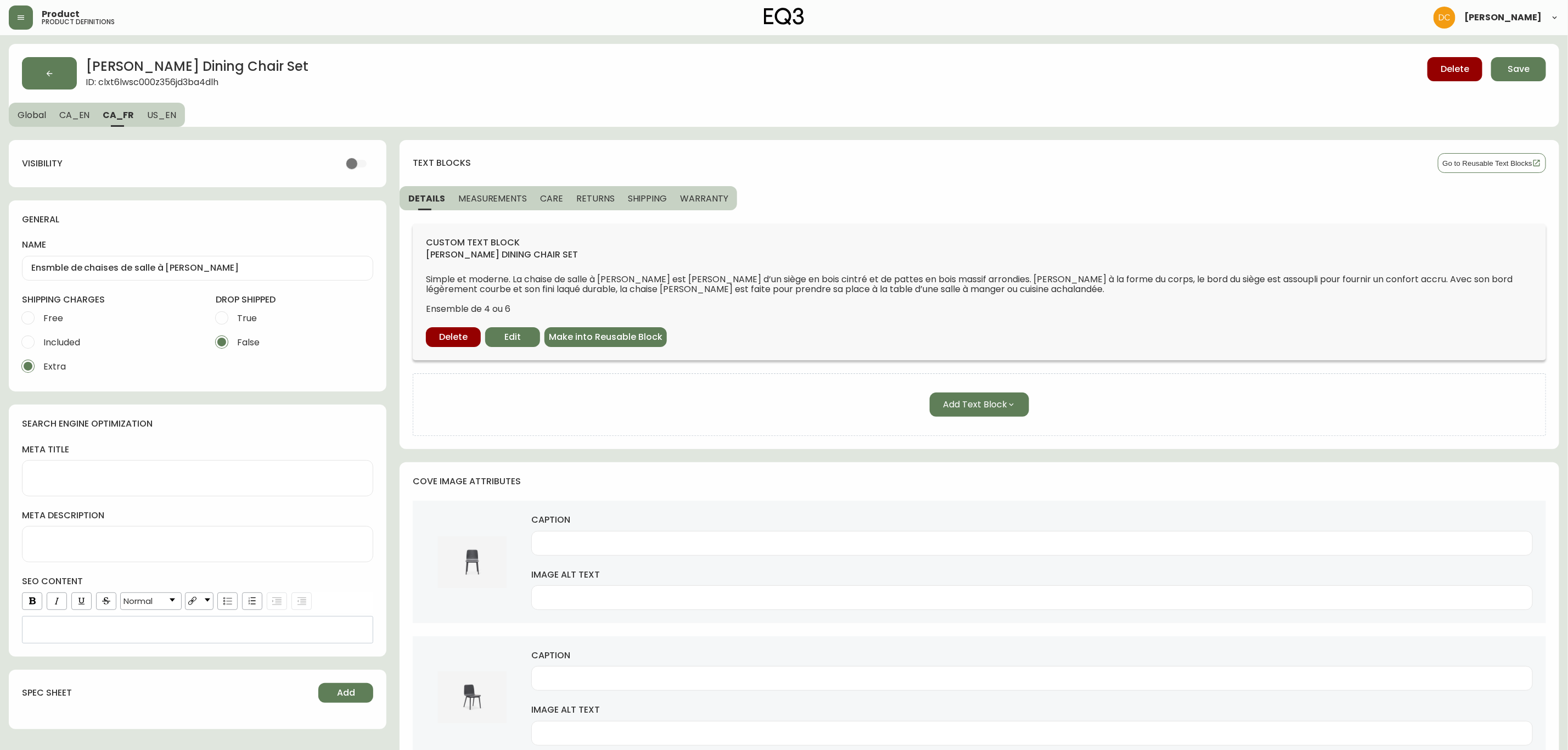
click at [66, 116] on span "CA_EN" at bounding box center [74, 115] width 31 height 12
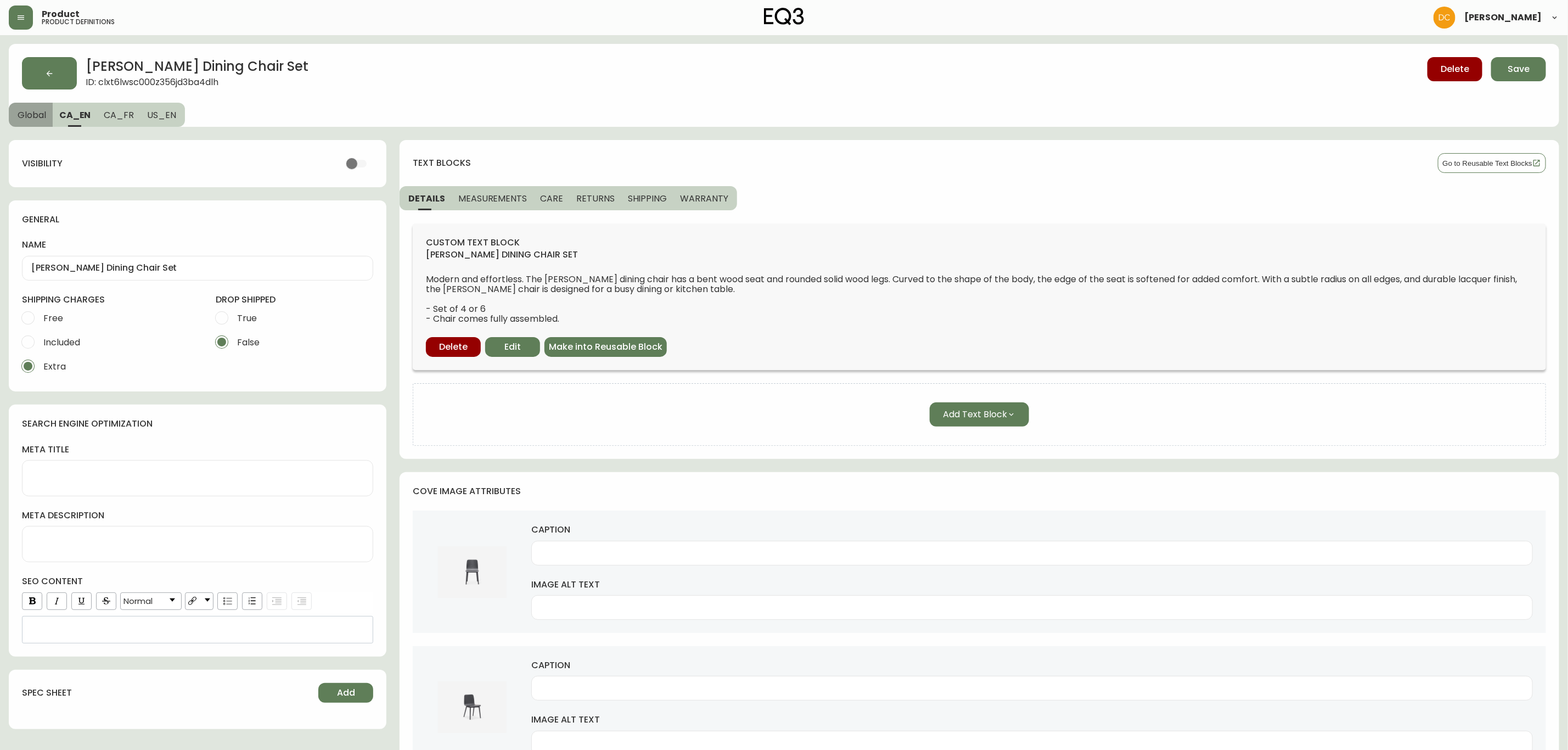
click at [41, 117] on span "Global" at bounding box center [32, 115] width 28 height 12
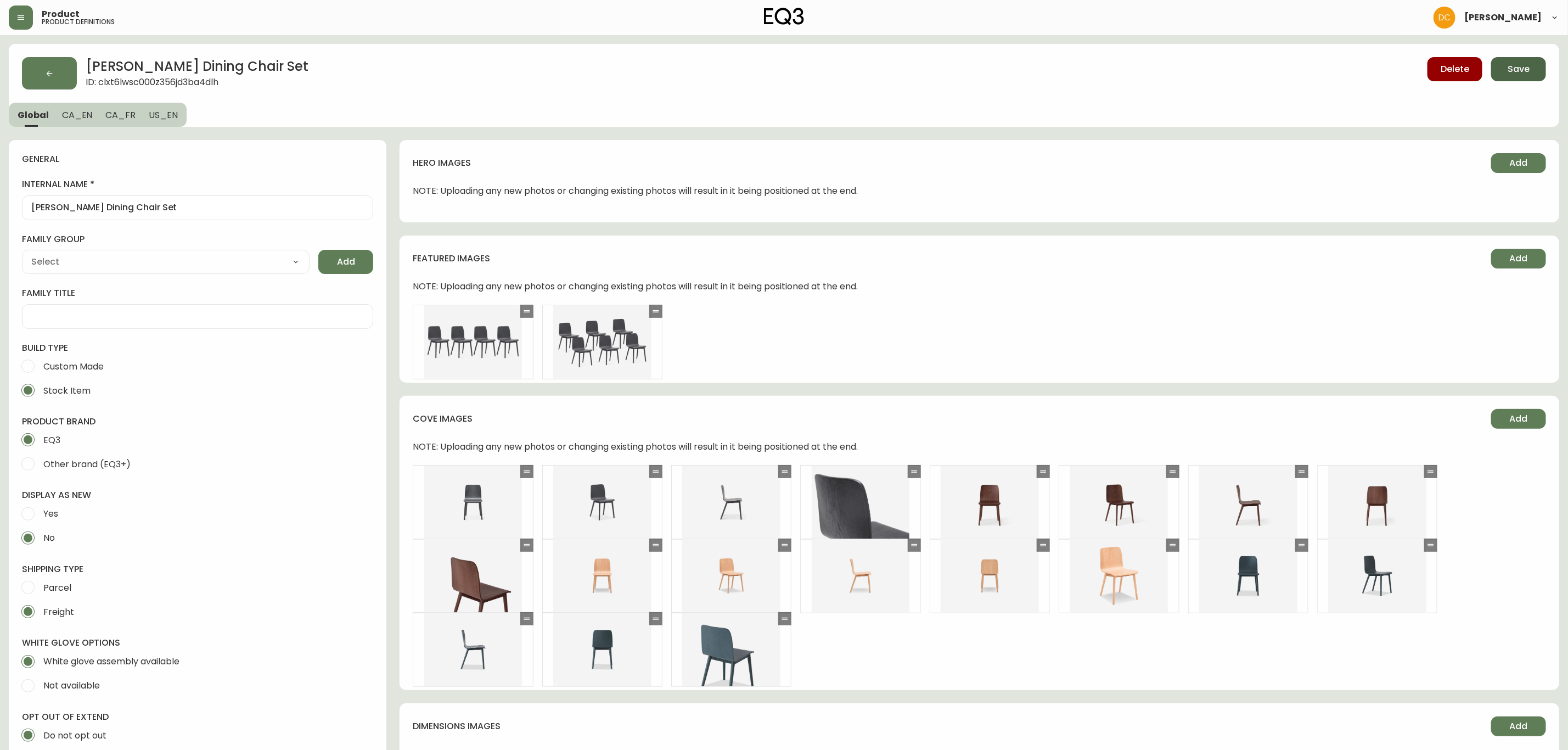
click at [1510, 79] on button "Save" at bounding box center [1519, 69] width 55 height 24
click at [38, 72] on button "button" at bounding box center [49, 73] width 55 height 32
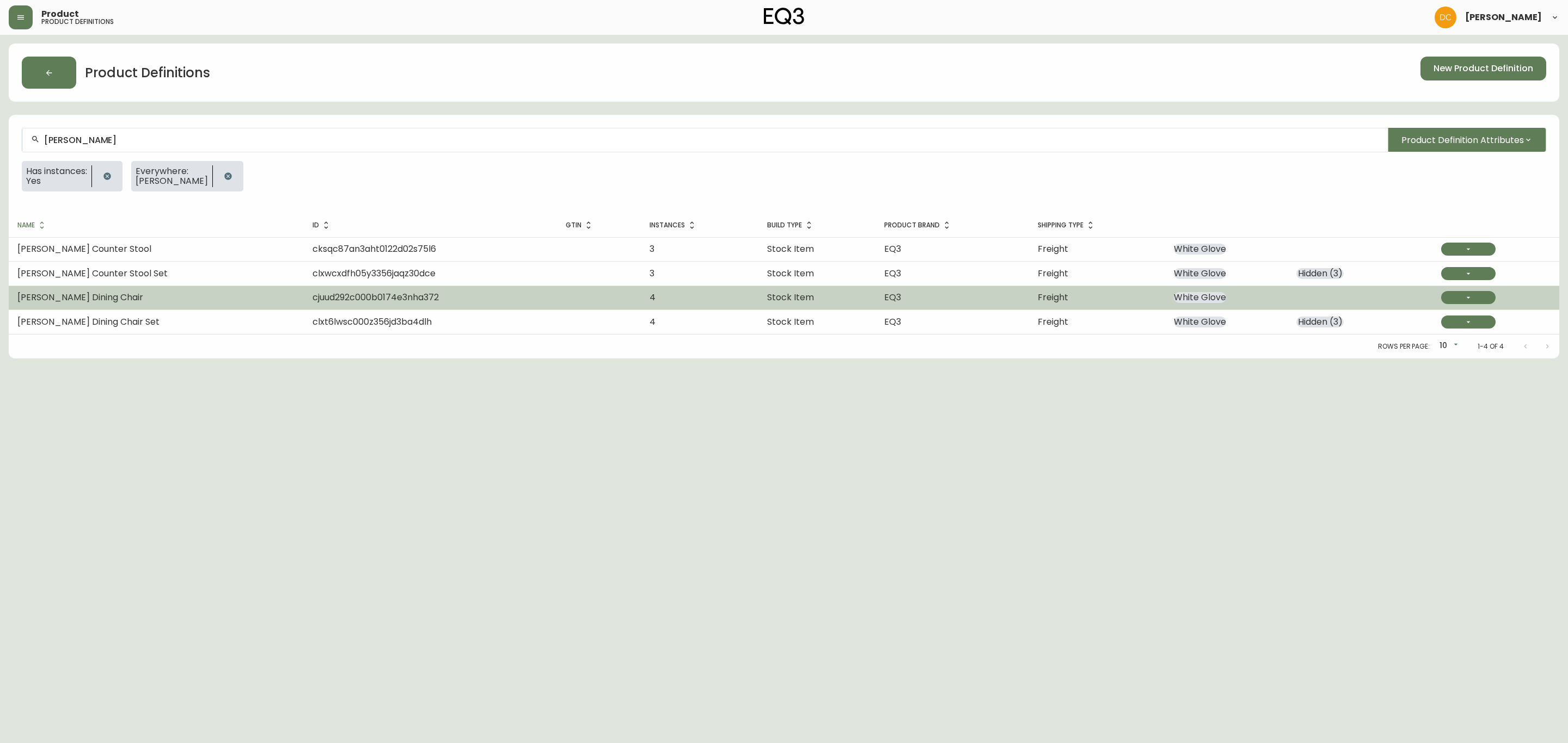
click at [312, 303] on span "cjuud292c000b0174e3nha372" at bounding box center [376, 297] width 127 height 12
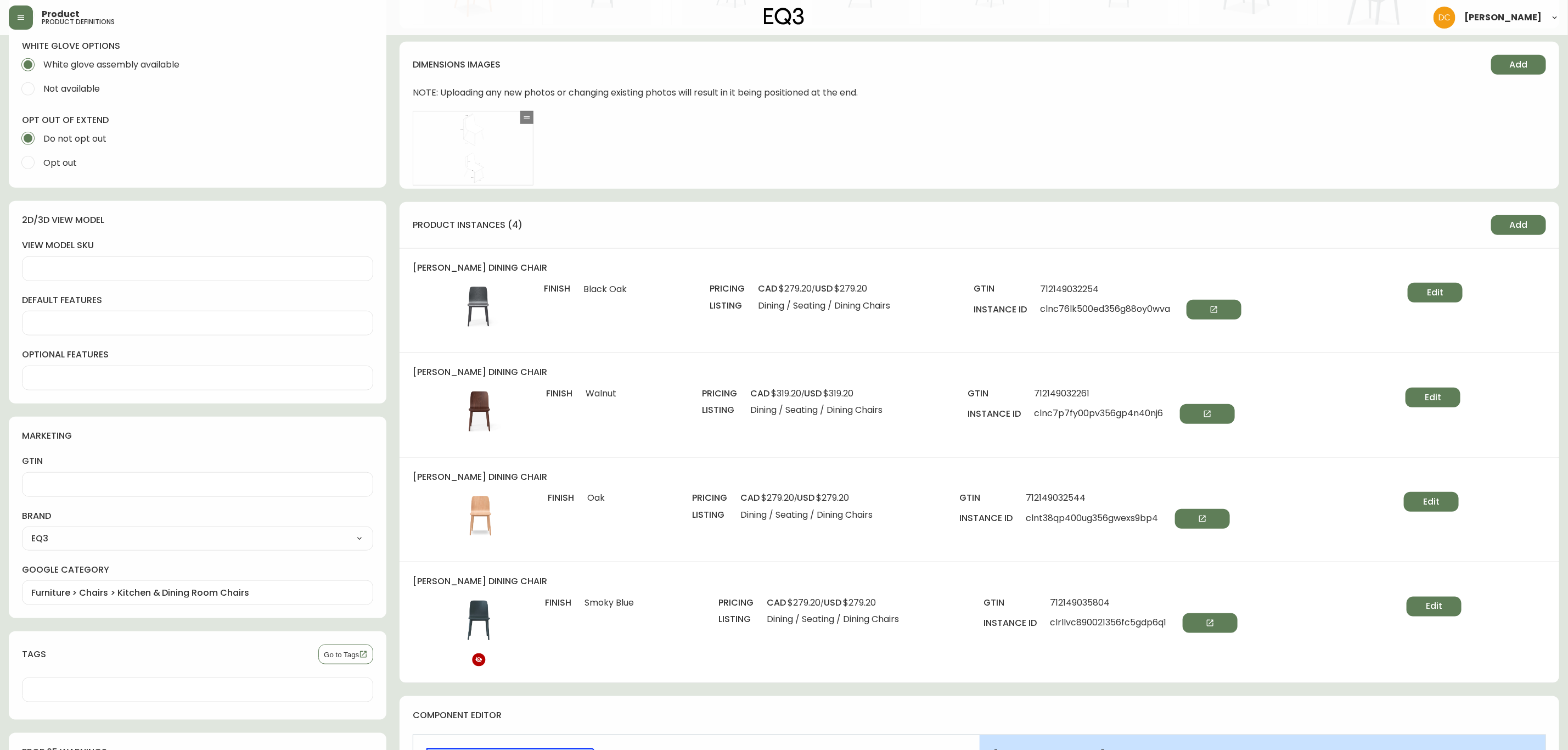
scroll to position [659, 0]
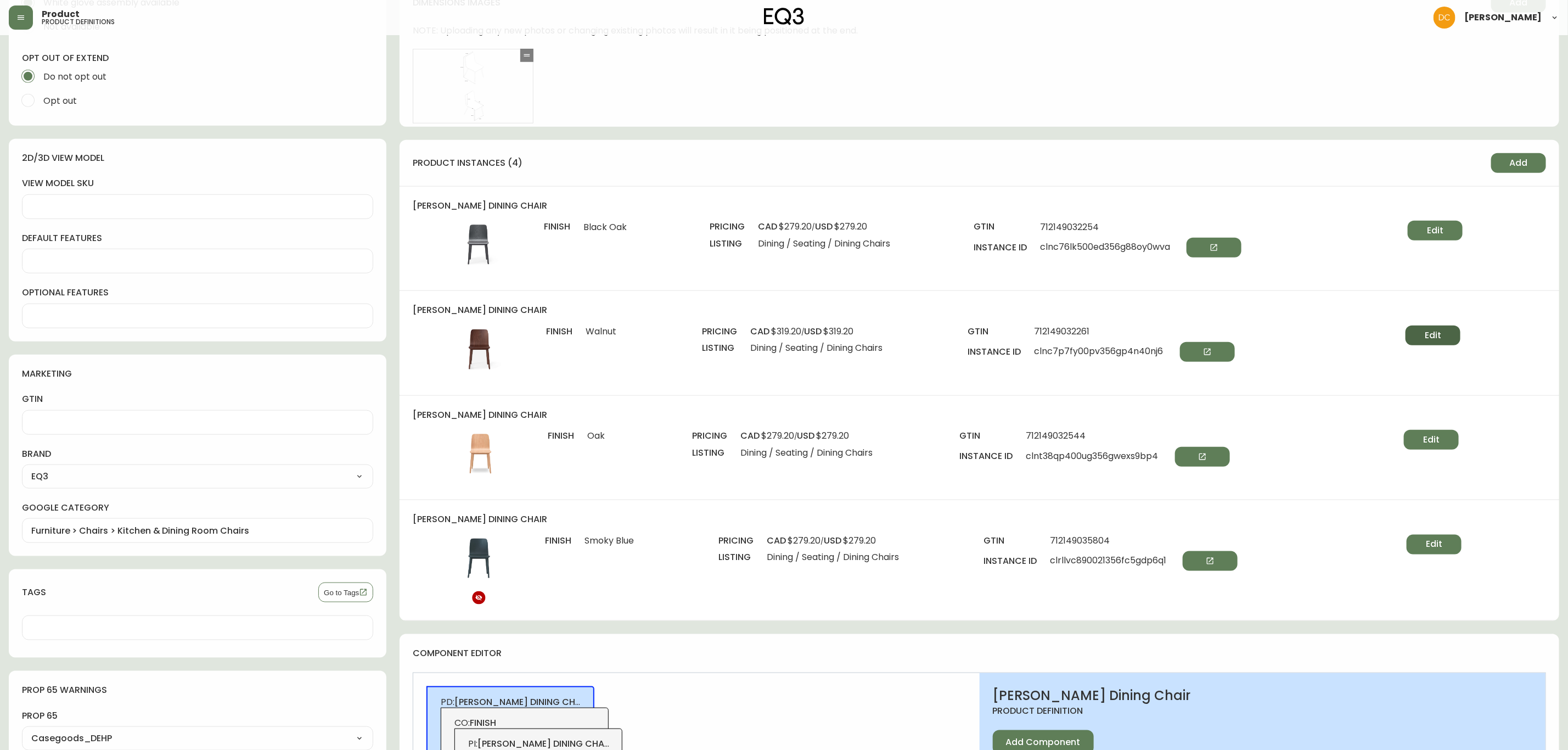
click at [1418, 339] on button "Edit" at bounding box center [1433, 336] width 55 height 20
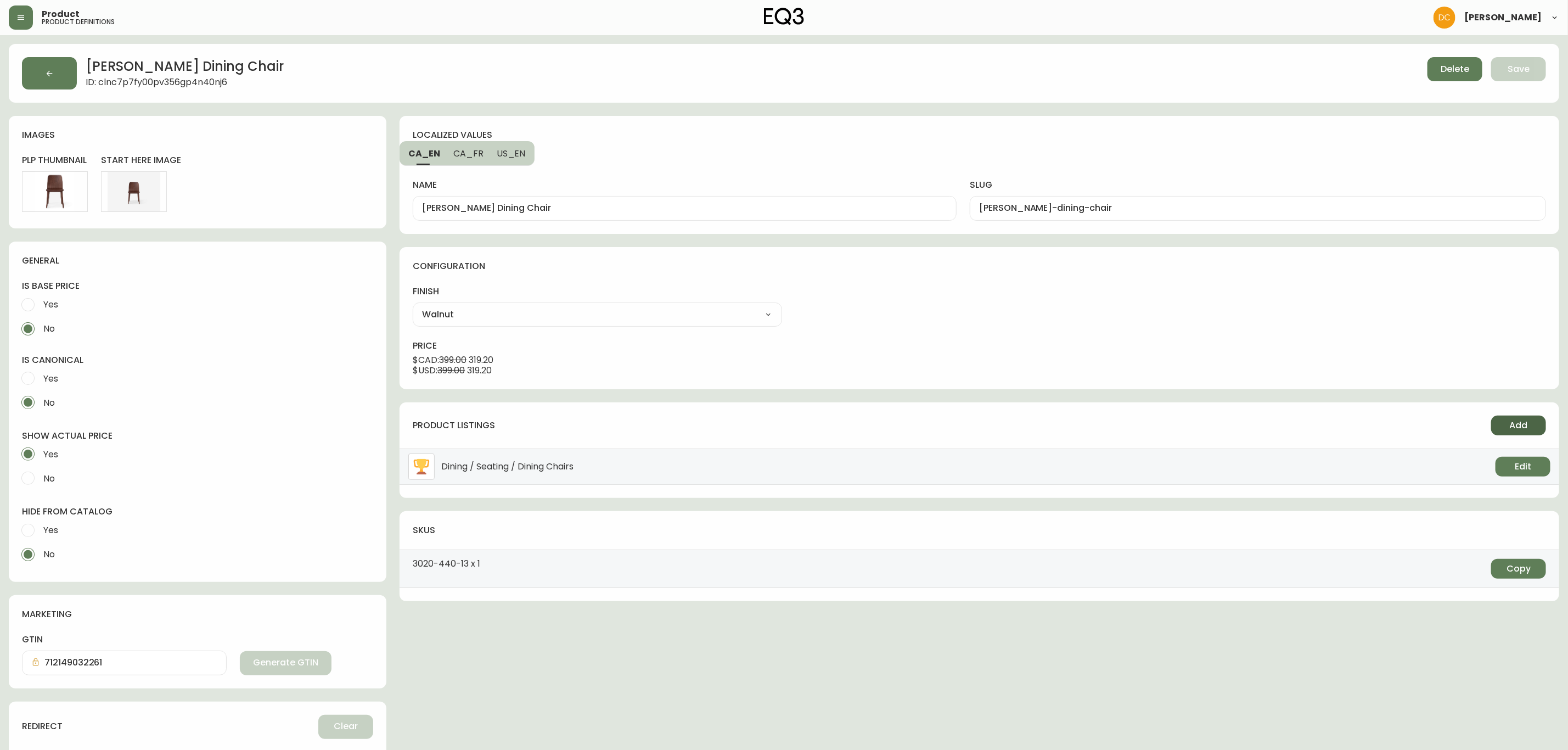
click at [1514, 431] on span "Add" at bounding box center [1519, 426] width 18 height 12
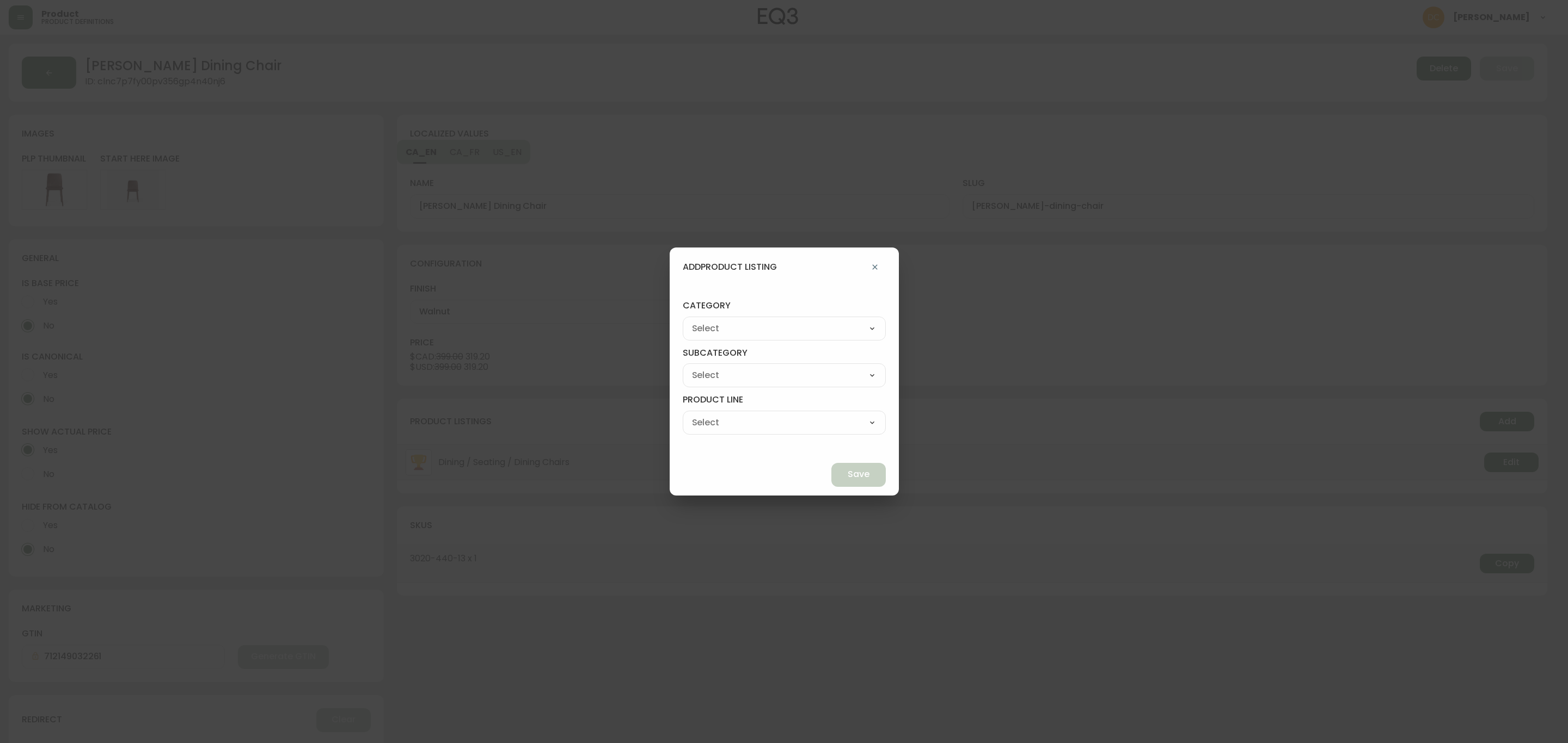
click at [836, 336] on select "Best Sellers Living Dining Bedroom Outdoor Office Lighting Rugs Accessories EQ3…" at bounding box center [784, 329] width 203 height 16
click at [708, 321] on select "Best Sellers Living Dining Bedroom Outdoor Office Lighting Rugs Accessories EQ3…" at bounding box center [784, 329] width 203 height 16
click at [778, 384] on div "Quick Ship Upholstery Bedroom Furniture Dining Furniture" at bounding box center [784, 375] width 203 height 24
click at [768, 376] on select "Quick Ship Upholstery Bedroom Furniture Dining Furniture" at bounding box center [784, 376] width 203 height 16
click at [708, 367] on select "Quick Ship Upholstery Bedroom Furniture Dining Furniture" at bounding box center [784, 376] width 203 height 16
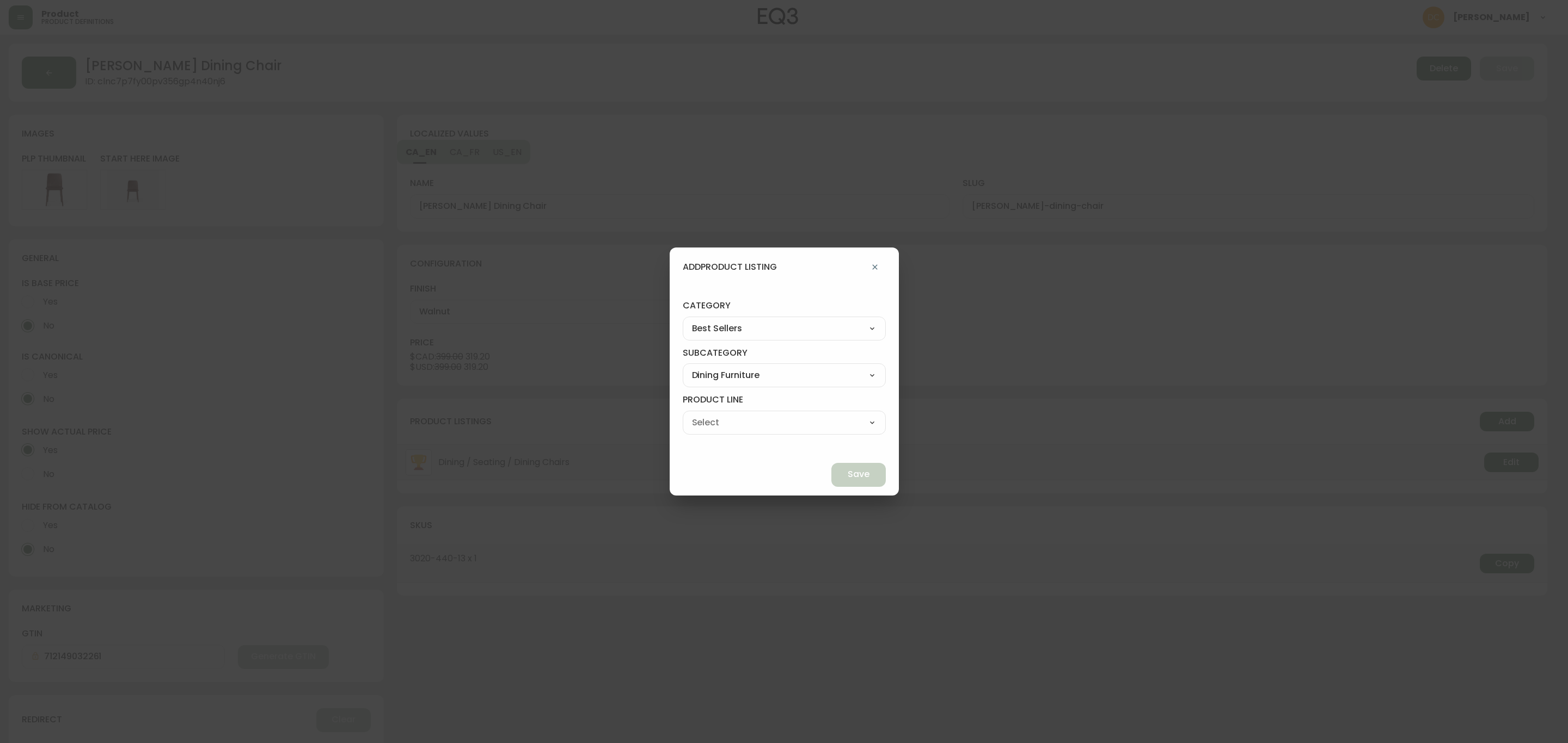
click at [770, 431] on div "Dining Tables Dining Chairs" at bounding box center [784, 422] width 203 height 24
click at [784, 430] on select "Dining Tables Dining Chairs" at bounding box center [784, 422] width 203 height 16
click at [708, 414] on select "Dining Tables Dining Chairs" at bounding box center [784, 422] width 203 height 16
click at [831, 468] on button "Save" at bounding box center [858, 474] width 54 height 24
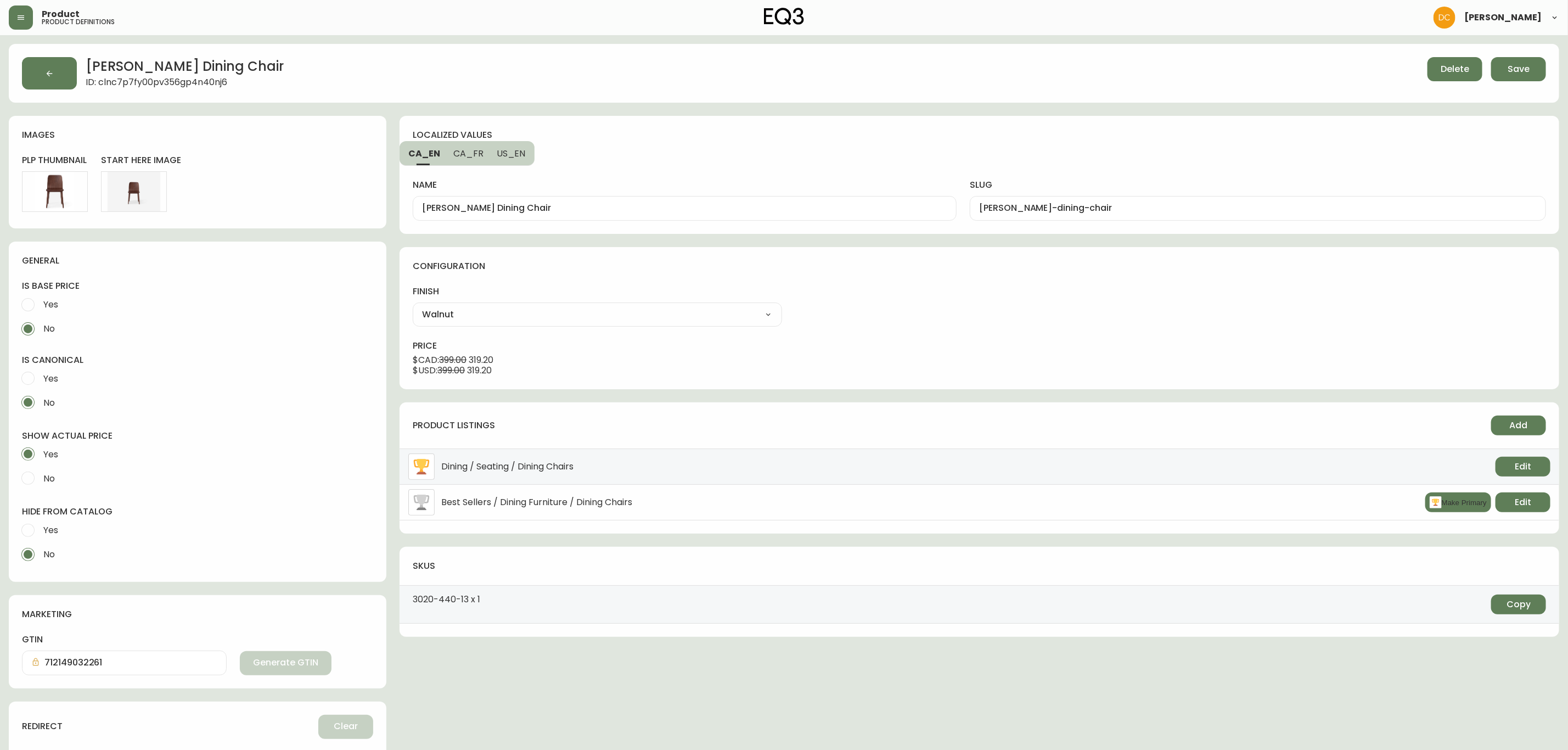
drag, startPoint x: 1507, startPoint y: 72, endPoint x: 1470, endPoint y: 82, distance: 38.3
click at [1508, 71] on span "Save" at bounding box center [1519, 69] width 22 height 12
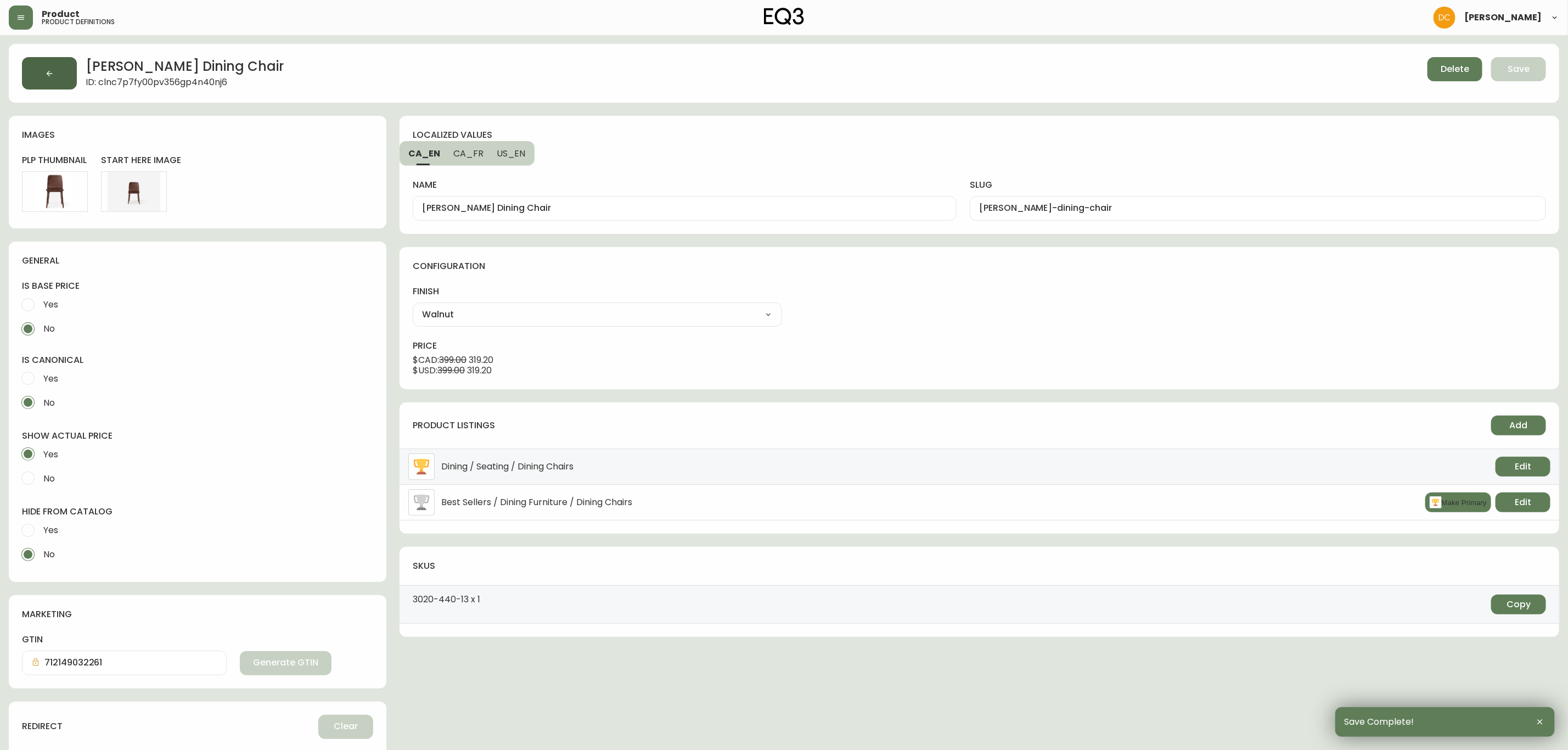
click at [48, 77] on icon "button" at bounding box center [49, 73] width 9 height 9
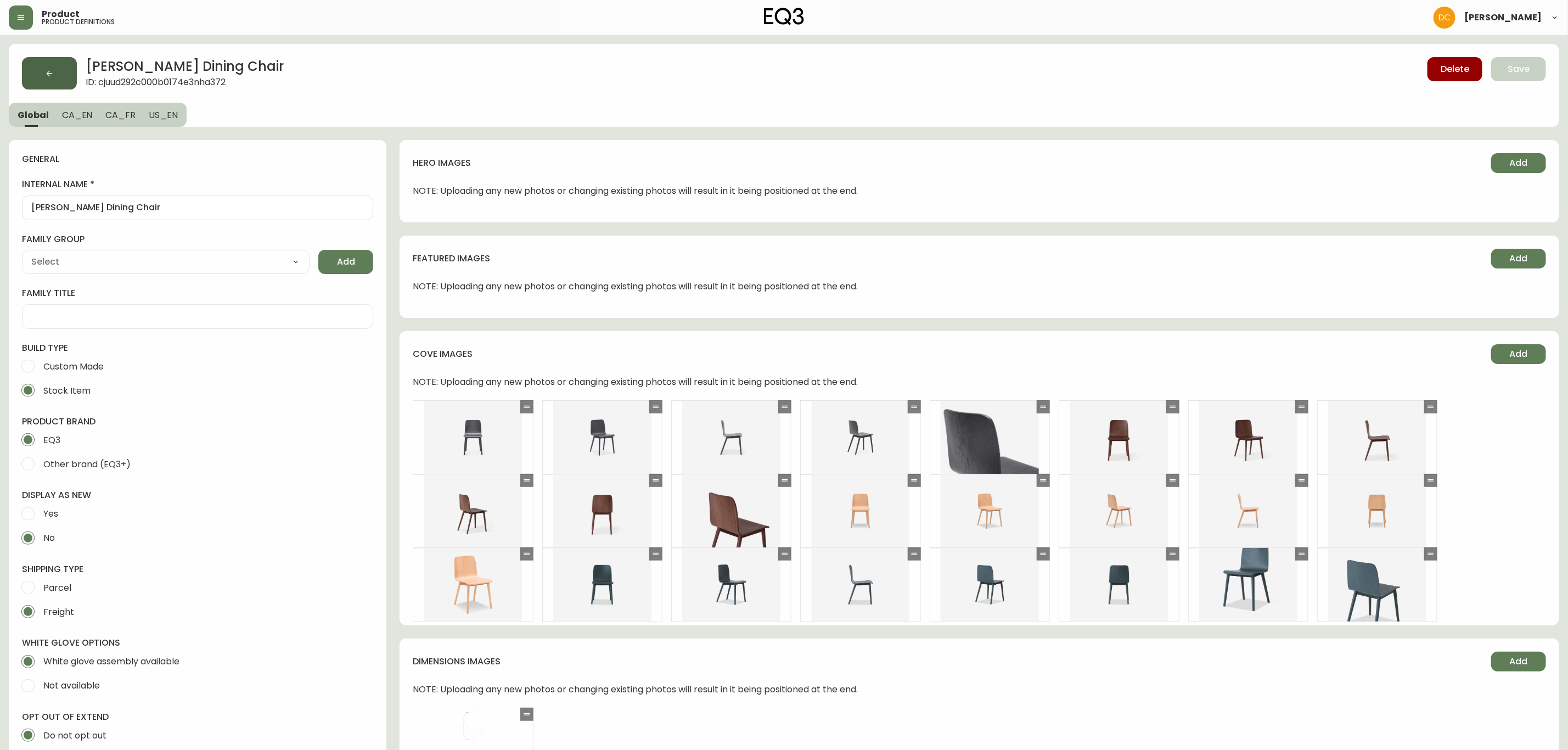
click at [48, 75] on icon "button" at bounding box center [49, 73] width 9 height 9
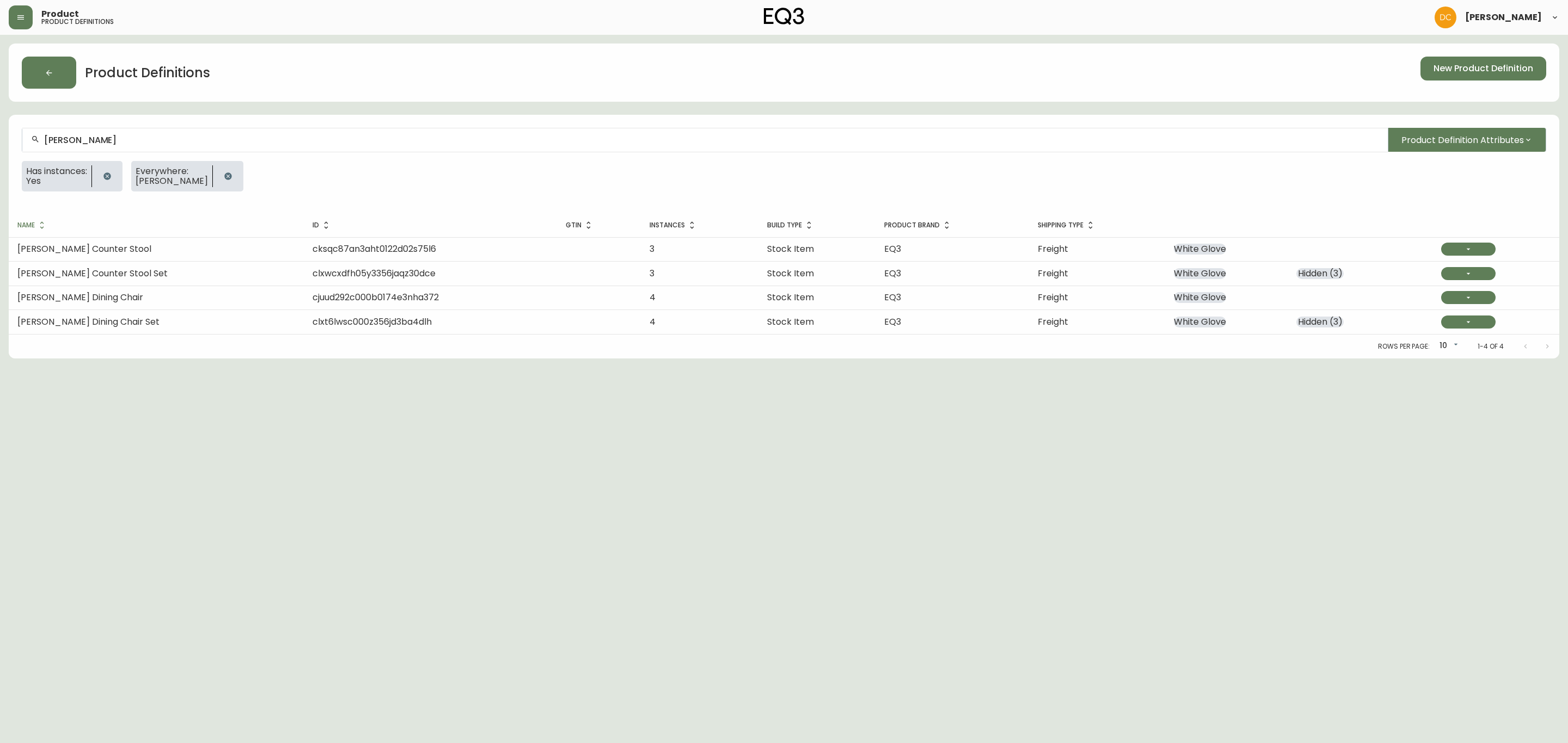
click at [283, 128] on div "[PERSON_NAME]" at bounding box center [705, 141] width 1365 height 25
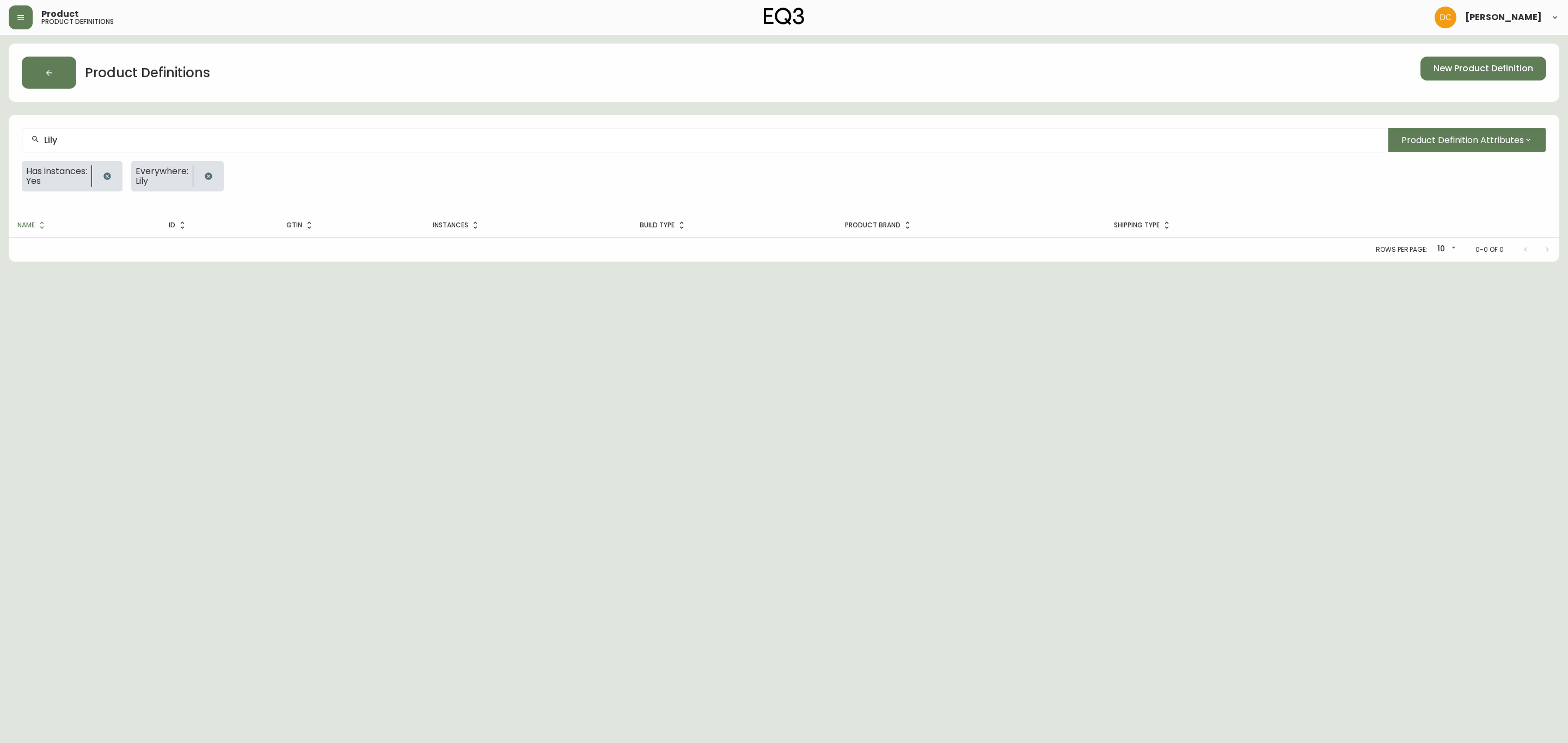
click at [113, 178] on button "button" at bounding box center [107, 176] width 21 height 21
click at [211, 139] on input "Lily" at bounding box center [711, 140] width 1334 height 11
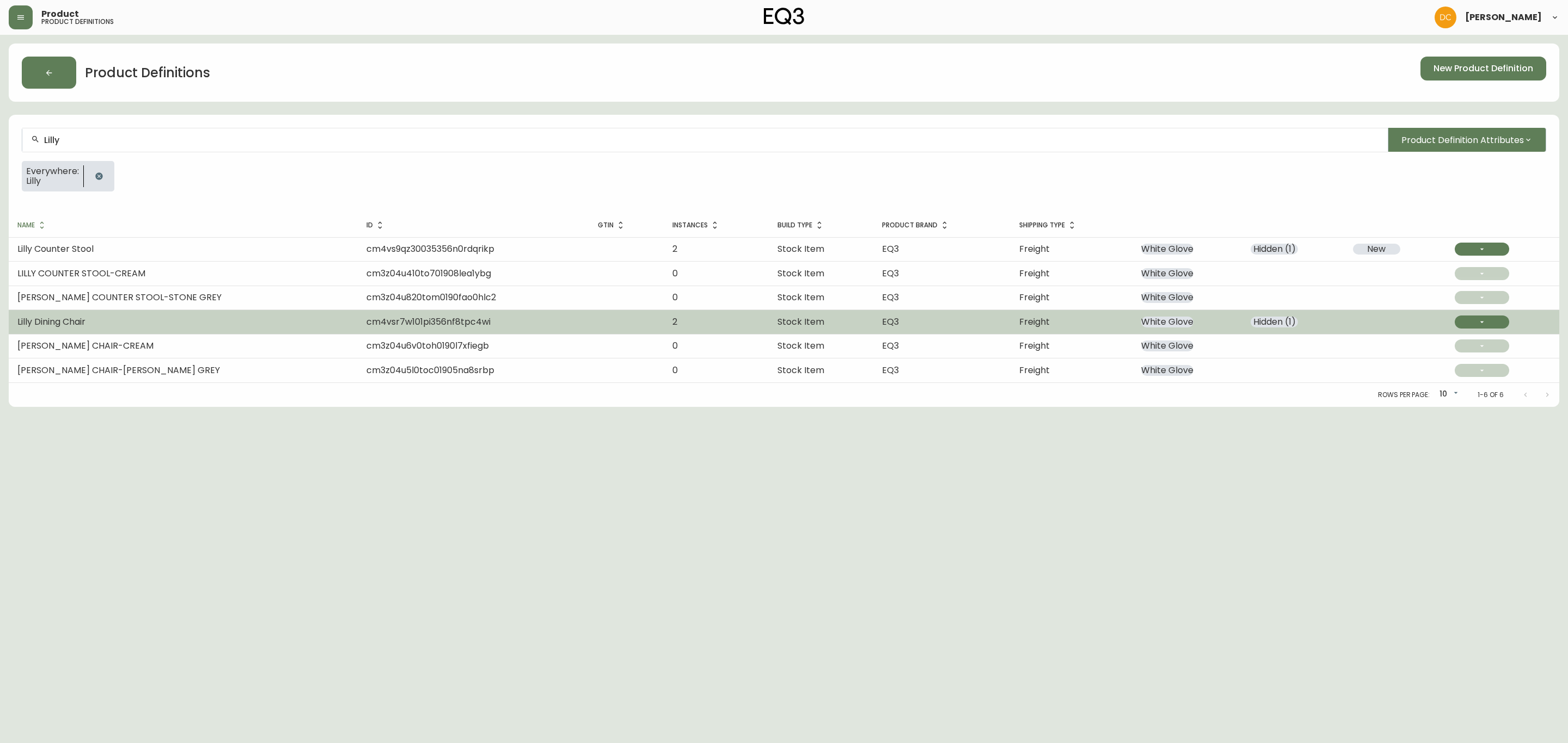
click at [247, 321] on td "Lilly Dining Chair" at bounding box center [183, 321] width 349 height 24
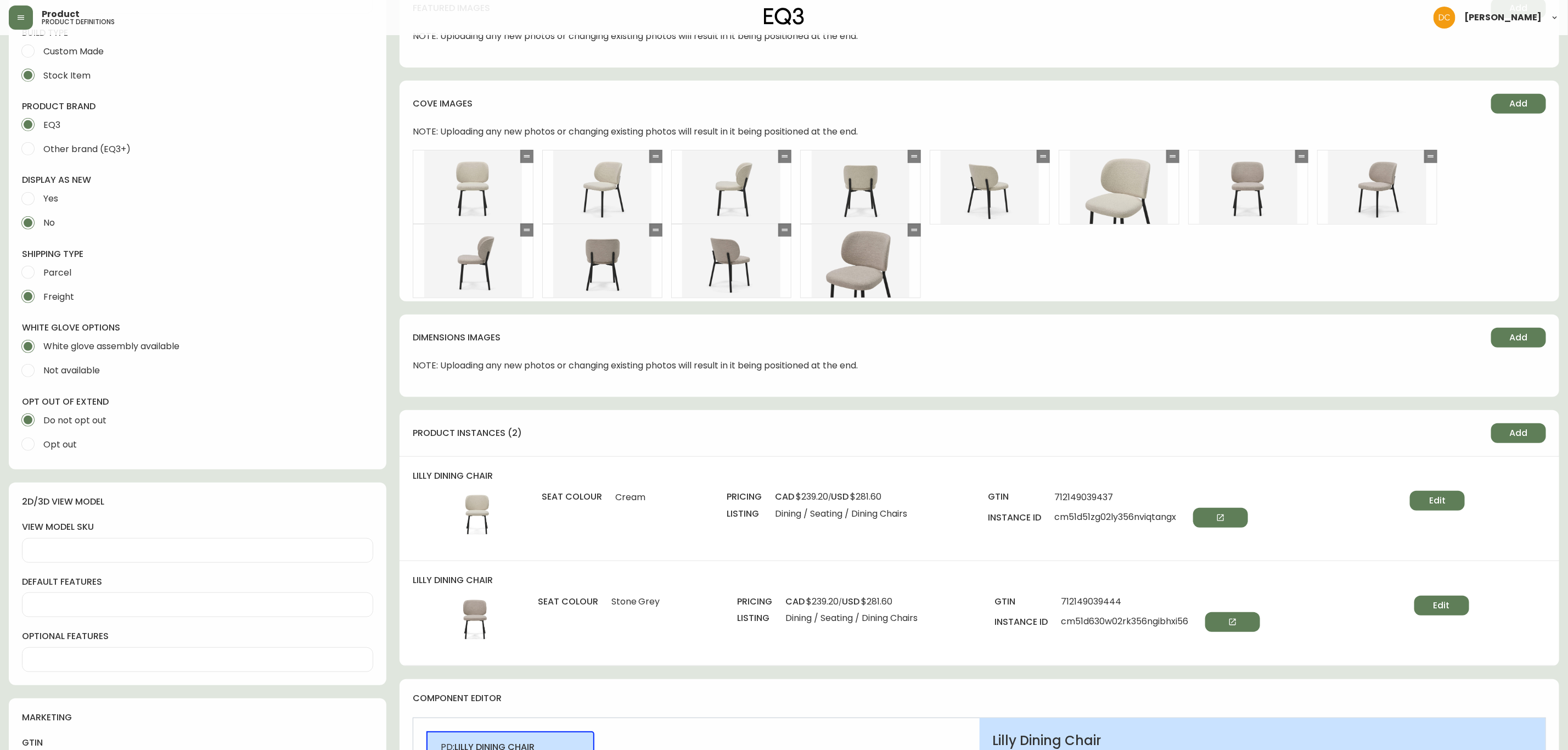
scroll to position [412, 0]
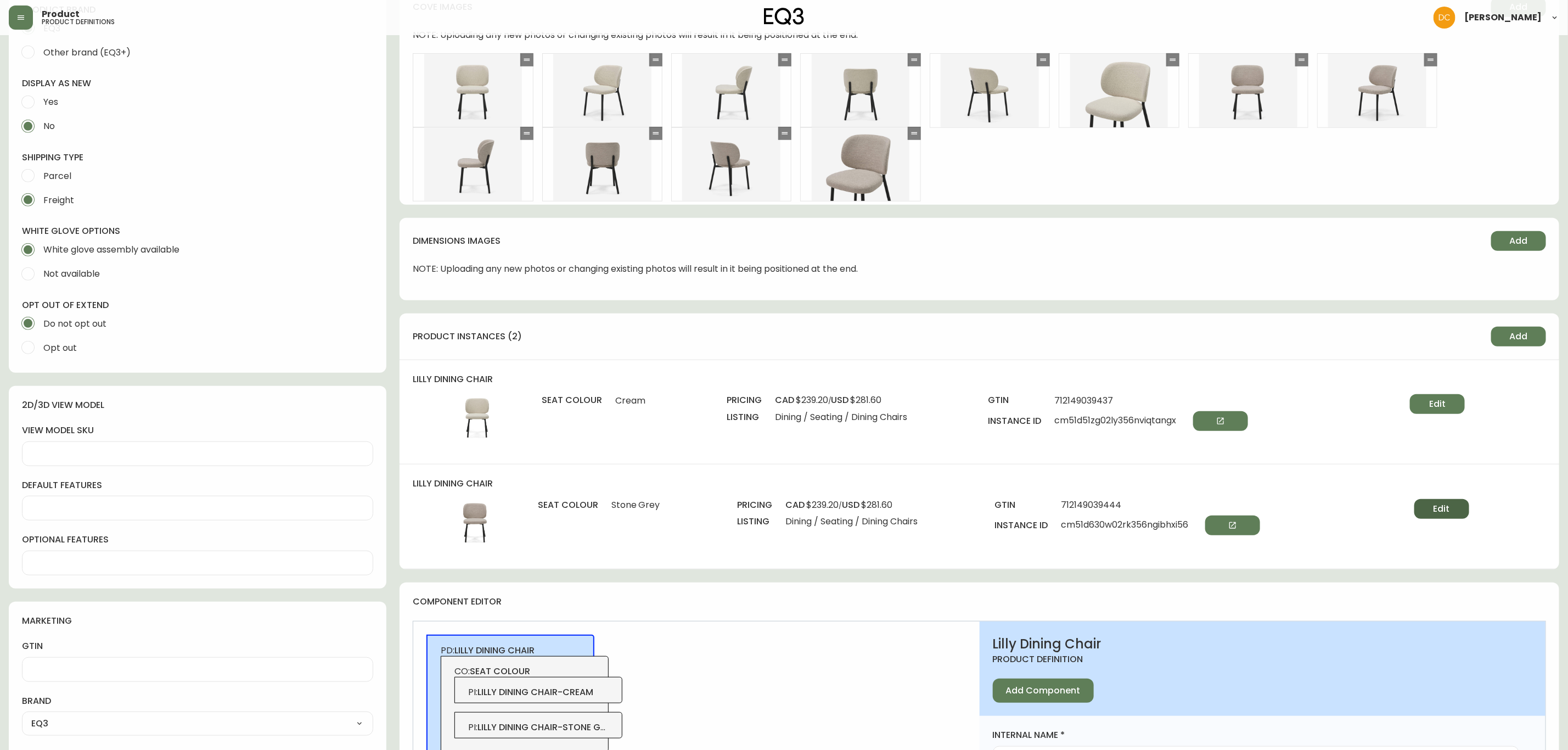
click at [1426, 516] on button "Edit" at bounding box center [1442, 509] width 55 height 20
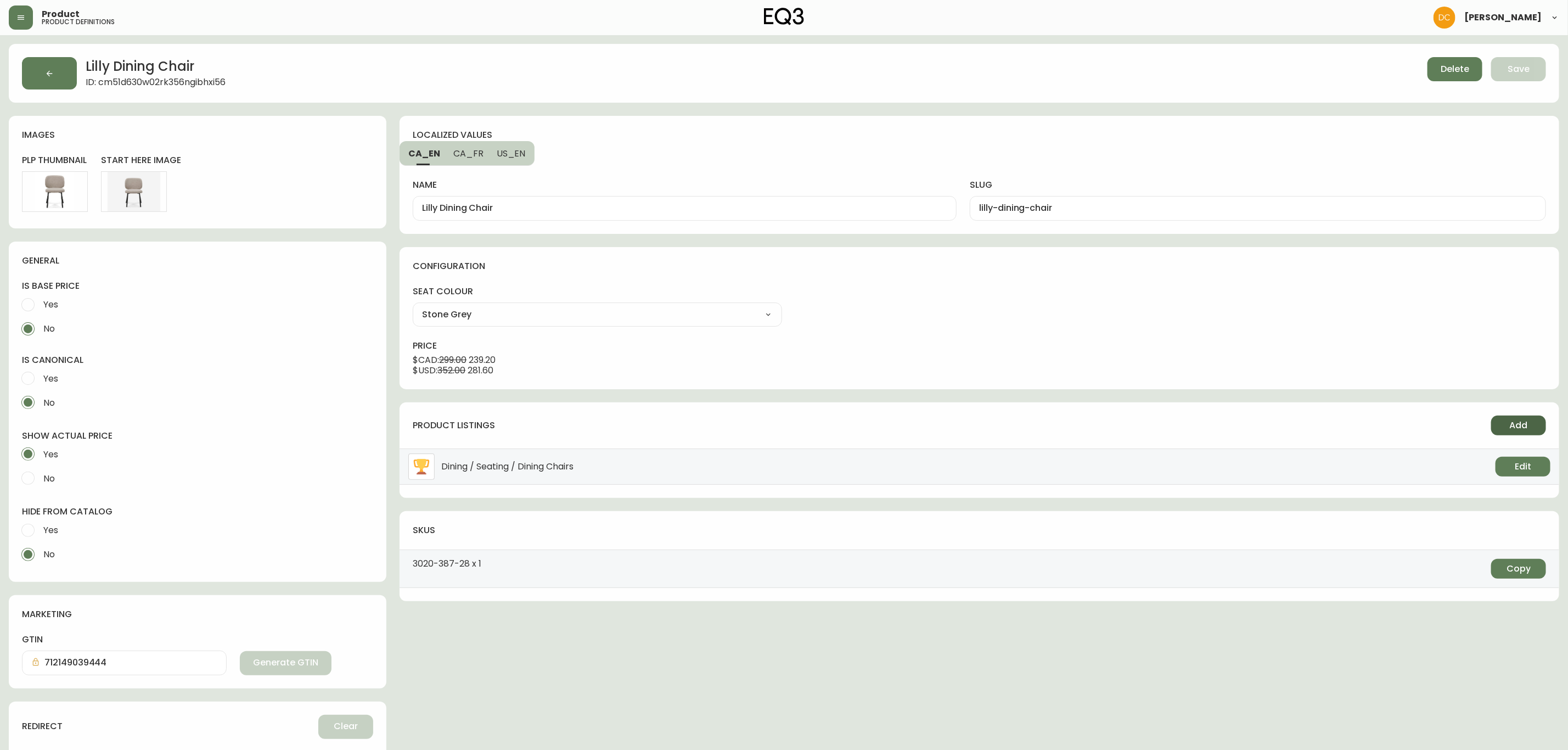
click at [1502, 428] on button "Add" at bounding box center [1519, 426] width 55 height 20
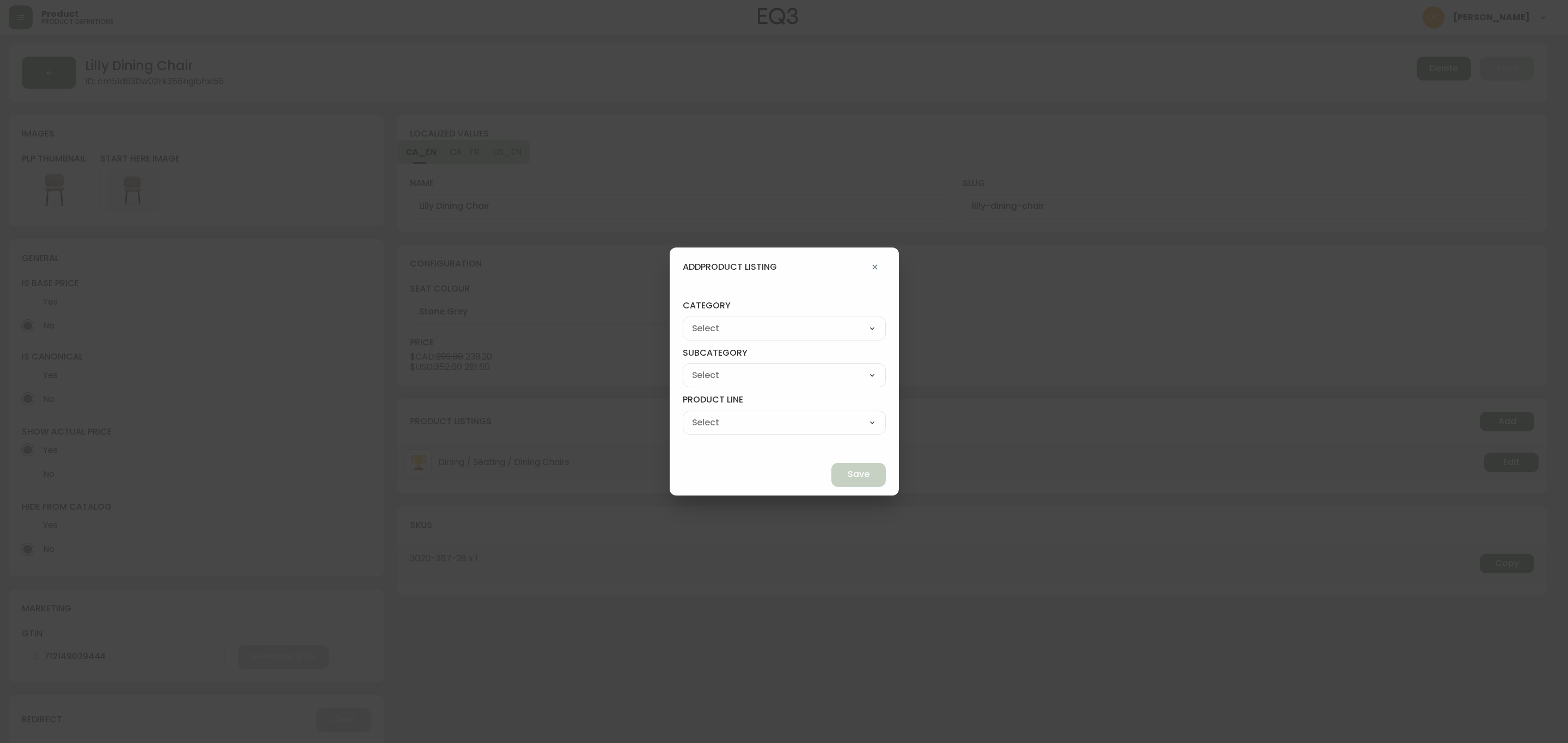
click at [799, 305] on h4 "category" at bounding box center [784, 308] width 203 height 16
click at [795, 326] on select "Best Sellers Living Dining Bedroom Outdoor Office Lighting Rugs Accessories EQ3…" at bounding box center [784, 329] width 203 height 16
click at [708, 321] on select "Best Sellers Living Dining Bedroom Outdoor Office Lighting Rugs Accessories EQ3…" at bounding box center [784, 329] width 203 height 16
click at [780, 368] on select "Quick Ship Upholstery Bedroom Furniture Dining Furniture" at bounding box center [784, 376] width 203 height 16
click at [708, 367] on select "Quick Ship Upholstery Bedroom Furniture Dining Furniture" at bounding box center [784, 376] width 203 height 16
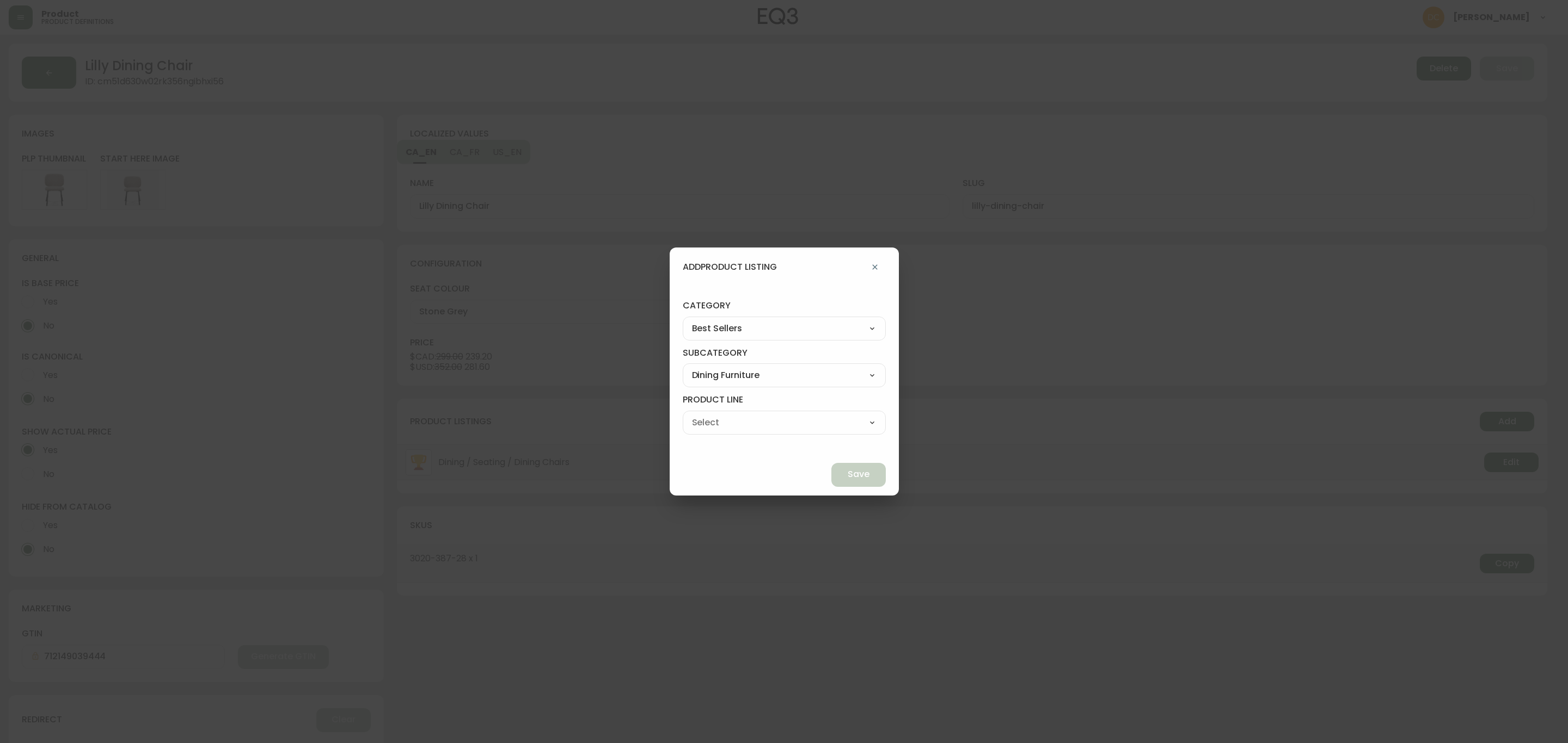
click at [793, 416] on select "Dining Tables Dining Chairs" at bounding box center [784, 422] width 203 height 16
click at [708, 414] on select "Dining Tables Dining Chairs" at bounding box center [784, 422] width 203 height 16
click at [848, 477] on span "Save" at bounding box center [858, 474] width 21 height 12
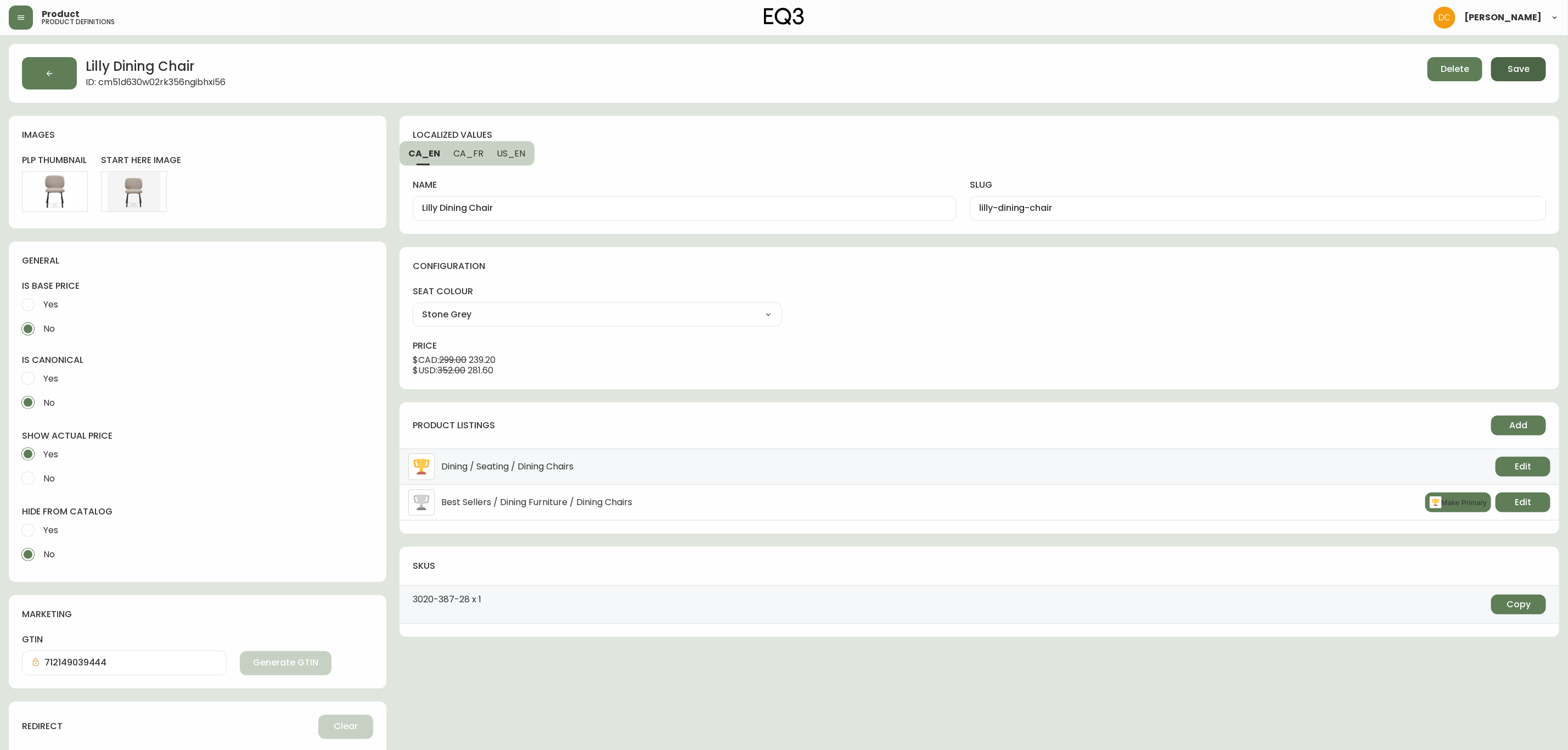
click at [1514, 60] on button "Save" at bounding box center [1519, 69] width 55 height 24
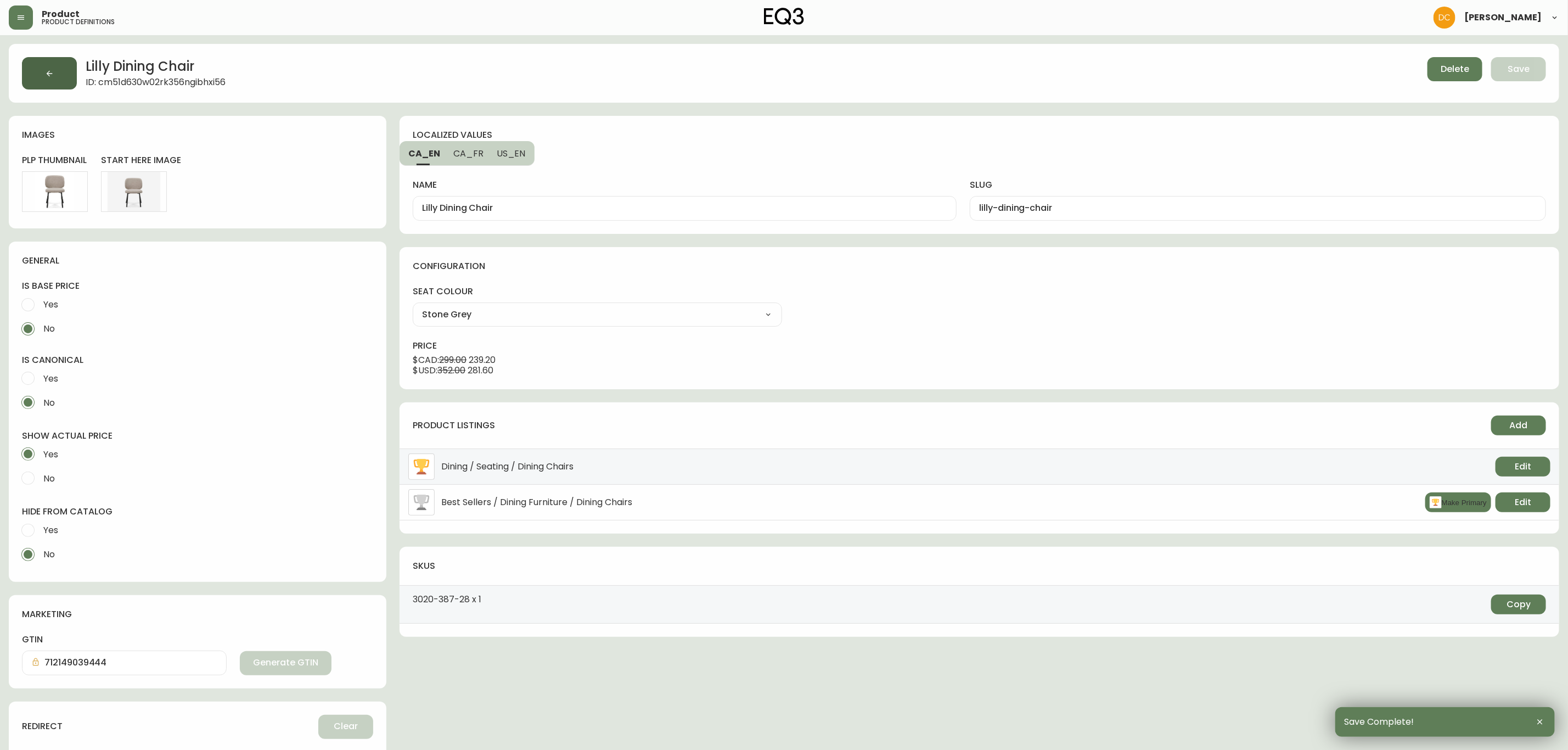
click at [48, 59] on button "button" at bounding box center [49, 73] width 55 height 32
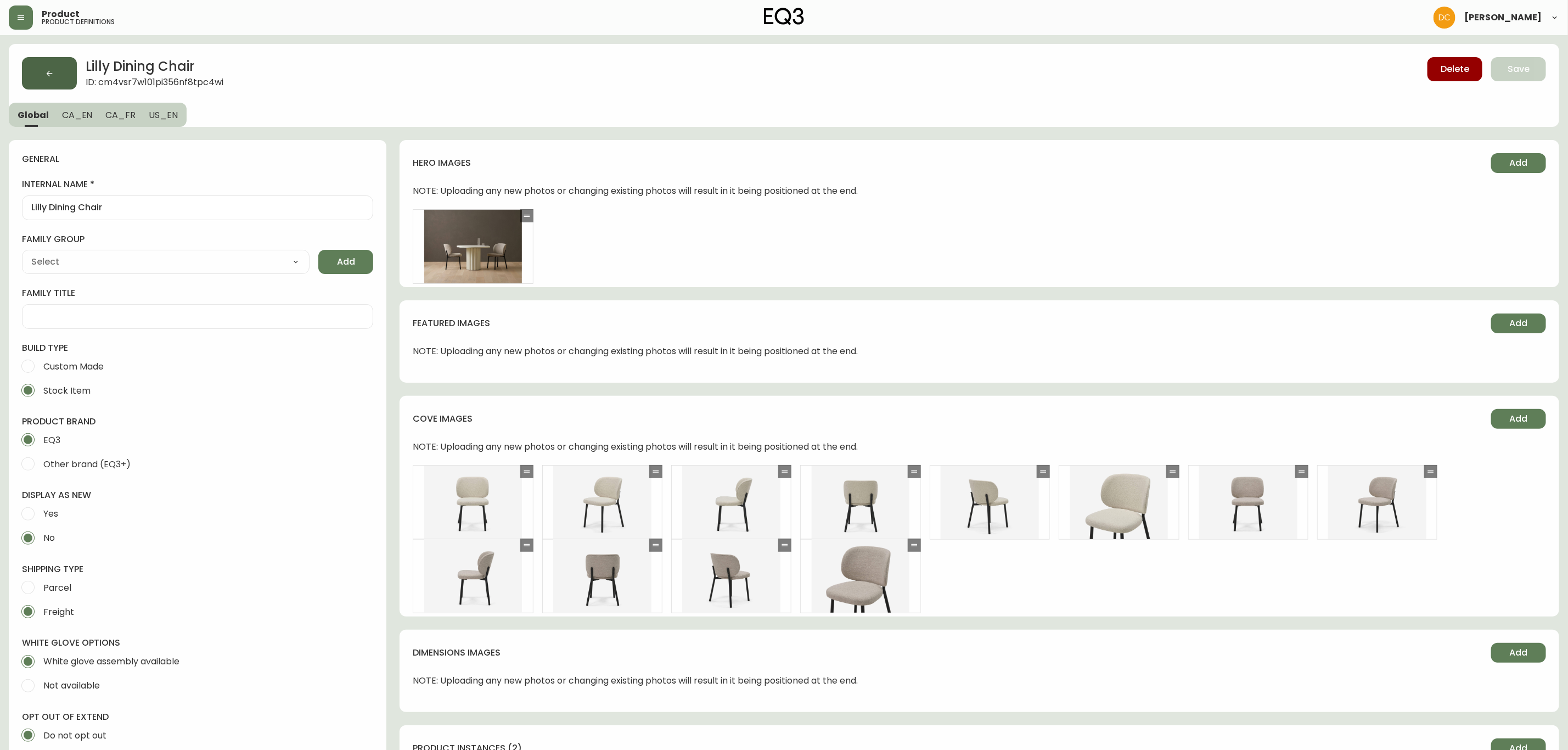
click at [58, 76] on button "button" at bounding box center [49, 73] width 55 height 32
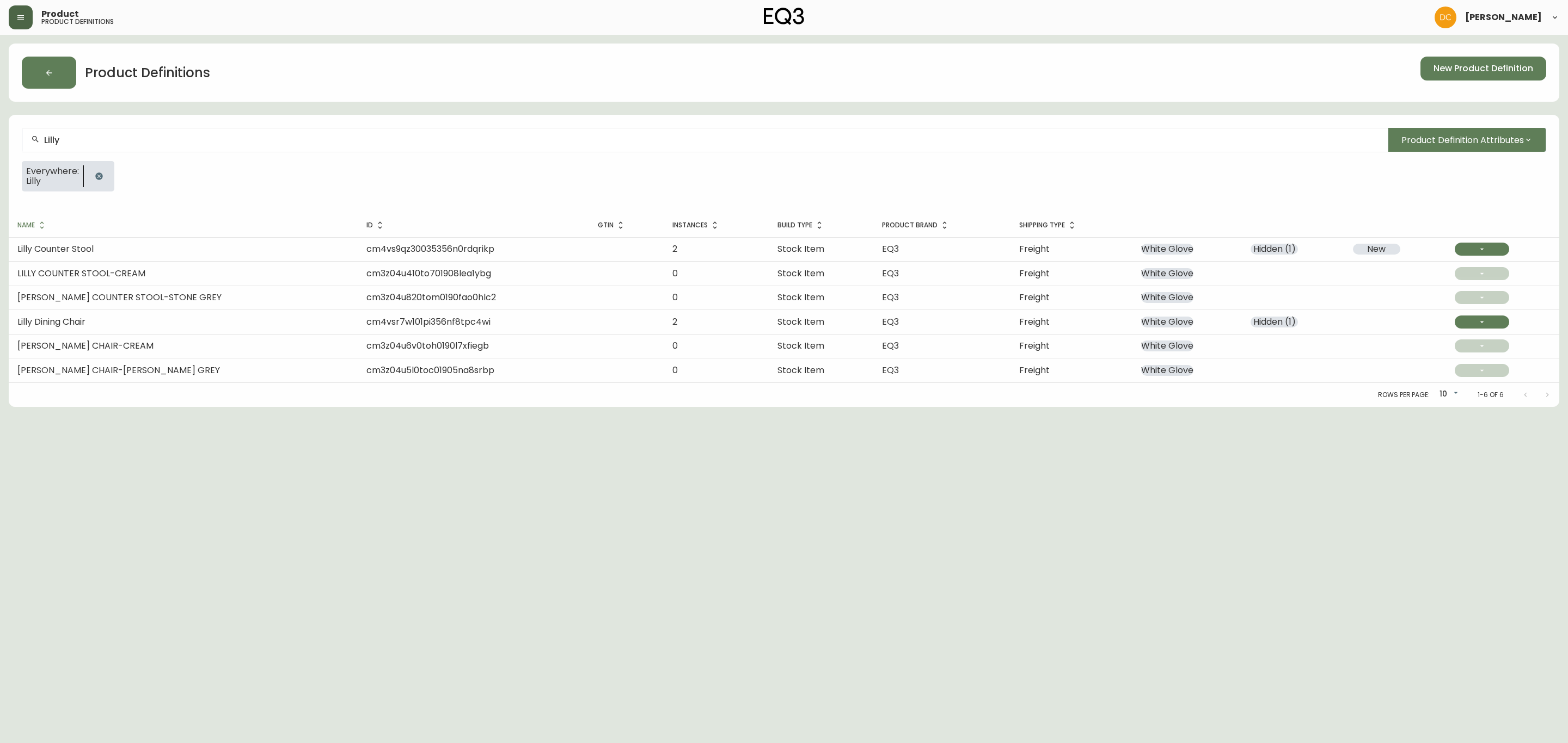
click at [25, 12] on button "button" at bounding box center [21, 17] width 24 height 24
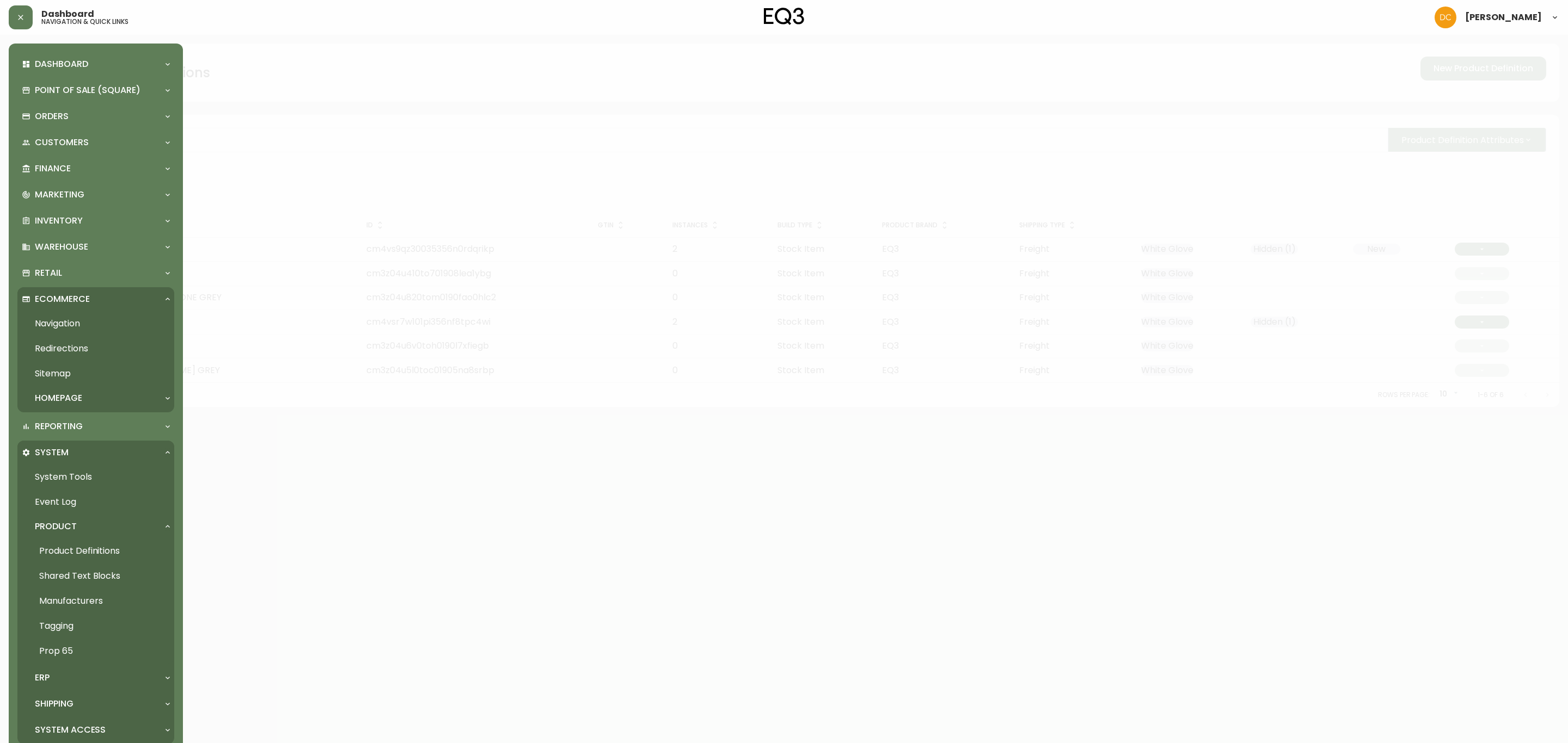
click at [115, 322] on link "Navigation" at bounding box center [95, 324] width 157 height 25
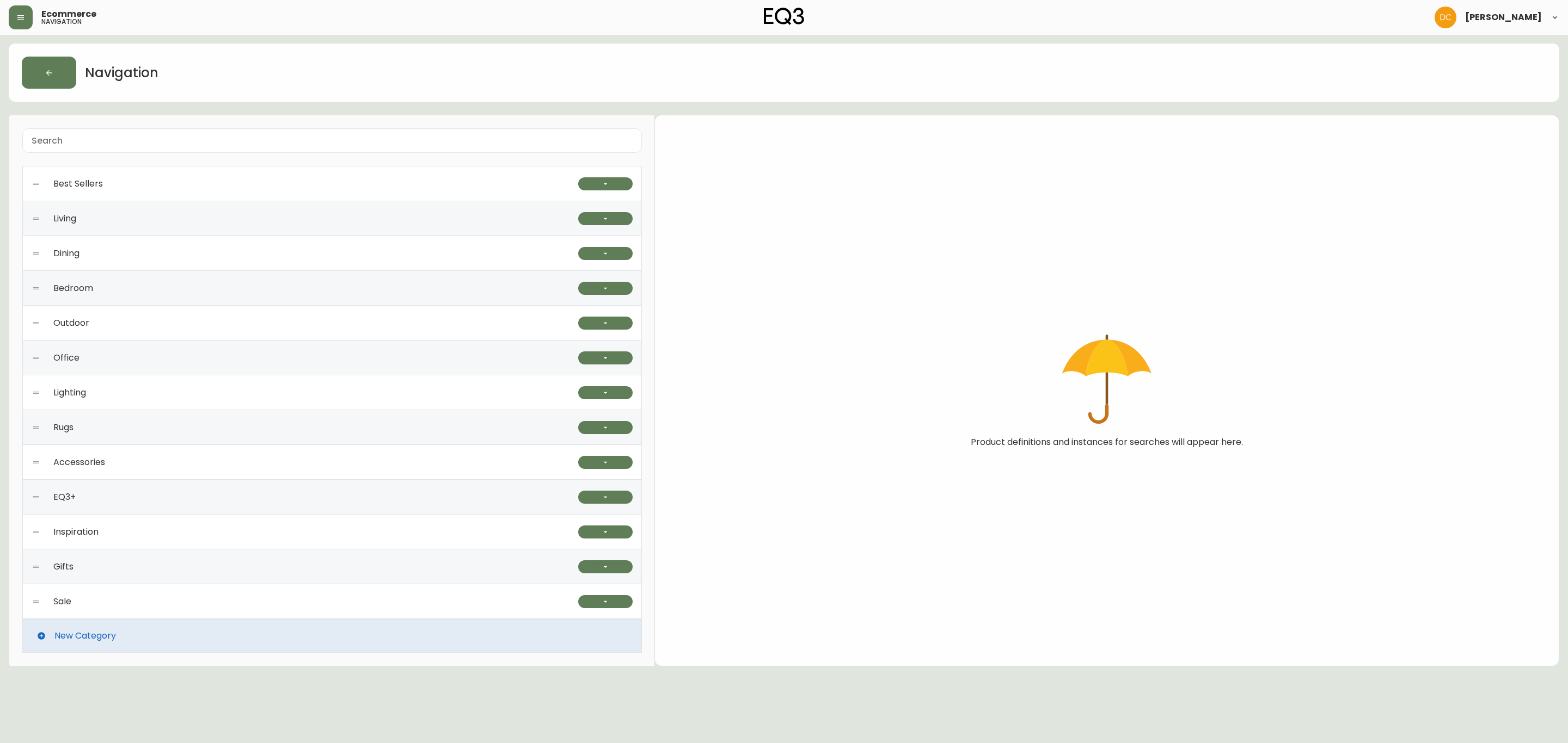
click at [521, 519] on div "Inspiration" at bounding box center [304, 532] width 547 height 35
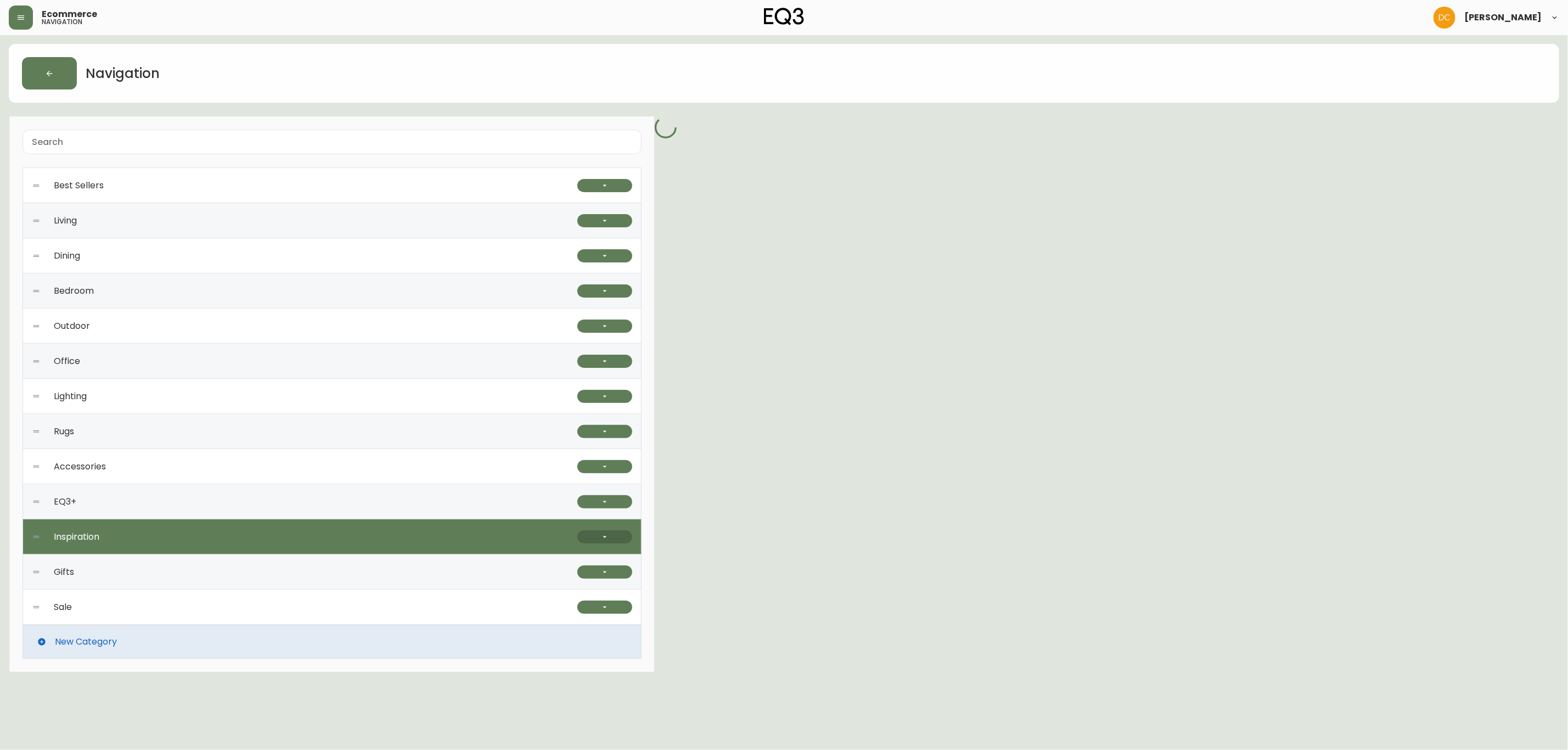
click at [608, 538] on icon "button" at bounding box center [604, 537] width 9 height 9
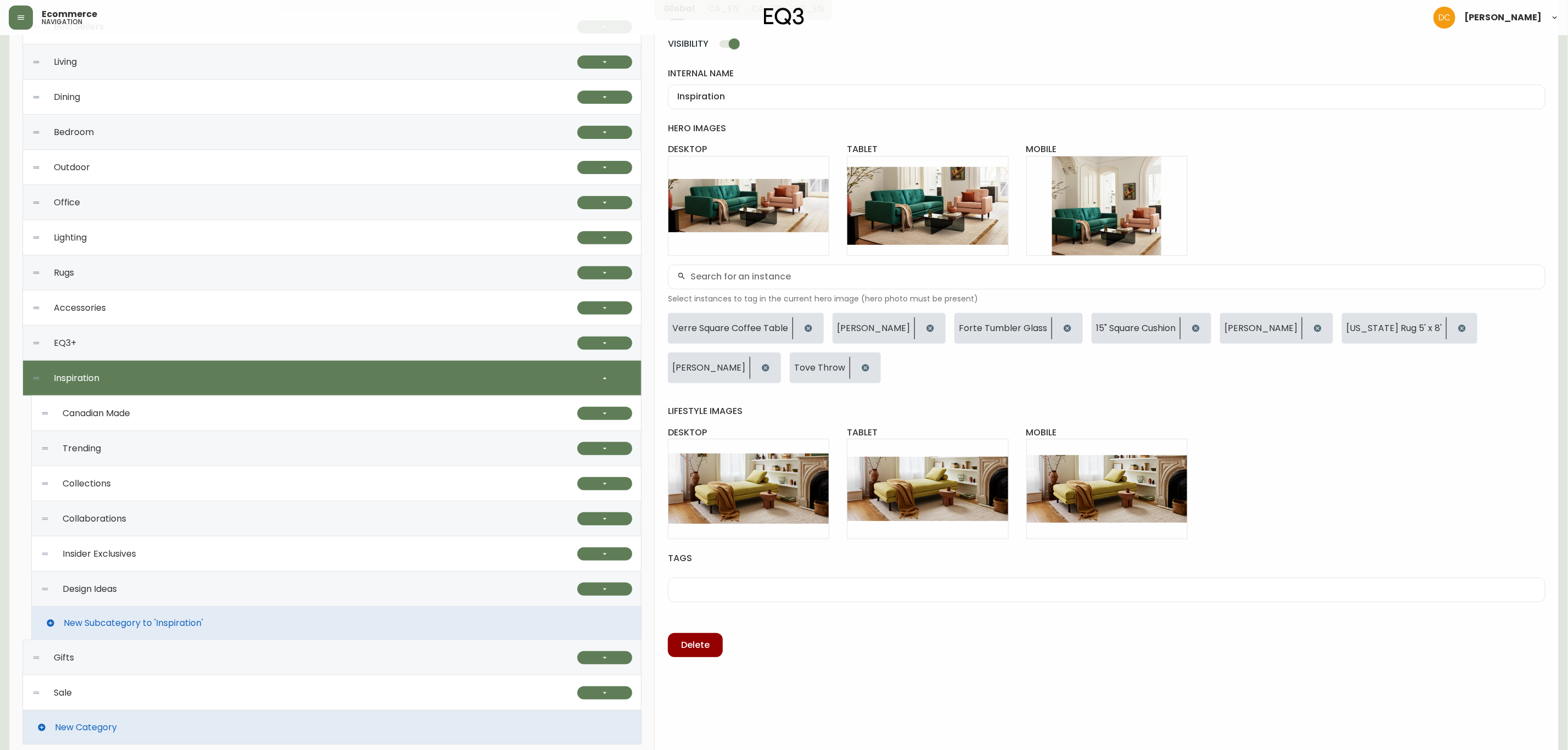
scroll to position [165, 0]
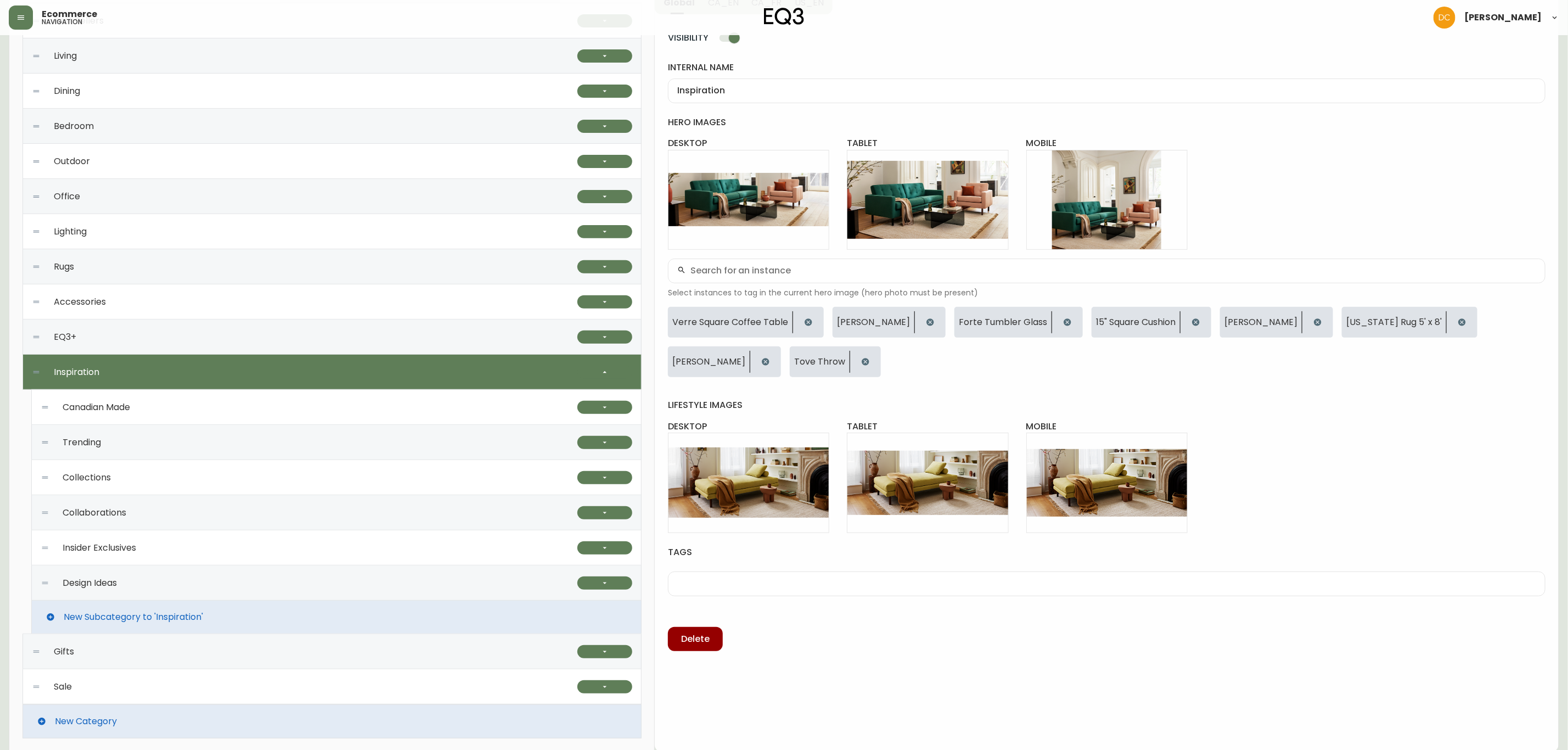
click at [274, 465] on div "Collections" at bounding box center [308, 478] width 536 height 35
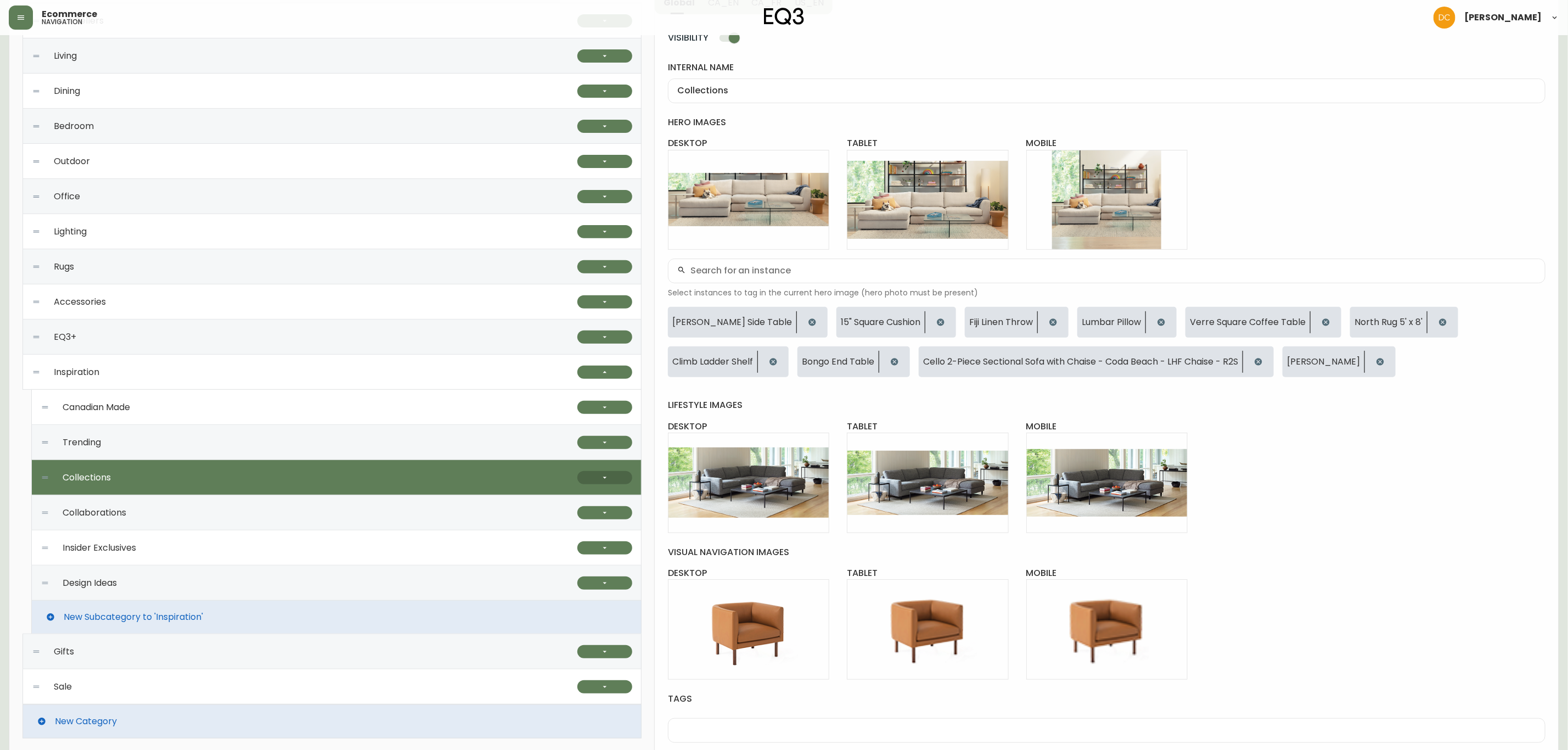
click at [601, 485] on button "button" at bounding box center [604, 478] width 55 height 13
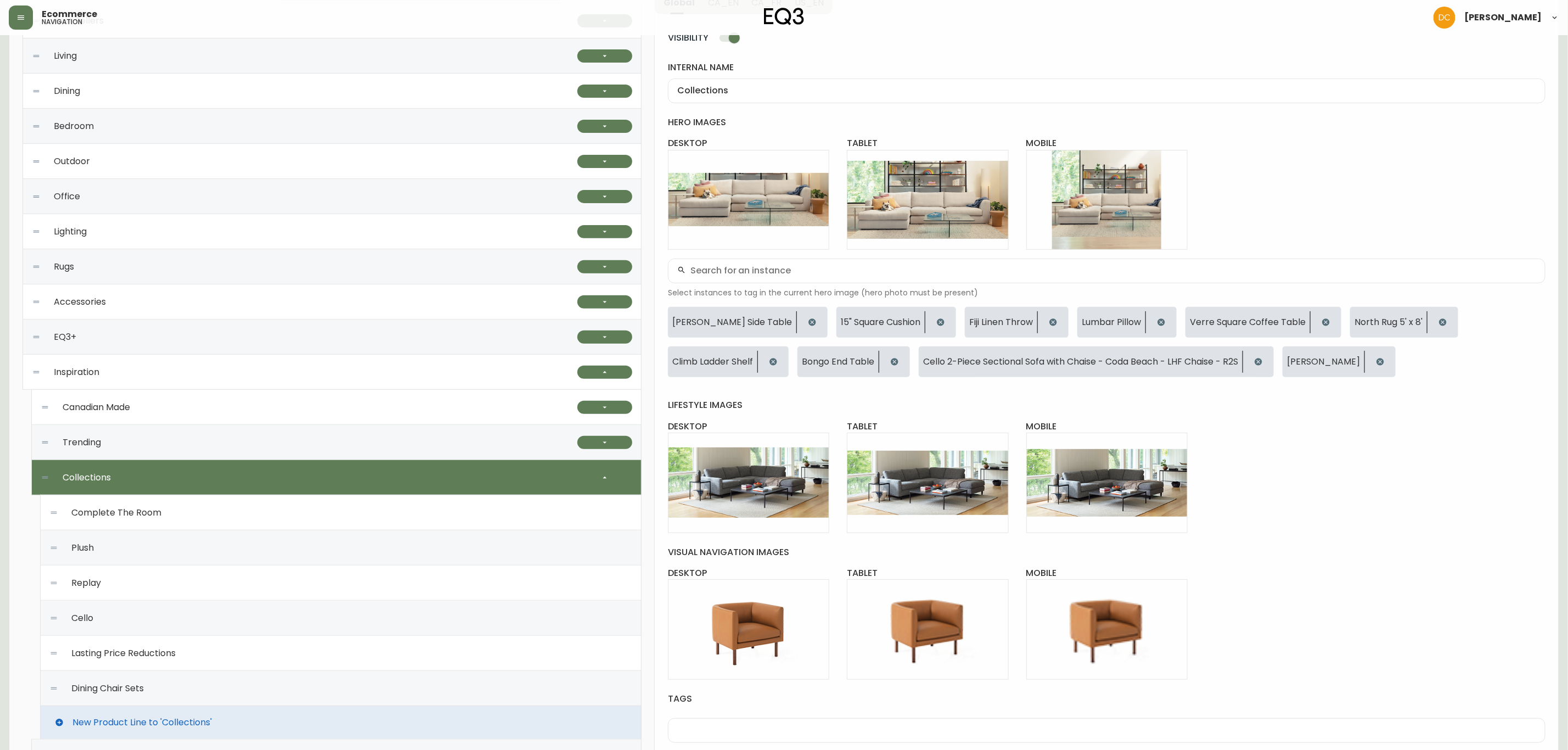
click at [370, 688] on div "Dining Chair Sets" at bounding box center [341, 689] width 583 height 35
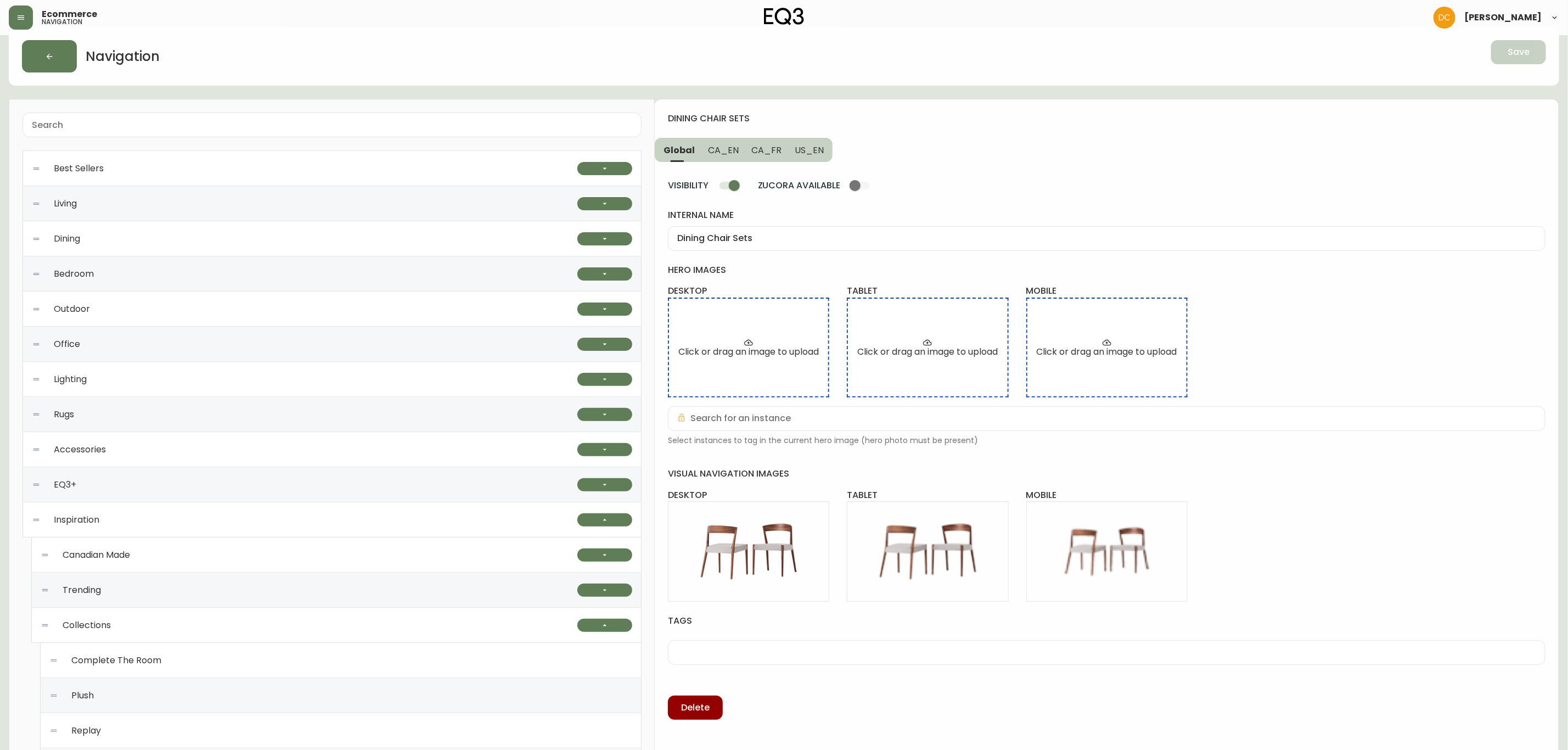
scroll to position [0, 0]
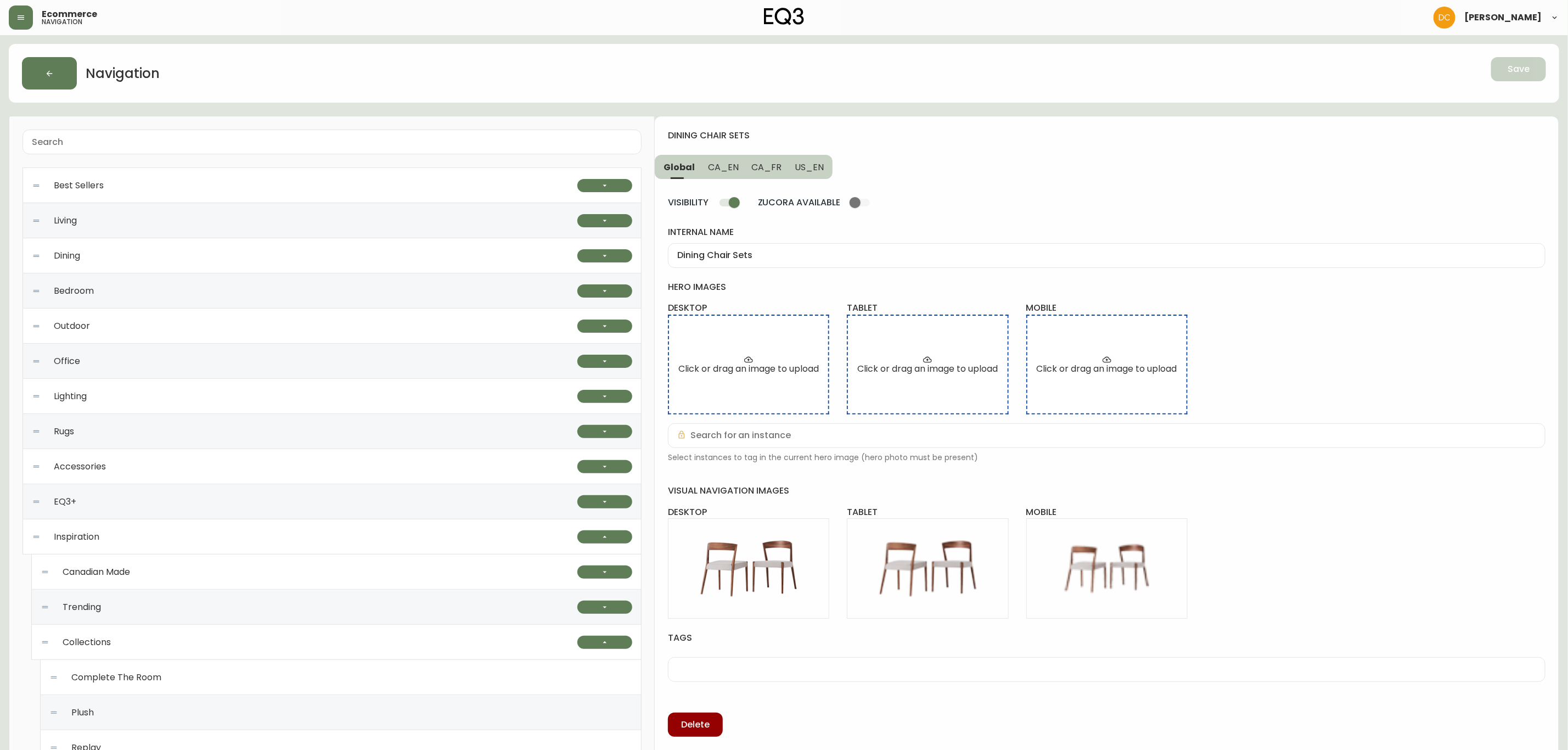
click at [735, 210] on input "VISIBILITY" at bounding box center [734, 202] width 62 height 21
click at [1533, 75] on button "Save" at bounding box center [1519, 69] width 55 height 24
click at [23, 16] on icon "button" at bounding box center [21, 17] width 7 height 4
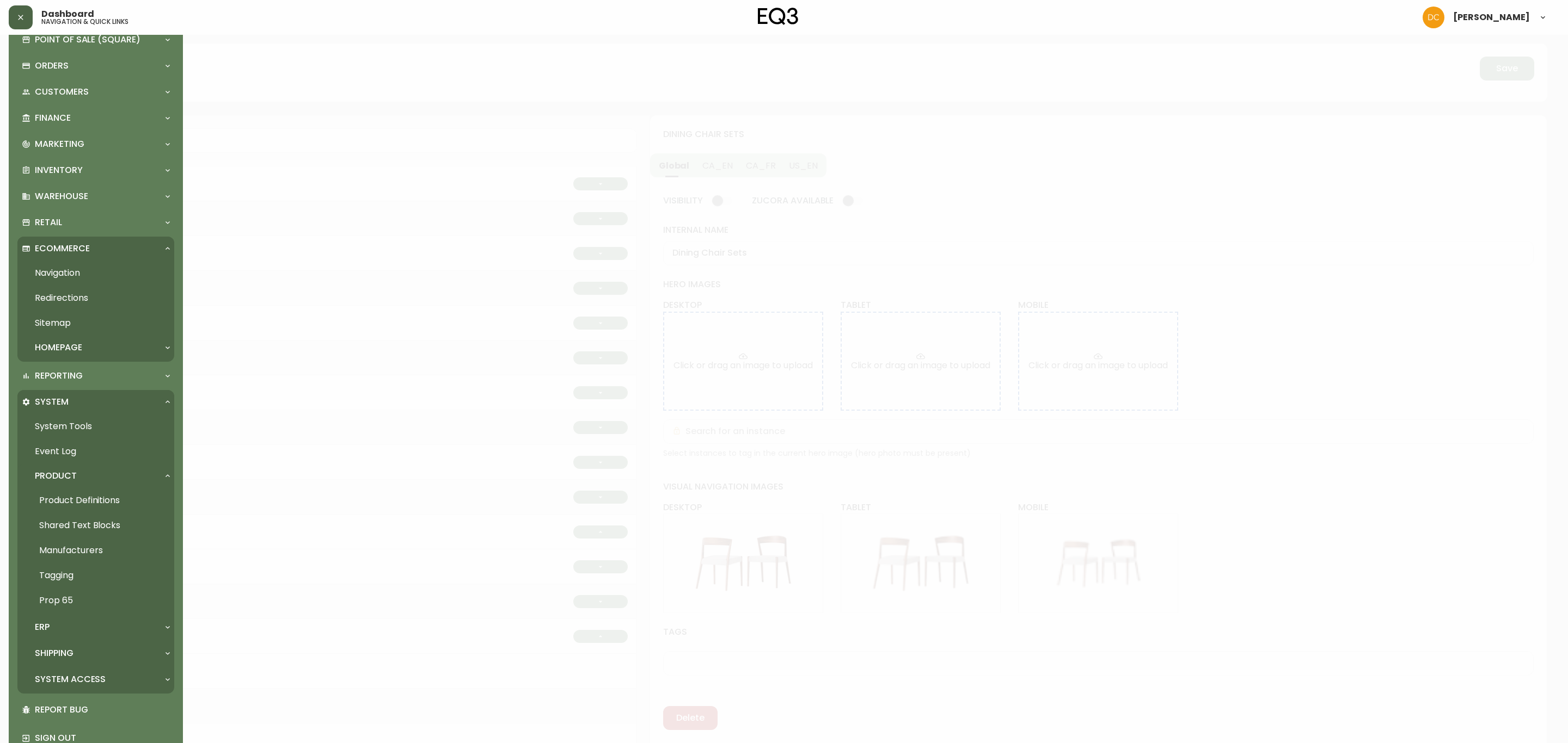
scroll to position [76, 0]
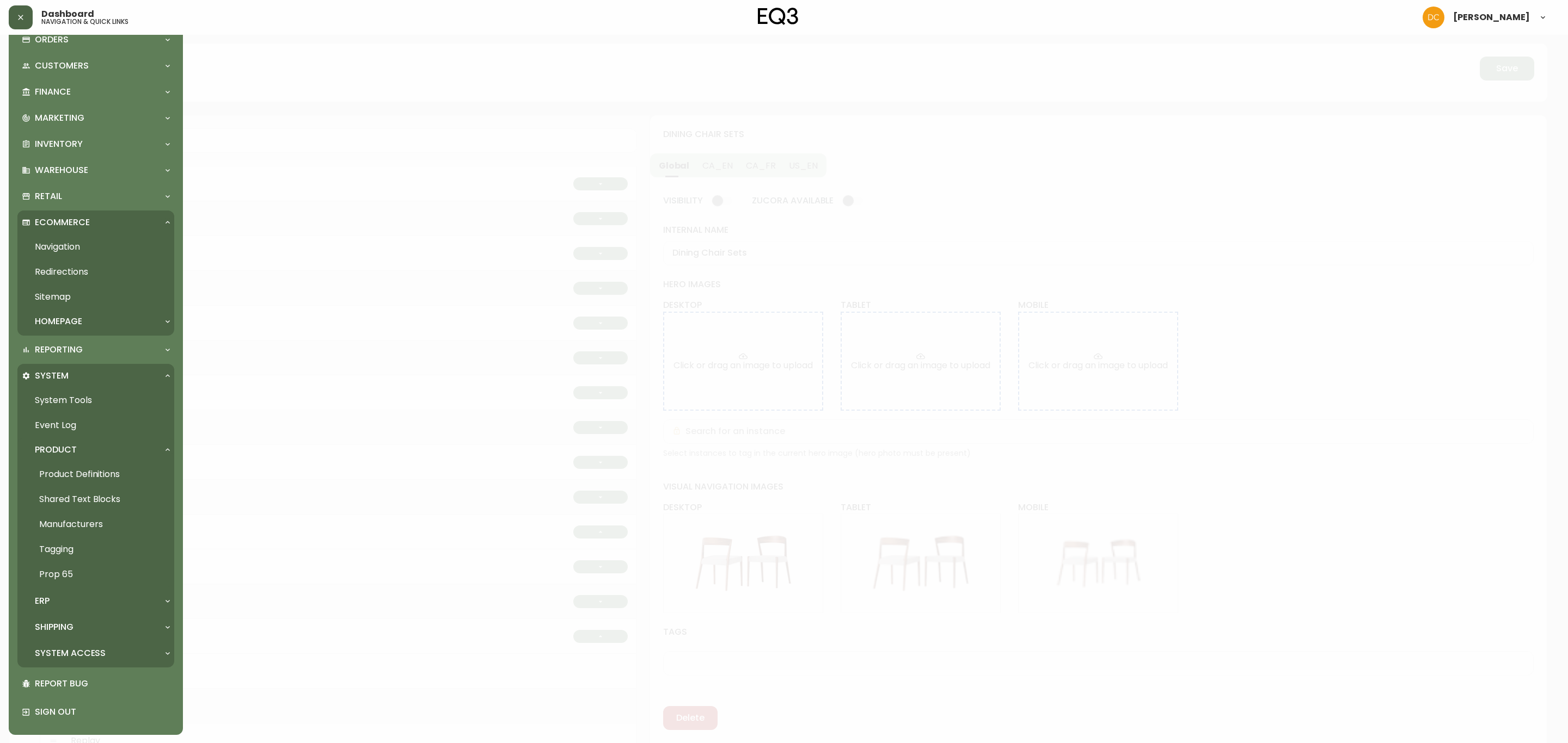
click at [122, 474] on link "Product Definitions" at bounding box center [95, 474] width 157 height 25
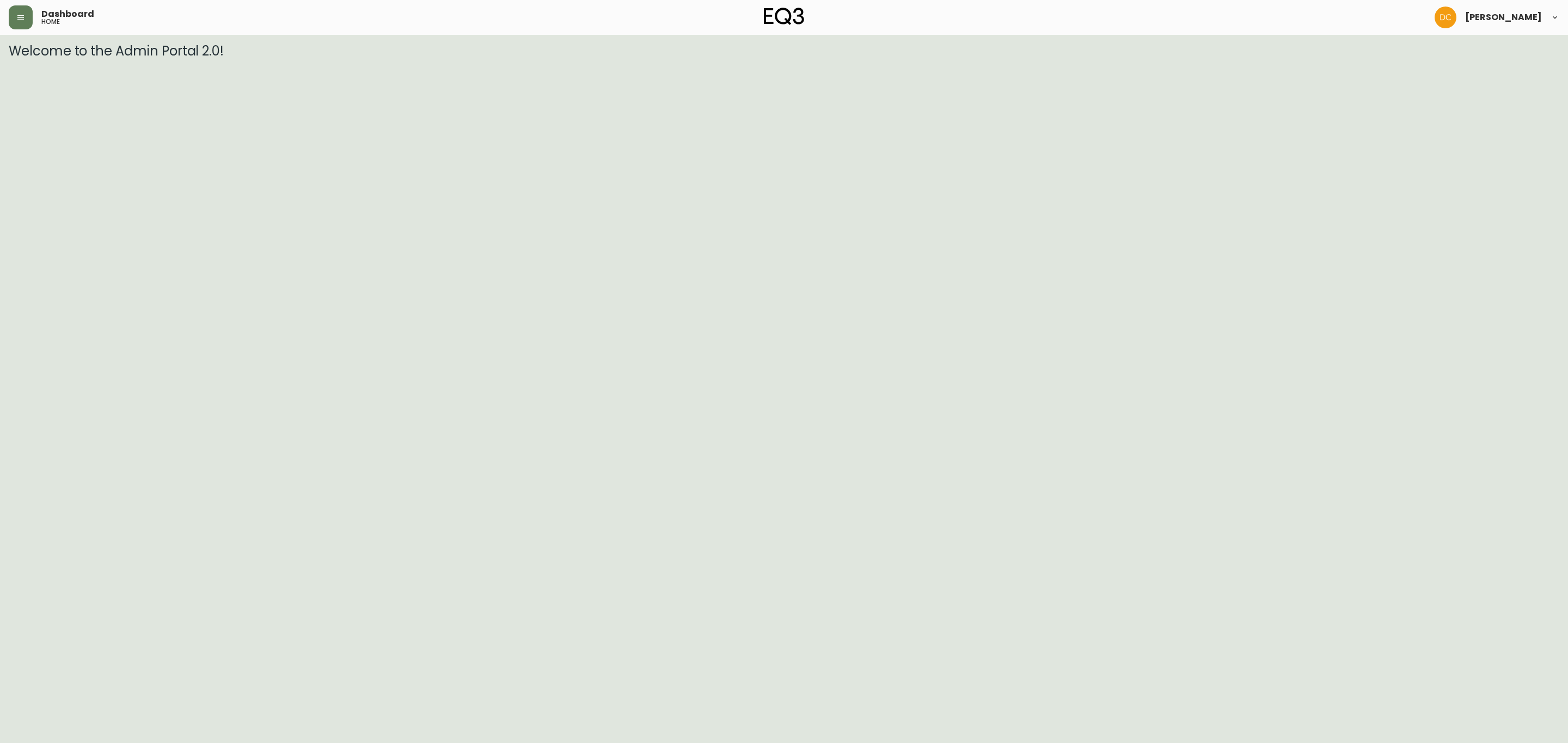
click at [7, 11] on header "Dashboard home David Castro" at bounding box center [784, 17] width 1568 height 35
click at [14, 16] on button "button" at bounding box center [21, 17] width 24 height 24
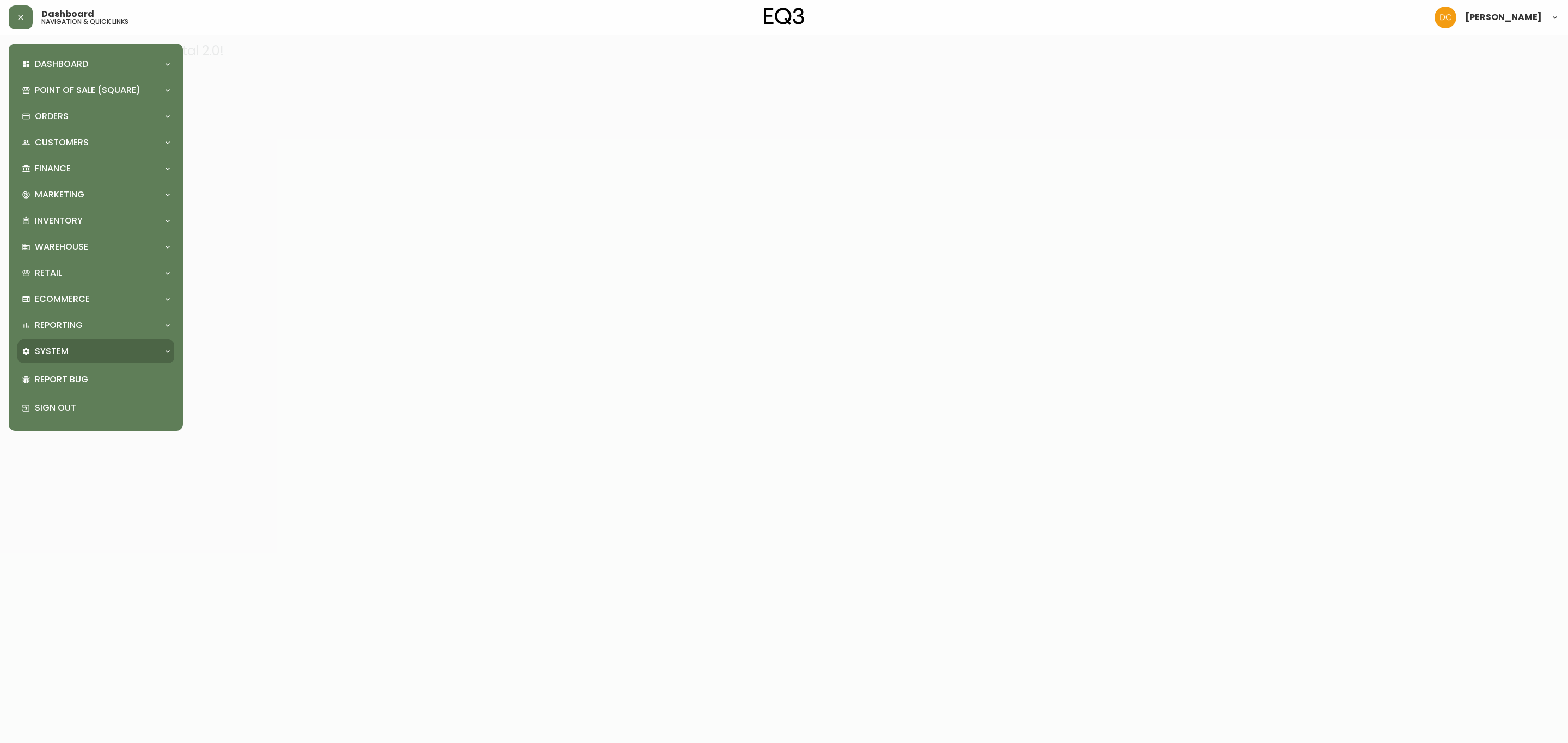
click at [76, 341] on div "System" at bounding box center [95, 351] width 157 height 24
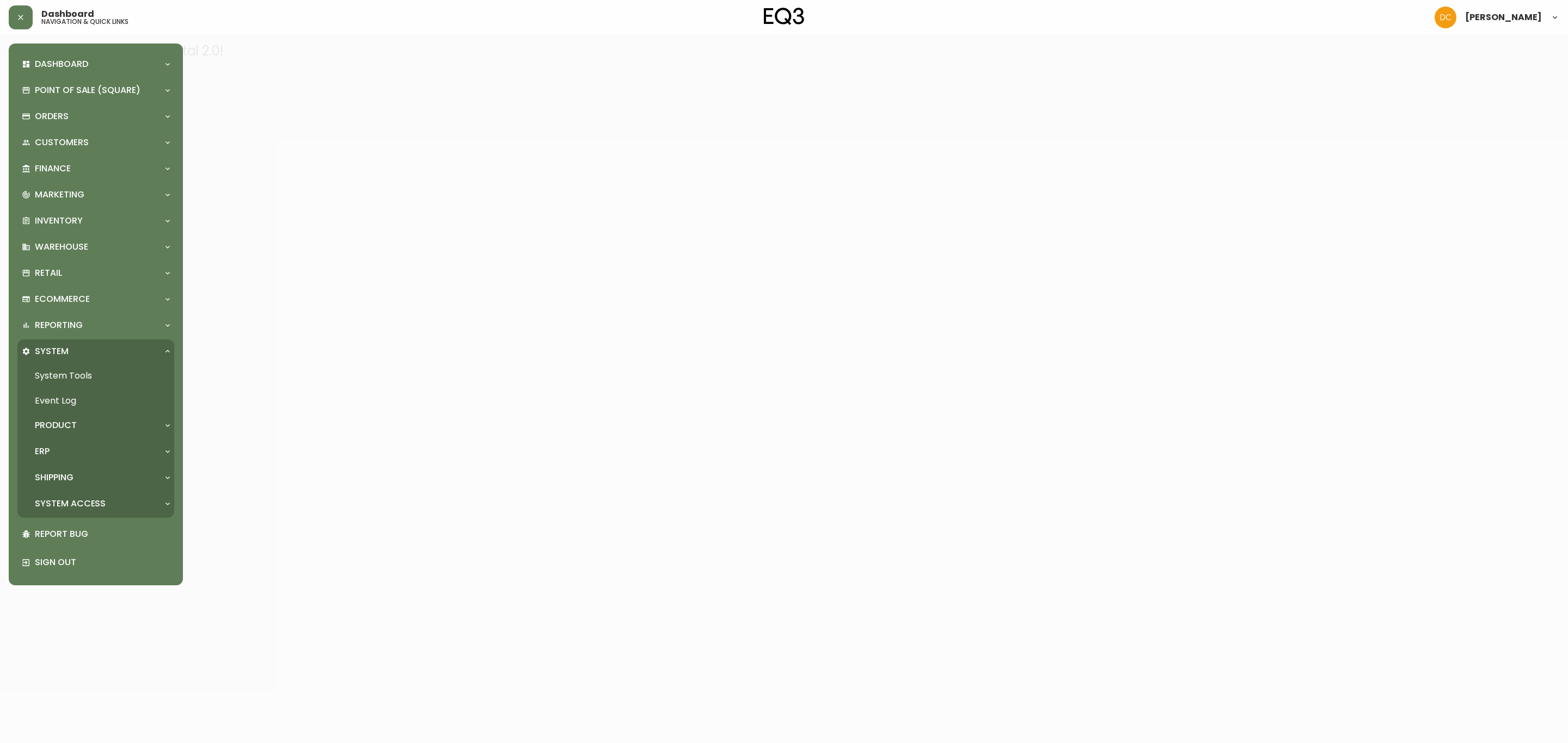
click at [89, 450] on div "ERP" at bounding box center [90, 451] width 137 height 12
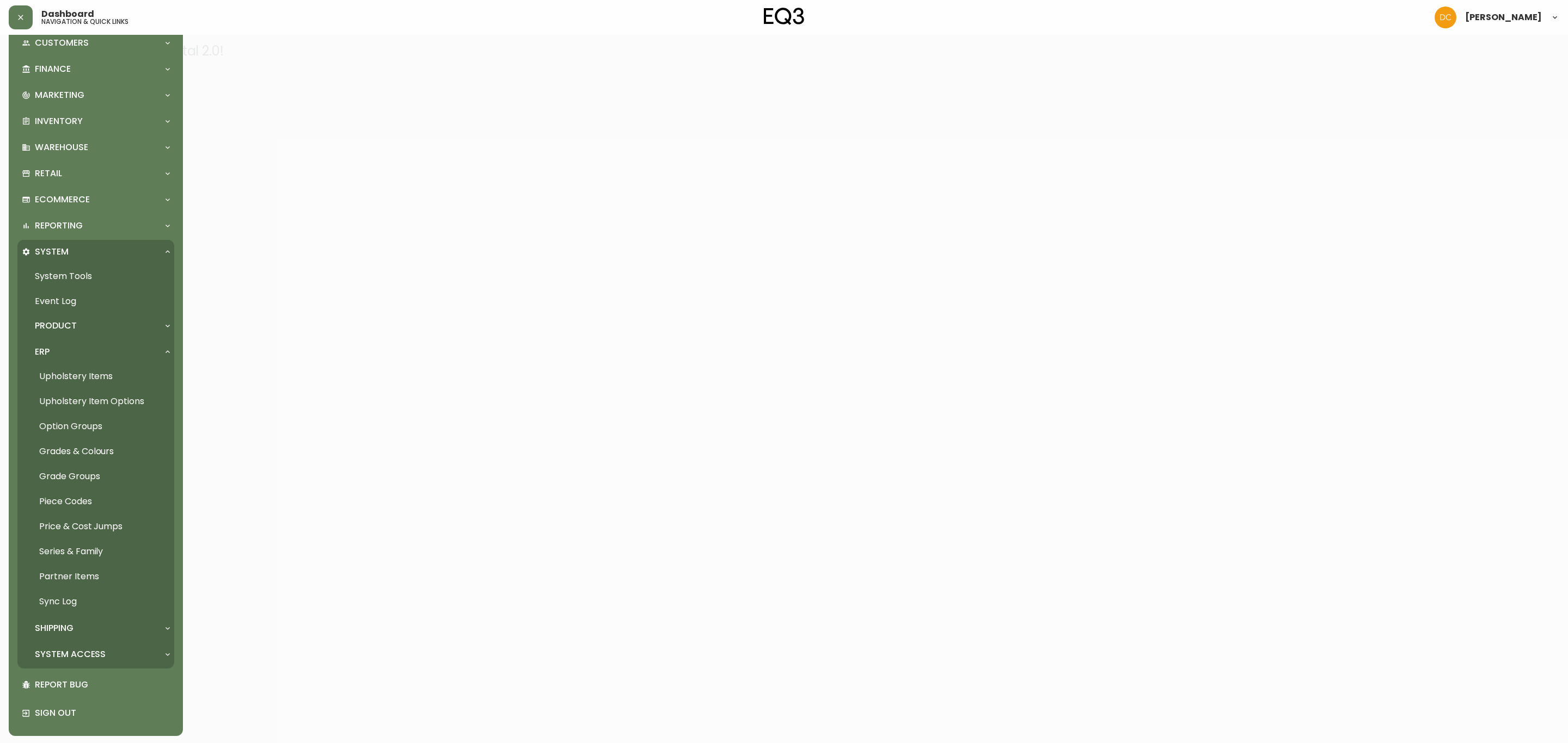
scroll to position [100, 0]
click at [100, 576] on link "Partner Items" at bounding box center [95, 576] width 157 height 25
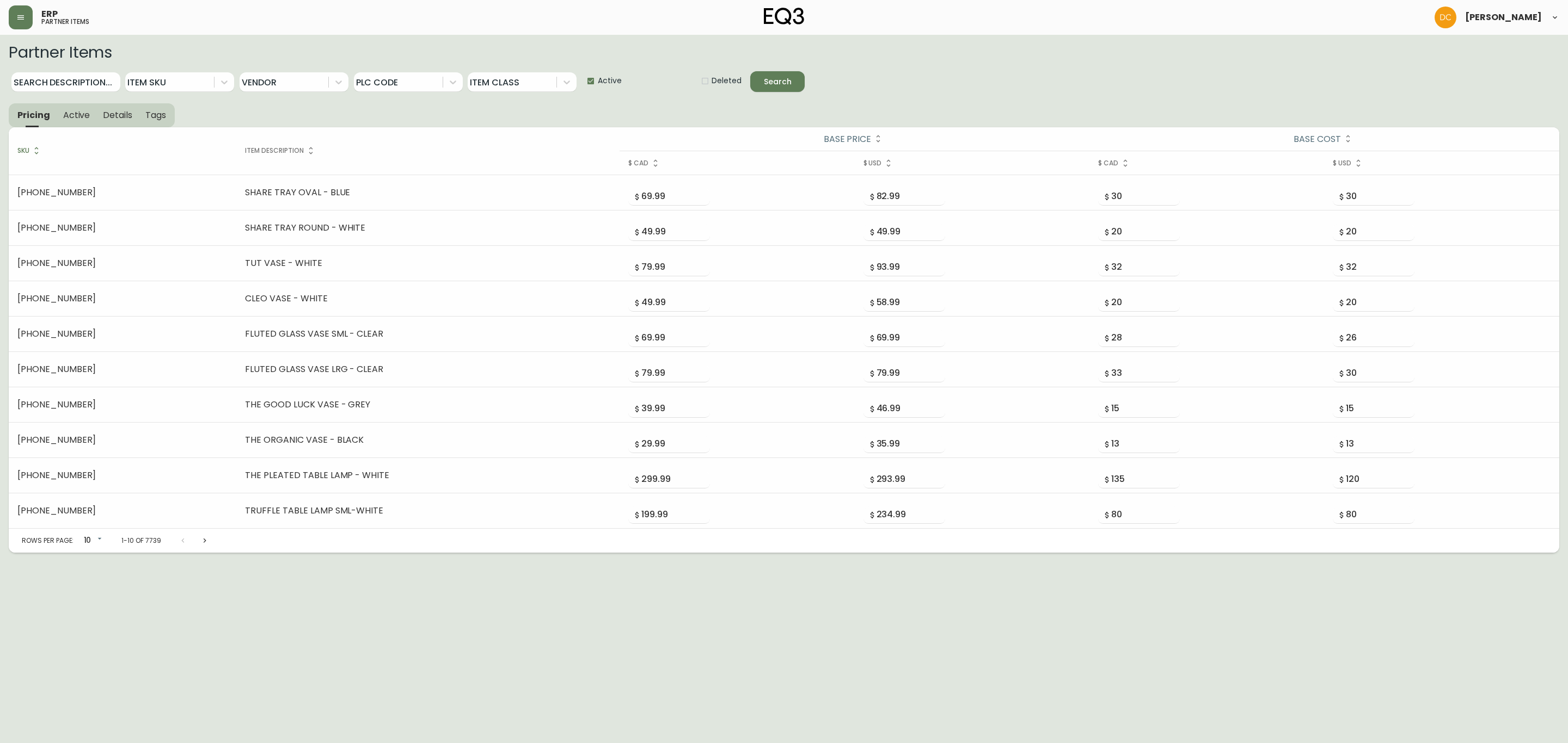
click at [75, 68] on div "Search Description..." at bounding box center [66, 77] width 109 height 28
click at [54, 83] on input "Search Description..." at bounding box center [66, 82] width 109 height 20
type input "L-n"
click at [750, 72] on button "Search" at bounding box center [777, 81] width 54 height 21
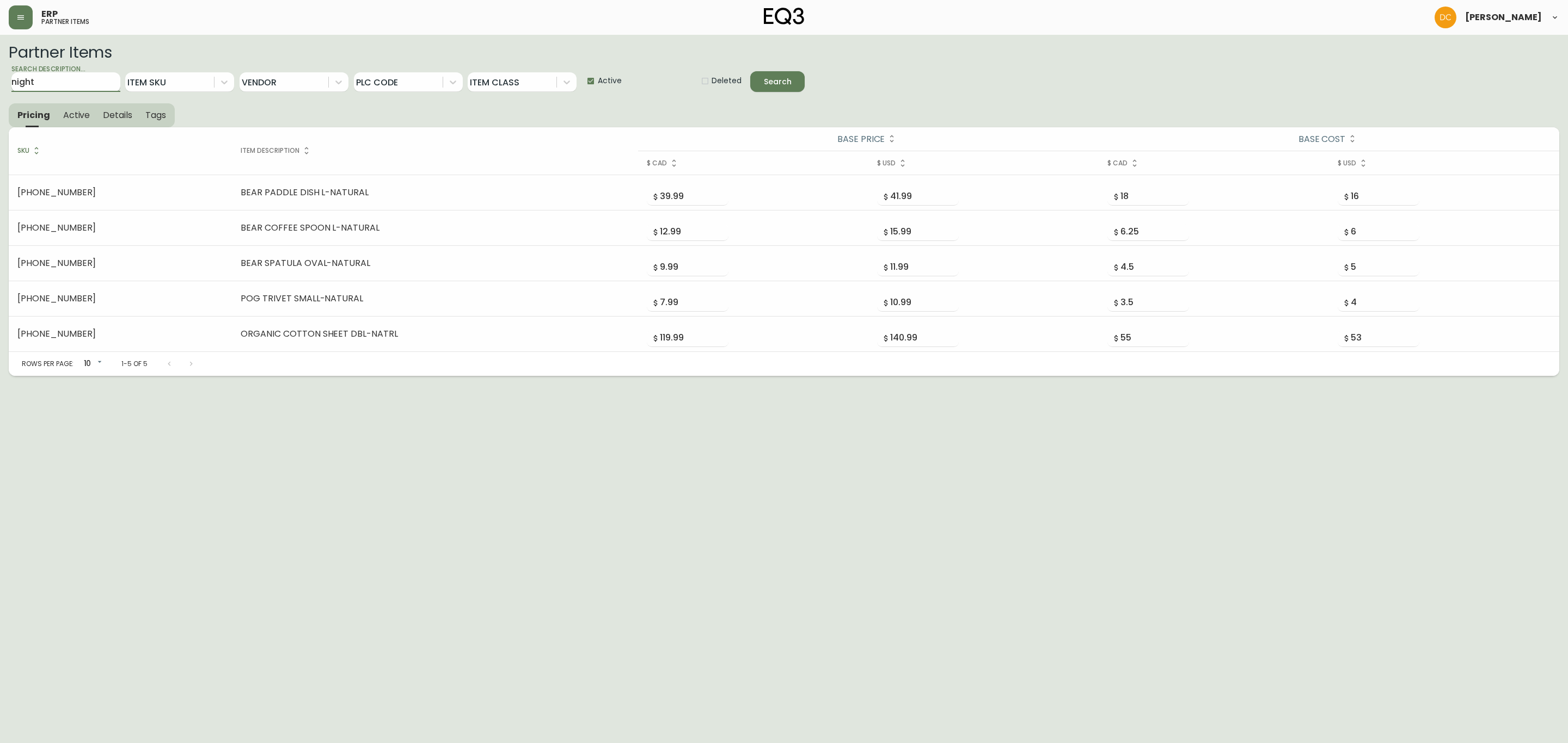
type input "night"
click at [750, 72] on button "Search" at bounding box center [777, 81] width 54 height 21
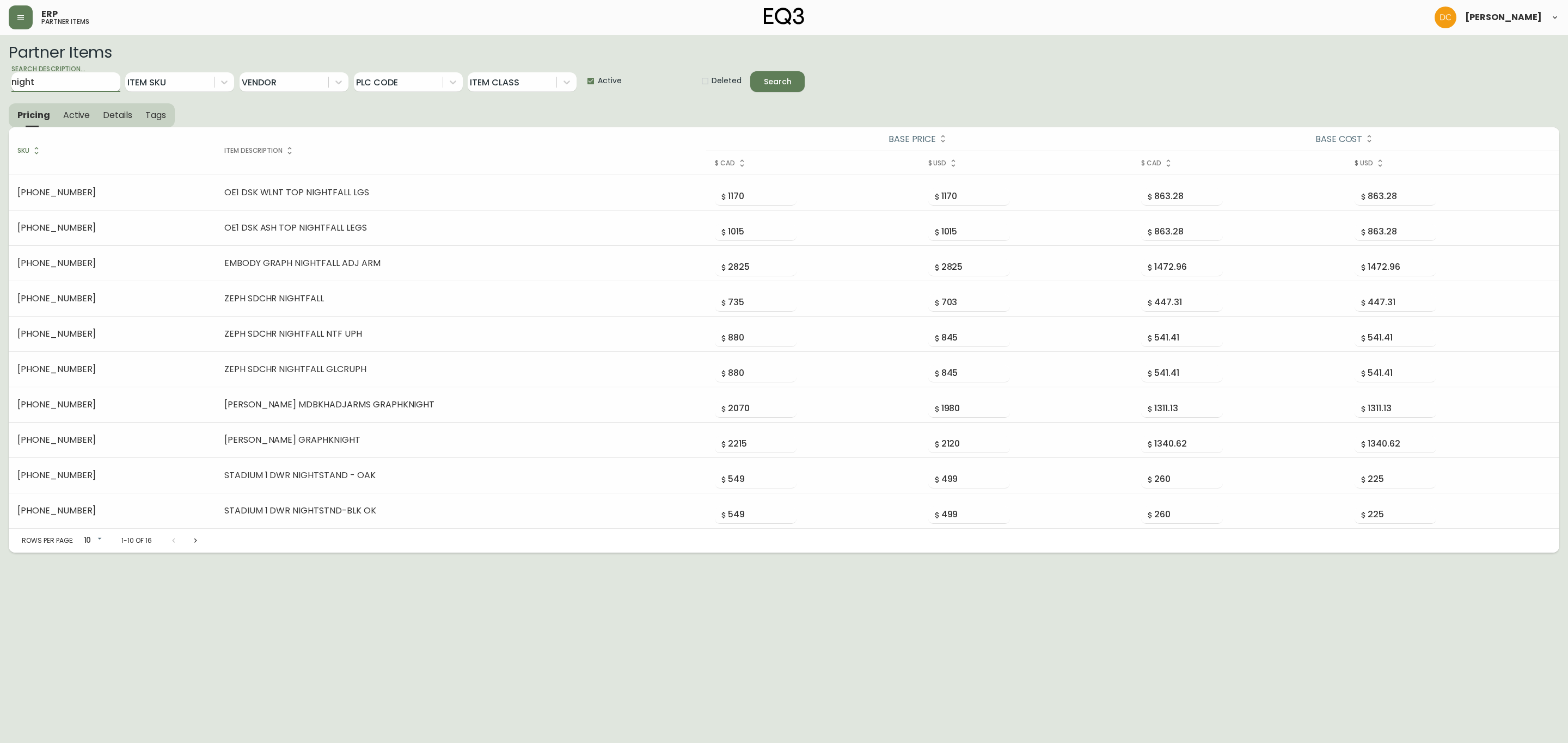
click at [79, 75] on input "night" at bounding box center [66, 82] width 109 height 20
click at [79, 74] on input "night" at bounding box center [66, 82] width 109 height 20
type input "6020-430"
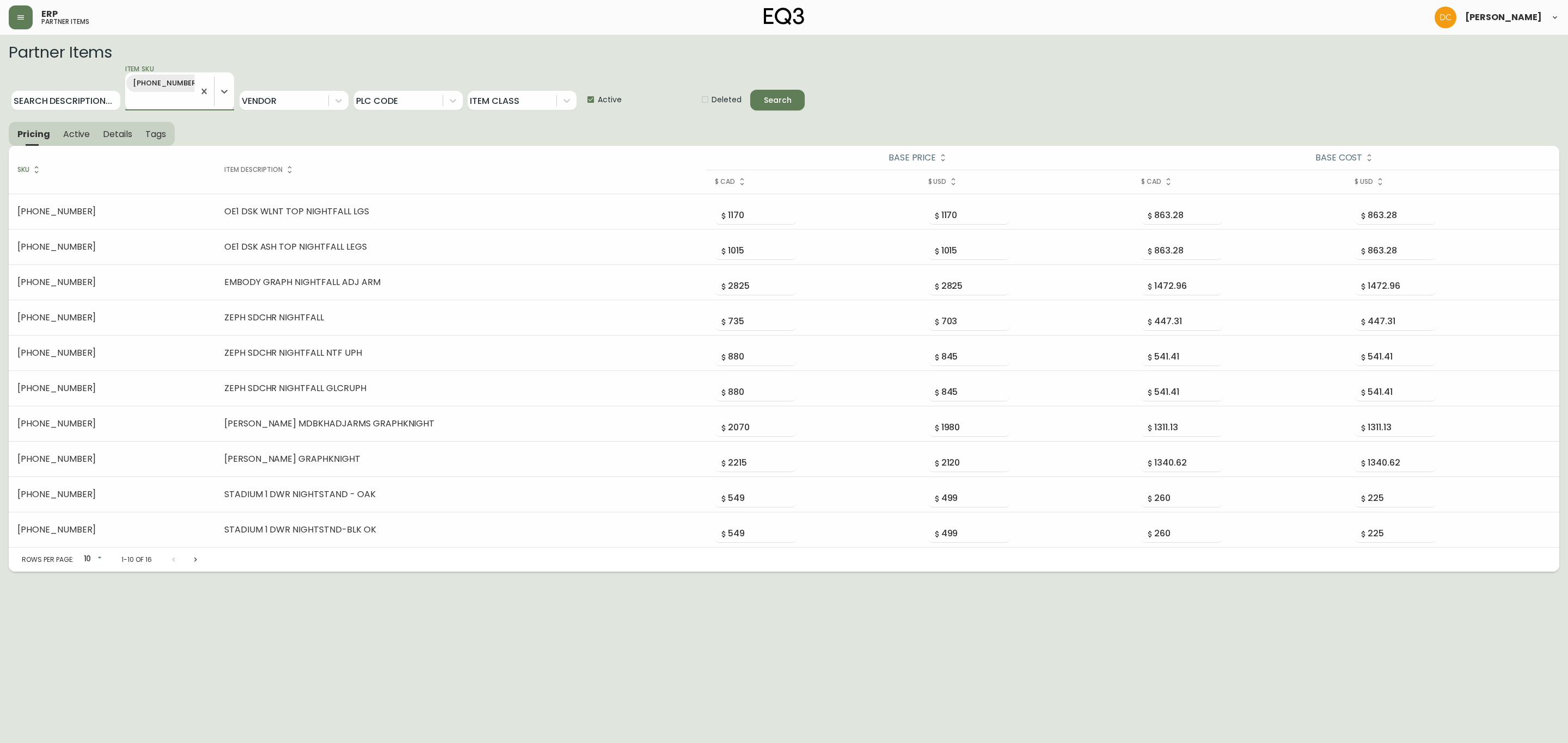
click at [764, 101] on icon "submit" at bounding box center [769, 99] width 13 height 13
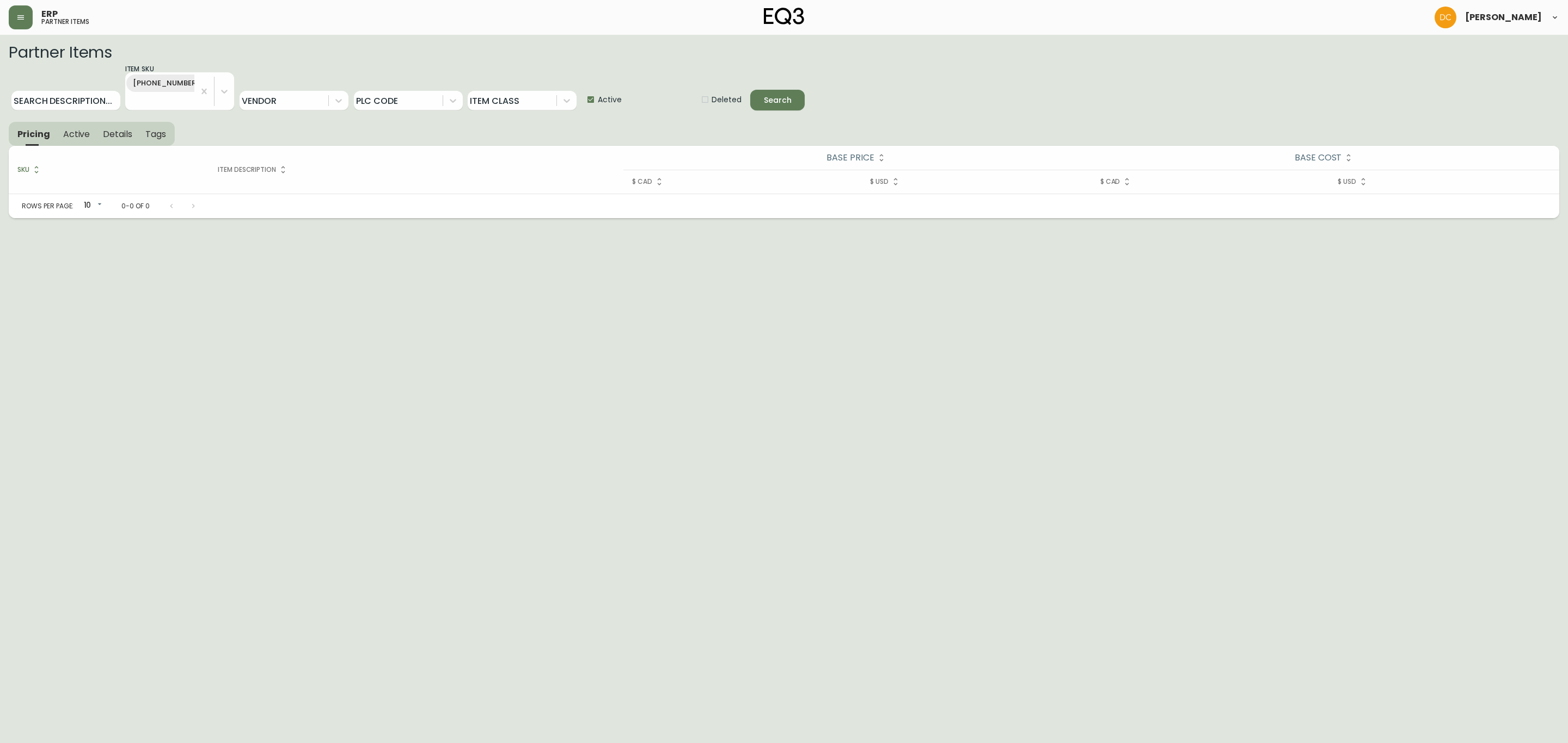
click at [600, 90] on label "Active" at bounding box center [599, 99] width 46 height 21
click at [598, 90] on input "Active" at bounding box center [586, 99] width 21 height 21
click at [600, 90] on label "Active" at bounding box center [599, 99] width 46 height 21
click at [598, 90] on input "Active" at bounding box center [586, 99] width 21 height 21
checkbox input "false"
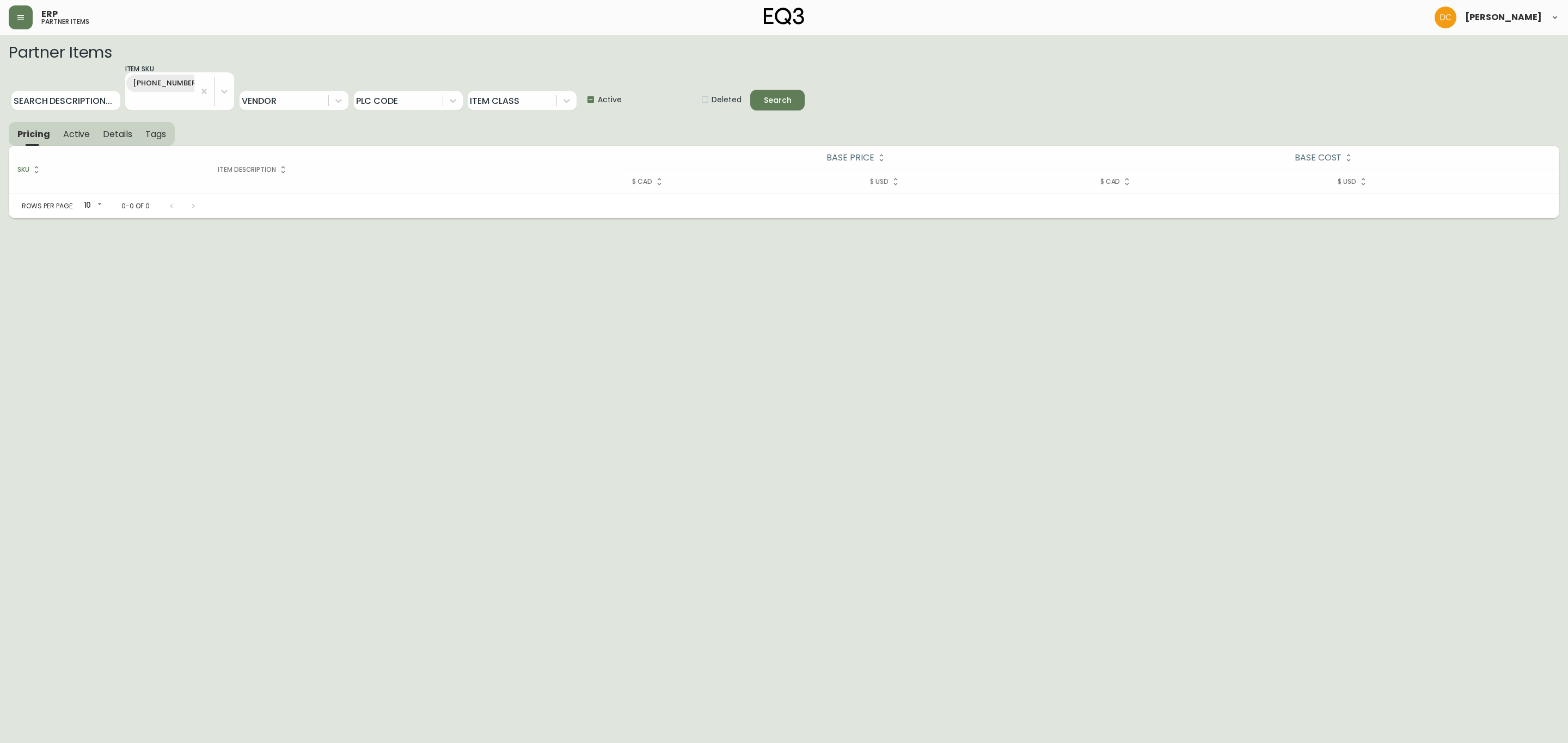
click at [719, 95] on span "Deleted" at bounding box center [726, 100] width 30 height 12
click at [711, 95] on input "Deleted" at bounding box center [701, 99] width 21 height 21
checkbox input "false"
click at [795, 103] on span "Search" at bounding box center [777, 100] width 37 height 14
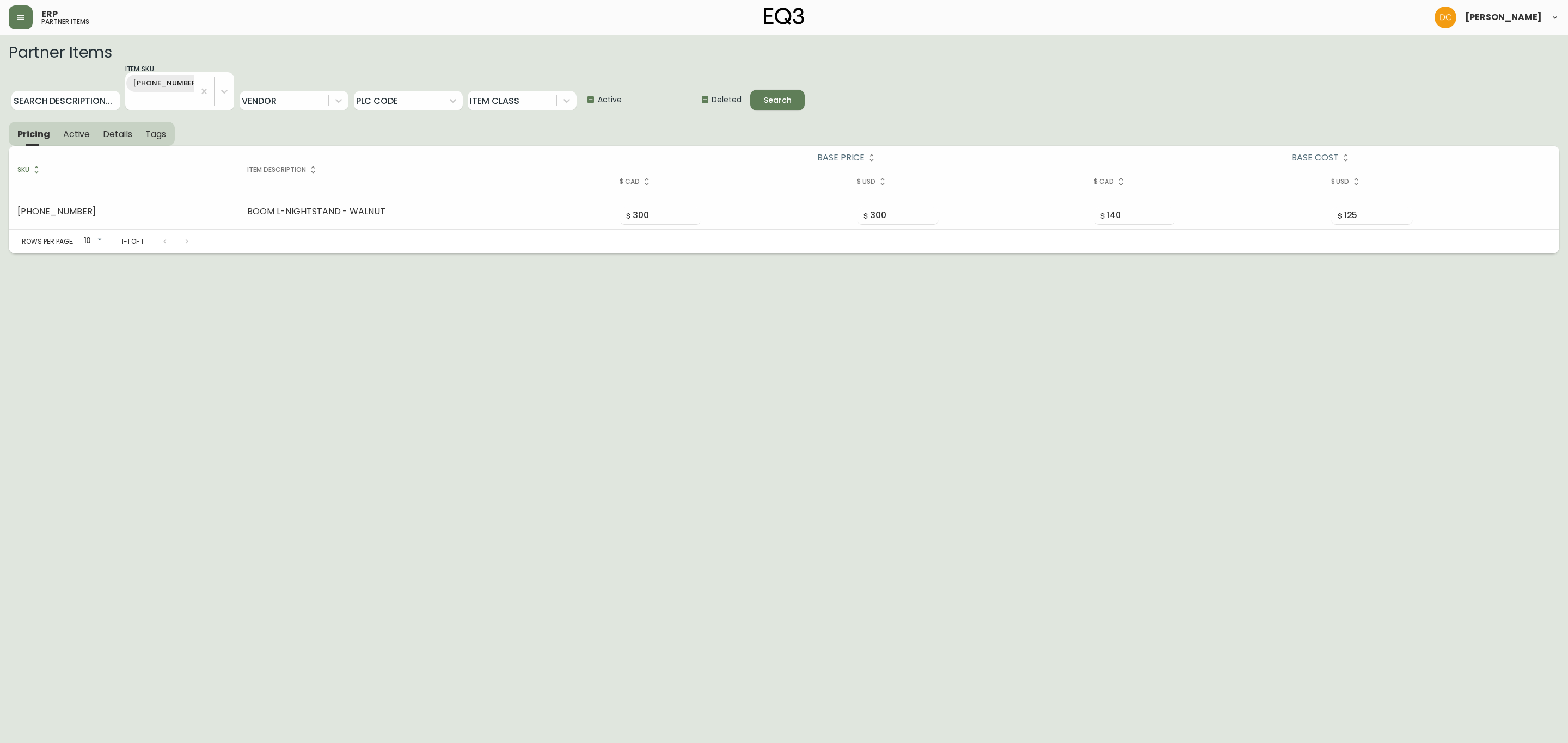
click at [83, 135] on span "Active" at bounding box center [76, 134] width 27 height 12
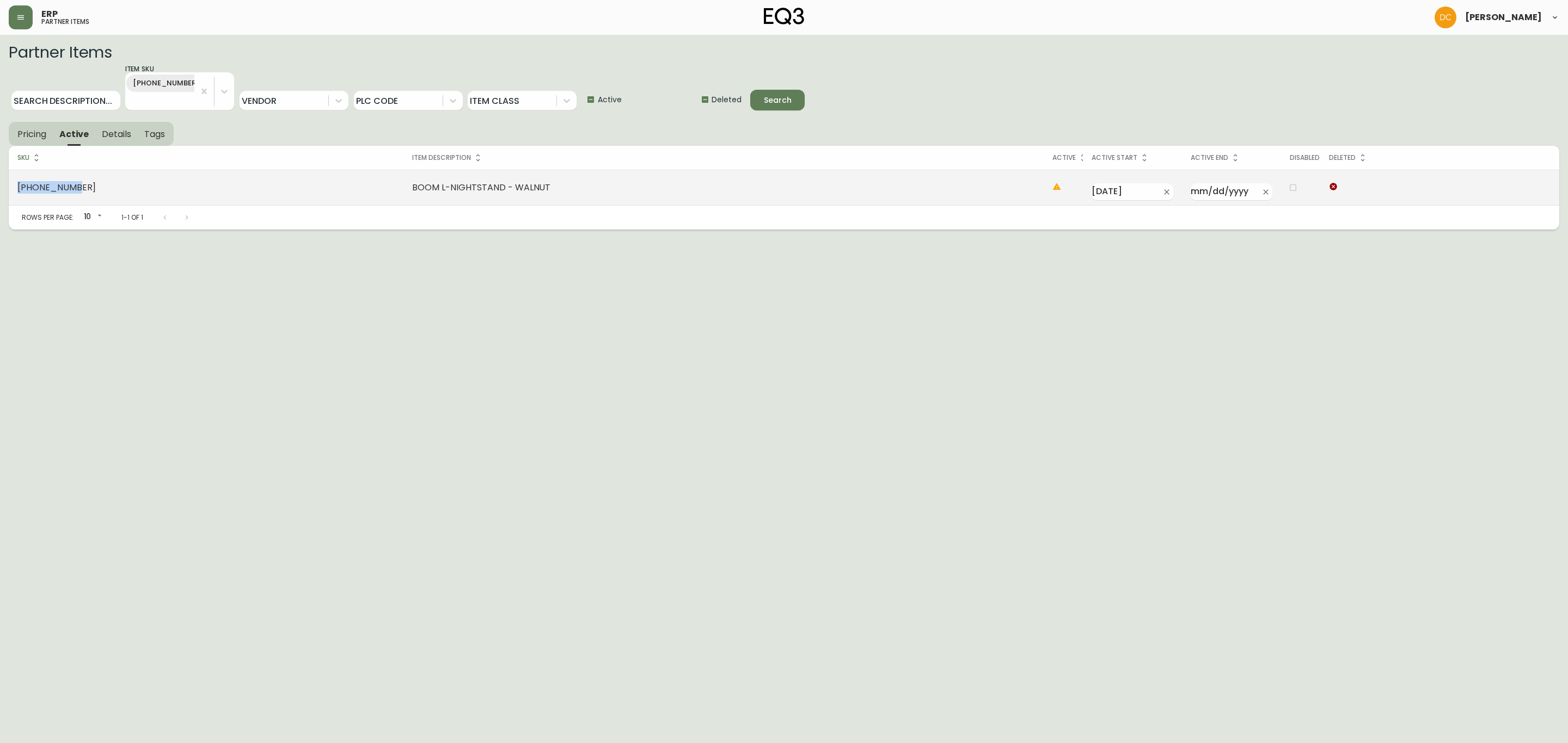
drag, startPoint x: 74, startPoint y: 188, endPoint x: 12, endPoint y: 187, distance: 62.0
click at [12, 187] on td "6020-430-13" at bounding box center [206, 187] width 395 height 35
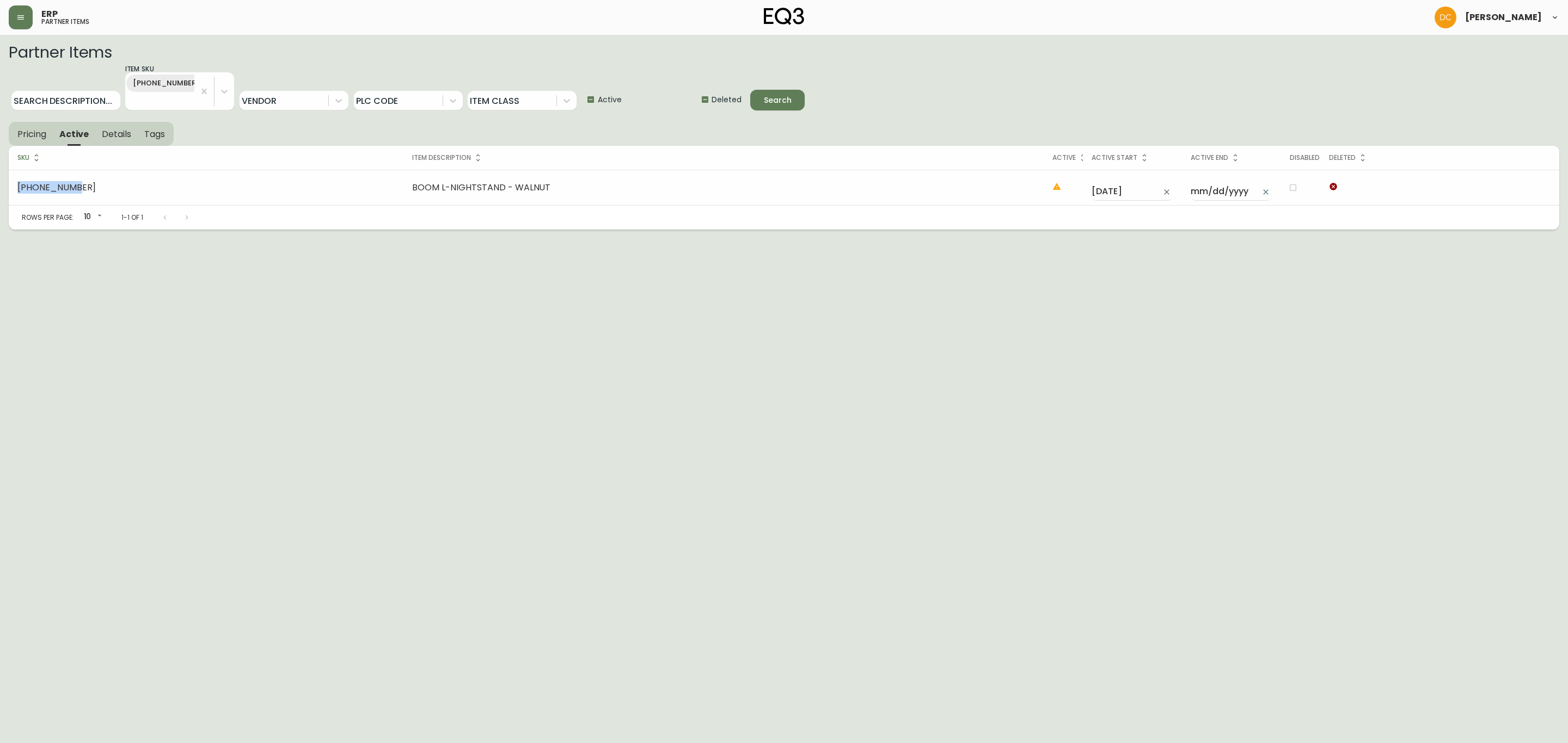
copy td "6020-430-13"
click at [17, 16] on icon "button" at bounding box center [21, 17] width 9 height 9
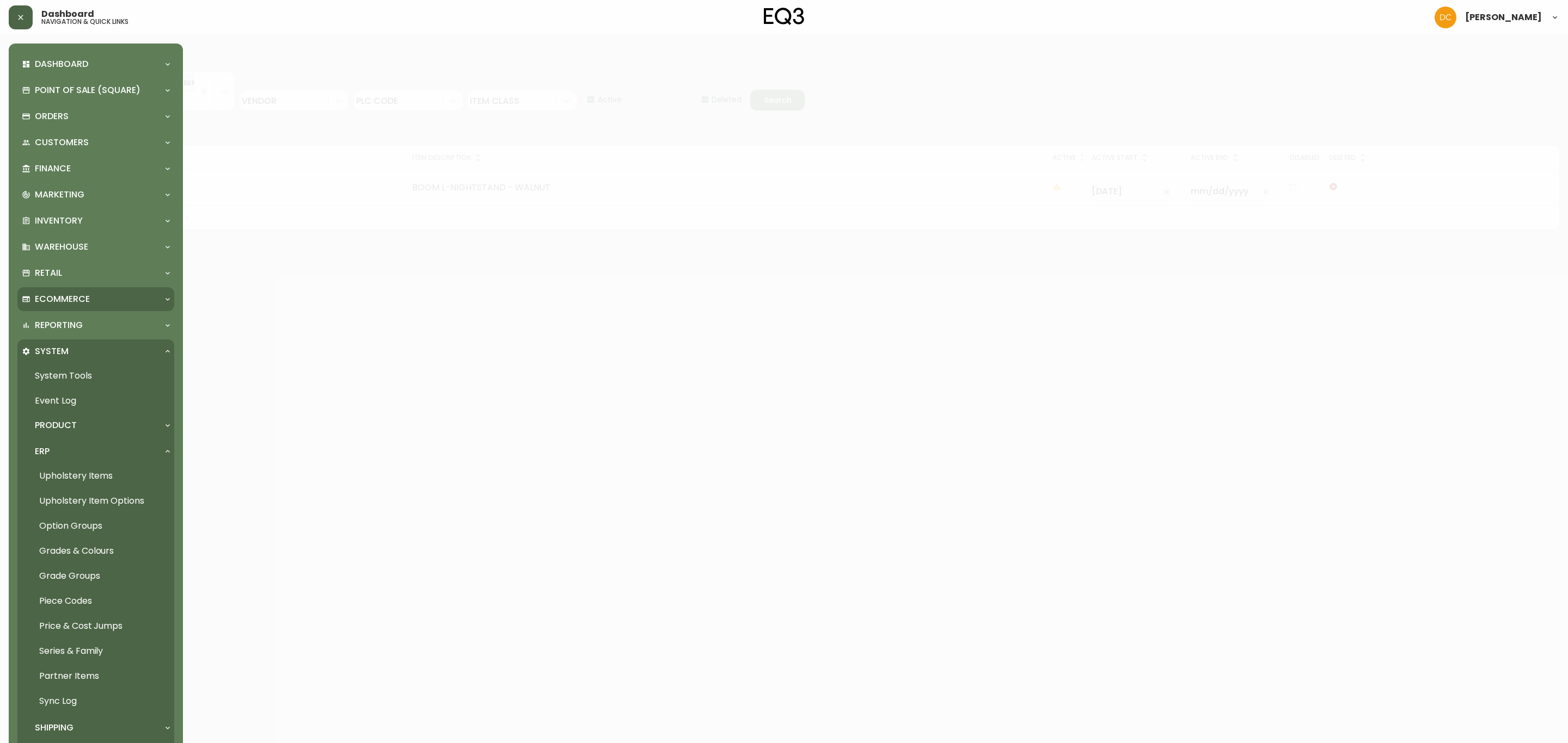
click at [83, 300] on p "Ecommerce" at bounding box center [62, 299] width 55 height 12
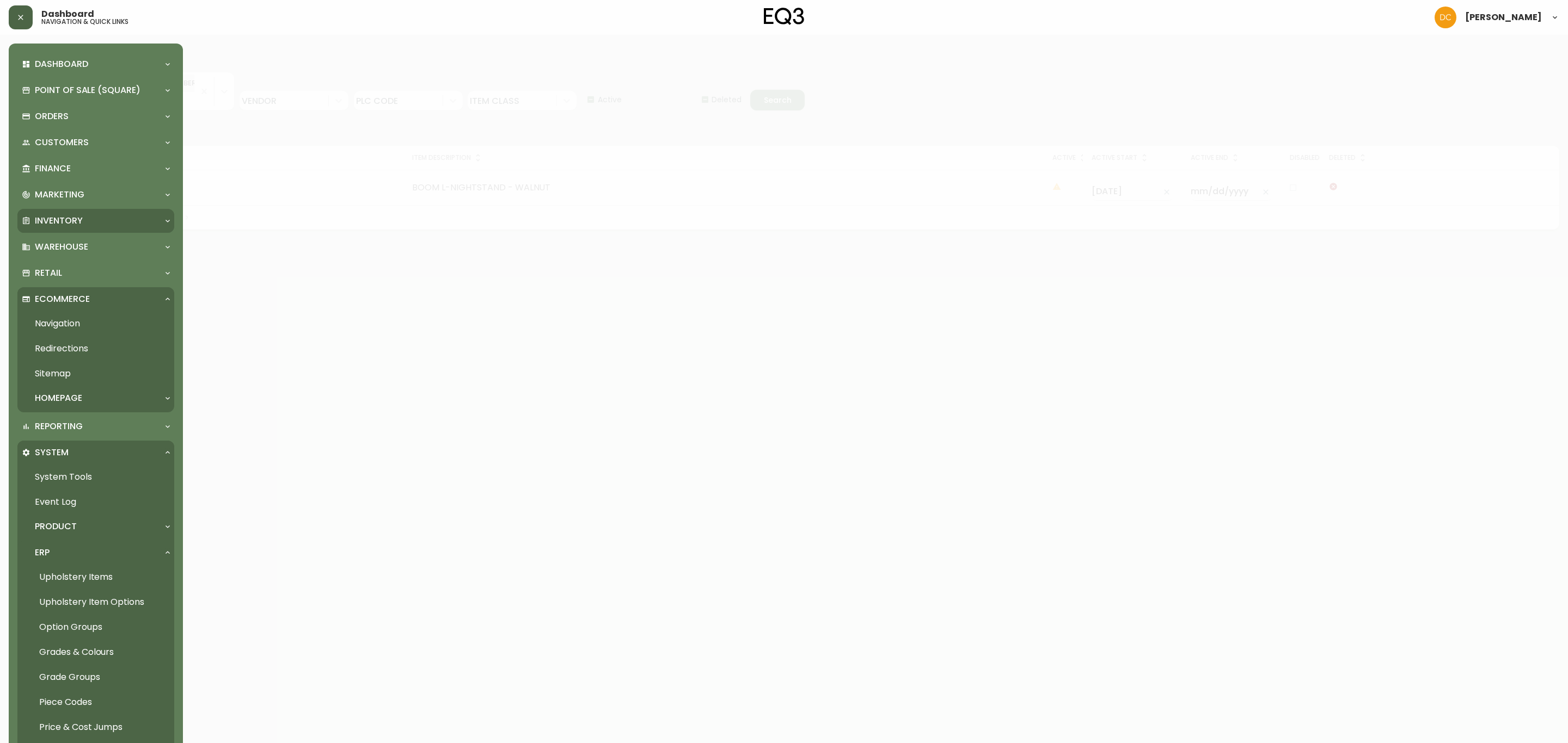
click at [86, 218] on div "Inventory" at bounding box center [90, 220] width 137 height 12
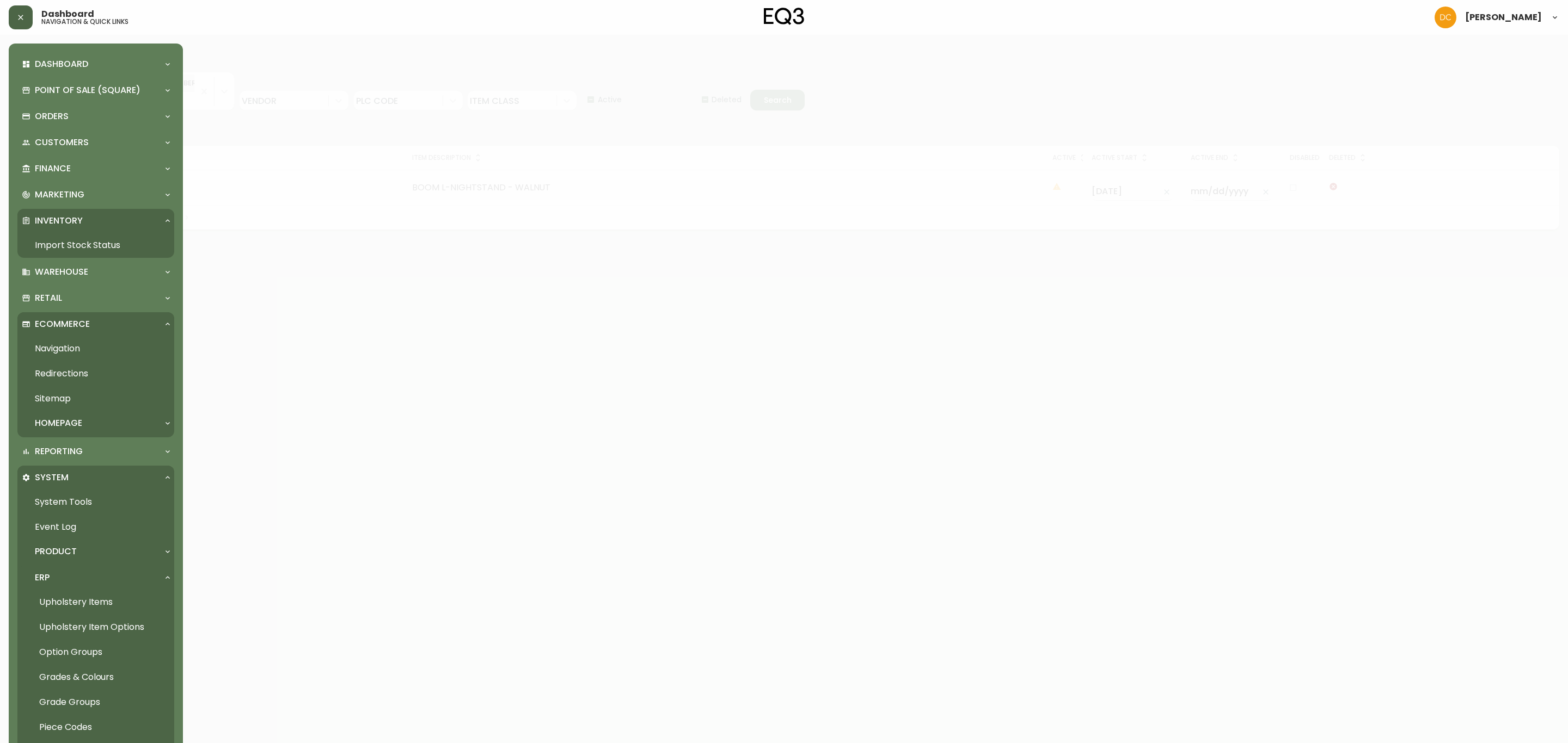
click at [72, 241] on link "Import Stock Status" at bounding box center [95, 245] width 157 height 25
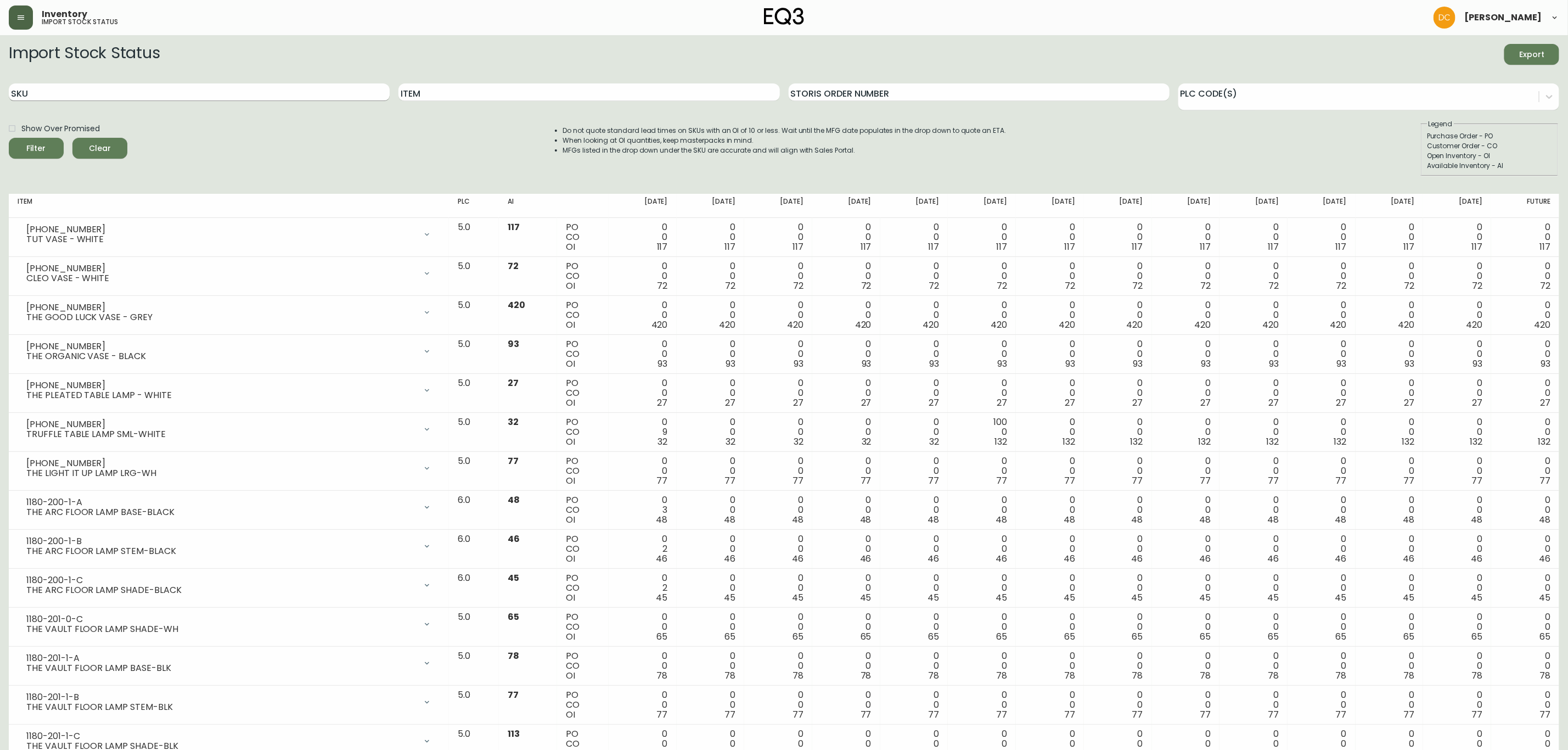
click at [238, 92] on input "SKU" at bounding box center [199, 92] width 381 height 17
paste input "6020-430-13"
type input "6020-430-13"
click at [36, 135] on label "Show Over Promised" at bounding box center [51, 129] width 97 height 19
click at [22, 135] on input "Show Over Promised" at bounding box center [12, 129] width 19 height 19
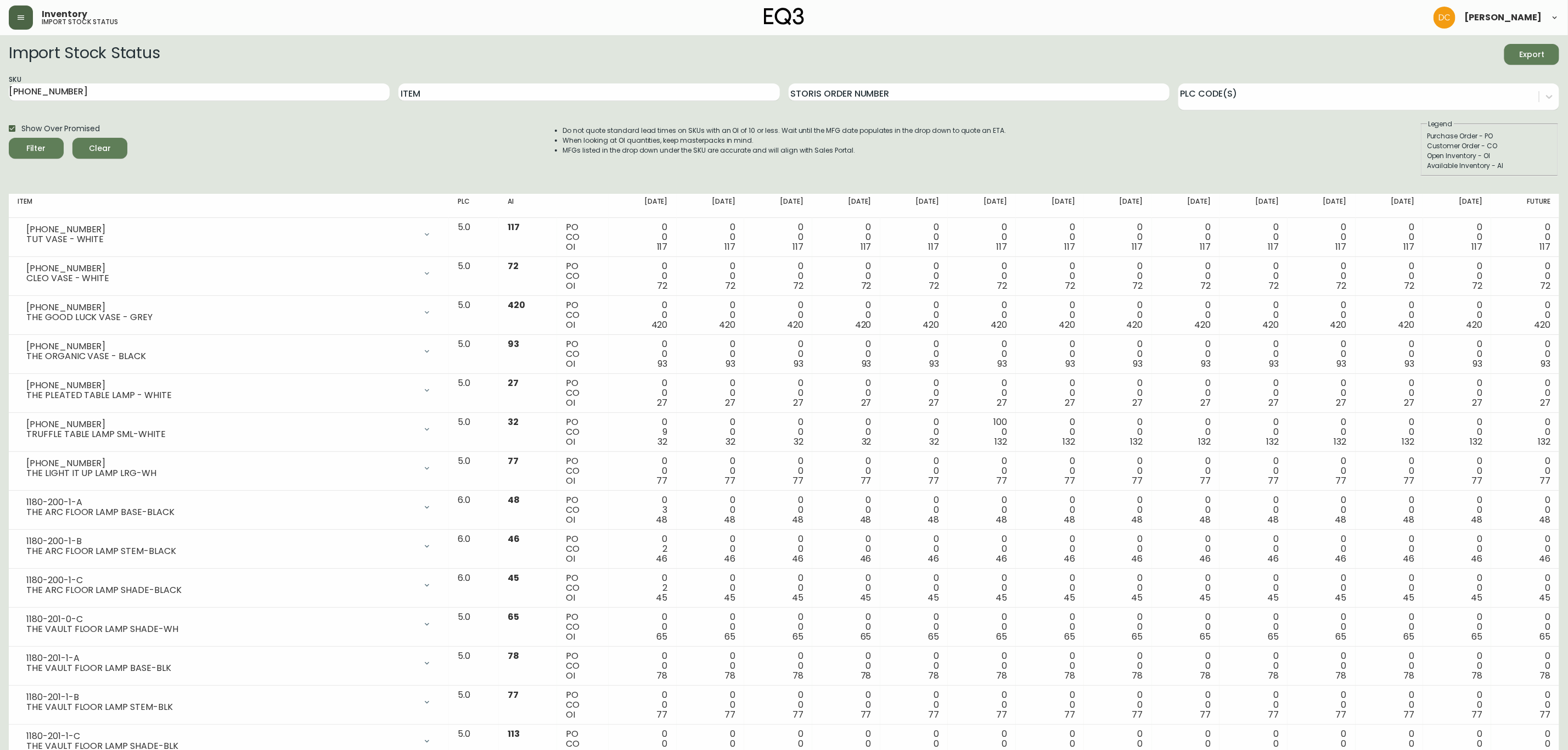
click at [55, 126] on span "Show Over Promised" at bounding box center [61, 129] width 79 height 12
click at [22, 126] on input "Show Over Promised" at bounding box center [12, 129] width 19 height 19
checkbox input "false"
click at [38, 144] on icon "submit" at bounding box center [32, 147] width 15 height 15
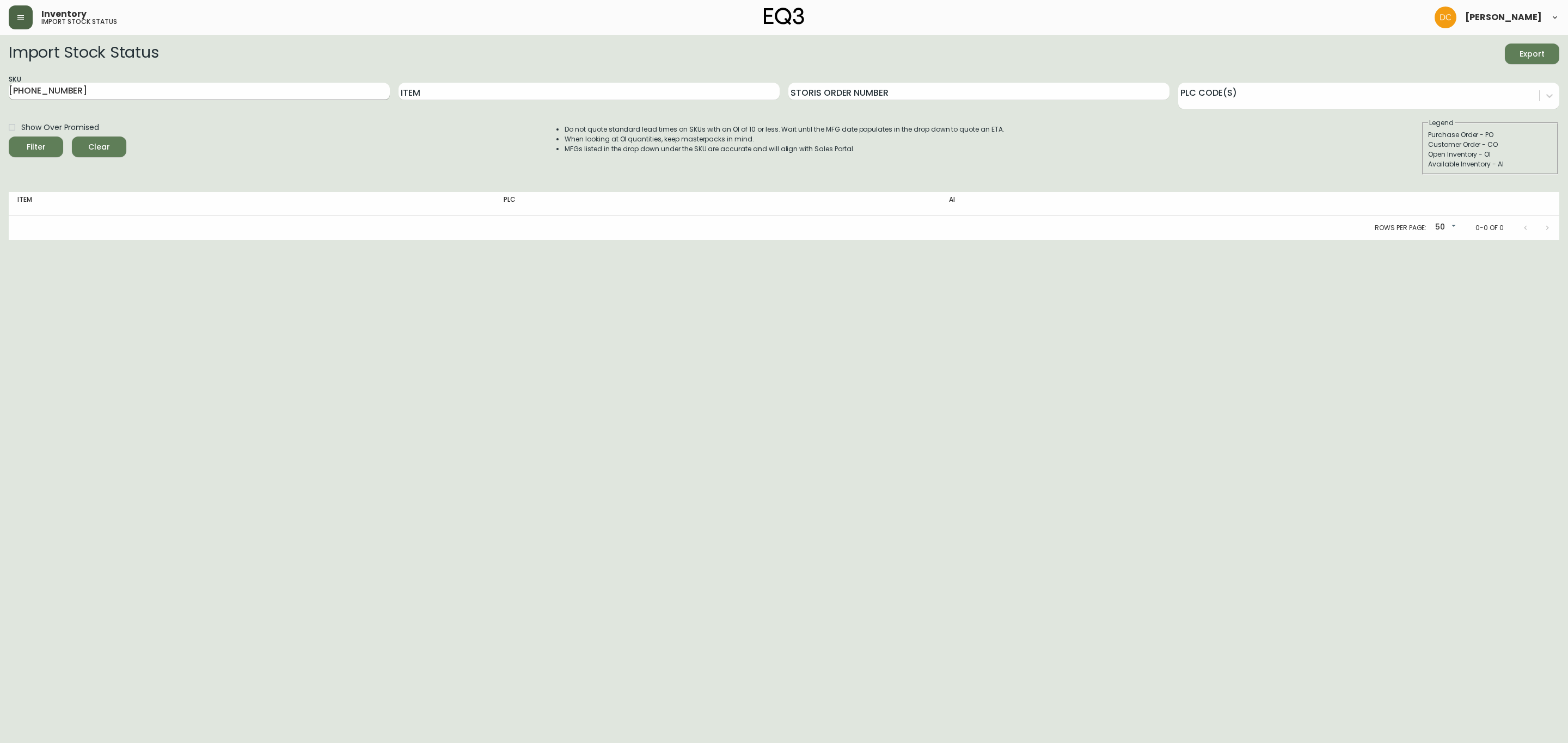
click at [362, 90] on input "6020-430-13" at bounding box center [199, 91] width 381 height 17
click at [23, 23] on button "button" at bounding box center [21, 17] width 24 height 24
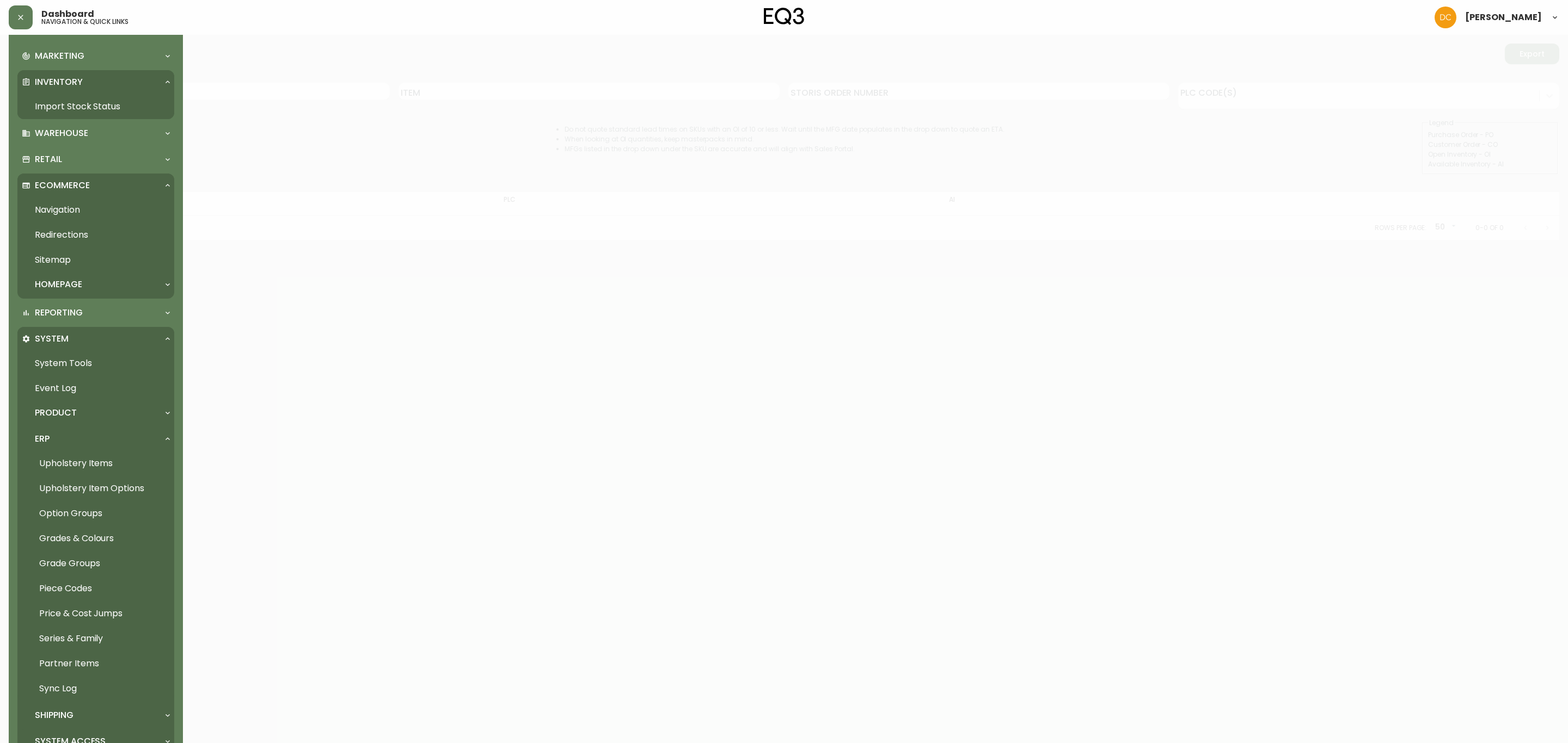
scroll to position [227, 0]
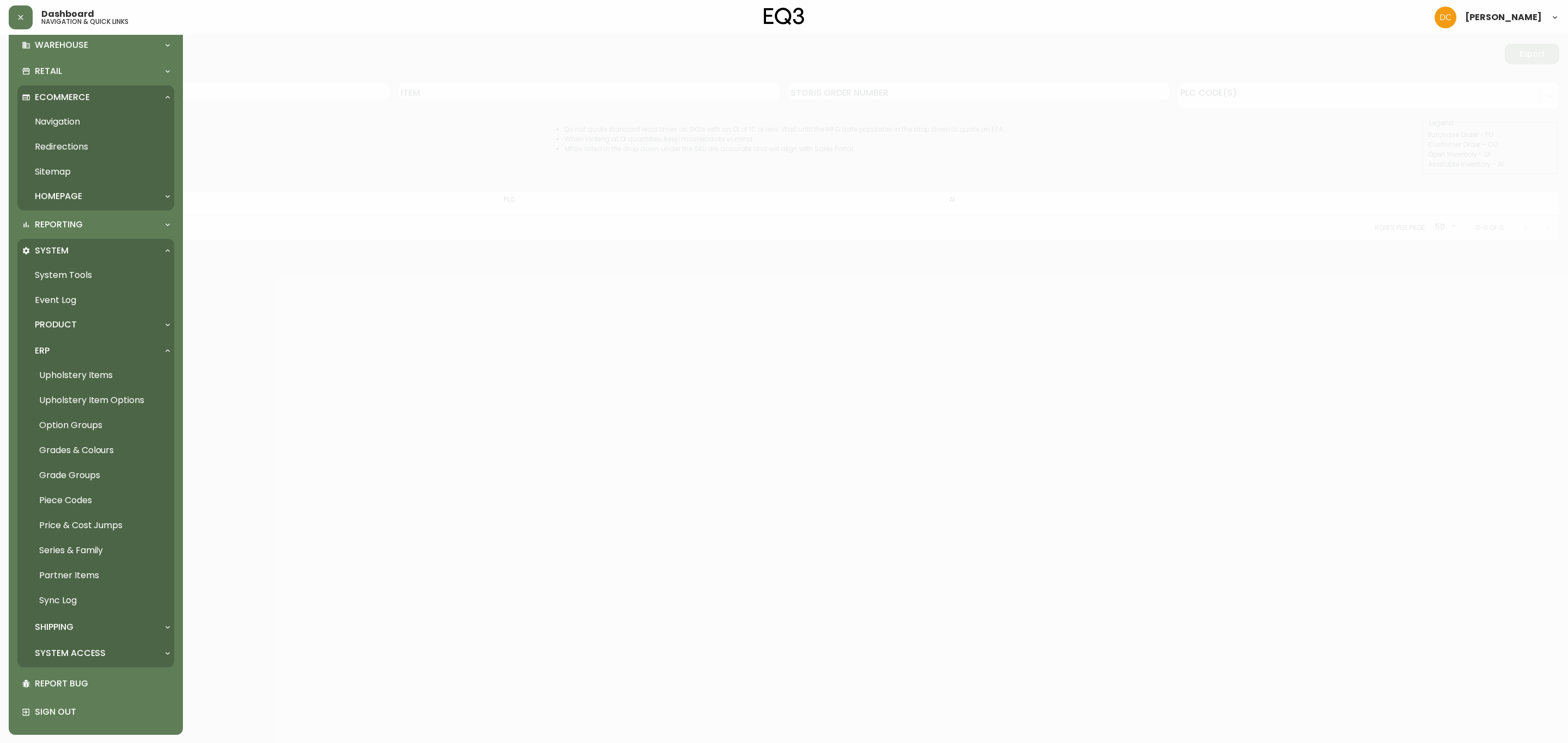
click at [93, 568] on link "Partner Items" at bounding box center [95, 575] width 157 height 25
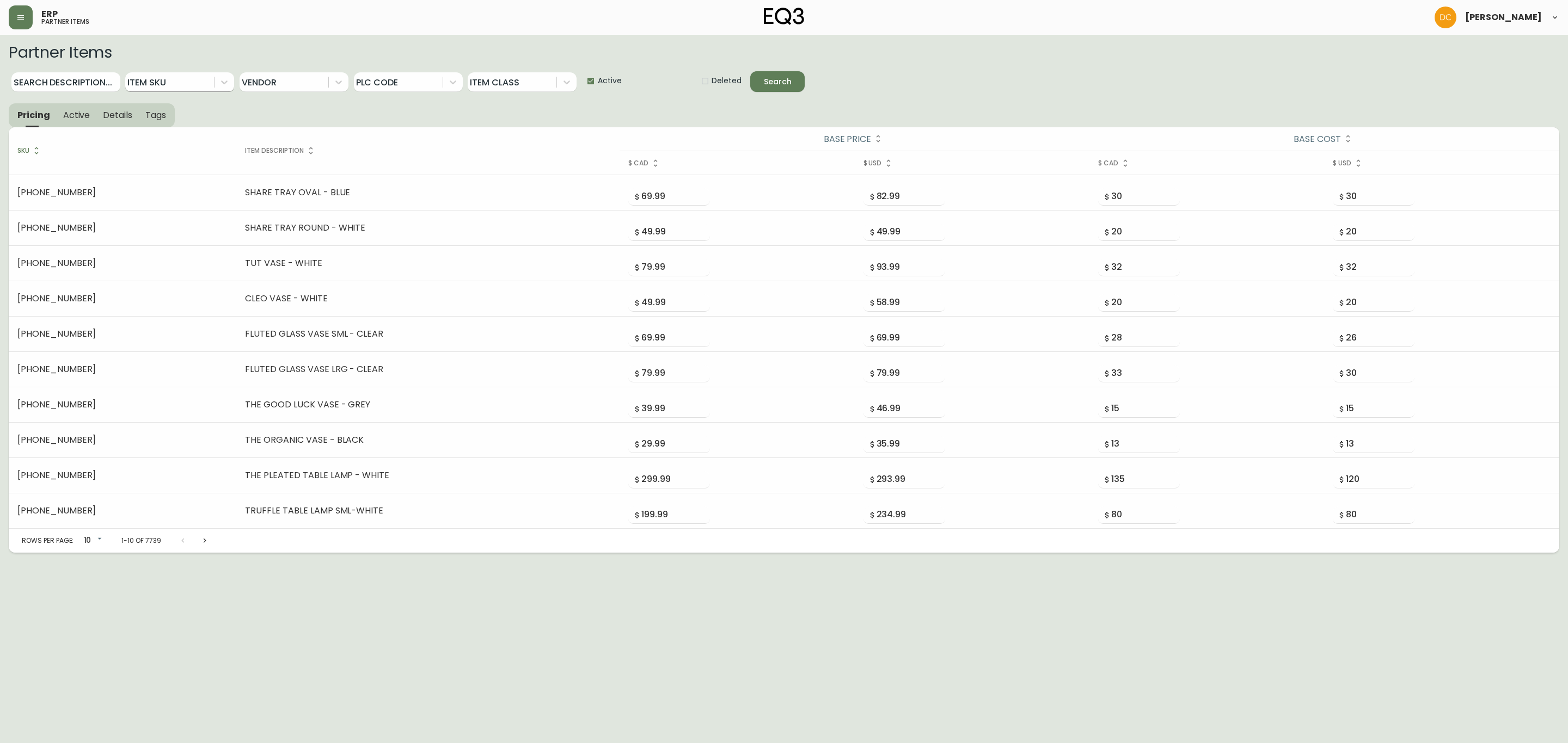
click at [172, 82] on div at bounding box center [169, 82] width 89 height 20
paste input "6020-430-13"
type input "6020-430-13"
click at [164, 108] on div "6020-430-13" at bounding box center [179, 108] width 109 height 18
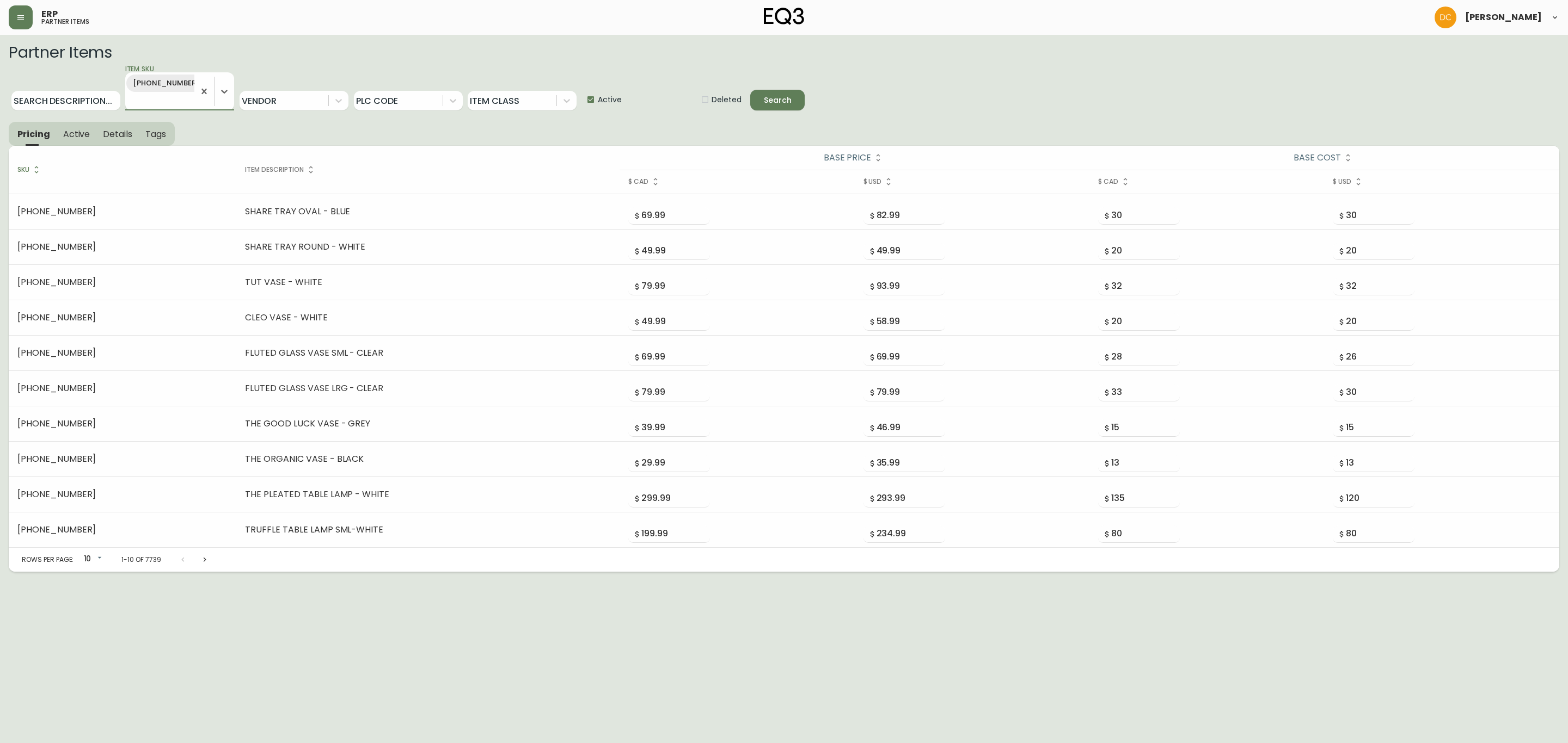
click at [765, 95] on icon "submit" at bounding box center [769, 99] width 12 height 12
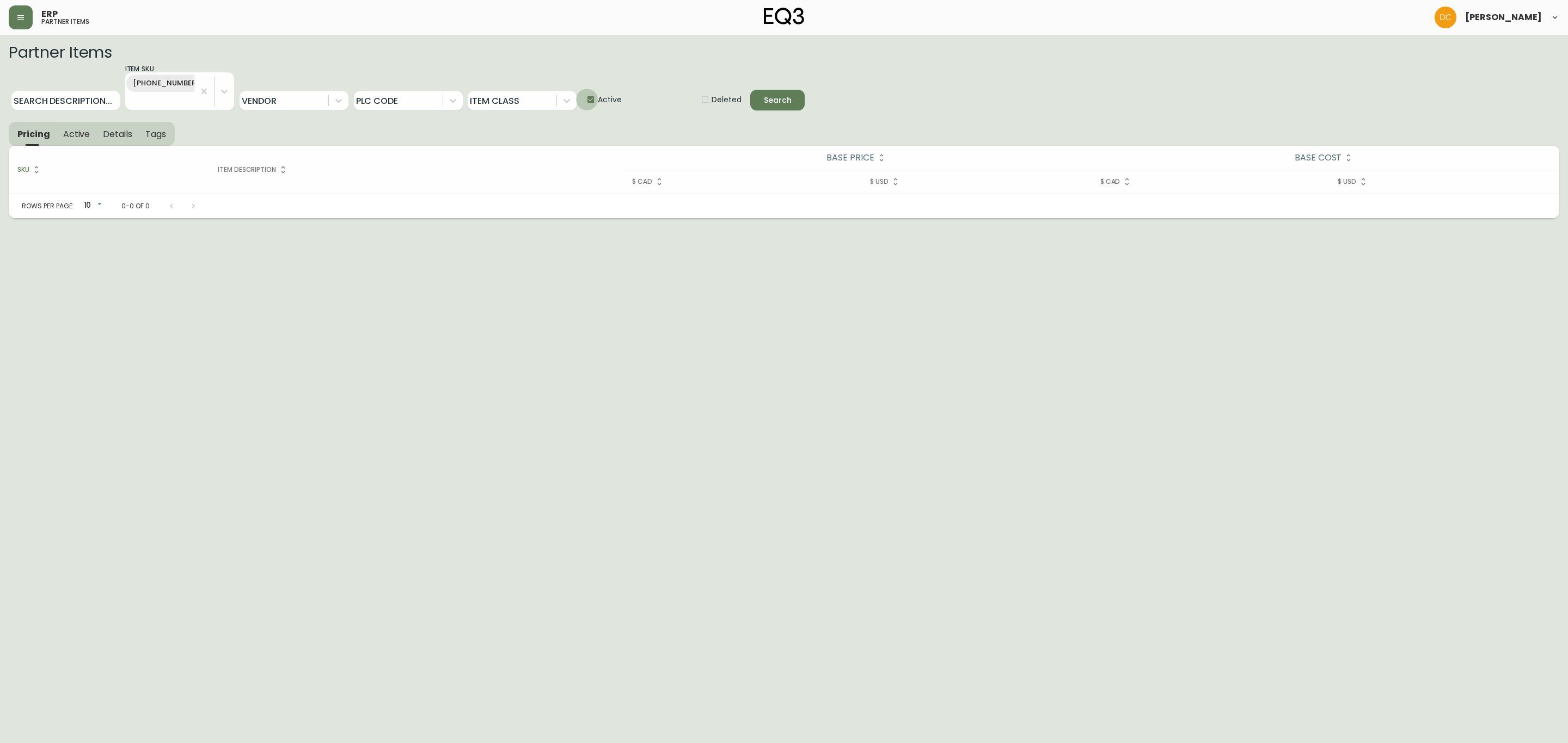
click at [590, 103] on input "Active" at bounding box center [586, 99] width 21 height 21
checkbox input "false"
click at [727, 96] on span "Deleted" at bounding box center [726, 100] width 30 height 12
click at [711, 96] on input "Deleted" at bounding box center [701, 99] width 21 height 21
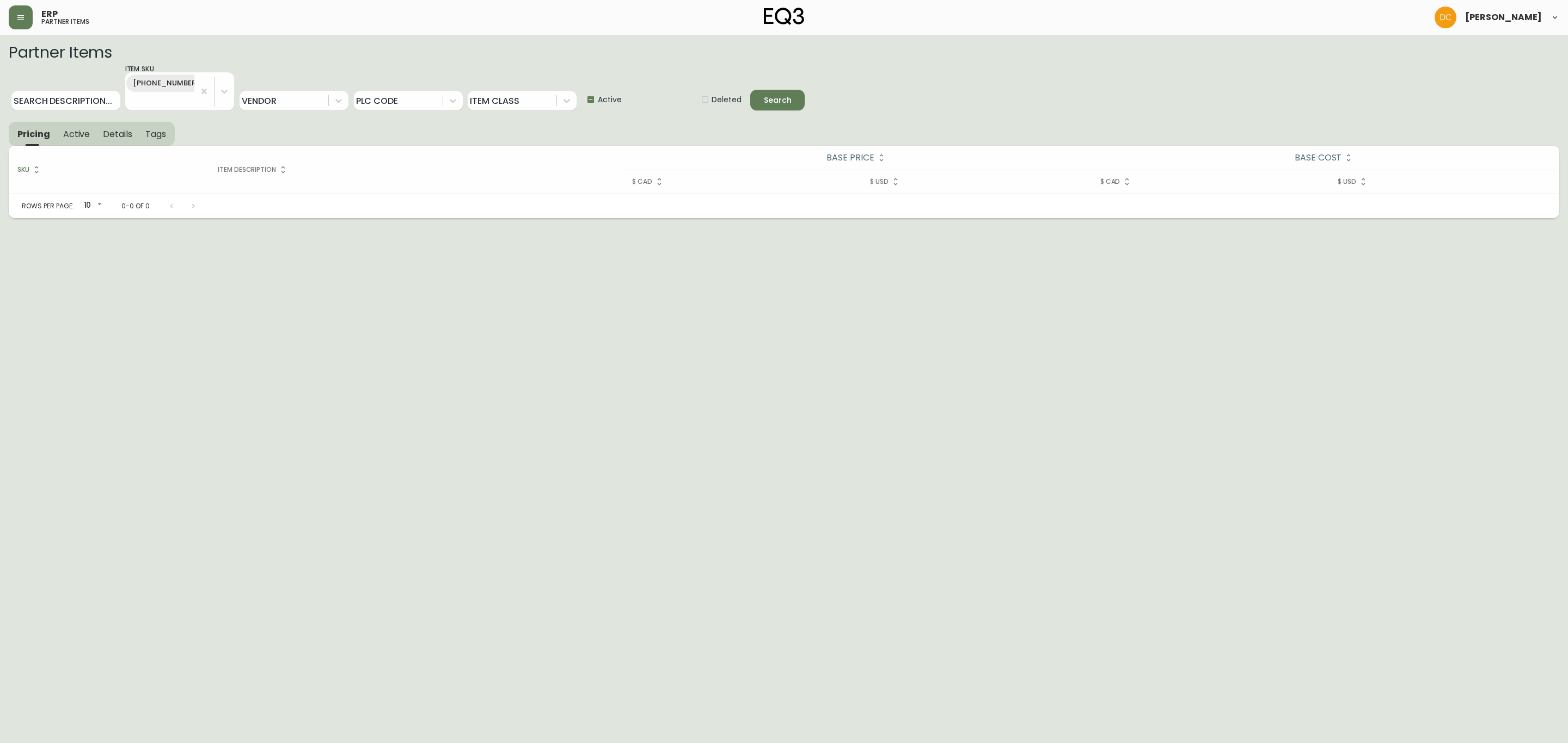
checkbox input "false"
click at [766, 98] on icon "submit" at bounding box center [769, 99] width 12 height 12
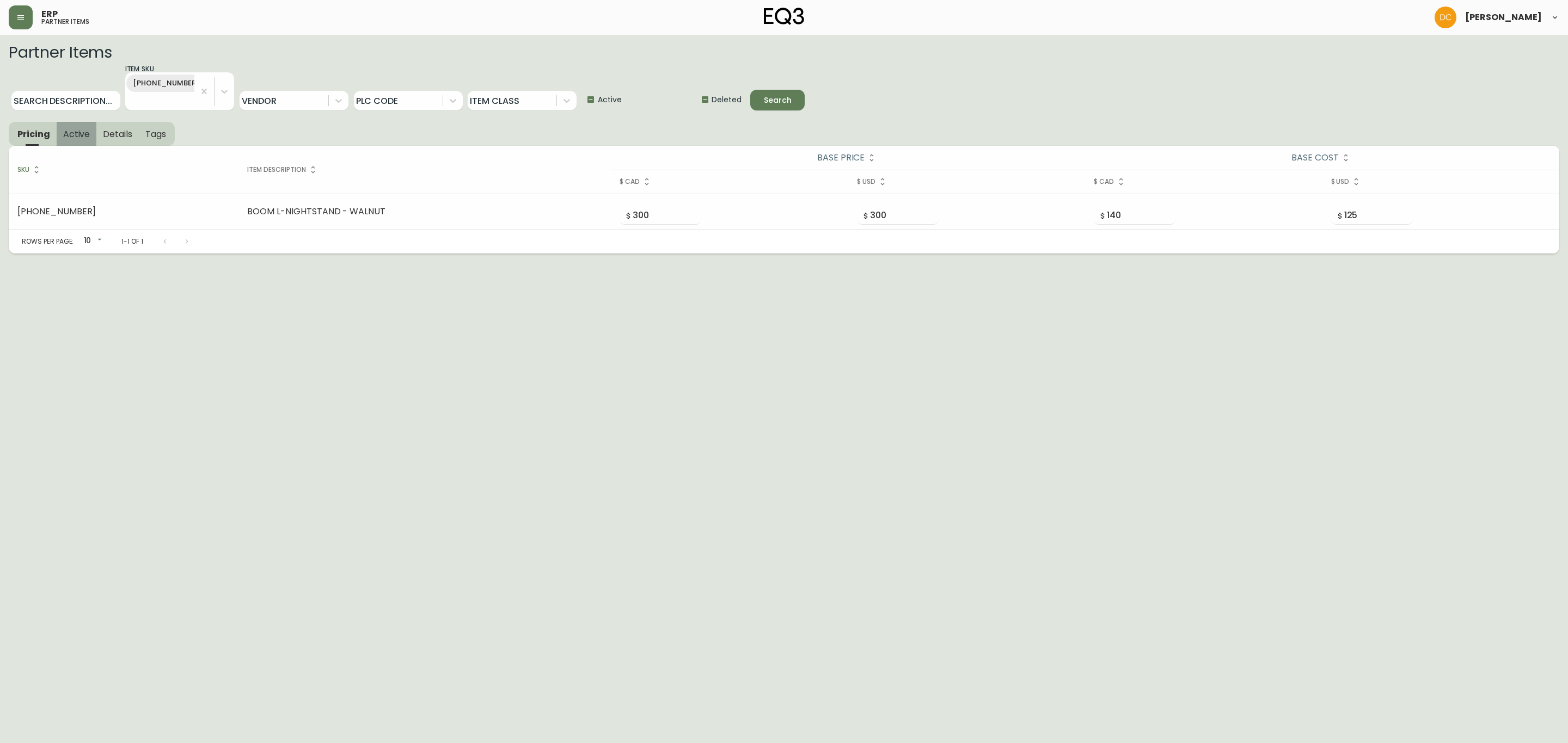
click at [78, 135] on span "Active" at bounding box center [76, 134] width 27 height 12
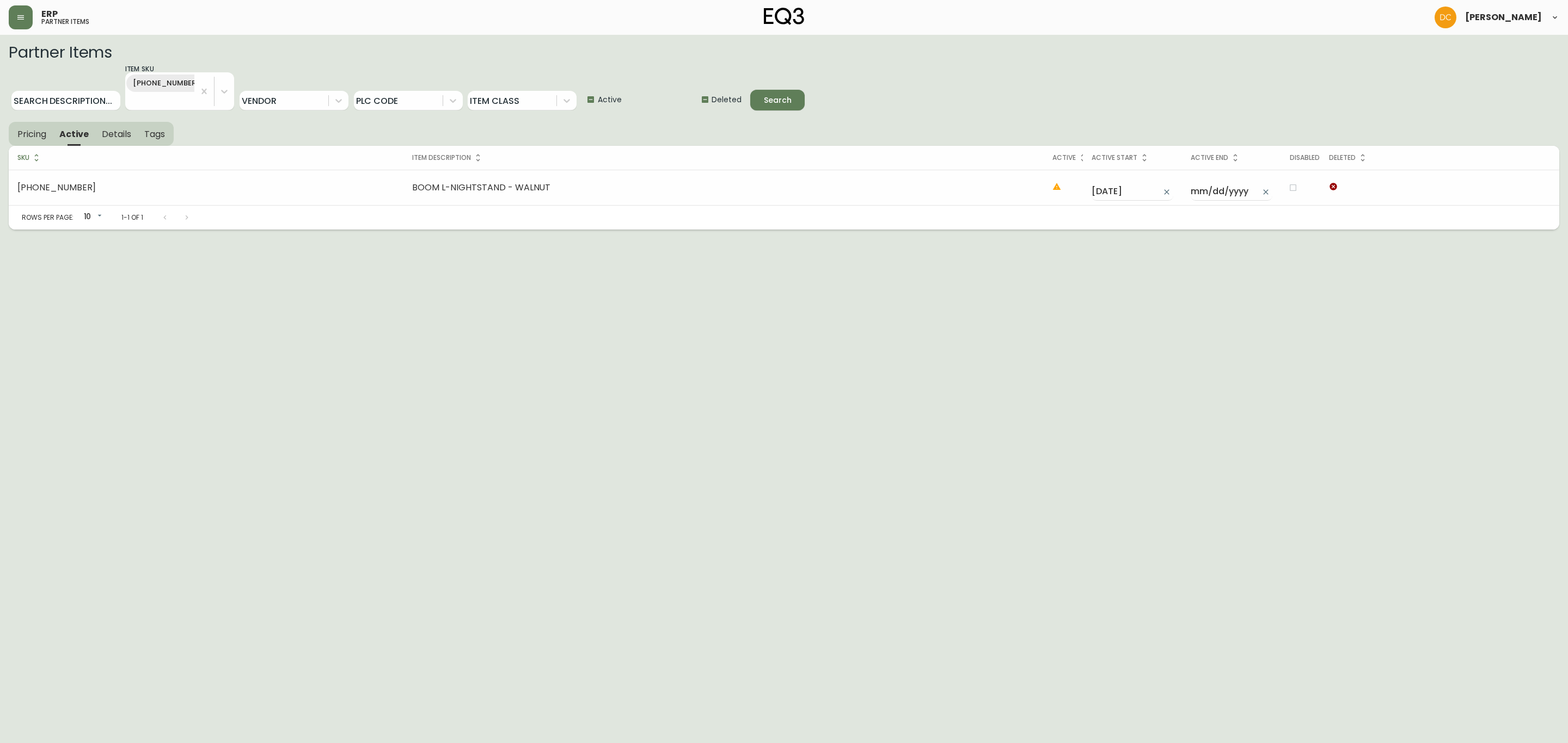
click at [106, 136] on span "Details" at bounding box center [117, 134] width 30 height 12
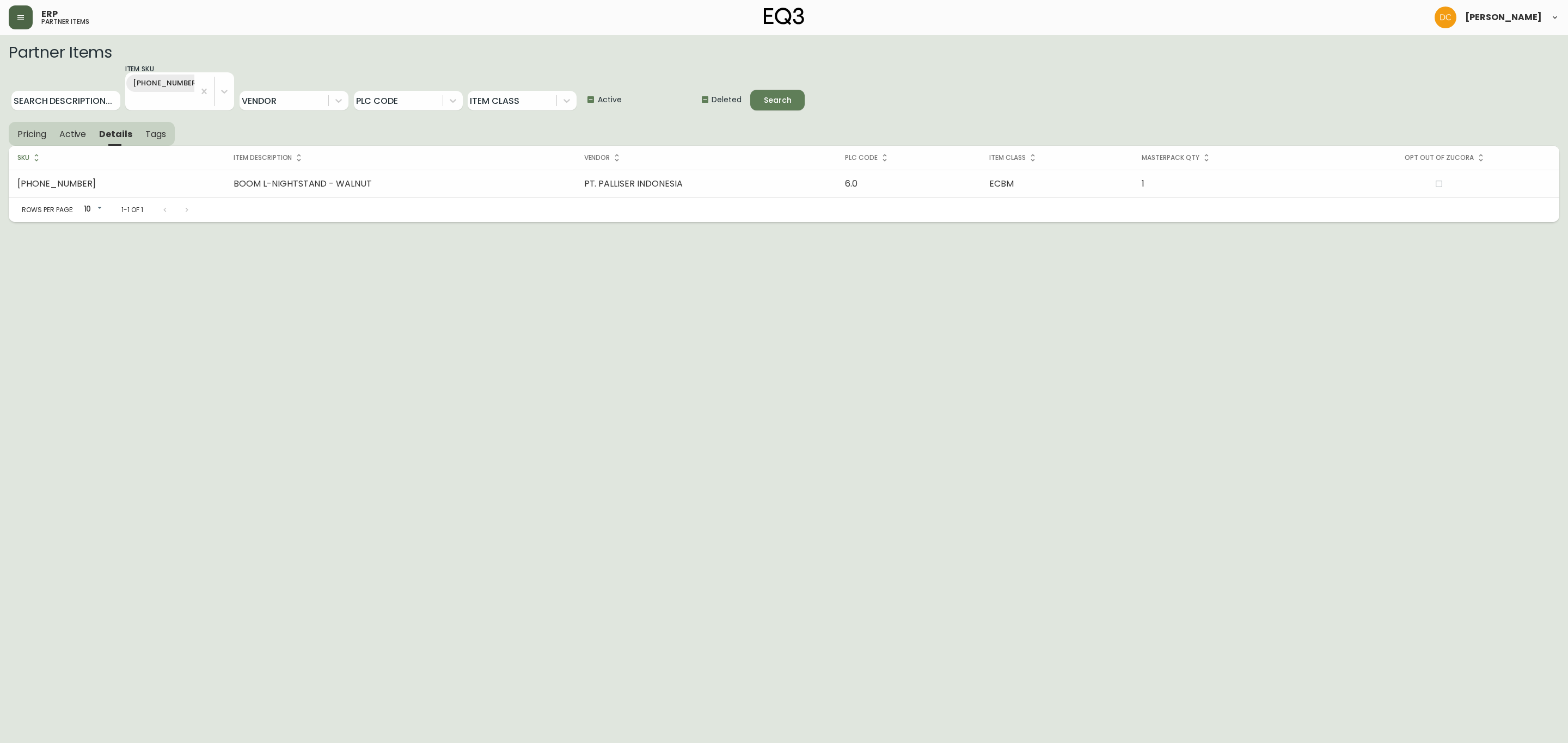
click at [26, 23] on button "button" at bounding box center [21, 17] width 24 height 24
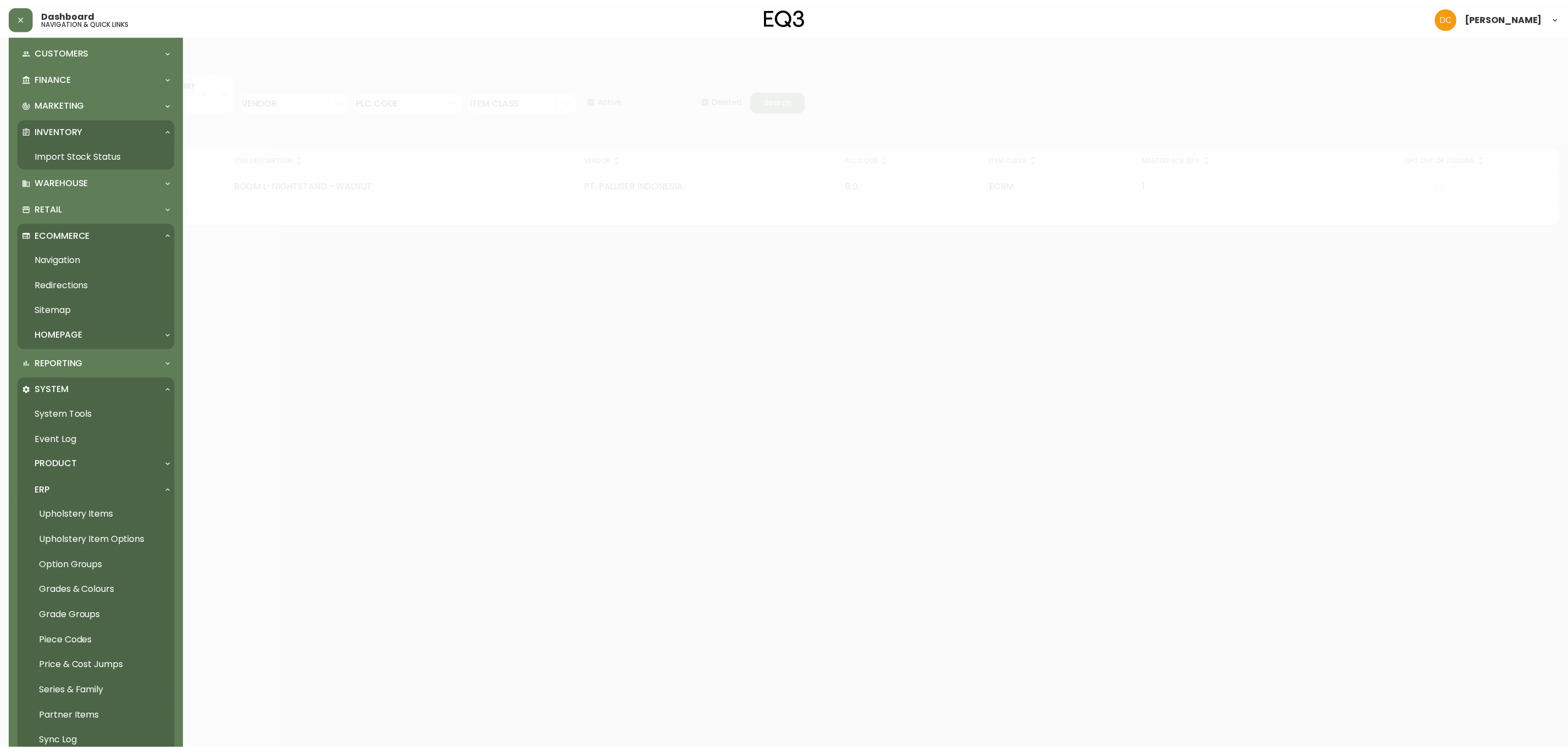
scroll to position [229, 0]
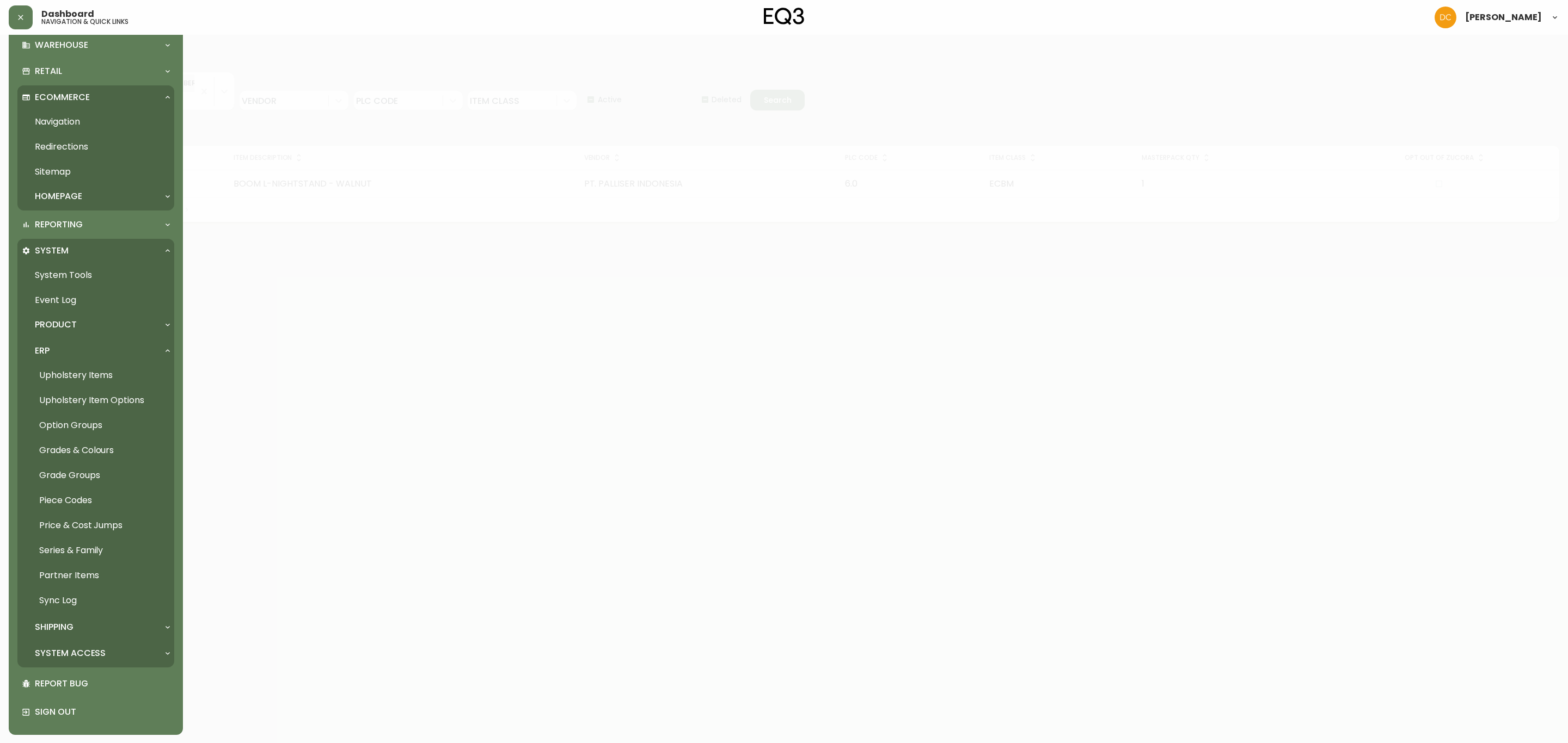
click at [81, 321] on div "Product" at bounding box center [90, 325] width 137 height 12
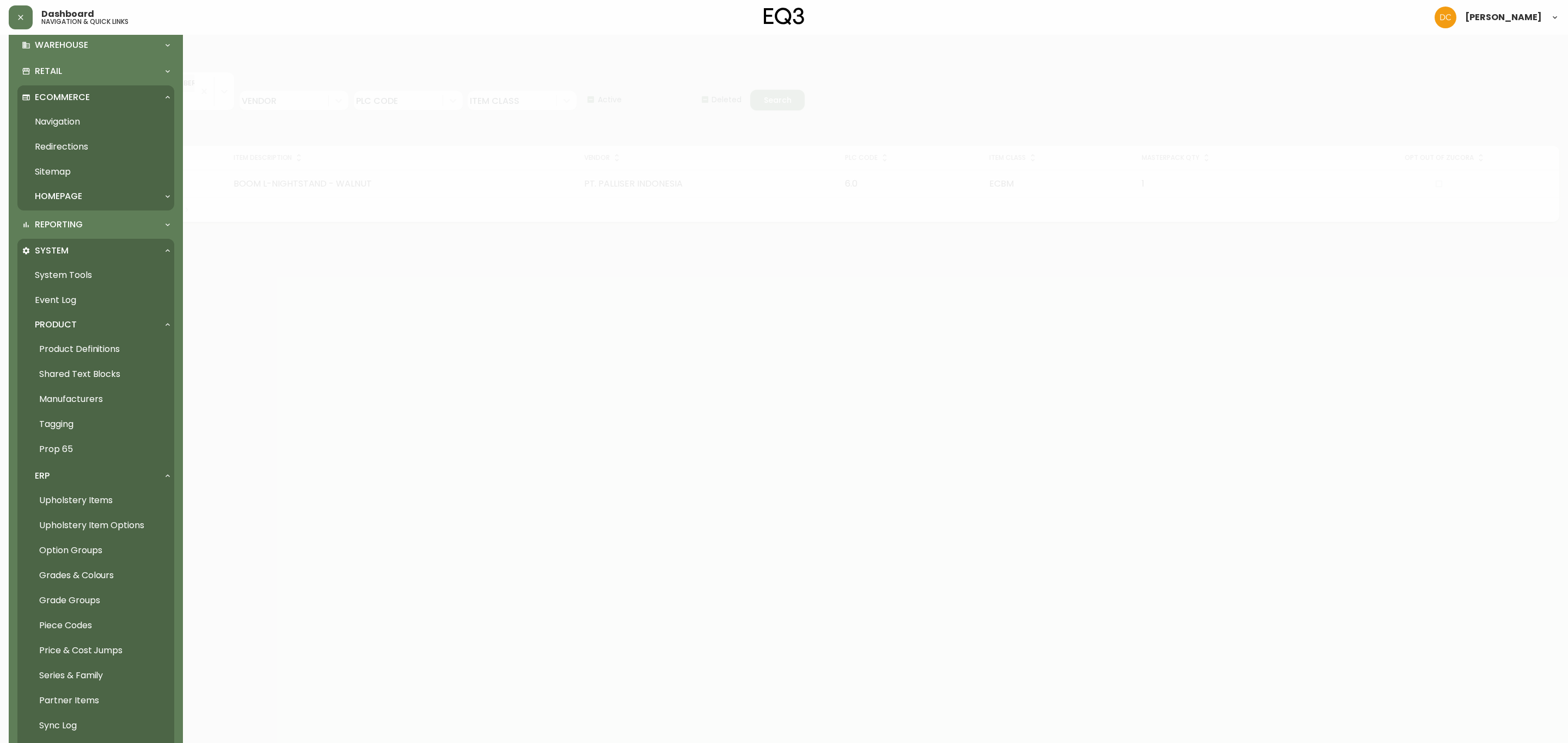
click at [89, 347] on link "Product Definitions" at bounding box center [95, 349] width 157 height 25
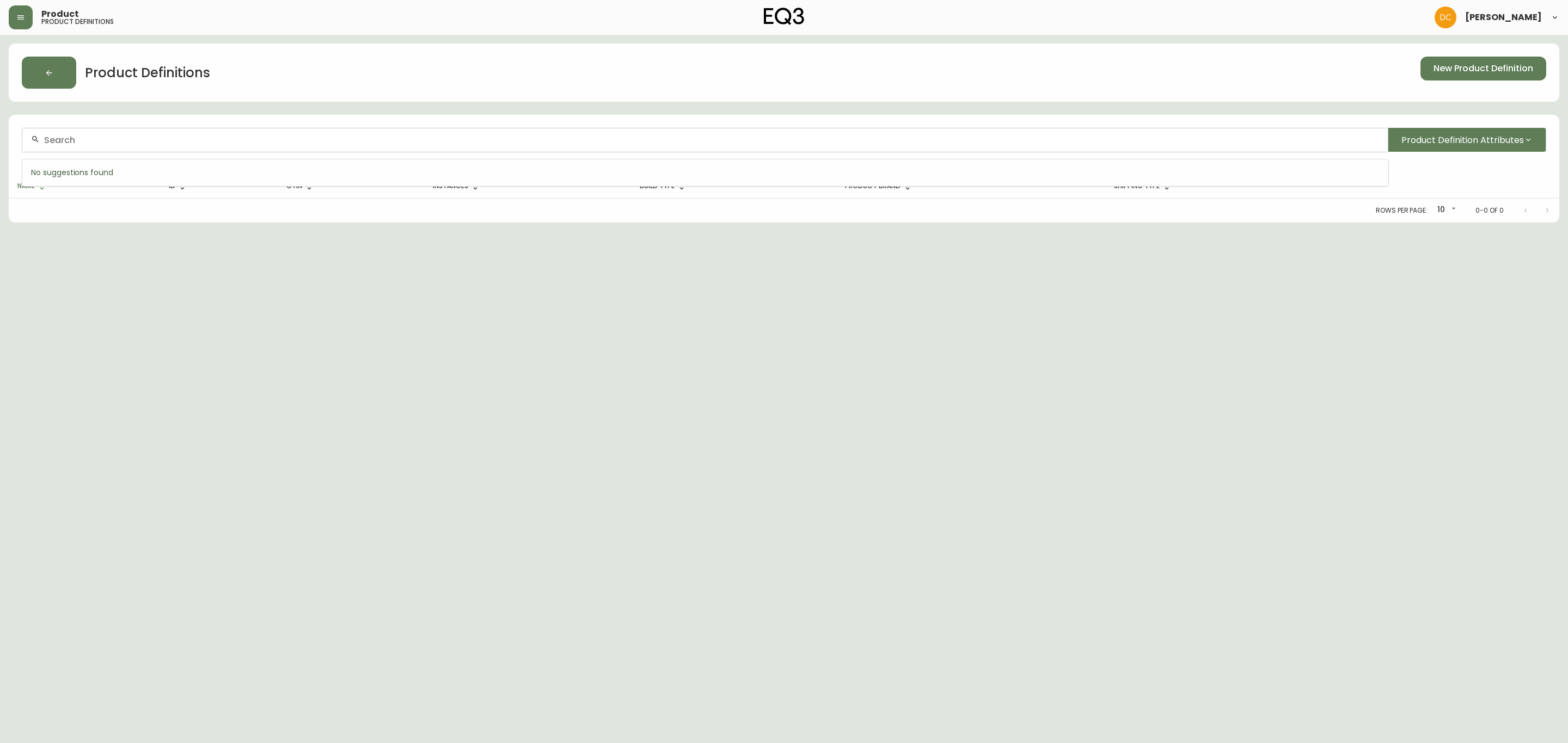
click at [309, 134] on div at bounding box center [705, 141] width 1365 height 25
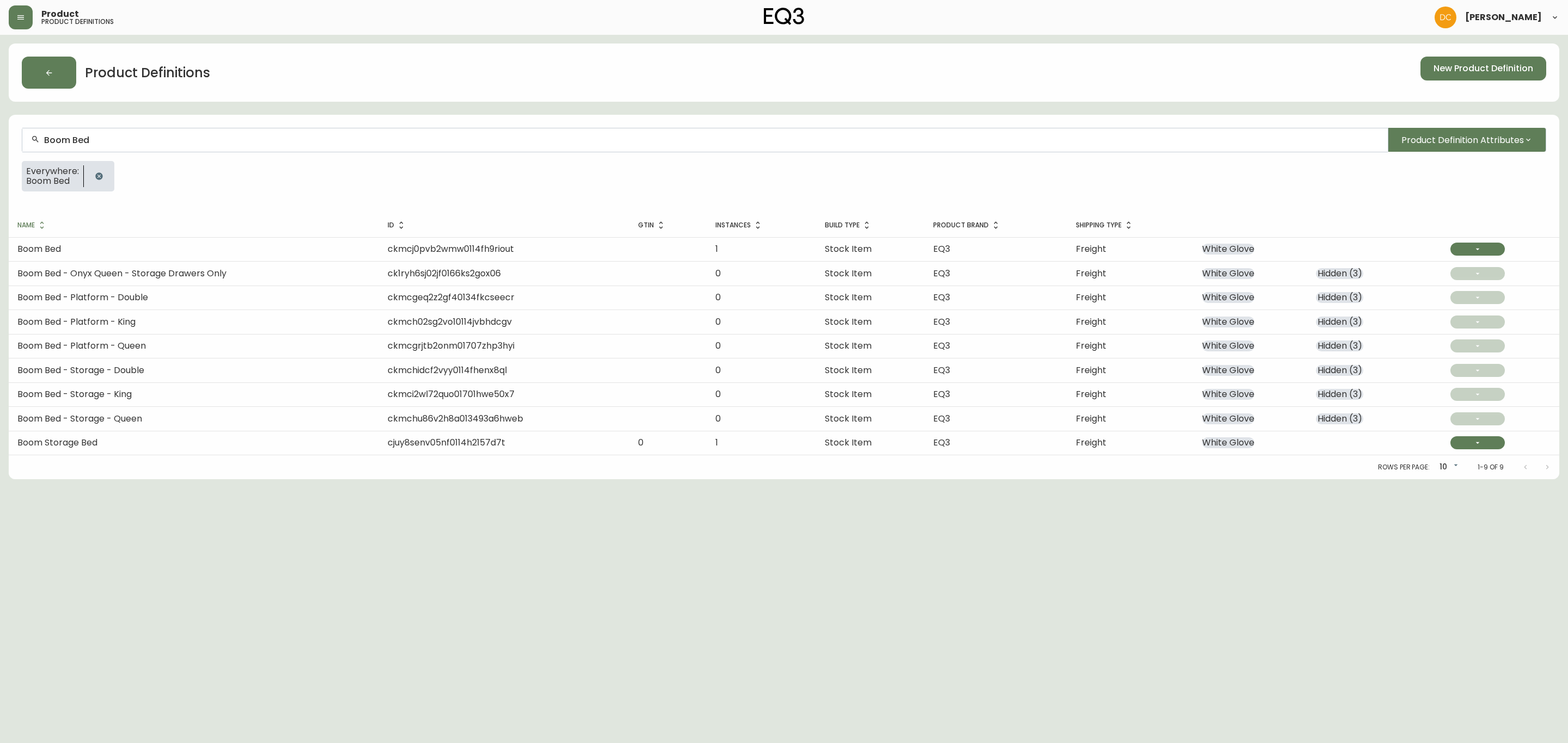
type input "Boom Bed"
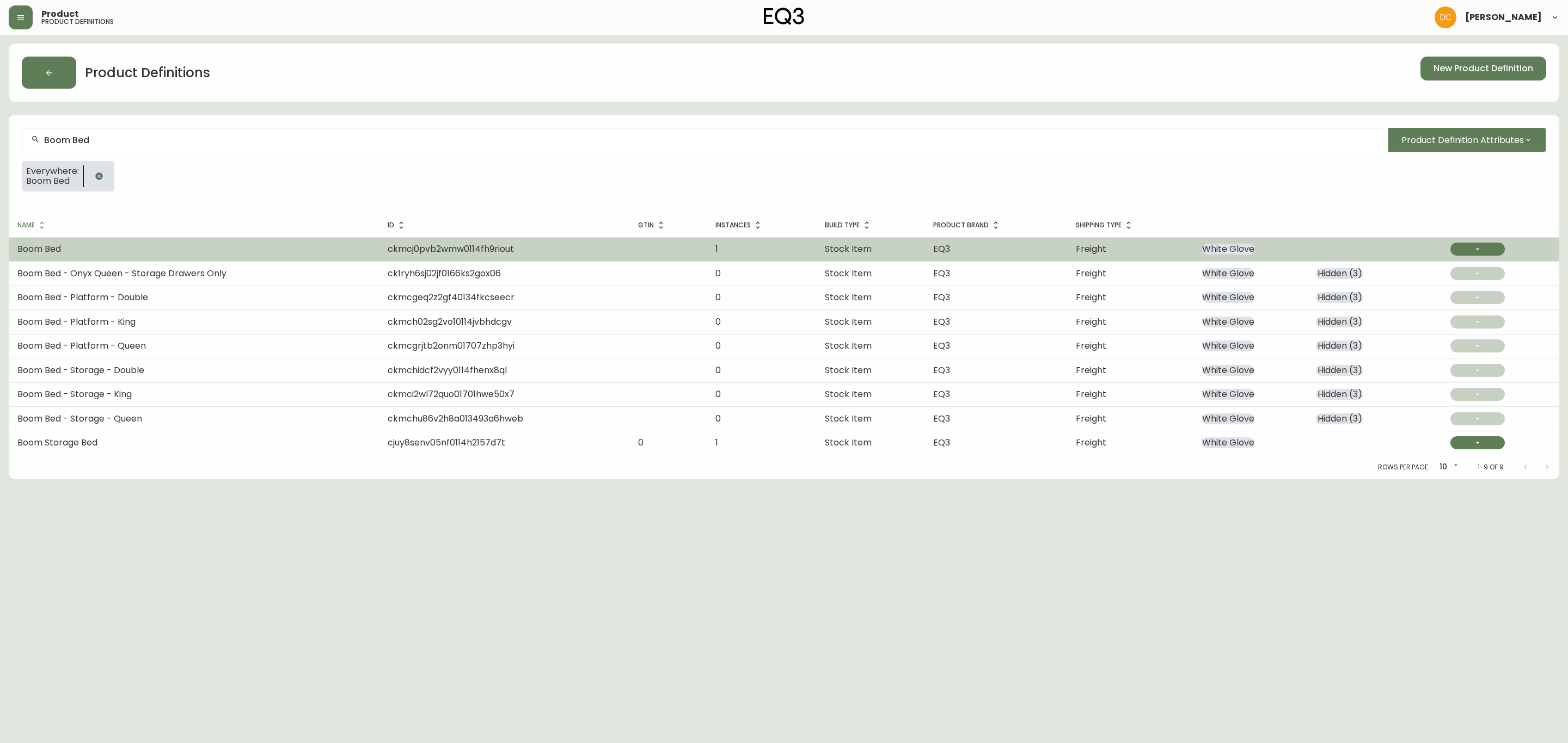
click at [99, 253] on td "Boom Bed" at bounding box center [194, 249] width 370 height 24
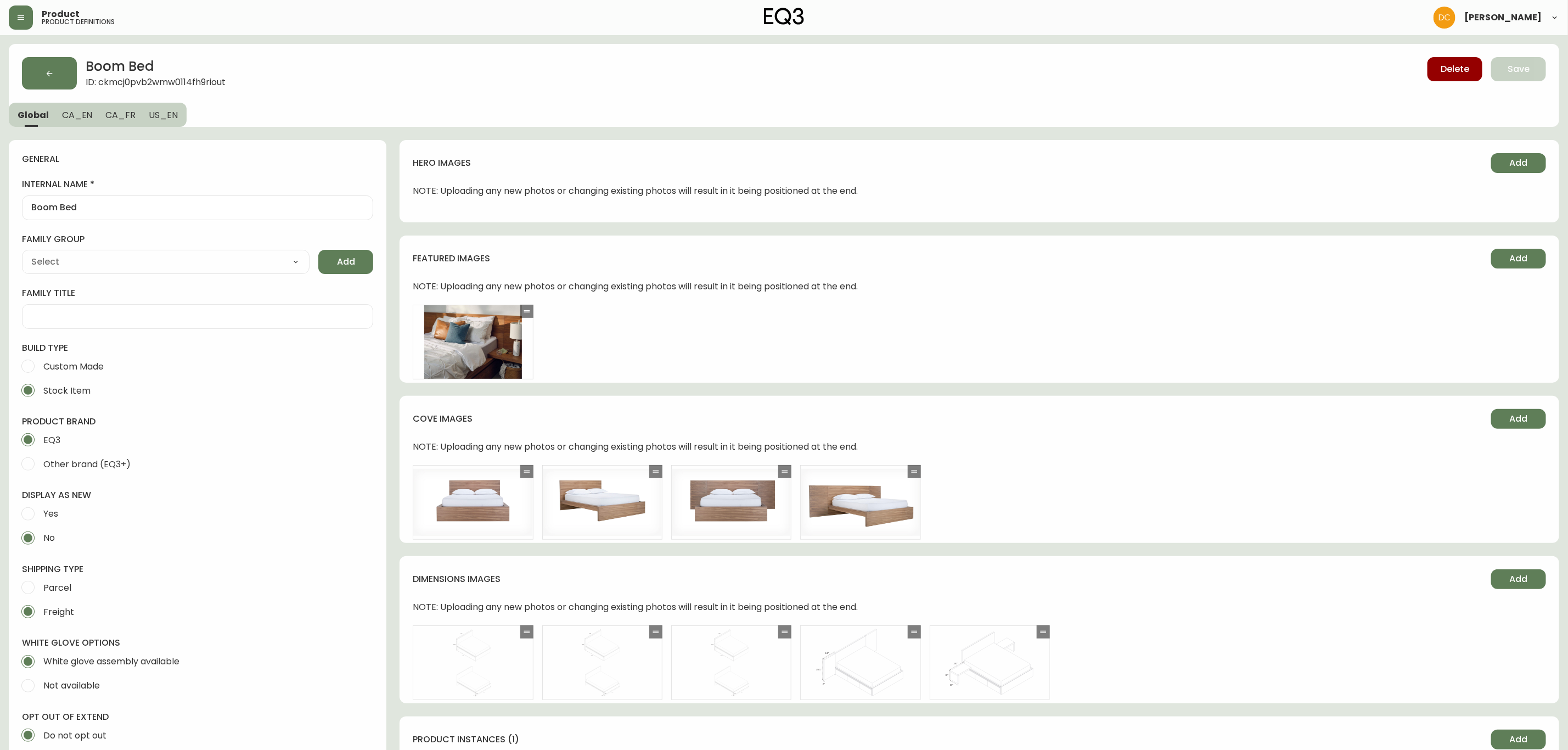
type input "EQ3"
type input "Furniture > Beds & Accessories > Beds & Bed Frames"
type input "Casegoods_Ethylene"
select select "cjyt4m5lw0000pt749bx6gh7n"
select select "cjy7e8xl901b50126m81mdlvx"
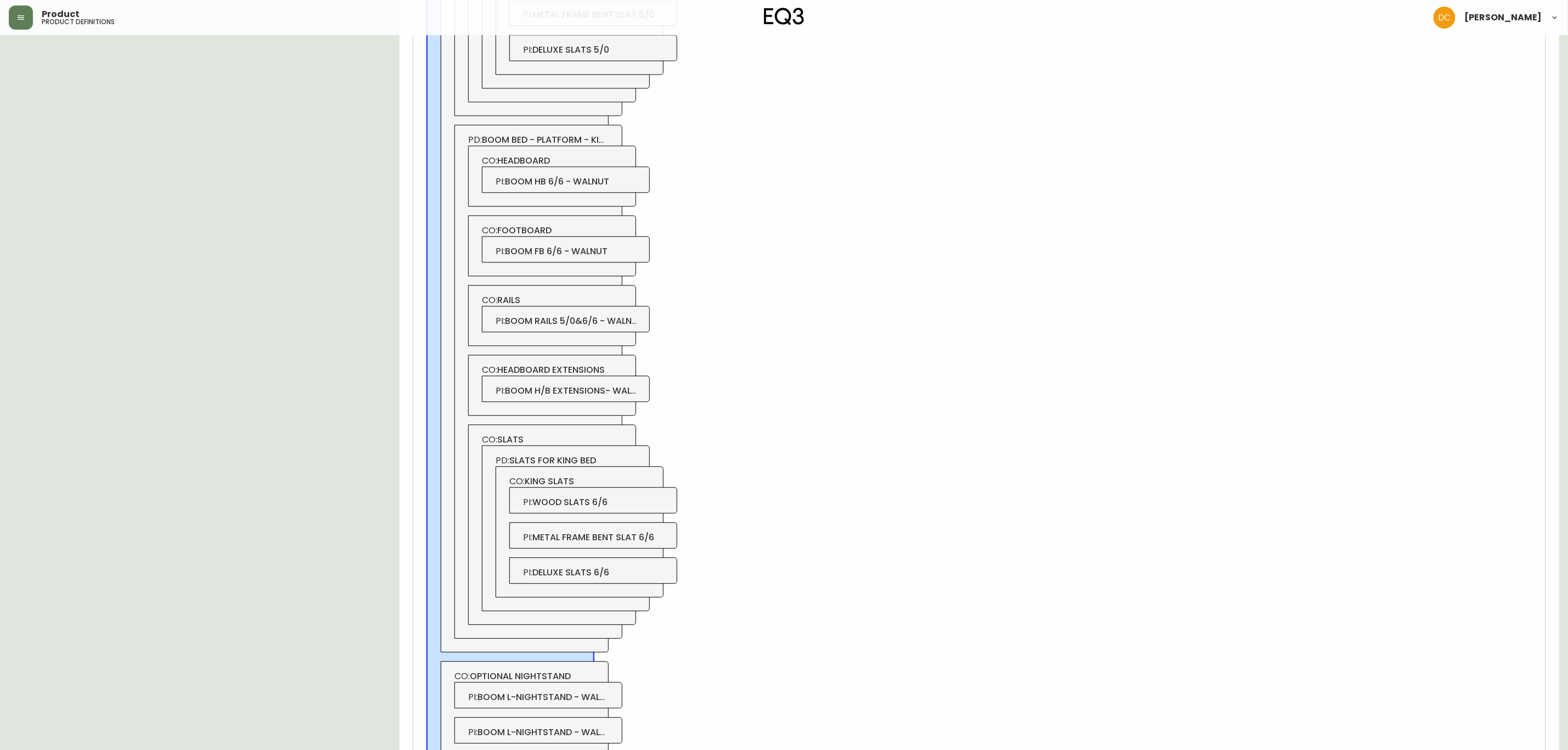
scroll to position [1999, 0]
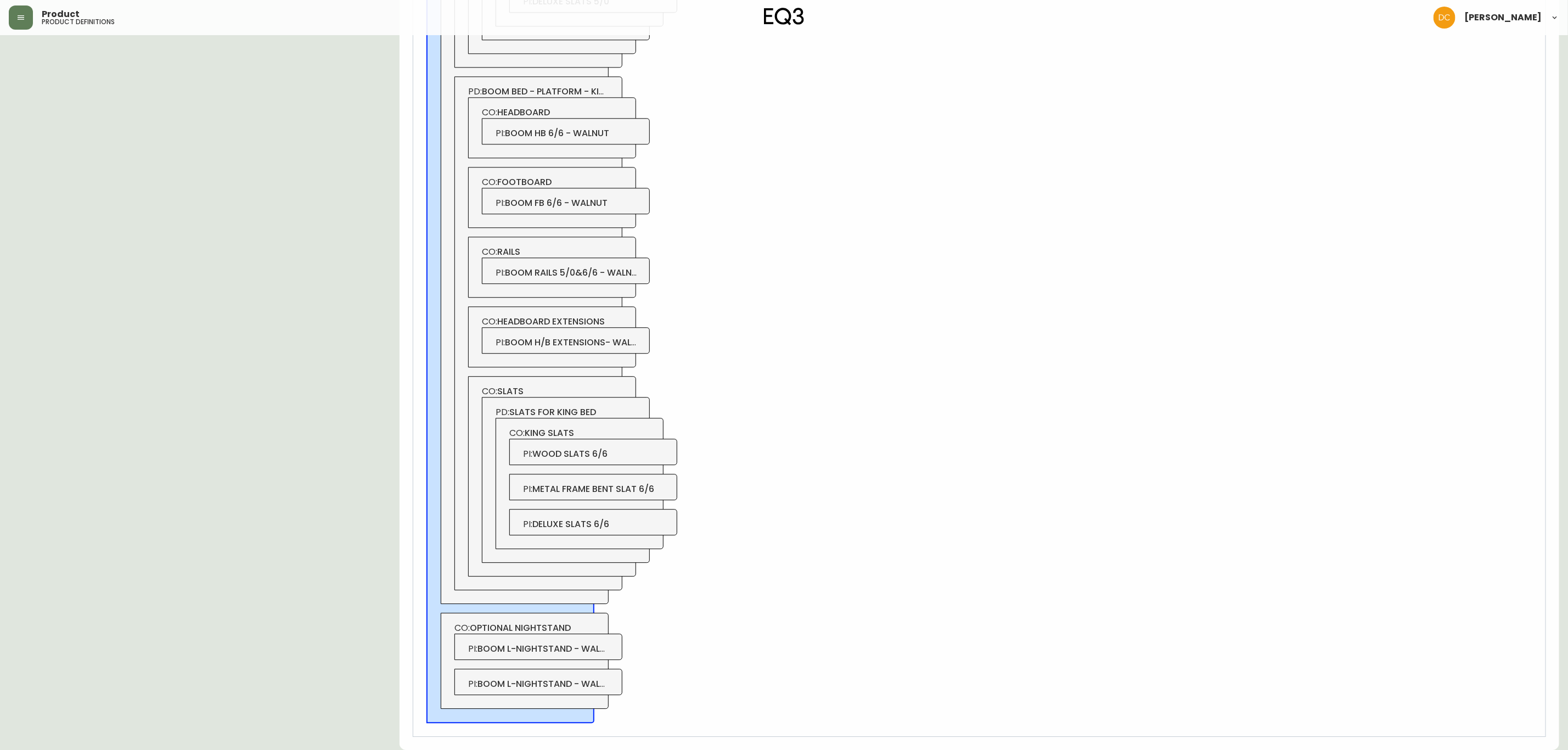
click at [581, 625] on span "CO: optional nightstand" at bounding box center [525, 628] width 141 height 12
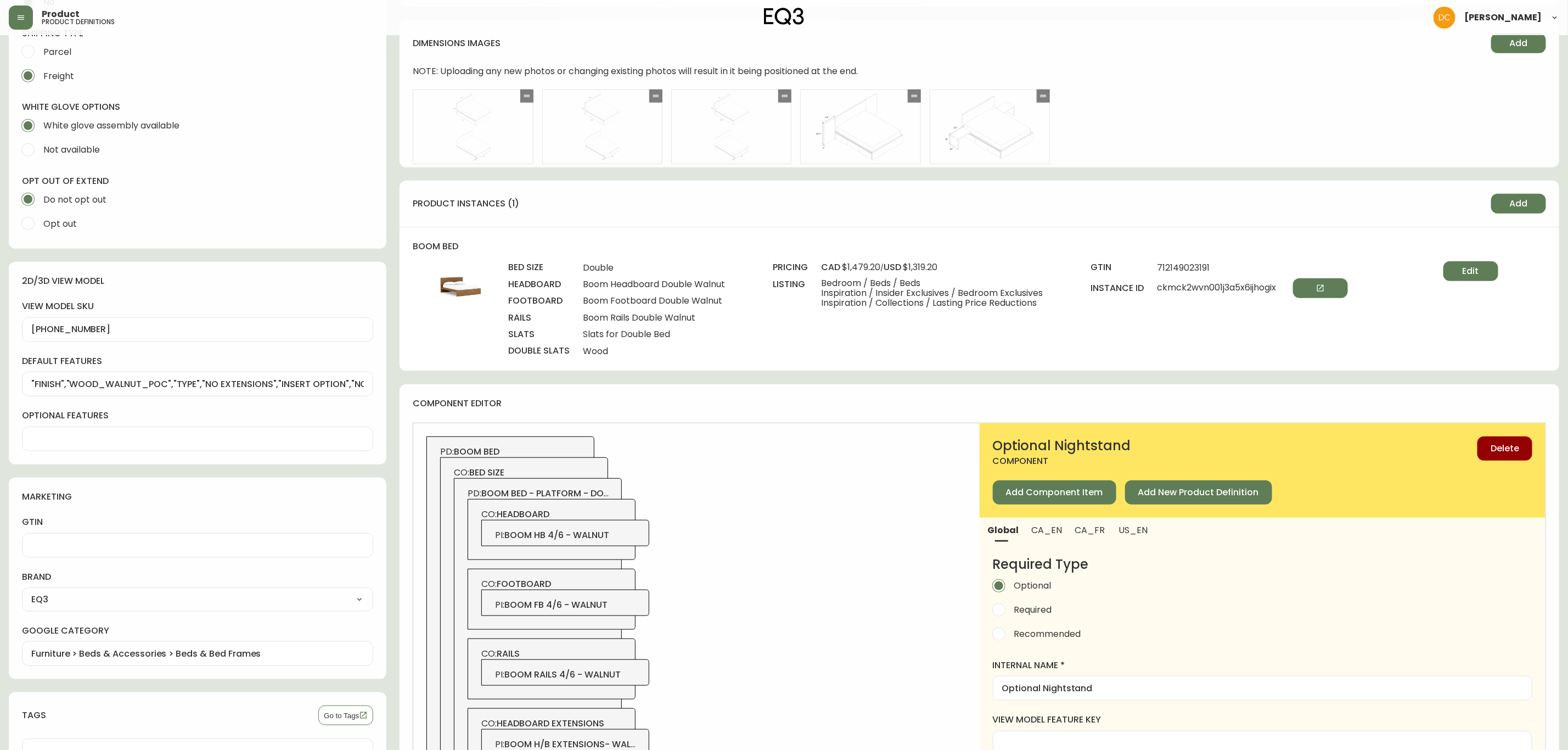
scroll to position [516, 0]
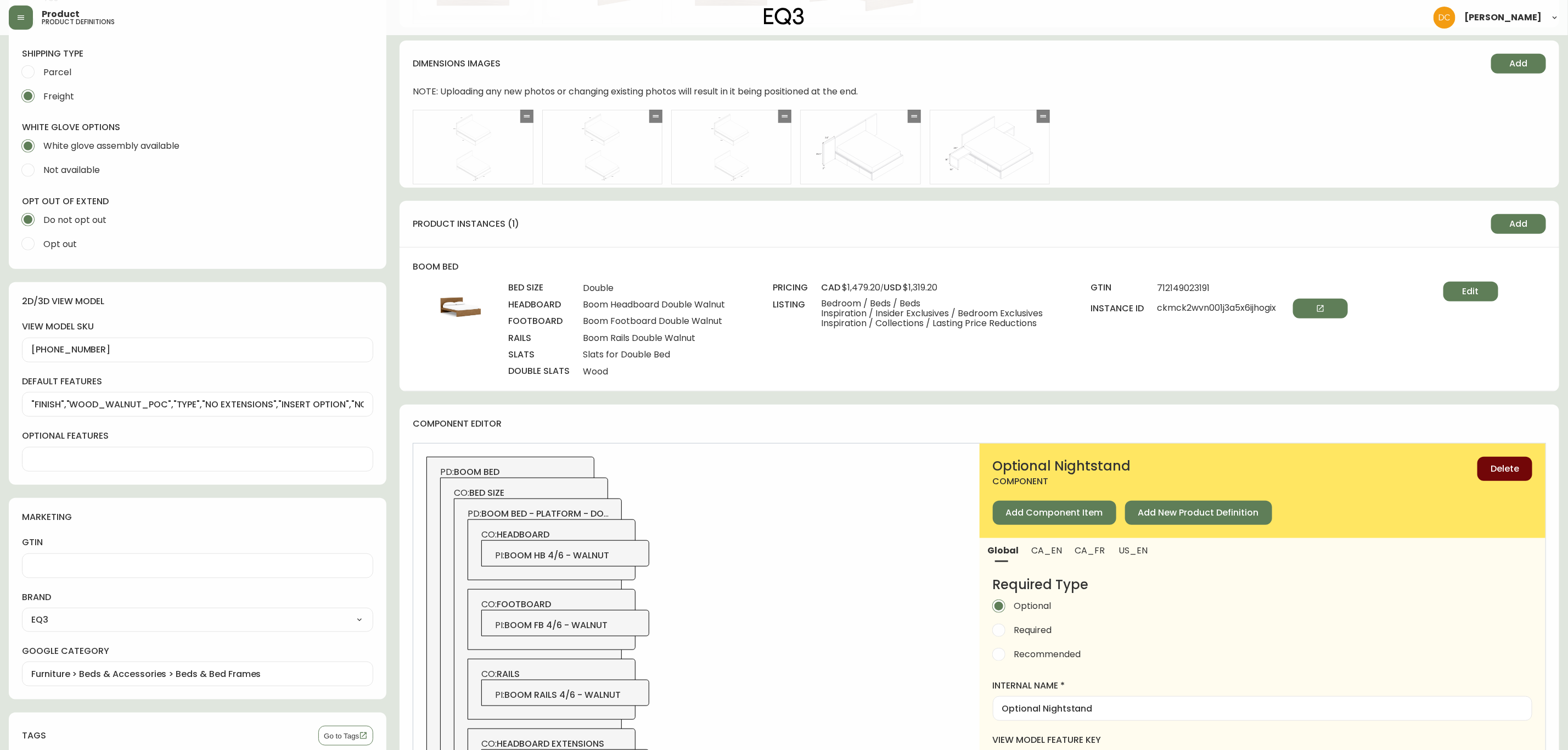
click at [1505, 475] on span "Delete" at bounding box center [1505, 469] width 28 height 12
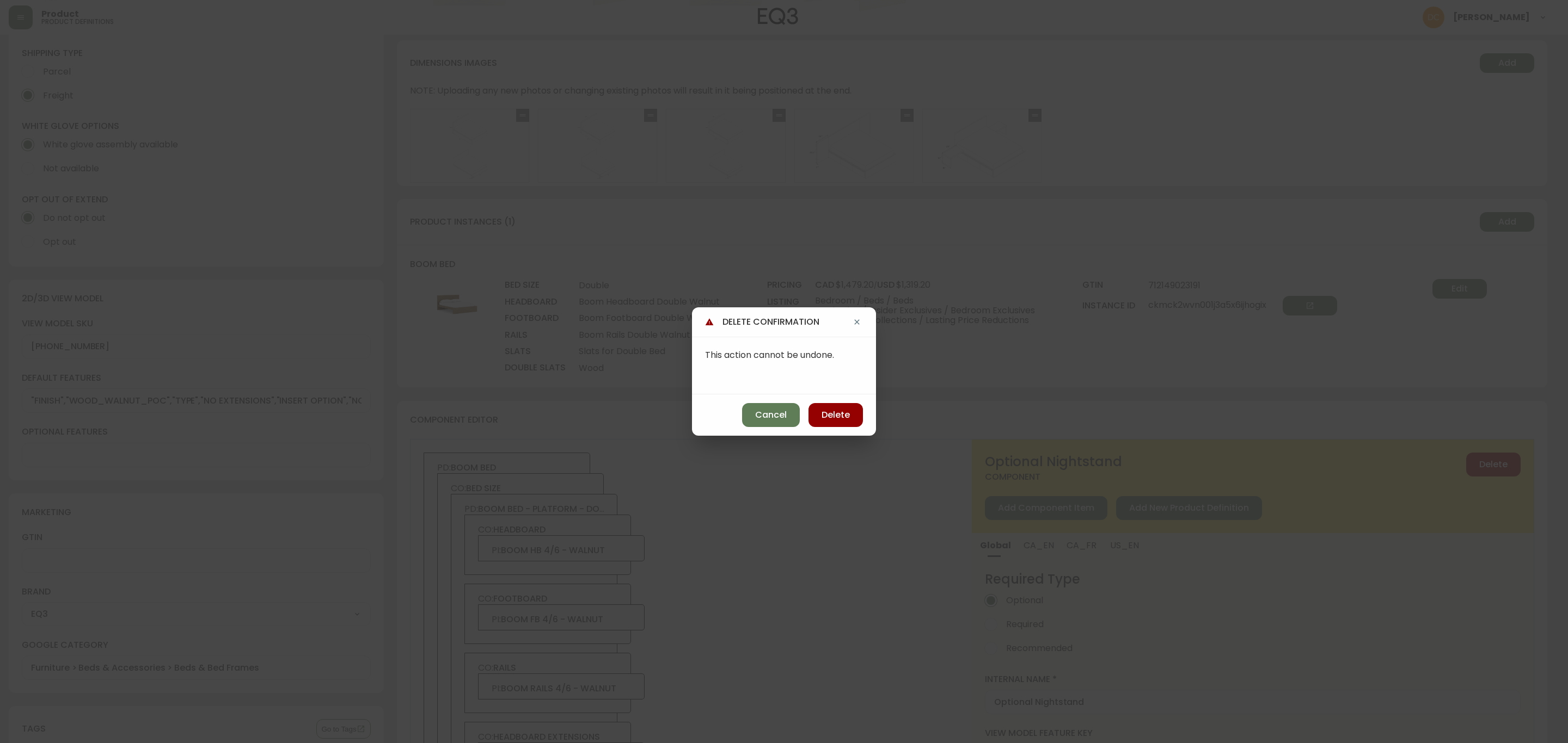
click at [831, 417] on span "Delete" at bounding box center [835, 415] width 28 height 12
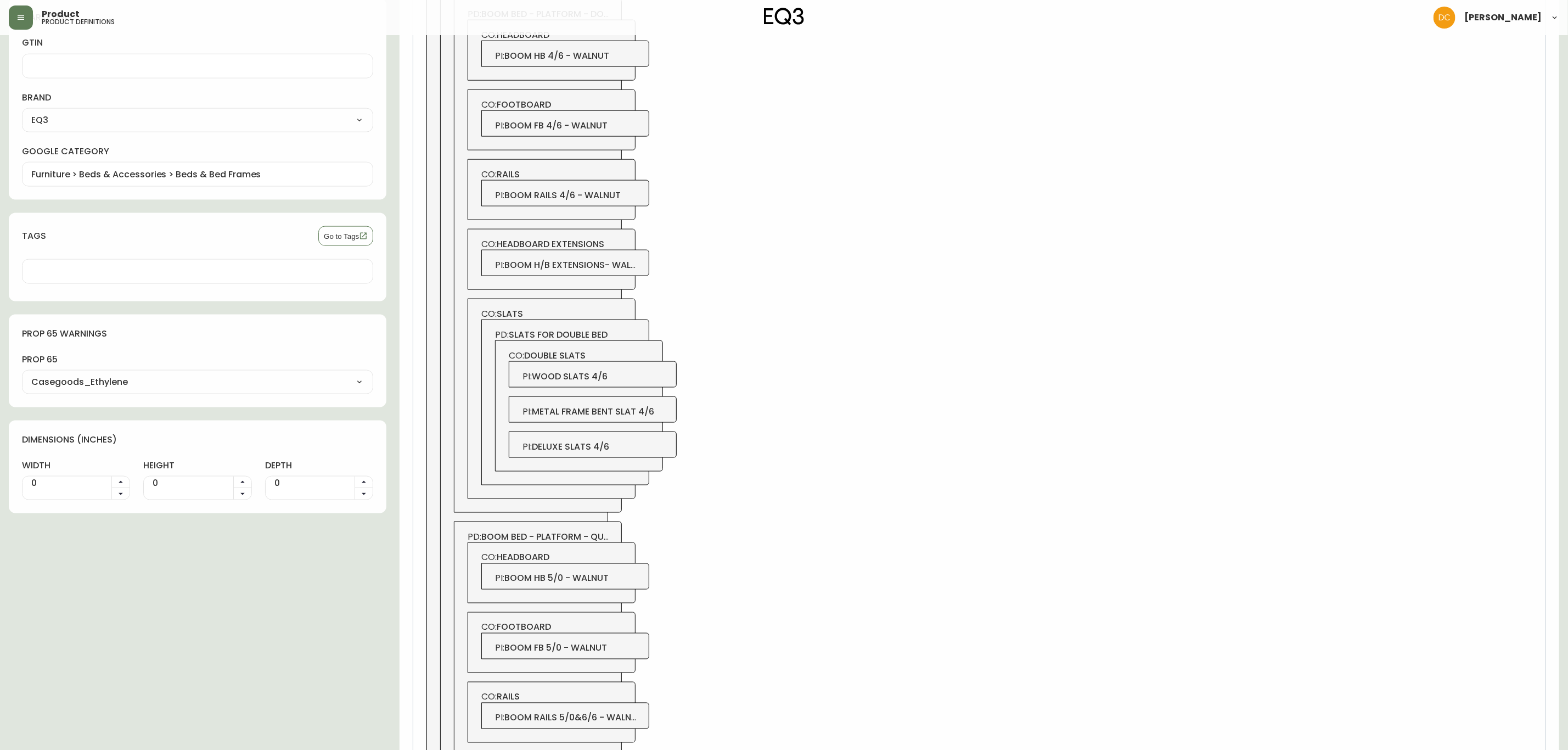
drag, startPoint x: 834, startPoint y: 635, endPoint x: 823, endPoint y: 493, distance: 142.4
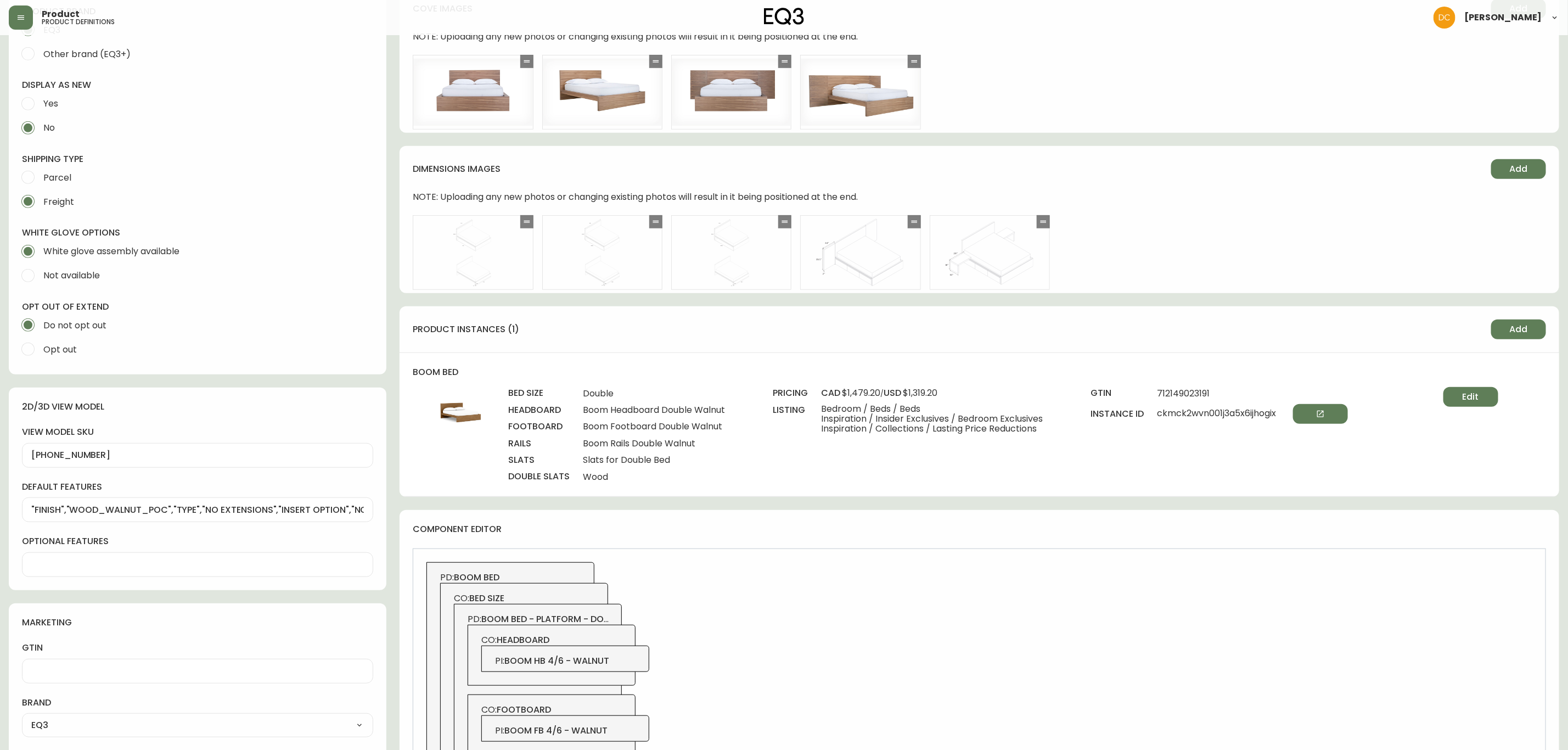
scroll to position [0, 0]
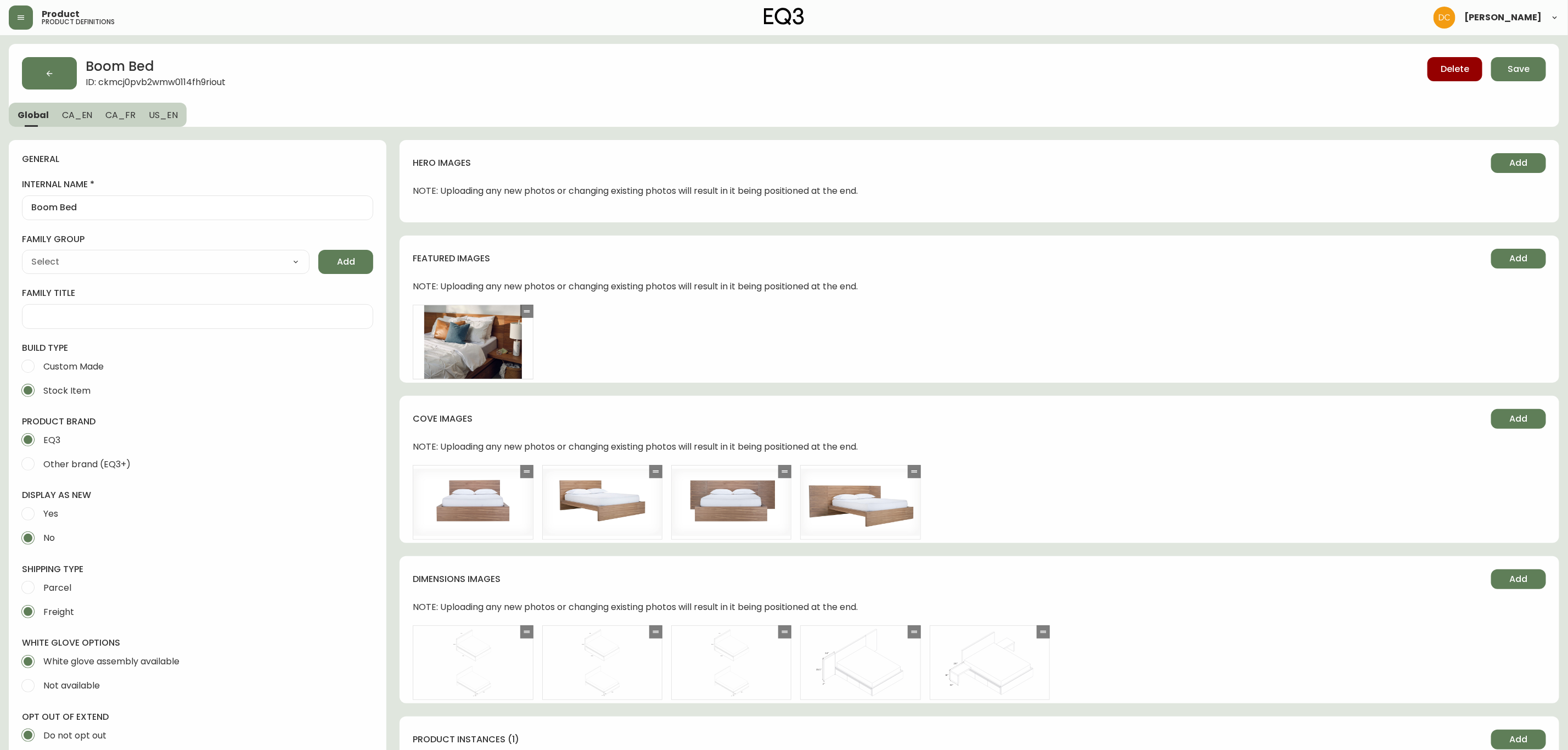
click at [92, 114] on button "CA_EN" at bounding box center [77, 114] width 44 height 24
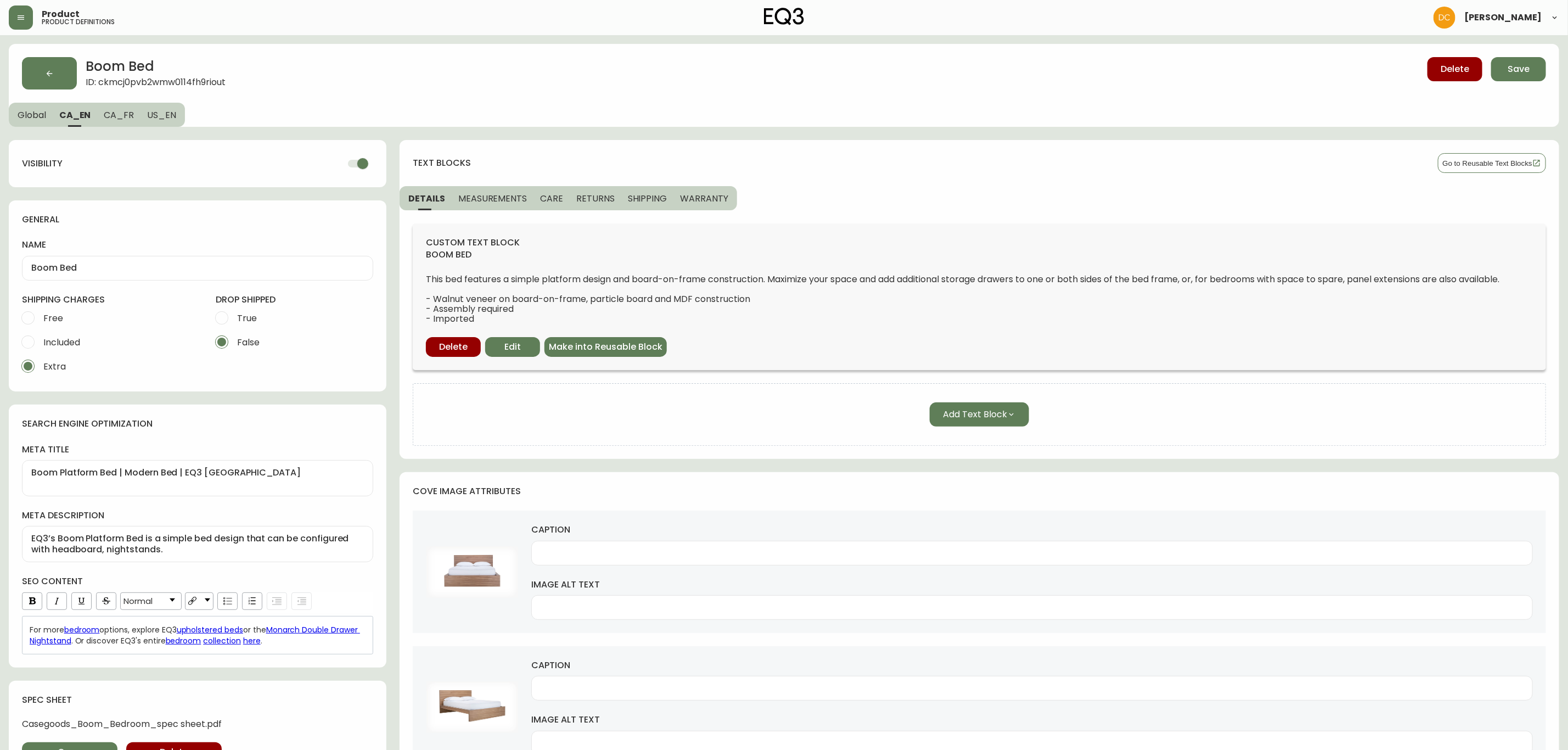
drag, startPoint x: 23, startPoint y: 113, endPoint x: 32, endPoint y: 124, distance: 14.2
click at [23, 112] on span "Global" at bounding box center [32, 115] width 28 height 12
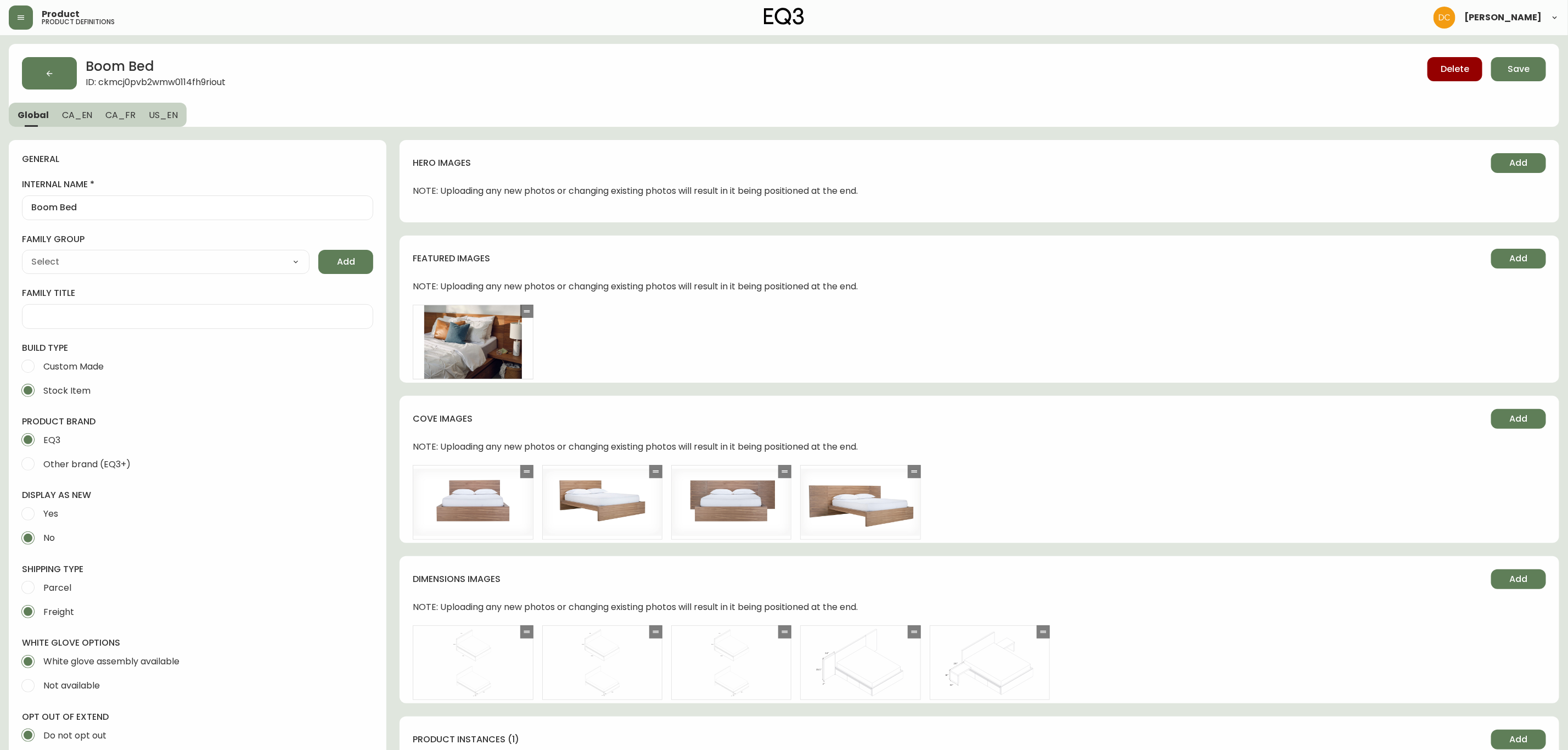
type input "EQ3"
type input "Furniture > Beds & Accessories > Beds & Bed Frames"
type input "Casegoods_Ethylene"
select select "cjyt4m5lw0000pt749bx6gh7n"
select select "cjy7e8xl901b50126m81mdlvx"
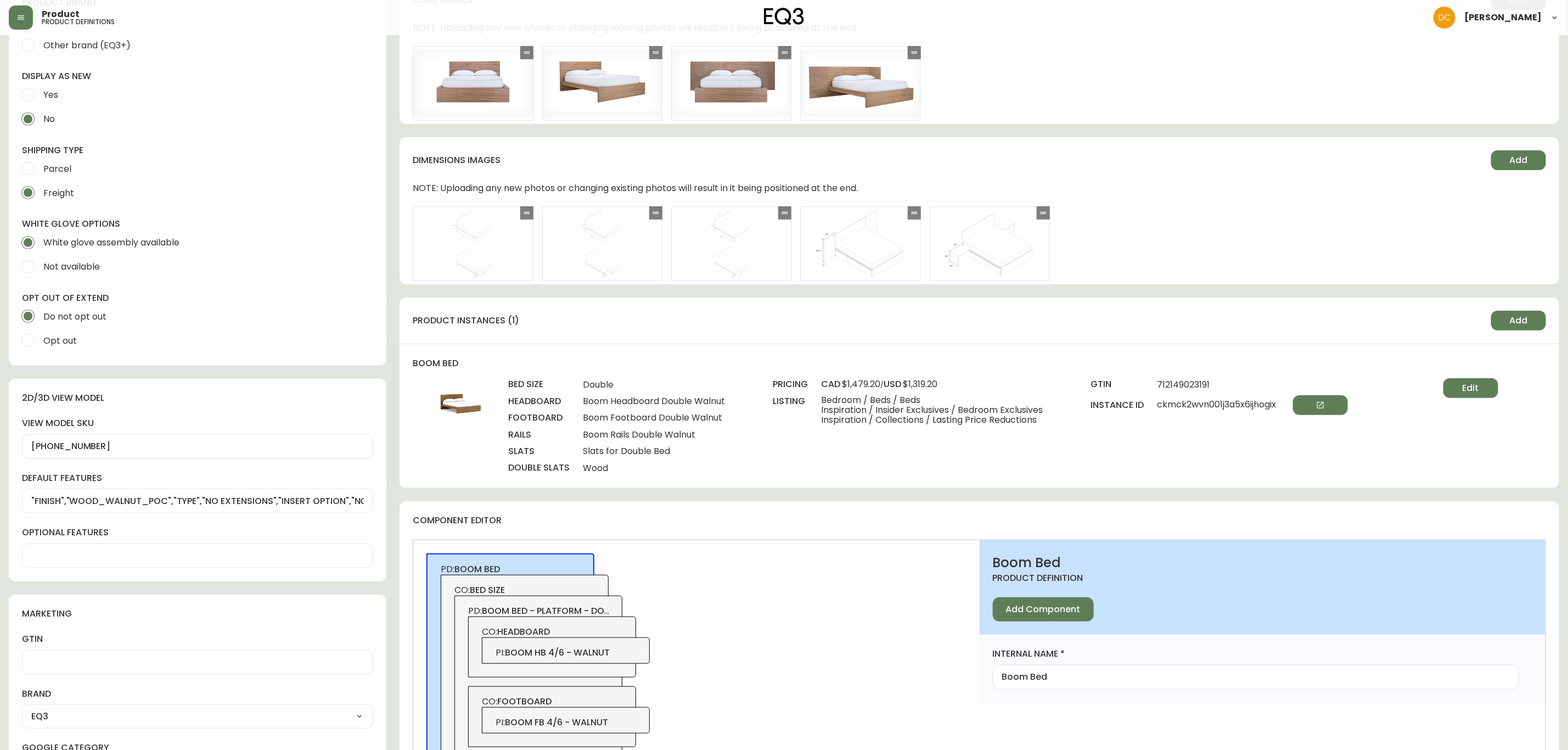
scroll to position [412, 0]
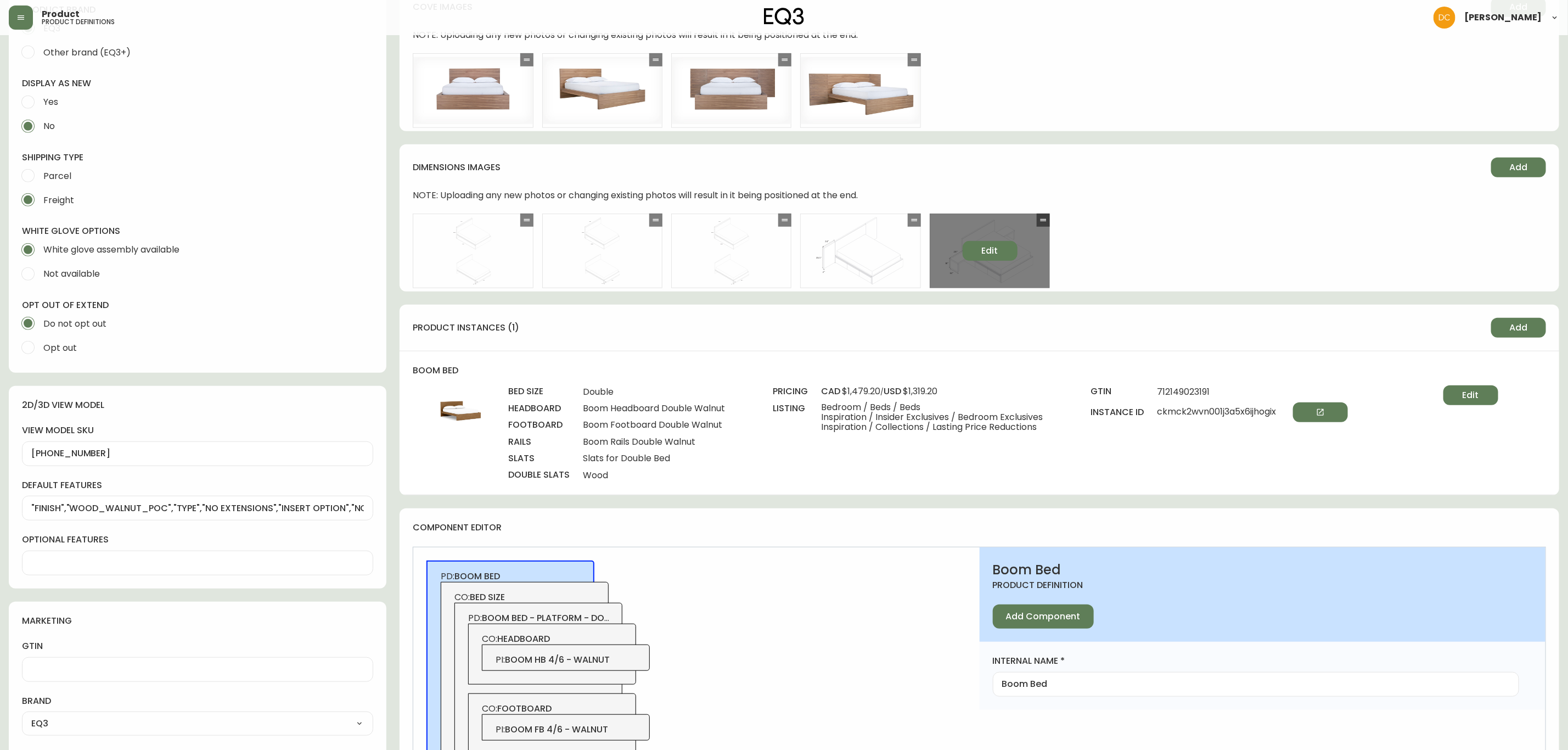
click at [975, 254] on button "Edit" at bounding box center [990, 251] width 55 height 20
select select "DETAIL_VIEW"
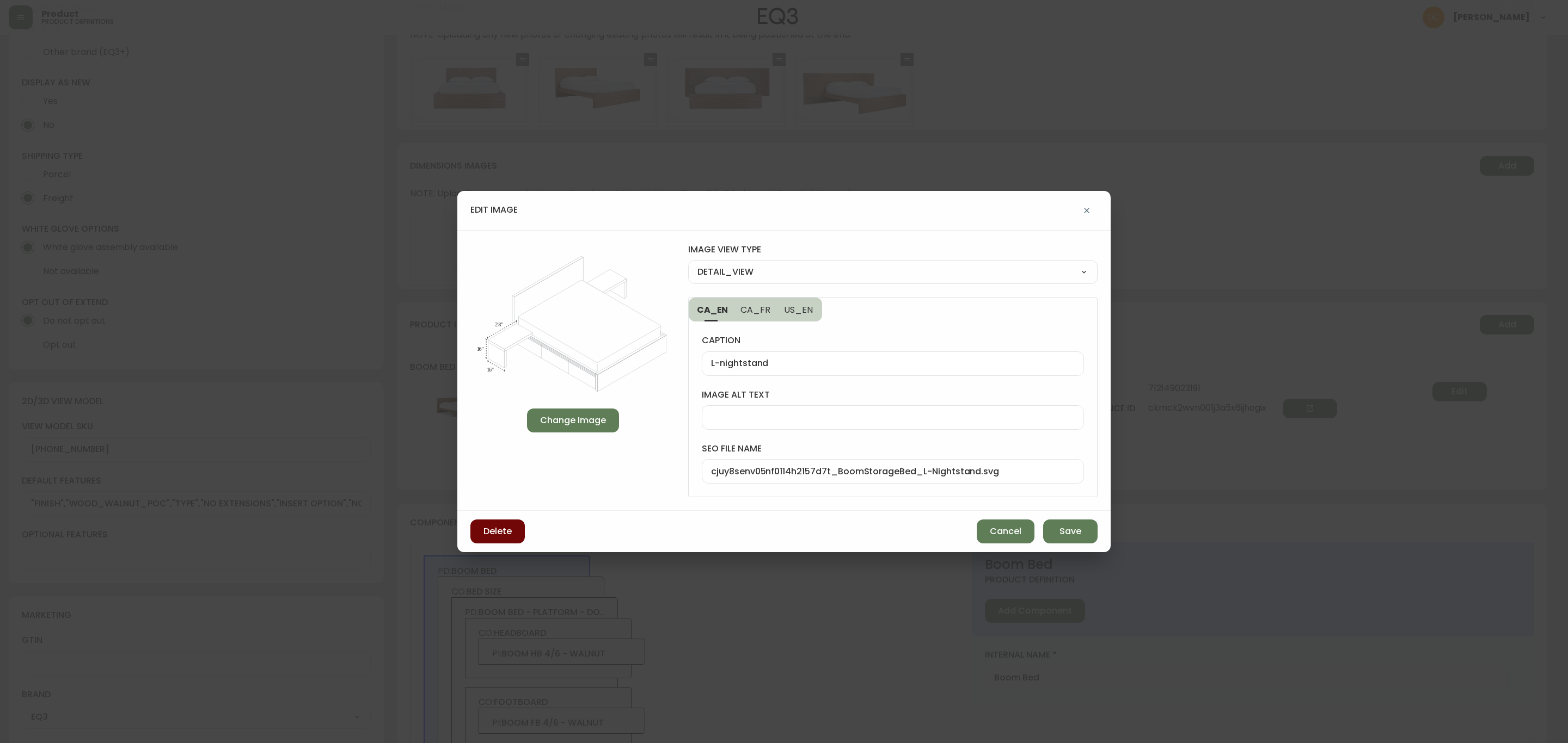
click at [506, 533] on span "Delete" at bounding box center [497, 531] width 28 height 12
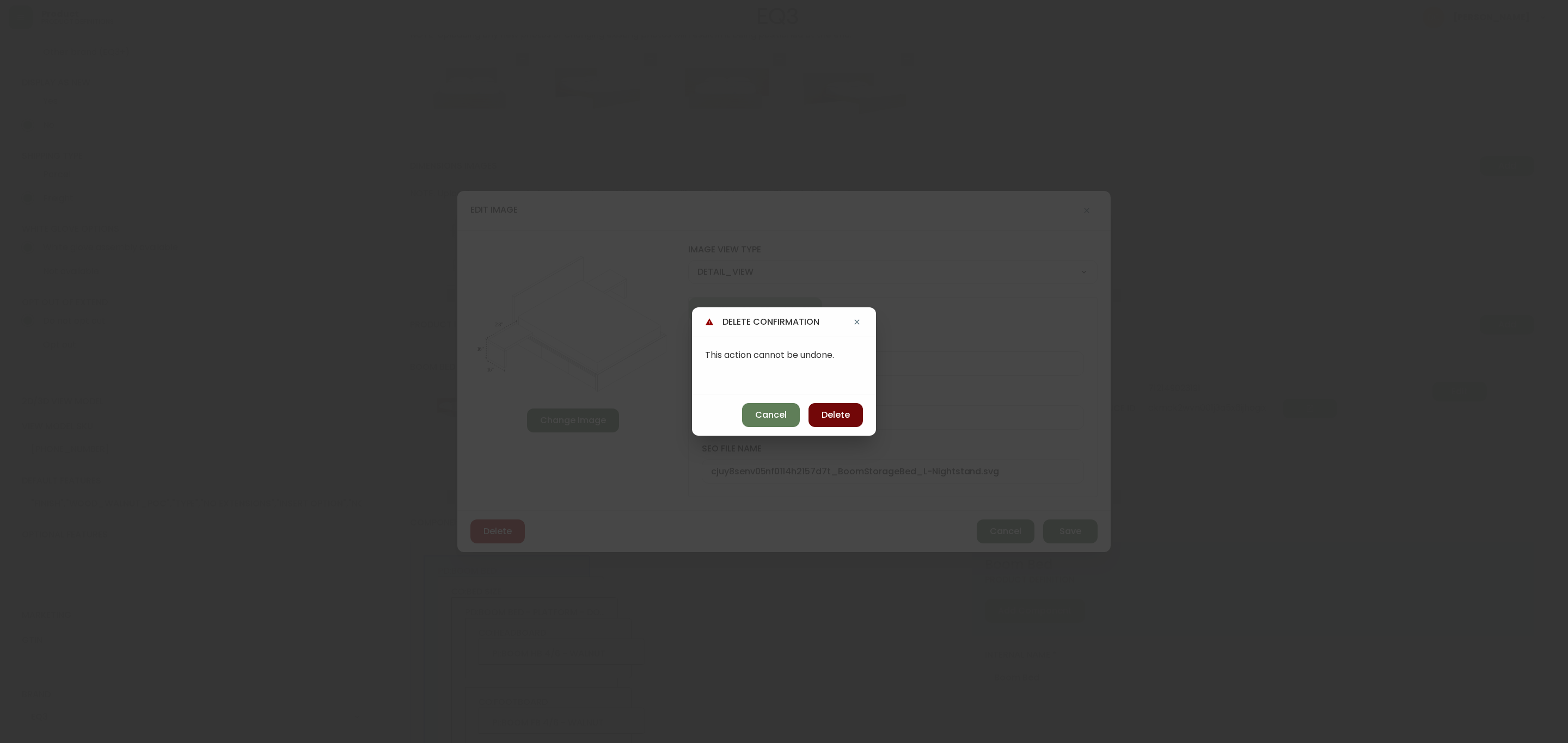
click at [846, 416] on span "Delete" at bounding box center [835, 415] width 28 height 12
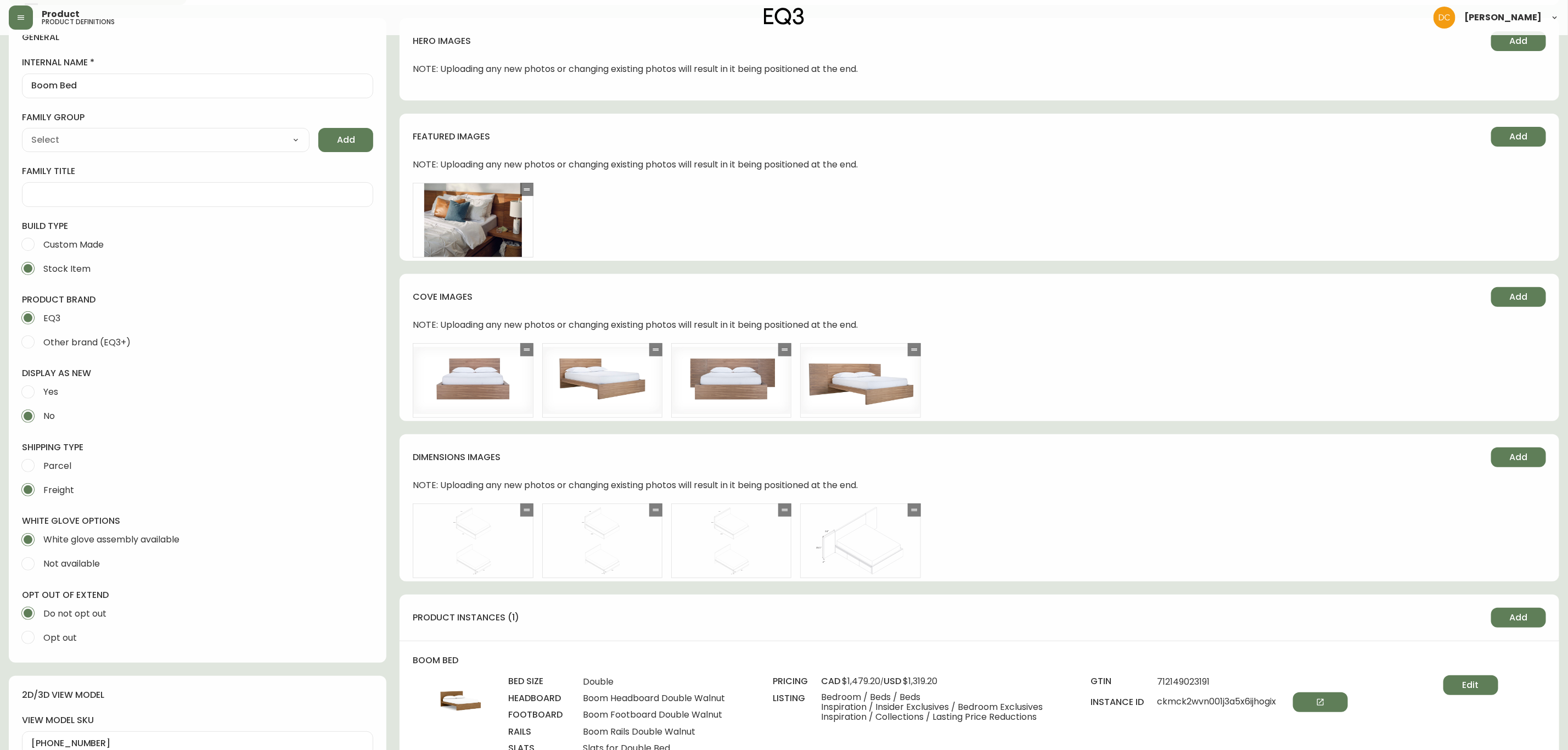
scroll to position [0, 0]
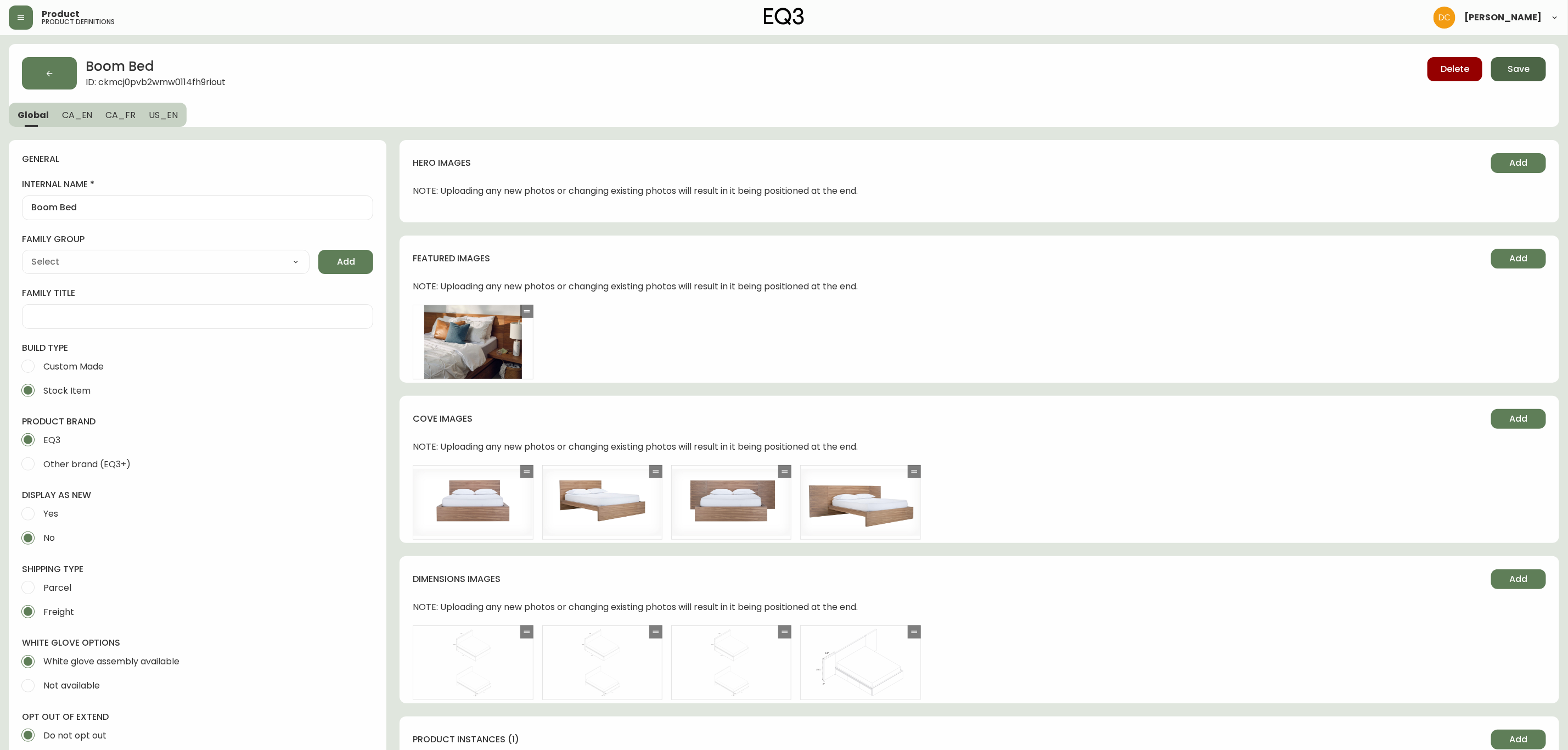
click at [1531, 66] on button "Save" at bounding box center [1519, 69] width 55 height 24
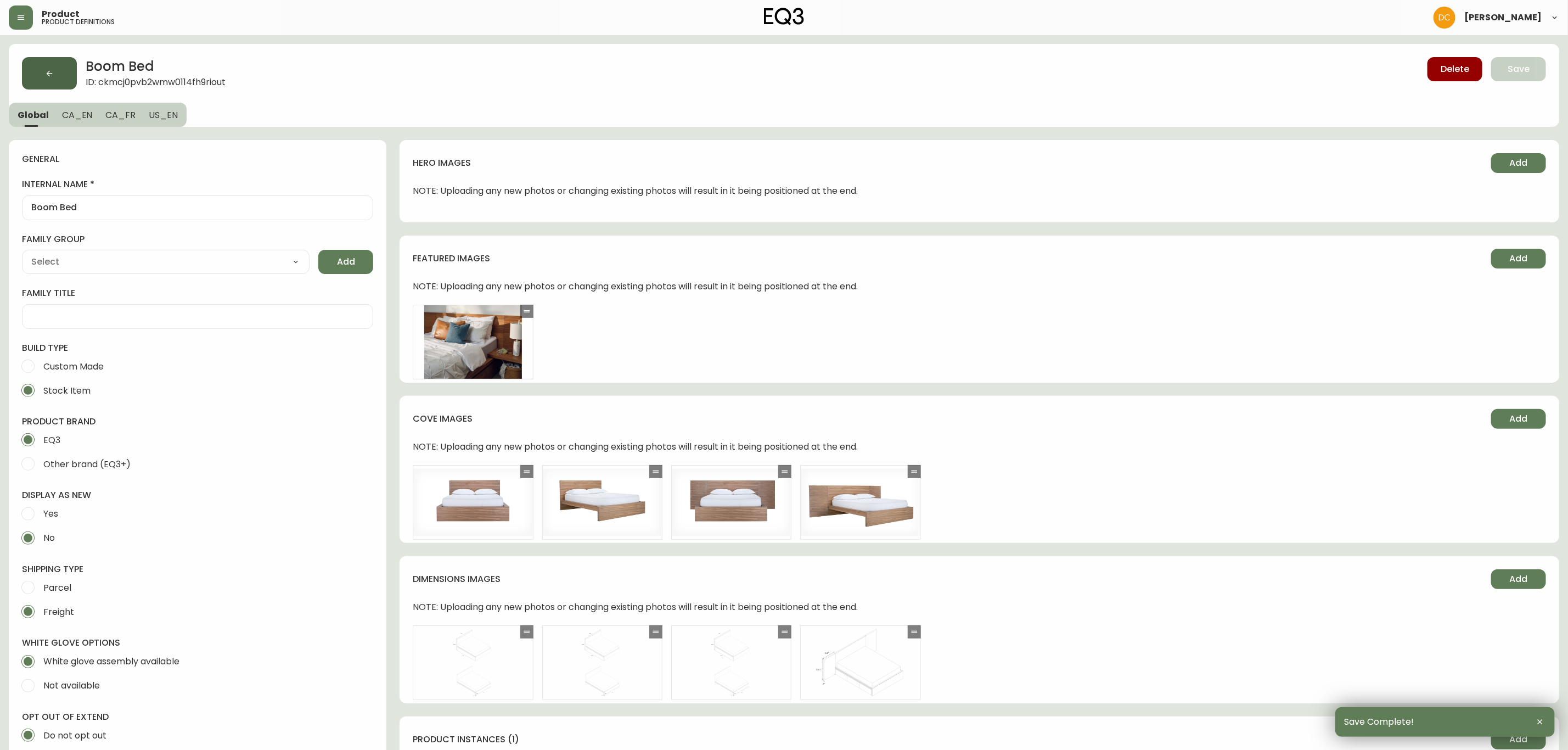
click at [45, 57] on button "button" at bounding box center [49, 73] width 55 height 32
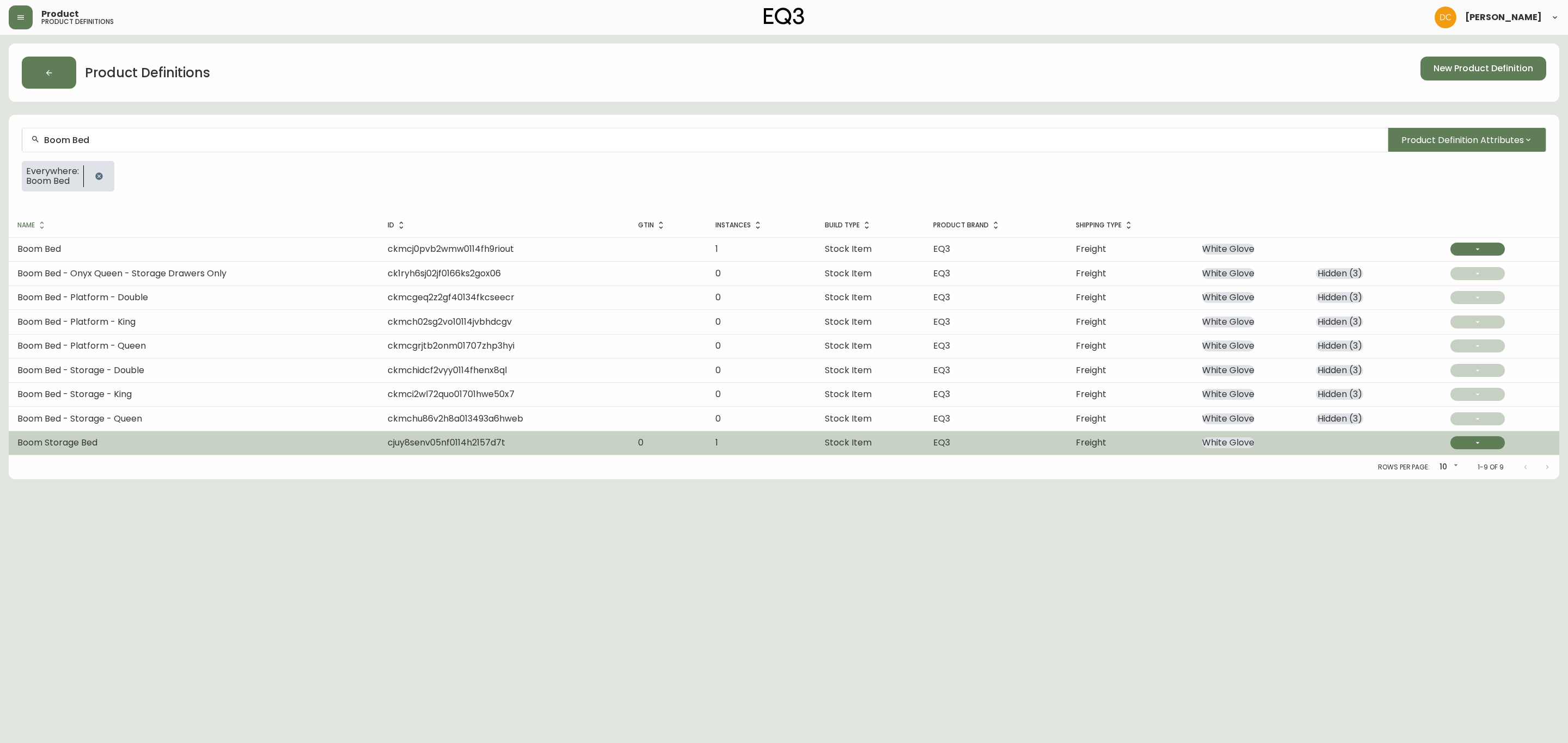
click at [146, 444] on td "Boom Storage Bed" at bounding box center [194, 442] width 370 height 24
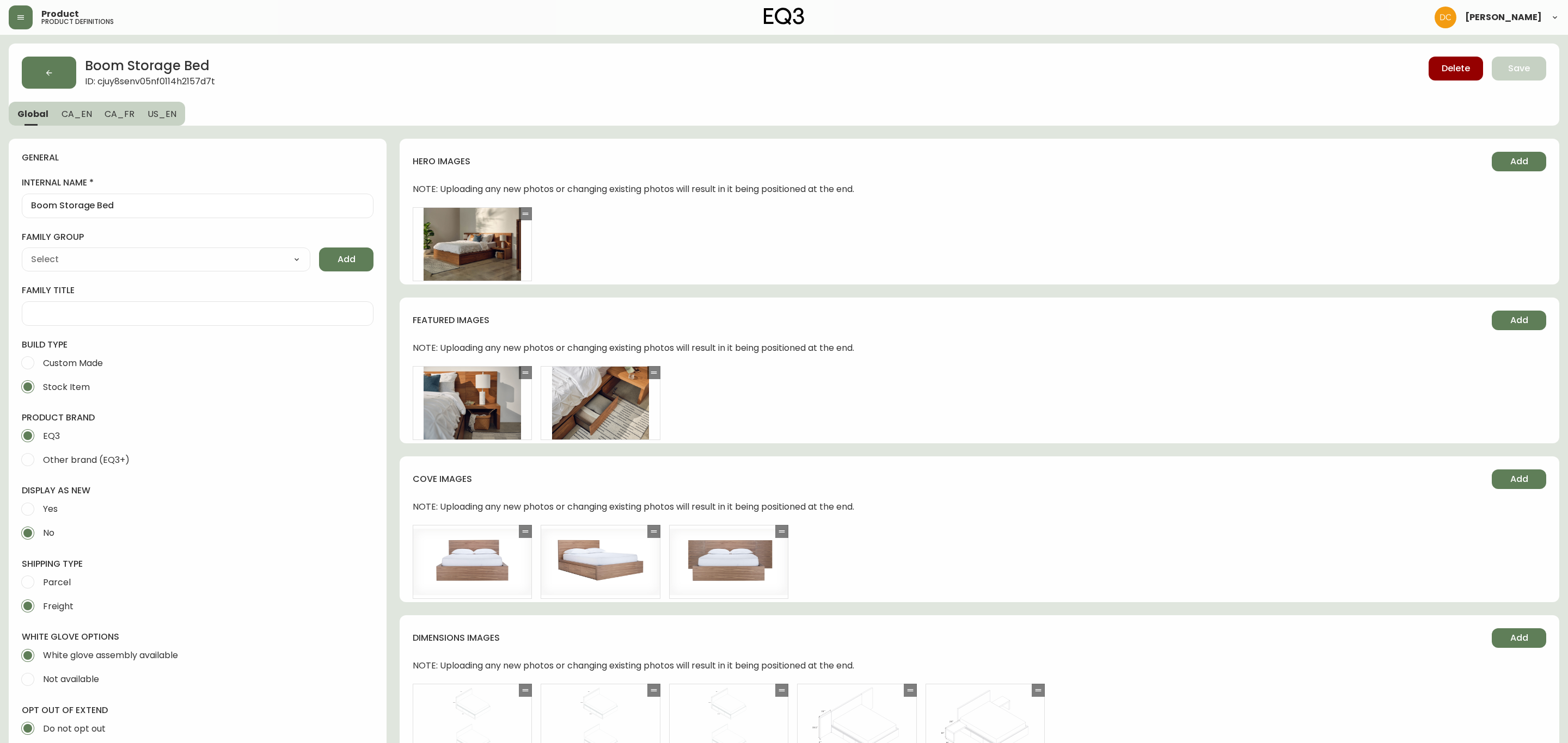
type input "EQ3"
type input "Casegoods_Ethylene"
type input "Furniture > Tables > Nightstands"
select select "cjyt4m5lw0000pt749bx6gh7n"
select select "cjy7e8xl901b50126m81mdlvx"
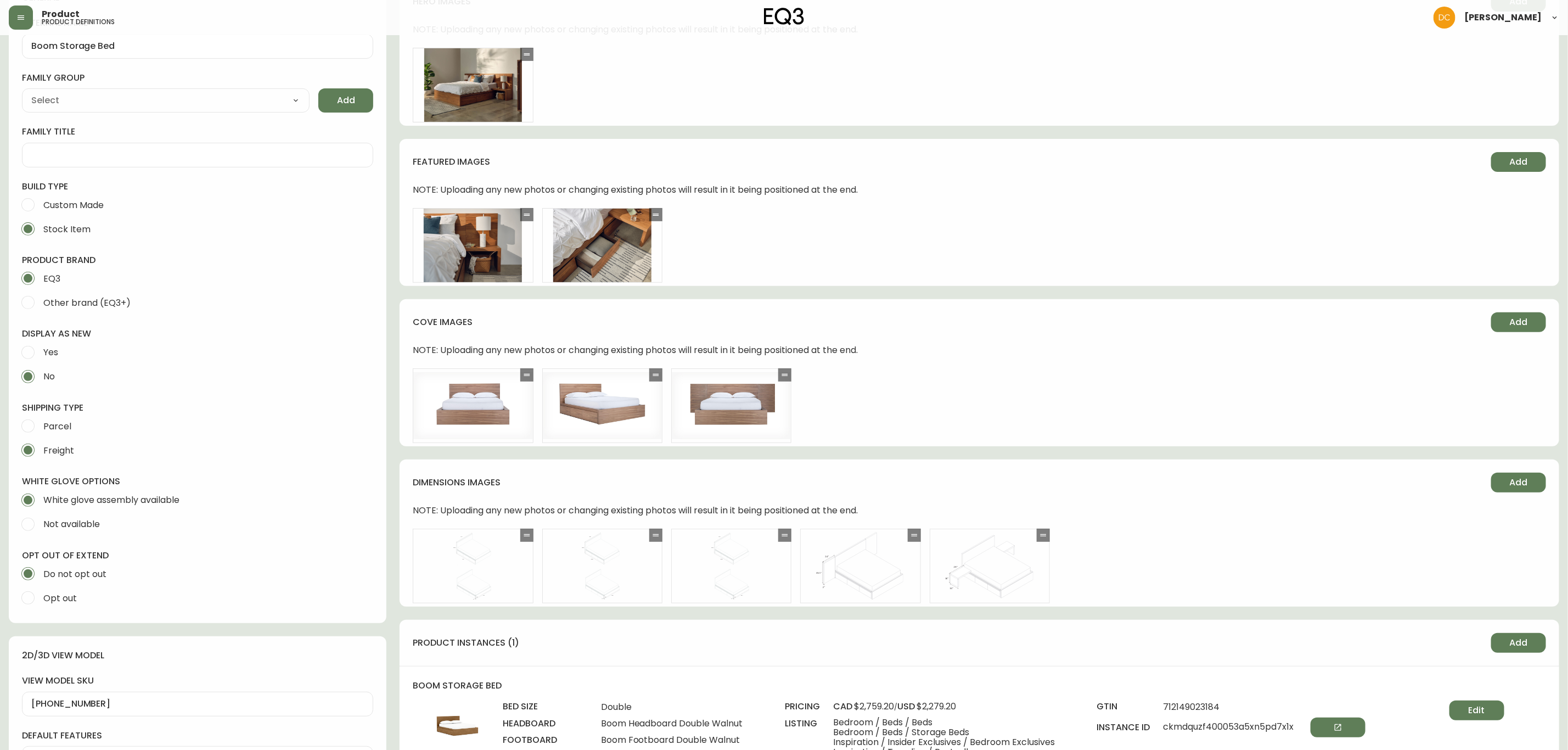
scroll to position [494, 0]
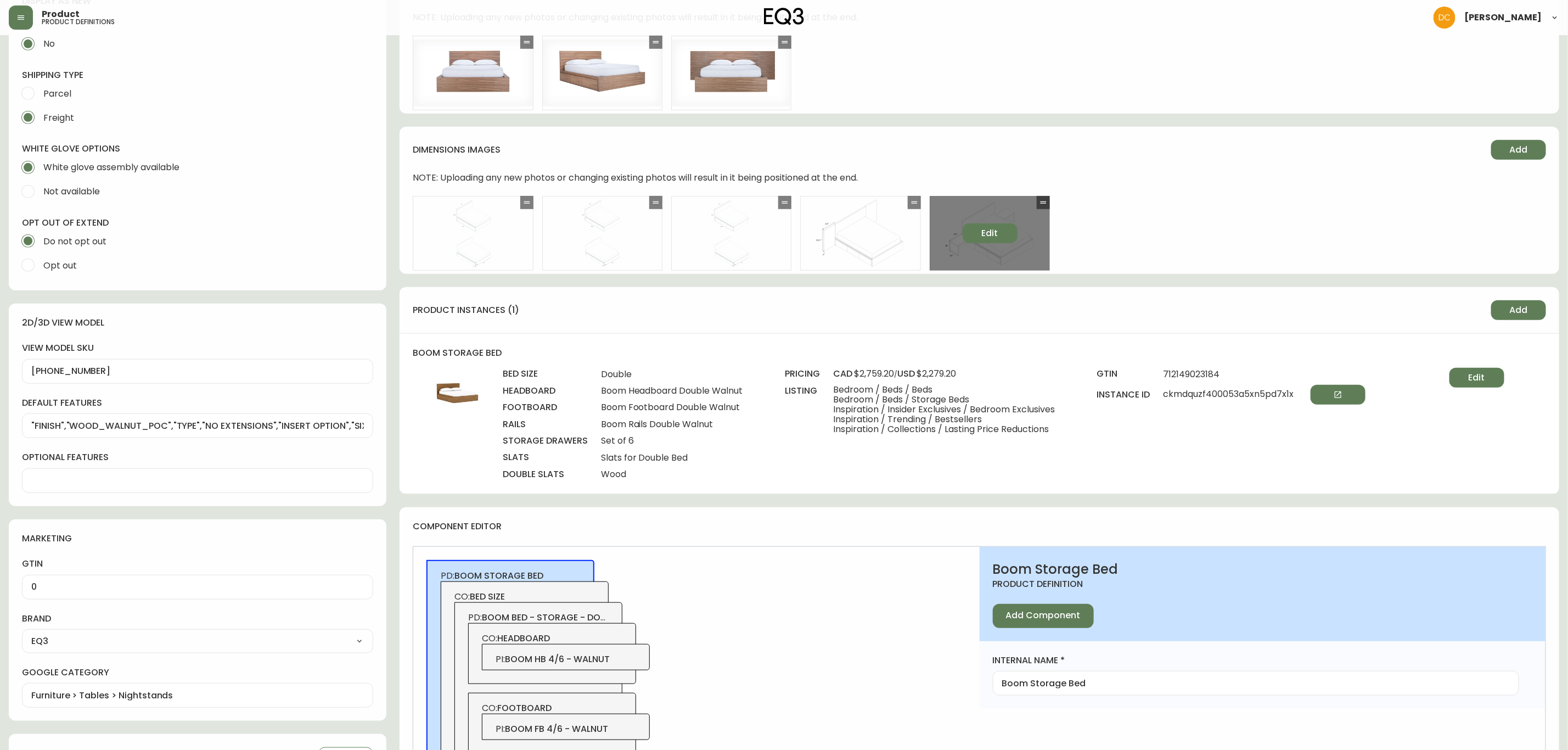
click at [1004, 237] on button "Edit" at bounding box center [990, 233] width 55 height 20
select select "DETAIL_VIEW"
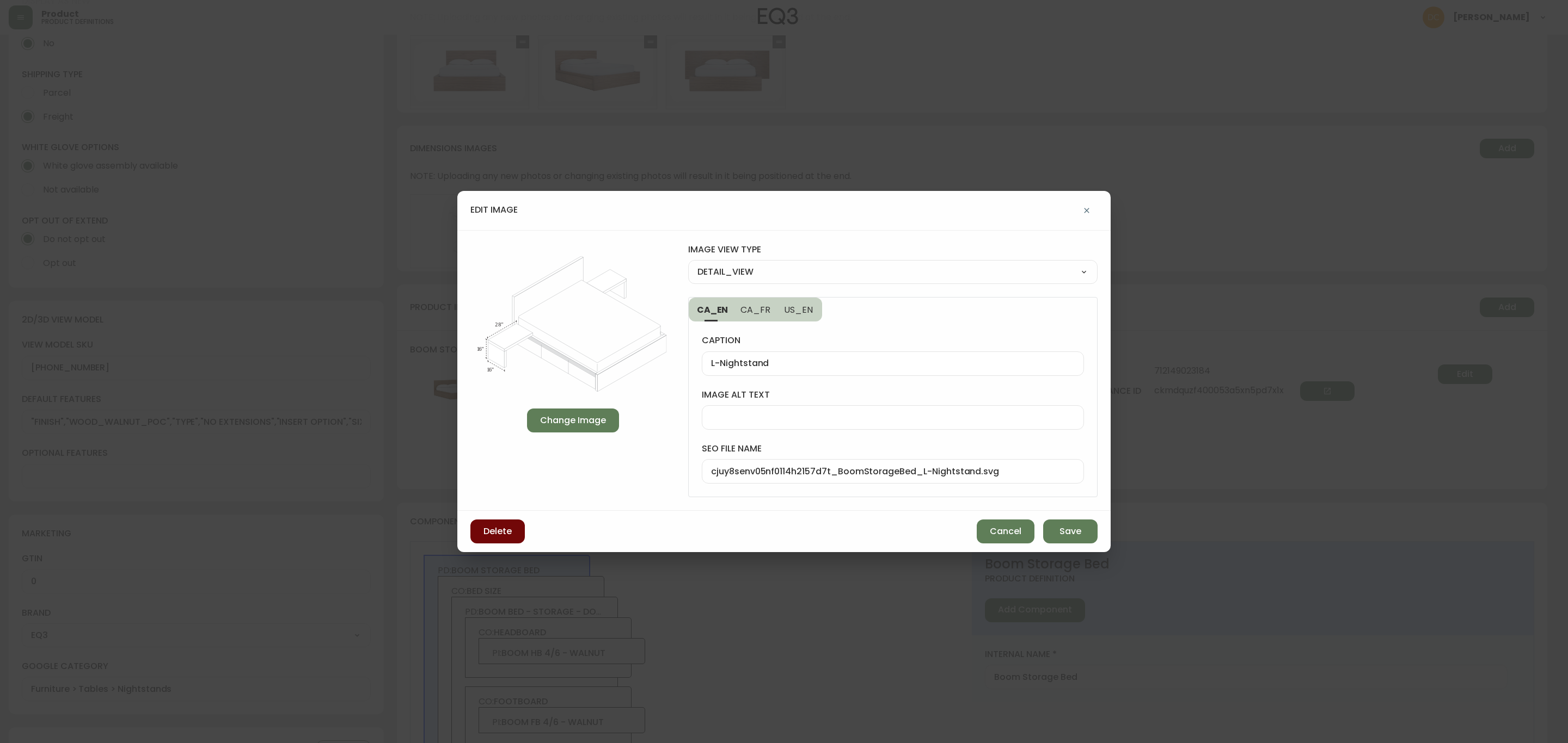
click at [498, 536] on span "Delete" at bounding box center [497, 531] width 28 height 12
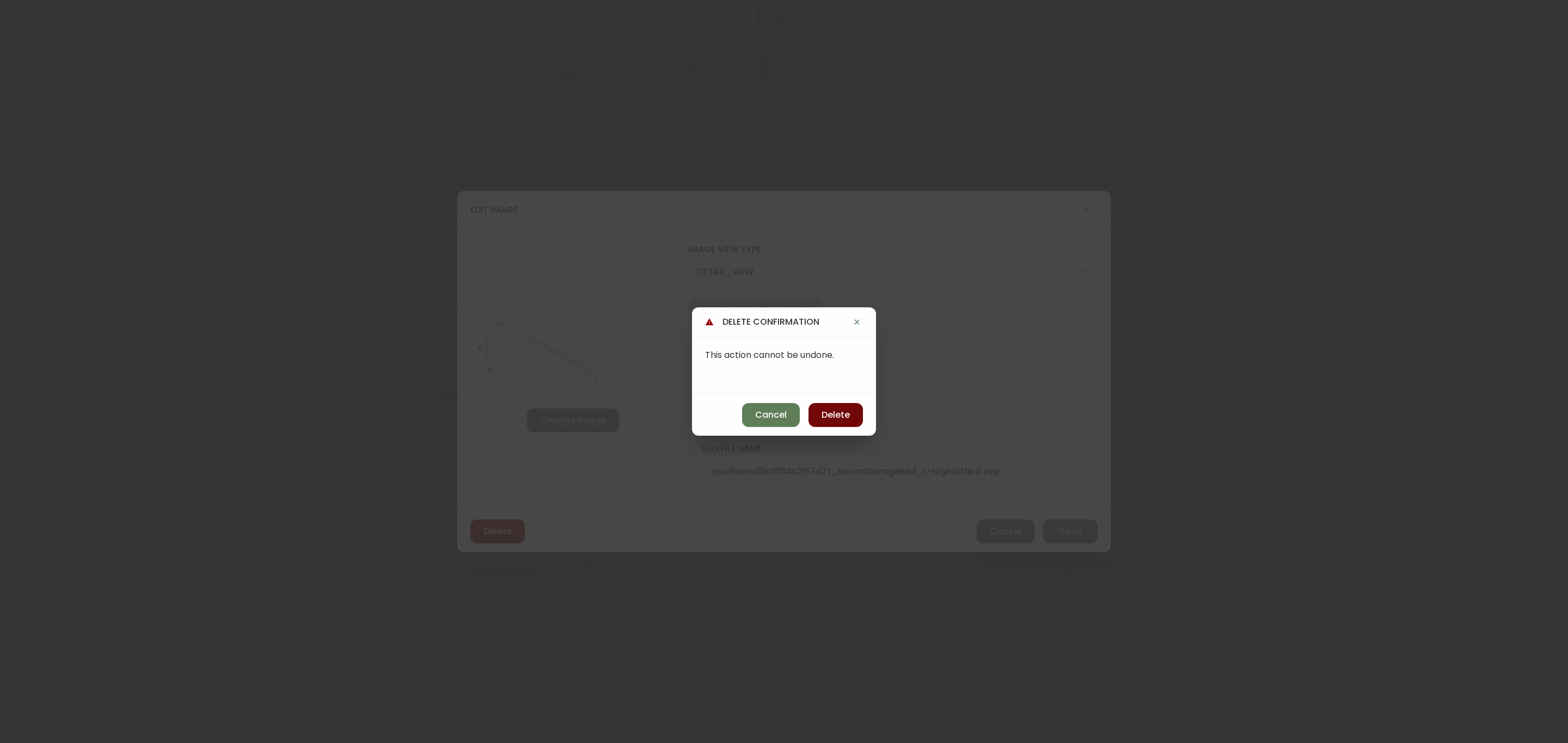
click at [829, 413] on span "Delete" at bounding box center [835, 415] width 28 height 12
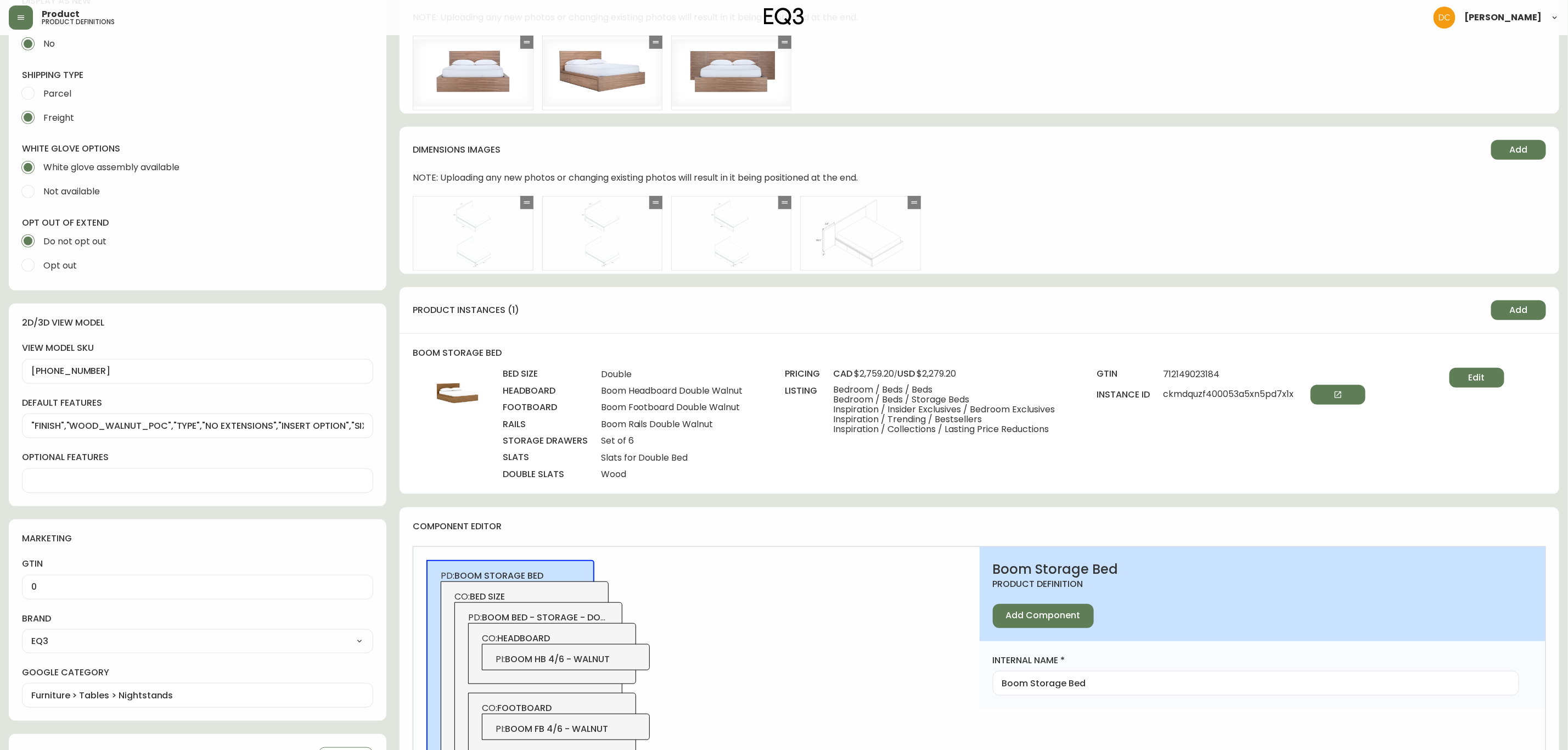
scroll to position [82, 0]
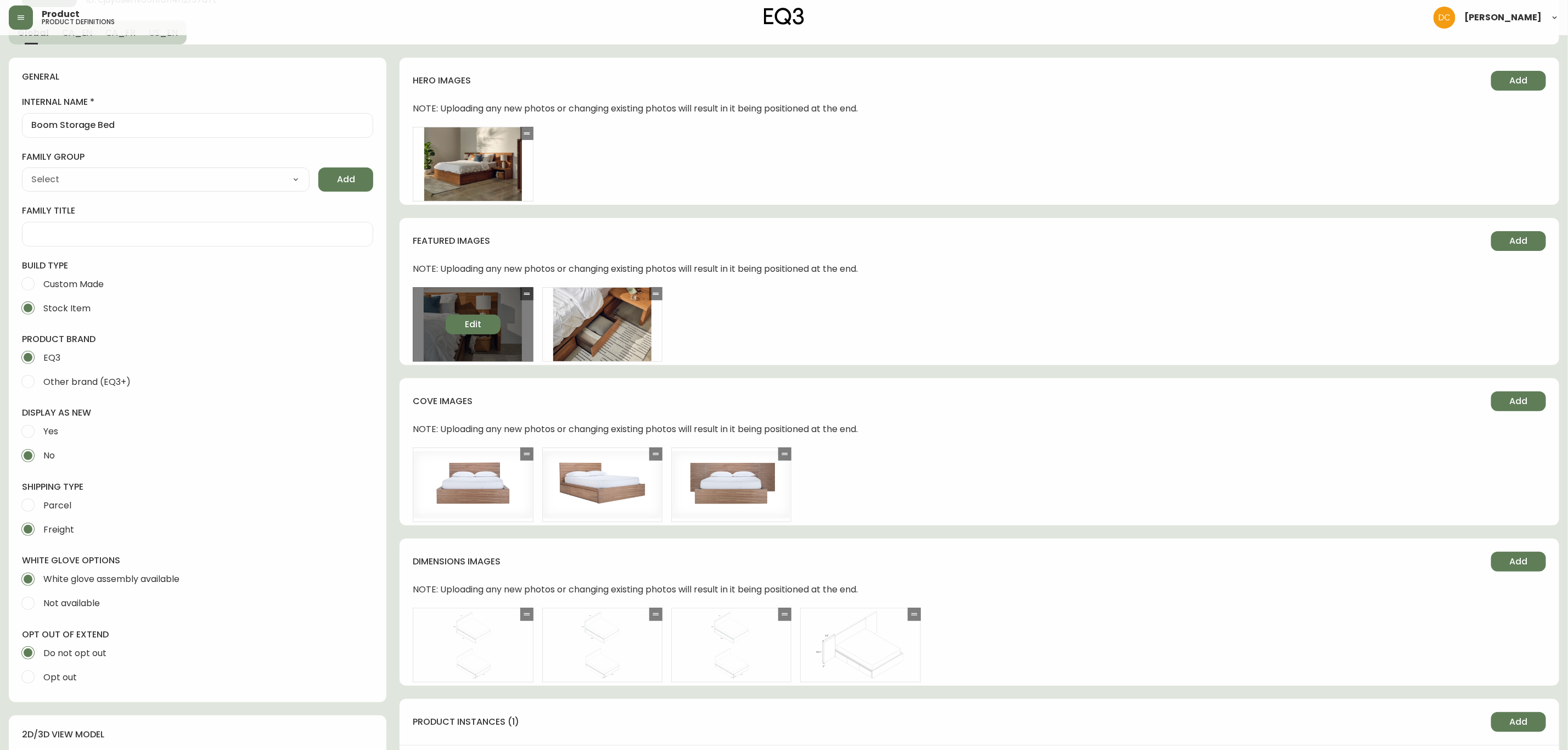
click at [490, 327] on button "Edit" at bounding box center [473, 324] width 55 height 20
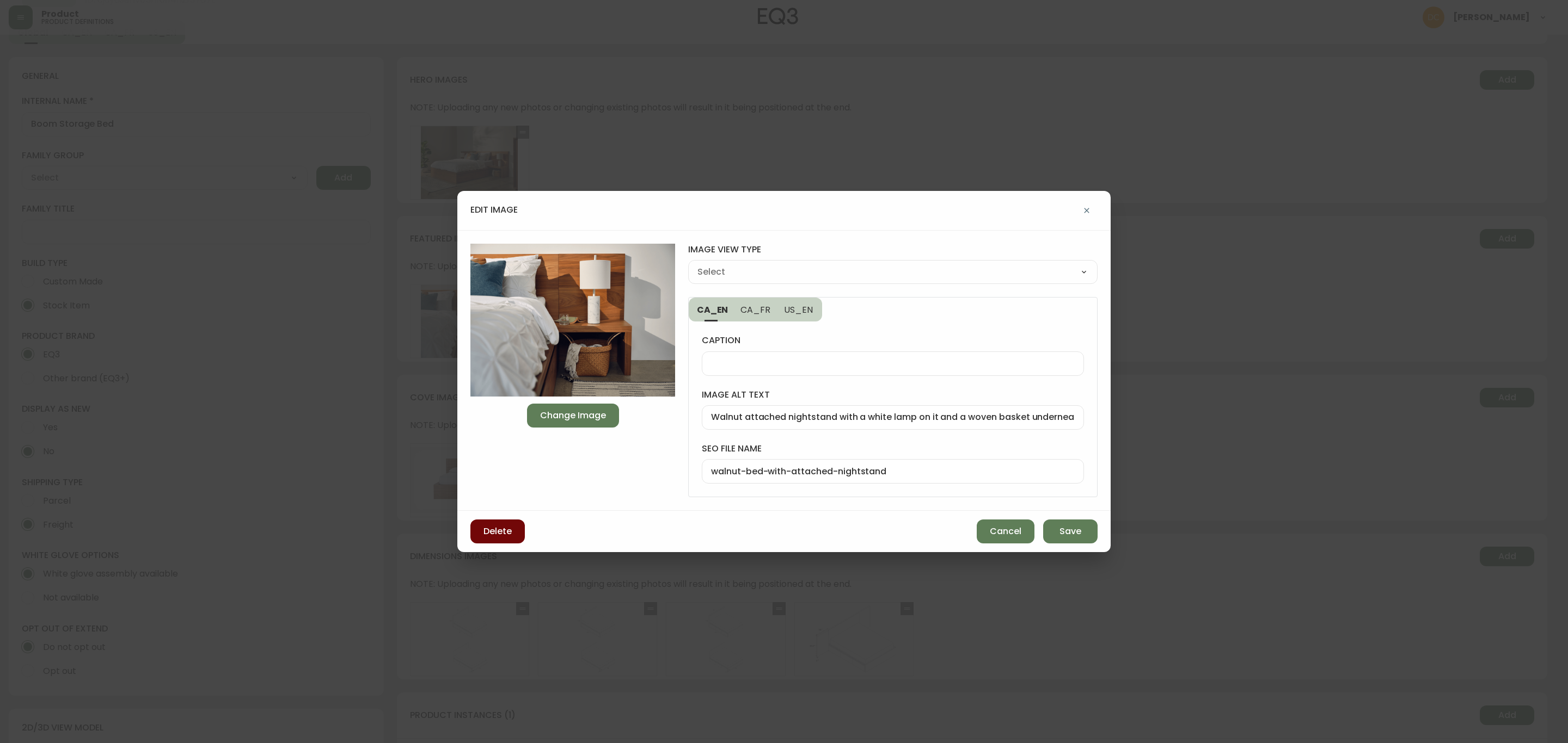
click at [493, 533] on span "Delete" at bounding box center [497, 531] width 28 height 12
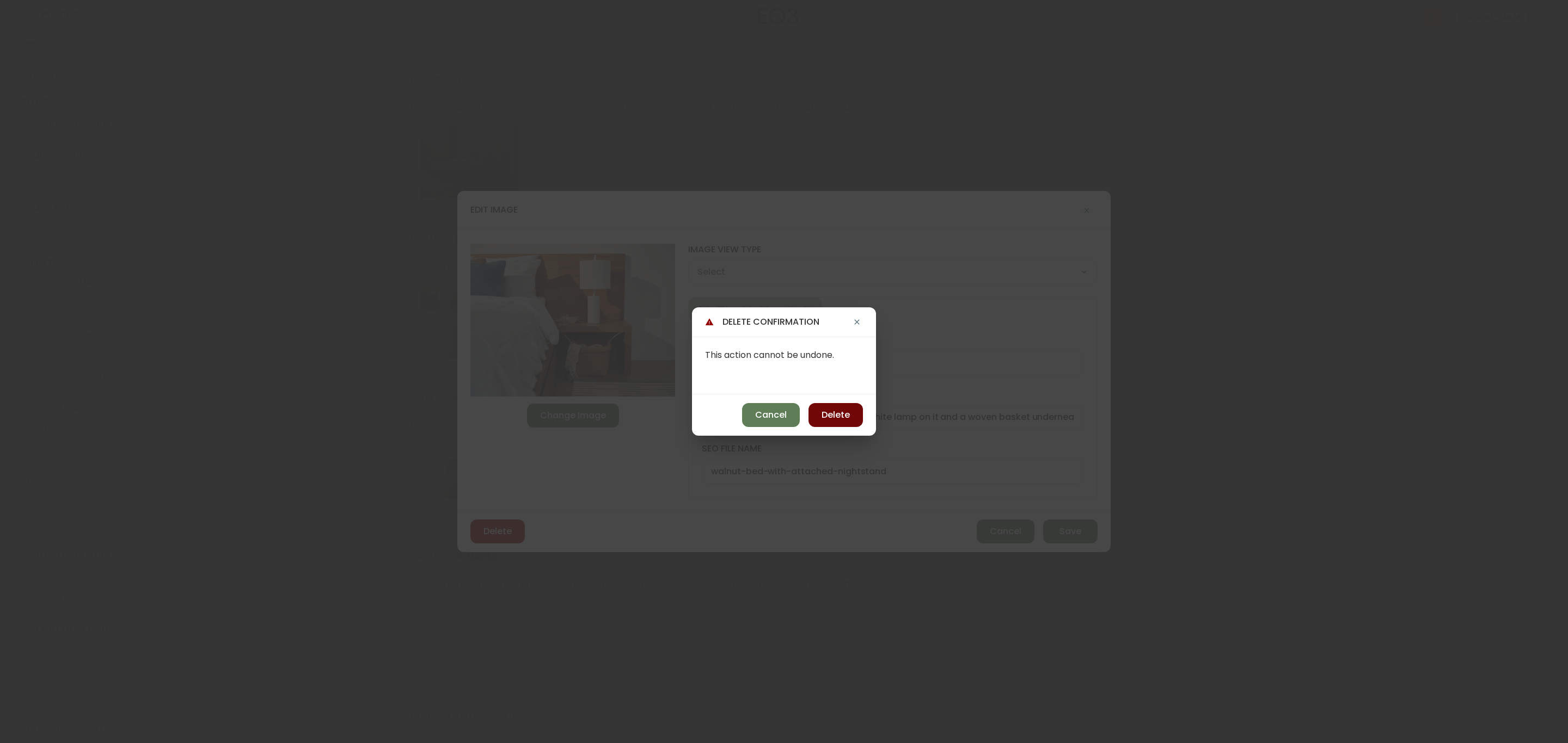
click at [822, 407] on button "Delete" at bounding box center [835, 415] width 54 height 24
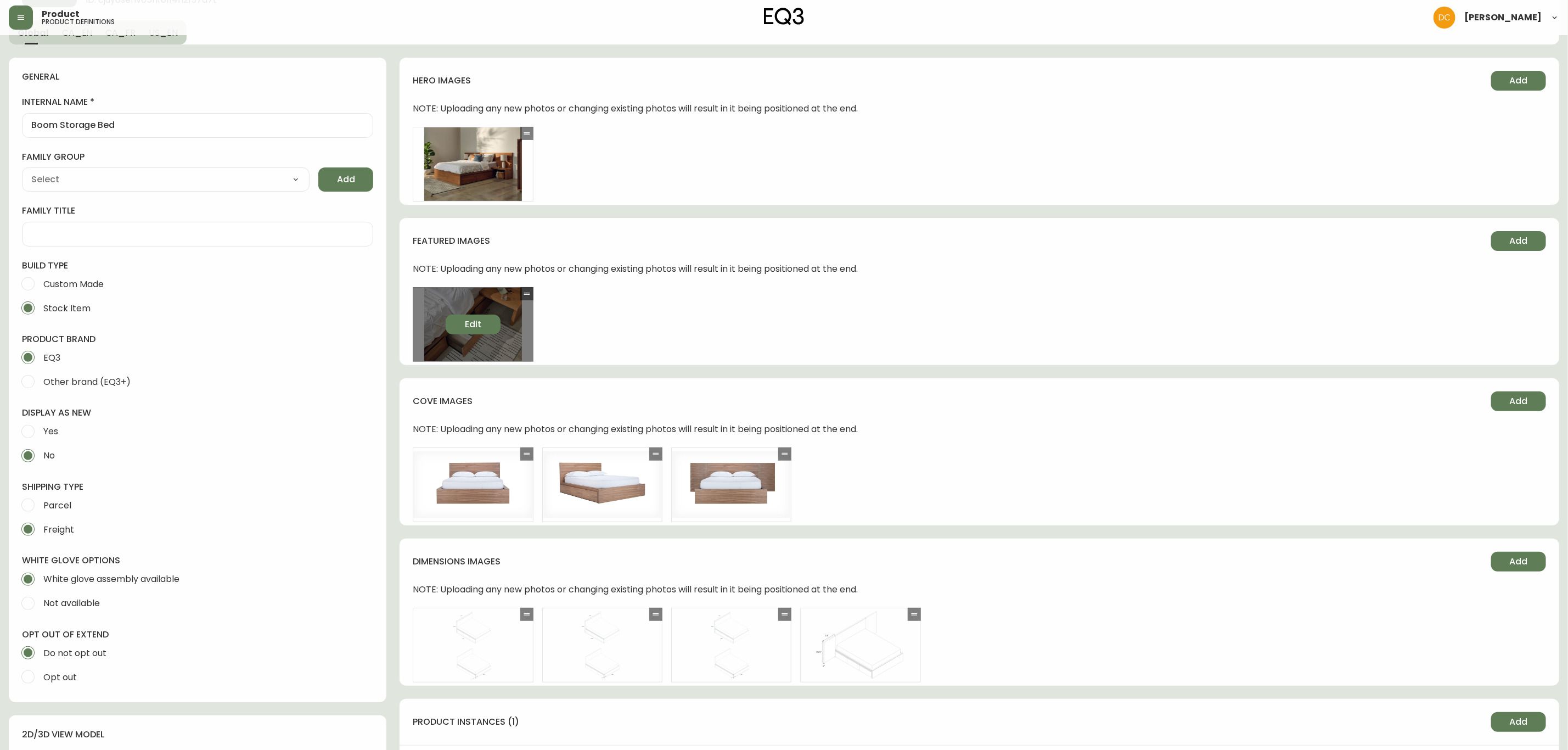
click at [471, 325] on span "Edit" at bounding box center [473, 324] width 17 height 12
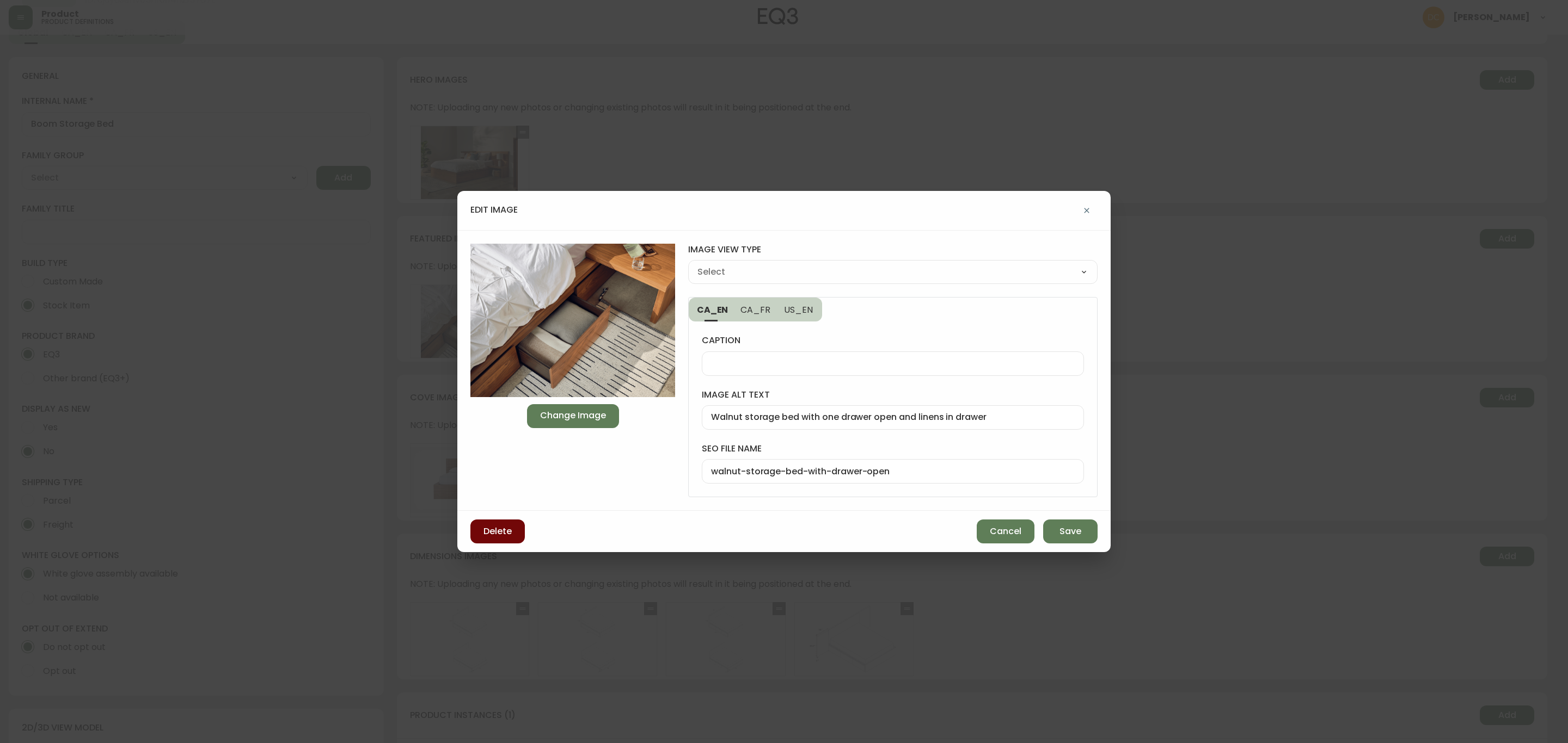
click at [515, 533] on button "Delete" at bounding box center [497, 531] width 54 height 24
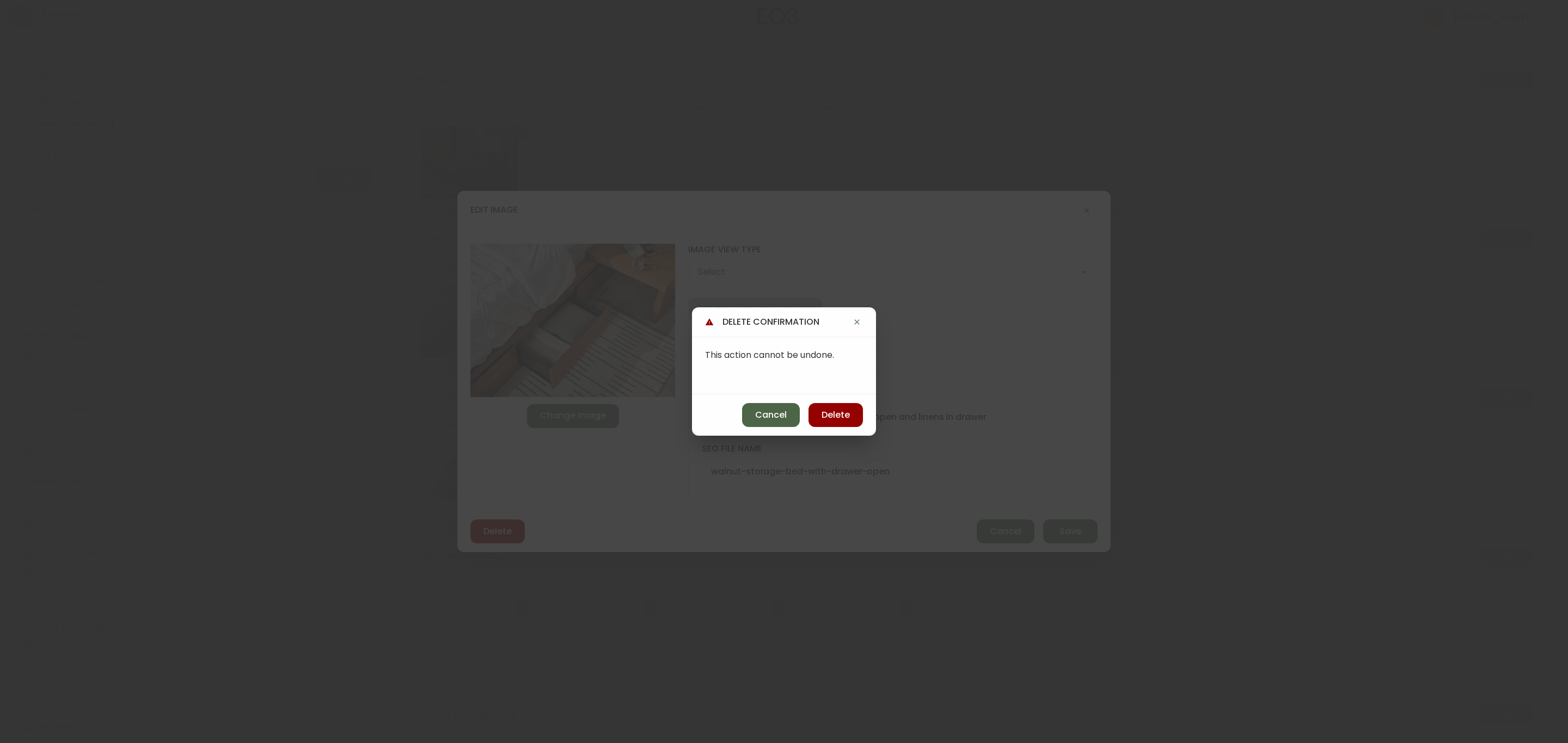
click at [791, 417] on button "Cancel" at bounding box center [770, 415] width 58 height 24
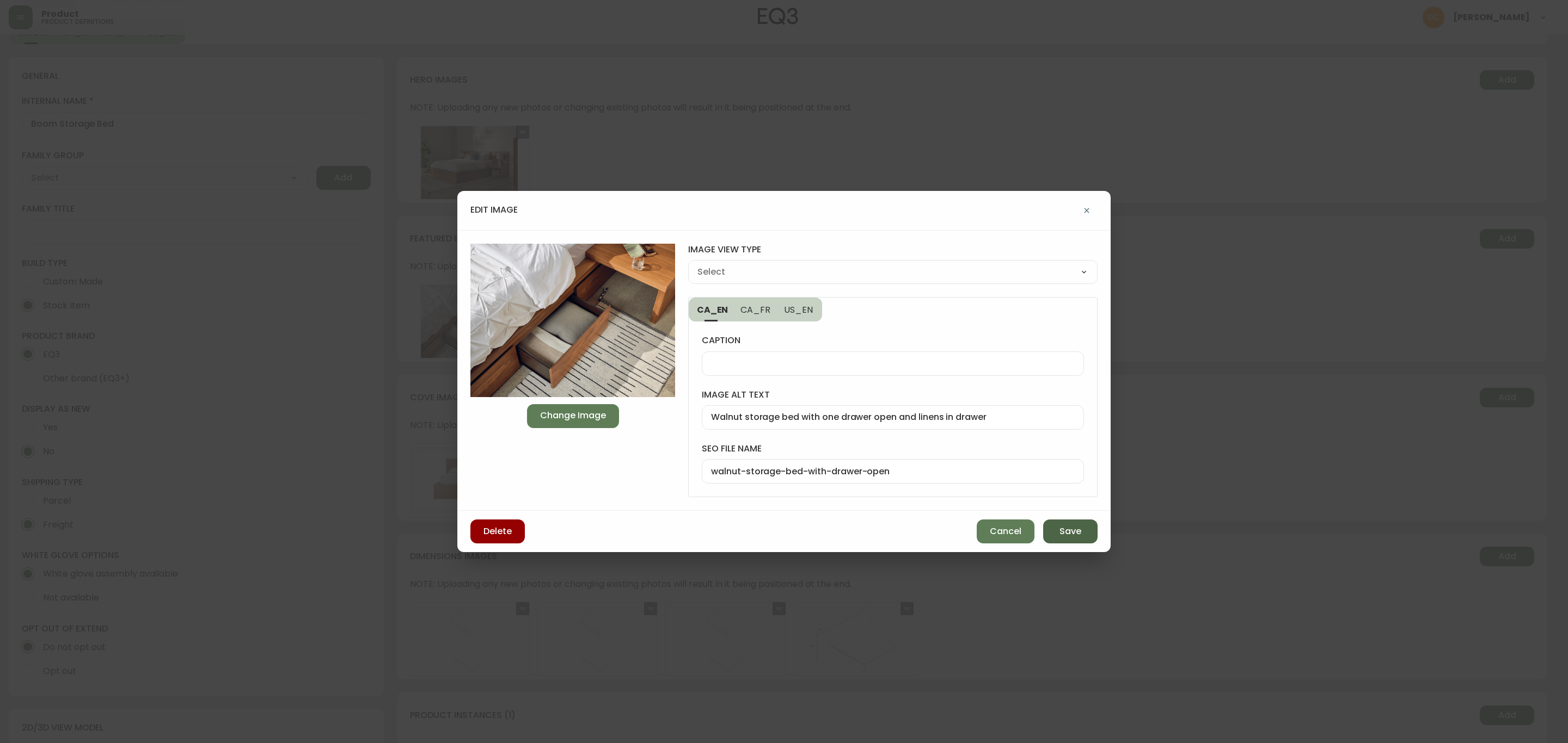
click at [1081, 537] on button "Save" at bounding box center [1070, 531] width 54 height 24
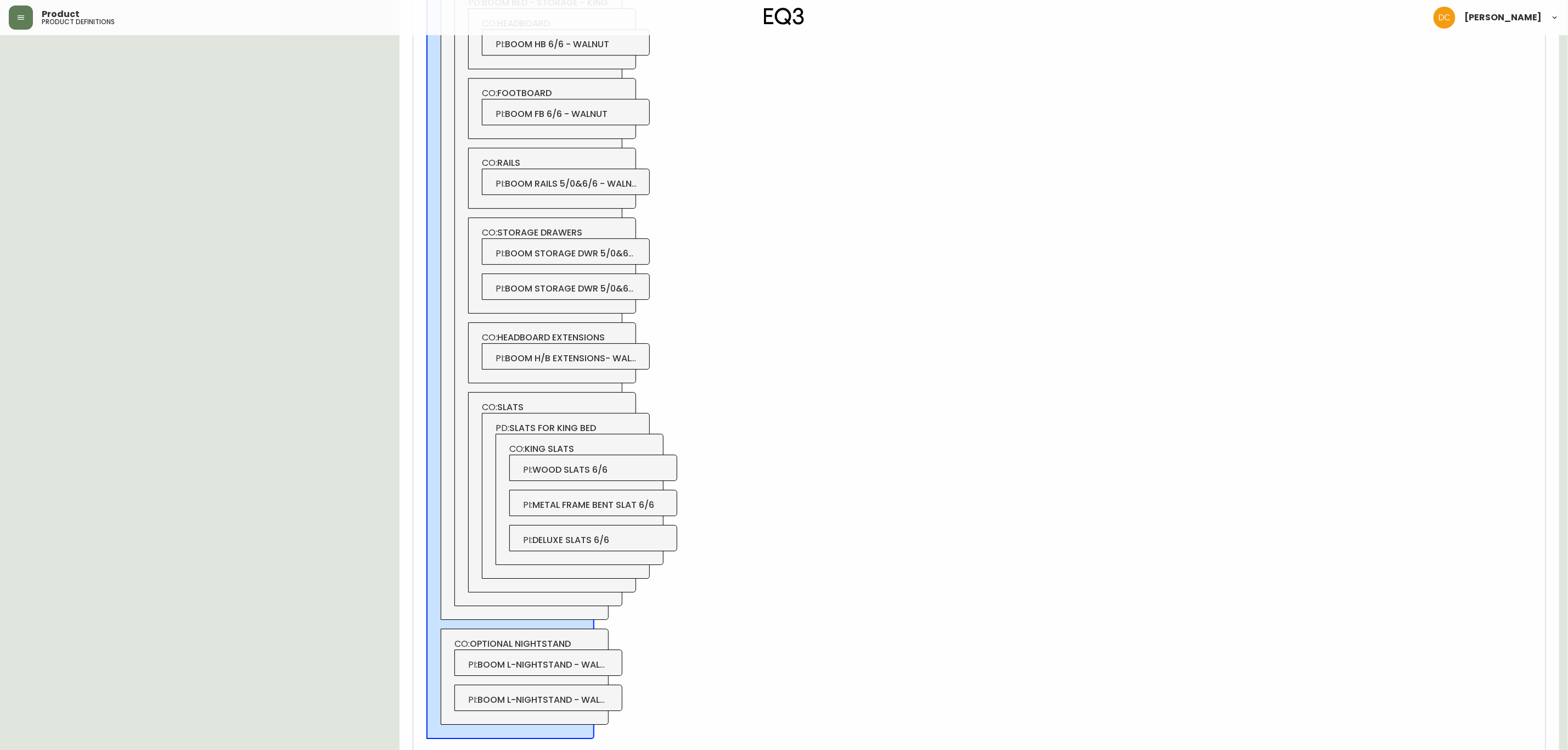
scroll to position [2396, 0]
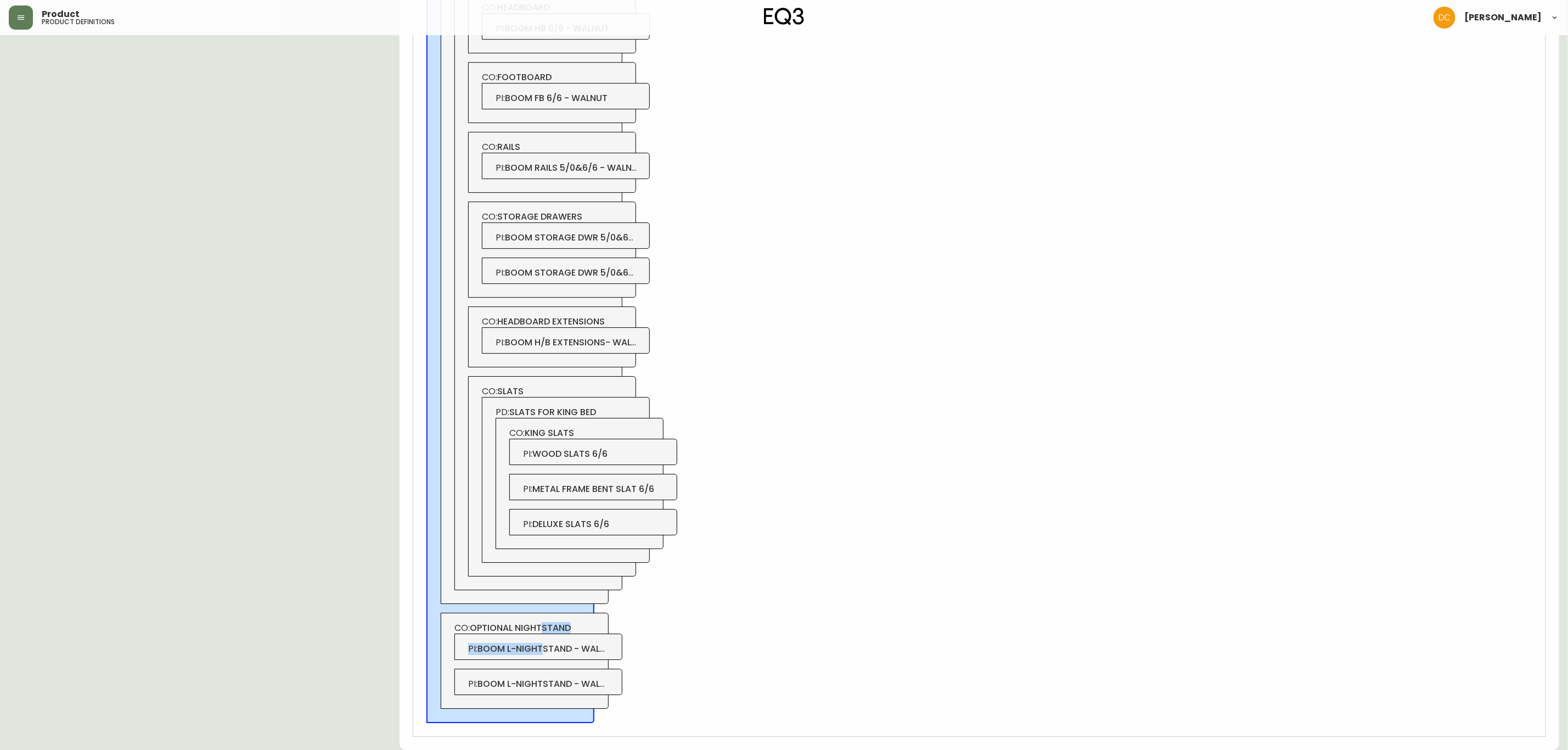
click at [543, 621] on div "CO: optional nightstand PI : boom l-nightstand - walnut PI : boom l-nightstand …" at bounding box center [525, 661] width 168 height 96
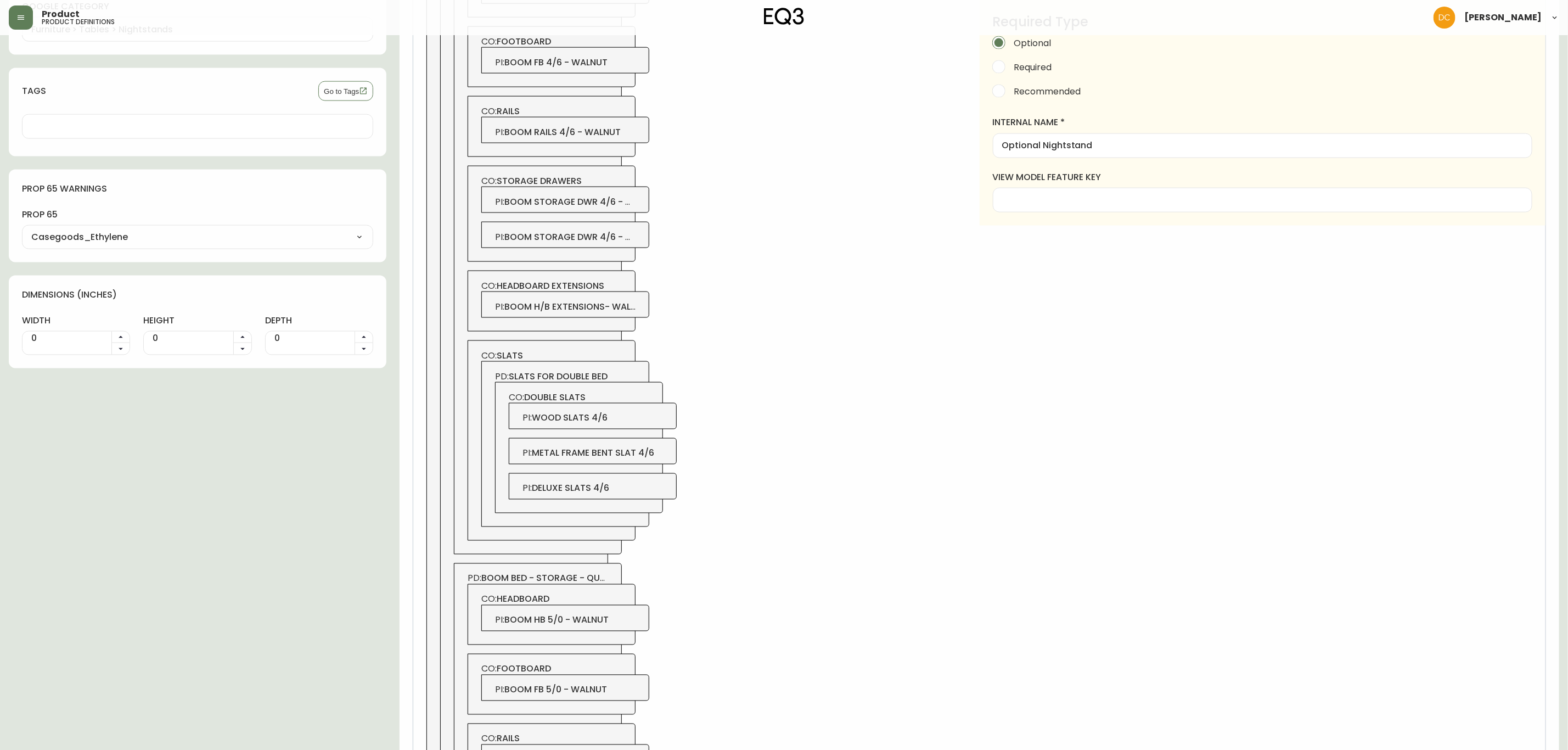
scroll to position [831, 0]
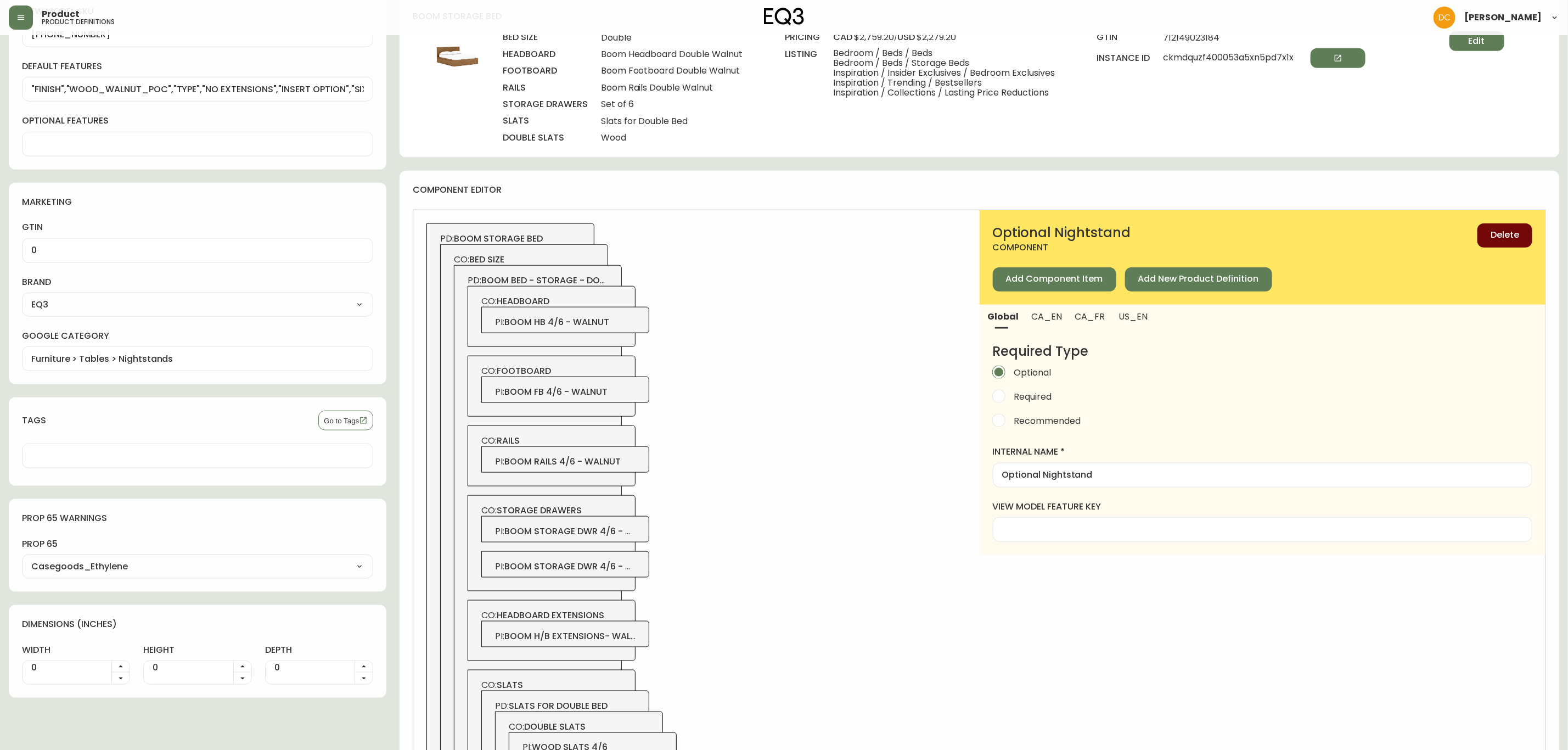
click at [1507, 236] on span "Delete" at bounding box center [1505, 235] width 28 height 12
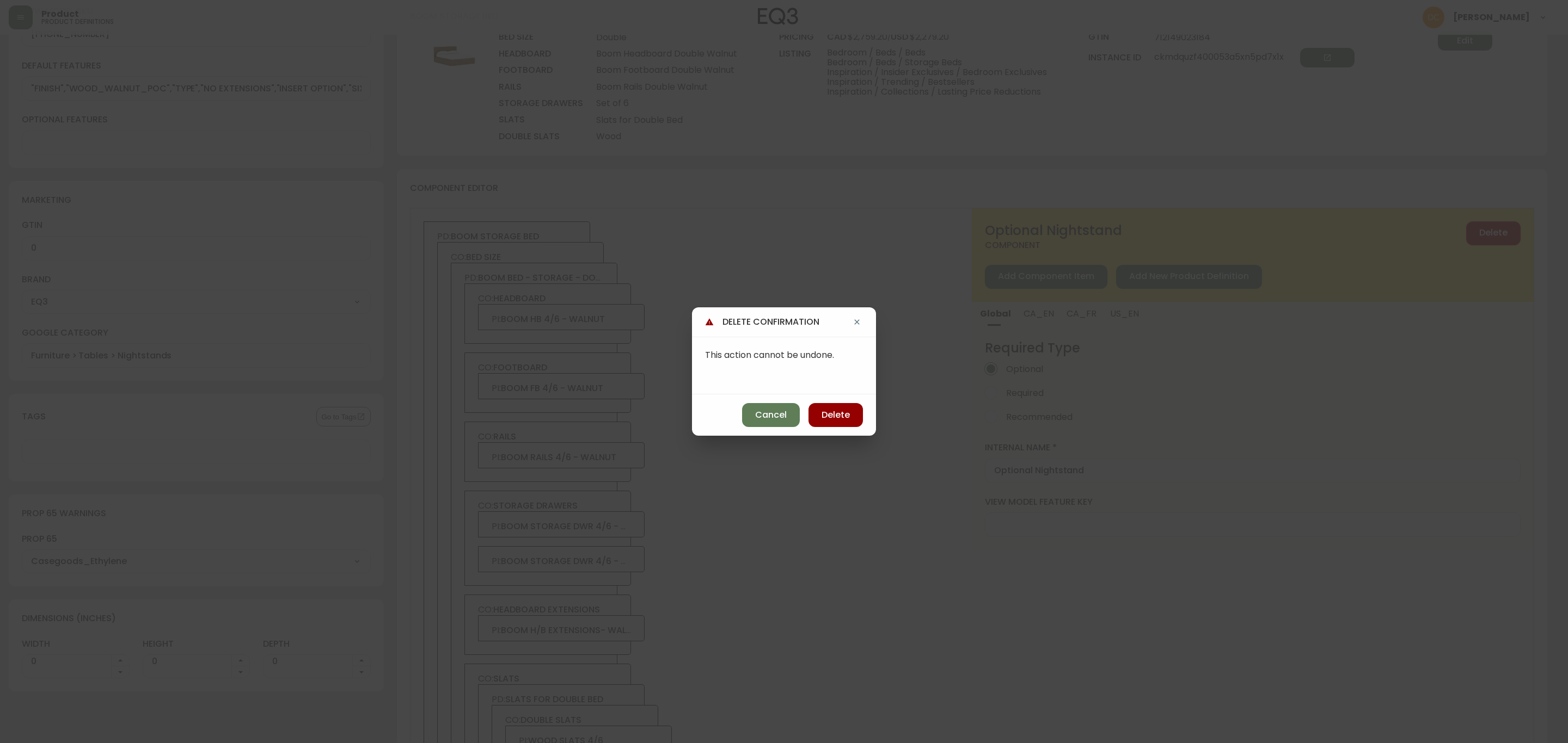
click at [838, 405] on button "Delete" at bounding box center [835, 415] width 54 height 24
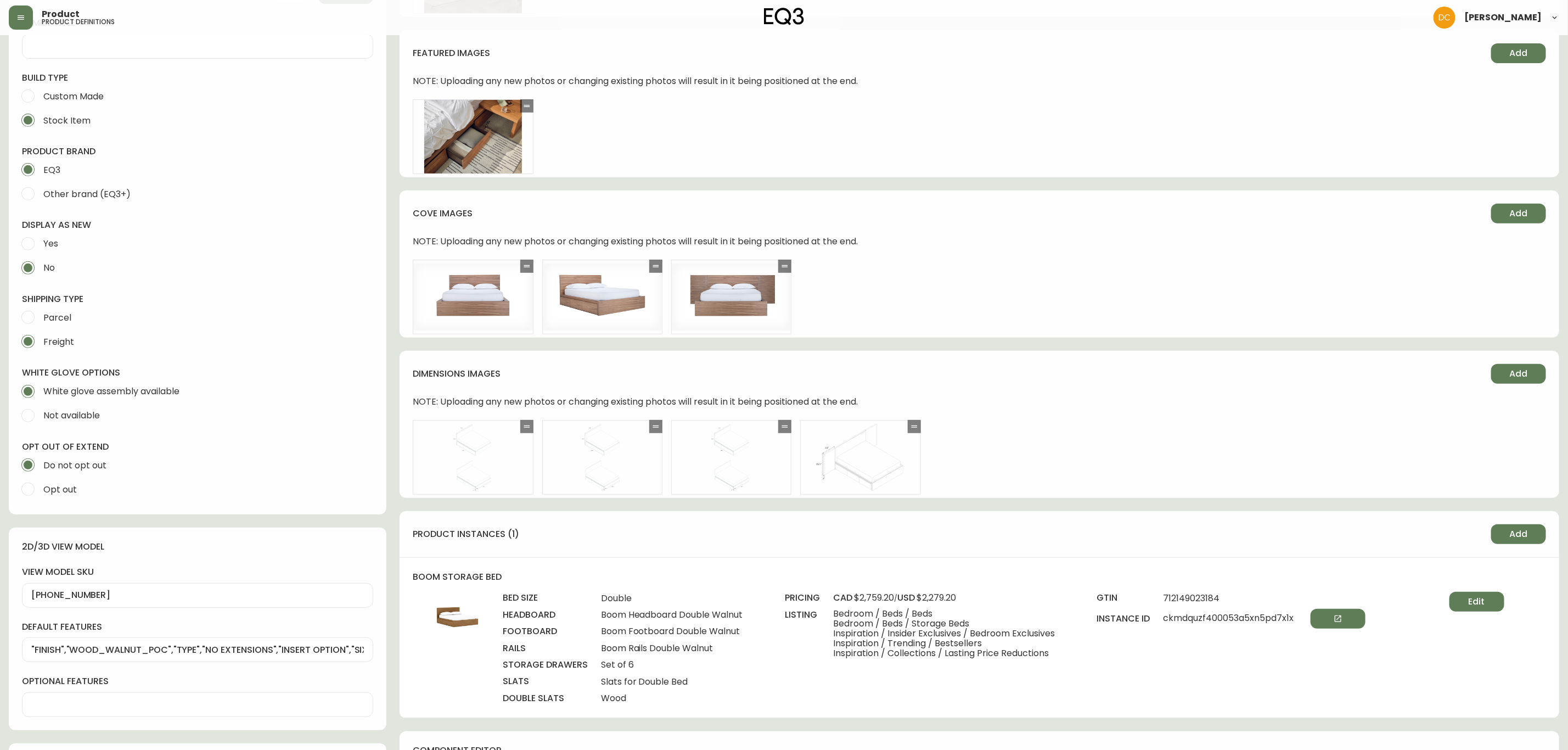
scroll to position [0, 0]
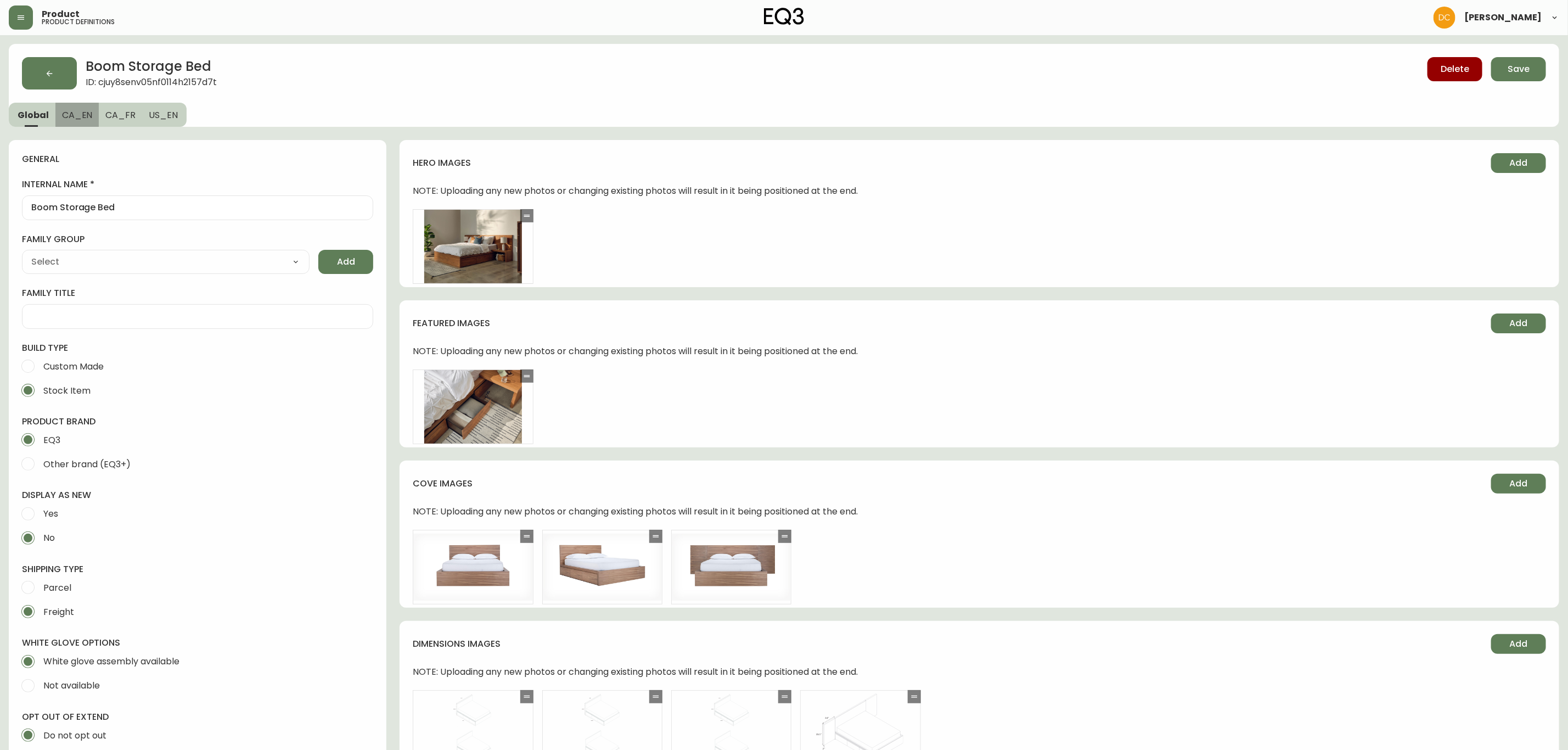
drag, startPoint x: 64, startPoint y: 114, endPoint x: 46, endPoint y: 117, distance: 18.2
click at [65, 114] on span "CA_EN" at bounding box center [77, 115] width 31 height 12
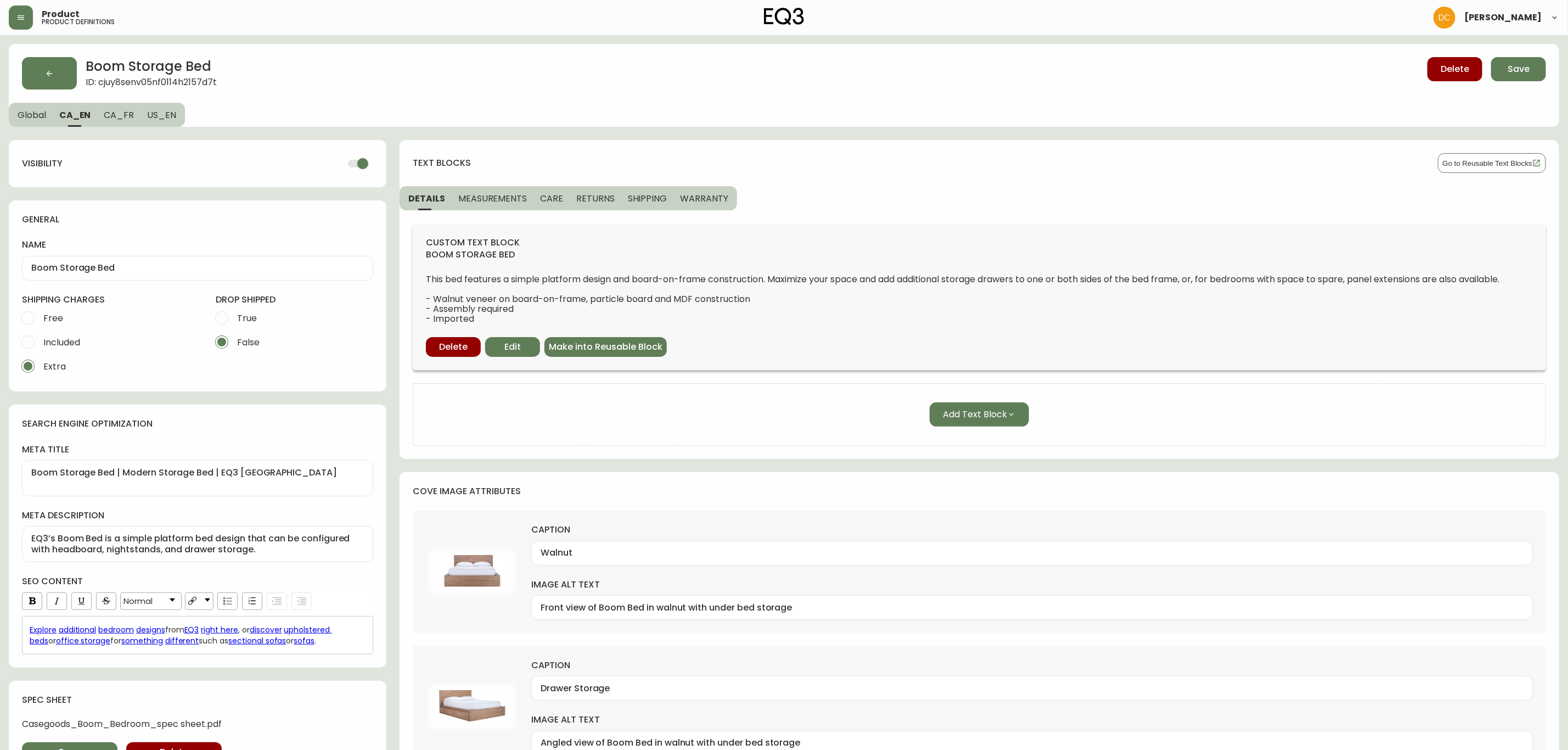
click at [30, 119] on span "Global" at bounding box center [32, 115] width 28 height 12
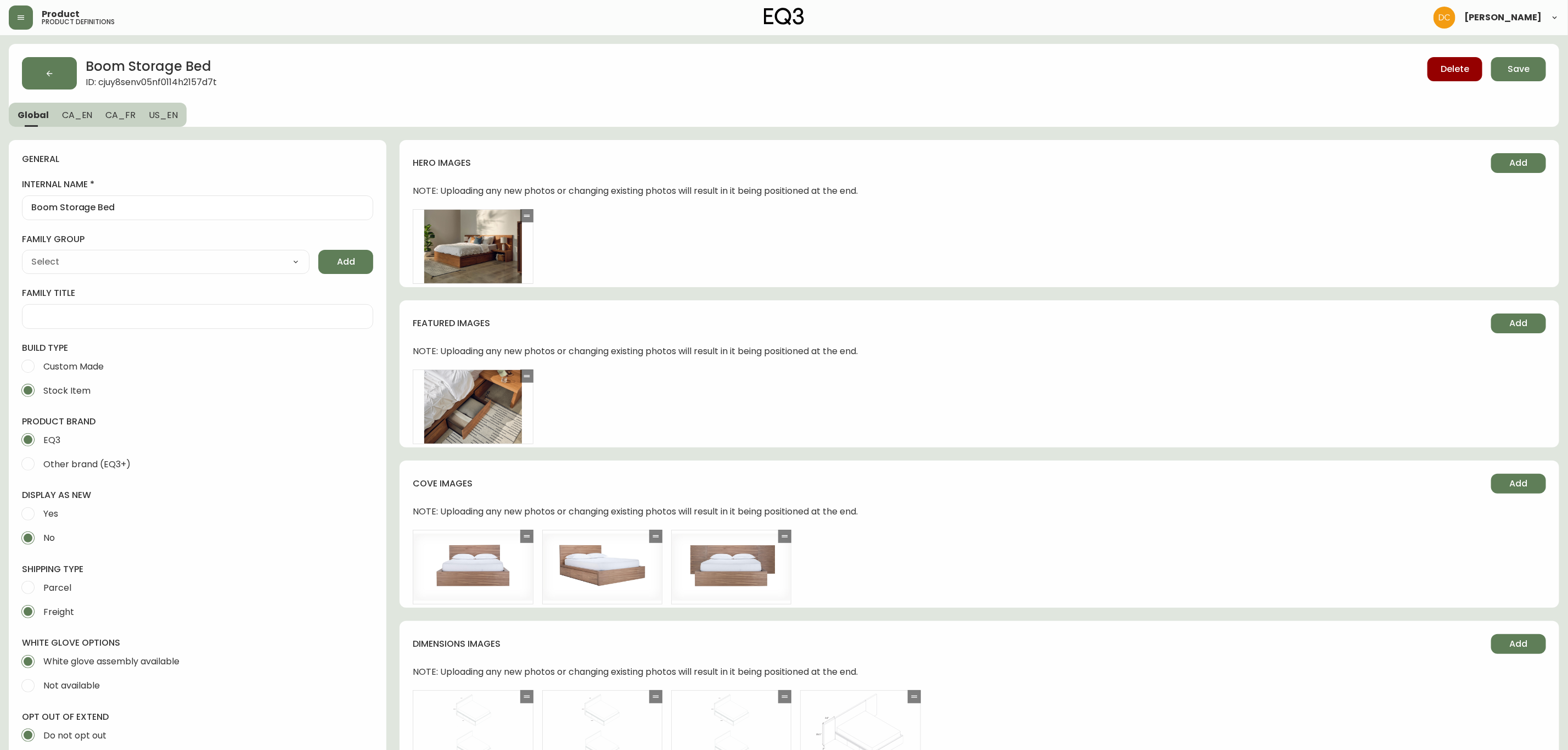
type input "EQ3"
type input "Furniture > Tables > Nightstands"
type input "Casegoods_Ethylene"
select select "cjyt4m5lw0000pt749bx6gh7n"
select select "cjy7e8xl901b50126m81mdlvx"
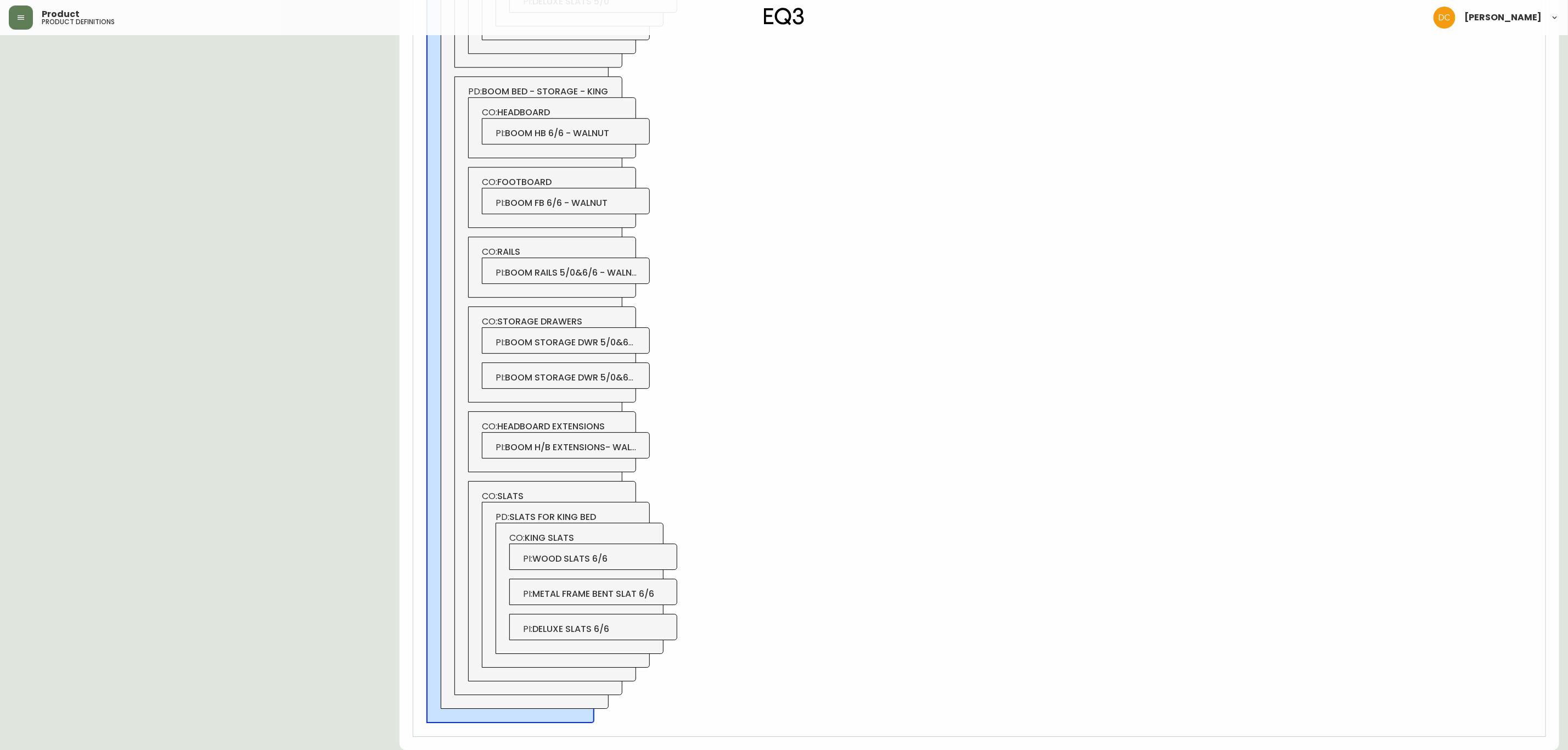
drag, startPoint x: 855, startPoint y: 178, endPoint x: 876, endPoint y: 551, distance: 373.6
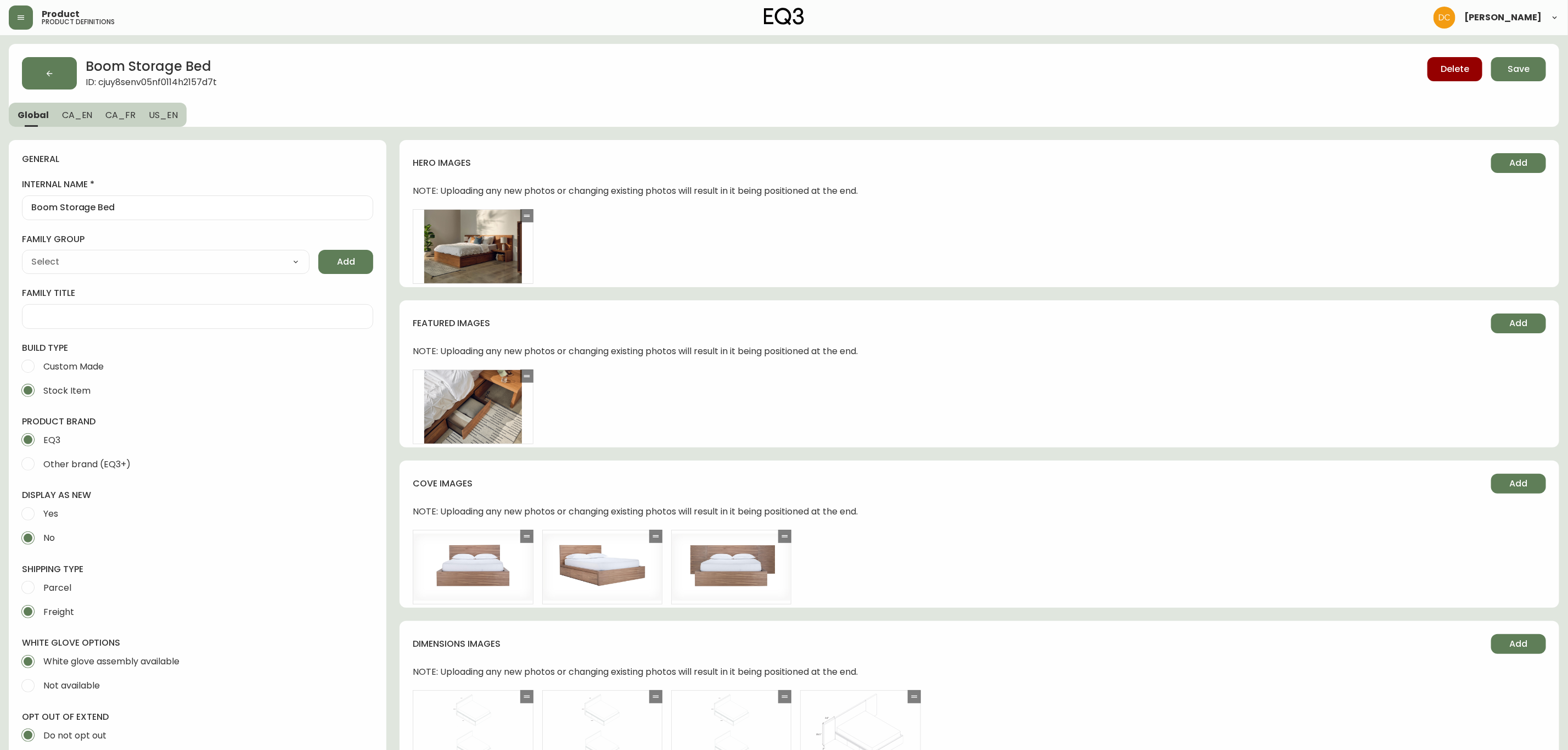
drag, startPoint x: 888, startPoint y: 455, endPoint x: 908, endPoint y: 264, distance: 192.0
click at [1507, 87] on div "Delete Save" at bounding box center [1184, 73] width 724 height 32
click at [1517, 70] on span "Save" at bounding box center [1519, 69] width 22 height 12
click at [40, 80] on button "button" at bounding box center [49, 73] width 55 height 32
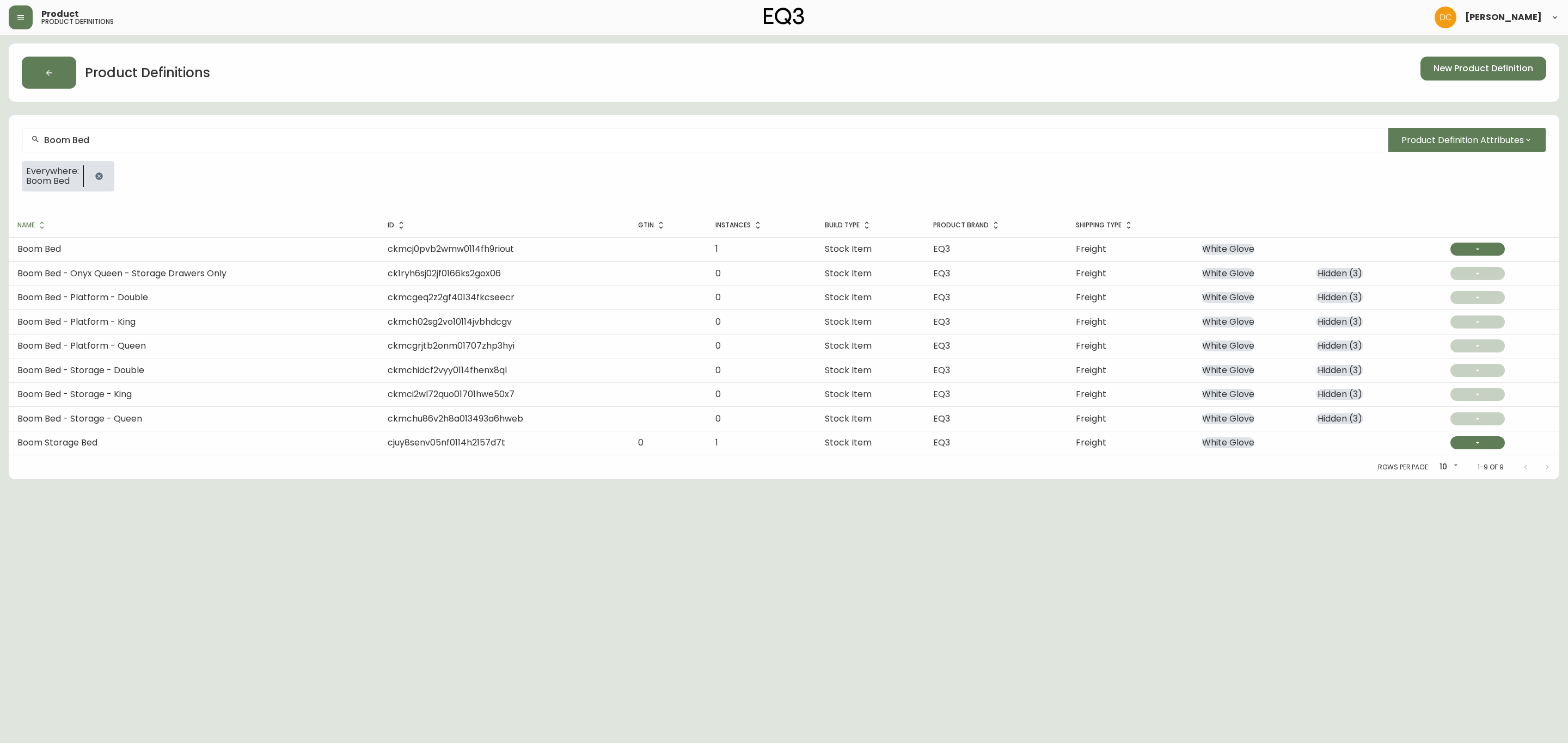
click at [21, 16] on icon "button" at bounding box center [21, 17] width 9 height 9
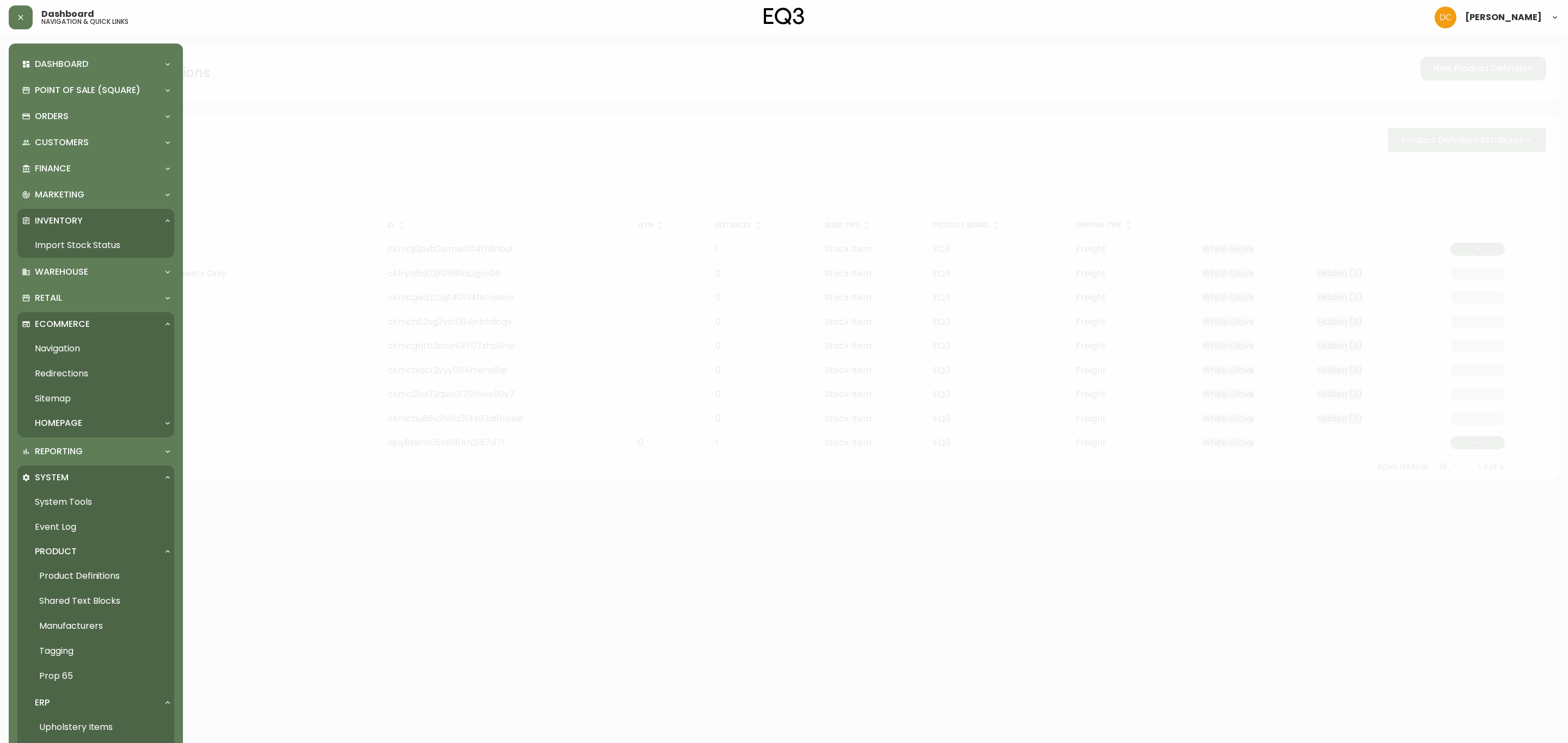
click at [114, 344] on link "Navigation" at bounding box center [95, 348] width 157 height 25
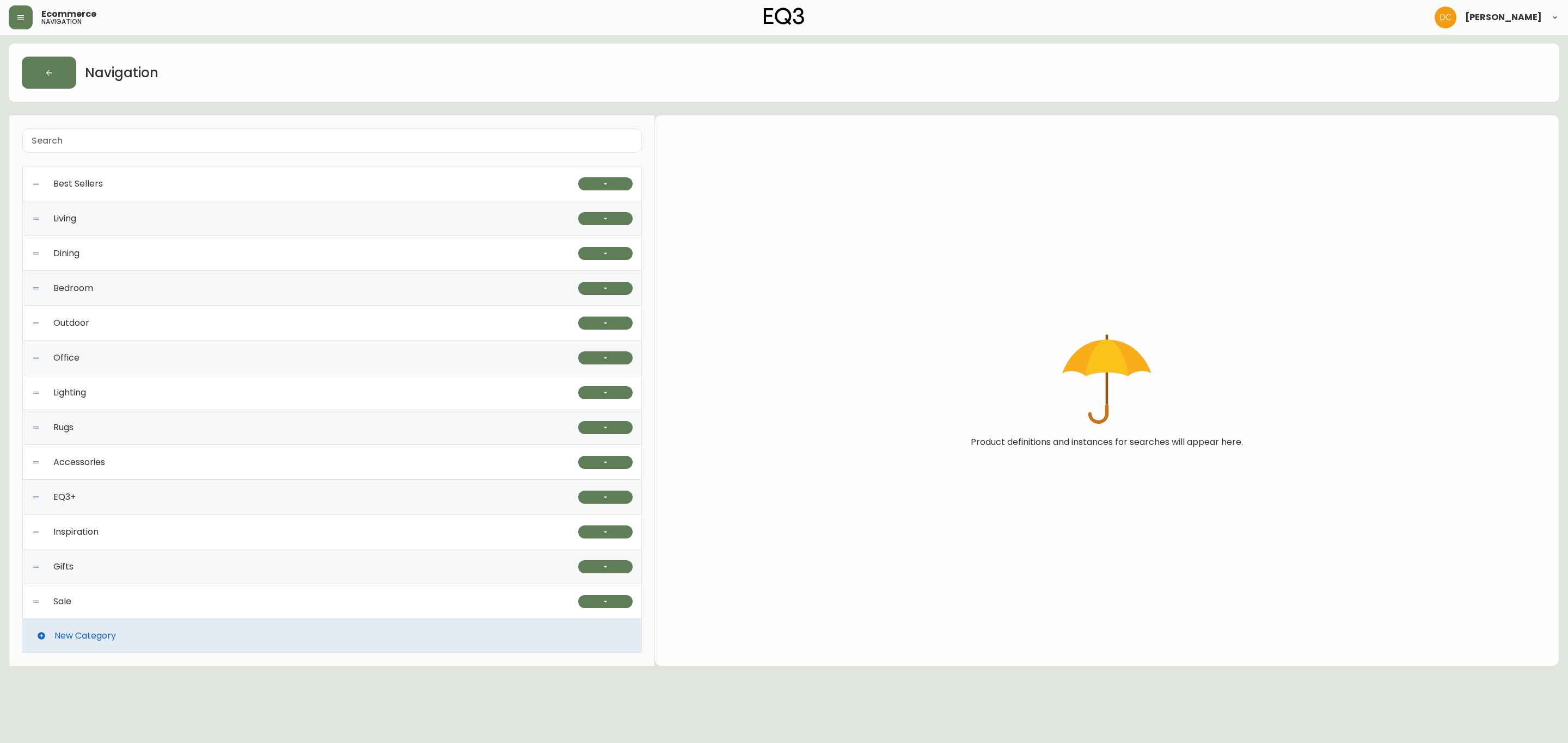
click at [323, 176] on div "Best Sellers" at bounding box center [304, 184] width 547 height 35
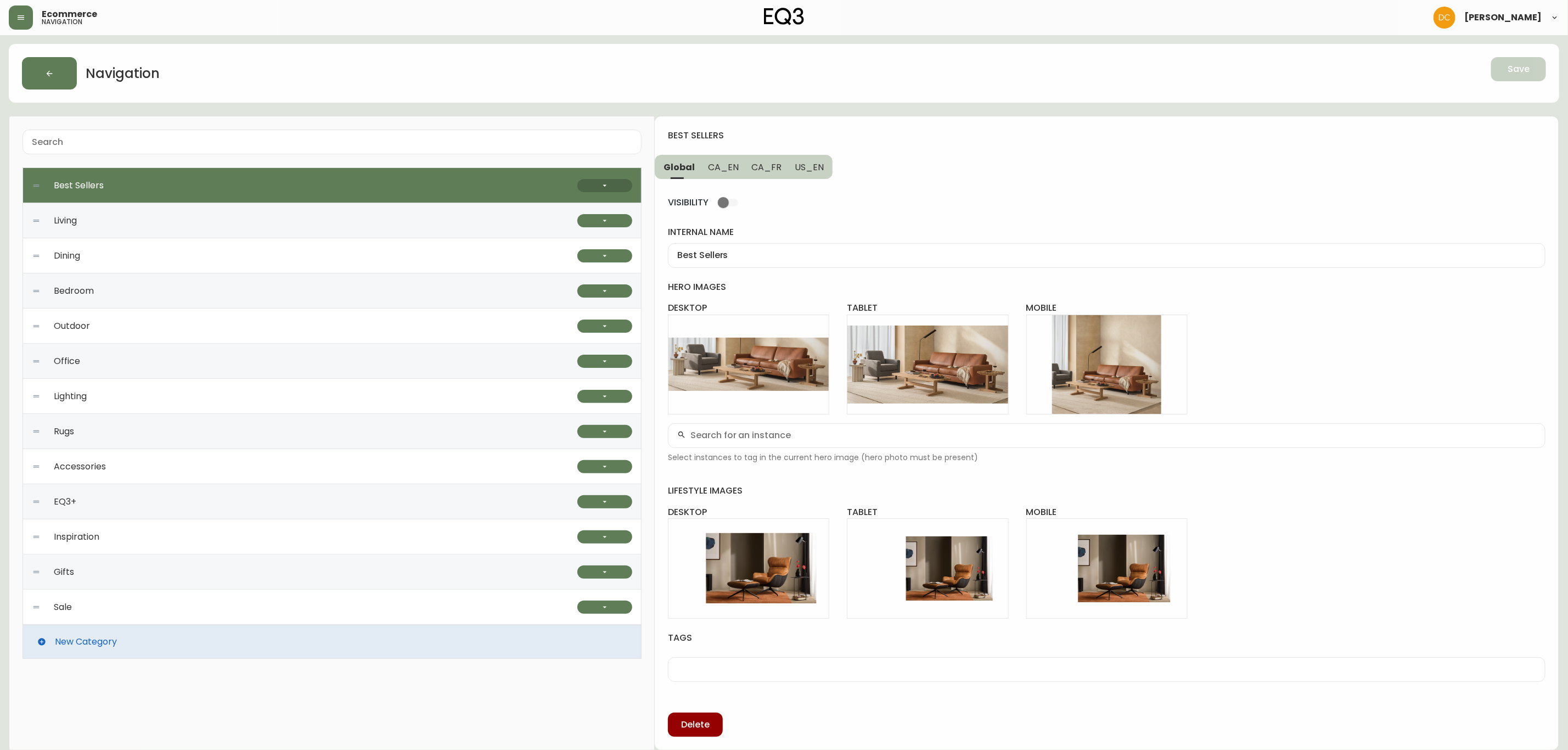
click at [602, 189] on icon "button" at bounding box center [604, 185] width 9 height 9
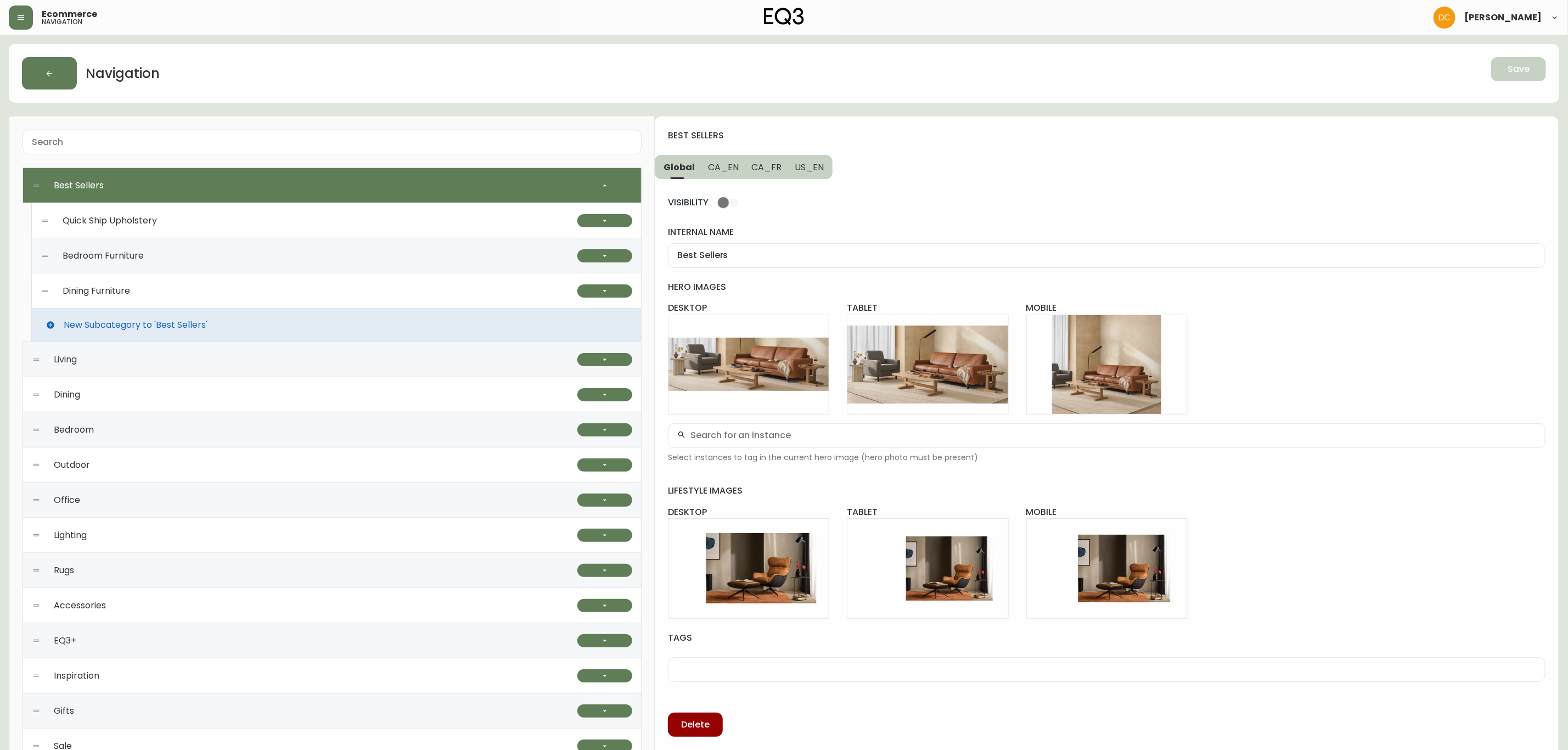
click at [289, 220] on div "Quick Ship Upholstery" at bounding box center [308, 221] width 536 height 35
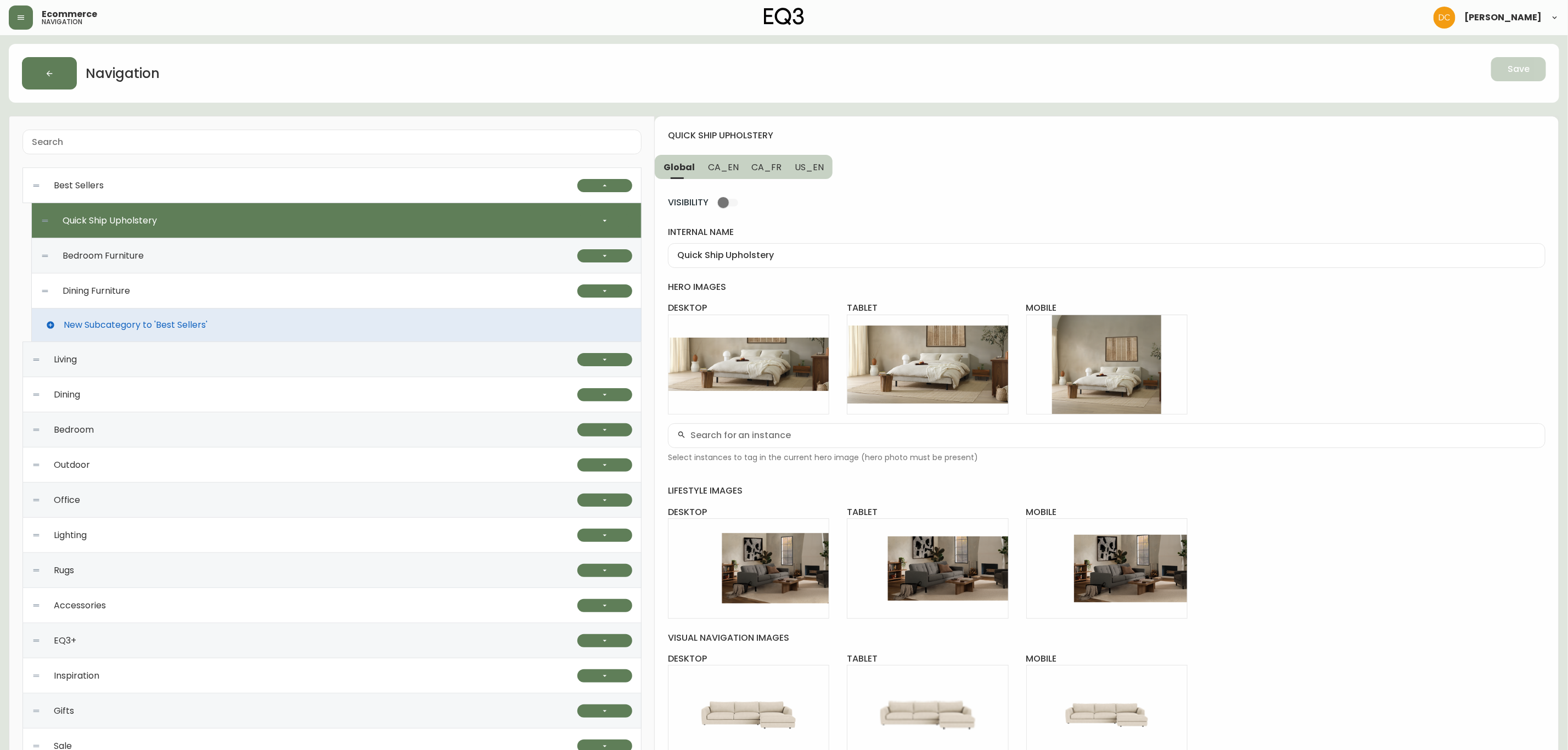
click at [730, 180] on div "VISIBILITY internal name Quick Ship Upholstery hero images desktop Edit tablet …" at bounding box center [1107, 531] width 878 height 704
click at [730, 165] on span "CA_EN" at bounding box center [723, 168] width 31 height 12
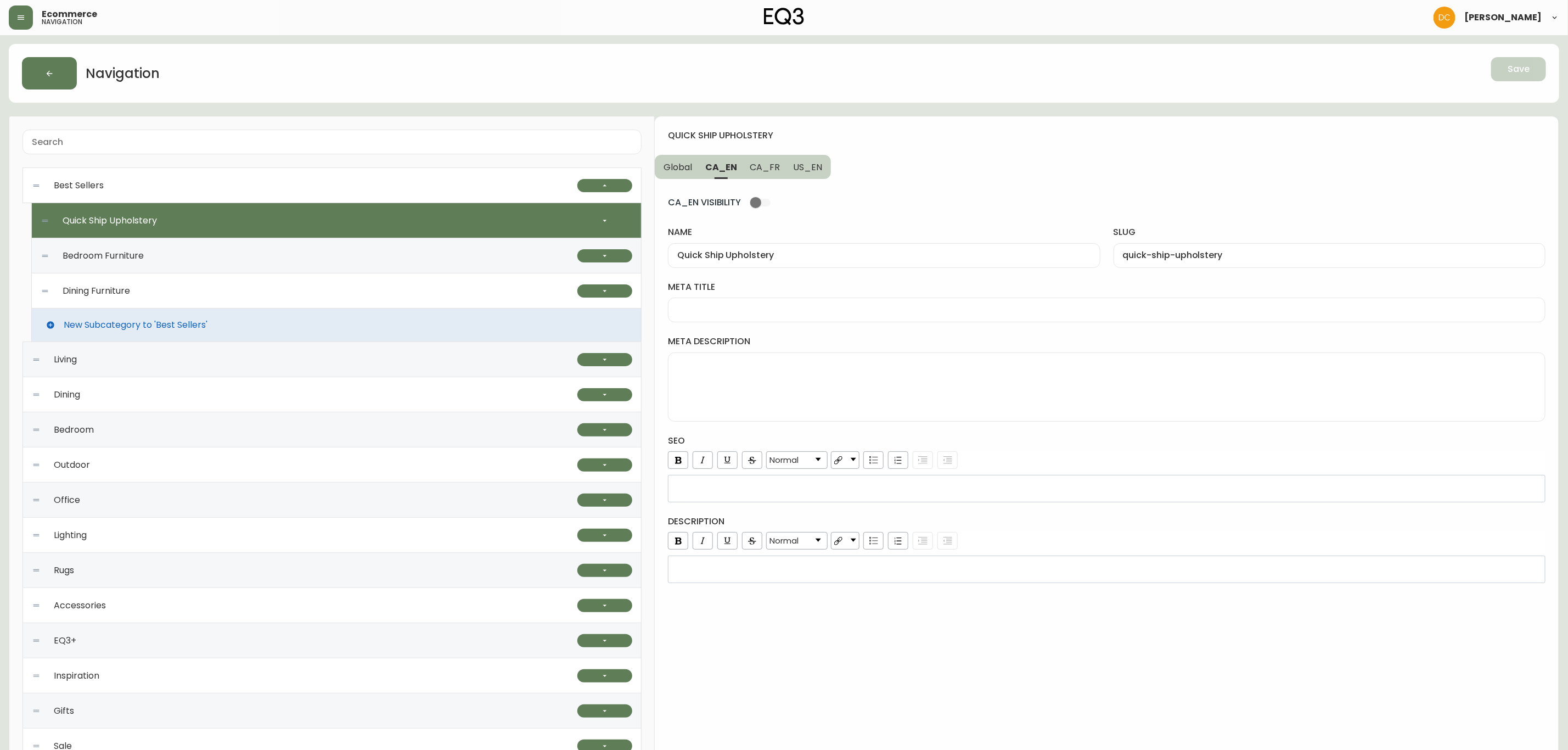
click at [774, 314] on input "meta title" at bounding box center [1107, 309] width 859 height 11
paste input "Quick ship fabric and leather sectional, sofa, chairs Canada"
type input "Quick ship fabric and leather sectional, sofa, chairs Canada"
click at [876, 377] on textarea "meta description" at bounding box center [1107, 387] width 859 height 55
paste textarea "Get it fast with our ready-to-ship upholstery pieces. Sofas, ottomans, chairs, …"
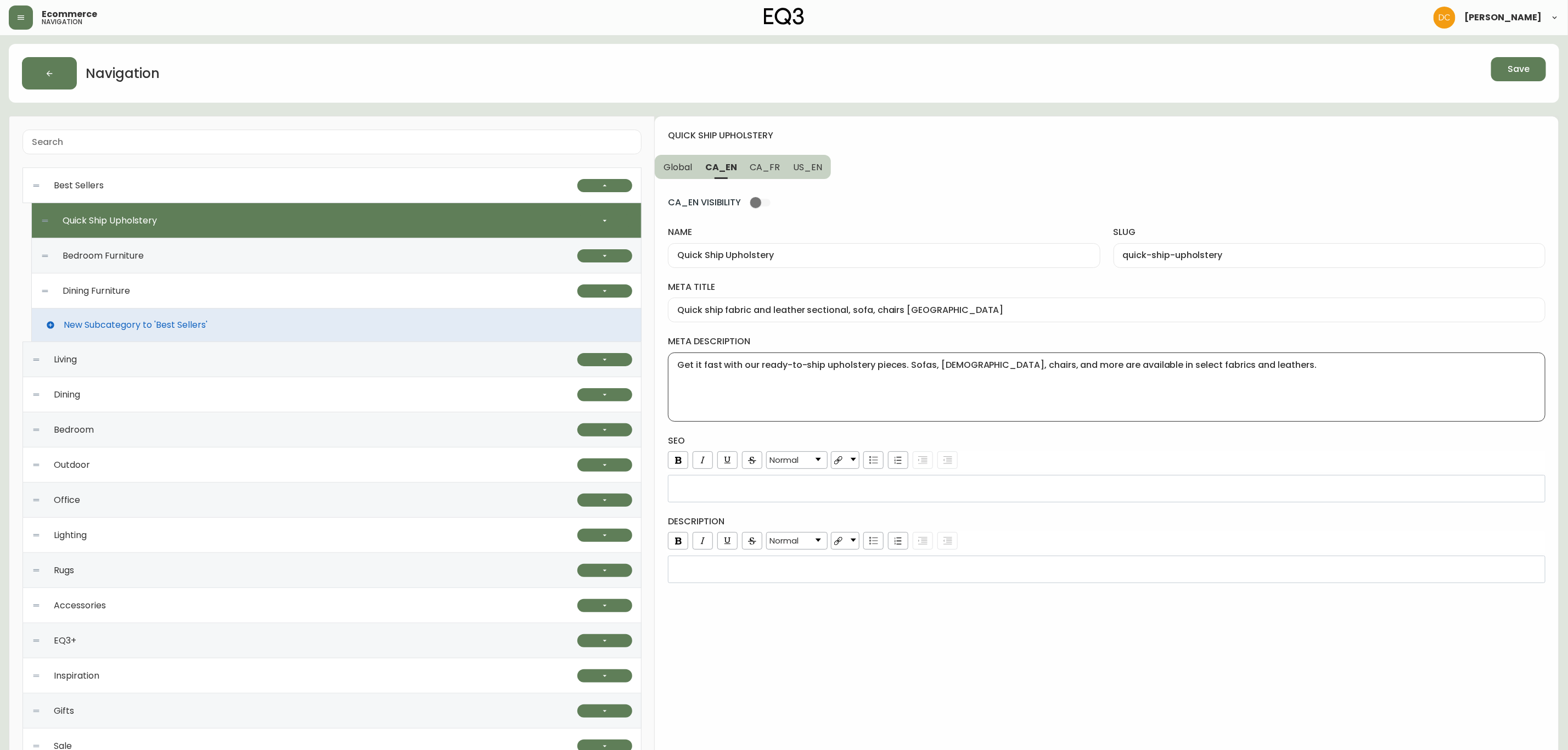
type textarea "Get it fast with our ready-to-ship upholstery pieces. Sofas, ottomans, chairs, …"
click at [779, 571] on div "rdw-editor" at bounding box center [1107, 569] width 863 height 11
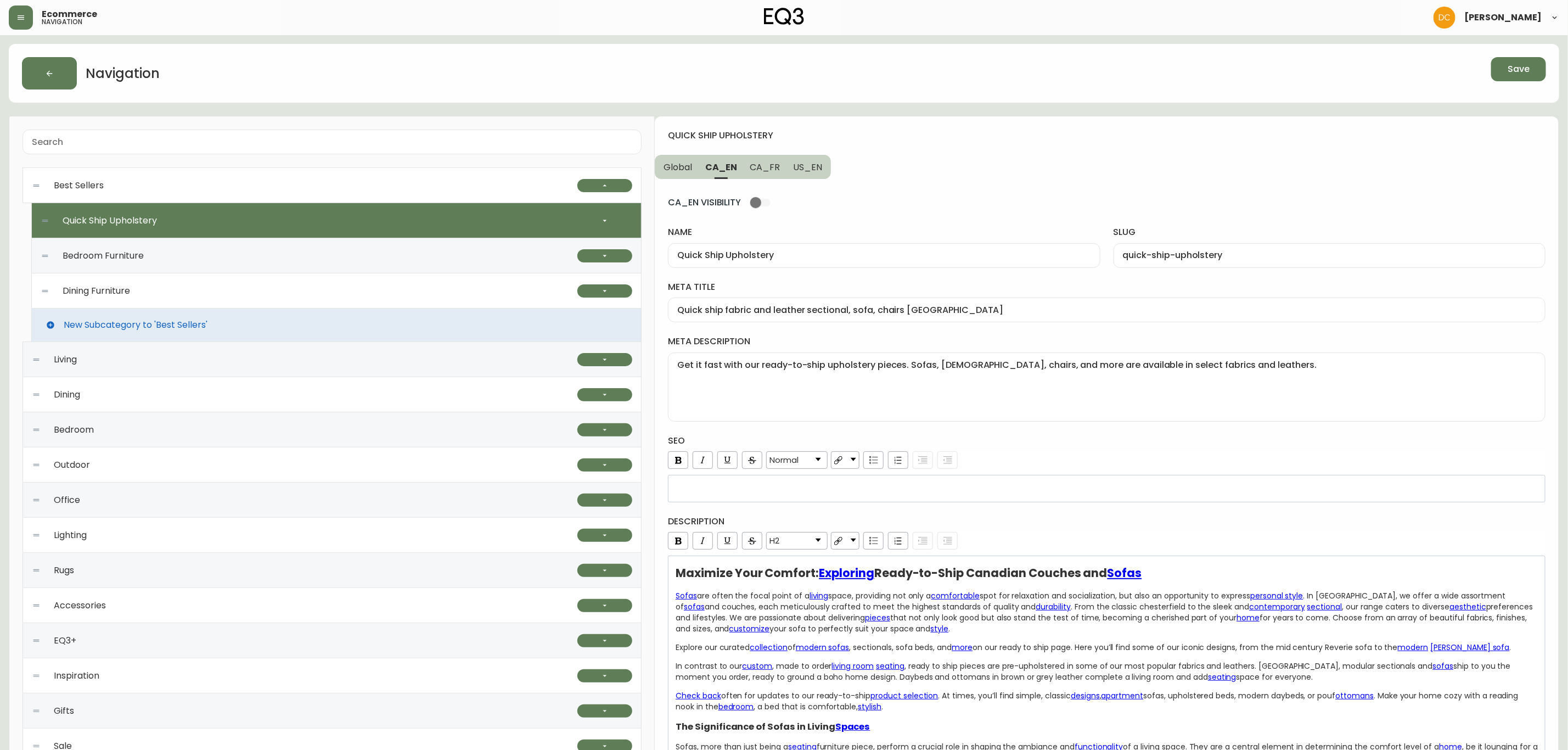
click at [1148, 521] on h4 "description" at bounding box center [1107, 522] width 878 height 12
click at [763, 165] on span "CA_FR" at bounding box center [765, 168] width 30 height 12
type input "Meubles"
type input "meubles"
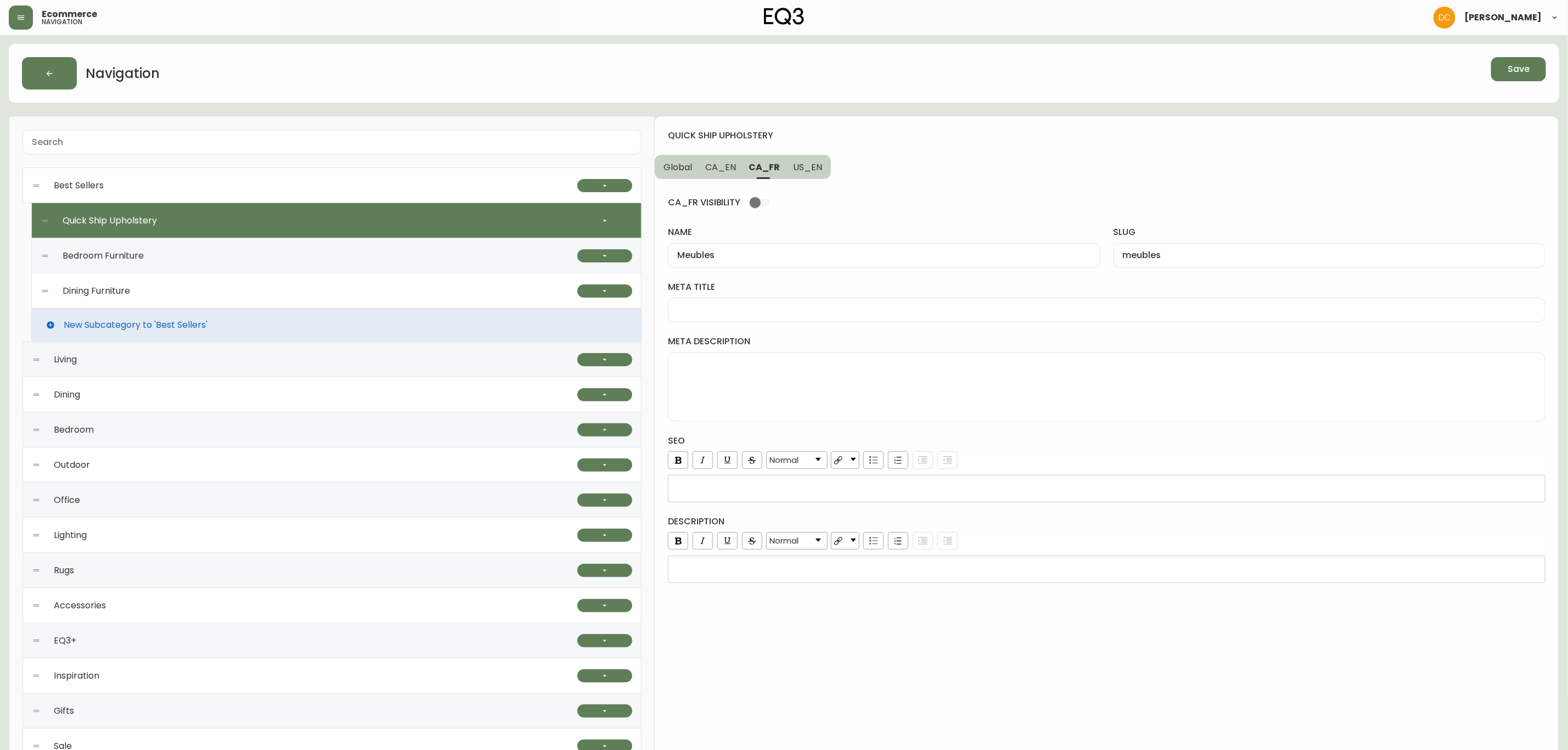
click at [792, 304] on div at bounding box center [1107, 310] width 878 height 25
paste input "Mobilier contemporain prêt pour une livraison rapide au Canada"
type input "Mobilier contemporain prêt pour une livraison rapide au Canada"
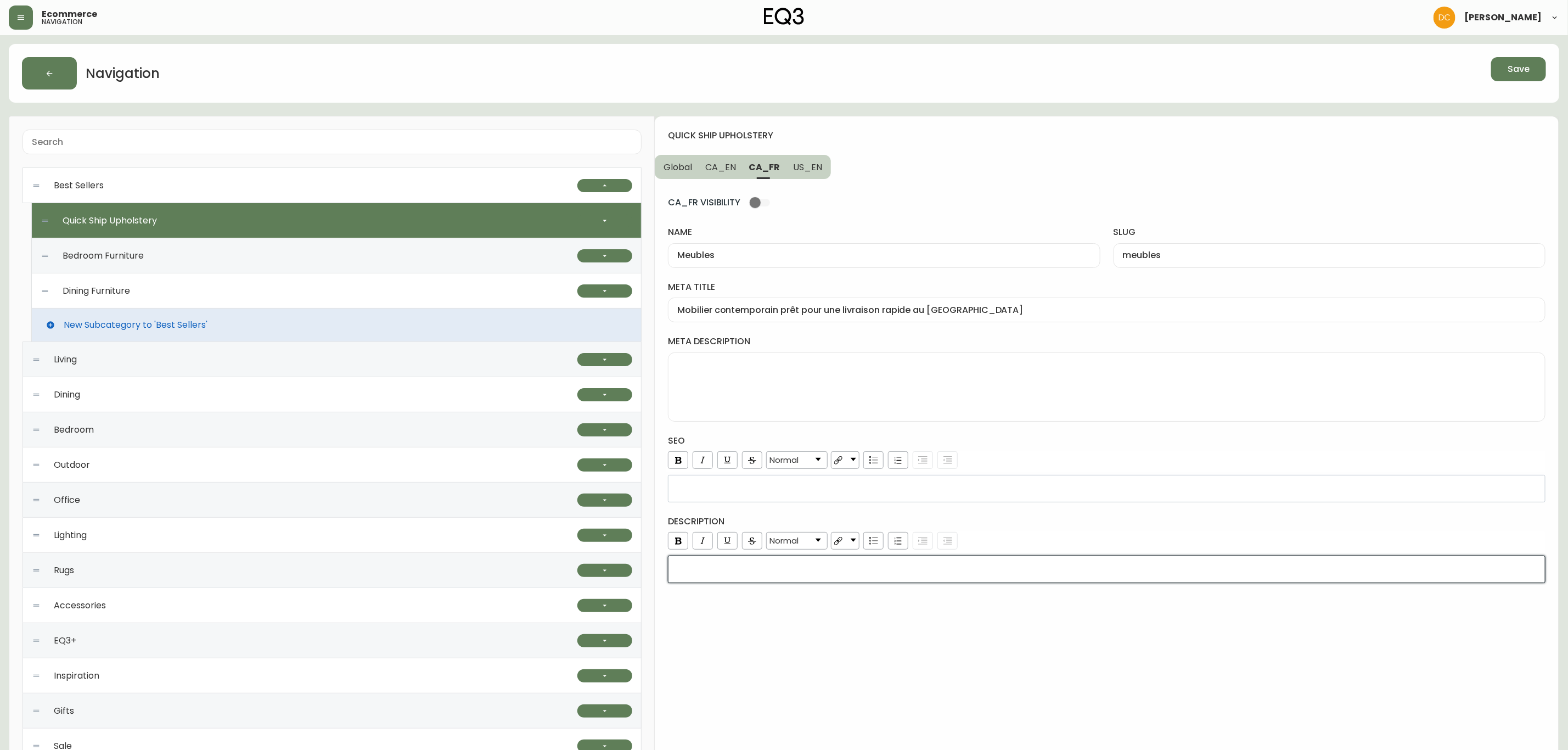
click at [768, 575] on div "rdw-editor" at bounding box center [1107, 569] width 863 height 11
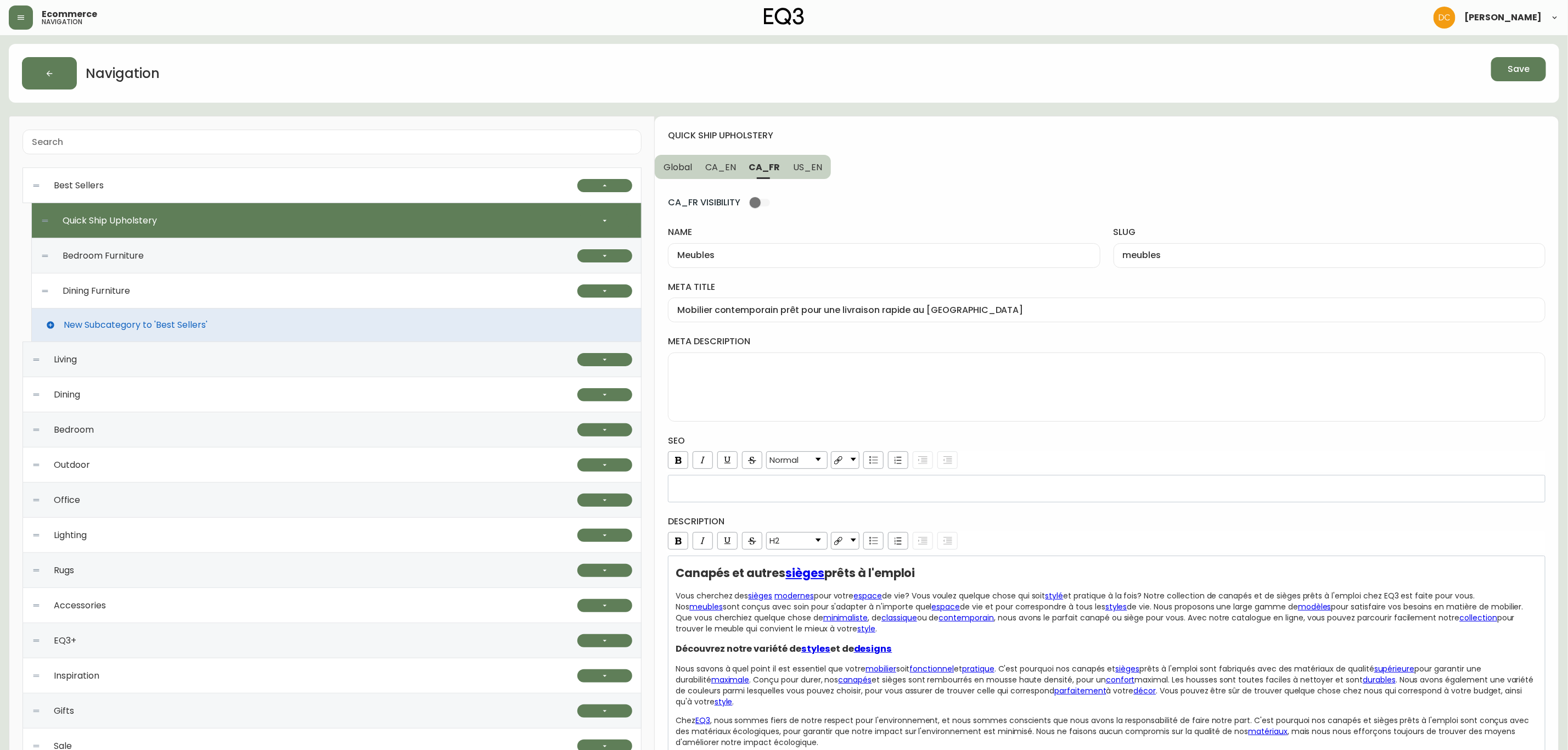
click at [808, 163] on span "US_EN" at bounding box center [808, 168] width 29 height 12
type input "Quick Ship Upholstery"
type input "quick-ship-upholstery"
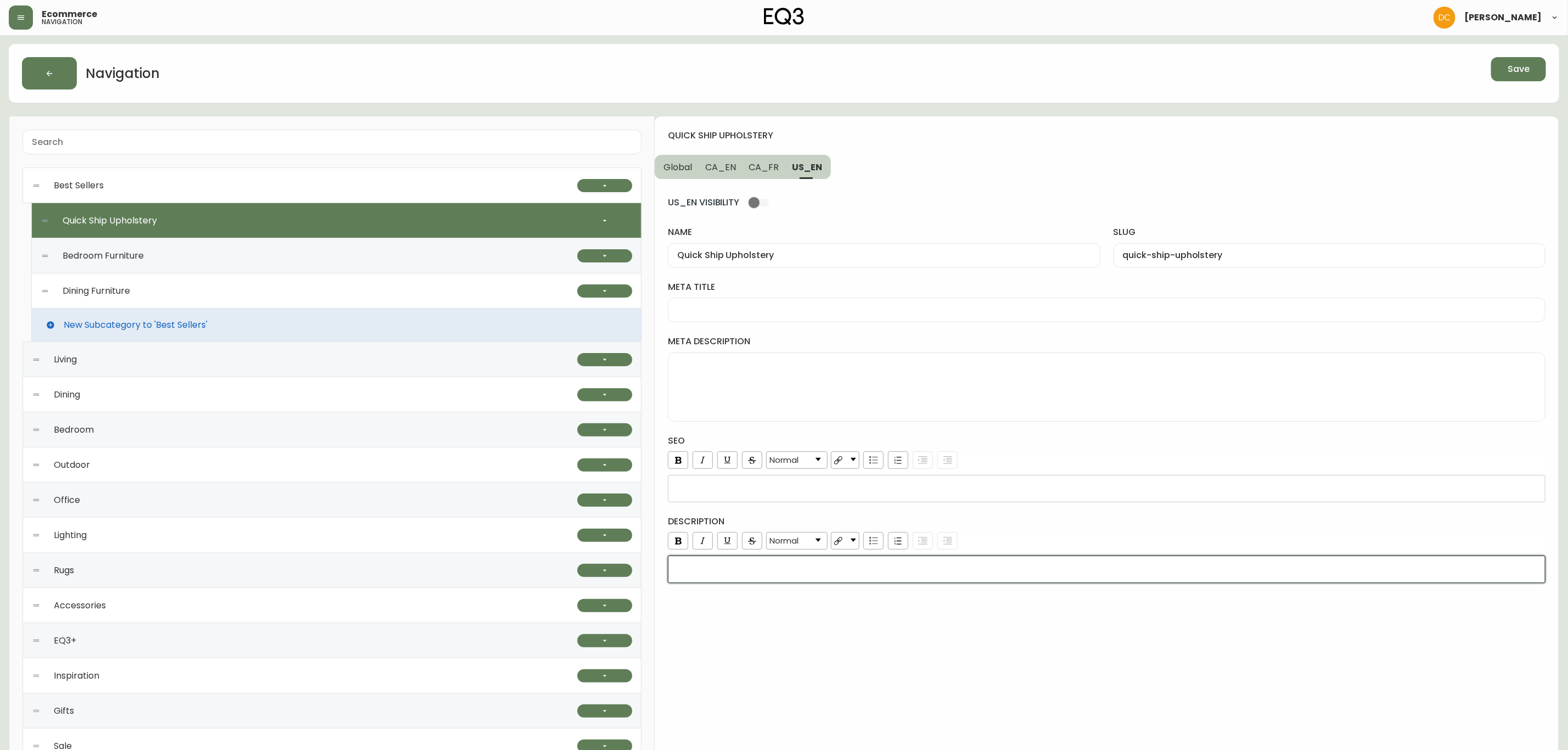
click at [791, 579] on div "rdw-wrapper" at bounding box center [1107, 569] width 878 height 27
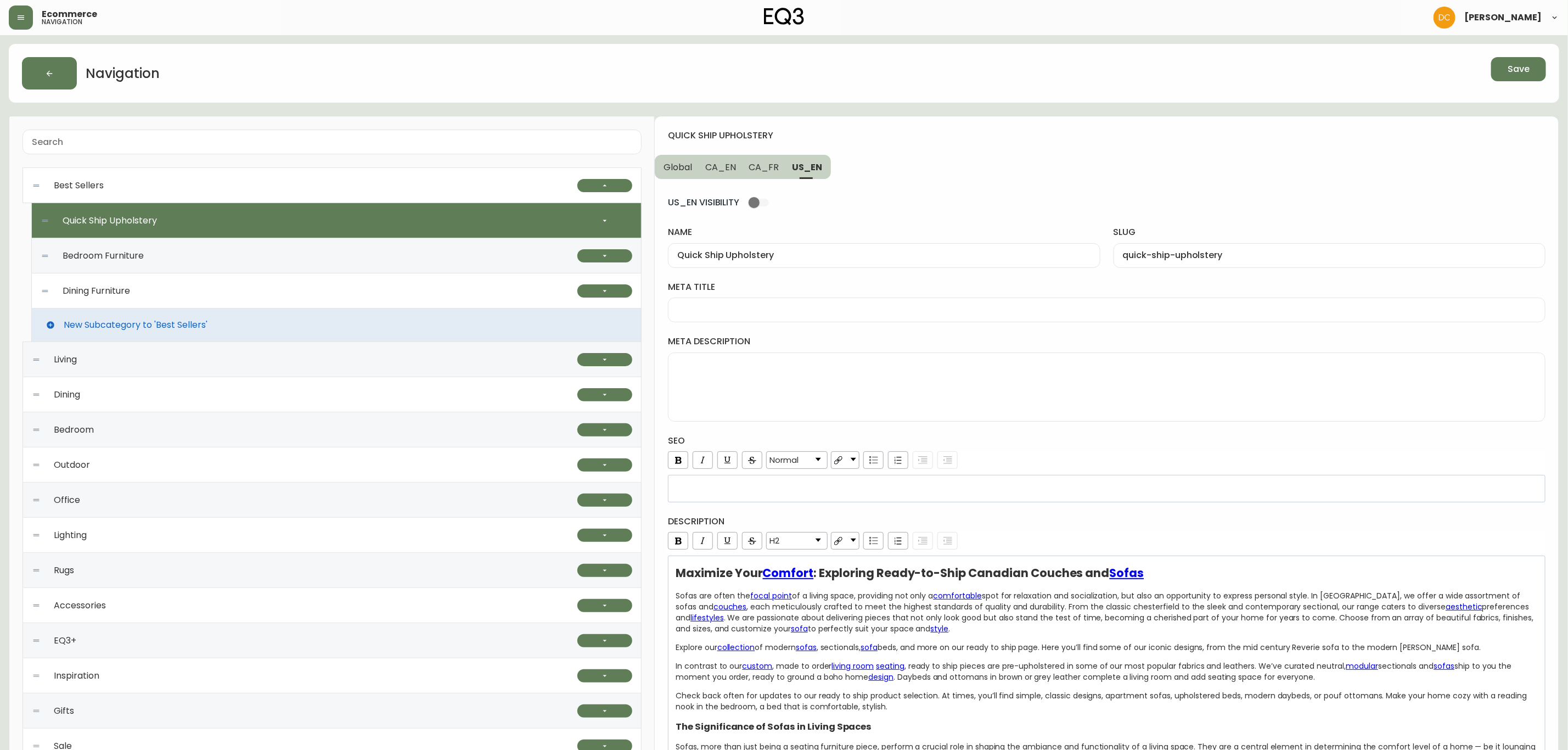
click at [815, 379] on textarea "meta description" at bounding box center [1107, 387] width 859 height 55
paste textarea "Get it fast with our ready-to-ship upholstery pieces. Sofas, loveseats, chairs,…"
type textarea "Get it fast with our ready-to-ship upholstery pieces. Sofas, loveseats, chairs,…"
click at [765, 319] on div at bounding box center [1107, 310] width 878 height 25
paste input "Ready-to-Ship Living Room Sofas, Chairs and Ottomans"
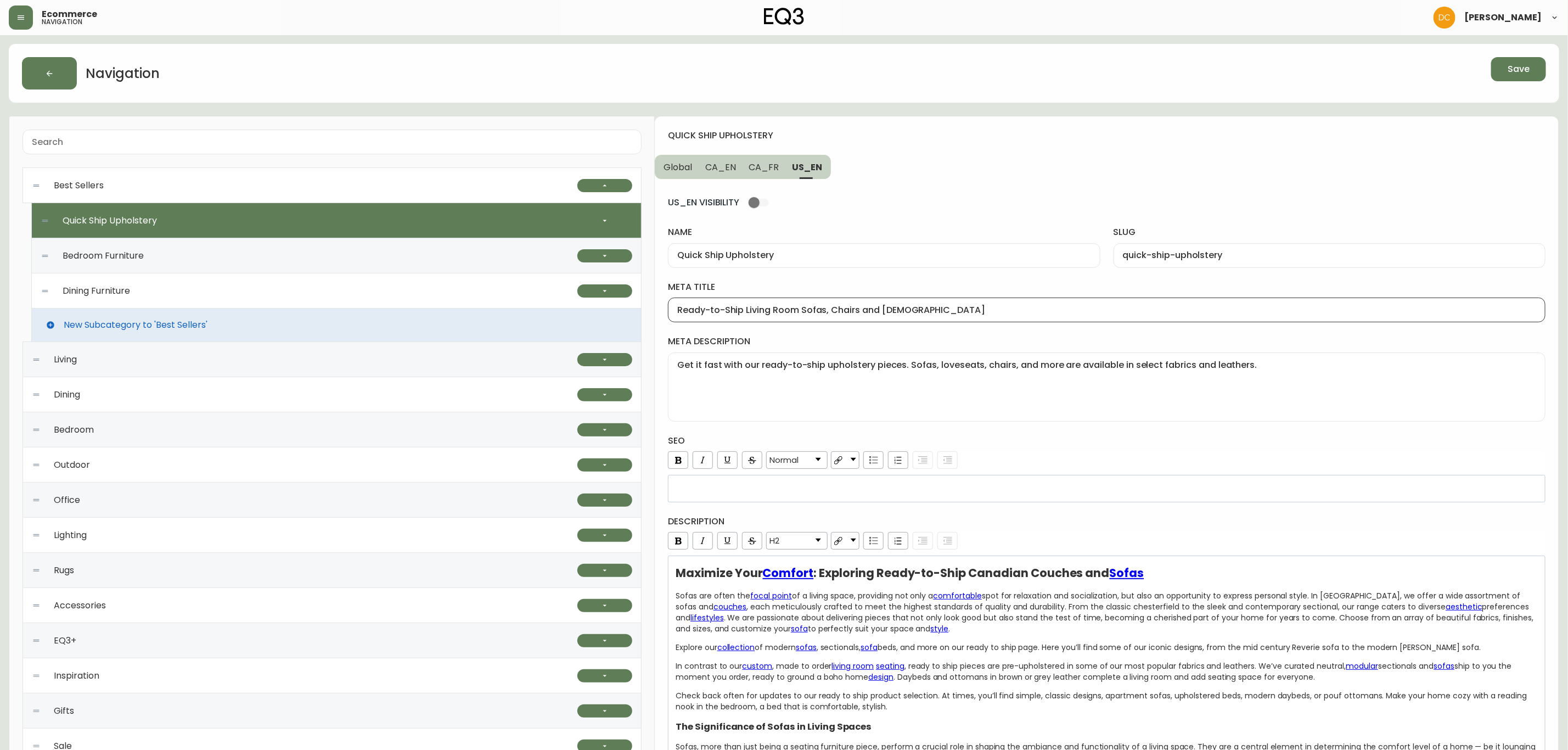
type input "Ready-to-Ship Living Room Sofas, Chairs and Ottomans"
click at [764, 170] on span "CA_FR" at bounding box center [765, 168] width 30 height 12
type input "Meubles"
type input "meubles"
type input "Mobilier contemporain prêt pour une livraison rapide au Canada"
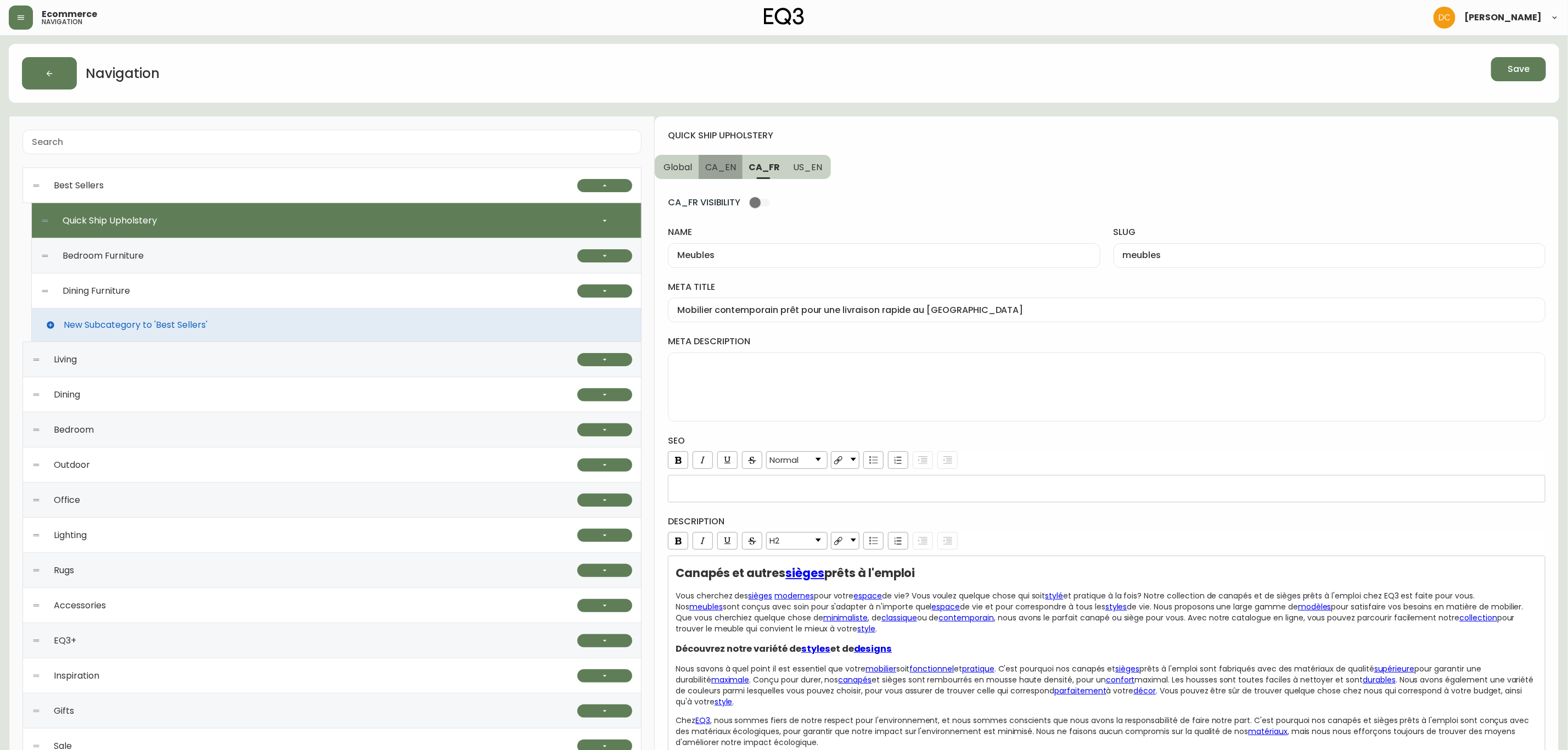
click at [716, 165] on span "CA_EN" at bounding box center [721, 168] width 31 height 12
type input "Quick Ship Upholstery"
type input "quick-ship-upholstery"
type input "Quick ship fabric and leather sectional, sofa, chairs Canada"
type textarea "Get it fast with our ready-to-ship upholstery pieces. Sofas, ottomans, chairs, …"
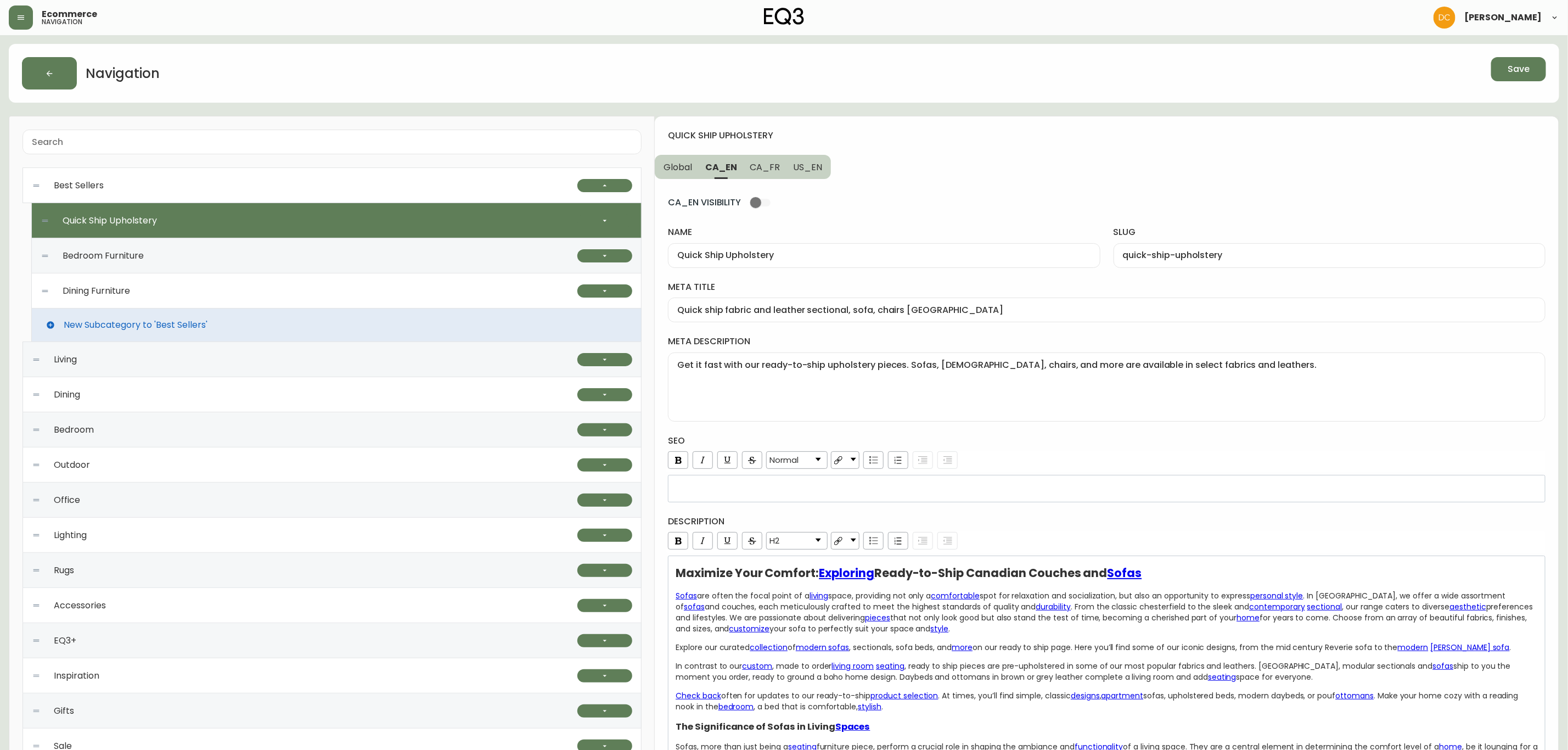
click at [672, 168] on span "Global" at bounding box center [677, 168] width 28 height 12
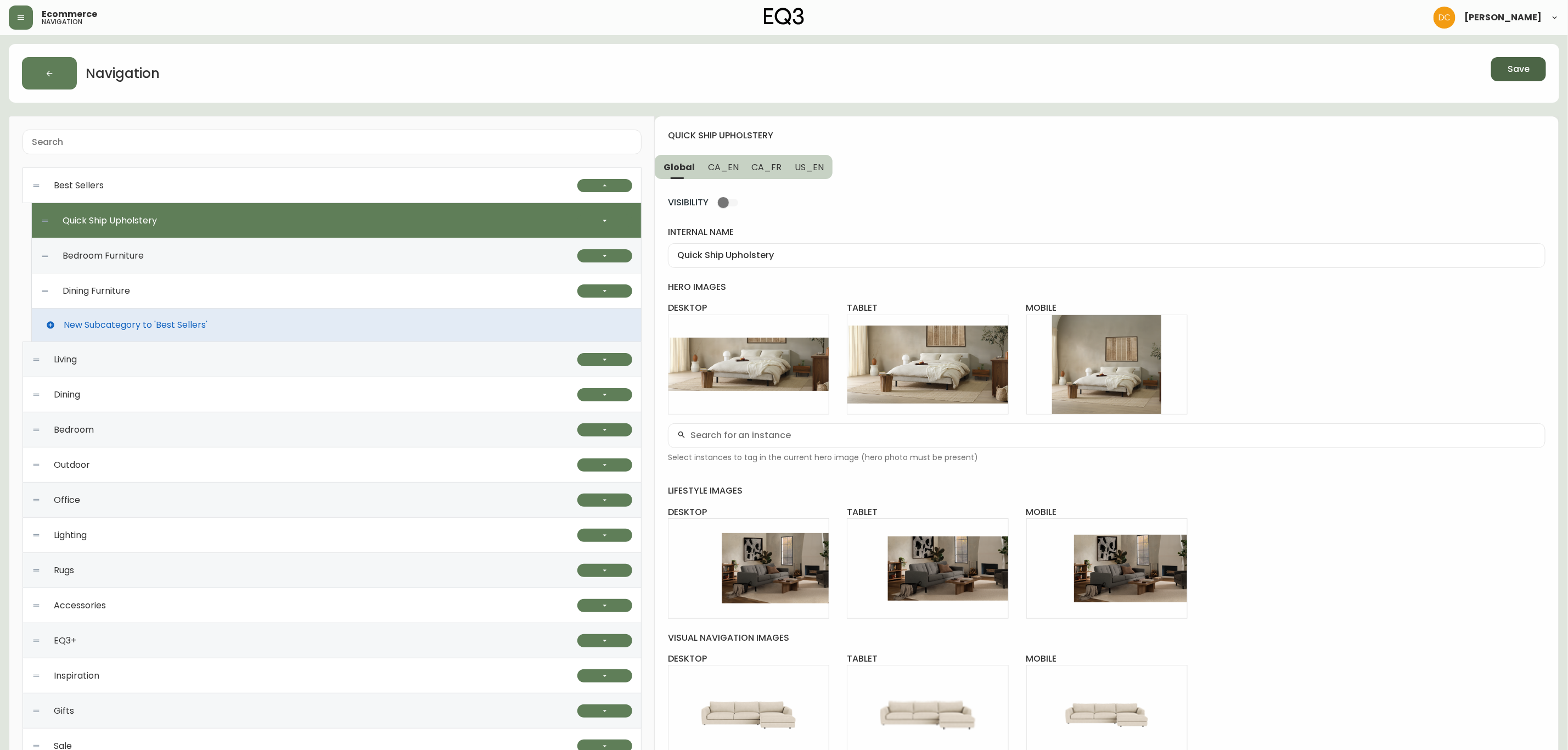
click at [1532, 64] on button "Save" at bounding box center [1519, 69] width 55 height 24
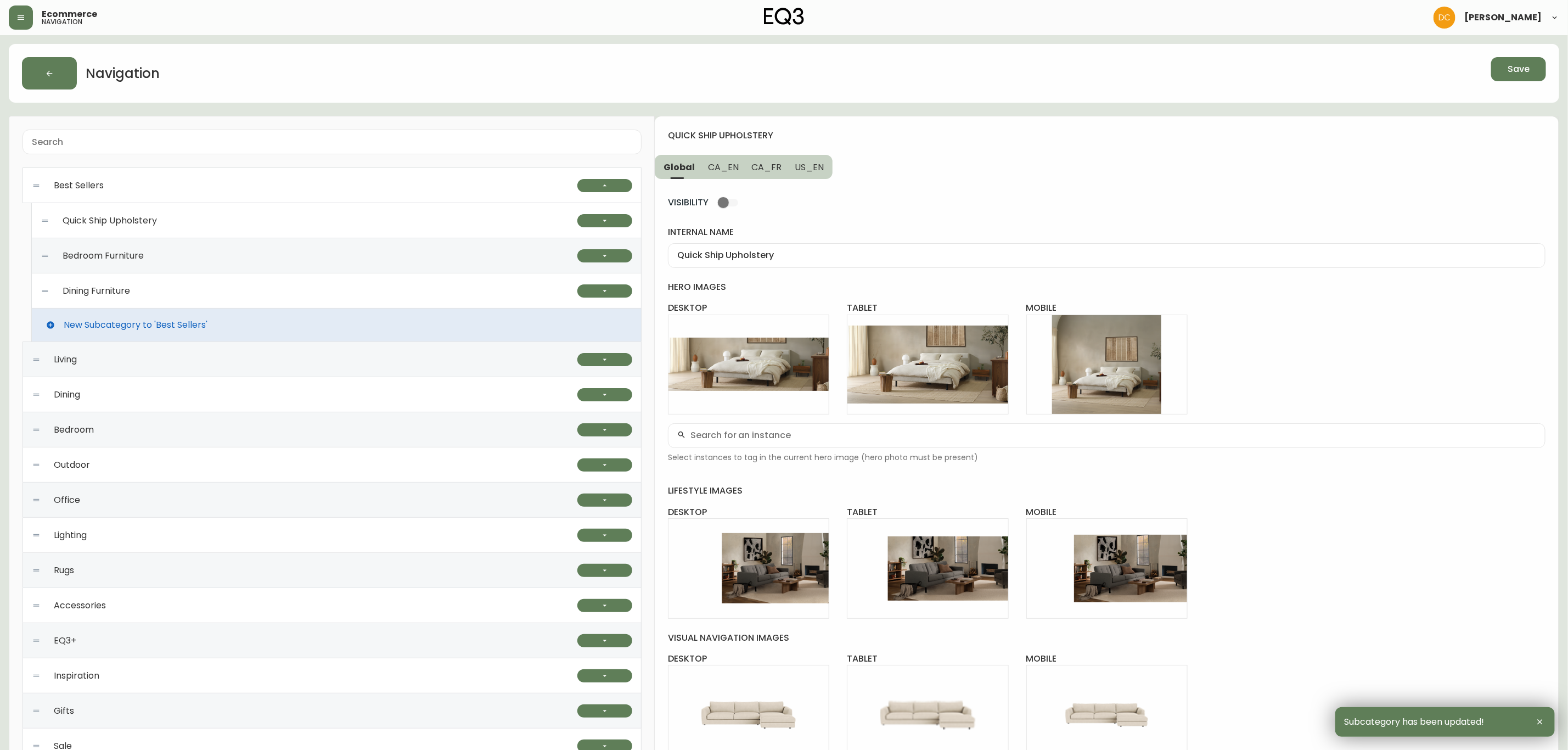
click at [422, 212] on div "Quick Ship Upholstery" at bounding box center [308, 221] width 536 height 35
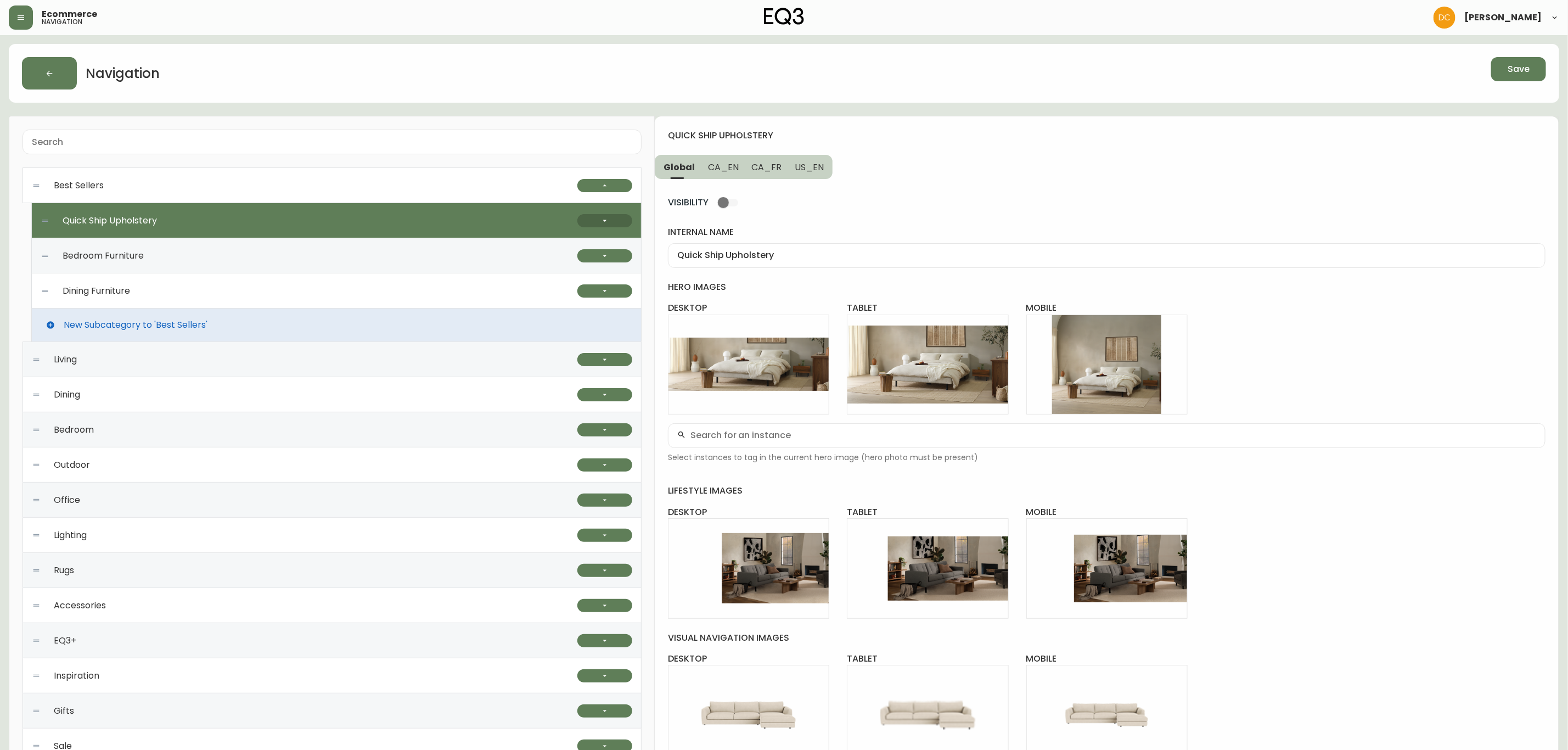
click at [603, 222] on icon "button" at bounding box center [604, 221] width 9 height 9
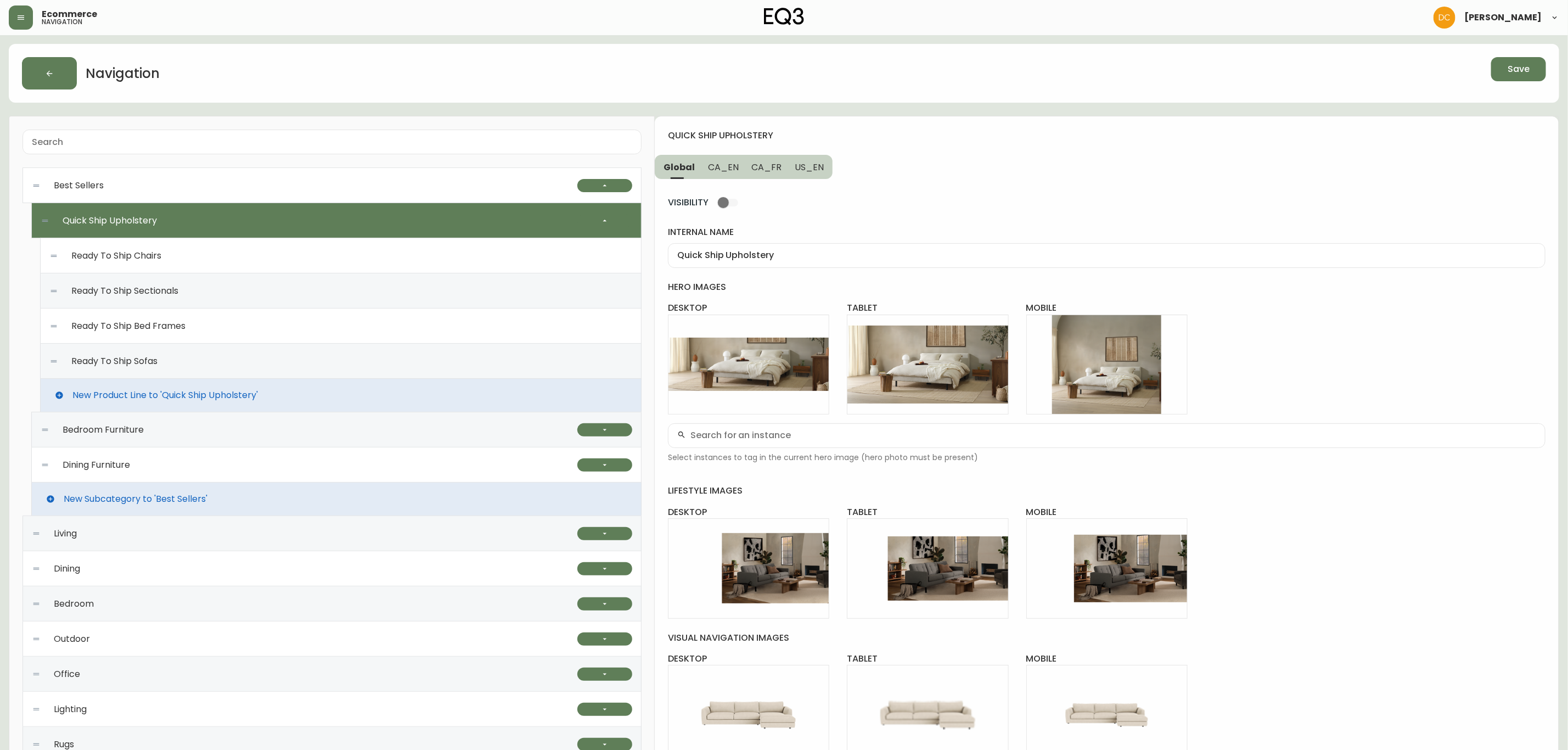
click at [501, 246] on div "Ready To Ship Chairs" at bounding box center [341, 256] width 583 height 35
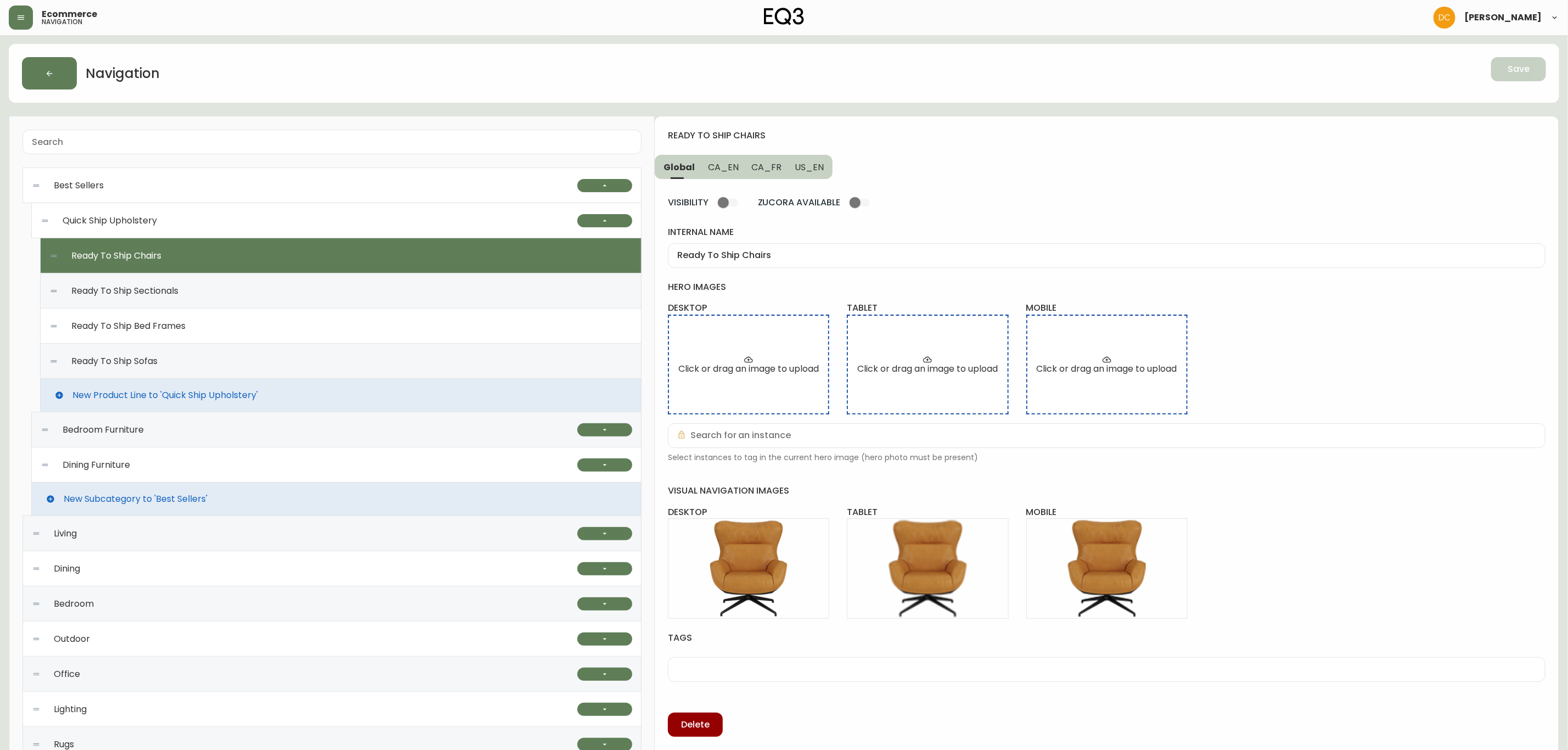
click at [725, 173] on button "CA_EN" at bounding box center [723, 167] width 44 height 24
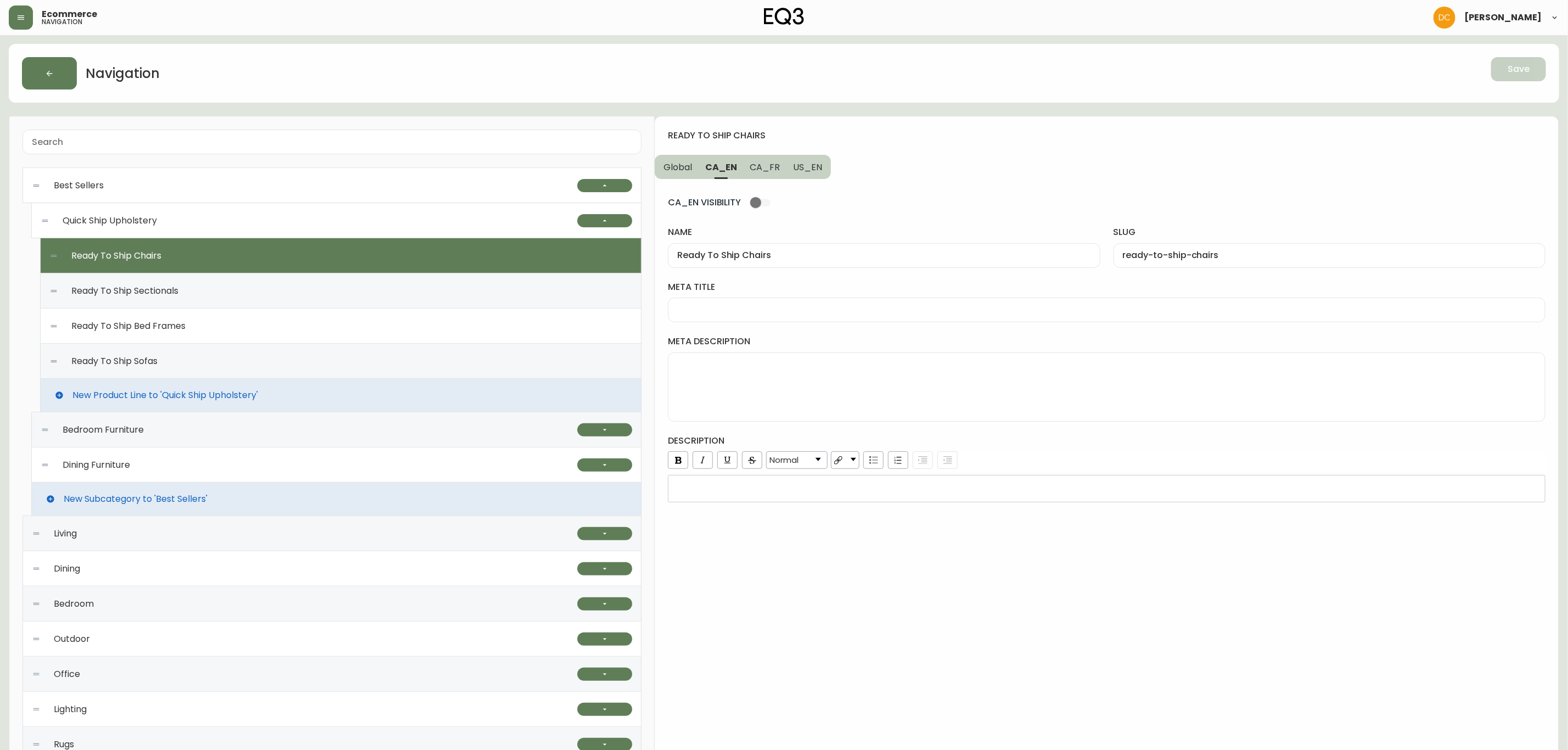
click at [790, 320] on div at bounding box center [1107, 310] width 878 height 25
type input "R"
type input "Quick Ship Upholstery Chairs | EQ3"
click at [812, 175] on button "US_EN" at bounding box center [809, 167] width 45 height 24
click at [763, 312] on input "meta title" at bounding box center [1107, 309] width 859 height 11
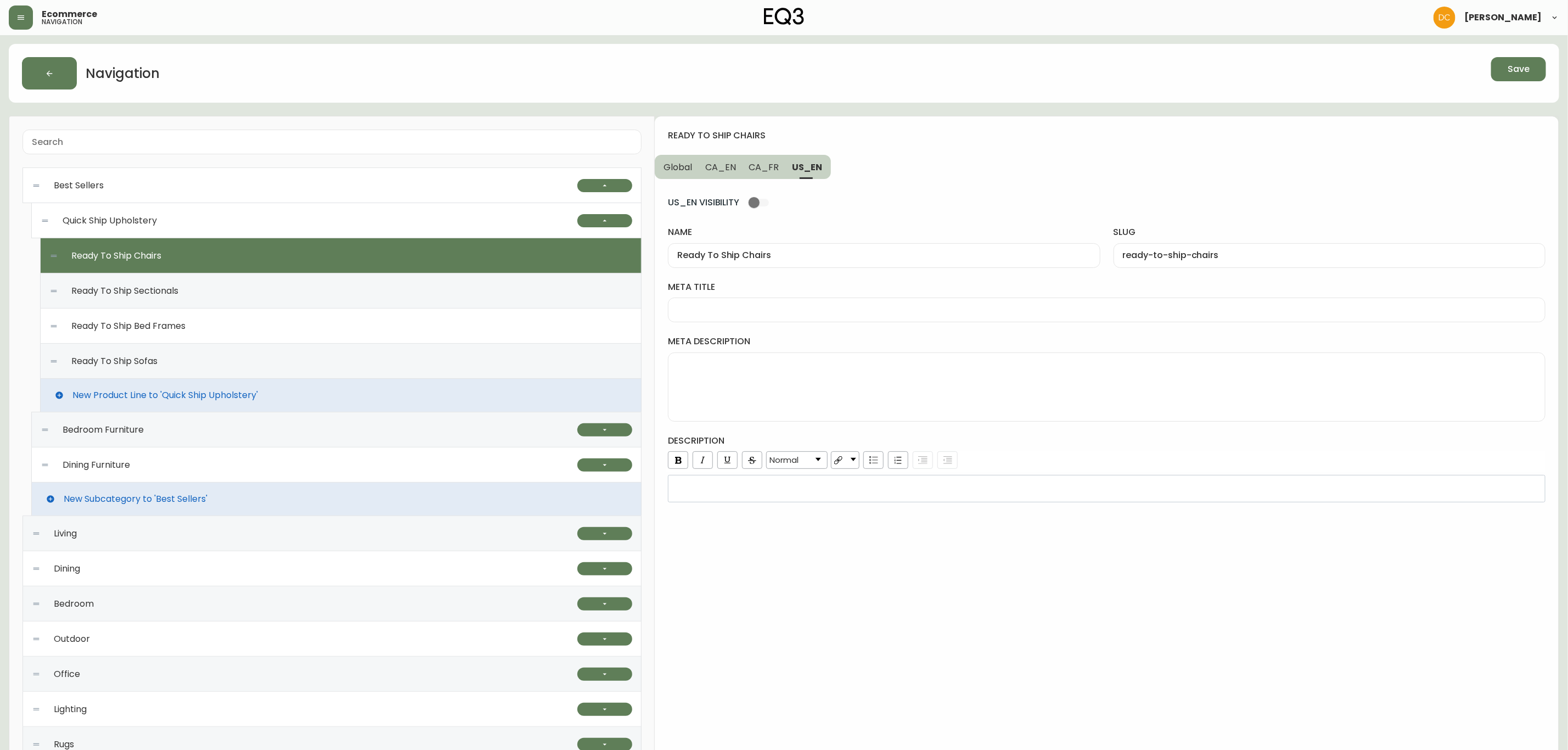
paste input "Quick Ship Upholstery Chairs | EQ3"
click at [763, 312] on input "Quick Ship Upholstery Chairs | EQ3" at bounding box center [1107, 309] width 859 height 11
type input "Quick Ship Fabric and Leather Chairs | EQ3"
click at [758, 163] on span "CA_FR" at bounding box center [765, 168] width 30 height 12
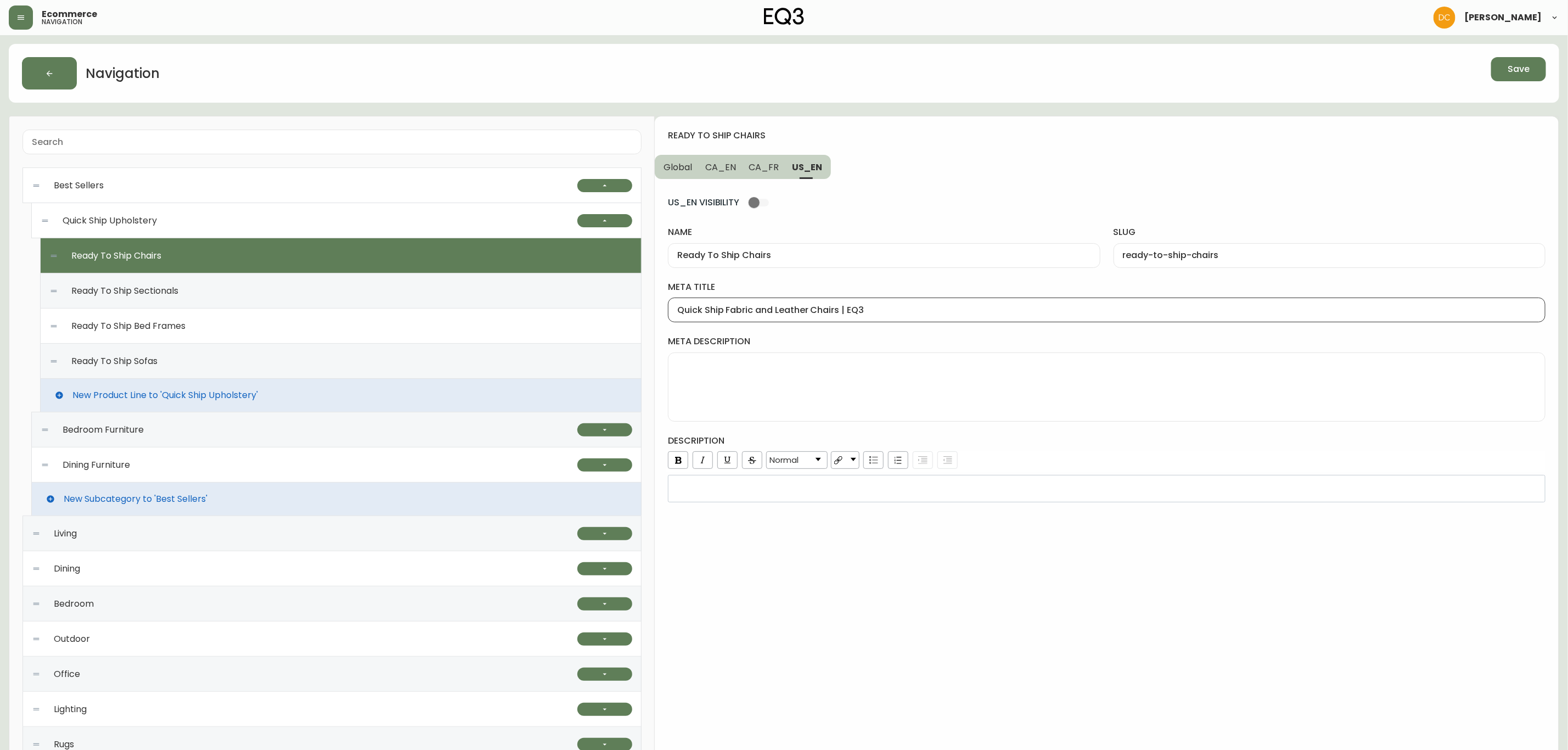
type input "Fauteuils prêts à partir"
type input "fauteuils-pret-a-partir"
click at [791, 302] on div at bounding box center [1107, 310] width 878 height 25
drag, startPoint x: 794, startPoint y: 257, endPoint x: 673, endPoint y: 261, distance: 121.1
click at [671, 252] on div "Fauteuils prêts à partir" at bounding box center [884, 256] width 432 height 25
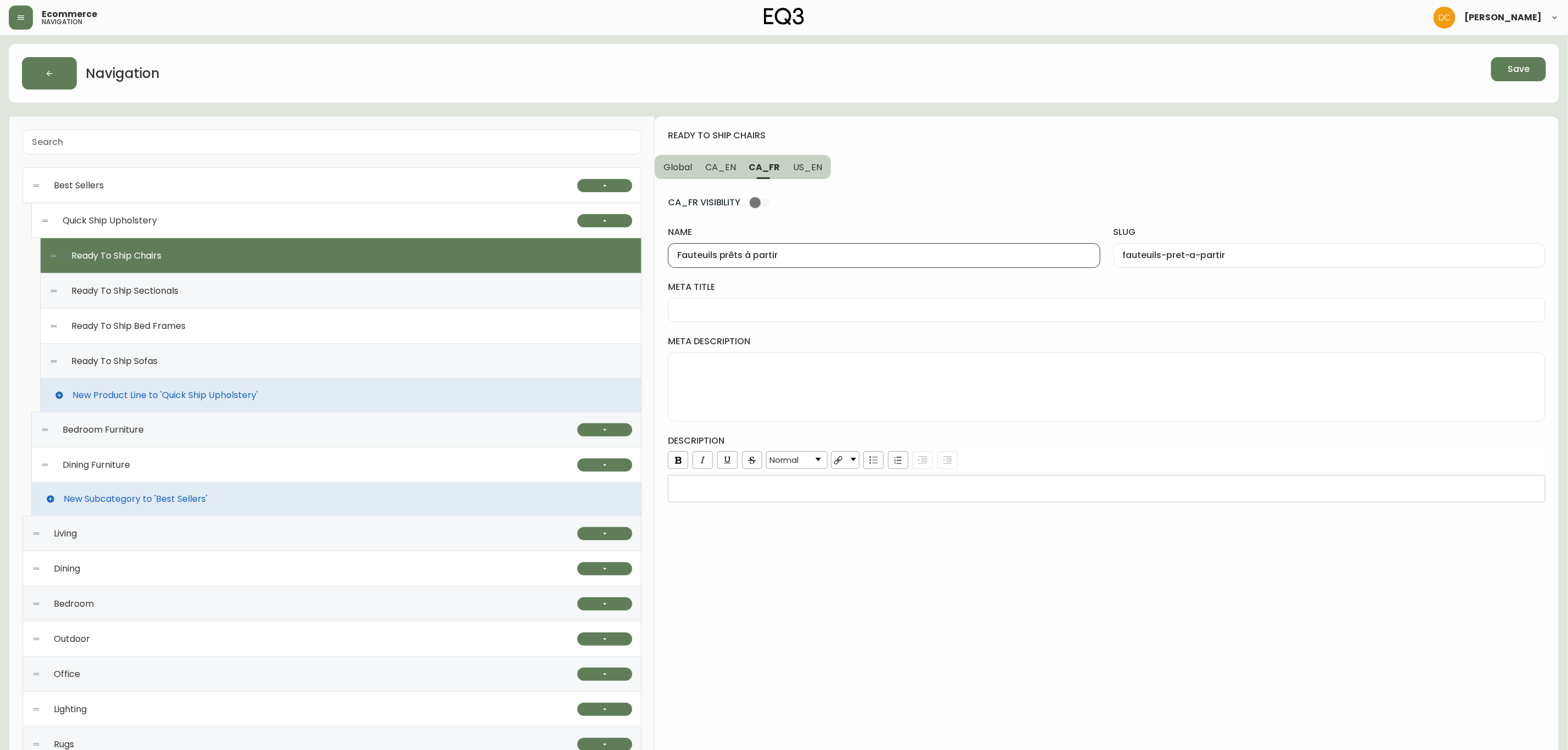
click at [717, 304] on div at bounding box center [1107, 310] width 878 height 25
paste input "Fauteuils prêts à partir"
type input "Fauteuils prêts à partir de EQ3"
drag, startPoint x: 740, startPoint y: 162, endPoint x: 722, endPoint y: 168, distance: 19.0
click at [733, 162] on button "CA_EN" at bounding box center [721, 167] width 44 height 24
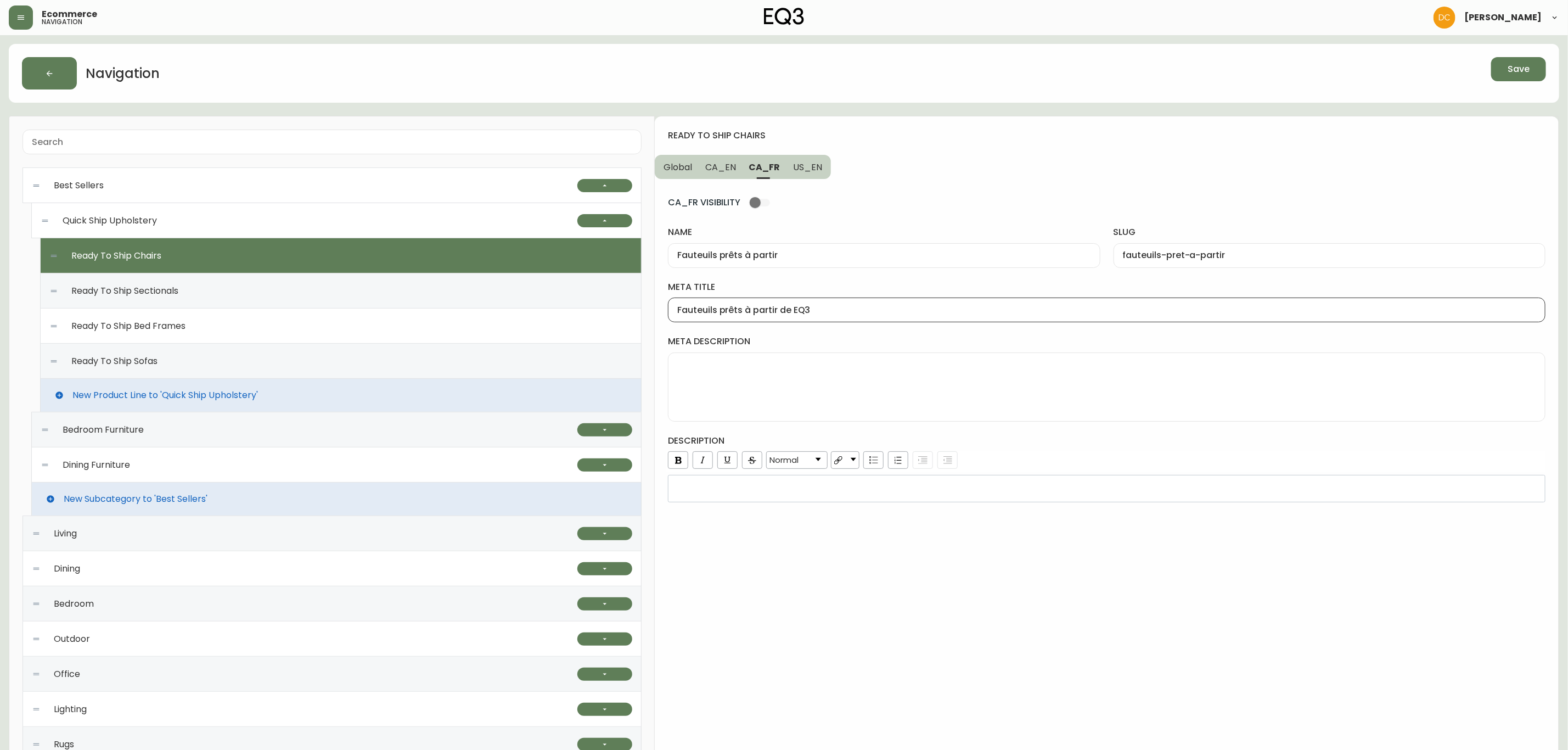
type input "Ready To Ship Chairs"
type input "ready-to-ship-chairs"
type input "Quick Ship Upholstery Chairs | EQ3"
click at [684, 175] on button "Global" at bounding box center [677, 167] width 44 height 24
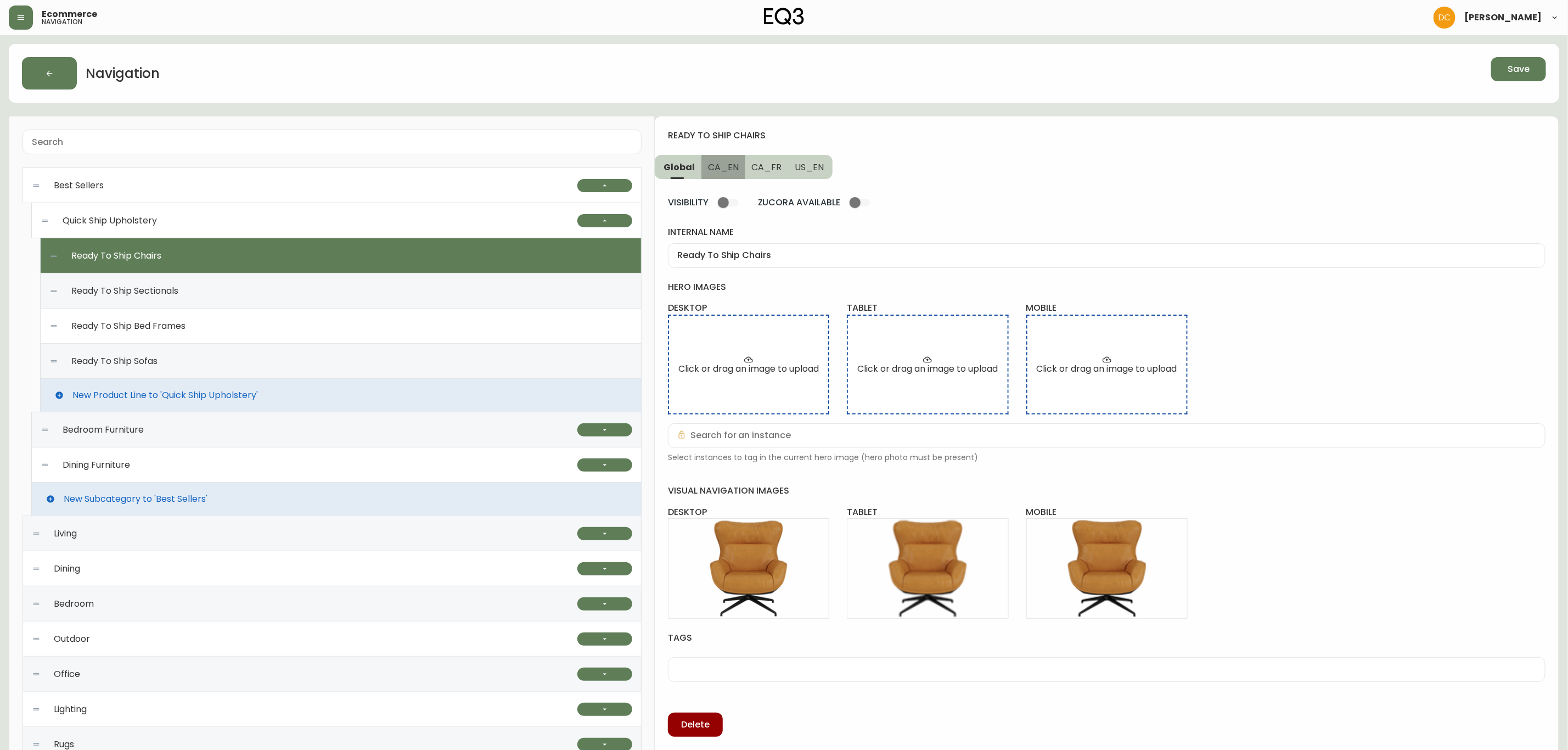
click at [726, 170] on span "CA_EN" at bounding box center [723, 168] width 31 height 12
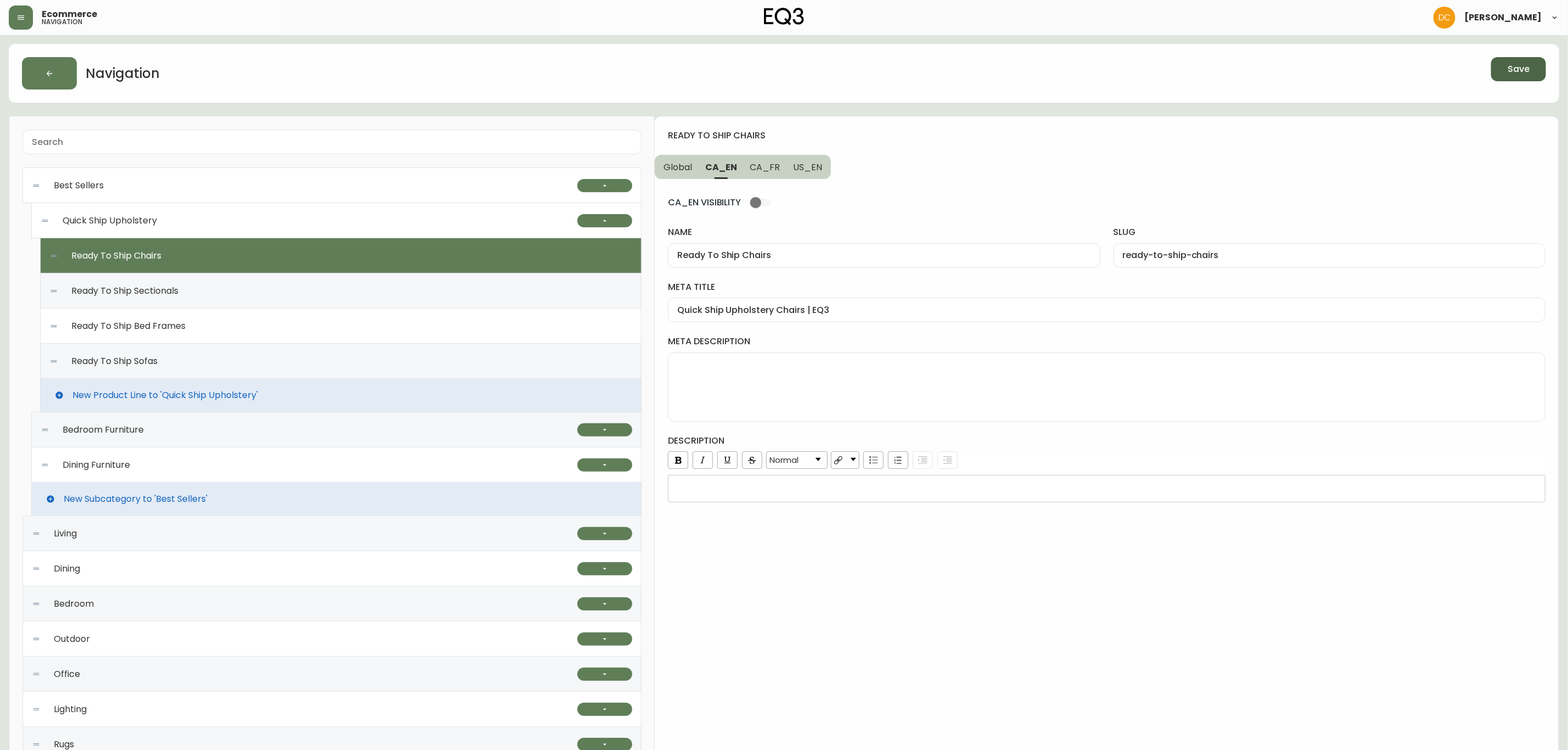
click at [1522, 66] on span "Save" at bounding box center [1519, 69] width 22 height 12
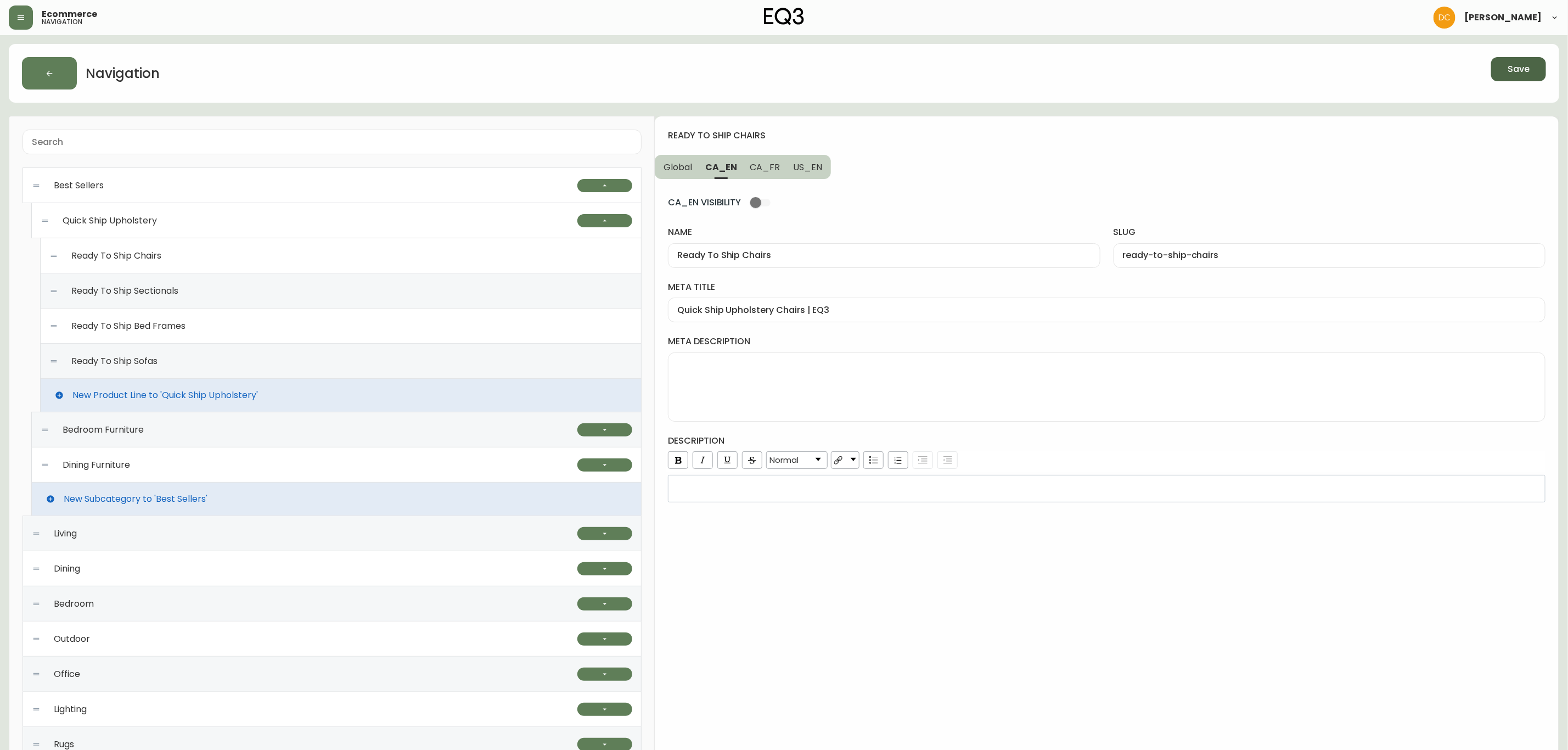
click at [817, 168] on span "US_EN" at bounding box center [808, 168] width 29 height 12
type input "Quick Ship Fabric and Leather Chairs | EQ3"
click at [760, 167] on span "CA_FR" at bounding box center [765, 168] width 30 height 12
type input "Fauteuils prêts à partir"
type input "fauteuils-pret-a-partir"
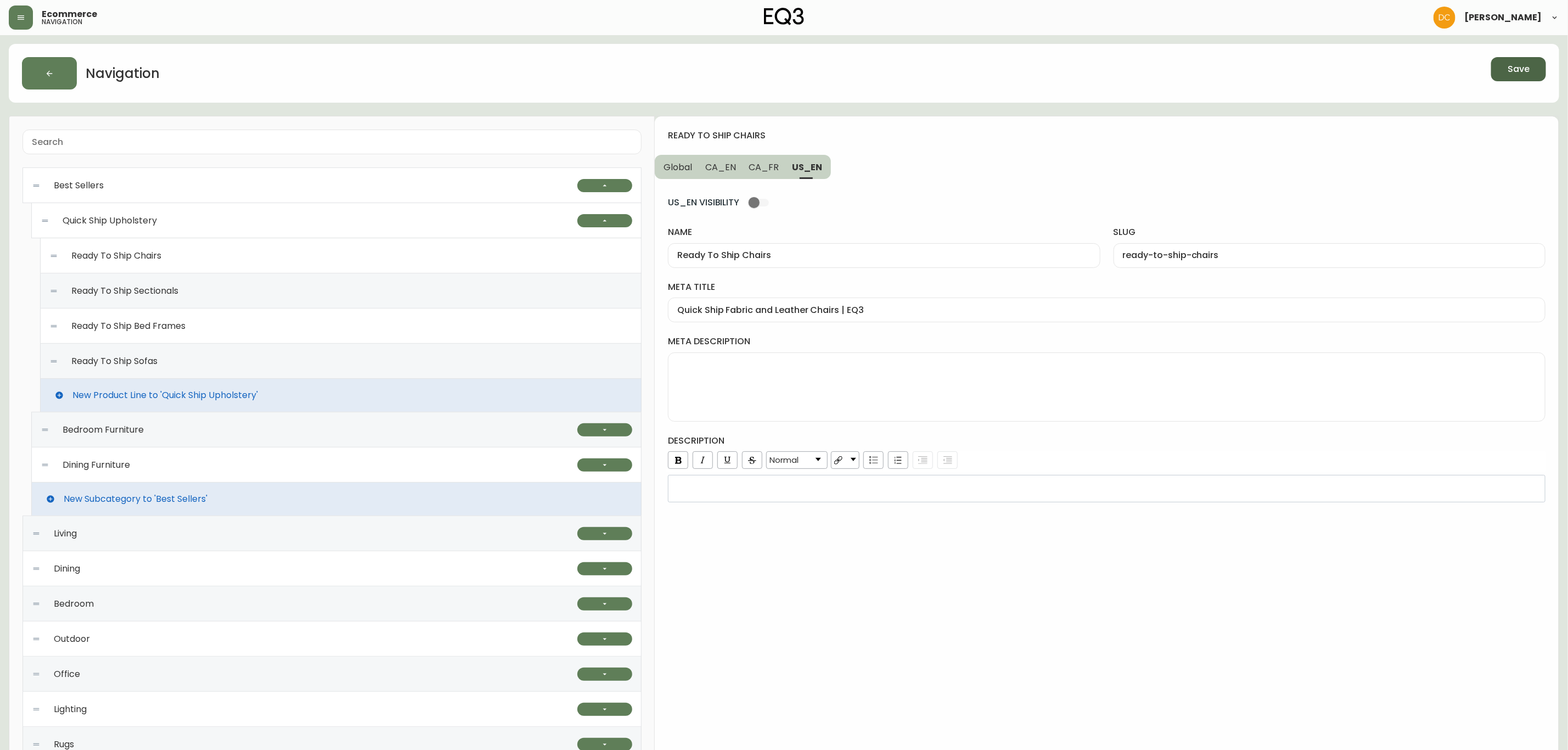
type input "Fauteuils prêts à partir de EQ3"
click at [717, 163] on span "CA_EN" at bounding box center [721, 168] width 31 height 12
type input "Ready To Ship Chairs"
type input "ready-to-ship-chairs"
type input "Quick Ship Upholstery Chairs | EQ3"
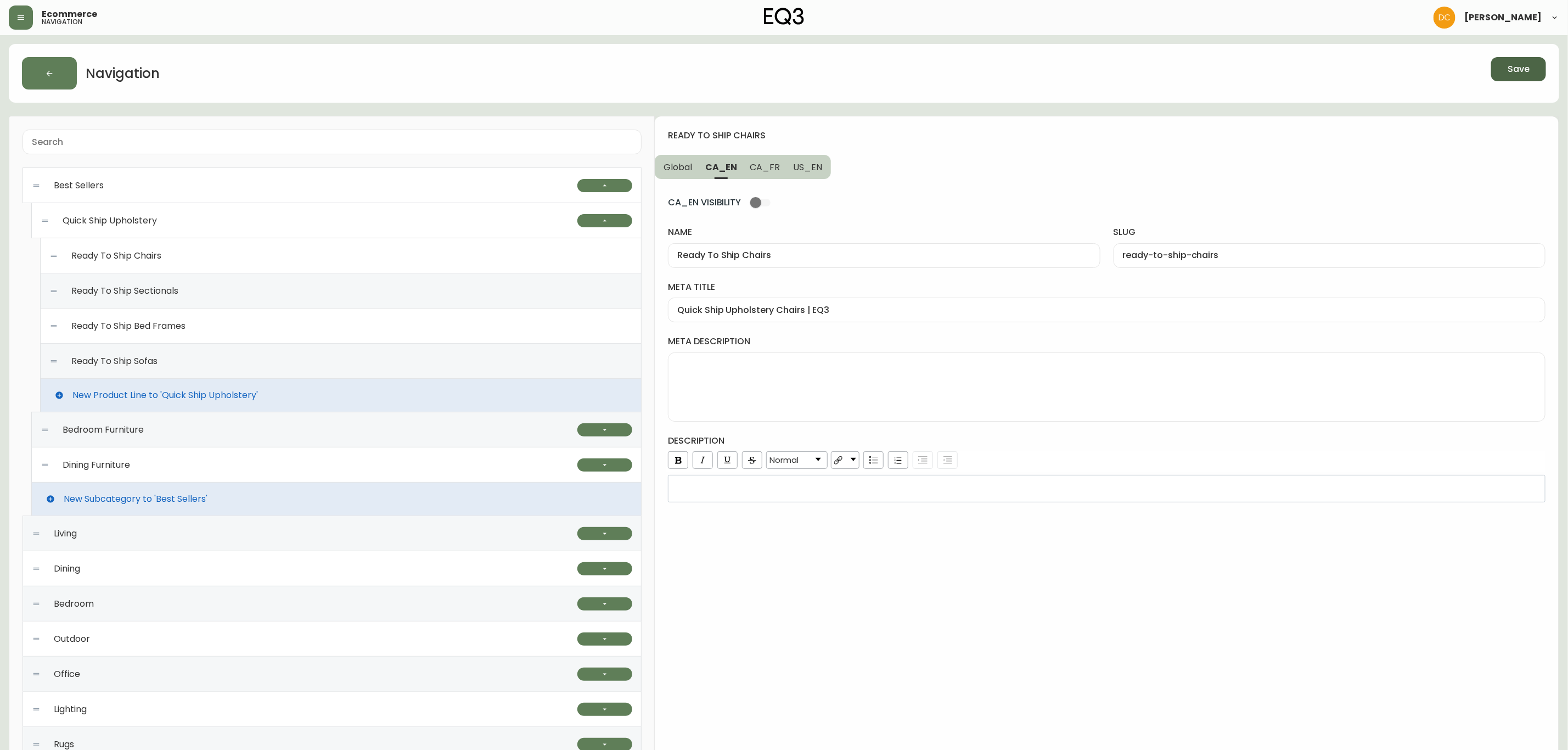
click at [304, 298] on div "Ready To Ship Sectionals" at bounding box center [341, 291] width 583 height 35
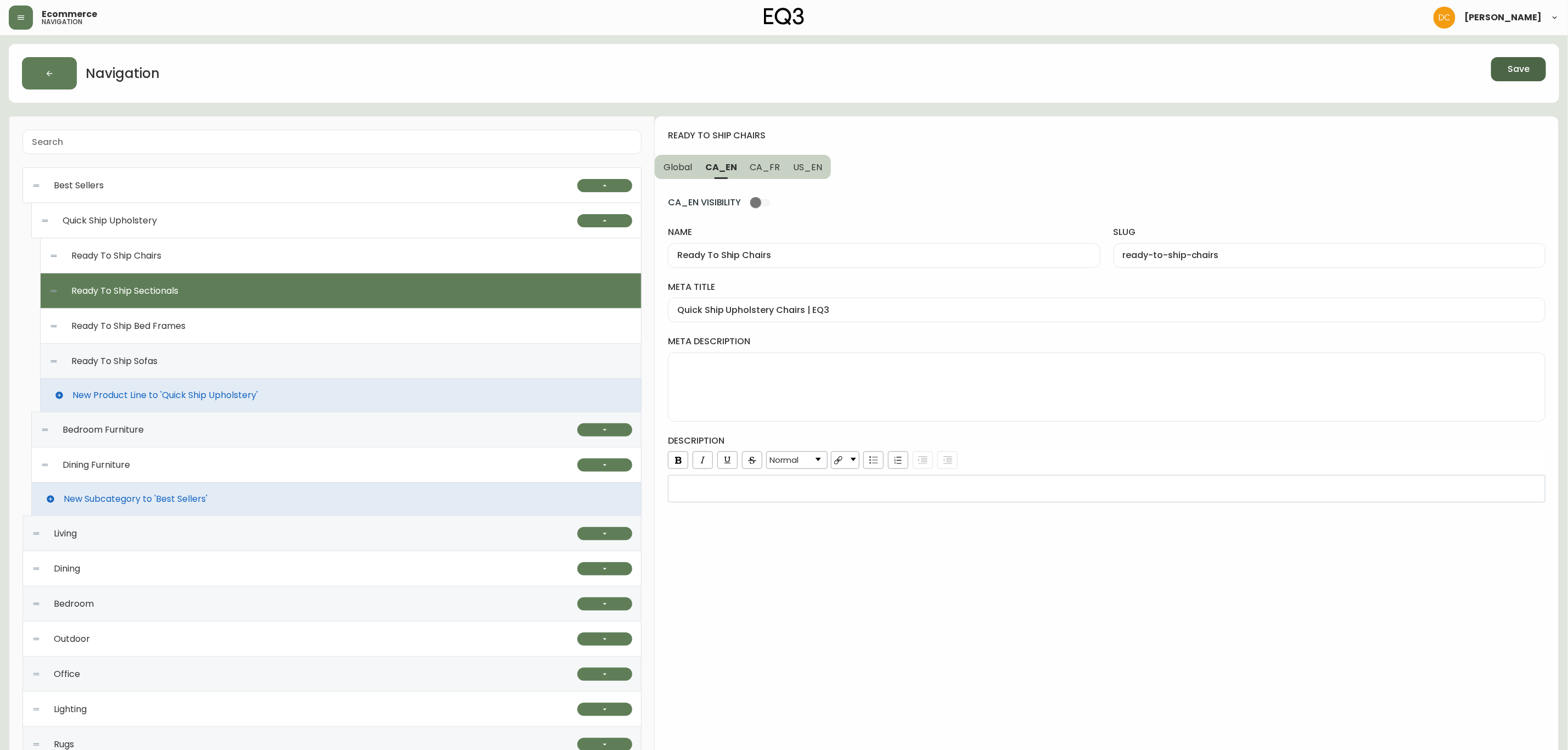
type input "Ready To Ship Sectionals"
type input "ready-to-ship-sectionals"
click at [738, 310] on input "meta title" at bounding box center [1107, 309] width 859 height 11
type input "Quick Shipping Sectional Sofas | EQ3"
click at [852, 314] on input "Quick Shipping Sectional Sofas | EQ3" at bounding box center [1107, 309] width 859 height 11
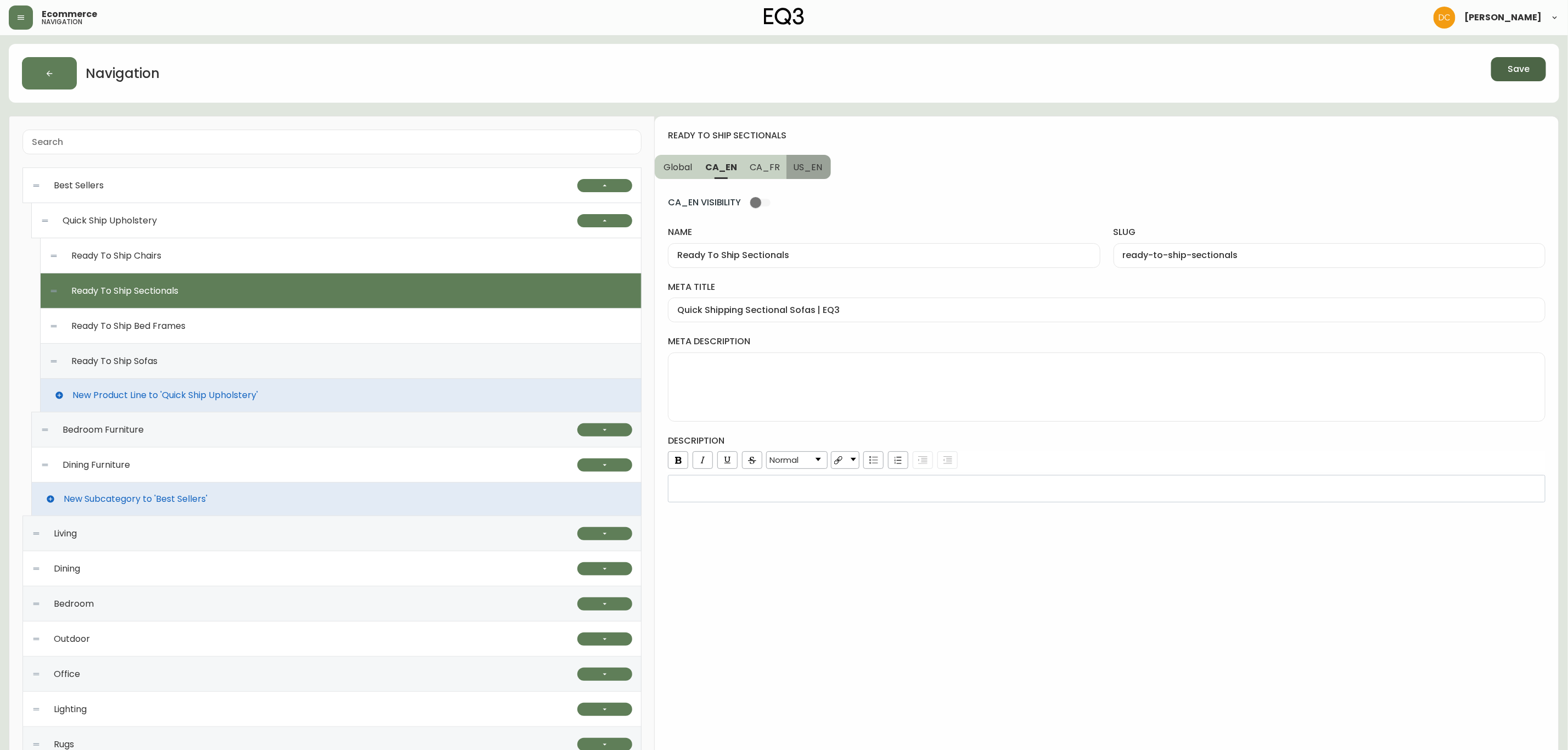
click at [813, 165] on span "US_EN" at bounding box center [808, 168] width 29 height 12
click at [825, 309] on input "meta title" at bounding box center [1107, 309] width 859 height 11
paste input "Quick Shipping Sectional Sofas | EQ3"
click at [738, 308] on input "Quick Shipping Sectional Sofas | EQ3" at bounding box center [1107, 309] width 859 height 11
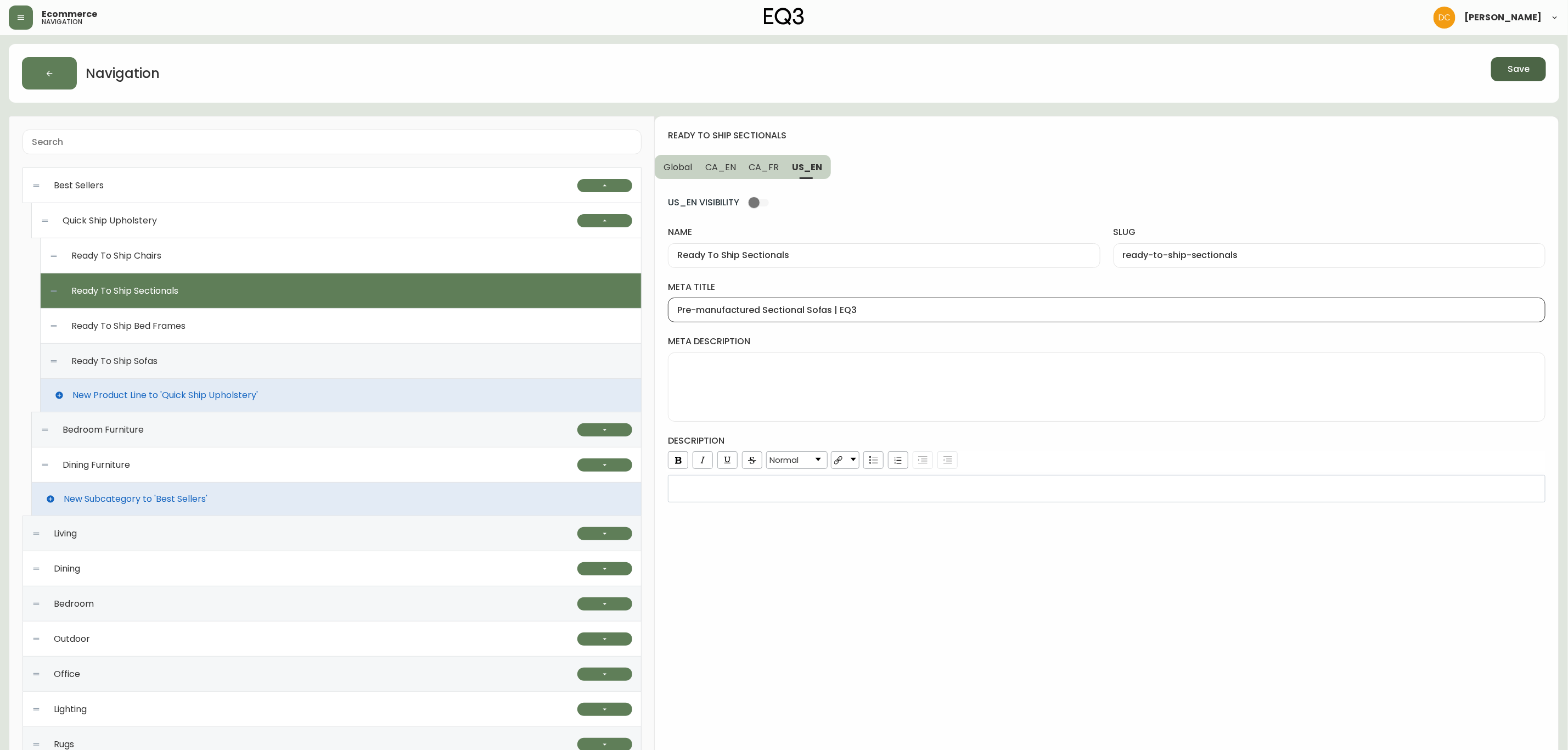
click at [893, 305] on input "Pre-manufactured Sectional Sofas | EQ3" at bounding box center [1107, 309] width 859 height 11
type input "Pre-manufactured Sectional Sofas | EQ3"
click at [750, 163] on span "CA_FR" at bounding box center [765, 168] width 30 height 12
type input "Canapés modulaires prêts à partir"
type input "canapes-modulaires-prets-a-partir"
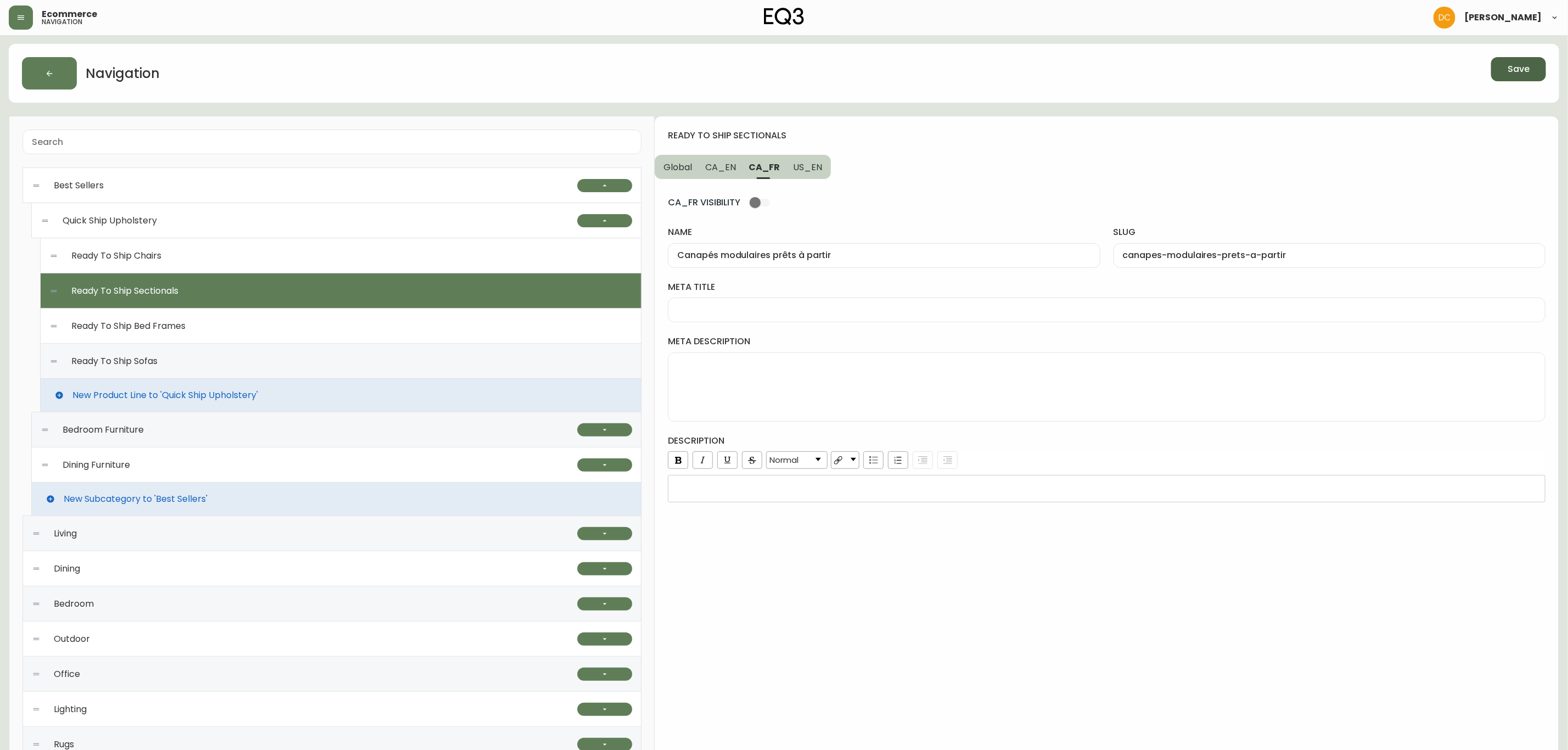
click at [817, 316] on div at bounding box center [1107, 310] width 878 height 25
drag, startPoint x: 862, startPoint y: 256, endPoint x: 665, endPoint y: 253, distance: 197.0
click at [665, 253] on div "ready to ship sectionals Global CA_EN CA_FR US_EN CA_FR VISIBILITY name Canapés…" at bounding box center [1107, 550] width 904 height 869
click at [736, 311] on input "meta title" at bounding box center [1107, 309] width 859 height 11
paste input "Canapés modulaires prêts à partir"
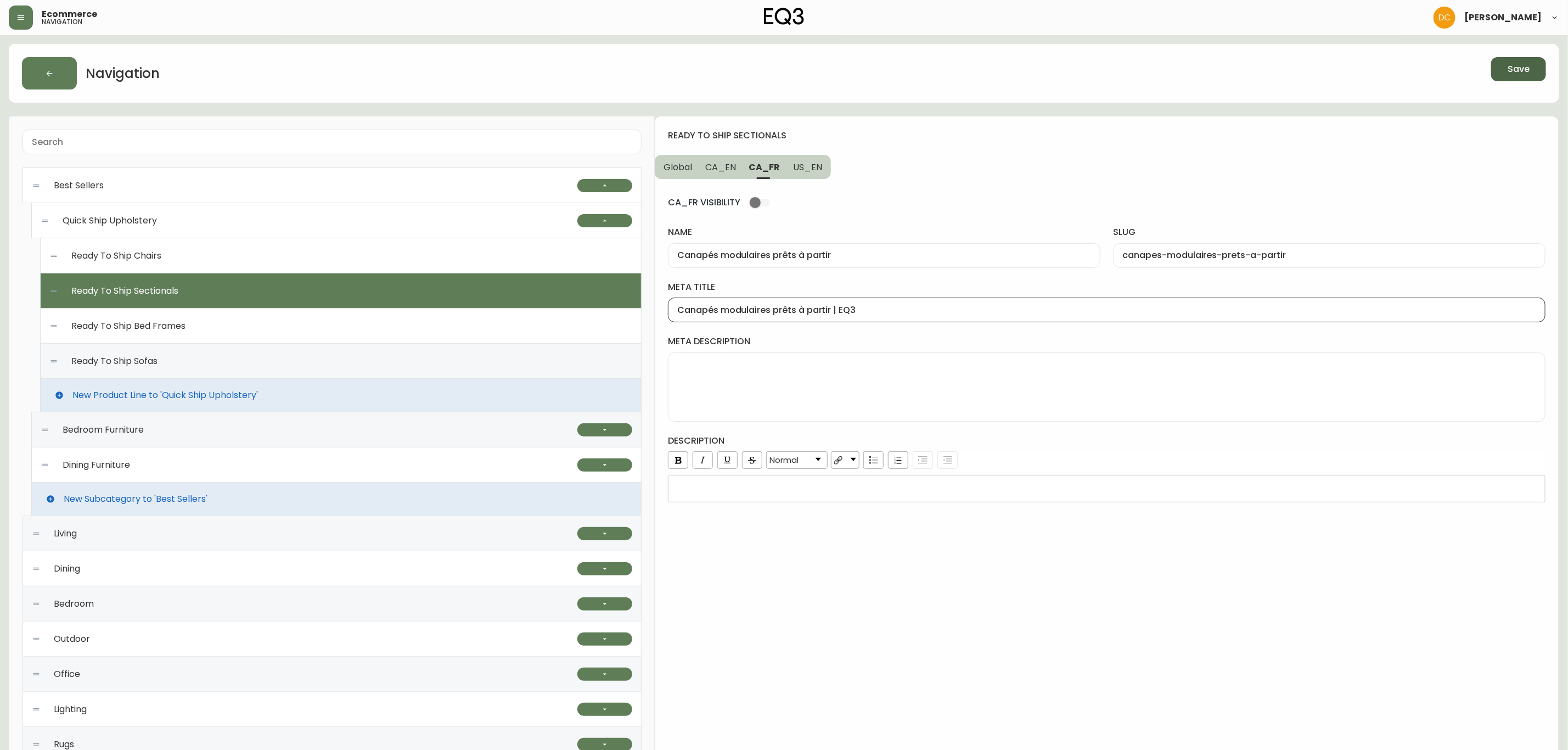
type input "Canapés modulaires prêts à partir | EQ3"
click at [1537, 76] on button "Save" at bounding box center [1519, 69] width 55 height 24
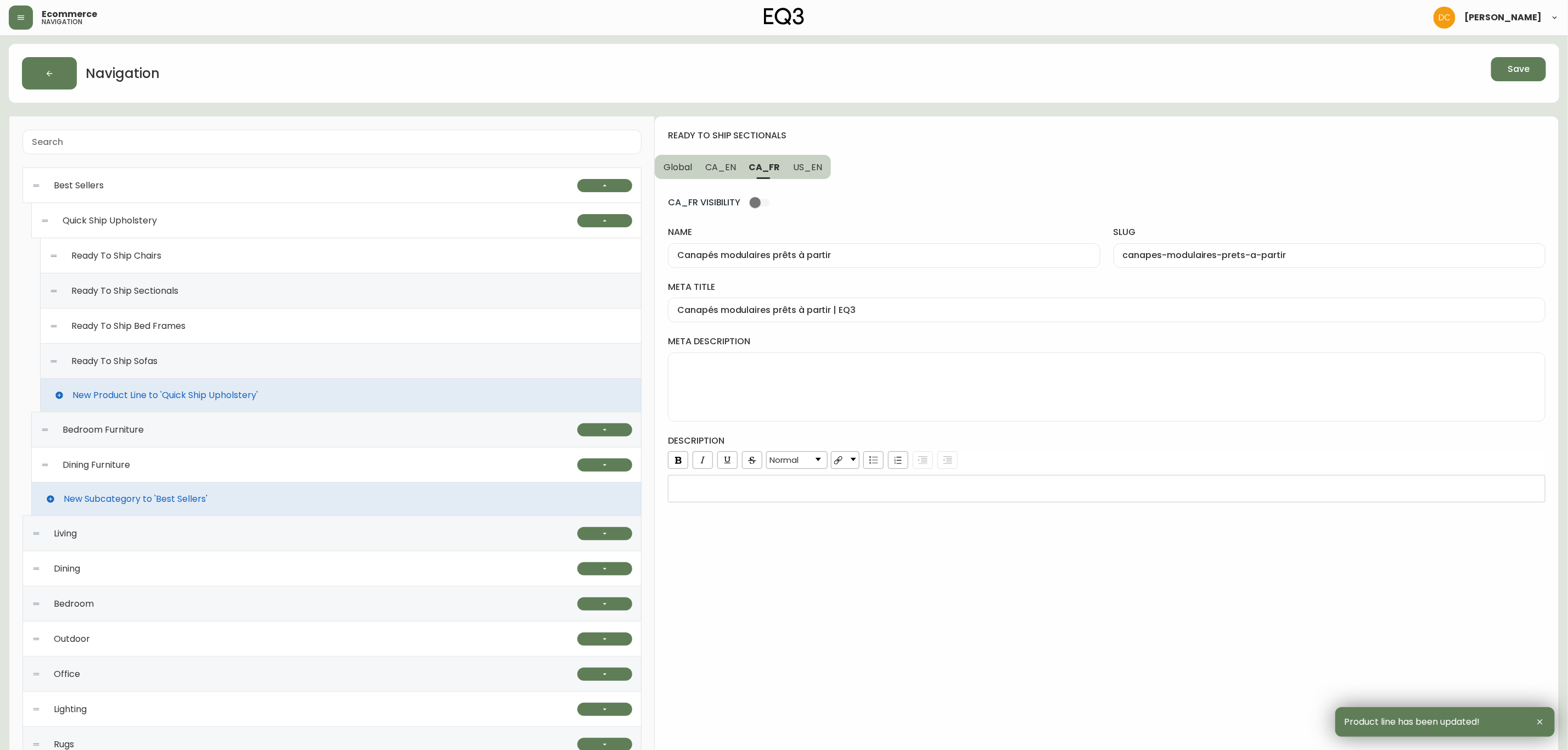
click at [287, 324] on div "Ready To Ship Bed Frames" at bounding box center [341, 326] width 583 height 35
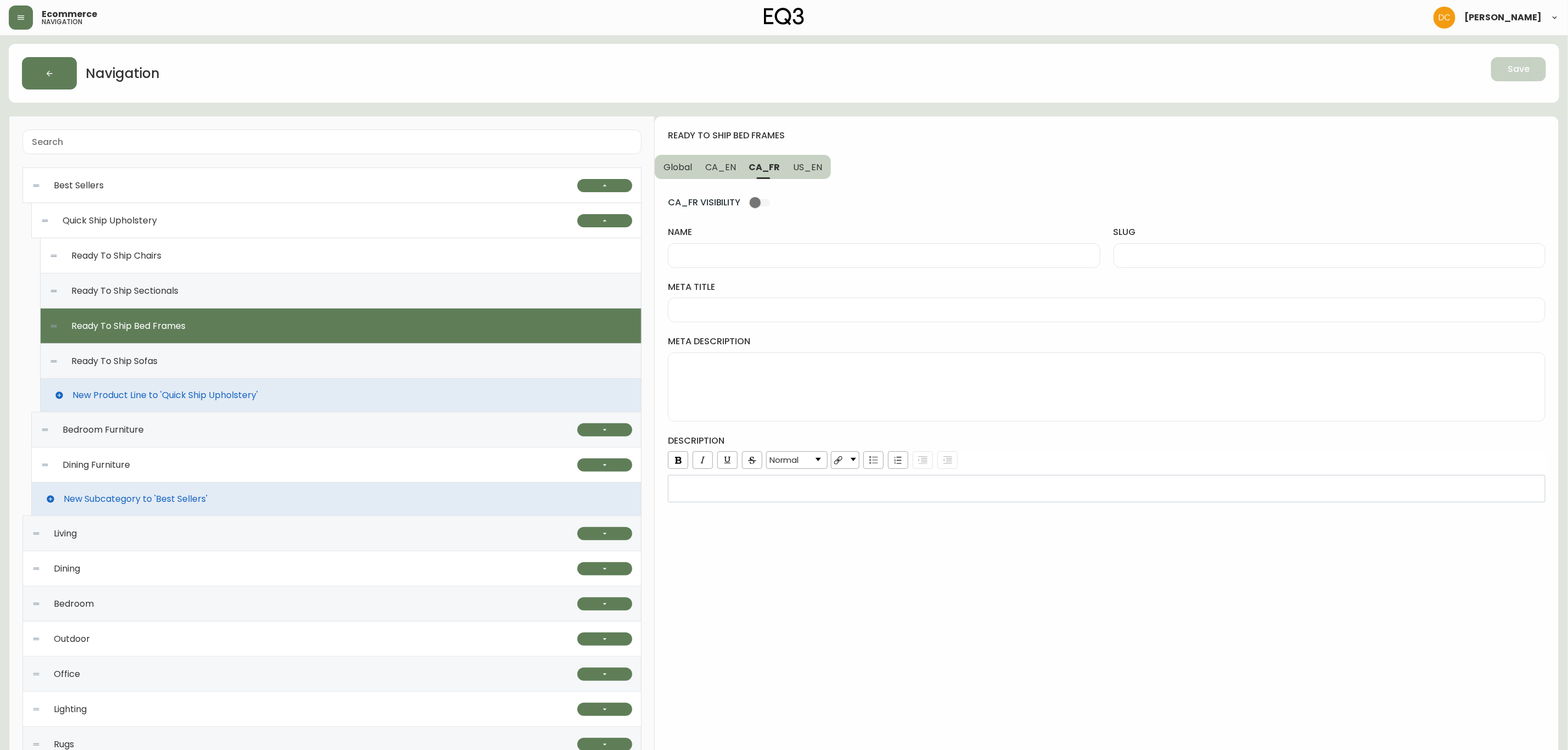
click at [725, 165] on span "CA_EN" at bounding box center [721, 168] width 31 height 12
click at [670, 165] on span "Global" at bounding box center [677, 168] width 28 height 12
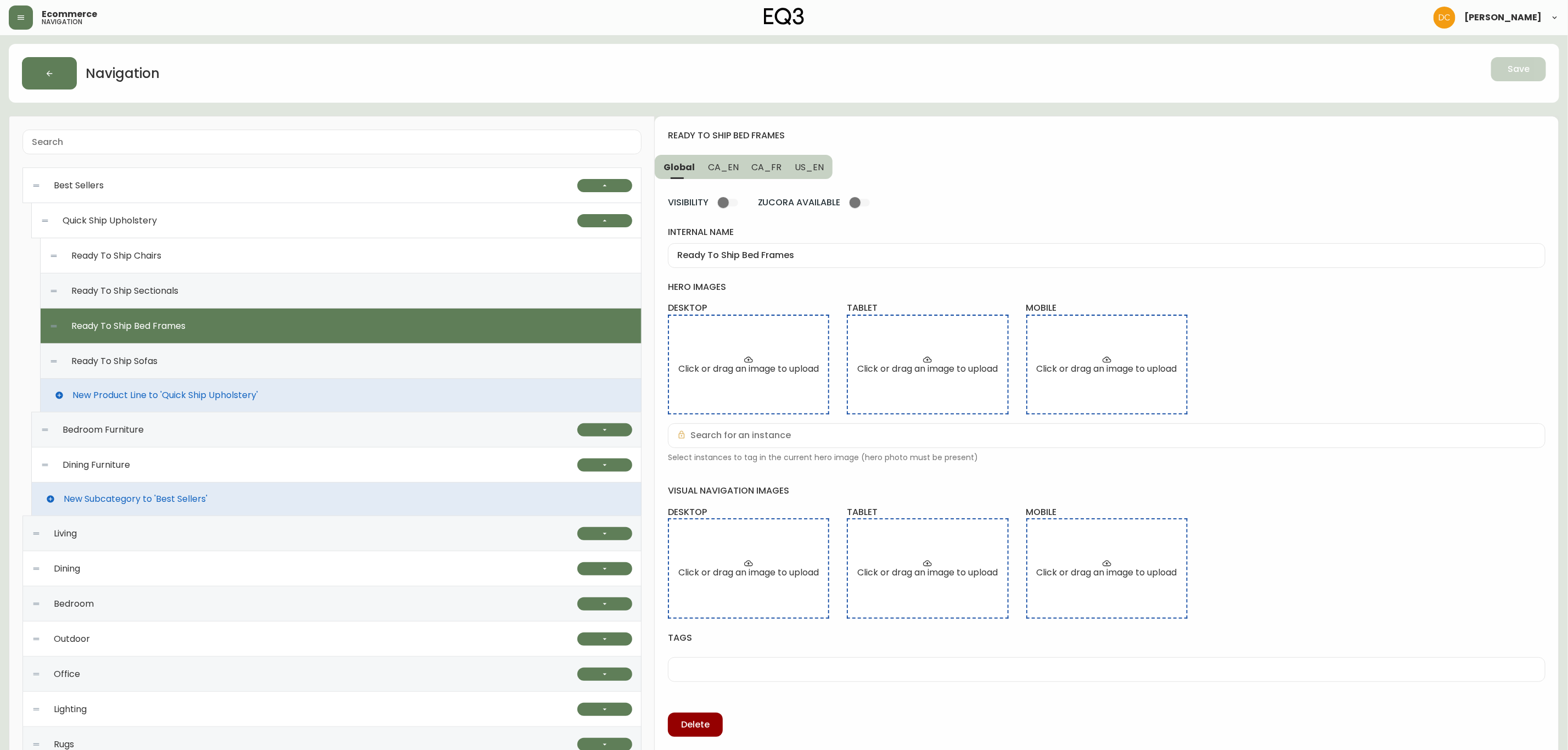
click at [290, 295] on div "Ready To Ship Sectionals" at bounding box center [341, 291] width 583 height 35
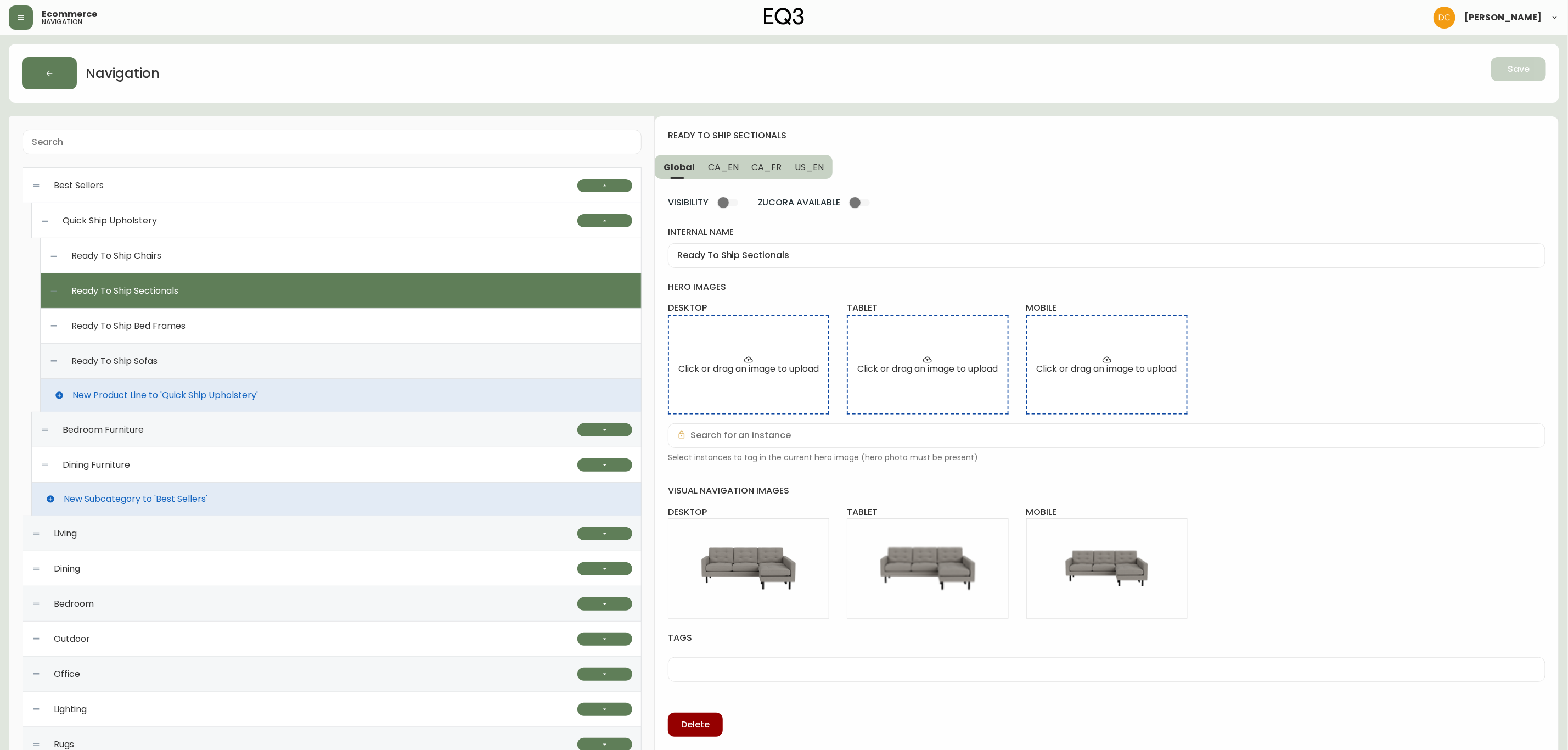
click at [280, 327] on div "Ready To Ship Bed Frames" at bounding box center [341, 326] width 583 height 35
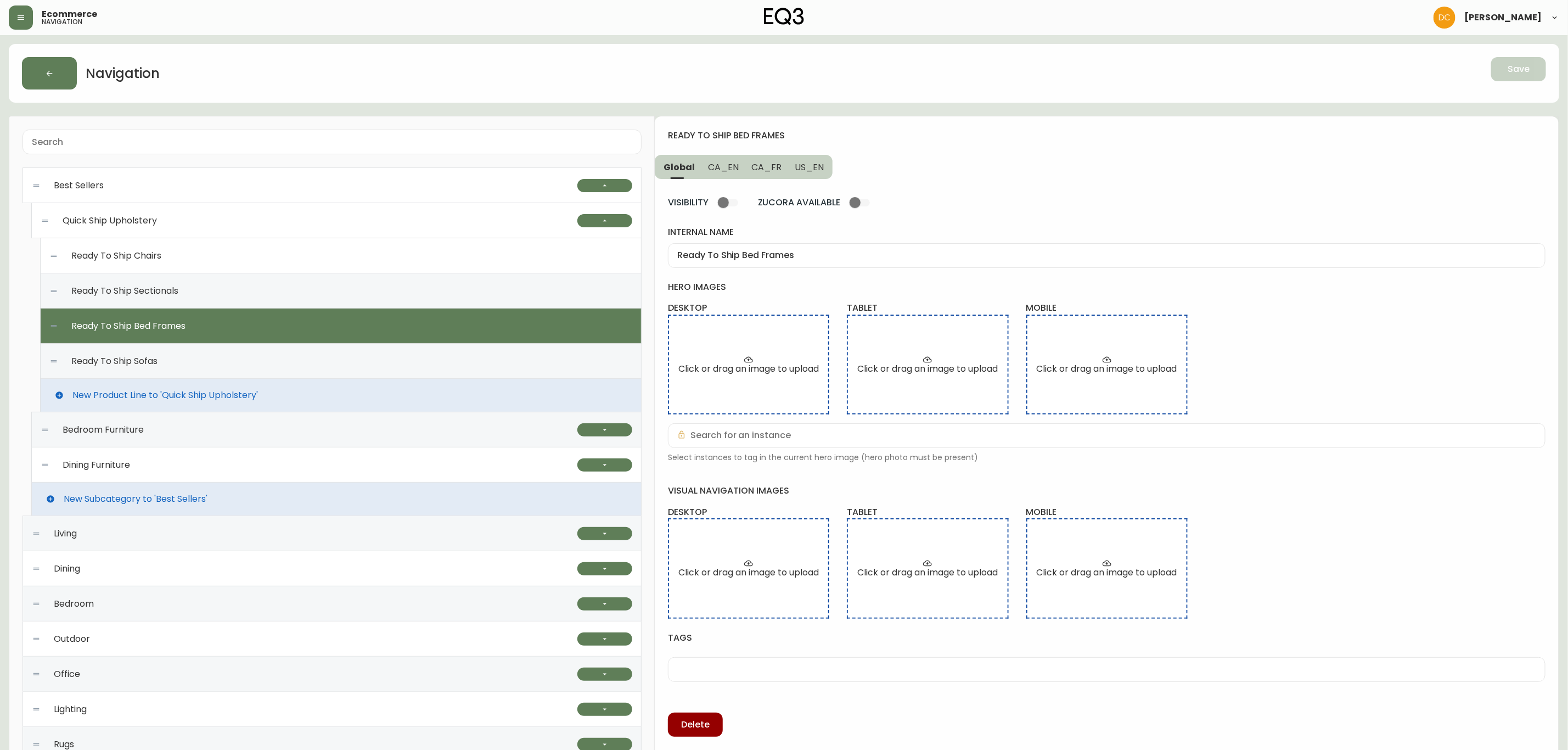
click at [287, 363] on div "Ready To Ship Sofas" at bounding box center [341, 361] width 583 height 35
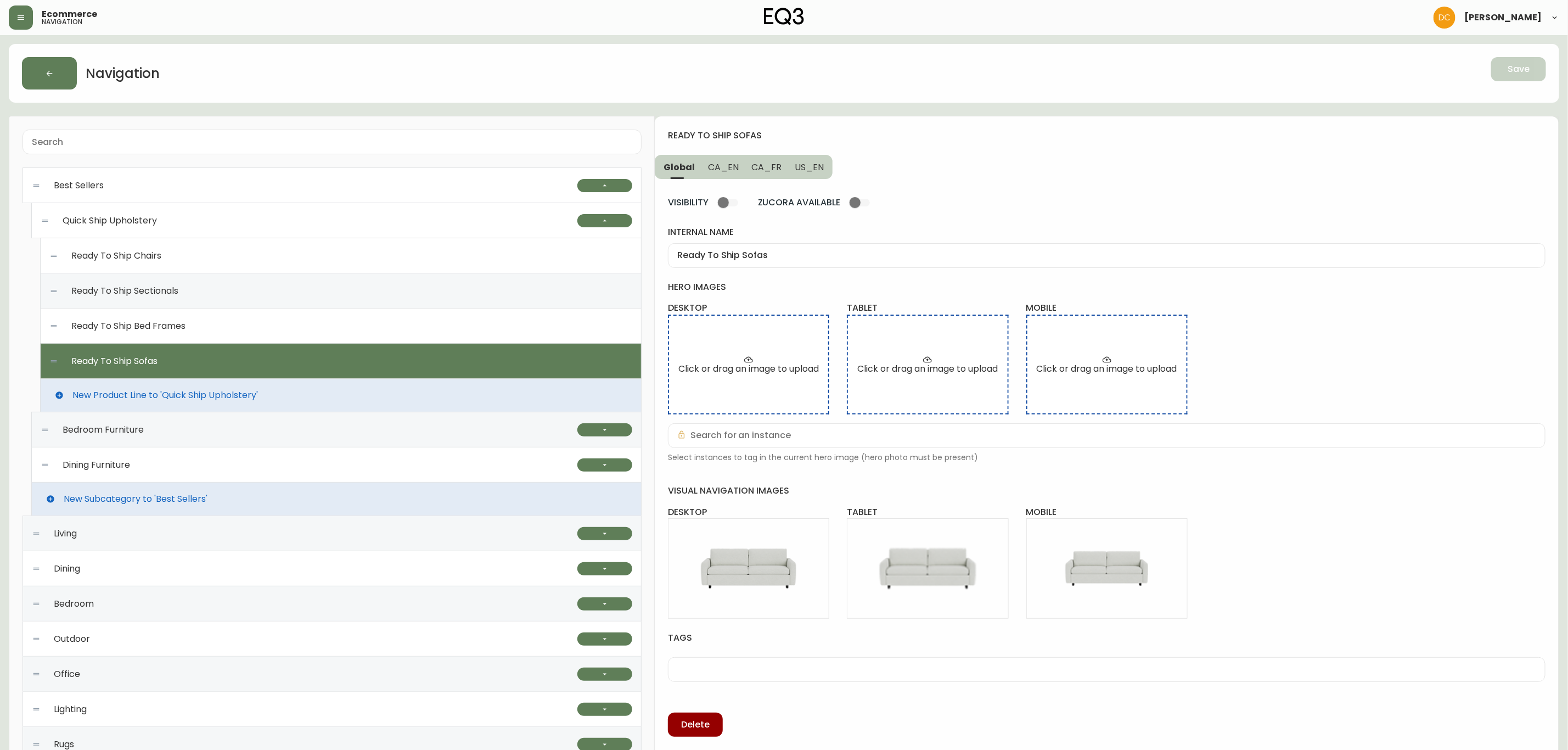
click at [290, 257] on div "Ready To Ship Chairs" at bounding box center [341, 256] width 583 height 35
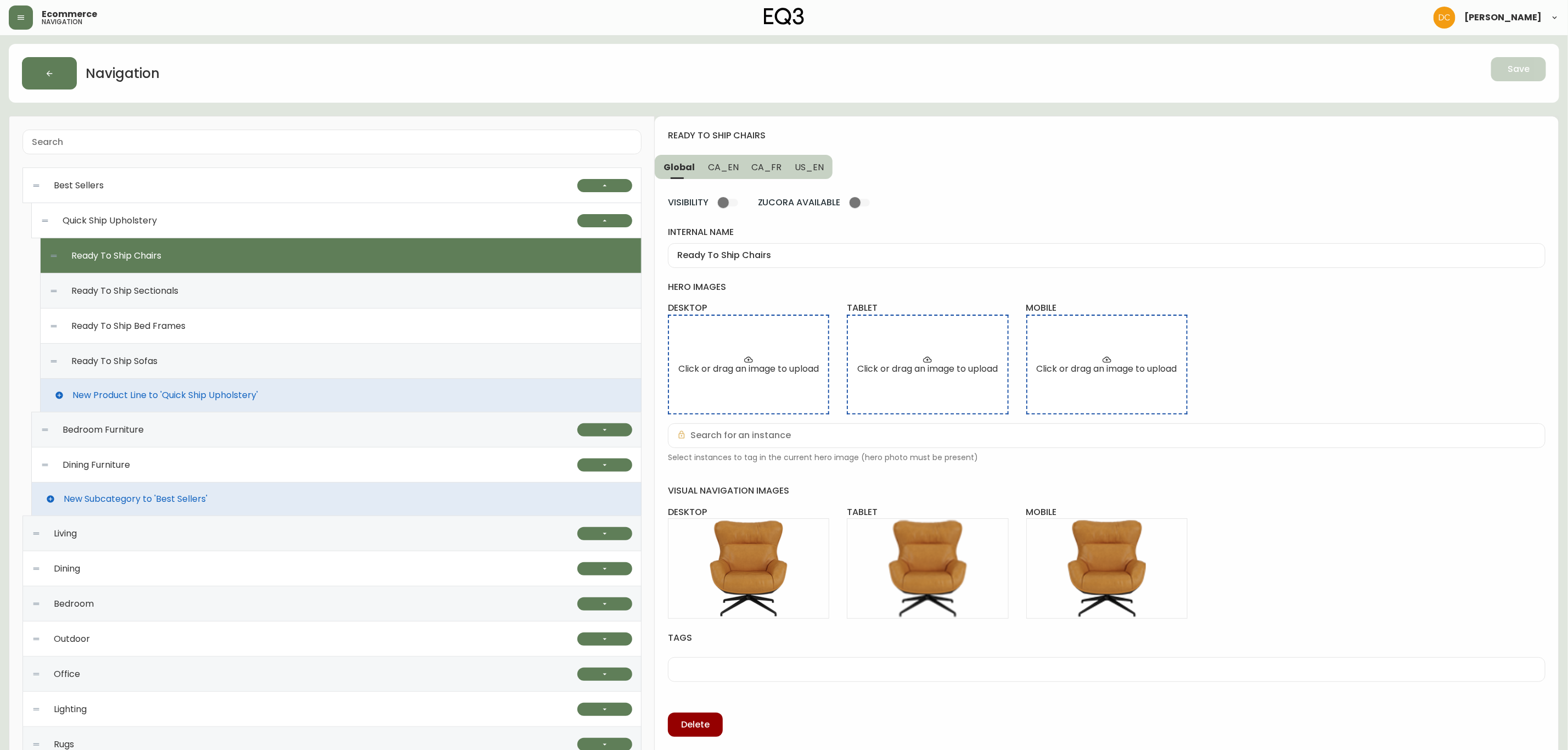
click at [274, 292] on div "Ready To Ship Sectionals" at bounding box center [341, 291] width 583 height 35
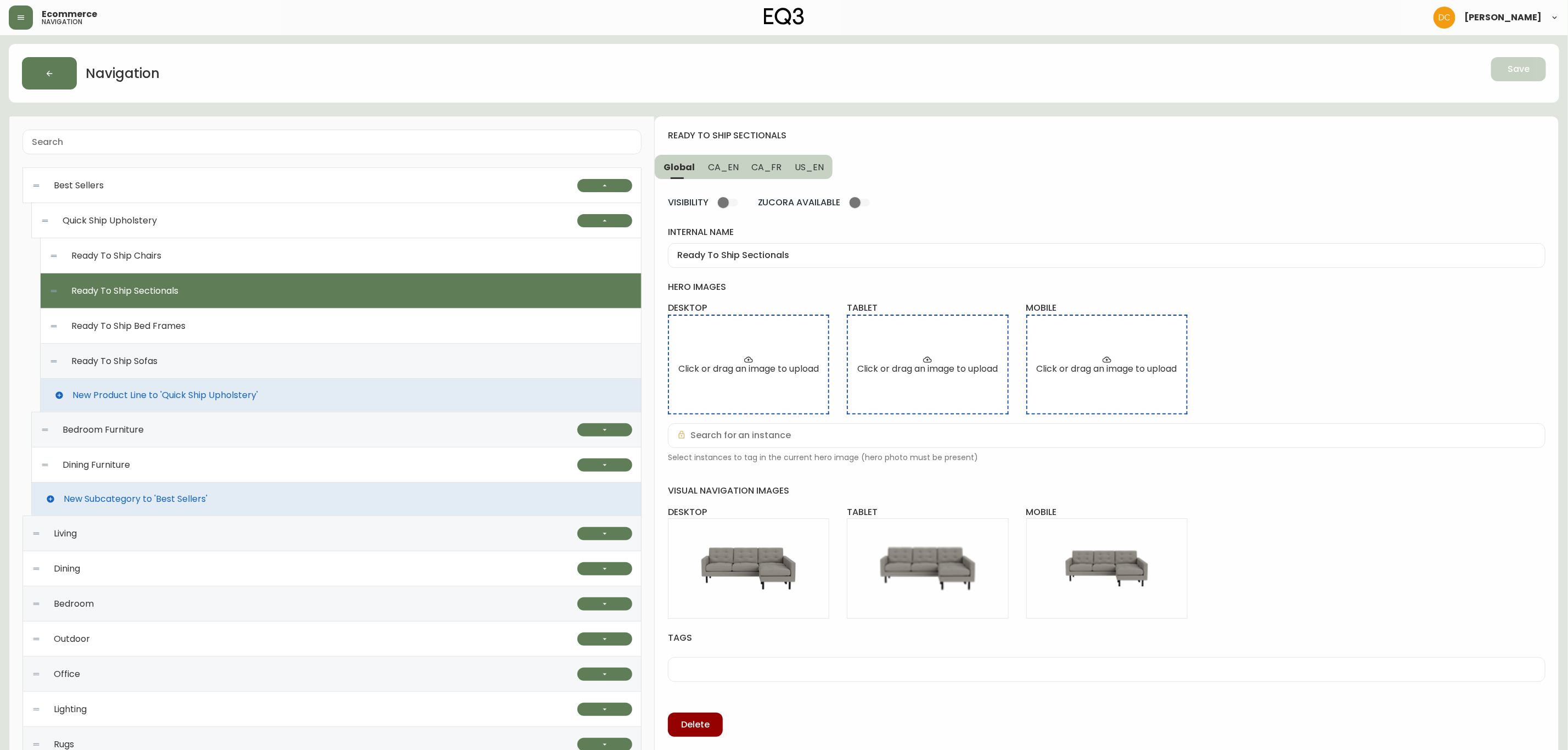
click at [257, 324] on div "Ready To Ship Bed Frames" at bounding box center [341, 326] width 583 height 35
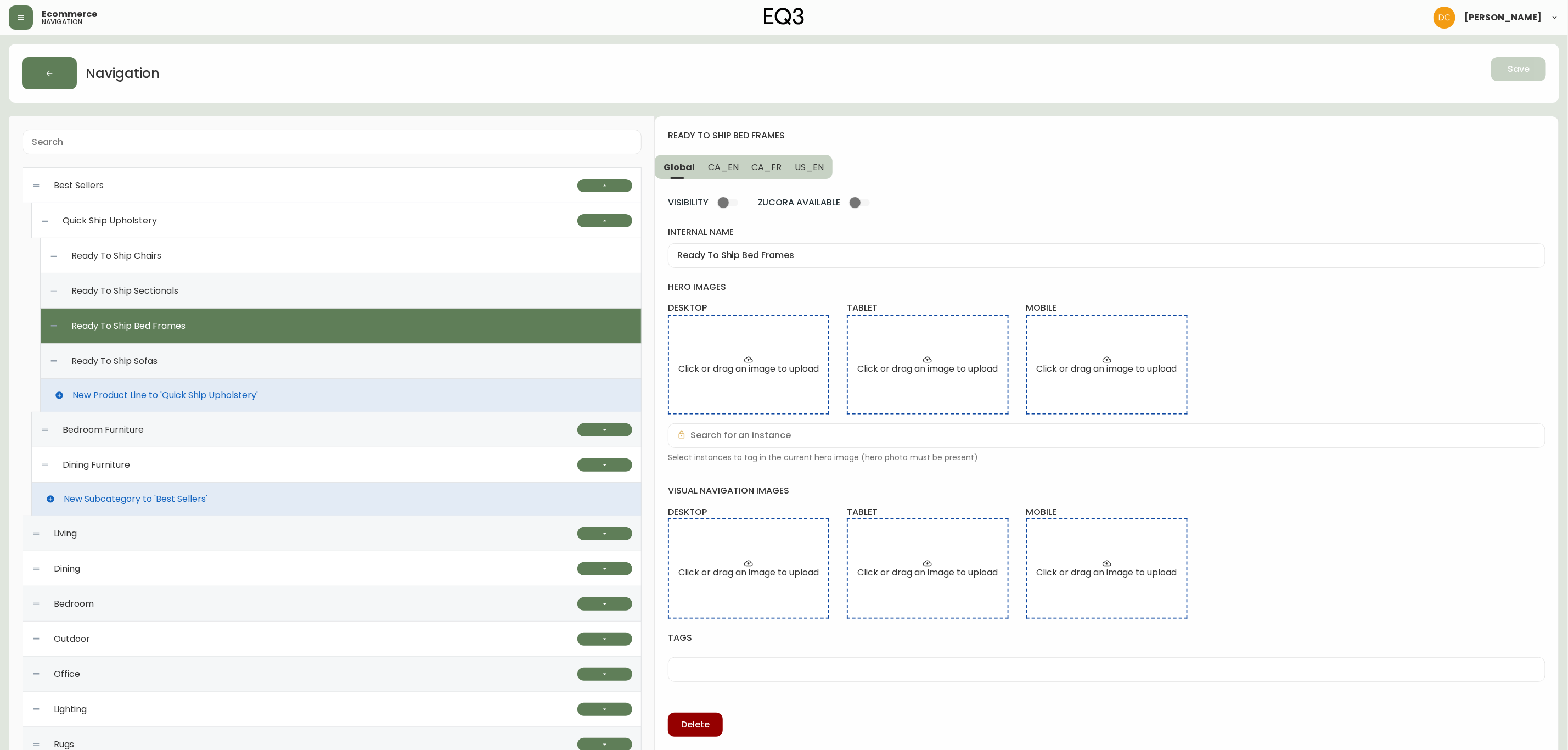
click at [250, 361] on div "Ready To Ship Sofas" at bounding box center [341, 361] width 583 height 35
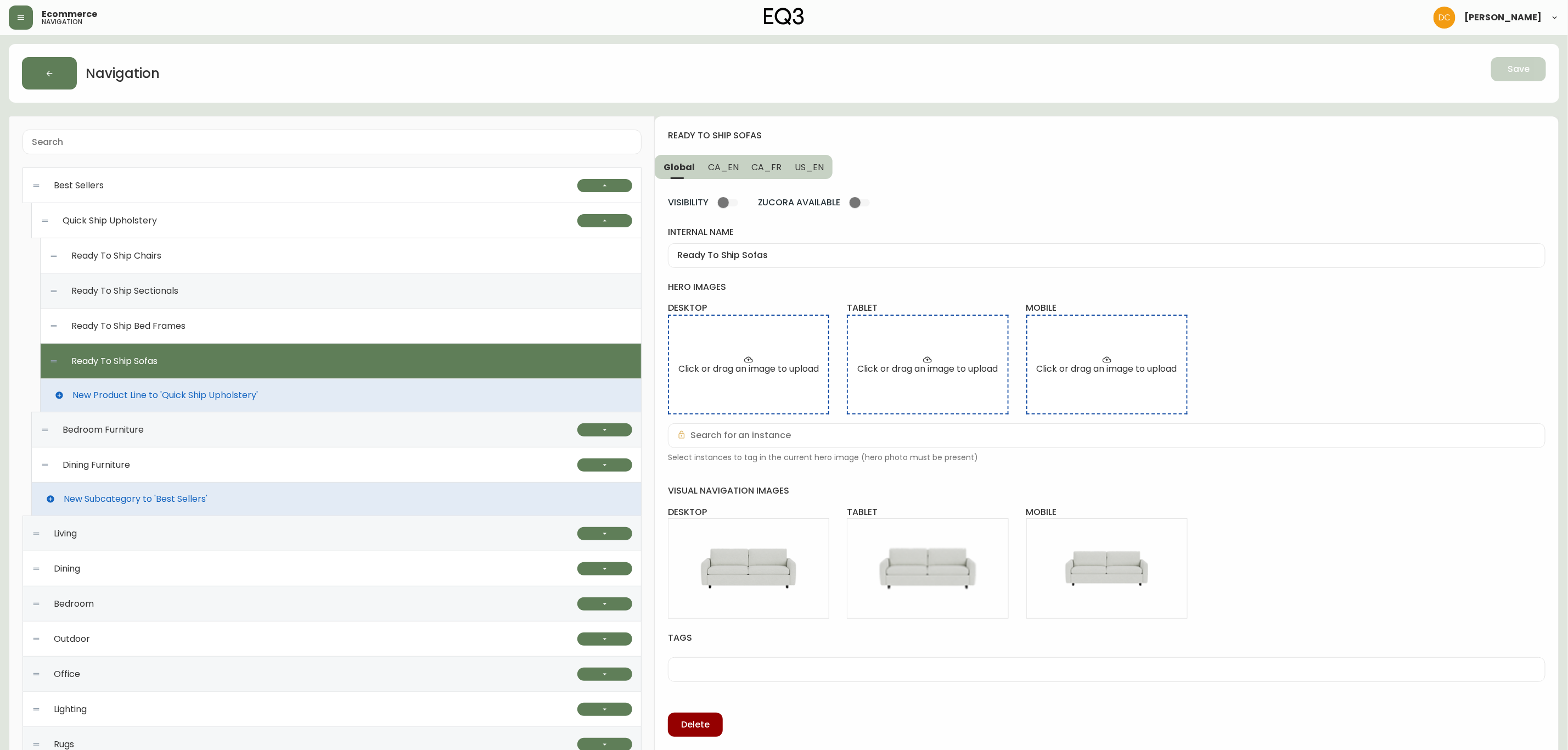
click at [262, 319] on div "Ready To Ship Bed Frames" at bounding box center [341, 326] width 583 height 35
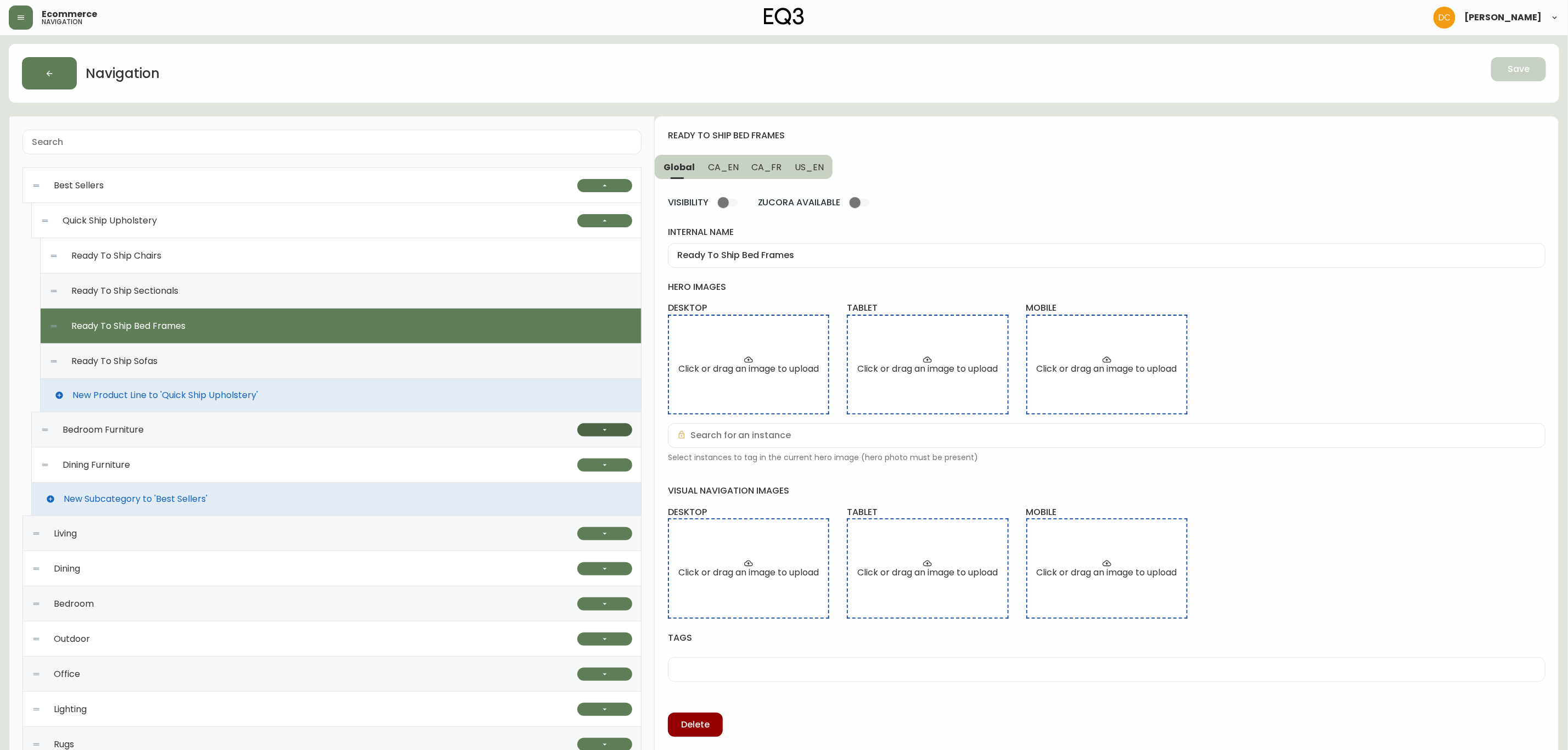
click at [593, 432] on button "button" at bounding box center [604, 430] width 55 height 13
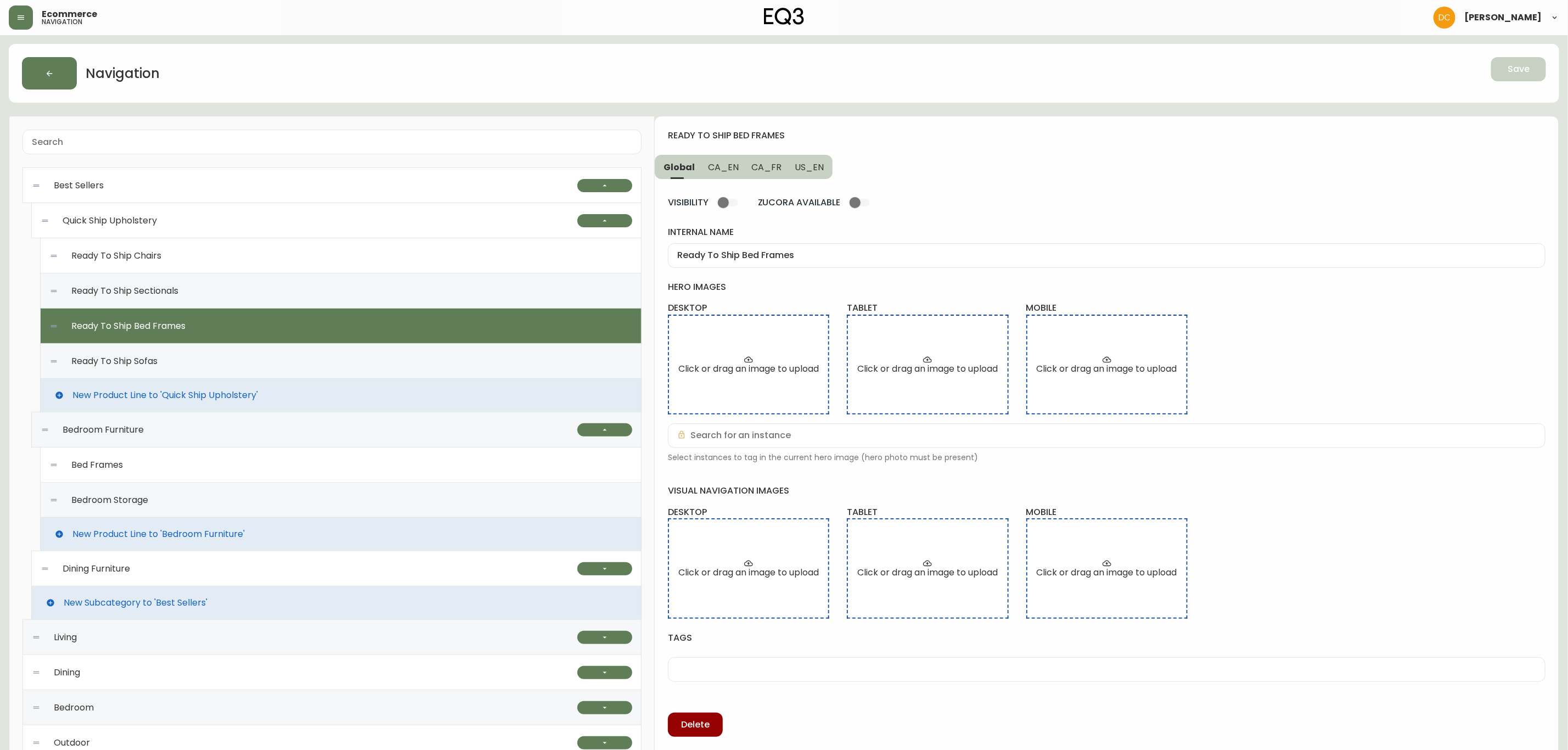
click at [257, 470] on div "Bed Frames" at bounding box center [341, 465] width 583 height 35
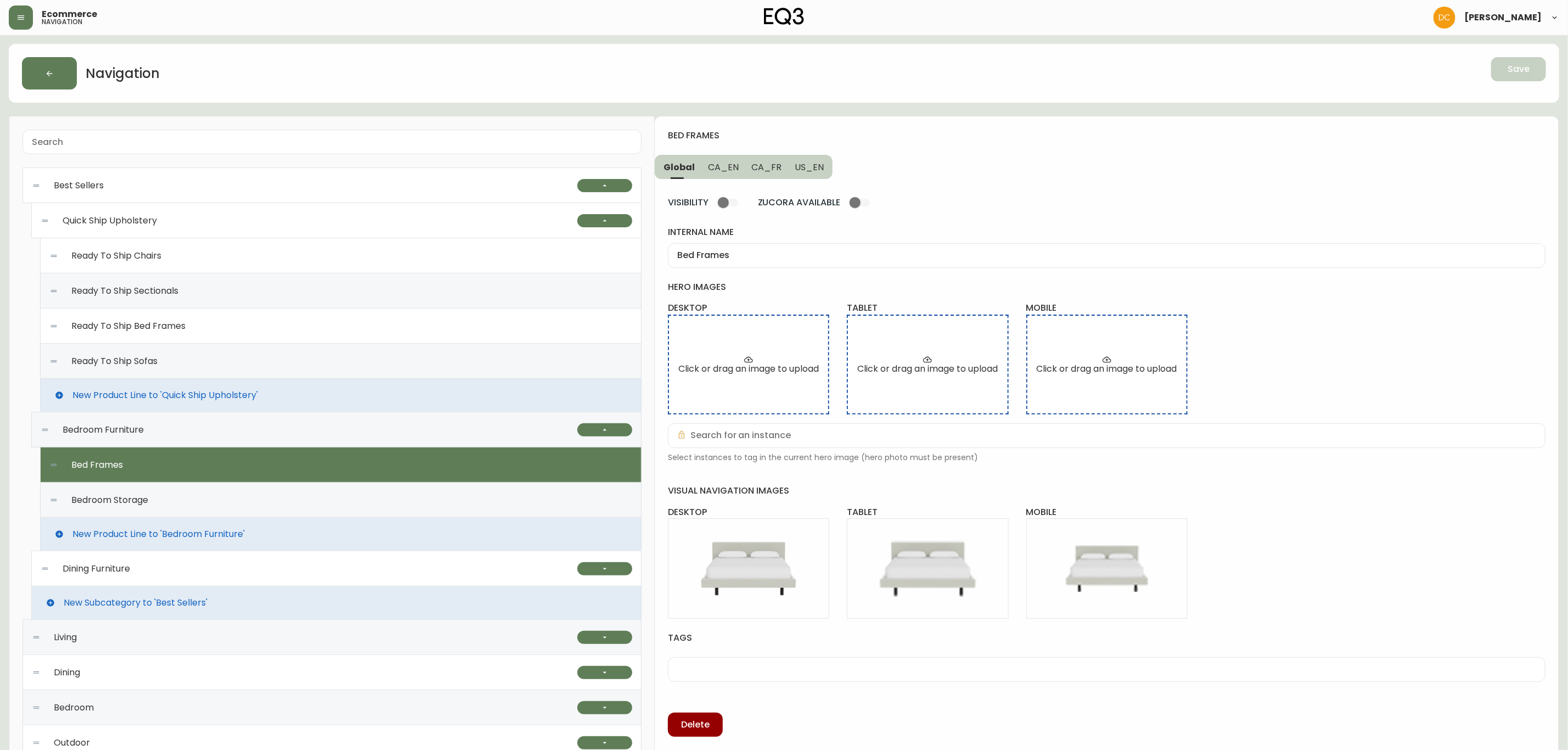
click at [253, 506] on div "Bedroom Storage" at bounding box center [341, 500] width 583 height 35
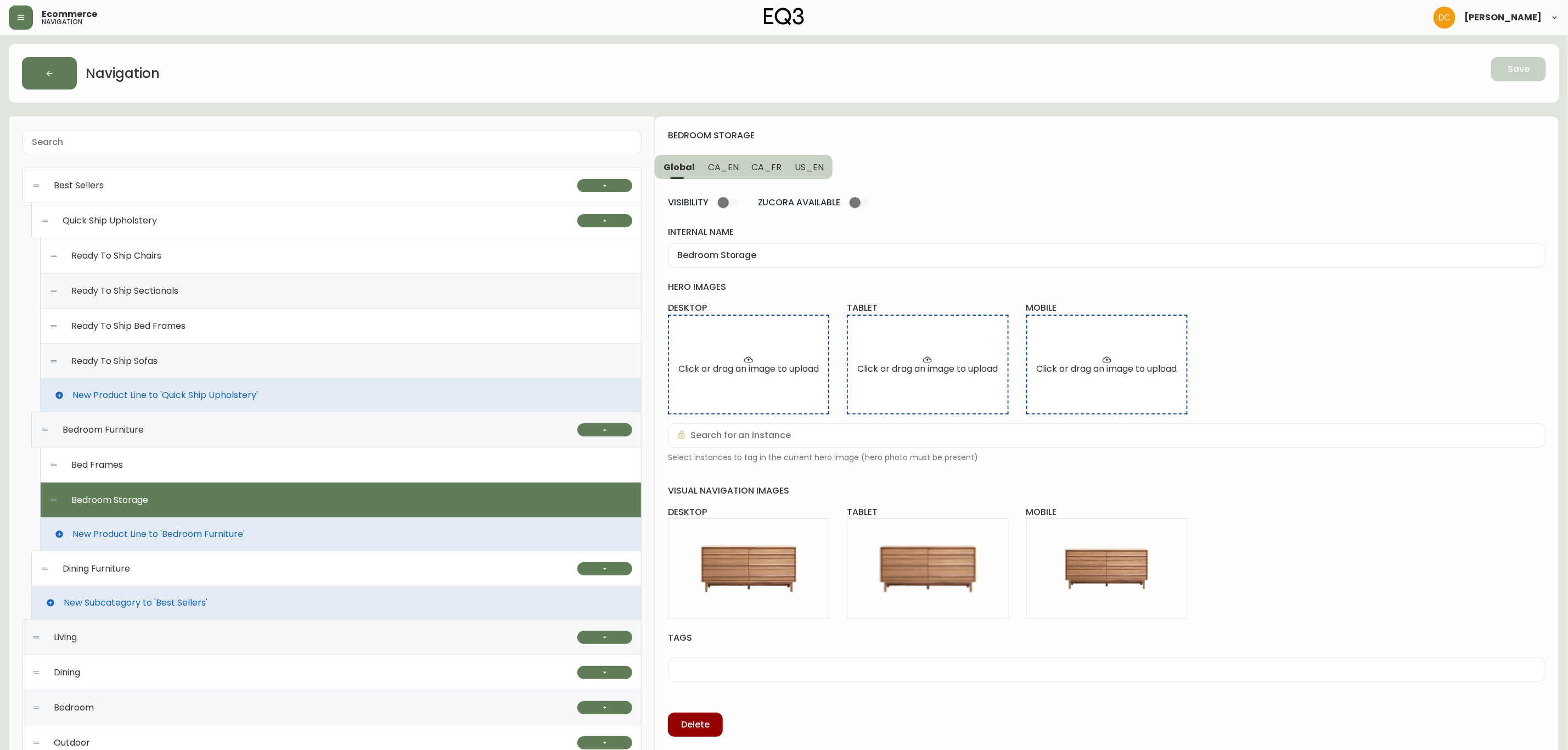
click at [334, 470] on div "Bed Frames" at bounding box center [341, 465] width 583 height 35
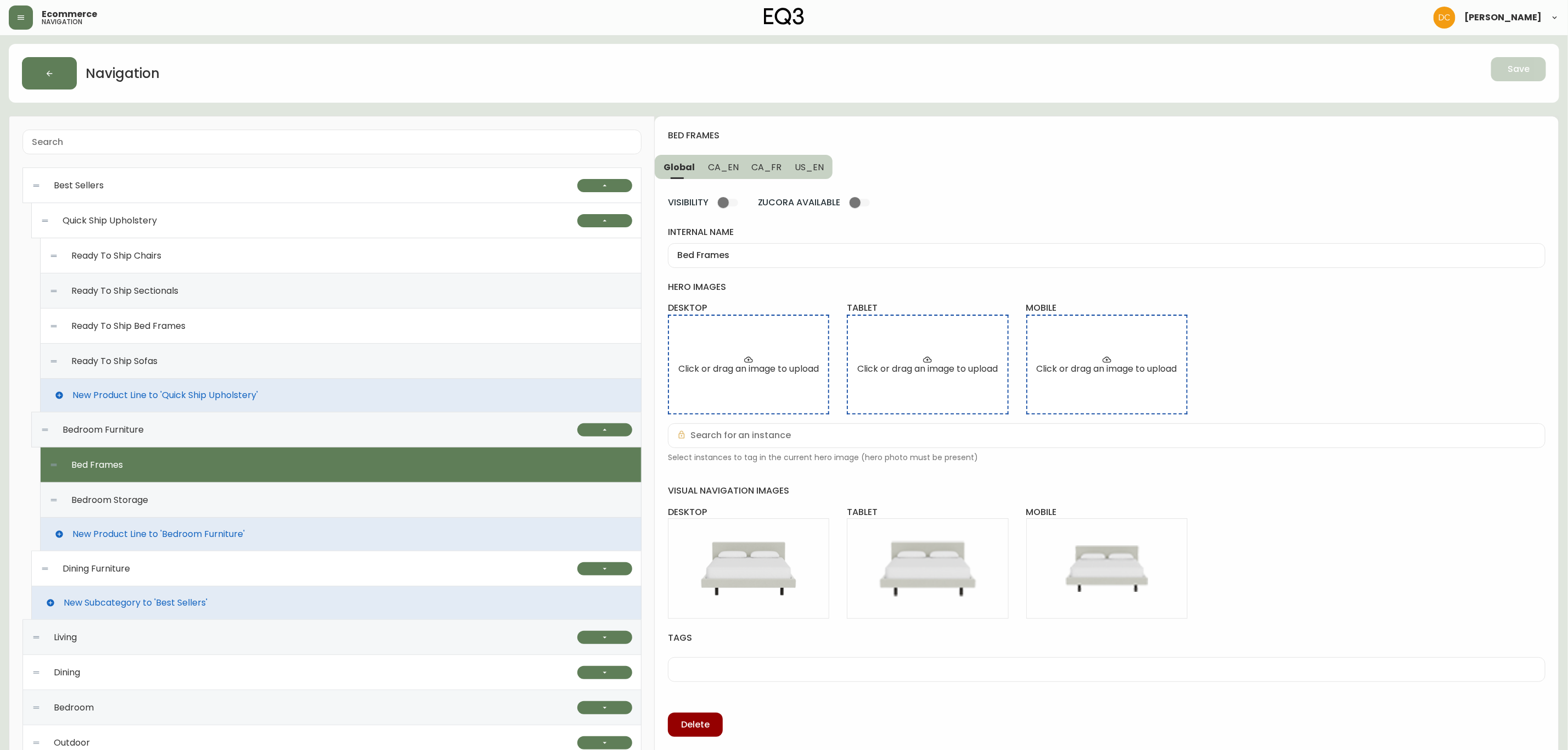
click at [224, 323] on div "Ready To Ship Bed Frames" at bounding box center [341, 326] width 583 height 35
type input "Ready To Ship Bed Frames"
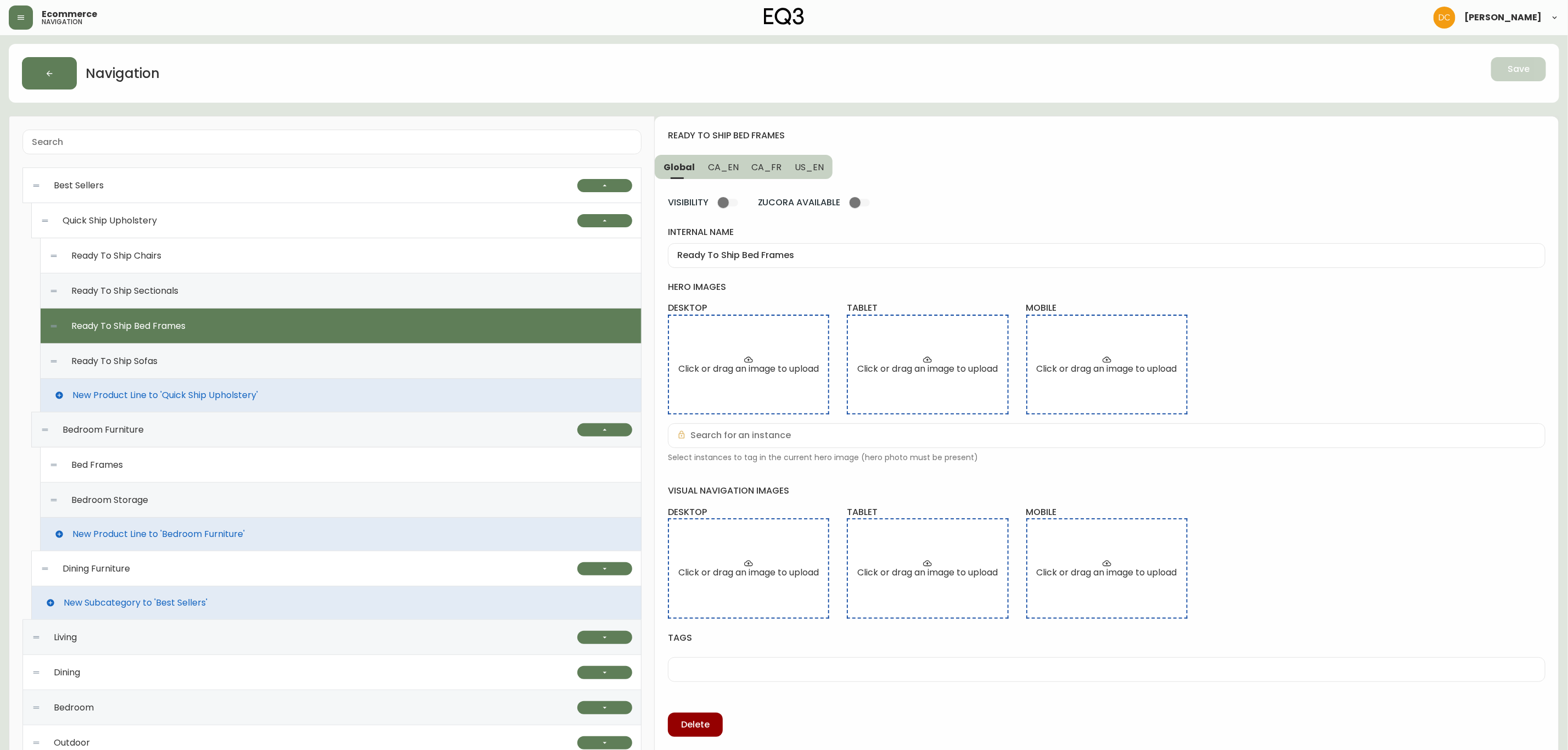
click at [211, 227] on div "Quick Ship Upholstery" at bounding box center [308, 221] width 536 height 35
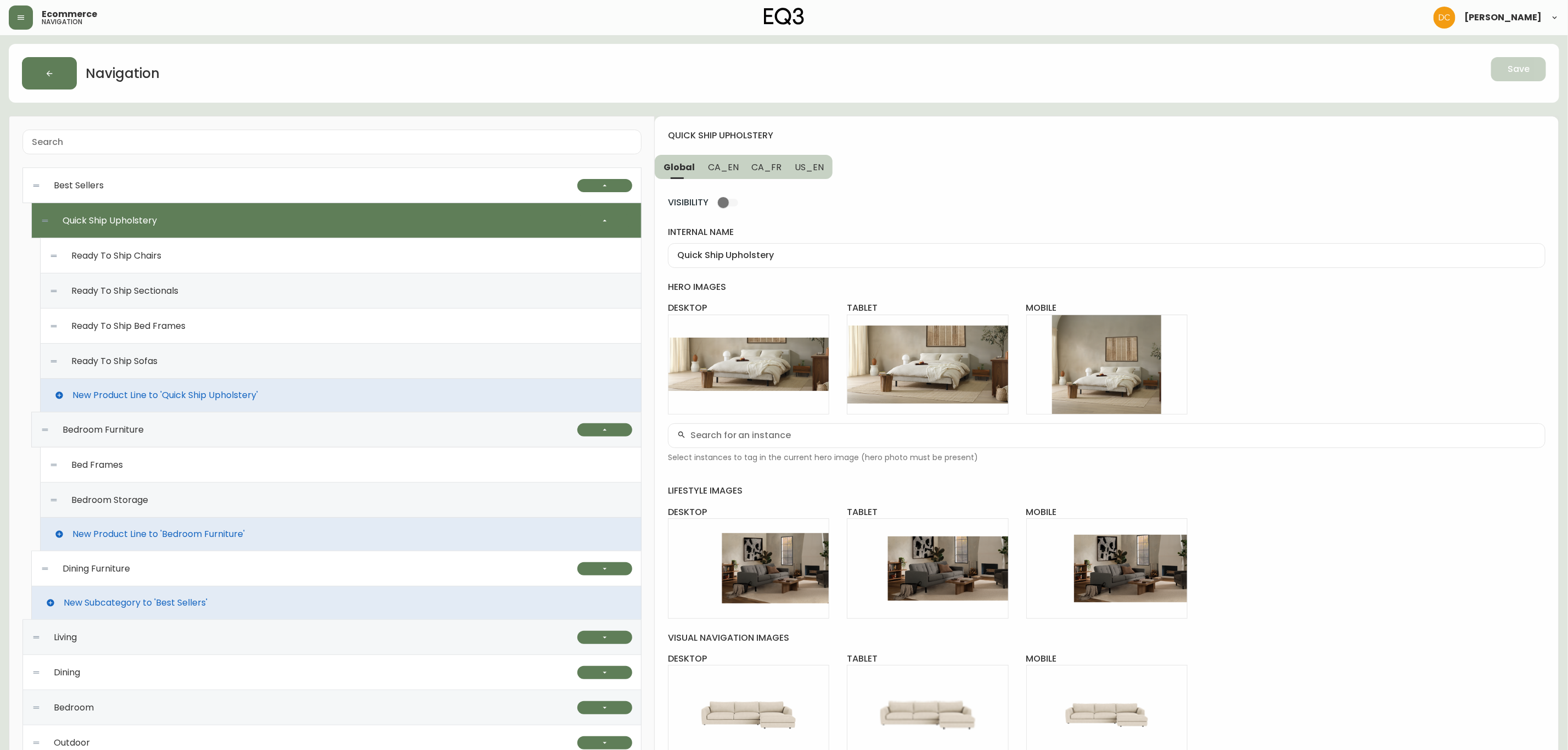
click at [203, 432] on div "Bedroom Furniture" at bounding box center [308, 430] width 536 height 35
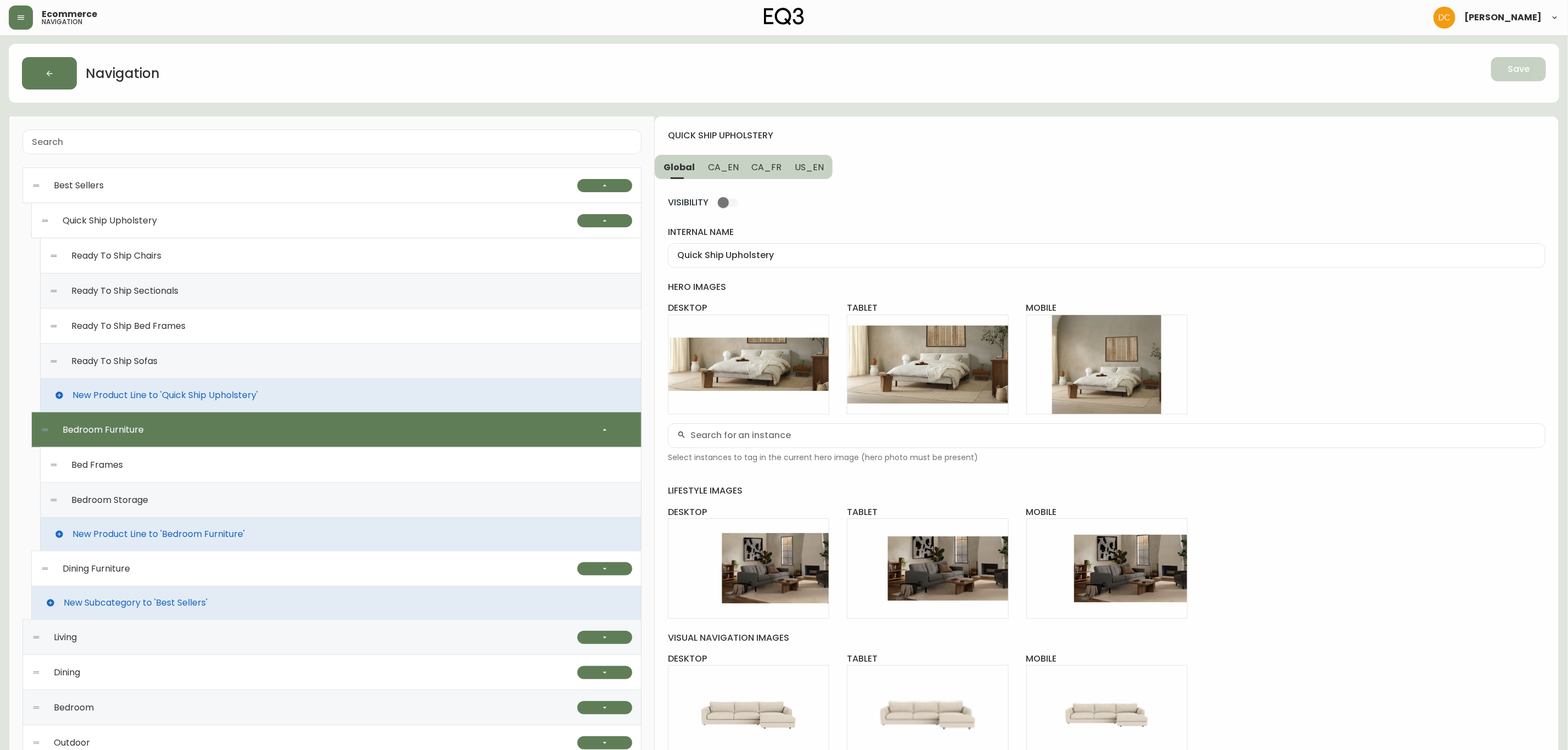
type input "Bedroom Furniture"
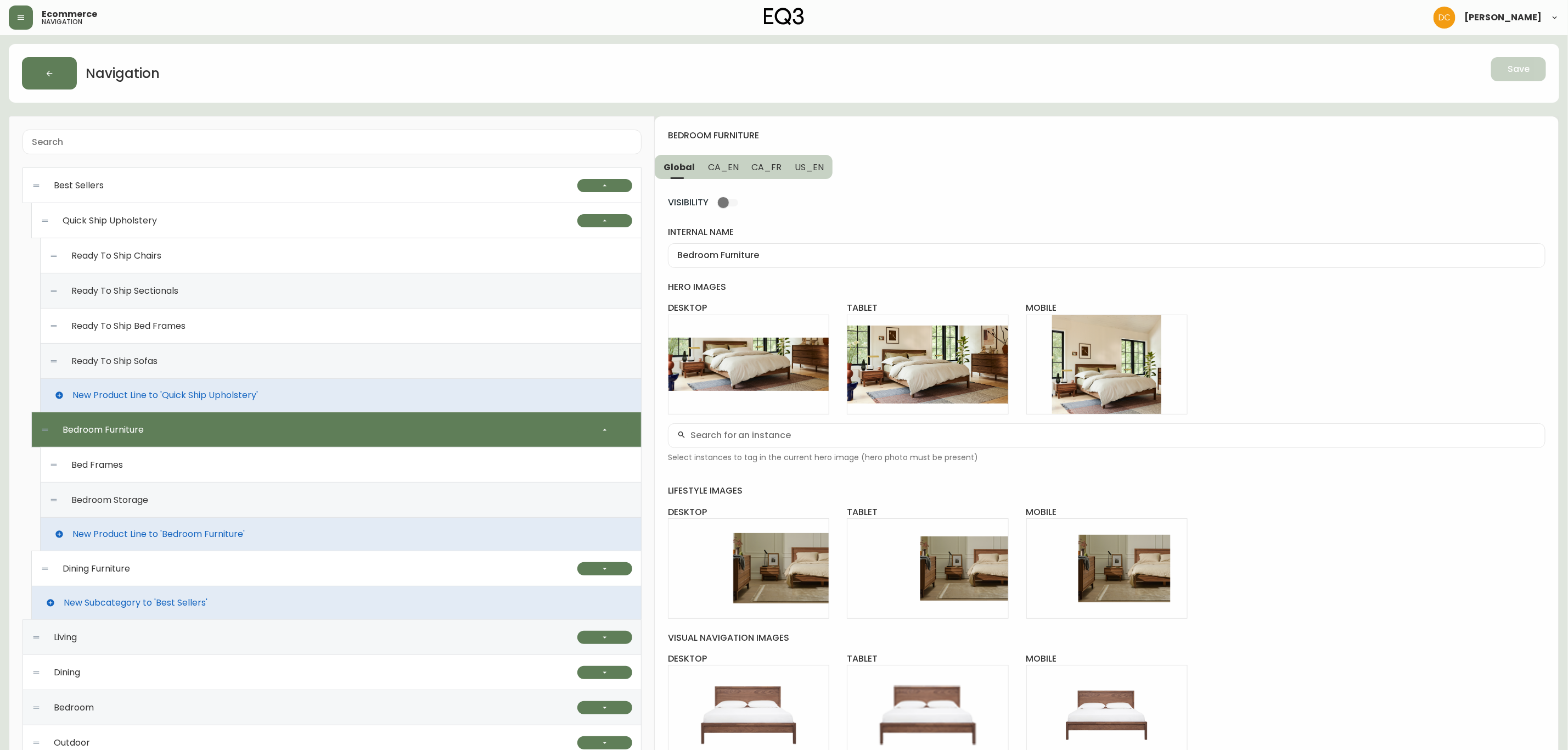
click at [195, 466] on div "Bed Frames" at bounding box center [341, 465] width 583 height 35
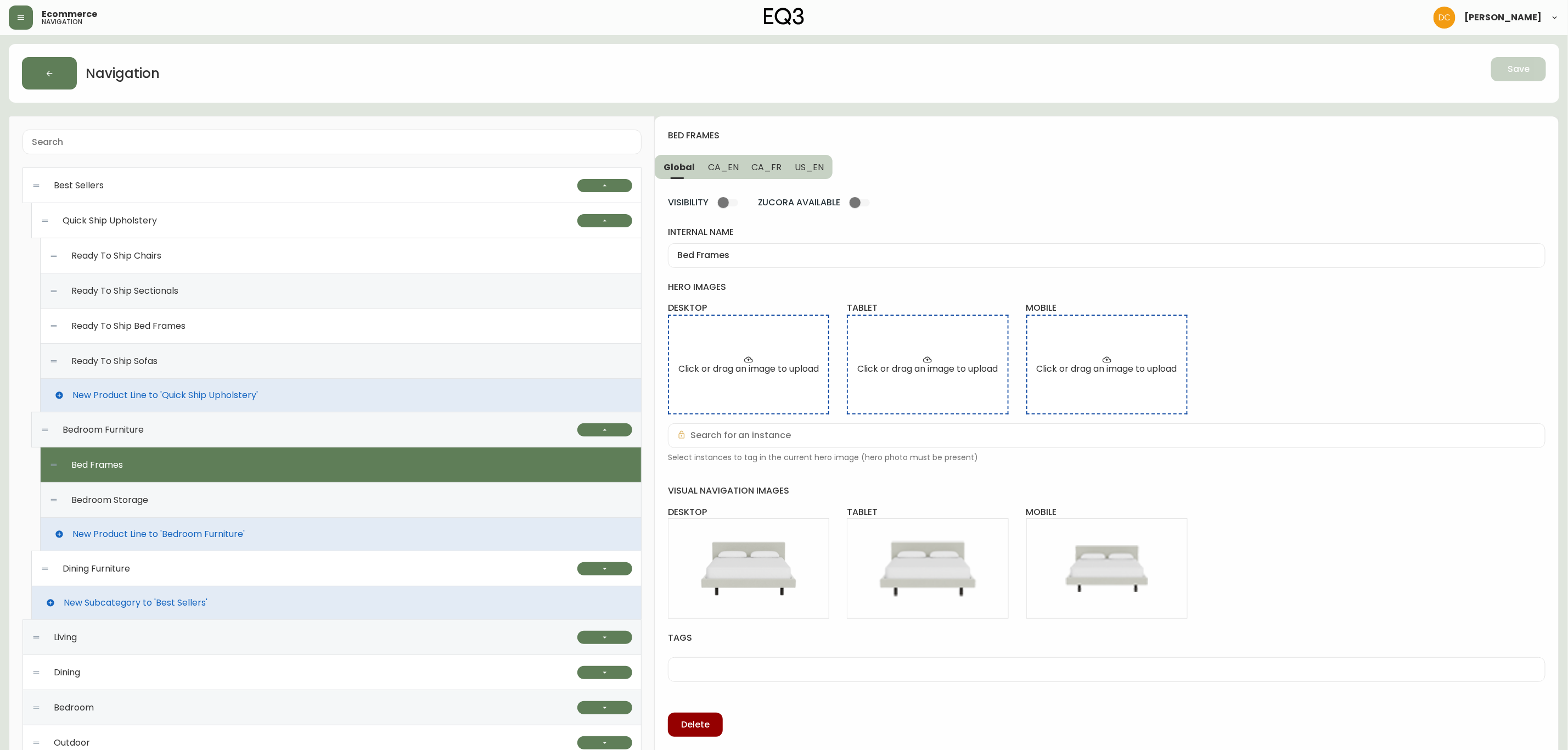
click at [203, 496] on div "Bedroom Storage" at bounding box center [341, 500] width 583 height 35
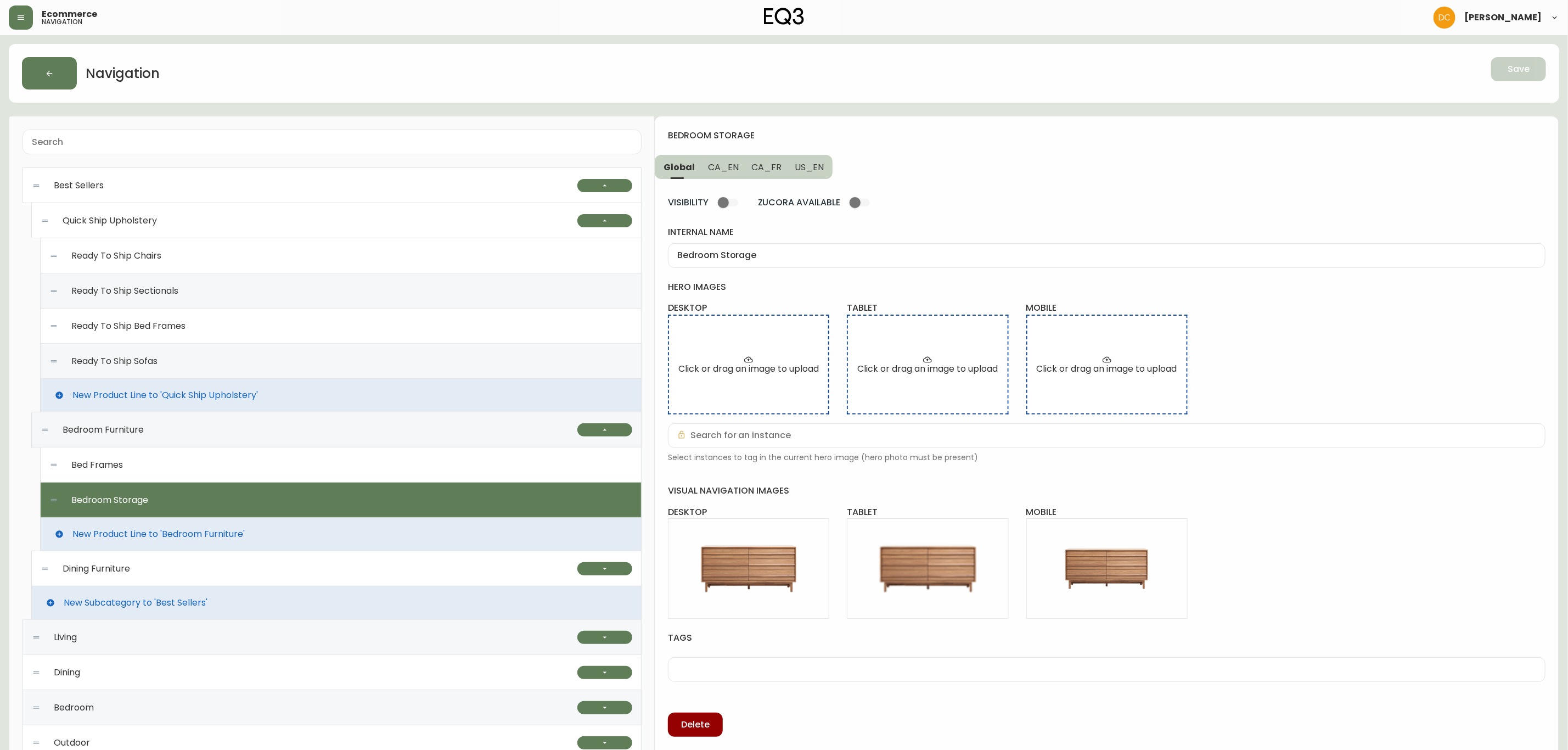
click at [211, 337] on div "Ready To Ship Bed Frames" at bounding box center [341, 326] width 583 height 35
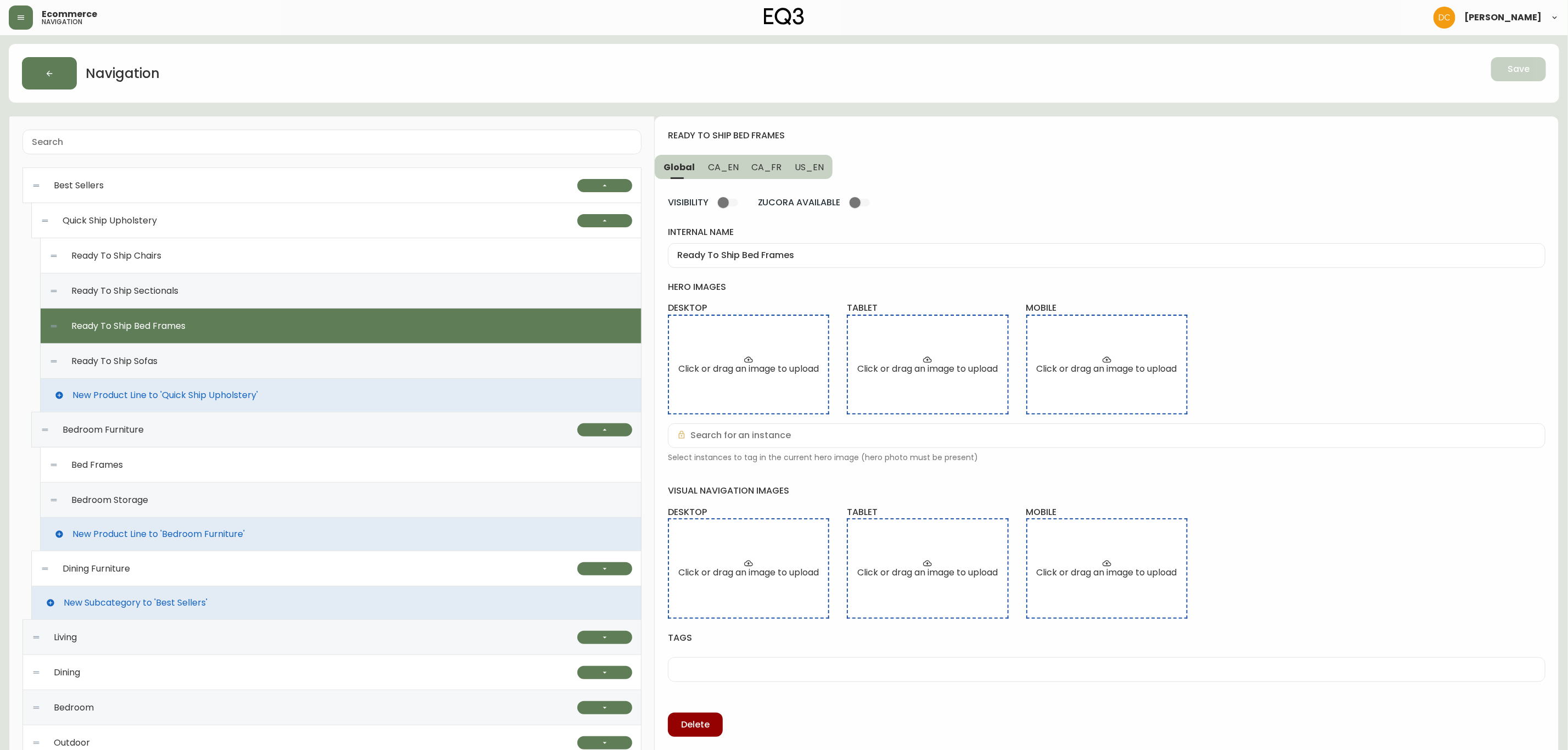
click at [211, 368] on div "Ready To Ship Sofas" at bounding box center [341, 361] width 583 height 35
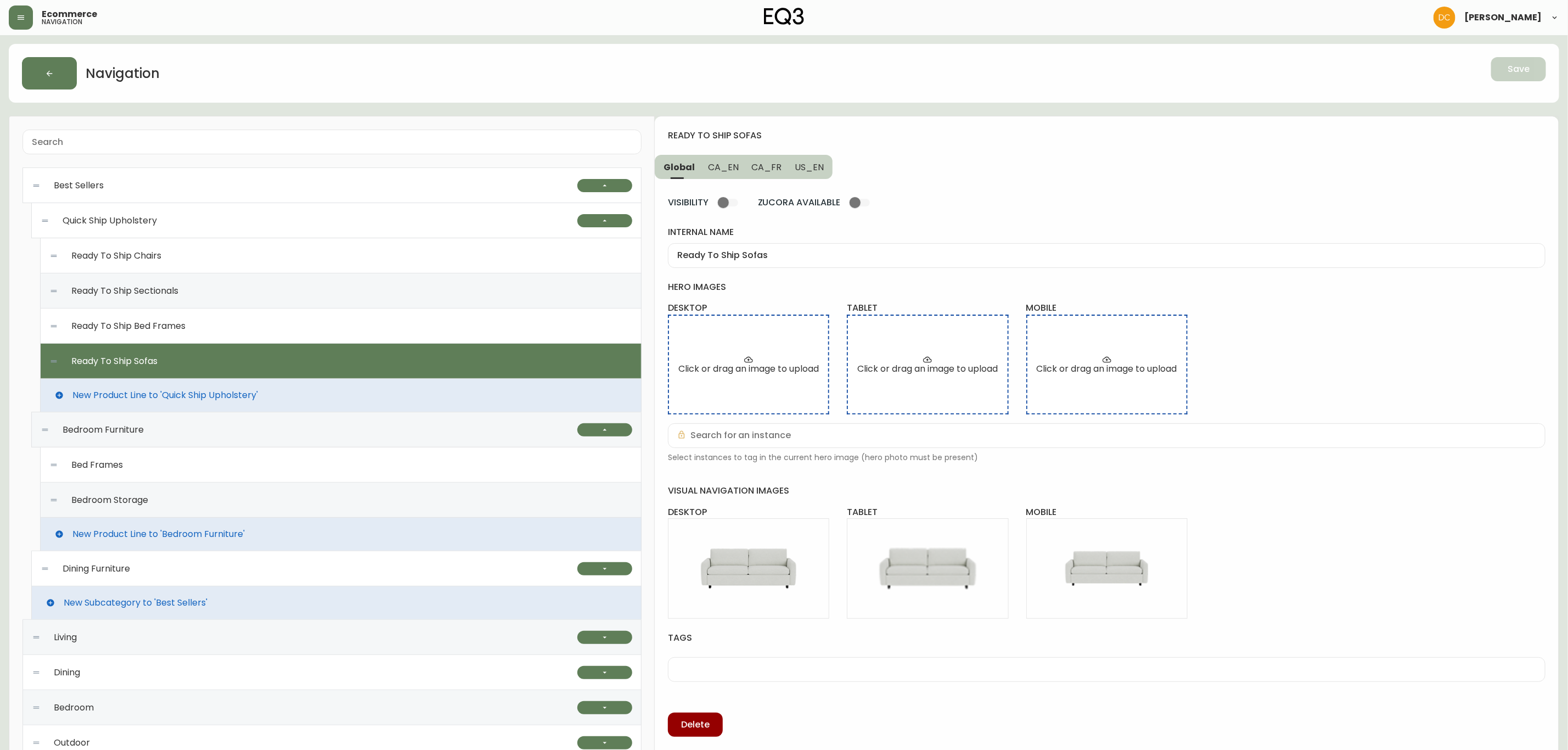
click at [280, 314] on div "Ready To Ship Bed Frames" at bounding box center [341, 326] width 583 height 35
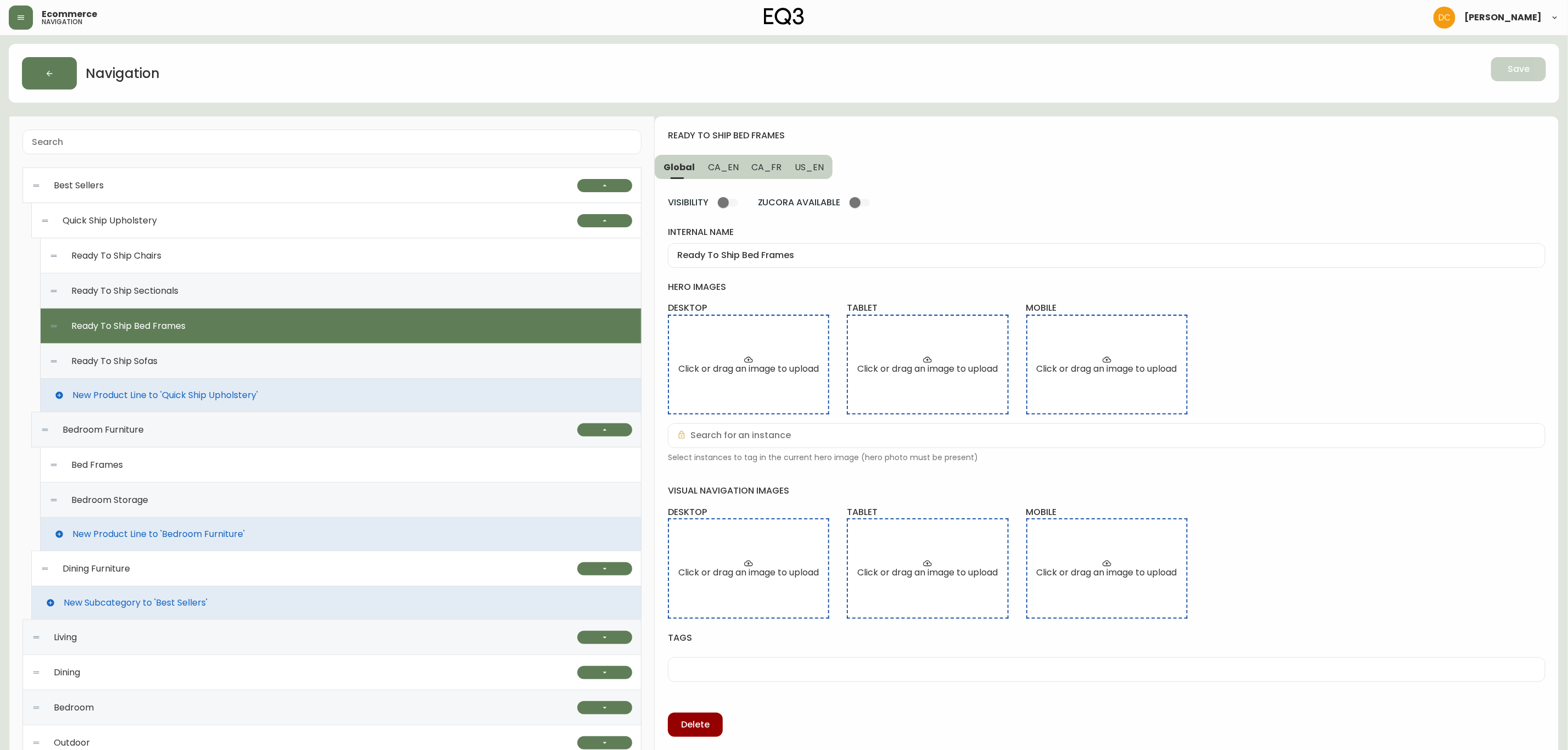
click at [277, 294] on div "Ready To Ship Sectionals" at bounding box center [341, 291] width 583 height 35
type input "Ready To Ship Sectionals"
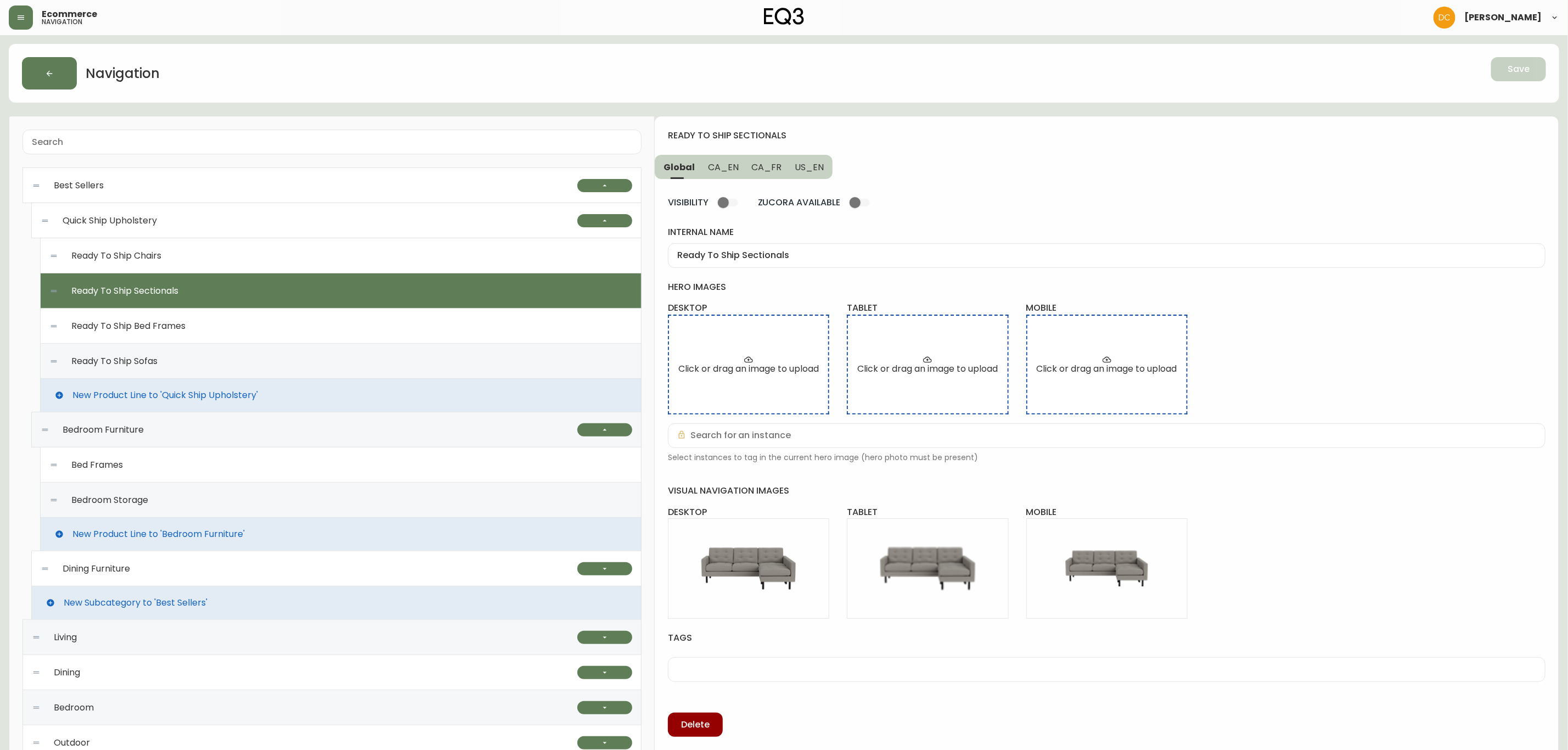
click at [740, 182] on div "VISIBILITY ZUCORA AVAILABLE internal name Ready To Ship Sectionals hero images …" at bounding box center [1107, 458] width 878 height 558
click at [716, 163] on span "CA_EN" at bounding box center [723, 168] width 31 height 12
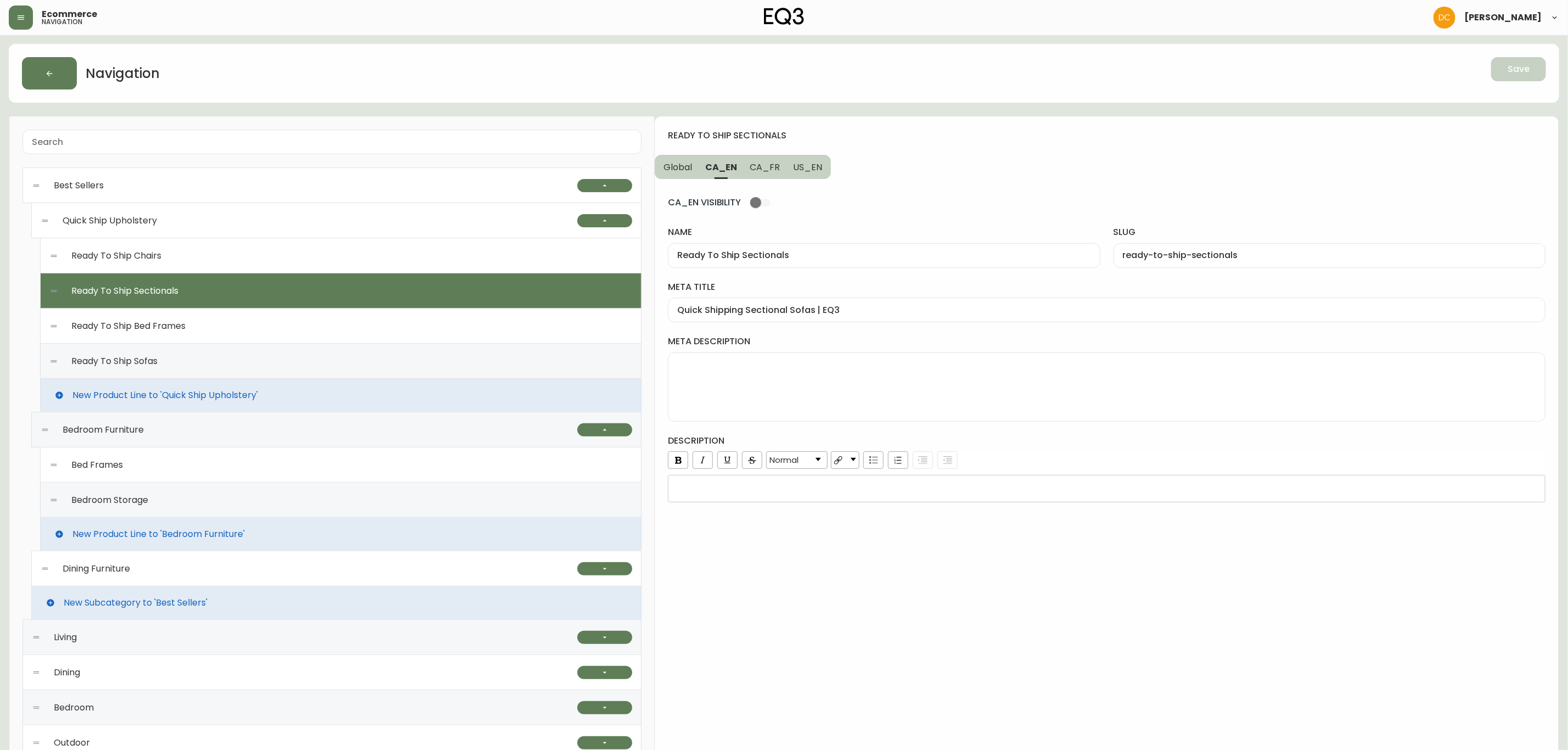
click at [758, 167] on span "CA_FR" at bounding box center [765, 168] width 30 height 12
type input "Canapés modulaires prêts à partir"
type input "canapes-modulaires-prets-a-partir"
type input "Canapés modulaires prêts à partir | EQ3"
click at [205, 326] on div "Ready To Ship Bed Frames" at bounding box center [341, 326] width 583 height 35
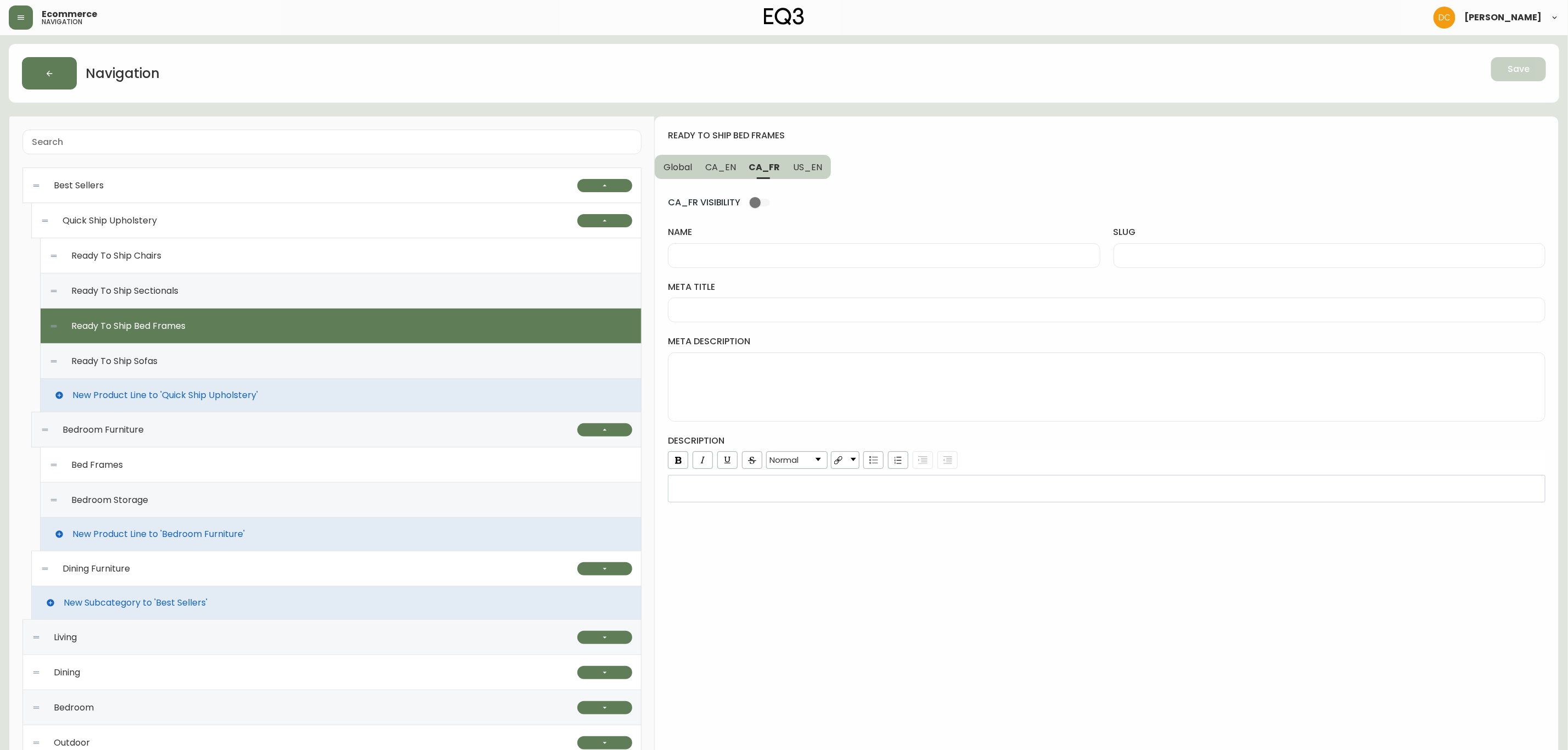
click at [662, 172] on button "Global" at bounding box center [677, 167] width 44 height 24
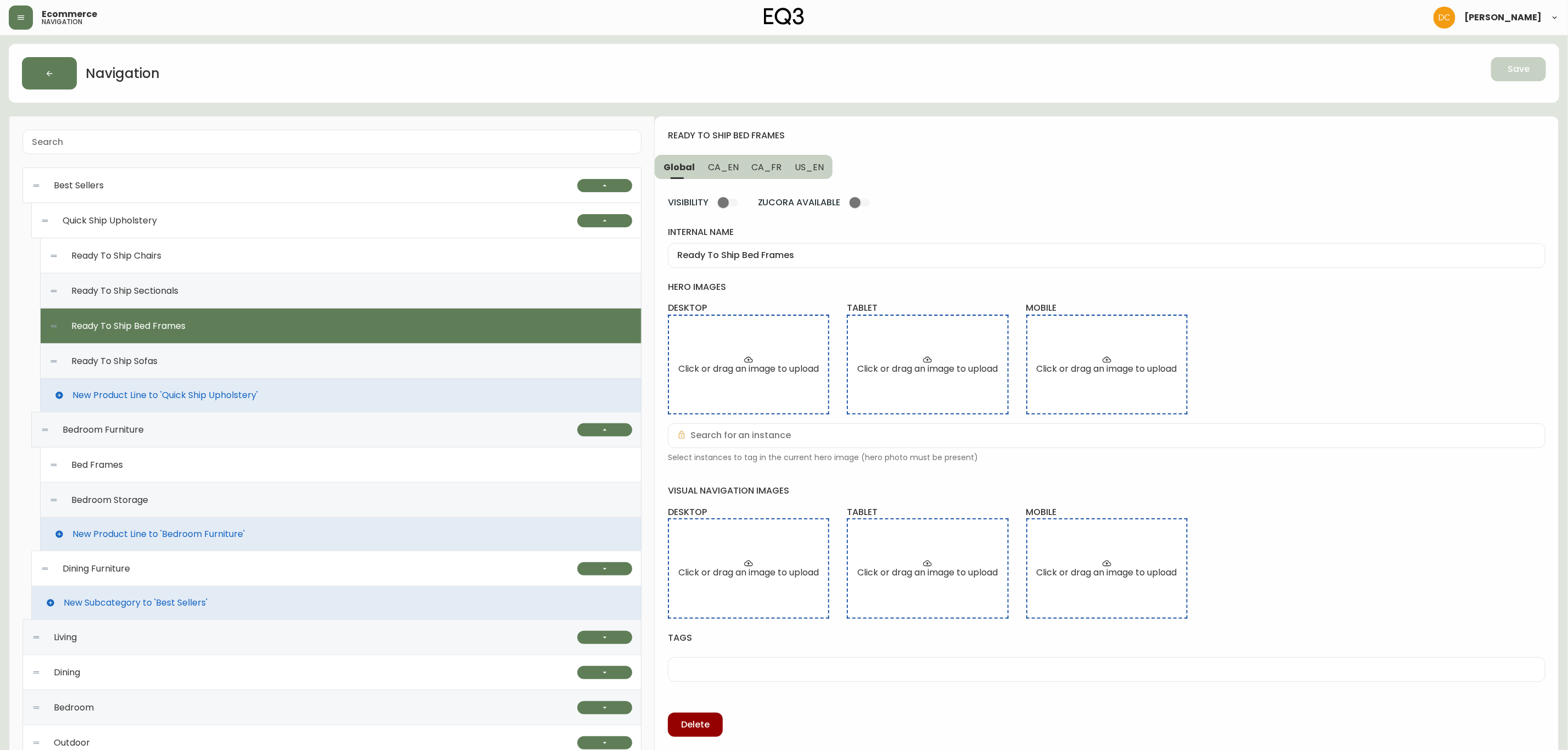
click at [722, 168] on span "CA_EN" at bounding box center [723, 168] width 31 height 12
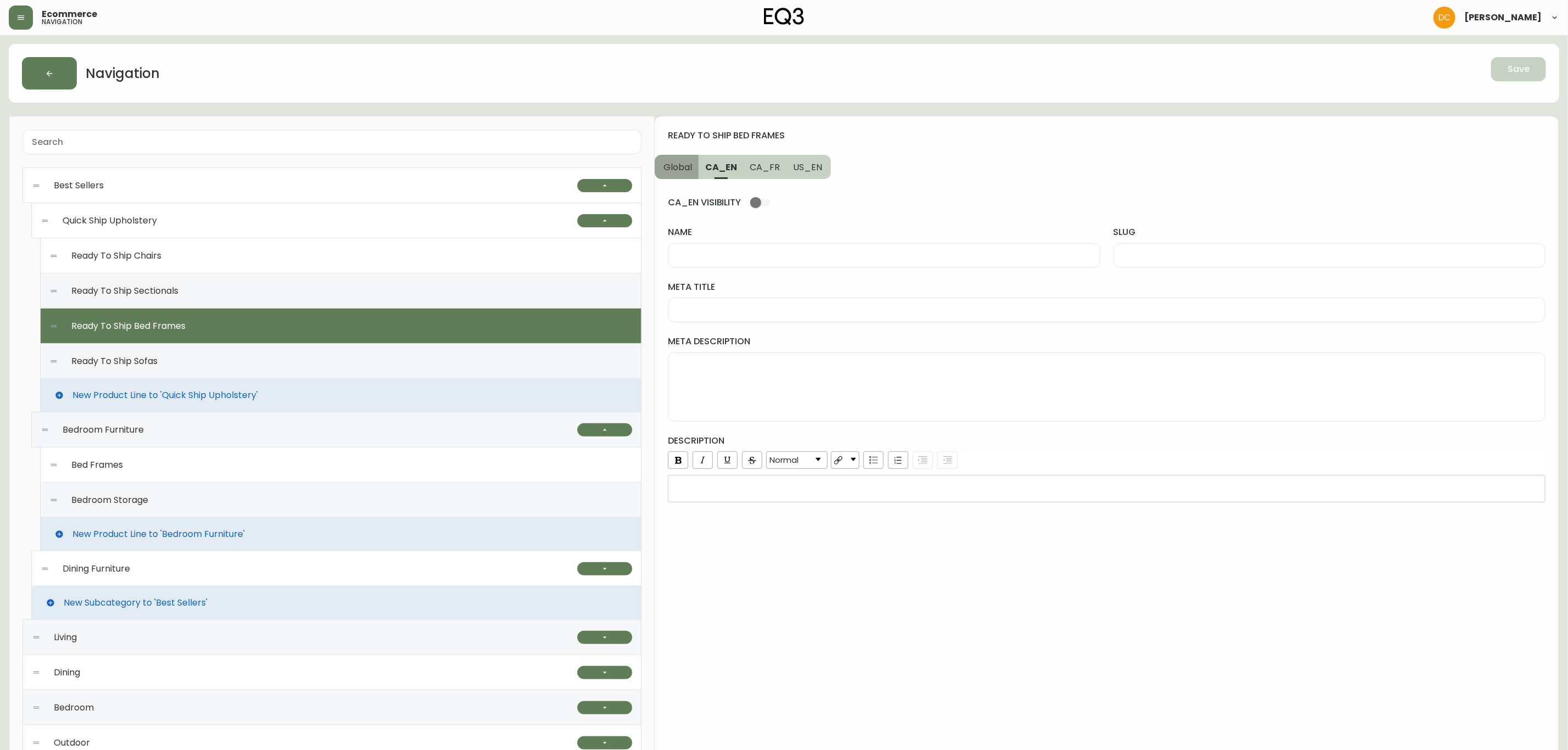
click at [678, 157] on button "Global" at bounding box center [677, 167] width 44 height 24
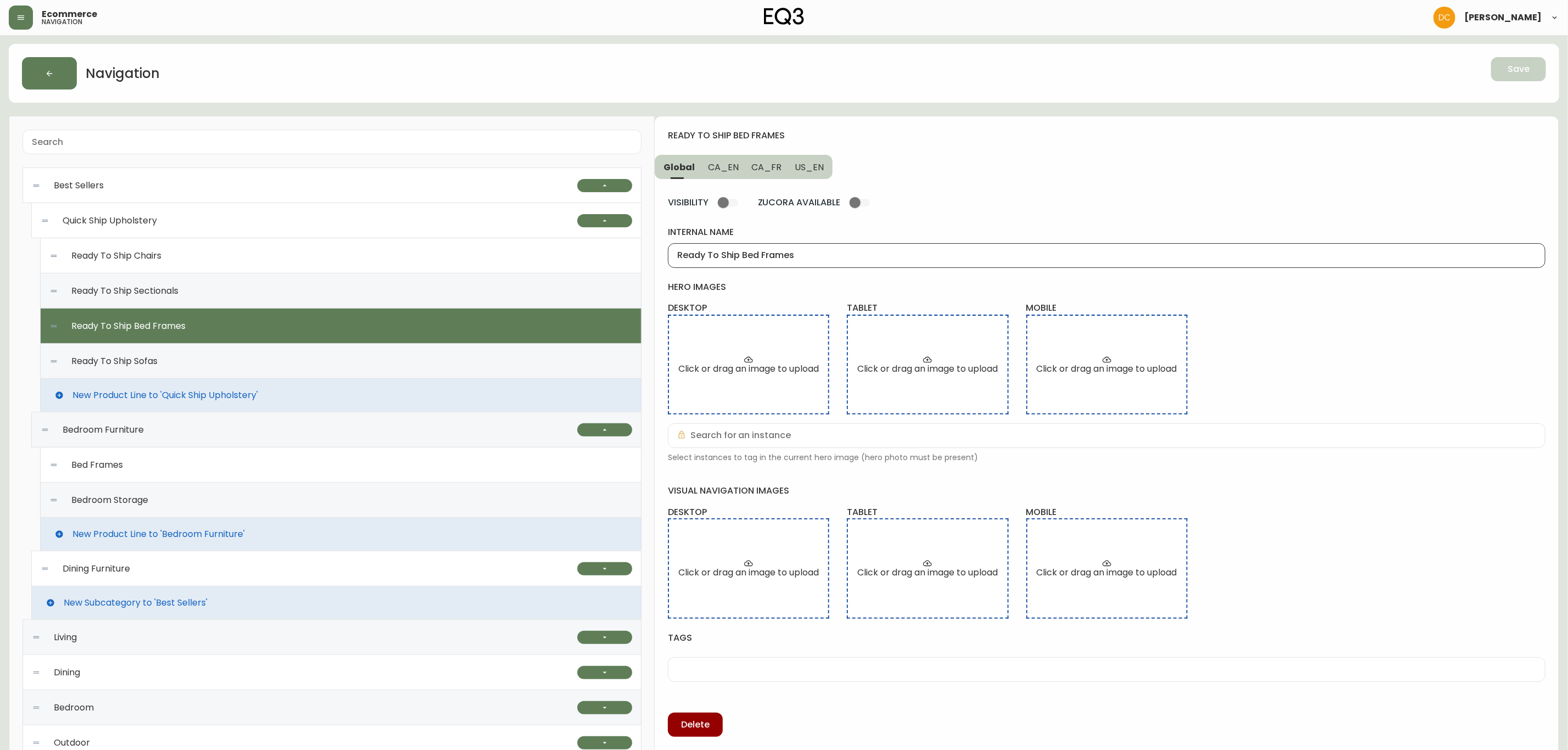
click at [803, 259] on input "Ready To Ship Bed Frames" at bounding box center [1107, 256] width 859 height 11
drag, startPoint x: 728, startPoint y: 163, endPoint x: 733, endPoint y: 178, distance: 15.8
click at [728, 162] on span "CA_EN" at bounding box center [723, 168] width 31 height 12
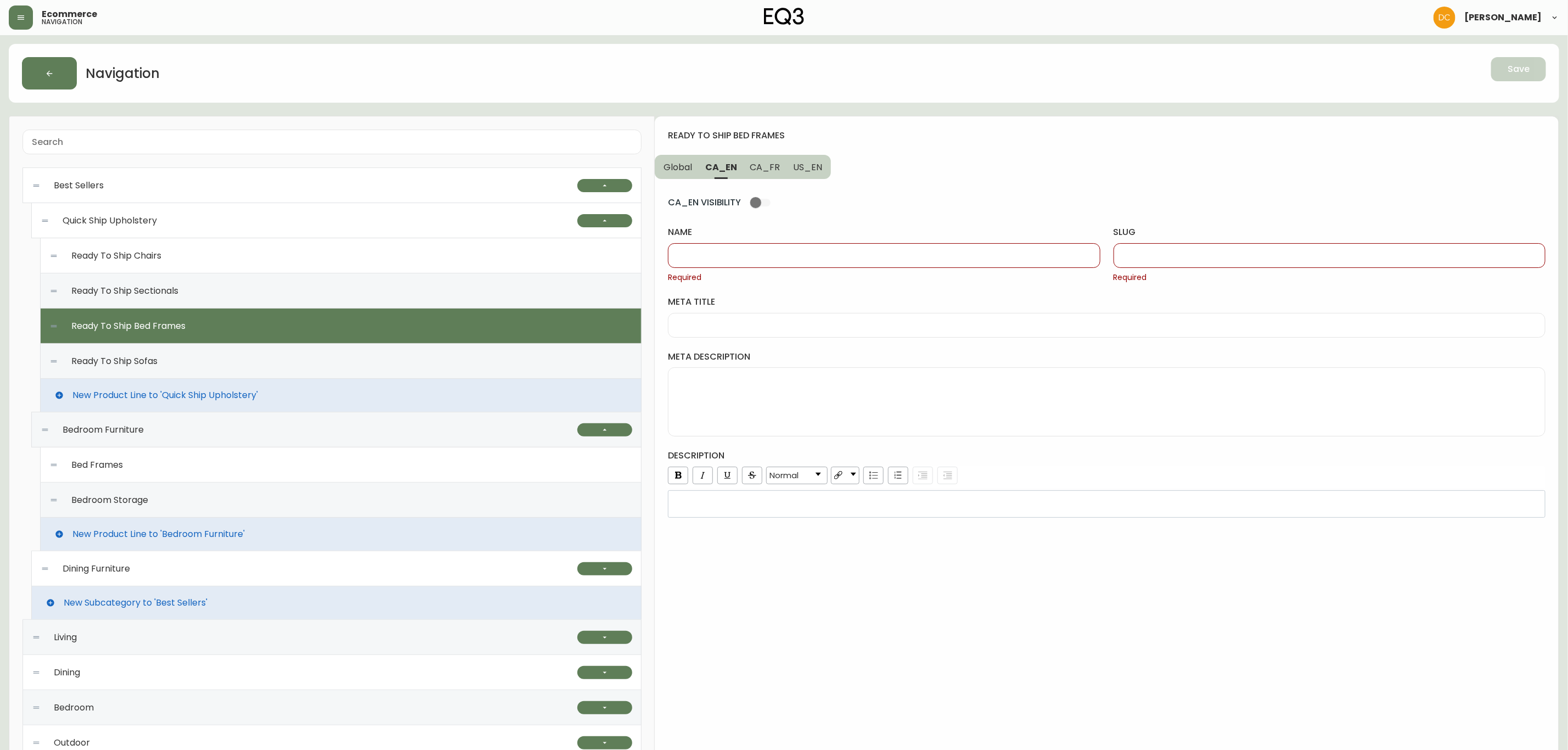
click at [769, 264] on div at bounding box center [884, 256] width 432 height 25
paste input "Ready To Ship Bed Frames"
type input "Ready To Ship Bed Frames"
click at [1194, 250] on div at bounding box center [1329, 256] width 432 height 25
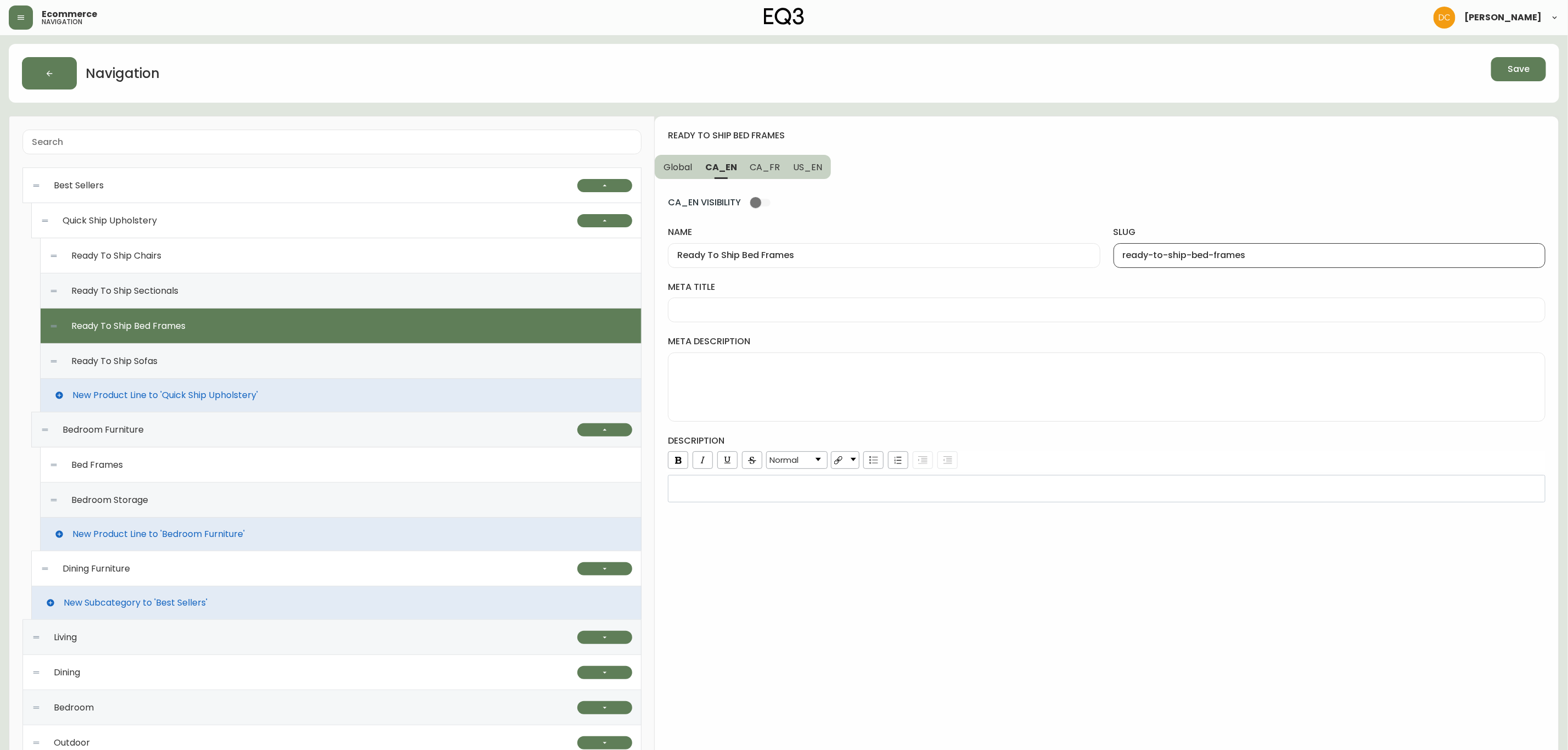
type input "ready-to-ship-bed-frames"
click at [805, 173] on span "US_EN" at bounding box center [808, 168] width 29 height 12
drag, startPoint x: 1229, startPoint y: 256, endPoint x: 1159, endPoint y: 246, distance: 70.7
click at [1229, 255] on input "slug" at bounding box center [1329, 256] width 413 height 11
paste input "ready-to-ship-bed-frames"
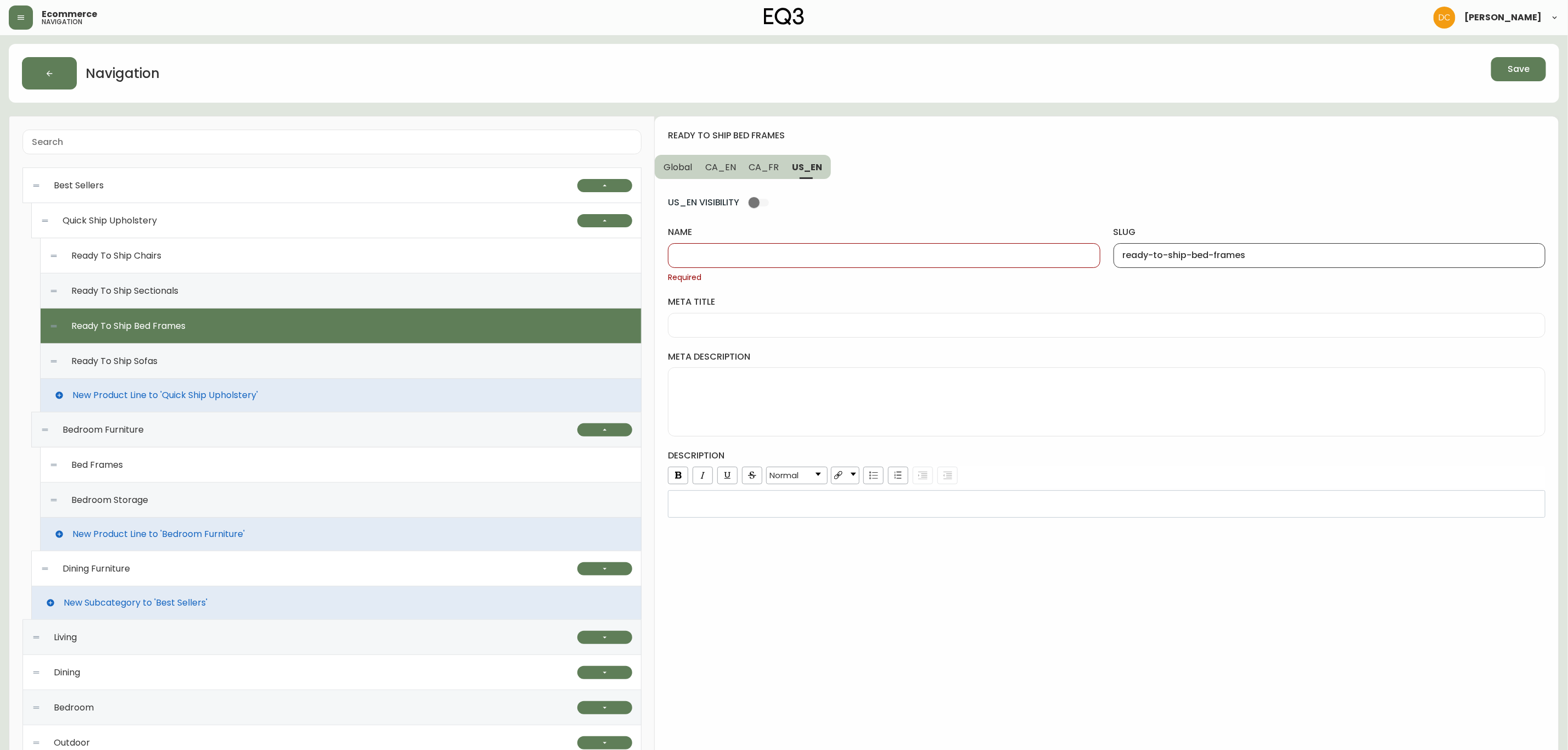
type input "ready-to-ship-bed-frames"
click at [724, 162] on span "CA_EN" at bounding box center [721, 168] width 31 height 12
type input "Ready To Ship Bed Frames"
click at [753, 256] on input "Ready To Ship Bed Frames" at bounding box center [884, 256] width 413 height 11
drag, startPoint x: 814, startPoint y: 157, endPoint x: 808, endPoint y: 172, distance: 16.2
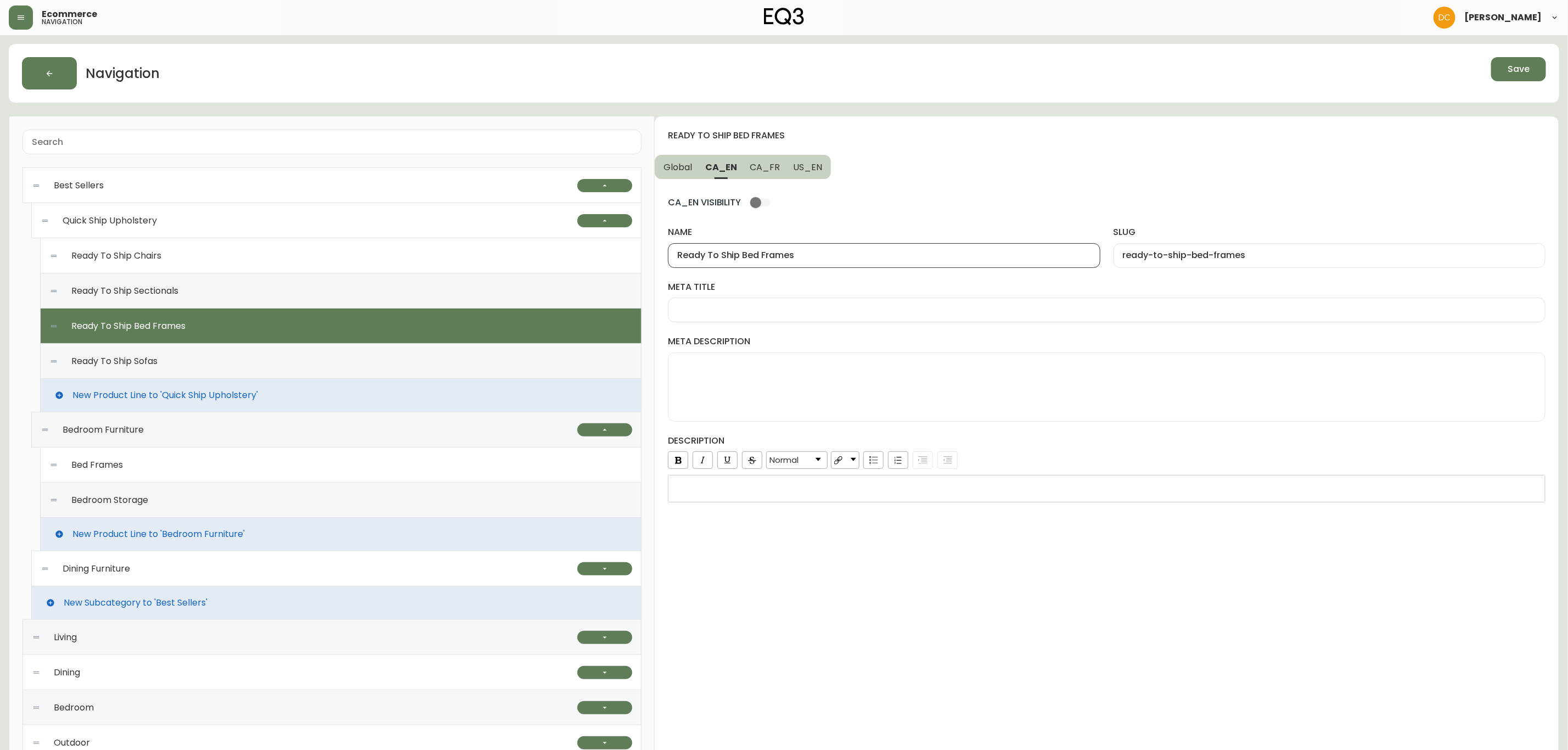
click at [814, 157] on button "US_EN" at bounding box center [809, 167] width 45 height 24
drag, startPoint x: 794, startPoint y: 261, endPoint x: 779, endPoint y: 240, distance: 25.8
click at [794, 261] on input "name" at bounding box center [884, 256] width 413 height 11
paste input "Ready To Ship Bed Frames"
type input "Ready To Ship Bed Frames"
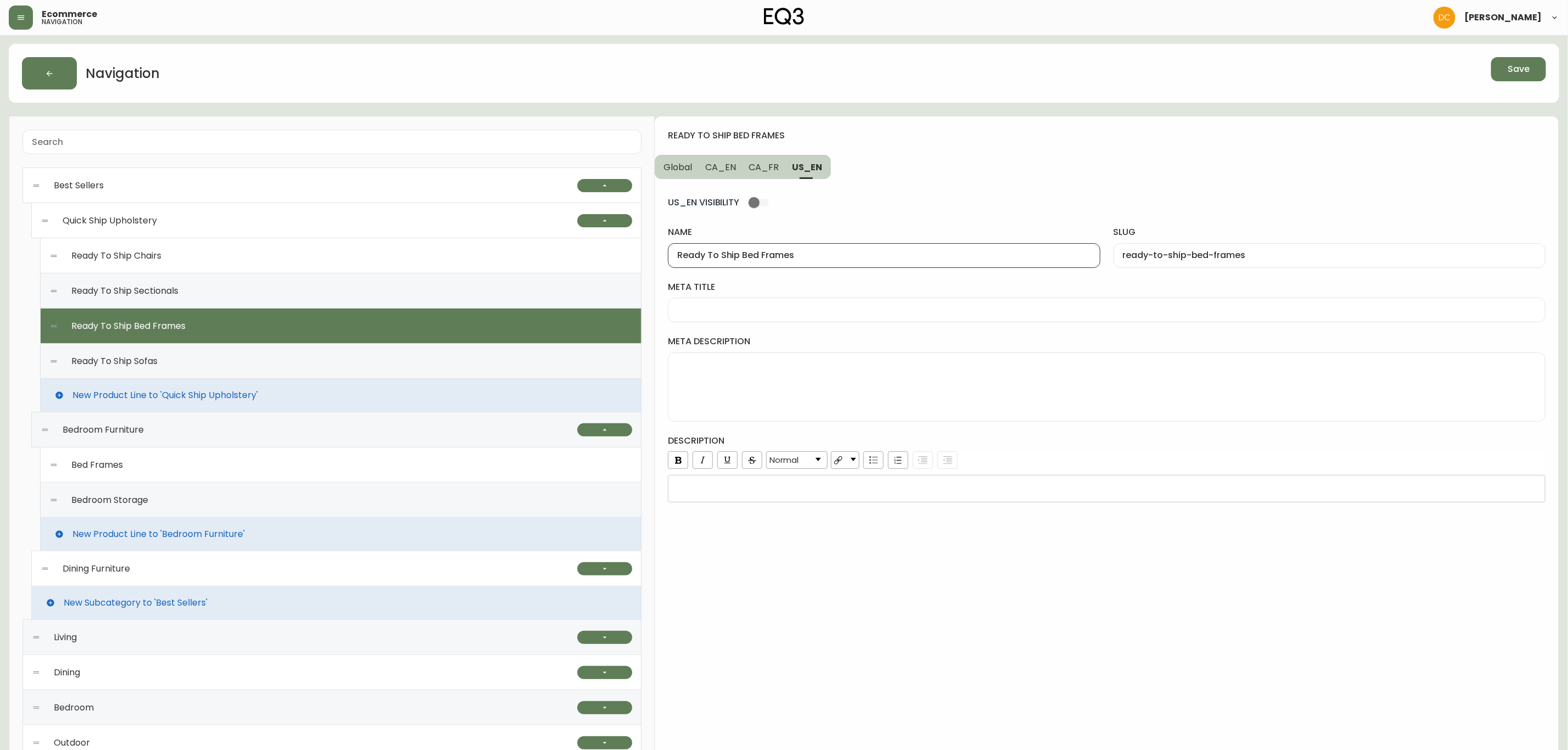
click at [769, 170] on span "CA_FR" at bounding box center [765, 168] width 30 height 12
click at [767, 259] on input "name" at bounding box center [884, 256] width 413 height 11
type input "P"
type input "Lits pret a partir"
type input "lits-pret-a-partir"
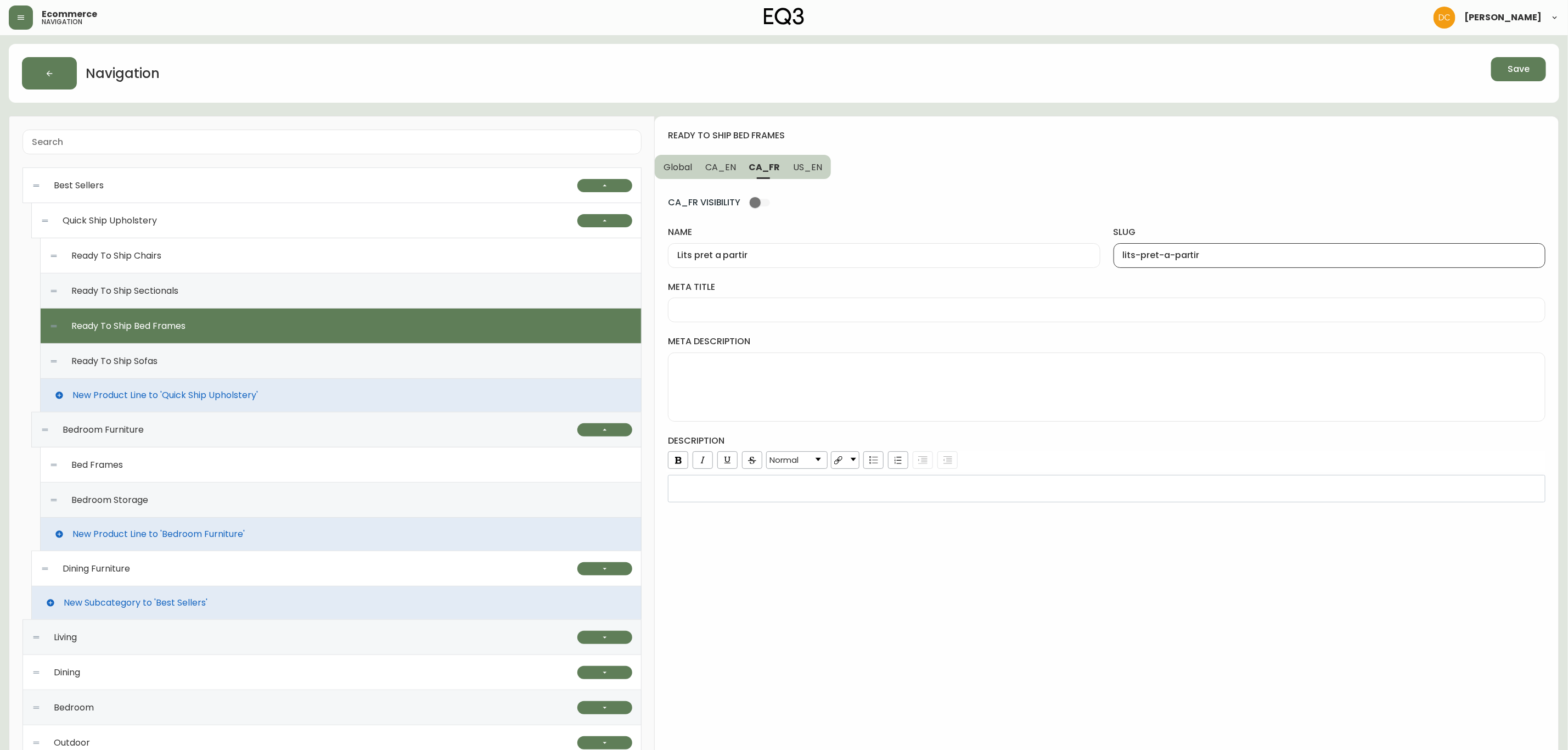
click at [796, 163] on span "US_EN" at bounding box center [808, 168] width 29 height 12
type input "Ready To Ship Bed Frames"
type input "ready-to-ship-bed-frames"
click at [766, 163] on span "CA_FR" at bounding box center [765, 168] width 30 height 12
type input "Lits pret a partir"
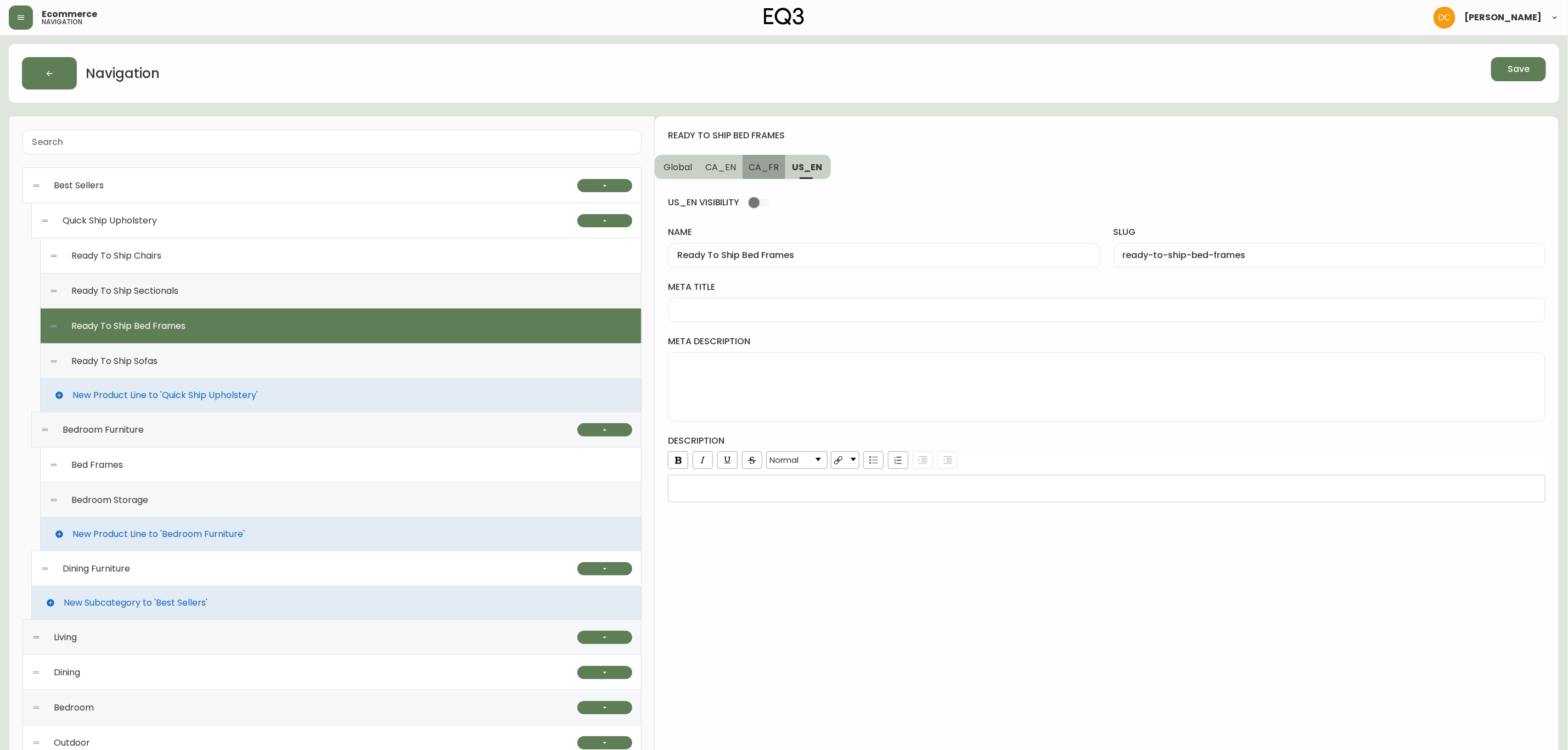
type input "lits-pret-a-partir"
click at [716, 172] on span "CA_EN" at bounding box center [721, 168] width 31 height 12
type input "Ready To Ship Bed Frames"
type input "ready-to-ship-bed-frames"
click at [777, 314] on input "meta title" at bounding box center [1107, 309] width 859 height 11
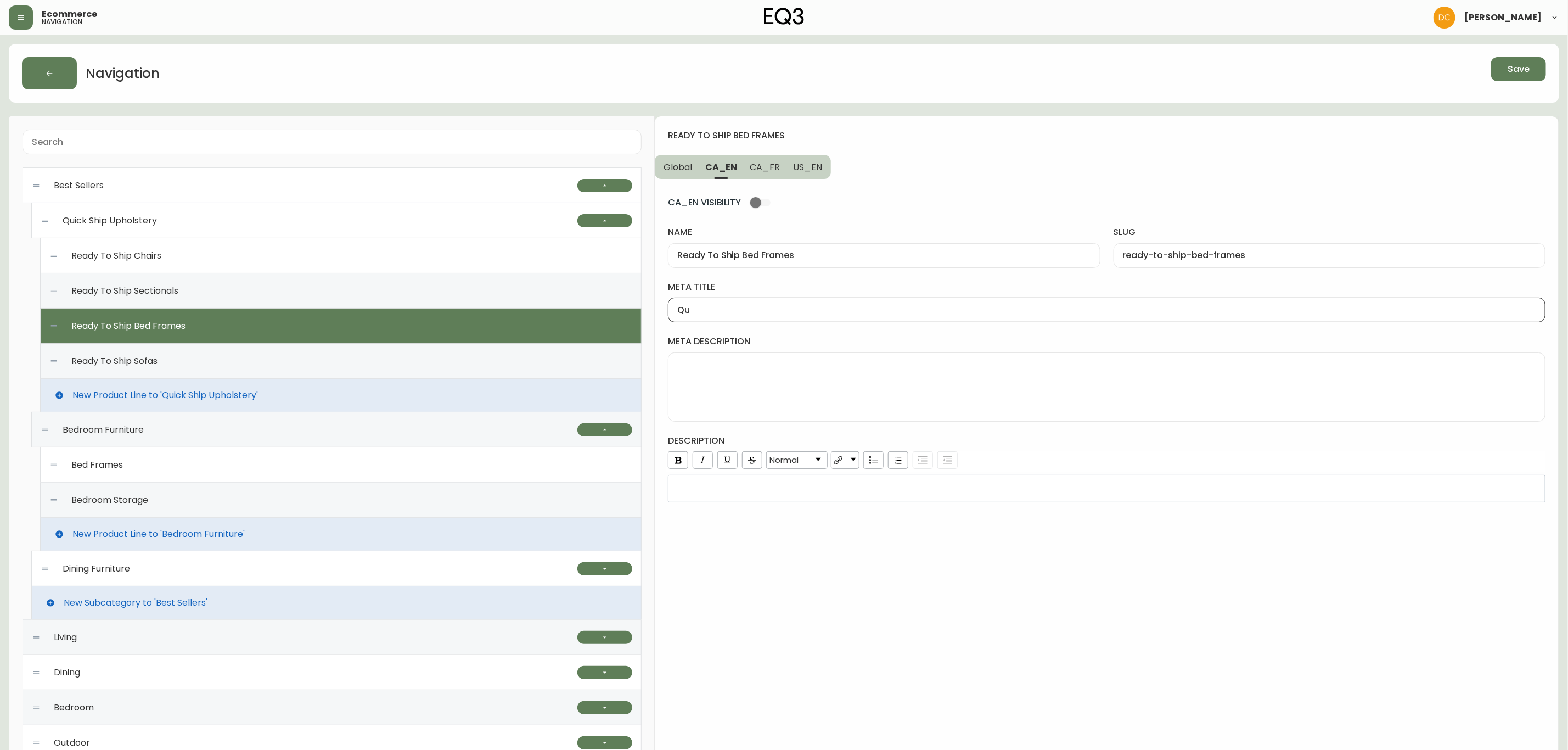
type input "Q"
type input "Fabric Bed Frames Ready To Ship | EQ3"
click at [808, 165] on span "US_EN" at bounding box center [808, 168] width 29 height 12
click at [760, 309] on input "meta title" at bounding box center [1107, 309] width 859 height 11
paste input "Fabric Bed Frames Ready To Ship | EQ3"
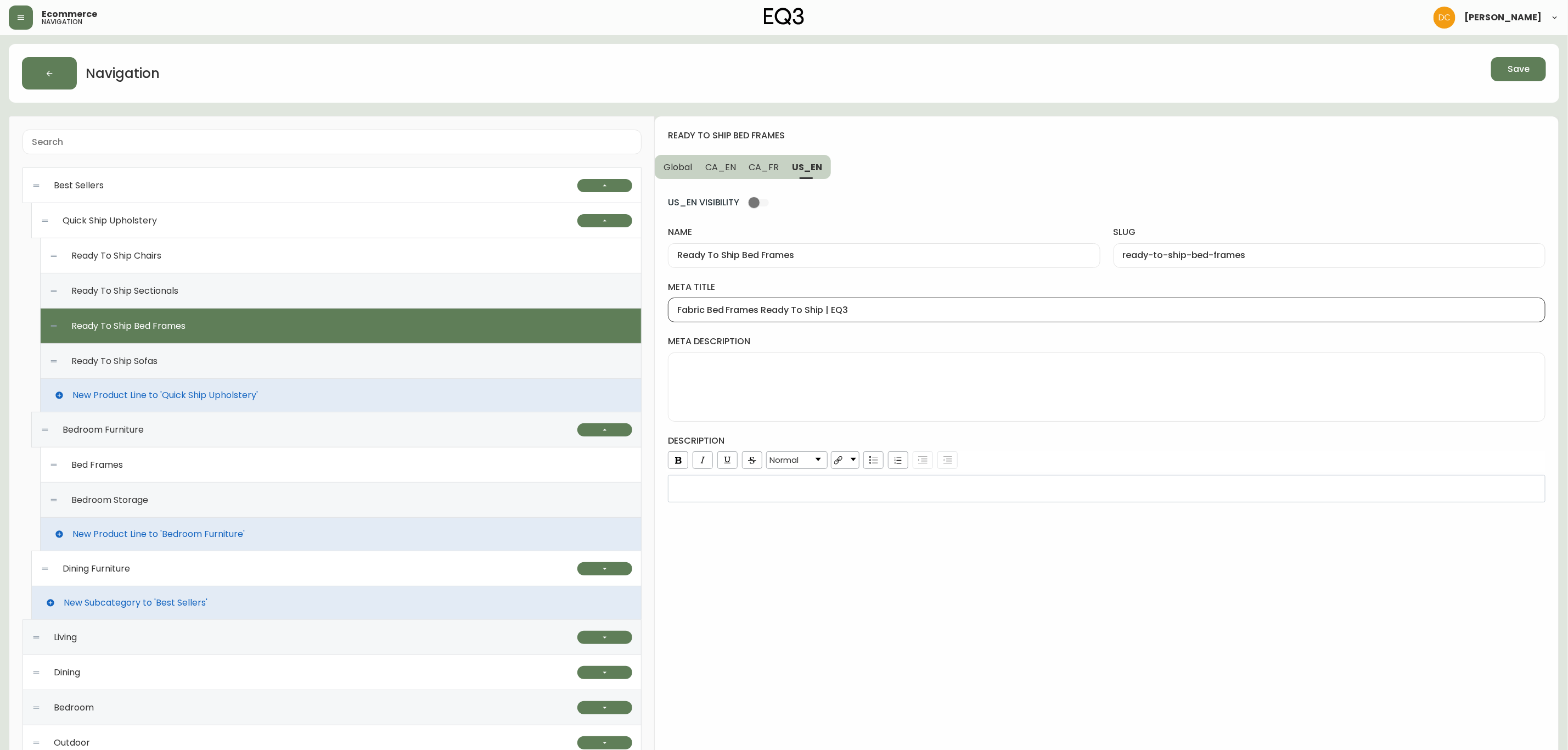
click at [687, 310] on input "Fabric Bed Frames Ready To Ship | EQ3" at bounding box center [1107, 309] width 859 height 11
type input "Bed Frames Ready To Ship | EQ3"
click at [766, 170] on span "CA_FR" at bounding box center [765, 168] width 30 height 12
type input "Lits pret a partir"
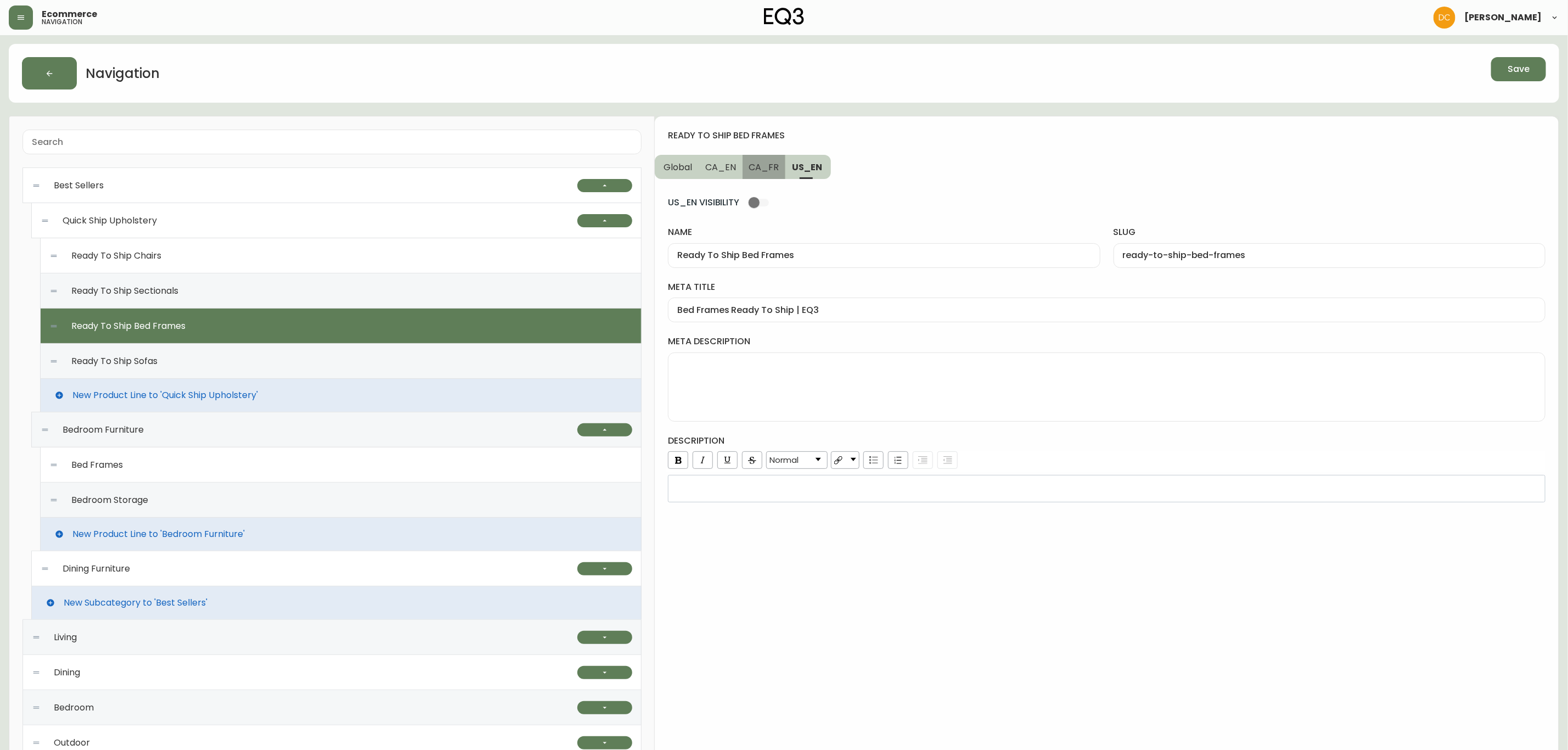
type input "lits-pret-a-partir"
click at [728, 167] on span "CA_EN" at bounding box center [721, 168] width 31 height 12
type input "Ready To Ship Bed Frames"
type input "ready-to-ship-bed-frames"
type input "Fabric Bed Frames Ready To Ship | EQ3"
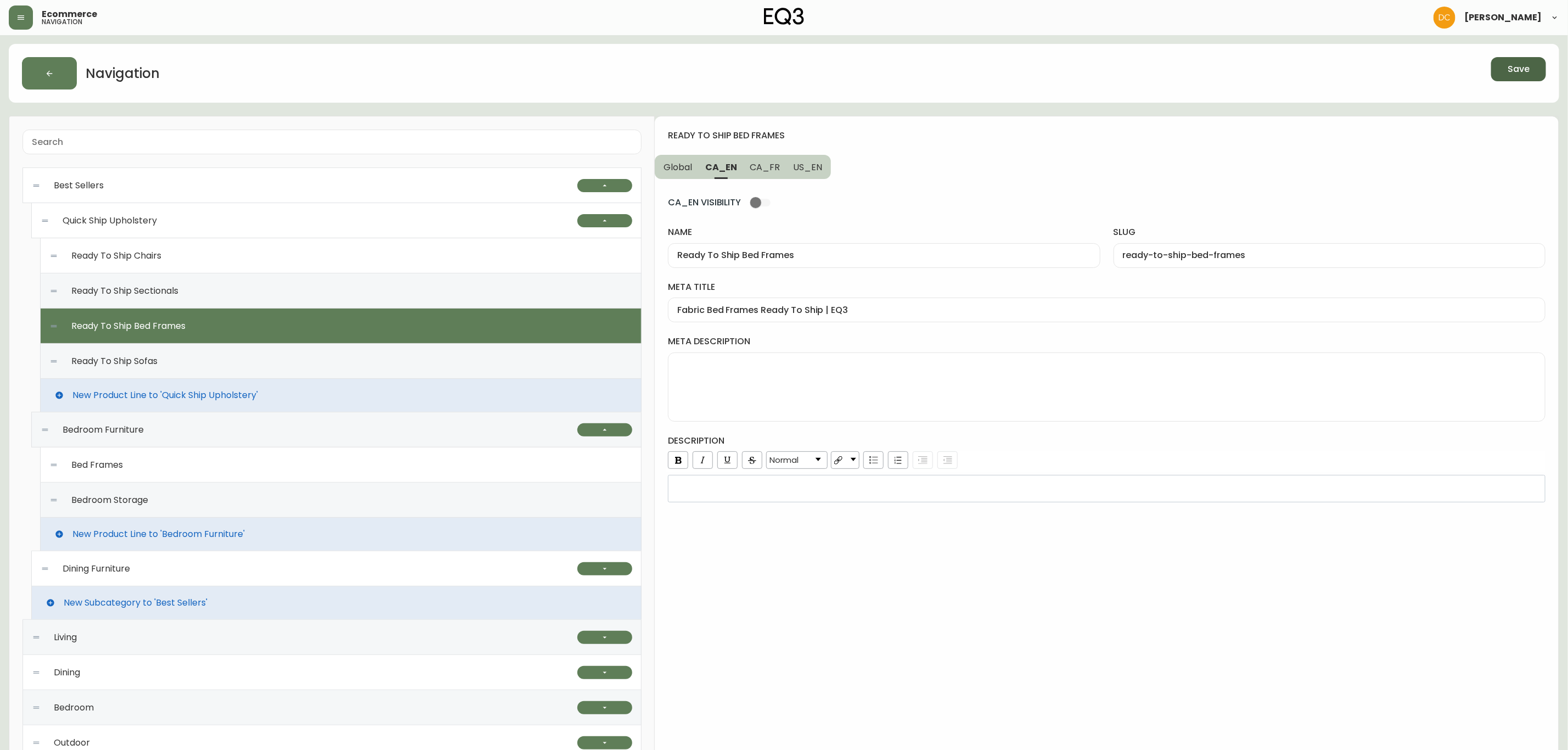
click at [1527, 71] on span "Save" at bounding box center [1519, 69] width 22 height 12
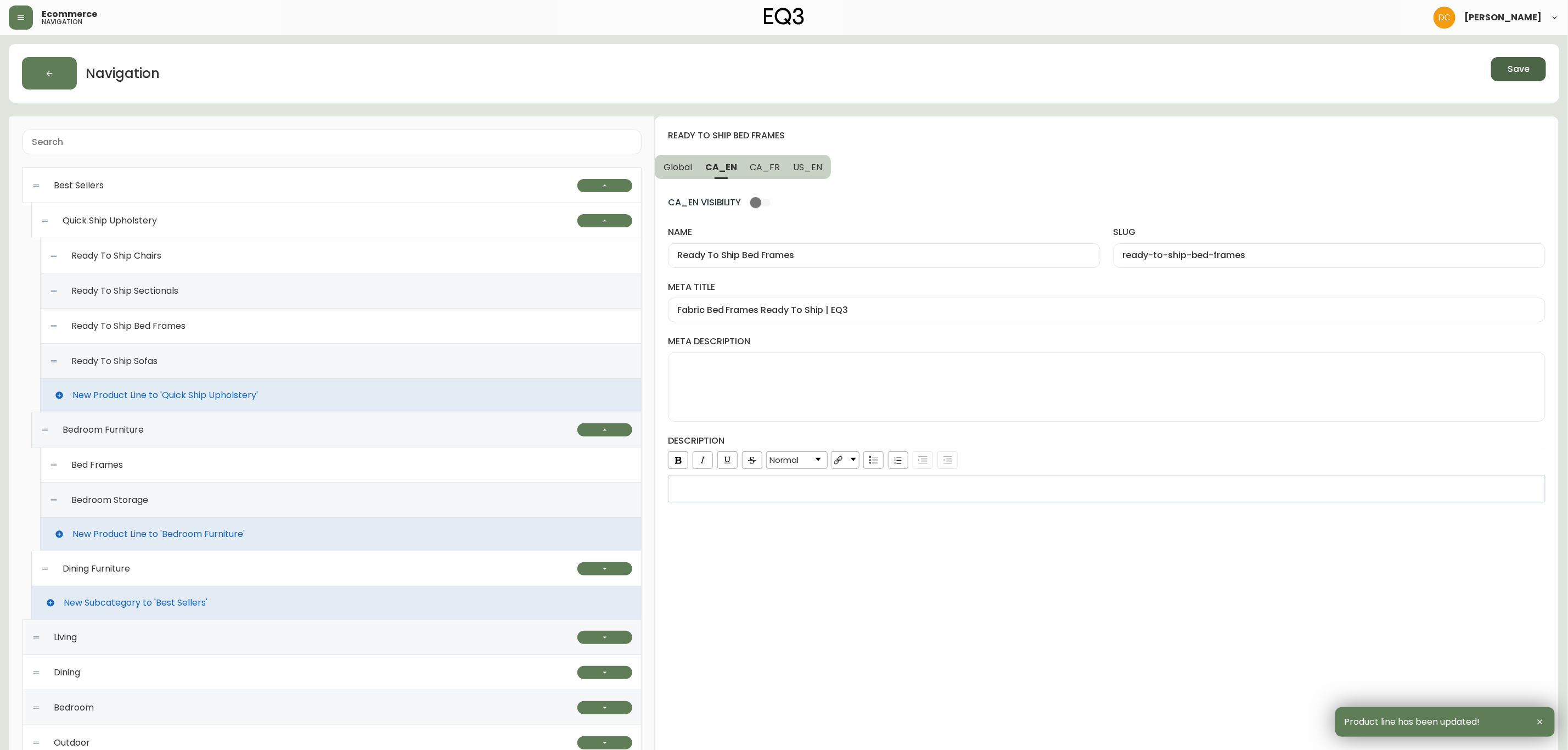
click at [250, 359] on div "Ready To Ship Sofas" at bounding box center [341, 361] width 583 height 35
type input "Ready To Ship Sofas"
type input "ready-to-ship-sofas"
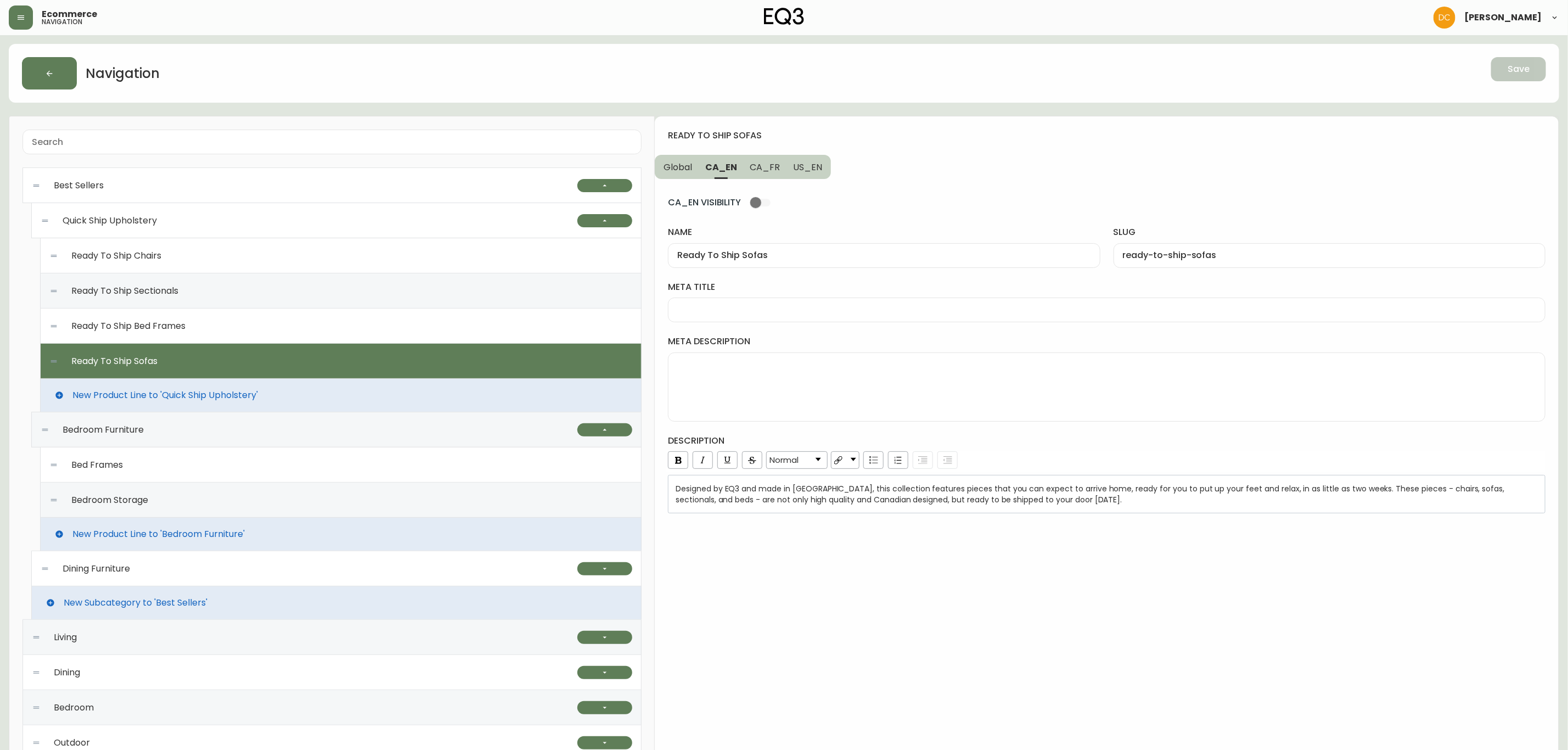
click at [778, 311] on input "meta title" at bounding box center [1107, 309] width 859 height 11
click at [865, 312] on input "Fabric & Leather Sofa Ready To Ship" at bounding box center [1107, 309] width 859 height 11
type input "Fabric & Leather Sofa Ready To Ship | EQ3"
click at [798, 175] on button "US_EN" at bounding box center [809, 167] width 45 height 24
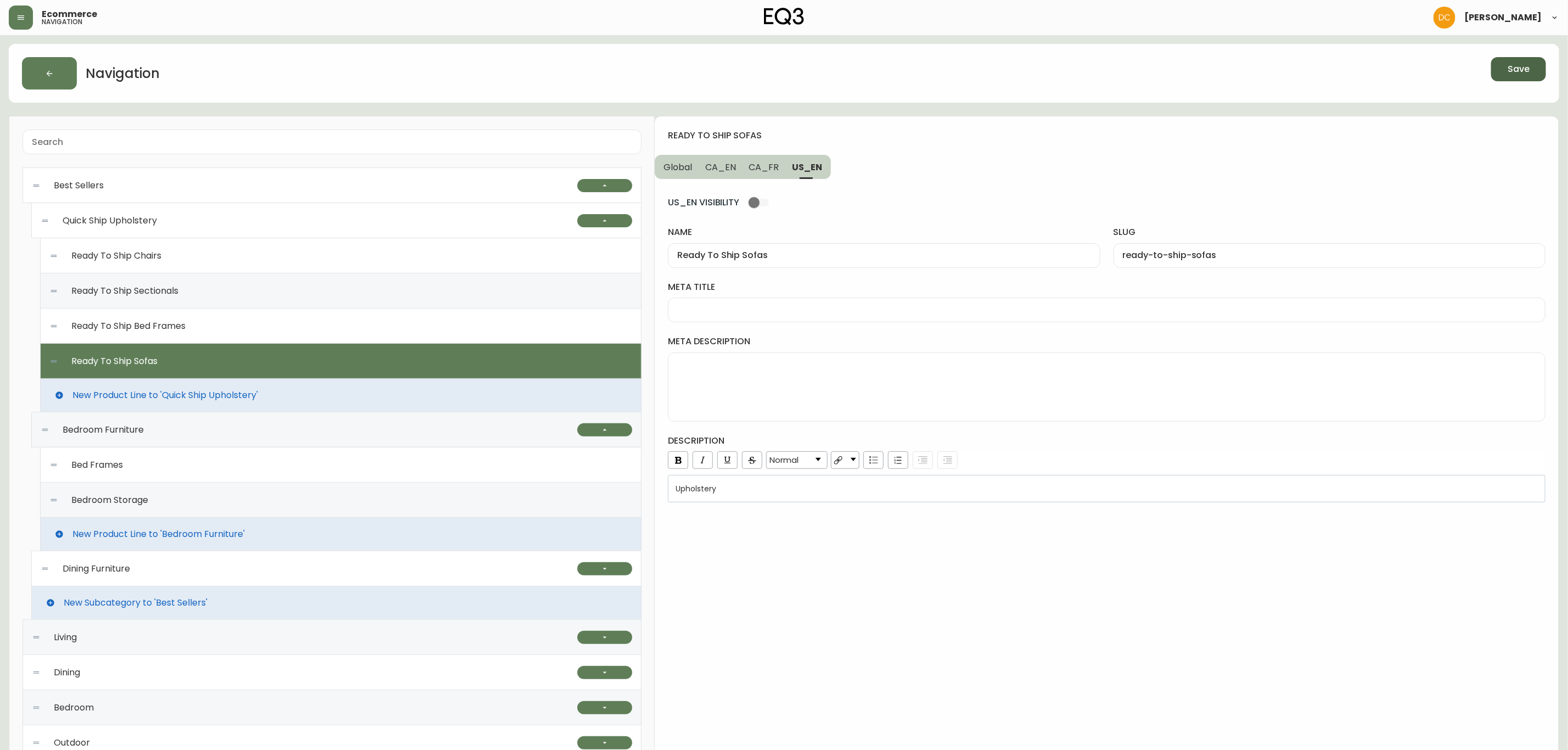
click at [751, 323] on div at bounding box center [1107, 310] width 878 height 25
paste input "Fabric & Leather Sofa Ready To Ship | EQ3"
drag, startPoint x: 751, startPoint y: 310, endPoint x: 604, endPoint y: 312, distance: 147.0
click at [604, 312] on div "Best Sellers Quick Ship Upholstery Ready To Ship Chairs Ready To Ship Sectional…" at bounding box center [784, 603] width 1551 height 974
type input "Sofas Ready To Ship | EQ3"
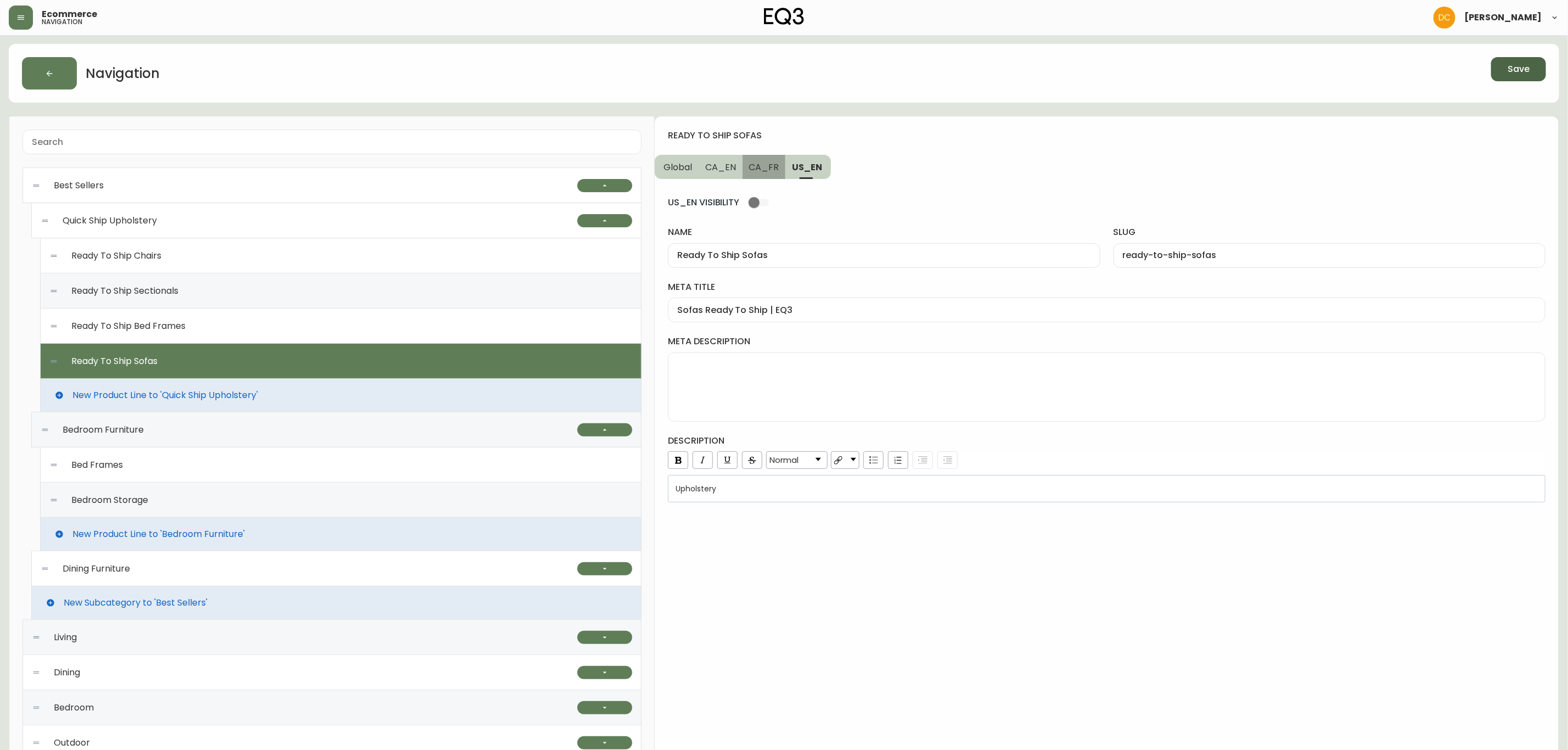
click at [763, 172] on span "CA_FR" at bounding box center [765, 168] width 30 height 12
type input "Canapés prêts à partir"
type input "canapes-pret-a-partir"
click at [804, 261] on input "Canapés prêts à partir" at bounding box center [884, 256] width 413 height 11
click at [761, 322] on div at bounding box center [1107, 310] width 878 height 25
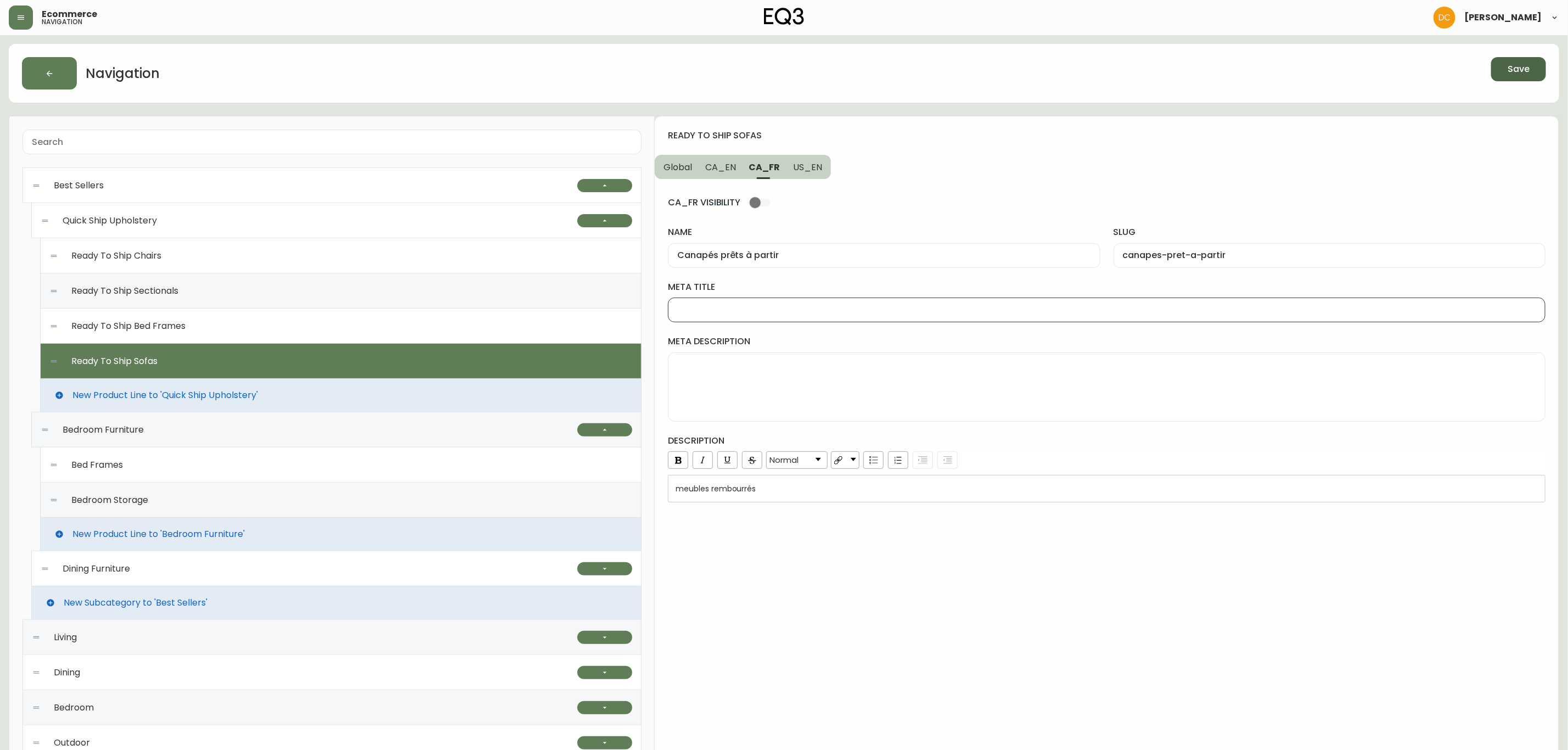
paste input "Canapés prêts à partir"
type input "Canapés prêts à partir | EQ3"
drag, startPoint x: 721, startPoint y: 170, endPoint x: 688, endPoint y: 165, distance: 33.4
click at [718, 168] on span "CA_EN" at bounding box center [721, 168] width 31 height 12
type input "Ready To Ship Sofas"
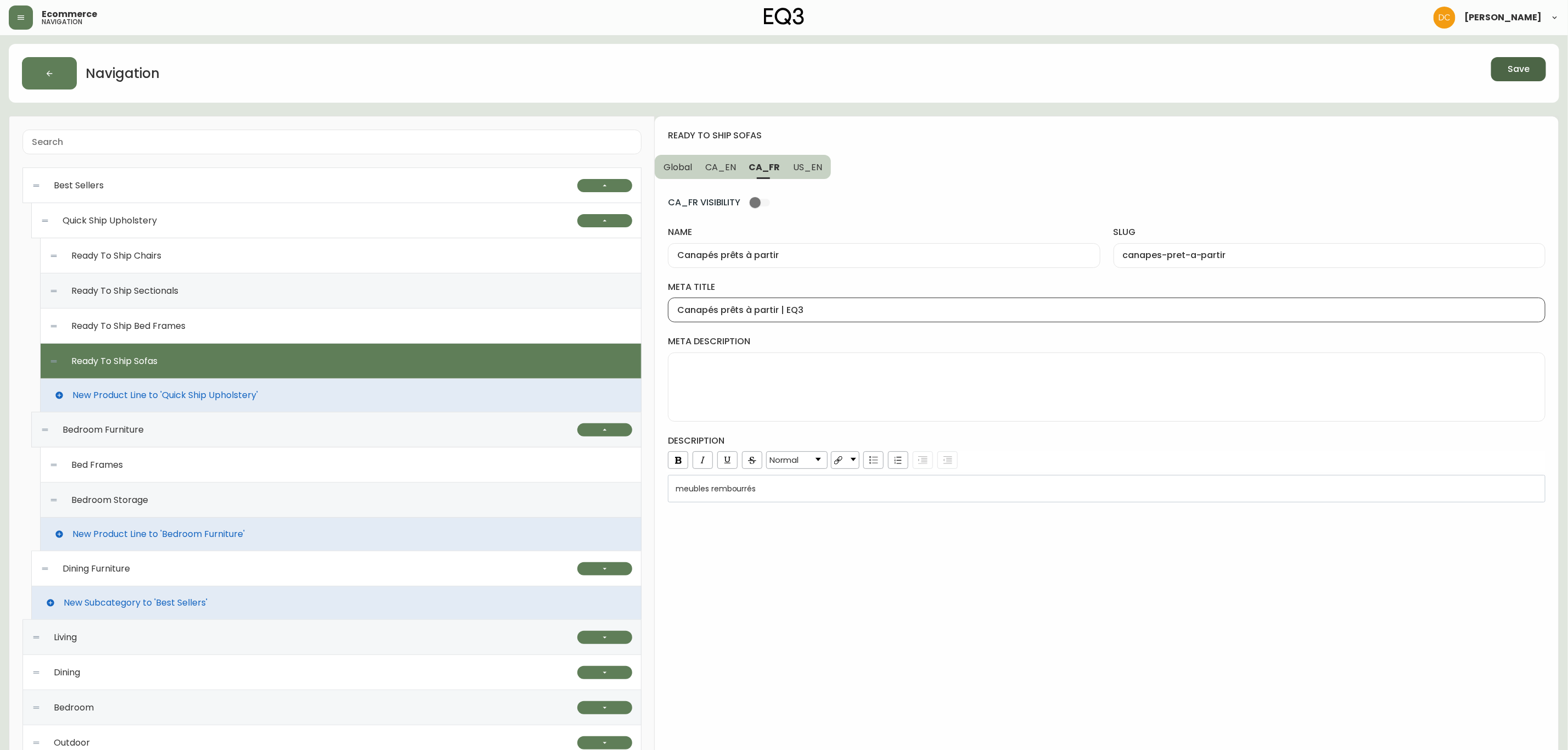
type input "ready-to-ship-sofas"
type input "Fabric & Leather Sofa Ready To Ship | EQ3"
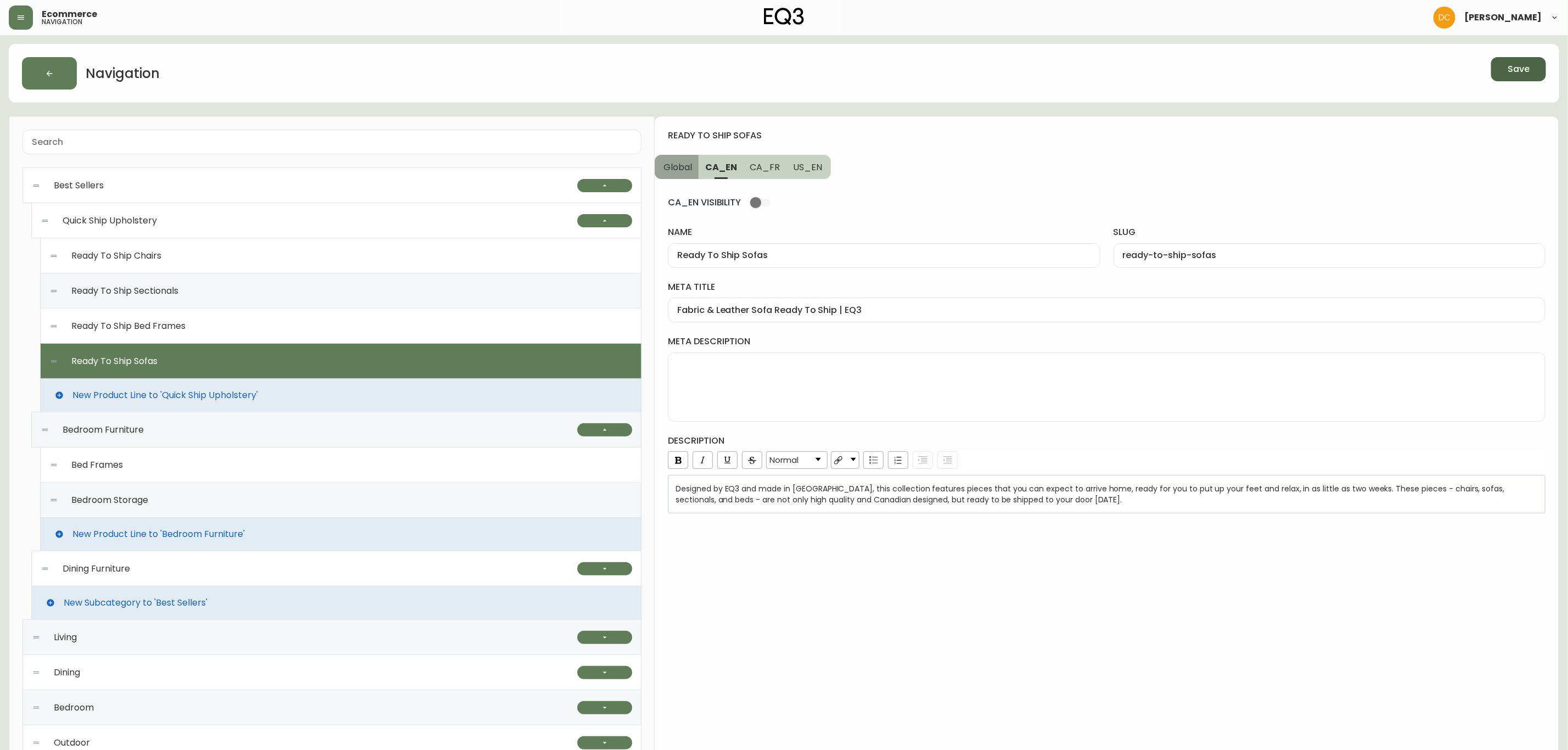
click at [678, 165] on span "Global" at bounding box center [677, 168] width 28 height 12
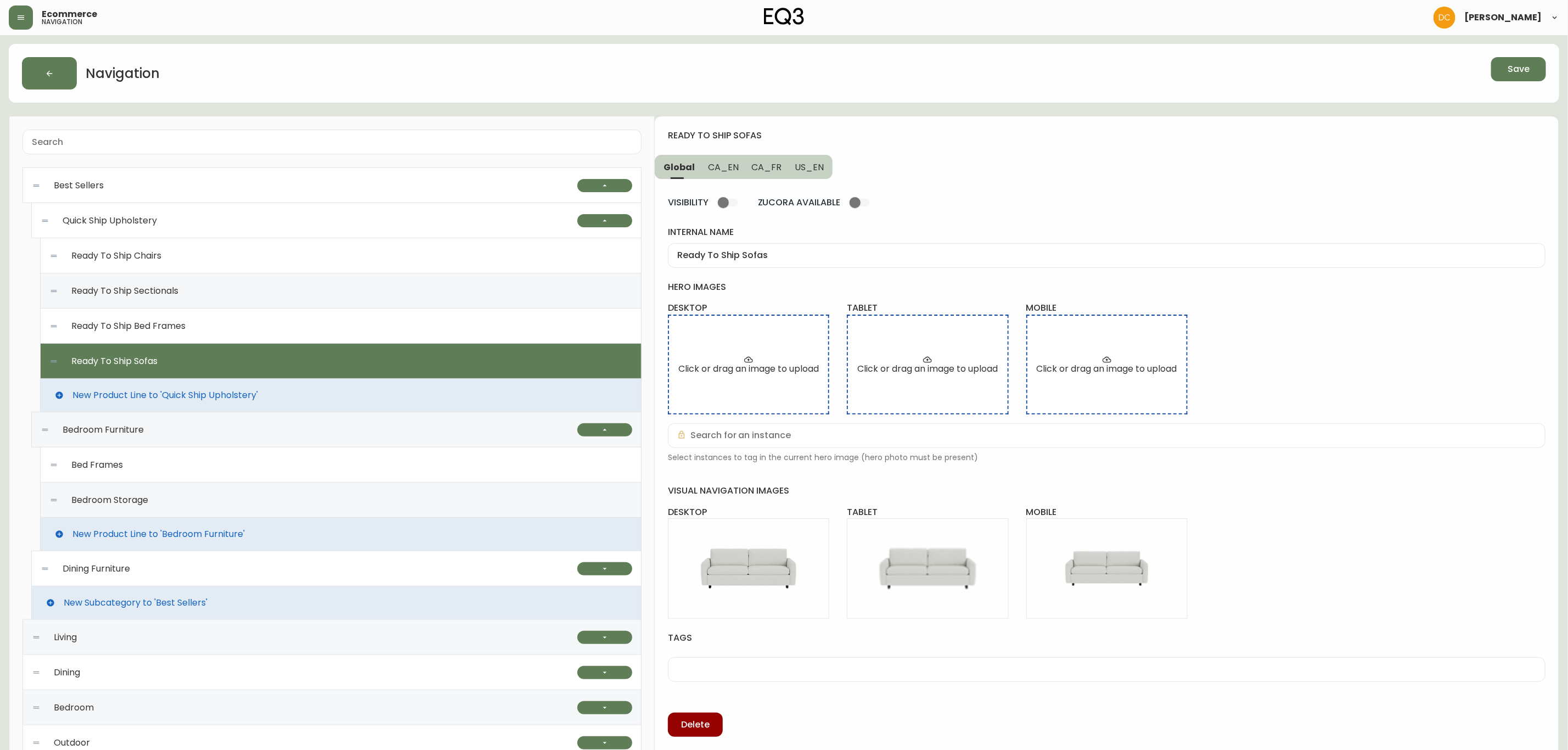
click at [1533, 77] on button "Save" at bounding box center [1519, 69] width 55 height 24
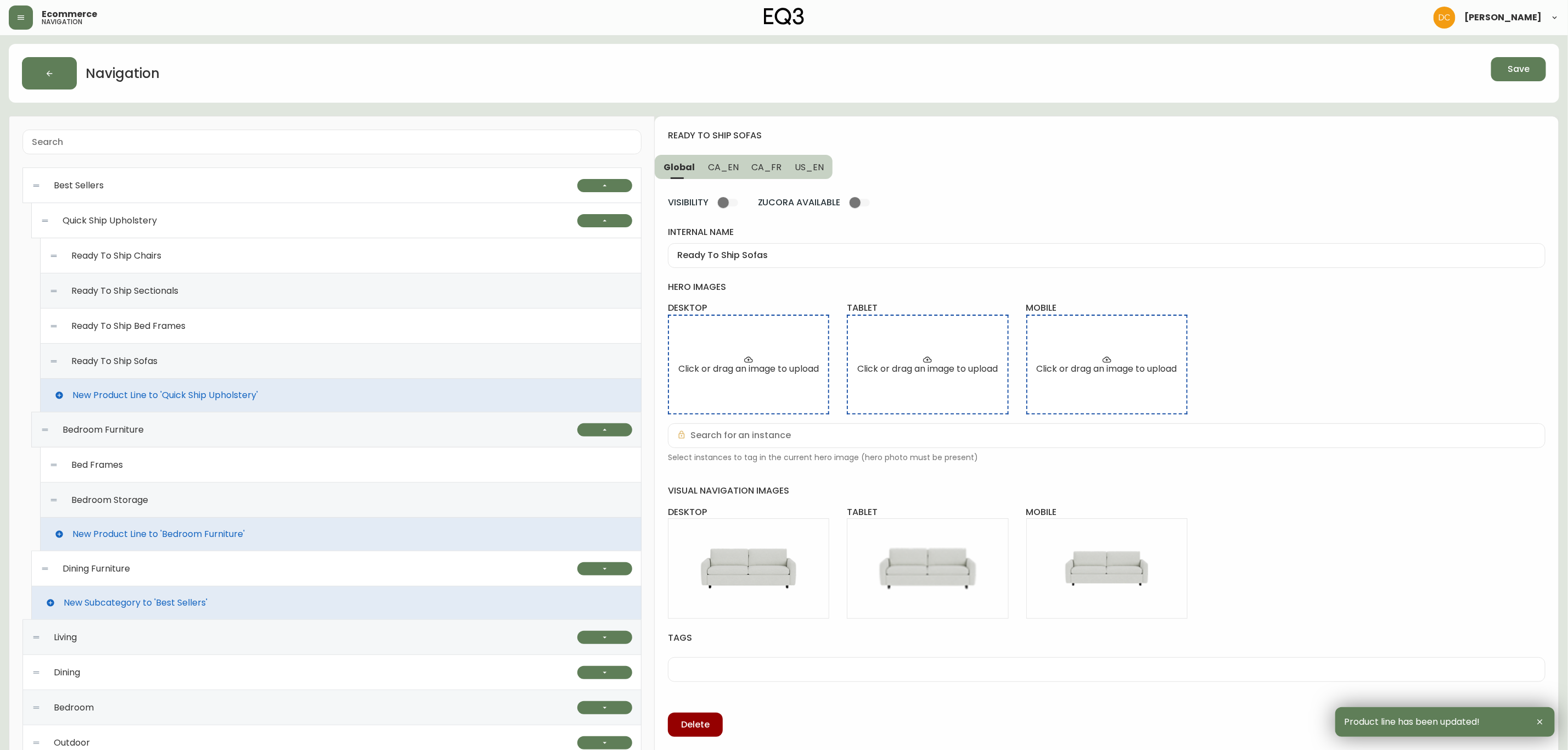
click at [23, 17] on icon "button" at bounding box center [21, 17] width 7 height 4
